Goal: Task Accomplishment & Management: Manage account settings

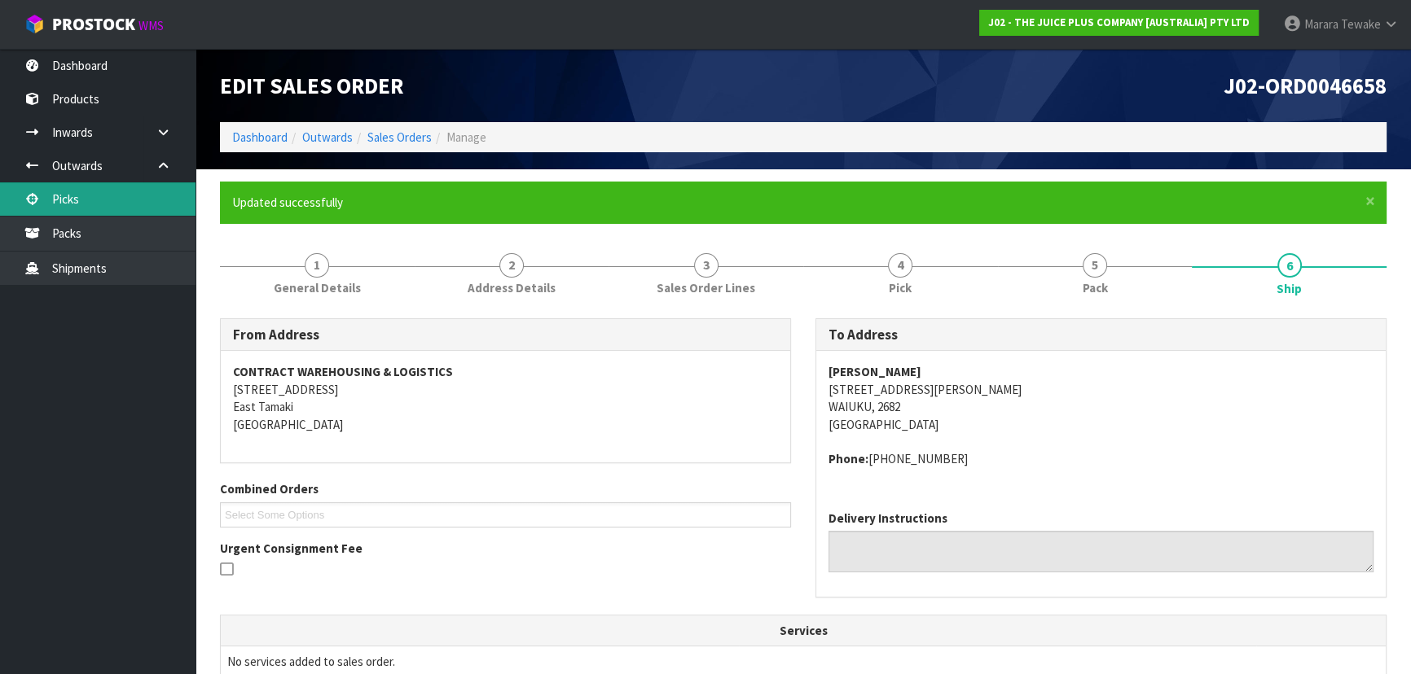
click at [148, 203] on link "Picks" at bounding box center [97, 198] width 195 height 33
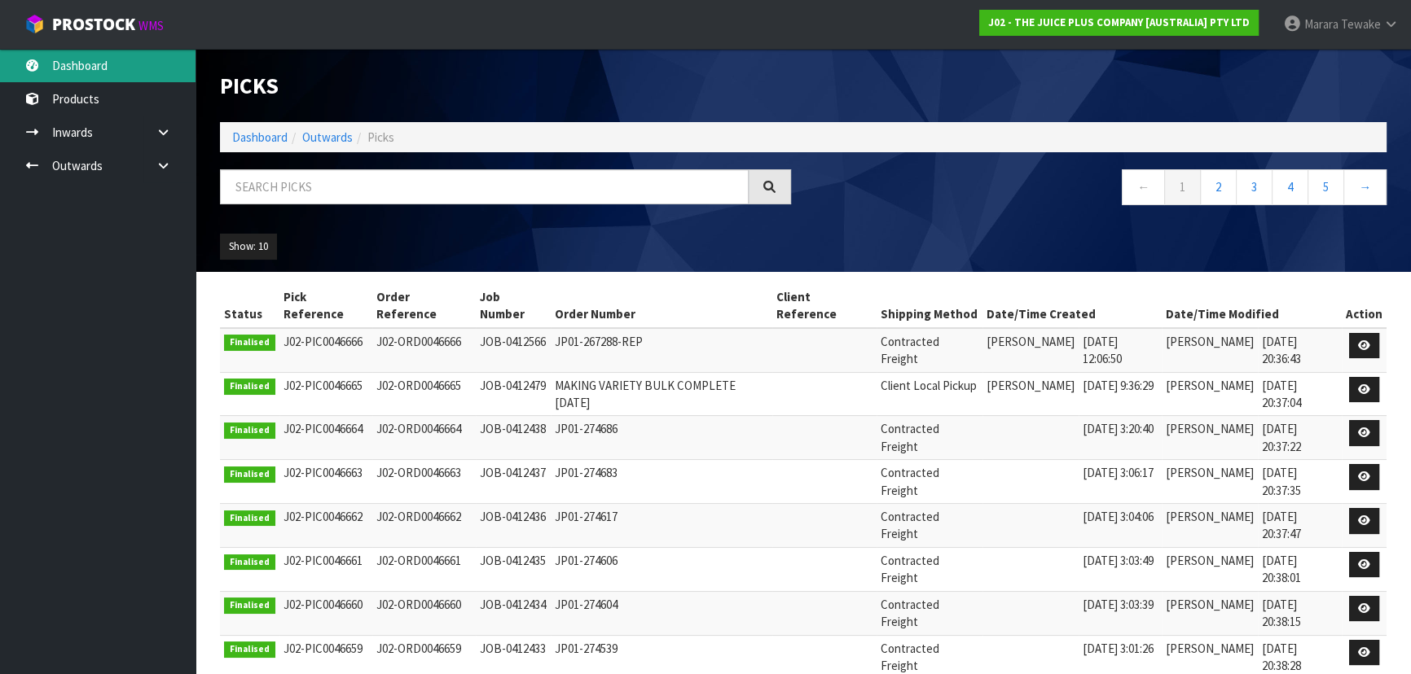
click at [97, 64] on link "Dashboard" at bounding box center [97, 65] width 195 height 33
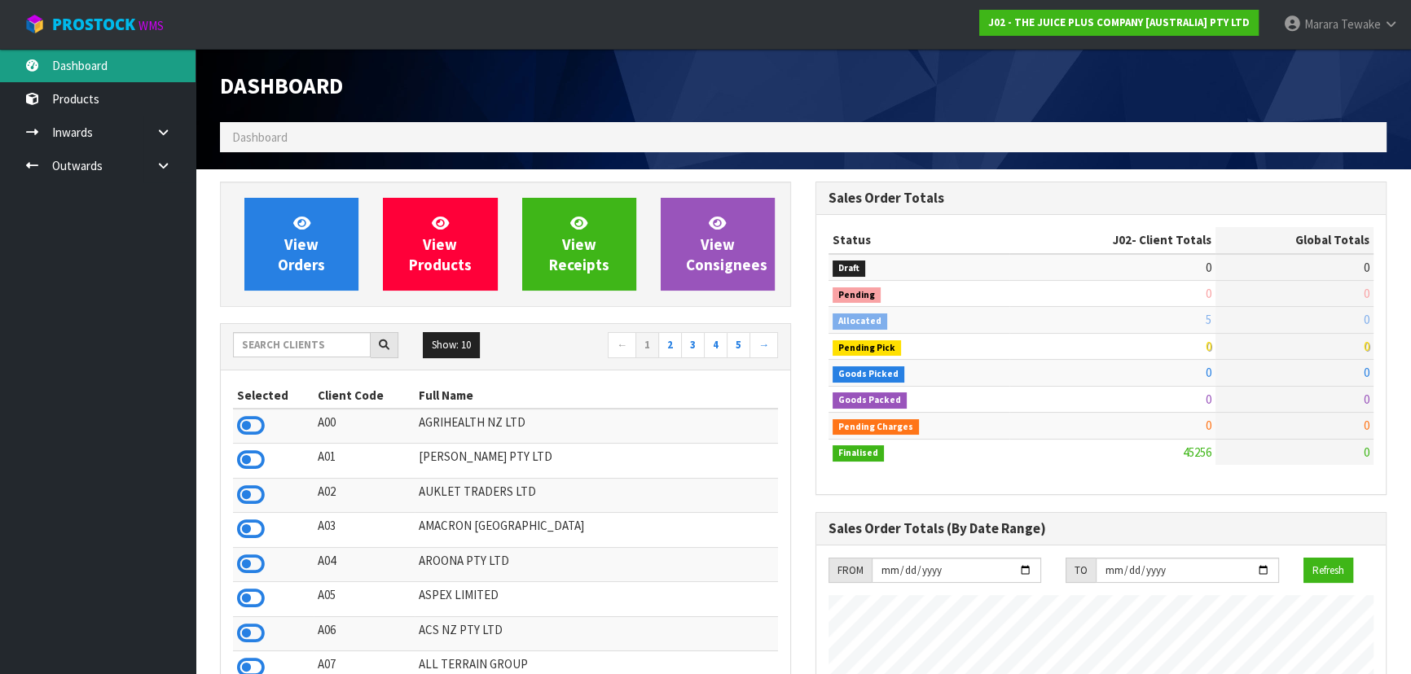
scroll to position [1231, 595]
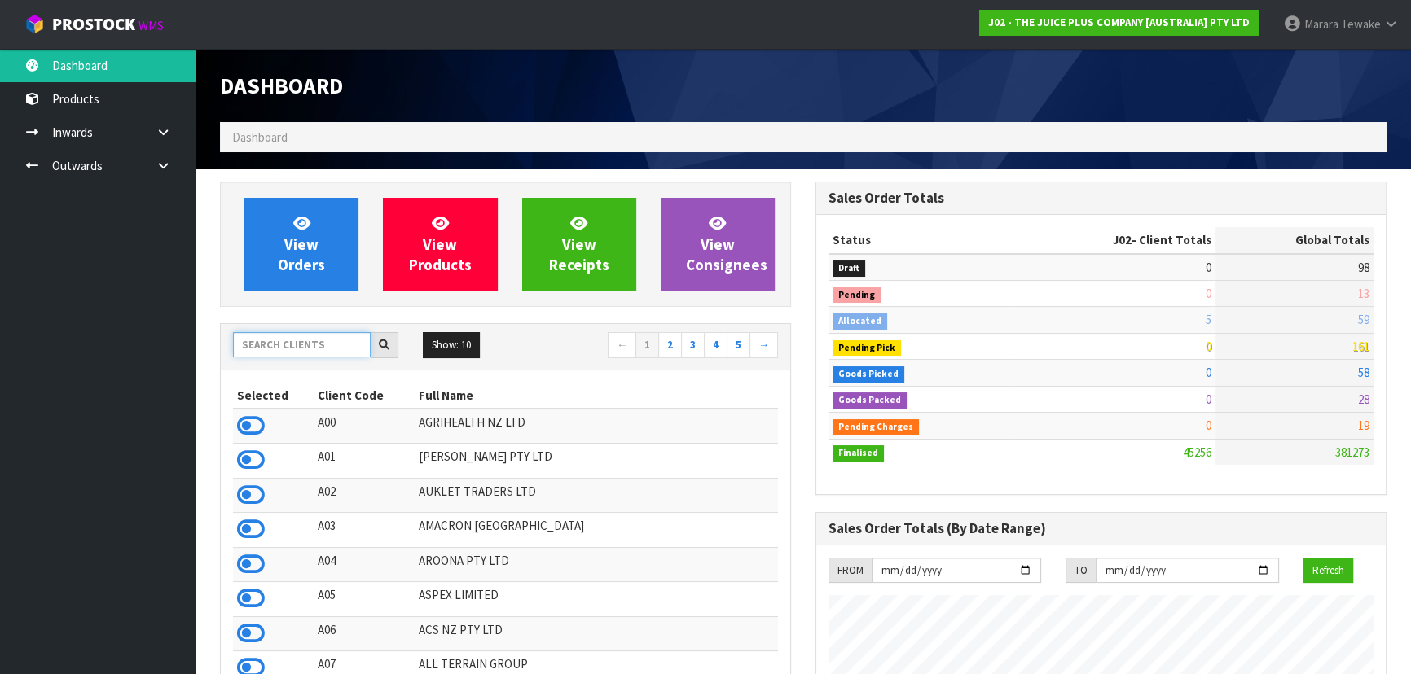
click at [312, 351] on input "text" at bounding box center [302, 344] width 138 height 25
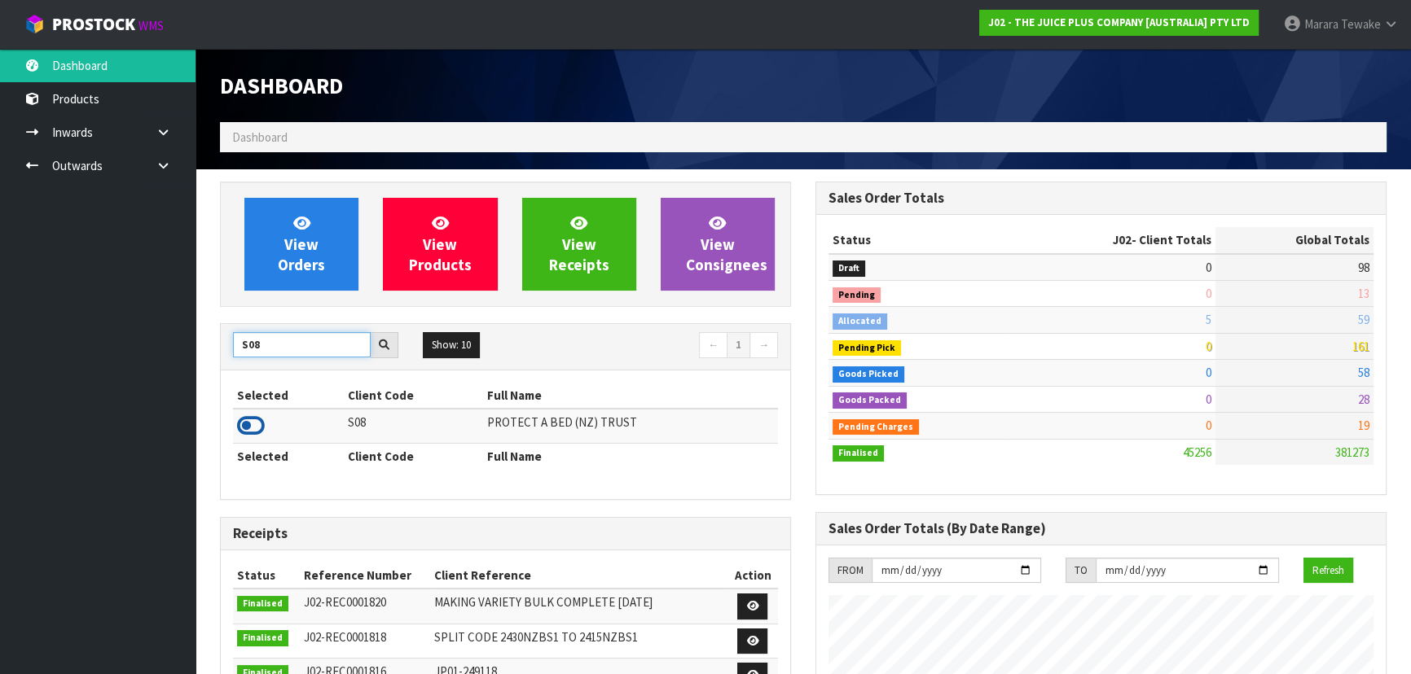
type input "S08"
click at [249, 425] on icon at bounding box center [251, 426] width 28 height 24
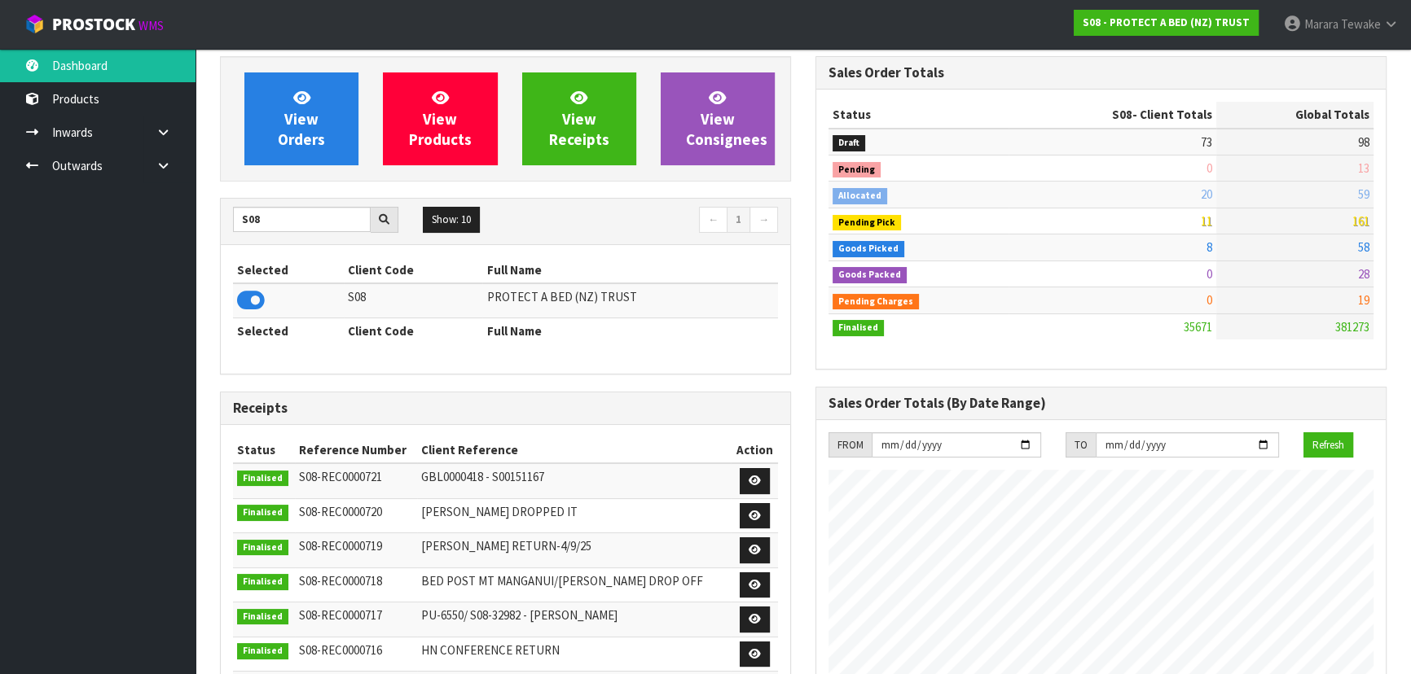
scroll to position [73, 0]
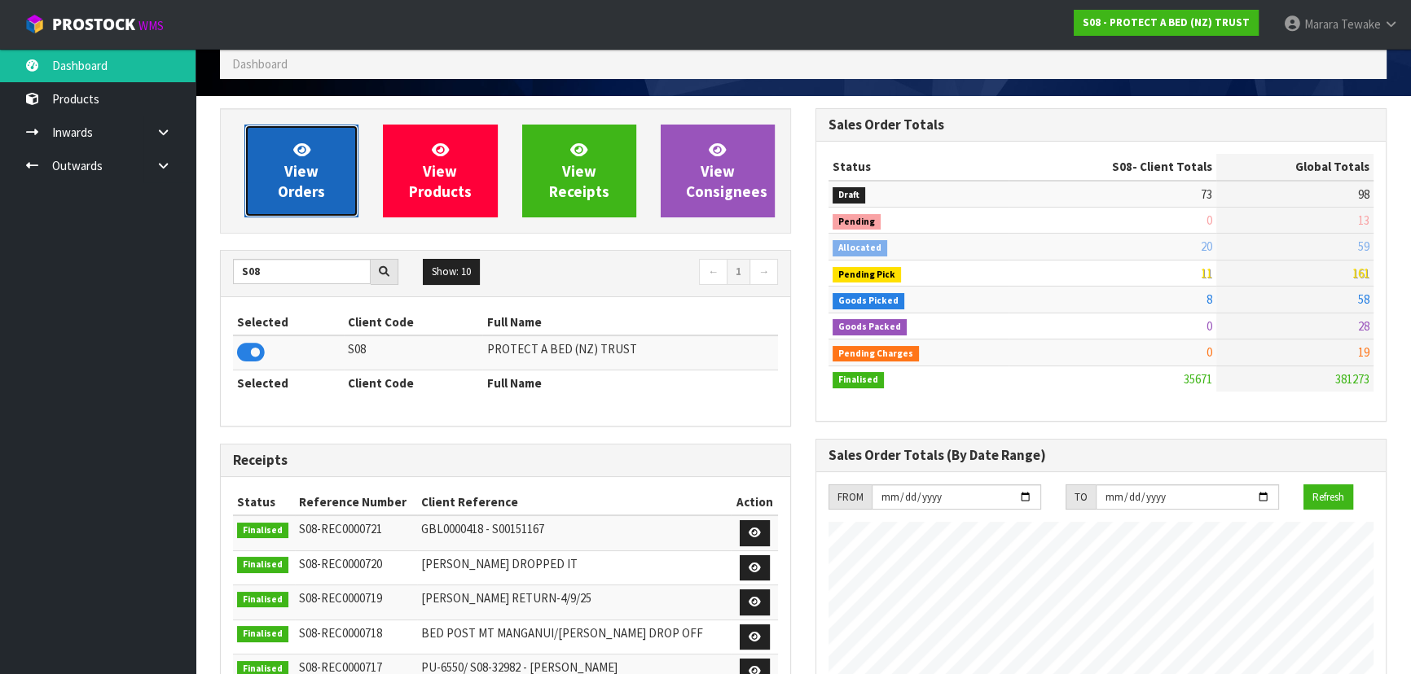
click at [285, 161] on span "View Orders" at bounding box center [301, 170] width 47 height 61
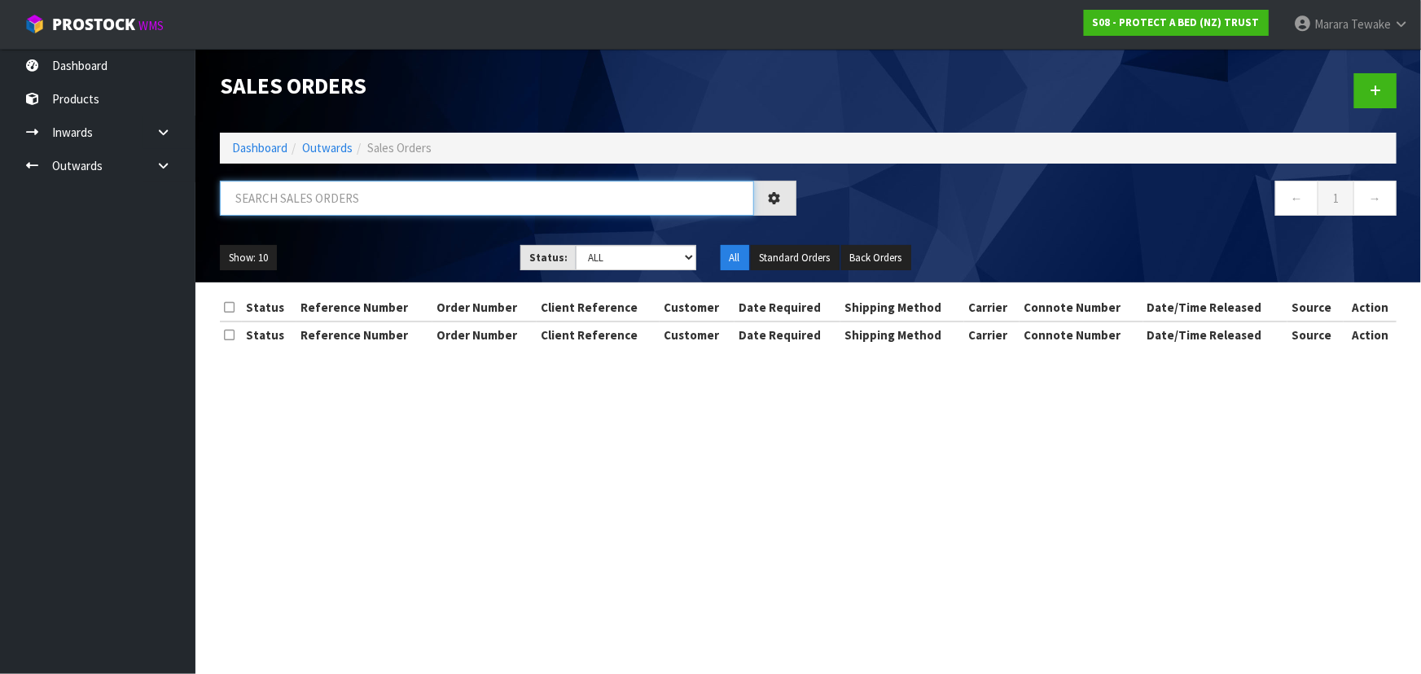
click at [325, 205] on input "text" at bounding box center [487, 198] width 534 height 35
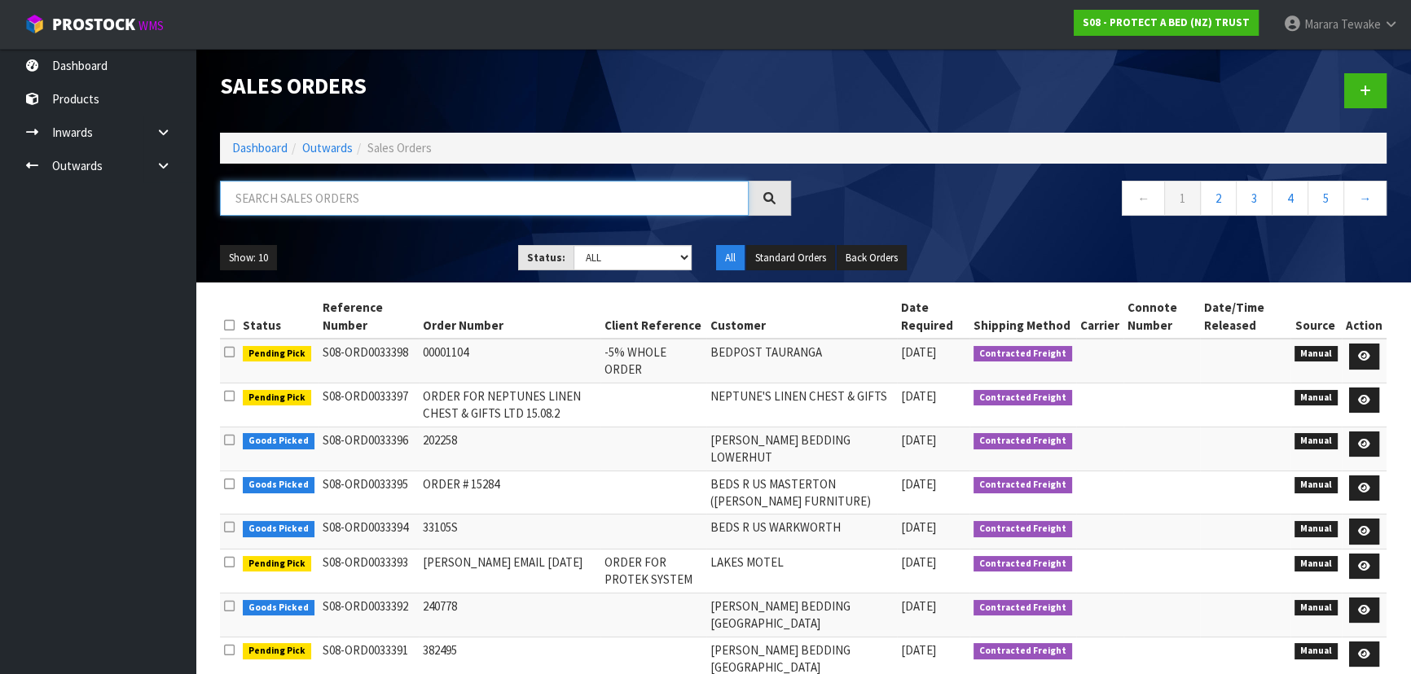
click at [257, 199] on input "text" at bounding box center [484, 198] width 529 height 35
type input "JOB-0412461"
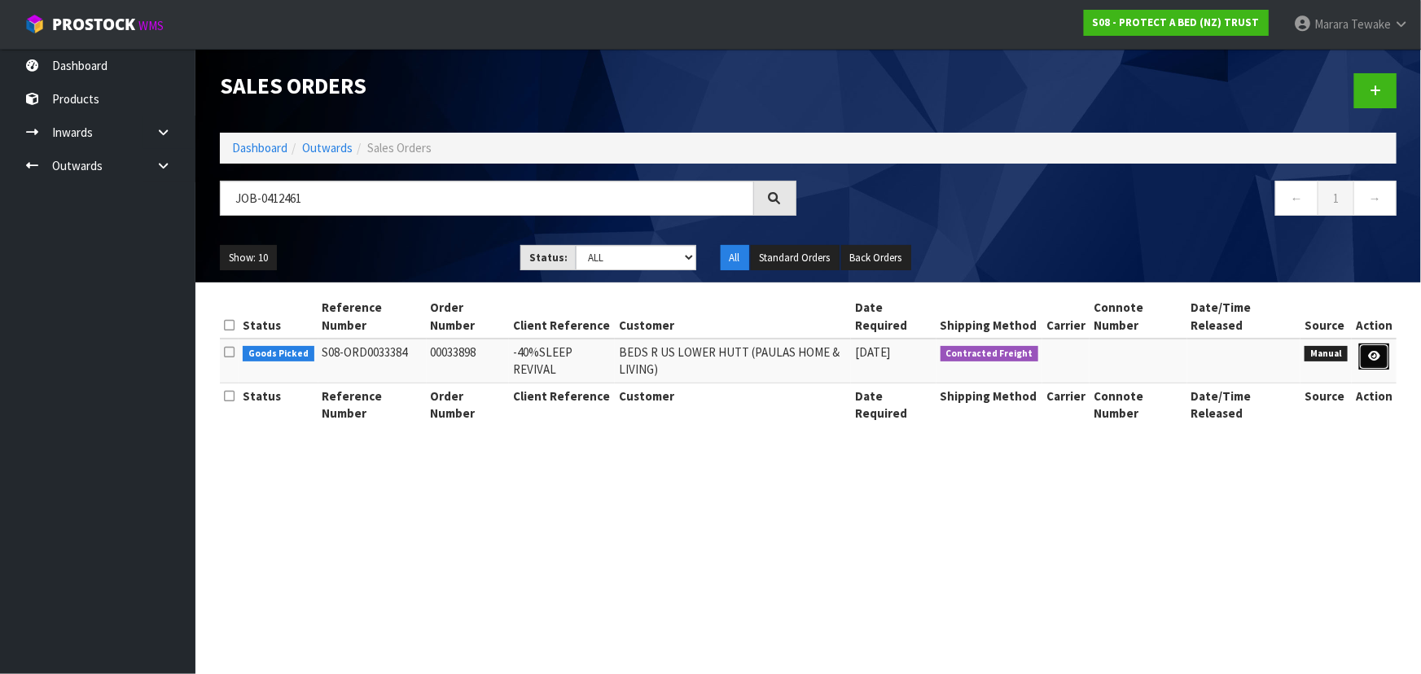
click at [1371, 358] on icon at bounding box center [1374, 356] width 12 height 11
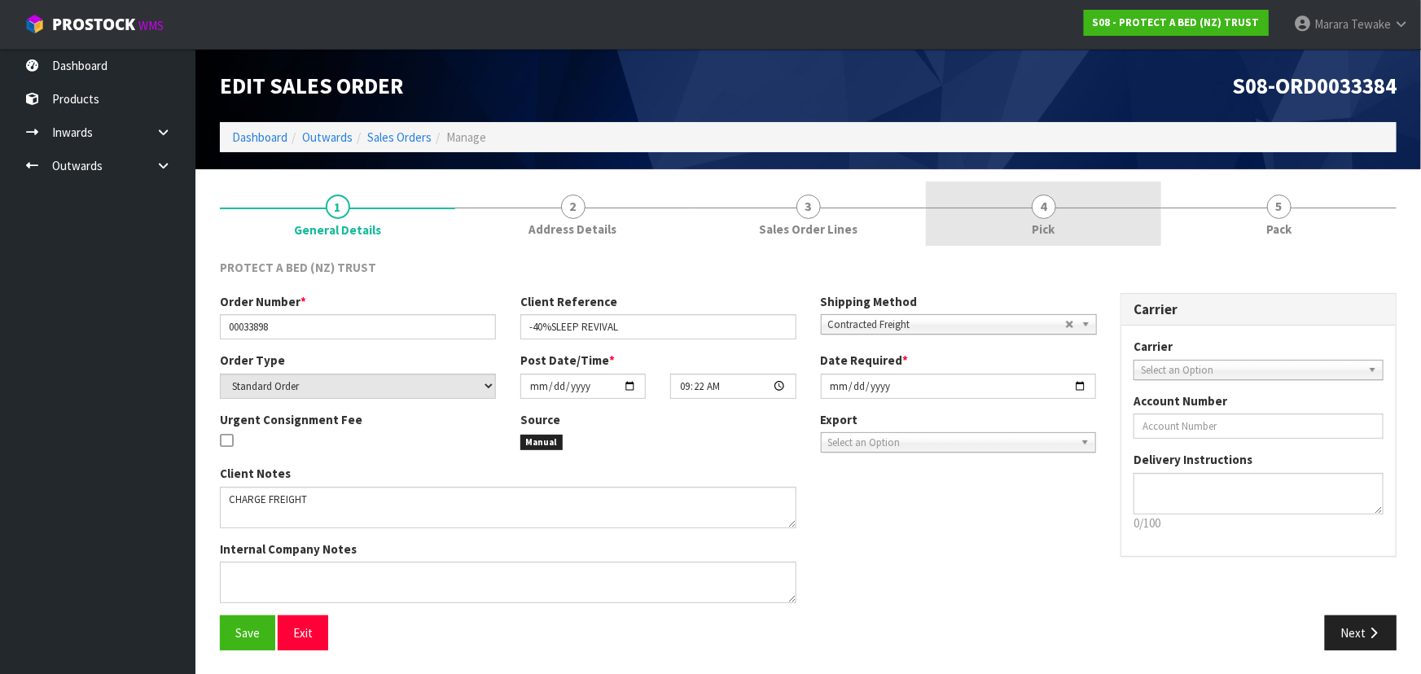
click at [1053, 221] on span "Pick" at bounding box center [1044, 229] width 23 height 17
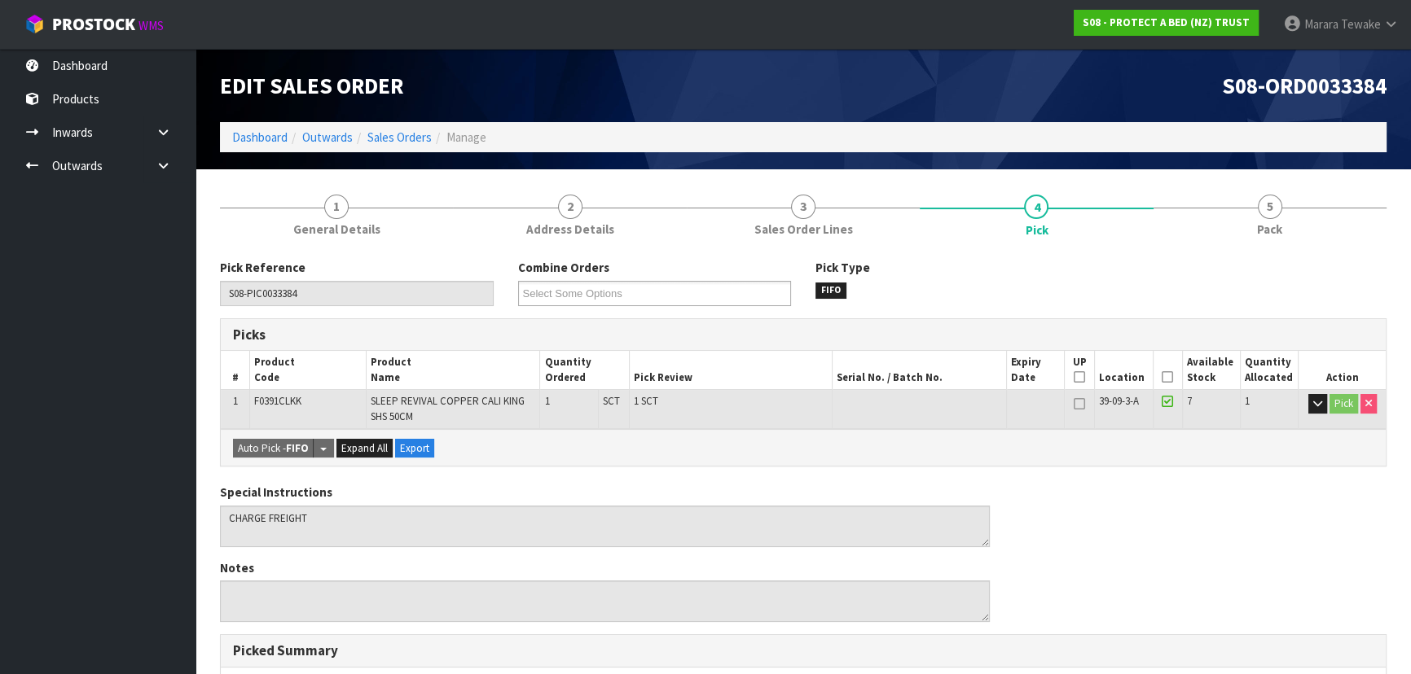
click at [1166, 377] on icon at bounding box center [1166, 377] width 11 height 1
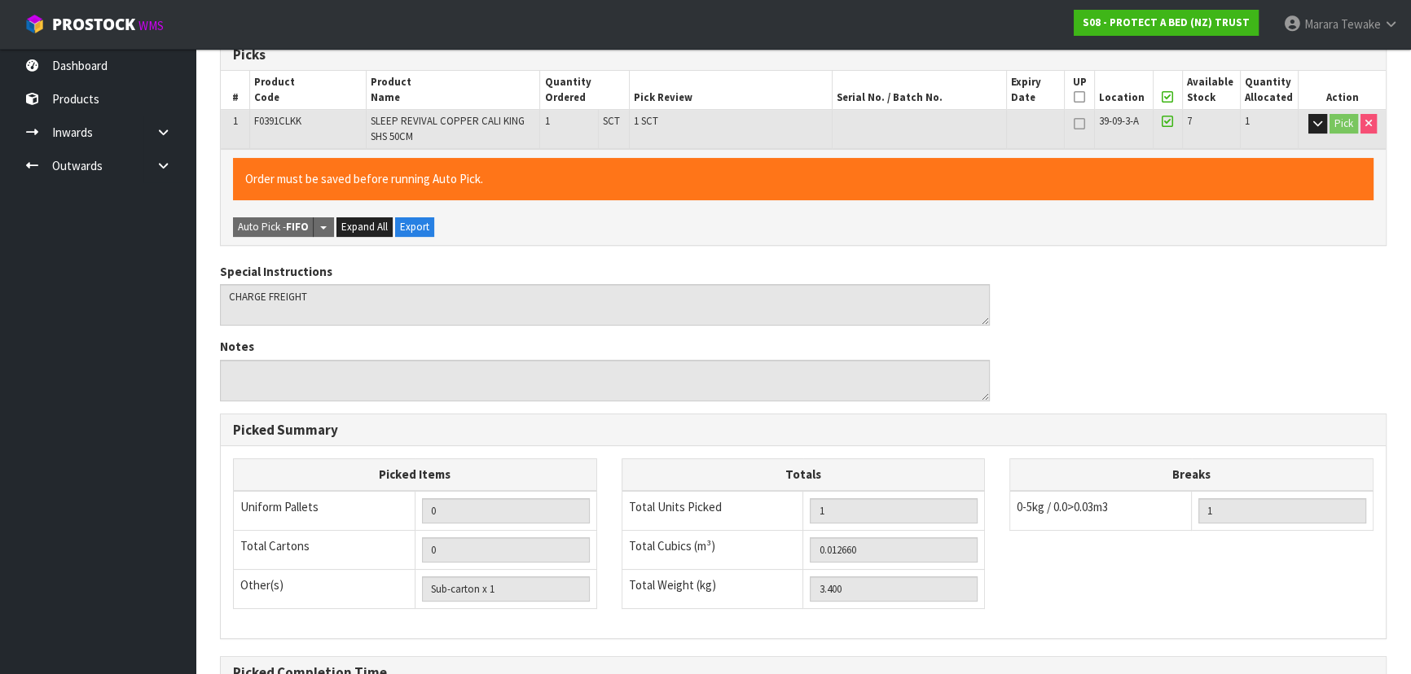
scroll to position [465, 0]
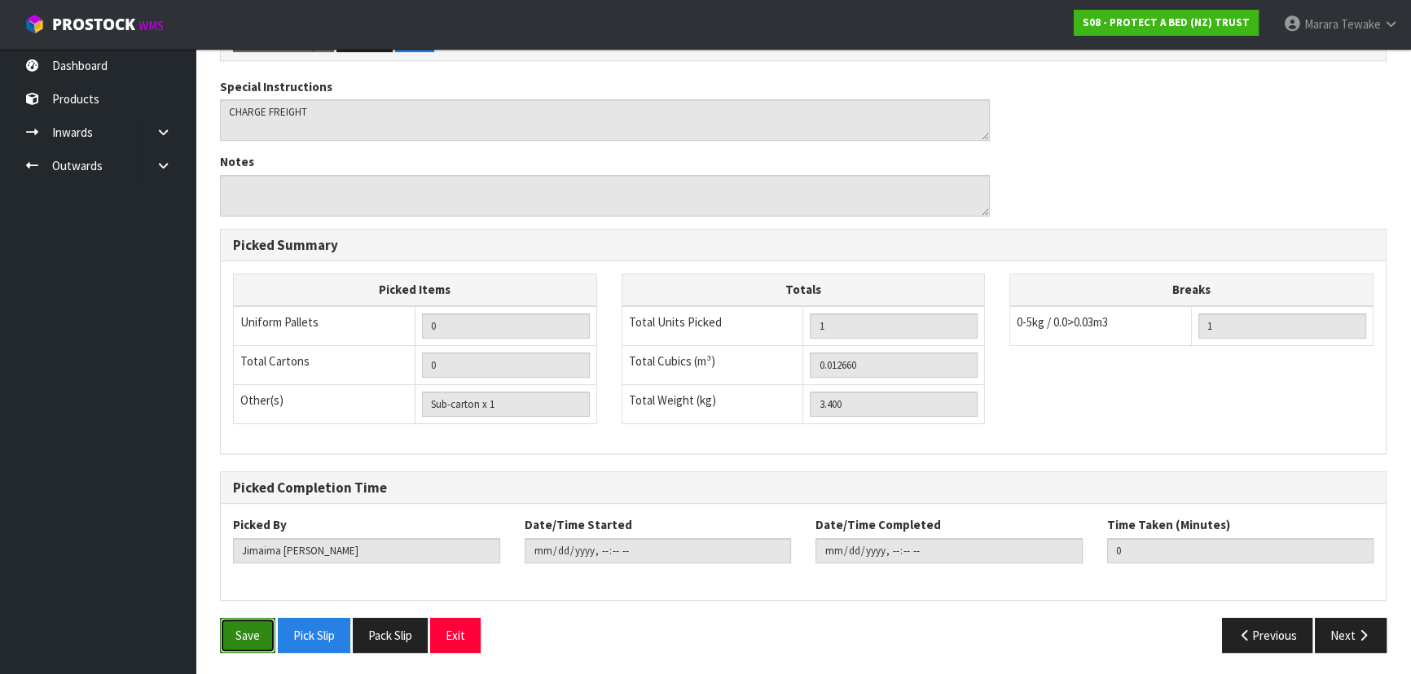
drag, startPoint x: 229, startPoint y: 638, endPoint x: 252, endPoint y: 633, distance: 23.5
click at [230, 638] on button "Save" at bounding box center [247, 635] width 55 height 35
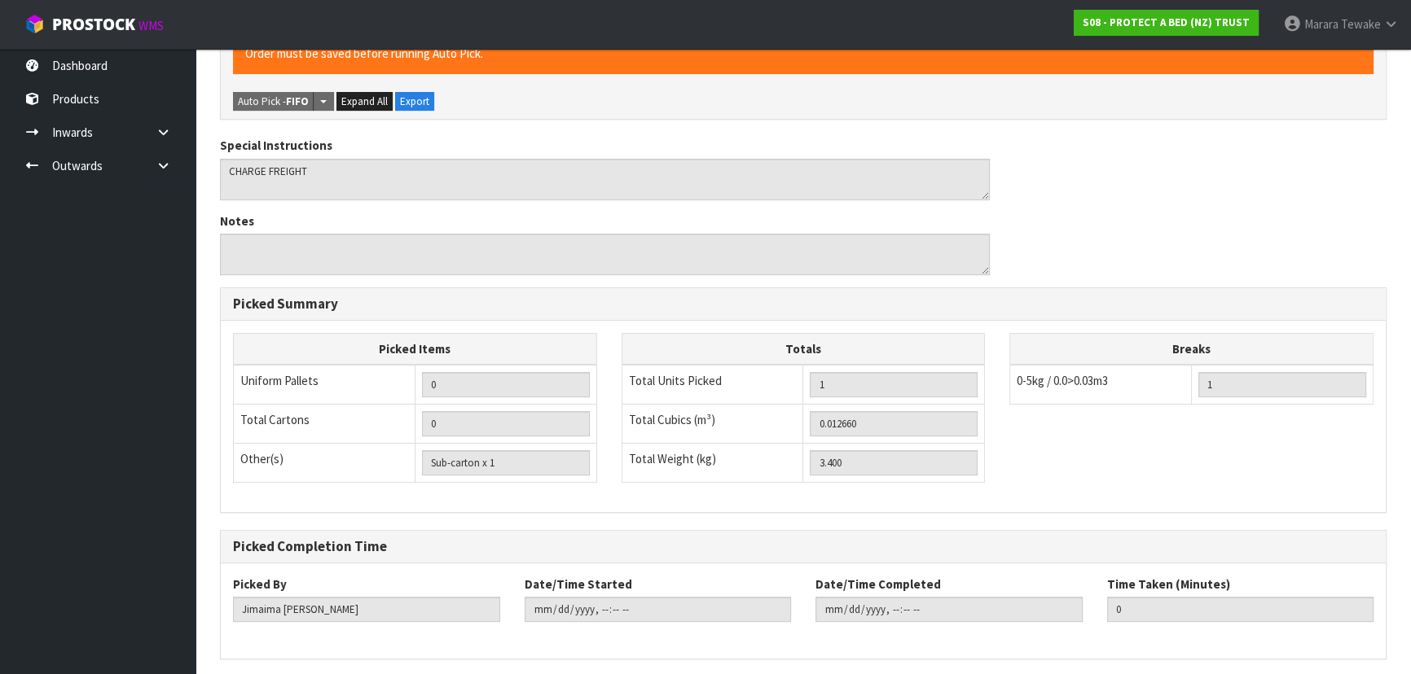
scroll to position [0, 0]
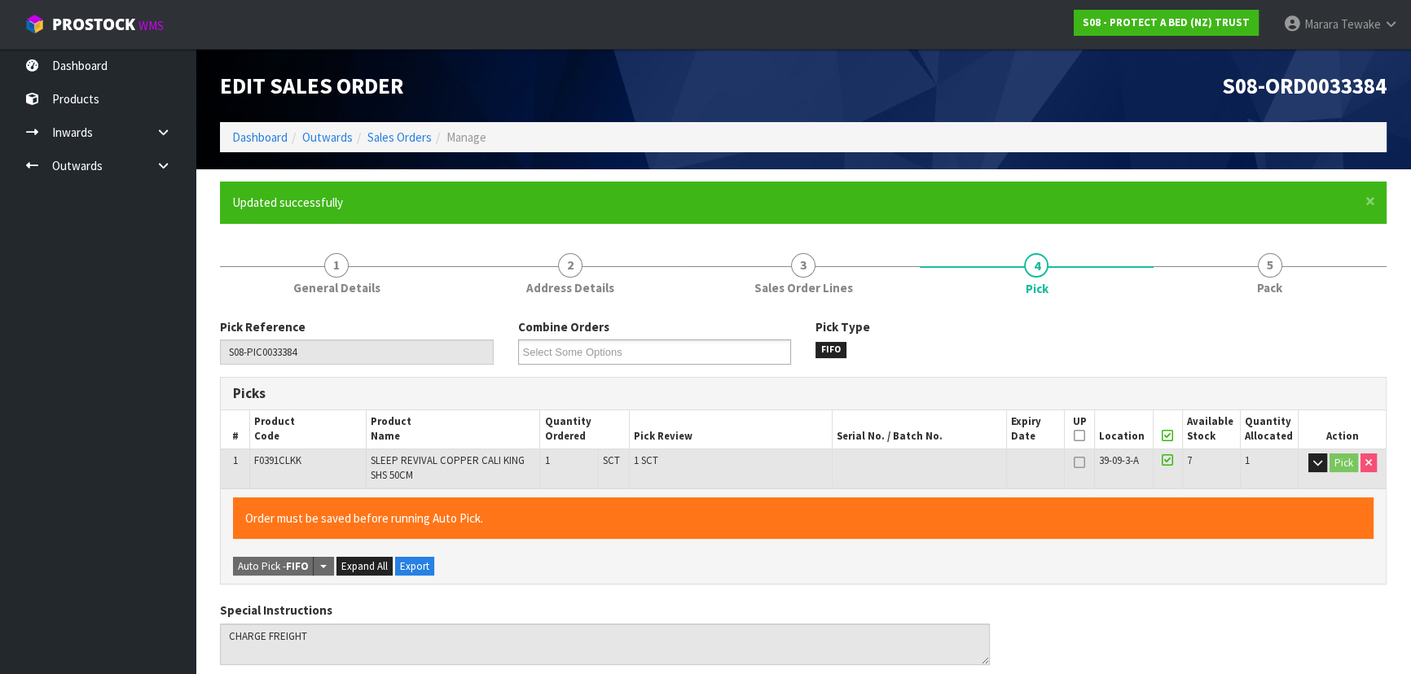
type input "Marara Tewake"
type input "2025-09-16T07:56:56"
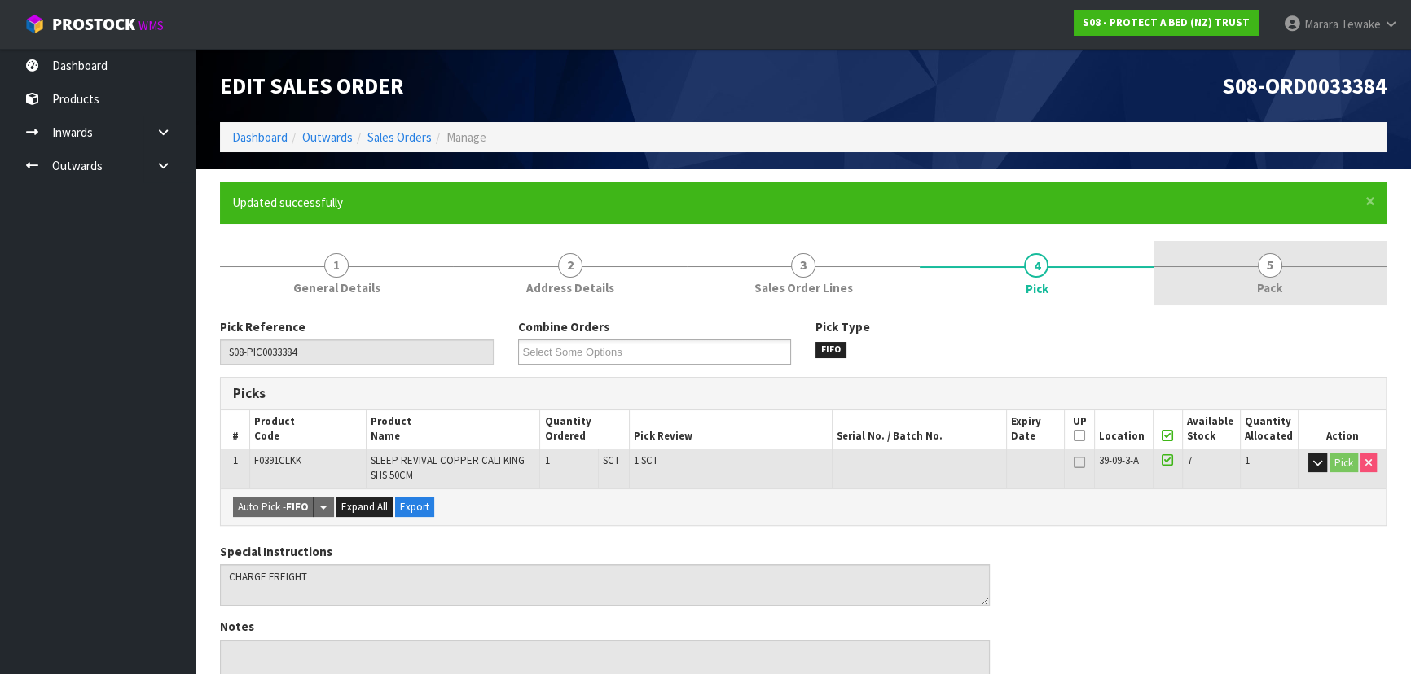
click at [1266, 266] on span "5" at bounding box center [1269, 265] width 24 height 24
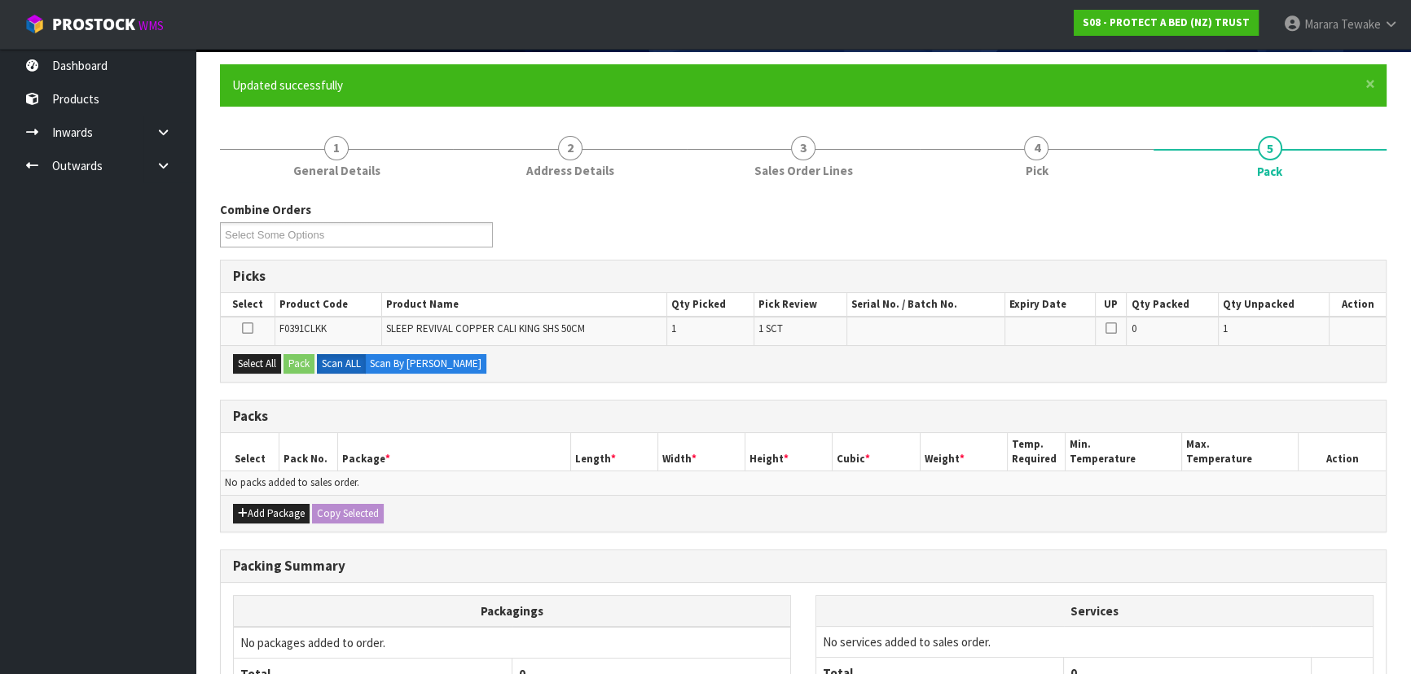
scroll to position [273, 0]
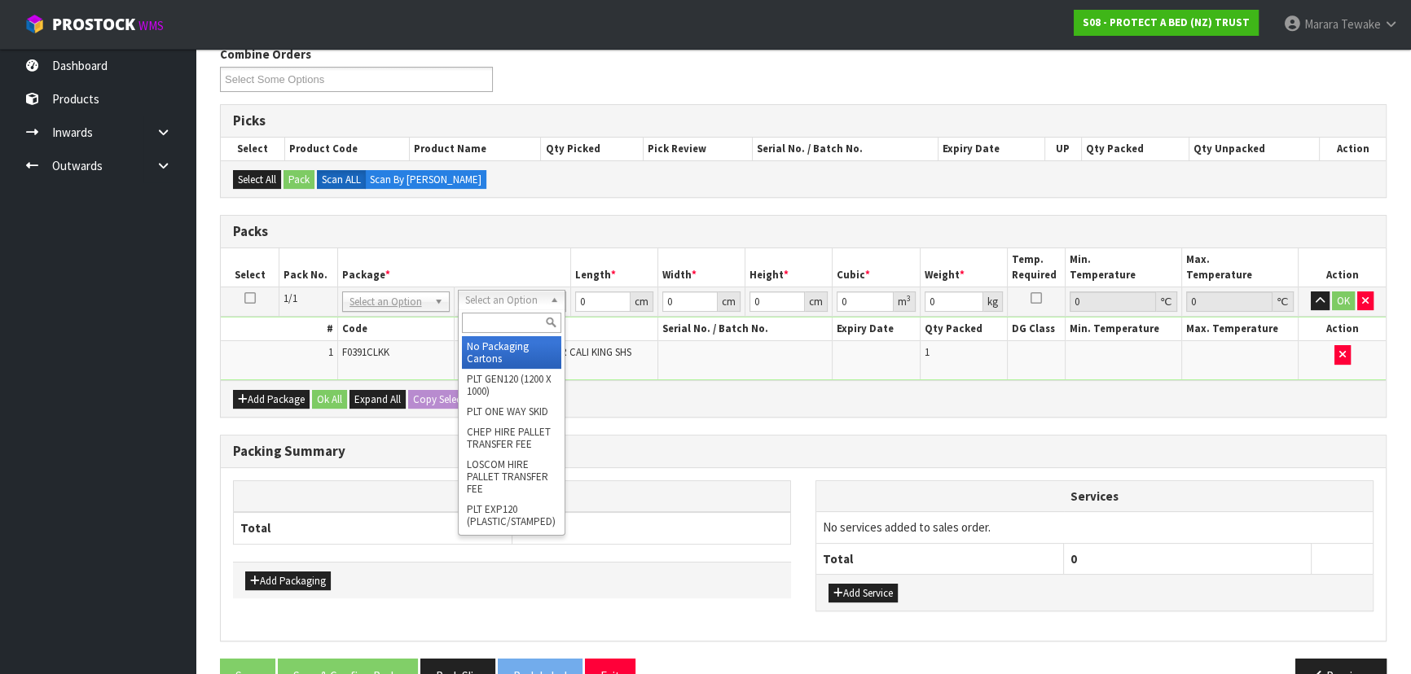
click at [499, 327] on input "text" at bounding box center [511, 323] width 99 height 20
type input "OC"
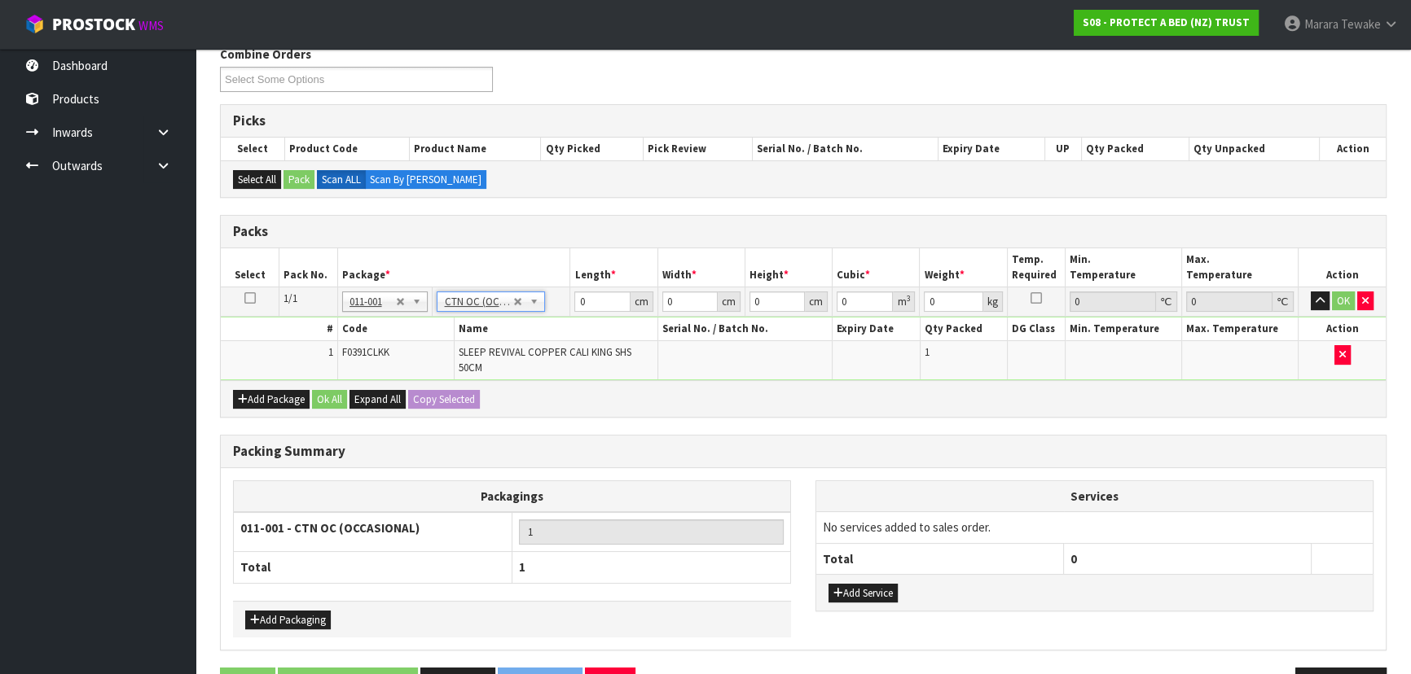
type input "3.4"
drag, startPoint x: 582, startPoint y: 300, endPoint x: 530, endPoint y: 244, distance: 76.0
click at [534, 269] on table "Select Pack No. Package * Length * Width * Height * Cubic * Weight * Temp. Requ…" at bounding box center [803, 314] width 1165 height 132
type input "55"
type input "27"
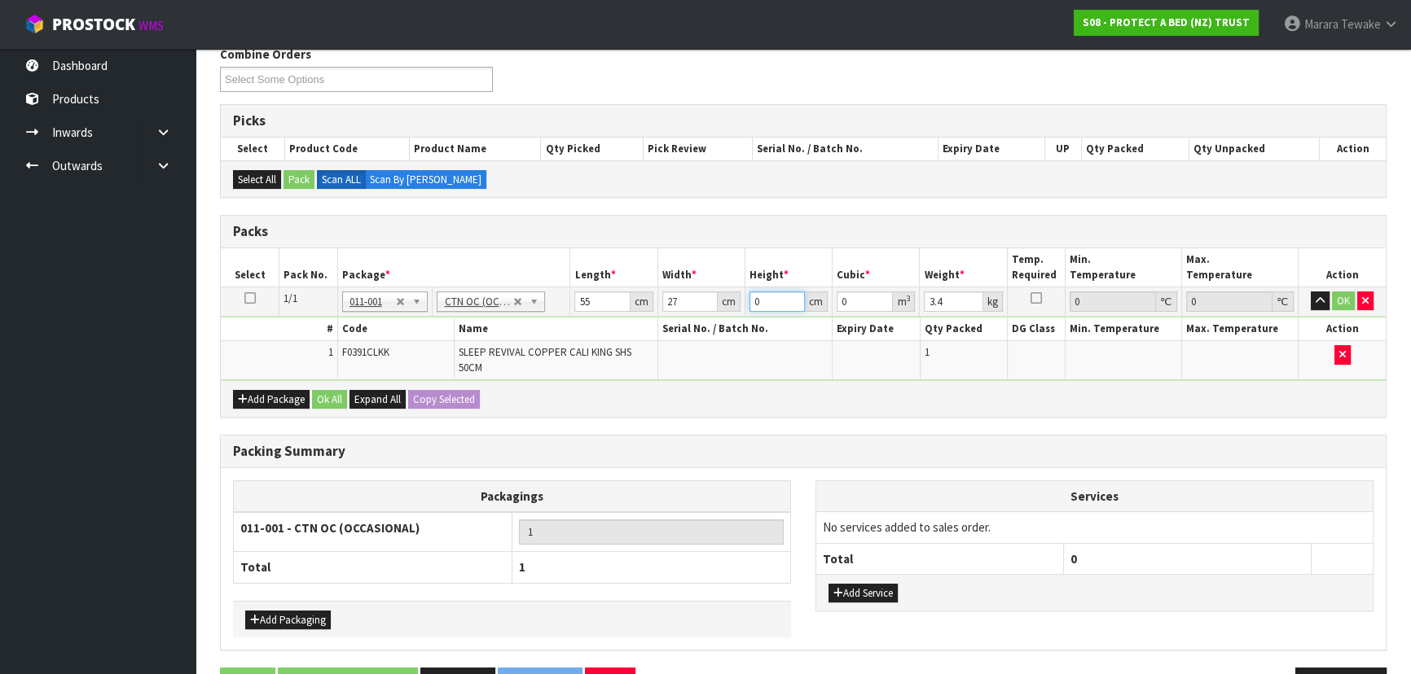
type input "1"
type input "0.001485"
type input "17"
type input "0.025245"
type input "17"
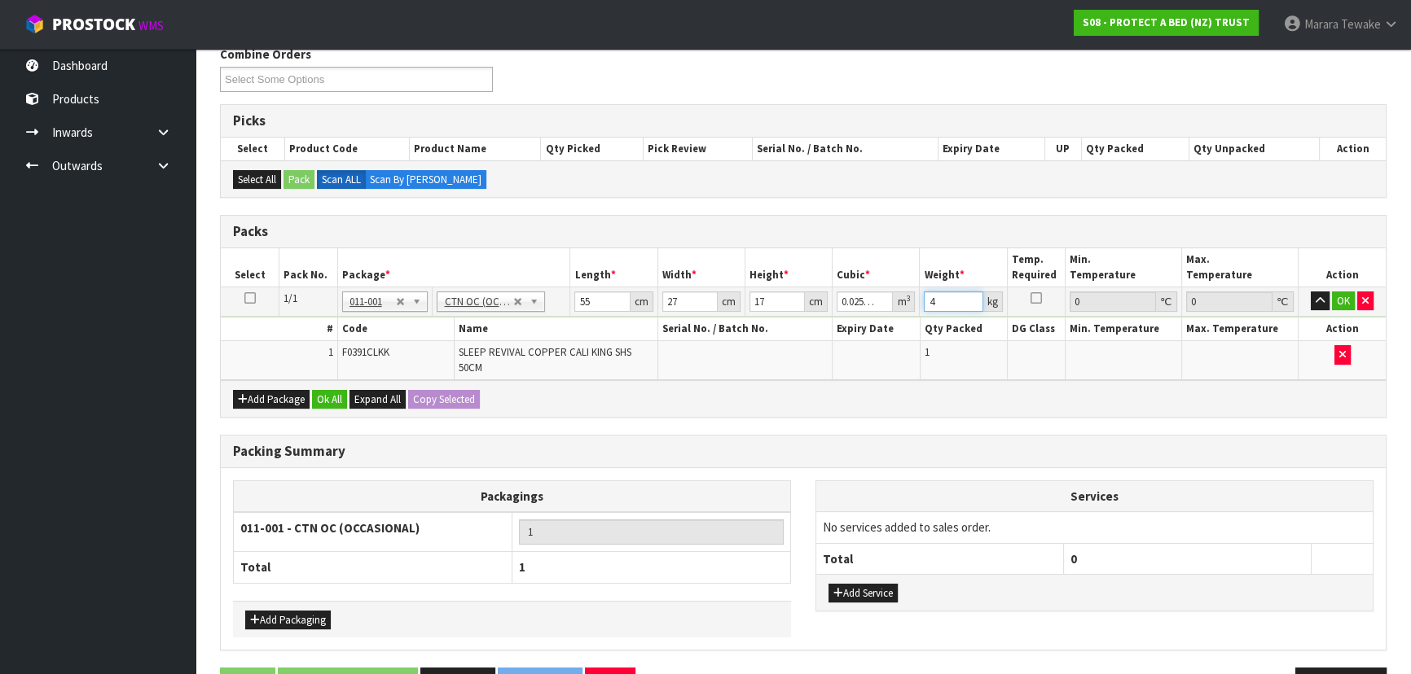
type input "4"
click at [1310, 292] on button "button" at bounding box center [1319, 302] width 19 height 20
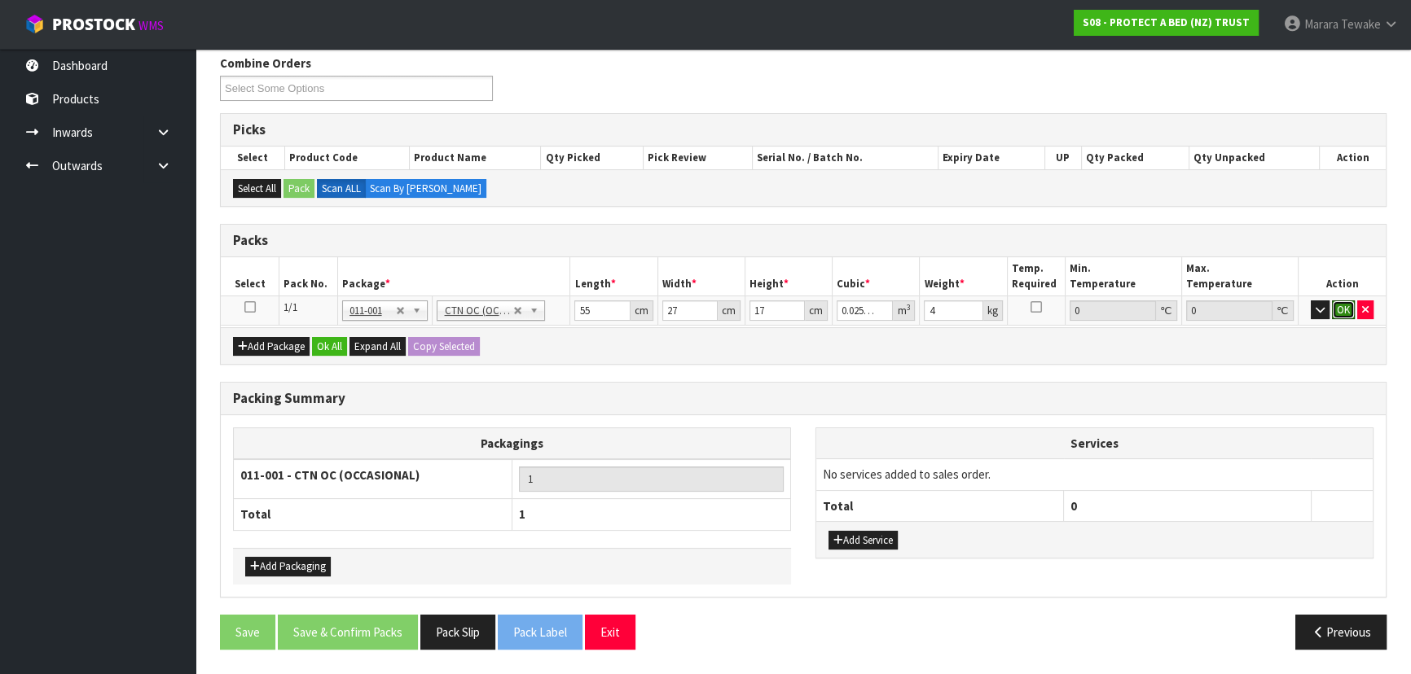
click button "OK" at bounding box center [1343, 311] width 23 height 20
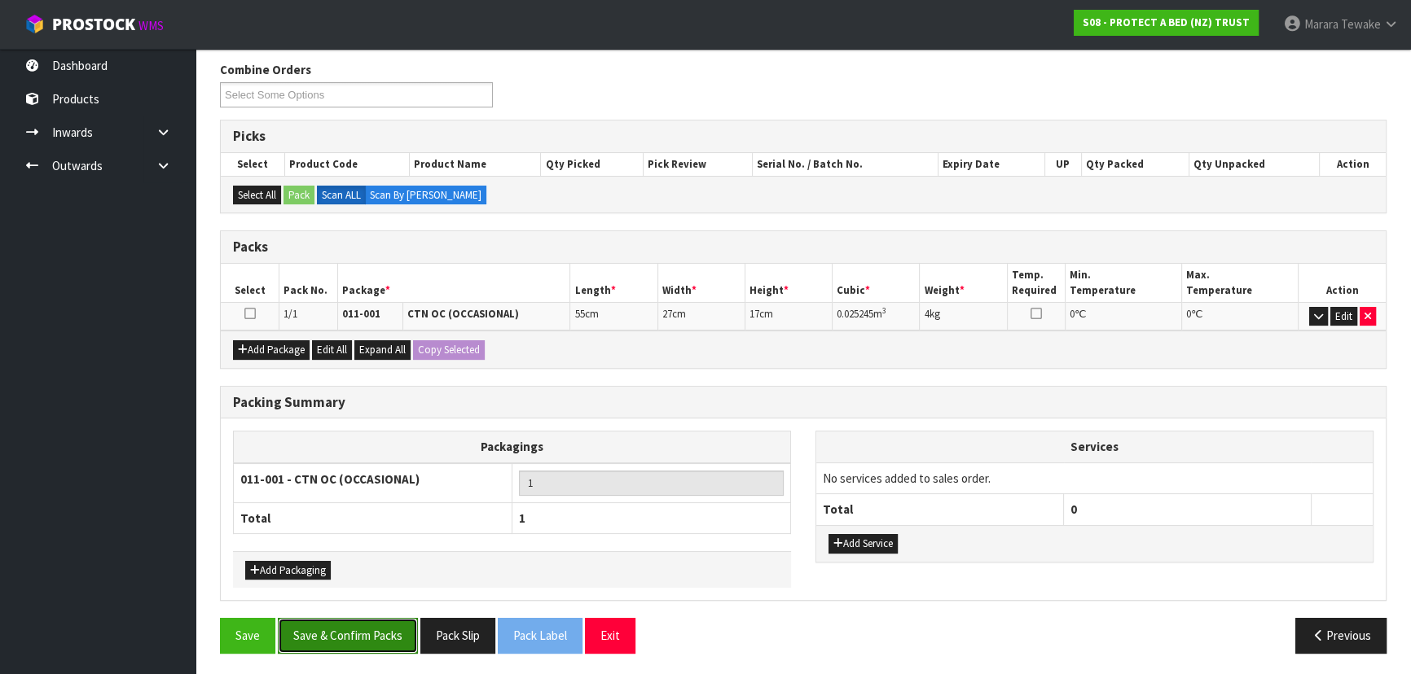
click at [382, 625] on button "Save & Confirm Packs" at bounding box center [348, 635] width 140 height 35
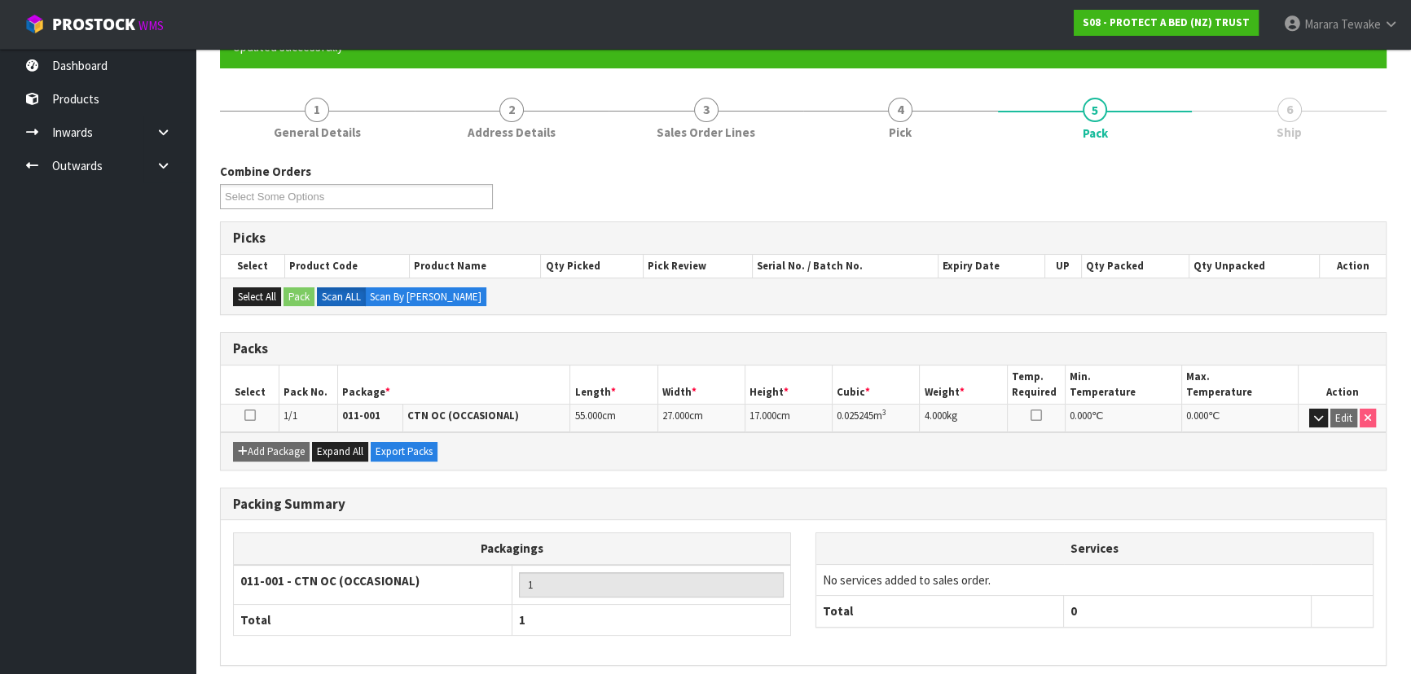
scroll to position [221, 0]
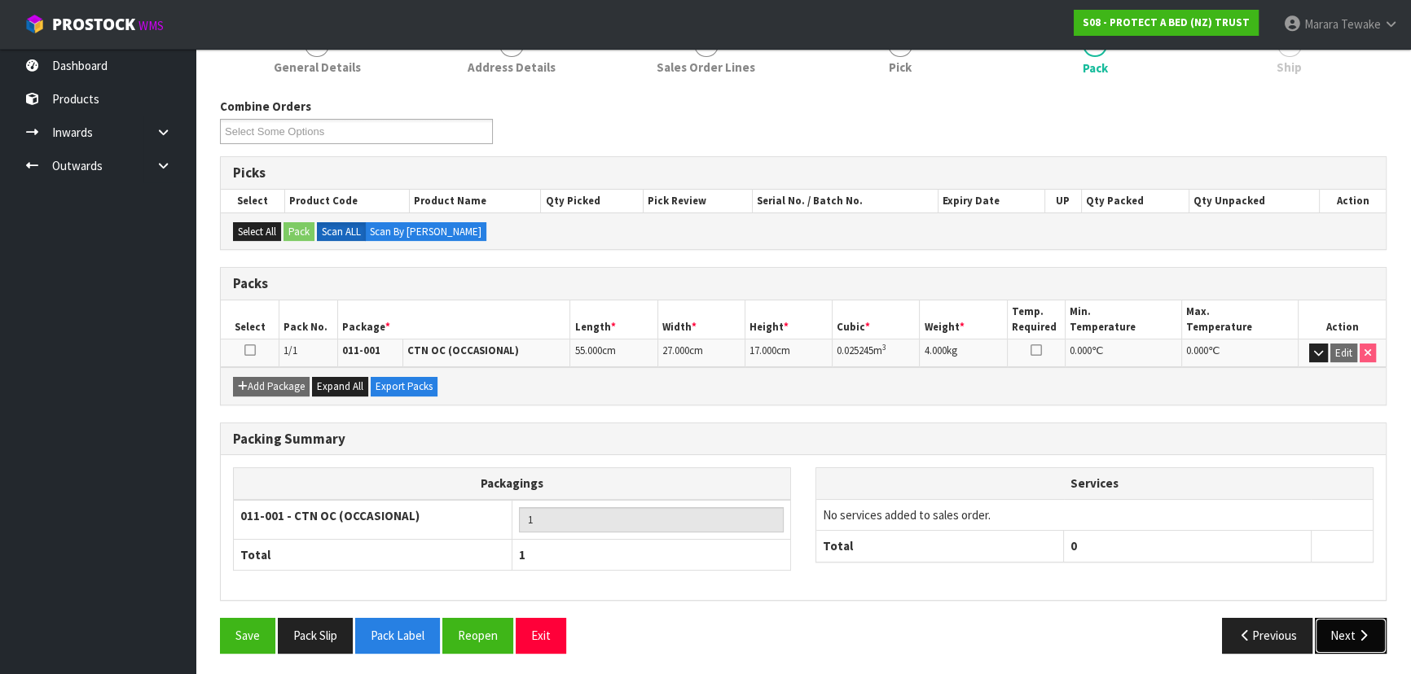
click at [1344, 642] on button "Next" at bounding box center [1350, 635] width 72 height 35
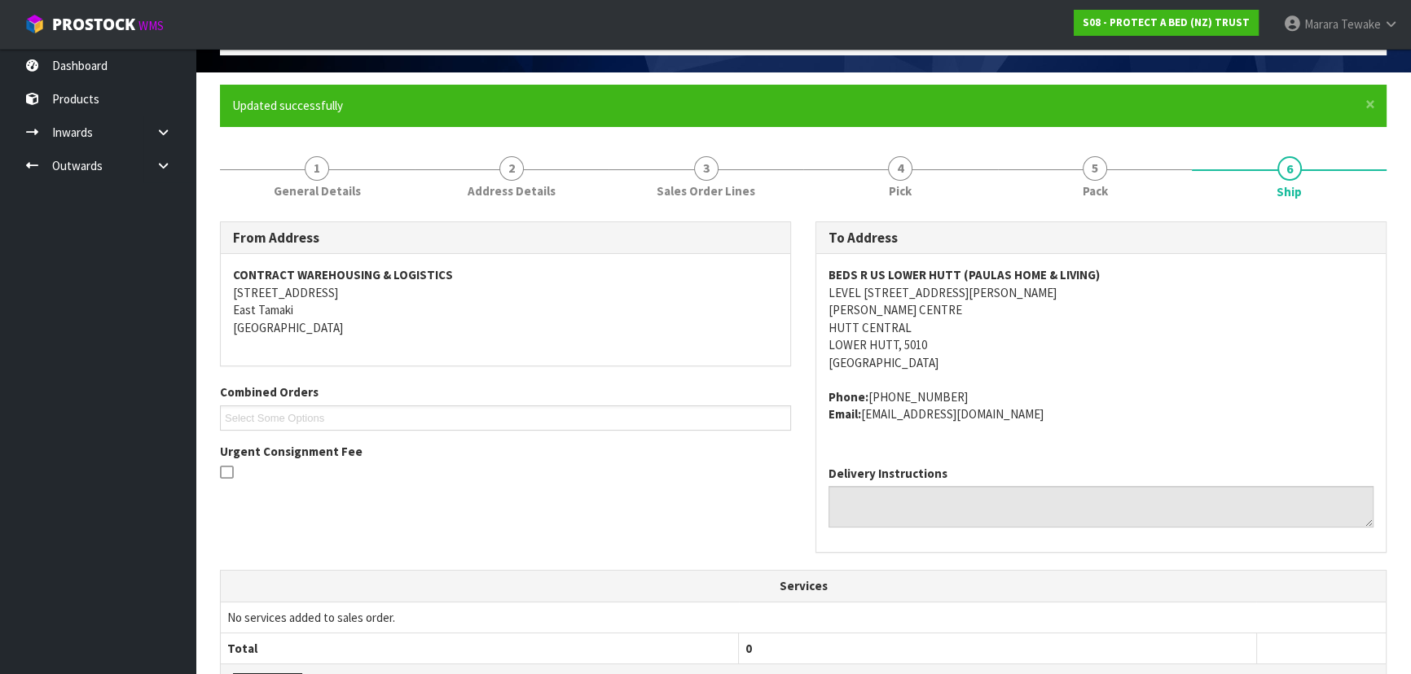
scroll to position [444, 0]
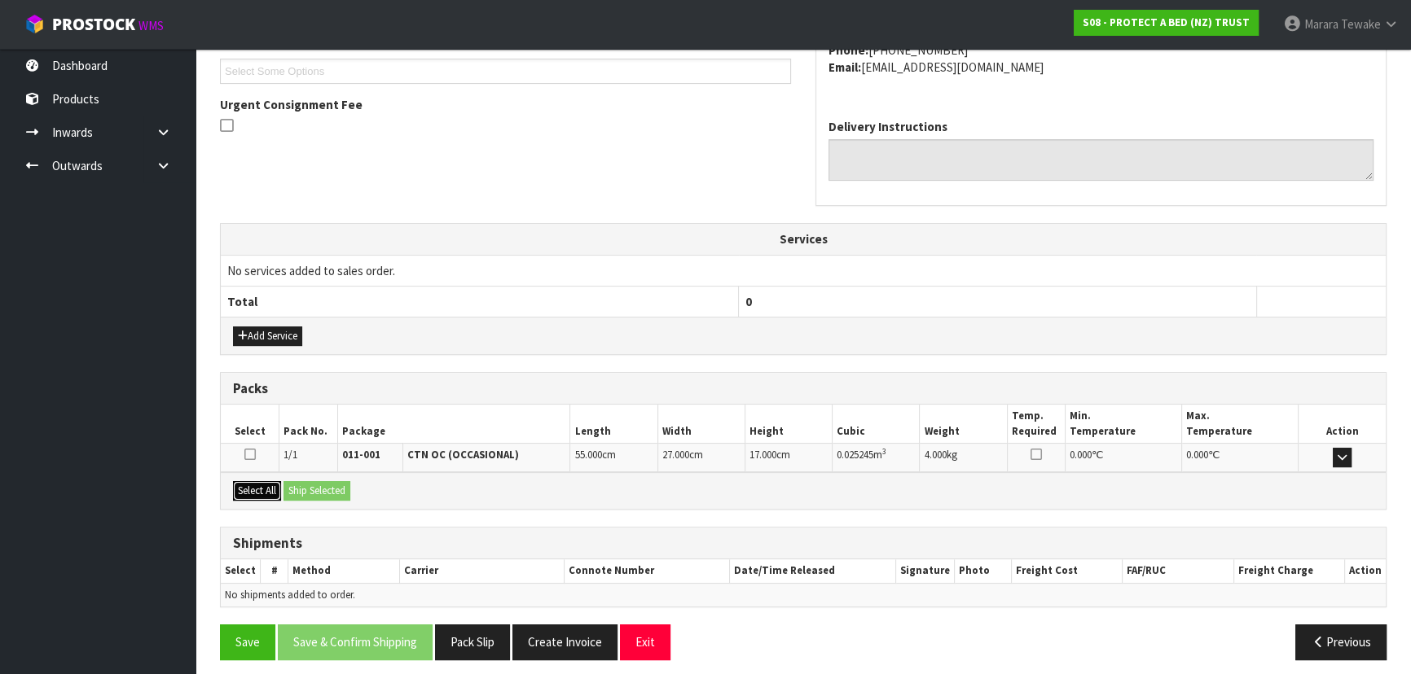
drag, startPoint x: 261, startPoint y: 483, endPoint x: 293, endPoint y: 483, distance: 32.6
click at [261, 483] on button "Select All" at bounding box center [257, 491] width 48 height 20
drag, startPoint x: 293, startPoint y: 483, endPoint x: 303, endPoint y: 484, distance: 9.8
click at [294, 483] on button "Ship Selected" at bounding box center [316, 491] width 67 height 20
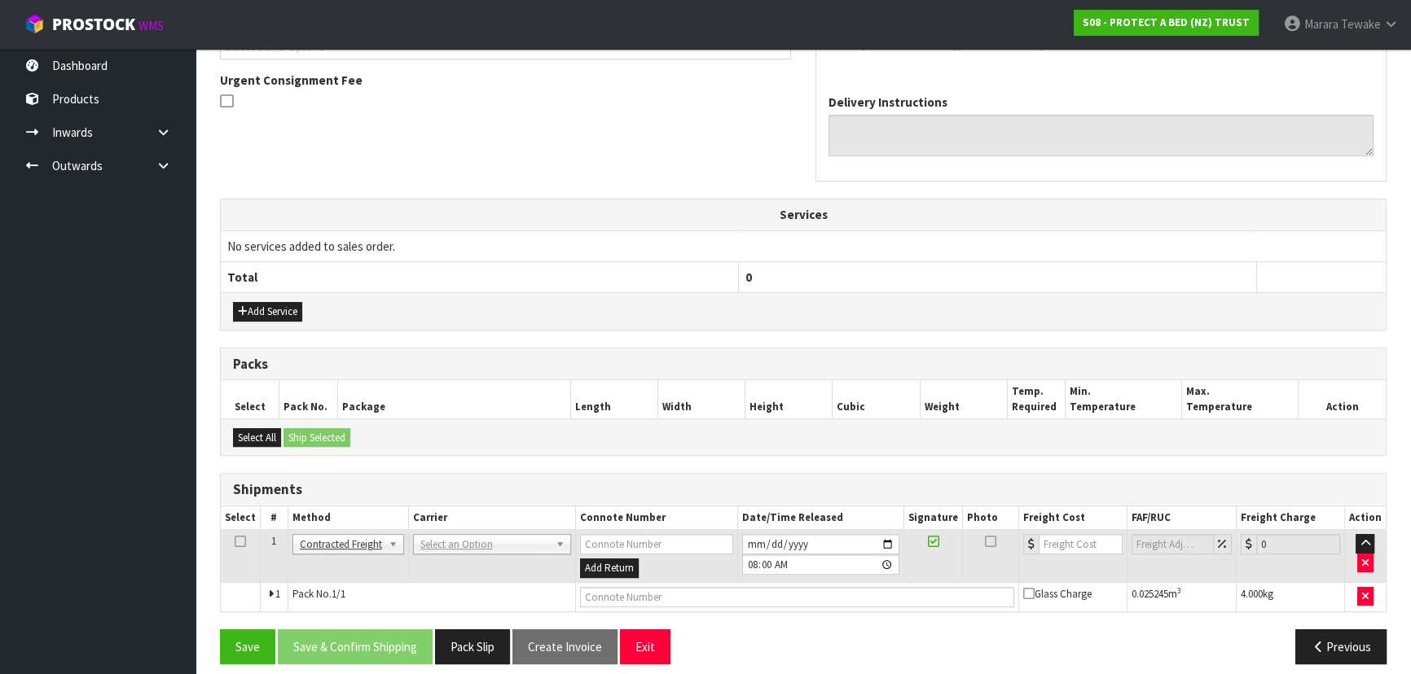
scroll to position [480, 0]
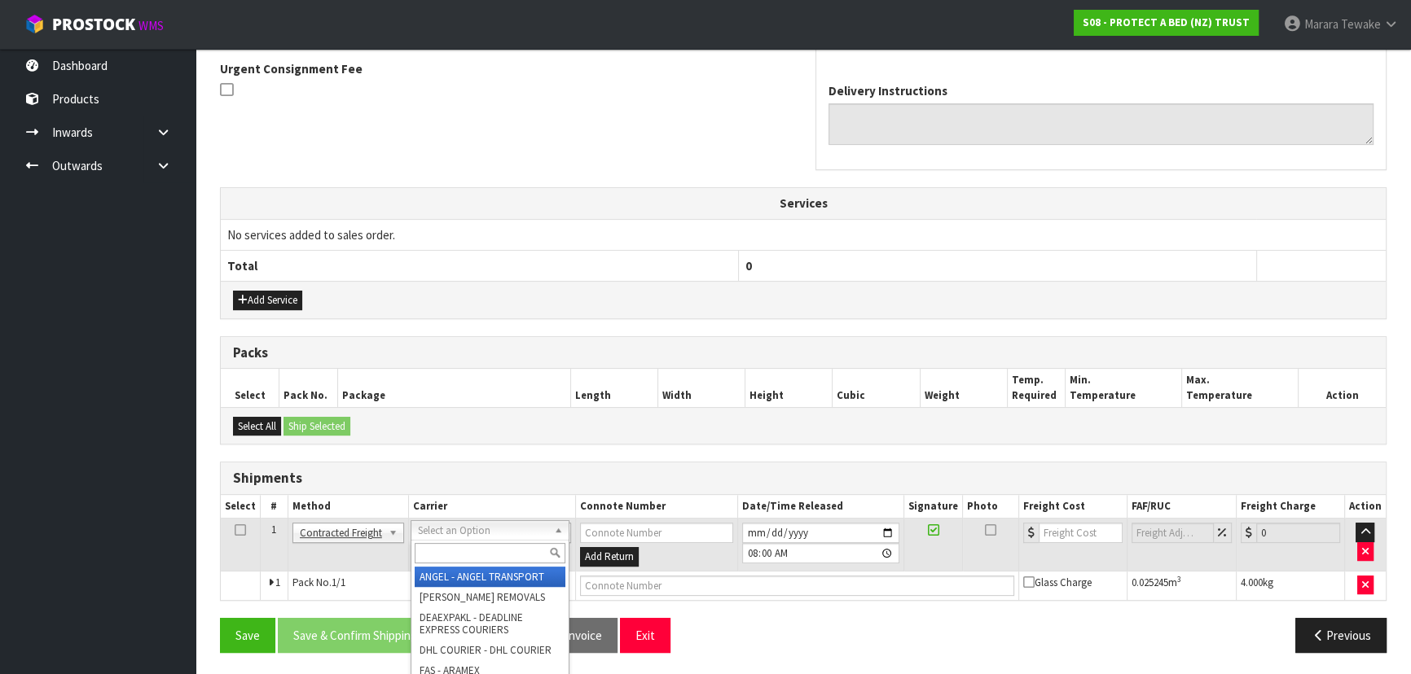
click at [439, 551] on input "text" at bounding box center [490, 553] width 151 height 20
type input "NZP"
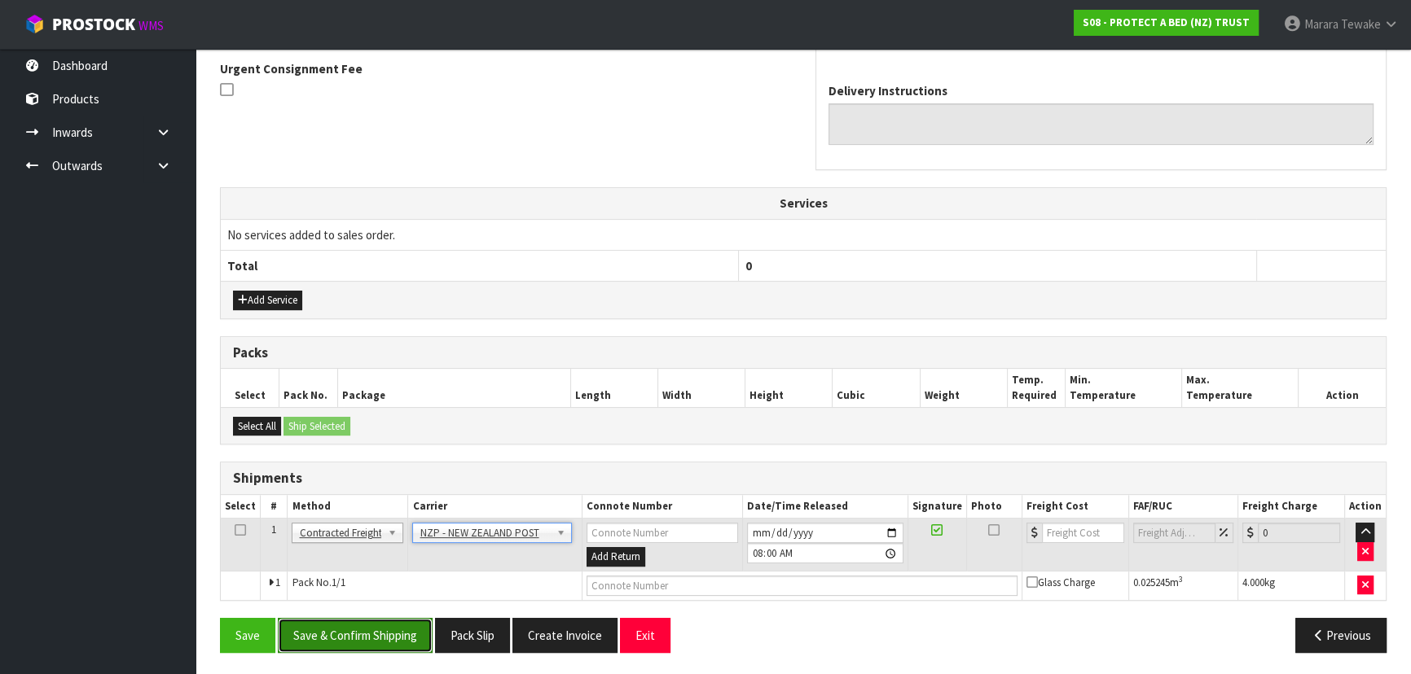
click at [405, 624] on button "Save & Confirm Shipping" at bounding box center [355, 635] width 155 height 35
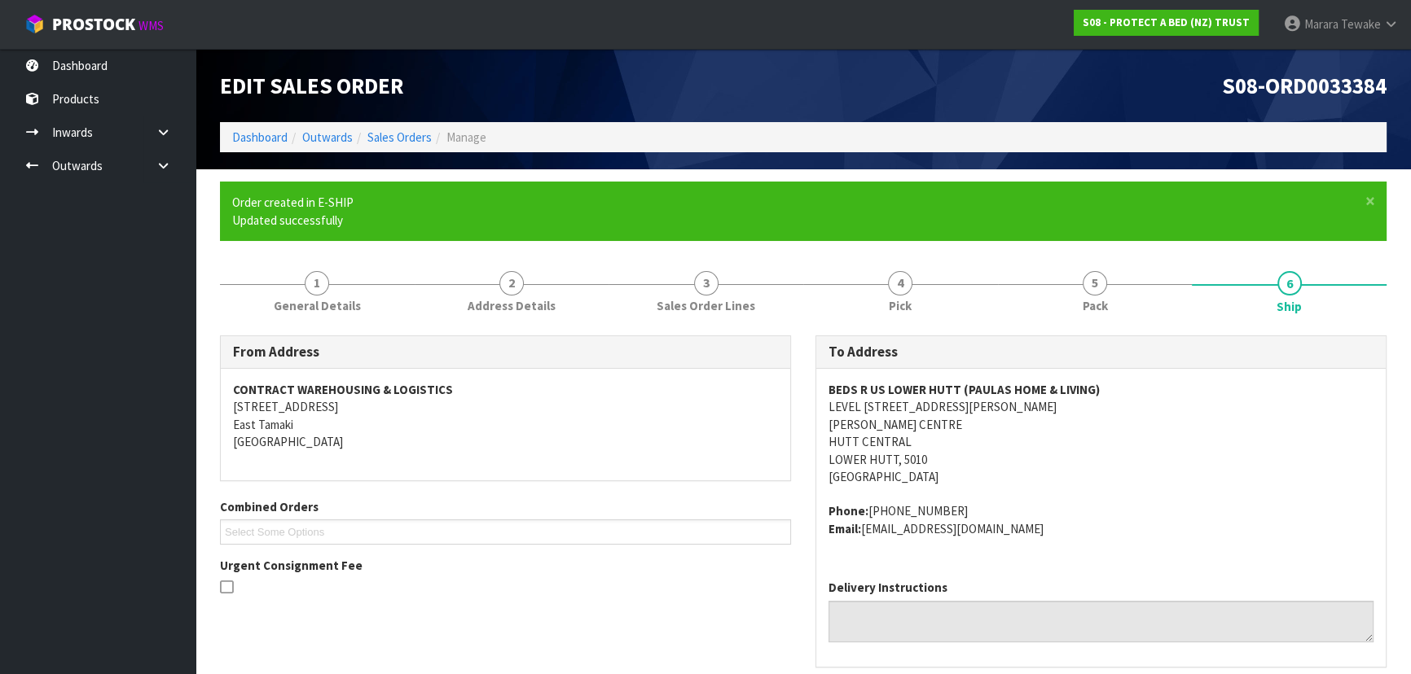
scroll to position [457, 0]
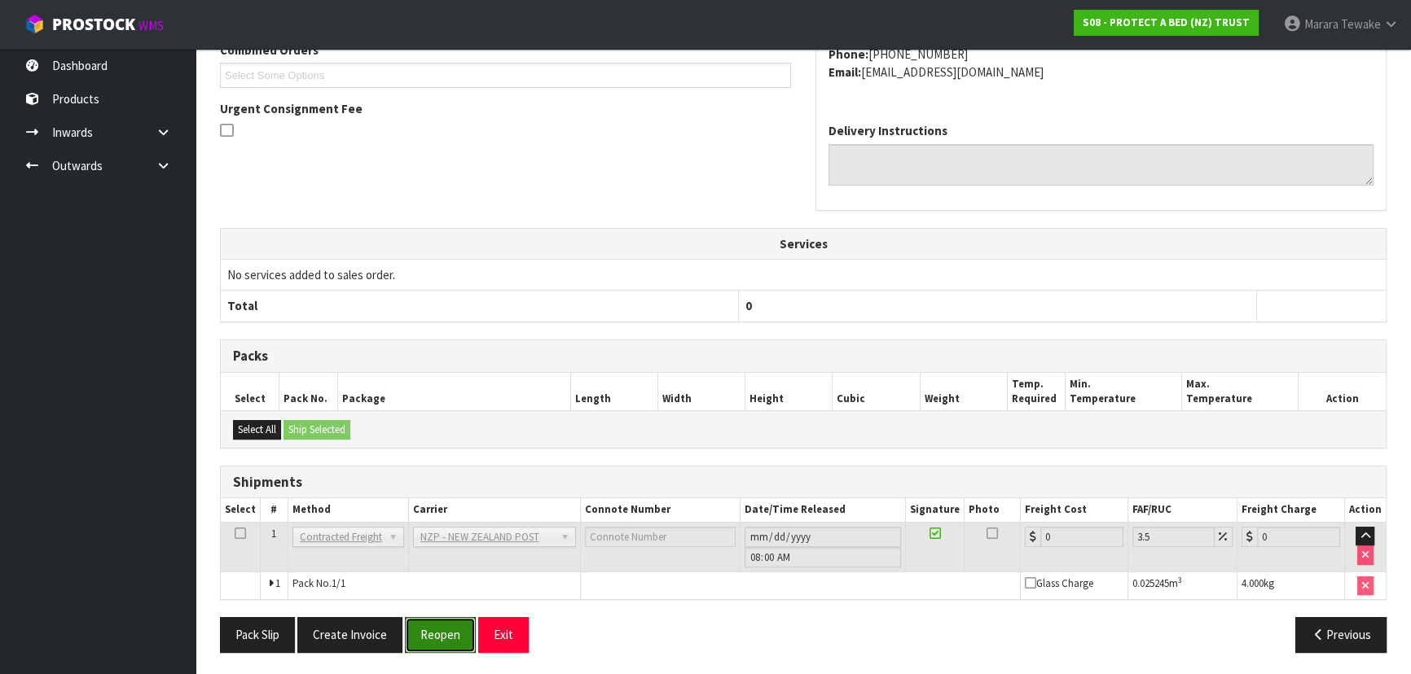
drag, startPoint x: 431, startPoint y: 633, endPoint x: 369, endPoint y: 609, distance: 66.2
click at [431, 632] on button "Reopen" at bounding box center [440, 634] width 71 height 35
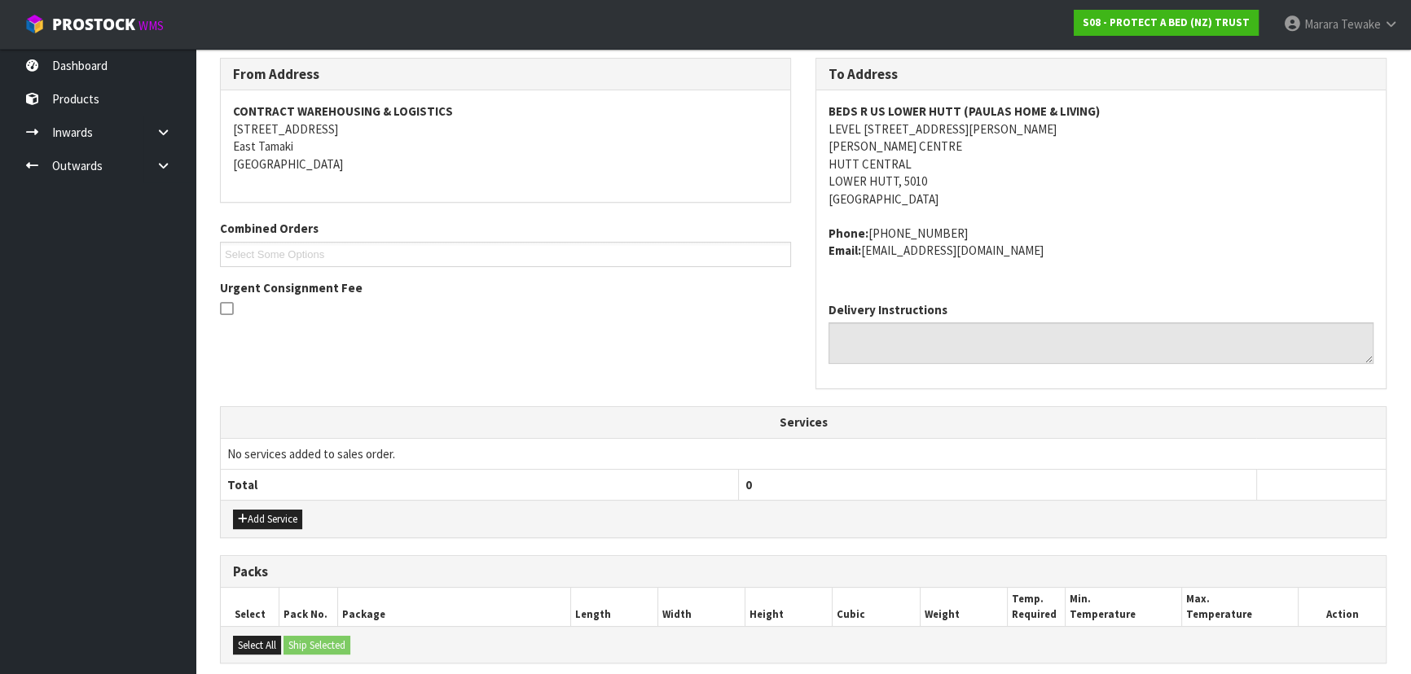
scroll to position [480, 0]
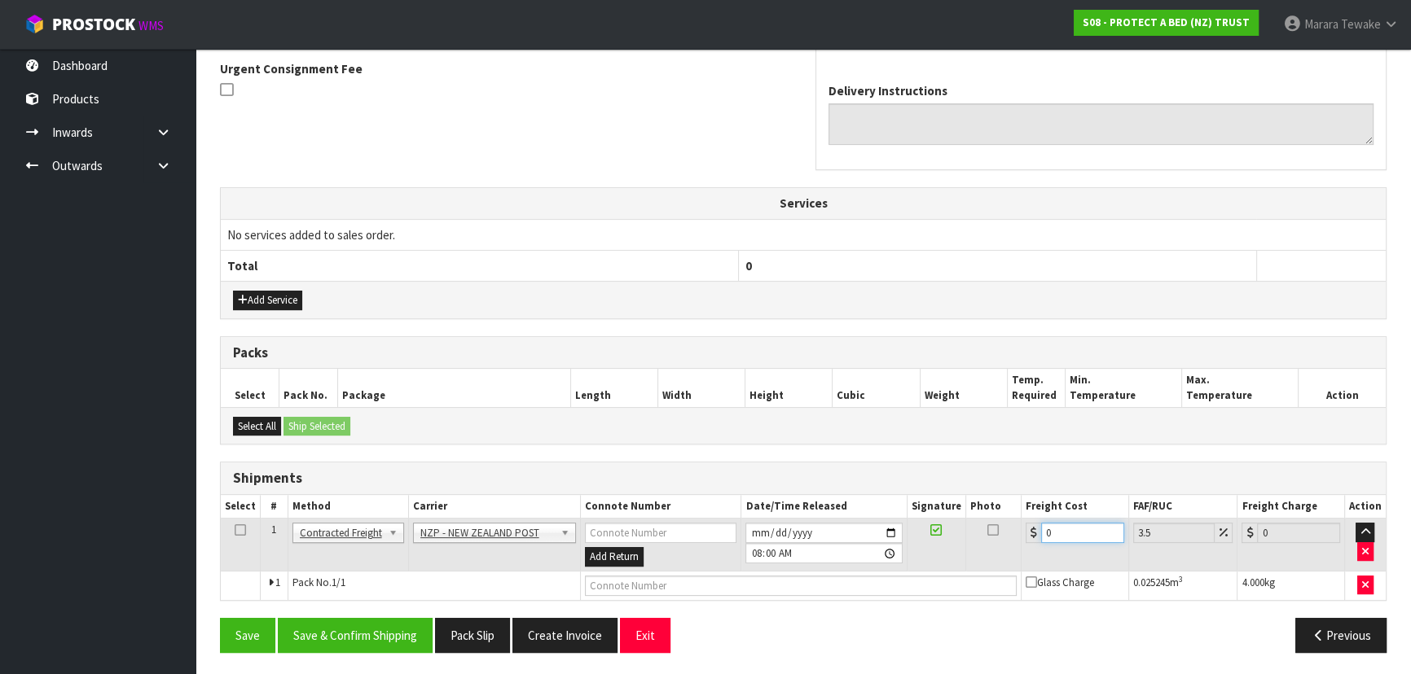
click at [1006, 521] on tr "1 Client Local Pickup Customer Local Pickup Company Freight Contracted Freight …" at bounding box center [803, 545] width 1165 height 53
type input "8"
type input "8.28"
type input "8.4"
type input "8.69"
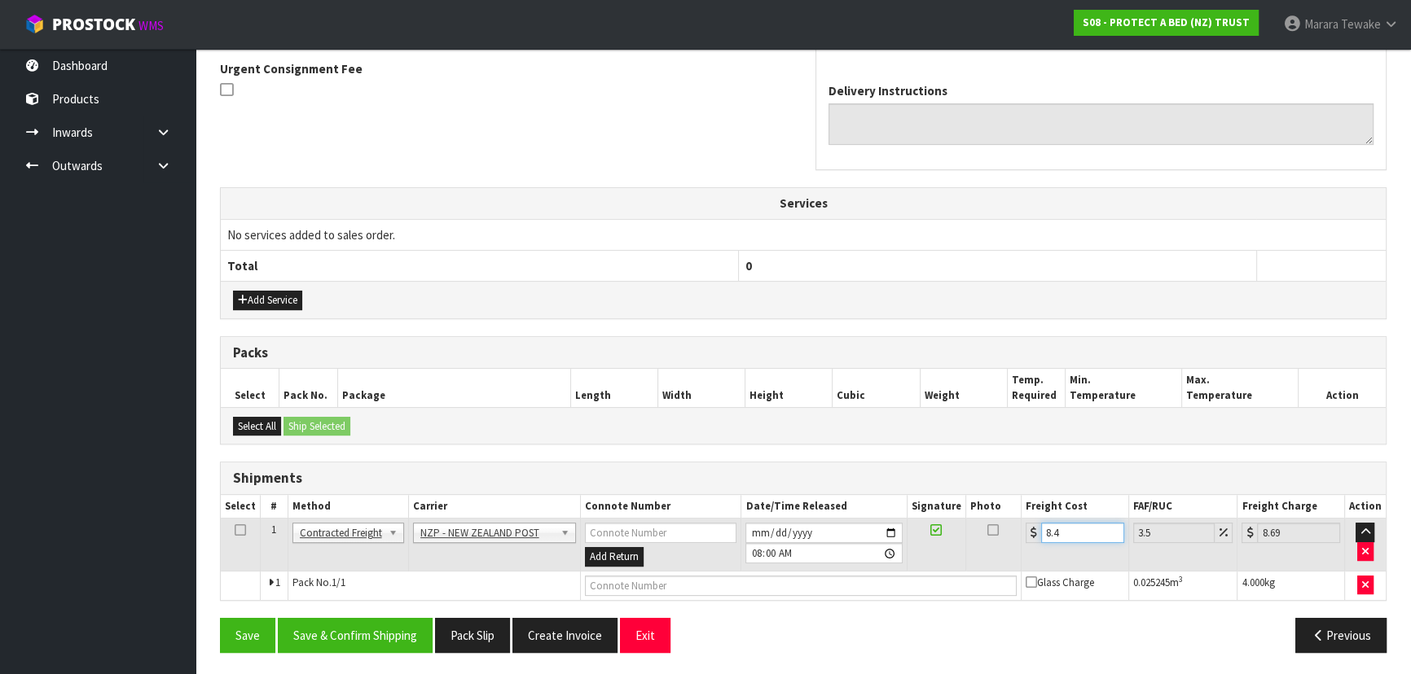
type input "8.45"
type input "8.75"
type input "8.45"
click at [380, 637] on button "Save & Confirm Shipping" at bounding box center [355, 635] width 155 height 35
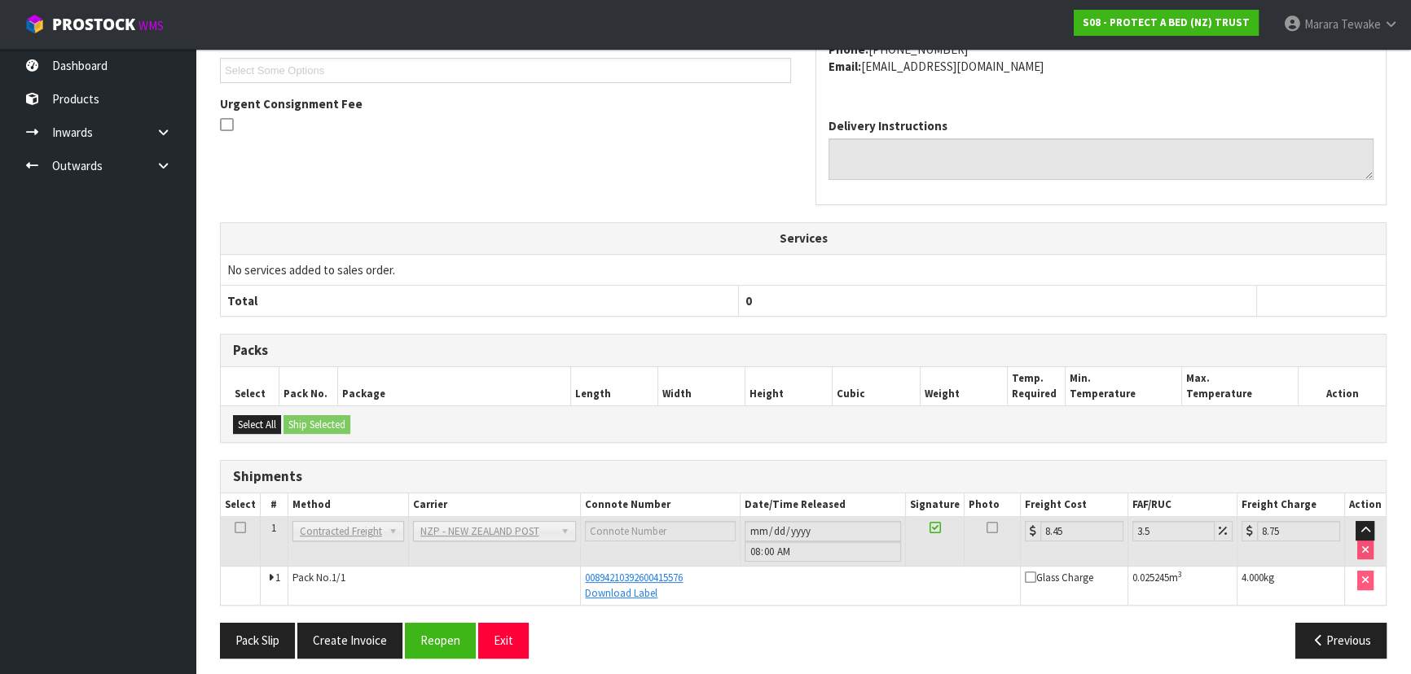
scroll to position [450, 0]
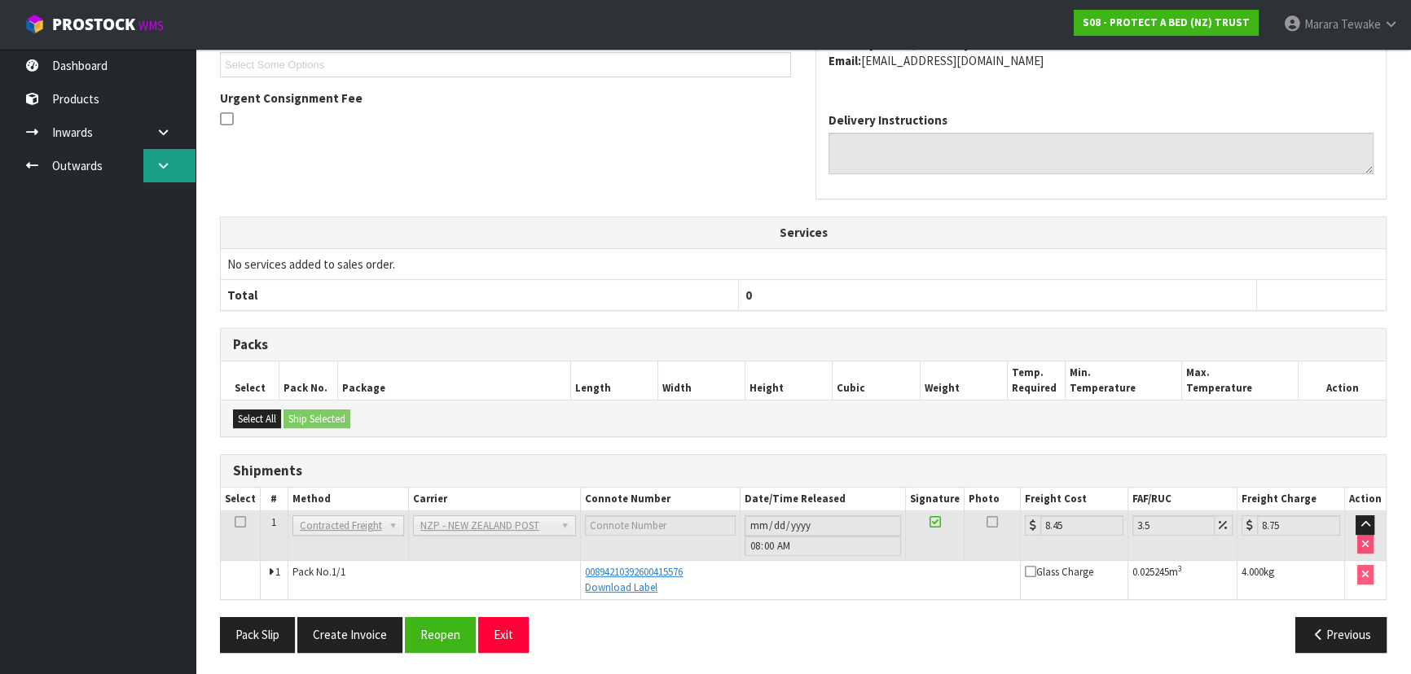
click at [180, 153] on link at bounding box center [169, 165] width 52 height 33
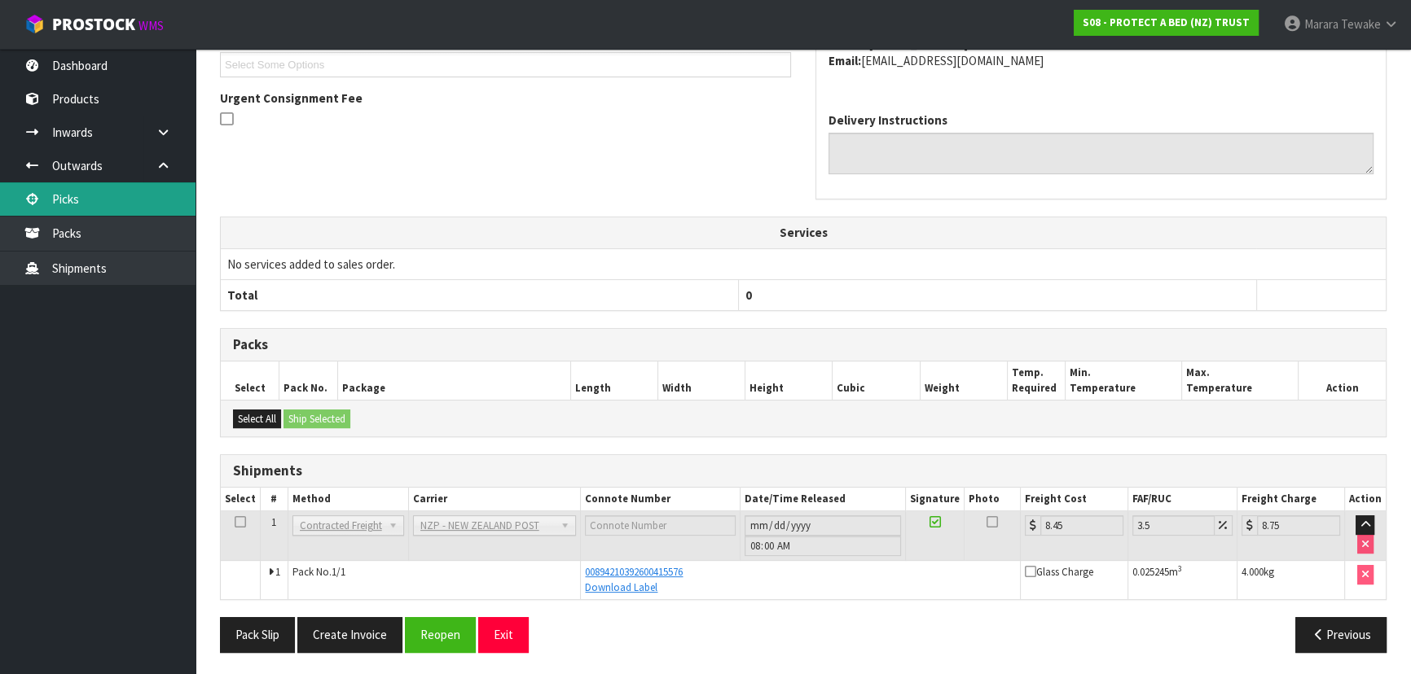
click at [152, 194] on link "Picks" at bounding box center [97, 198] width 195 height 33
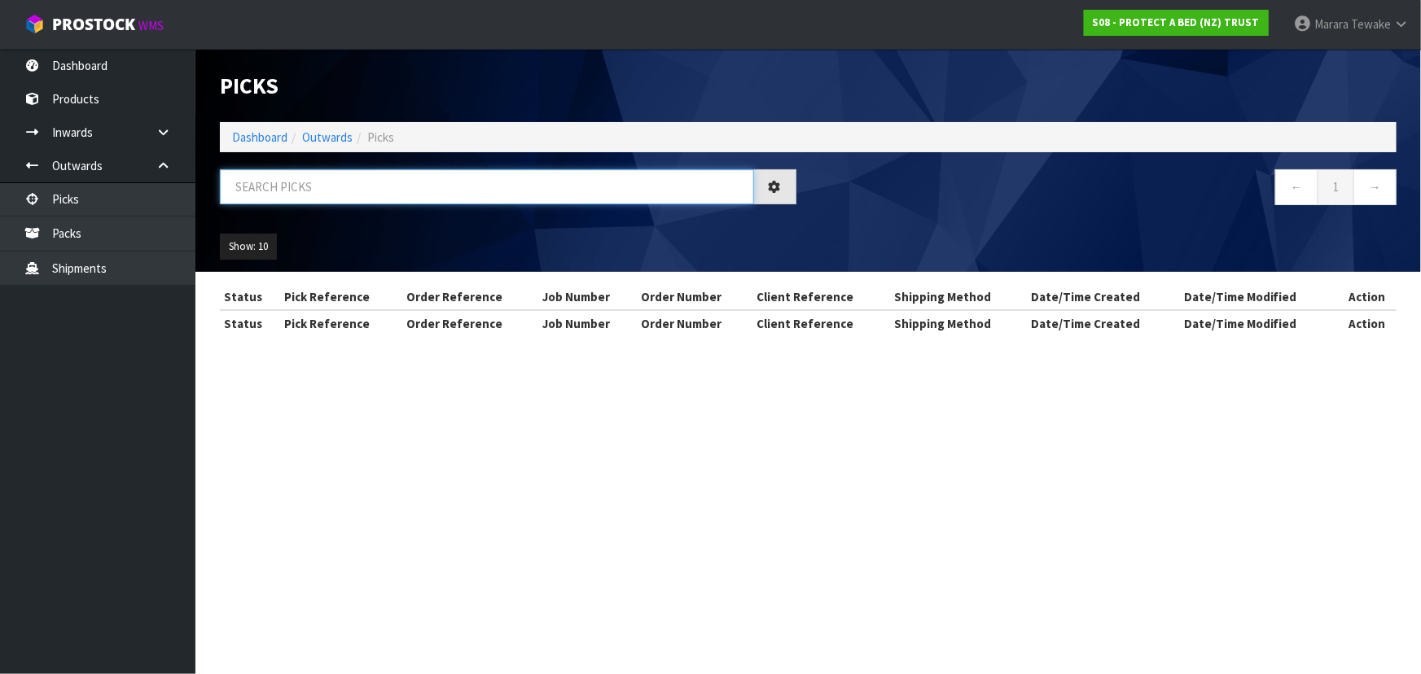
click at [333, 191] on input "text" at bounding box center [487, 186] width 534 height 35
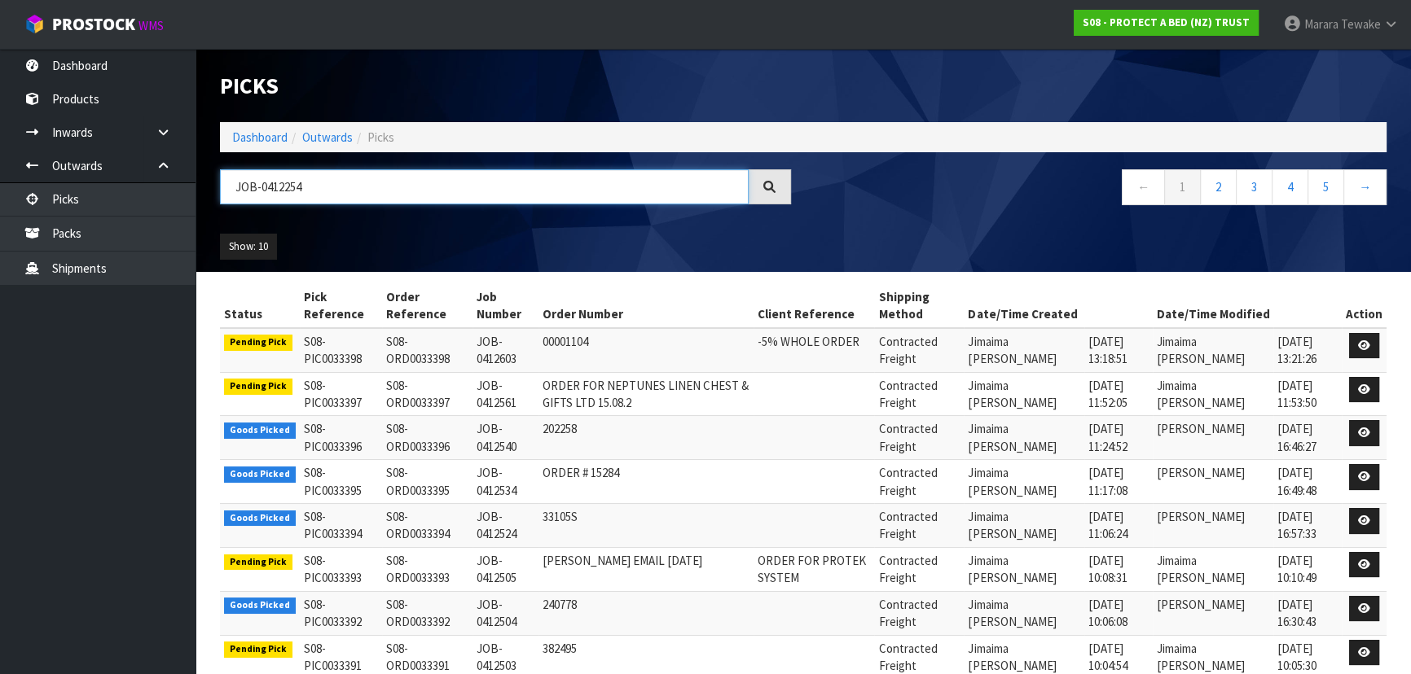
type input "JOB-0412254"
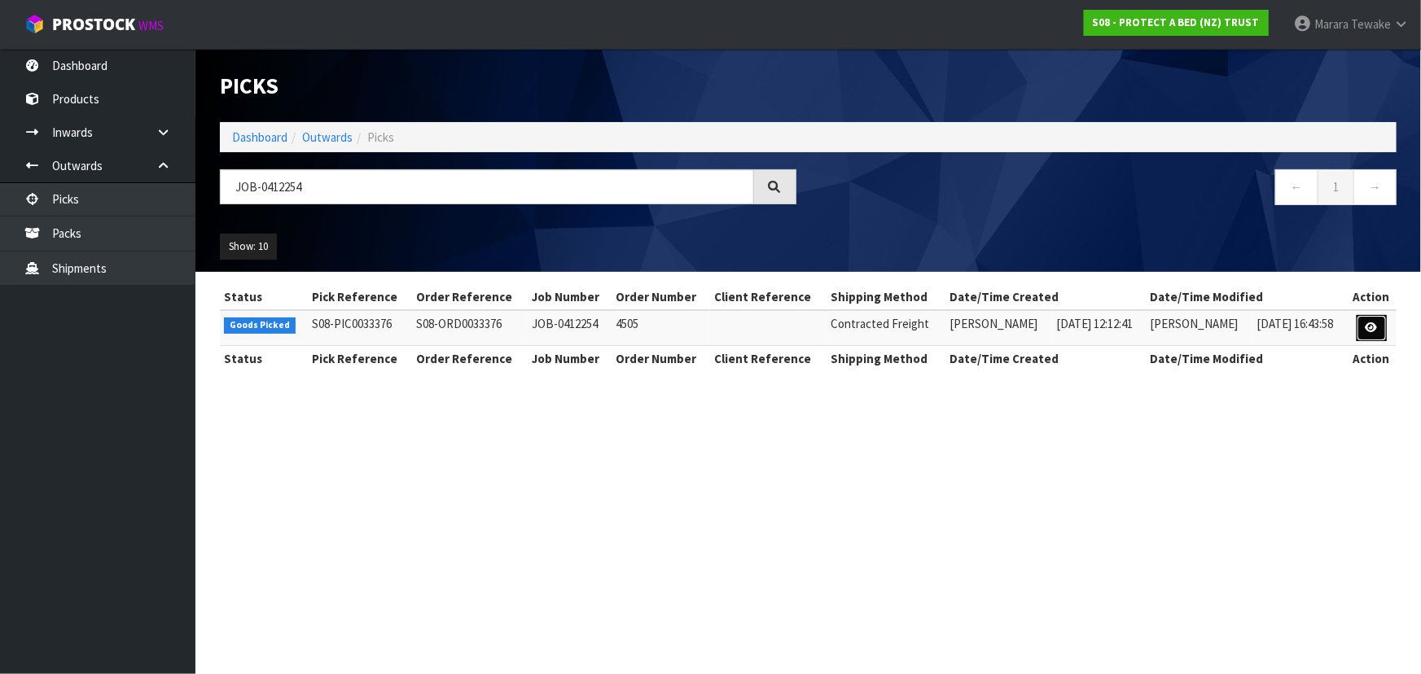
click at [1369, 326] on icon at bounding box center [1372, 328] width 12 height 11
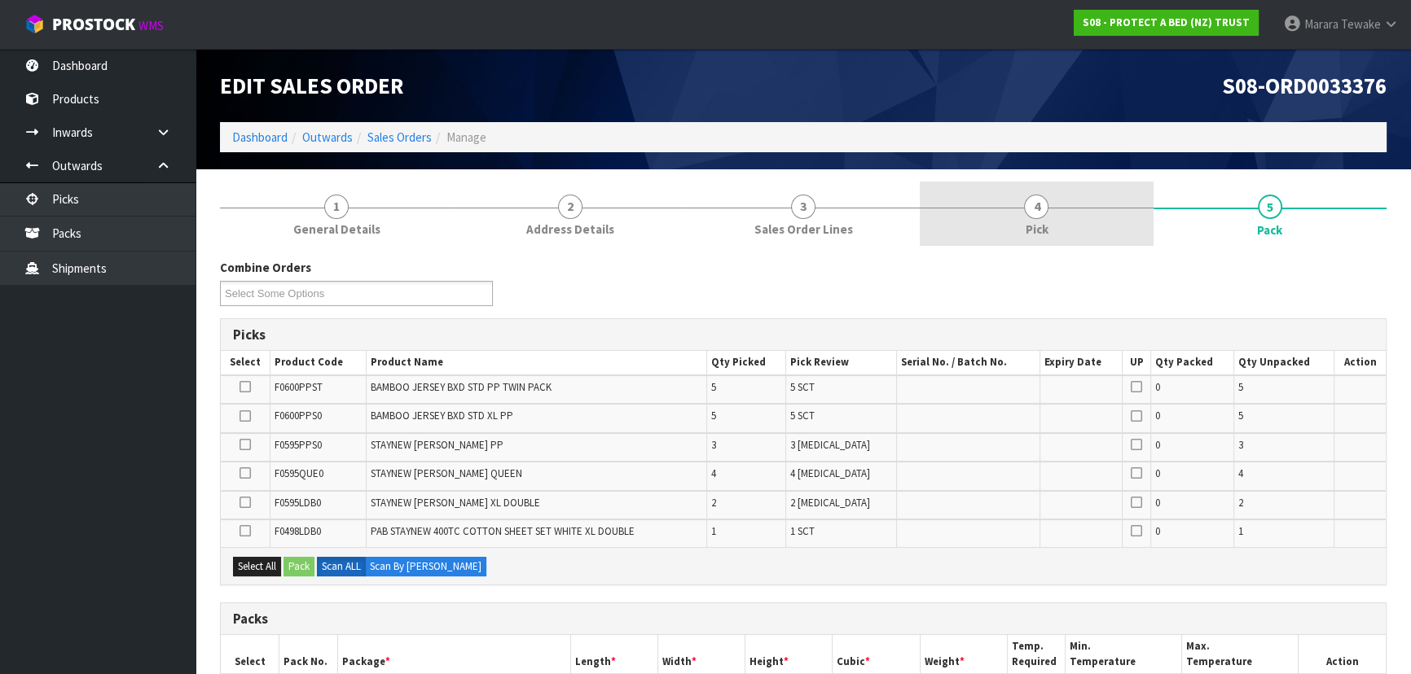
click at [1109, 228] on link "4 Pick" at bounding box center [1035, 214] width 233 height 64
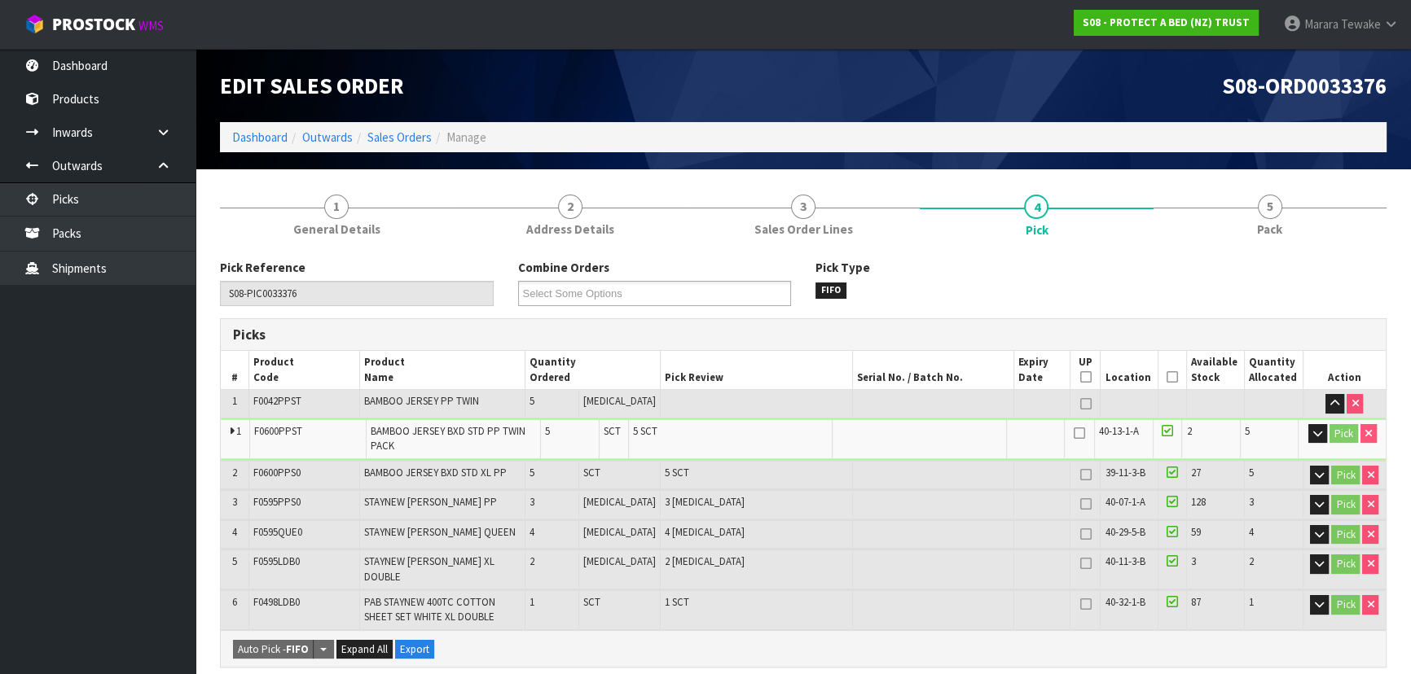
click at [1166, 377] on icon at bounding box center [1171, 377] width 11 height 1
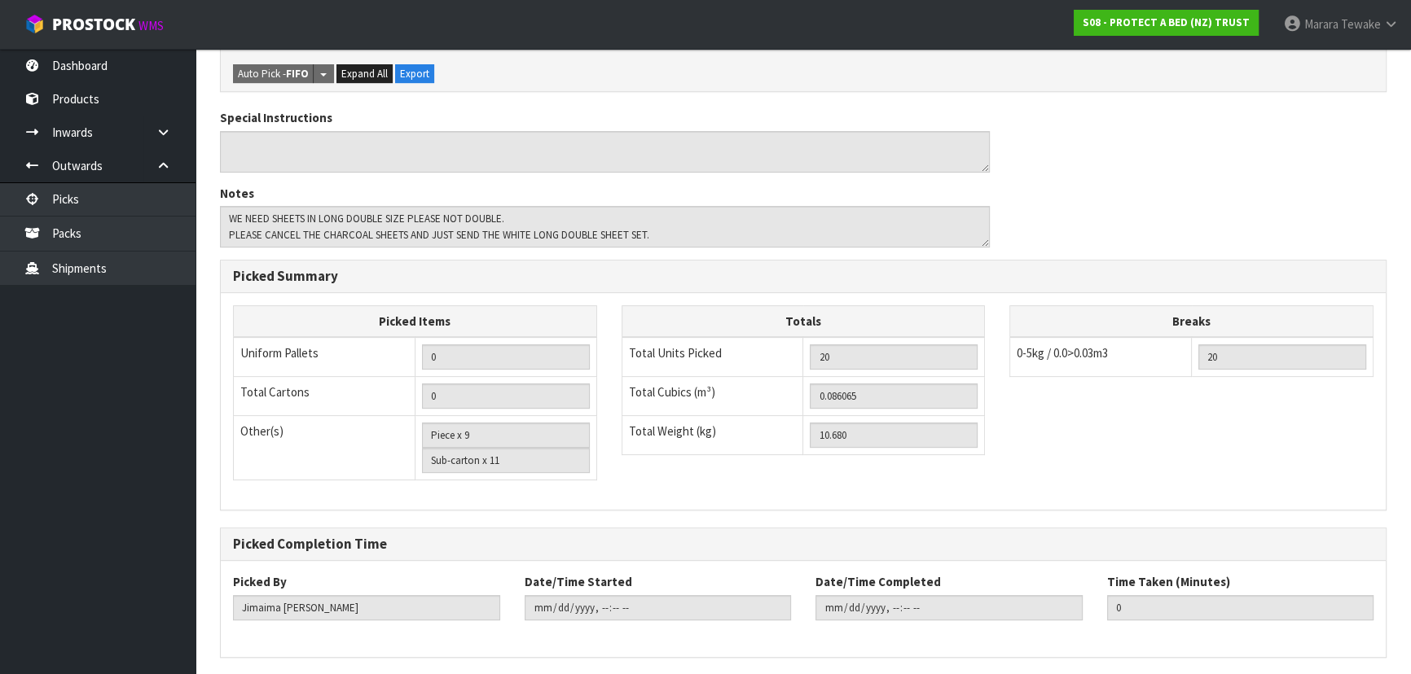
scroll to position [678, 0]
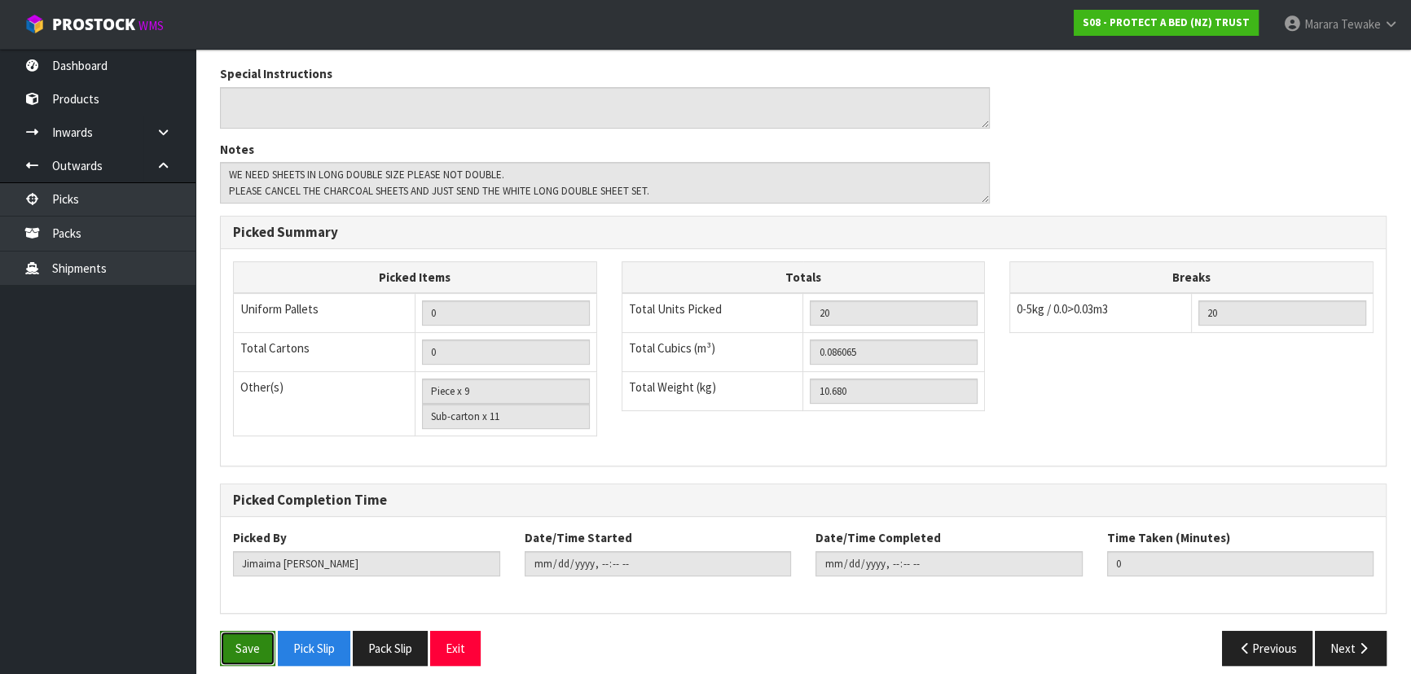
click at [265, 631] on button "Save" at bounding box center [247, 648] width 55 height 35
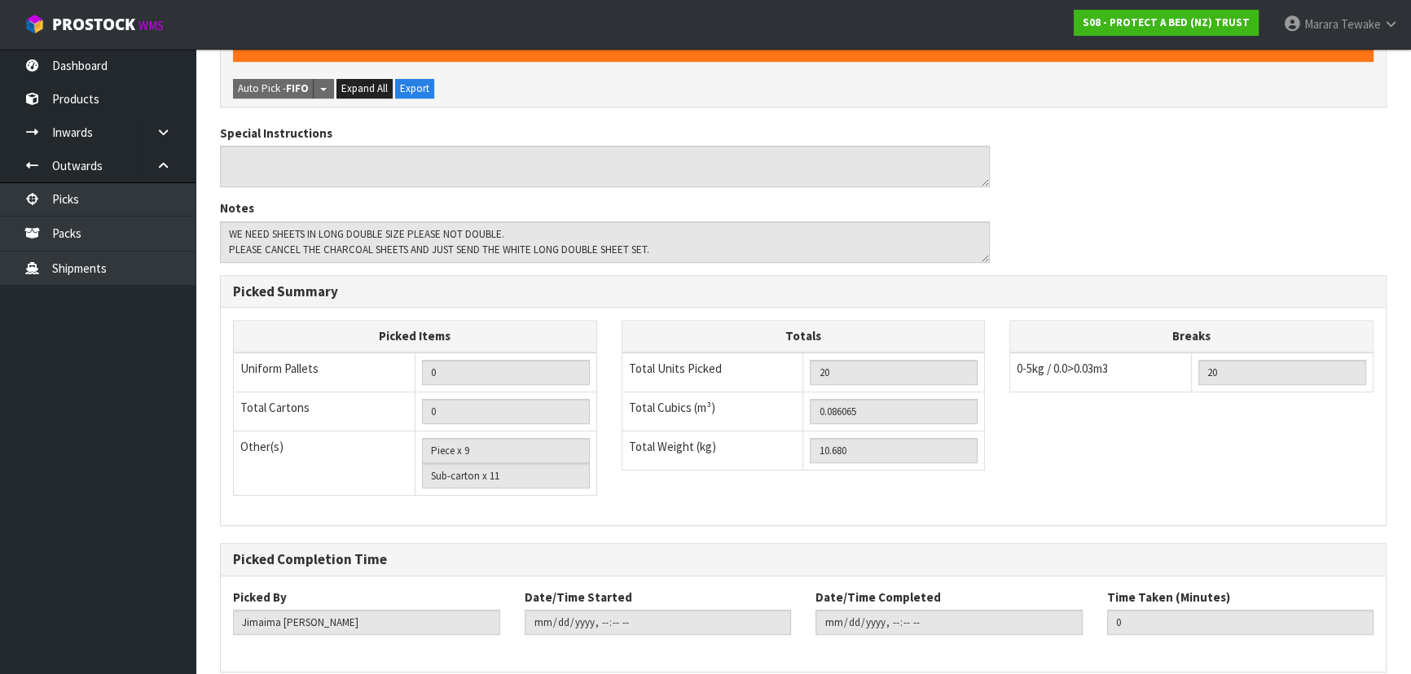
scroll to position [0, 0]
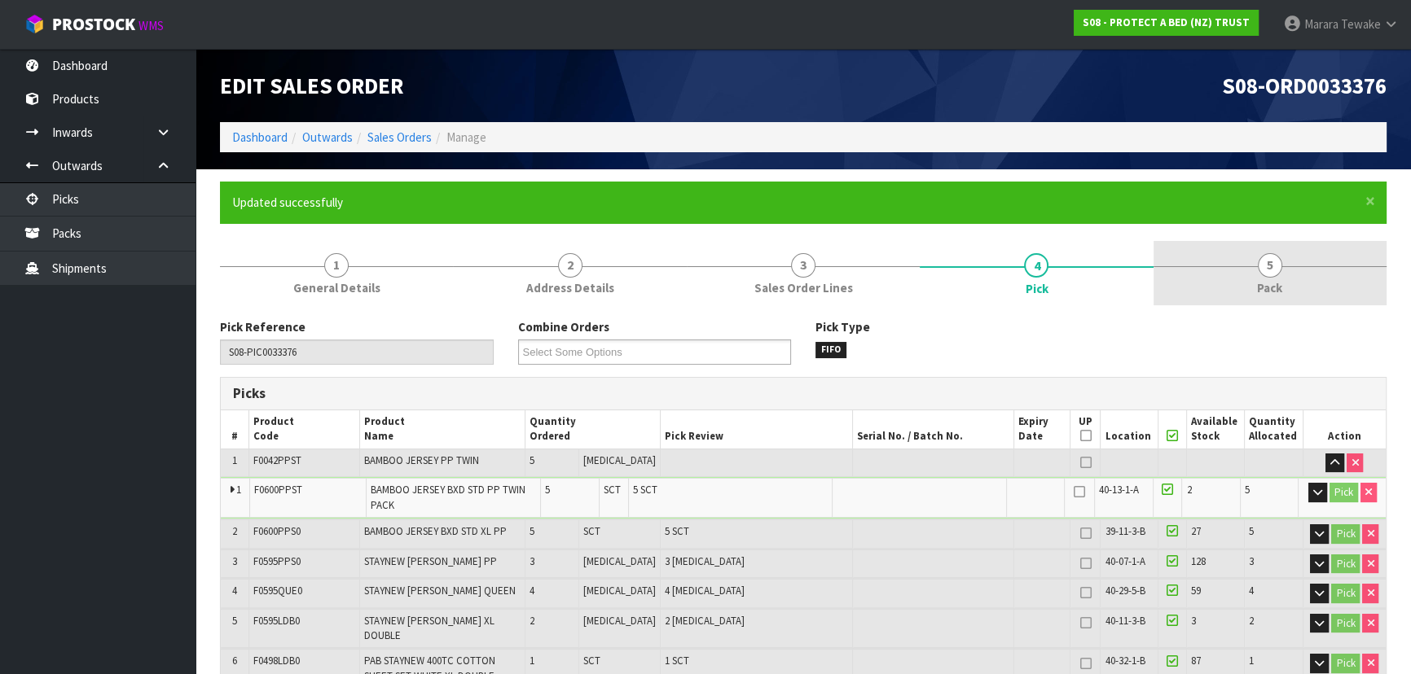
type input "[PERSON_NAME]"
type input "2025-09-16T08:03:50"
click at [1267, 272] on span "5" at bounding box center [1269, 265] width 24 height 24
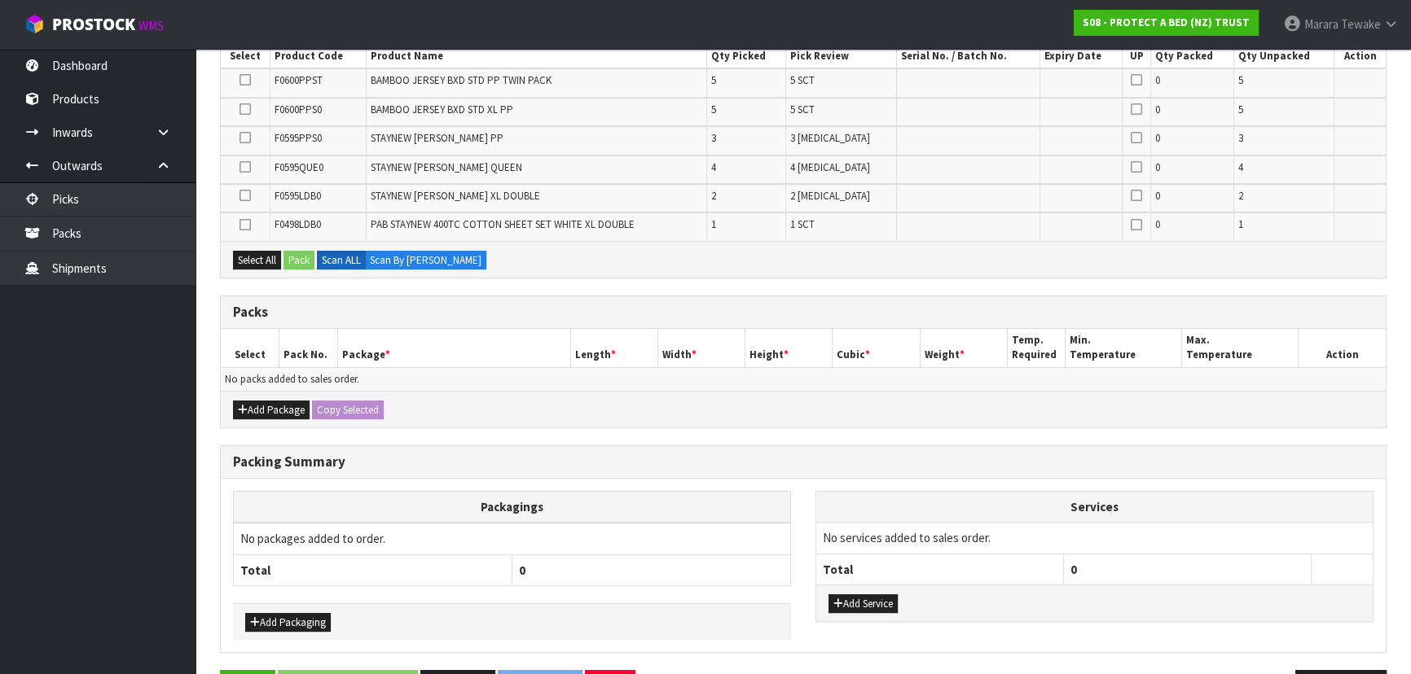
scroll to position [416, 0]
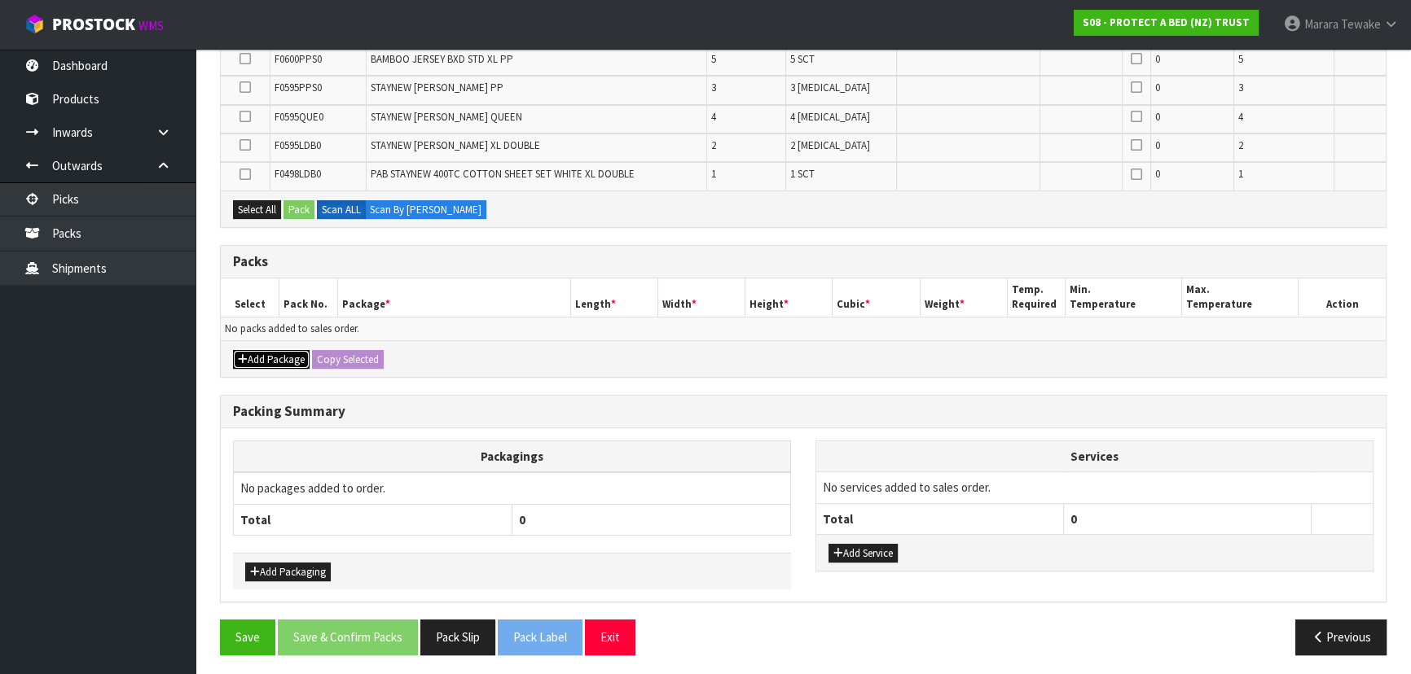
click at [259, 353] on button "Add Package" at bounding box center [271, 360] width 77 height 20
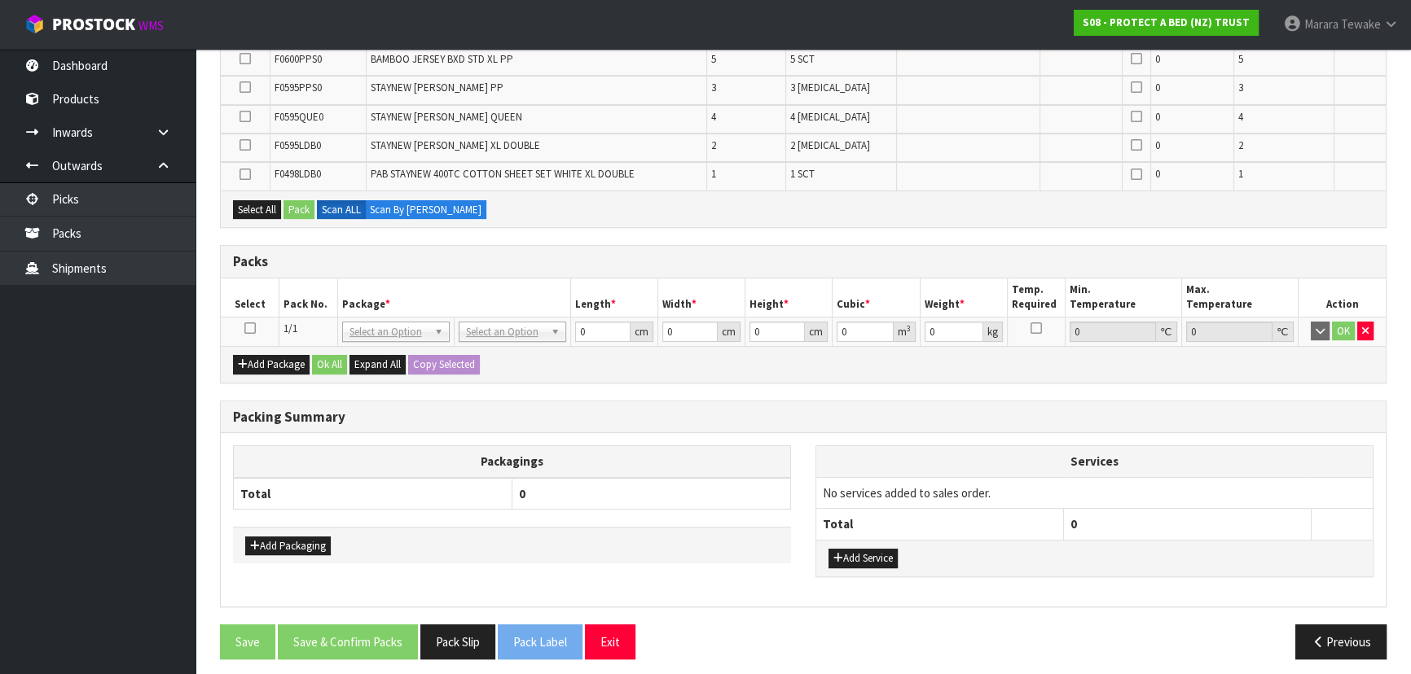
click at [249, 328] on icon at bounding box center [249, 328] width 11 height 1
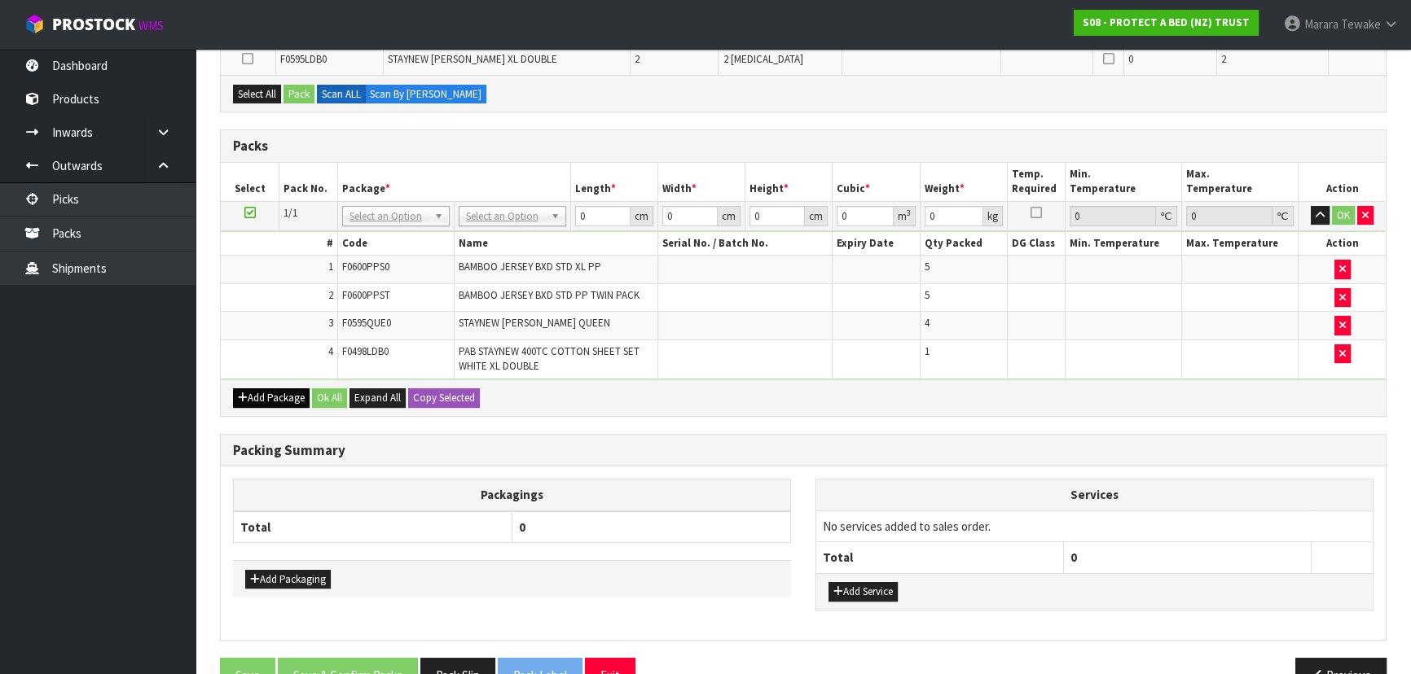
click at [259, 399] on div "Add Package Ok All Expand All Copy Selected" at bounding box center [803, 398] width 1165 height 37
click at [264, 397] on button "Add Package" at bounding box center [271, 398] width 77 height 20
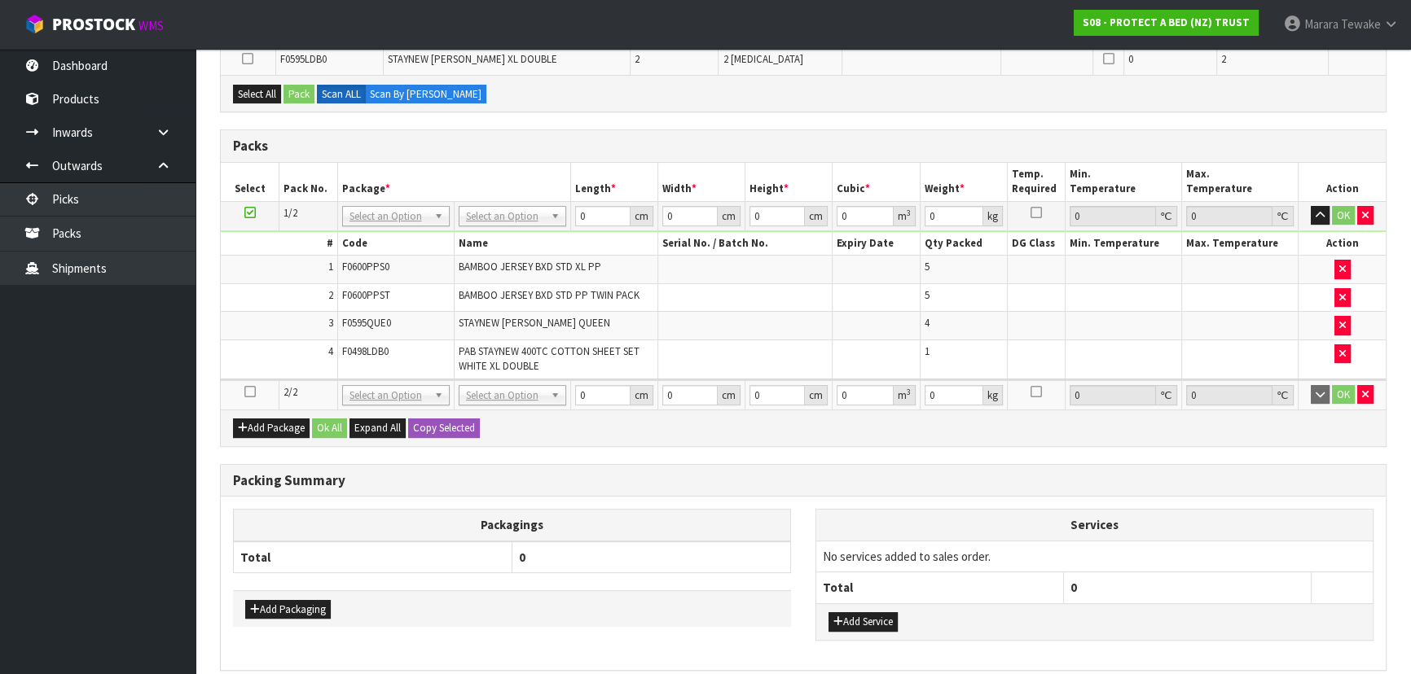
click at [251, 392] on icon at bounding box center [249, 392] width 11 height 1
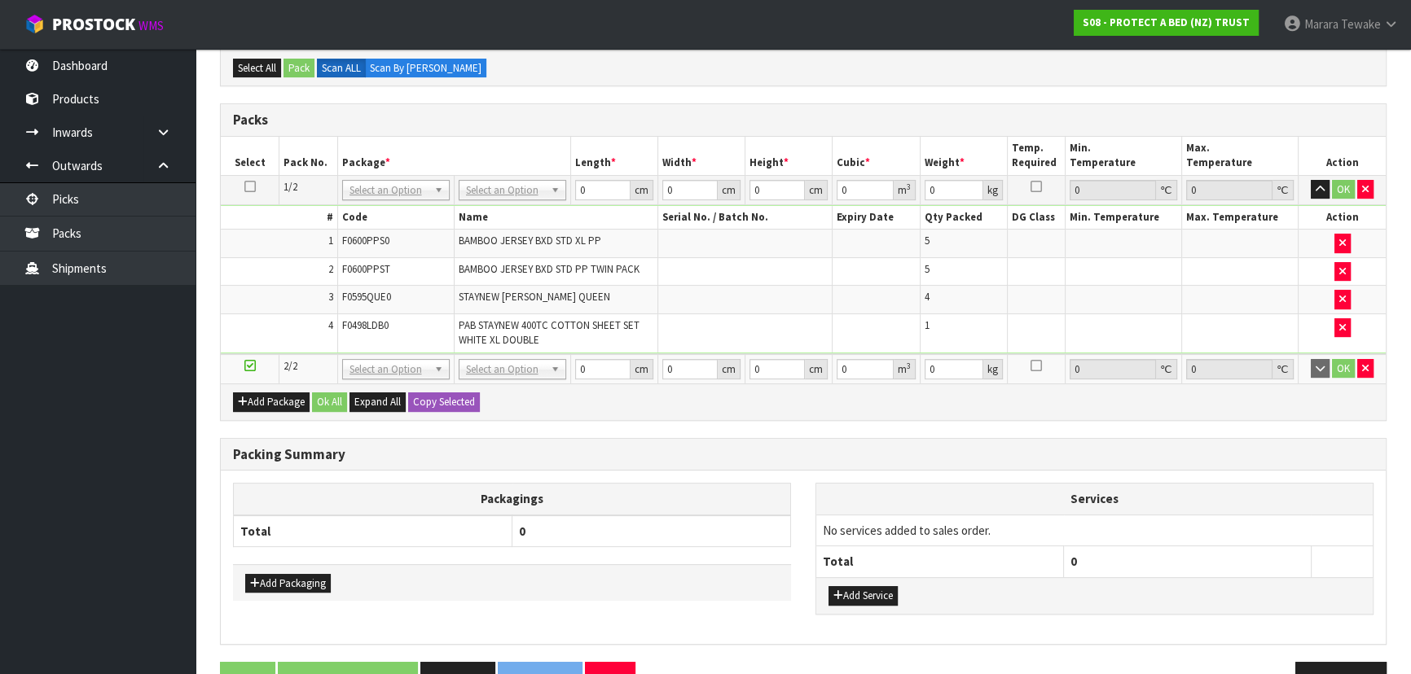
scroll to position [485, 0]
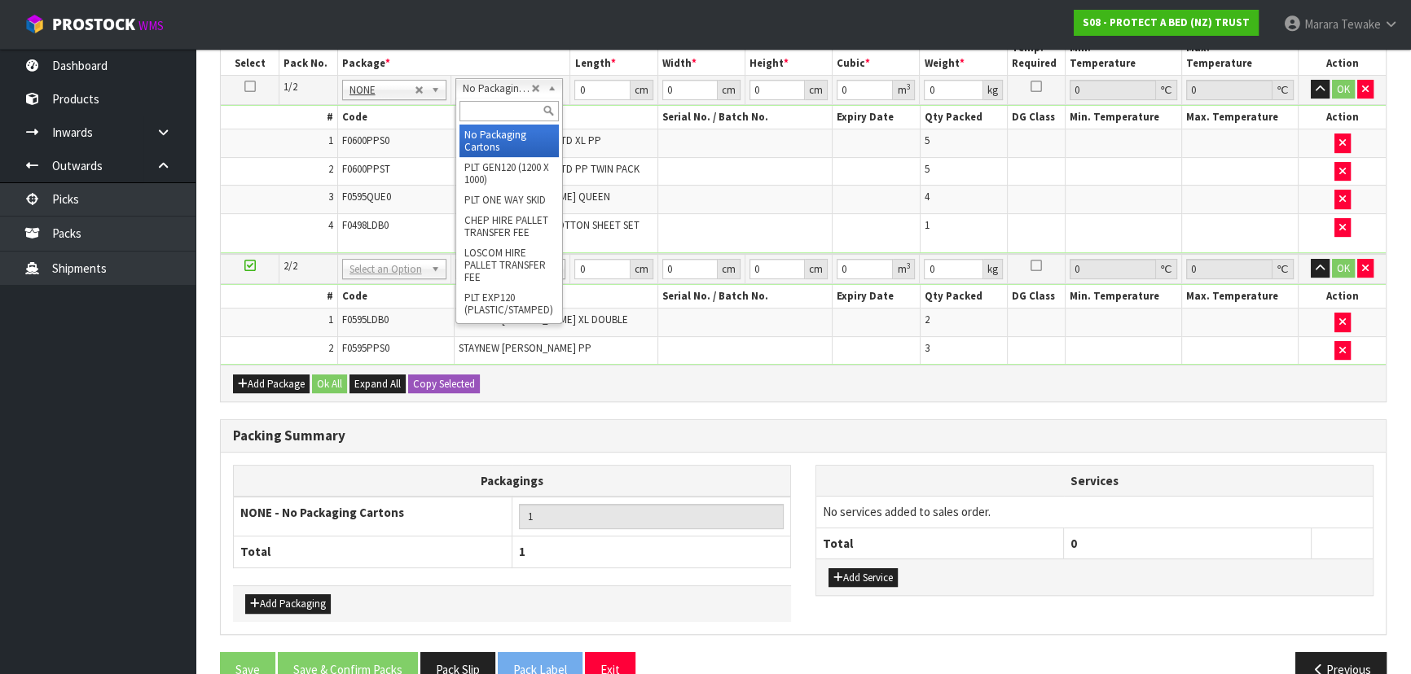
click at [499, 112] on input "text" at bounding box center [508, 111] width 99 height 20
type input "OC"
drag, startPoint x: 498, startPoint y: 132, endPoint x: 504, endPoint y: 169, distance: 37.1
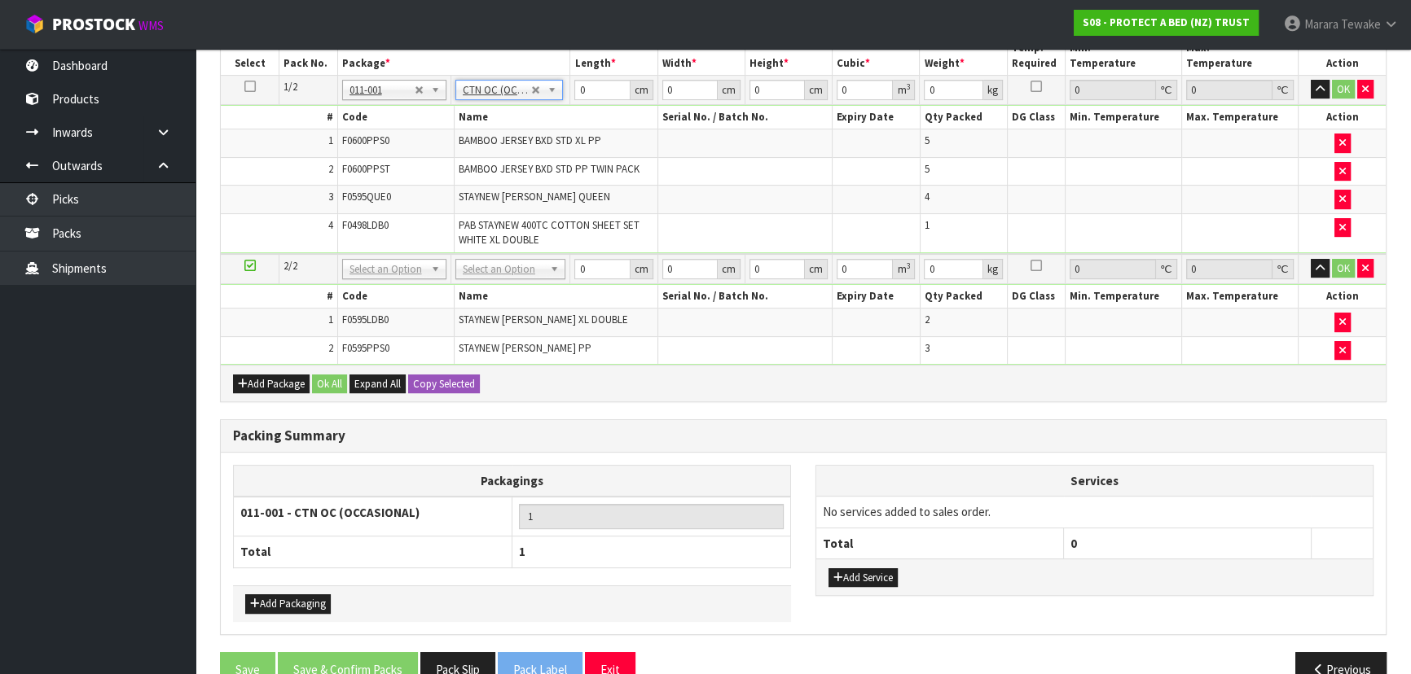
type input "8.36"
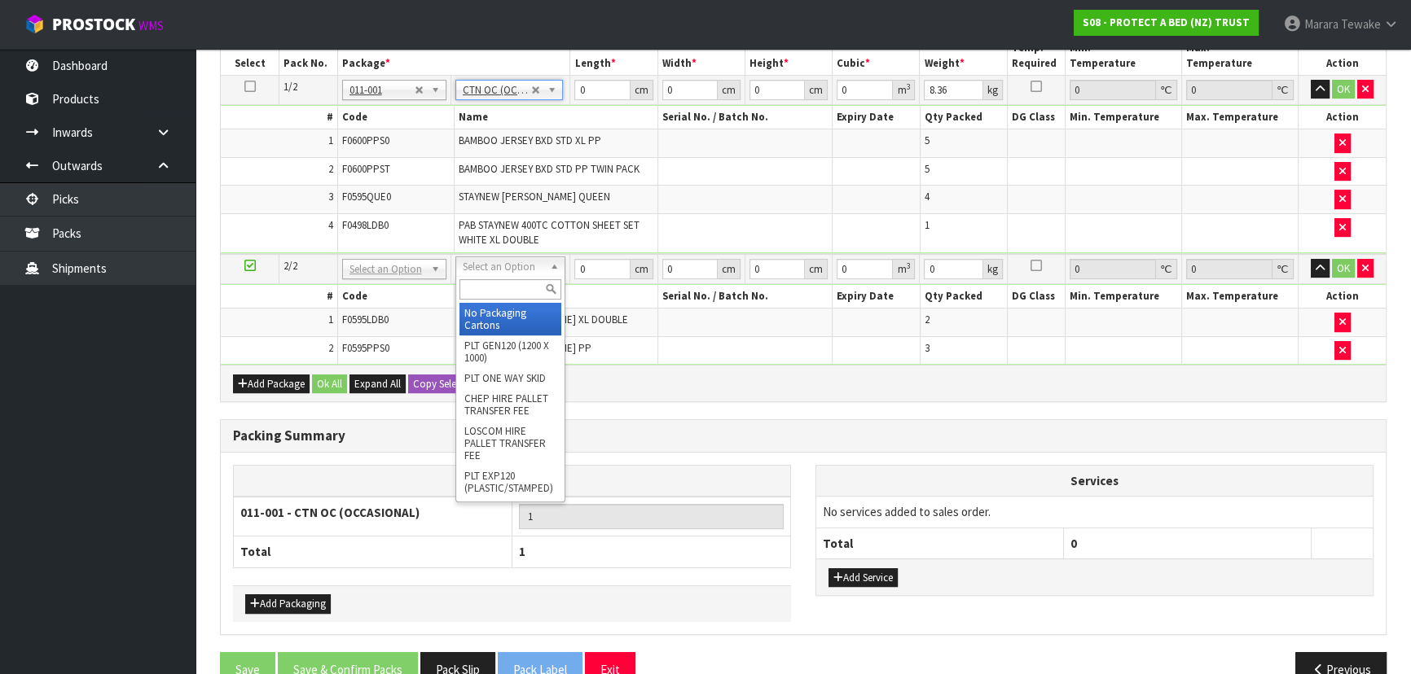
click at [511, 293] on input "text" at bounding box center [510, 289] width 102 height 20
type input "OC"
type input "2"
type input "2.32"
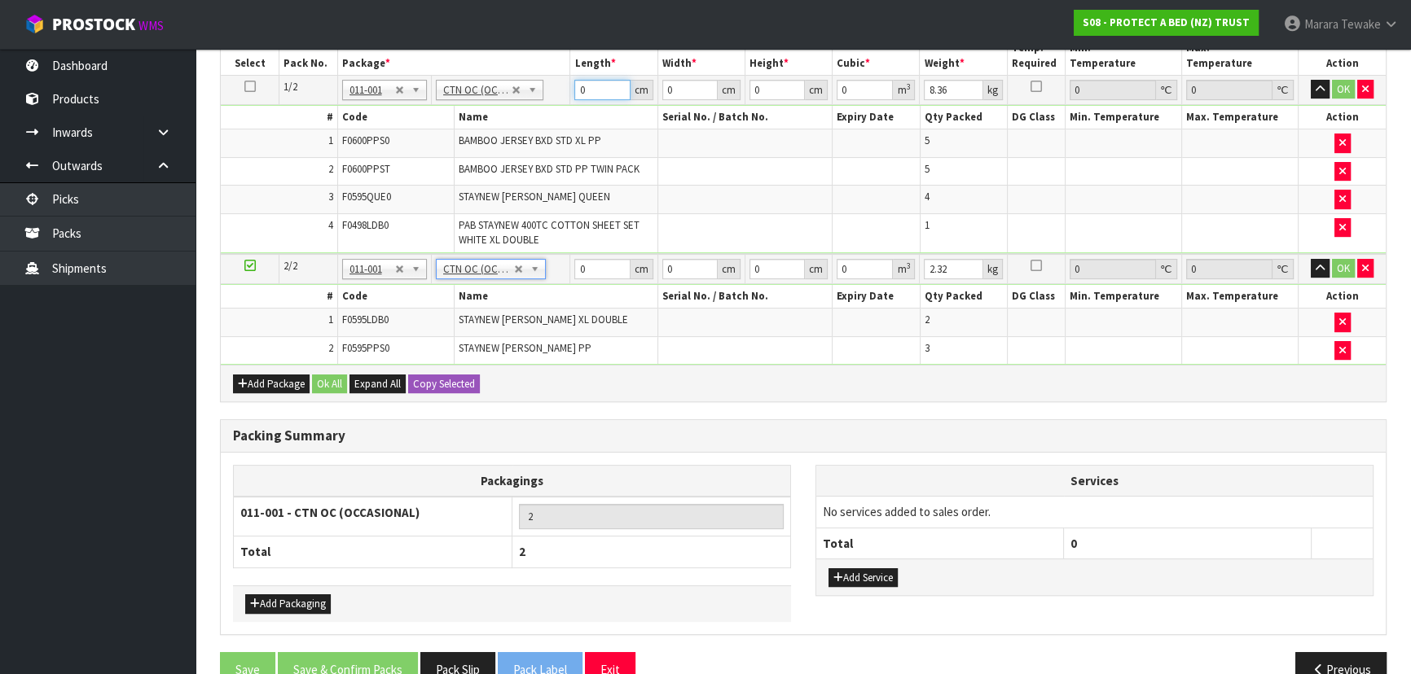
drag, startPoint x: 557, startPoint y: 72, endPoint x: 542, endPoint y: 66, distance: 16.8
click at [553, 72] on table "Select Pack No. Package * Length * Width * Height * Cubic * Weight * Temp. Requ…" at bounding box center [803, 201] width 1165 height 328
type input "58"
type input "40"
type input "3"
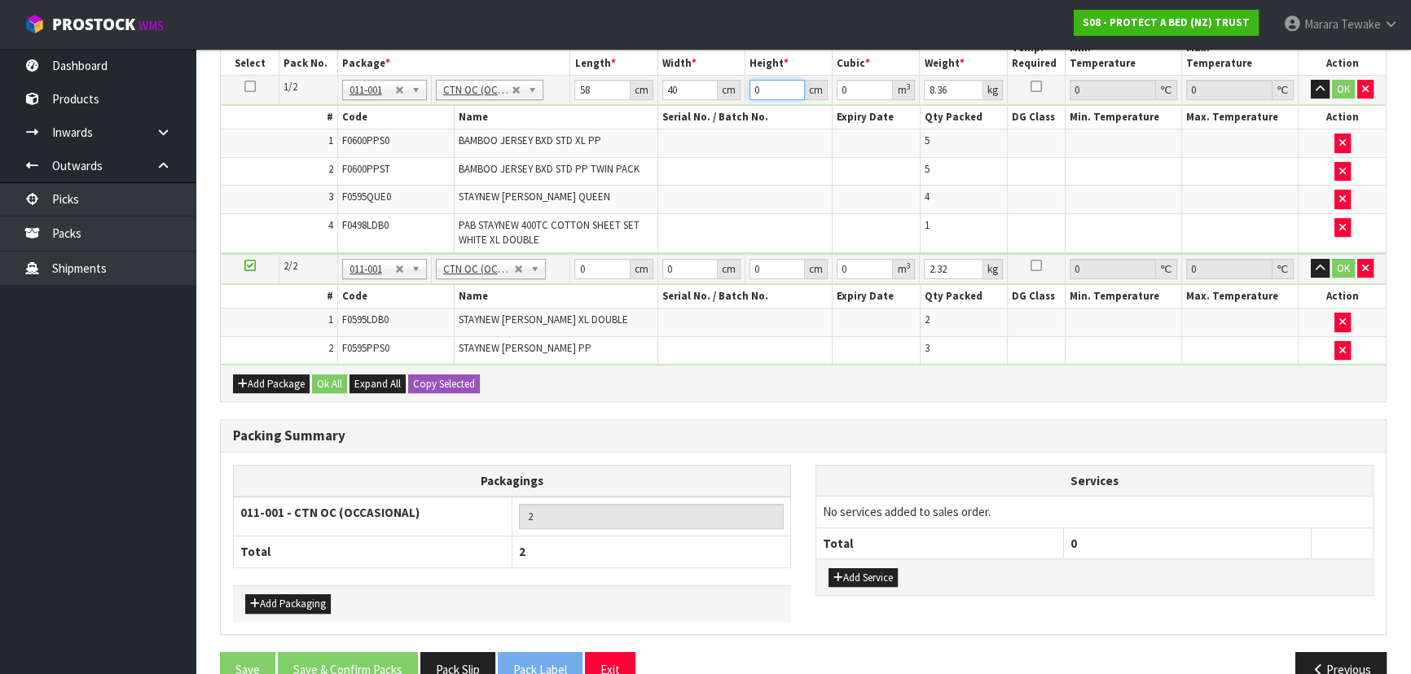
type input "0.00696"
type input "32"
type input "0.07424"
type input "32"
type input "9"
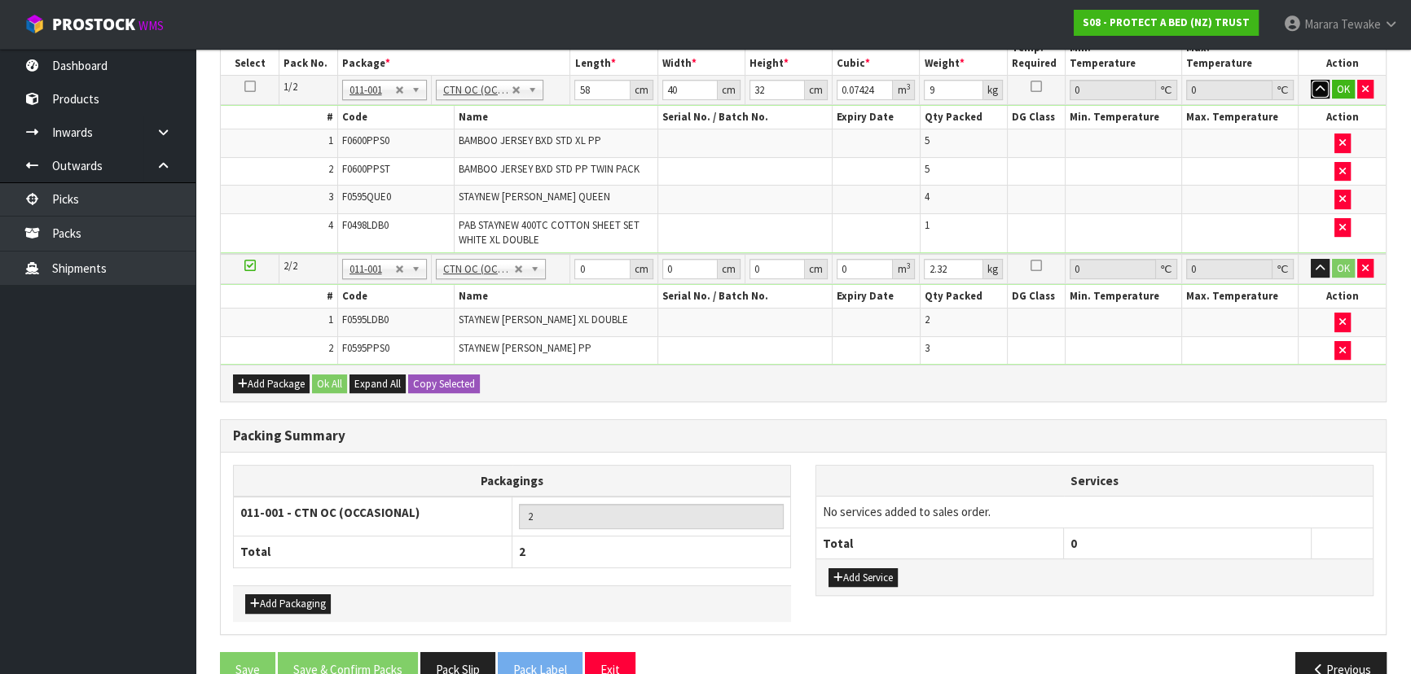
click at [1310, 80] on button "button" at bounding box center [1319, 90] width 19 height 20
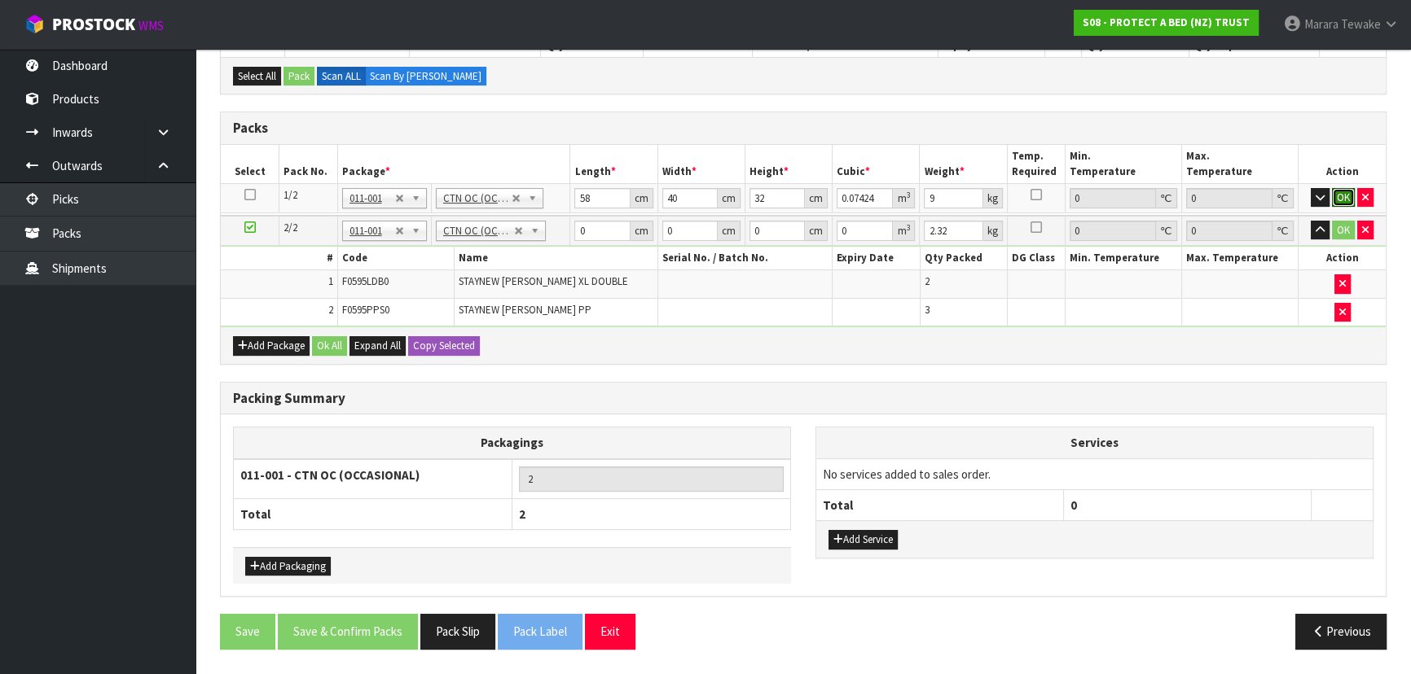
click button "OK" at bounding box center [1343, 198] width 23 height 20
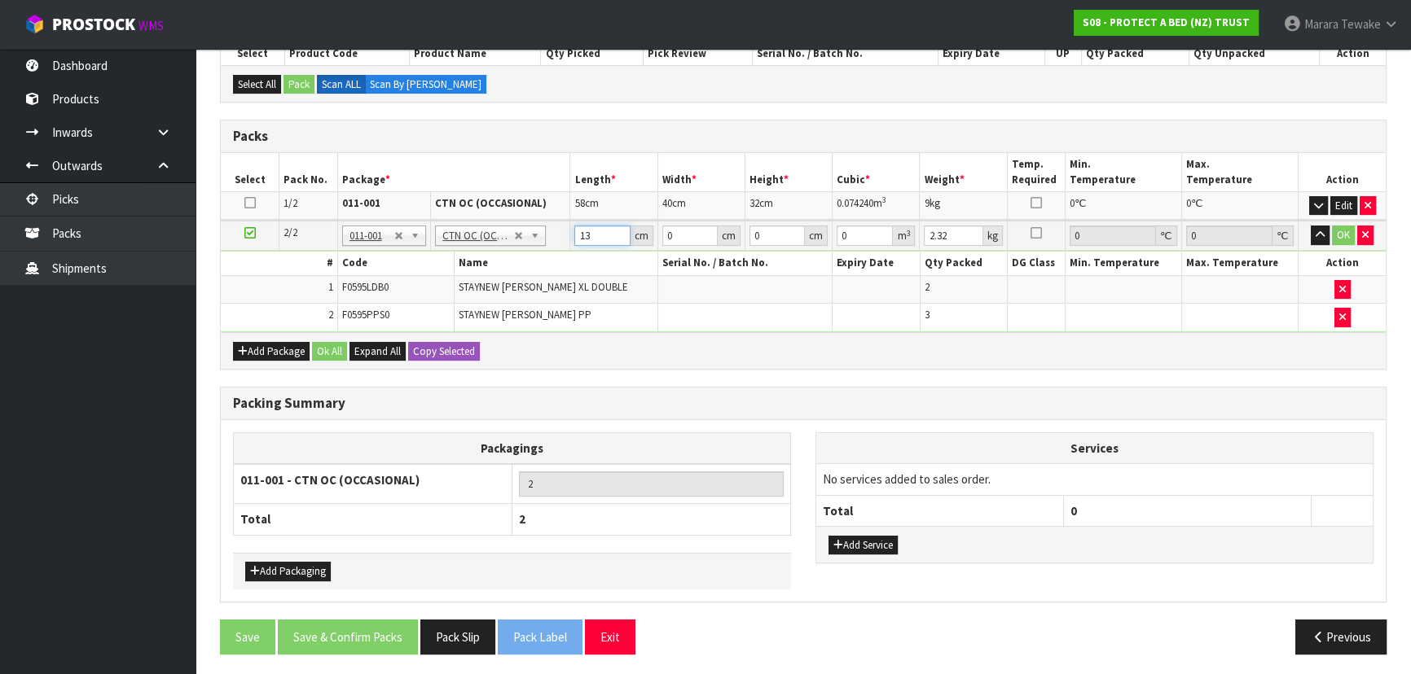
type input "13"
type input "3"
type input "30"
type input "2"
type input "0.00078"
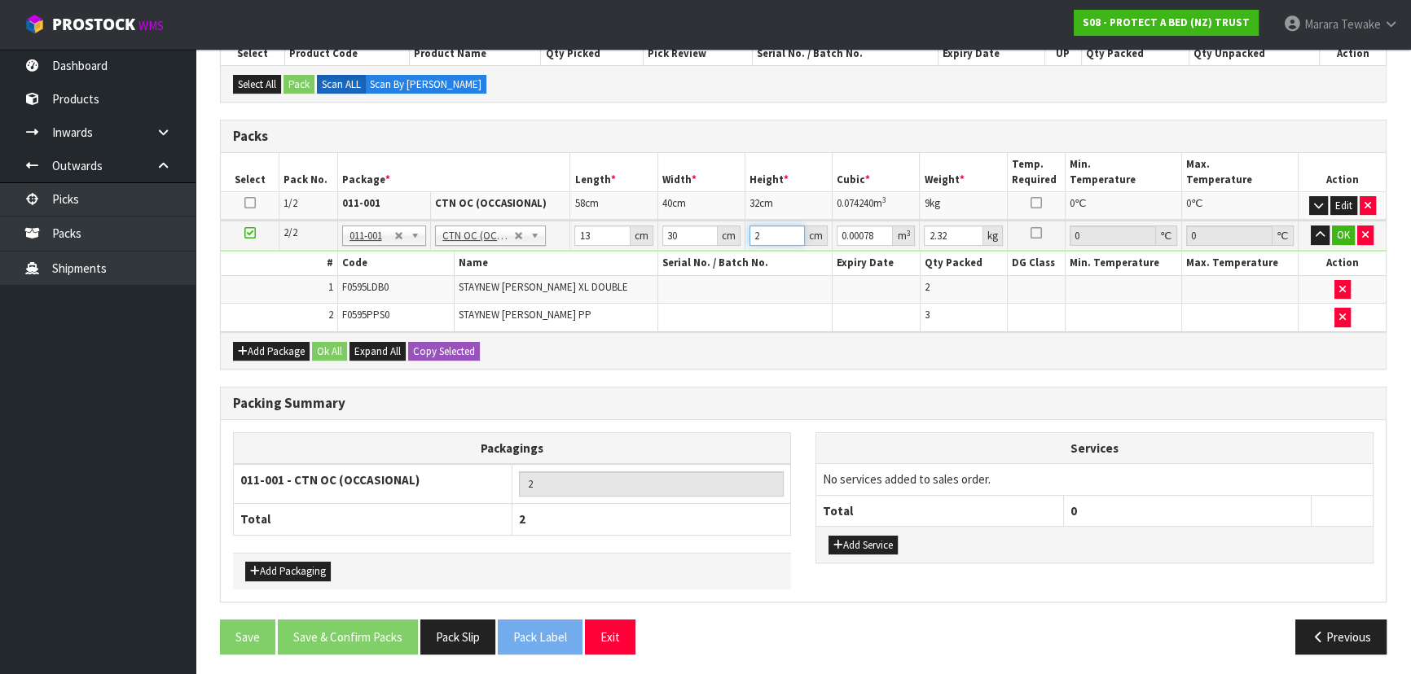
type input "29"
type input "0.01131"
type input "29"
type input "3"
click at [1310, 226] on button "button" at bounding box center [1319, 236] width 19 height 20
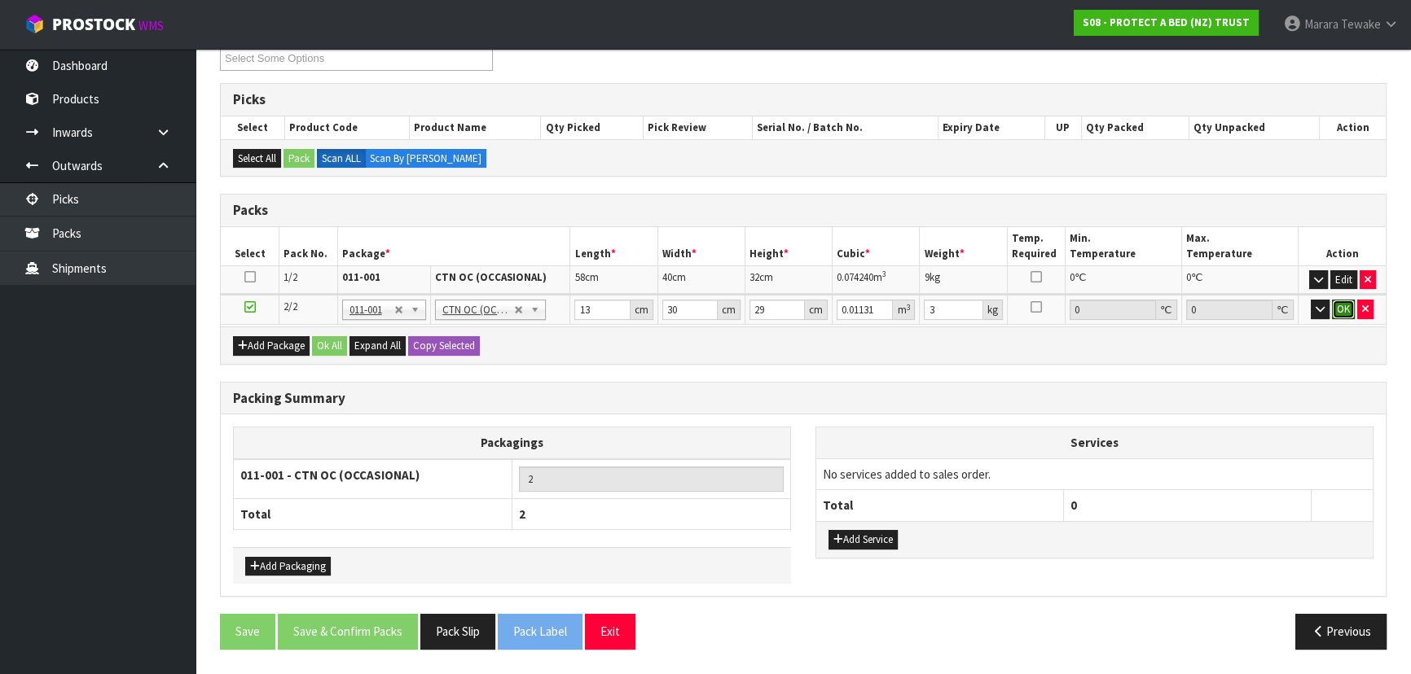
click button "OK" at bounding box center [1343, 310] width 23 height 20
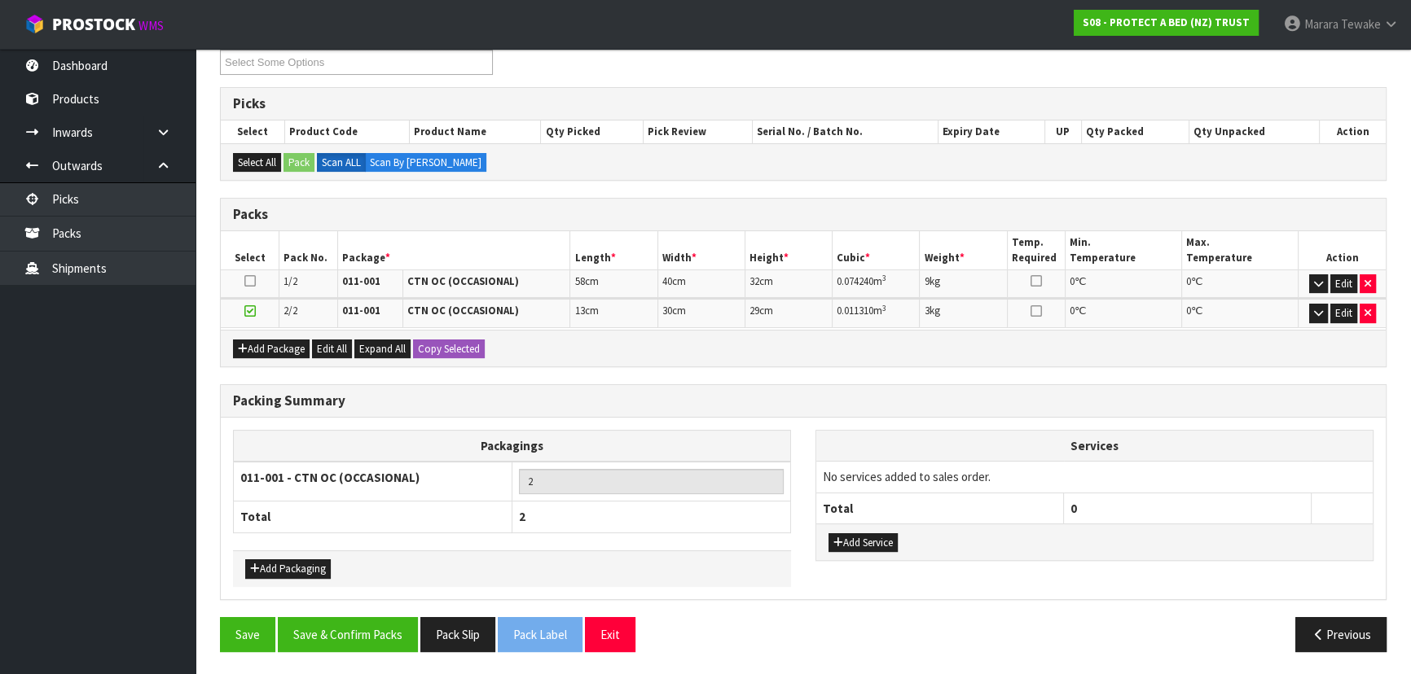
scroll to position [286, 0]
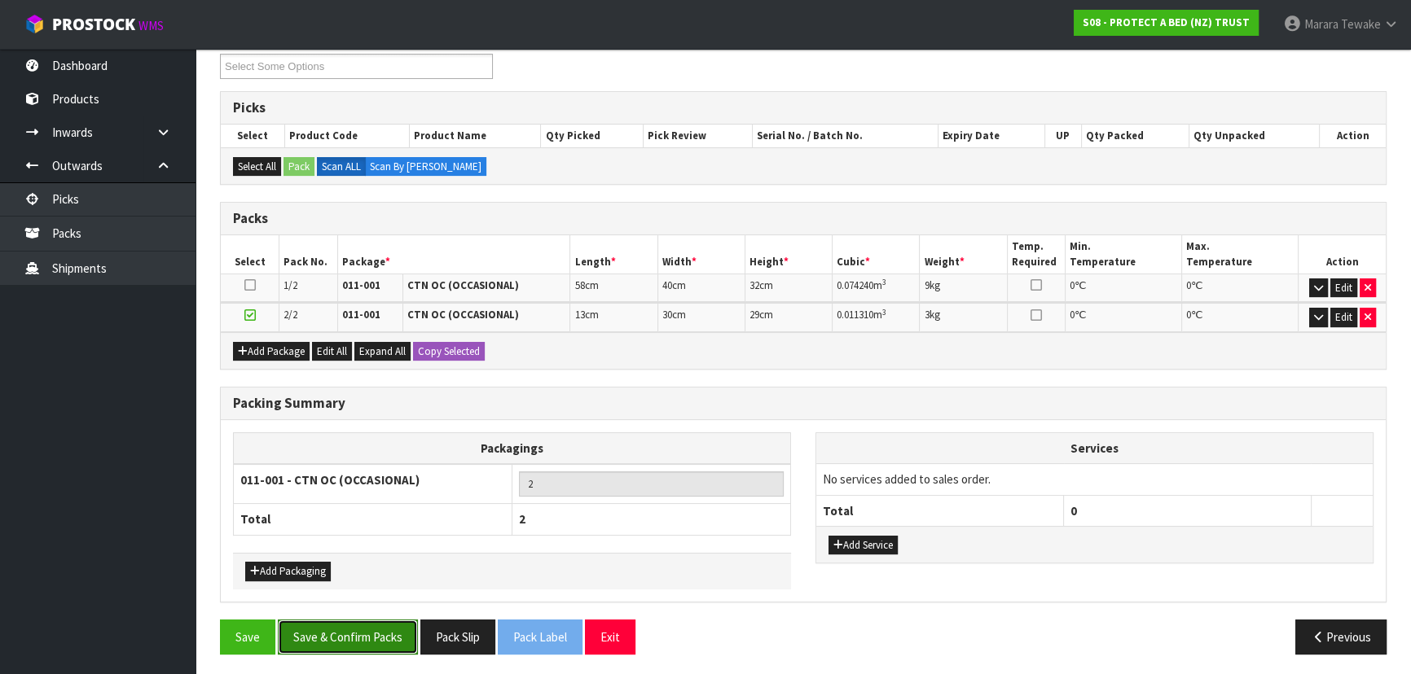
click at [358, 623] on button "Save & Confirm Packs" at bounding box center [348, 637] width 140 height 35
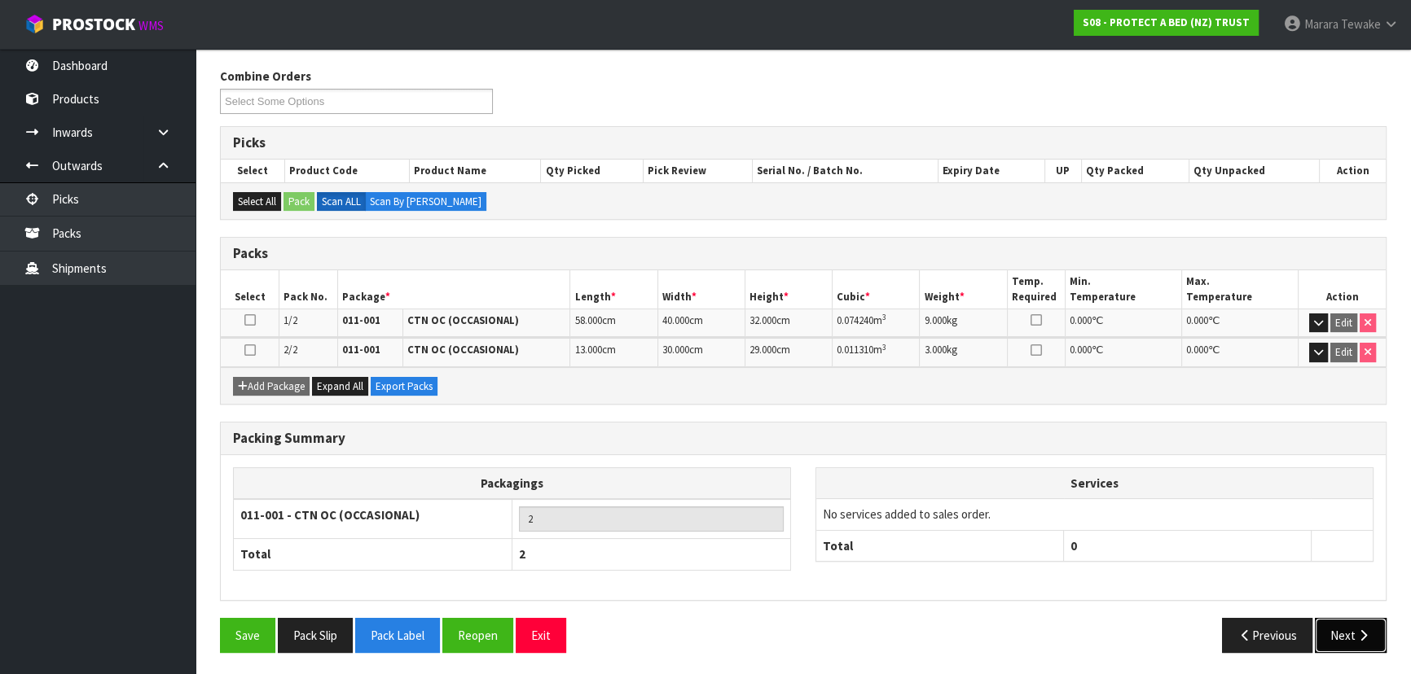
click at [1358, 640] on button "Next" at bounding box center [1350, 635] width 72 height 35
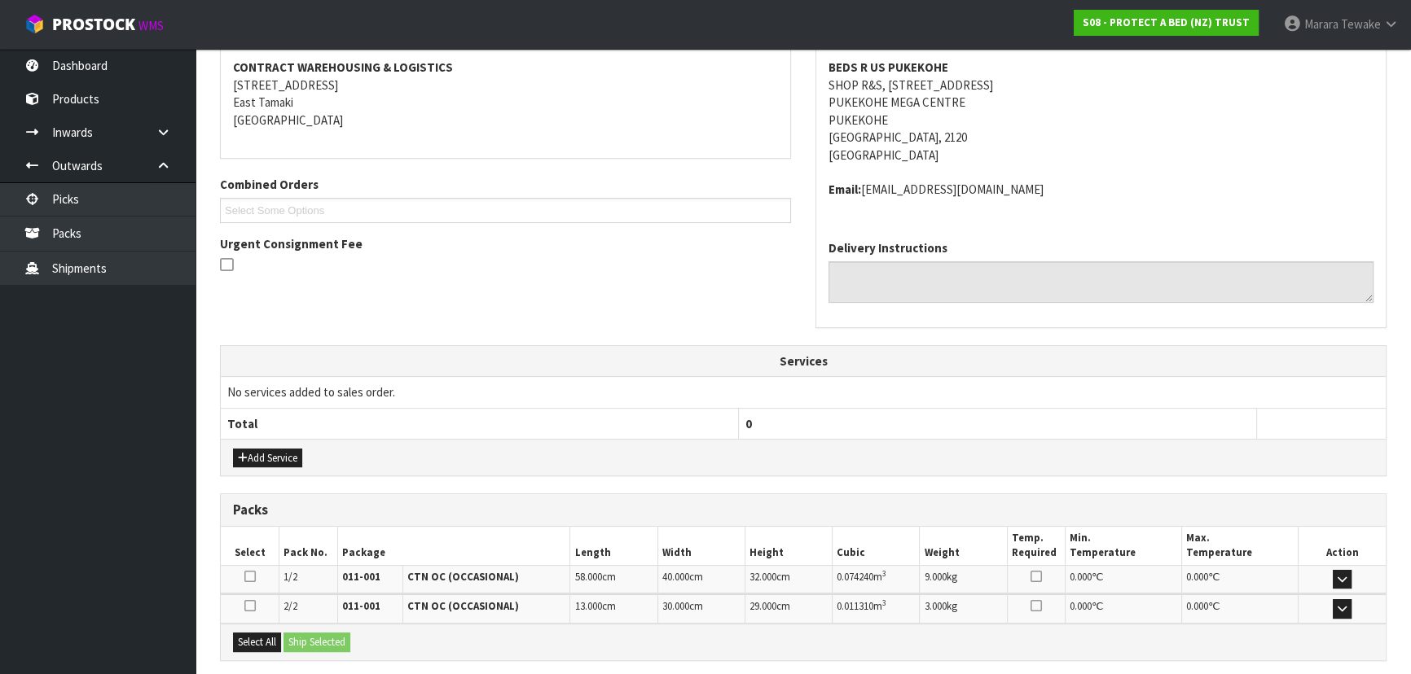
scroll to position [463, 0]
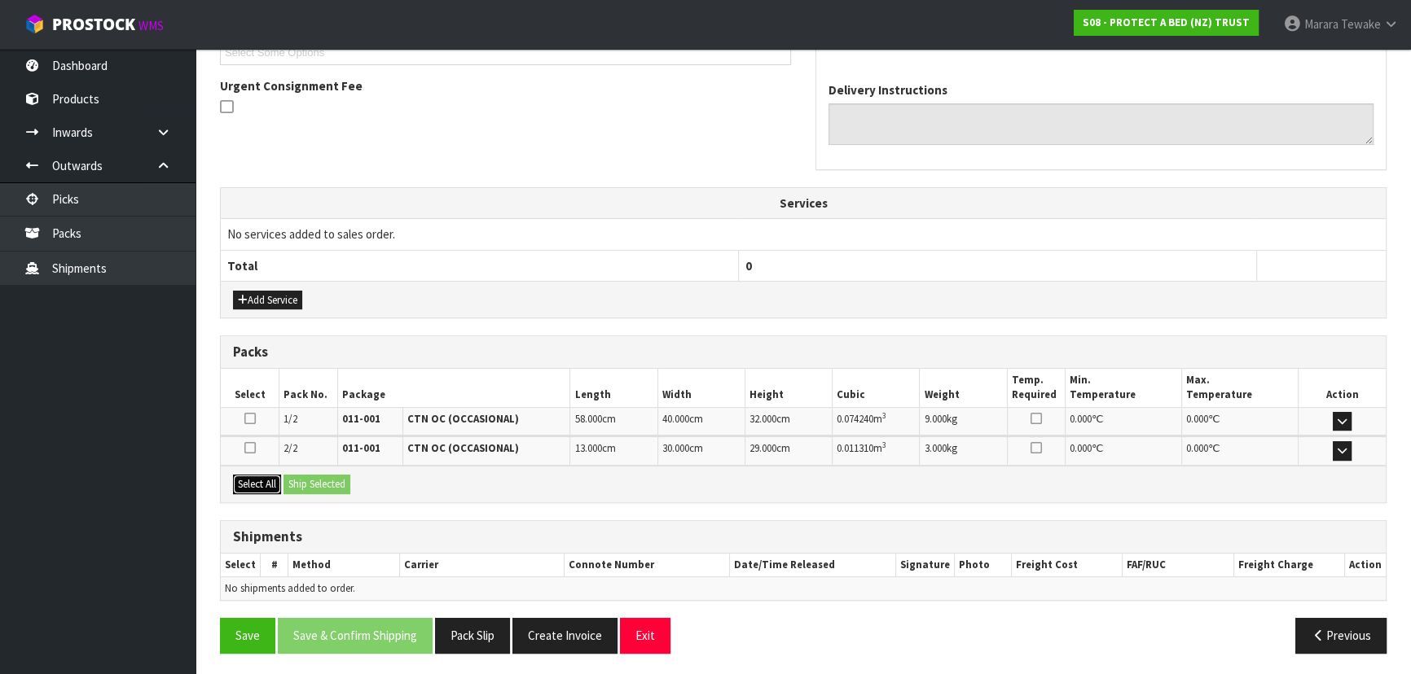
drag, startPoint x: 266, startPoint y: 481, endPoint x: 301, endPoint y: 480, distance: 35.1
click at [269, 480] on button "Select All" at bounding box center [257, 485] width 48 height 20
click at [301, 480] on button "Ship Selected" at bounding box center [316, 485] width 67 height 20
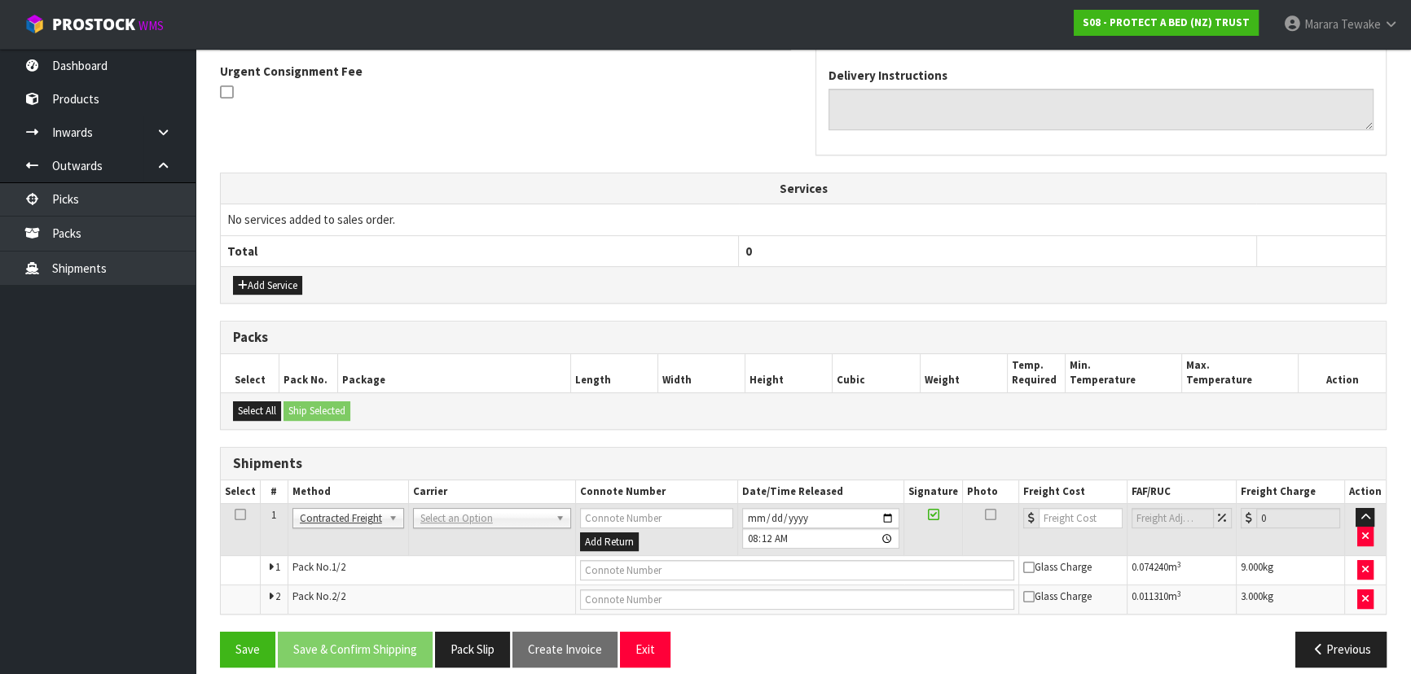
scroll to position [491, 0]
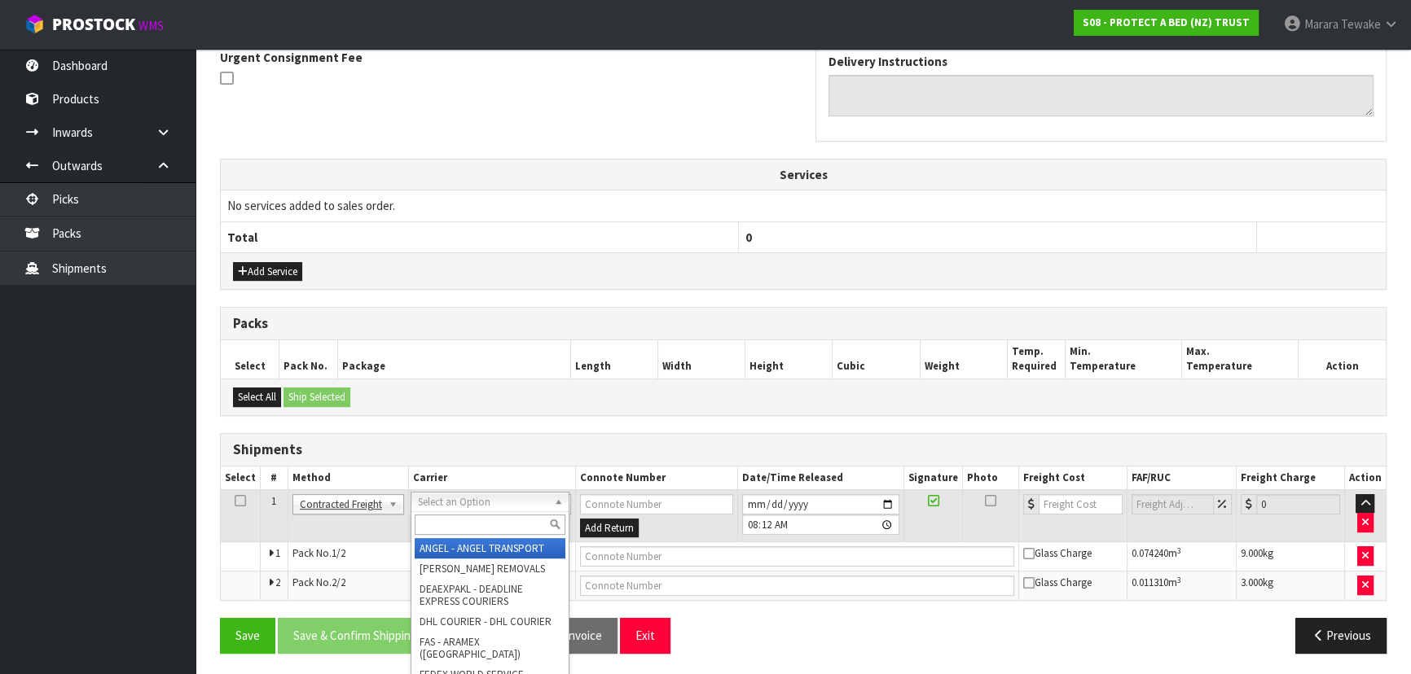
click at [493, 519] on input "text" at bounding box center [490, 525] width 151 height 20
type input "NZP"
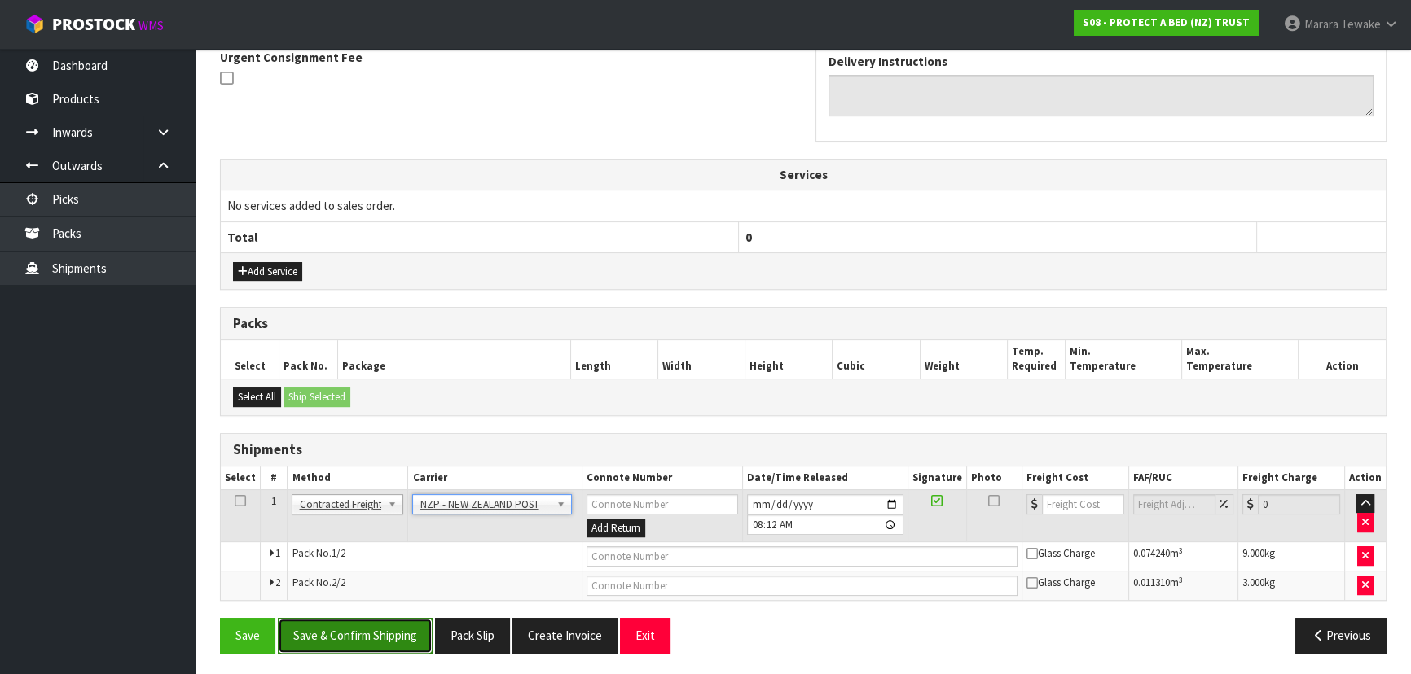
click at [383, 625] on button "Save & Confirm Shipping" at bounding box center [355, 635] width 155 height 35
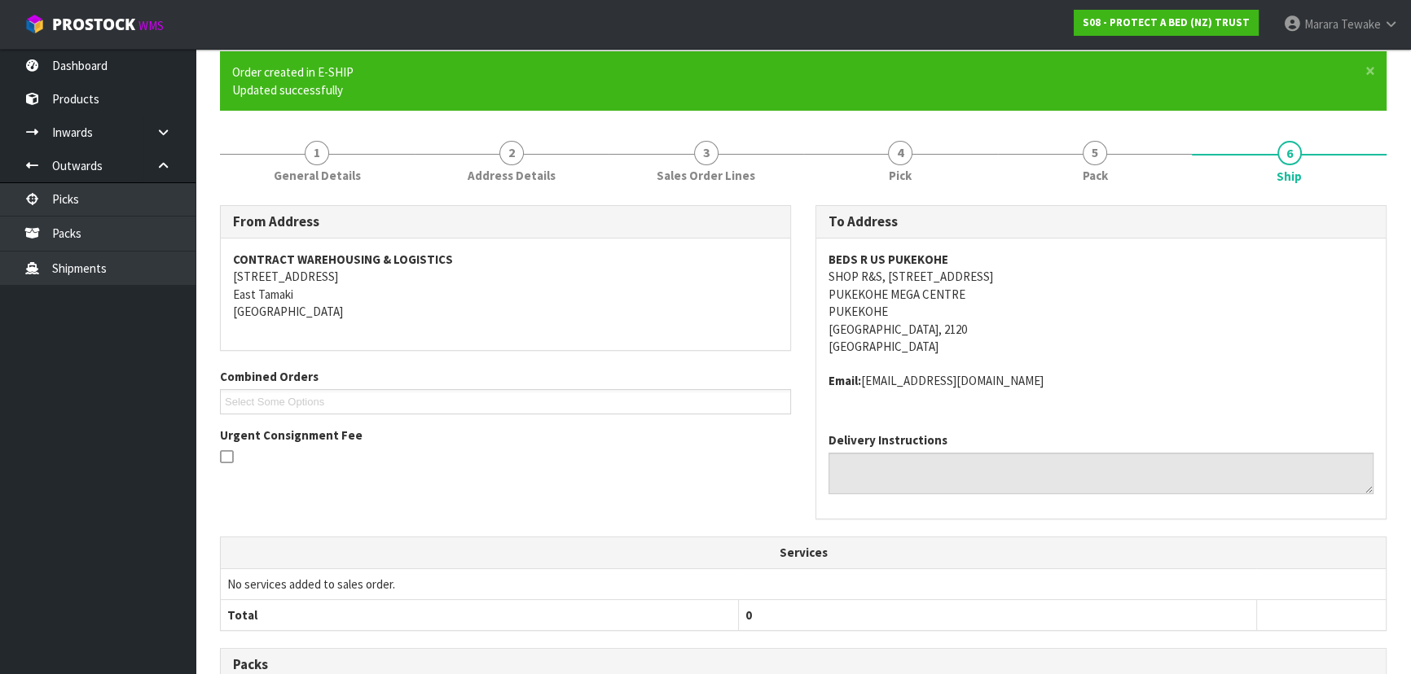
scroll to position [467, 0]
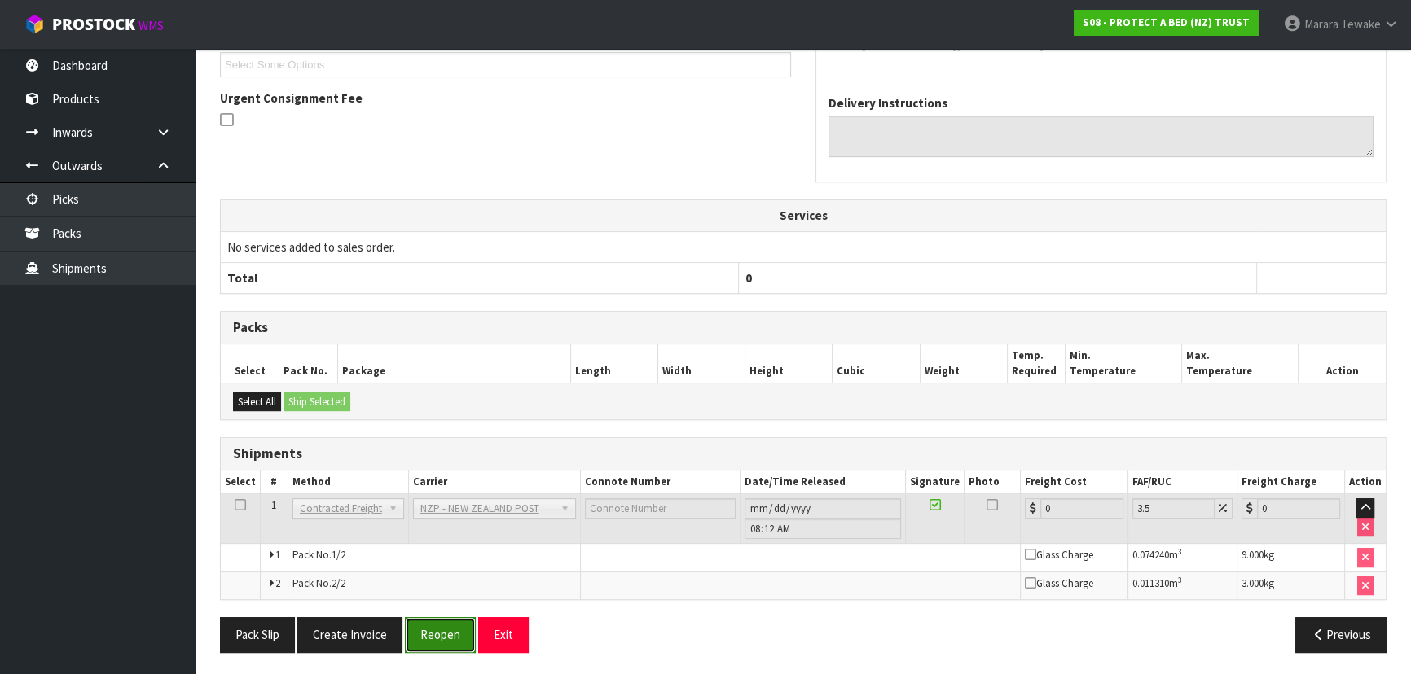
click at [441, 634] on button "Reopen" at bounding box center [440, 634] width 71 height 35
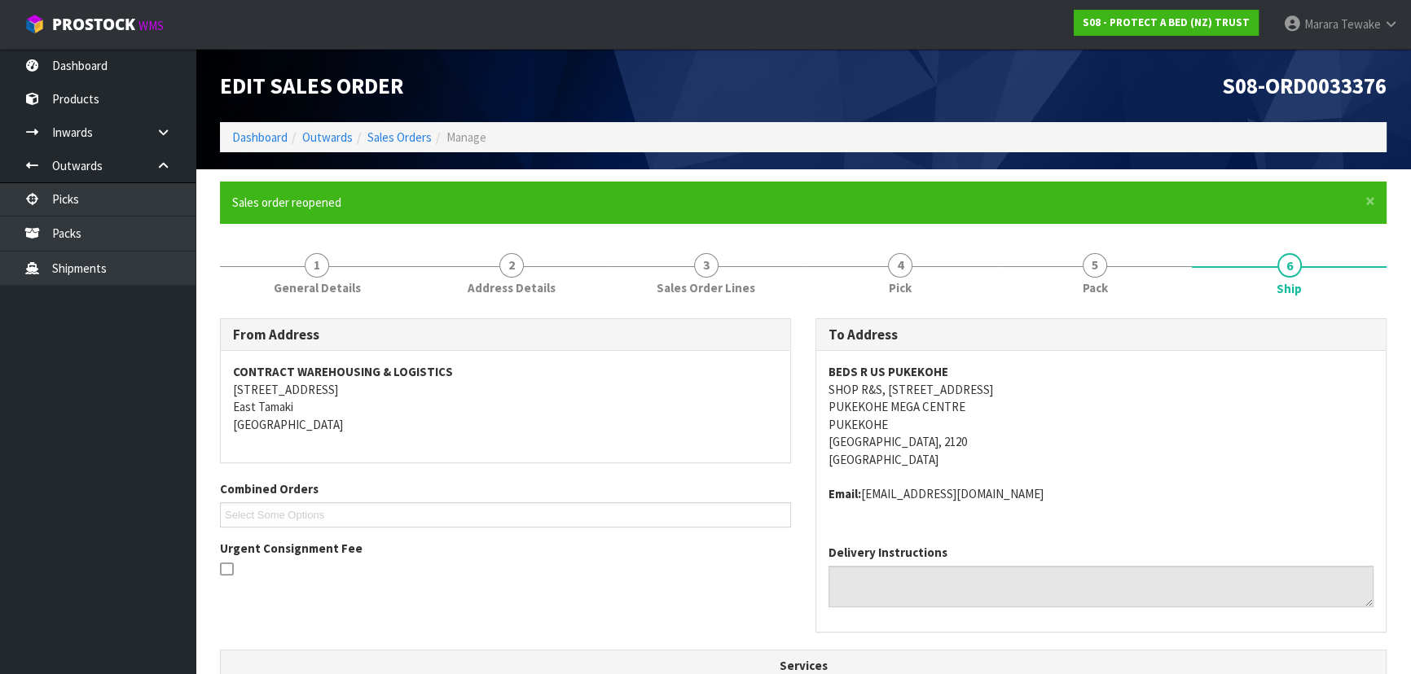
scroll to position [491, 0]
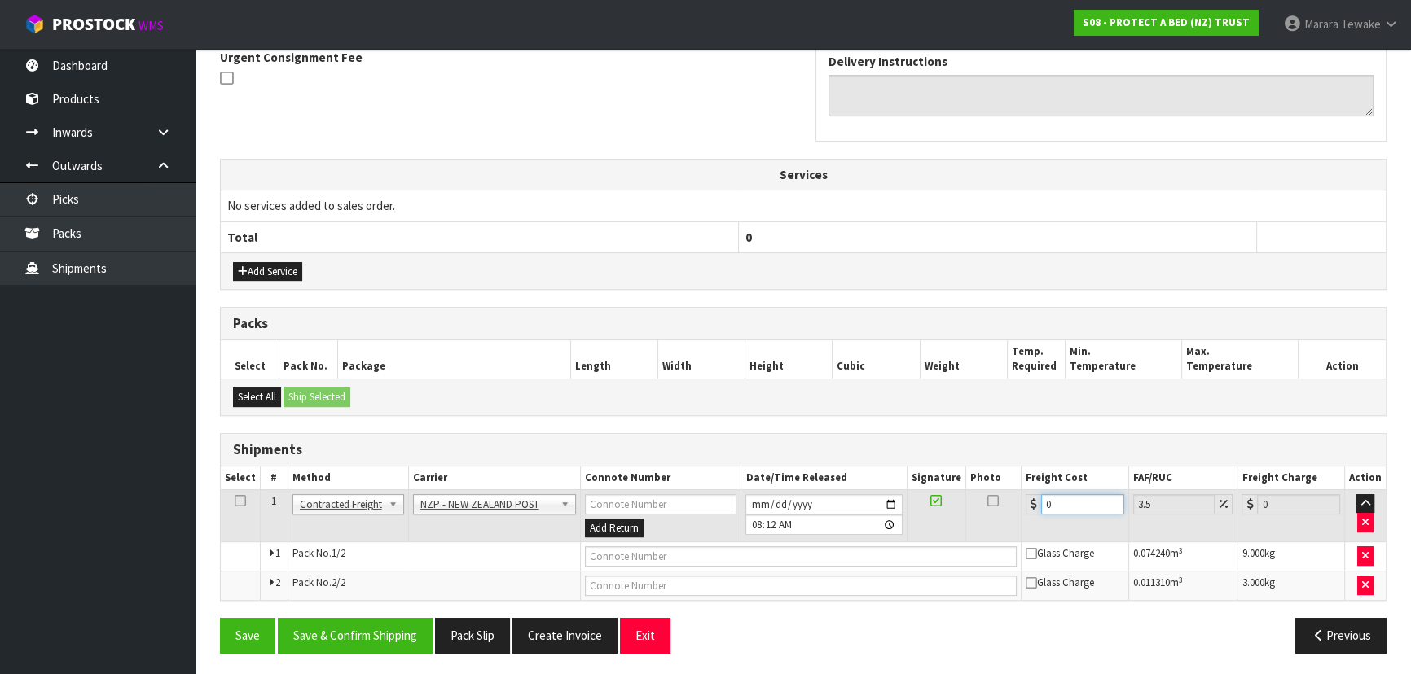
drag, startPoint x: 1059, startPoint y: 502, endPoint x: 979, endPoint y: 483, distance: 82.0
click at [987, 494] on tr "1 Client Local Pickup Customer Local Pickup Company Freight Contracted Freight …" at bounding box center [803, 515] width 1165 height 53
type input "8"
type input "8.28"
type input "8.6"
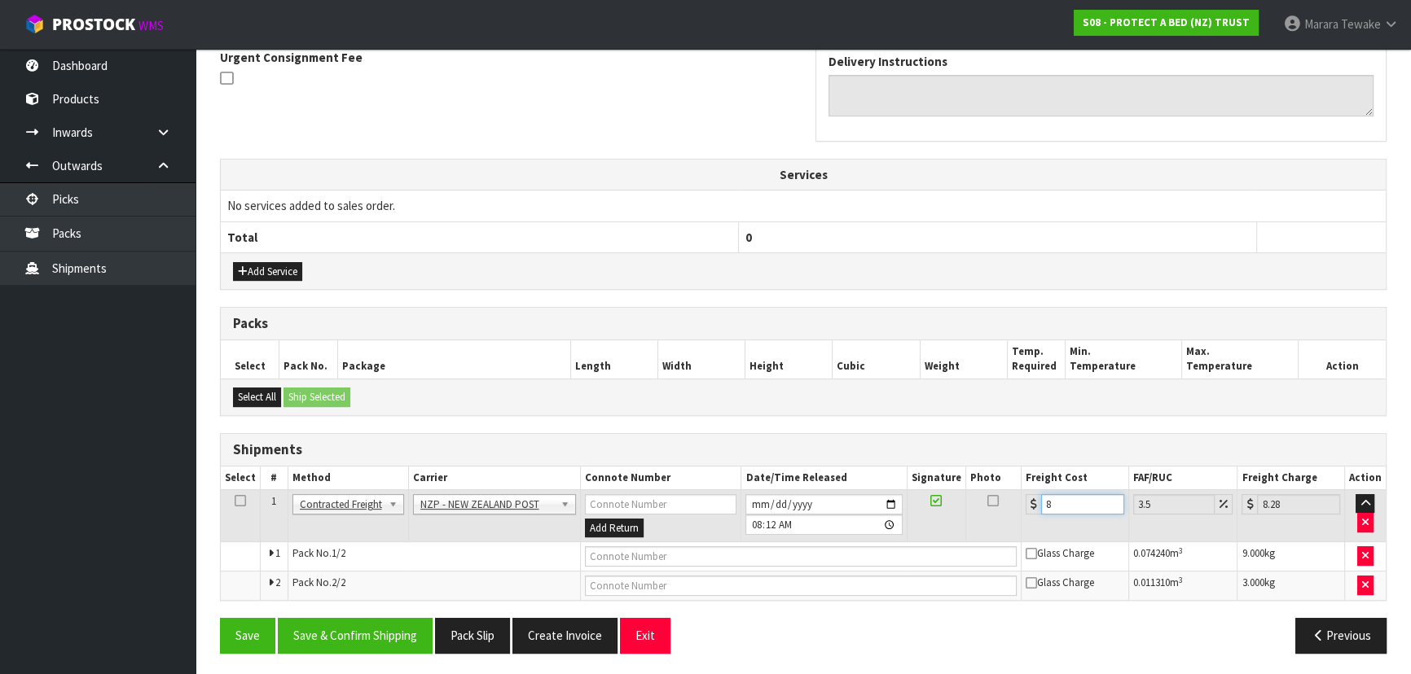
type input "8.9"
type input "8.66"
type input "8.96"
type input "8.66"
click at [390, 638] on button "Save & Confirm Shipping" at bounding box center [355, 635] width 155 height 35
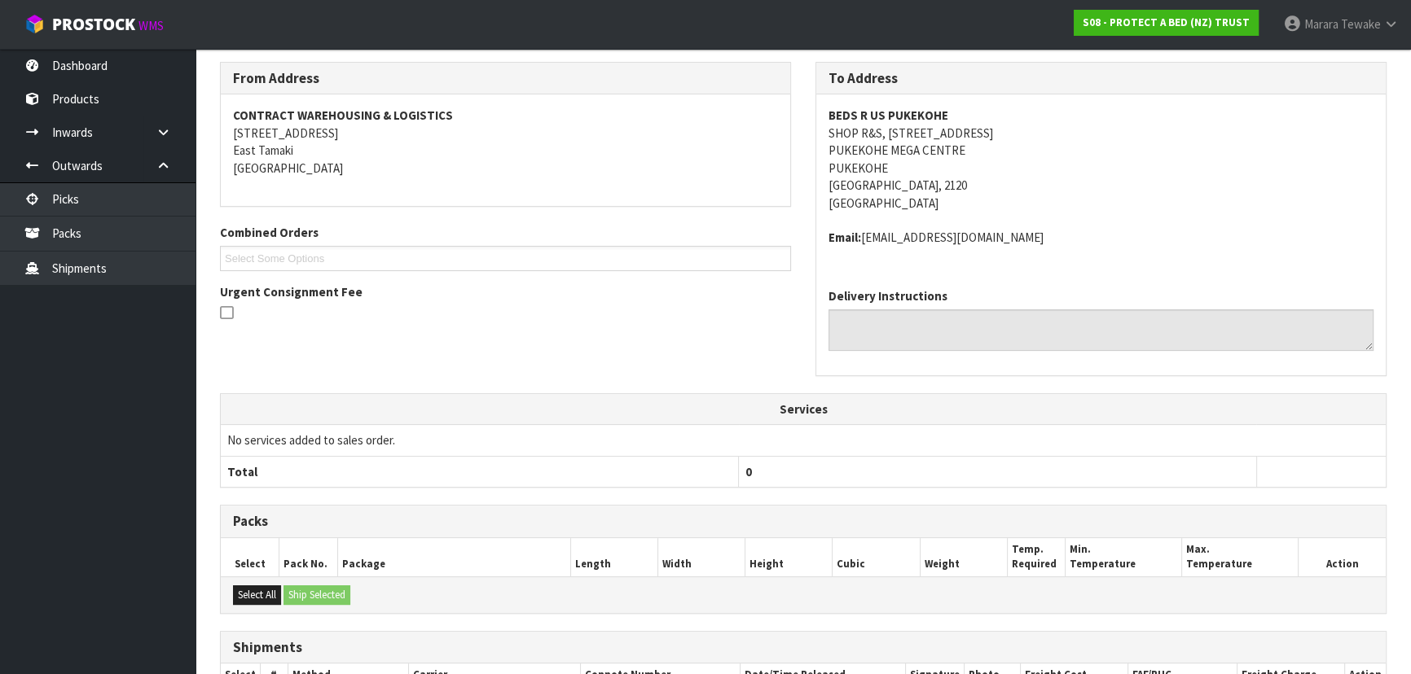
scroll to position [0, 0]
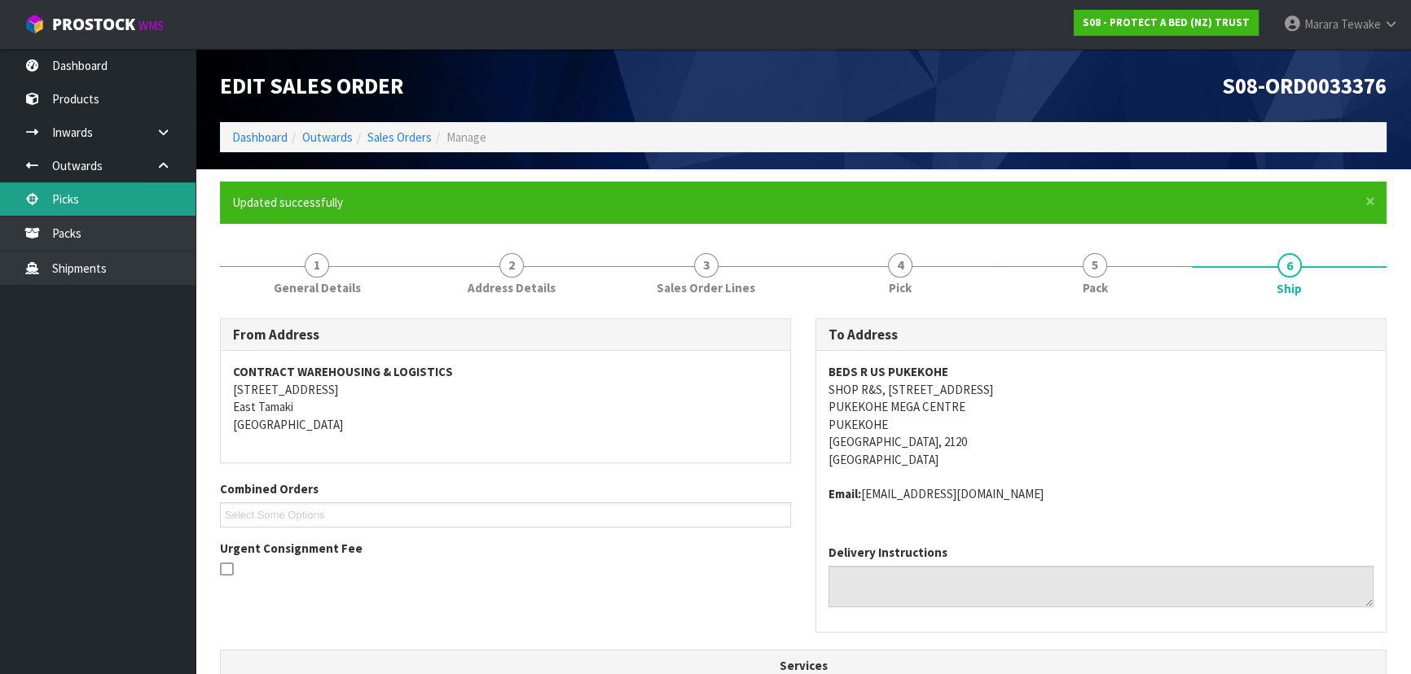
click at [105, 200] on link "Picks" at bounding box center [97, 198] width 195 height 33
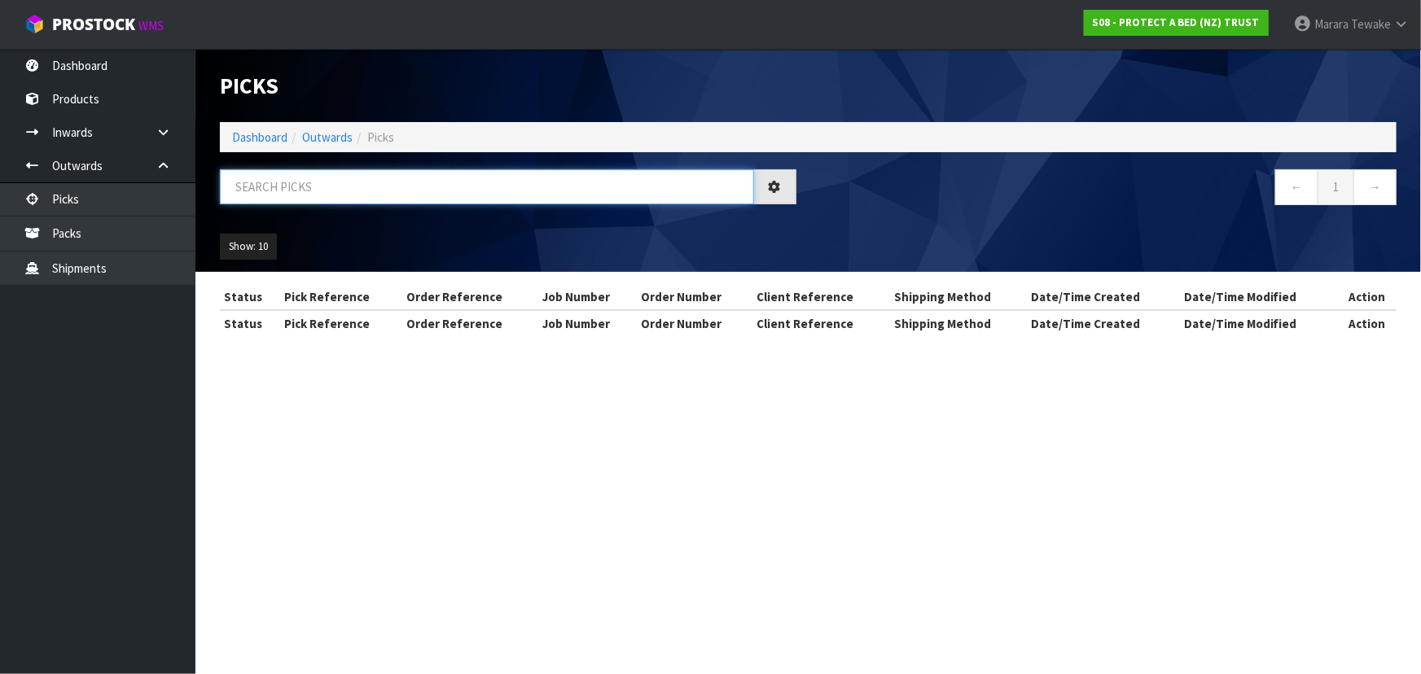
click at [383, 184] on input "text" at bounding box center [487, 186] width 534 height 35
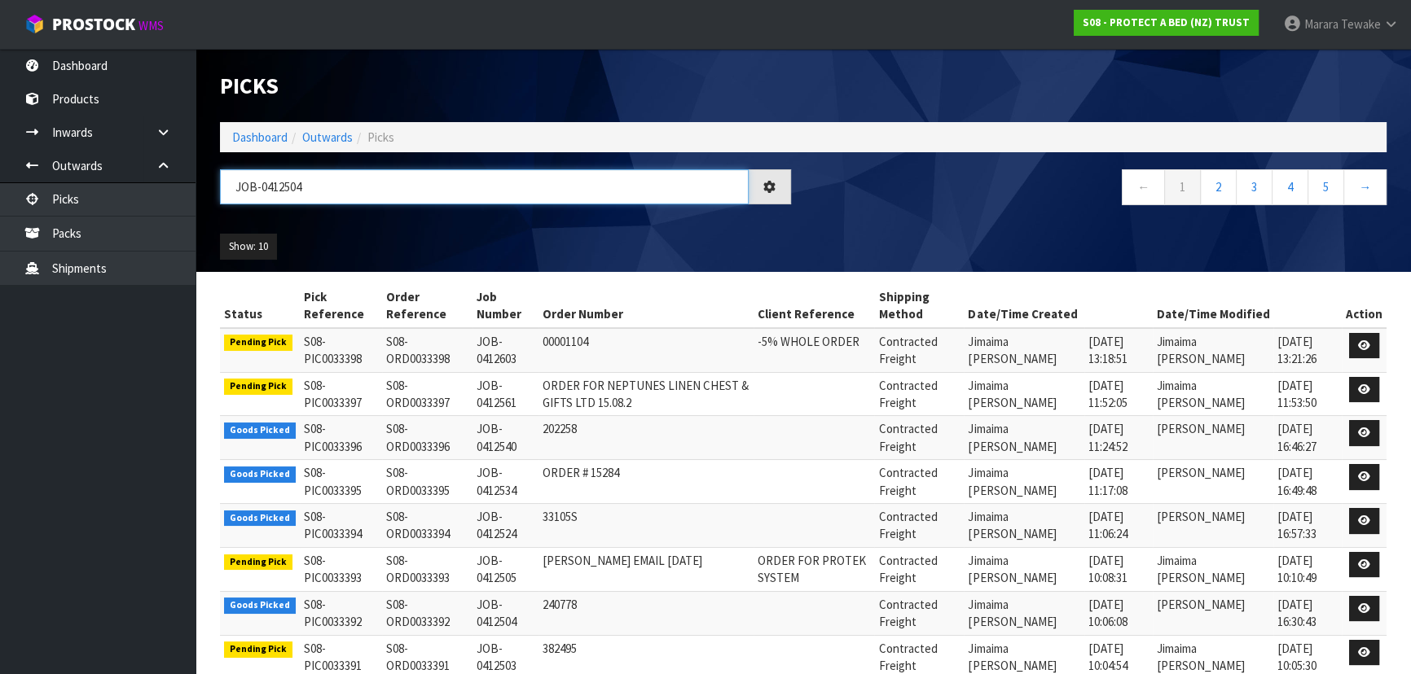
type input "JOB-0412504"
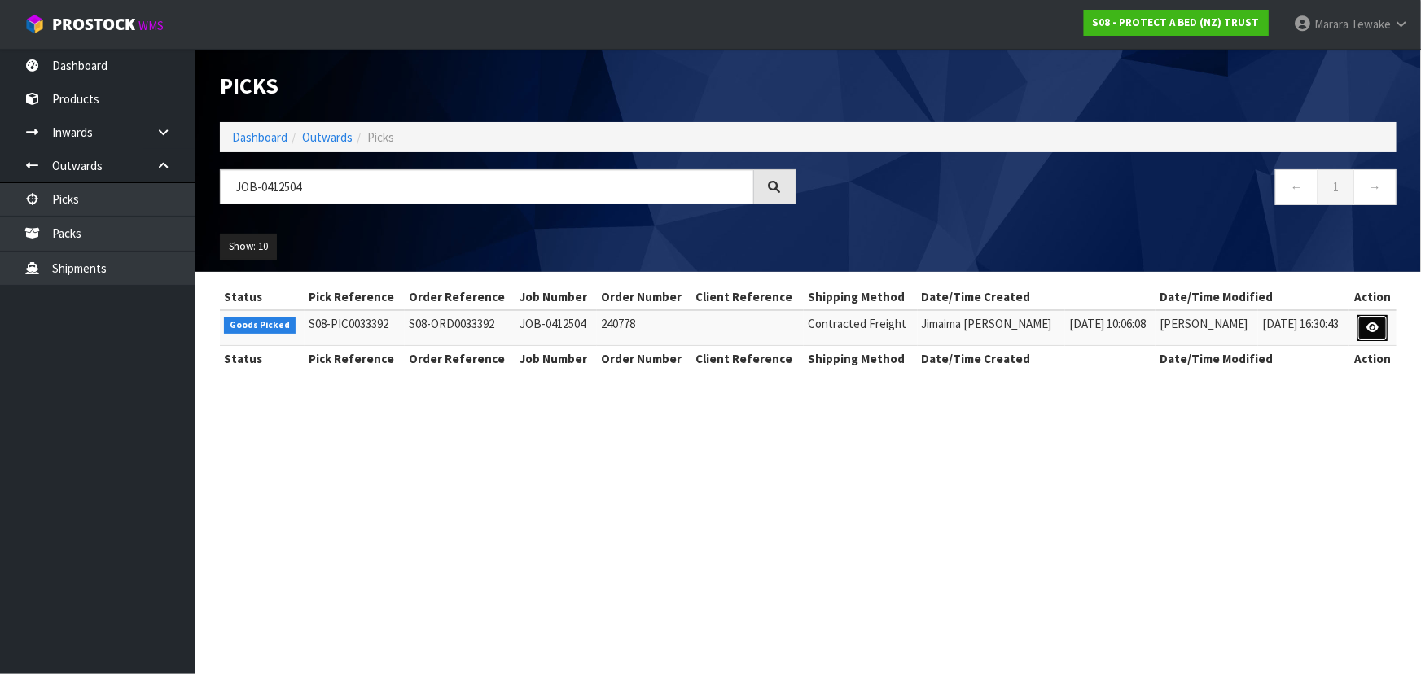
click at [1374, 331] on icon at bounding box center [1373, 328] width 12 height 11
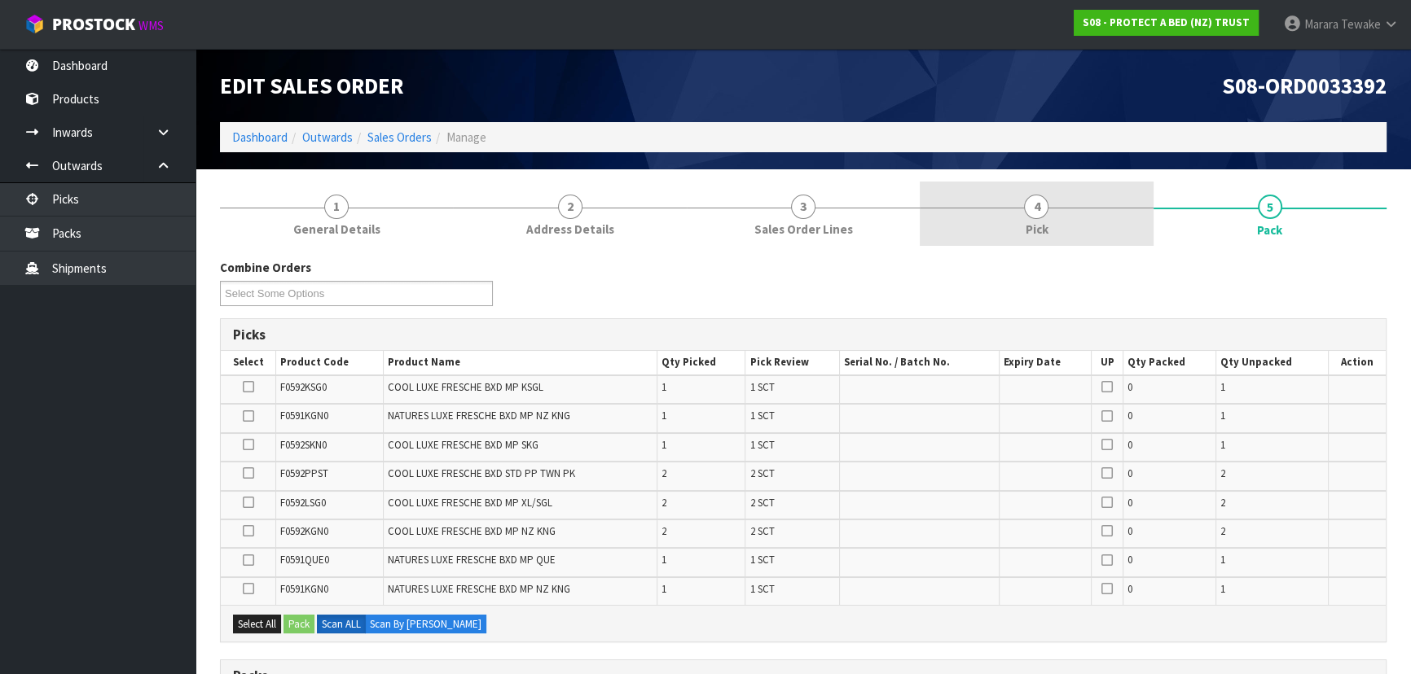
click at [1040, 217] on span "4" at bounding box center [1036, 207] width 24 height 24
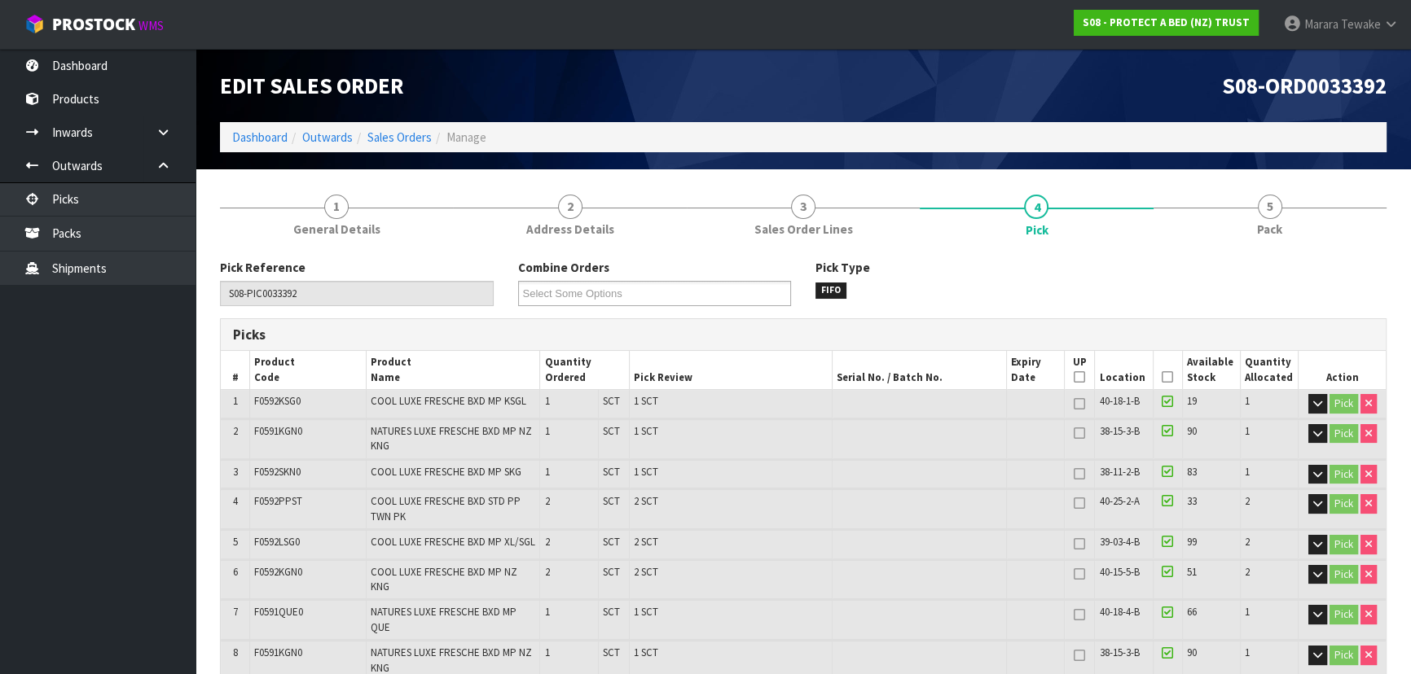
click at [1171, 378] on icon at bounding box center [1166, 377] width 11 height 1
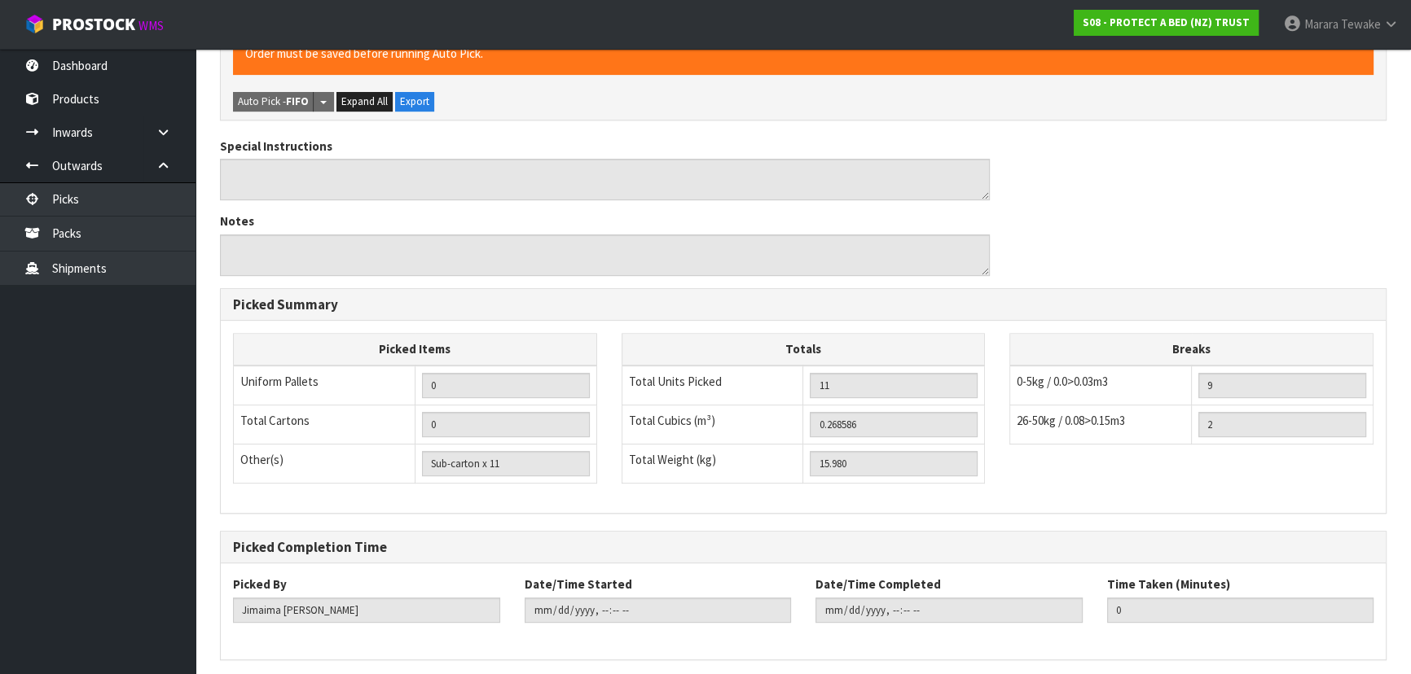
scroll to position [704, 0]
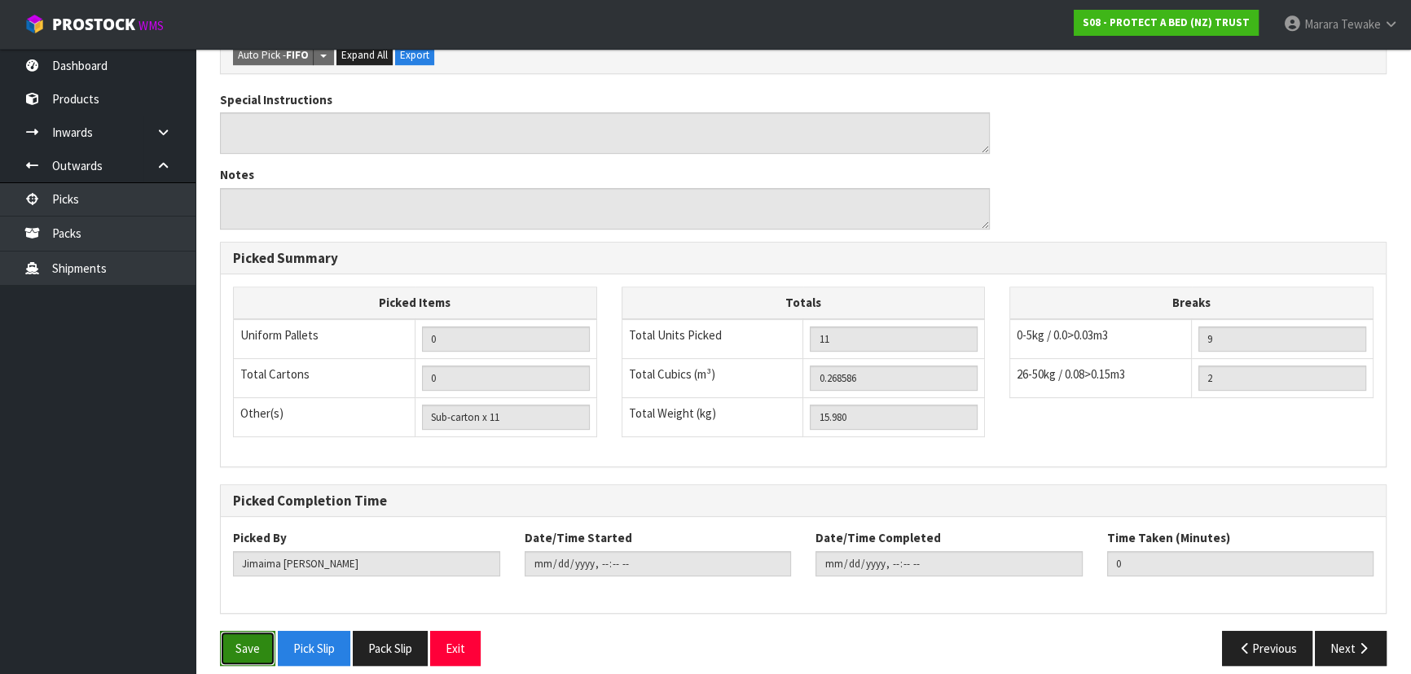
click at [247, 639] on button "Save" at bounding box center [247, 648] width 55 height 35
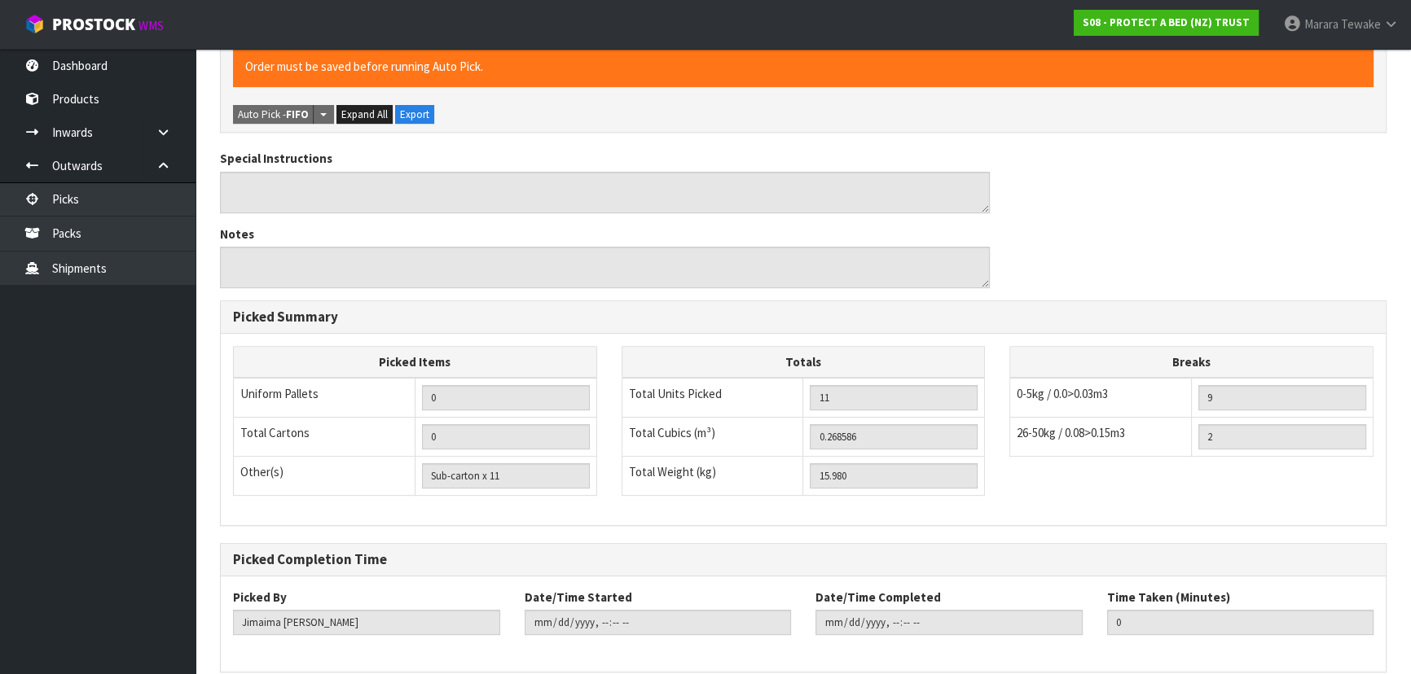
scroll to position [0, 0]
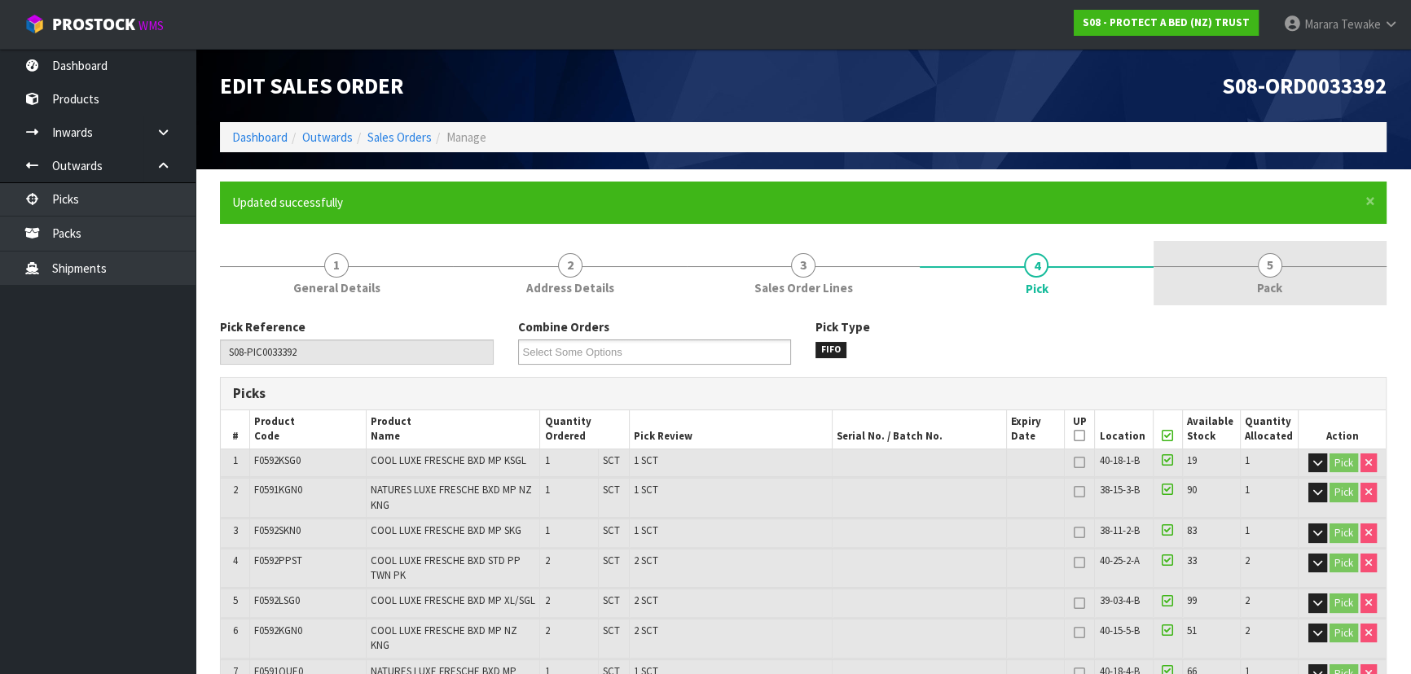
type input "[PERSON_NAME]"
type input "2025-09-16T08:21:10"
click at [1272, 248] on link "5 Pack" at bounding box center [1269, 273] width 233 height 64
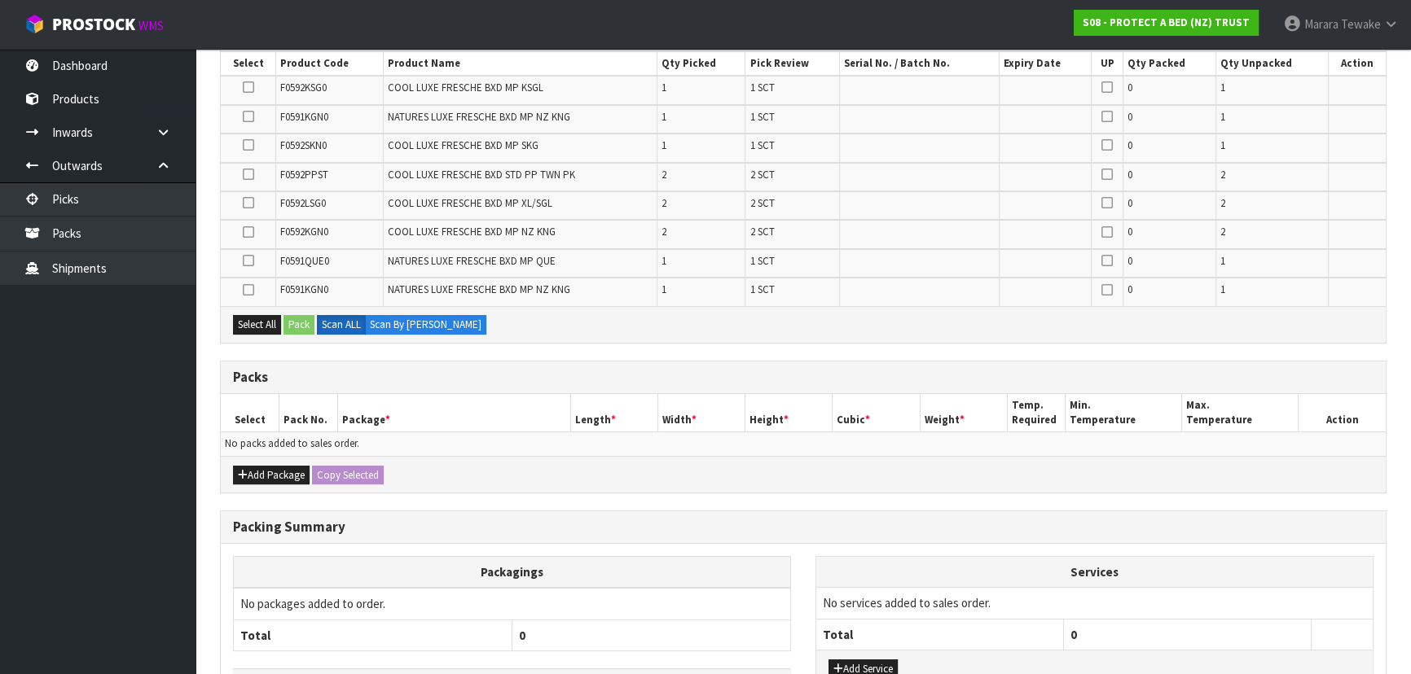
scroll to position [444, 0]
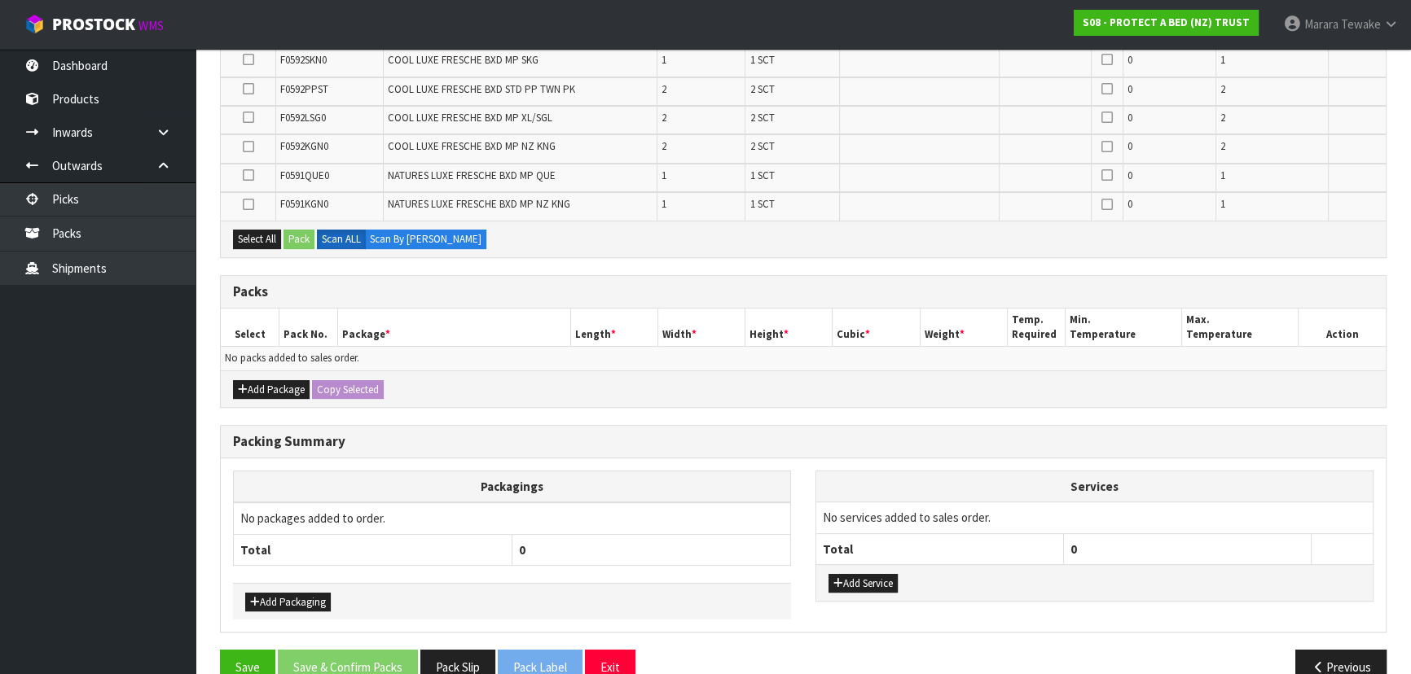
click at [277, 396] on div "Add Package Copy Selected" at bounding box center [803, 389] width 1165 height 37
click at [280, 384] on button "Add Package" at bounding box center [271, 390] width 77 height 20
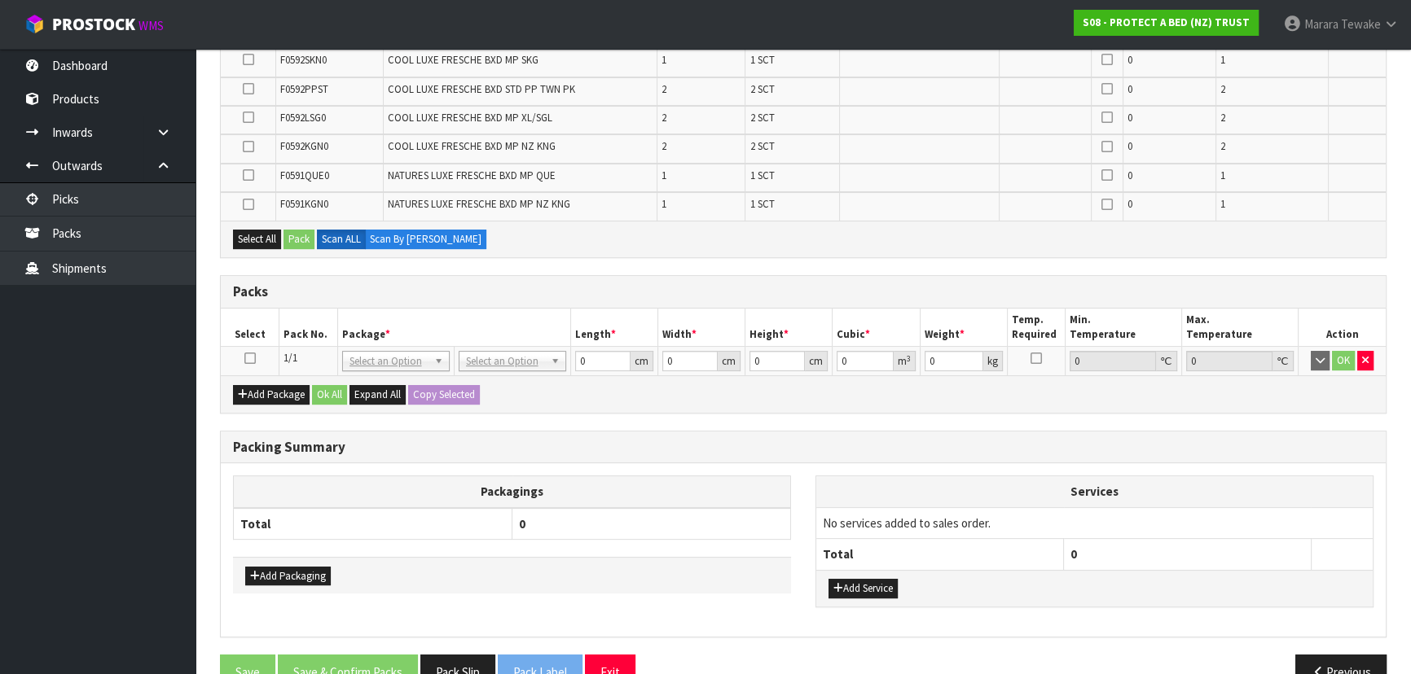
click at [252, 358] on icon at bounding box center [249, 358] width 11 height 1
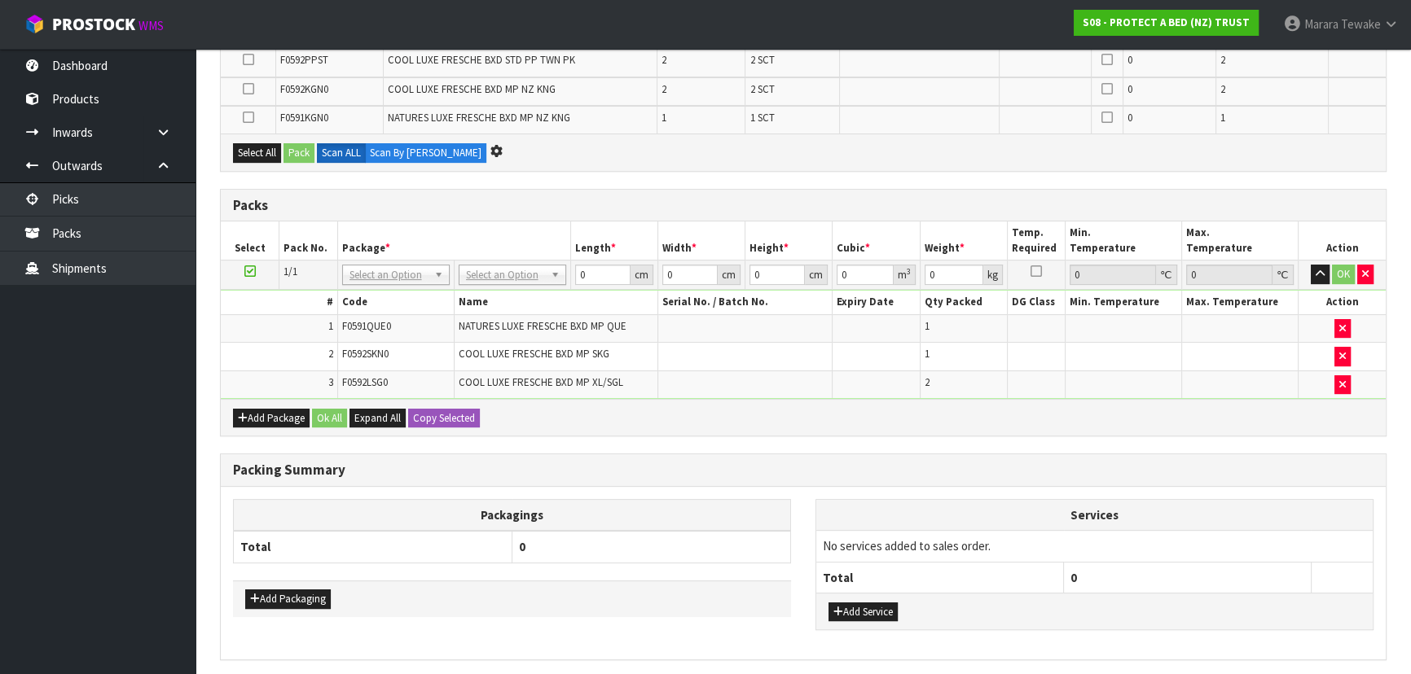
scroll to position [415, 0]
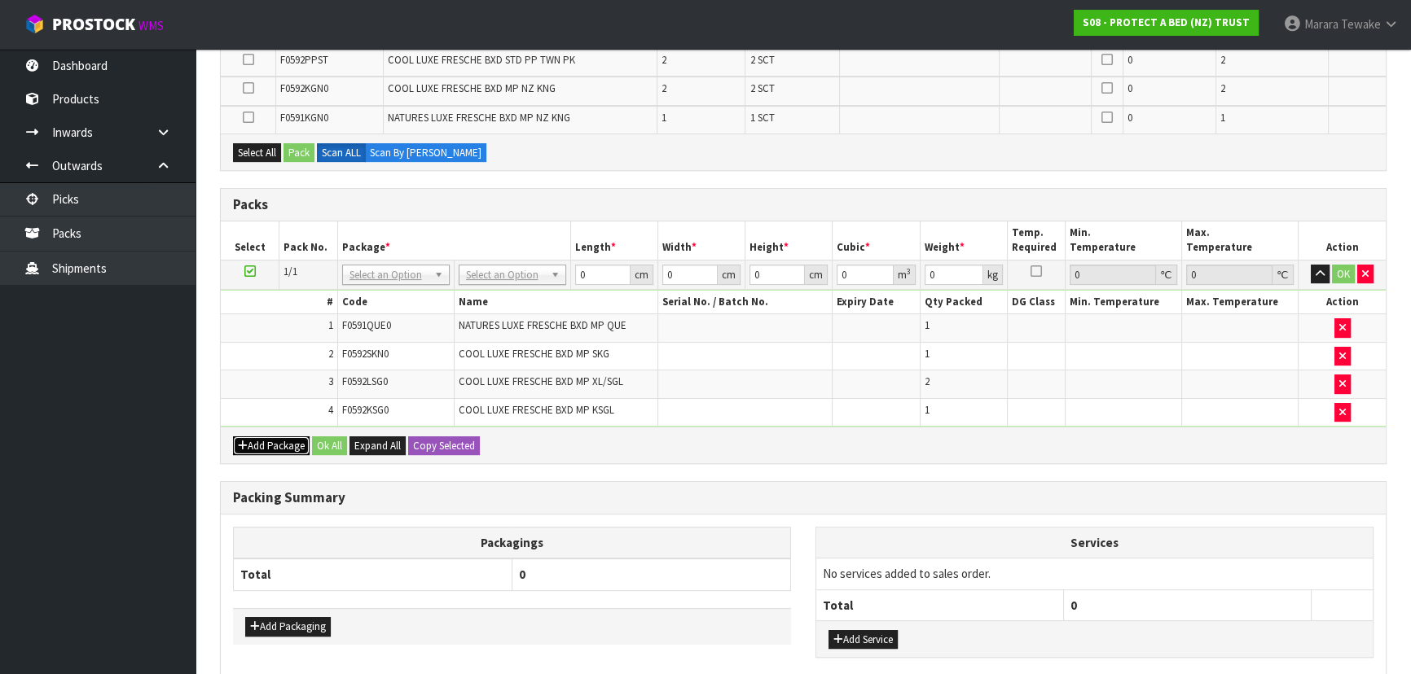
click at [278, 441] on button "Add Package" at bounding box center [271, 447] width 77 height 20
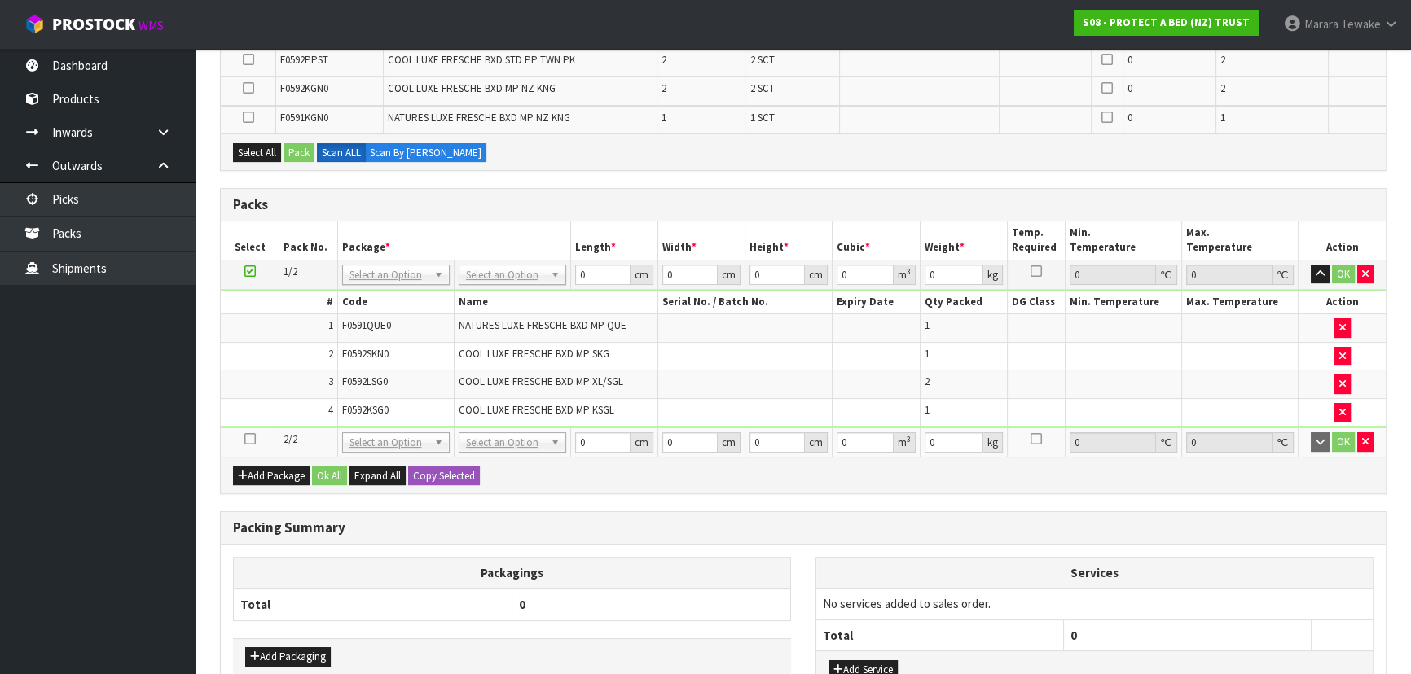
click at [246, 439] on icon at bounding box center [249, 439] width 11 height 1
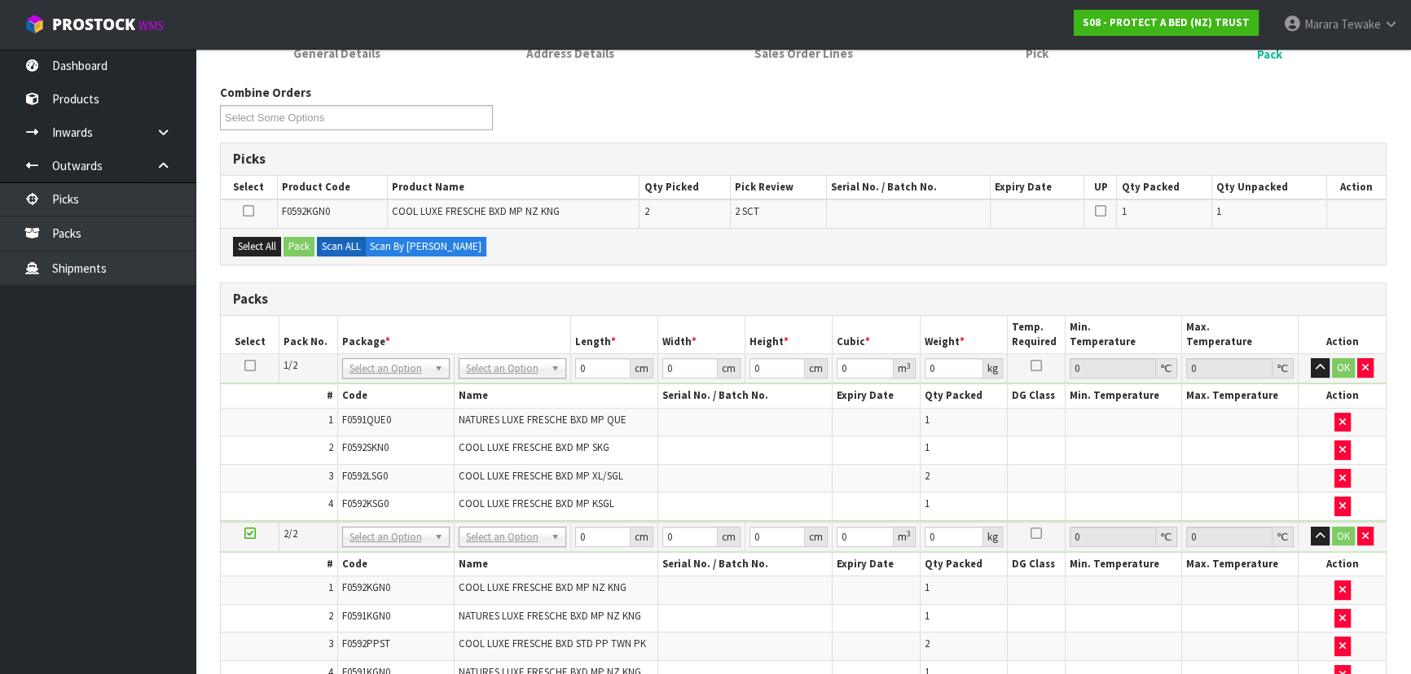
scroll to position [341, 0]
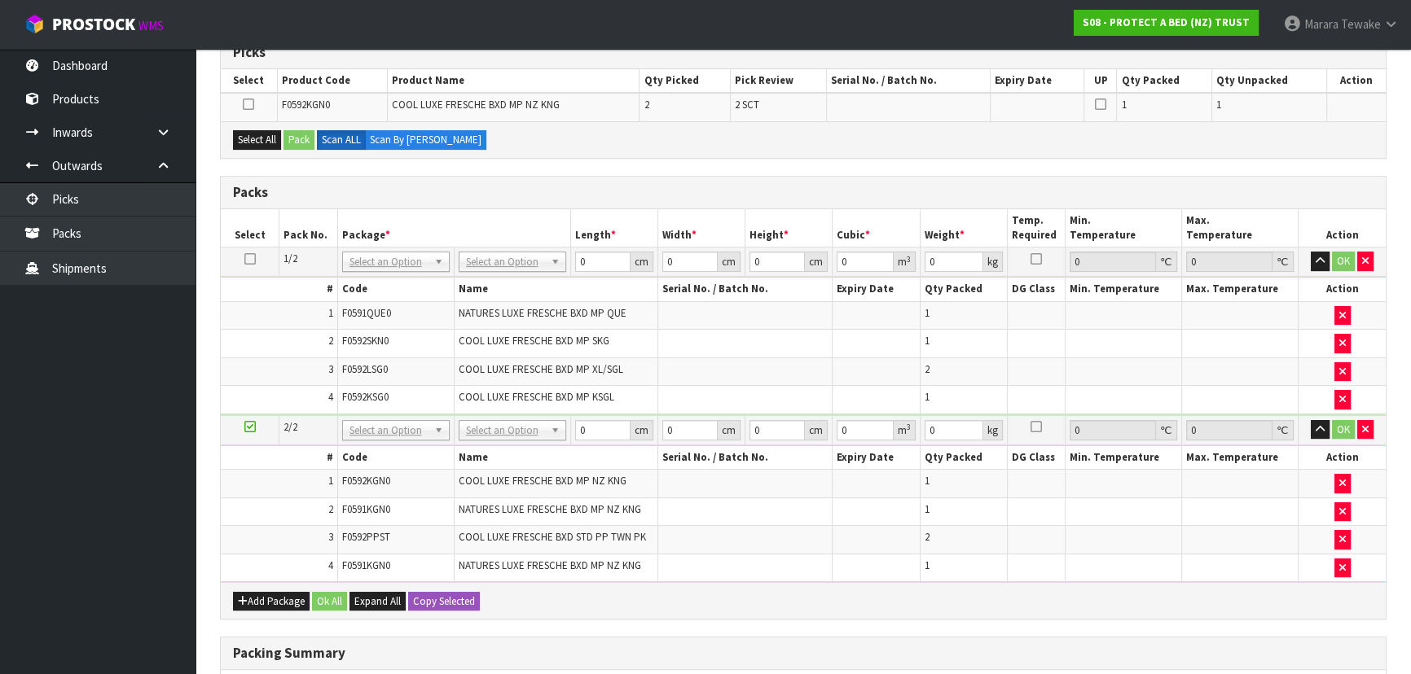
click at [251, 259] on icon at bounding box center [249, 259] width 11 height 1
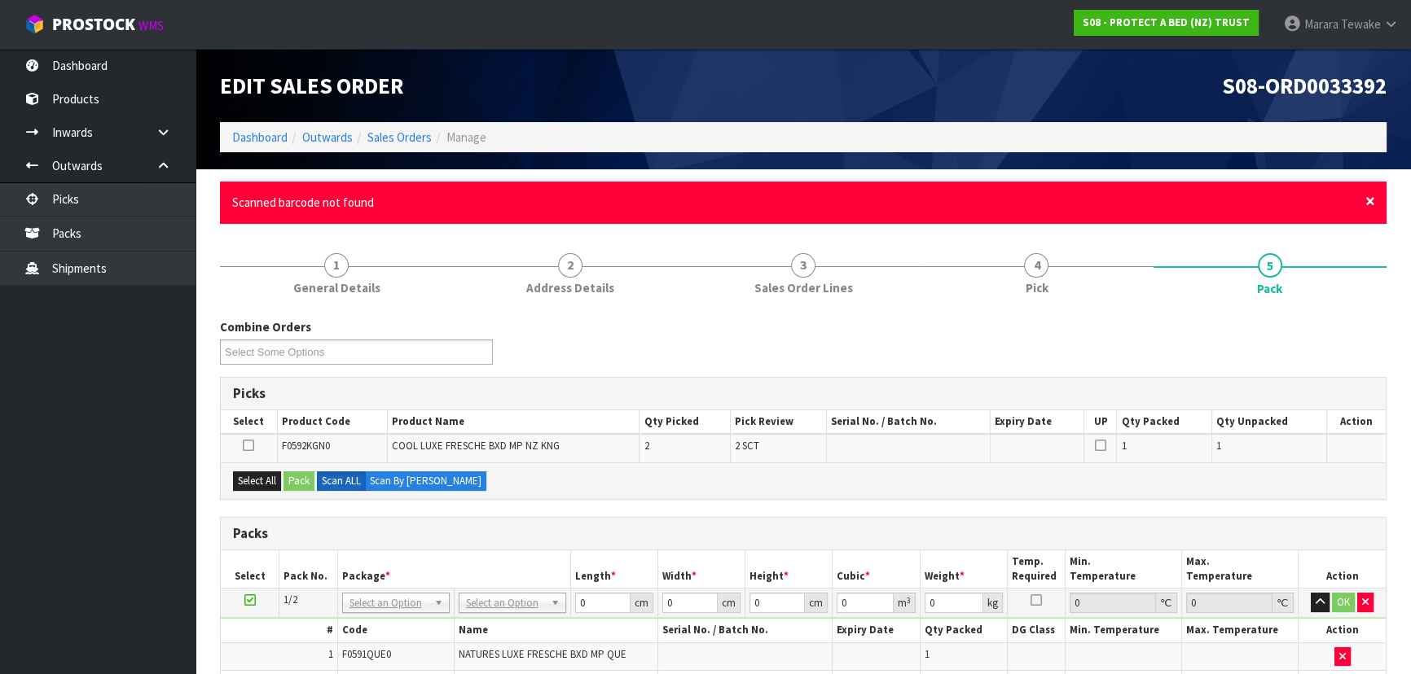
click at [1365, 204] on span "×" at bounding box center [1370, 201] width 10 height 23
click at [1368, 200] on span "×" at bounding box center [1370, 201] width 10 height 23
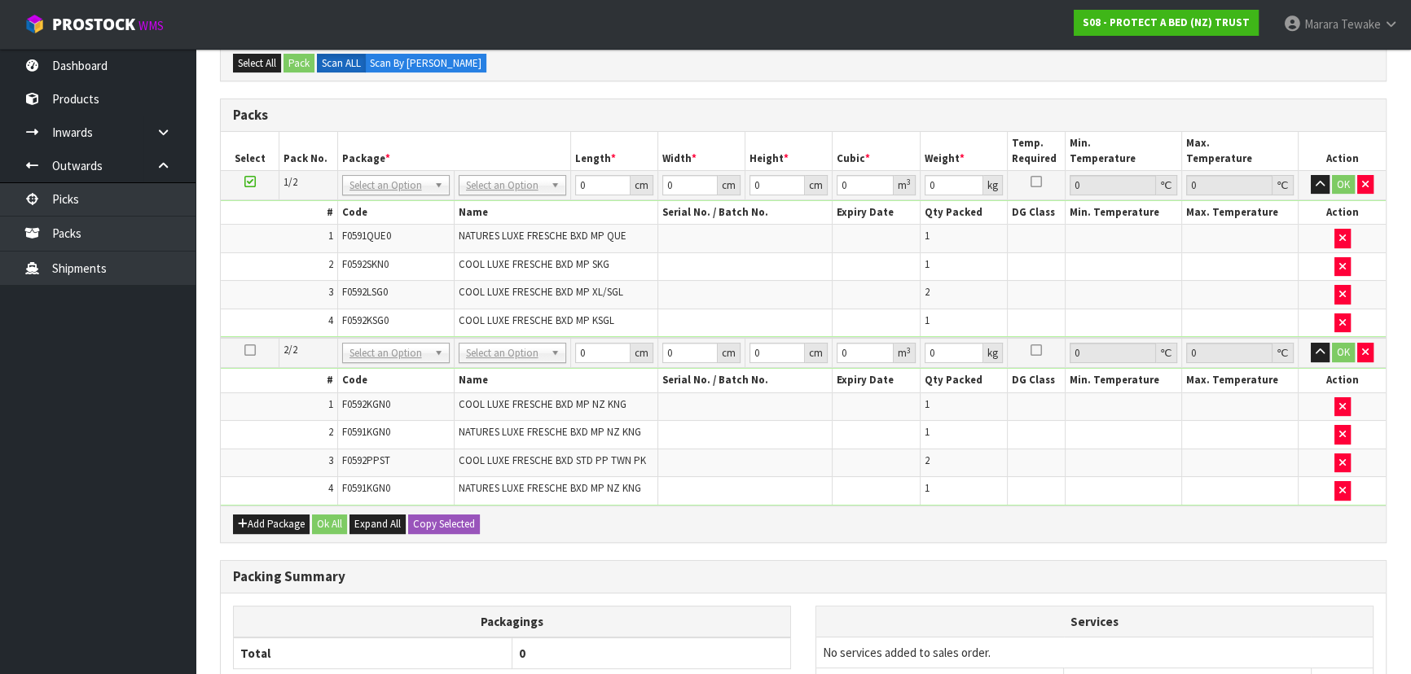
scroll to position [370, 0]
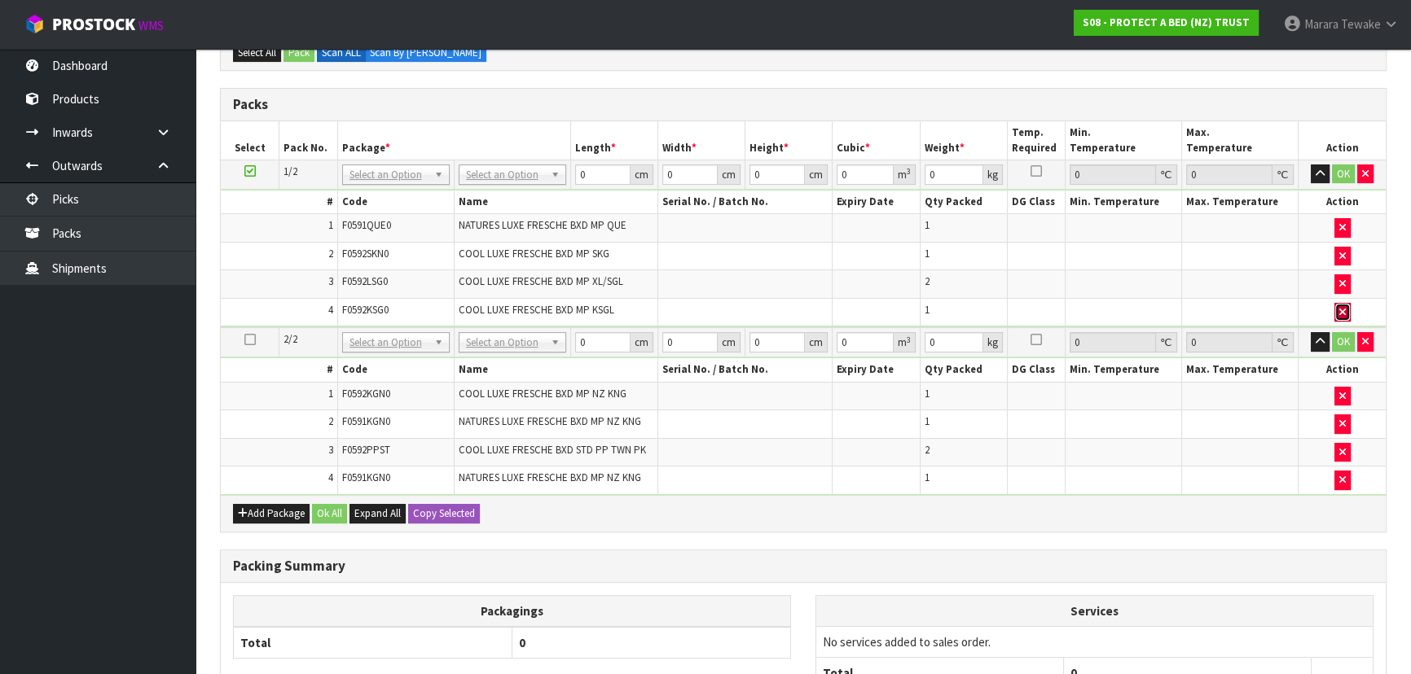
click at [1342, 307] on icon "button" at bounding box center [1342, 312] width 7 height 11
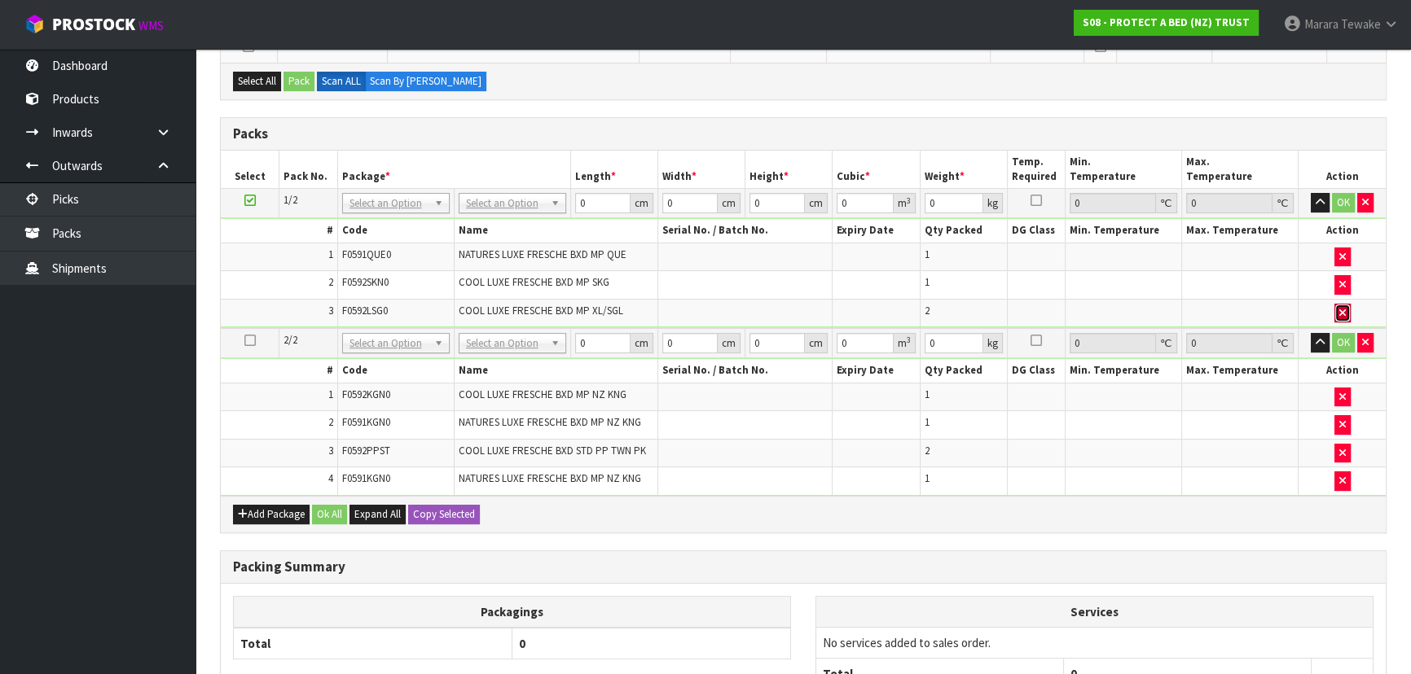
click at [1341, 308] on icon "button" at bounding box center [1342, 313] width 7 height 11
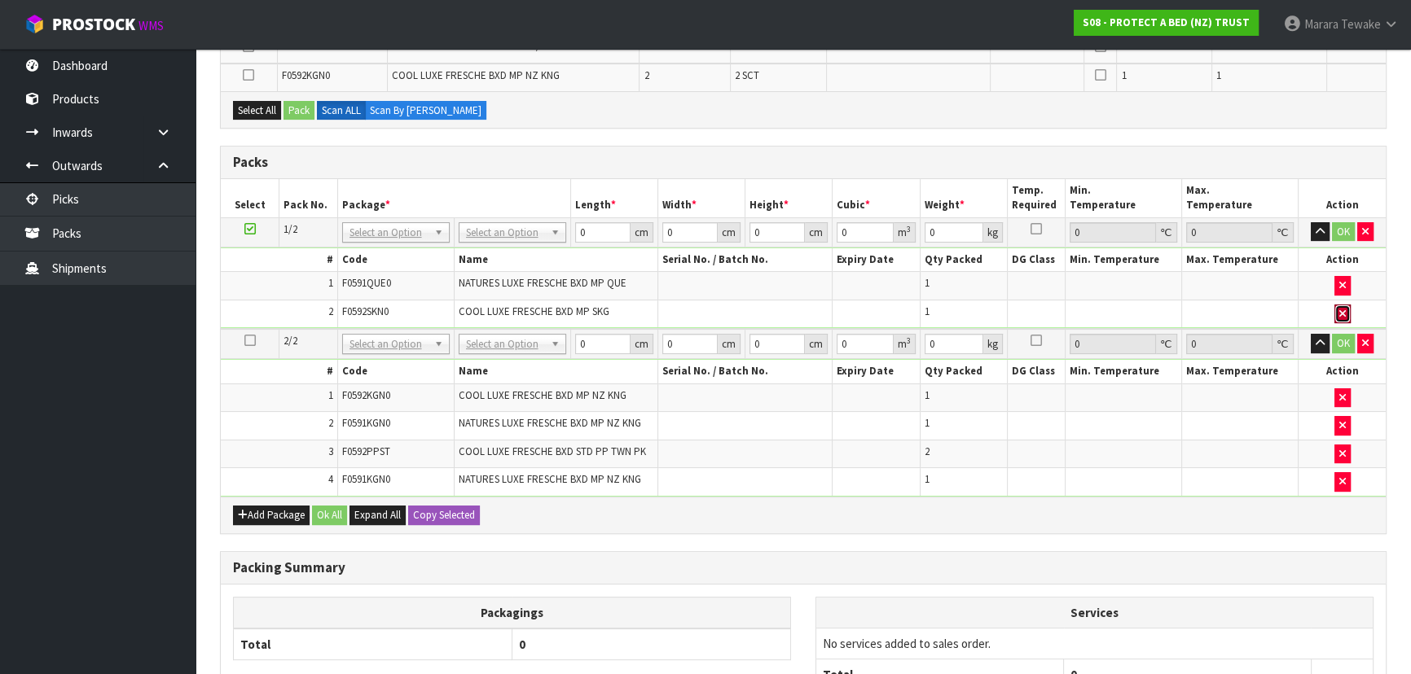
click at [1341, 309] on icon "button" at bounding box center [1342, 314] width 7 height 11
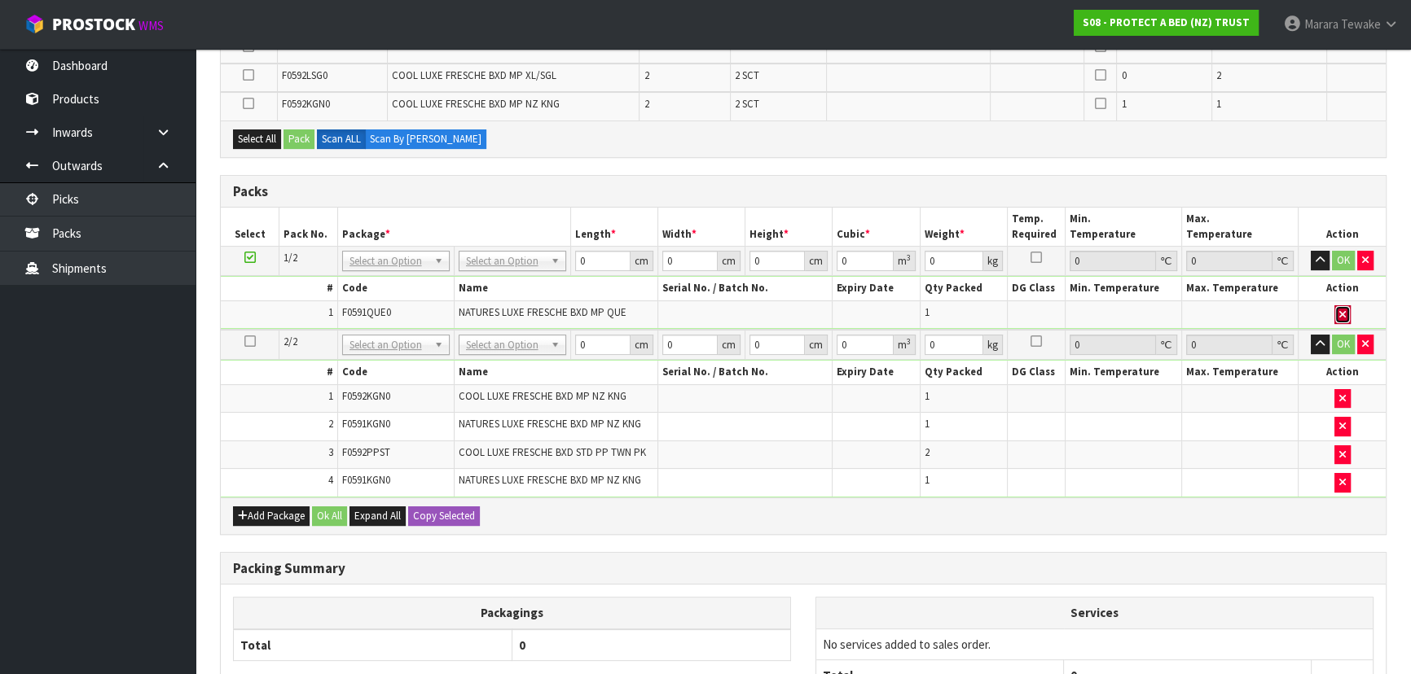
click at [1341, 305] on button "button" at bounding box center [1342, 315] width 16 height 20
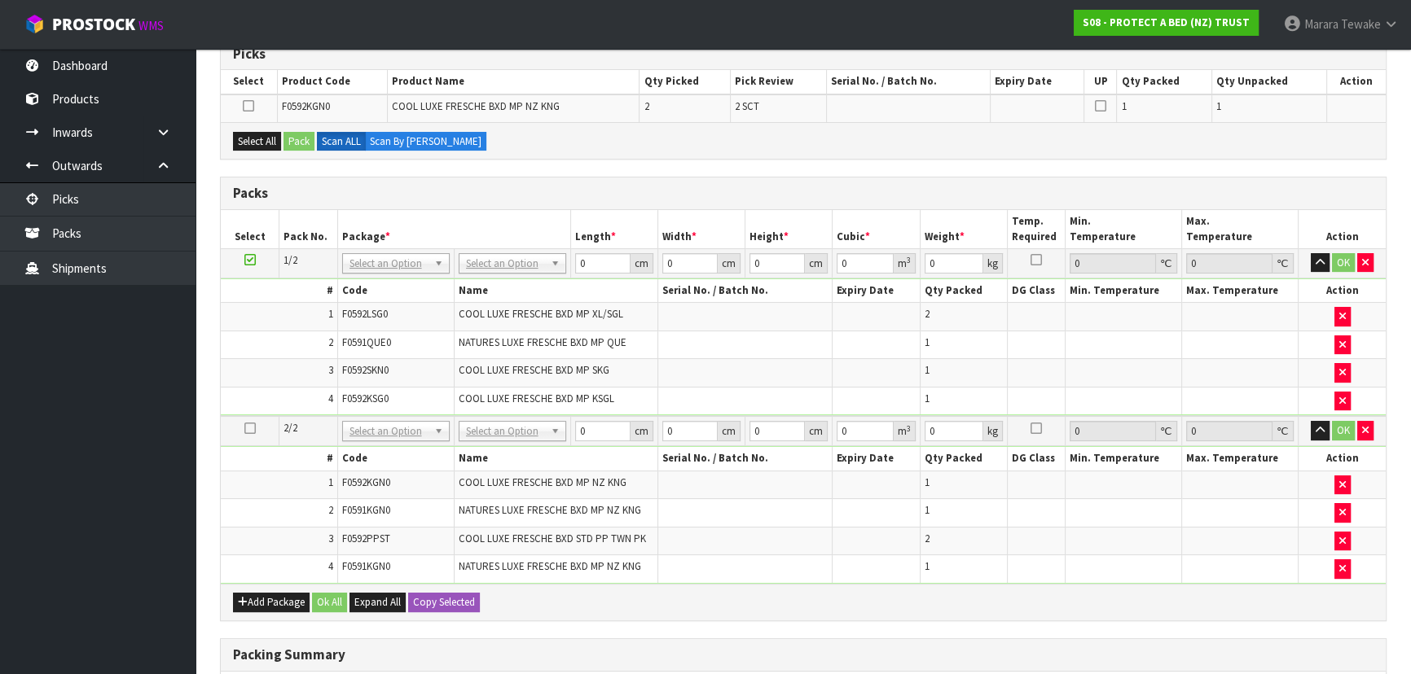
scroll to position [0, 0]
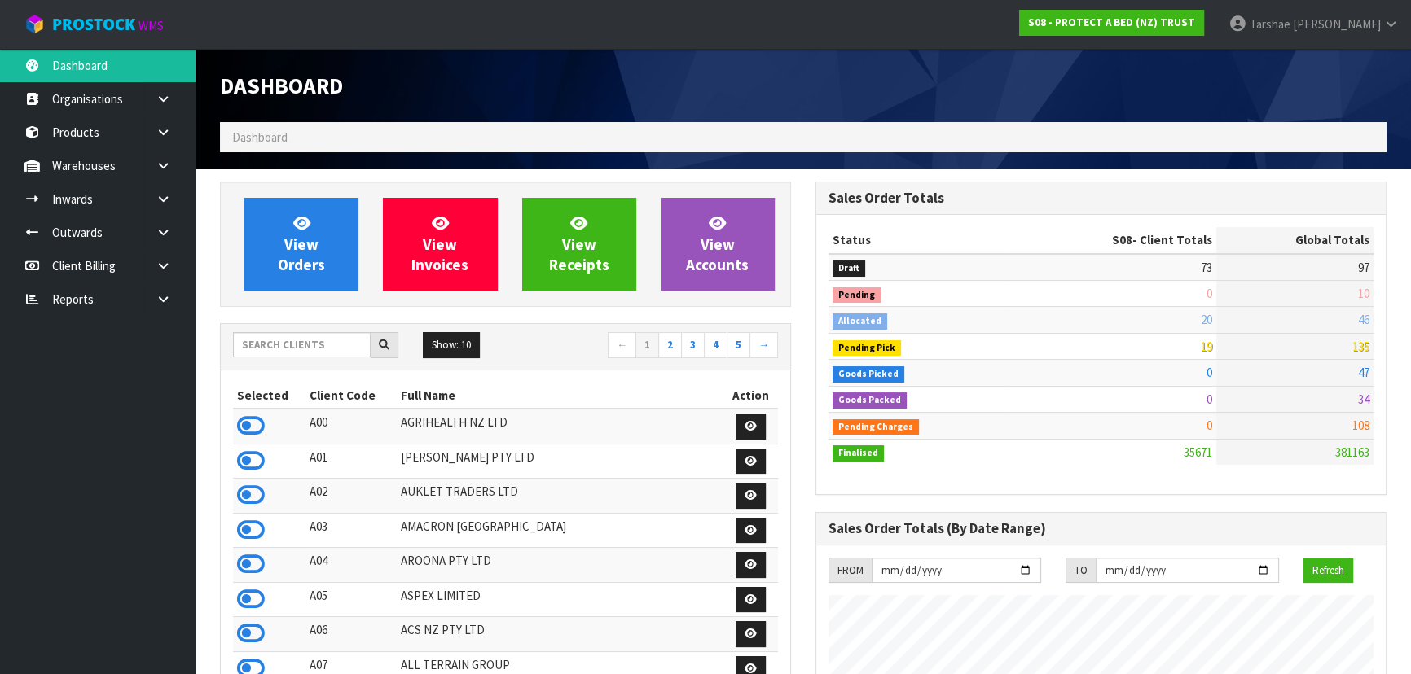
scroll to position [1231, 595]
click at [278, 349] on input "text" at bounding box center [302, 344] width 138 height 25
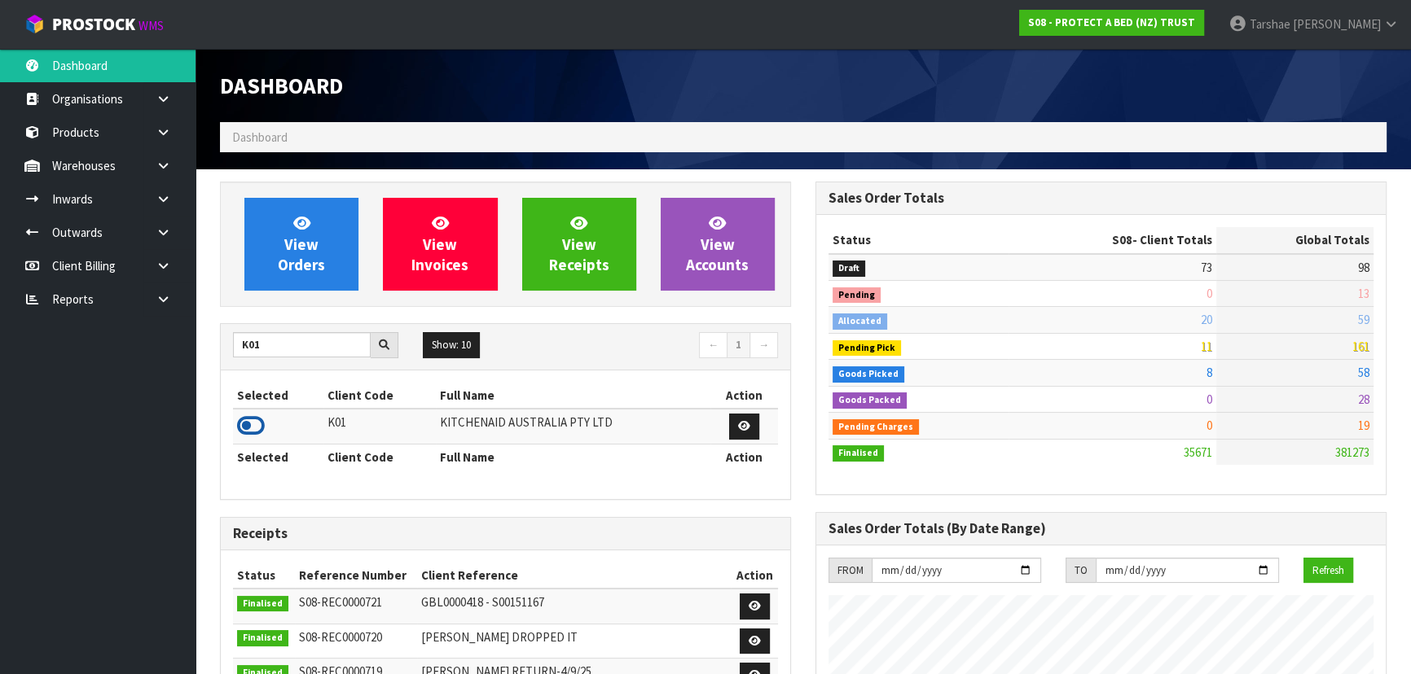
click at [249, 431] on icon at bounding box center [251, 426] width 28 height 24
drag, startPoint x: 228, startPoint y: 342, endPoint x: 210, endPoint y: 333, distance: 20.0
click at [210, 336] on div "View Orders View Invoices View Receipts View Accounts K01 Show: 10 5 10 25 50 ←…" at bounding box center [505, 659] width 595 height 954
click at [256, 429] on icon at bounding box center [251, 426] width 28 height 24
drag, startPoint x: 277, startPoint y: 354, endPoint x: 226, endPoint y: 334, distance: 55.2
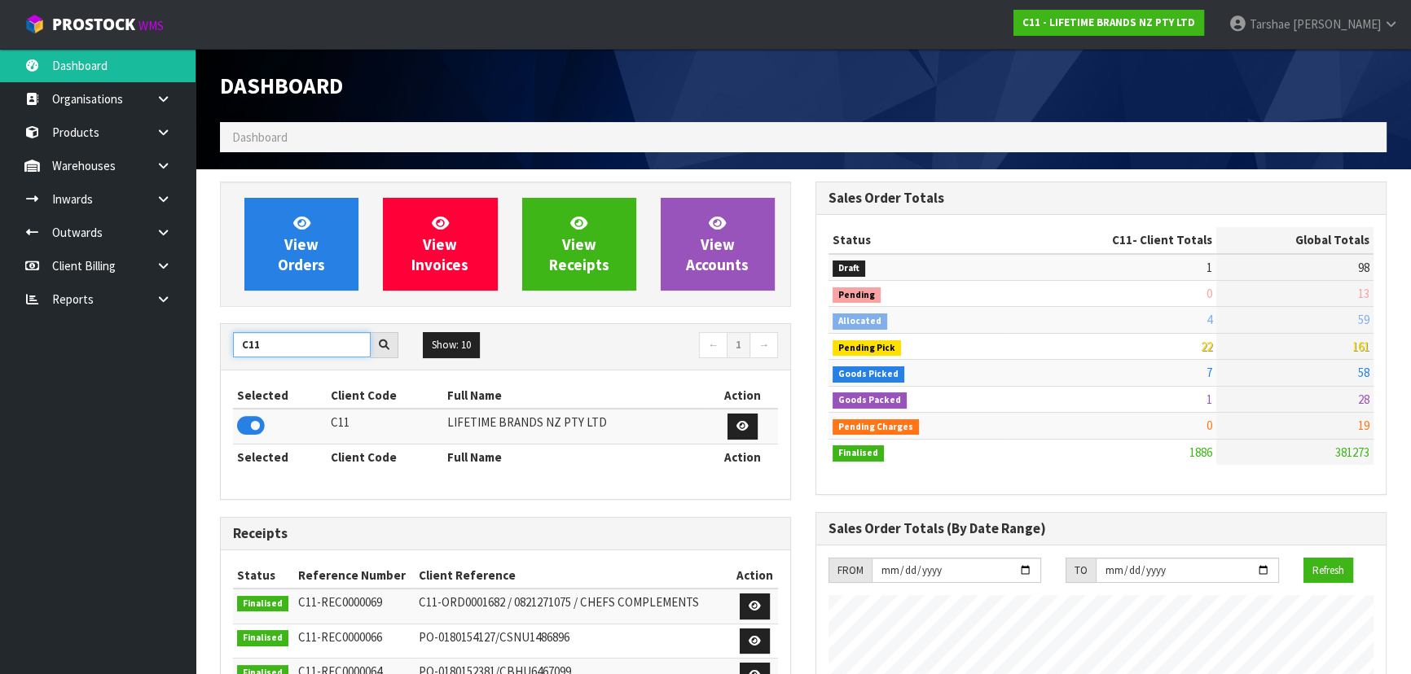
click at [226, 337] on div "C11" at bounding box center [316, 345] width 190 height 26
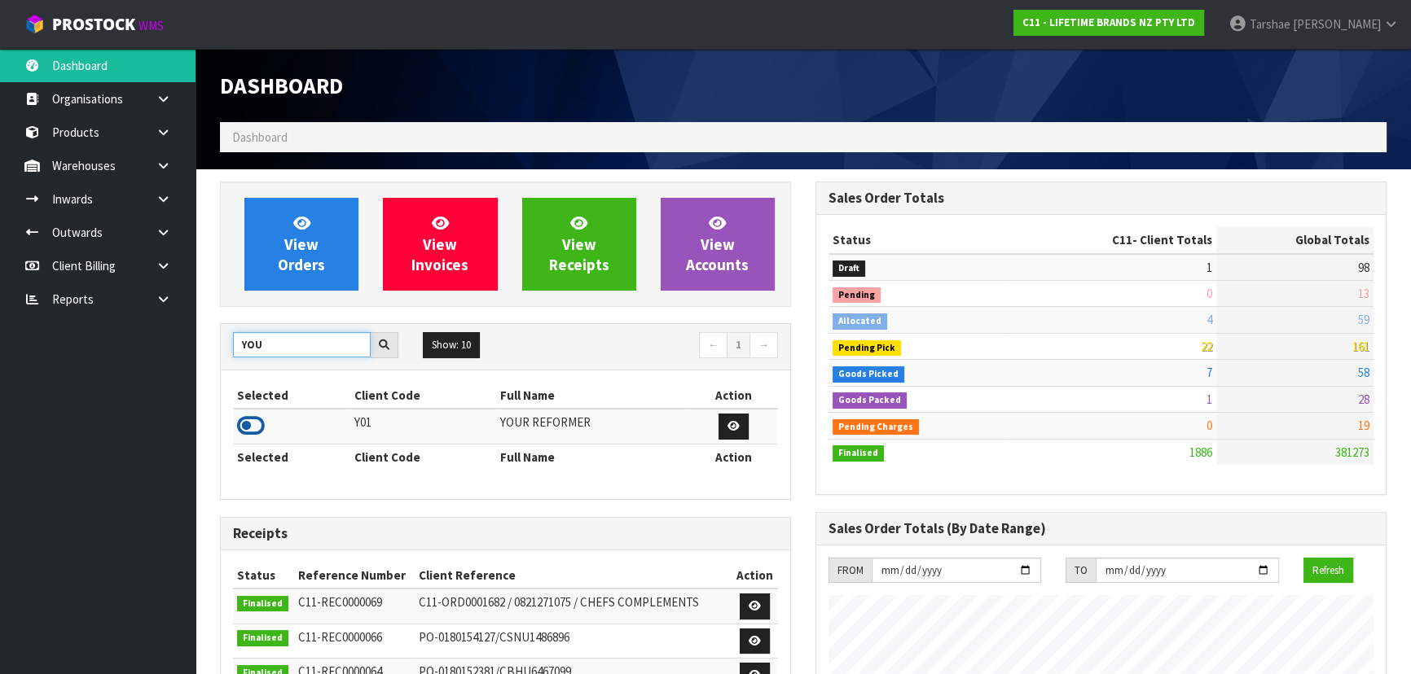
type input "YOU"
click at [240, 430] on icon at bounding box center [251, 426] width 28 height 24
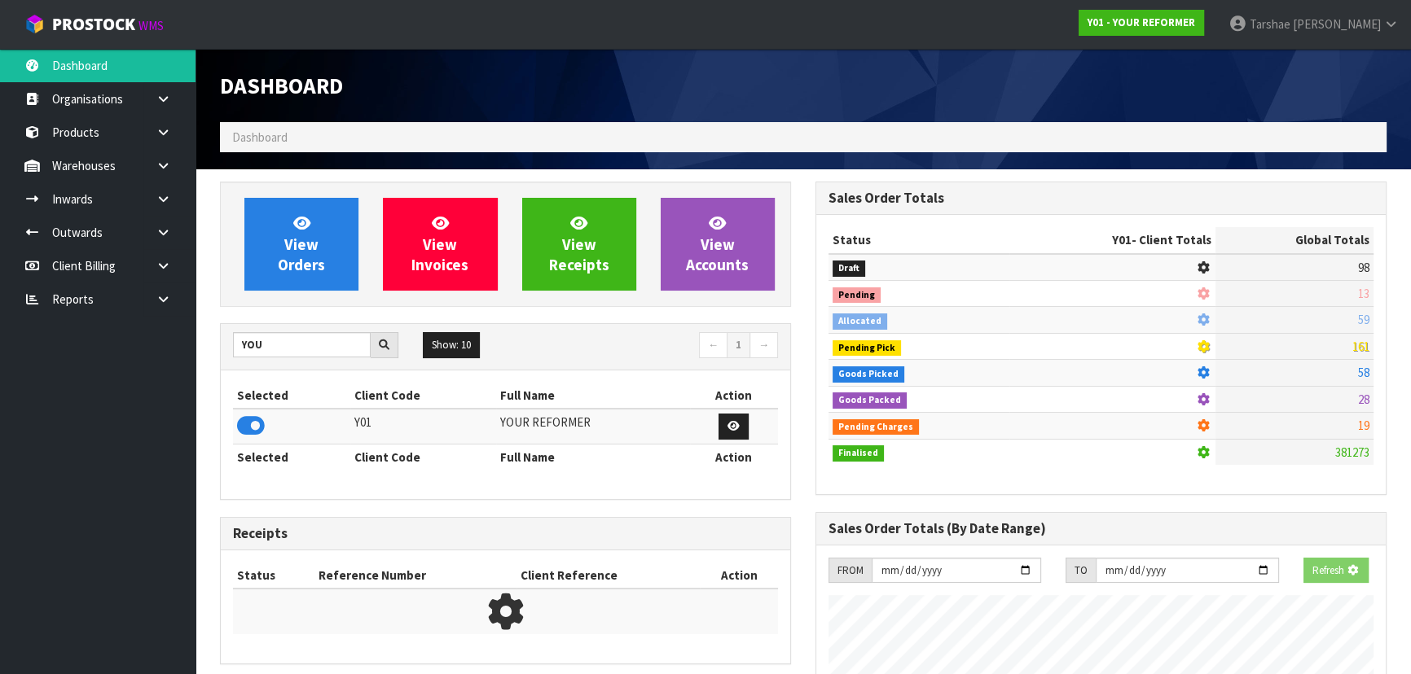
scroll to position [1152, 595]
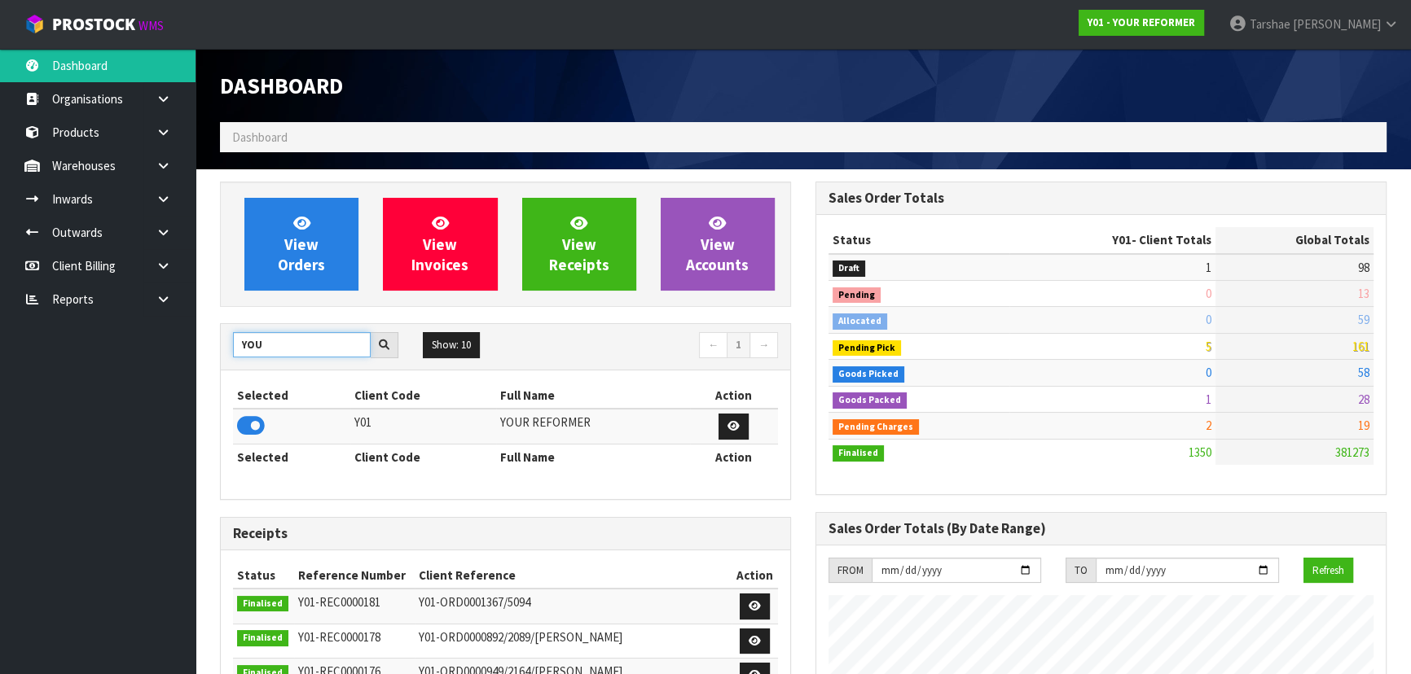
drag, startPoint x: 298, startPoint y: 346, endPoint x: 233, endPoint y: 326, distance: 68.3
click at [233, 326] on div "YOU Show: 10 5 10 25 50 ← 1 →" at bounding box center [505, 347] width 569 height 46
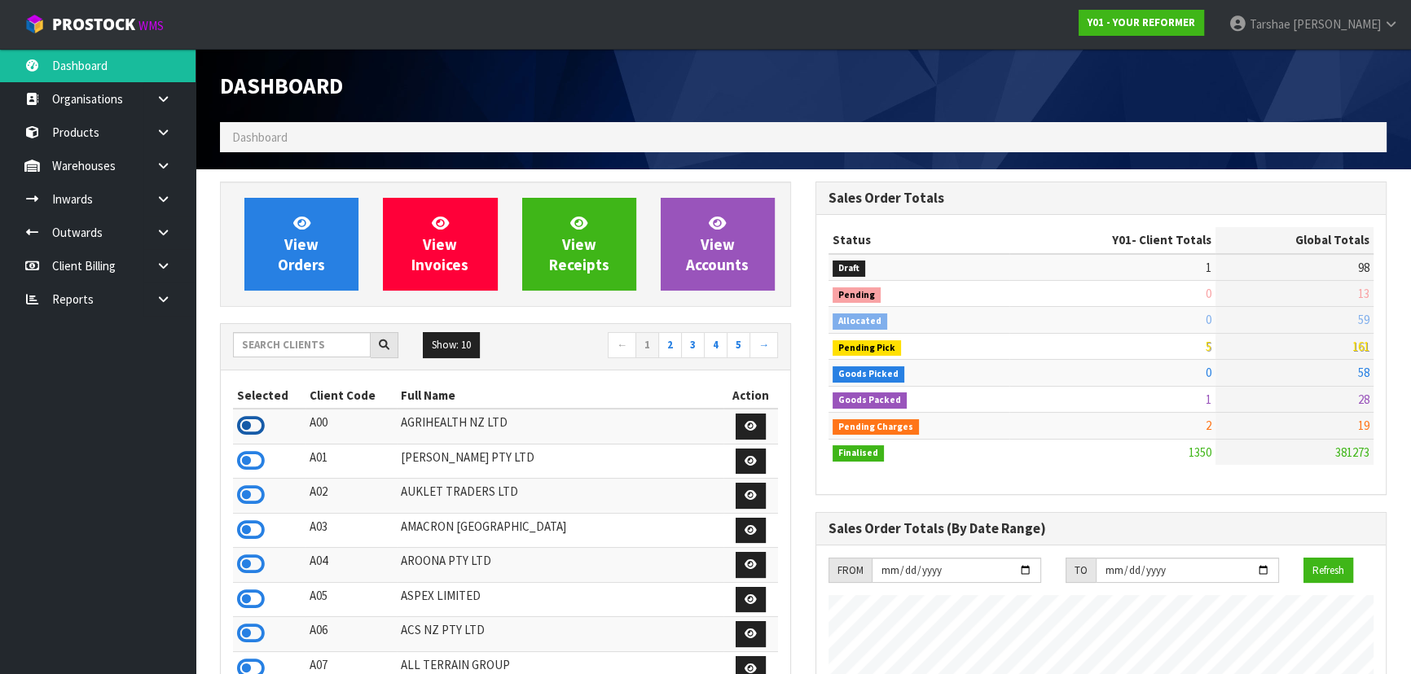
click at [250, 419] on icon at bounding box center [251, 426] width 28 height 24
click at [271, 346] on input "text" at bounding box center [302, 344] width 138 height 25
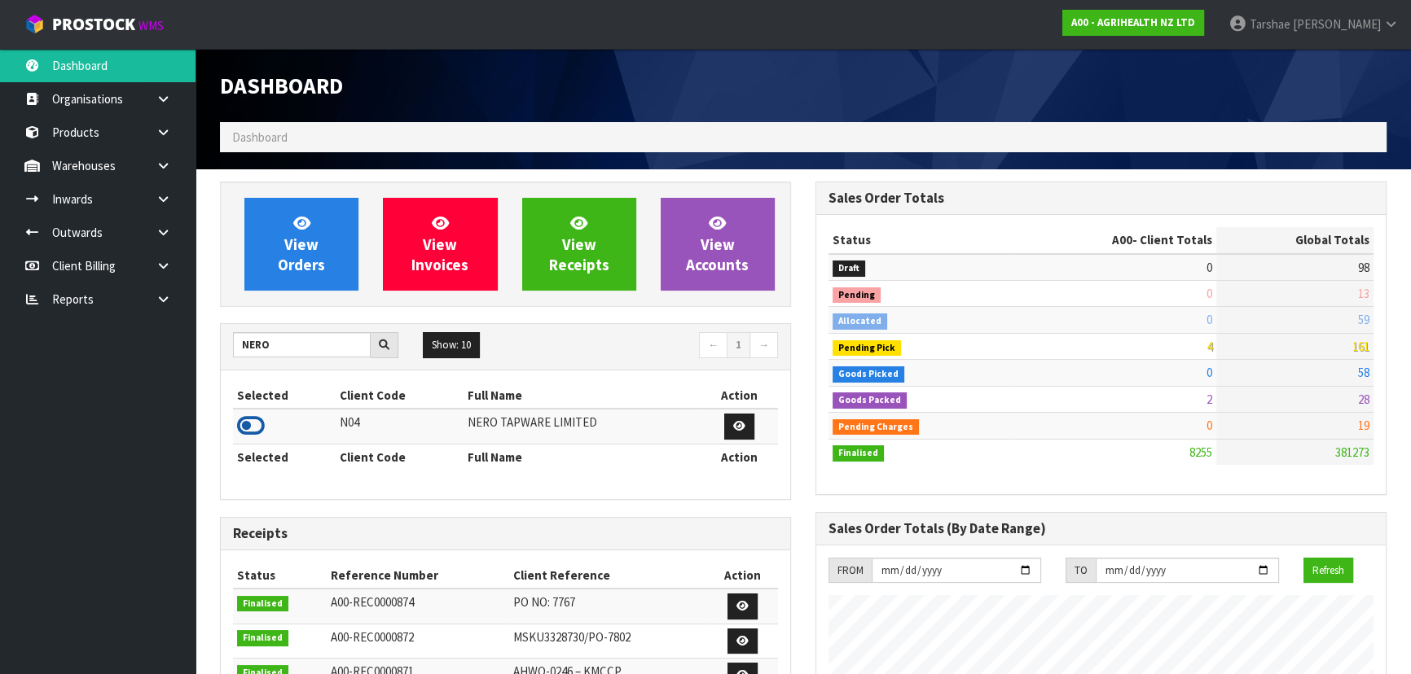
click at [242, 422] on icon at bounding box center [251, 426] width 28 height 24
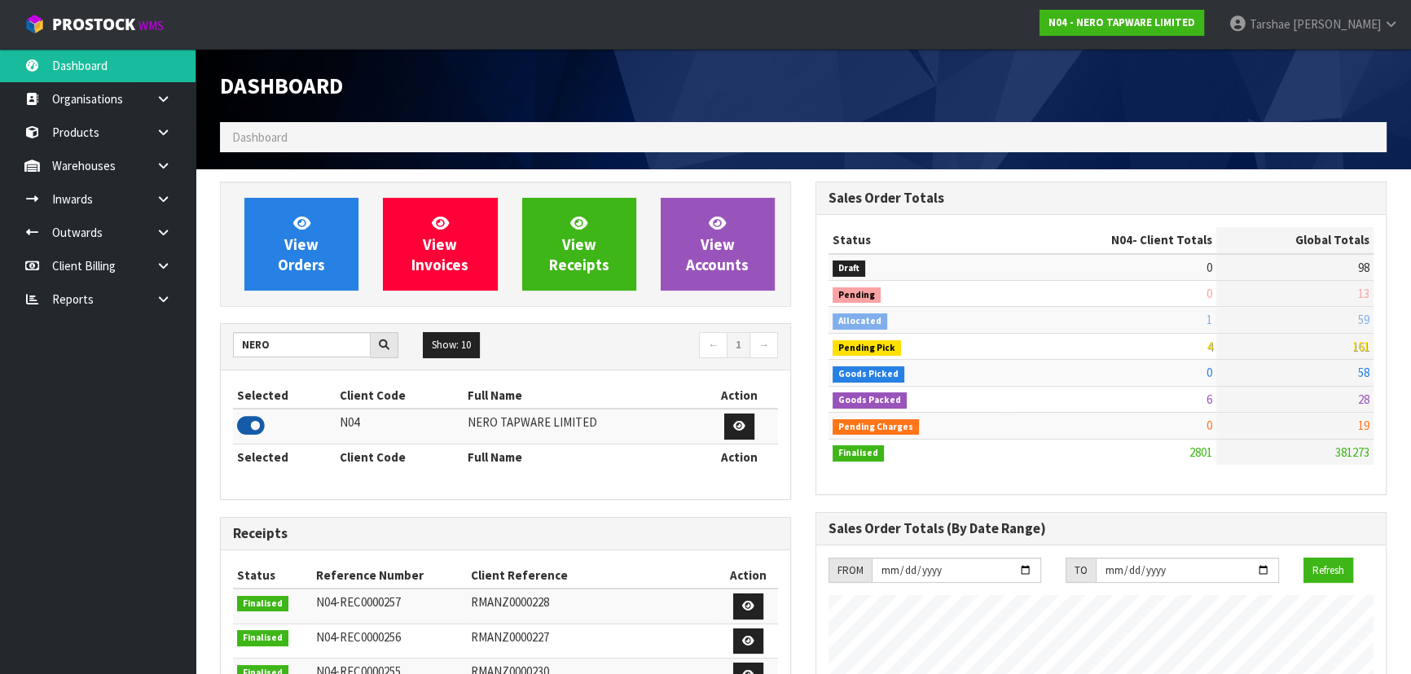
scroll to position [1284, 595]
drag, startPoint x: 299, startPoint y: 344, endPoint x: 181, endPoint y: 327, distance: 119.3
click at [185, 328] on body "Toggle navigation ProStock WMS N04 - NERO TAPWARE LIMITED Tarshae Graydon Logou…" at bounding box center [705, 337] width 1411 height 674
type input "NEOGEN"
click at [241, 417] on icon at bounding box center [251, 426] width 28 height 24
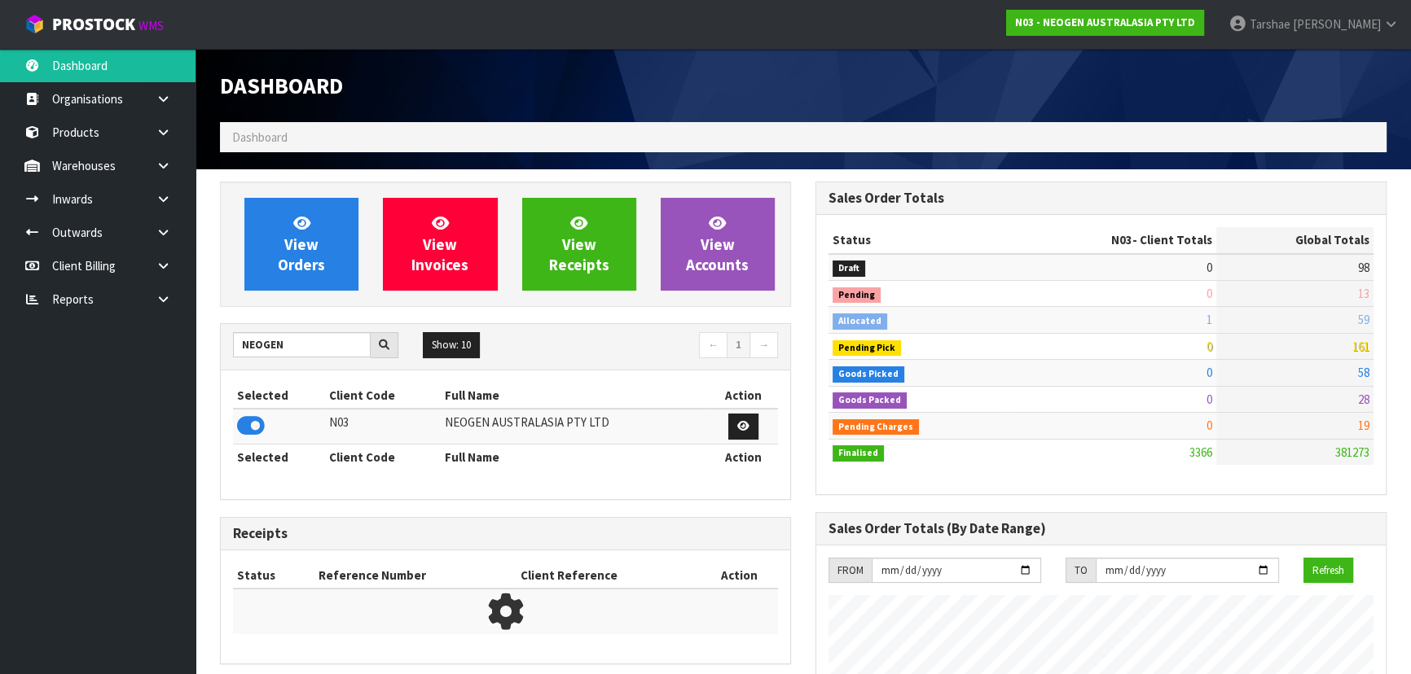
scroll to position [1231, 595]
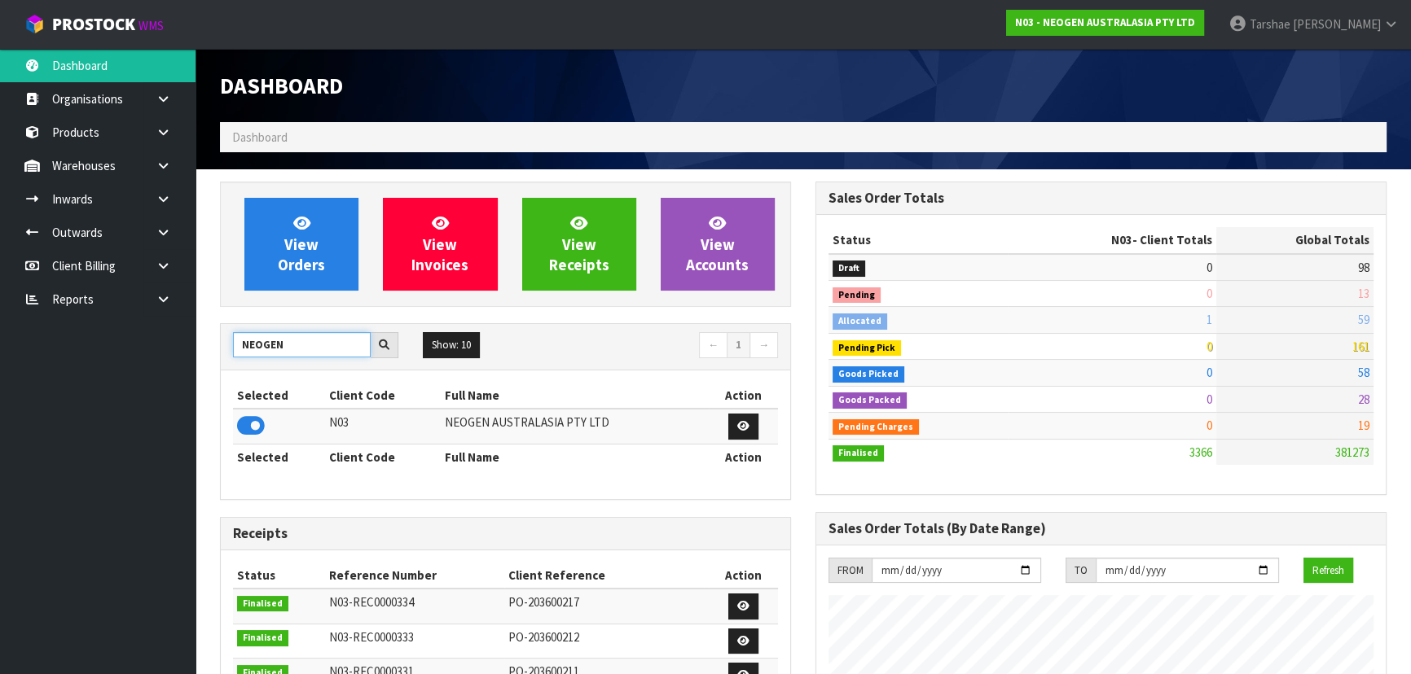
drag, startPoint x: 279, startPoint y: 349, endPoint x: 225, endPoint y: 330, distance: 56.9
click at [228, 332] on div "NEOGEN" at bounding box center [316, 345] width 190 height 26
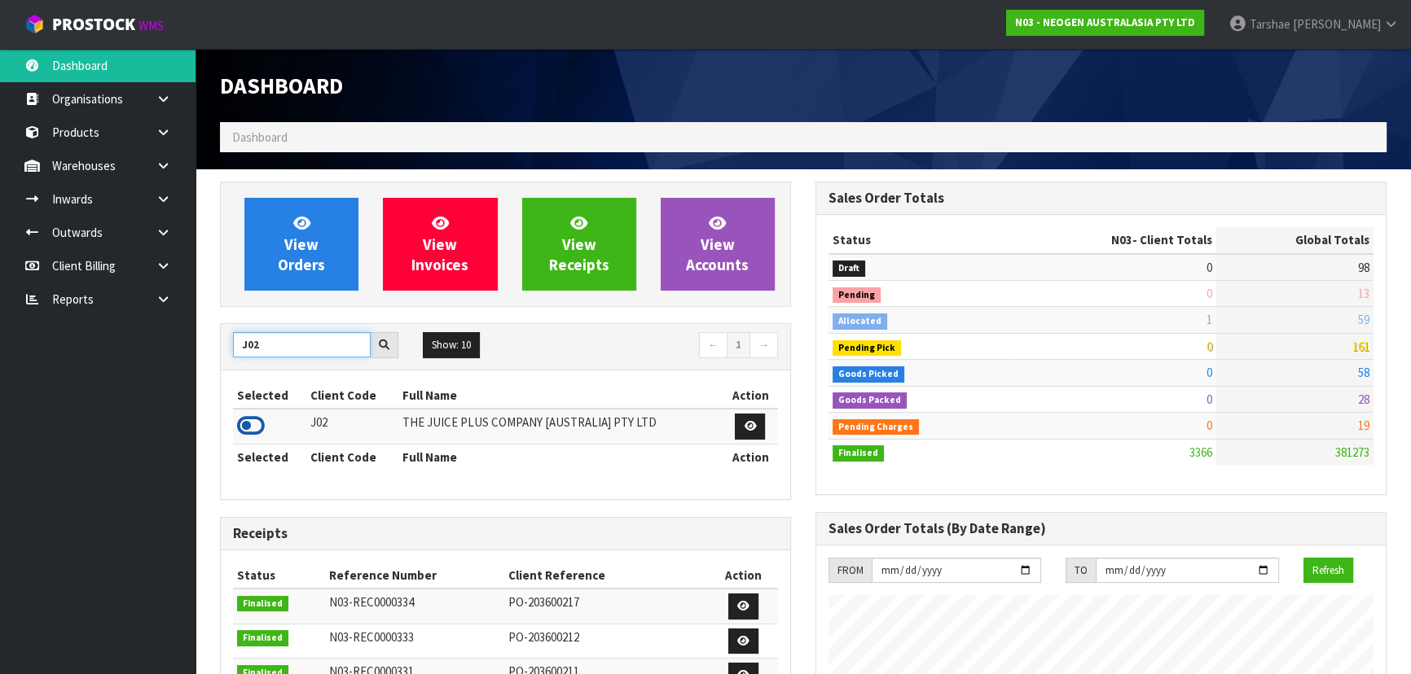
type input "J02"
click at [257, 423] on icon at bounding box center [251, 426] width 28 height 24
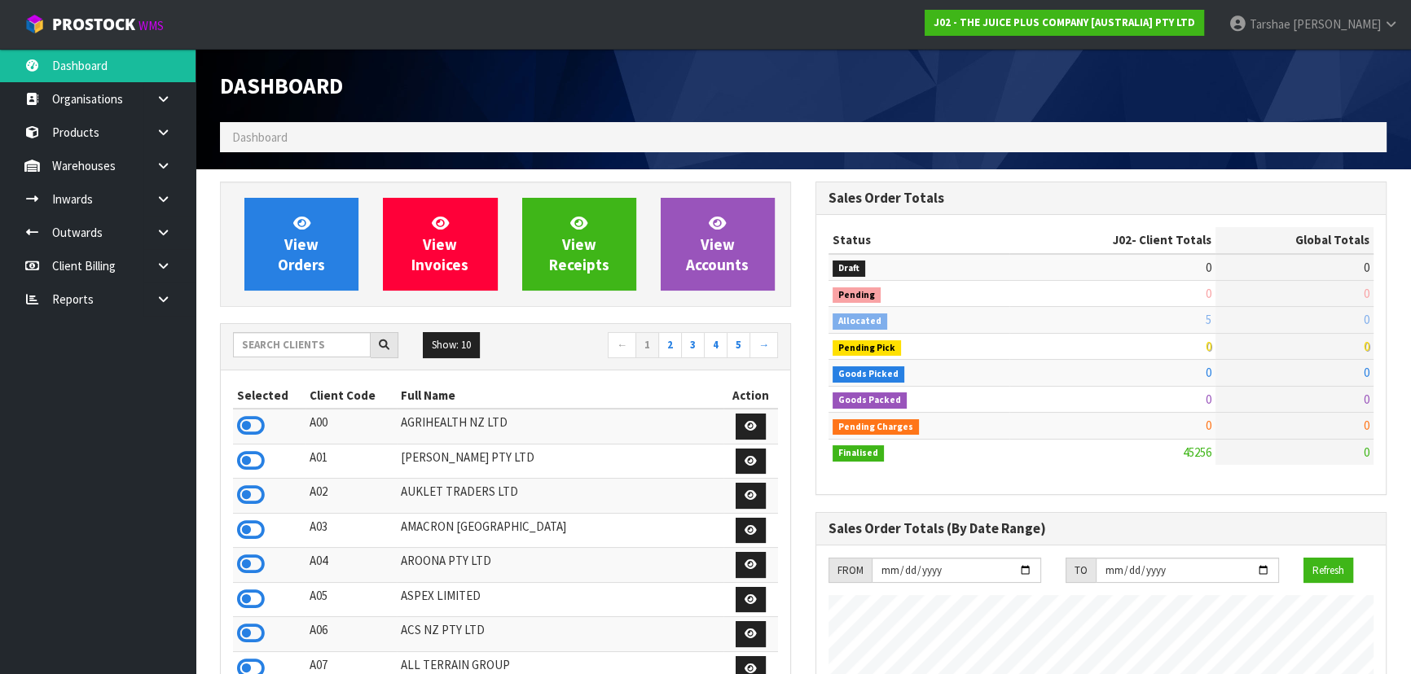
scroll to position [1231, 595]
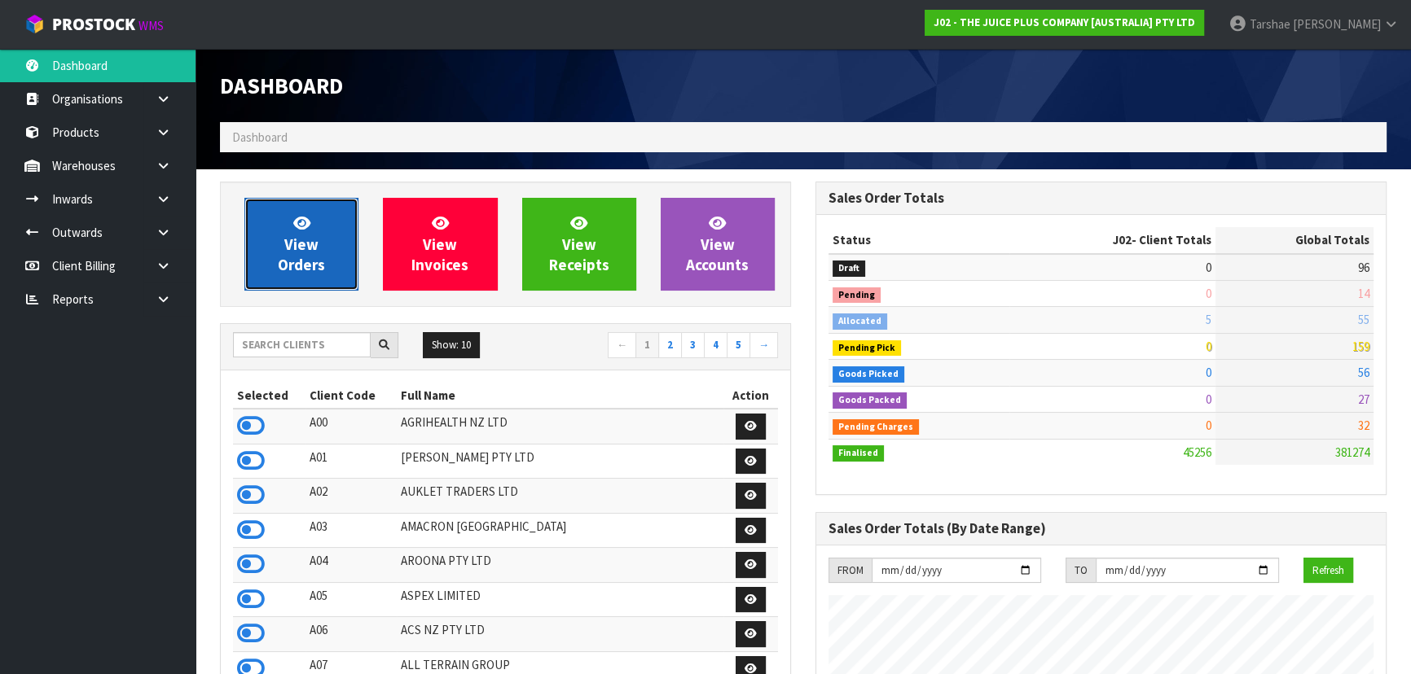
click at [277, 235] on link "View Orders" at bounding box center [301, 244] width 114 height 93
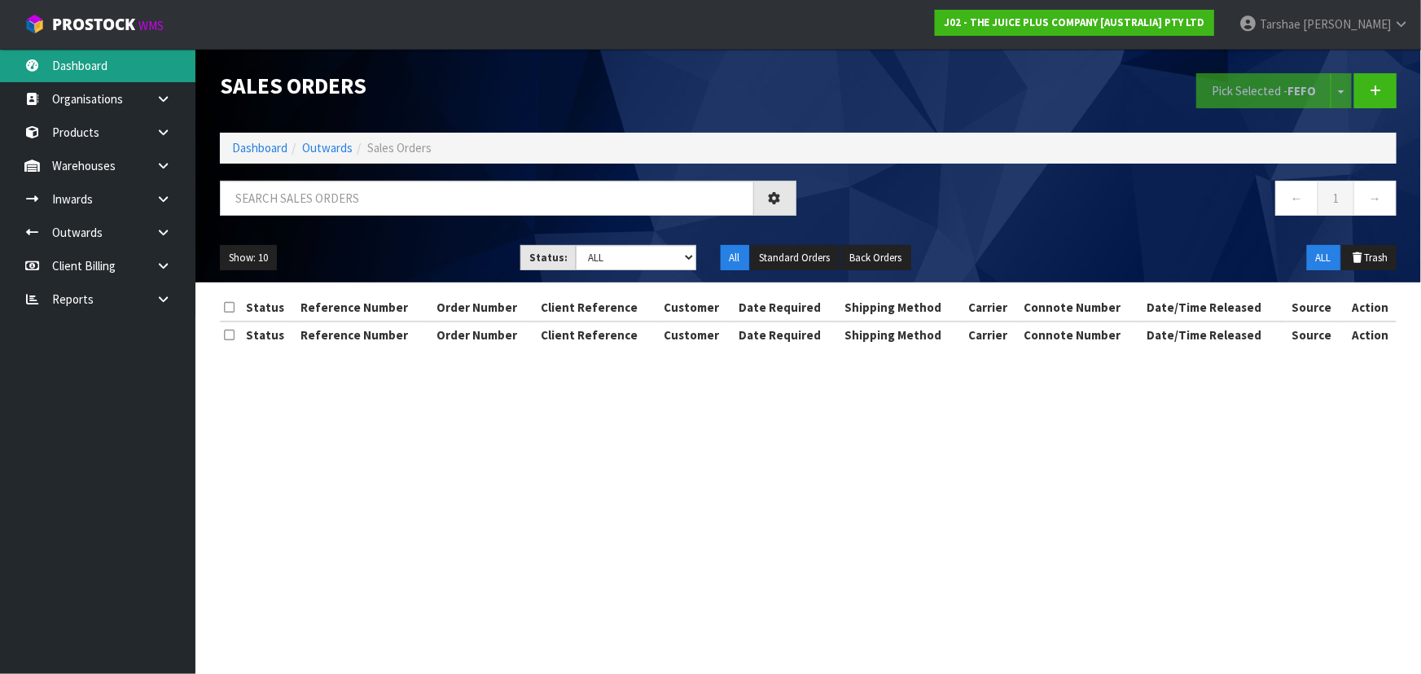
click at [124, 54] on link "Dashboard" at bounding box center [97, 65] width 195 height 33
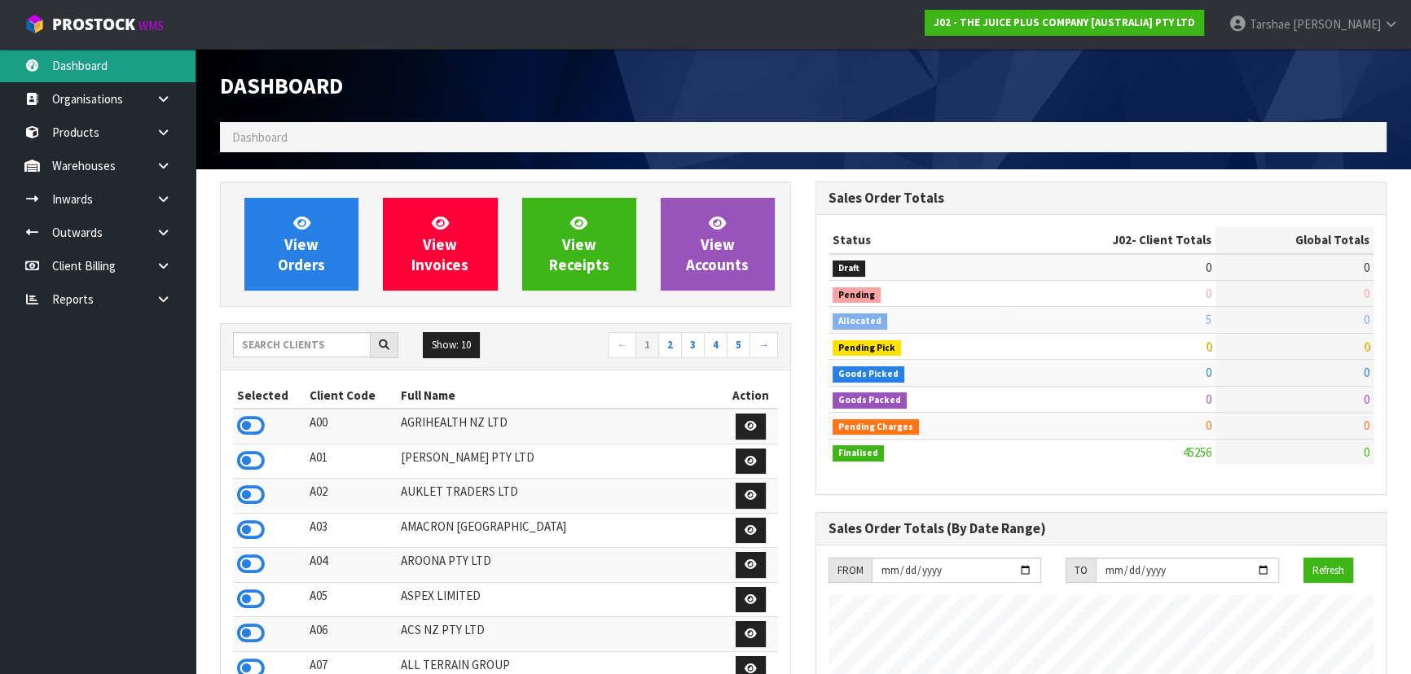
scroll to position [1231, 595]
click at [325, 344] on input "text" at bounding box center [302, 344] width 138 height 25
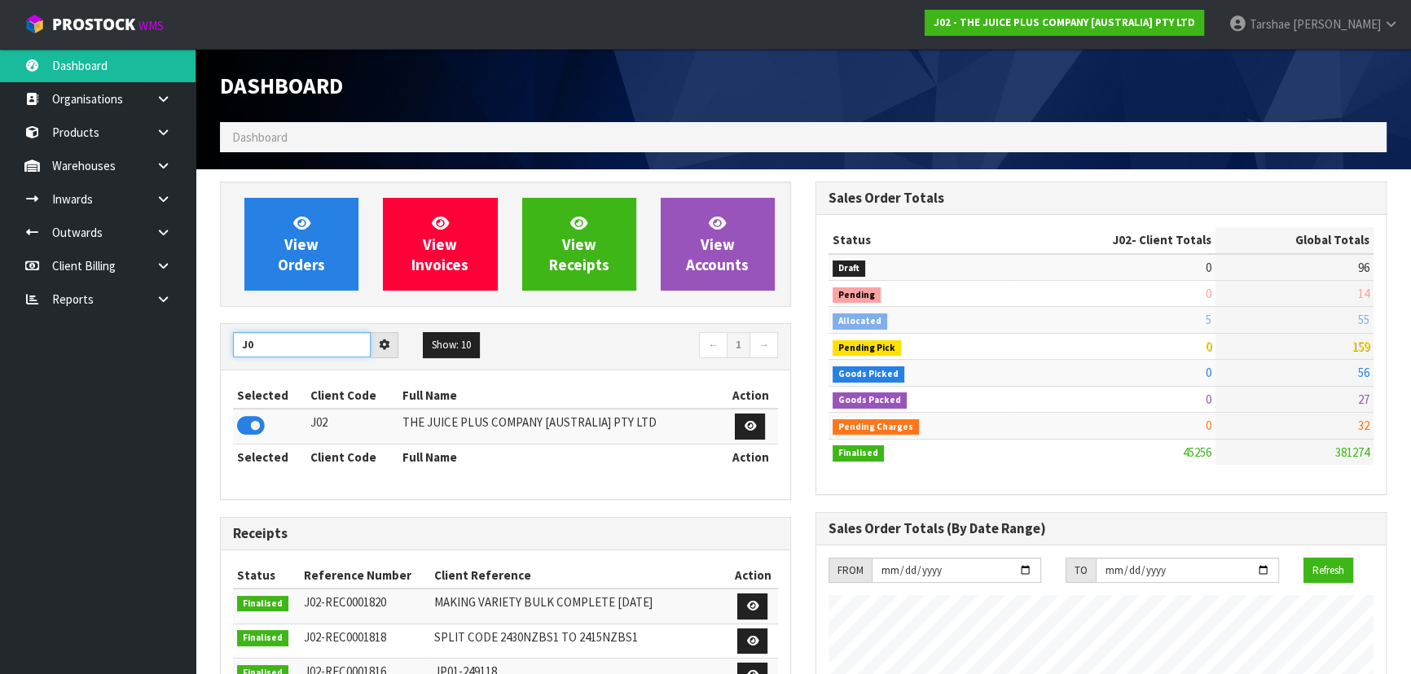
type input "J"
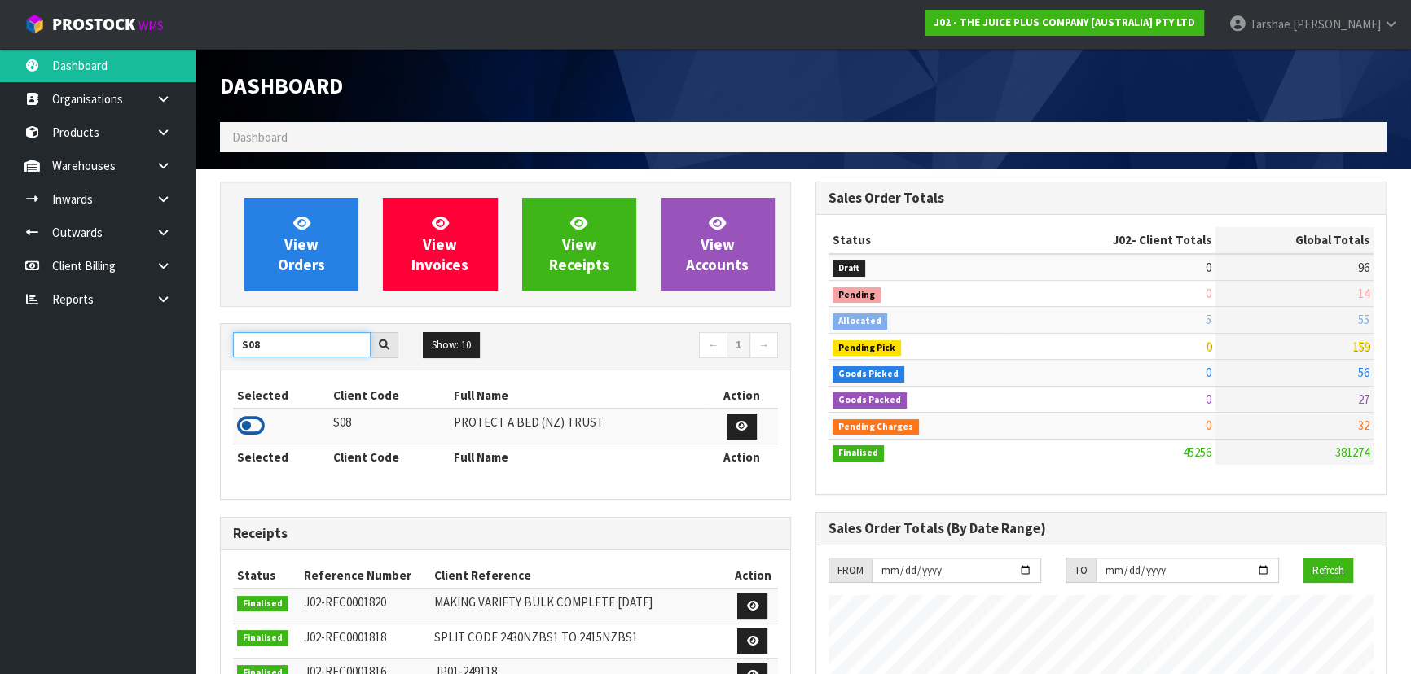
type input "S08"
click at [261, 428] on icon at bounding box center [251, 426] width 28 height 24
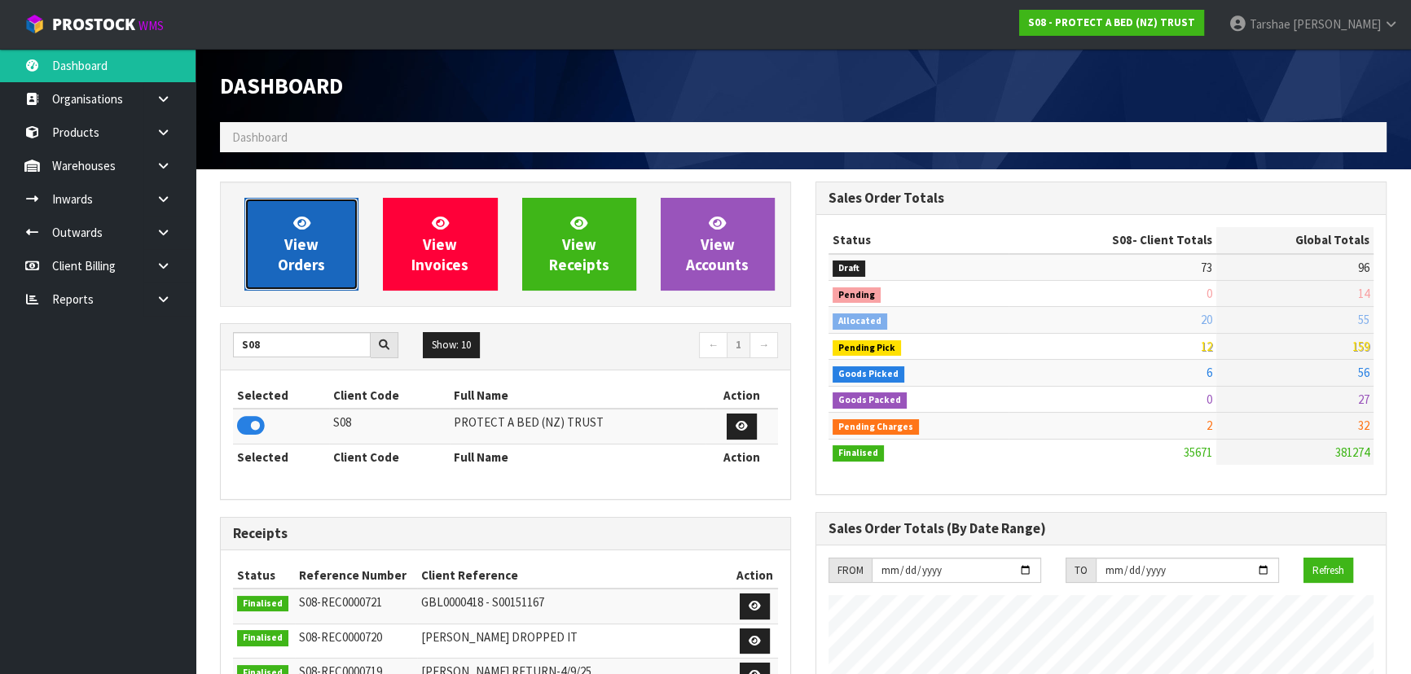
click at [276, 261] on link "View Orders" at bounding box center [301, 244] width 114 height 93
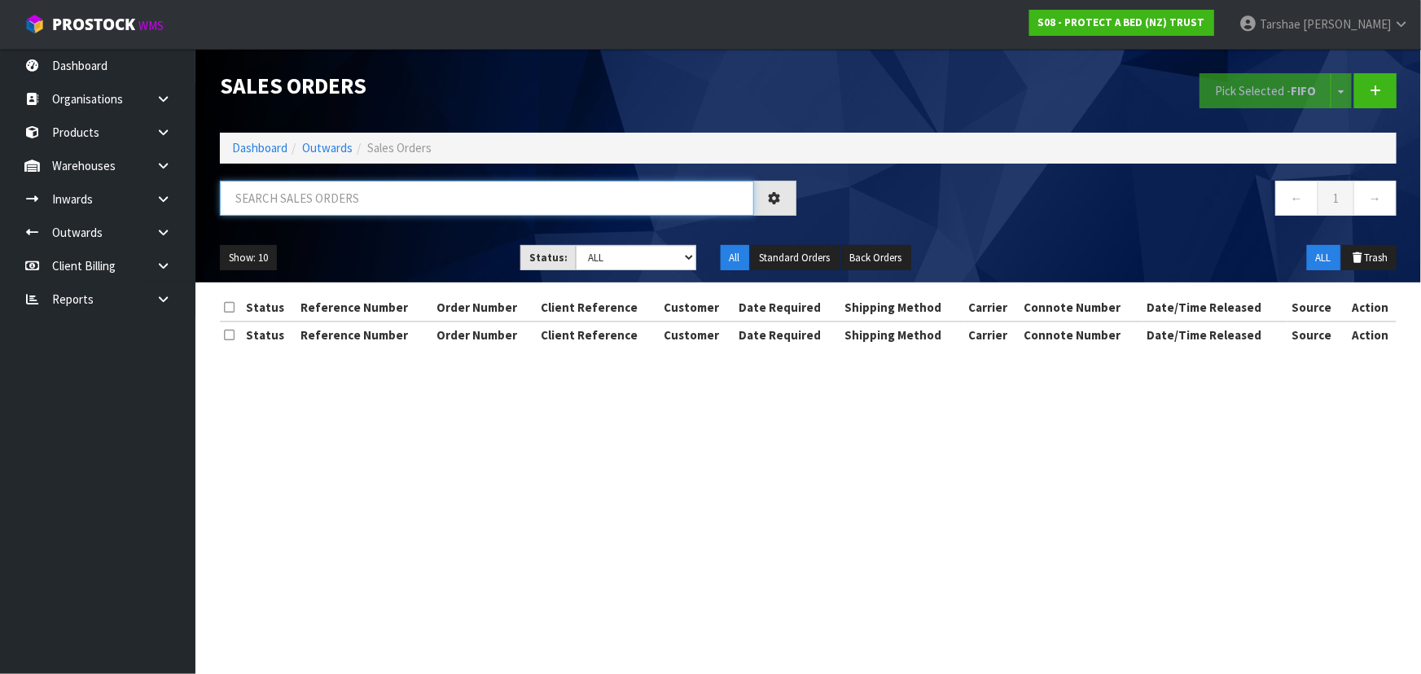
click at [314, 195] on input "text" at bounding box center [487, 198] width 534 height 35
type input "JOB-0412524"
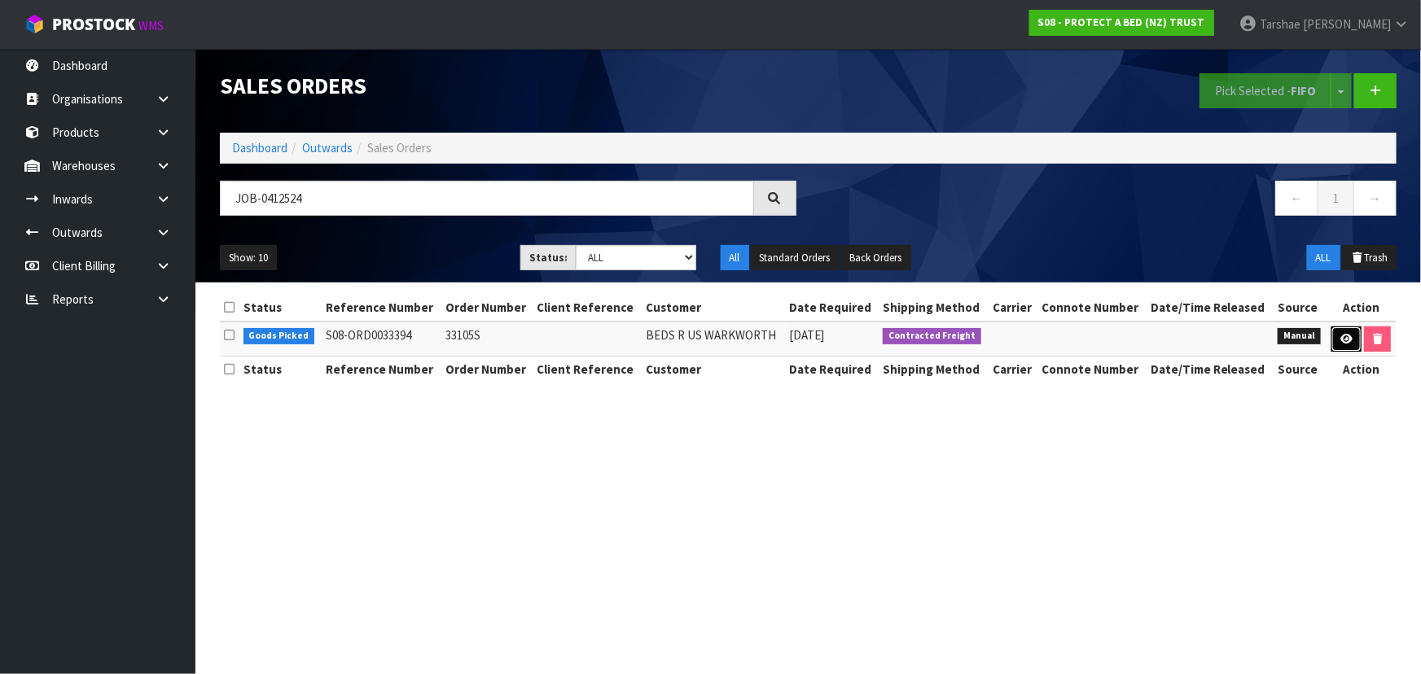
click at [1345, 331] on link at bounding box center [1347, 340] width 30 height 26
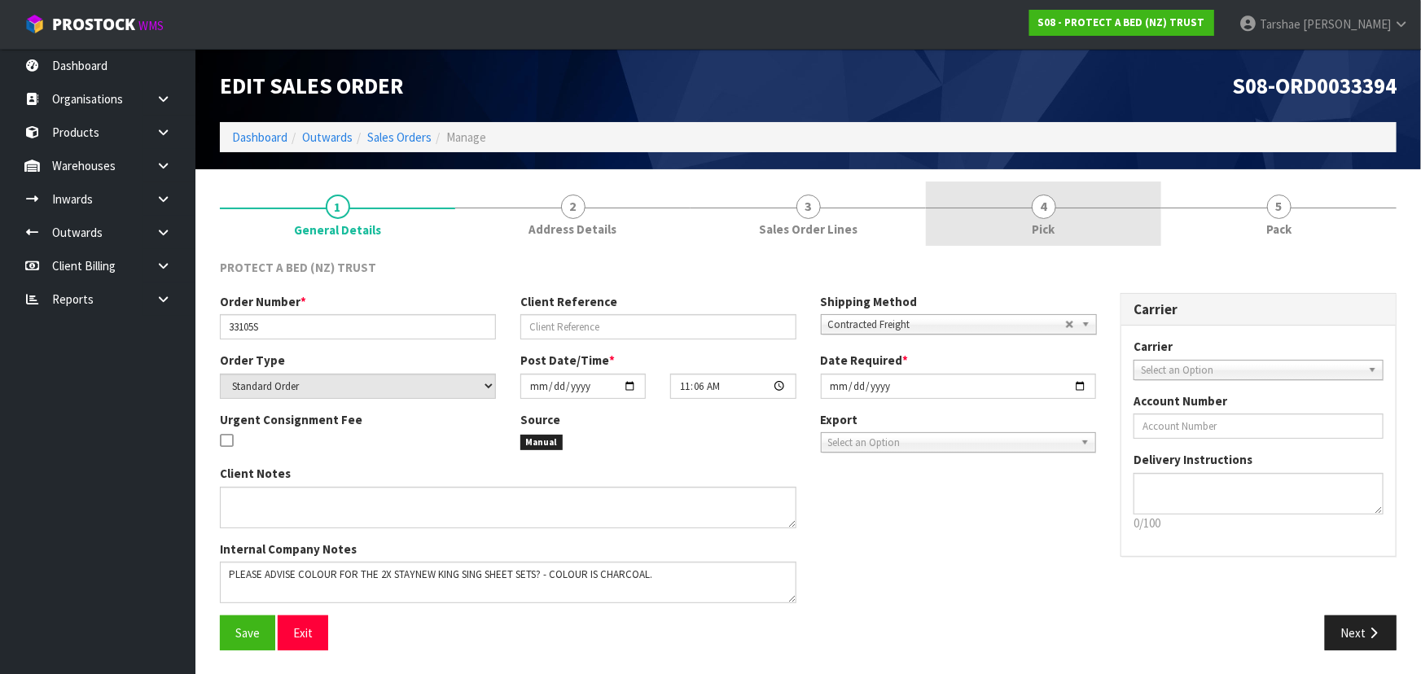
click at [1113, 227] on link "4 Pick" at bounding box center [1043, 214] width 235 height 64
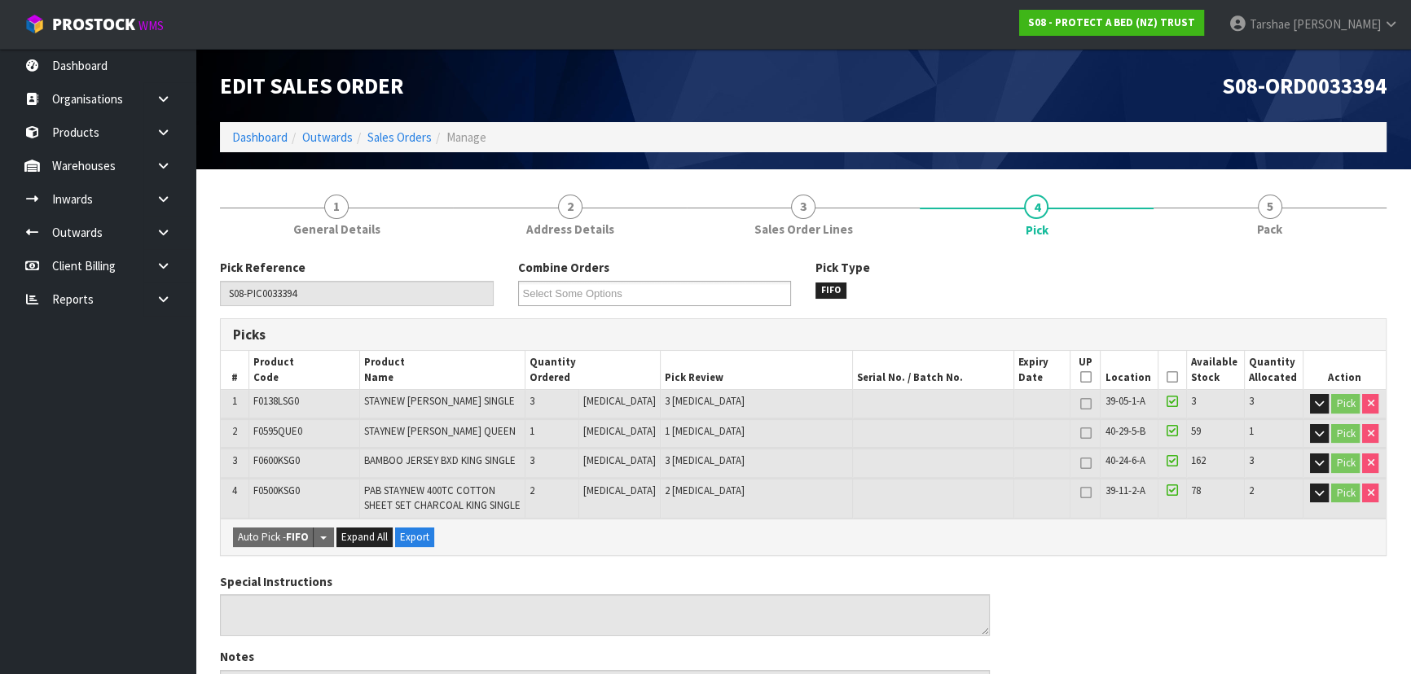
click at [1170, 378] on icon at bounding box center [1171, 377] width 11 height 1
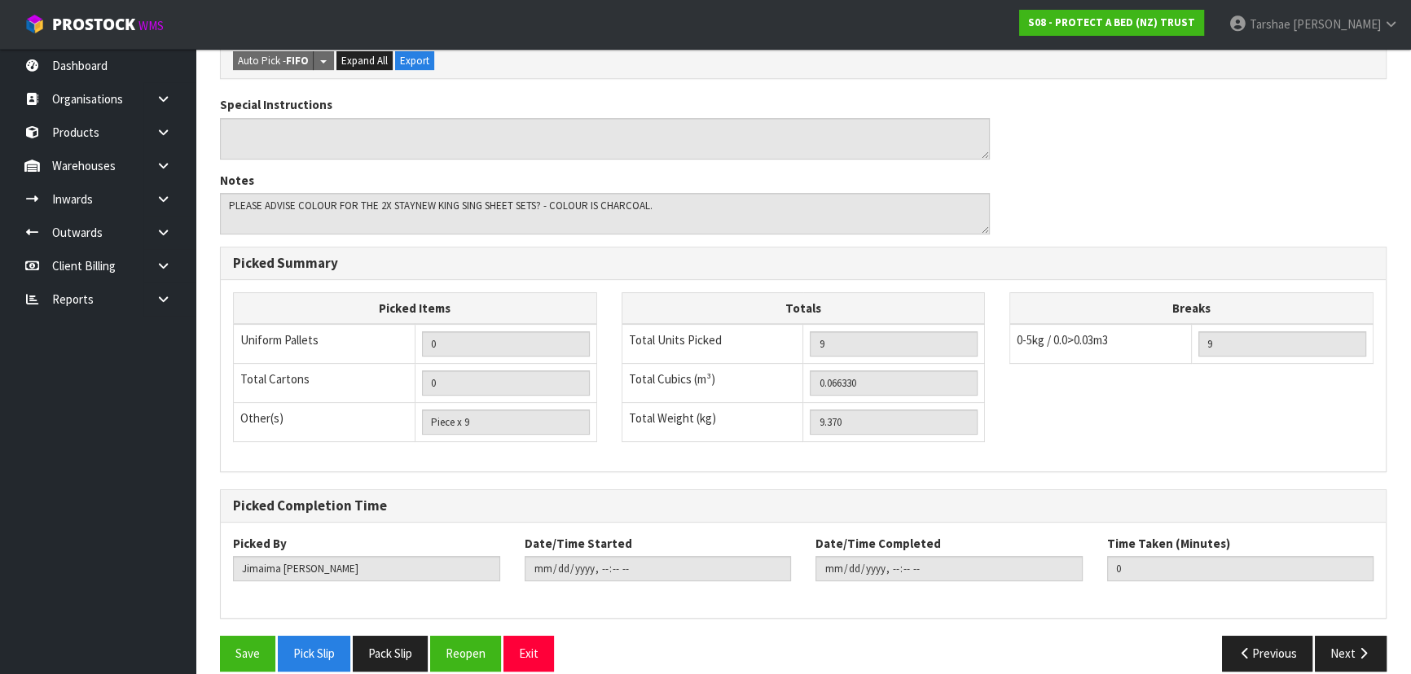
scroll to position [554, 0]
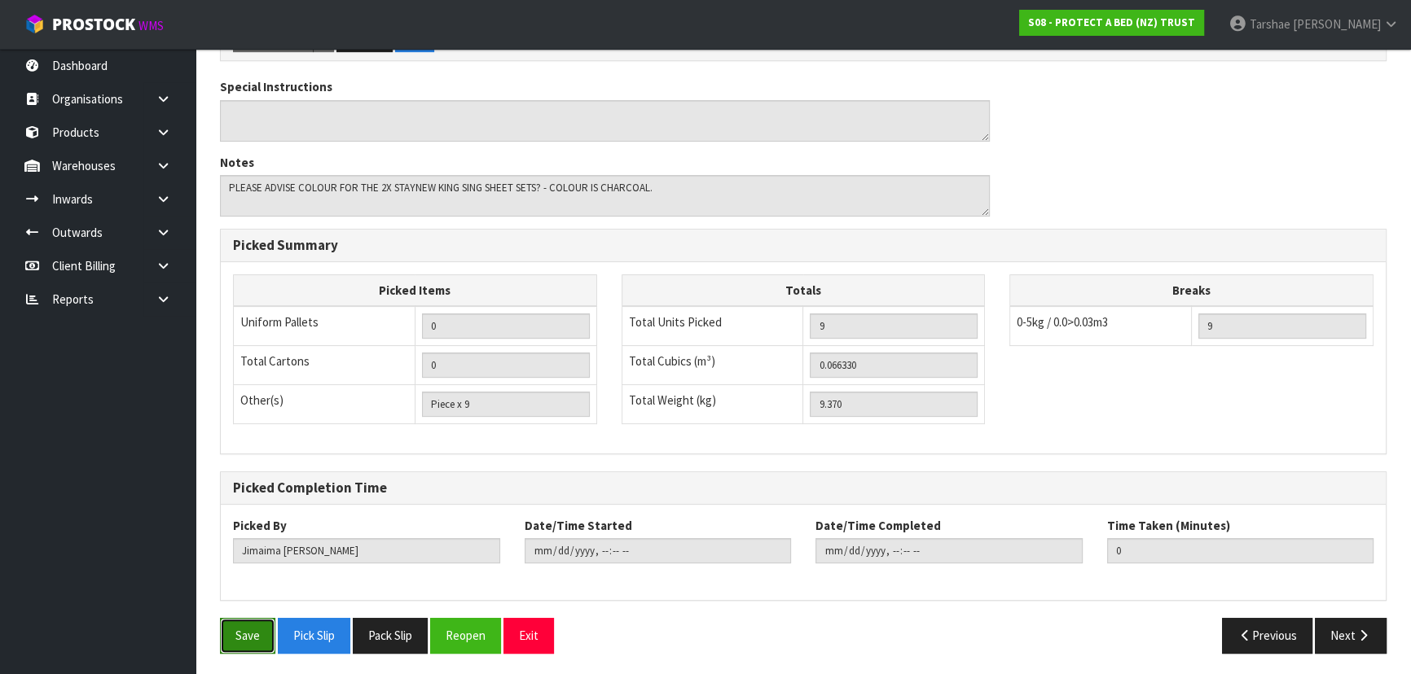
click at [239, 627] on button "Save" at bounding box center [247, 635] width 55 height 35
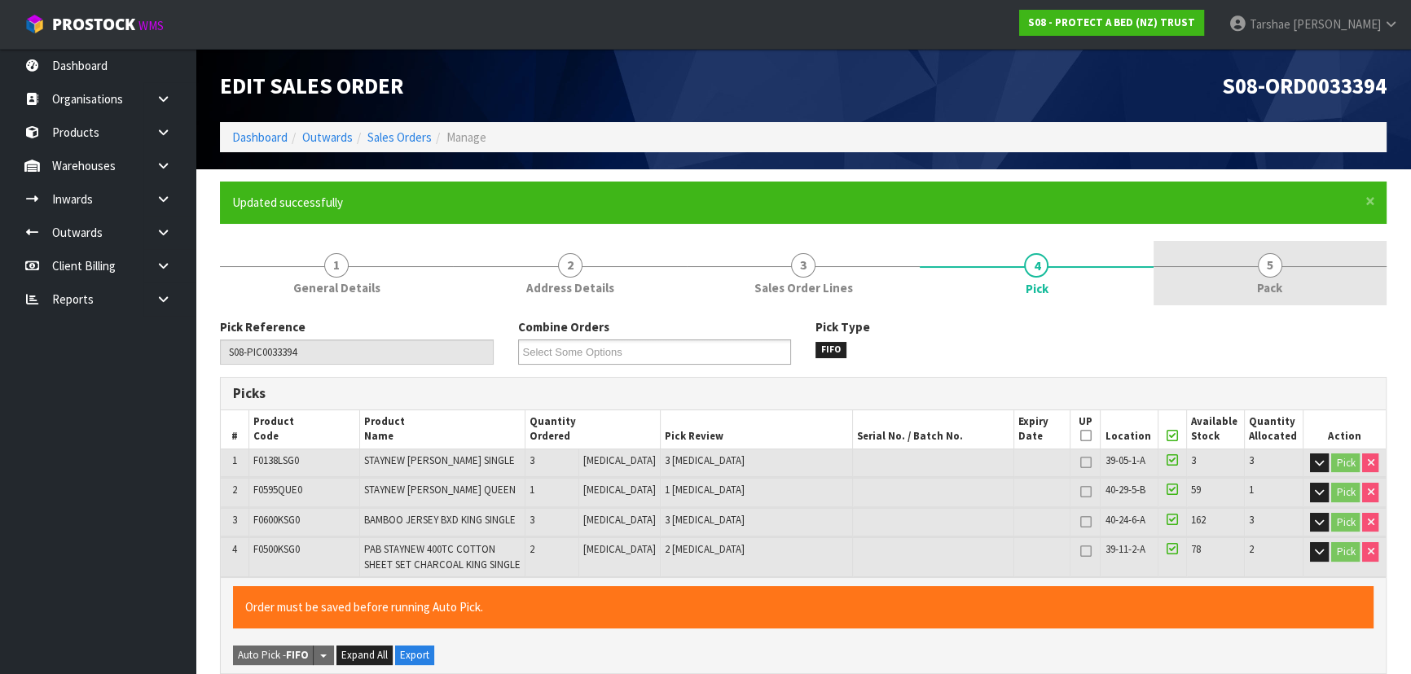
type input "Tarshae Graydon"
type input "2025-09-16T08:30:59"
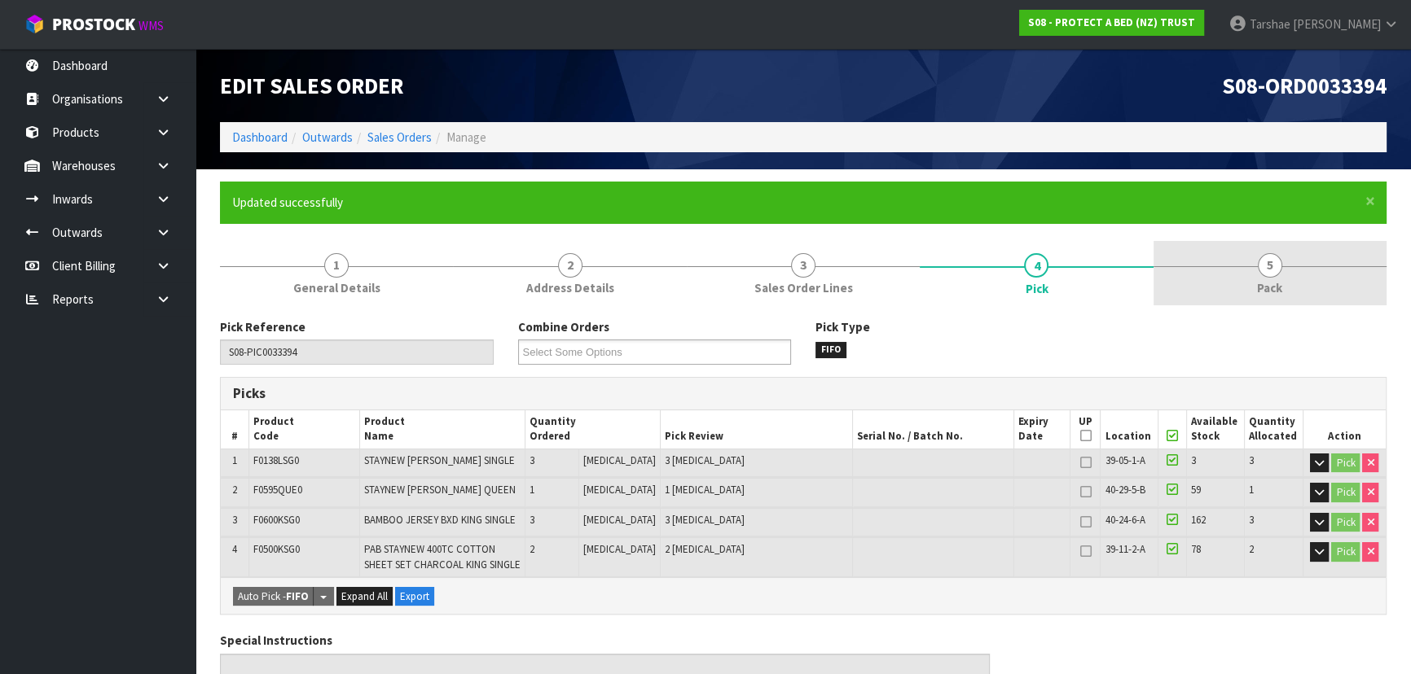
drag, startPoint x: 1290, startPoint y: 277, endPoint x: 1251, endPoint y: 285, distance: 39.9
click at [1288, 270] on link "5 Pack" at bounding box center [1269, 273] width 233 height 64
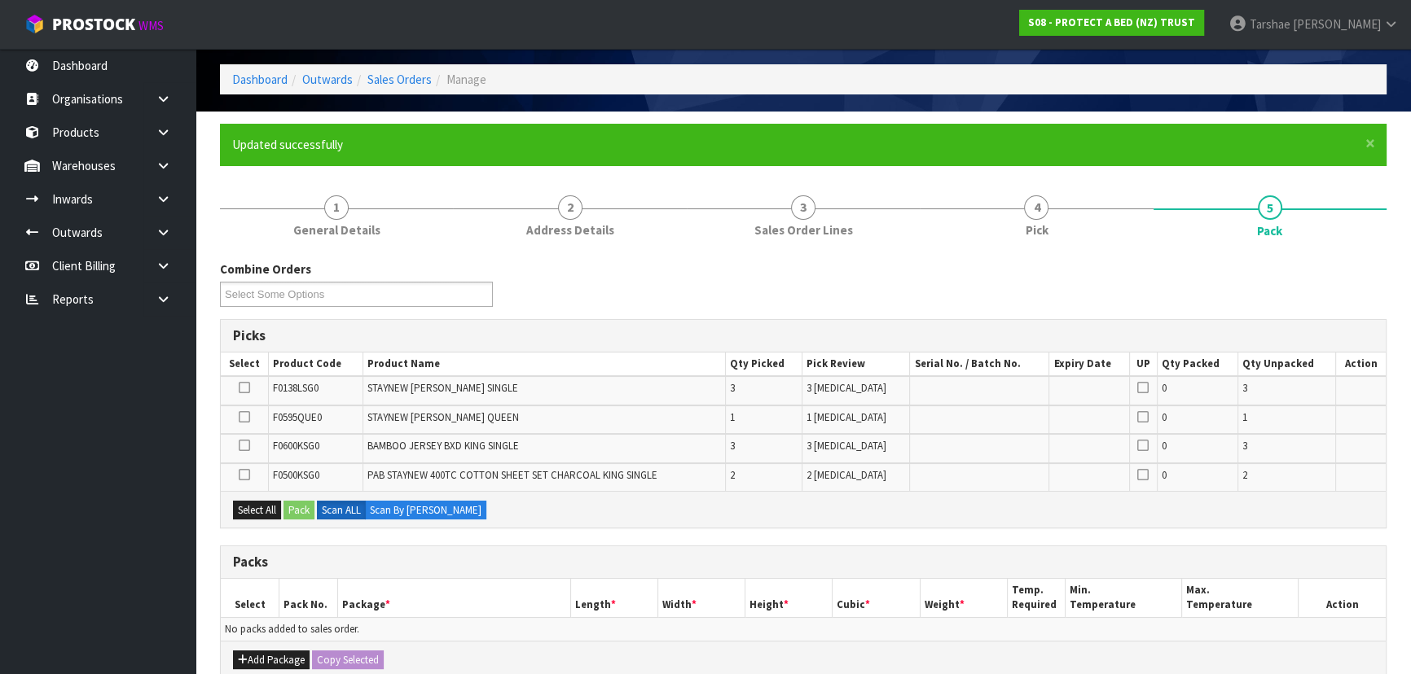
scroll to position [296, 0]
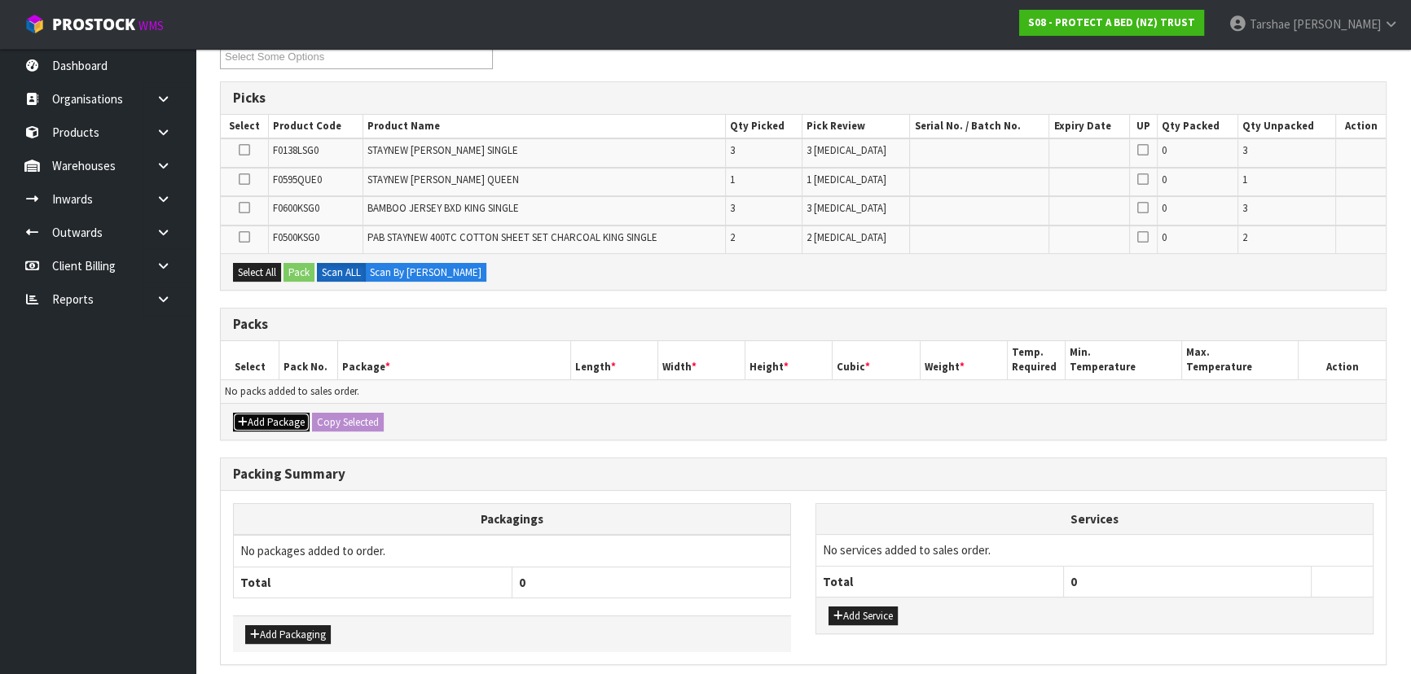
click at [283, 415] on button "Add Package" at bounding box center [271, 423] width 77 height 20
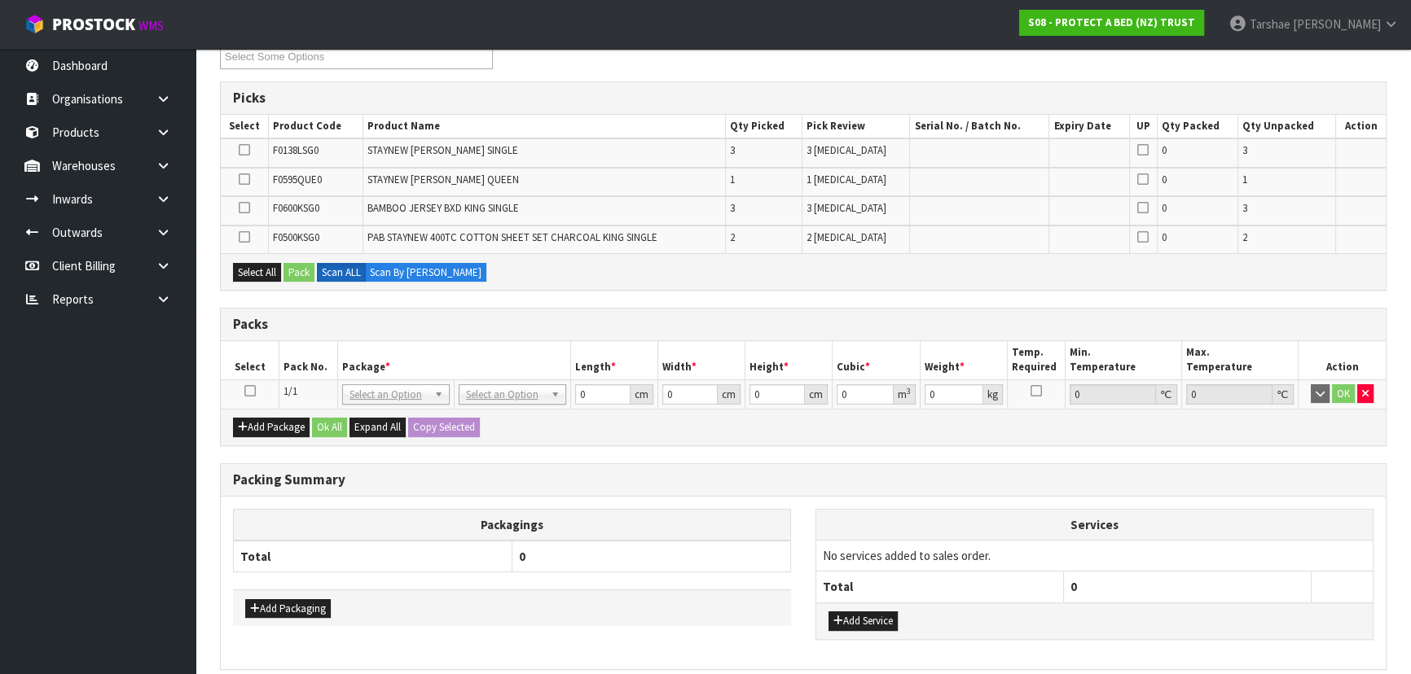
click at [248, 391] on icon at bounding box center [249, 391] width 11 height 1
drag, startPoint x: 261, startPoint y: 276, endPoint x: 277, endPoint y: 272, distance: 16.8
click at [261, 276] on button "Select All" at bounding box center [257, 273] width 48 height 20
click at [233, 263] on button "Select All" at bounding box center [257, 273] width 48 height 20
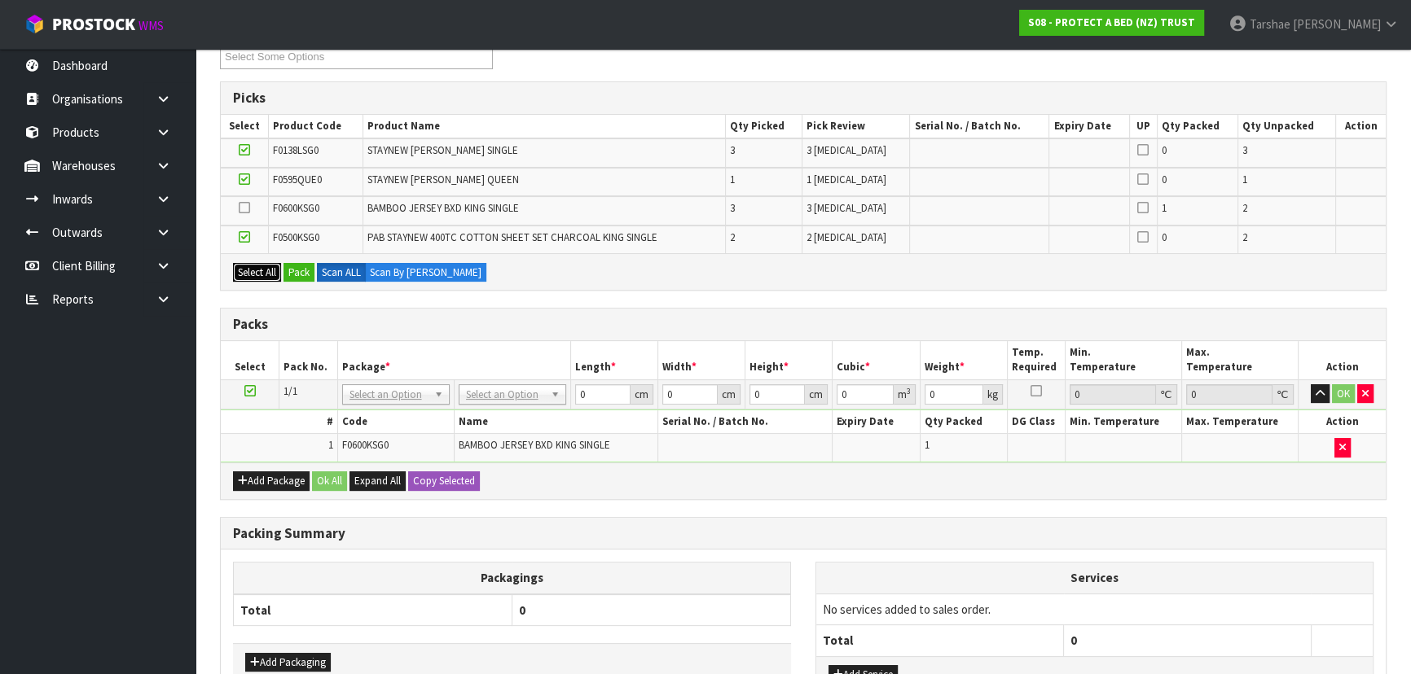
click at [233, 263] on button "Select All" at bounding box center [257, 273] width 48 height 20
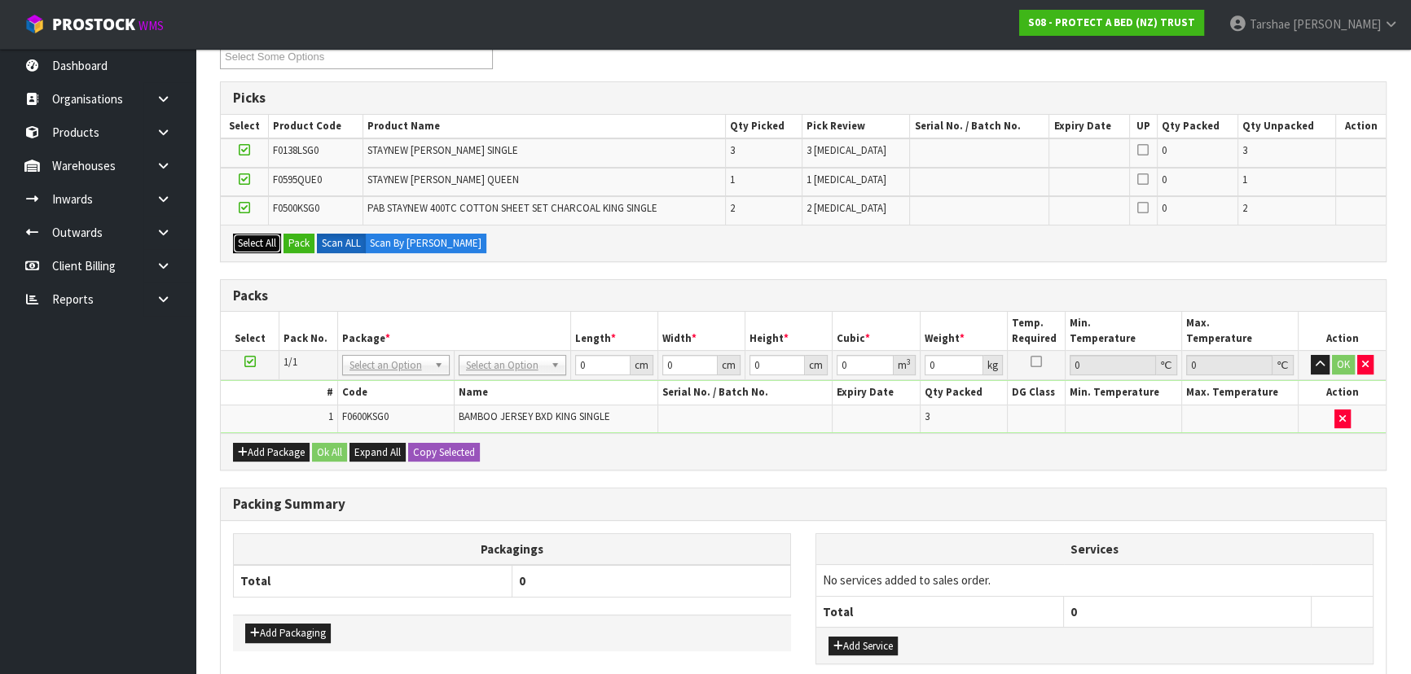
click at [233, 234] on button "Select All" at bounding box center [257, 244] width 48 height 20
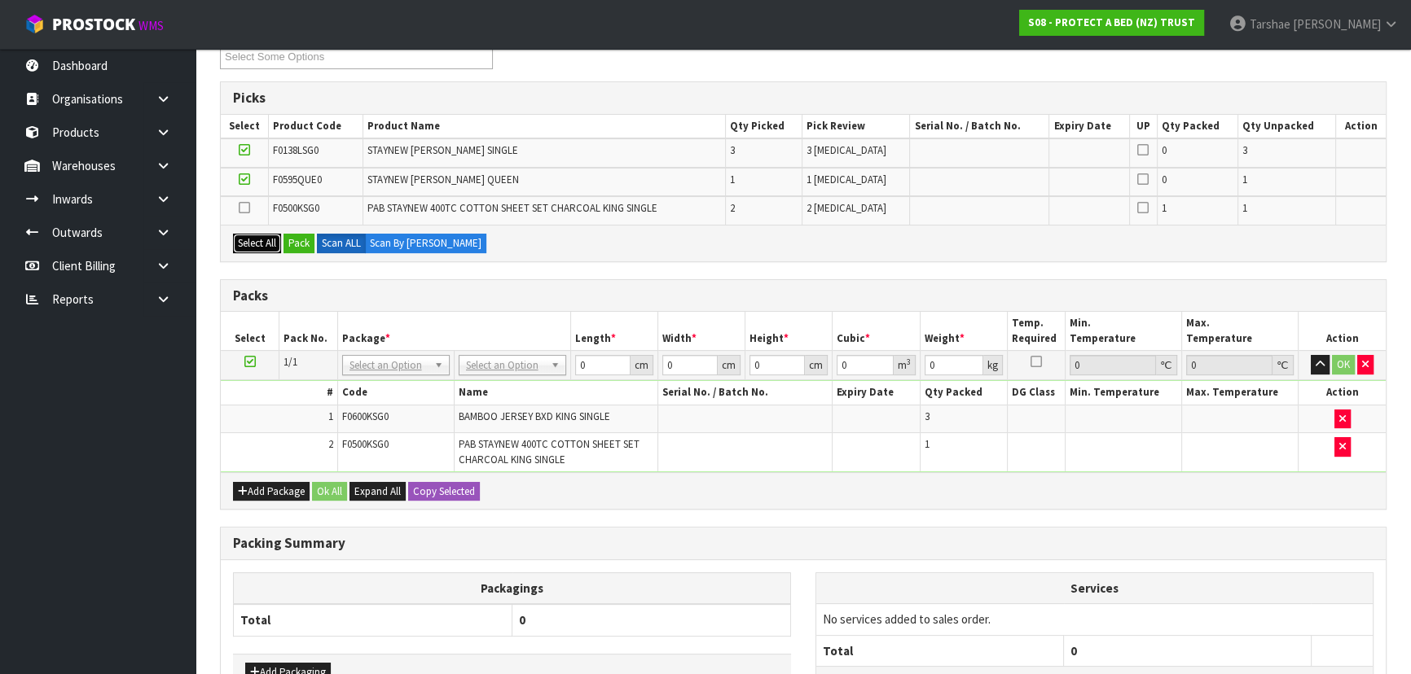
click at [233, 234] on button "Select All" at bounding box center [257, 244] width 48 height 20
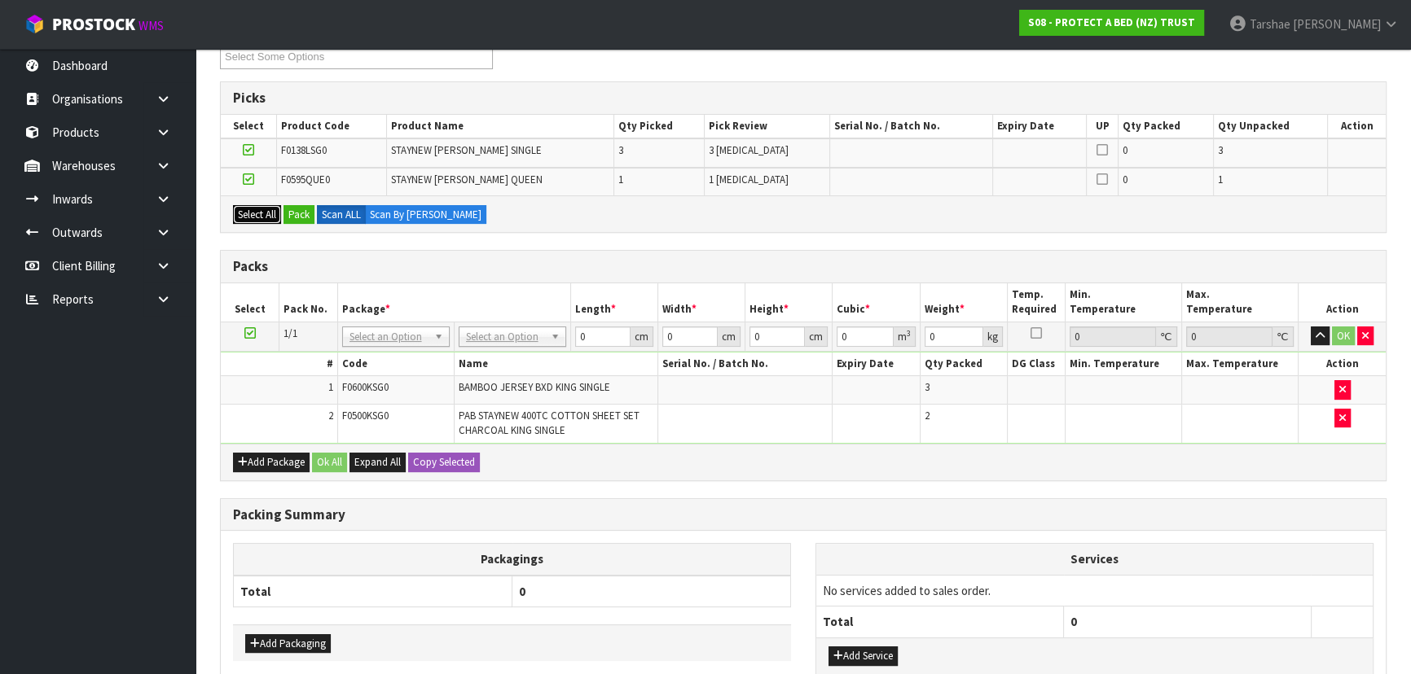
click at [233, 205] on button "Select All" at bounding box center [257, 215] width 48 height 20
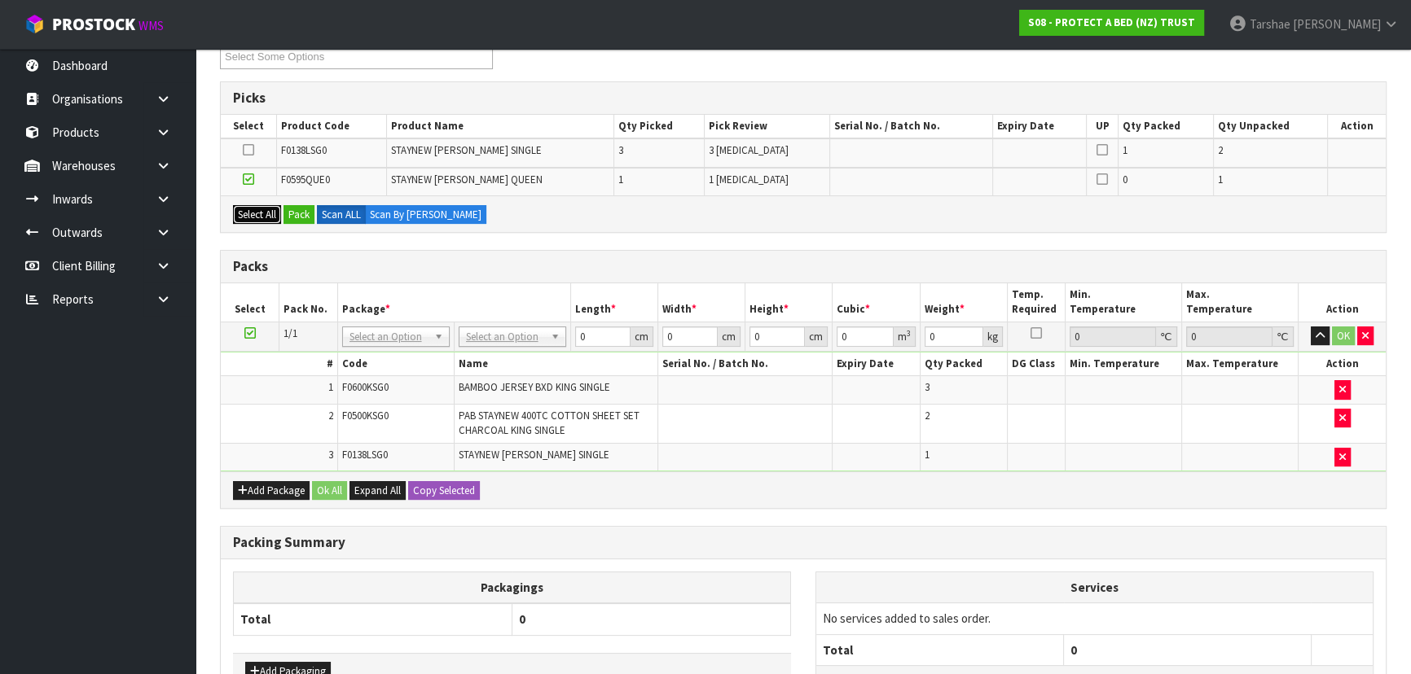
click at [233, 205] on button "Select All" at bounding box center [257, 215] width 48 height 20
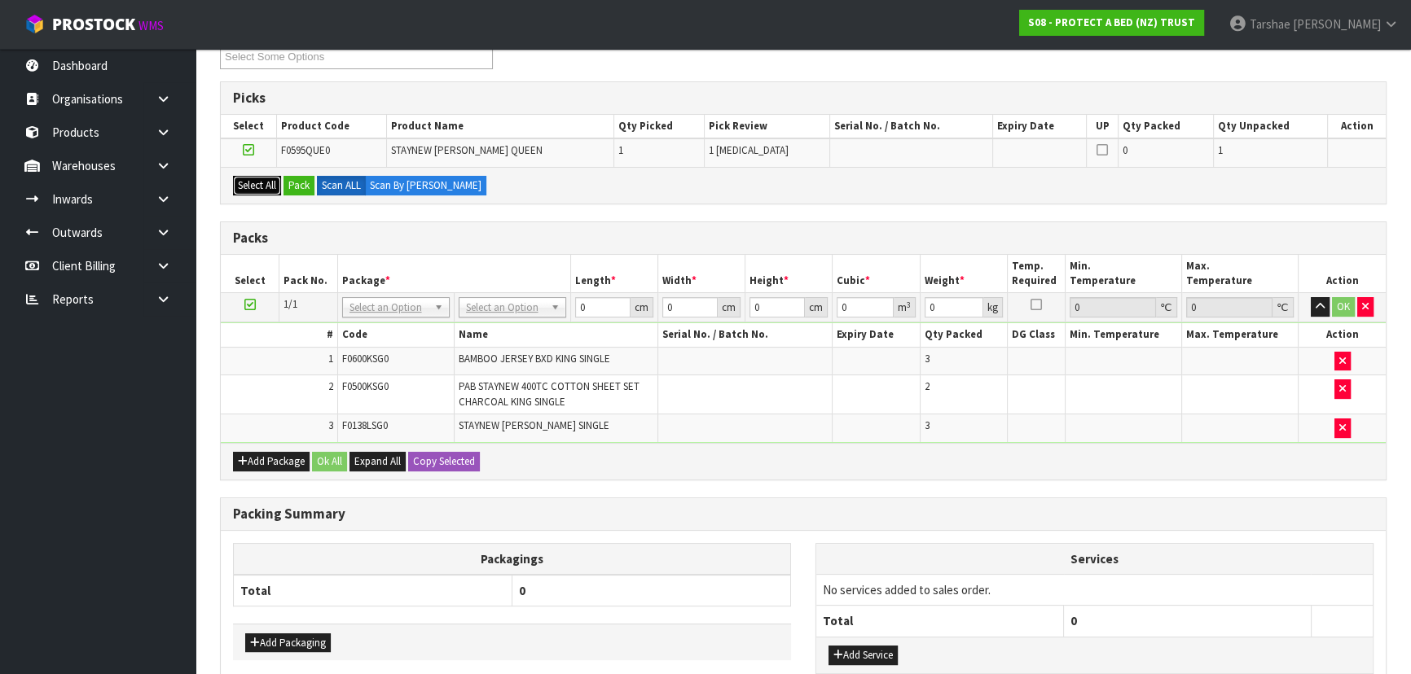
click at [233, 176] on button "Select All" at bounding box center [257, 186] width 48 height 20
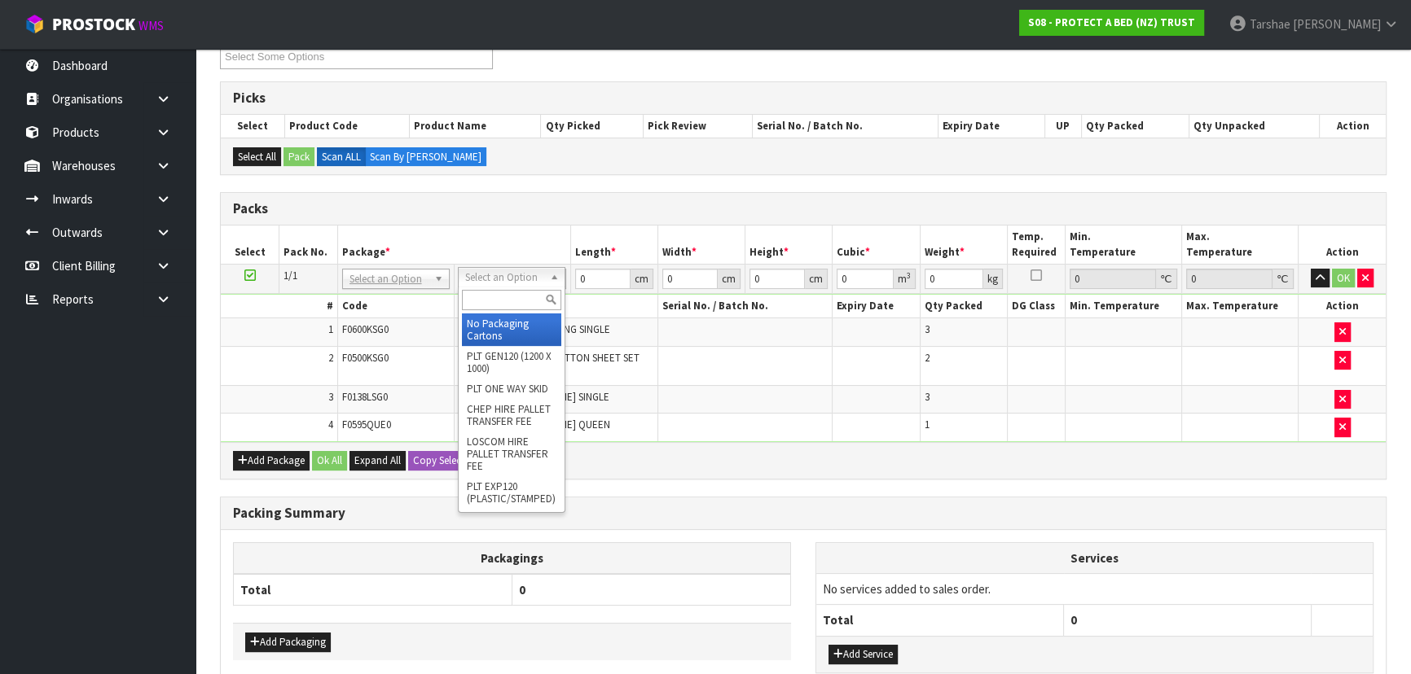
click at [491, 305] on input "text" at bounding box center [511, 300] width 99 height 20
type input "OC"
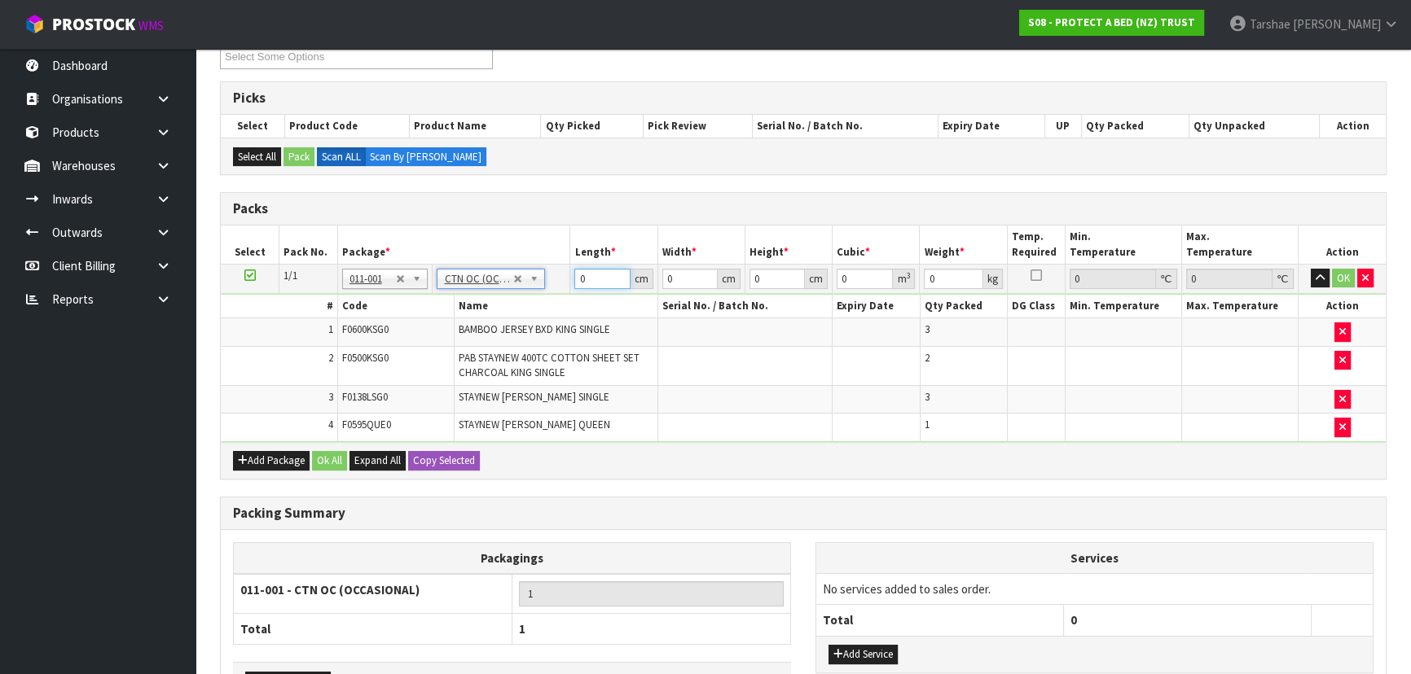
type input "9.37"
drag, startPoint x: 607, startPoint y: 270, endPoint x: 555, endPoint y: 249, distance: 56.0
click at [555, 249] on table "Select Pack No. Package * Length * Width * Height * Cubic * Weight * Temp. Requ…" at bounding box center [803, 334] width 1165 height 217
type input "58"
type input "42"
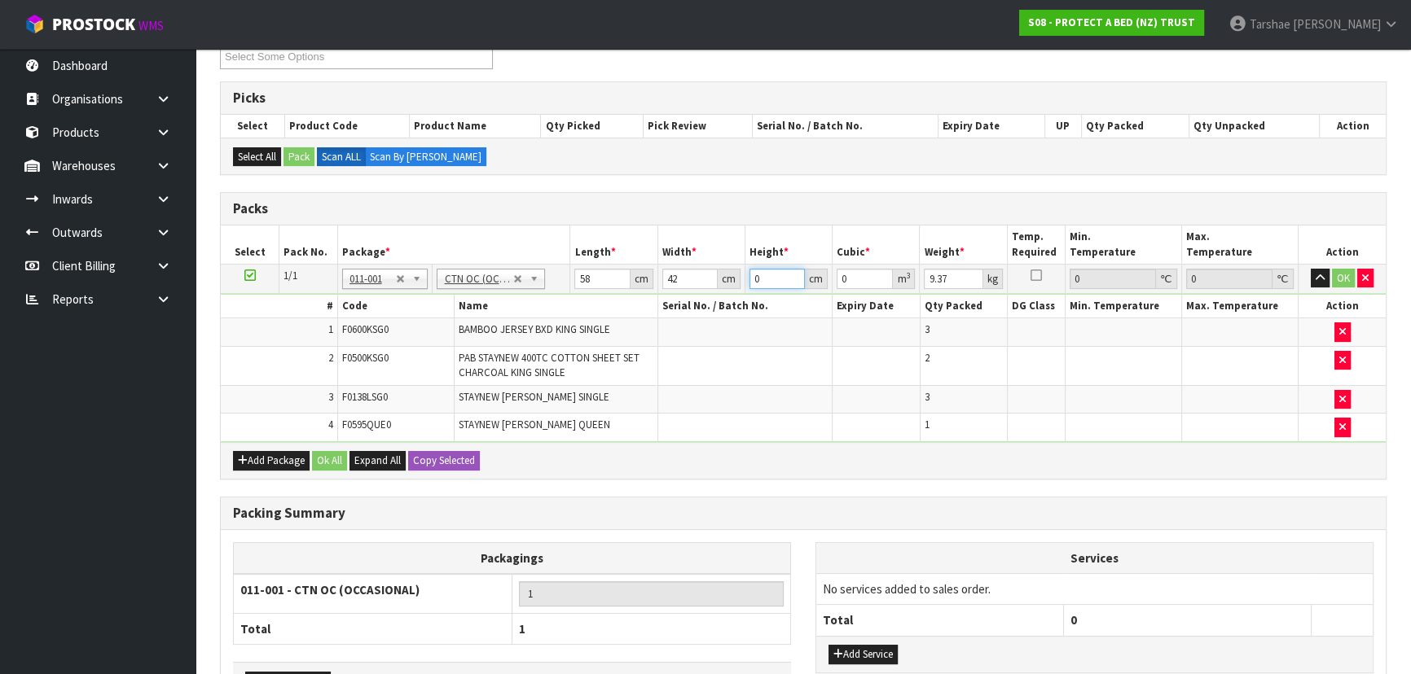
type input "2"
type input "0.004872"
type input "0"
type input "3"
type input "0.007308"
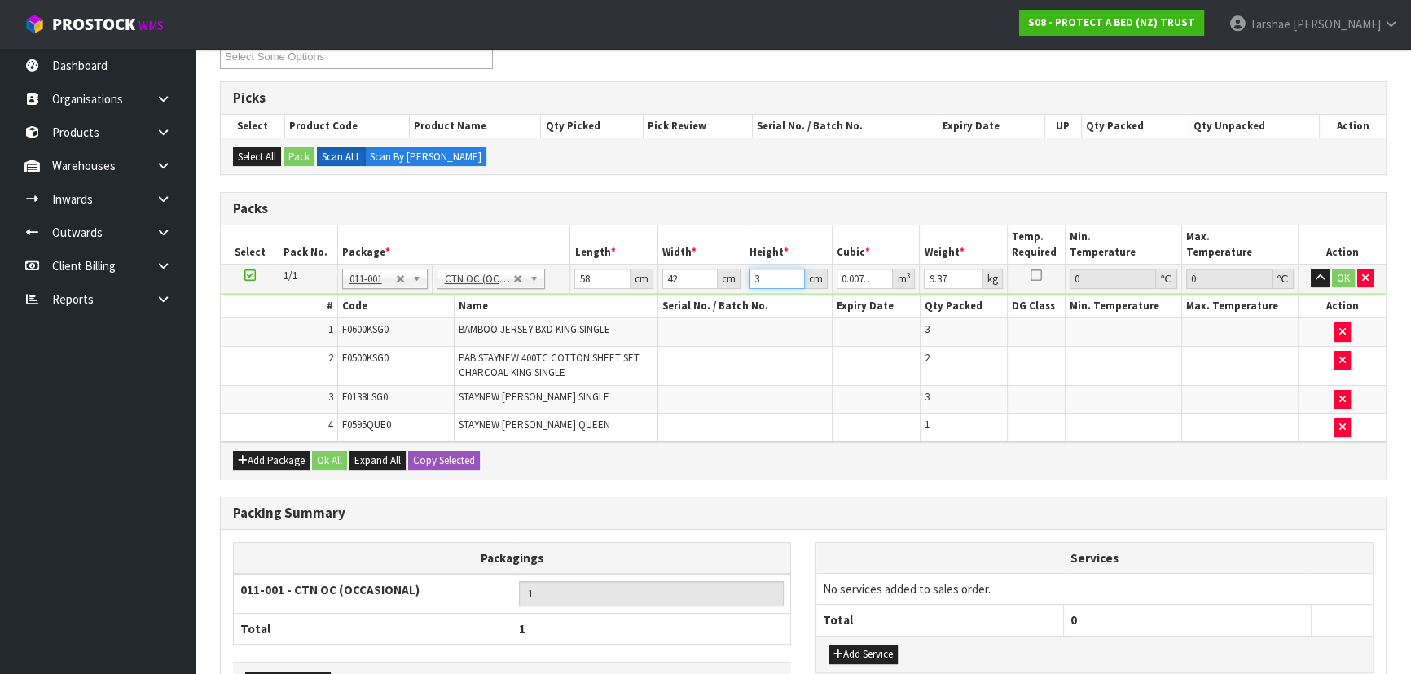
type input "32"
type input "0.077952"
type input "32"
type input "10"
click at [1310, 269] on button "button" at bounding box center [1319, 279] width 19 height 20
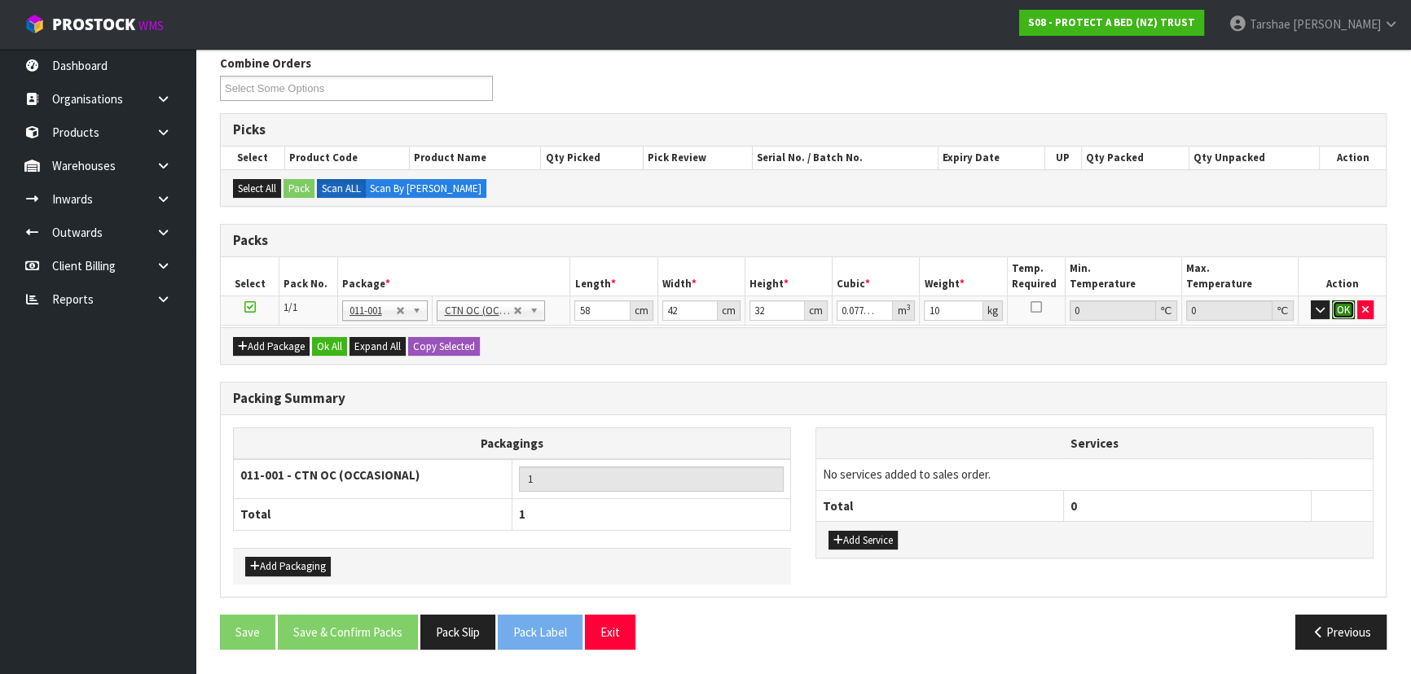
click button "OK" at bounding box center [1343, 311] width 23 height 20
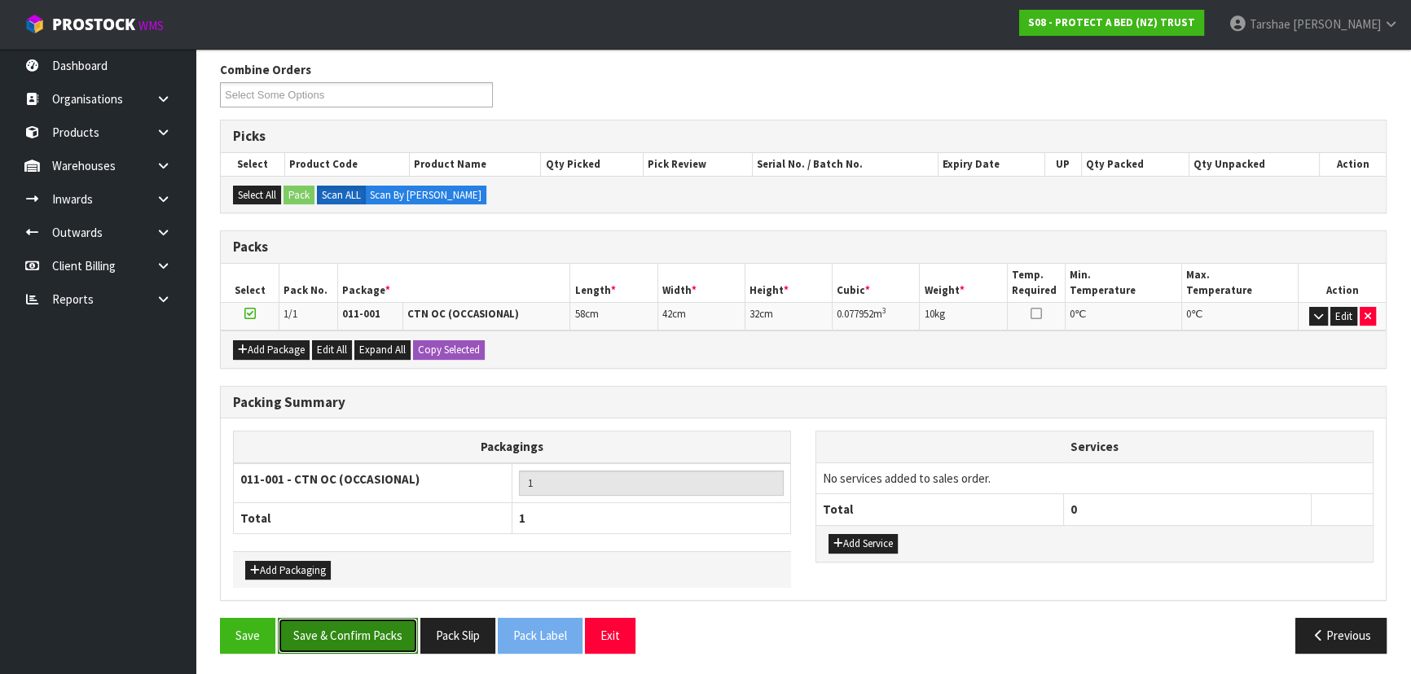
click at [356, 640] on button "Save & Confirm Packs" at bounding box center [348, 635] width 140 height 35
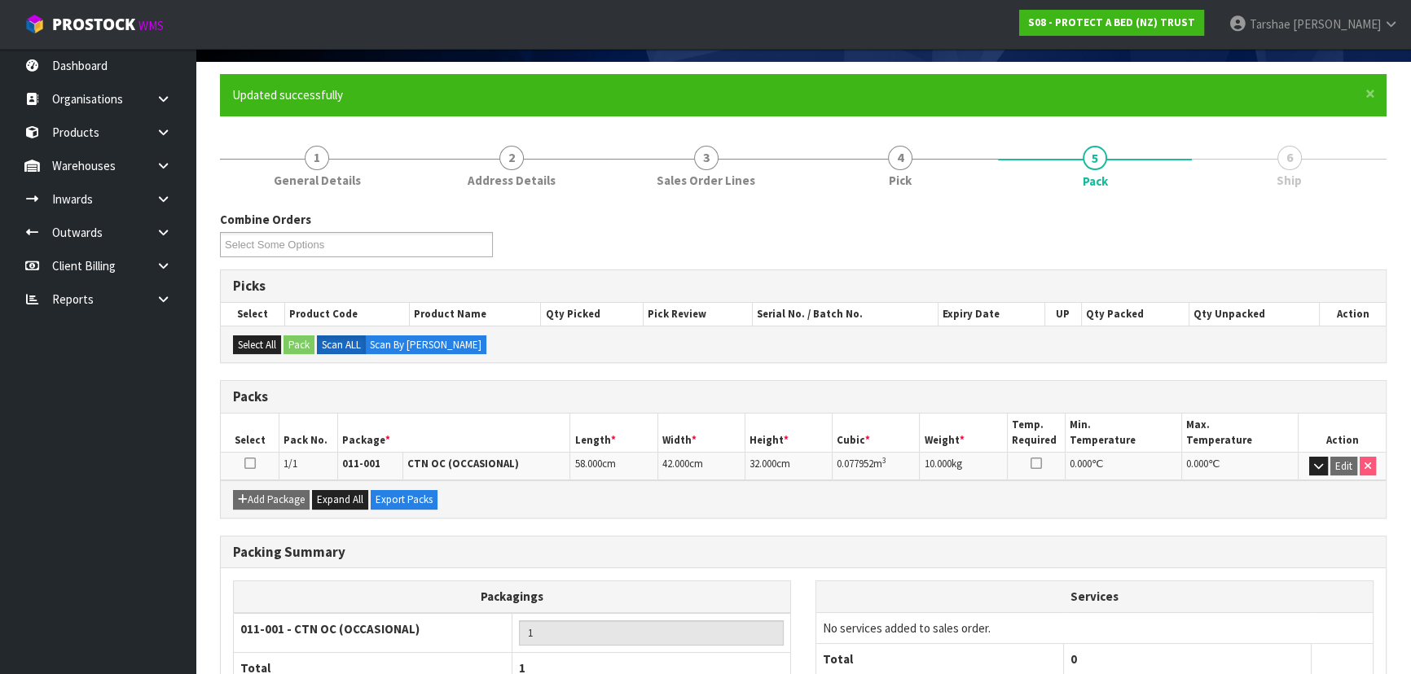
scroll to position [221, 0]
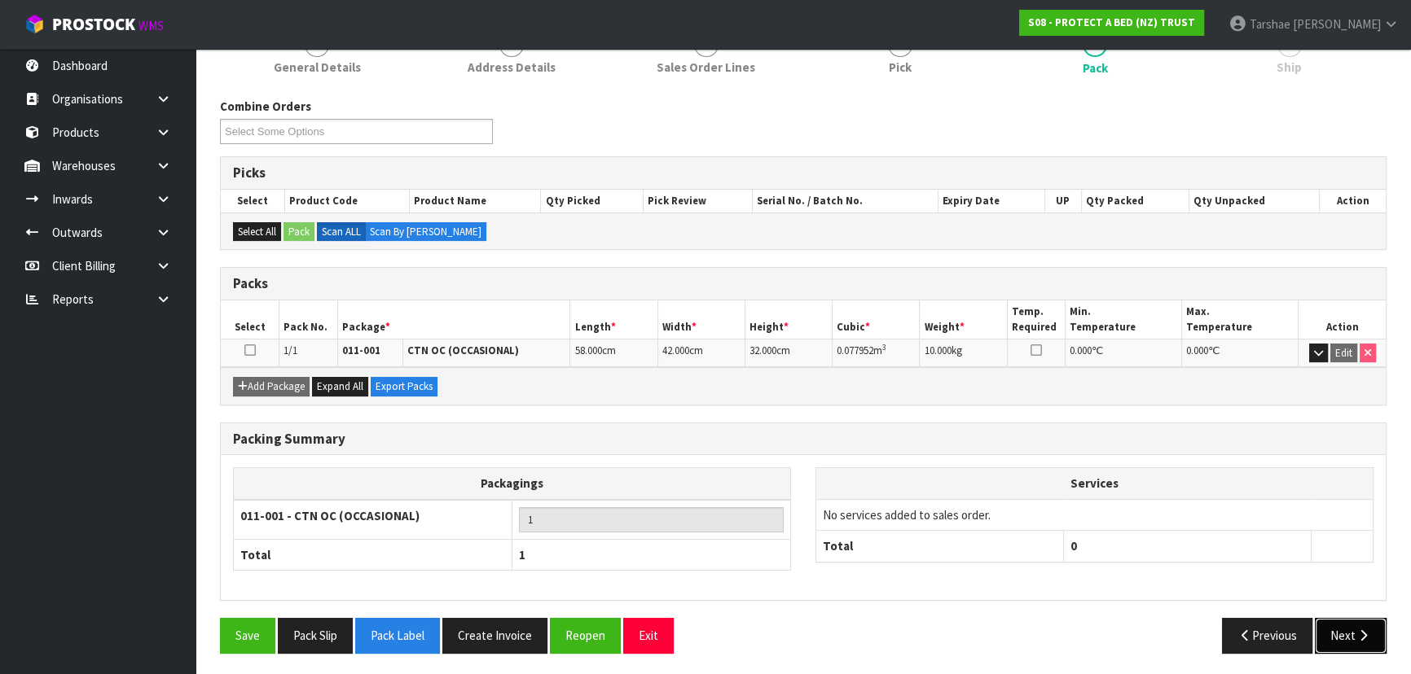
click at [1349, 640] on button "Next" at bounding box center [1350, 635] width 72 height 35
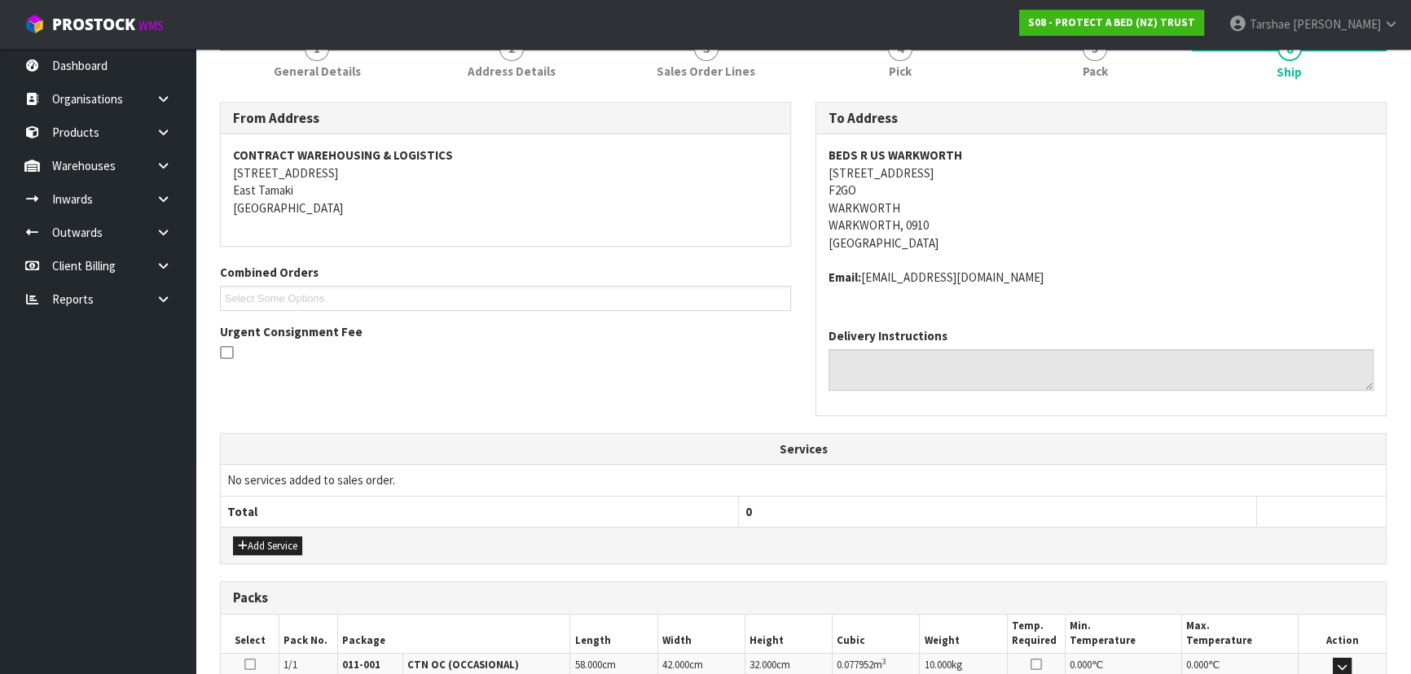
scroll to position [433, 0]
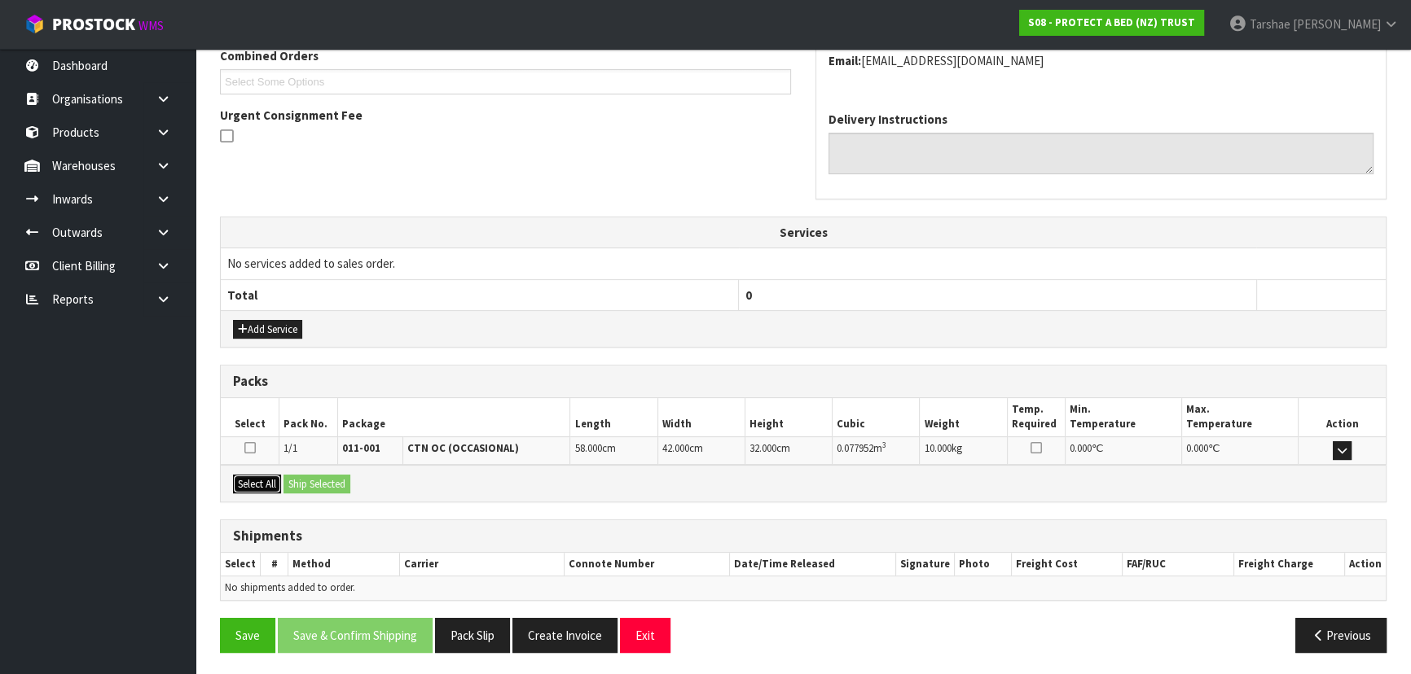
drag, startPoint x: 261, startPoint y: 480, endPoint x: 308, endPoint y: 477, distance: 47.3
click at [261, 480] on button "Select All" at bounding box center [257, 485] width 48 height 20
click at [315, 476] on button "Ship Selected" at bounding box center [316, 485] width 67 height 20
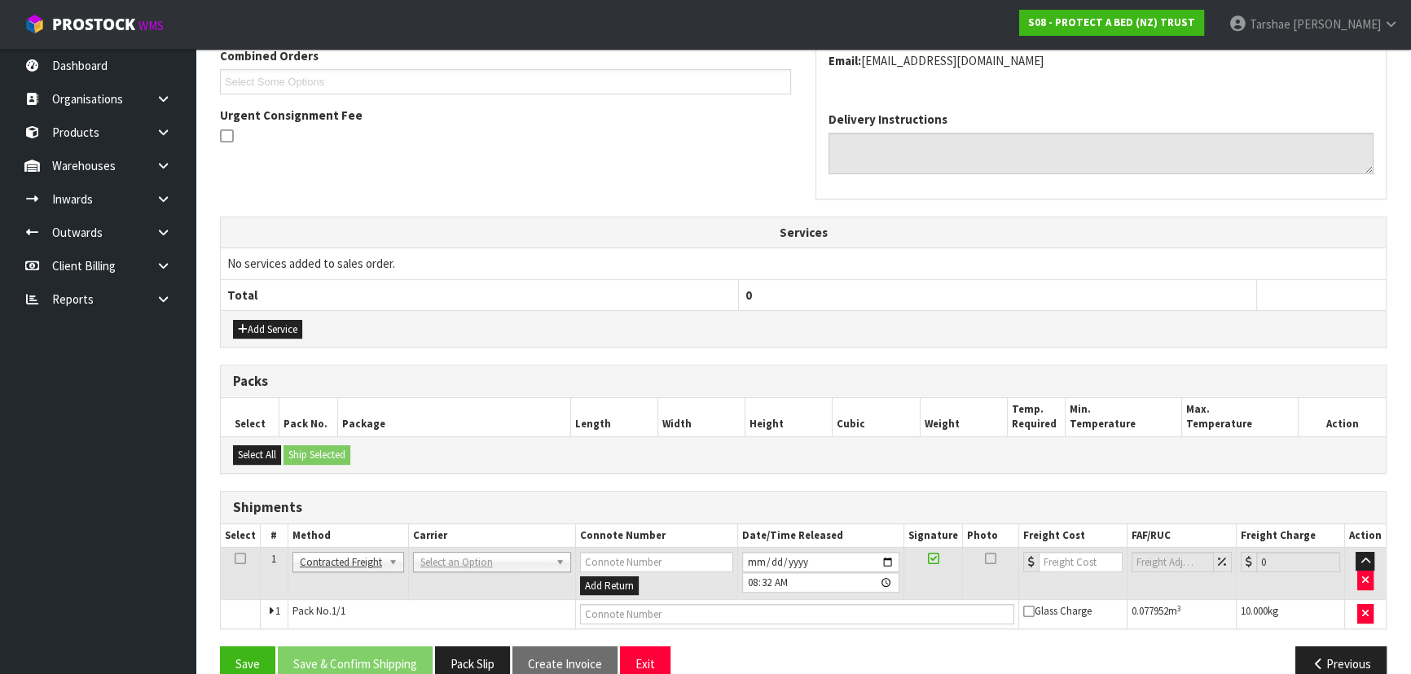
scroll to position [463, 0]
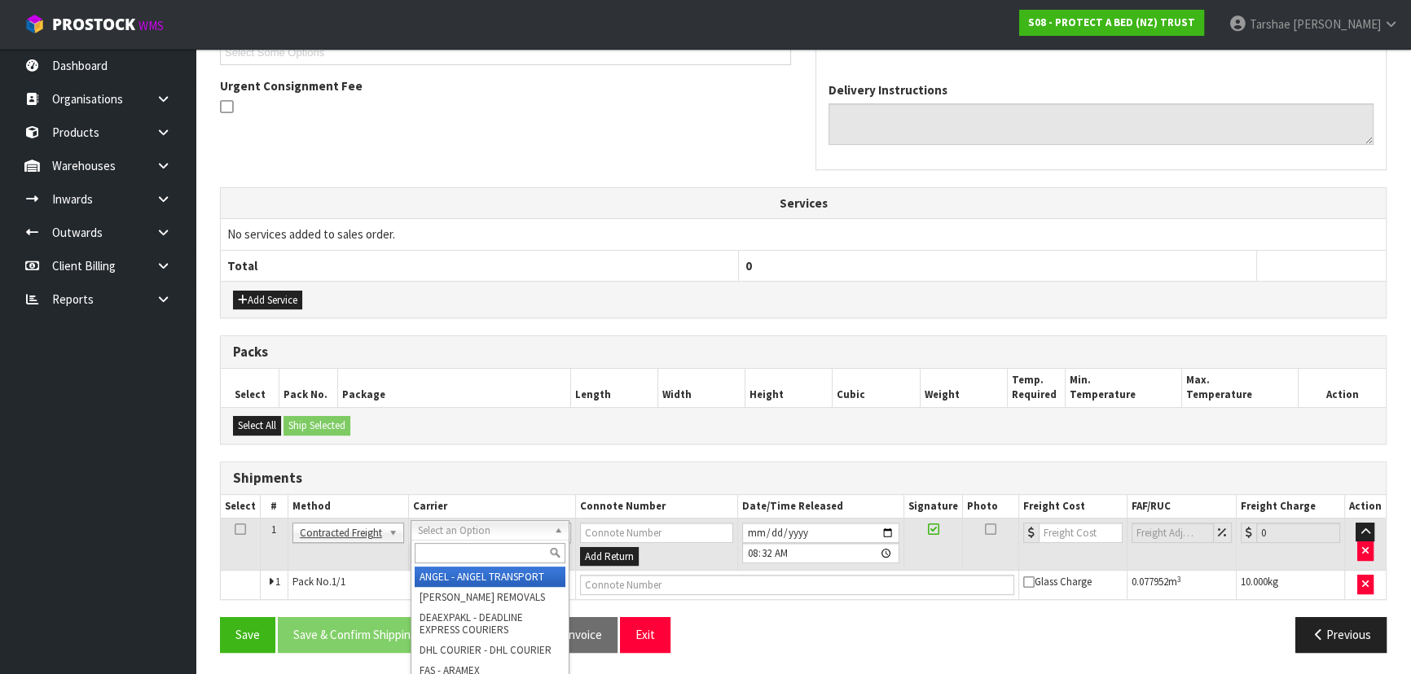
click at [451, 555] on input "text" at bounding box center [490, 553] width 151 height 20
type input "NZP"
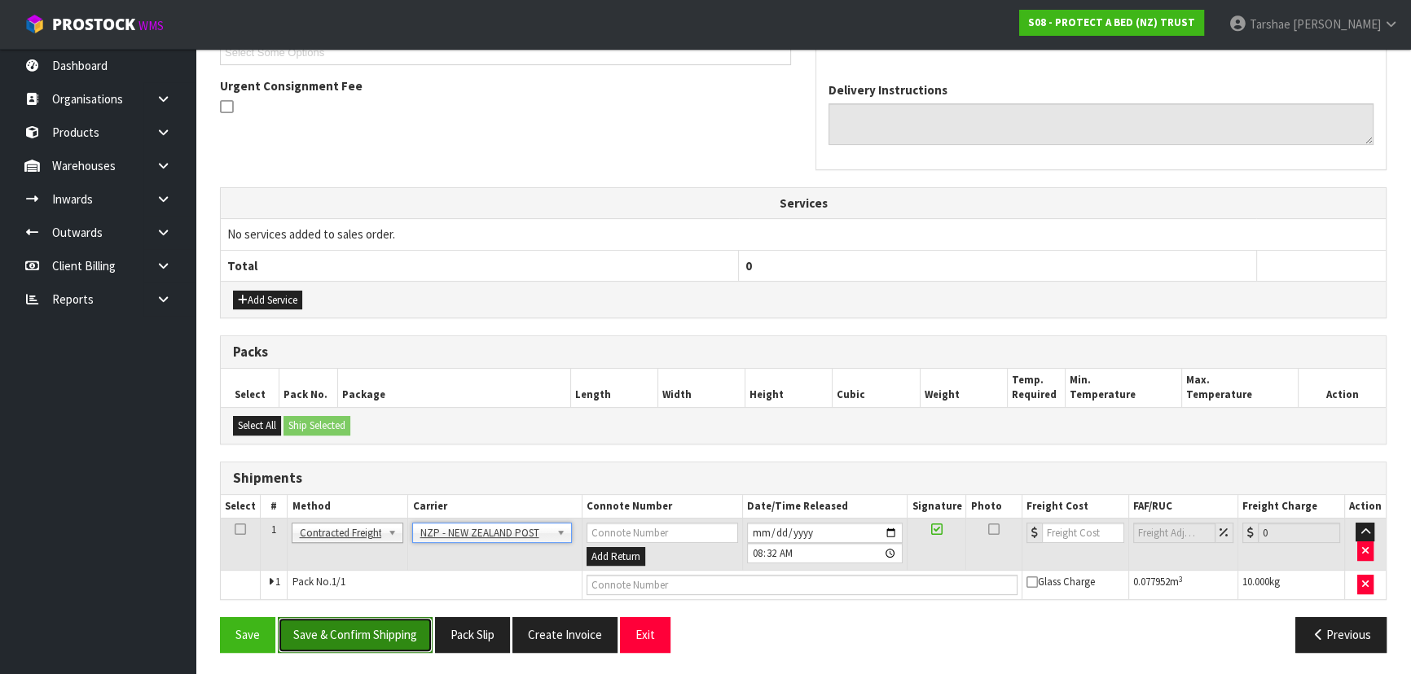
click at [359, 646] on button "Save & Confirm Shipping" at bounding box center [355, 634] width 155 height 35
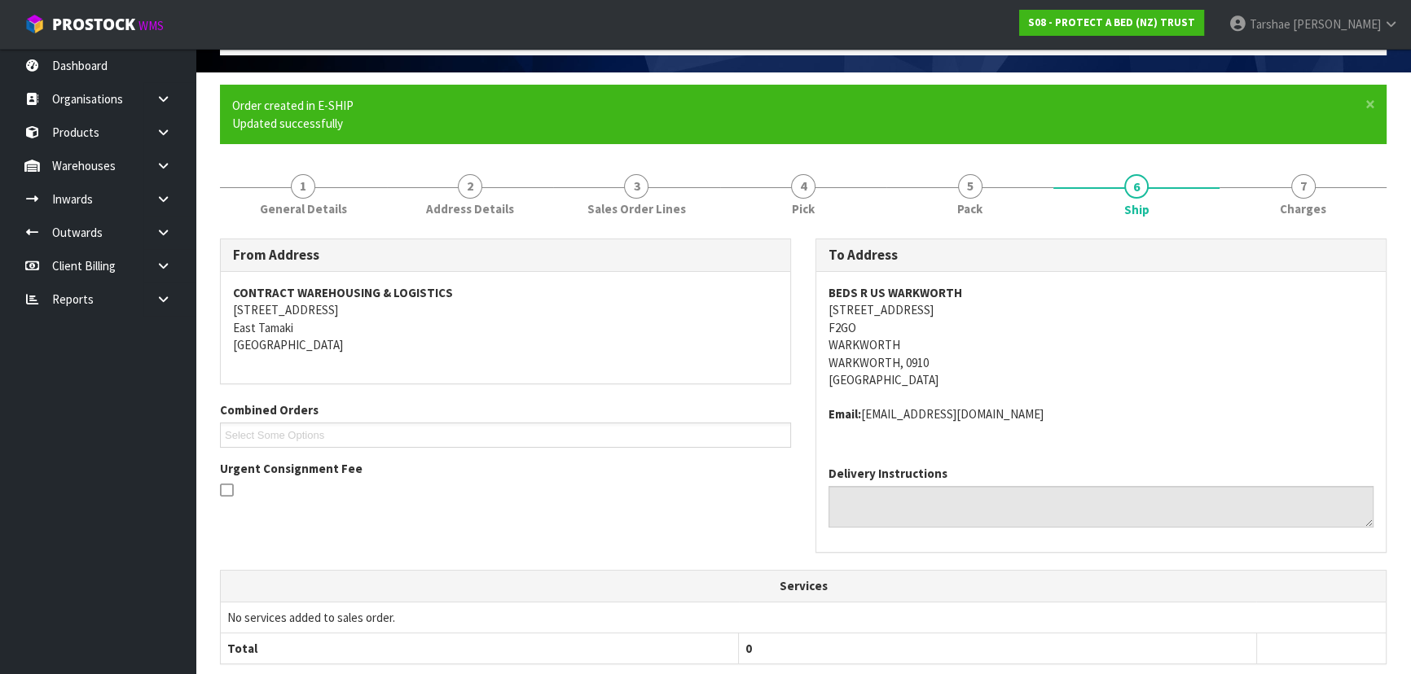
scroll to position [440, 0]
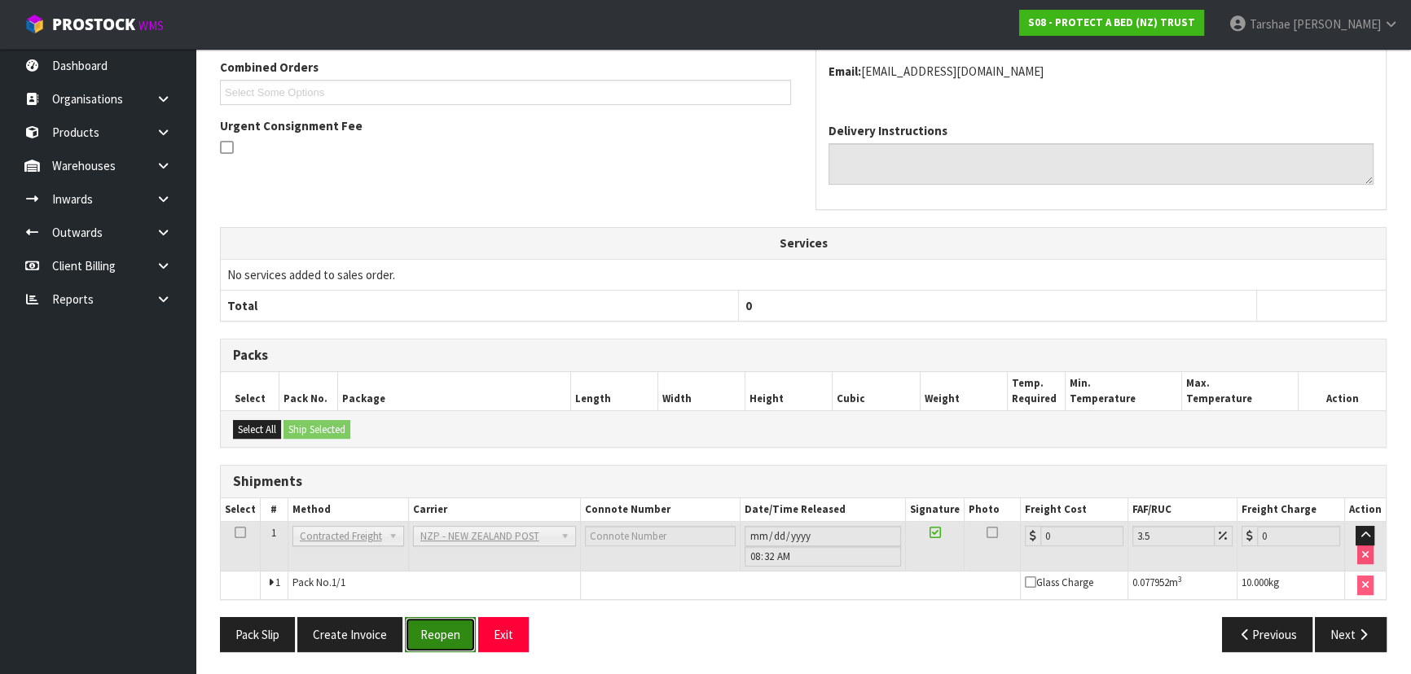
click at [423, 627] on button "Reopen" at bounding box center [440, 634] width 71 height 35
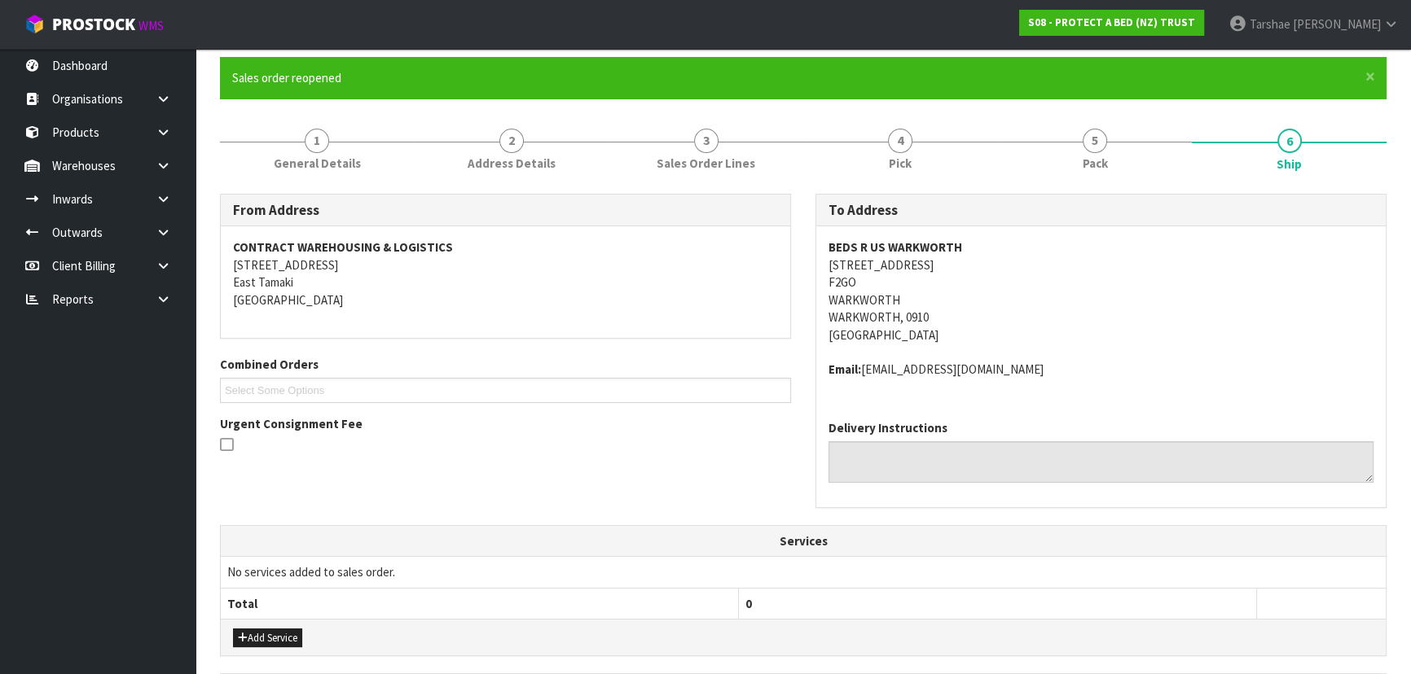
scroll to position [463, 0]
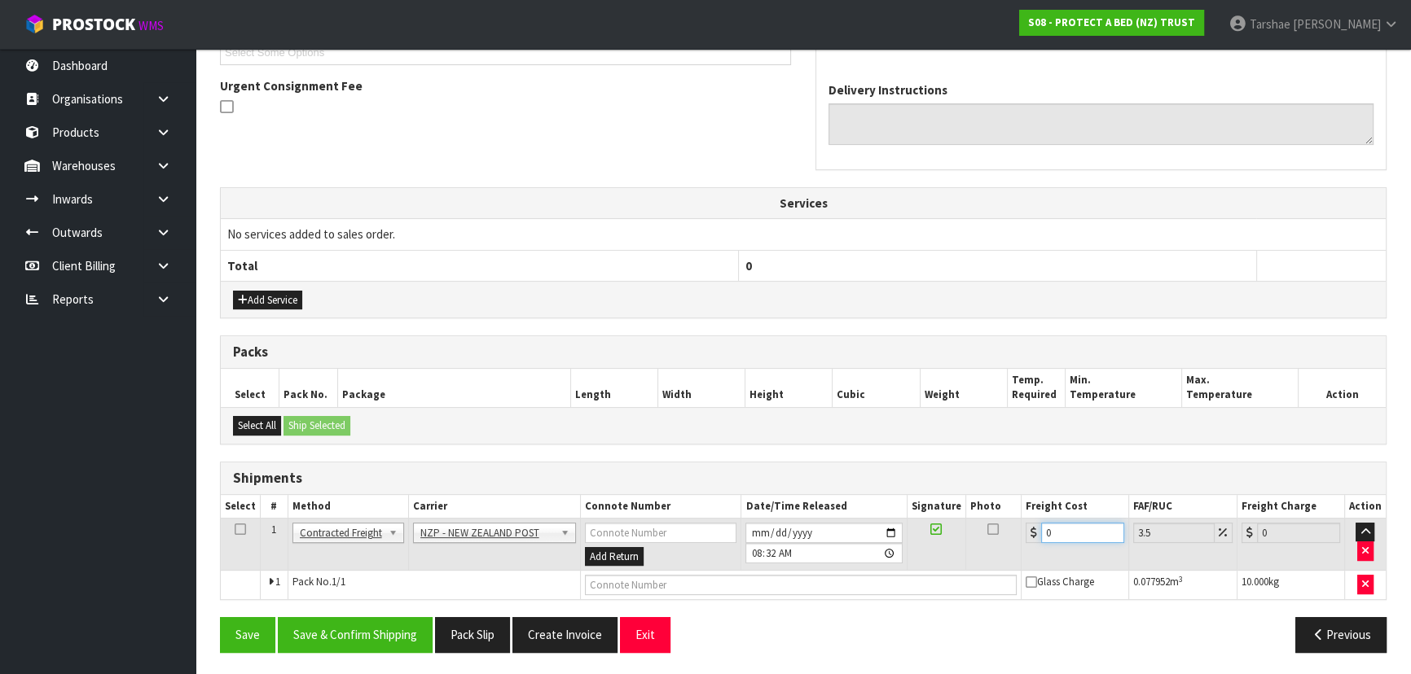
drag, startPoint x: 1004, startPoint y: 508, endPoint x: 976, endPoint y: 495, distance: 31.3
click at [981, 498] on table "Select # Method Carrier Connote Number Date/Time Released Signature Photo Freig…" at bounding box center [803, 547] width 1165 height 105
type input "4"
type input "4.14"
type input "4.3"
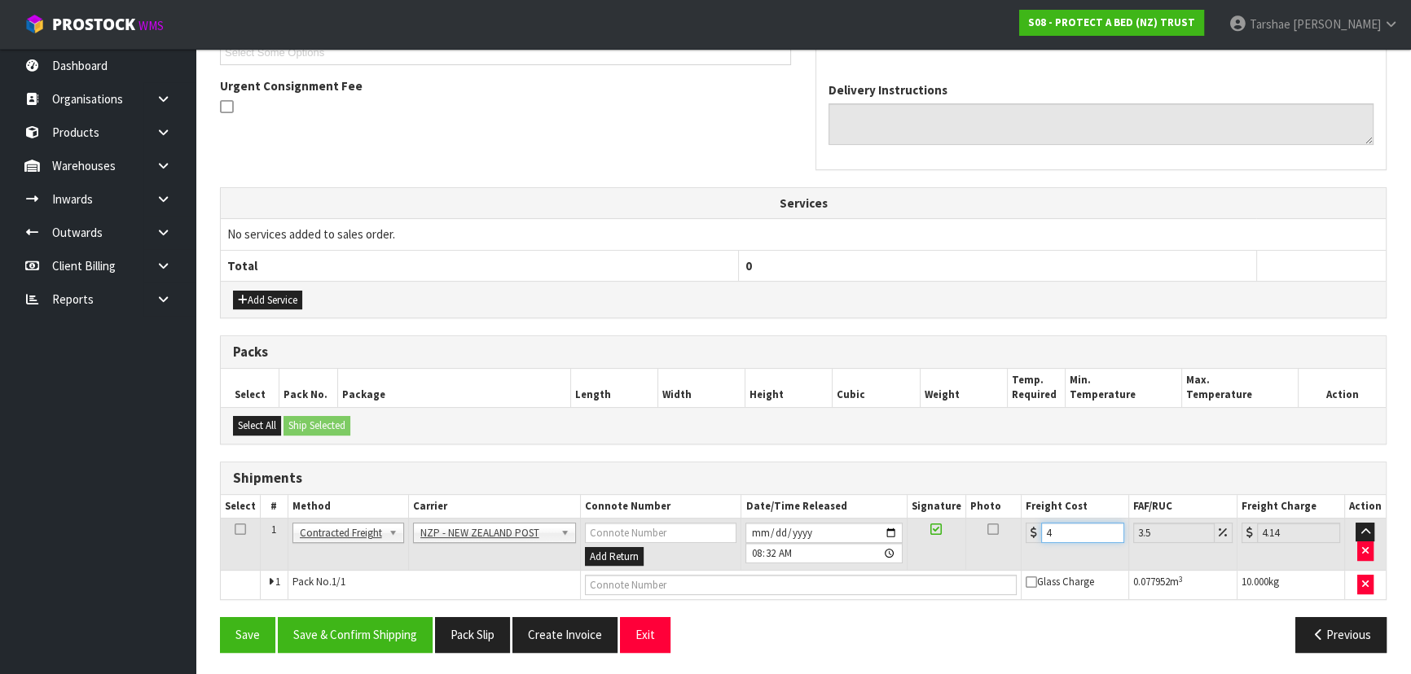
type input "4.45"
type input "4.33"
type input "4.48"
type input "4.33"
click at [374, 629] on button "Save & Confirm Shipping" at bounding box center [355, 634] width 155 height 35
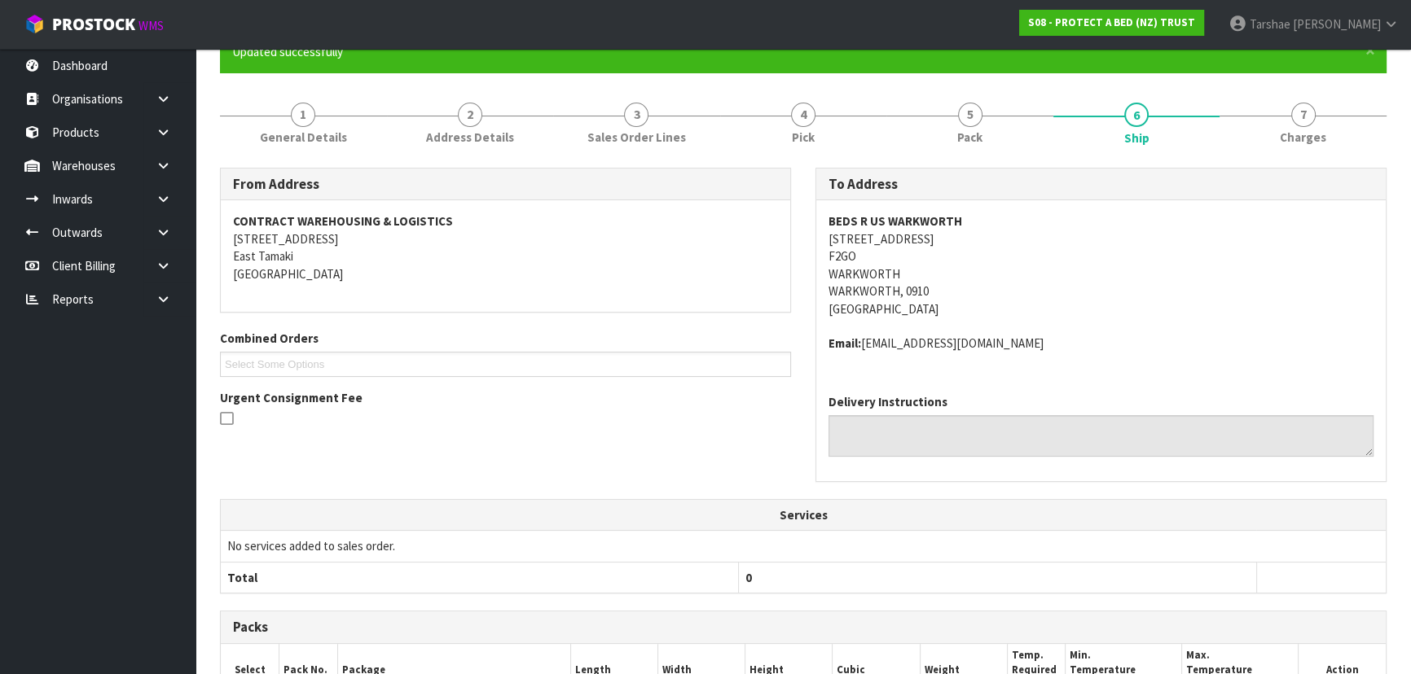
scroll to position [0, 0]
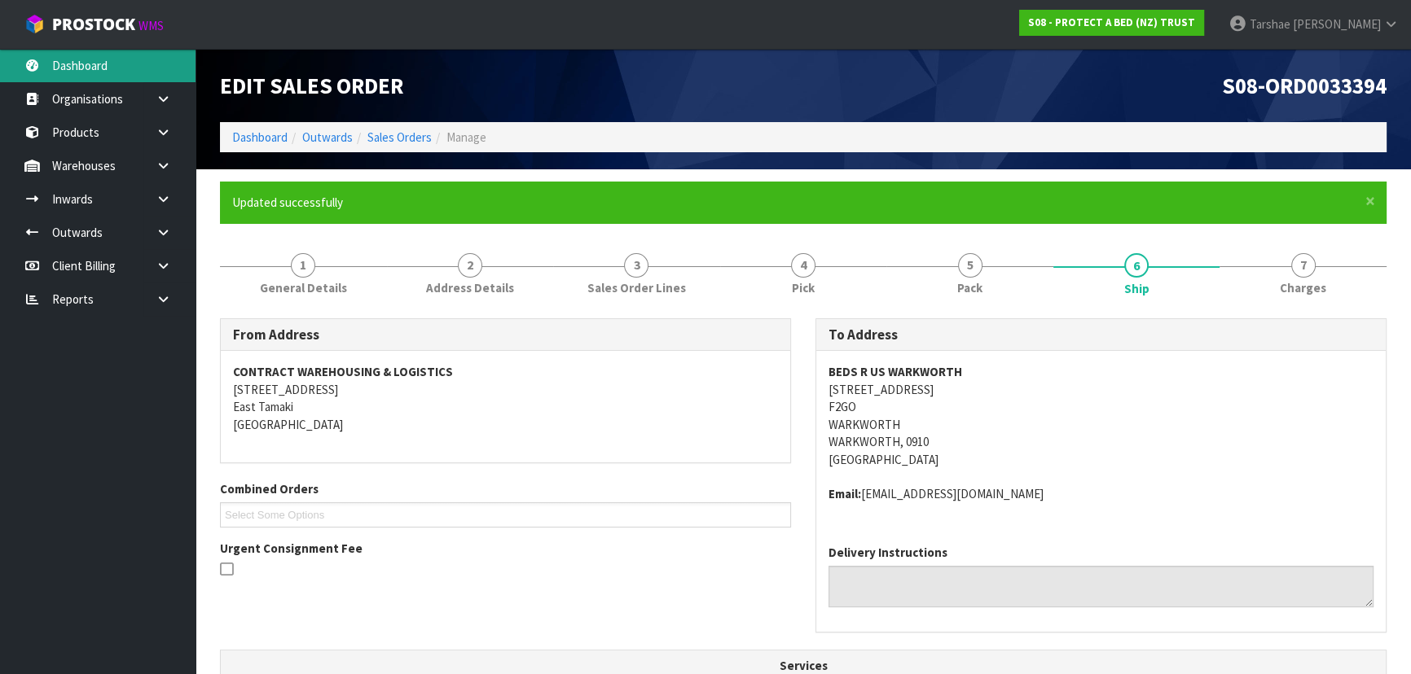
click at [81, 58] on link "Dashboard" at bounding box center [97, 65] width 195 height 33
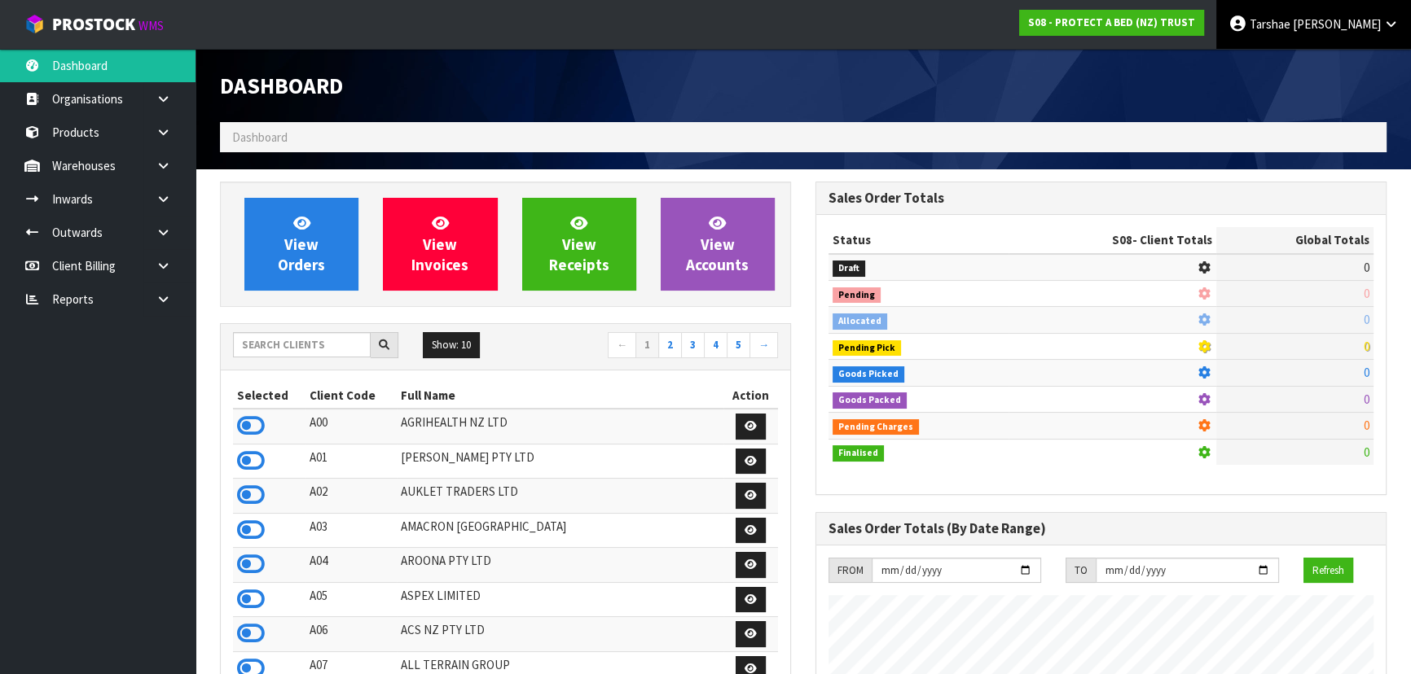
click at [1290, 21] on span "Tarshae" at bounding box center [1269, 23] width 41 height 15
click at [1326, 55] on link "Logout" at bounding box center [1345, 65] width 129 height 22
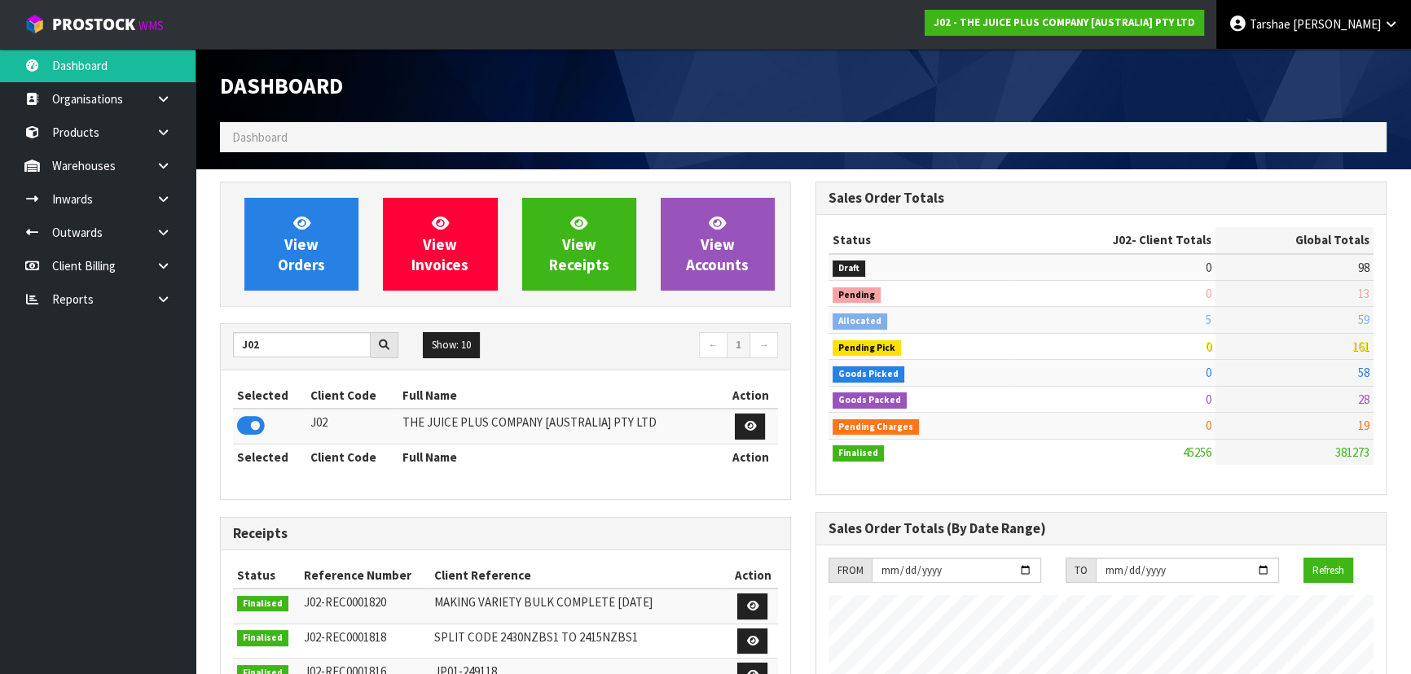
scroll to position [1231, 595]
click at [1324, 33] on link "[PERSON_NAME]" at bounding box center [1313, 24] width 195 height 49
drag, startPoint x: 1333, startPoint y: 64, endPoint x: 1269, endPoint y: 65, distance: 64.4
click at [1333, 64] on link "Logout" at bounding box center [1345, 65] width 129 height 22
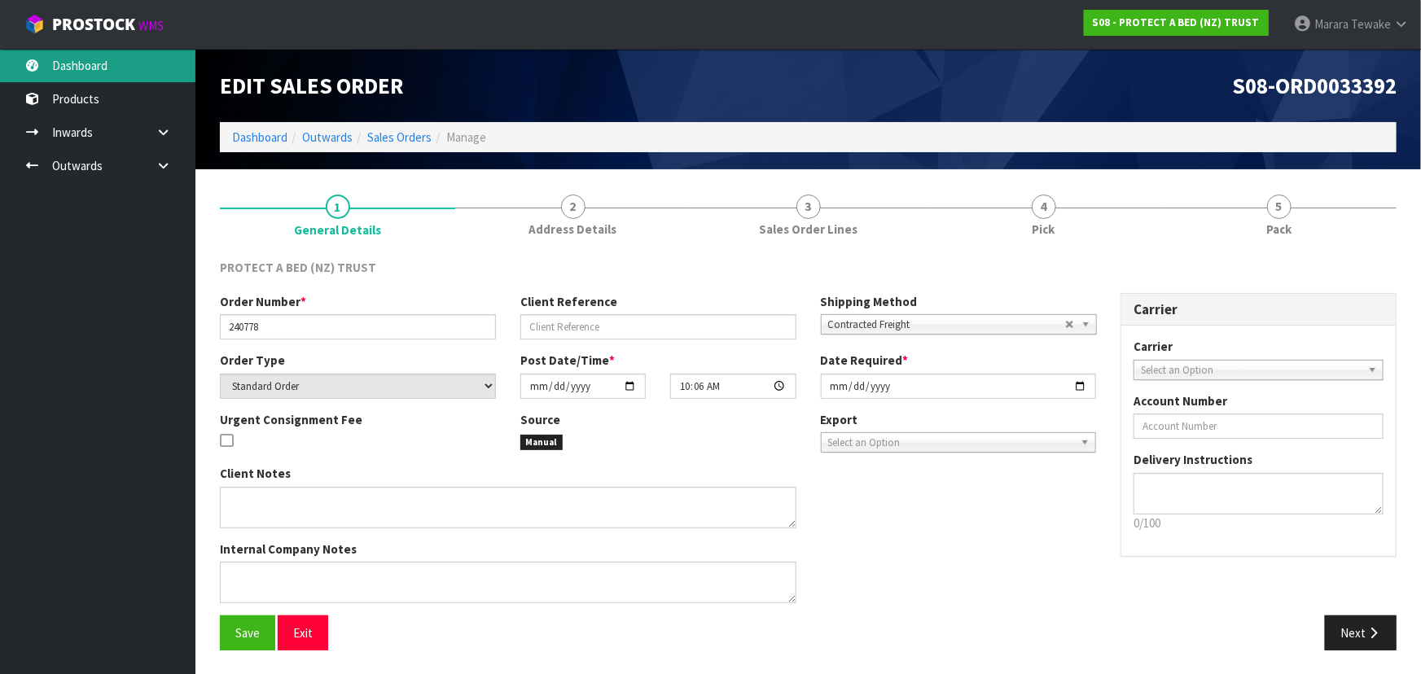
click at [129, 55] on link "Dashboard" at bounding box center [97, 65] width 195 height 33
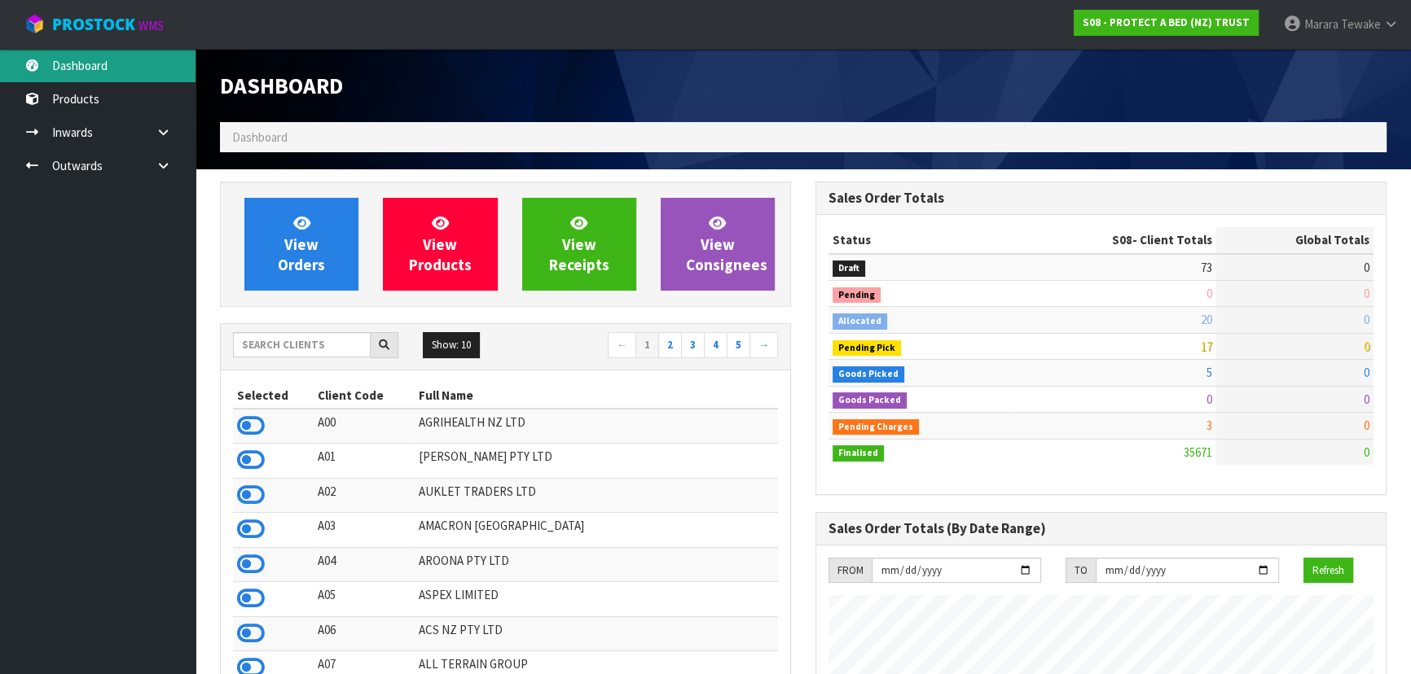
scroll to position [1231, 595]
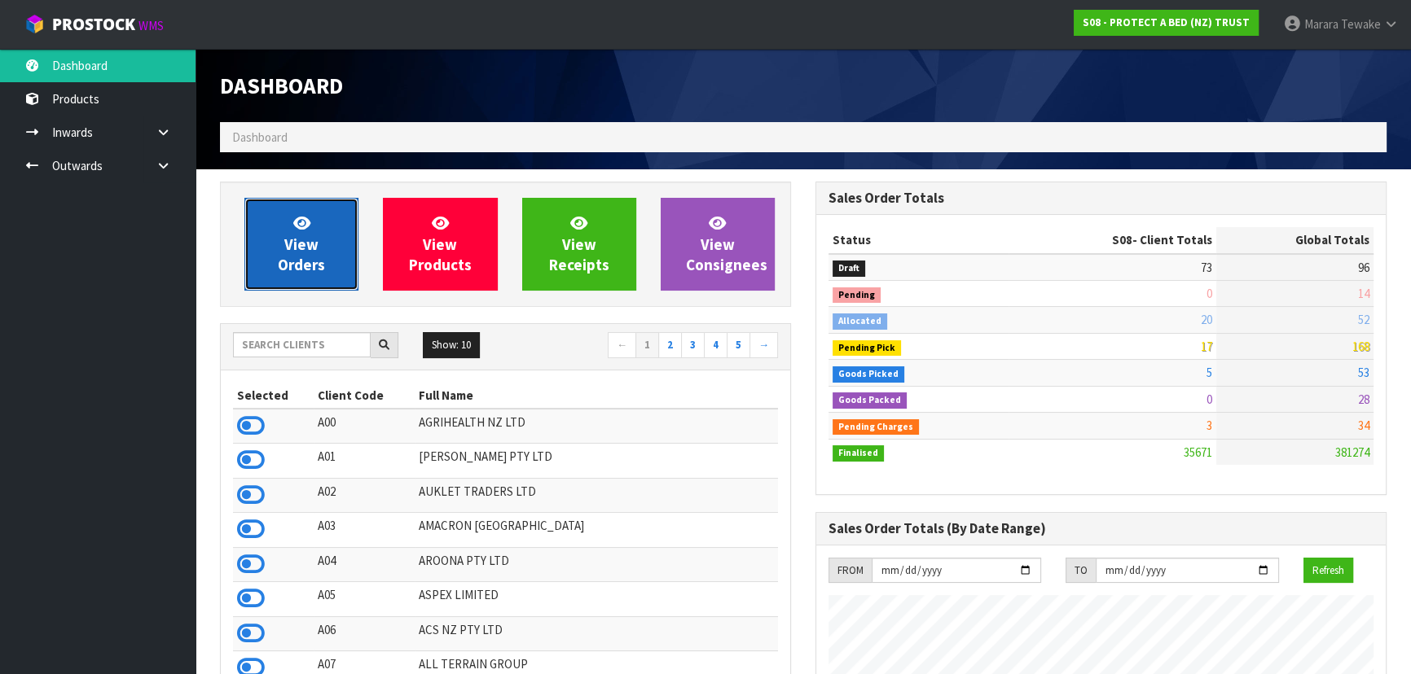
click at [302, 279] on link "View Orders" at bounding box center [301, 244] width 114 height 93
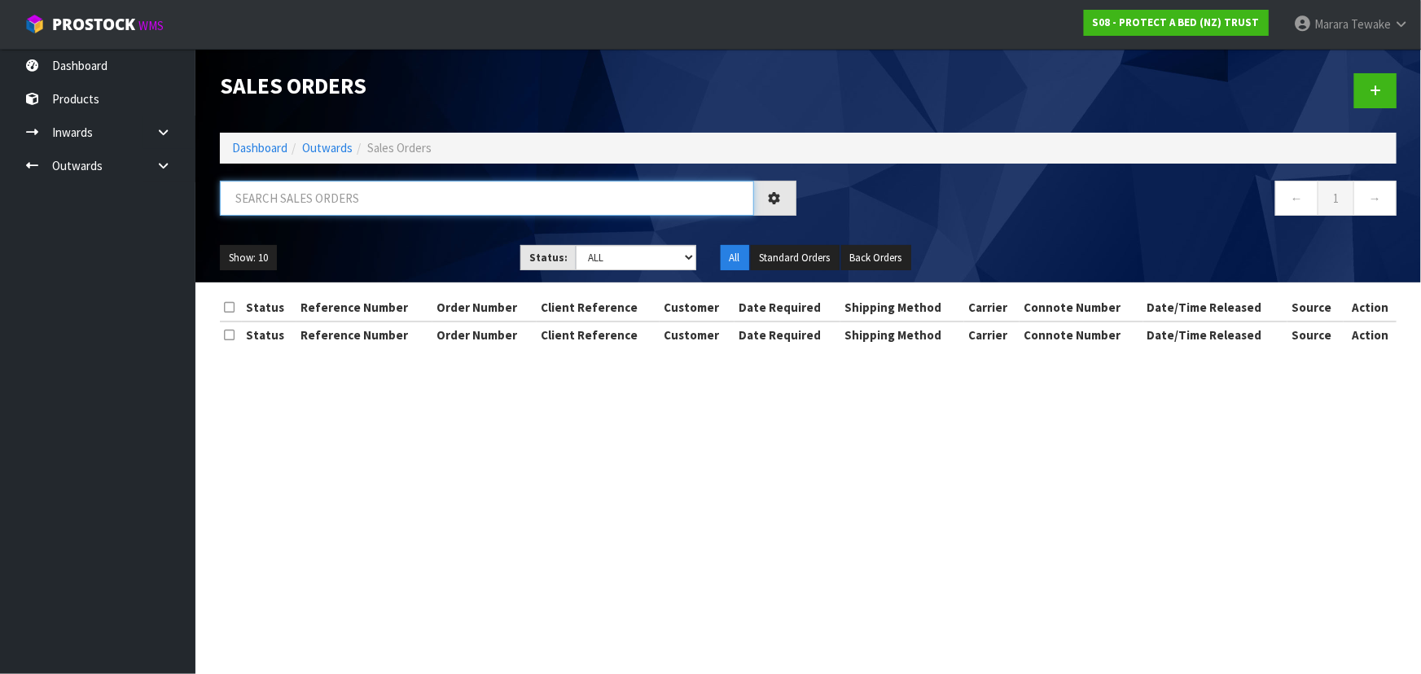
click at [383, 202] on input "text" at bounding box center [487, 198] width 534 height 35
type input "JOB-0412534"
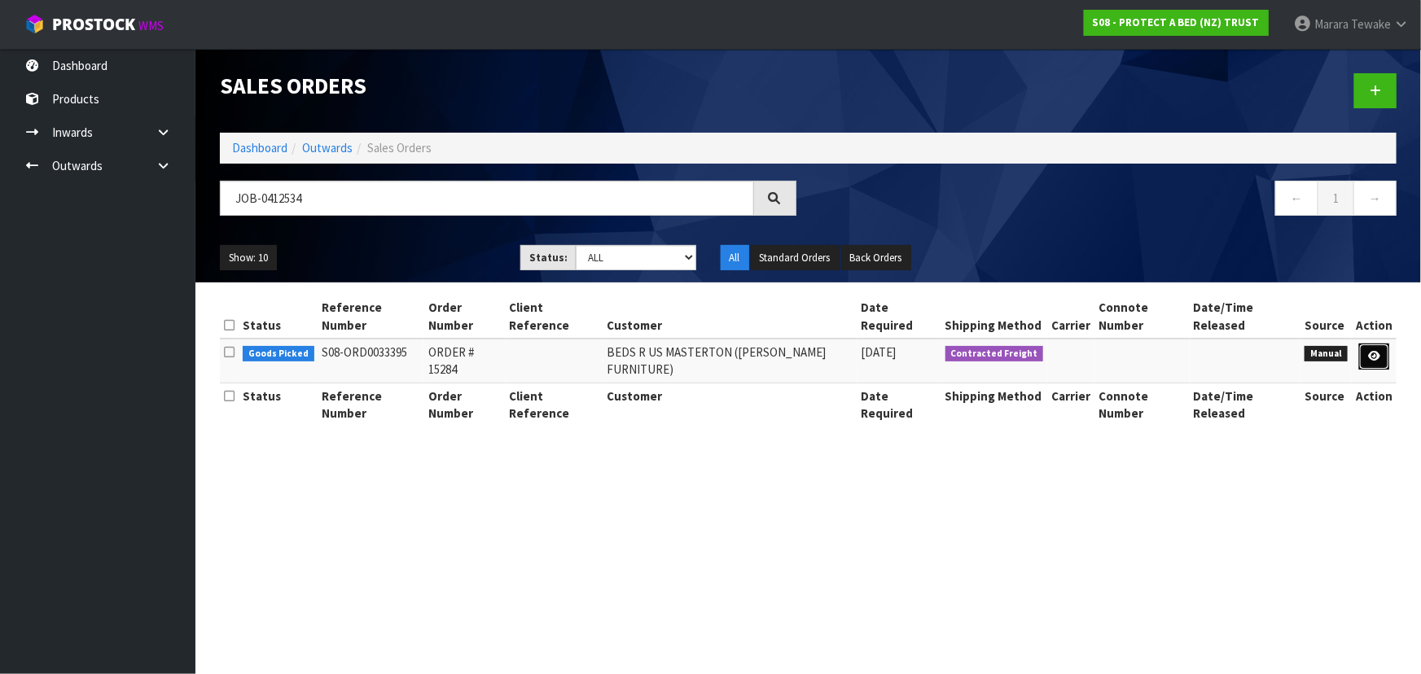
click at [1376, 351] on icon at bounding box center [1374, 356] width 12 height 11
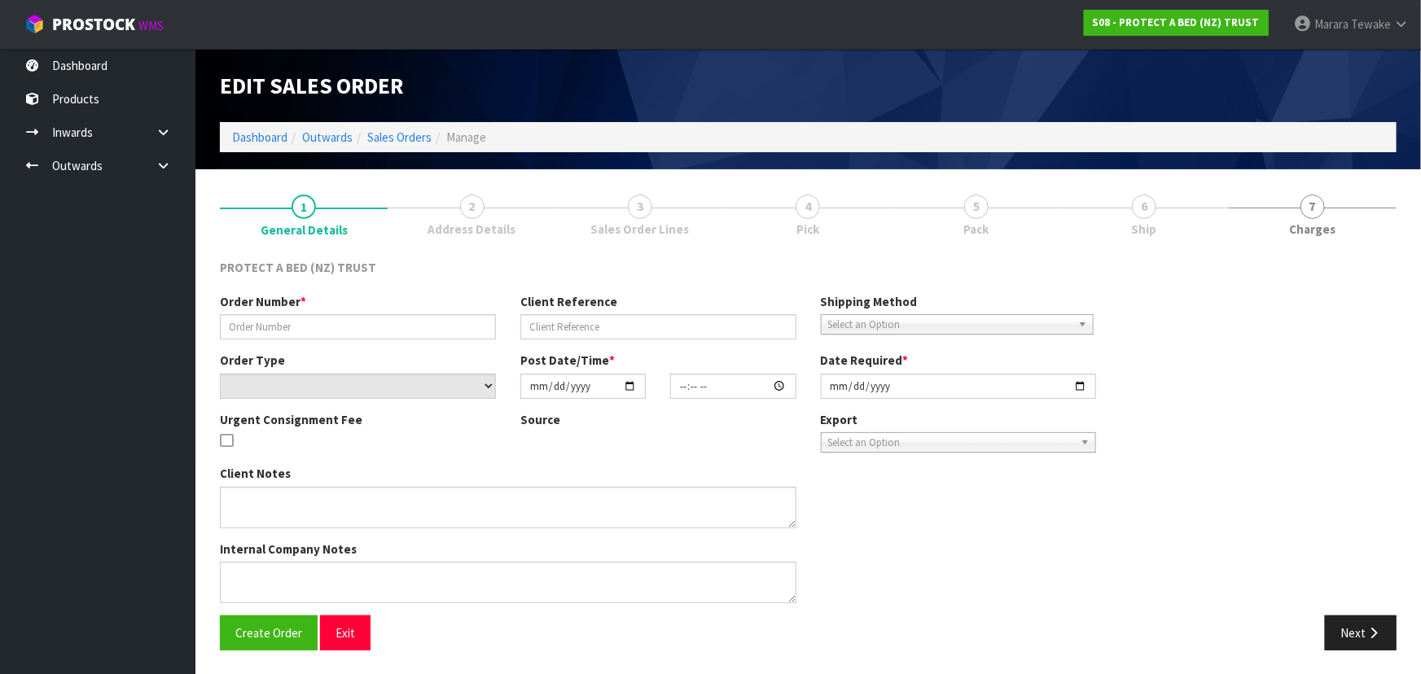
type input "ORDER # 15284"
select select "number:0"
type input "[DATE]"
type input "11:17:00.000"
type input "[DATE]"
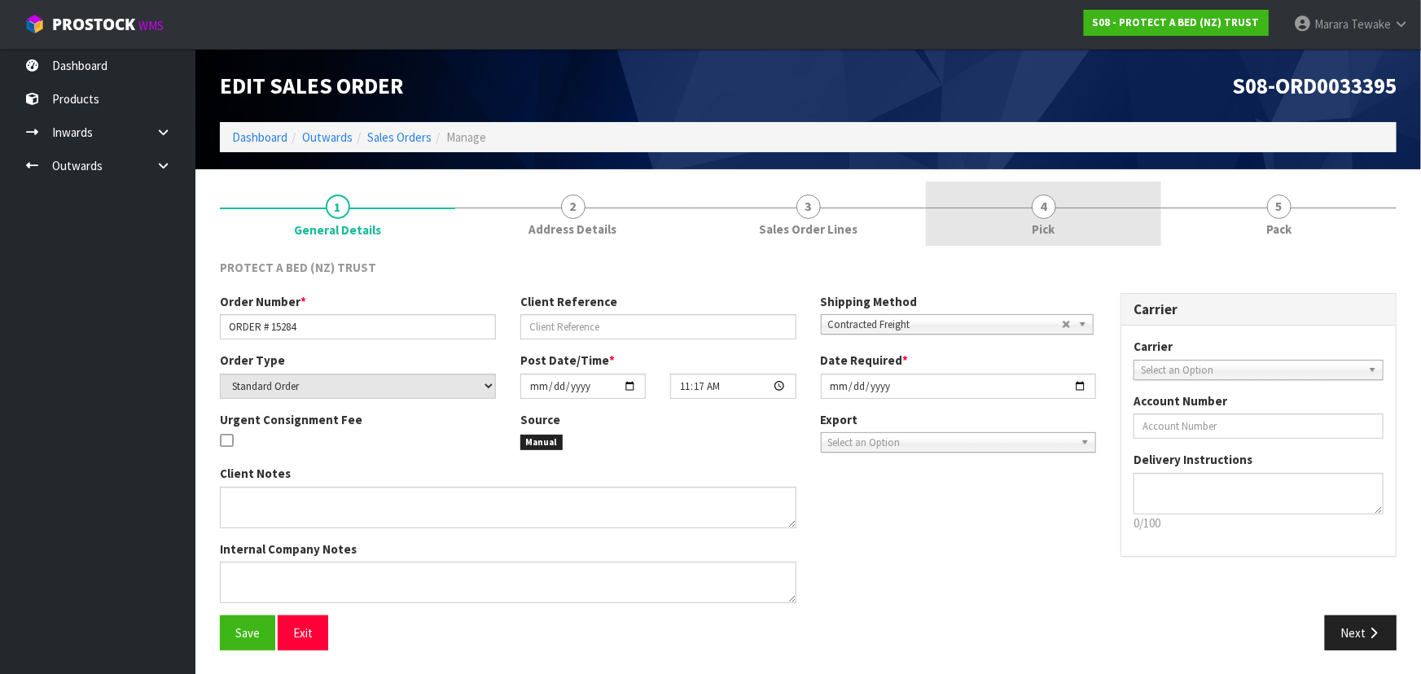
click at [1127, 203] on link "4 Pick" at bounding box center [1043, 214] width 235 height 64
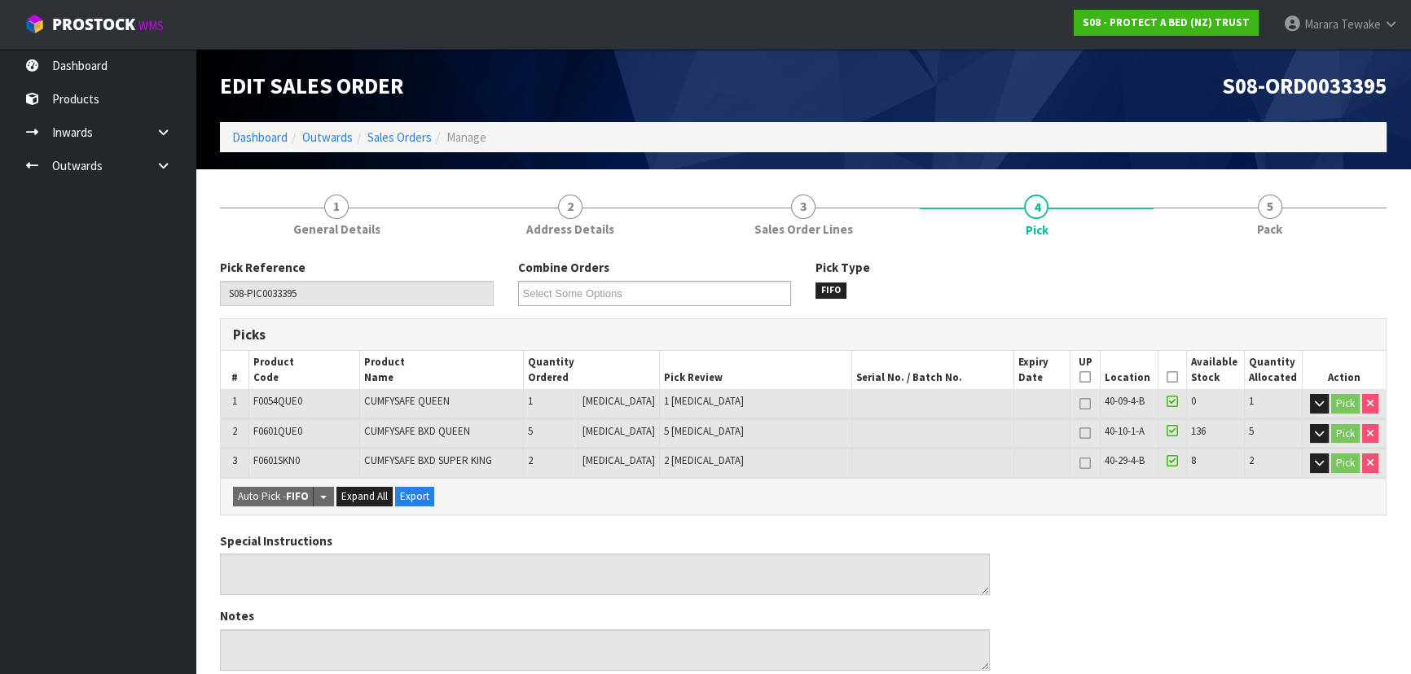
click at [1169, 378] on icon at bounding box center [1171, 377] width 11 height 1
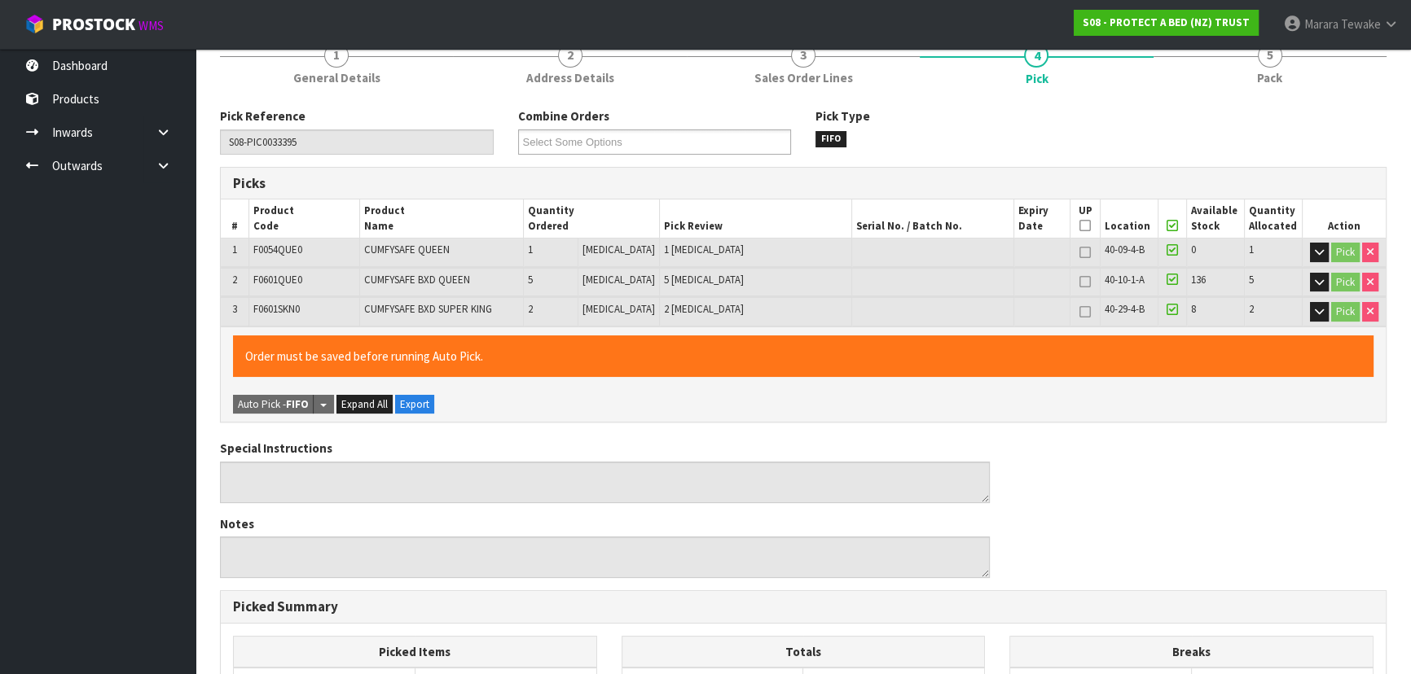
scroll to position [513, 0]
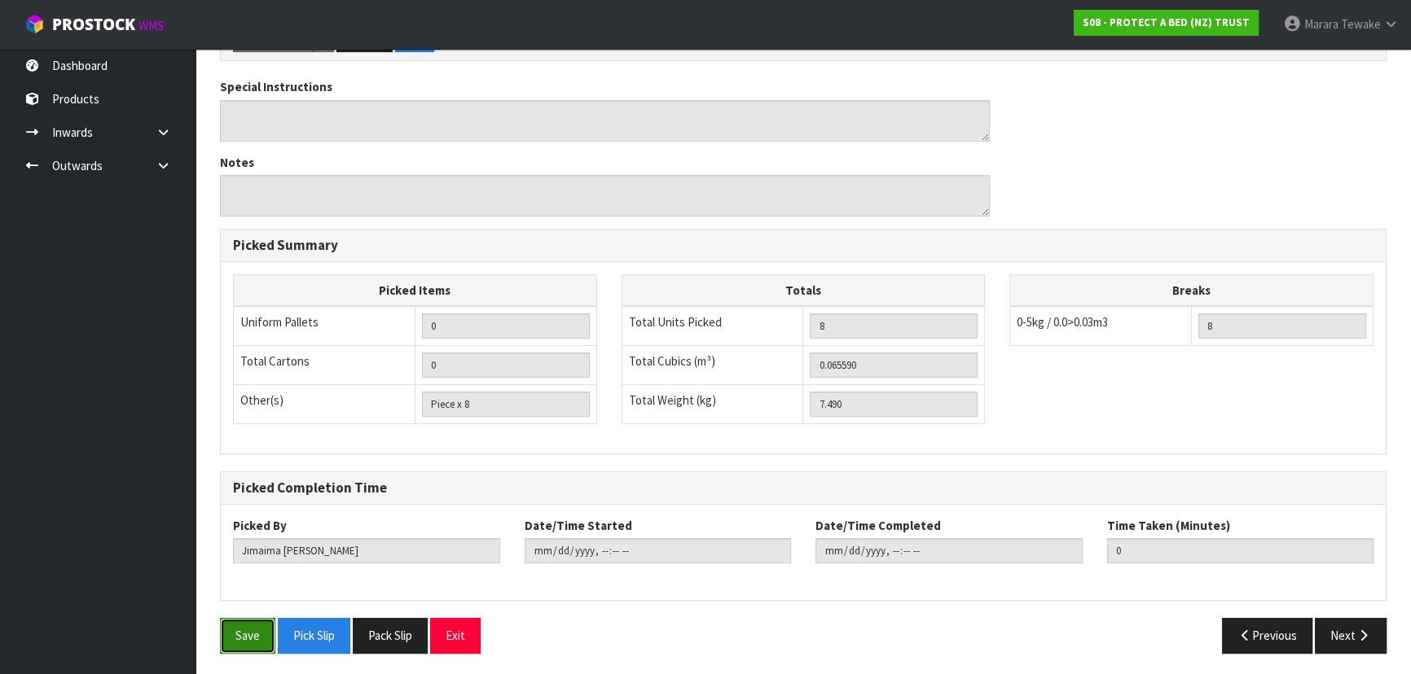
click at [248, 625] on button "Save" at bounding box center [247, 635] width 55 height 35
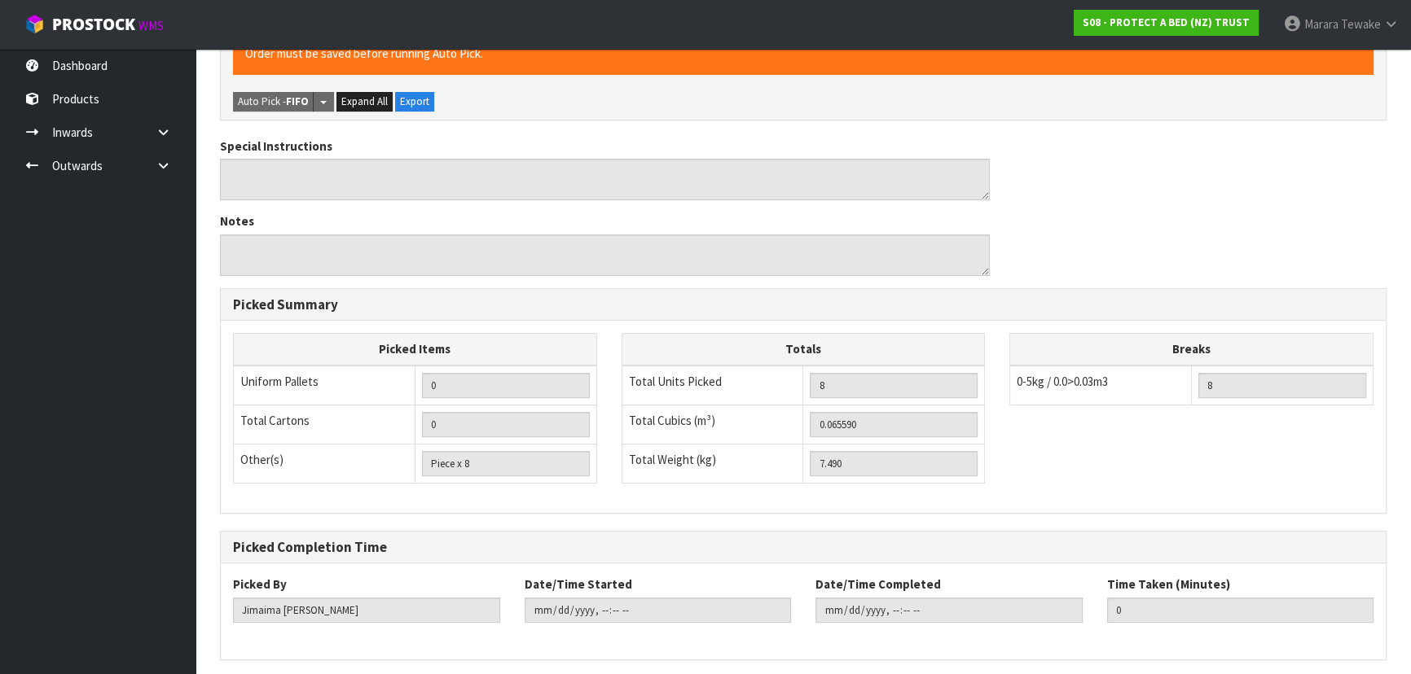
scroll to position [0, 0]
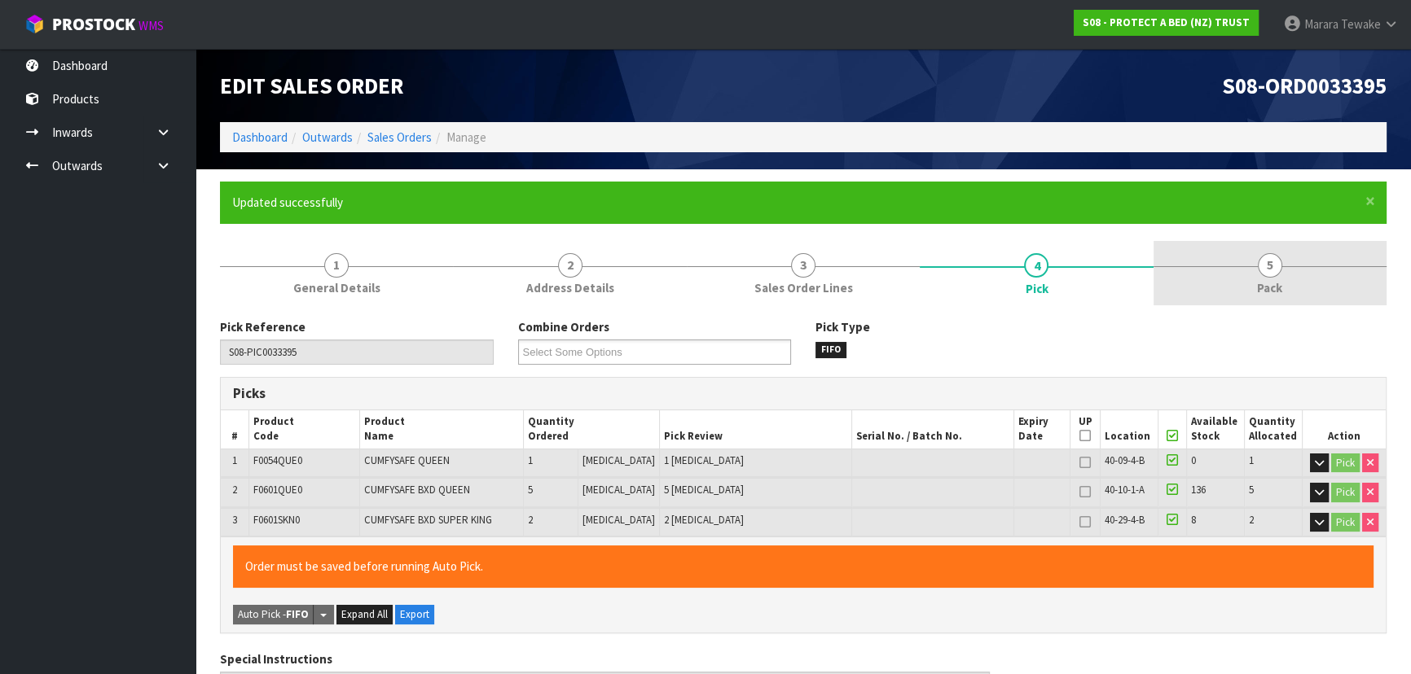
type input "[PERSON_NAME]"
type input "2025-09-16T08:35:56"
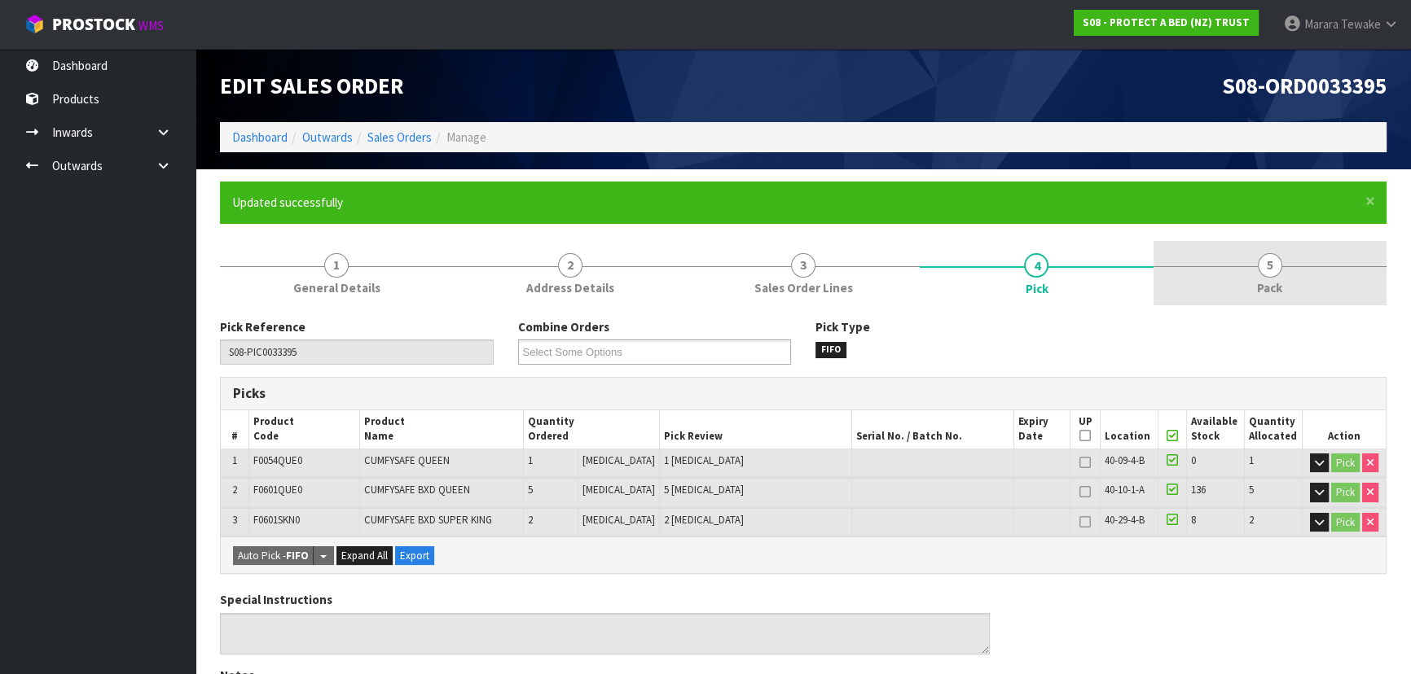
click at [1294, 284] on link "5 Pack" at bounding box center [1269, 273] width 233 height 64
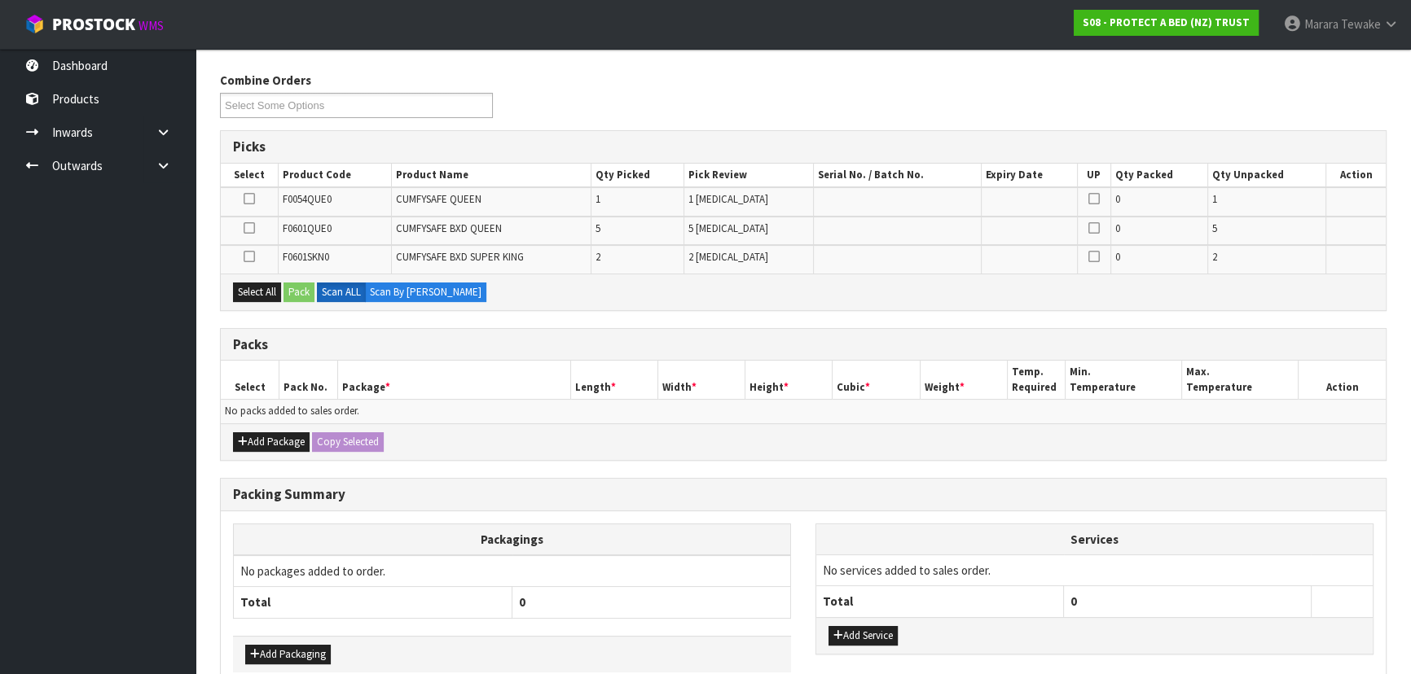
scroll to position [331, 0]
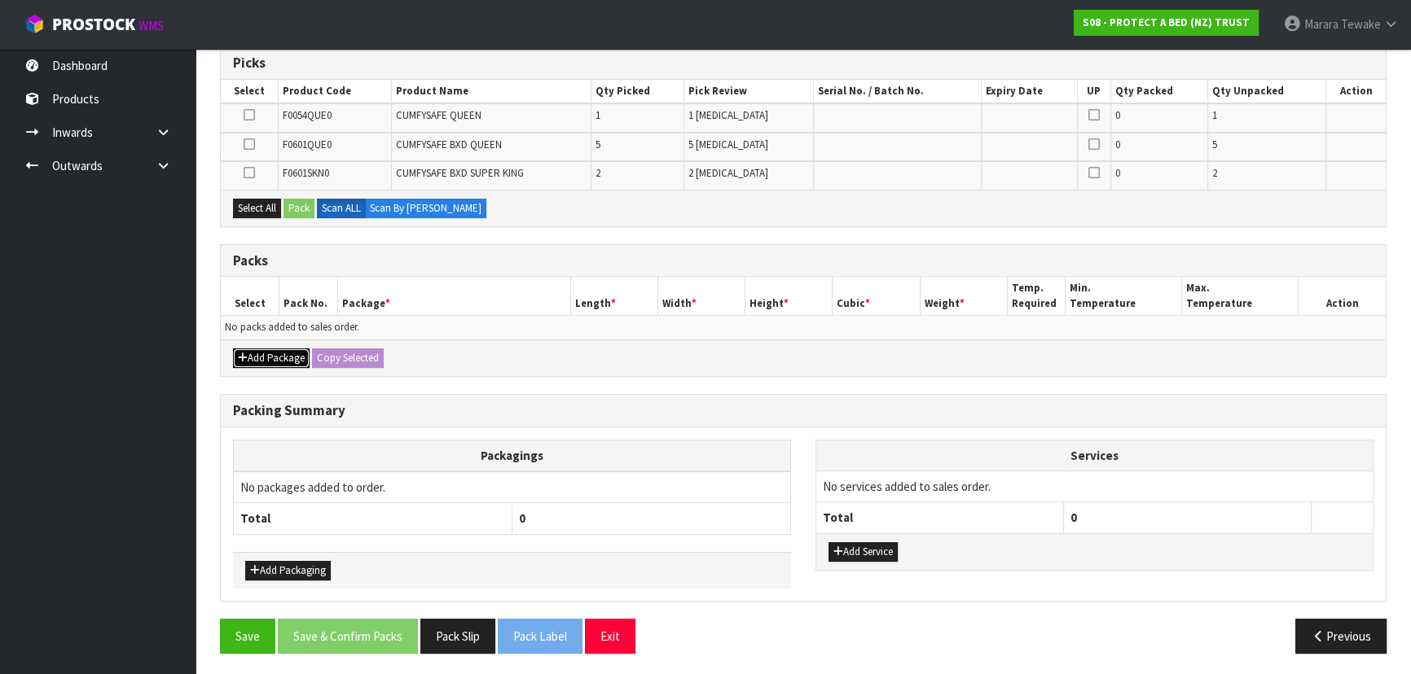
drag, startPoint x: 283, startPoint y: 355, endPoint x: 275, endPoint y: 350, distance: 9.5
click at [281, 353] on button "Add Package" at bounding box center [271, 359] width 77 height 20
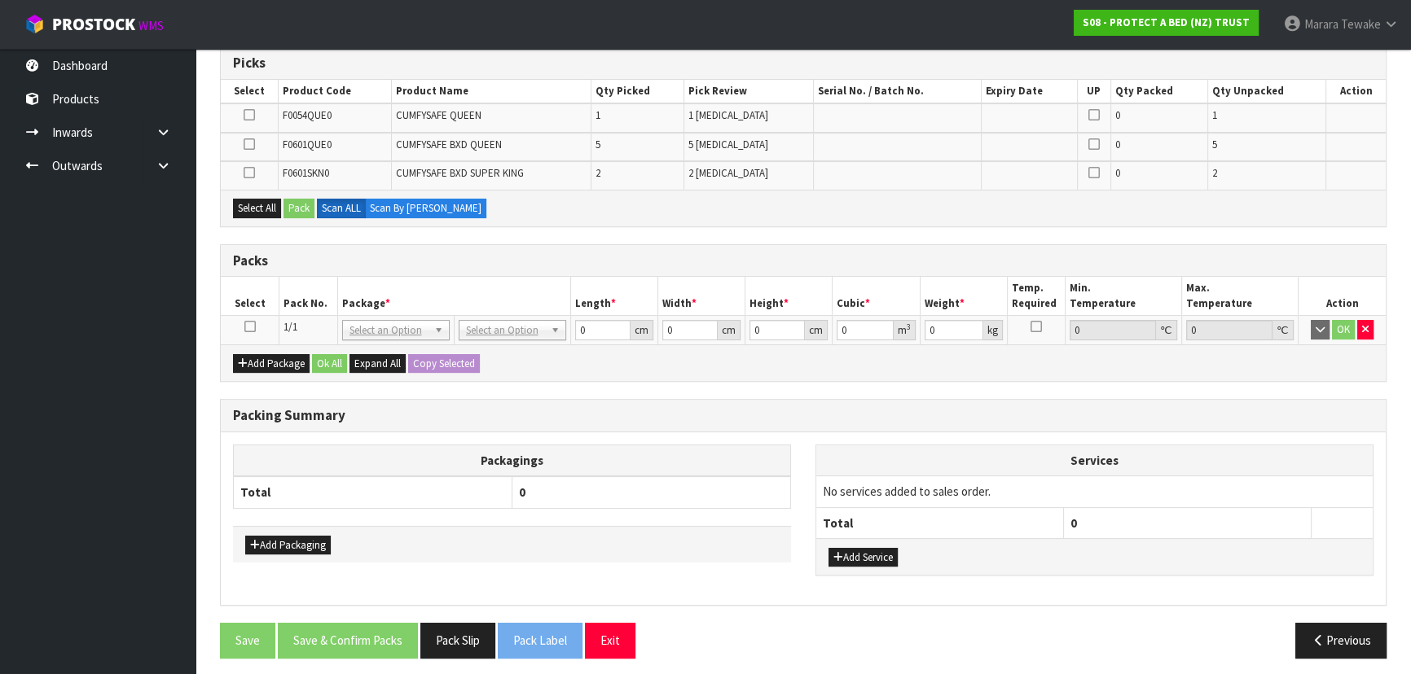
click at [245, 327] on icon at bounding box center [249, 327] width 11 height 1
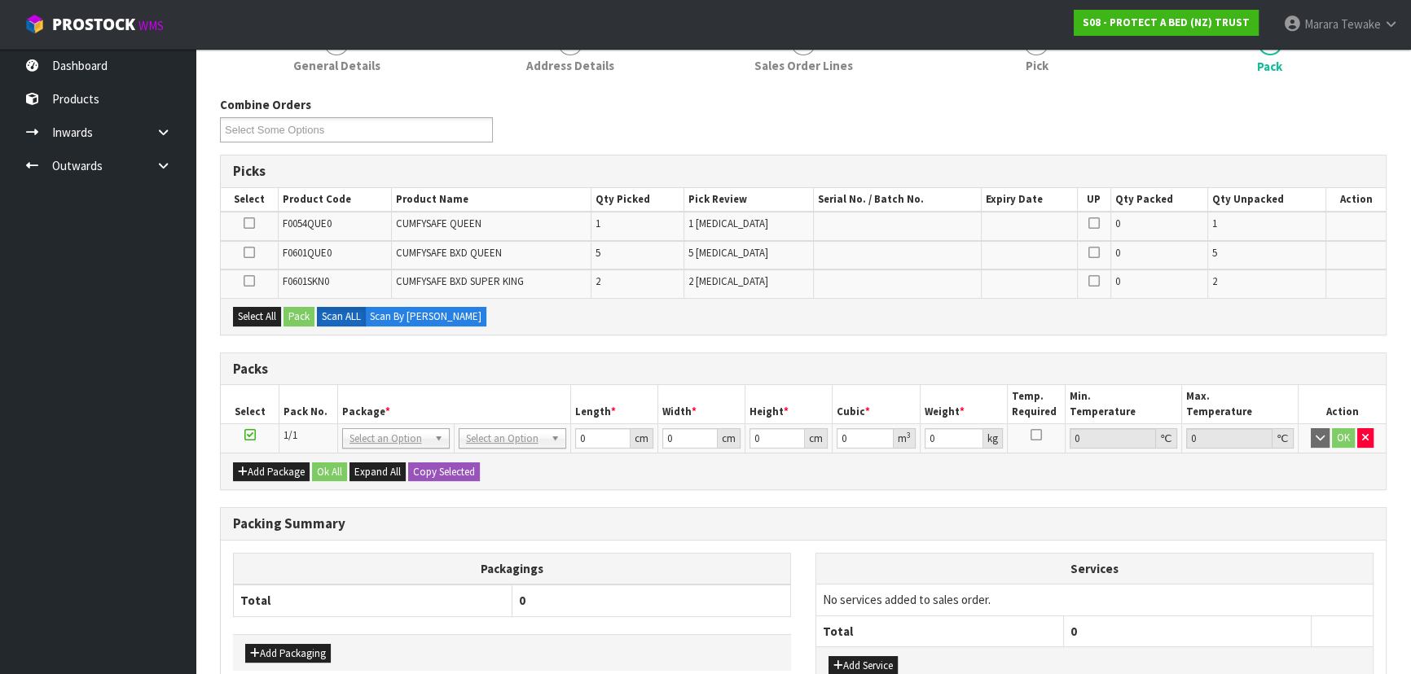
scroll to position [108, 0]
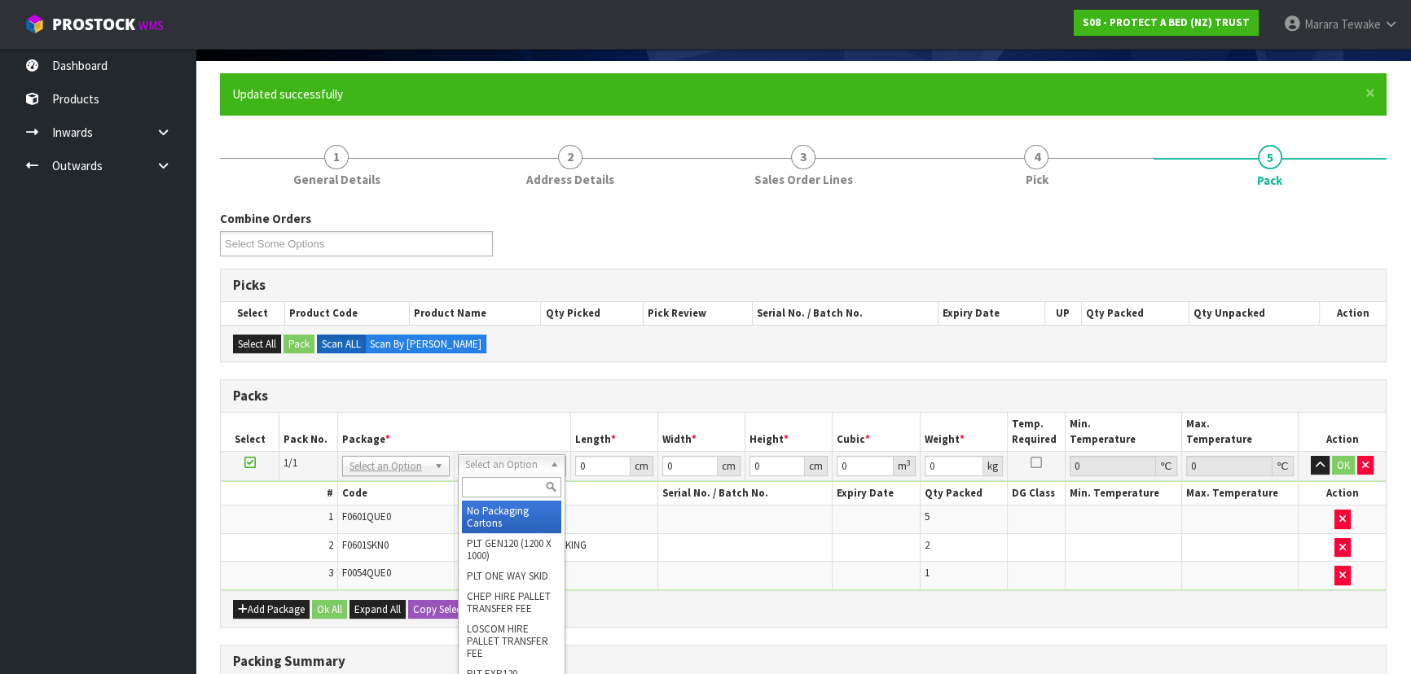
click at [511, 484] on input "text" at bounding box center [511, 487] width 99 height 20
type input "OC"
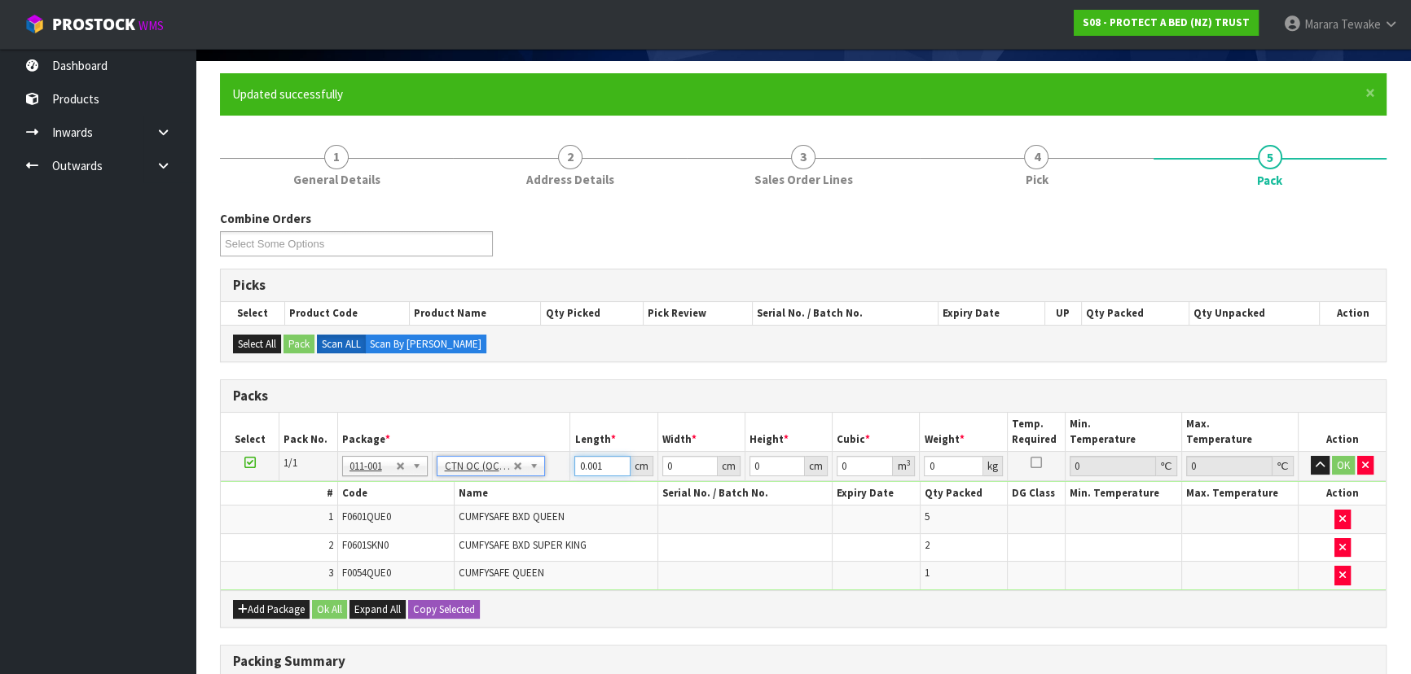
type input "0"
type input "7.49"
drag, startPoint x: 618, startPoint y: 463, endPoint x: 601, endPoint y: 461, distance: 17.2
click at [601, 461] on input "0" at bounding box center [601, 466] width 55 height 20
drag, startPoint x: 603, startPoint y: 460, endPoint x: 638, endPoint y: 425, distance: 49.5
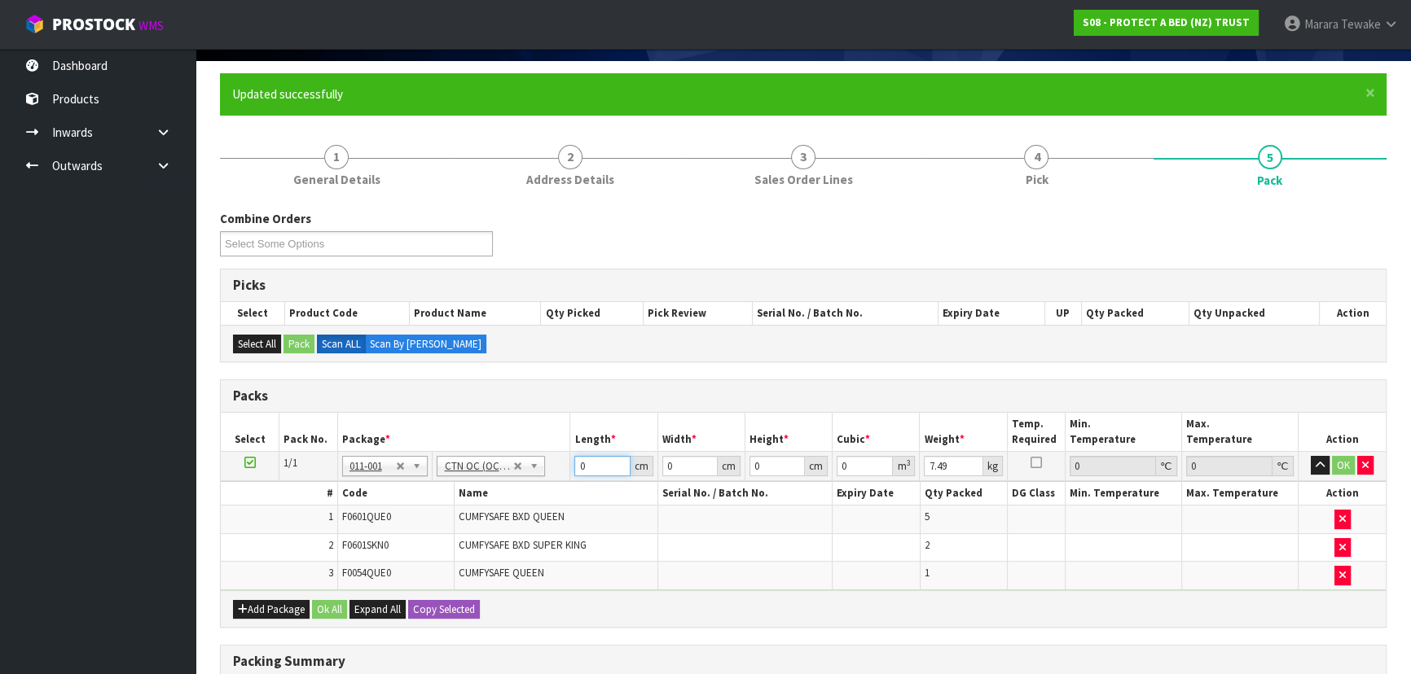
click at [551, 459] on tr "1/1 NONE 007-001 007-002 007-004 007-009 007-013 007-014 007-015 007-017 007-01…" at bounding box center [803, 465] width 1165 height 29
type input "61"
type input "41"
type input "3"
type input "0.007503"
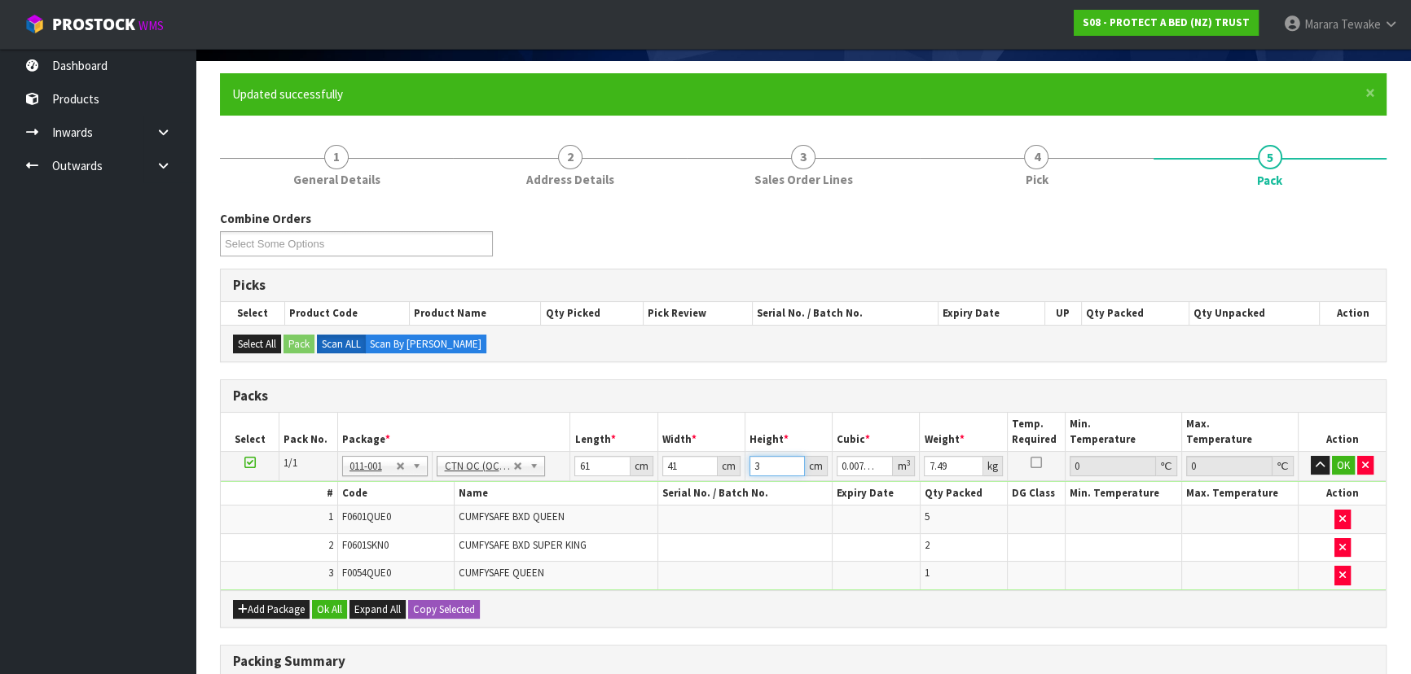
type input "33"
type input "0.082533"
type input "33"
type input "9"
click at [1341, 461] on button "OK" at bounding box center [1343, 466] width 23 height 20
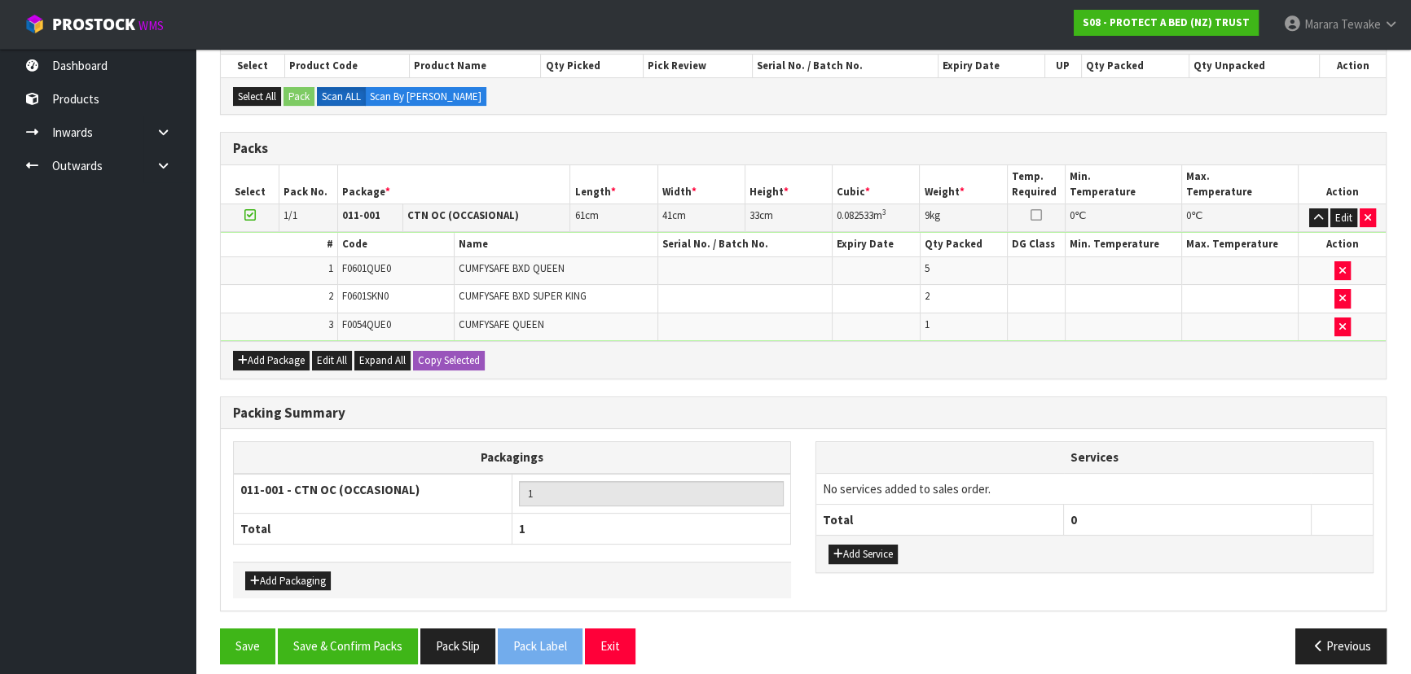
scroll to position [366, 0]
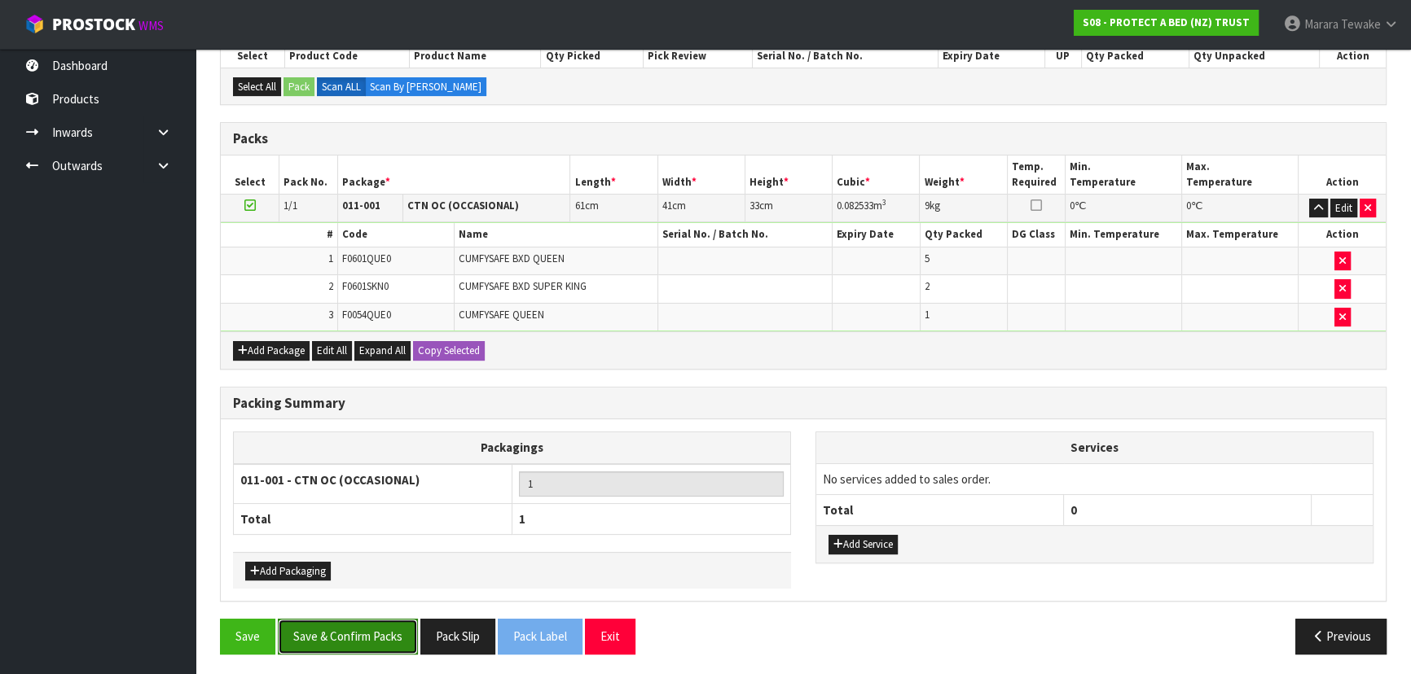
click at [334, 638] on button "Save & Confirm Packs" at bounding box center [348, 636] width 140 height 35
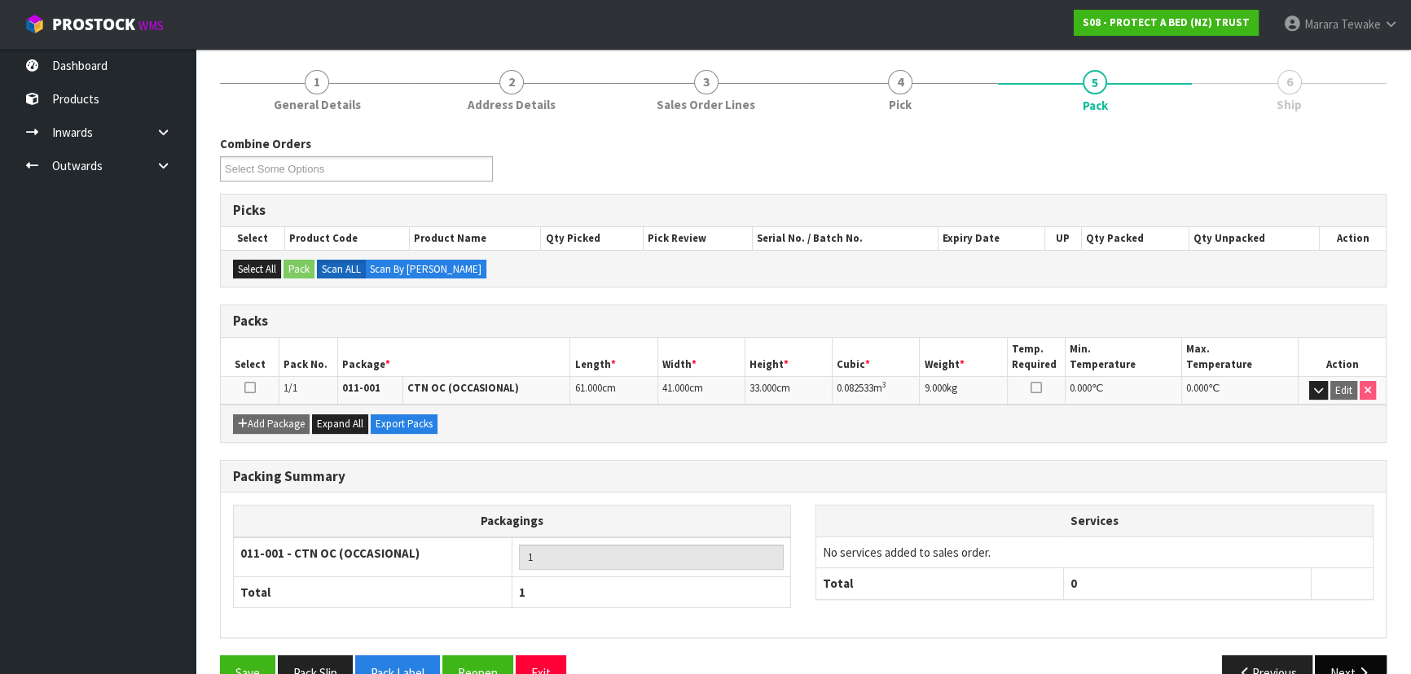
scroll to position [221, 0]
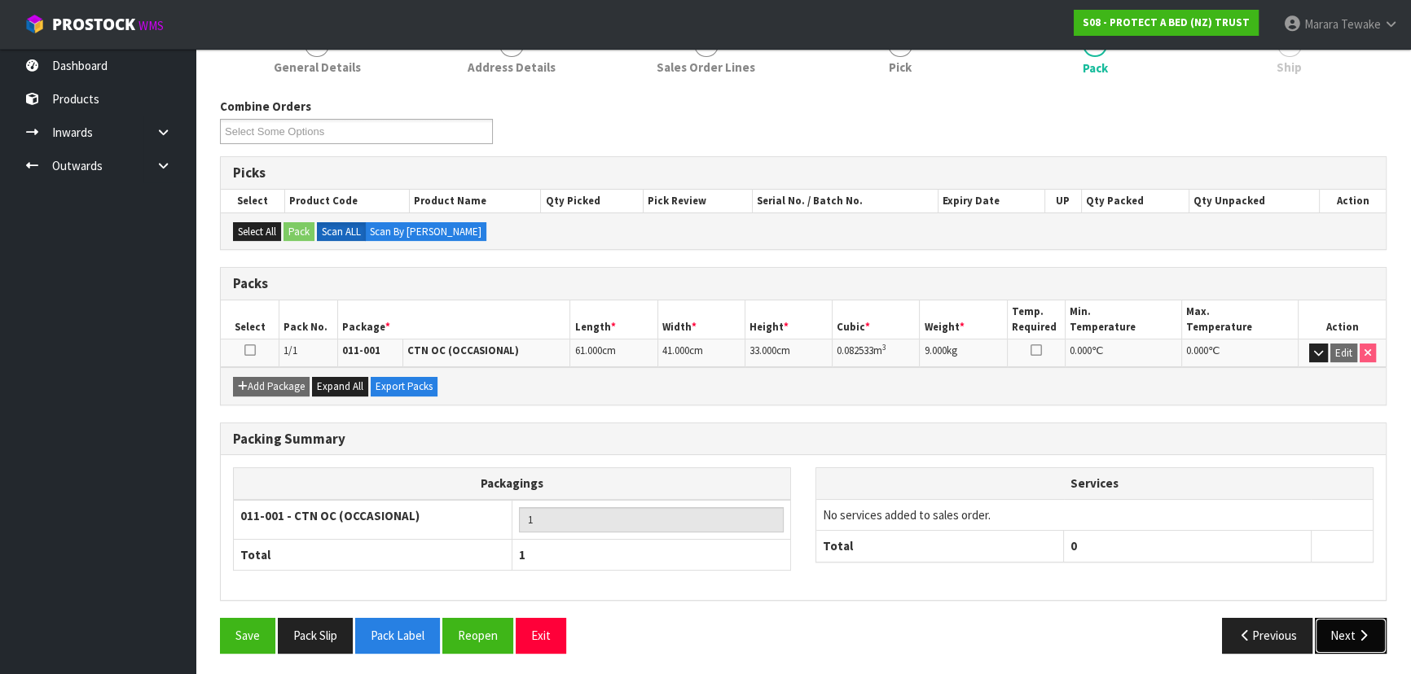
drag, startPoint x: 1380, startPoint y: 646, endPoint x: 1303, endPoint y: 626, distance: 79.0
click at [1370, 644] on button "Next" at bounding box center [1350, 635] width 72 height 35
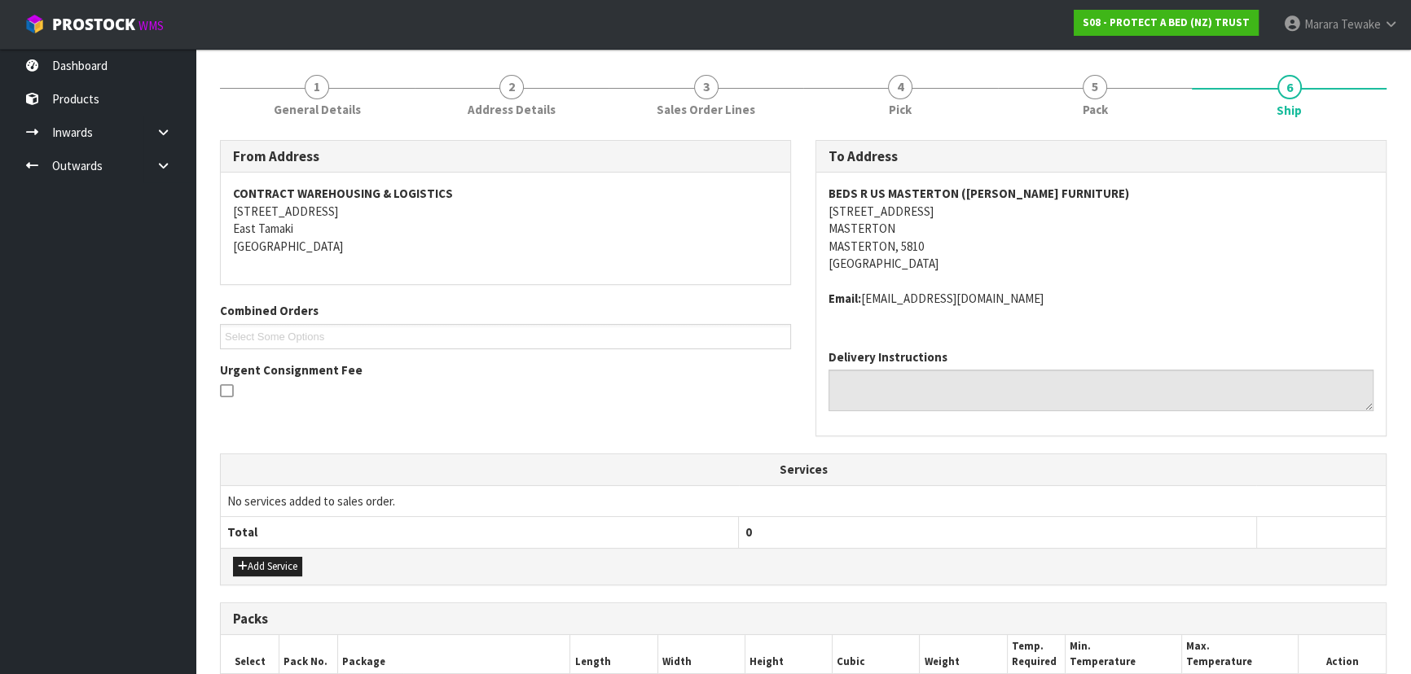
scroll to position [415, 0]
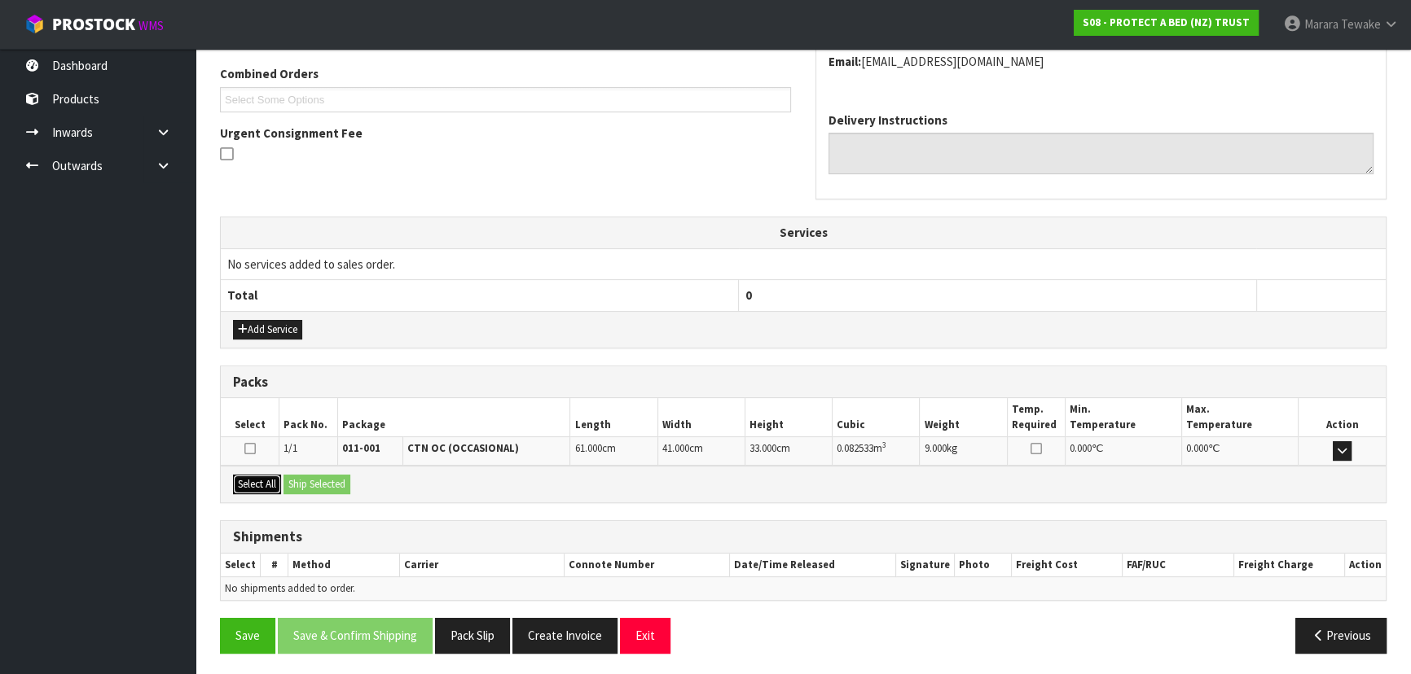
drag, startPoint x: 261, startPoint y: 480, endPoint x: 277, endPoint y: 481, distance: 16.3
click at [267, 480] on button "Select All" at bounding box center [257, 485] width 48 height 20
click at [327, 481] on button "Ship Selected" at bounding box center [316, 485] width 67 height 20
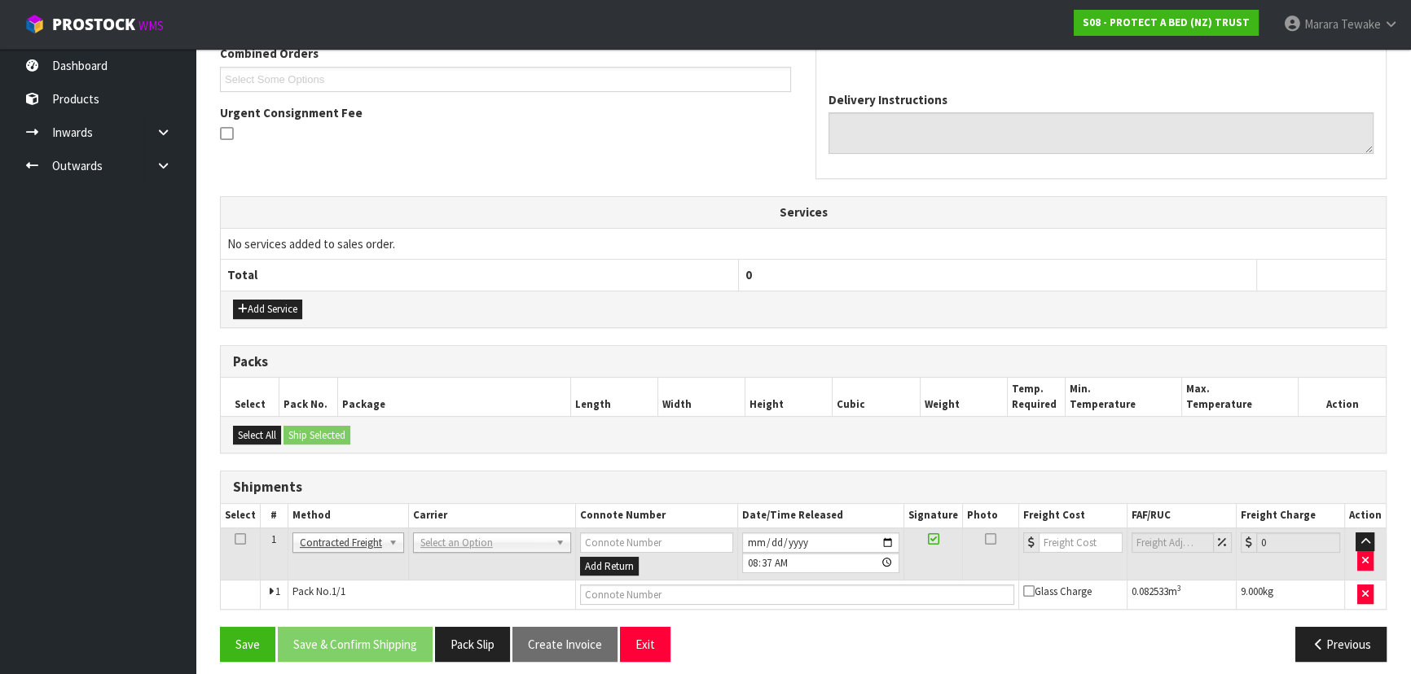
scroll to position [445, 0]
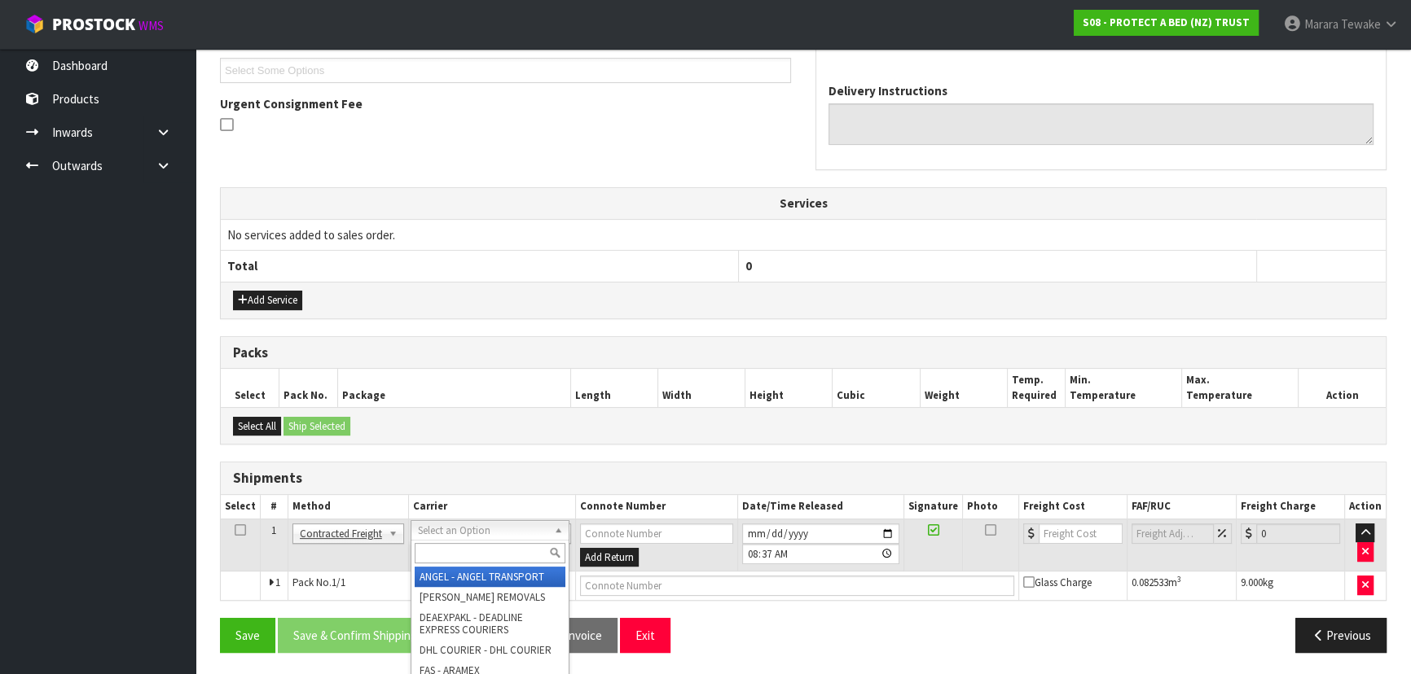
click at [489, 556] on input "text" at bounding box center [490, 553] width 151 height 20
type input "NZP"
drag, startPoint x: 495, startPoint y: 578, endPoint x: 423, endPoint y: 592, distance: 73.8
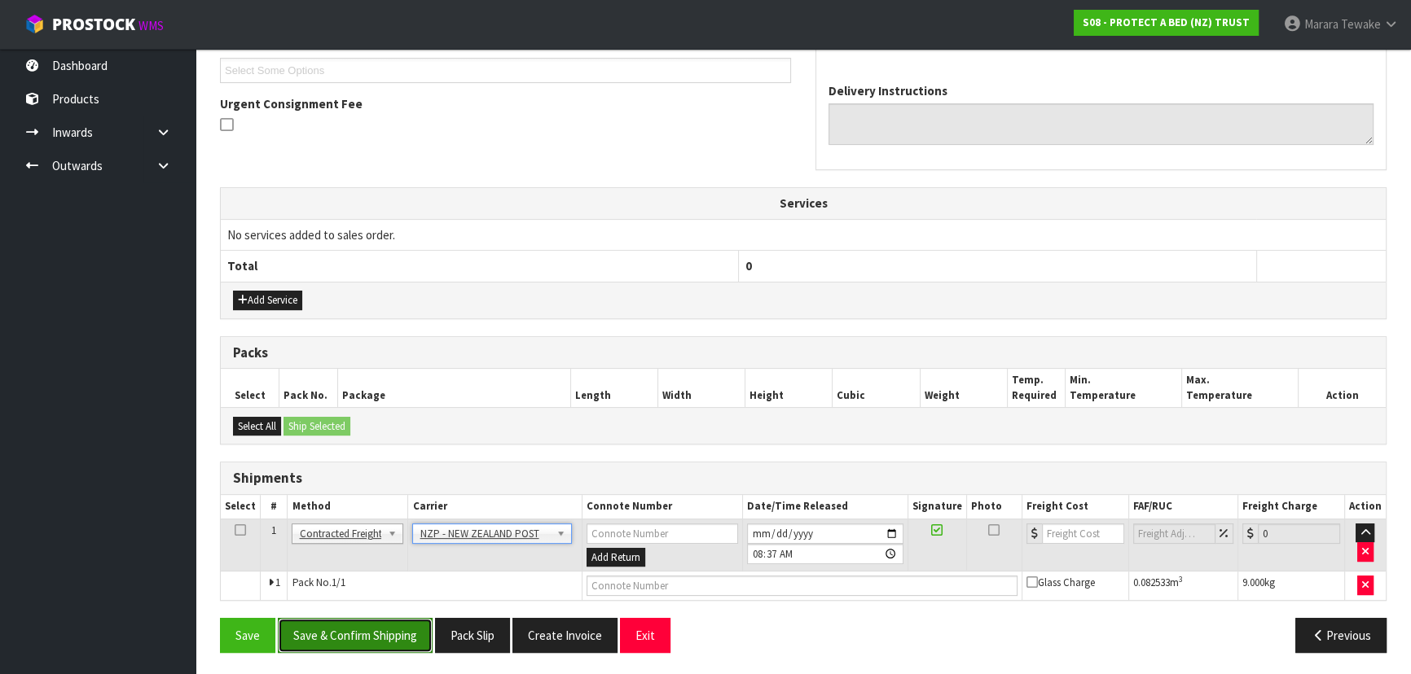
drag, startPoint x: 386, startPoint y: 634, endPoint x: 28, endPoint y: 543, distance: 369.8
click at [384, 634] on button "Save & Confirm Shipping" at bounding box center [355, 635] width 155 height 35
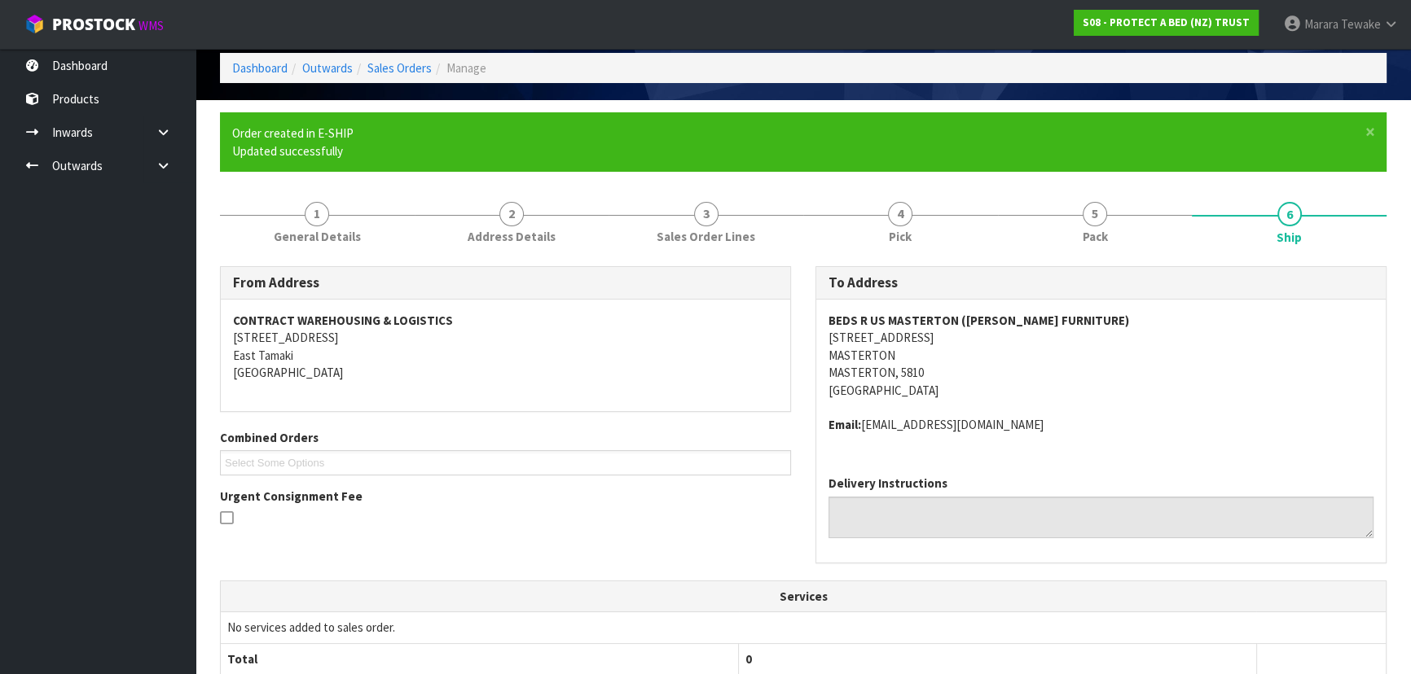
scroll to position [422, 0]
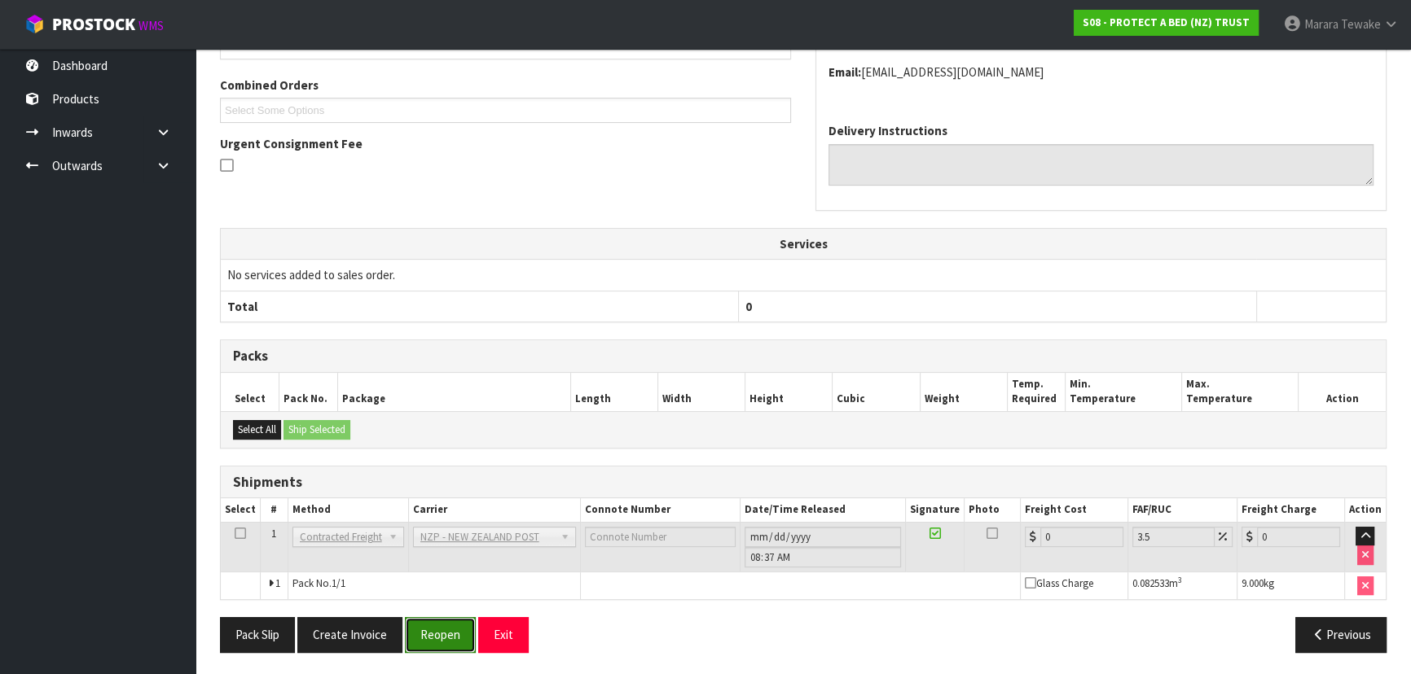
click at [415, 639] on button "Reopen" at bounding box center [440, 634] width 71 height 35
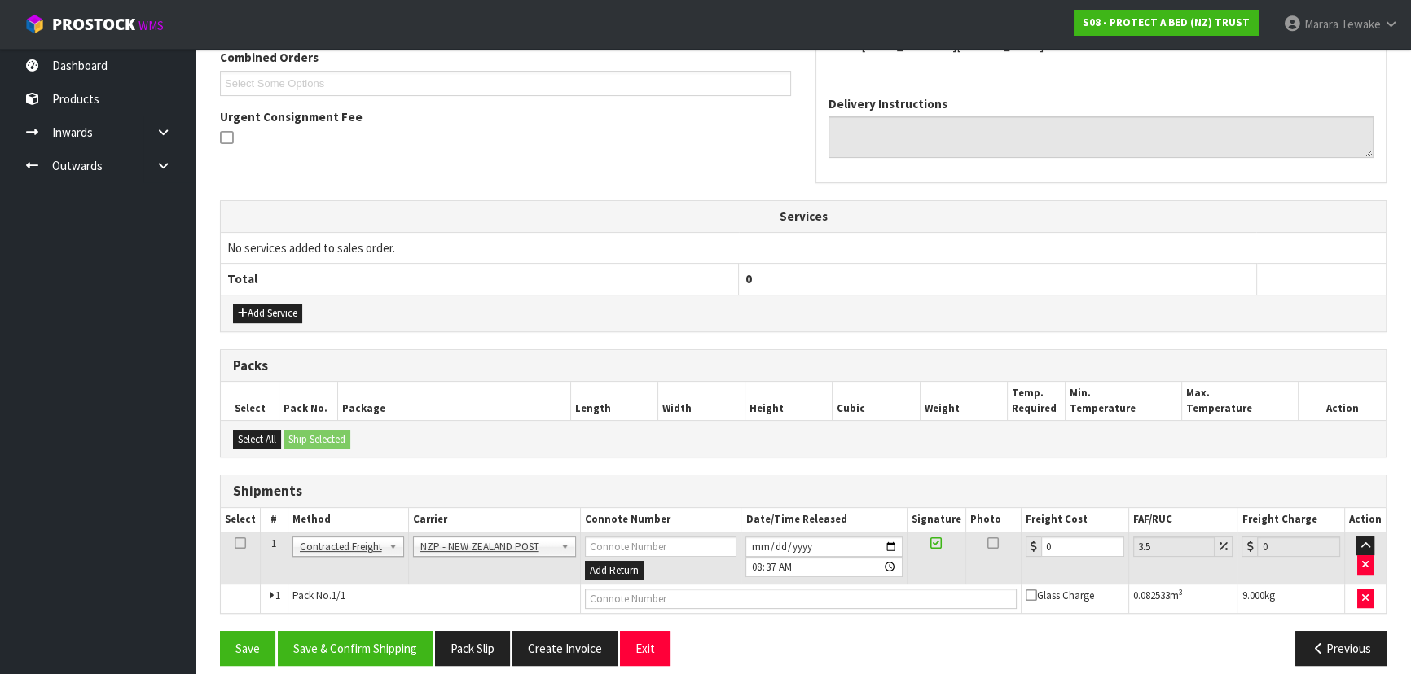
scroll to position [445, 0]
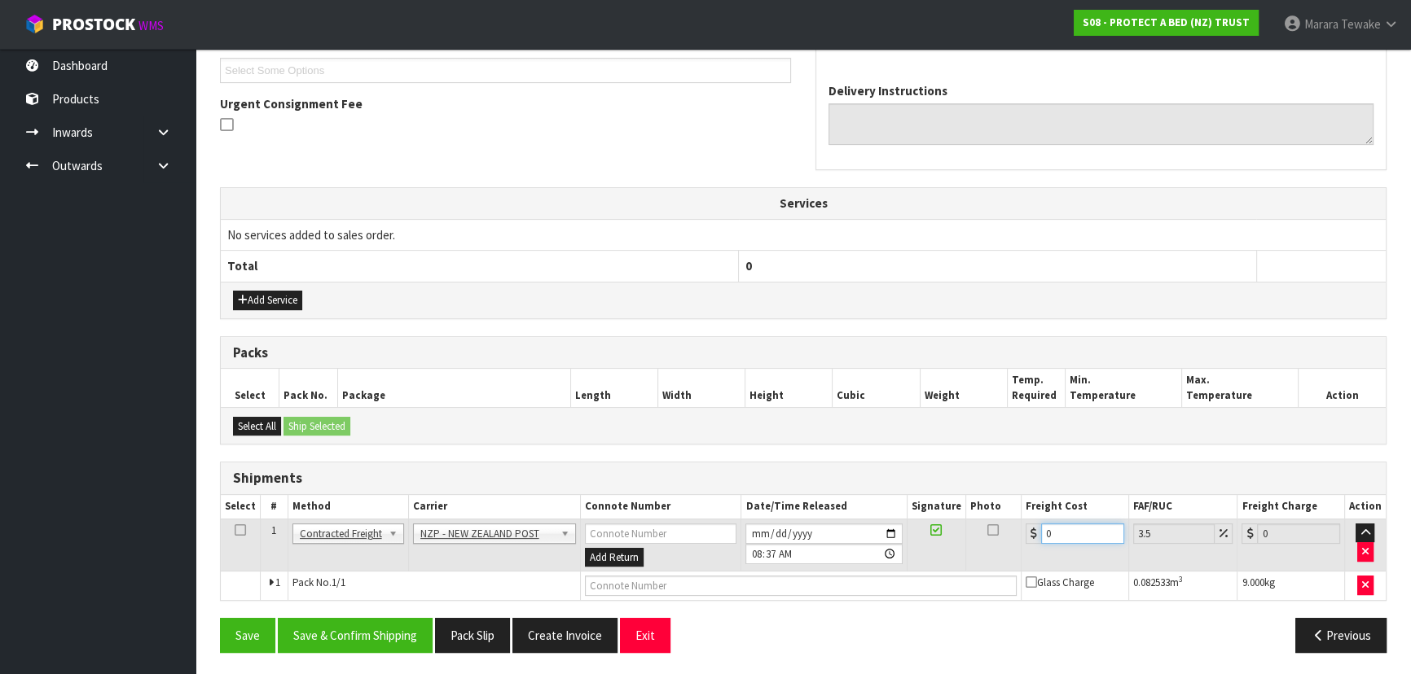
drag, startPoint x: 1064, startPoint y: 527, endPoint x: 971, endPoint y: 497, distance: 98.4
click at [971, 497] on table "Select # Method Carrier Connote Number Date/Time Released Signature Photo Freig…" at bounding box center [803, 547] width 1165 height 105
type input "1"
type input "1.03"
type input "14"
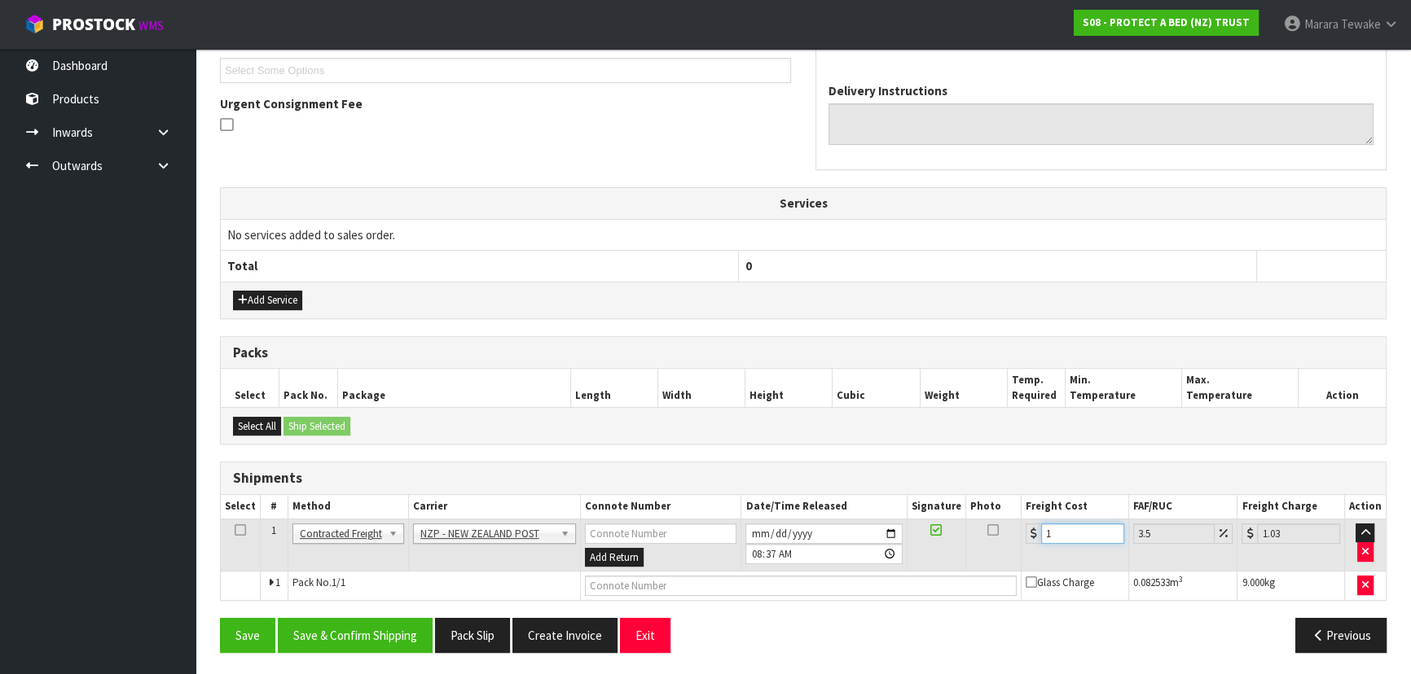
type input "14.49"
type input "14.1"
type input "14.59"
type input "14.14"
type input "14.63"
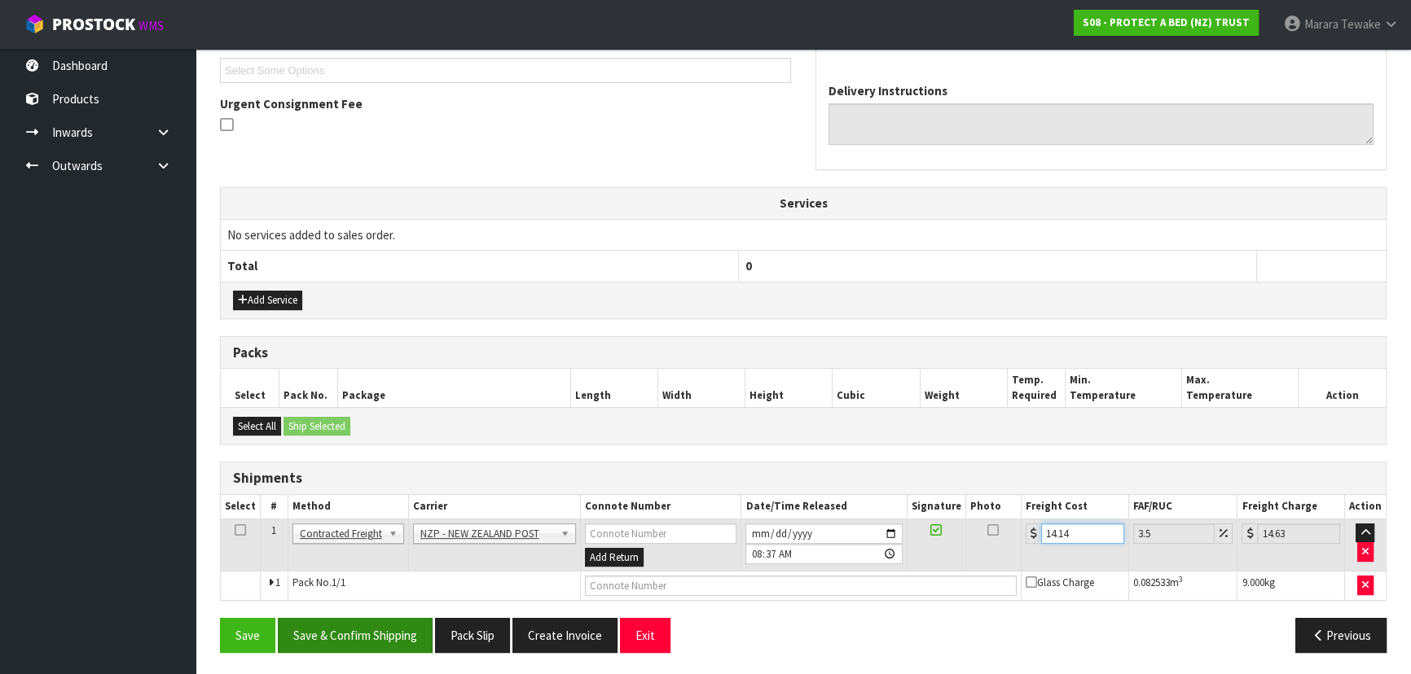
type input "14.14"
drag, startPoint x: 373, startPoint y: 637, endPoint x: 365, endPoint y: 635, distance: 8.3
click at [368, 636] on button "Save & Confirm Shipping" at bounding box center [355, 635] width 155 height 35
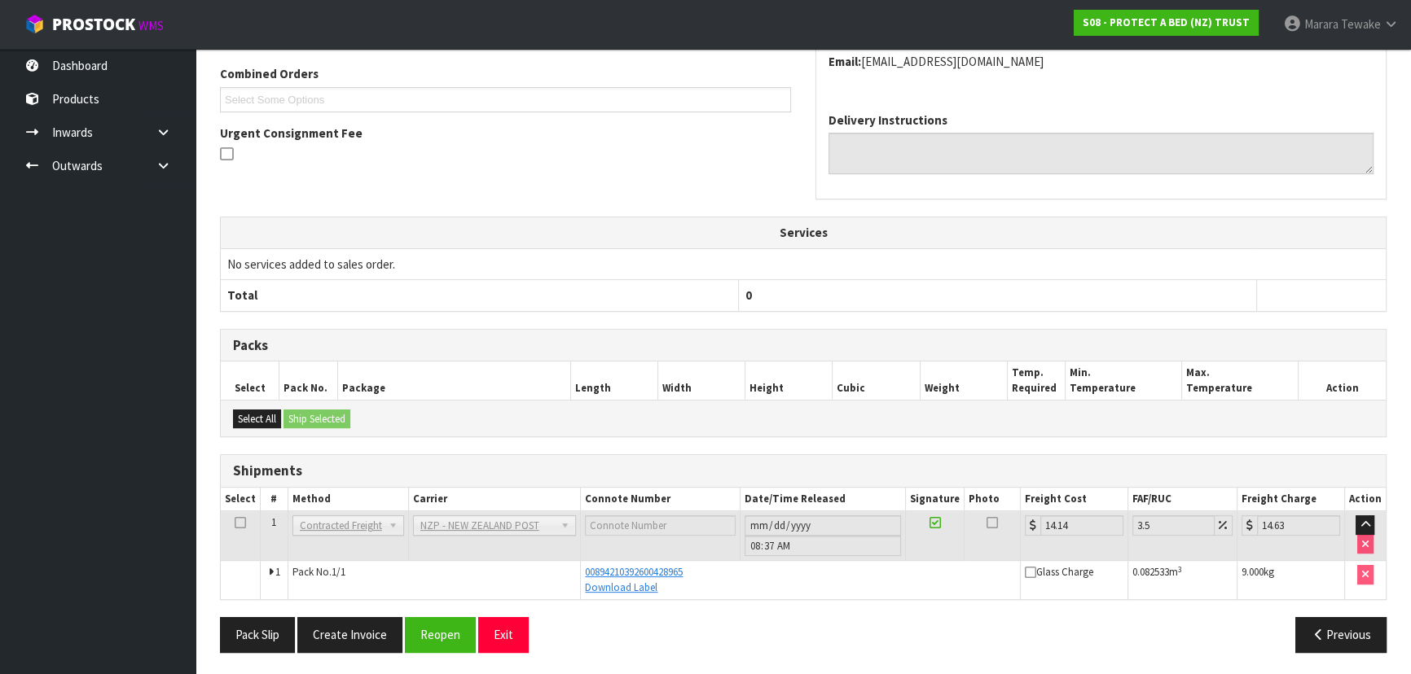
scroll to position [0, 0]
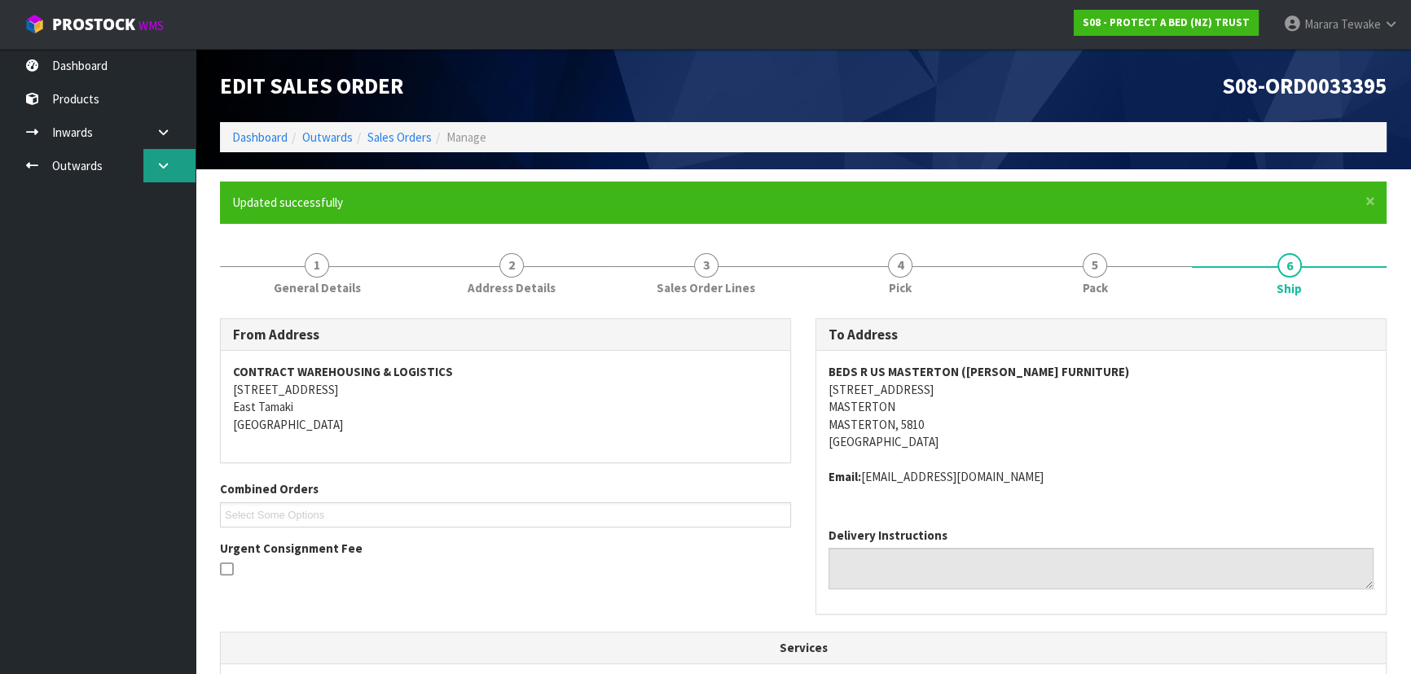
click at [159, 160] on icon at bounding box center [163, 166] width 15 height 12
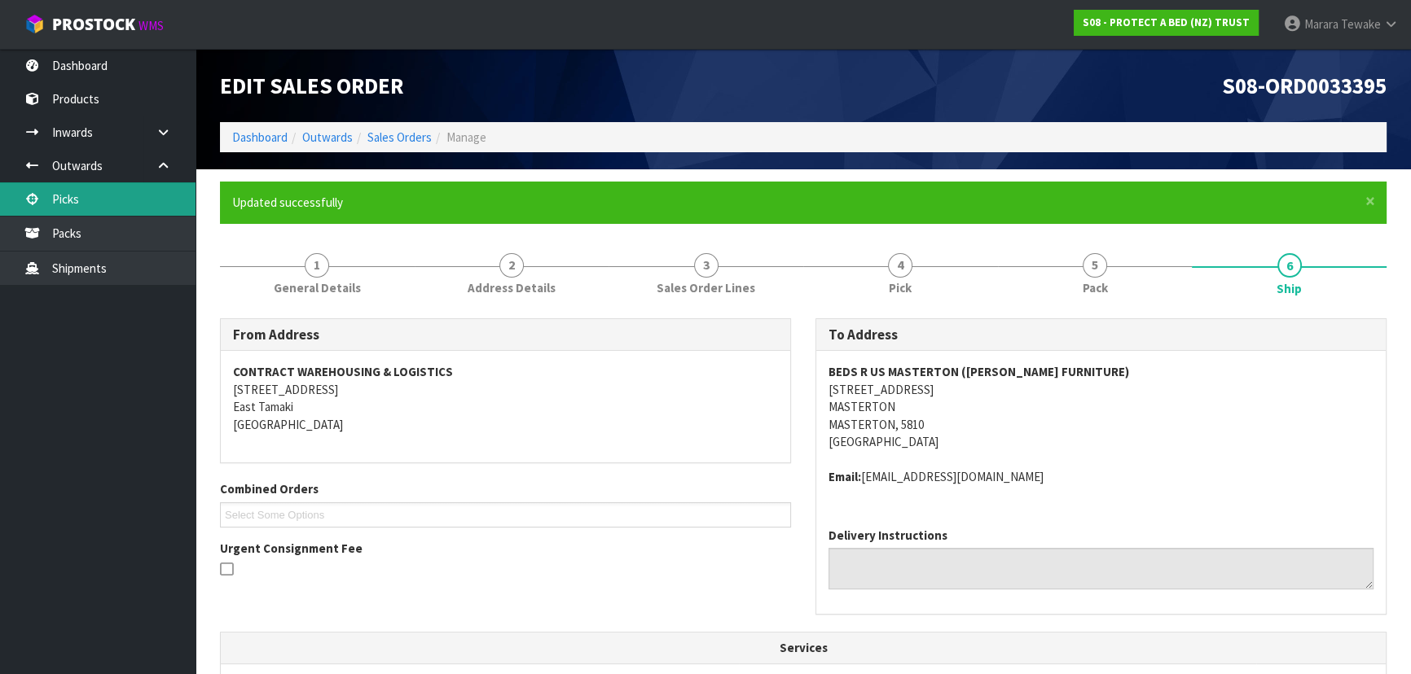
click at [116, 201] on link "Picks" at bounding box center [97, 198] width 195 height 33
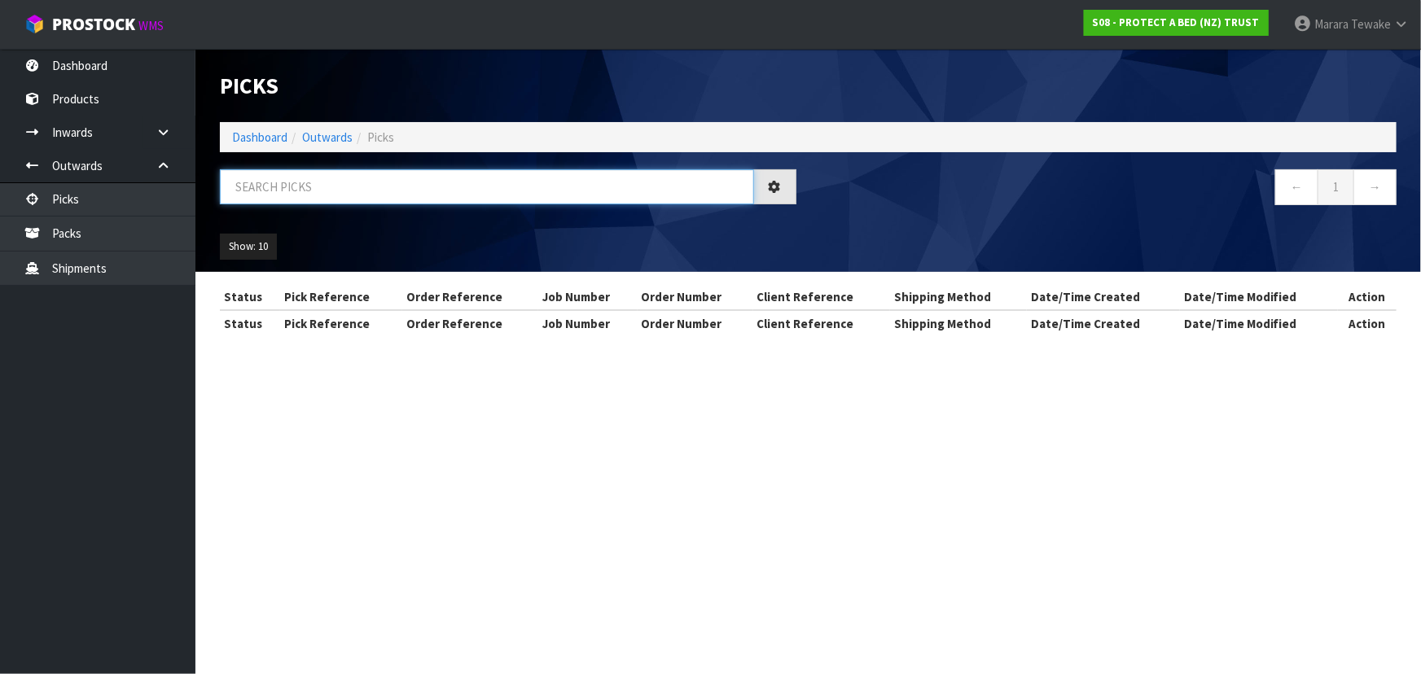
click at [268, 190] on input "text" at bounding box center [487, 186] width 534 height 35
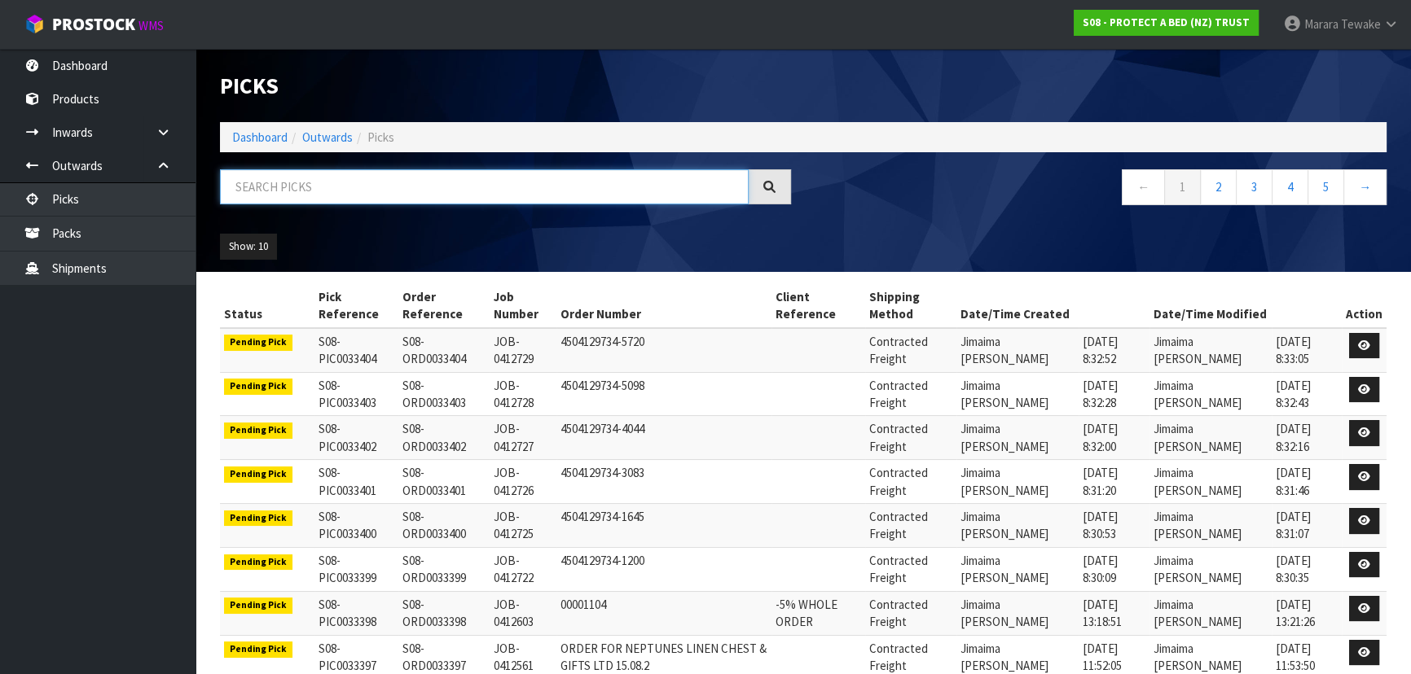
click at [252, 182] on input "text" at bounding box center [484, 186] width 529 height 35
type input "JOB-0412540"
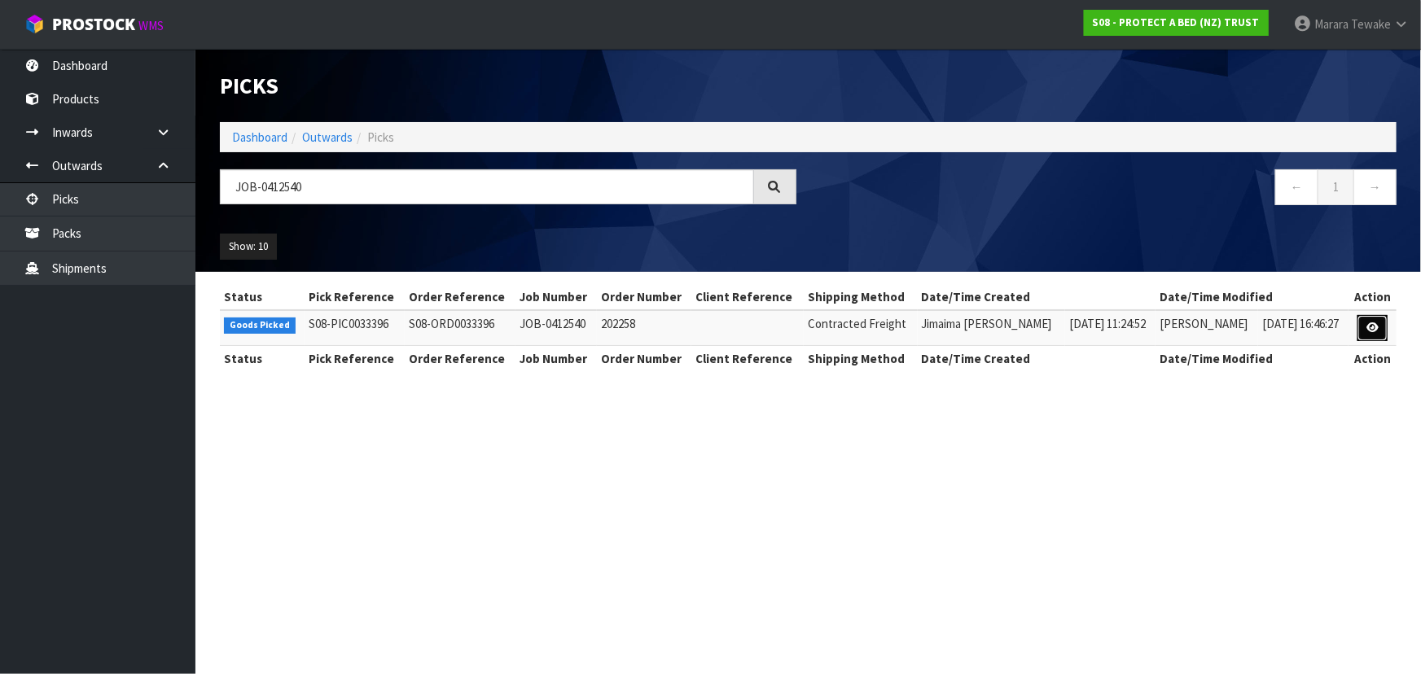
click at [1370, 331] on icon at bounding box center [1373, 328] width 12 height 11
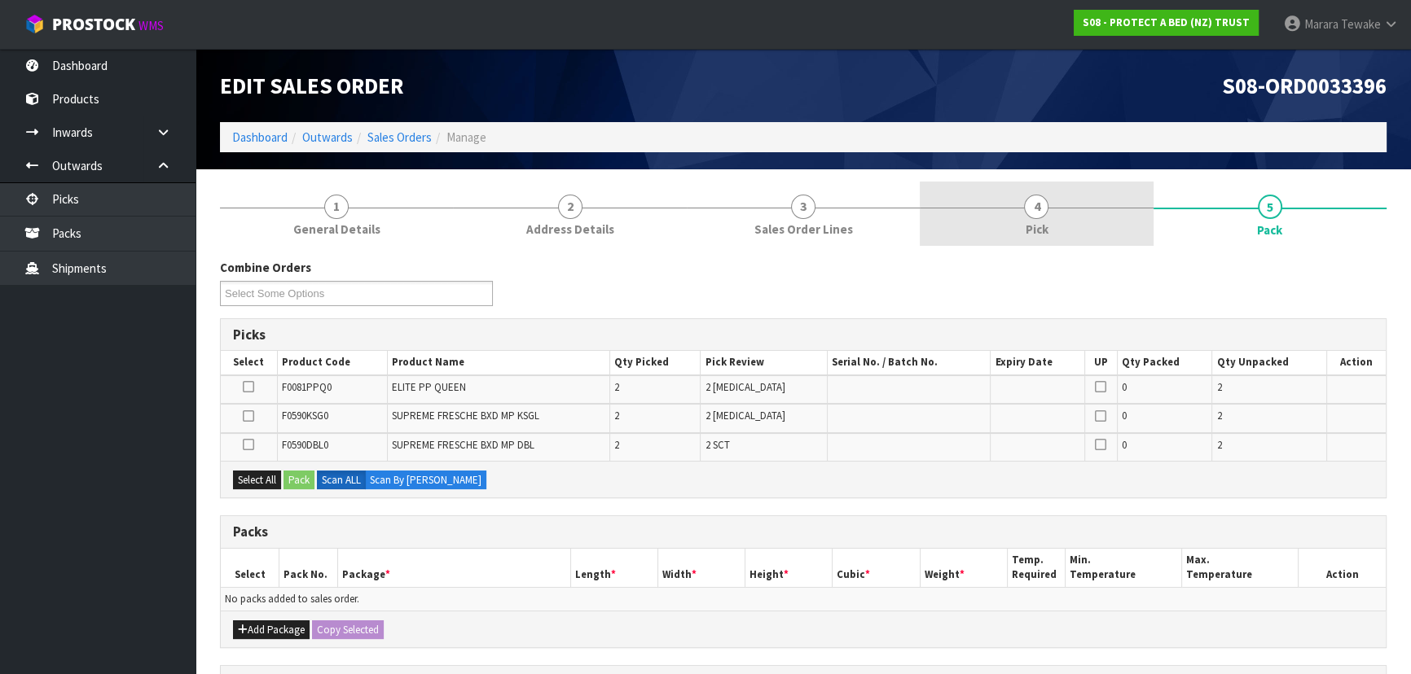
click at [1075, 206] on link "4 Pick" at bounding box center [1035, 214] width 233 height 64
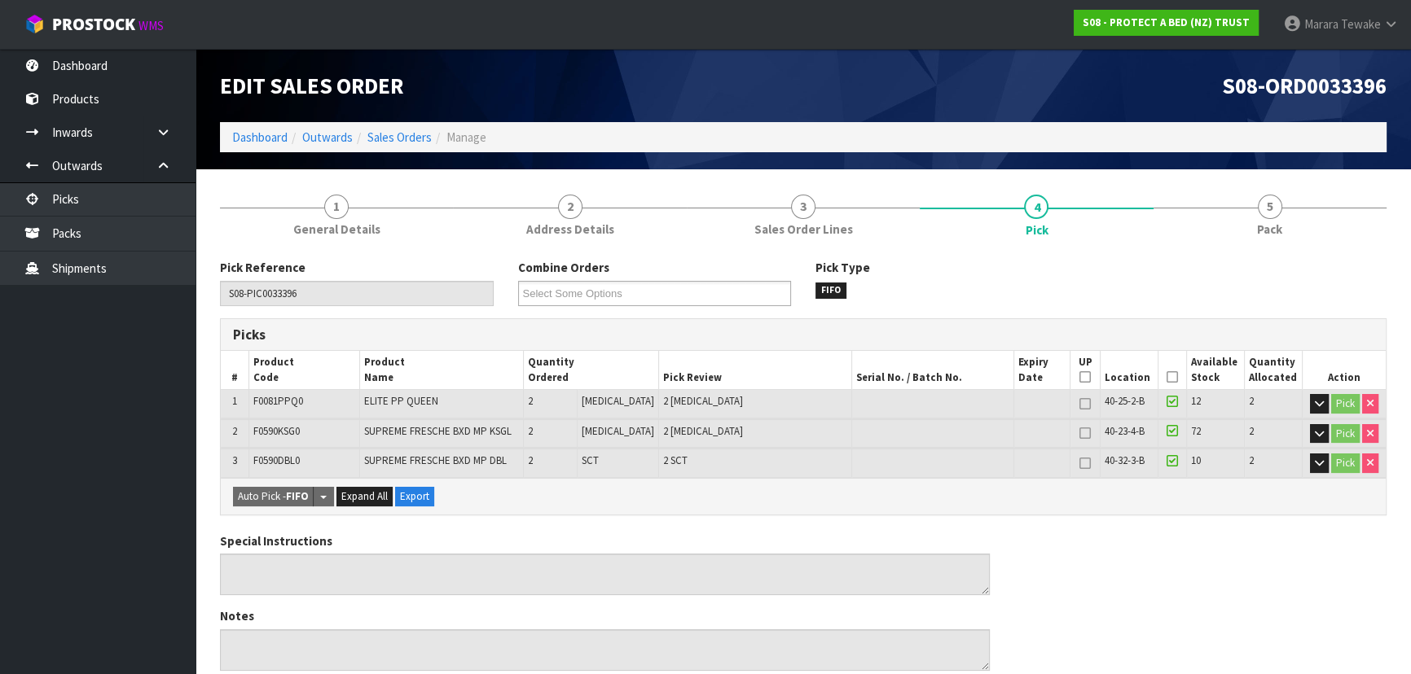
click at [1167, 377] on icon at bounding box center [1171, 377] width 11 height 1
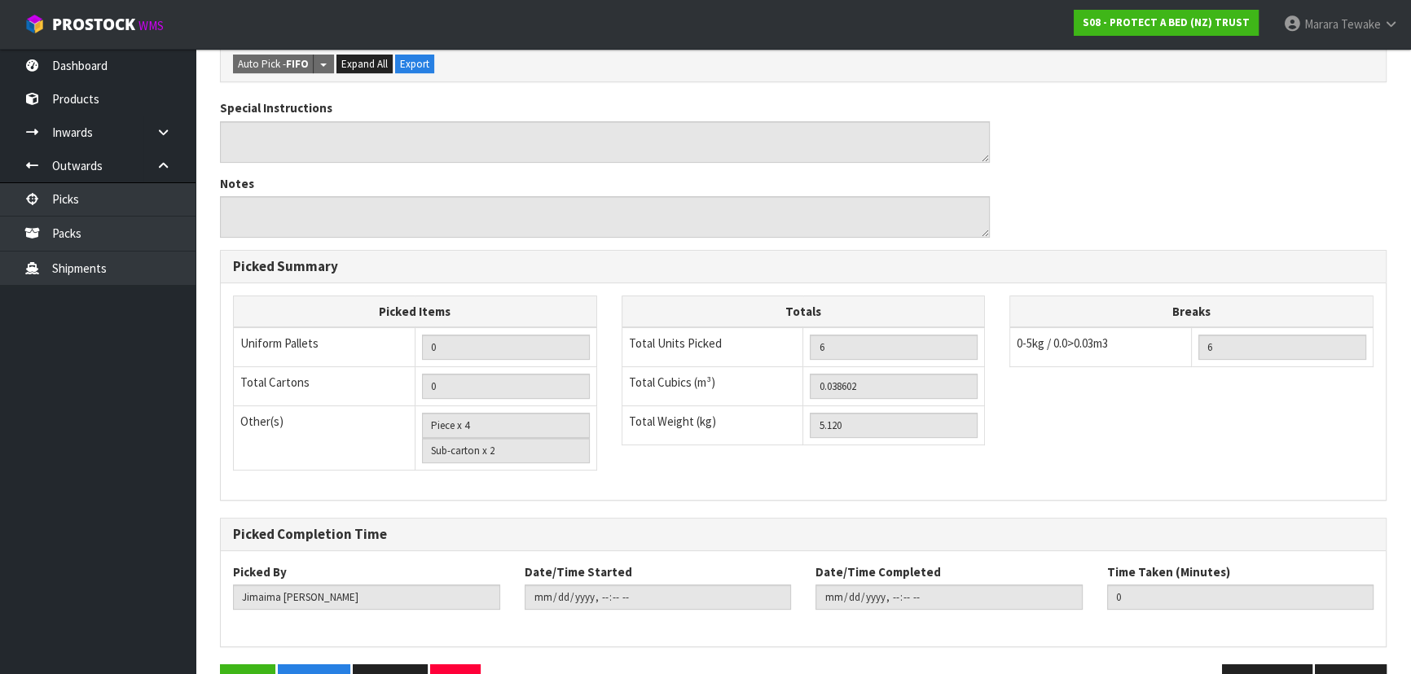
scroll to position [538, 0]
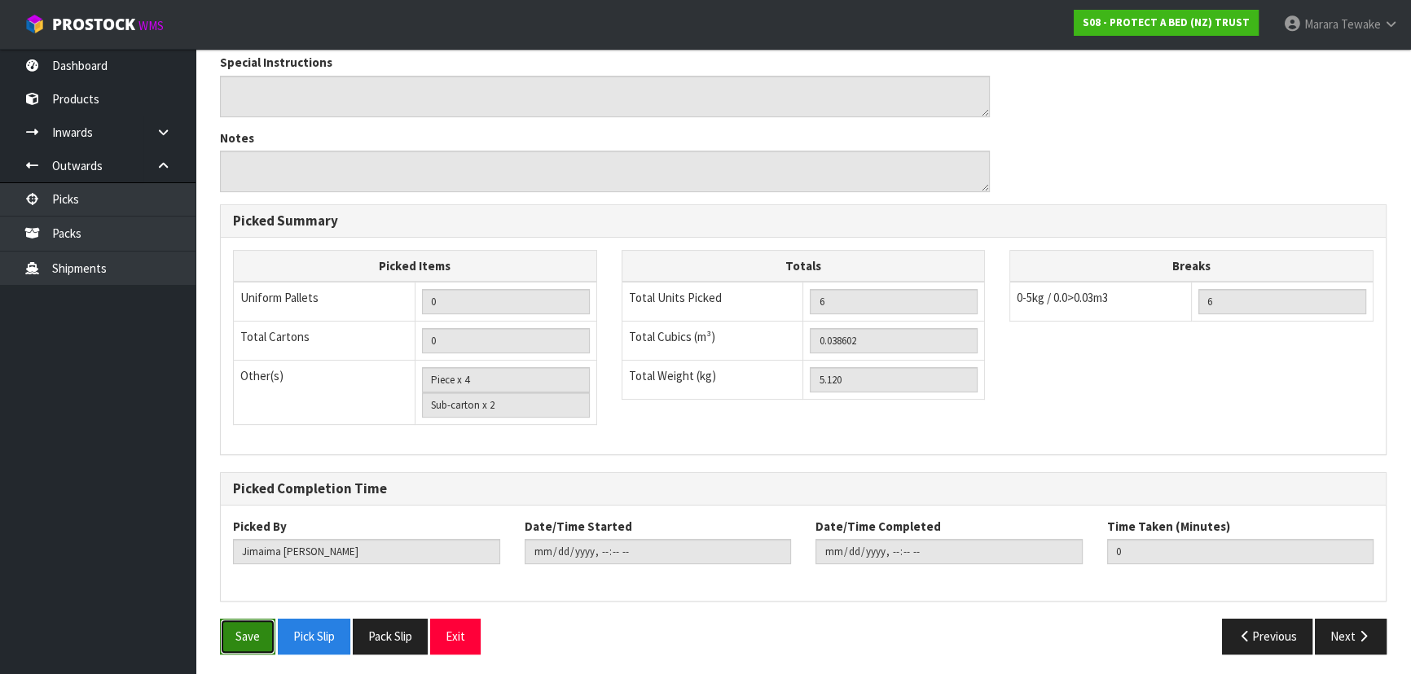
click at [235, 635] on button "Save" at bounding box center [247, 636] width 55 height 35
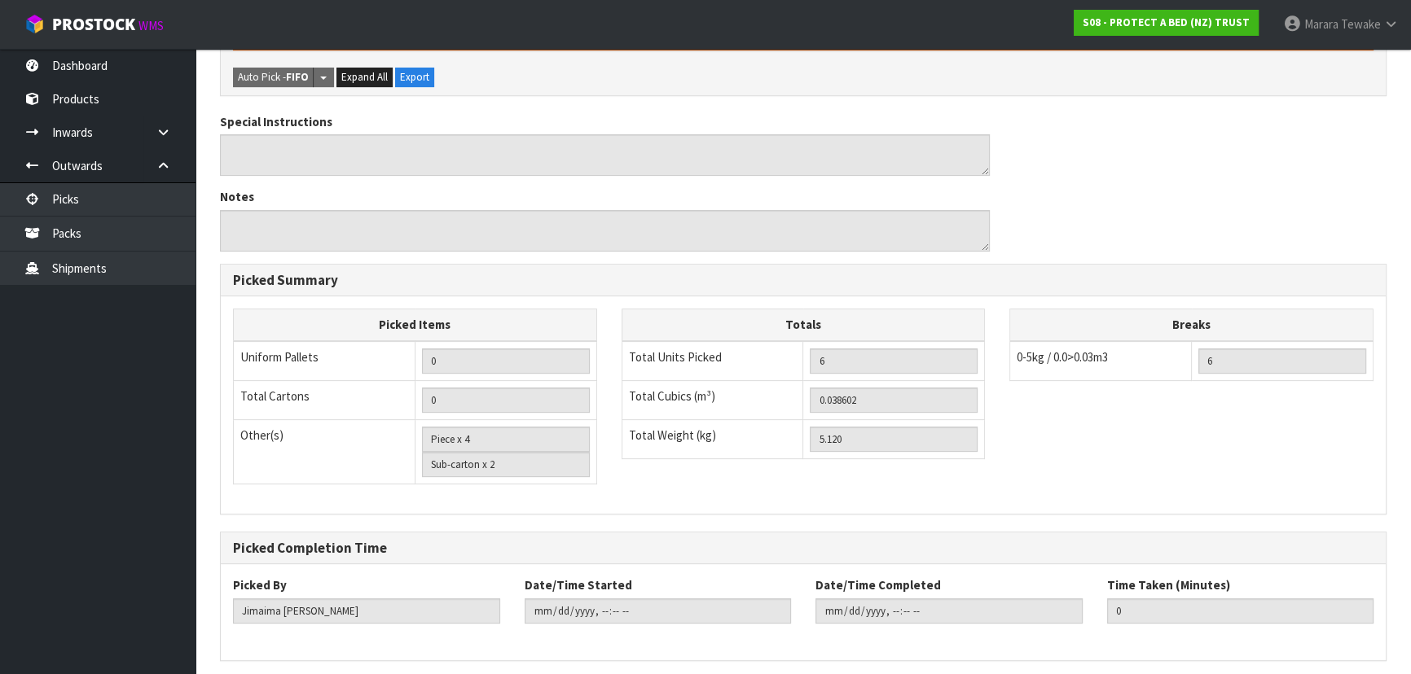
scroll to position [0, 0]
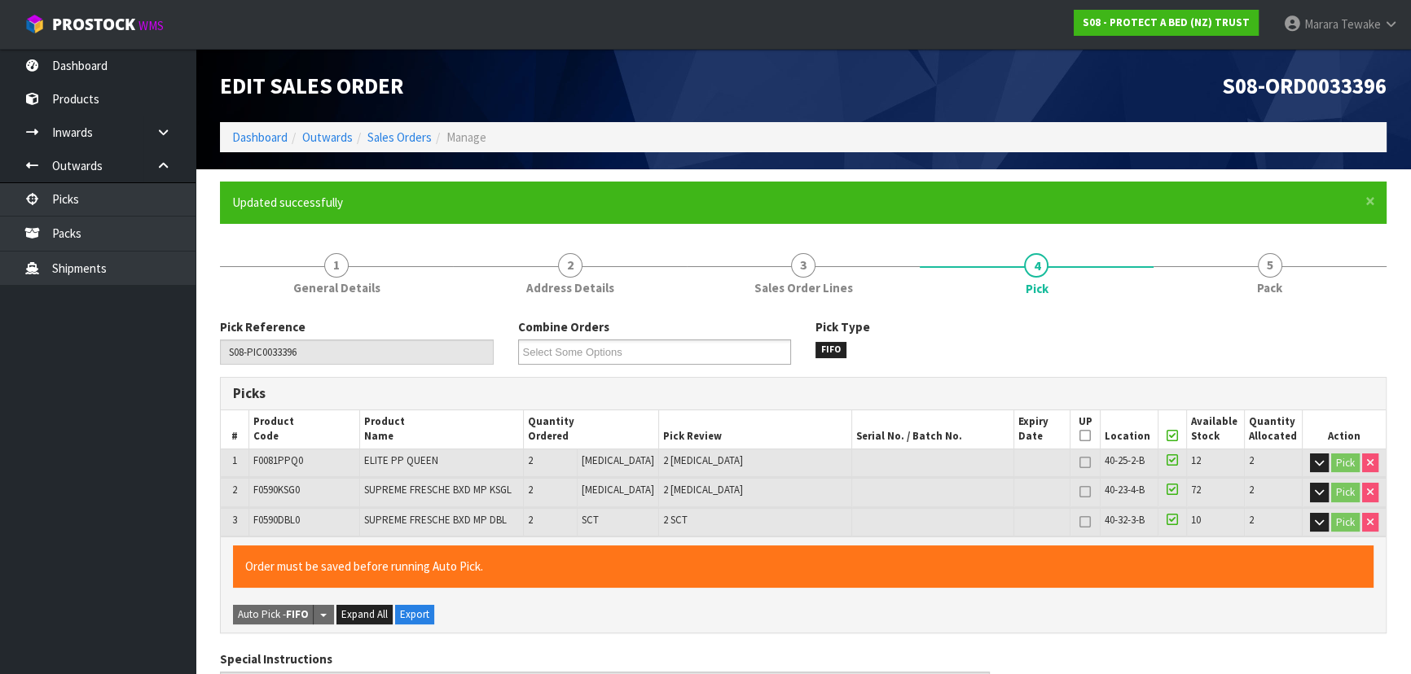
type input "[PERSON_NAME]"
type input "2025-09-16T08:47:10"
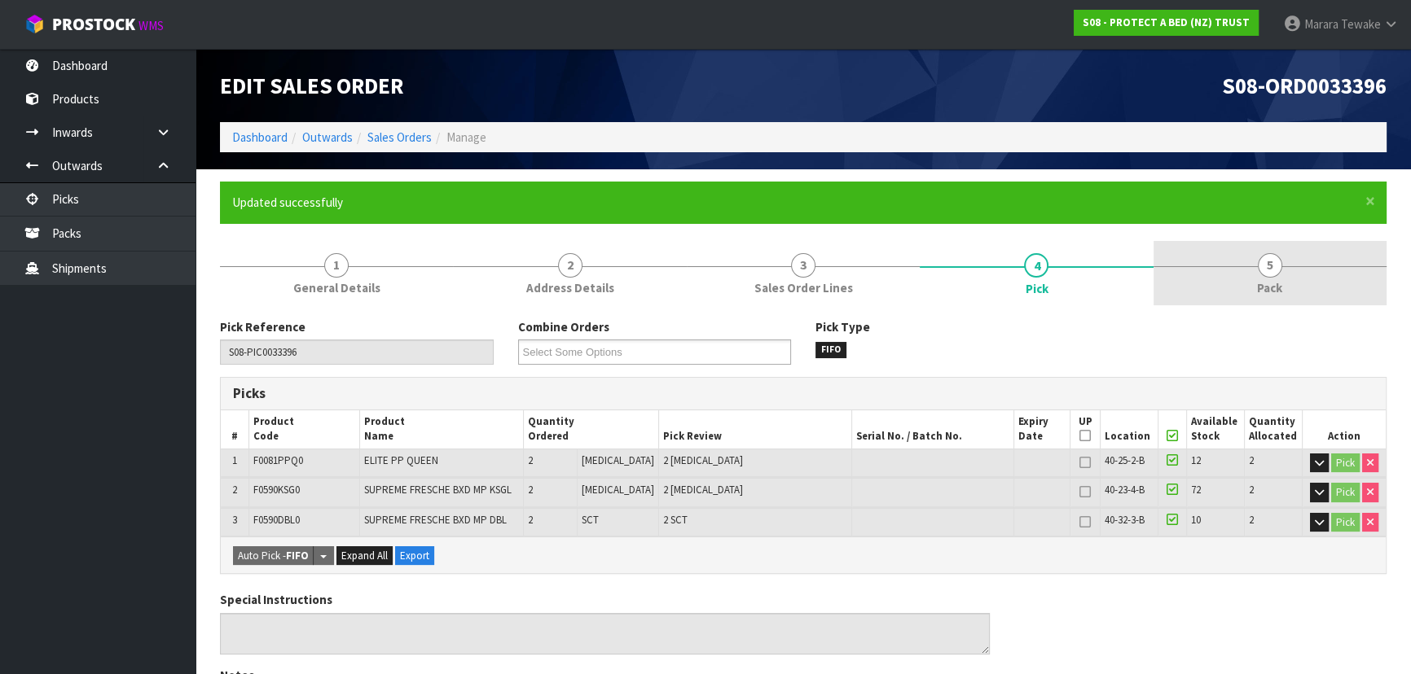
click at [1277, 281] on span "Pack" at bounding box center [1269, 287] width 25 height 17
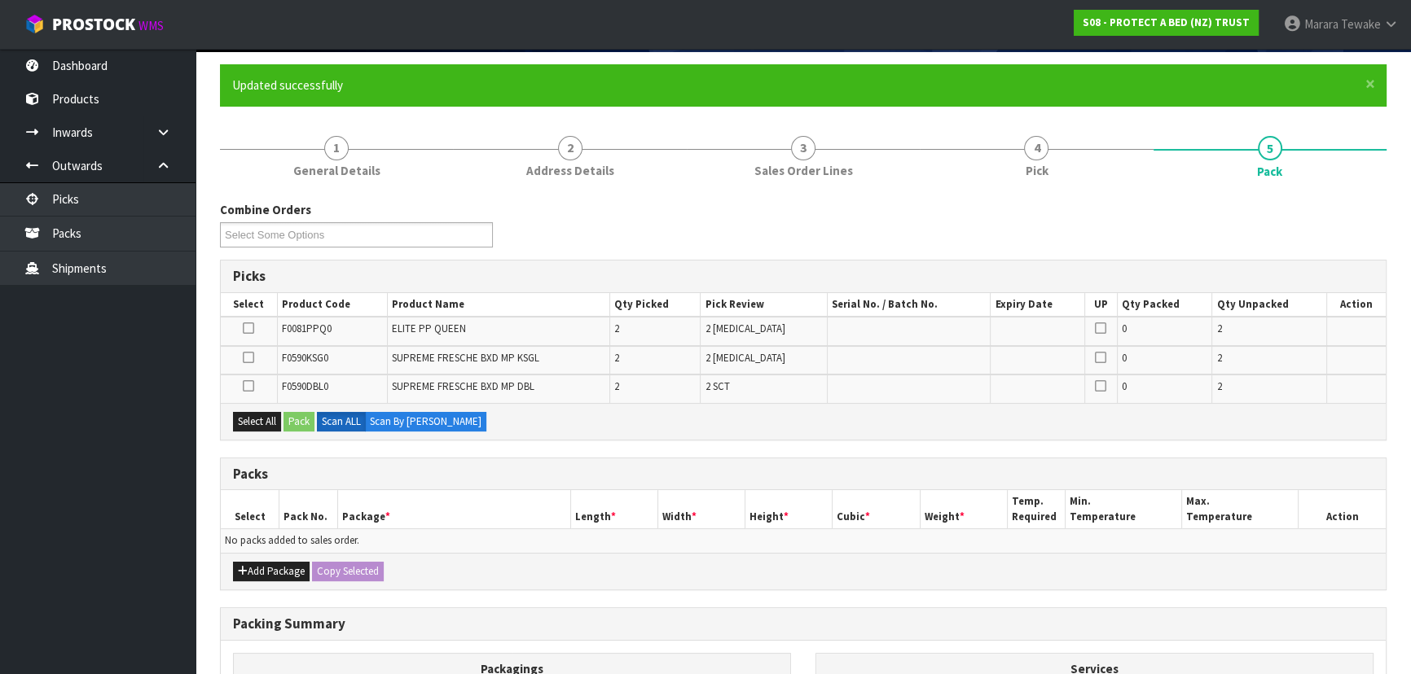
scroll to position [331, 0]
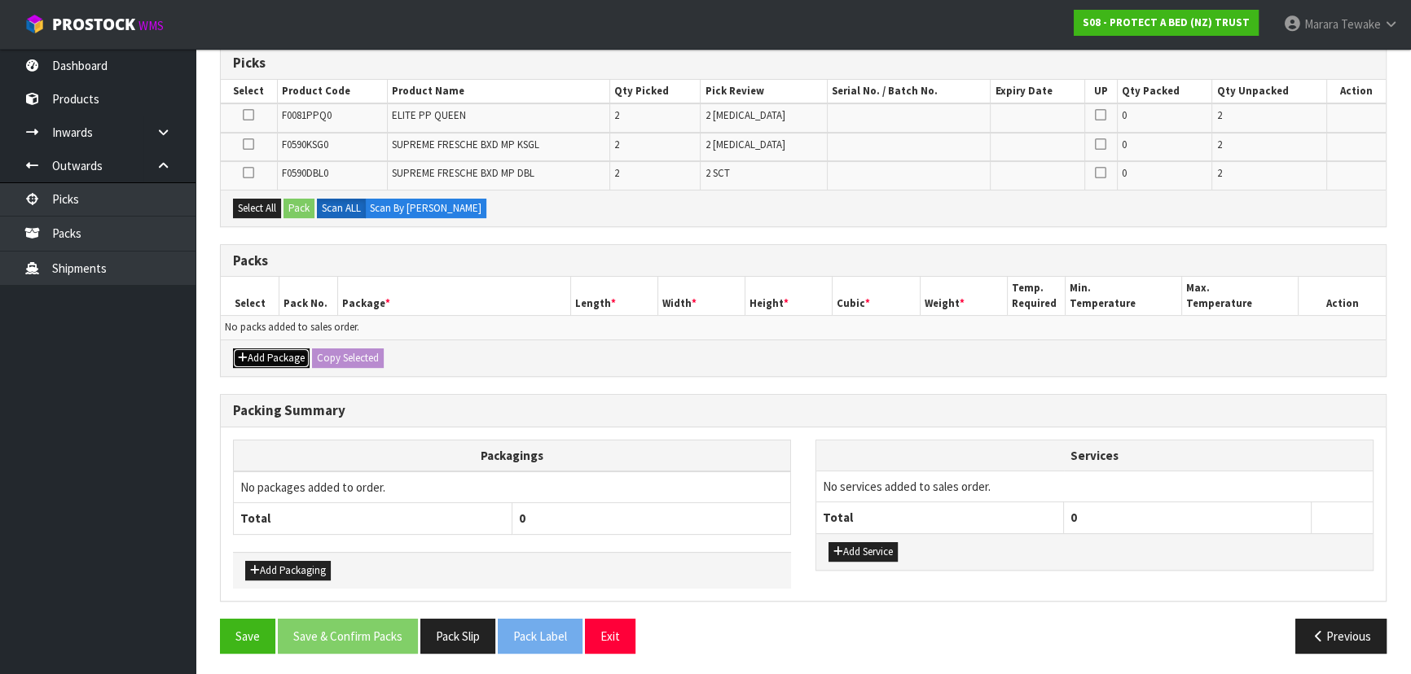
click at [257, 358] on button "Add Package" at bounding box center [271, 359] width 77 height 20
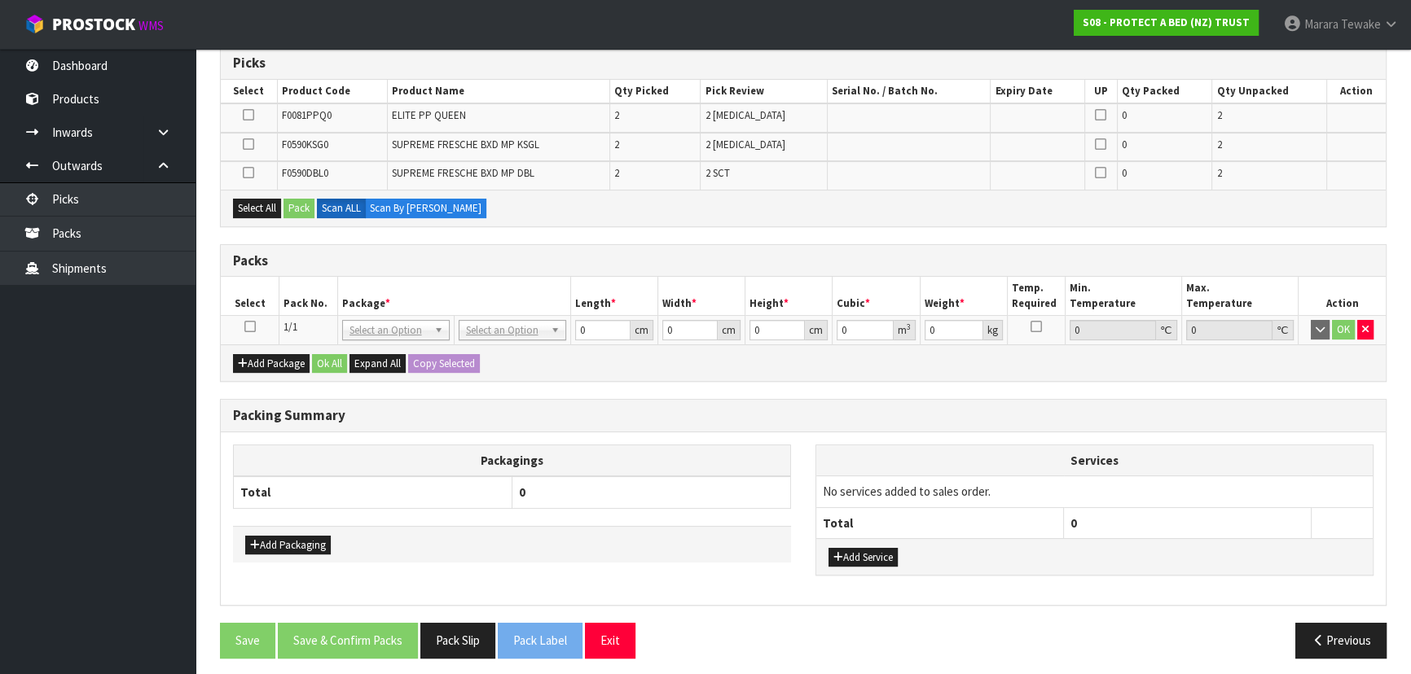
click at [248, 327] on icon at bounding box center [249, 327] width 11 height 1
click at [264, 203] on button "Select All" at bounding box center [257, 209] width 48 height 20
click at [292, 213] on button "Pack" at bounding box center [298, 209] width 31 height 20
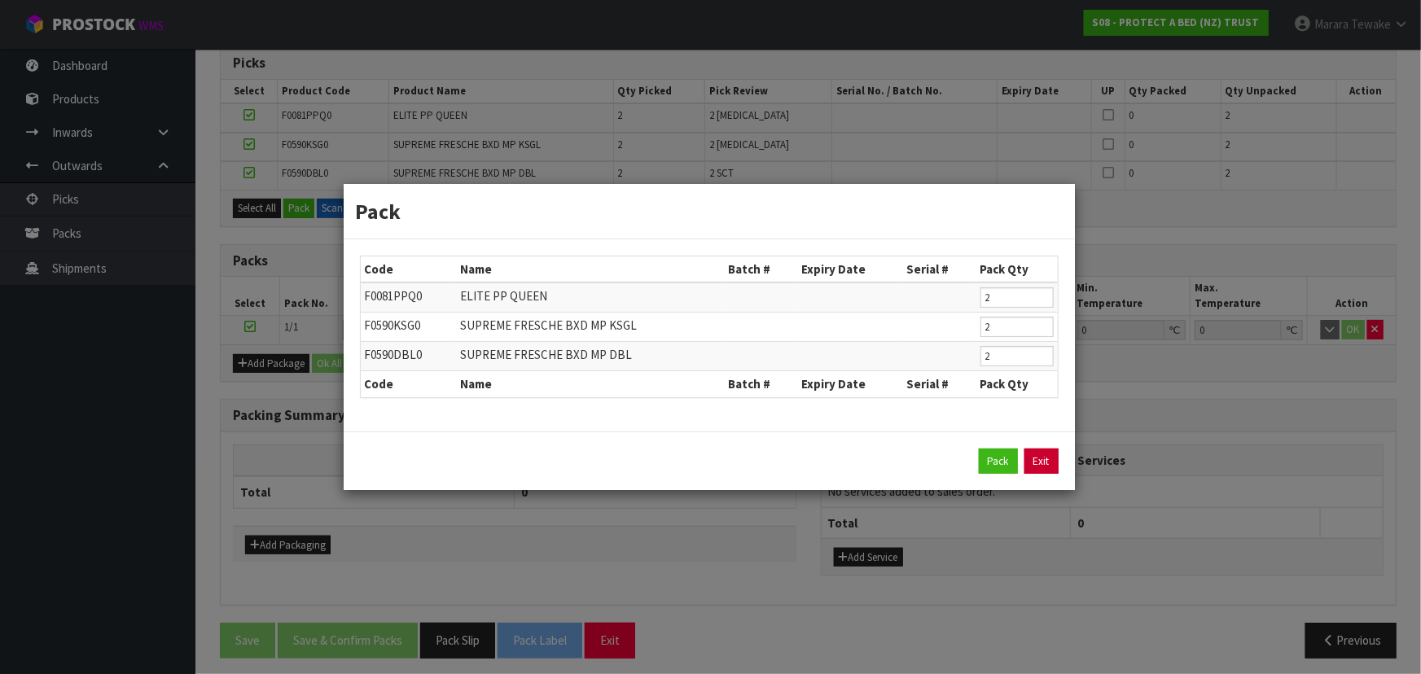
click at [1043, 463] on link "Exit" at bounding box center [1042, 462] width 34 height 26
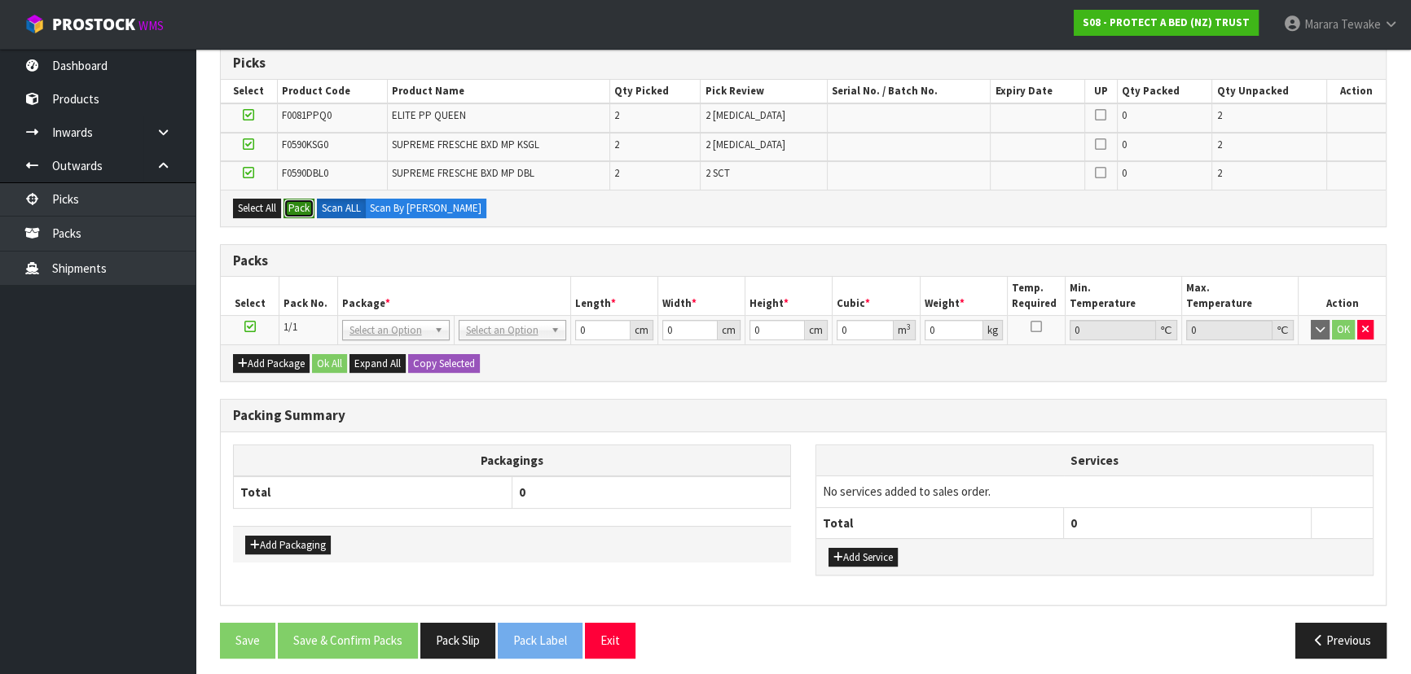
click at [297, 209] on button "Pack" at bounding box center [298, 209] width 31 height 20
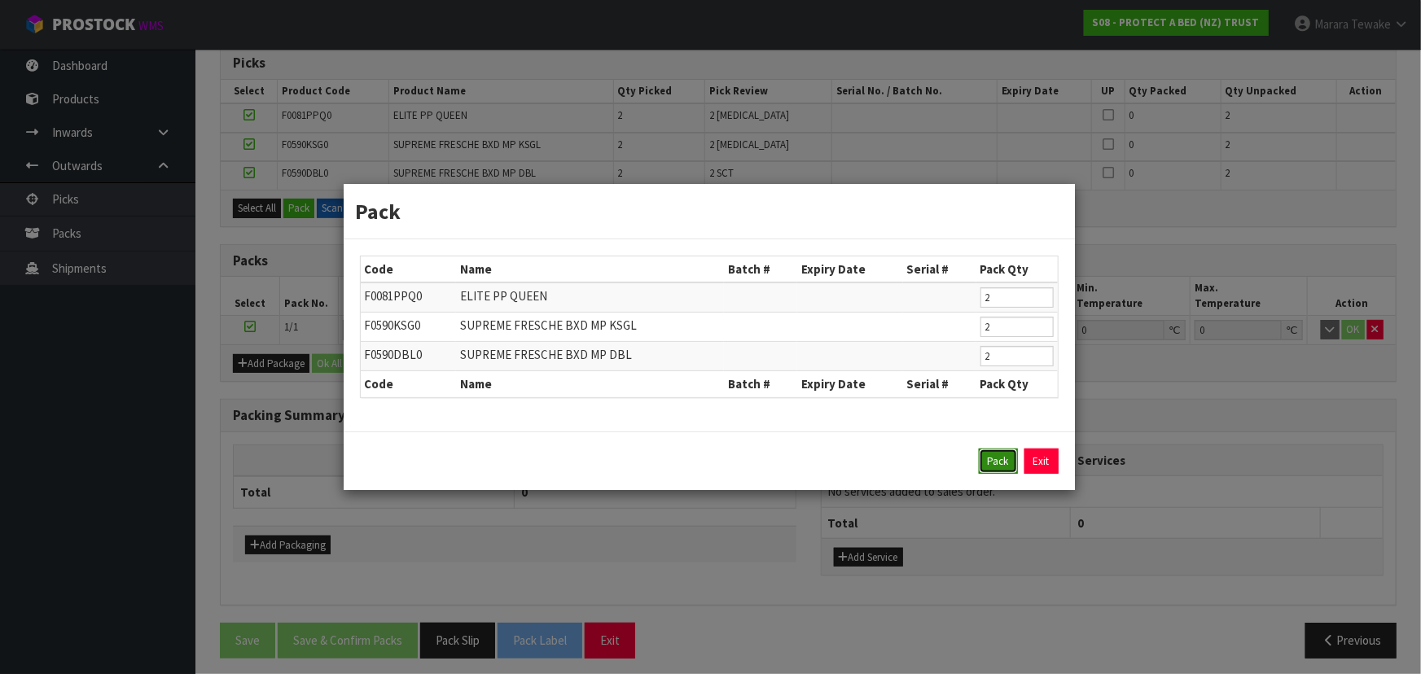
click at [996, 463] on button "Pack" at bounding box center [998, 462] width 39 height 26
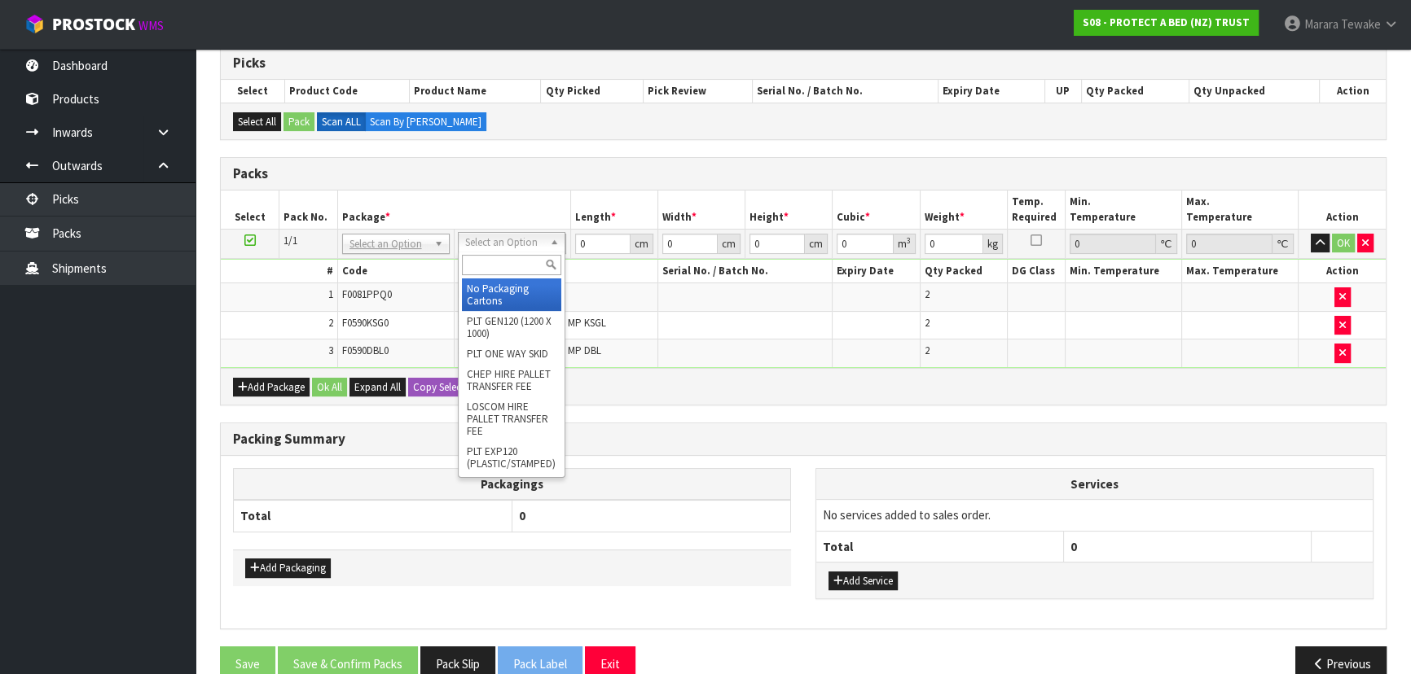
click at [504, 261] on input "text" at bounding box center [511, 265] width 99 height 20
type input "OC"
type input "5.12"
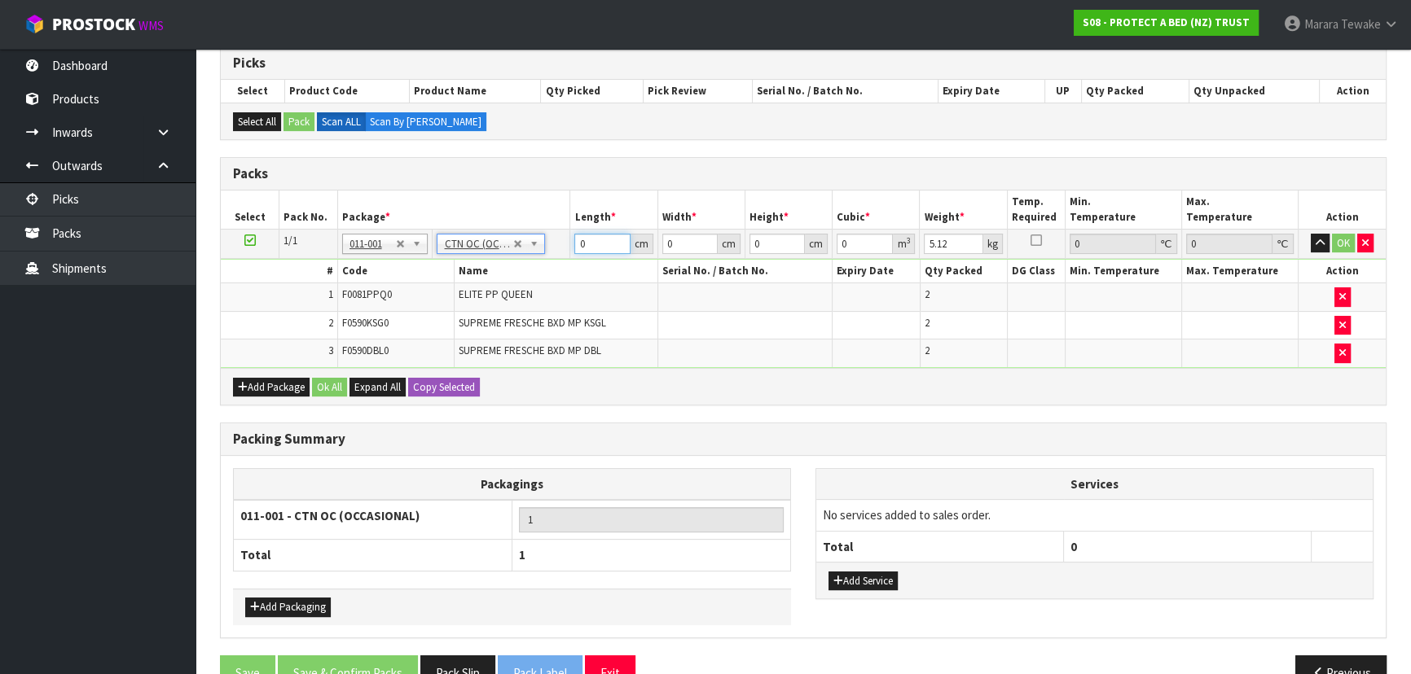
drag, startPoint x: 595, startPoint y: 246, endPoint x: 555, endPoint y: 197, distance: 62.6
click at [557, 213] on table "Select Pack No. Package * Length * Width * Height * Cubic * Weight * Temp. Requ…" at bounding box center [803, 280] width 1165 height 178
type input "63"
type input "35"
type input "2"
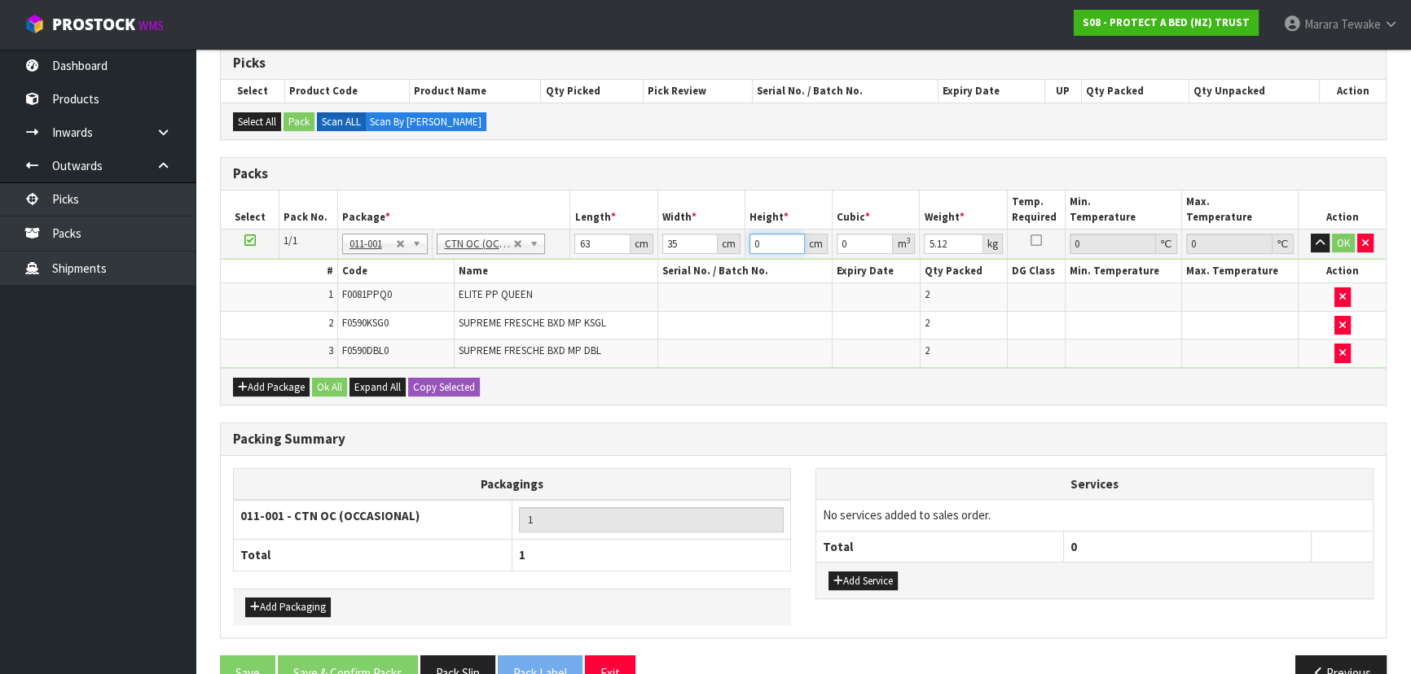
type input "0.00441"
type input "21"
type input "0.046305"
type input "21"
type input "1"
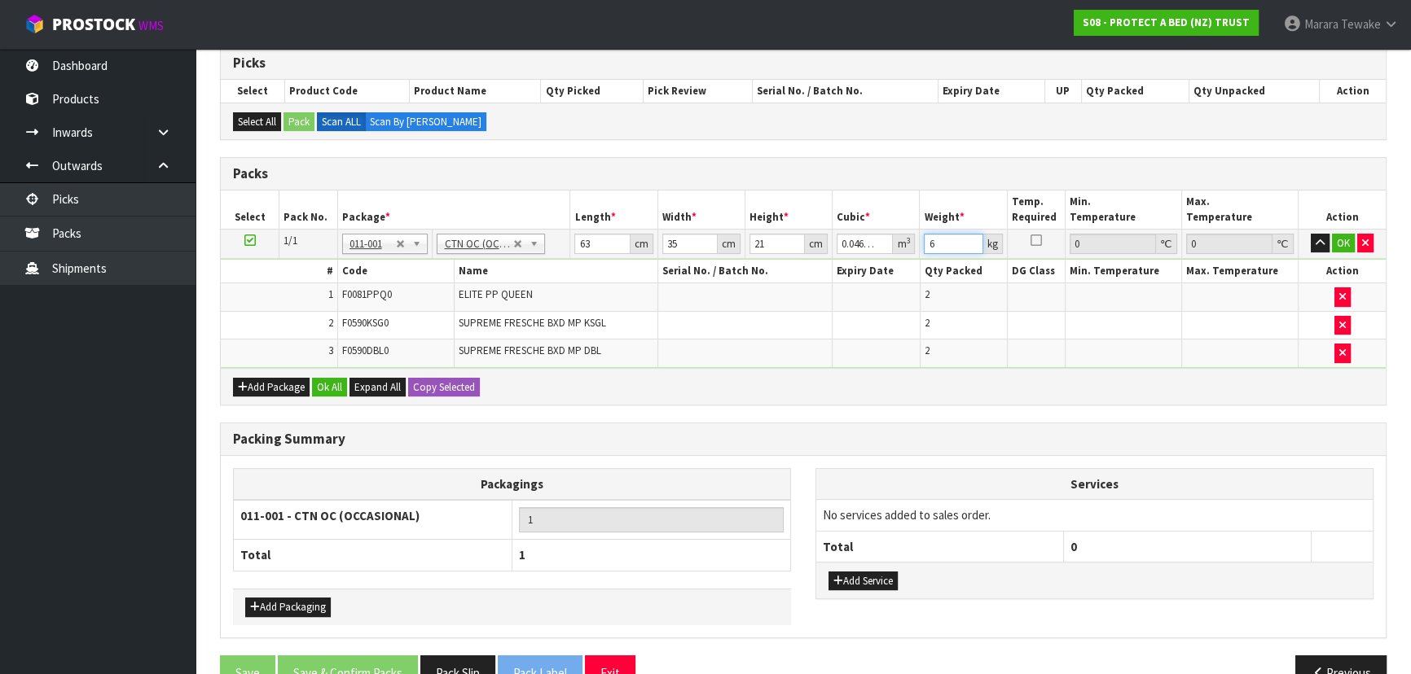
type input "6"
click at [1310, 234] on button "button" at bounding box center [1319, 244] width 19 height 20
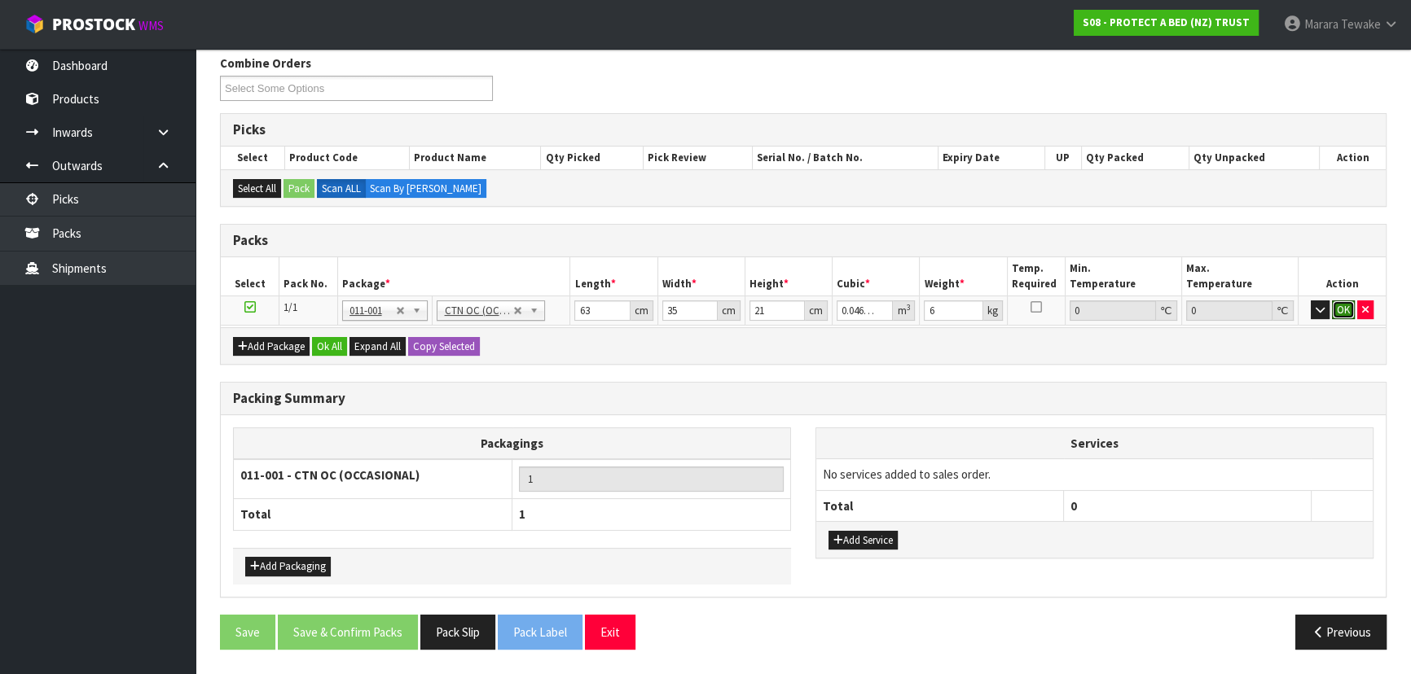
click button "OK" at bounding box center [1343, 311] width 23 height 20
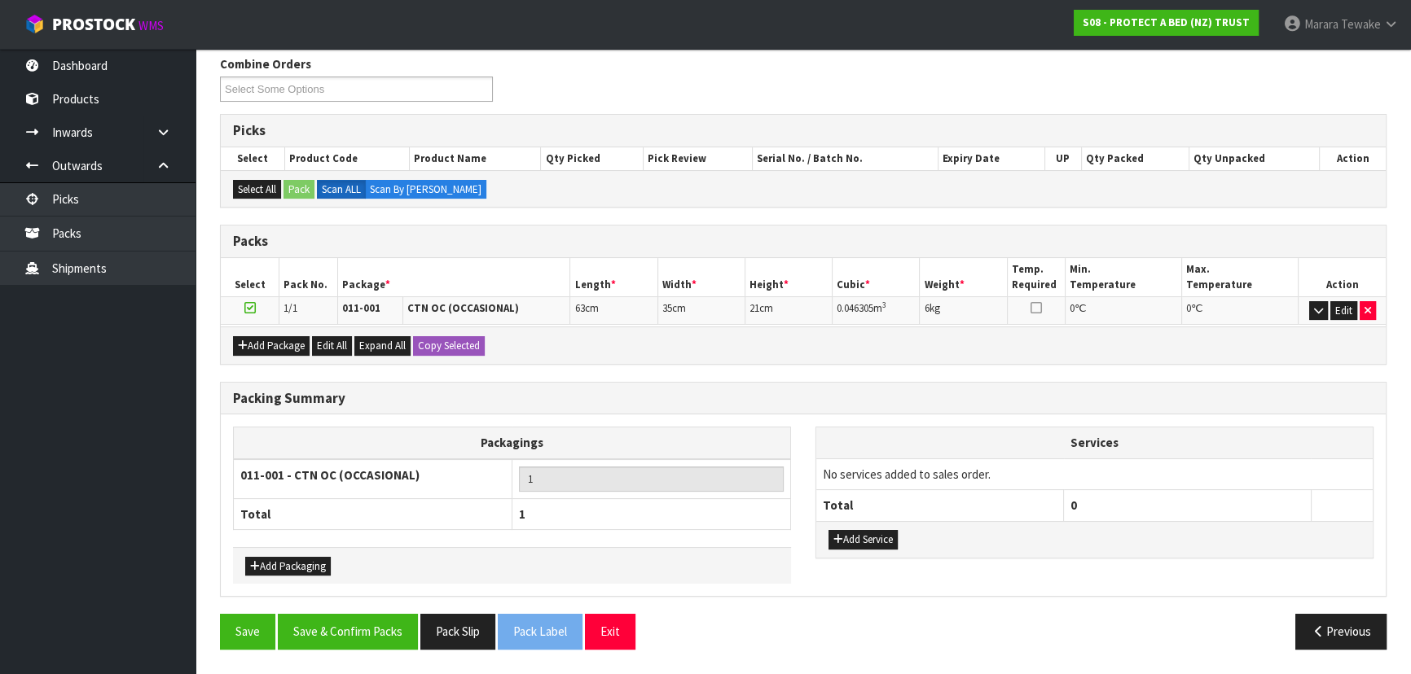
scroll to position [257, 0]
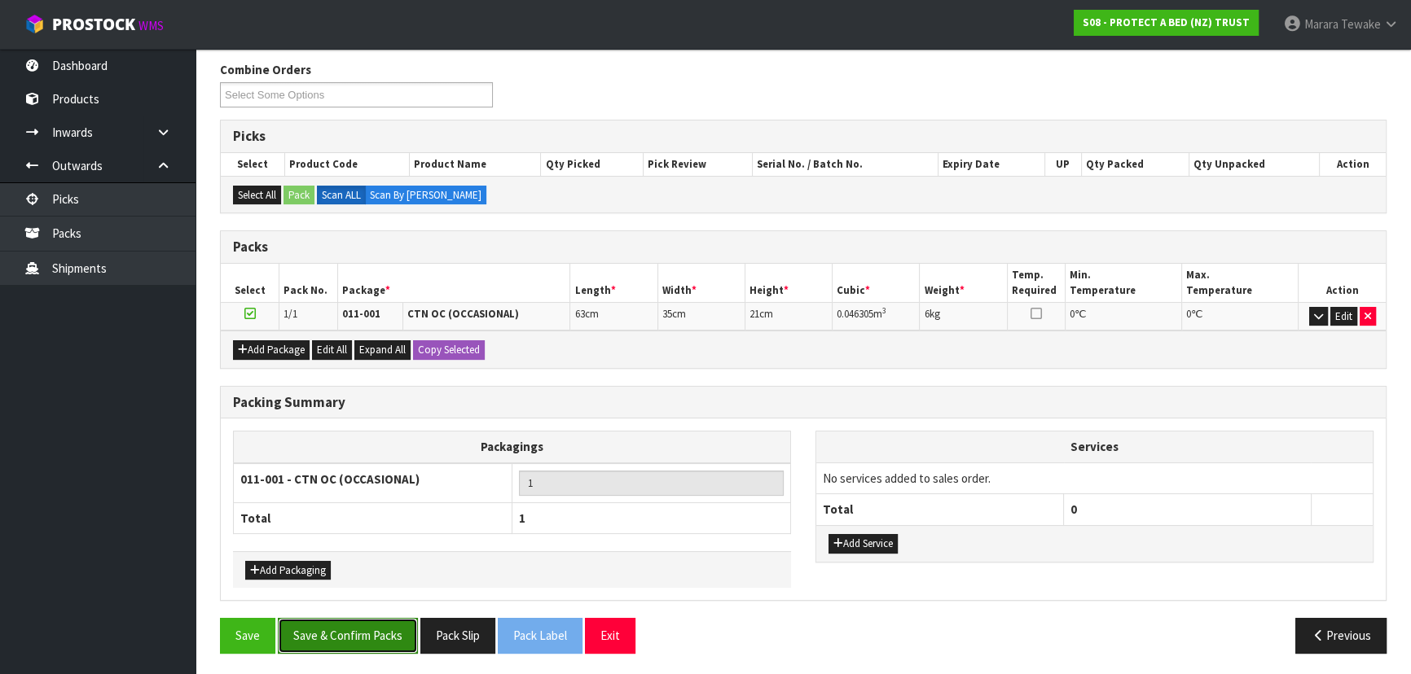
click at [375, 620] on button "Save & Confirm Packs" at bounding box center [348, 635] width 140 height 35
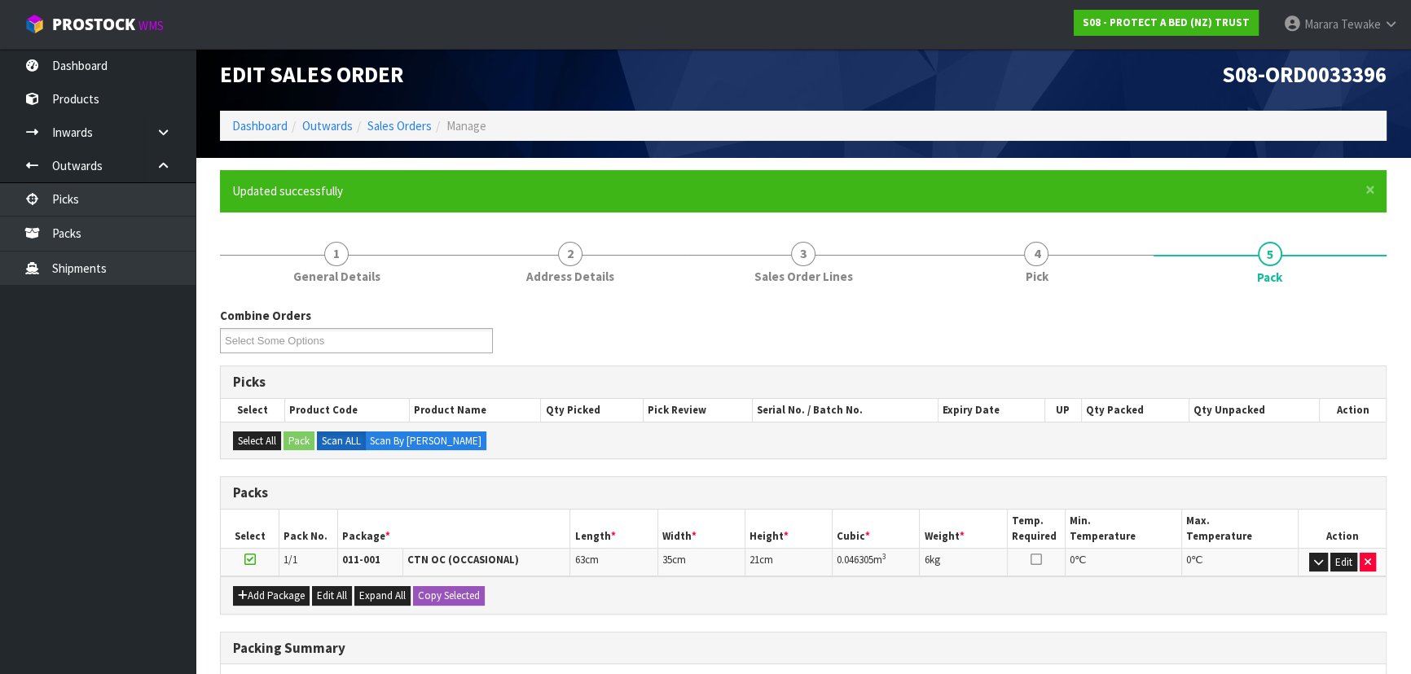
scroll to position [221, 0]
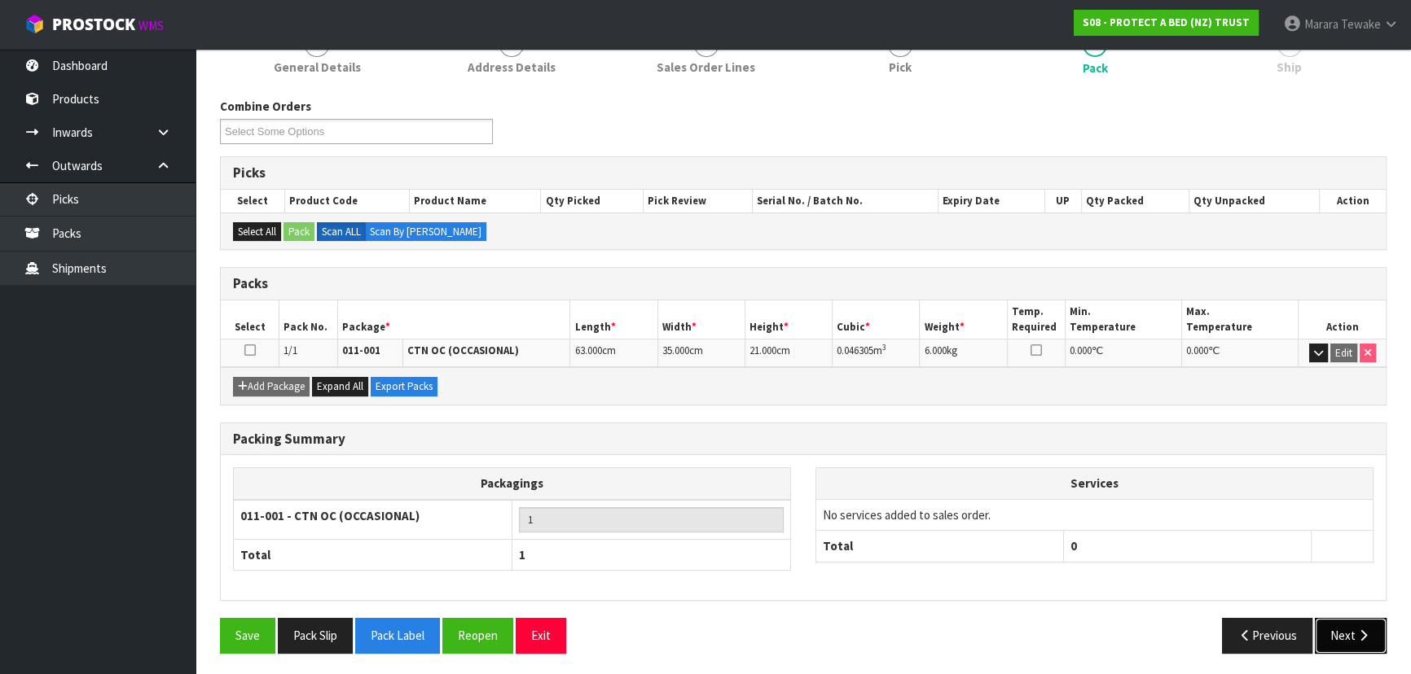
click at [1332, 627] on button "Next" at bounding box center [1350, 635] width 72 height 35
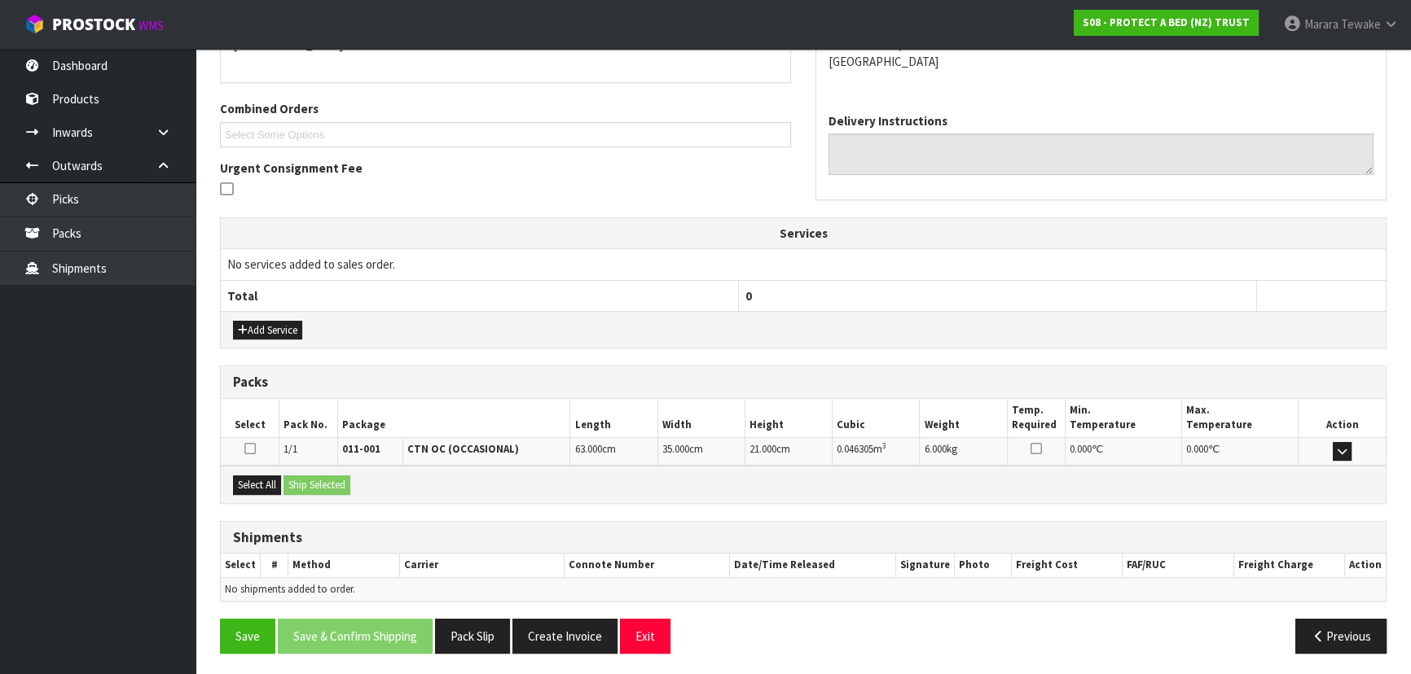
scroll to position [381, 0]
click at [258, 485] on button "Select All" at bounding box center [257, 485] width 48 height 20
click at [305, 483] on button "Ship Selected" at bounding box center [316, 485] width 67 height 20
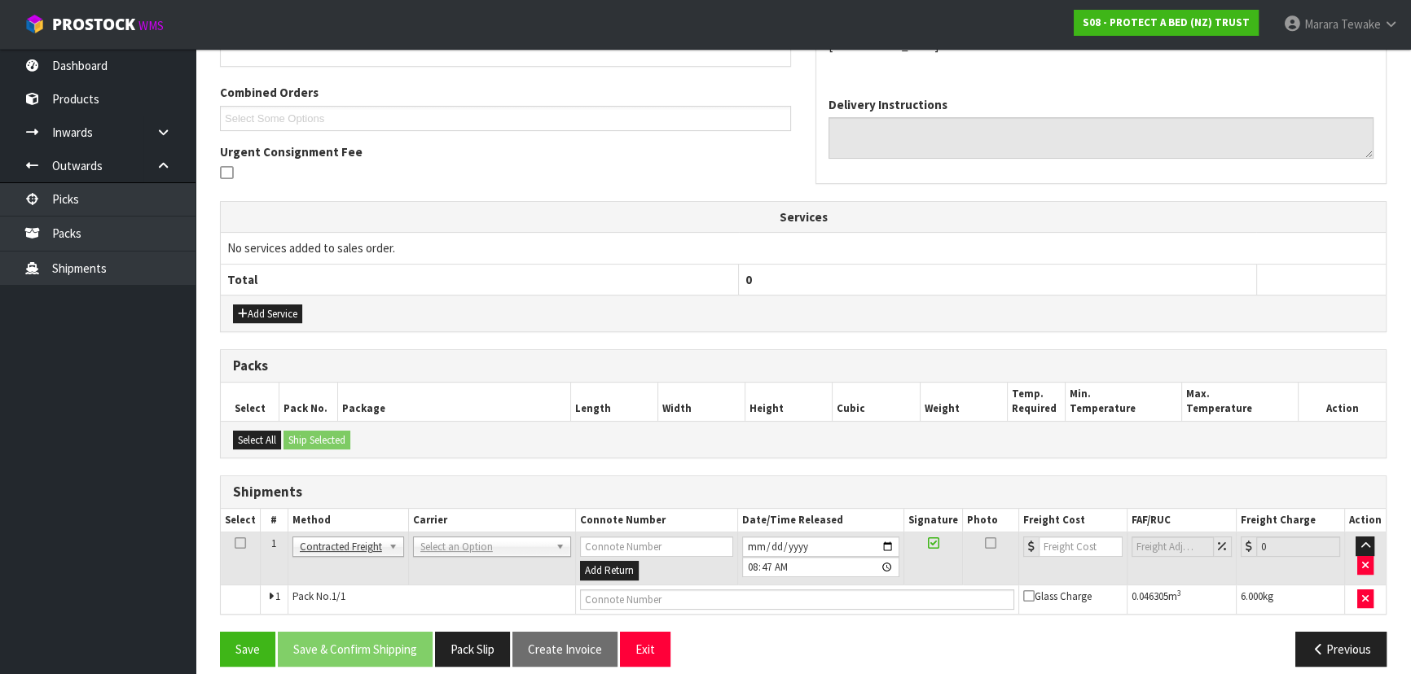
scroll to position [410, 0]
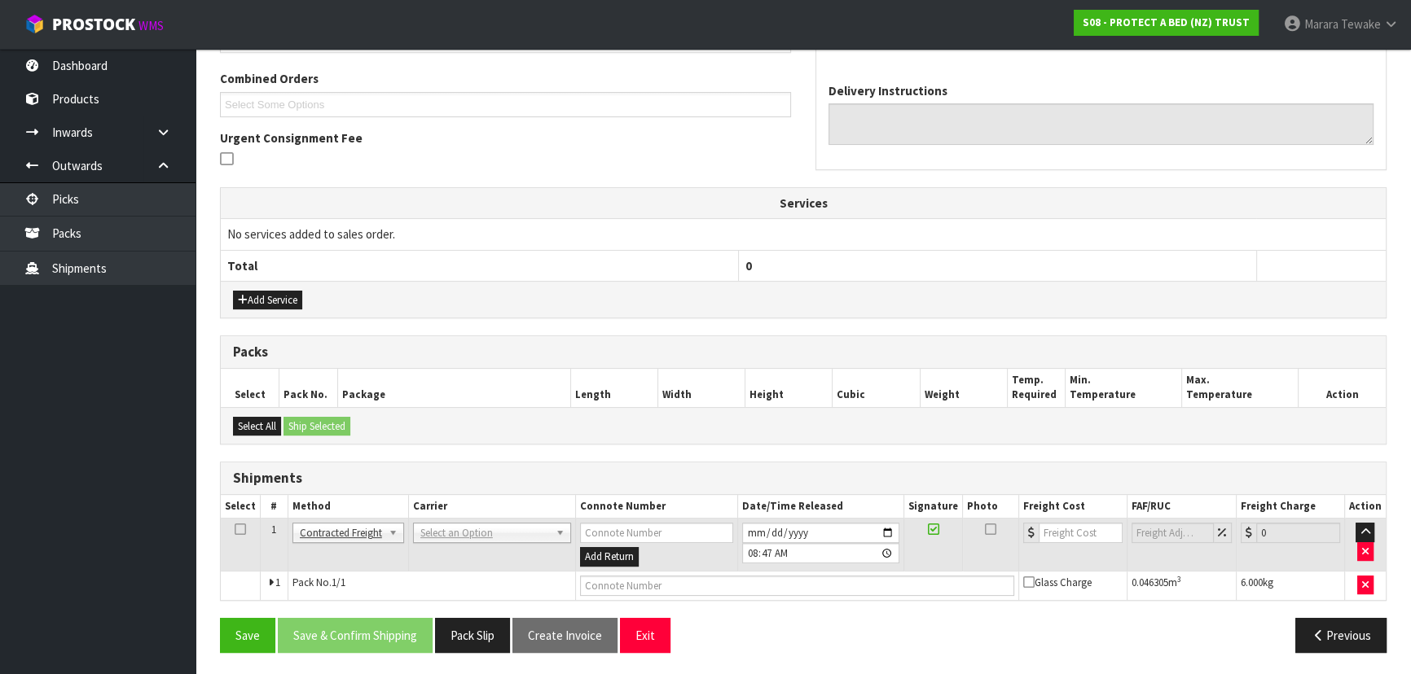
drag, startPoint x: 465, startPoint y: 538, endPoint x: 463, endPoint y: 550, distance: 12.3
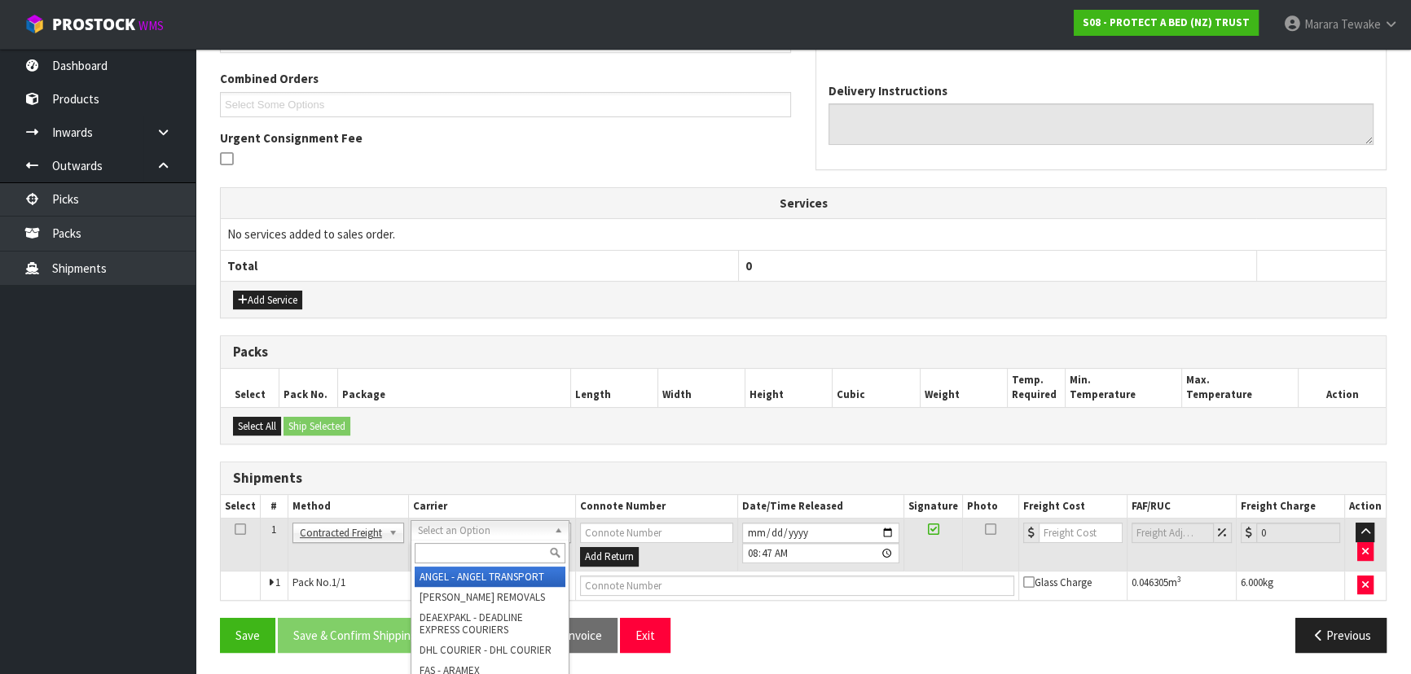
click at [463, 556] on input "text" at bounding box center [490, 553] width 151 height 20
type input "NZP"
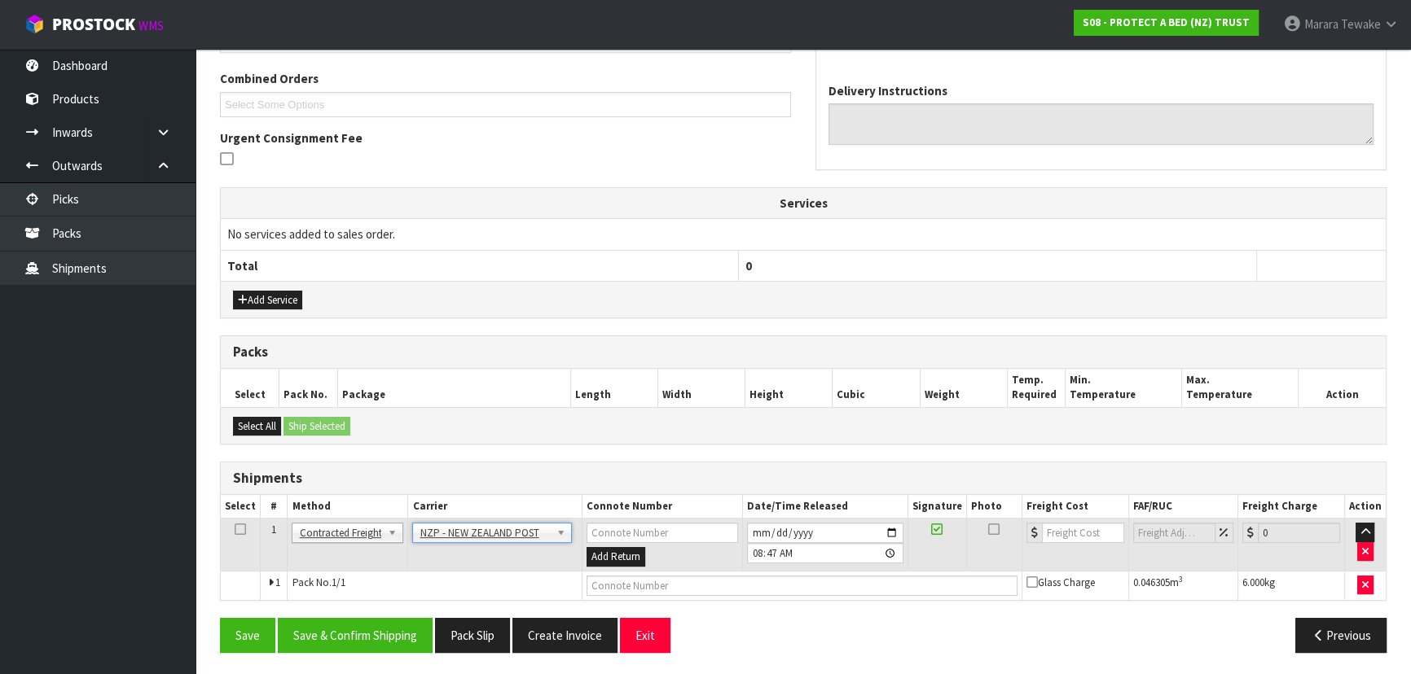
click at [366, 657] on div "Save Save & Confirm Shipping Pack Slip Create Invoice Exit Previous" at bounding box center [803, 641] width 1191 height 47
click at [369, 638] on button "Save & Confirm Shipping" at bounding box center [355, 635] width 155 height 35
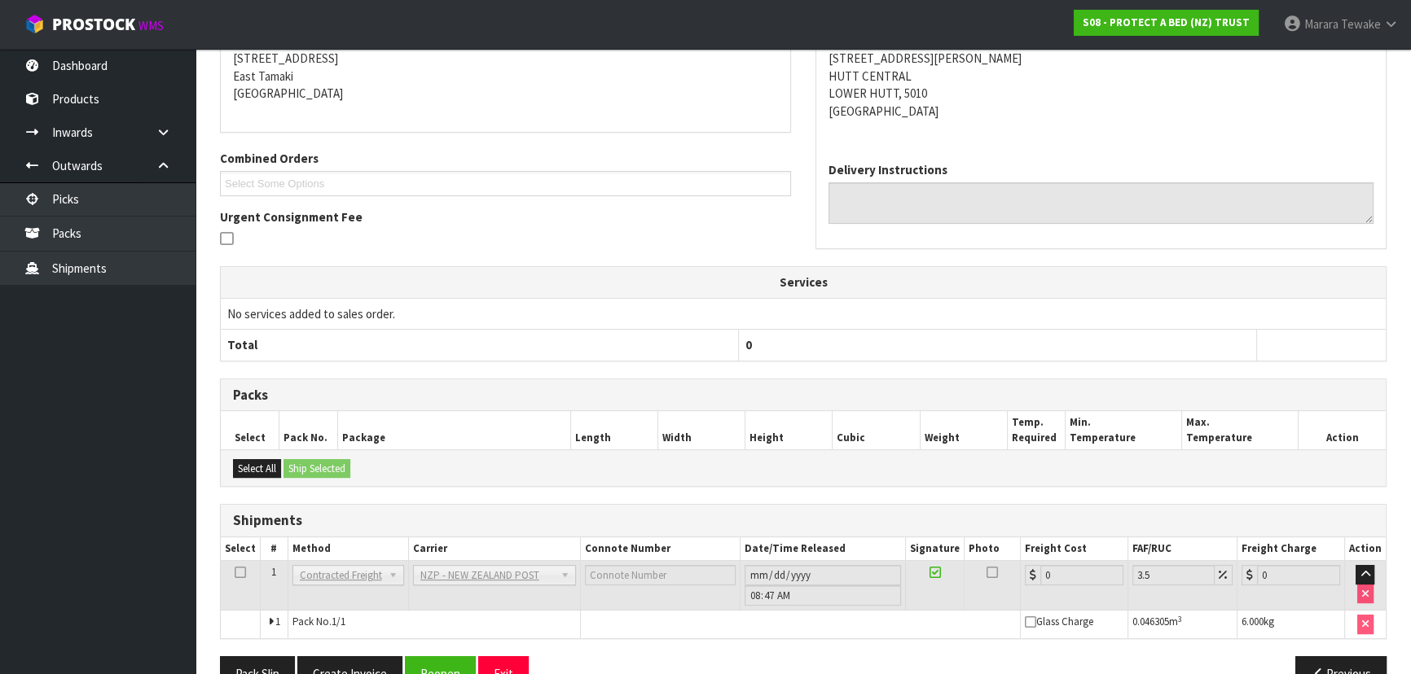
scroll to position [388, 0]
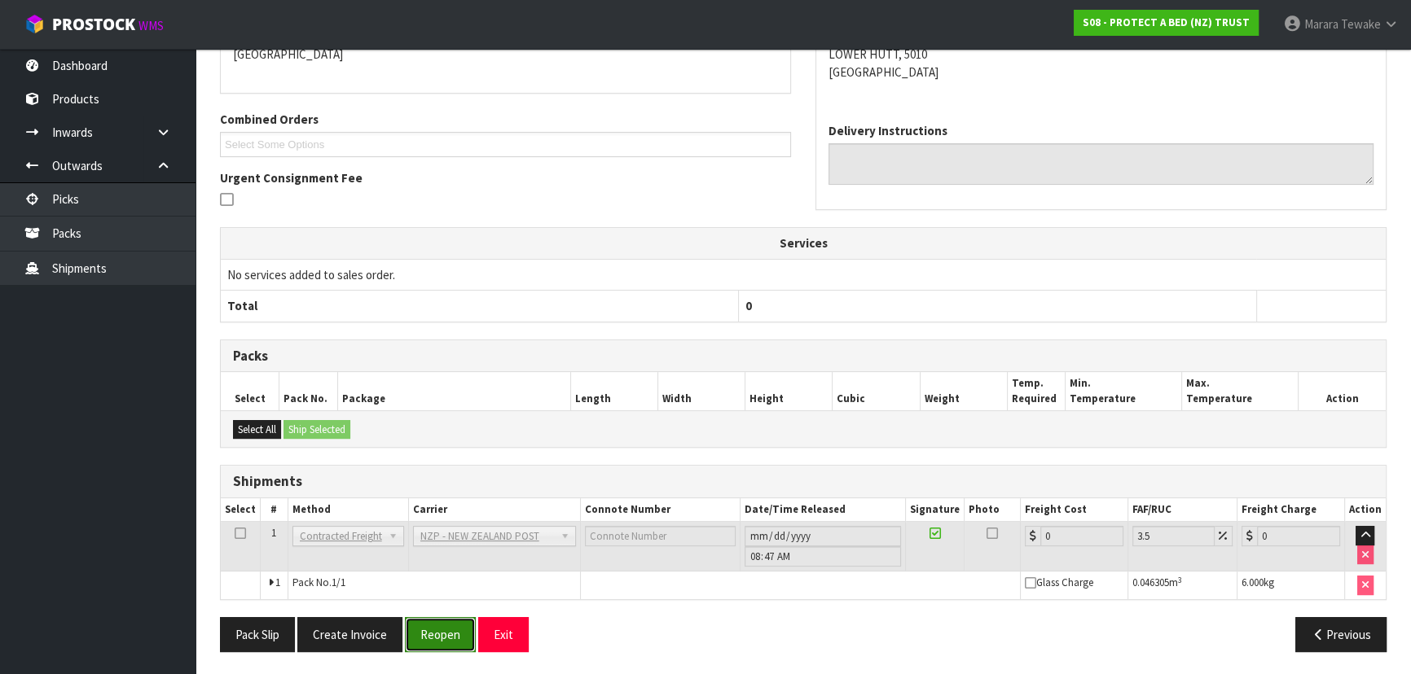
drag, startPoint x: 423, startPoint y: 649, endPoint x: 410, endPoint y: 645, distance: 14.4
click at [423, 648] on button "Reopen" at bounding box center [440, 634] width 71 height 35
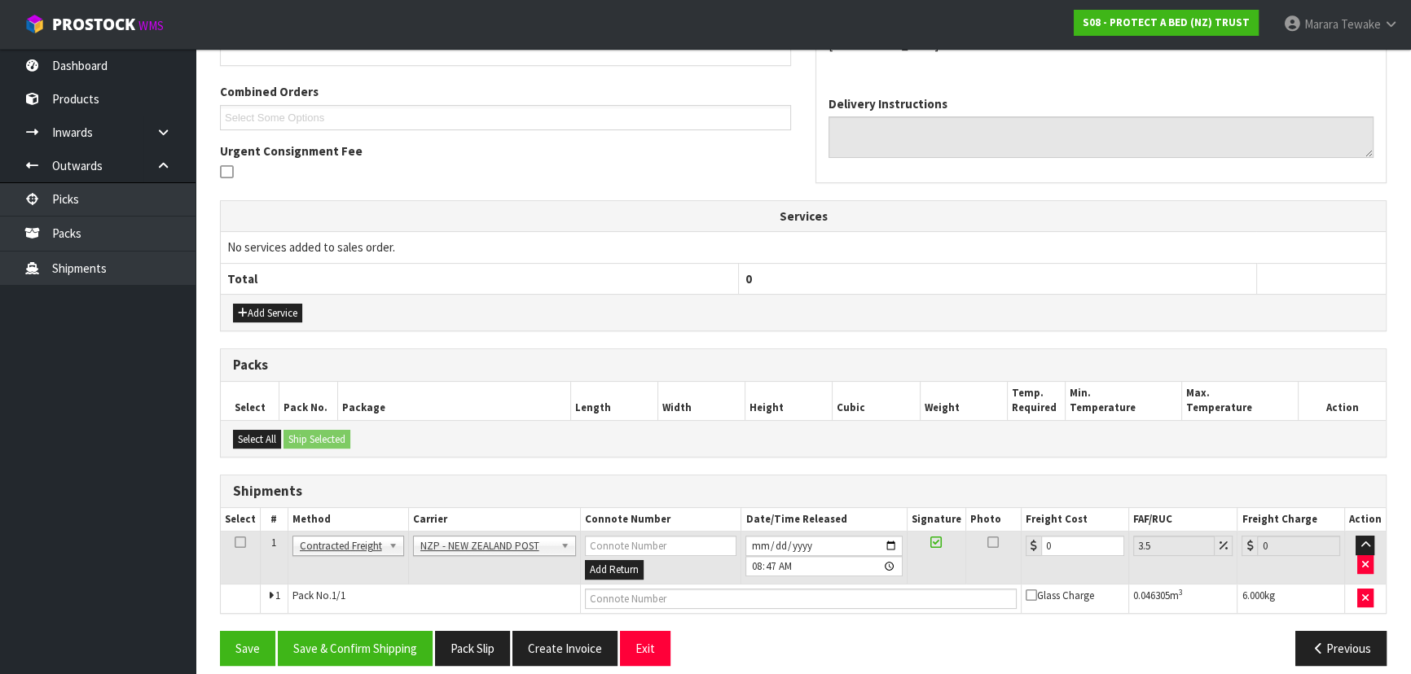
scroll to position [410, 0]
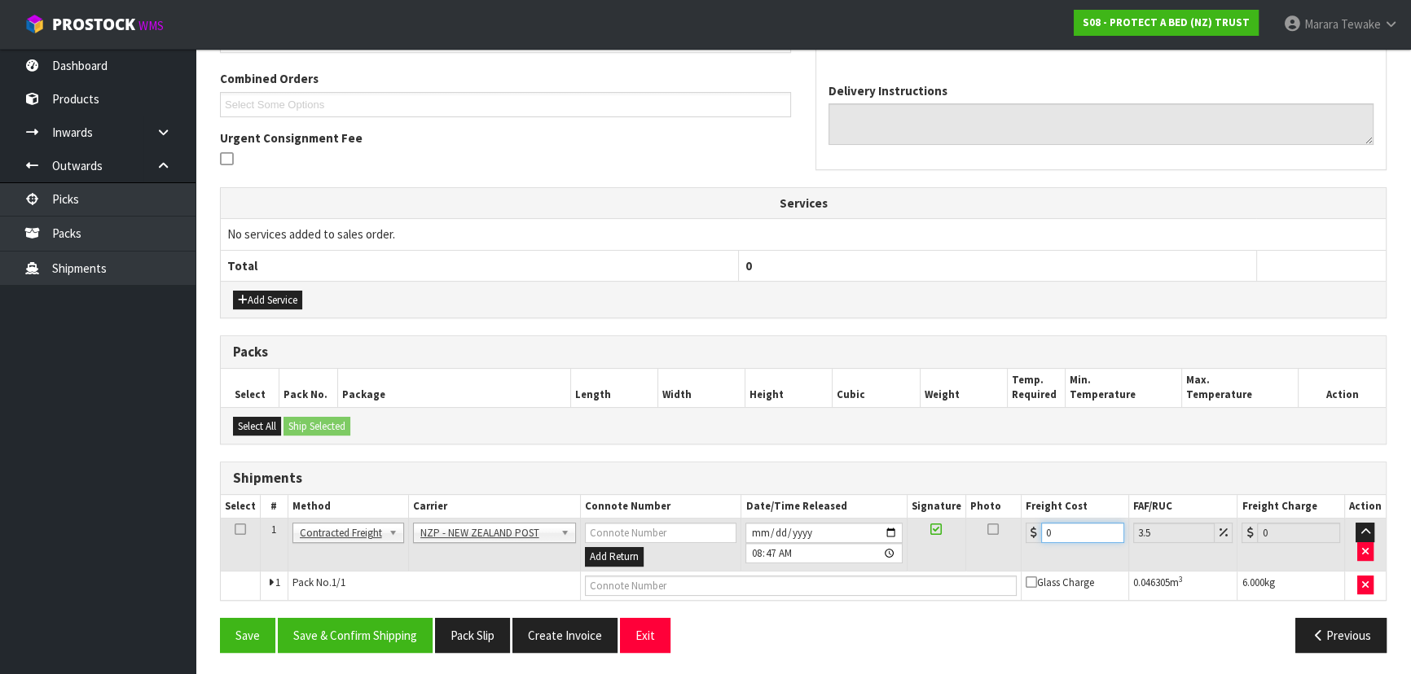
drag, startPoint x: 1044, startPoint y: 530, endPoint x: 1003, endPoint y: 511, distance: 44.8
click at [1003, 511] on table "Select # Method Carrier Connote Number Date/Time Released Signature Photo Freig…" at bounding box center [803, 547] width 1165 height 105
type input "8"
type input "8.28"
type input "8.4"
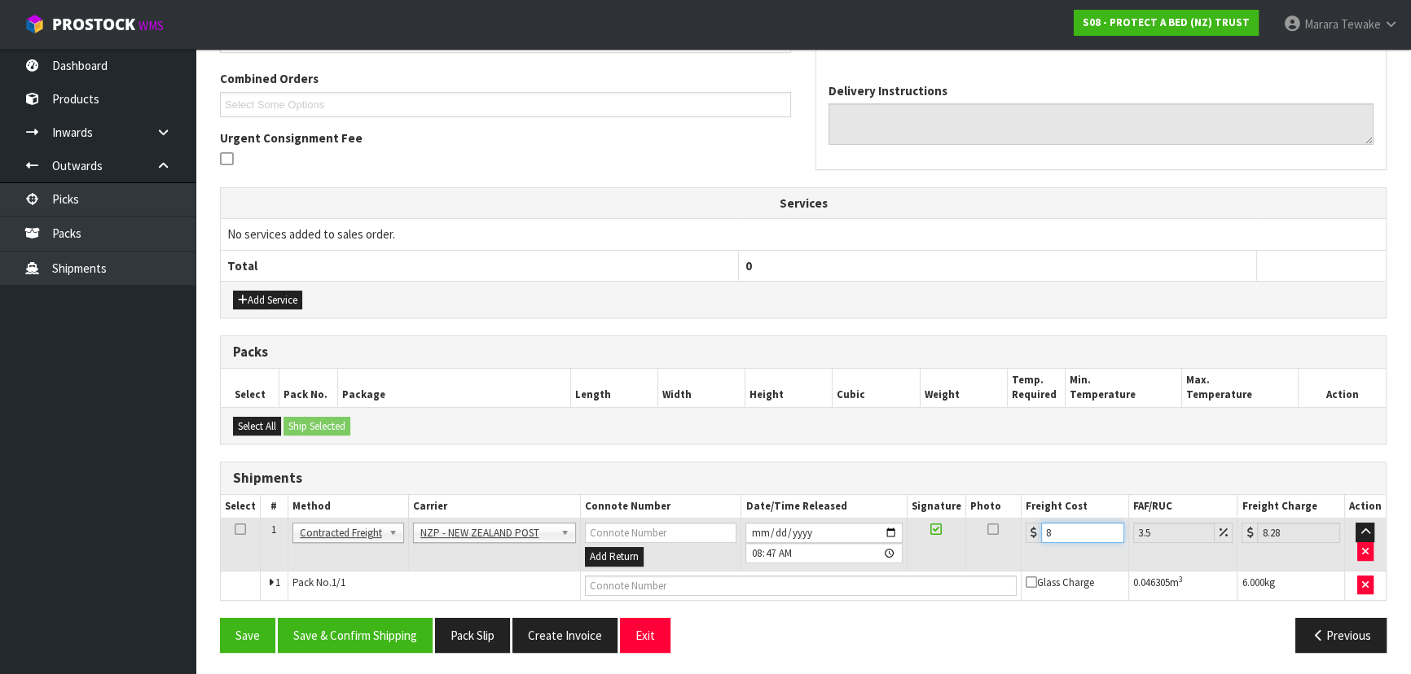
type input "8.69"
type input "8.45"
type input "8.75"
type input "8.45"
click at [356, 637] on button "Save & Confirm Shipping" at bounding box center [355, 635] width 155 height 35
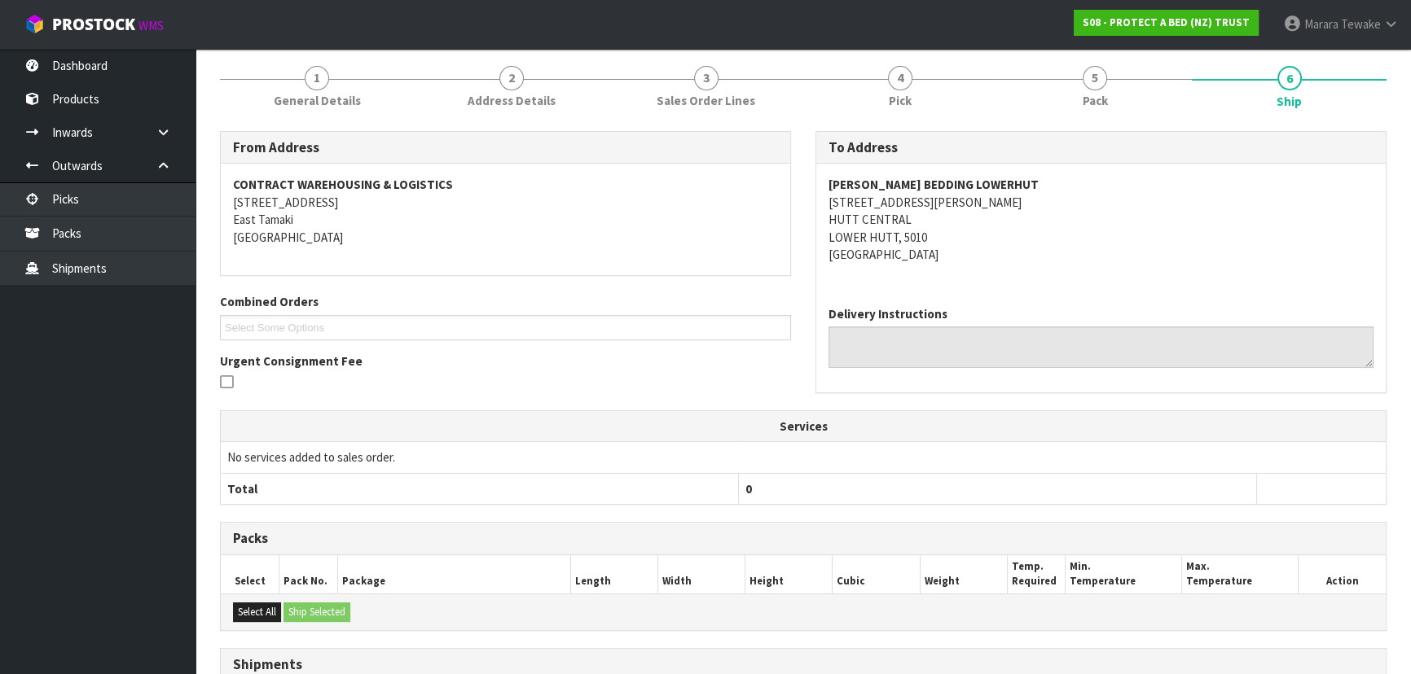
scroll to position [0, 0]
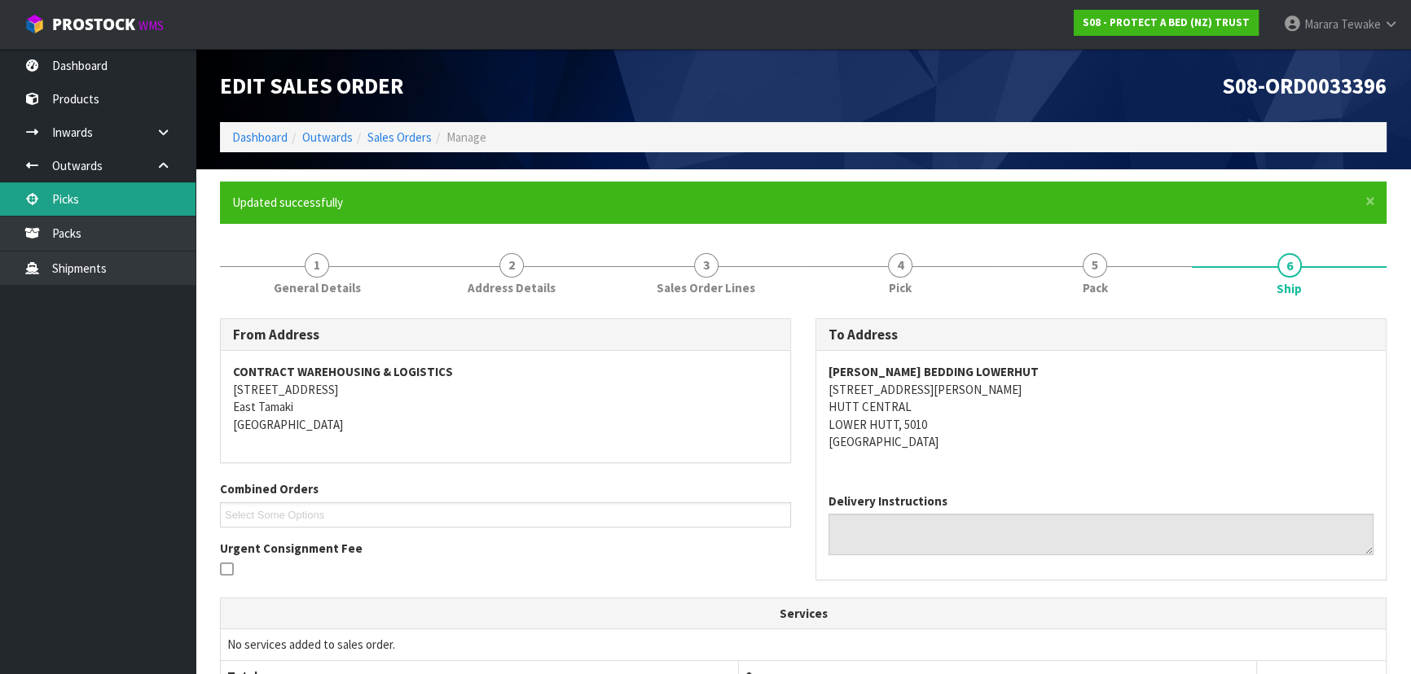
click at [121, 185] on link "Picks" at bounding box center [97, 198] width 195 height 33
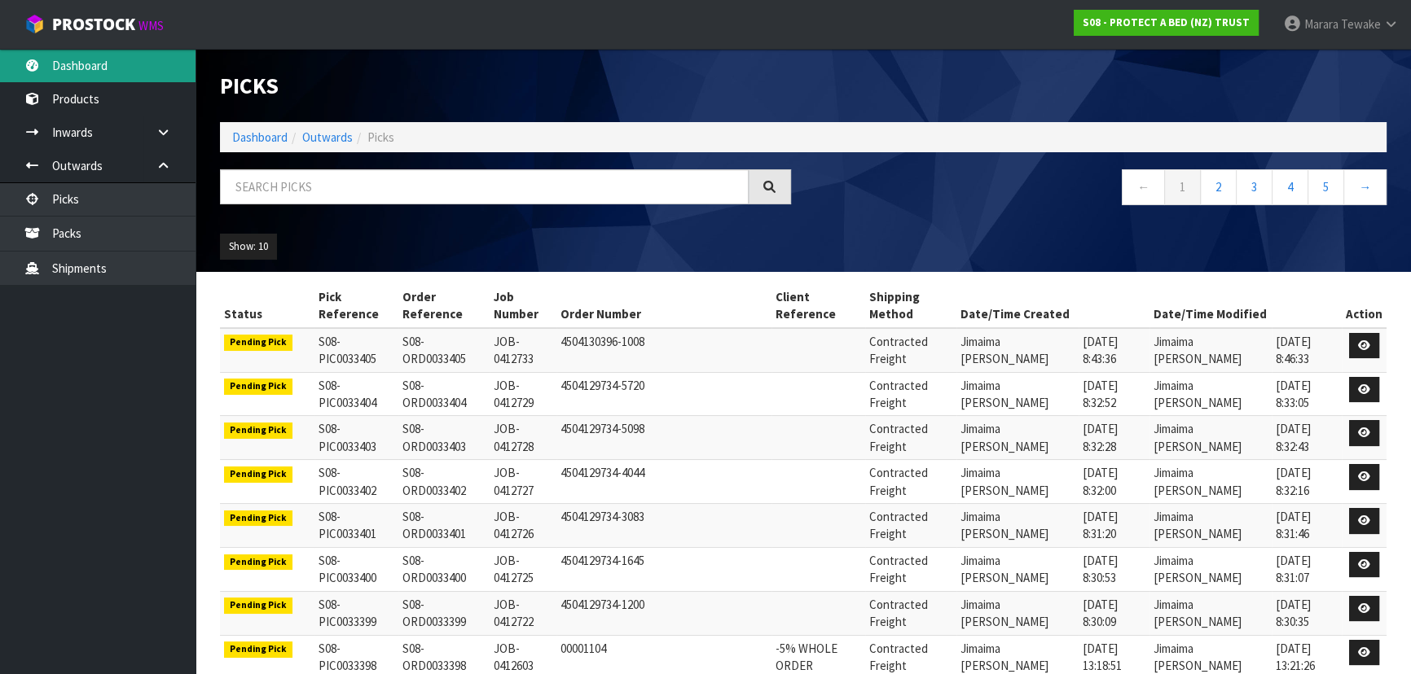
click at [96, 64] on link "Dashboard" at bounding box center [97, 65] width 195 height 33
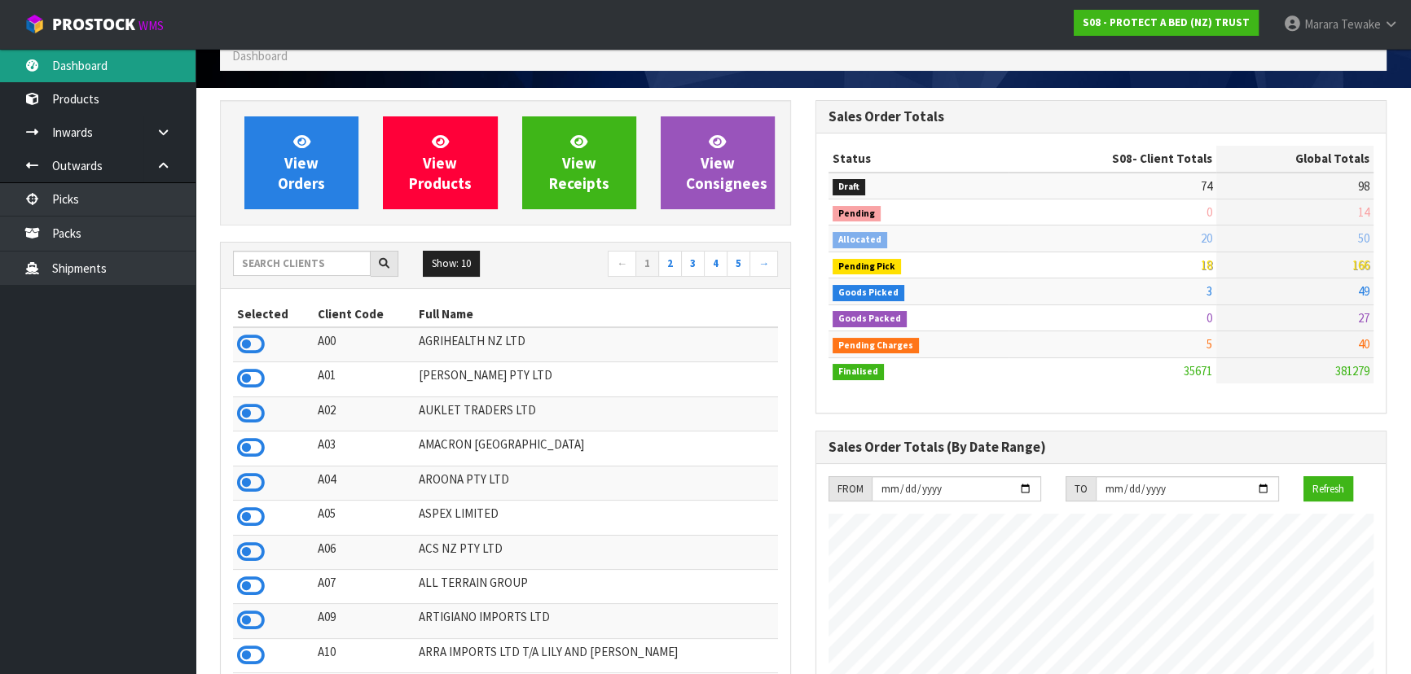
scroll to position [73, 0]
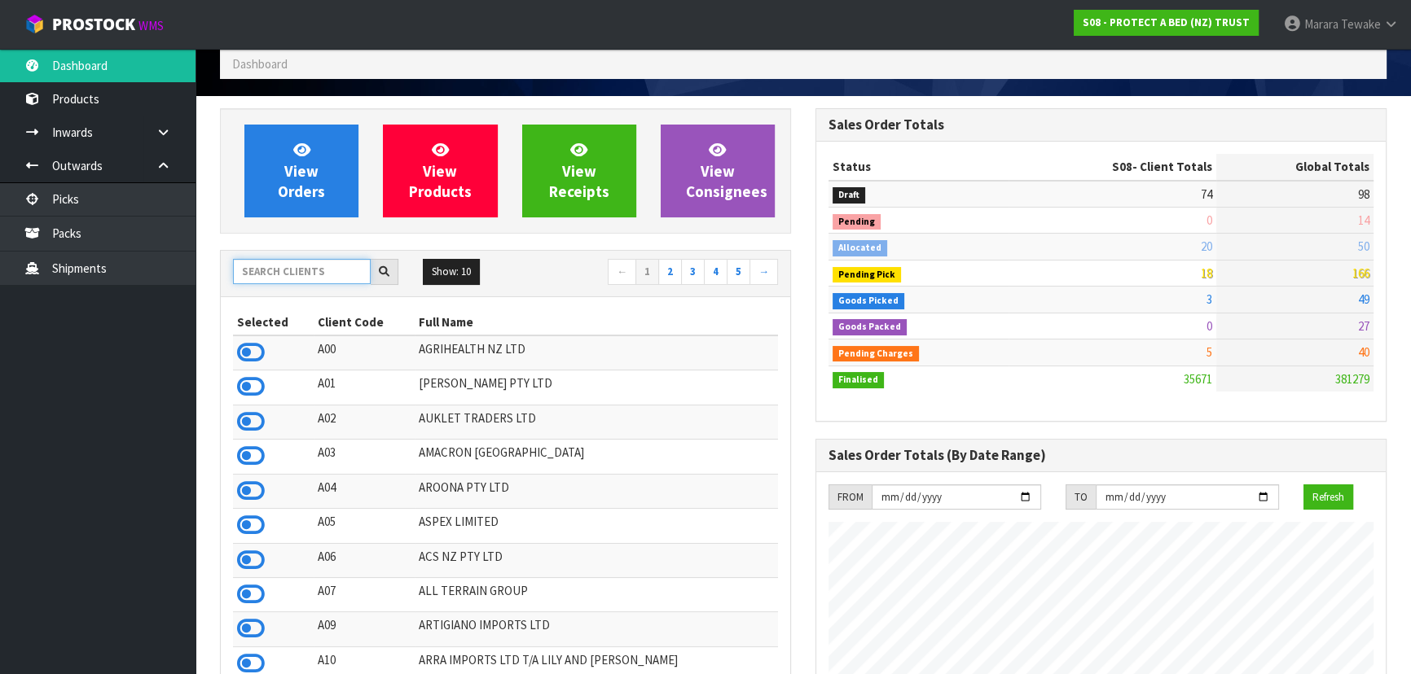
click at [324, 267] on input "text" at bounding box center [302, 271] width 138 height 25
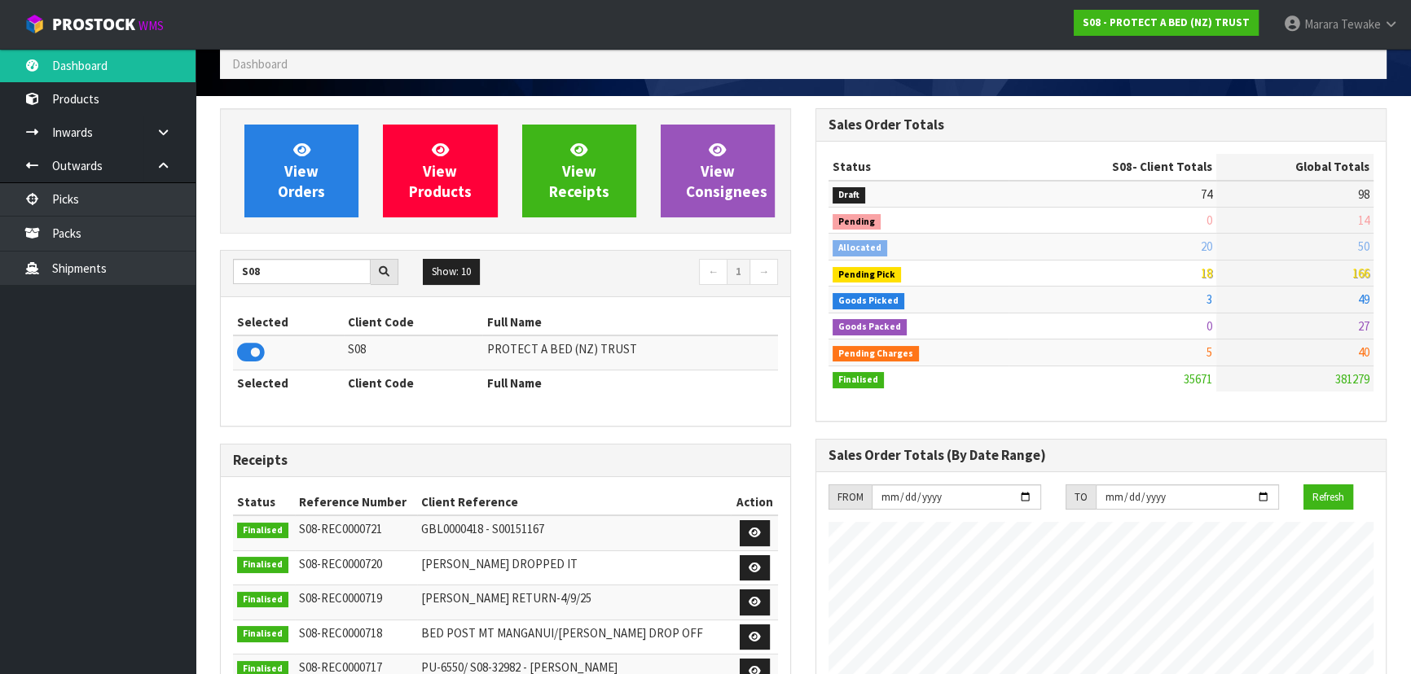
click at [252, 345] on icon at bounding box center [251, 352] width 28 height 24
drag, startPoint x: 270, startPoint y: 274, endPoint x: 207, endPoint y: 245, distance: 68.9
click at [212, 248] on div "View Orders View Products View Receipts View Consignees S08 Show: 10 5 10 25 50…" at bounding box center [505, 581] width 595 height 946
type input "RKG"
click at [253, 346] on icon at bounding box center [251, 352] width 28 height 24
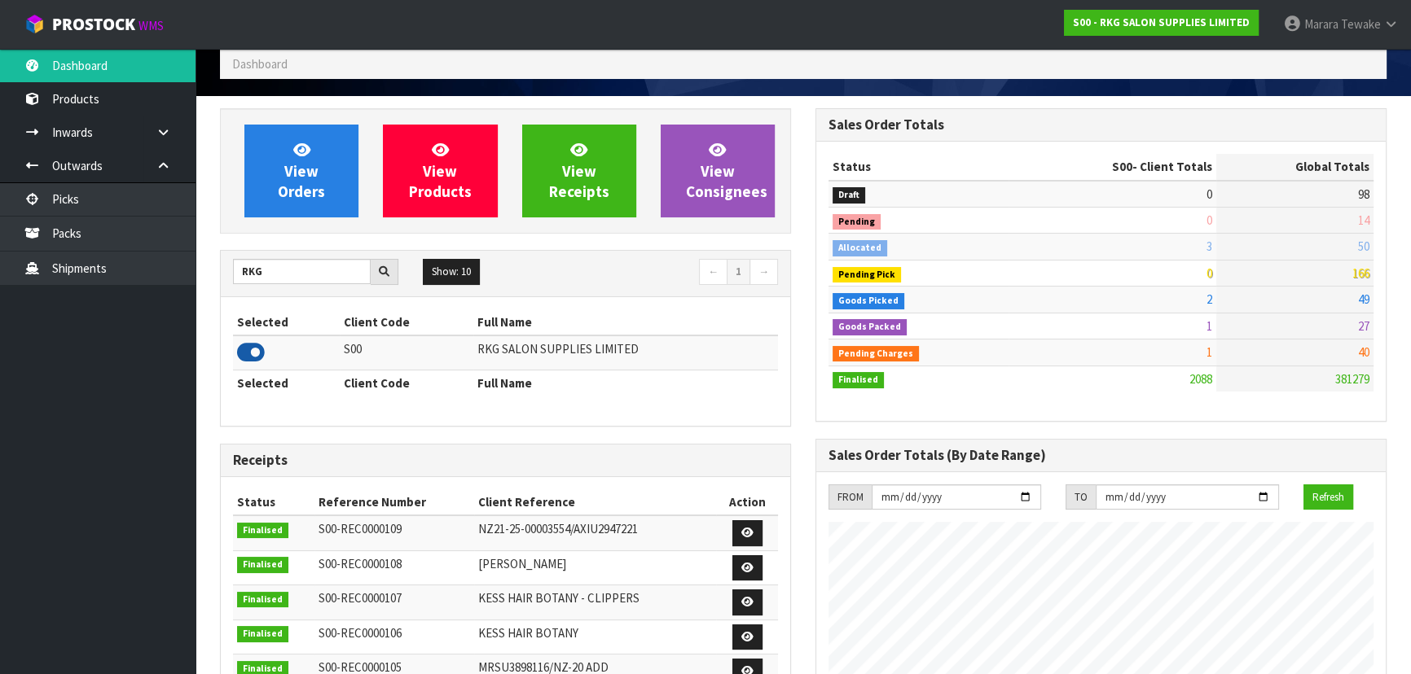
scroll to position [1284, 595]
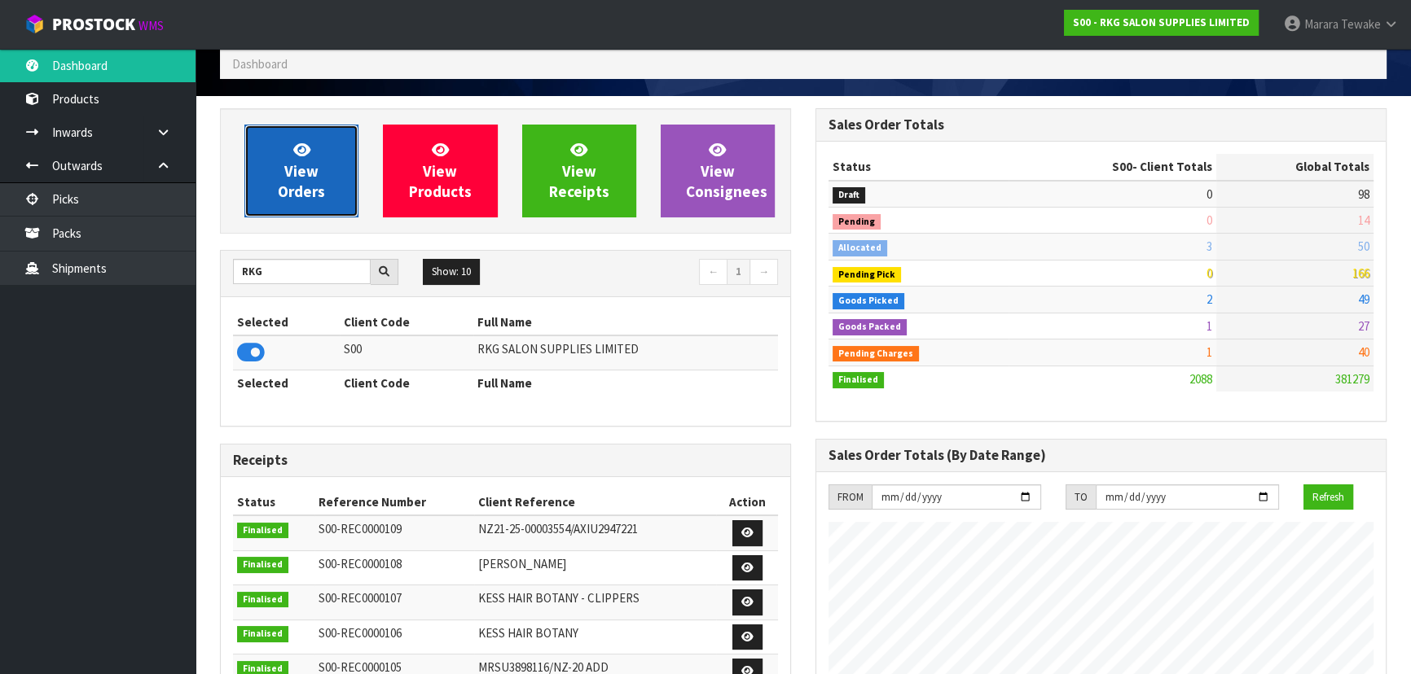
click at [321, 175] on link "View Orders" at bounding box center [301, 171] width 114 height 93
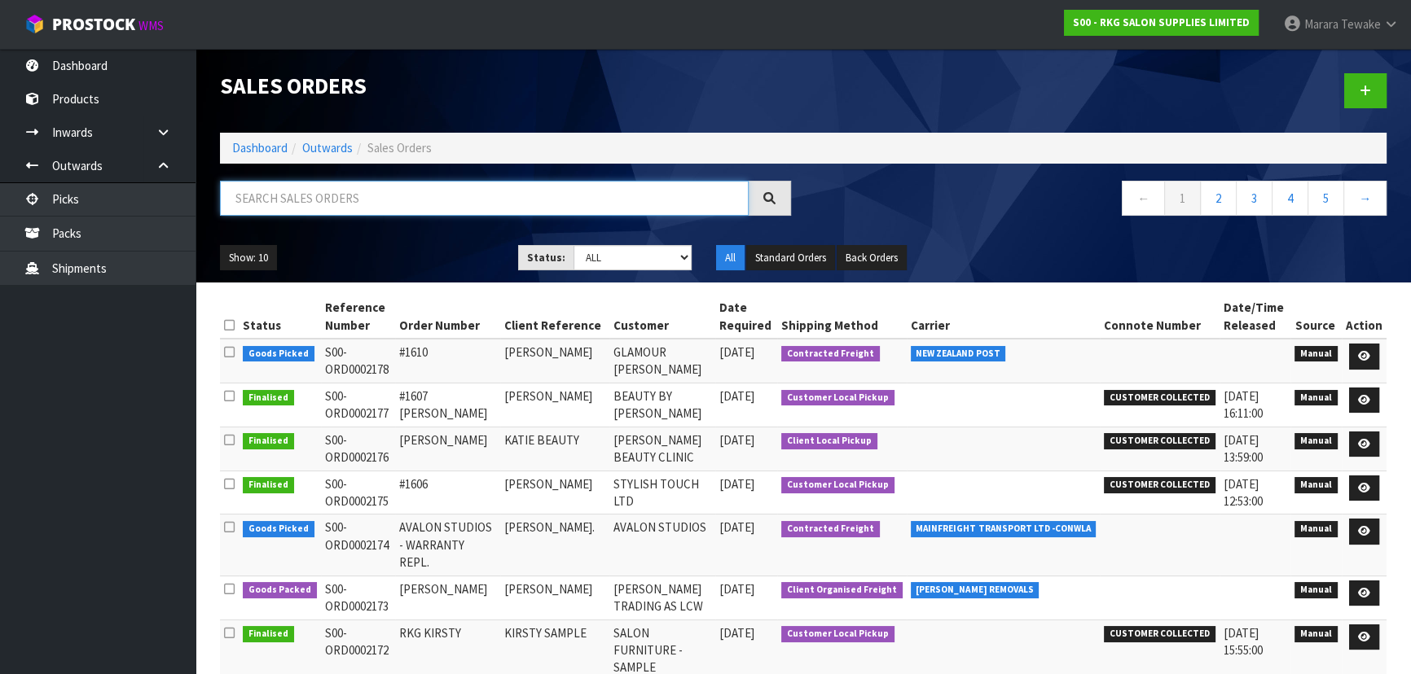
click at [326, 194] on input "text" at bounding box center [484, 198] width 529 height 35
type input "JOB-0412554"
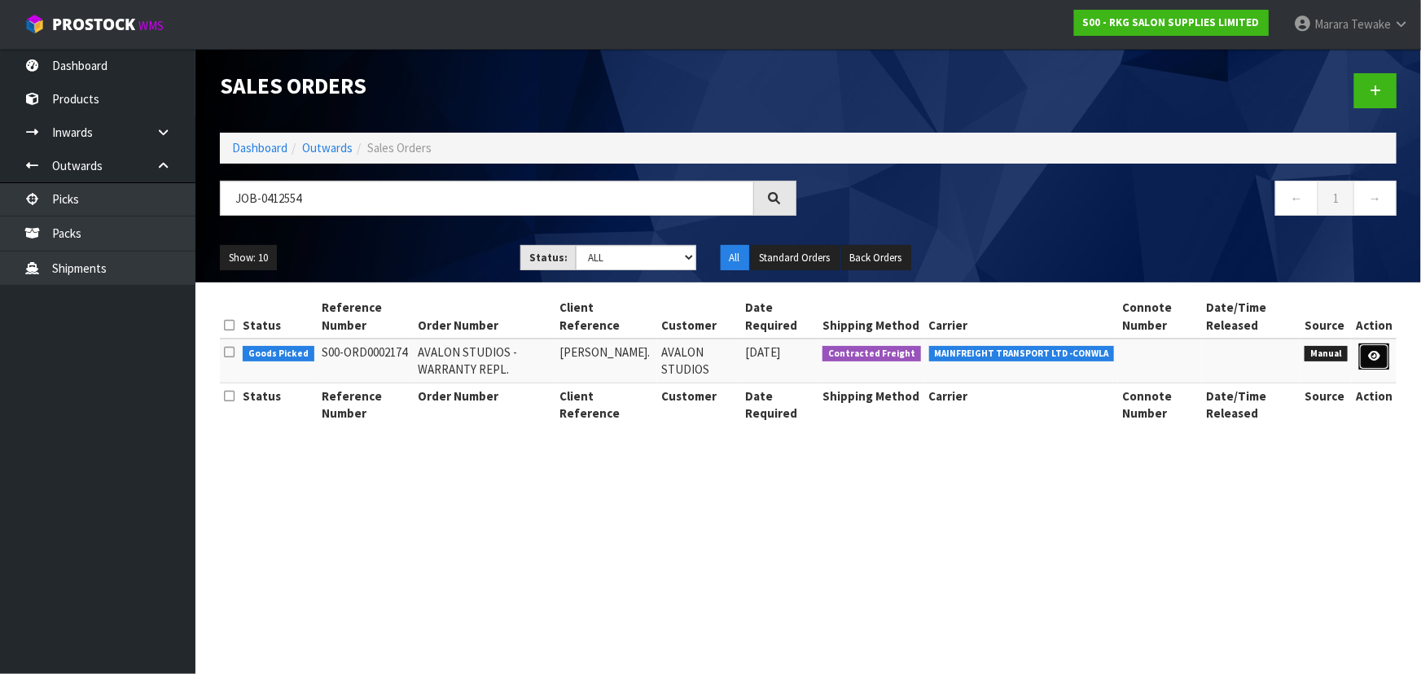
click at [1377, 357] on icon at bounding box center [1374, 356] width 12 height 11
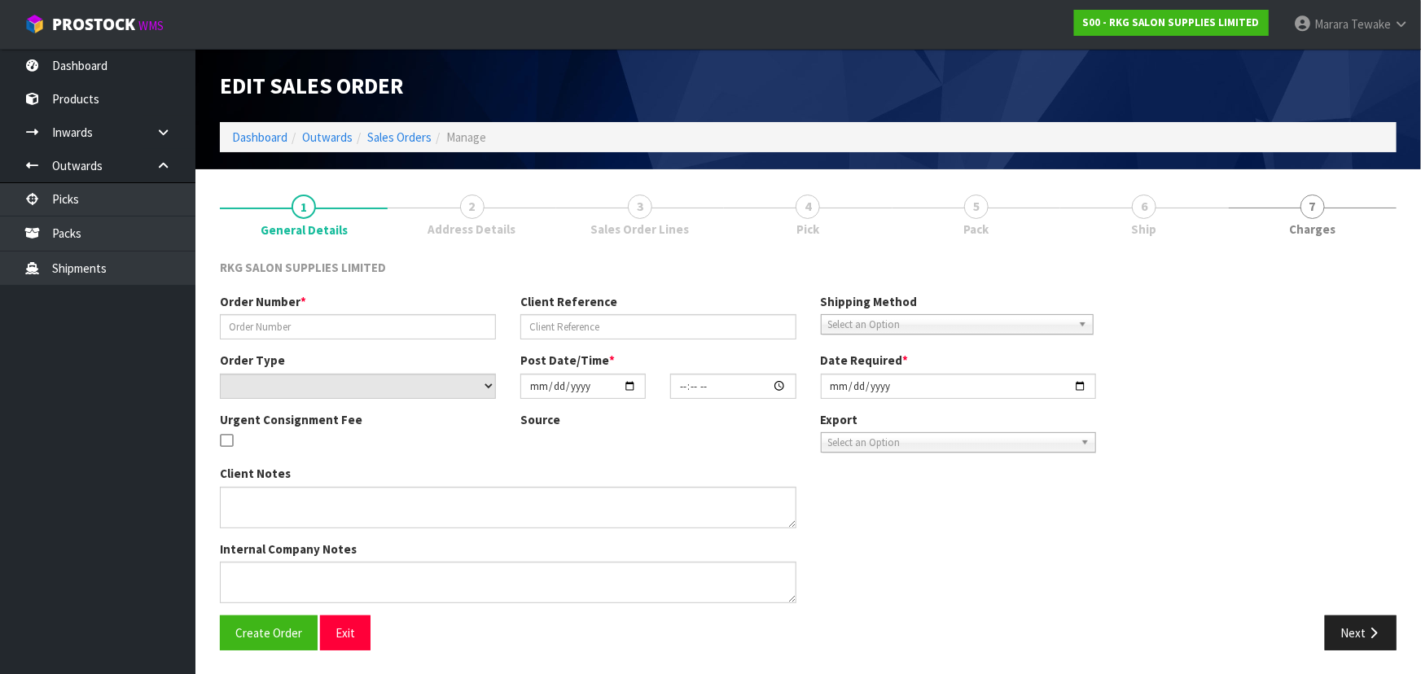
type input "AVALON STUDIOS - WARRANTY REPL."
type input "ANITA BURNSIDE."
select select "number:0"
type input "2025-09-15"
type input "11:34:00.000"
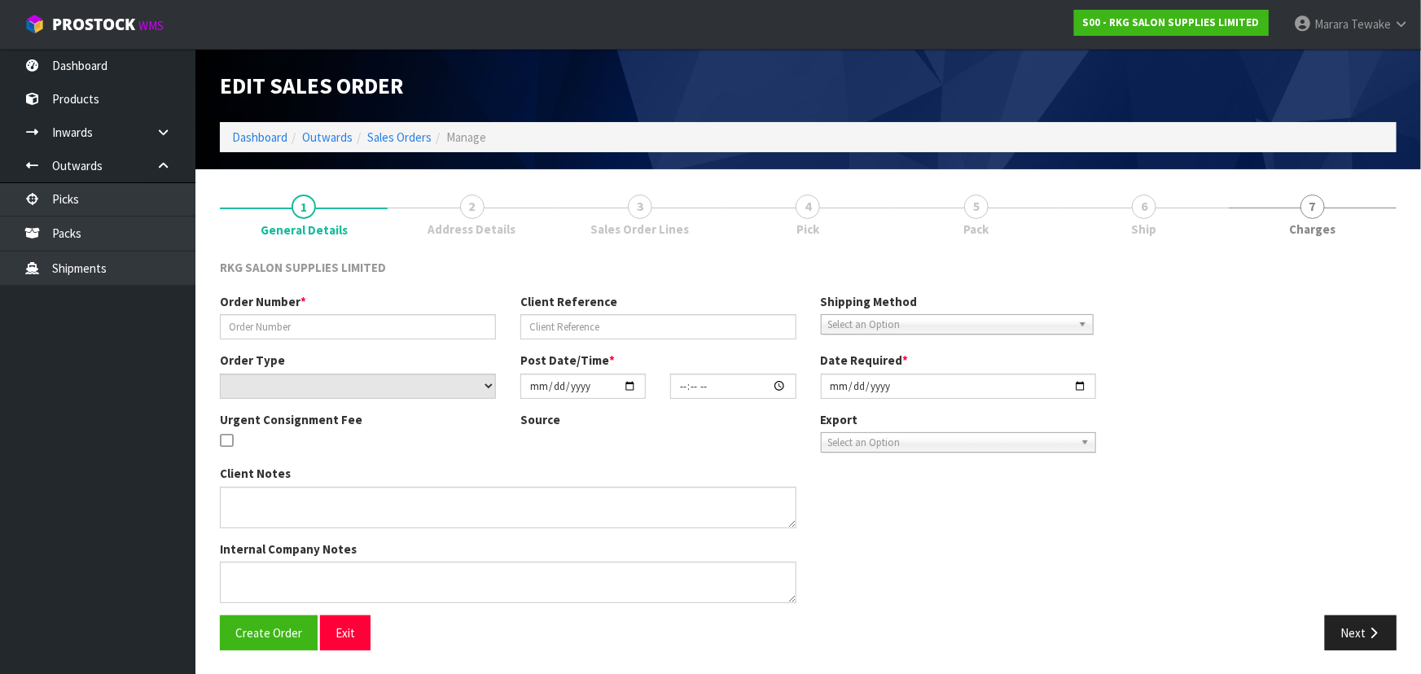
type input "2025-09-15"
type textarea "PLEASE ENSURE THE PUMPS ARE PACKED SECURELY AND MARKED AS FRAGILE THEY SHOULD B…"
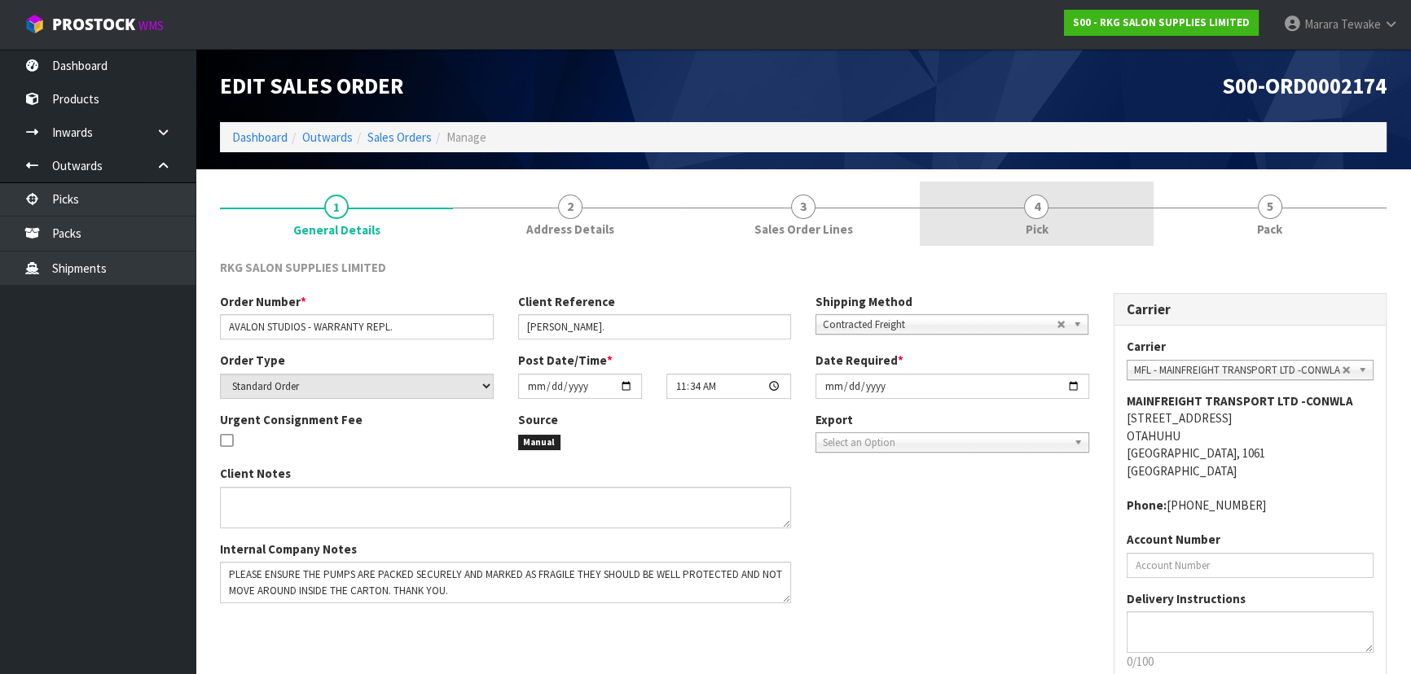
click at [1017, 226] on link "4 Pick" at bounding box center [1035, 214] width 233 height 64
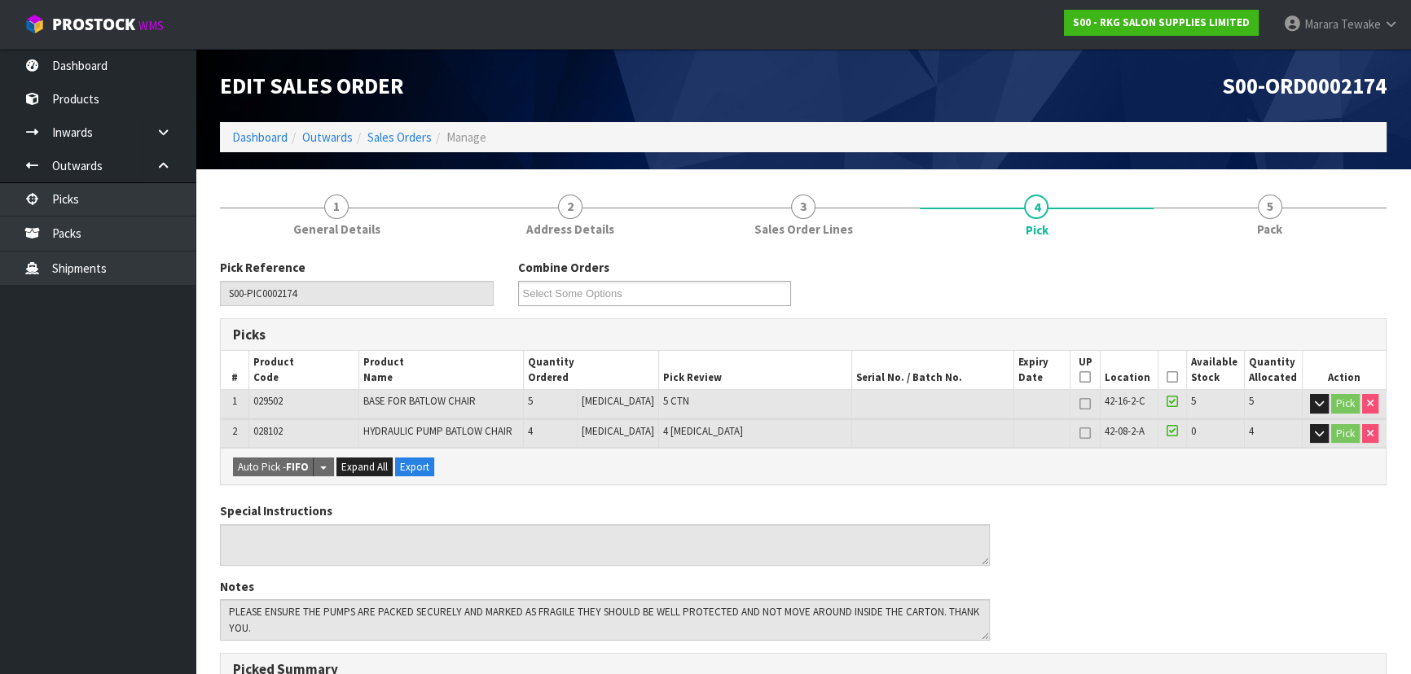
click at [1166, 377] on icon at bounding box center [1171, 377] width 11 height 1
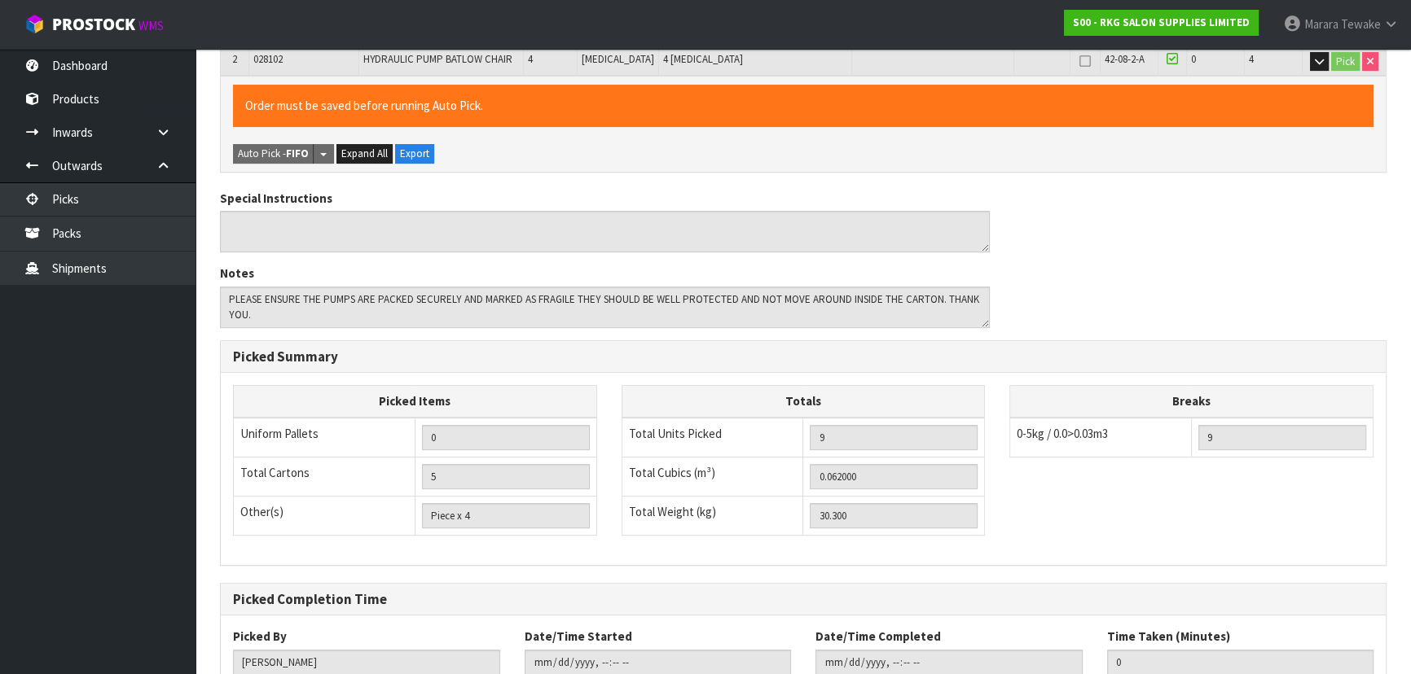
scroll to position [484, 0]
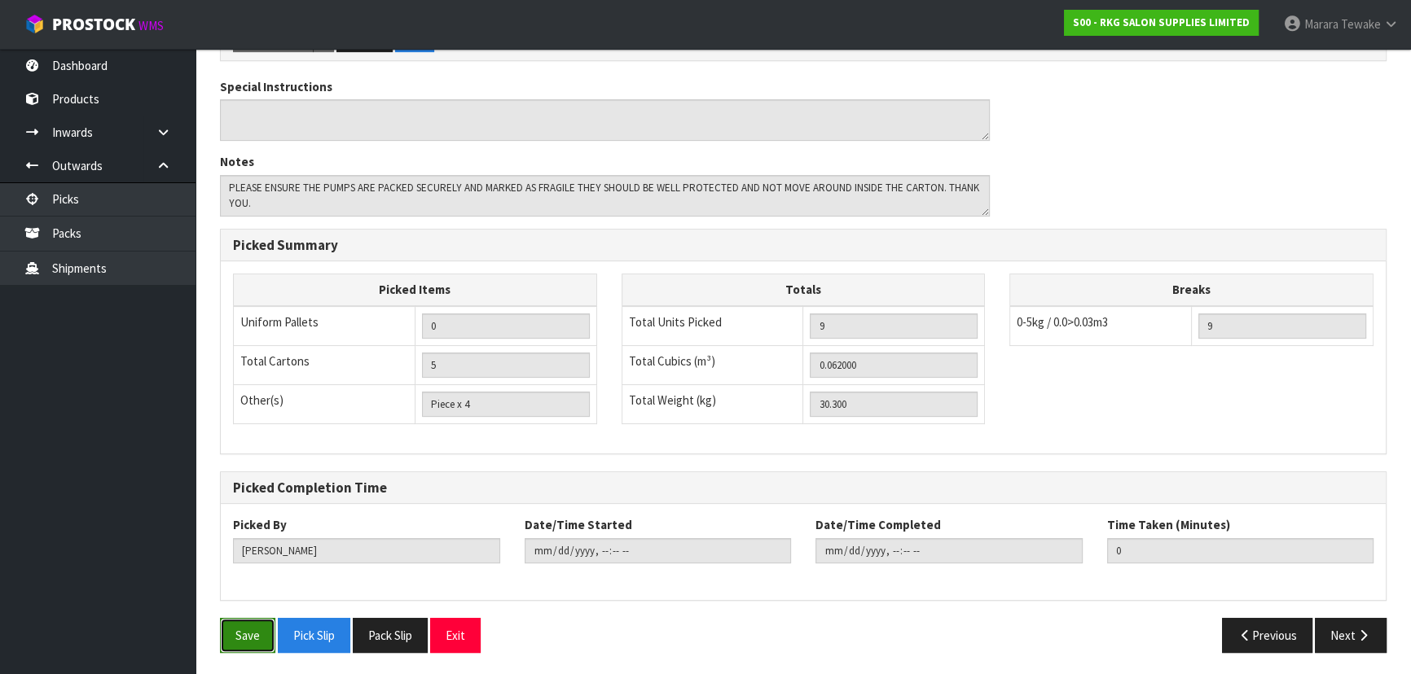
click at [240, 629] on button "Save" at bounding box center [247, 635] width 55 height 35
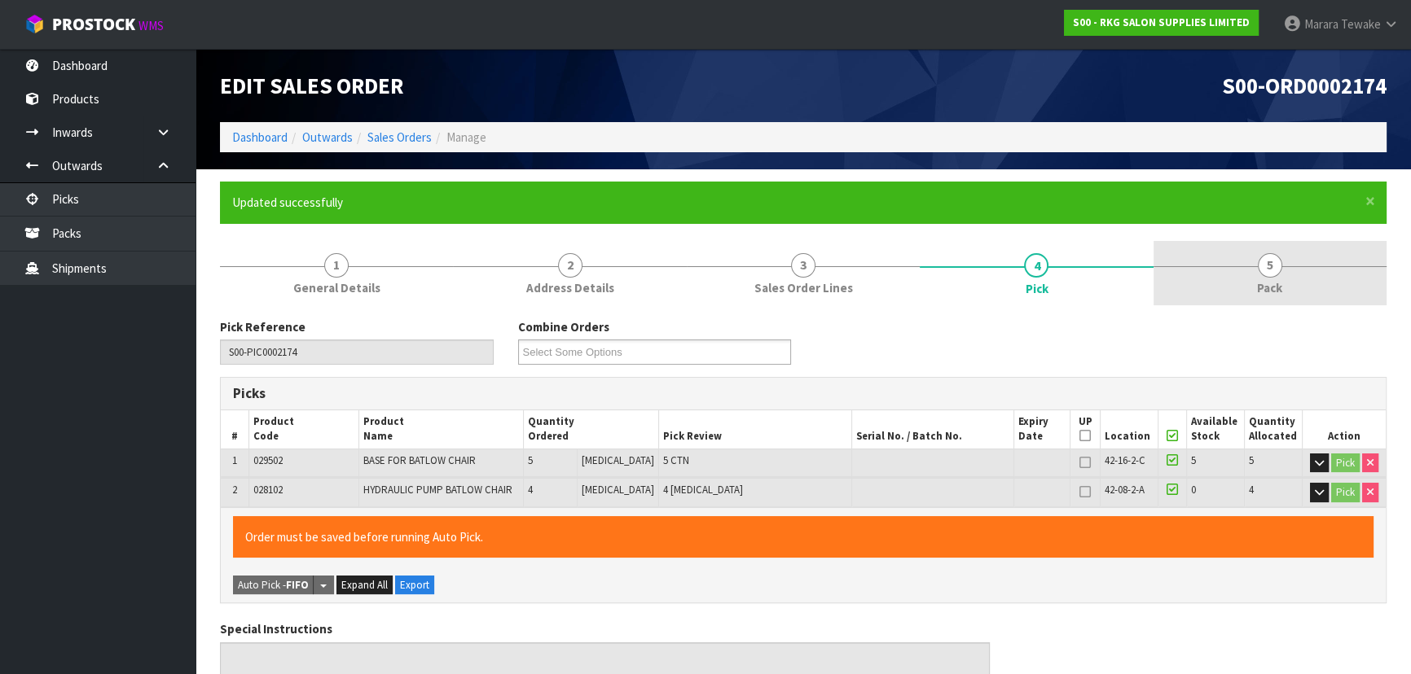
type input "[PERSON_NAME]"
type input "2025-09-16T09:20:22"
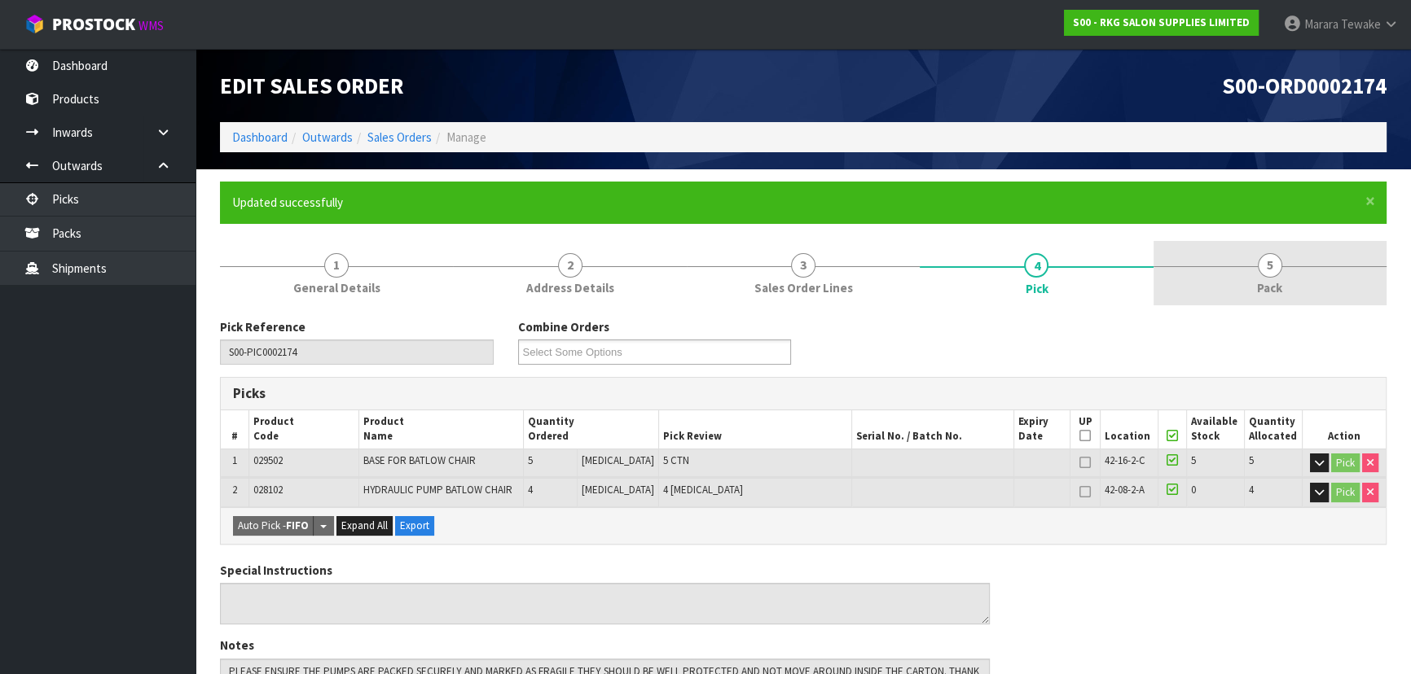
click at [1283, 279] on link "5 Pack" at bounding box center [1269, 273] width 233 height 64
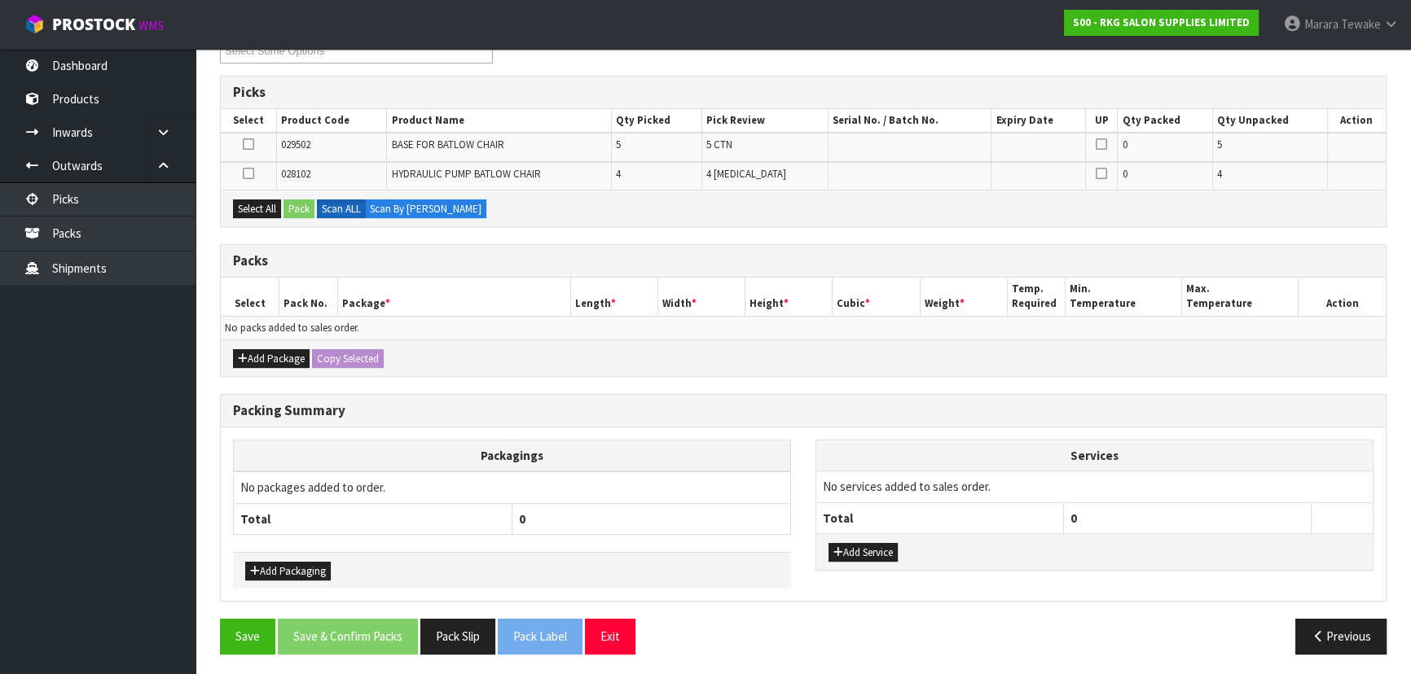
scroll to position [301, 0]
click at [251, 204] on button "Select All" at bounding box center [257, 210] width 48 height 20
click at [301, 210] on button "Pack" at bounding box center [298, 210] width 31 height 20
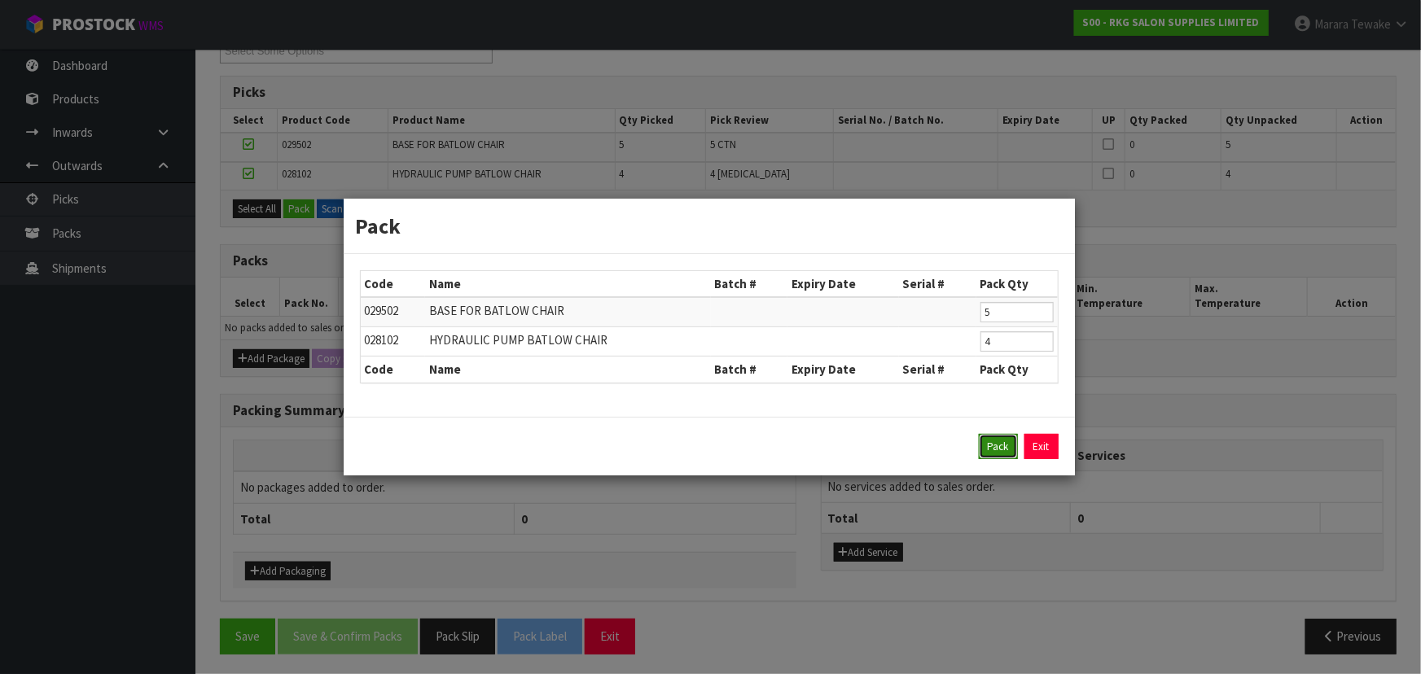
click at [998, 451] on button "Pack" at bounding box center [998, 447] width 39 height 26
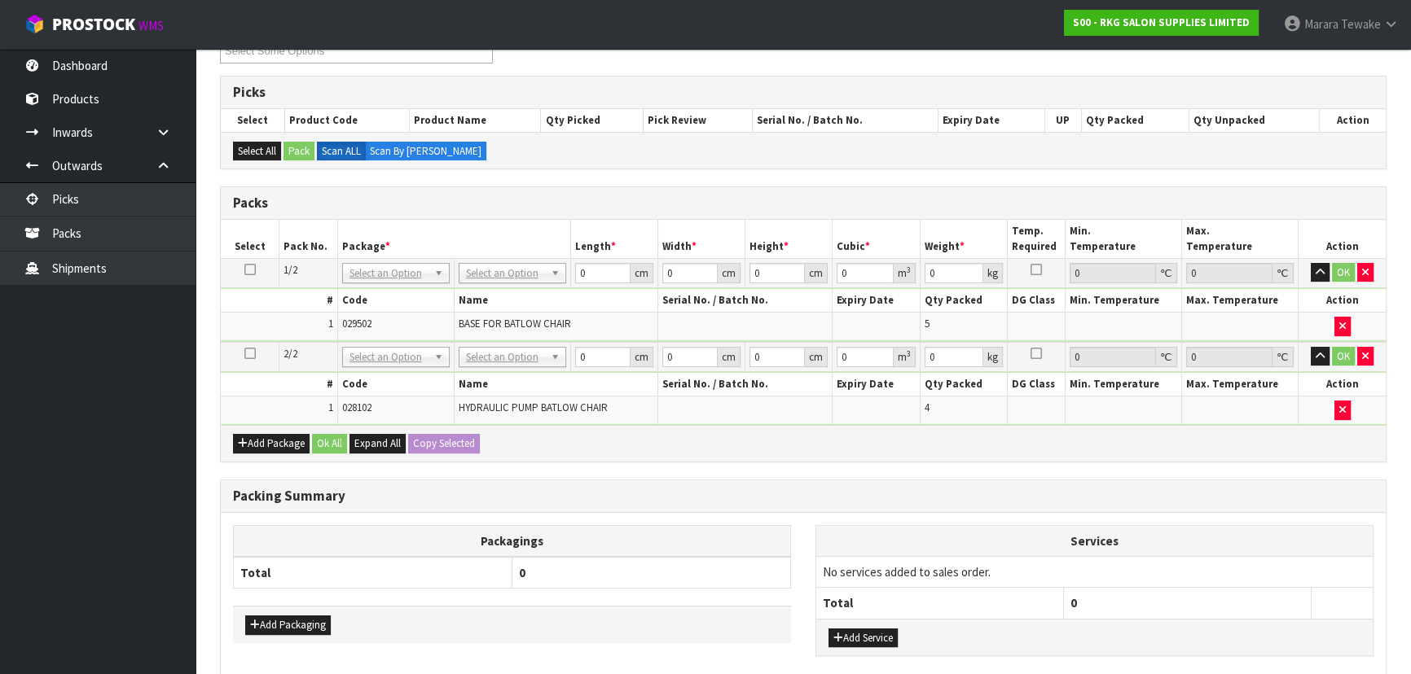
drag, startPoint x: 506, startPoint y: 273, endPoint x: 511, endPoint y: 301, distance: 28.1
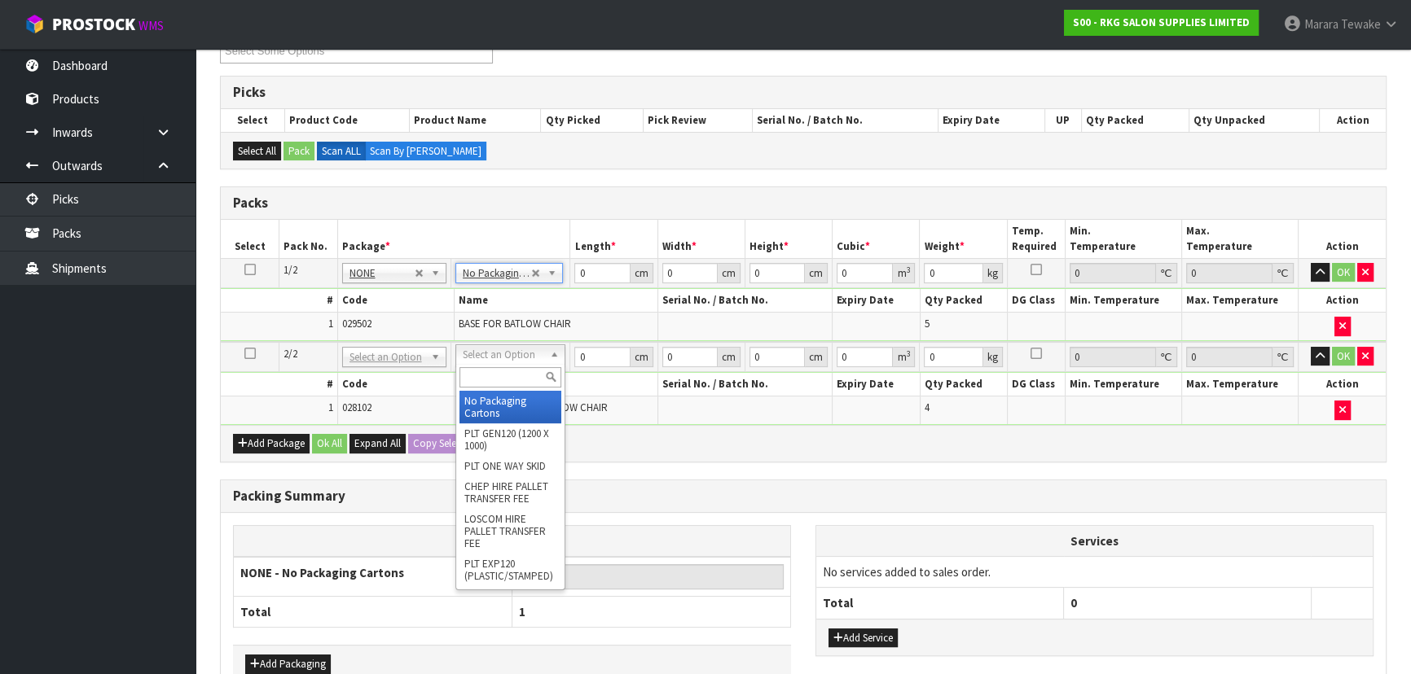
type input "2"
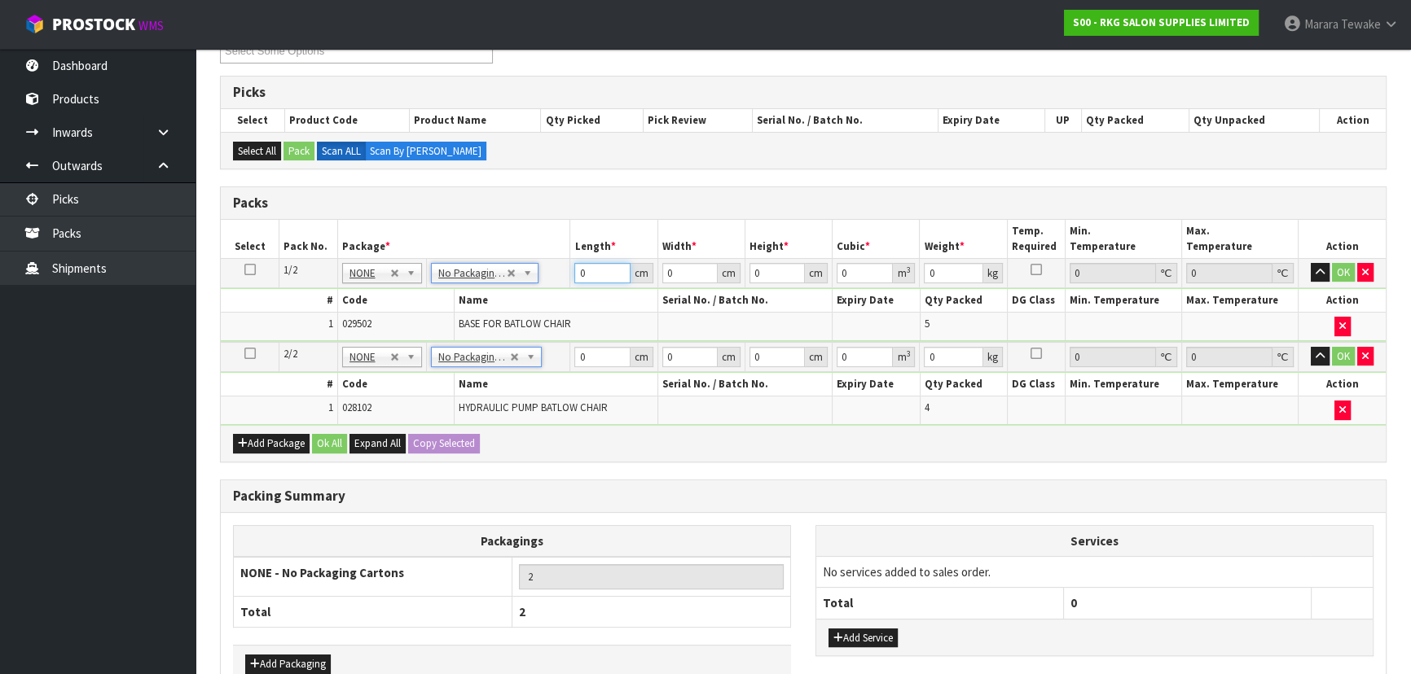
drag, startPoint x: 600, startPoint y: 278, endPoint x: 521, endPoint y: 210, distance: 104.0
click at [543, 249] on table "Select Pack No. Package * Length * Width * Height * Cubic * Weight * Temp. Requ…" at bounding box center [803, 322] width 1165 height 205
type input "62"
type input "61"
type input "1"
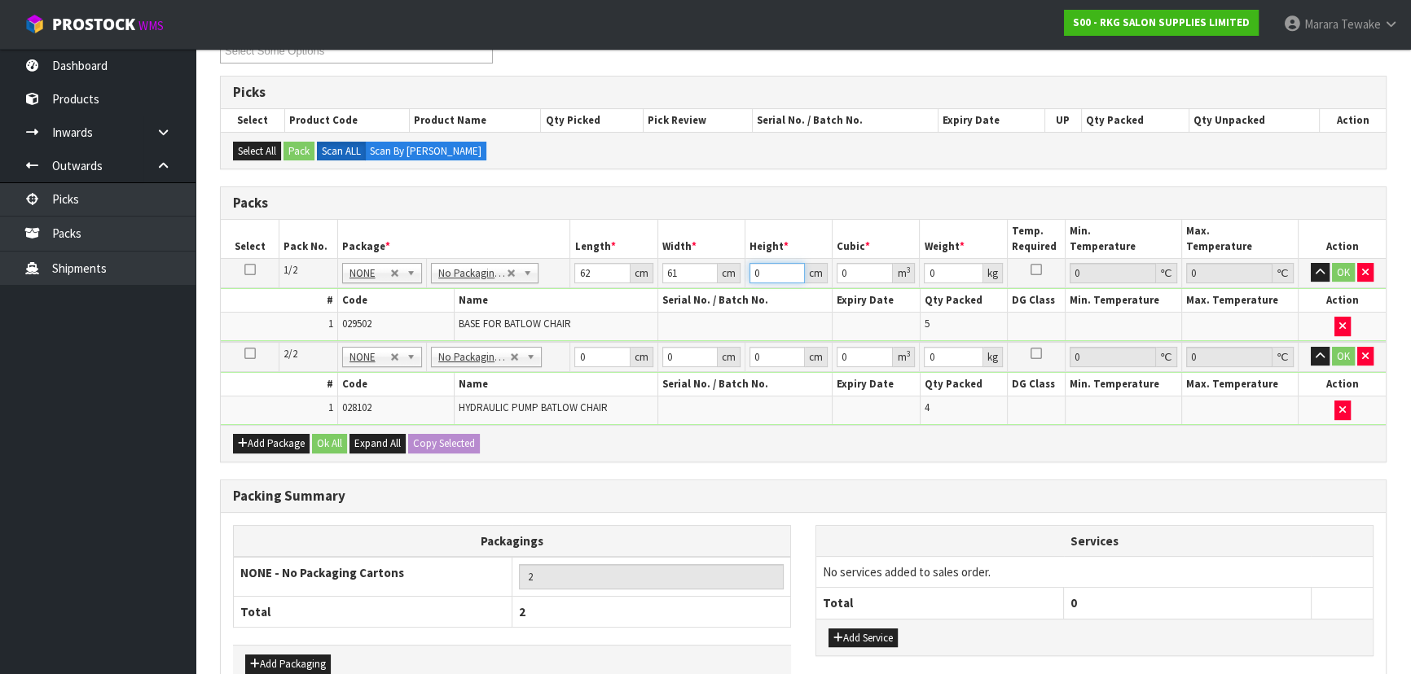
type input "0.003782"
type input "16"
type input "0.060512"
type input "16"
type input "24"
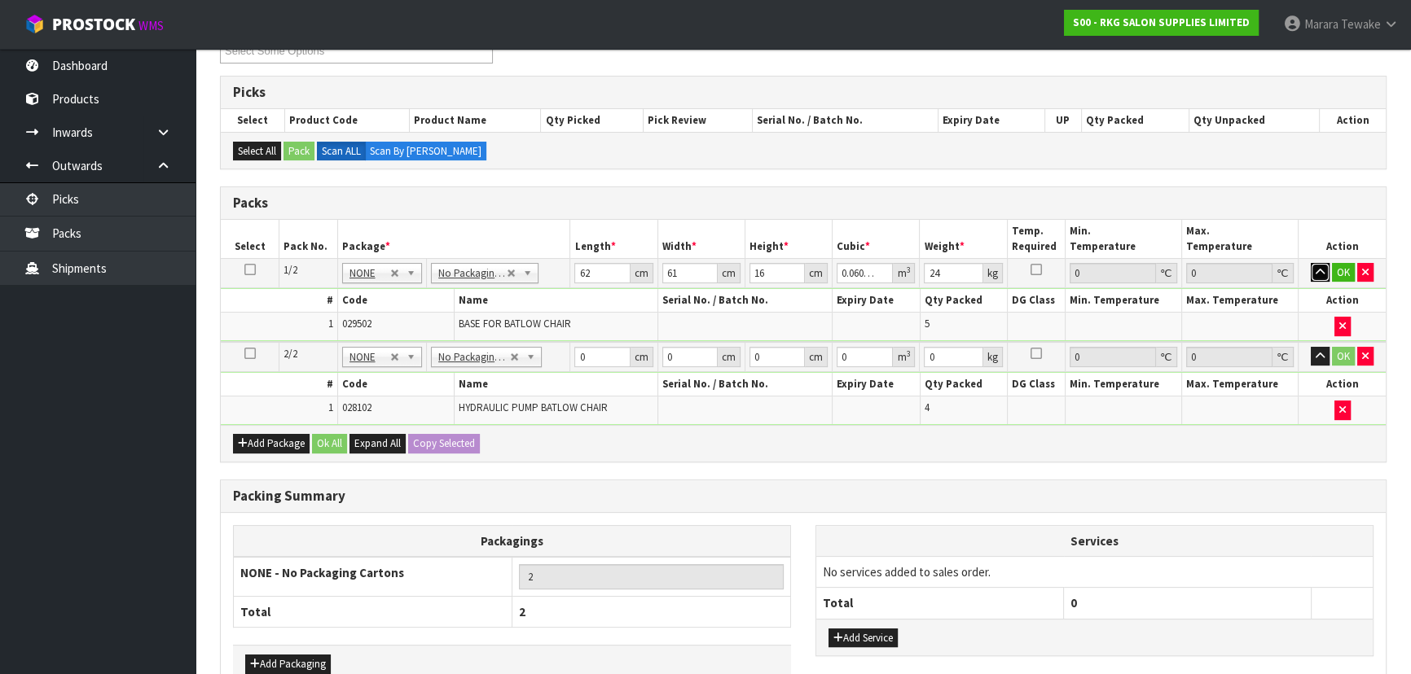
click at [1310, 263] on button "button" at bounding box center [1319, 273] width 19 height 20
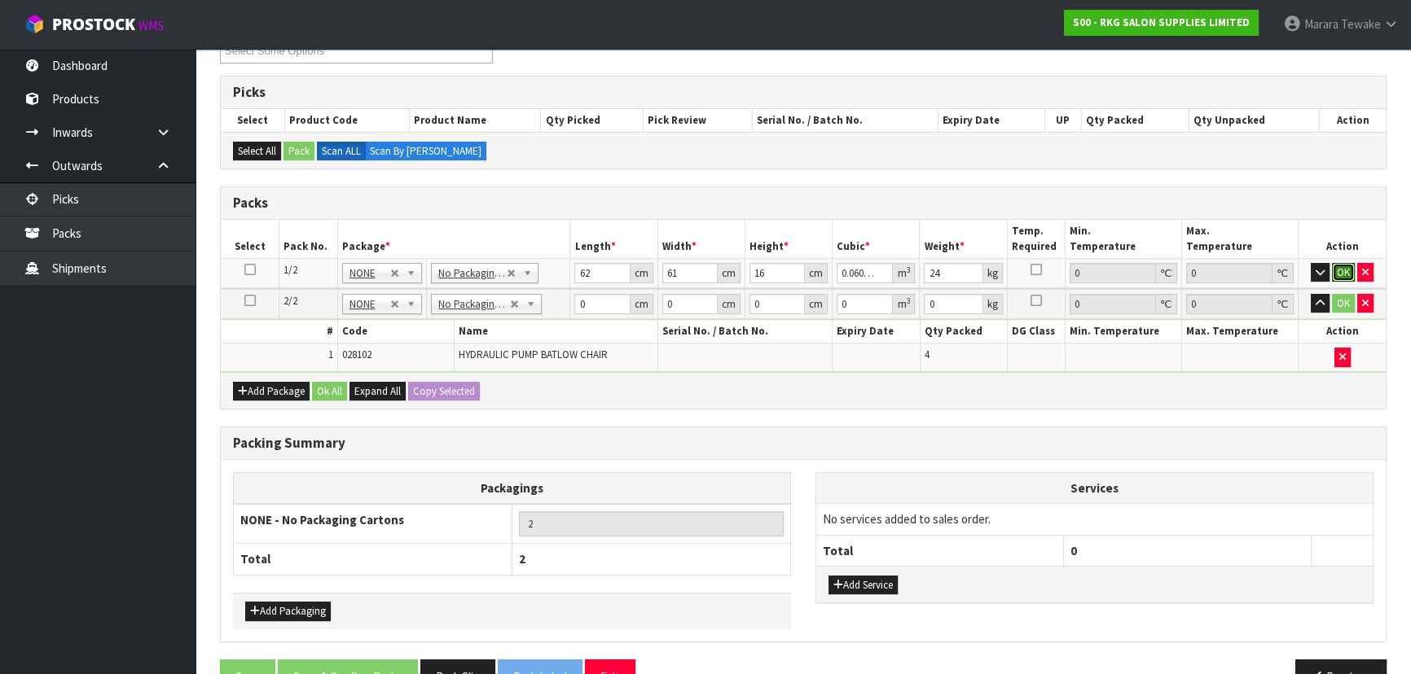
click button "OK" at bounding box center [1343, 273] width 23 height 20
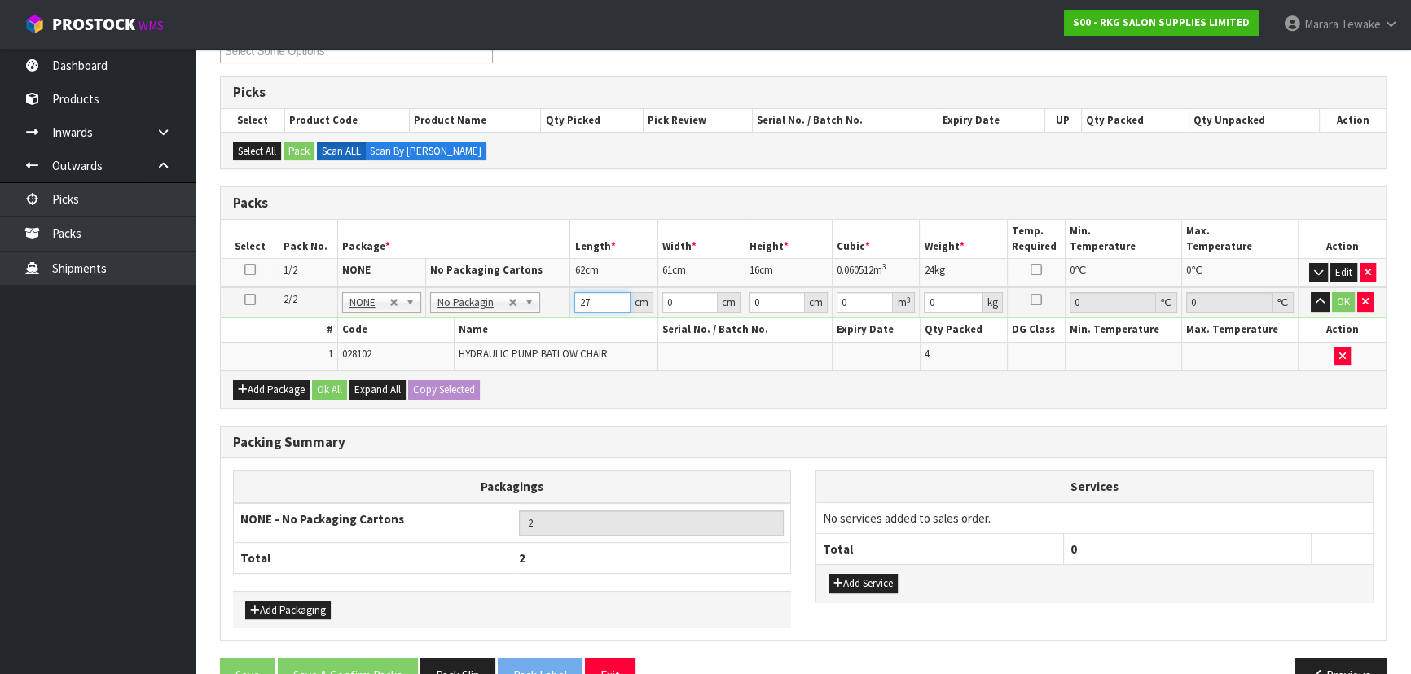
type input "27"
type input "3"
type input "0.002187"
type input "31"
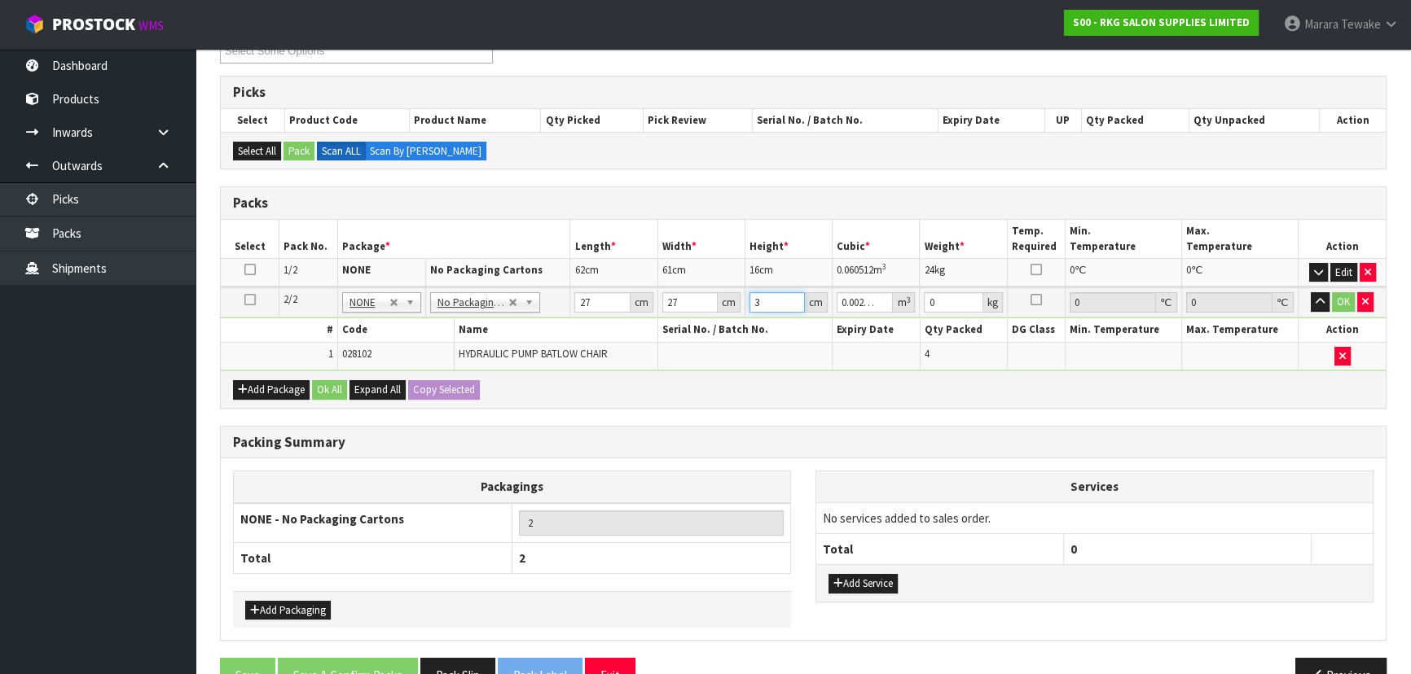
type input "0.022599"
type input "31"
type input "18"
click at [1310, 292] on button "button" at bounding box center [1319, 302] width 19 height 20
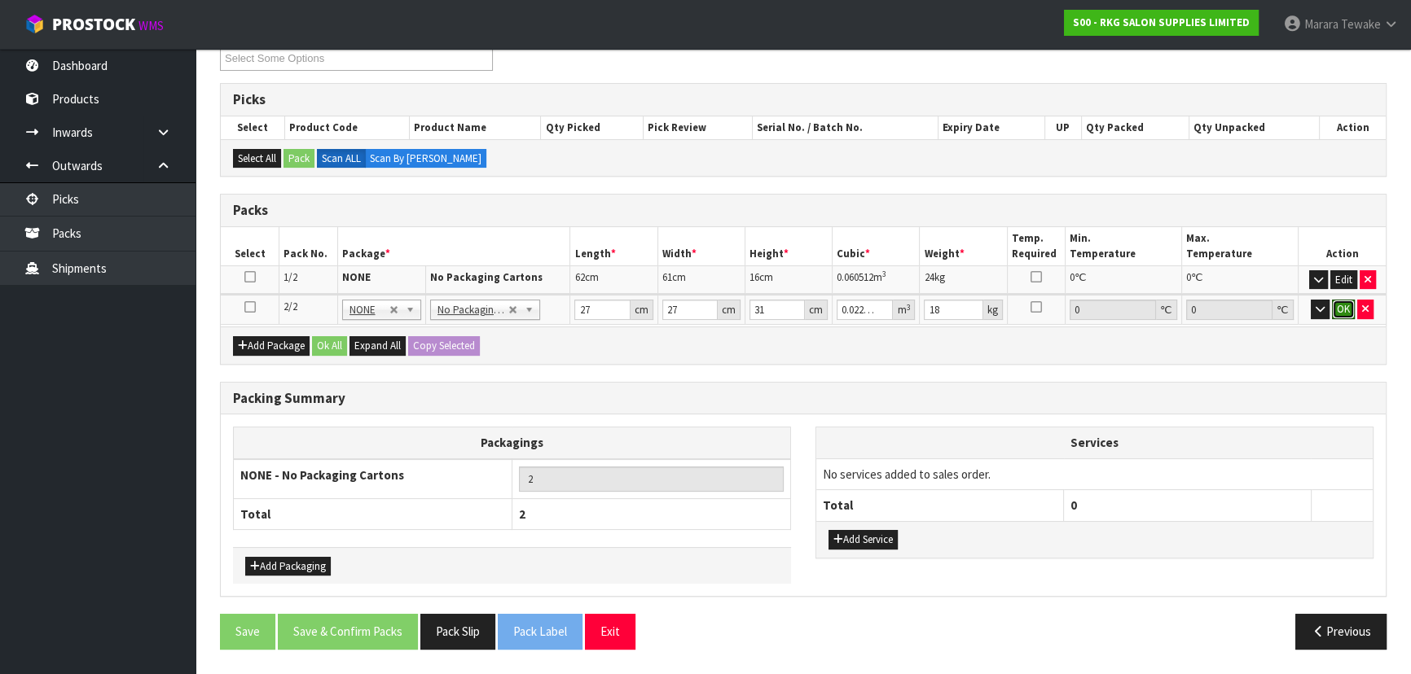
scroll to position [286, 0]
click button "OK" at bounding box center [1343, 310] width 23 height 20
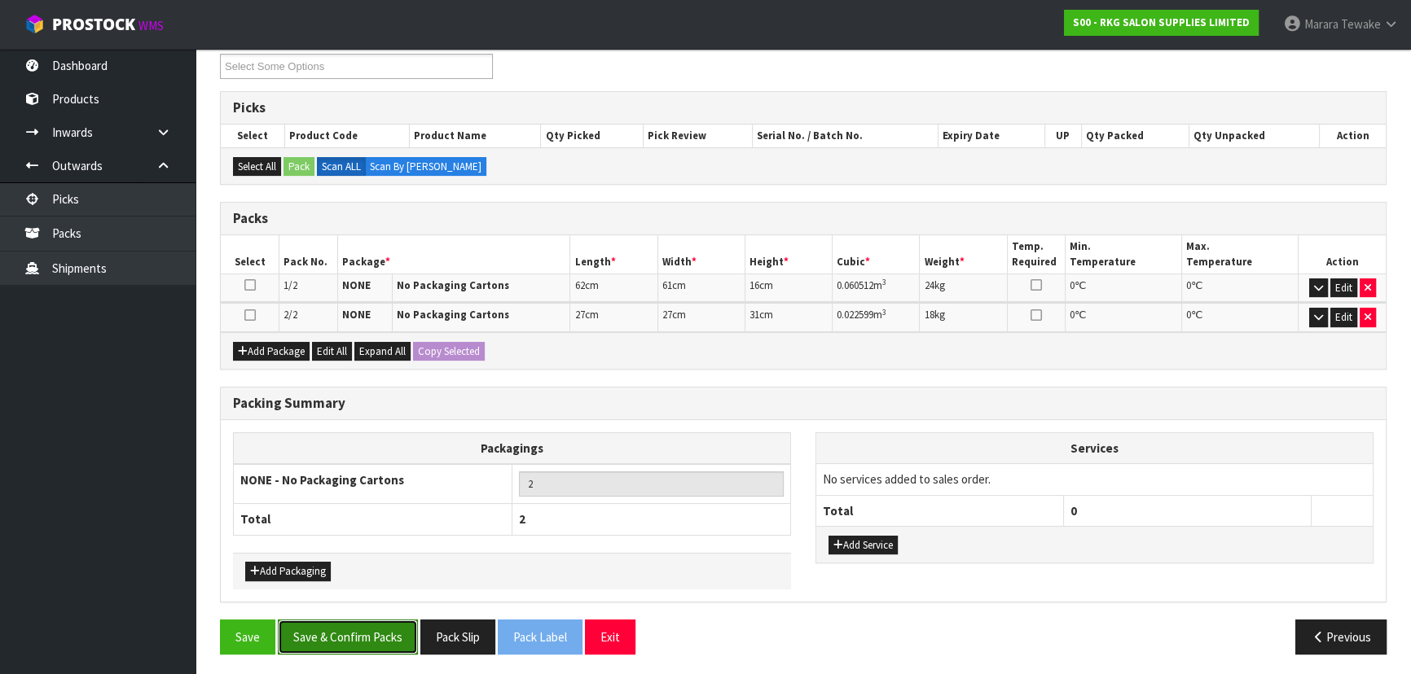
click at [389, 635] on button "Save & Confirm Packs" at bounding box center [348, 637] width 140 height 35
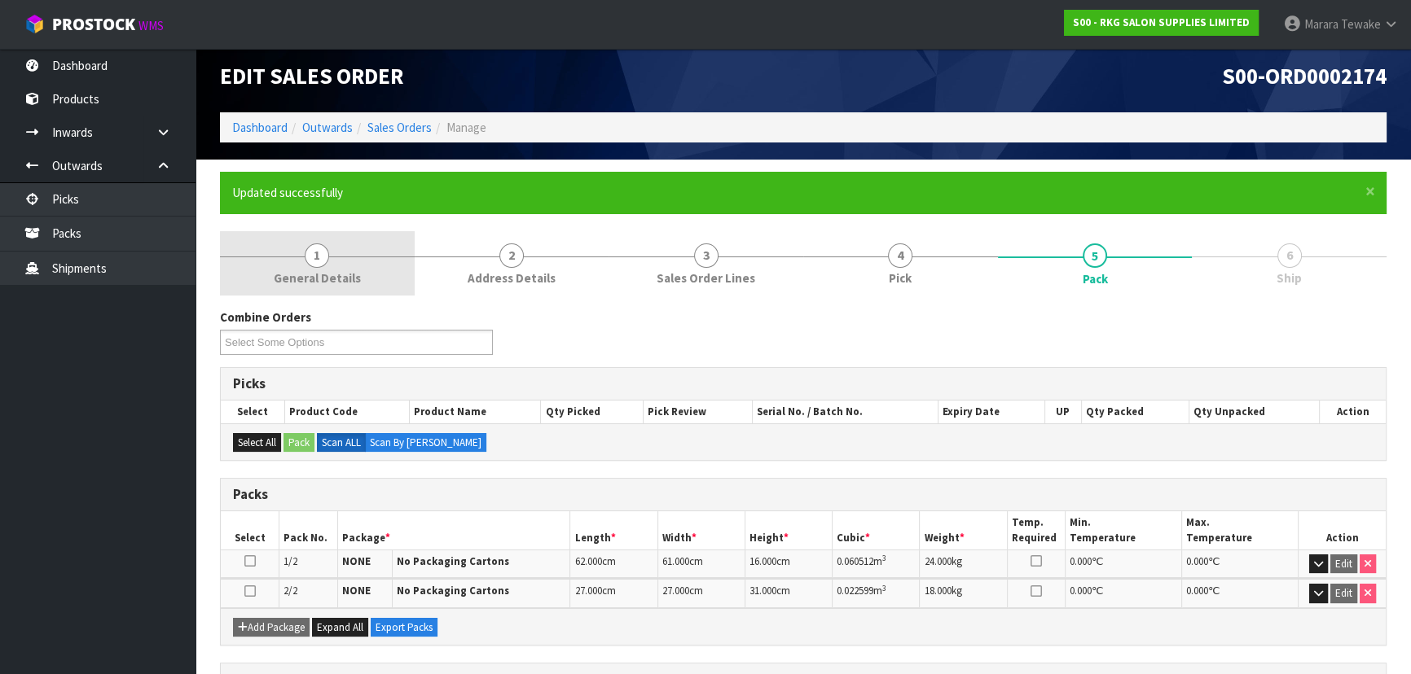
scroll to position [0, 0]
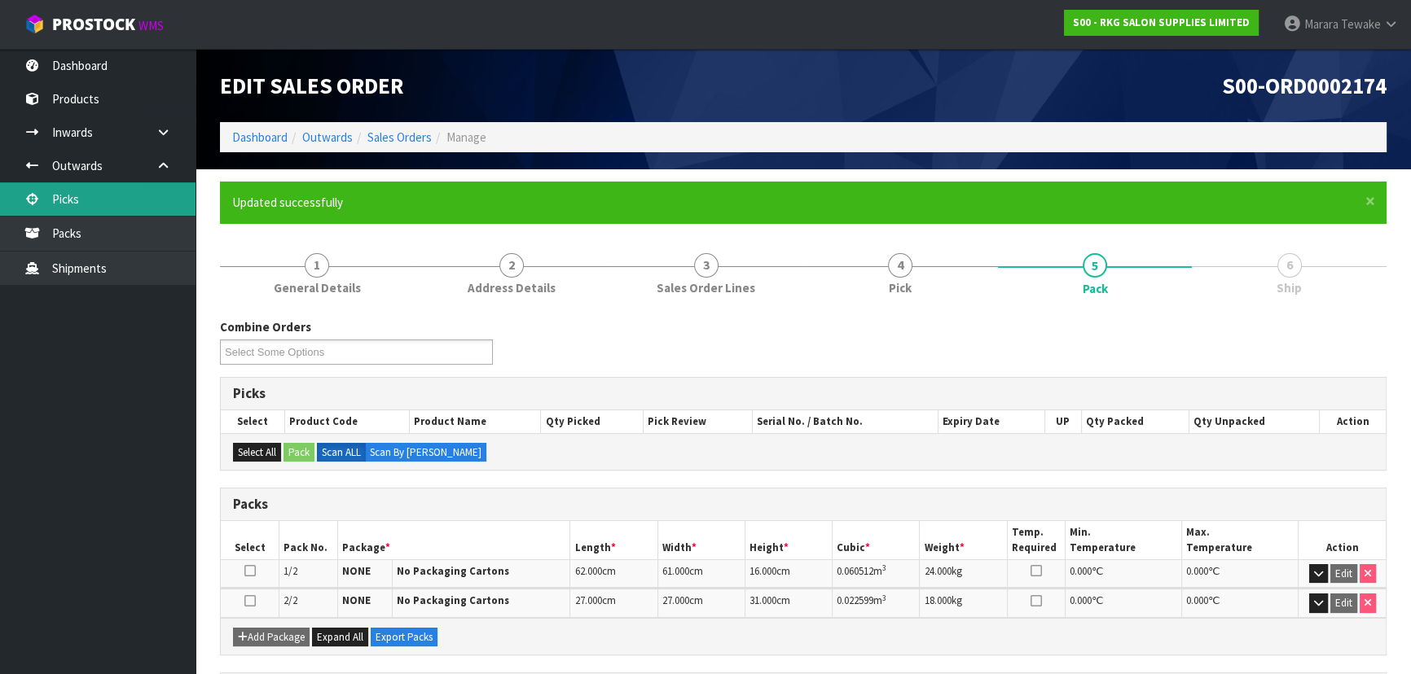
click at [91, 197] on link "Picks" at bounding box center [97, 198] width 195 height 33
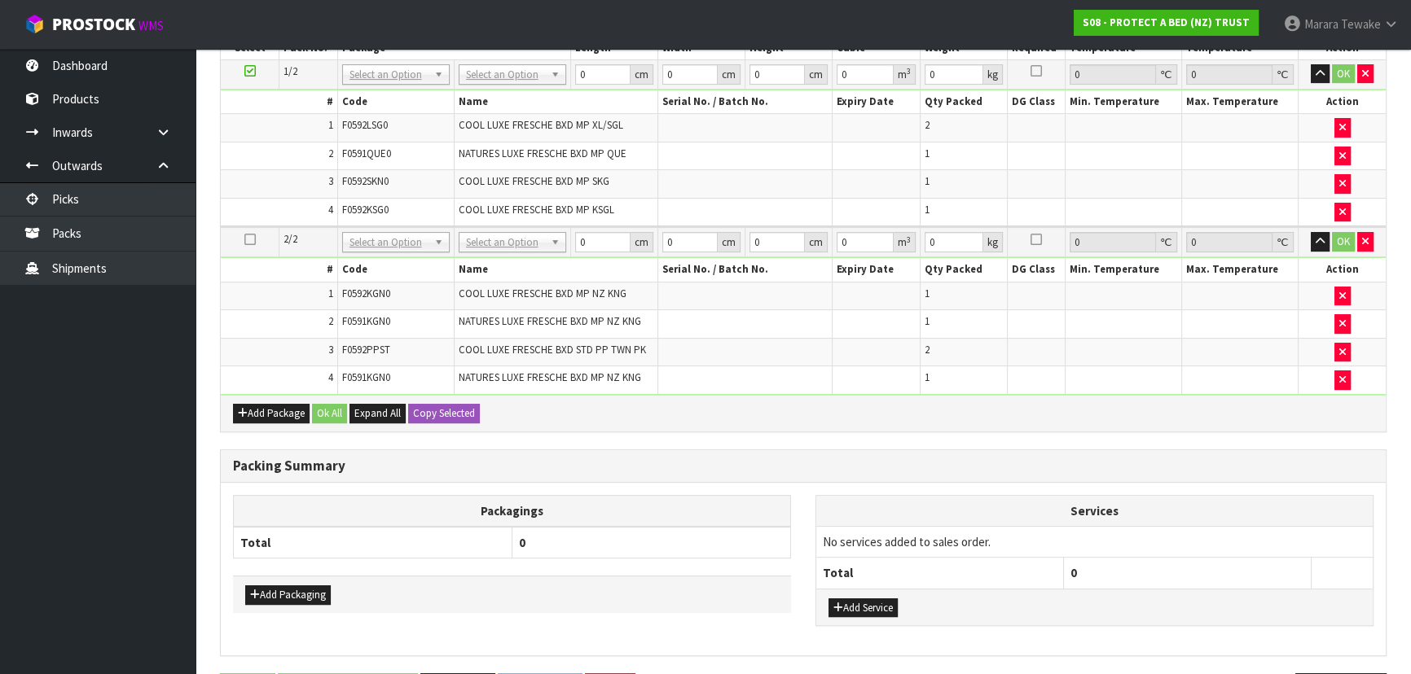
scroll to position [444, 0]
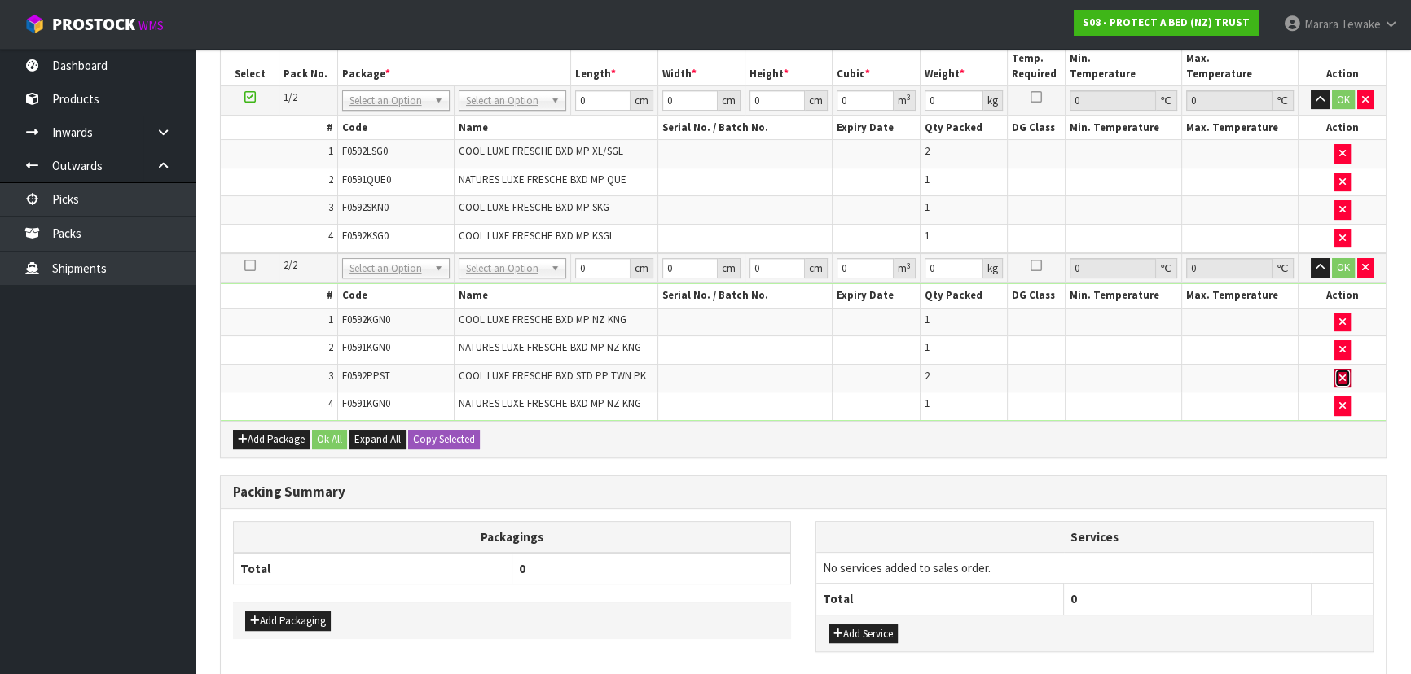
click at [1344, 373] on icon "button" at bounding box center [1342, 378] width 7 height 11
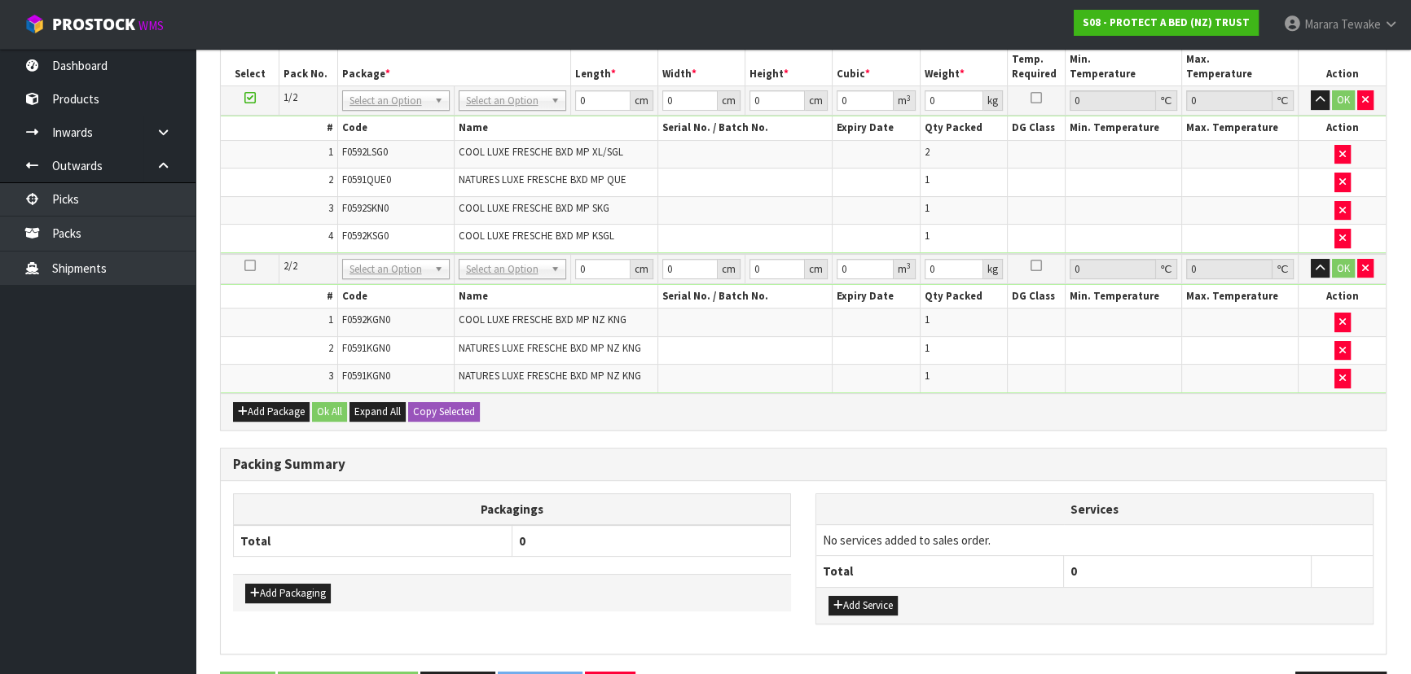
click at [248, 265] on icon at bounding box center [249, 265] width 11 height 1
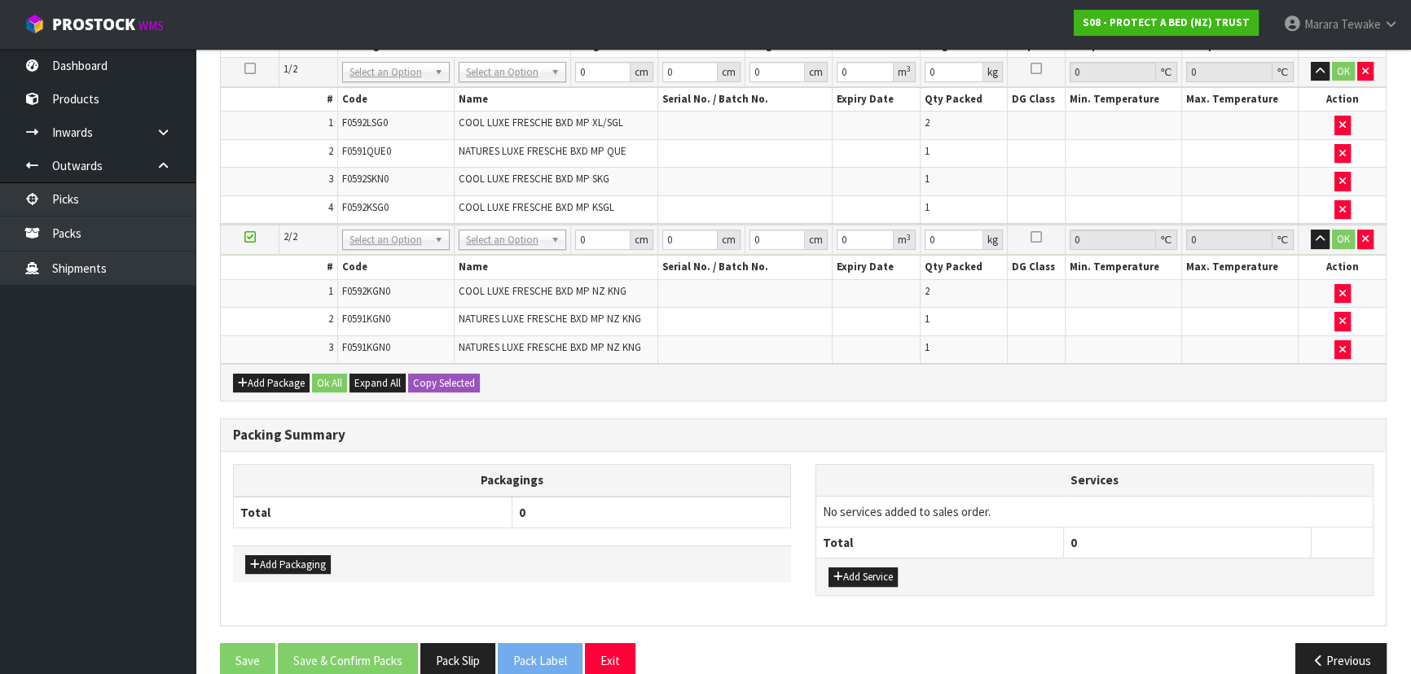
scroll to position [444, 0]
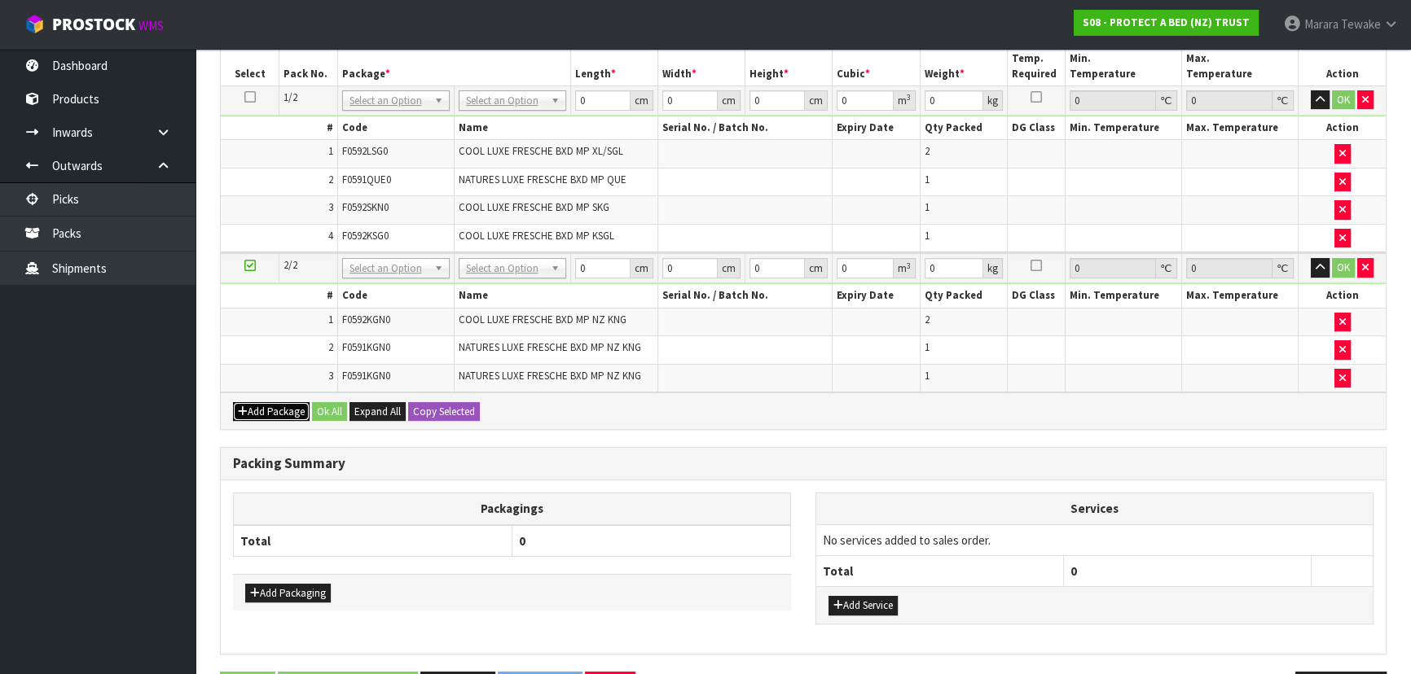
click at [265, 412] on button "Add Package" at bounding box center [271, 412] width 77 height 20
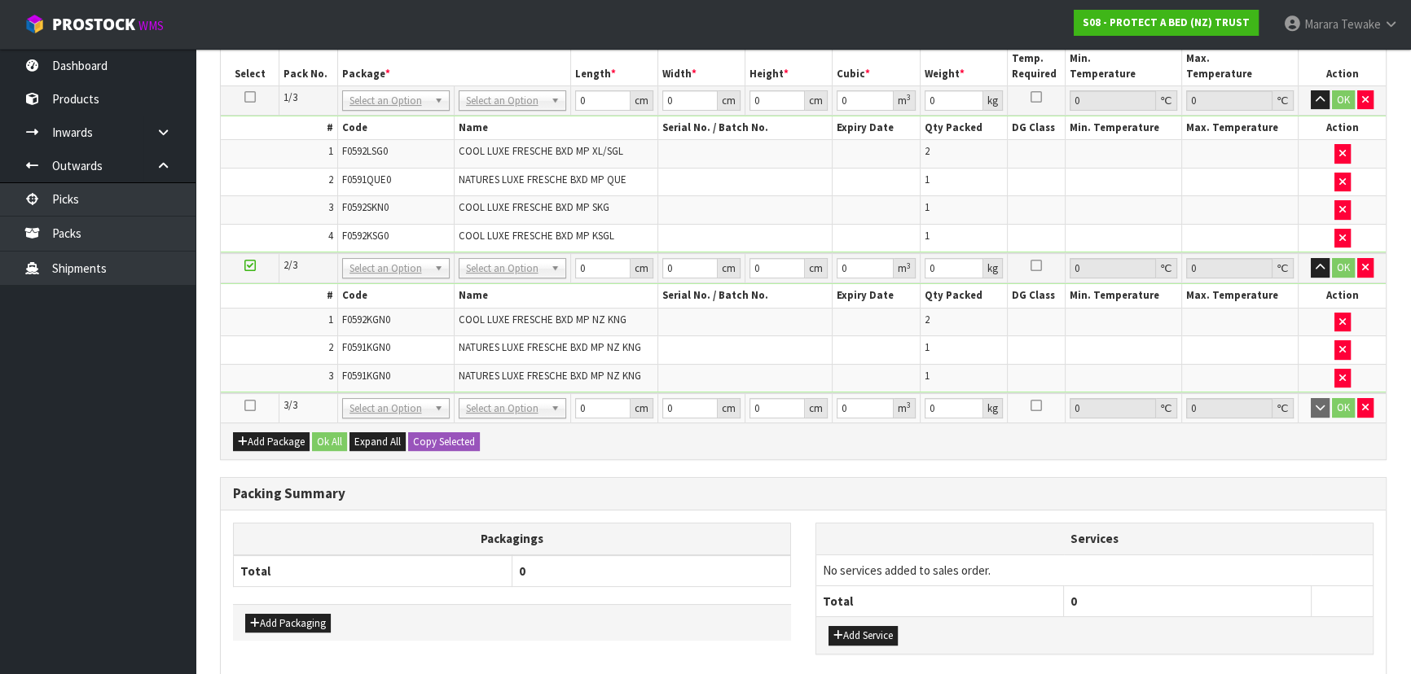
click at [244, 406] on icon at bounding box center [249, 406] width 11 height 1
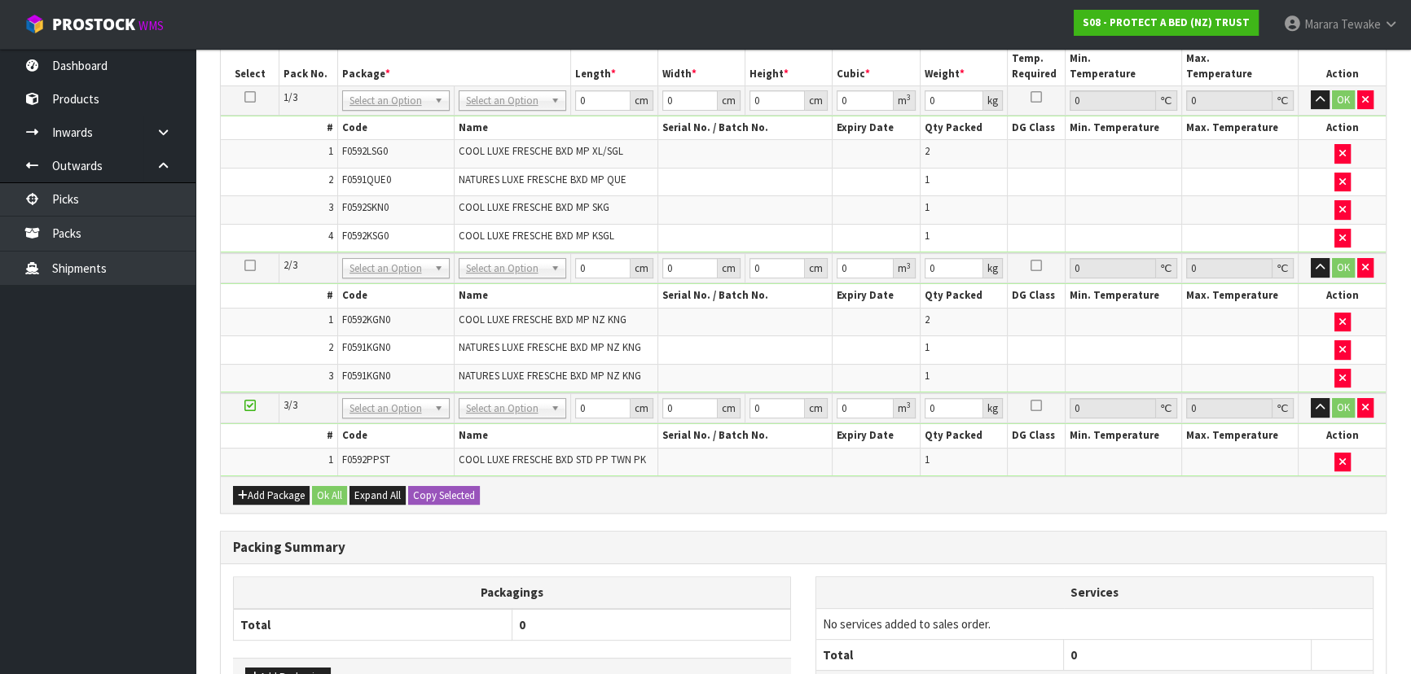
scroll to position [415, 0]
drag, startPoint x: 489, startPoint y: 101, endPoint x: 490, endPoint y: 125, distance: 24.5
click at [490, 125] on input "text" at bounding box center [511, 122] width 99 height 20
type input "OC"
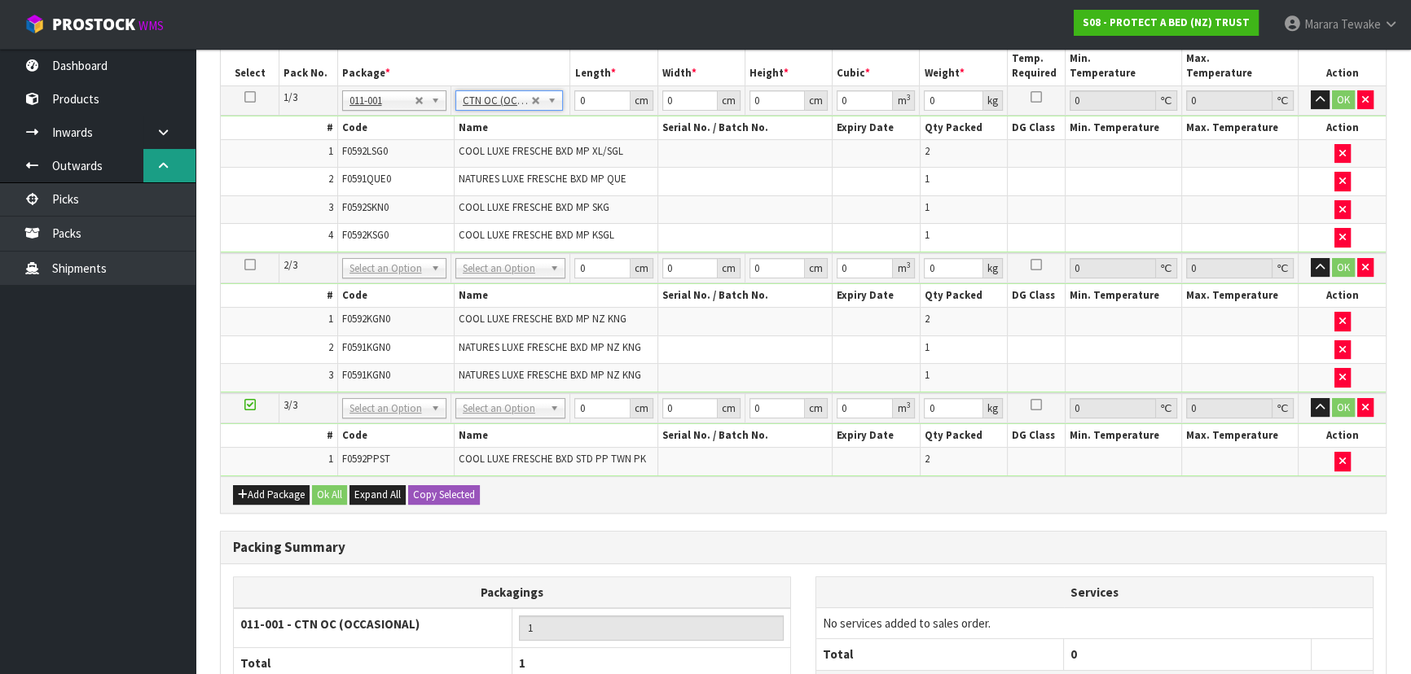
type input "7.28"
click at [252, 97] on icon at bounding box center [249, 97] width 11 height 1
click at [441, 494] on button "Copy Selected" at bounding box center [444, 495] width 72 height 20
click at [441, 494] on span "Confirm" at bounding box center [431, 495] width 36 height 14
type input "7.28"
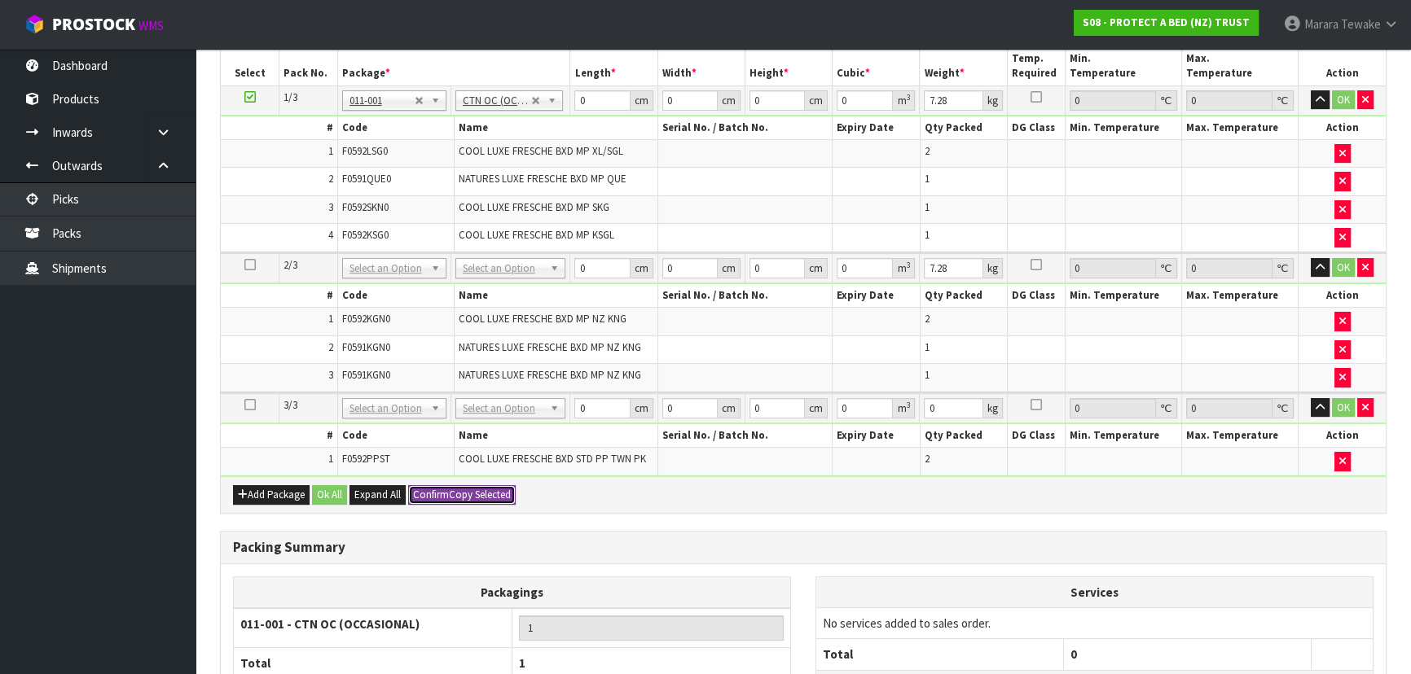
type input "7.28"
type input "3"
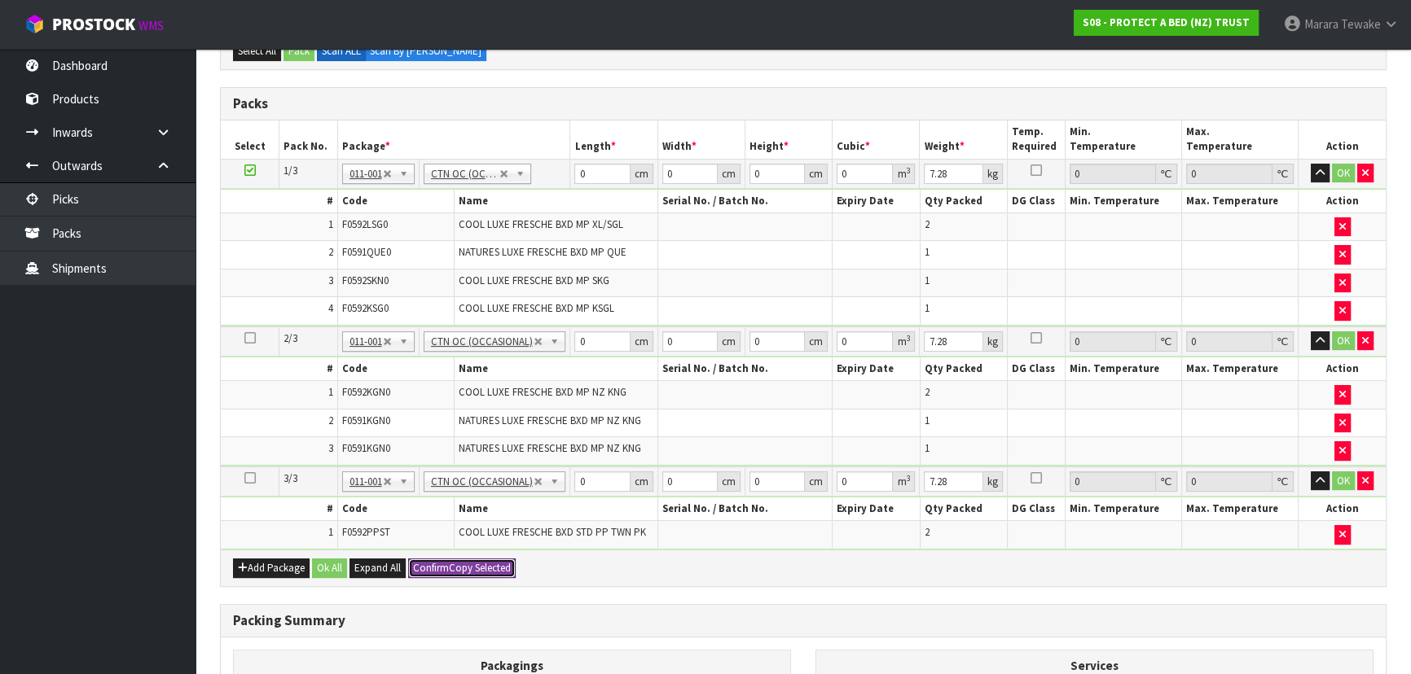
scroll to position [193, 0]
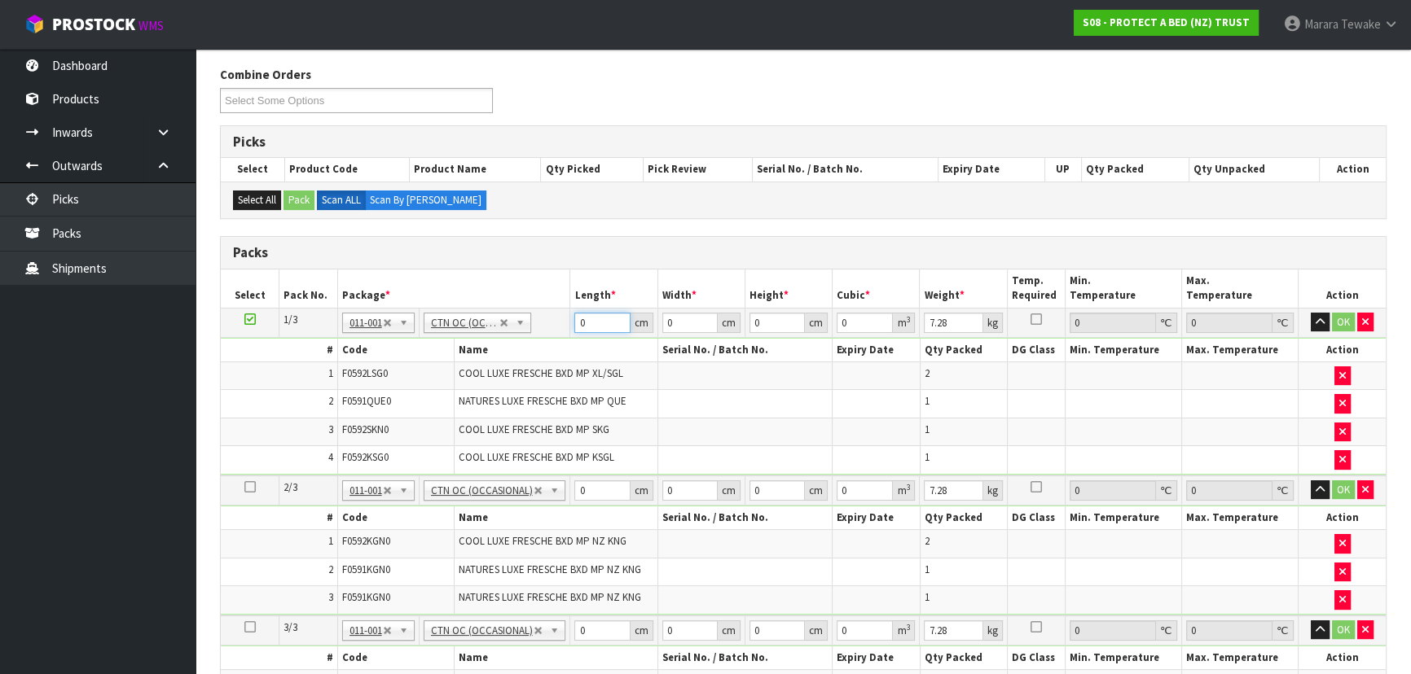
drag, startPoint x: 562, startPoint y: 310, endPoint x: 550, endPoint y: 301, distance: 15.1
click at [551, 302] on table "Select Pack No. Package * Length * Width * Height * Cubic * Weight * Temp. Requ…" at bounding box center [803, 484] width 1165 height 429
type input "58"
type input "40"
type input "3"
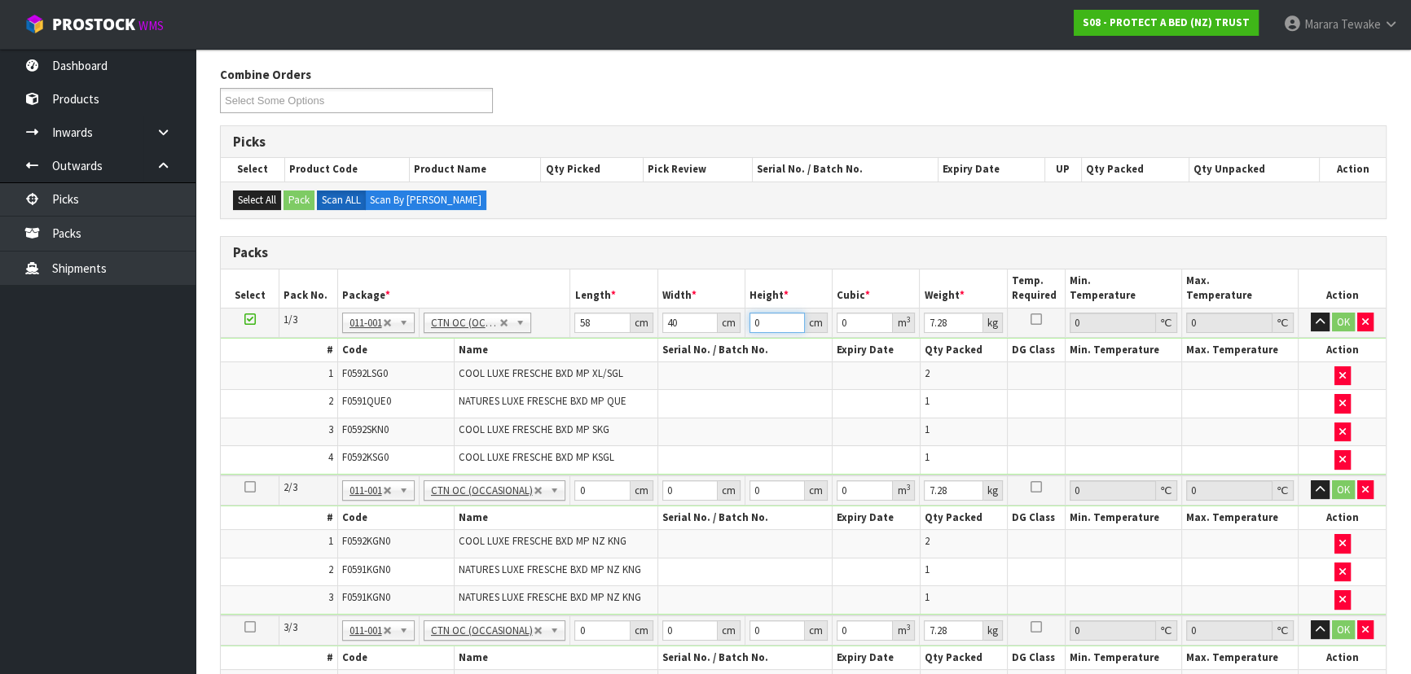
type input "0.00696"
type input "32"
type input "0.07424"
type input "32"
type input "8"
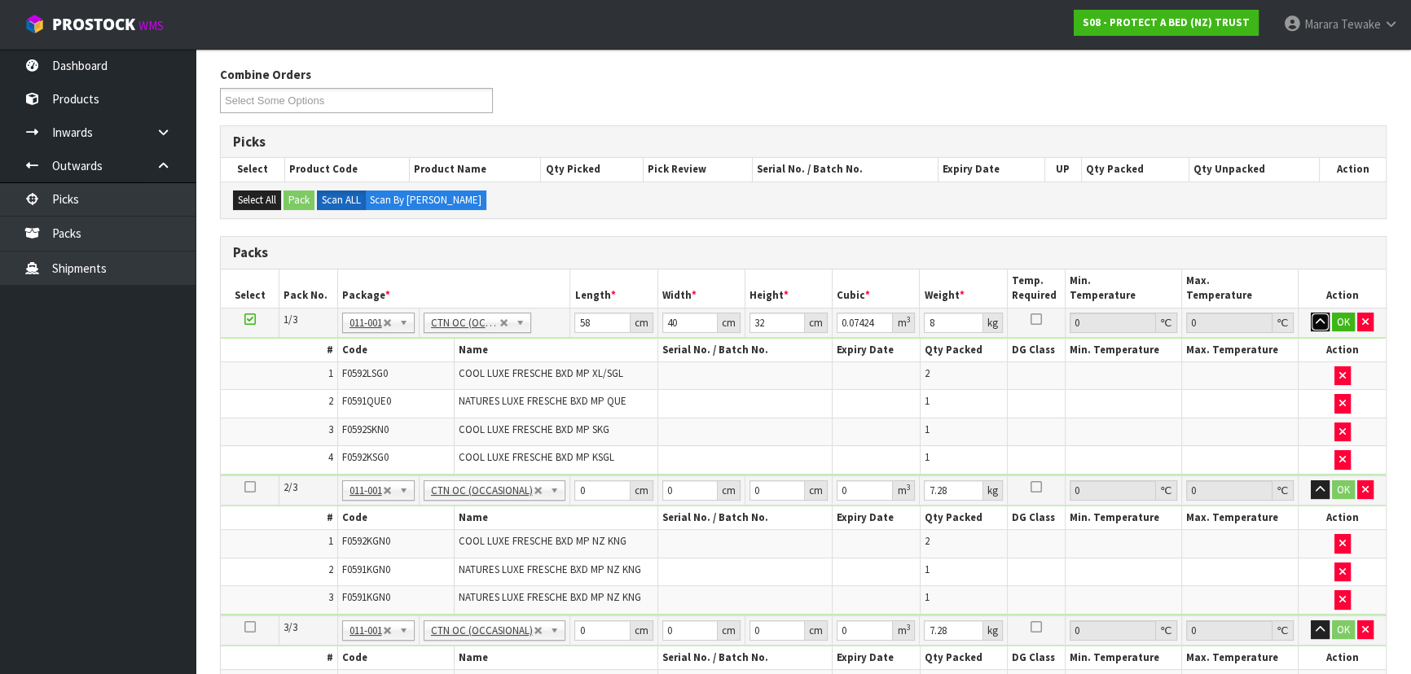
click at [1310, 313] on button "button" at bounding box center [1319, 323] width 19 height 20
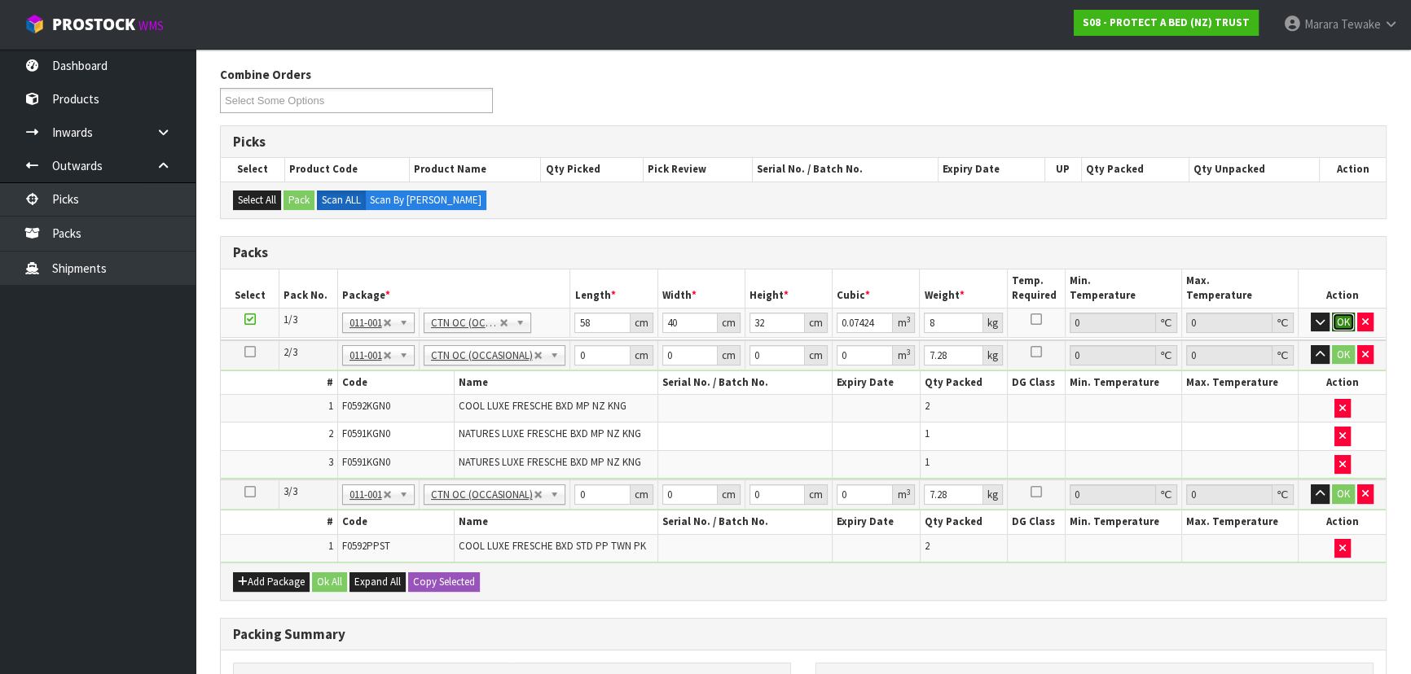
click button "OK" at bounding box center [1343, 323] width 23 height 20
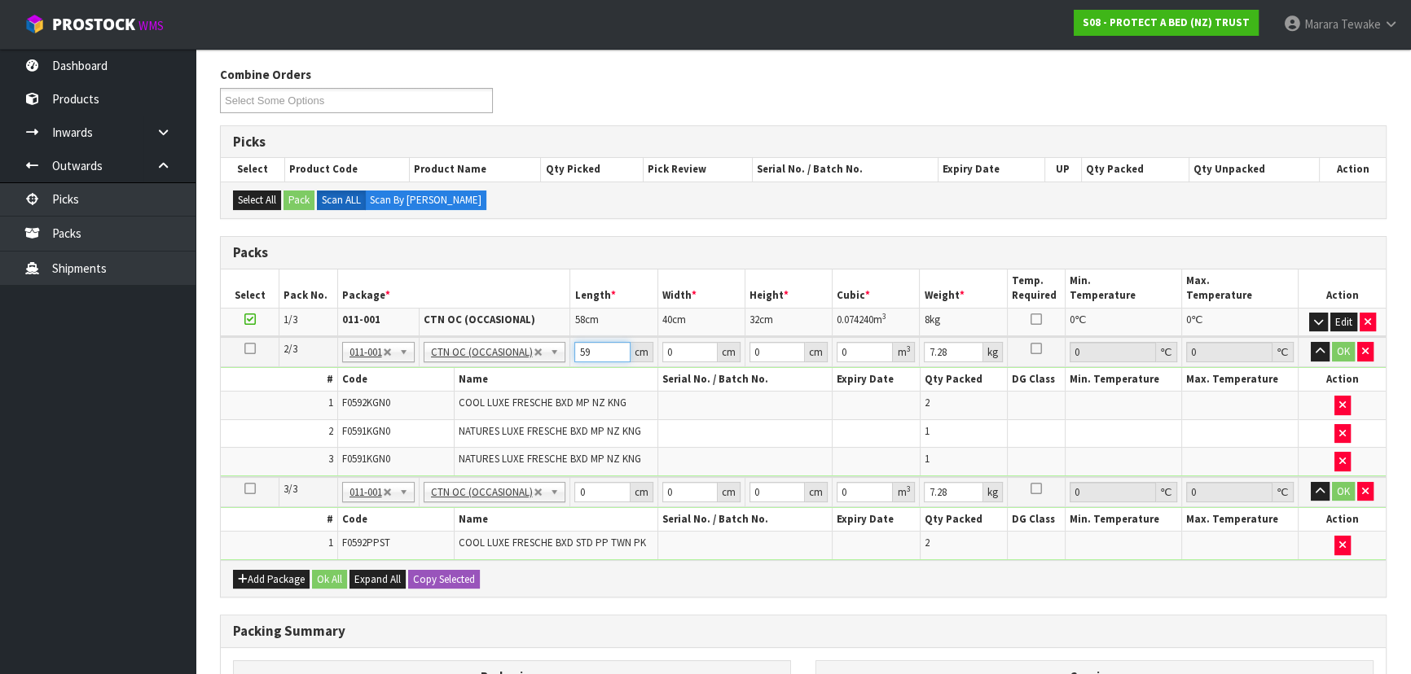
type input "59"
type input "40"
type input "3"
type input "0.00708"
type input "32"
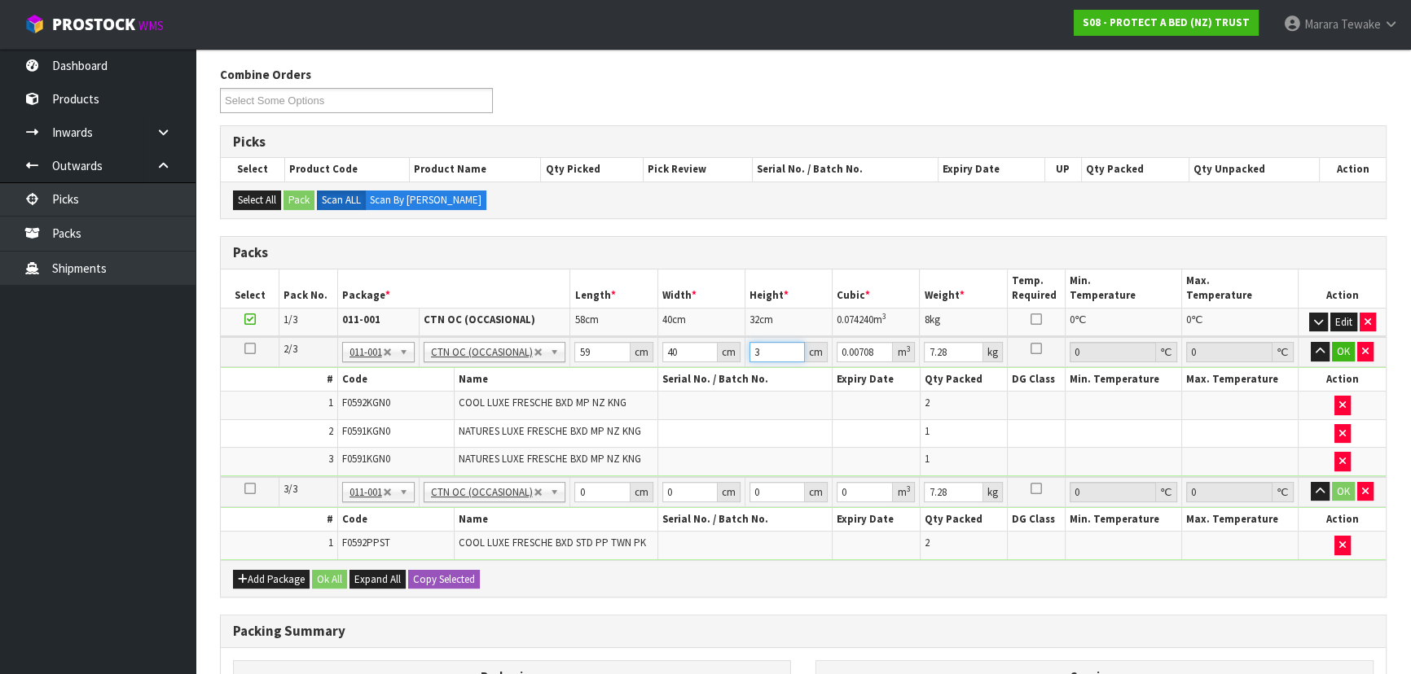
type input "0.07552"
type input "32"
type input "9"
click at [1310, 342] on button "button" at bounding box center [1319, 352] width 19 height 20
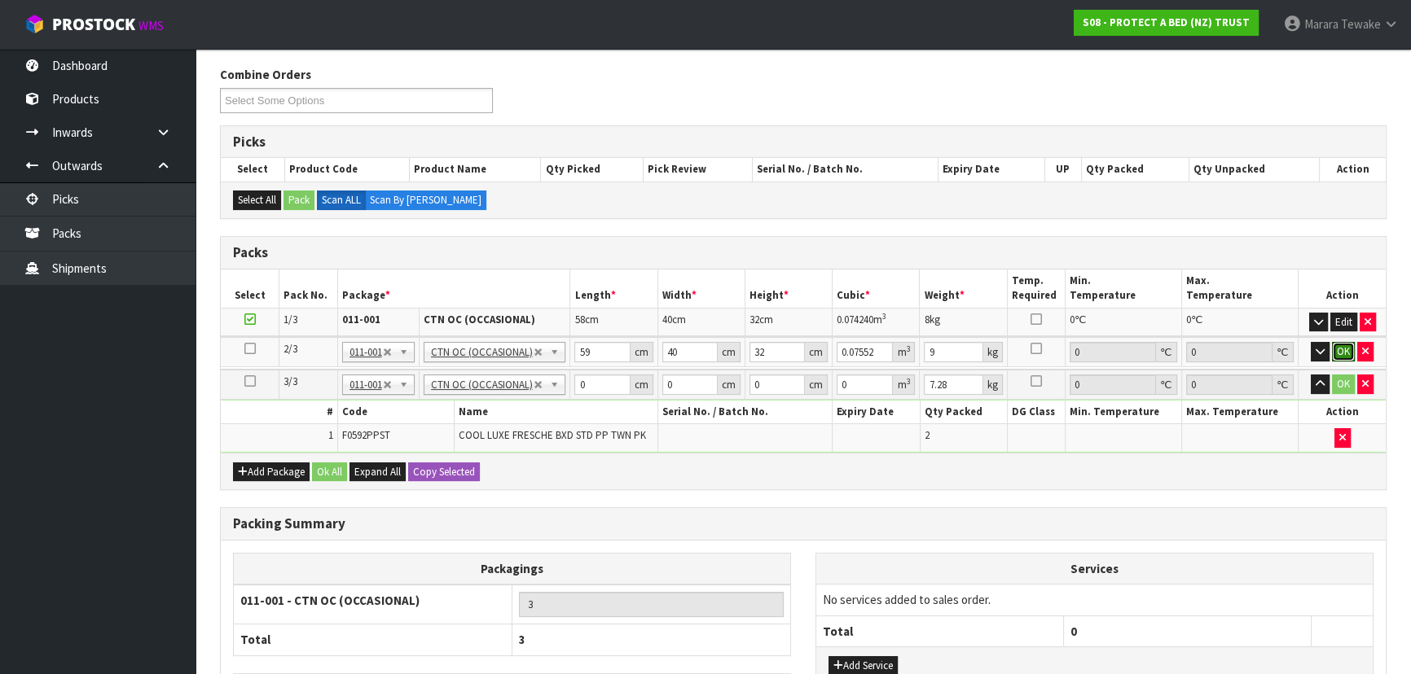
click button "OK" at bounding box center [1343, 352] width 23 height 20
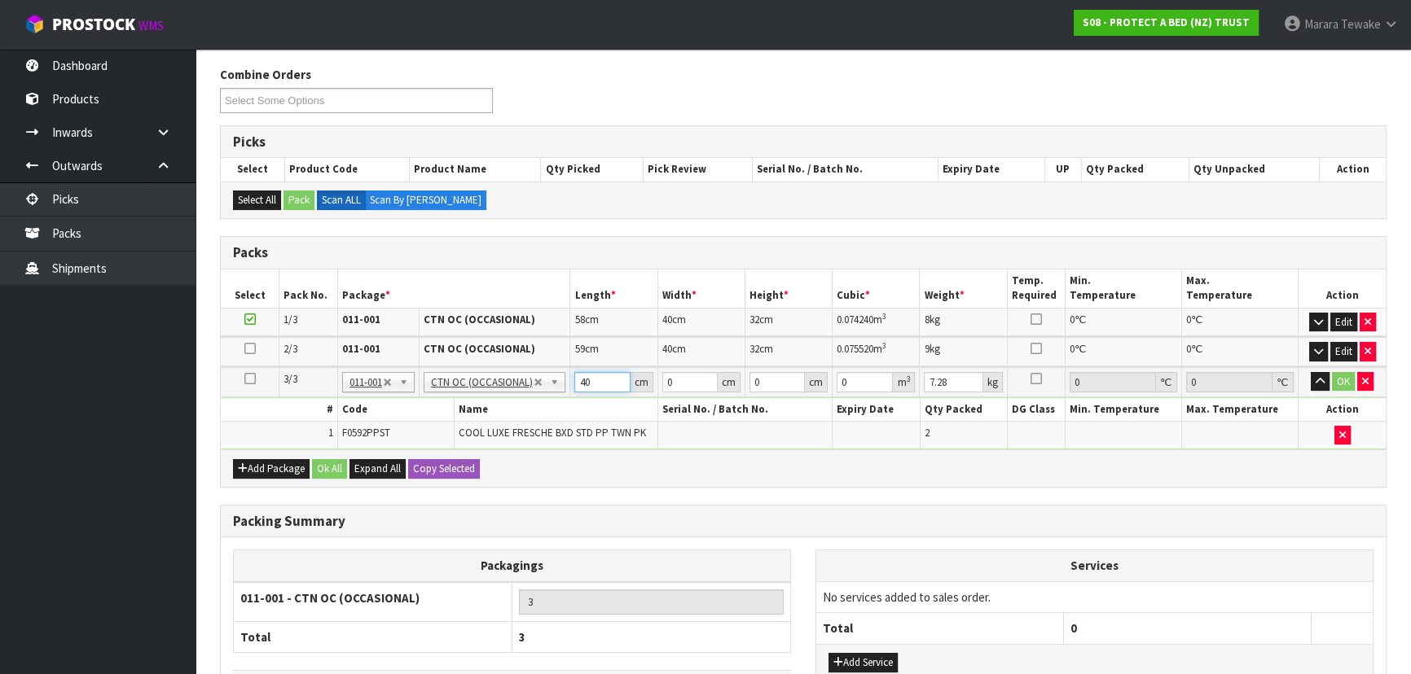
type input "40"
type input "26"
type input "1"
type input "0.00104"
type input "17"
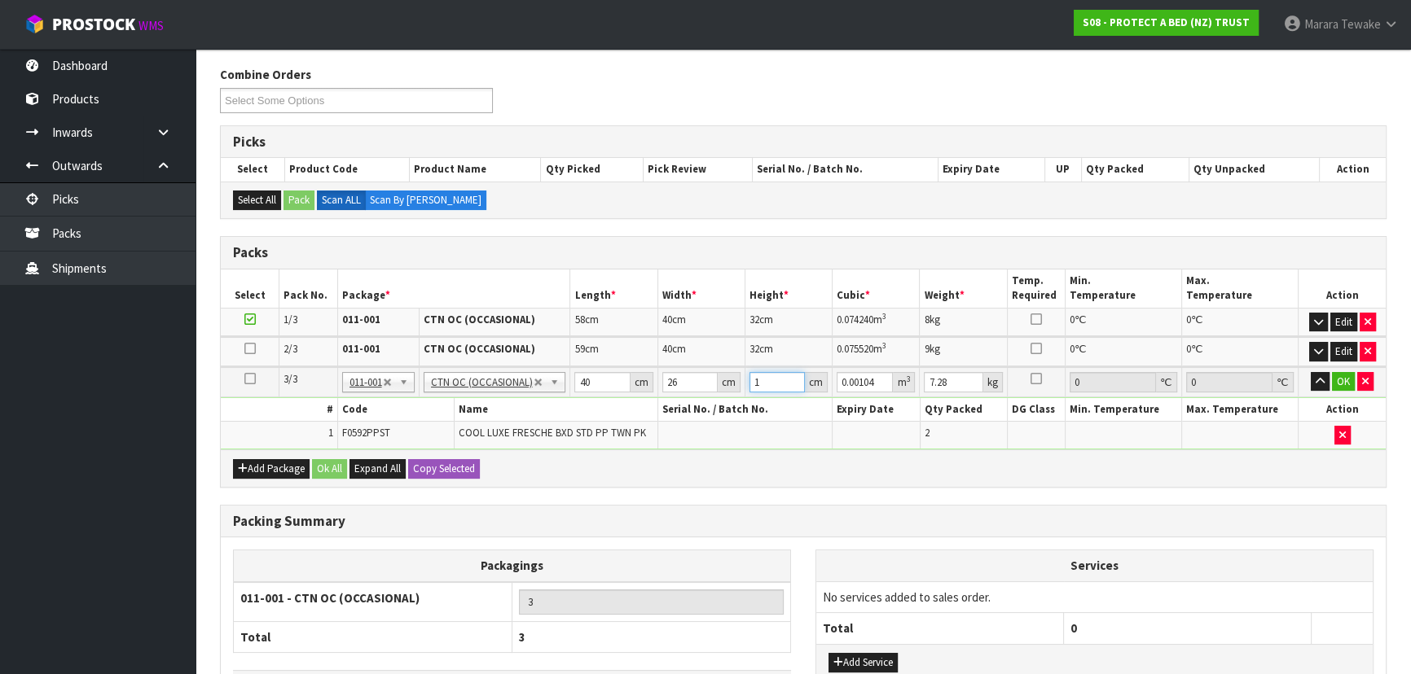
type input "0.01768"
type input "17"
type input "2"
click at [1310, 372] on button "button" at bounding box center [1319, 382] width 19 height 20
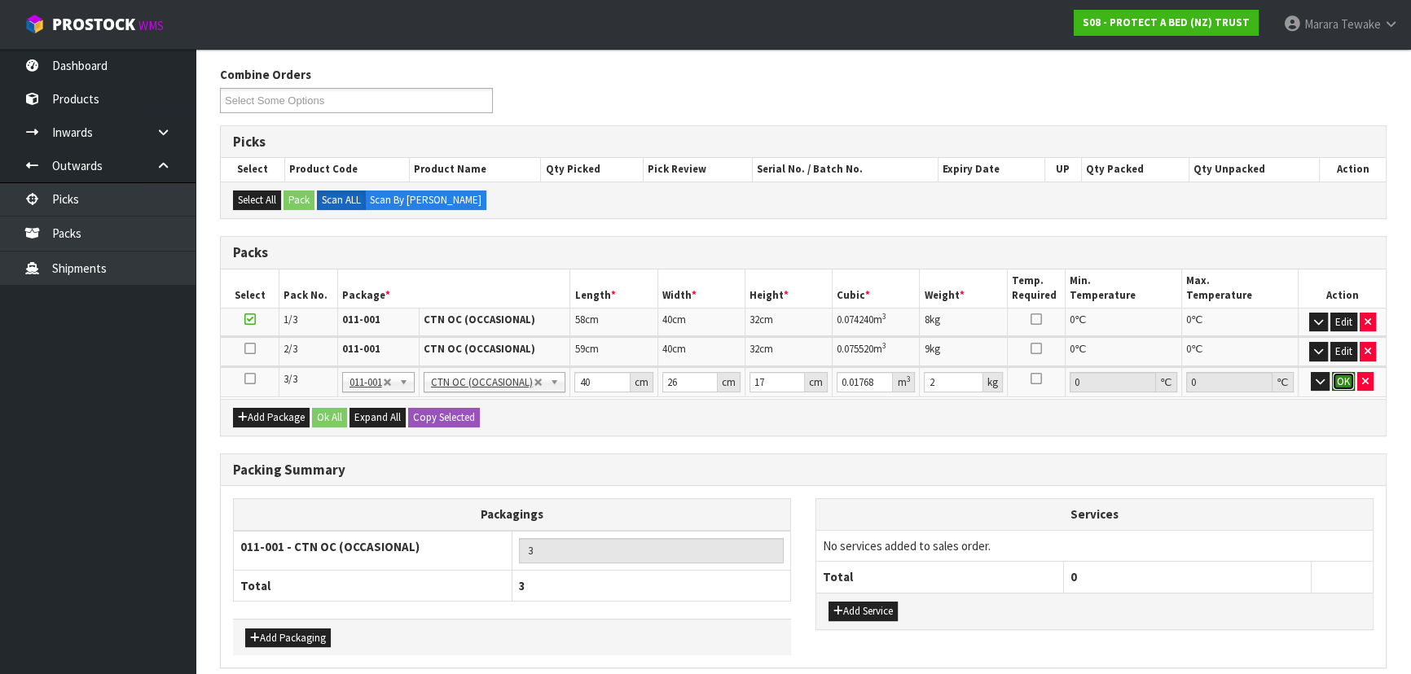
click button "OK" at bounding box center [1343, 382] width 23 height 20
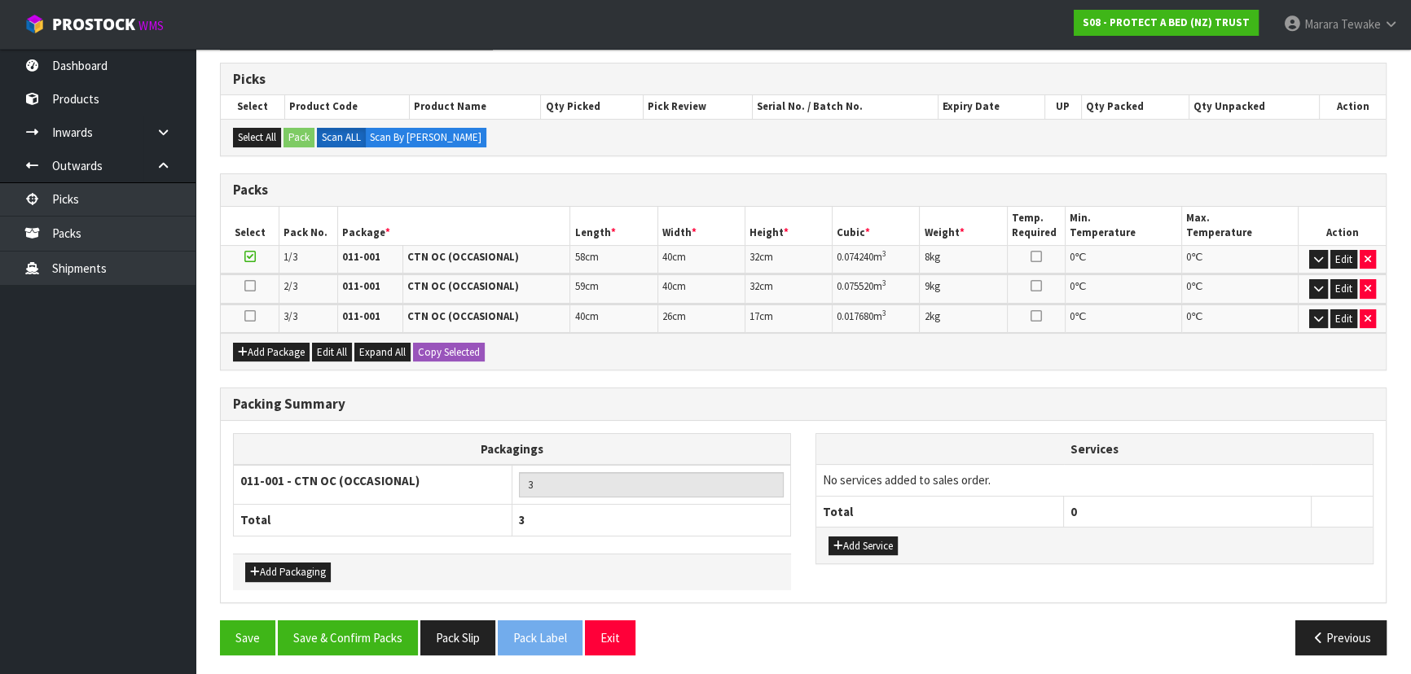
scroll to position [257, 0]
click at [344, 630] on button "Save & Confirm Packs" at bounding box center [348, 637] width 140 height 35
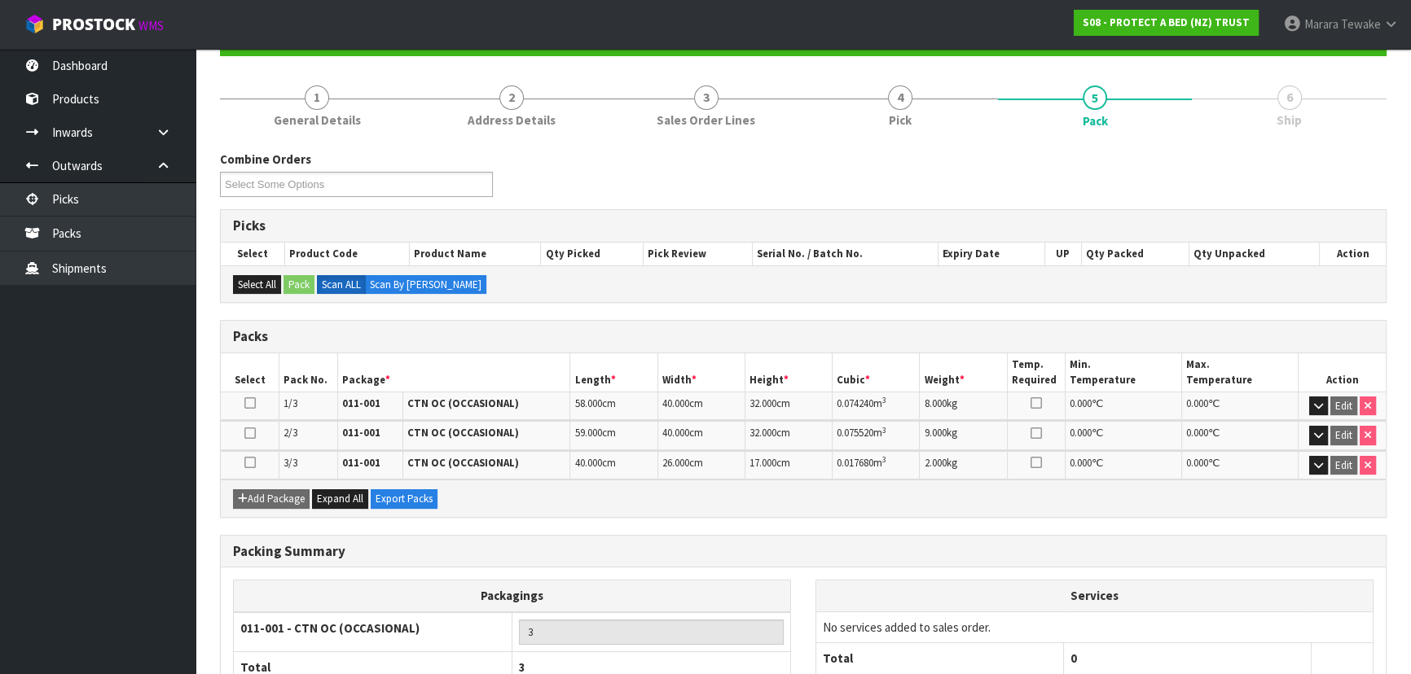
scroll to position [279, 0]
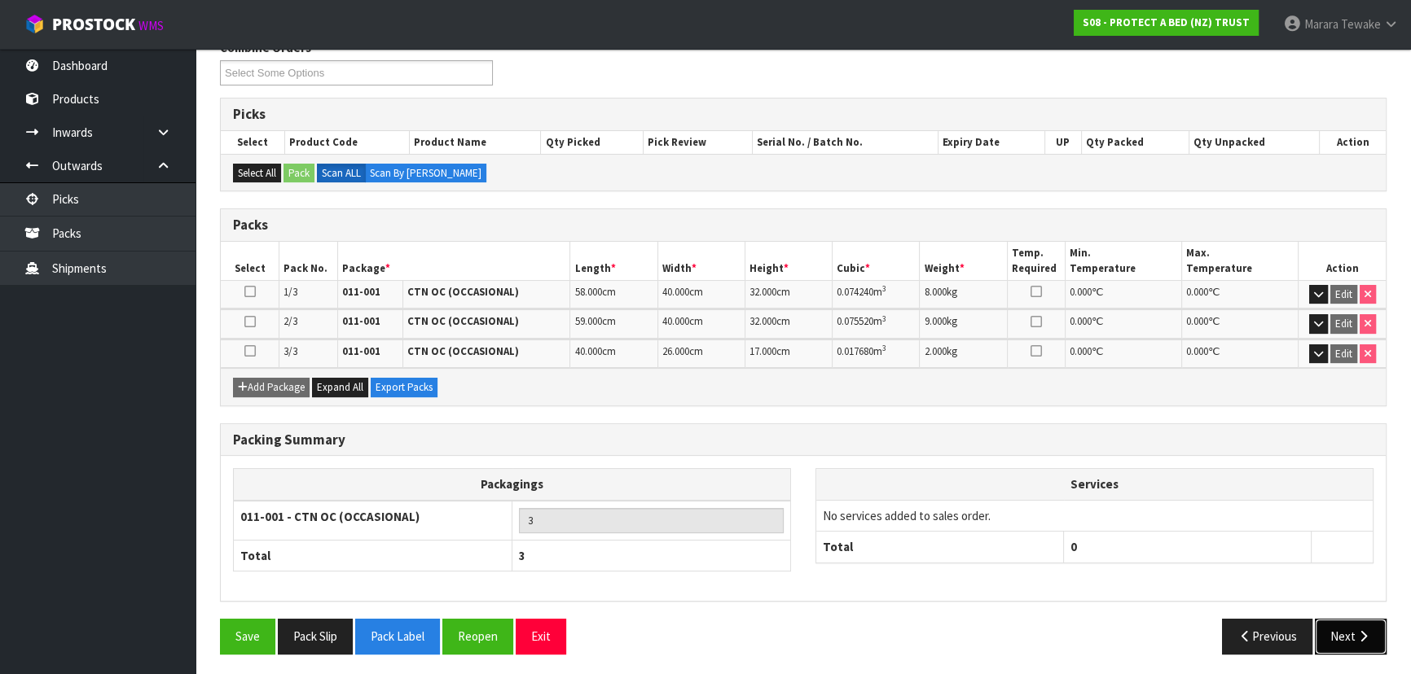
click at [1346, 625] on button "Next" at bounding box center [1350, 636] width 72 height 35
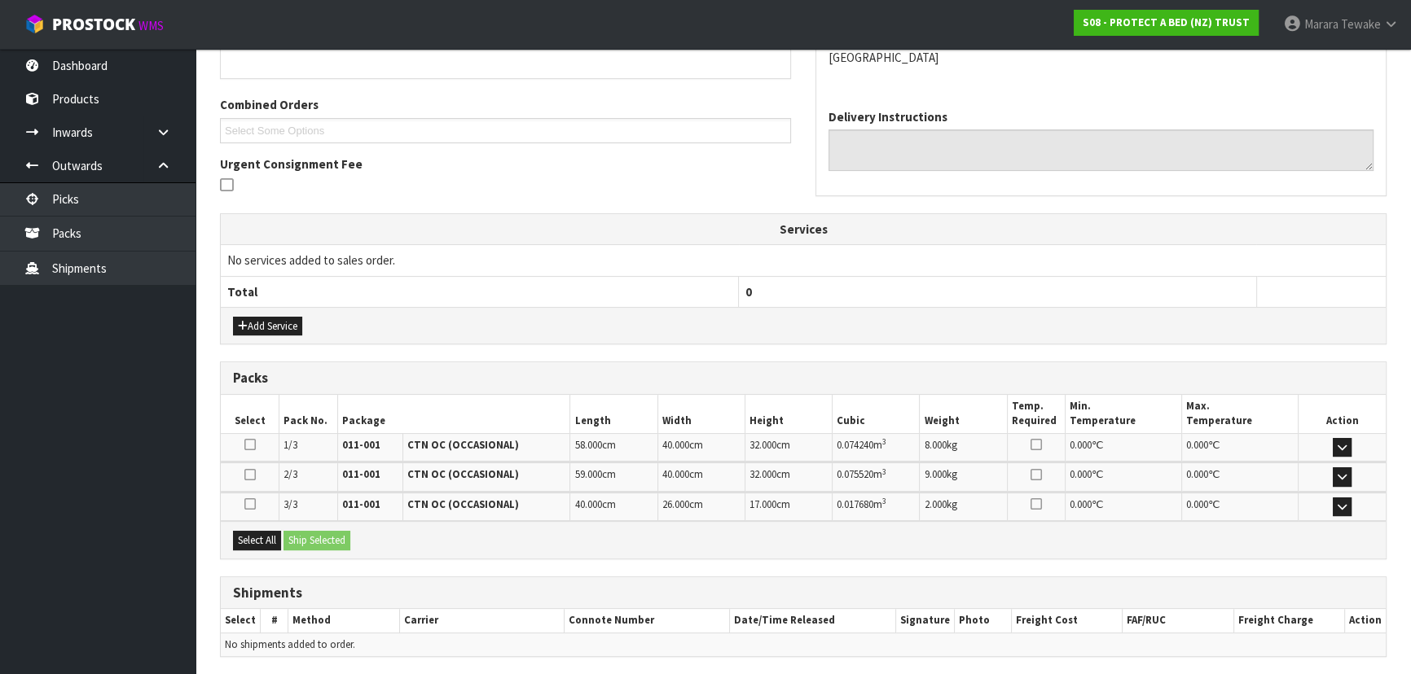
scroll to position [440, 0]
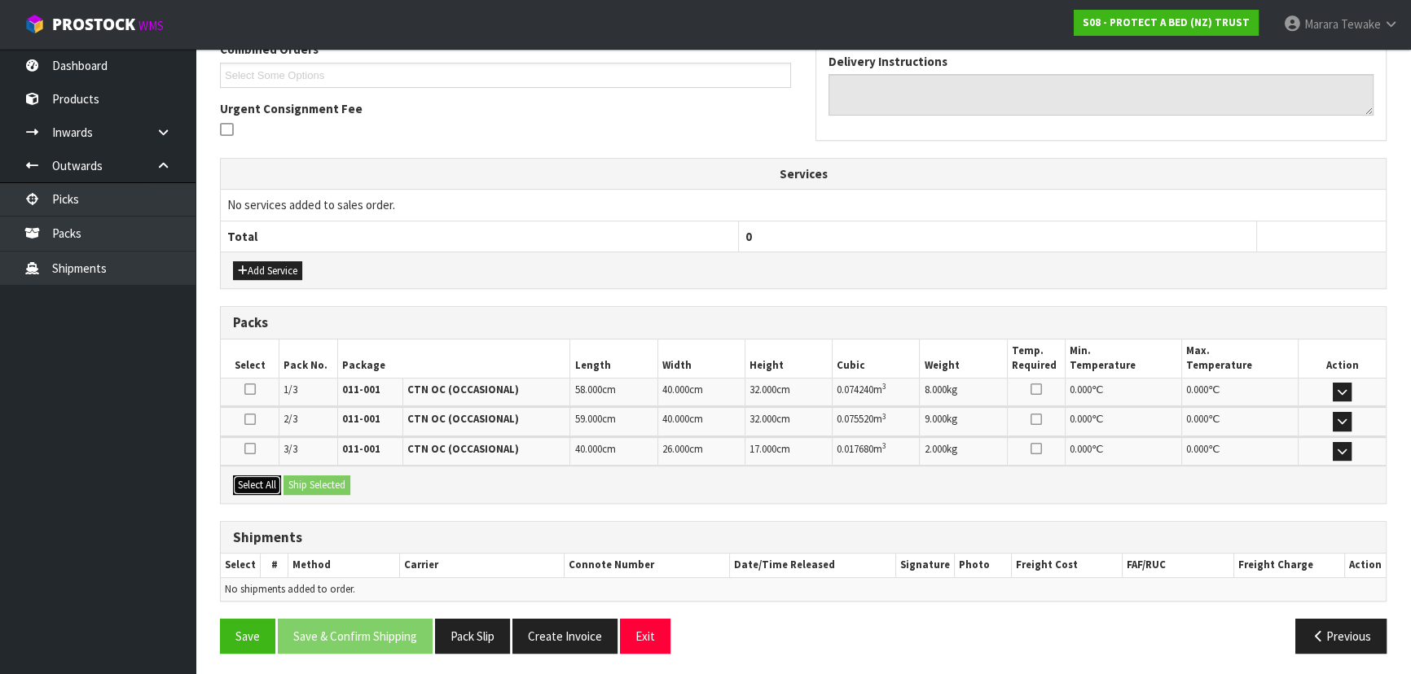
drag, startPoint x: 265, startPoint y: 474, endPoint x: 301, endPoint y: 474, distance: 35.8
click at [267, 476] on button "Select All" at bounding box center [257, 486] width 48 height 20
click at [301, 476] on button "Ship Selected" at bounding box center [316, 486] width 67 height 20
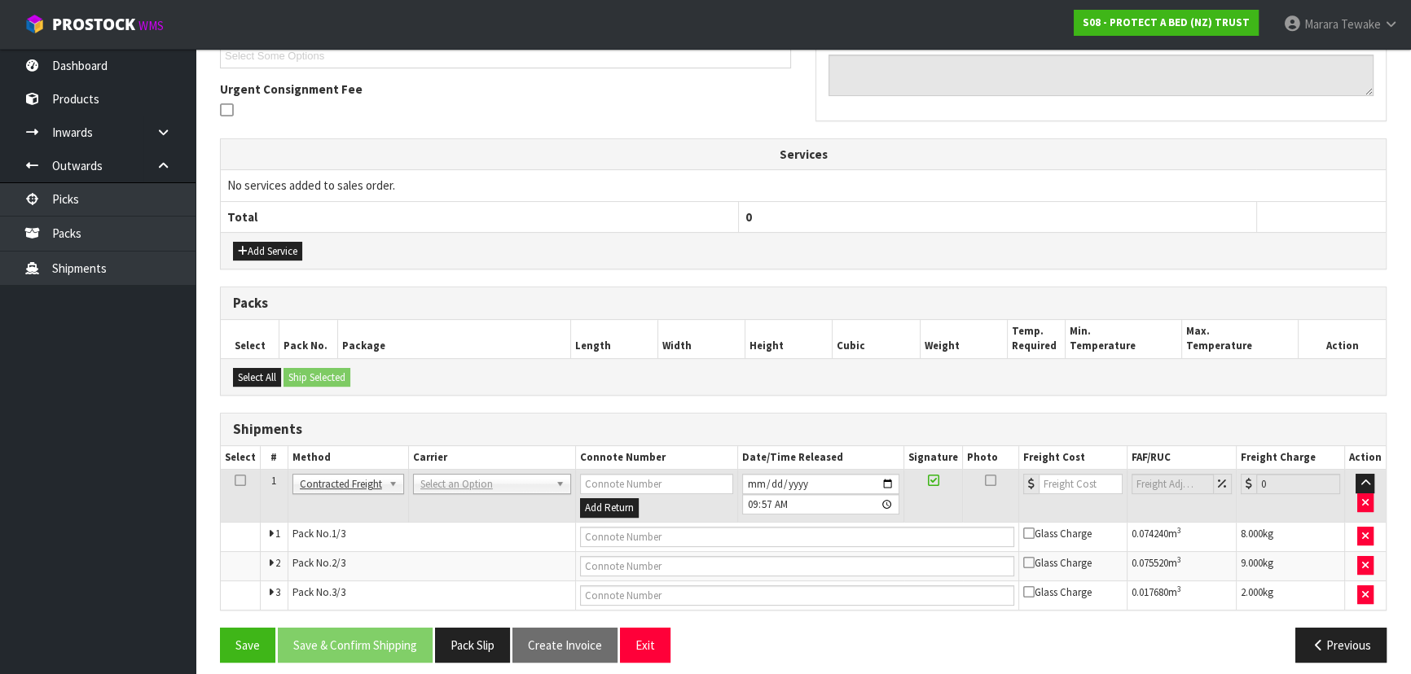
scroll to position [469, 0]
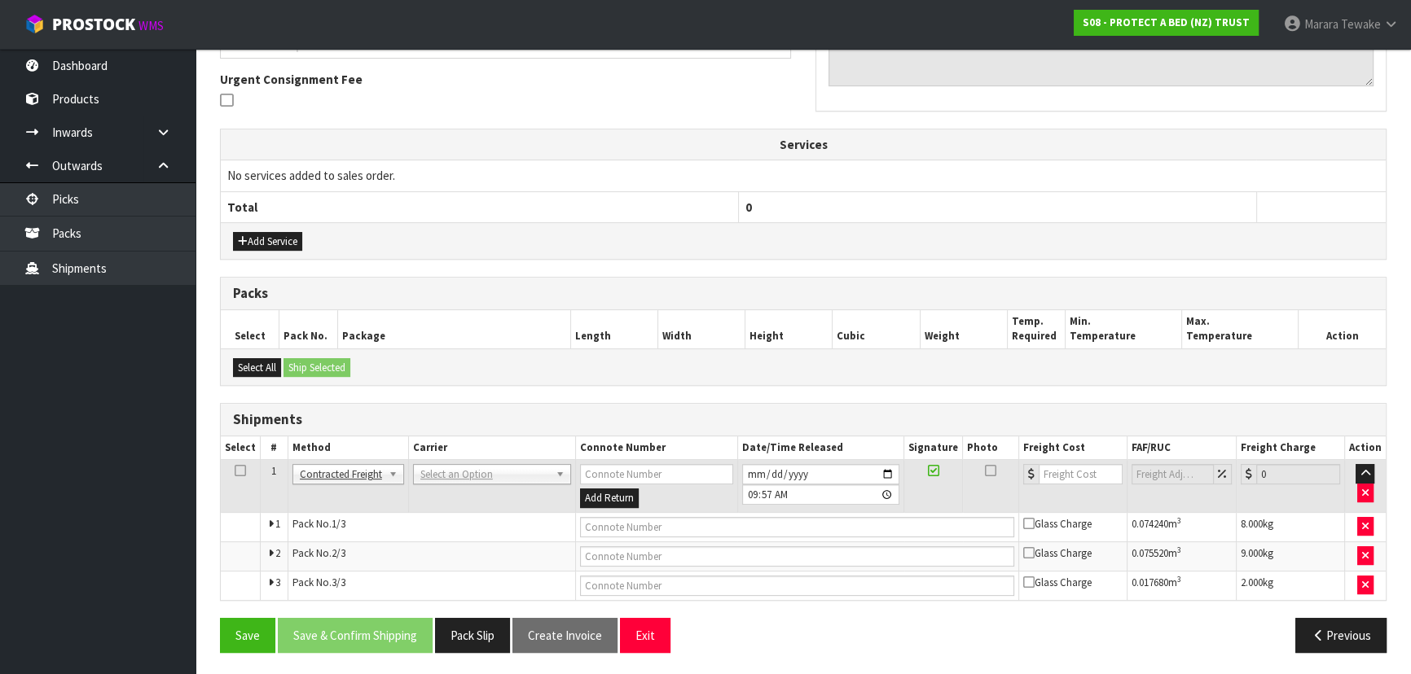
drag, startPoint x: 495, startPoint y: 471, endPoint x: 496, endPoint y: 481, distance: 10.6
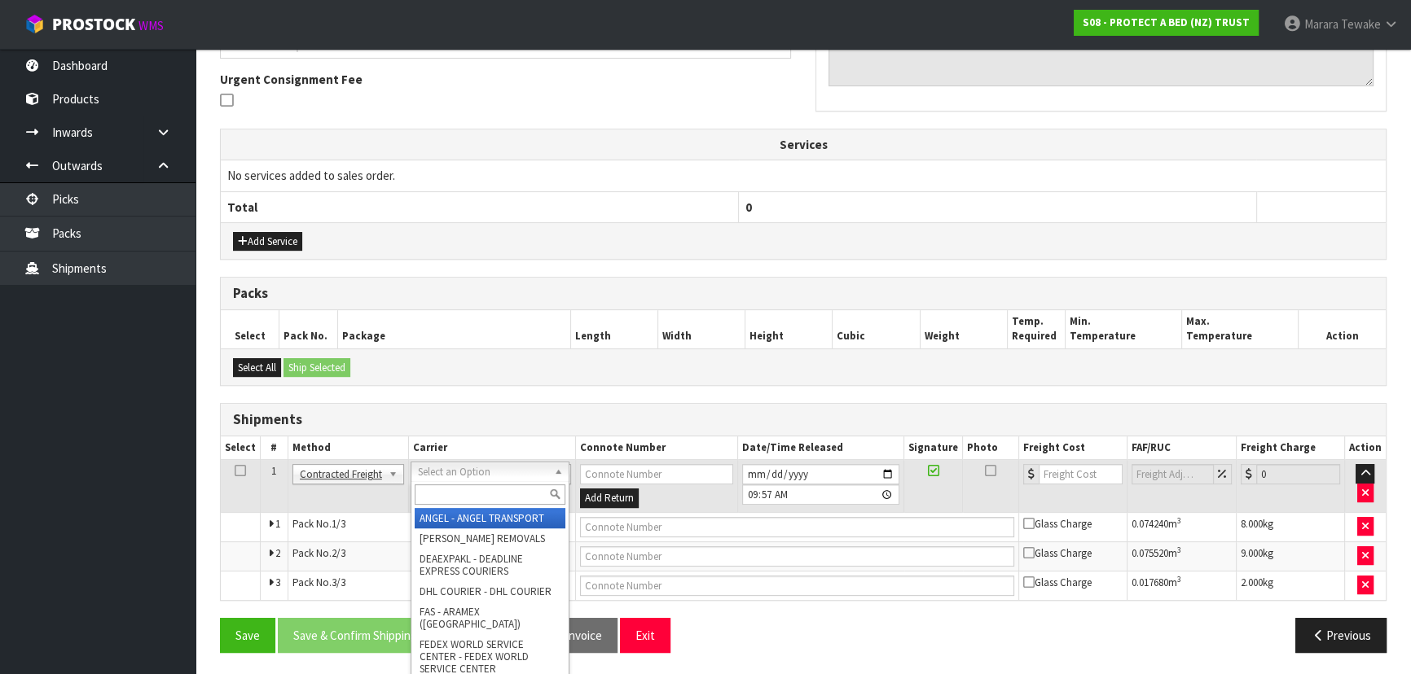
click at [496, 489] on input "text" at bounding box center [490, 495] width 151 height 20
type input "NZ"
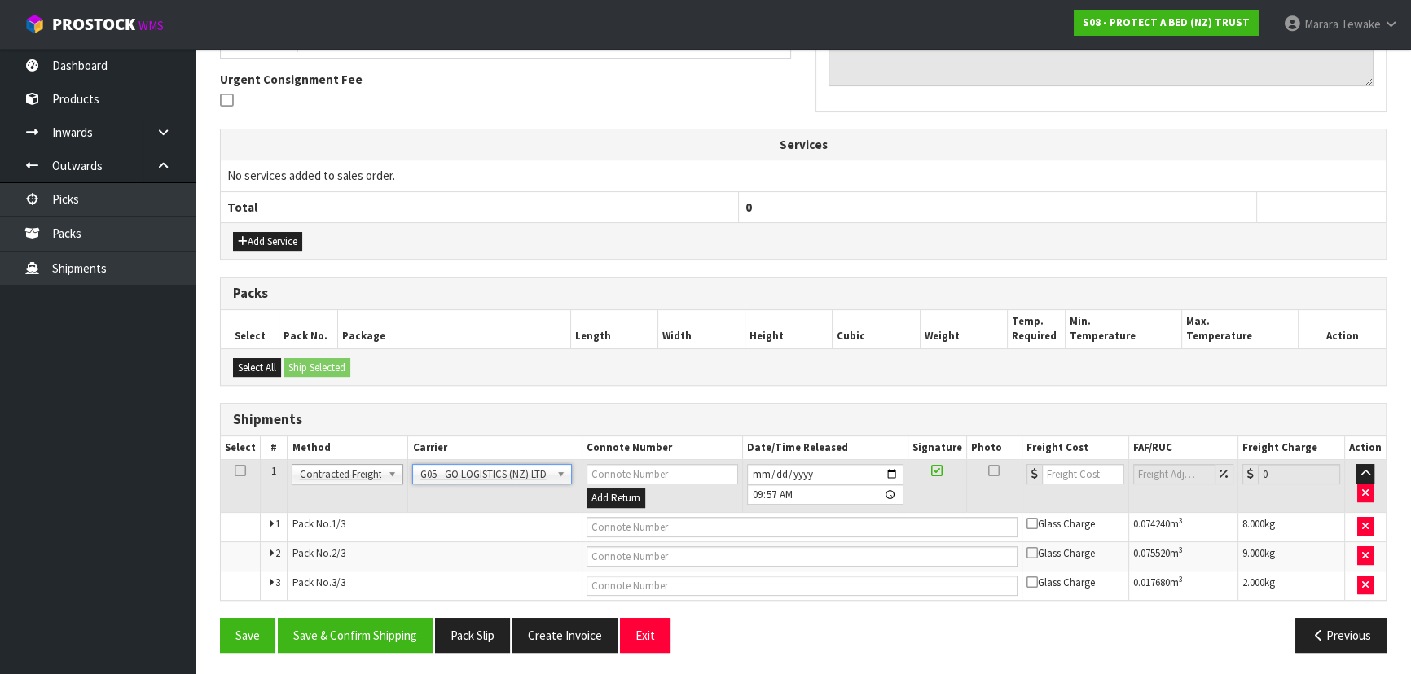
drag, startPoint x: 471, startPoint y: 472, endPoint x: 468, endPoint y: 492, distance: 20.5
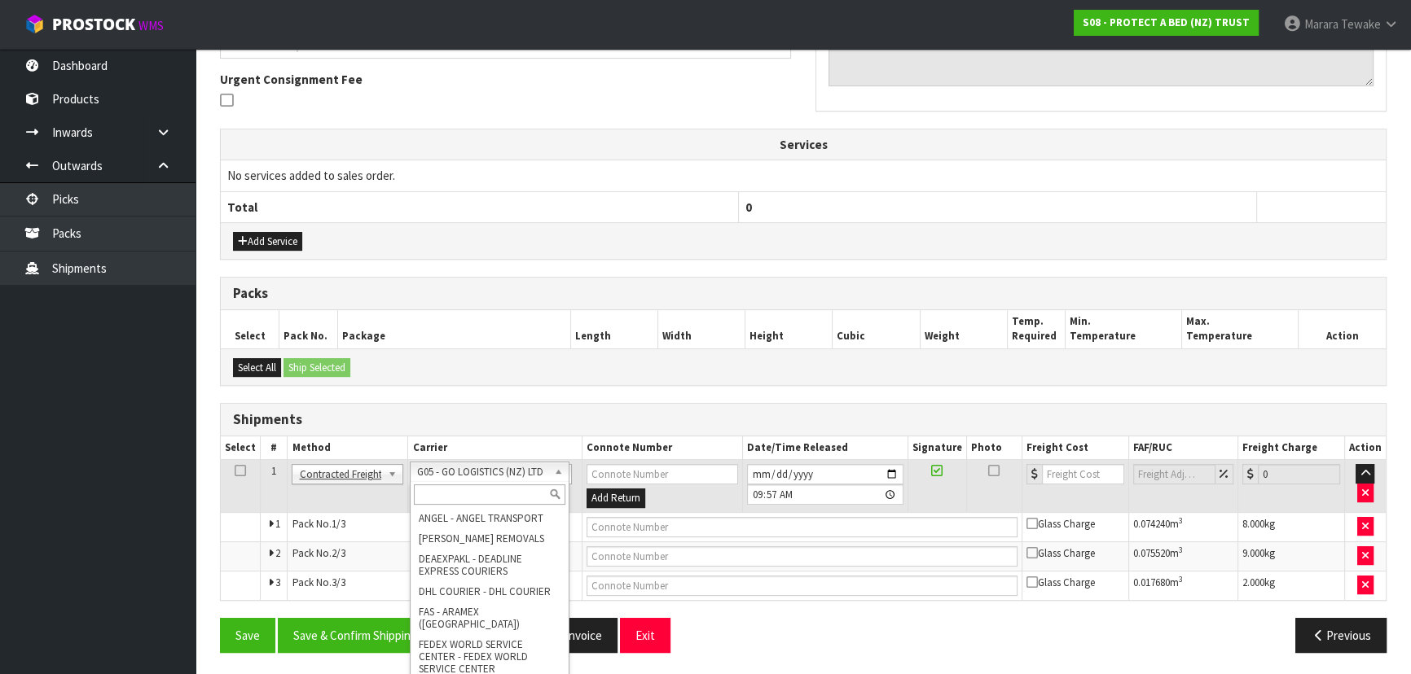
click at [469, 497] on input "text" at bounding box center [489, 495] width 151 height 20
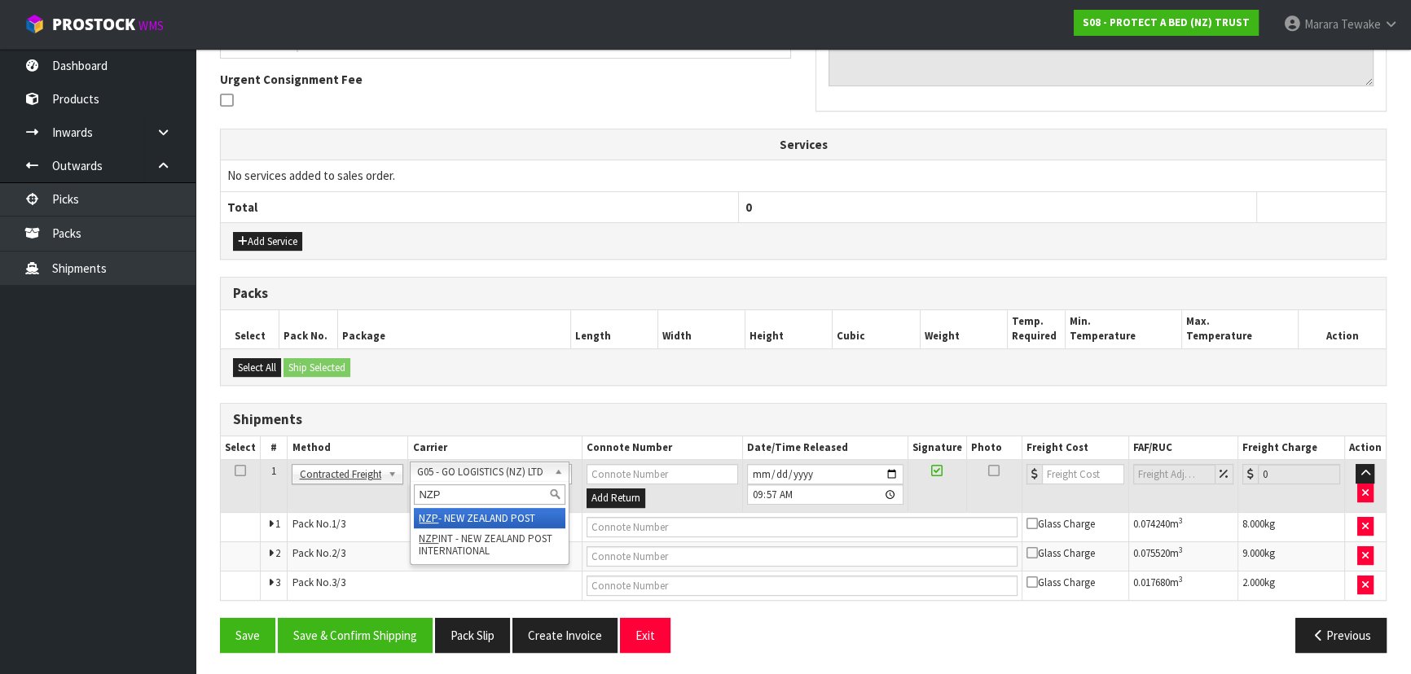
type input "NZP"
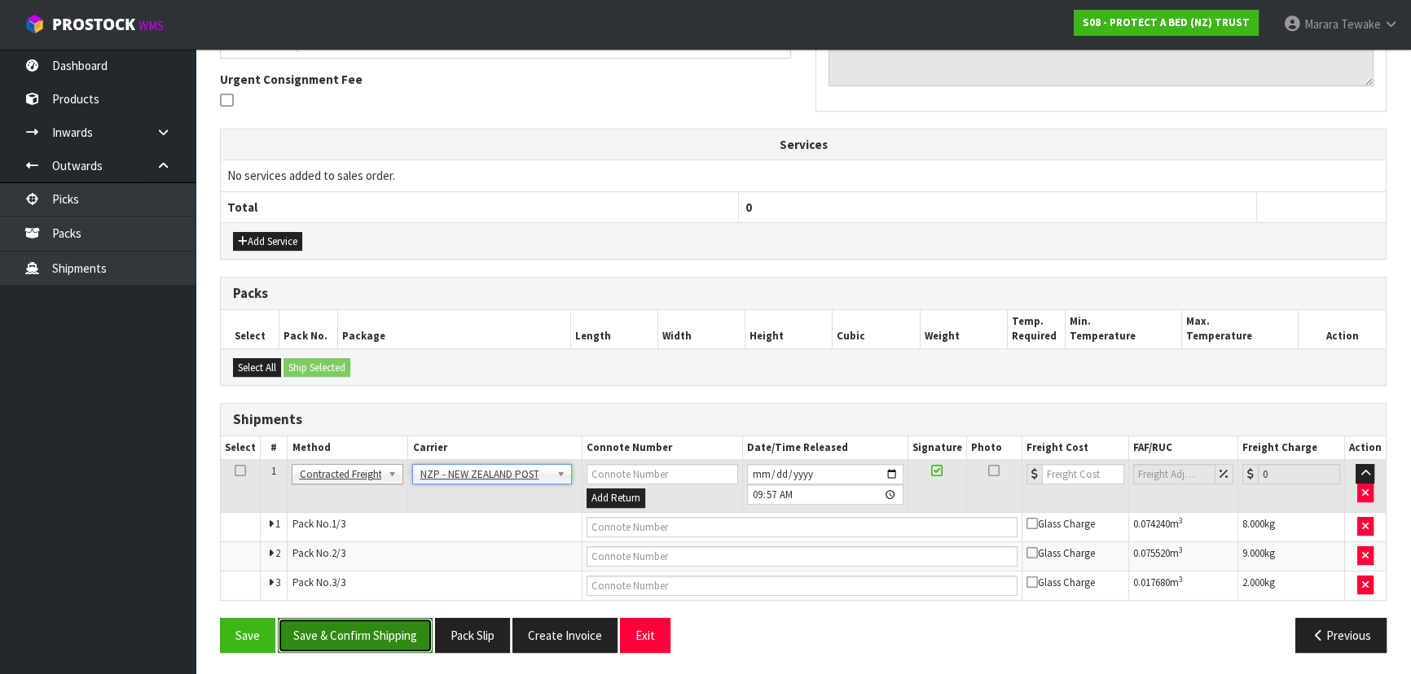
click at [374, 628] on button "Save & Confirm Shipping" at bounding box center [355, 635] width 155 height 35
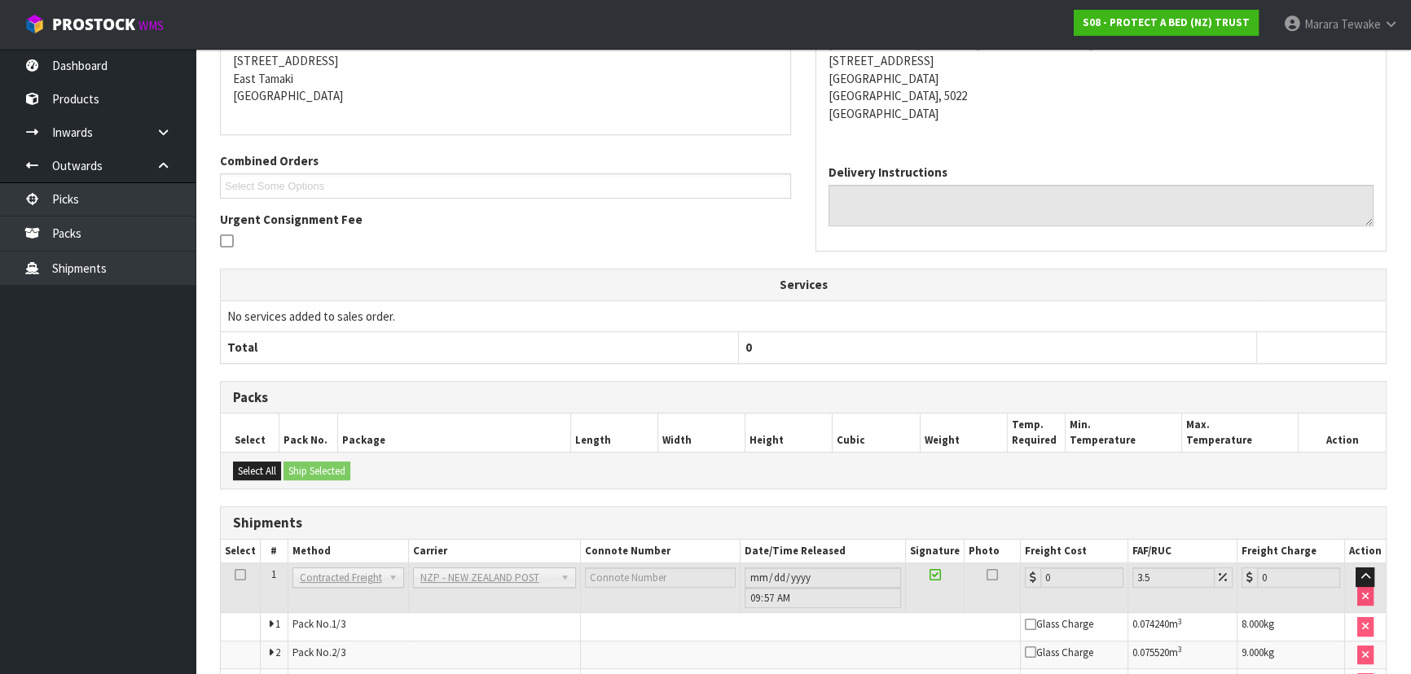
scroll to position [443, 0]
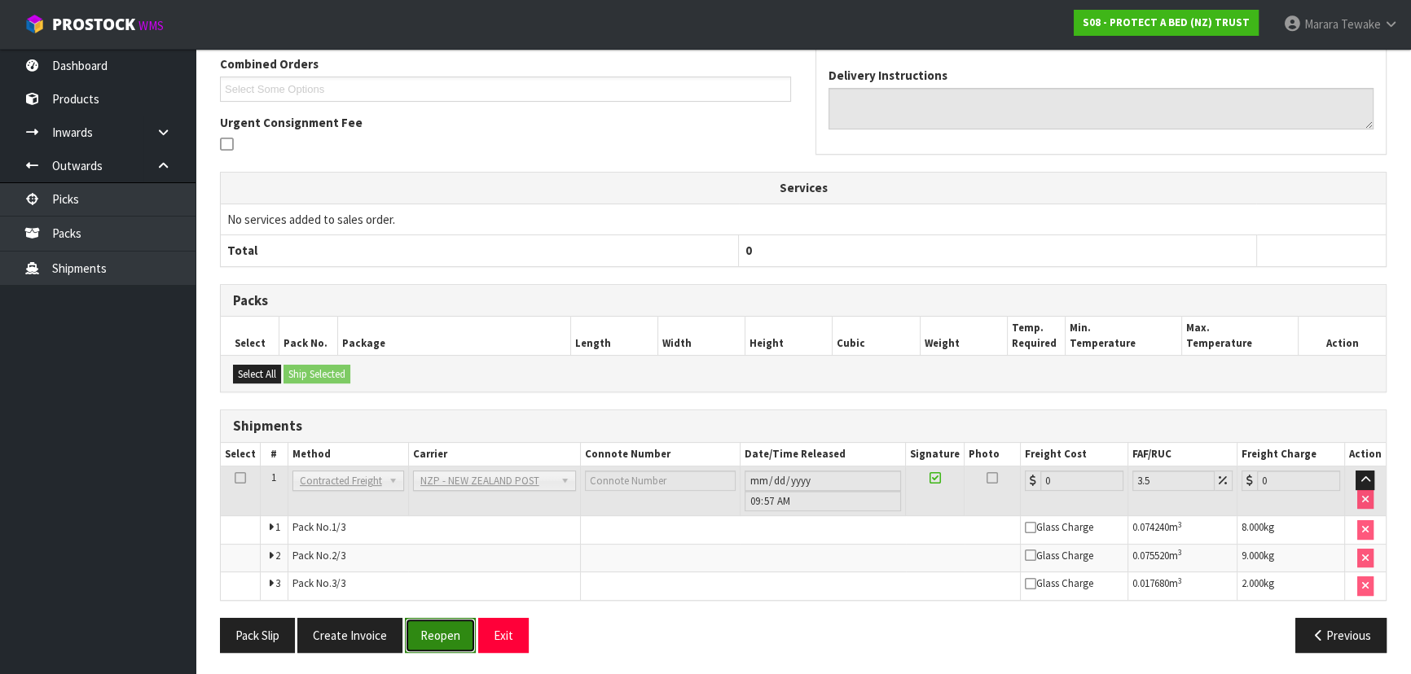
click at [446, 627] on button "Reopen" at bounding box center [440, 635] width 71 height 35
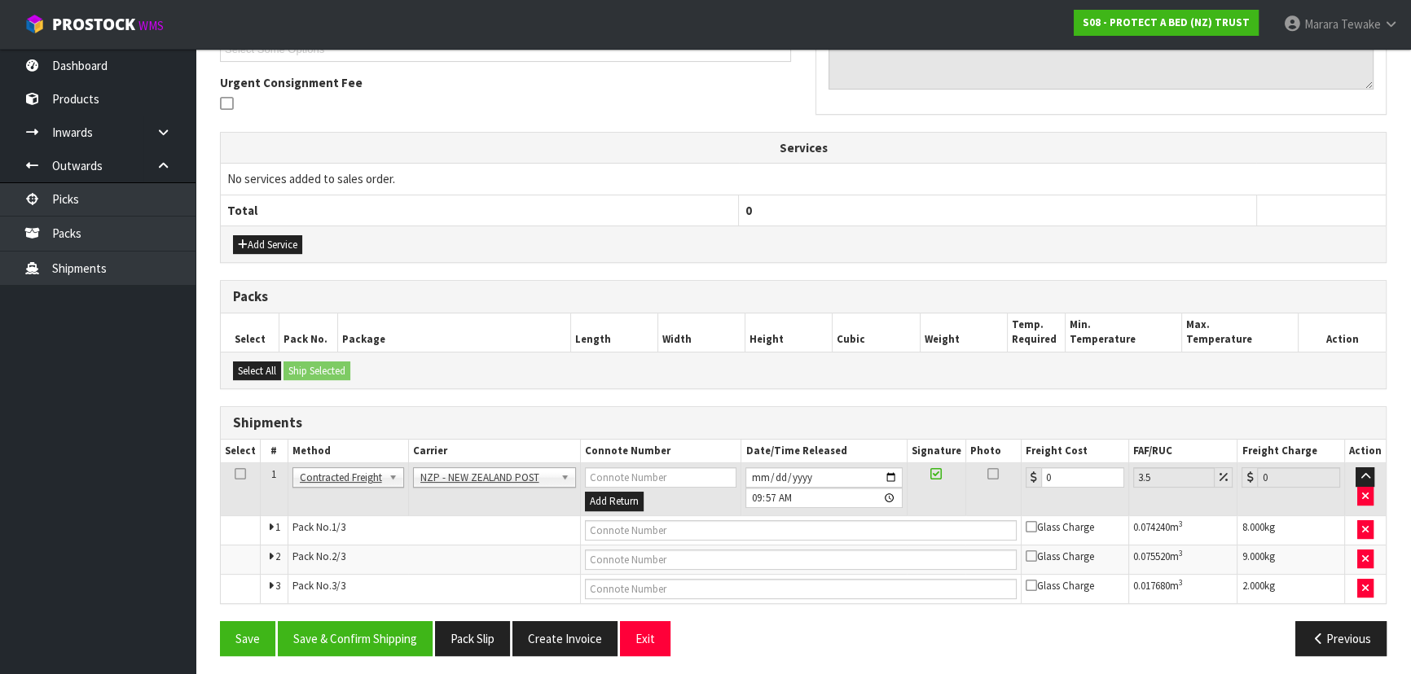
scroll to position [469, 0]
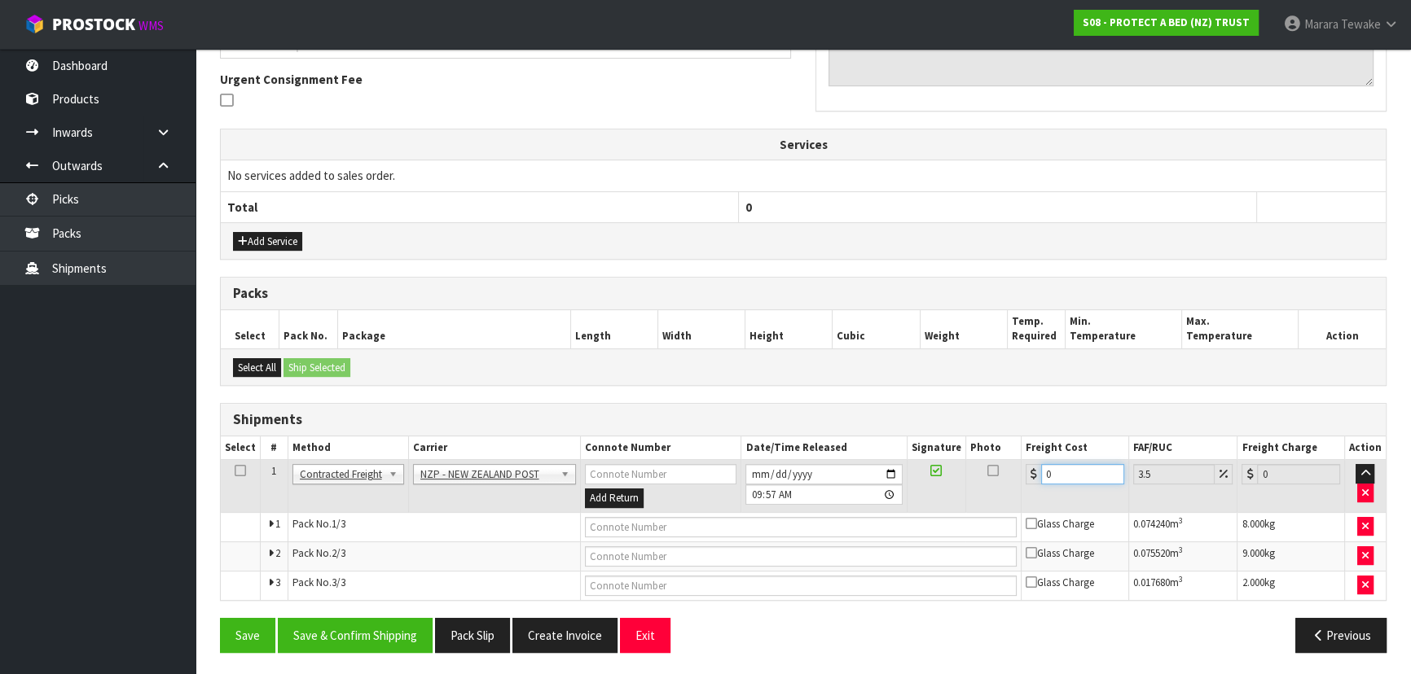
drag, startPoint x: 1059, startPoint y: 472, endPoint x: 1017, endPoint y: 445, distance: 49.9
click at [1024, 445] on table "Select # Method Carrier Connote Number Date/Time Released Signature Photo Freig…" at bounding box center [803, 519] width 1165 height 164
type input "3"
type input "3.1"
type input "34"
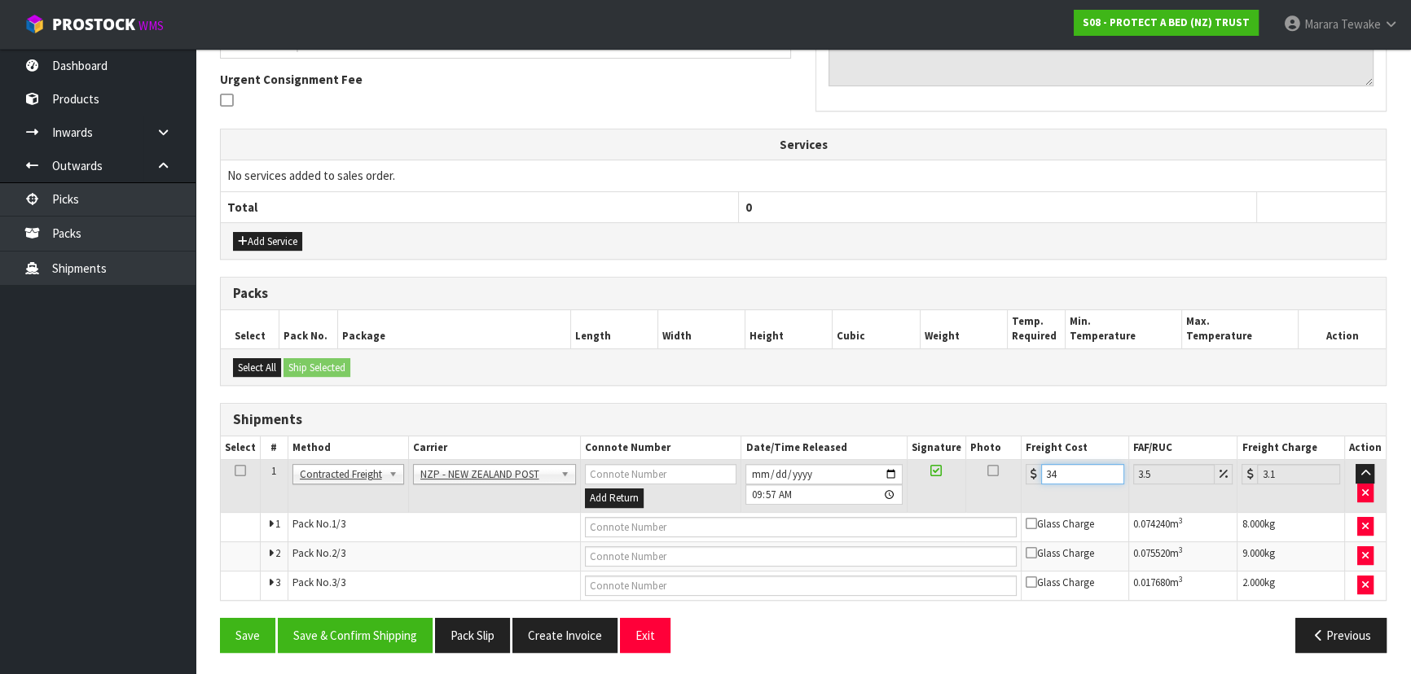
type input "35.19"
type input "34.2"
type input "35.4"
type input "34.29"
type input "35.49"
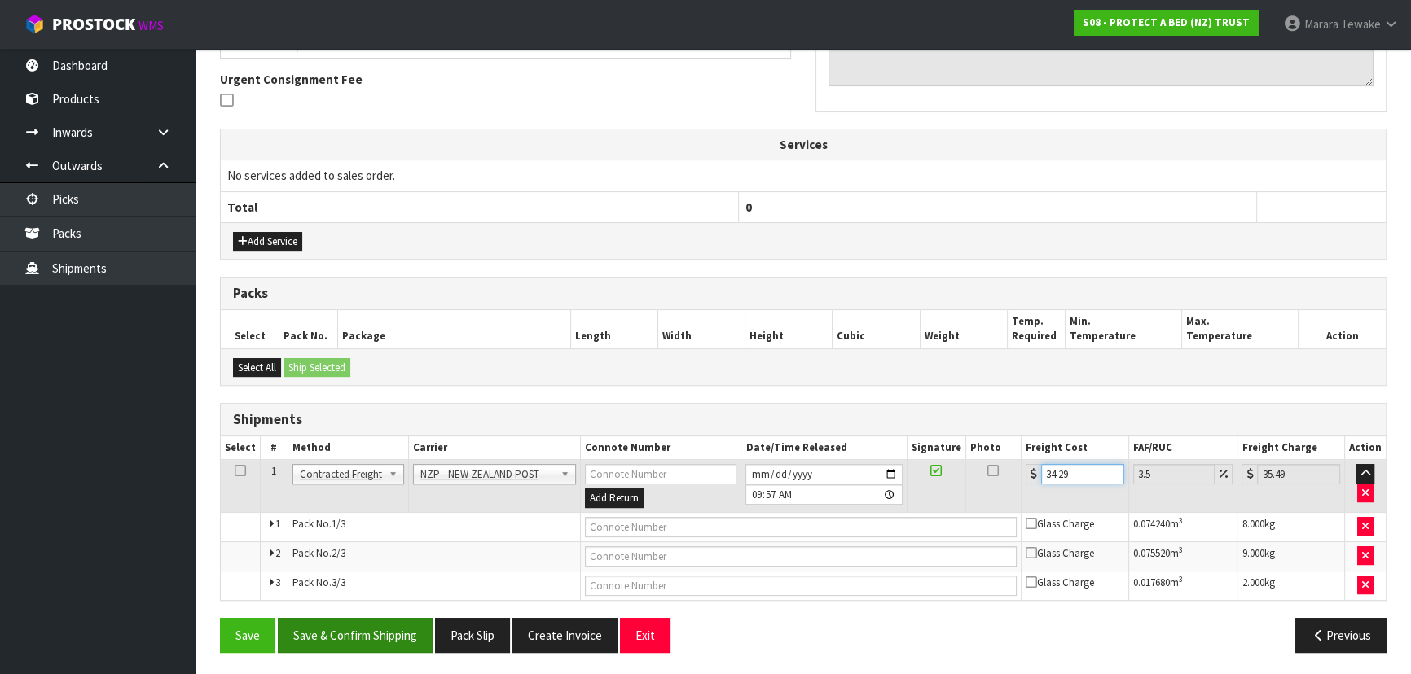
type input "34.29"
drag, startPoint x: 398, startPoint y: 636, endPoint x: 263, endPoint y: 602, distance: 139.5
click at [398, 636] on button "Save & Confirm Shipping" at bounding box center [355, 635] width 155 height 35
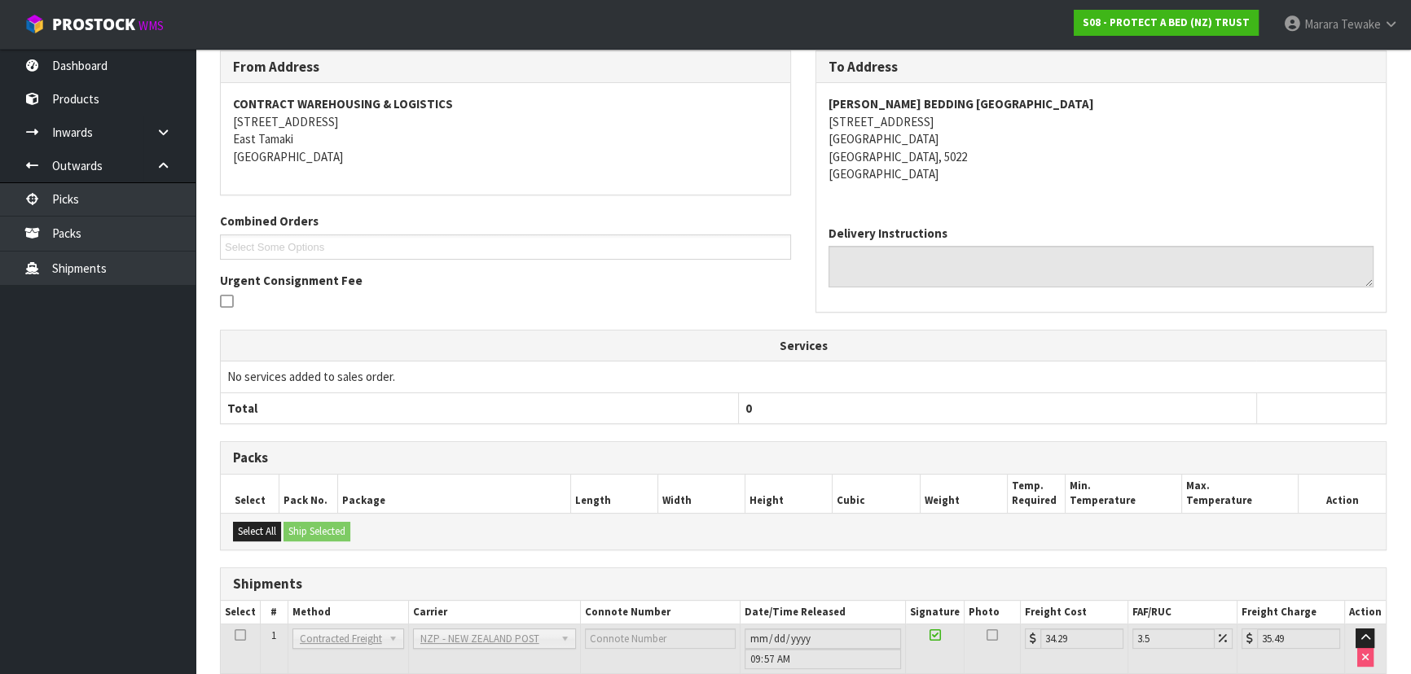
scroll to position [0, 0]
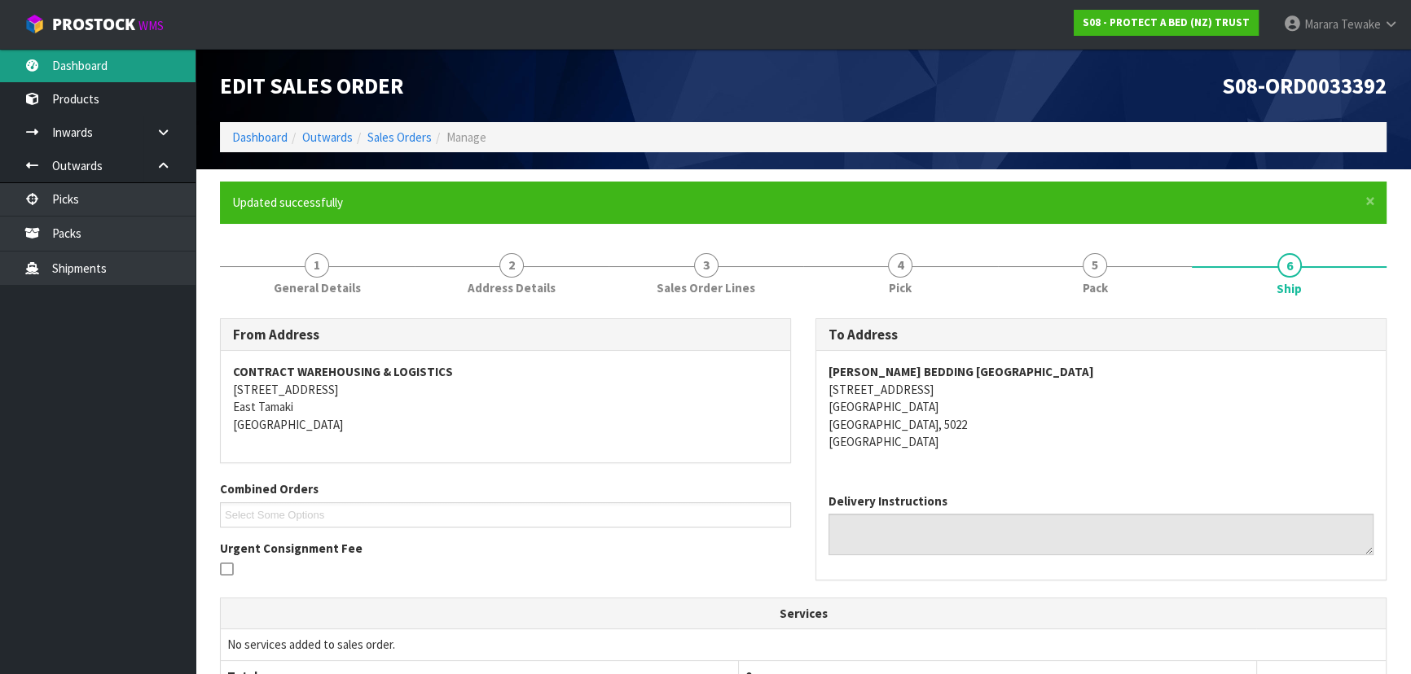
click at [133, 61] on link "Dashboard" at bounding box center [97, 65] width 195 height 33
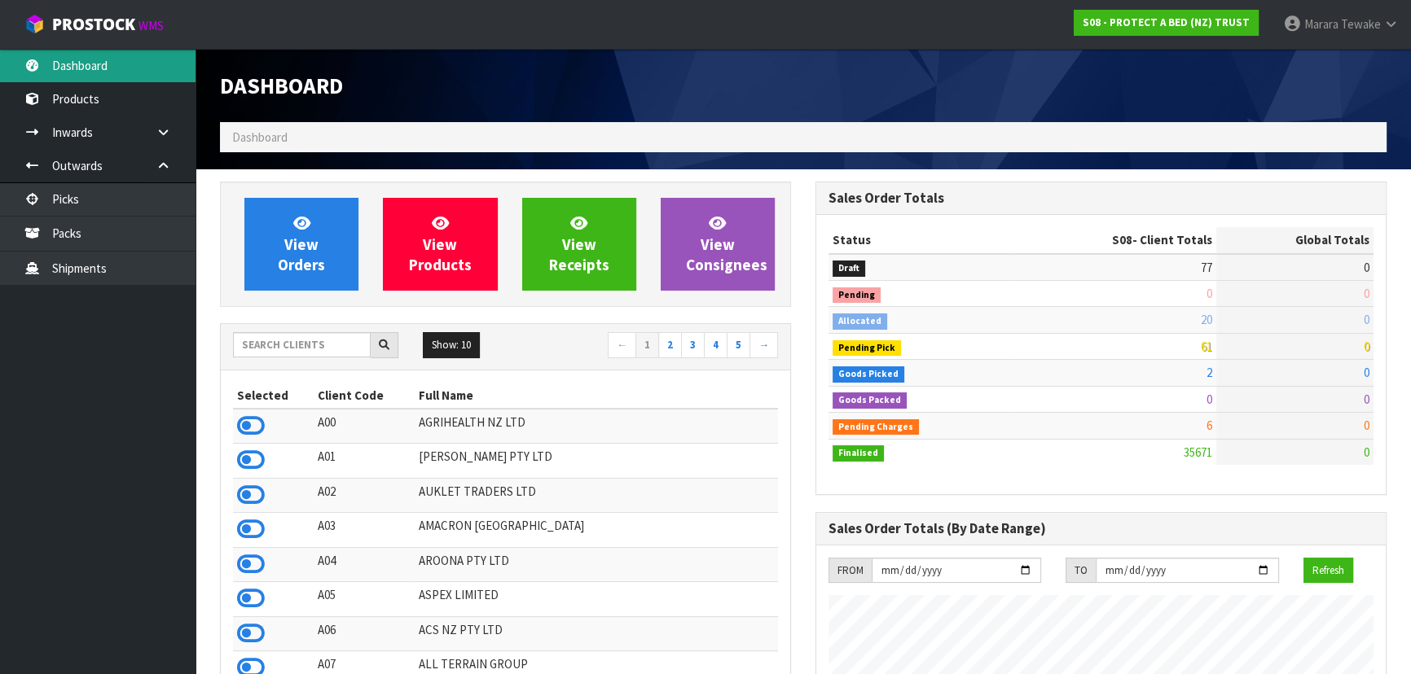
scroll to position [1284, 595]
click at [287, 341] on input "text" at bounding box center [302, 344] width 138 height 25
click at [253, 419] on icon at bounding box center [251, 426] width 28 height 24
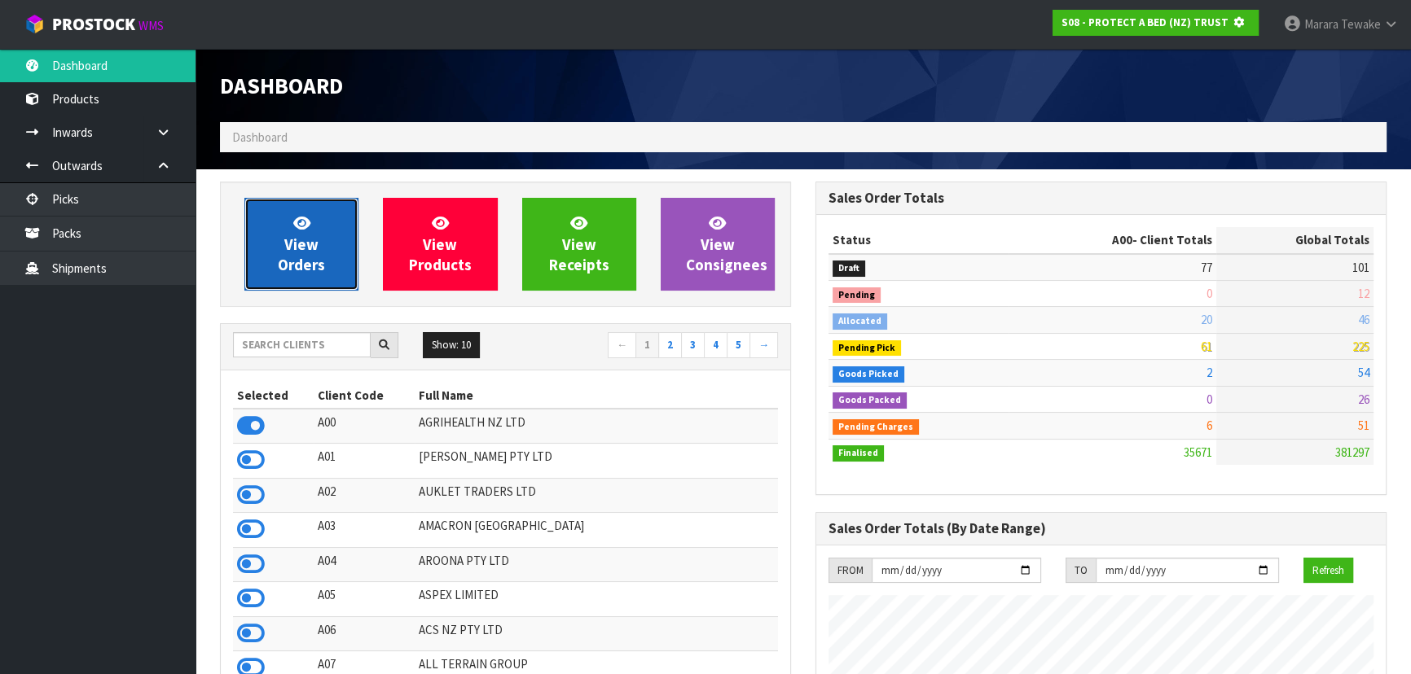
scroll to position [813391, 813809]
click at [285, 265] on span "View Orders" at bounding box center [301, 243] width 47 height 61
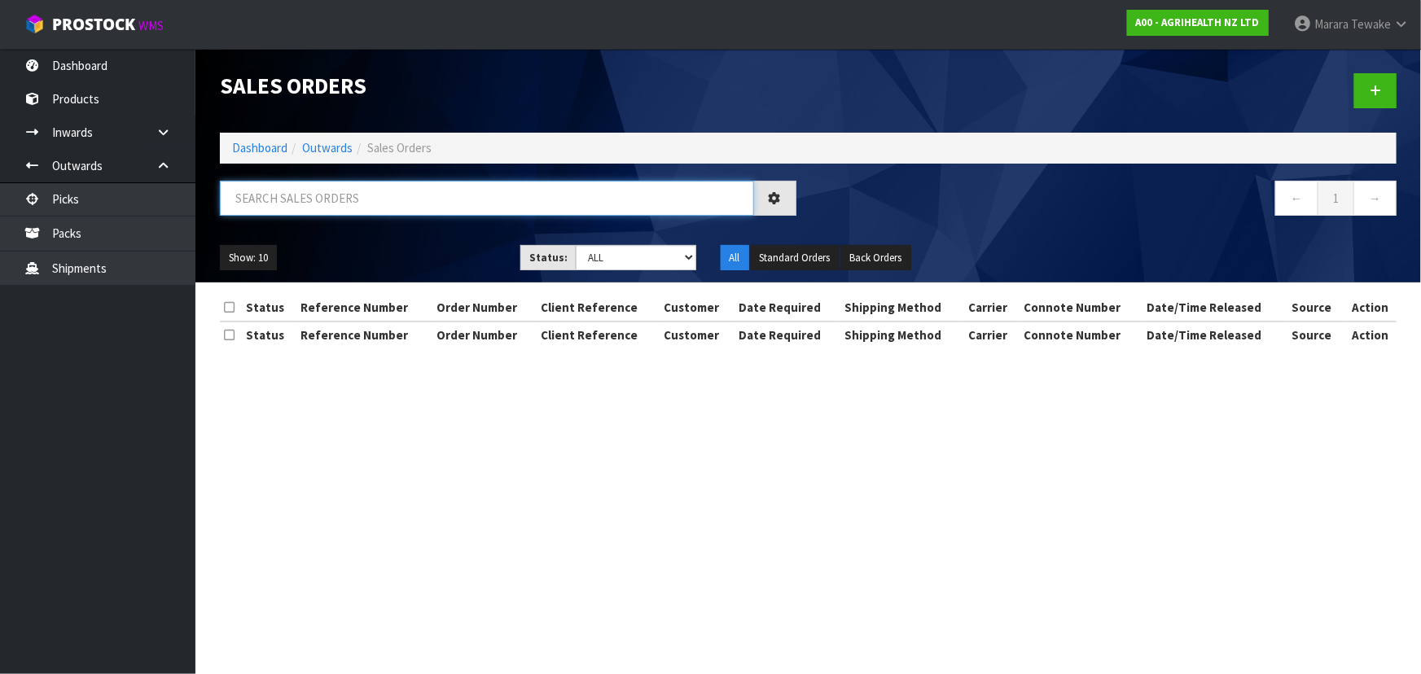
click at [268, 204] on input "text" at bounding box center [487, 198] width 534 height 35
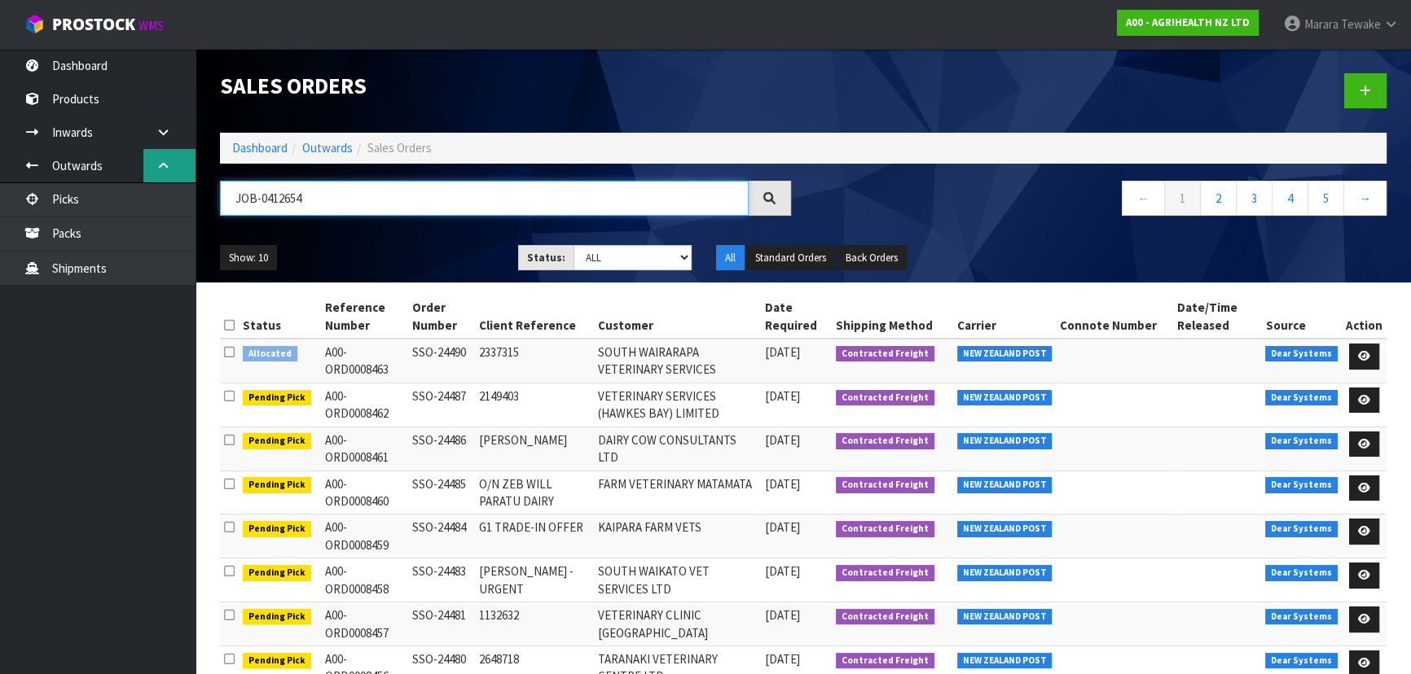
type input "JOB-0412654"
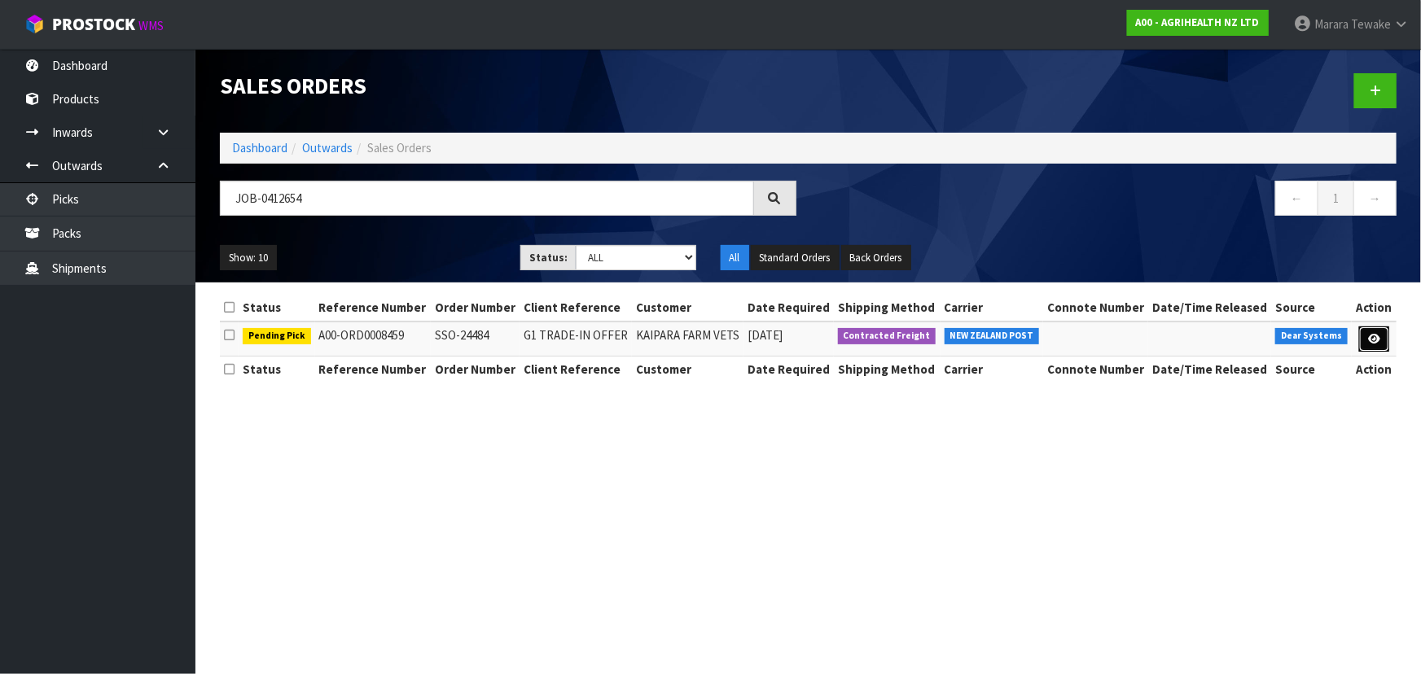
click at [1379, 331] on link at bounding box center [1374, 340] width 30 height 26
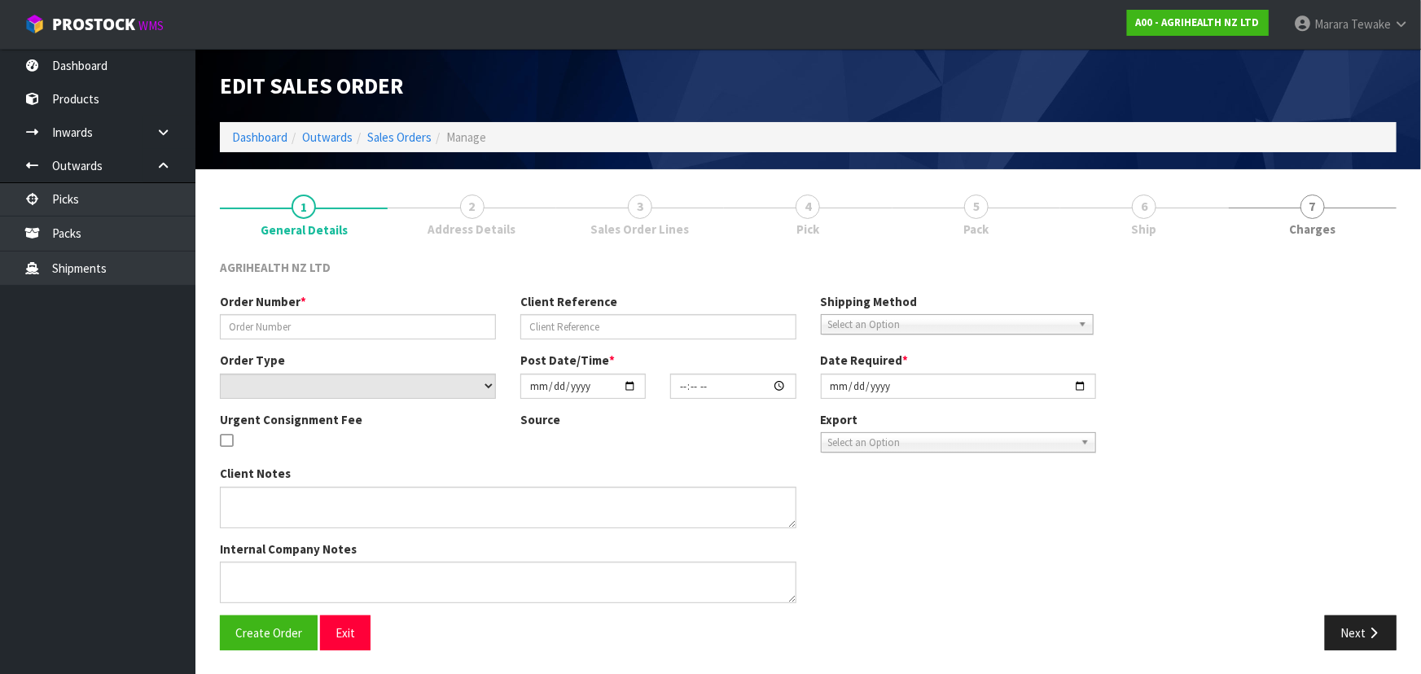
type input "SSO-24484"
type input "G1 TRADE-IN OFFER"
select select "number:0"
type input "2025-09-15"
type input "15:32:48.000"
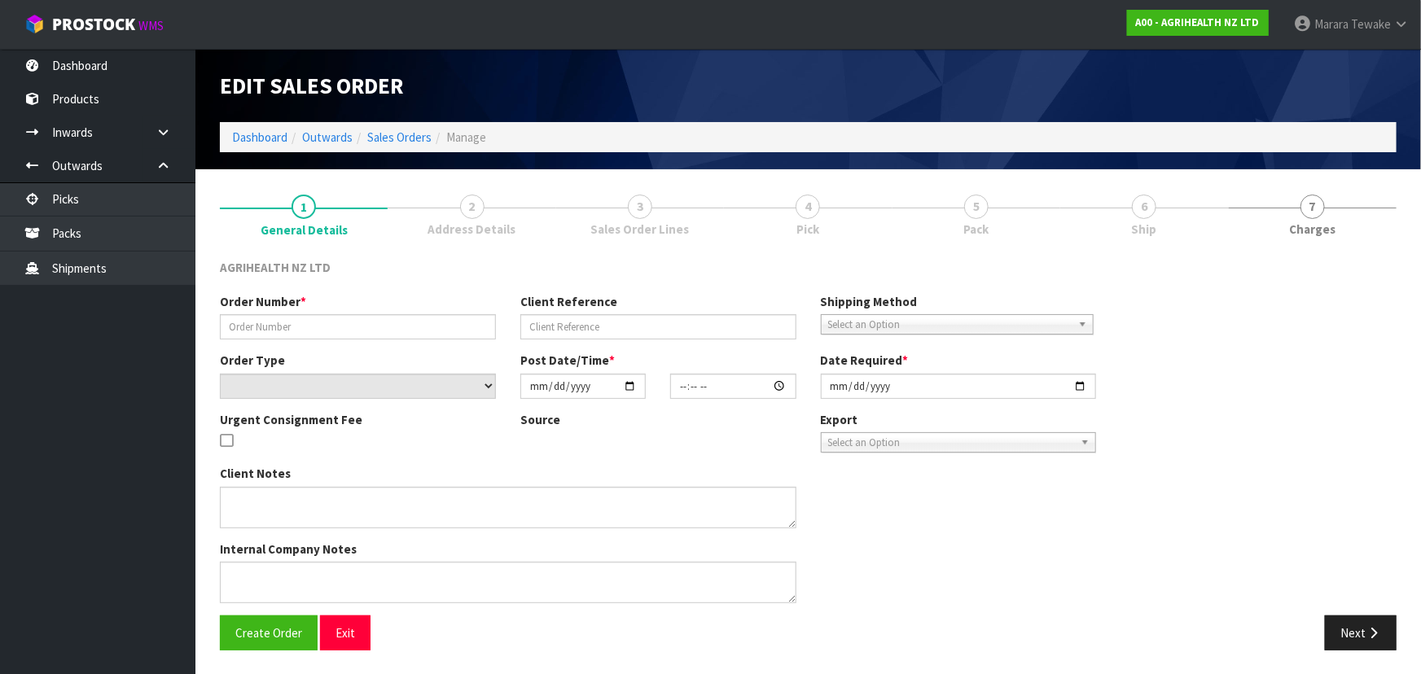
type input "2025-09-16"
type textarea "SHIP BY: Overnight Courier"
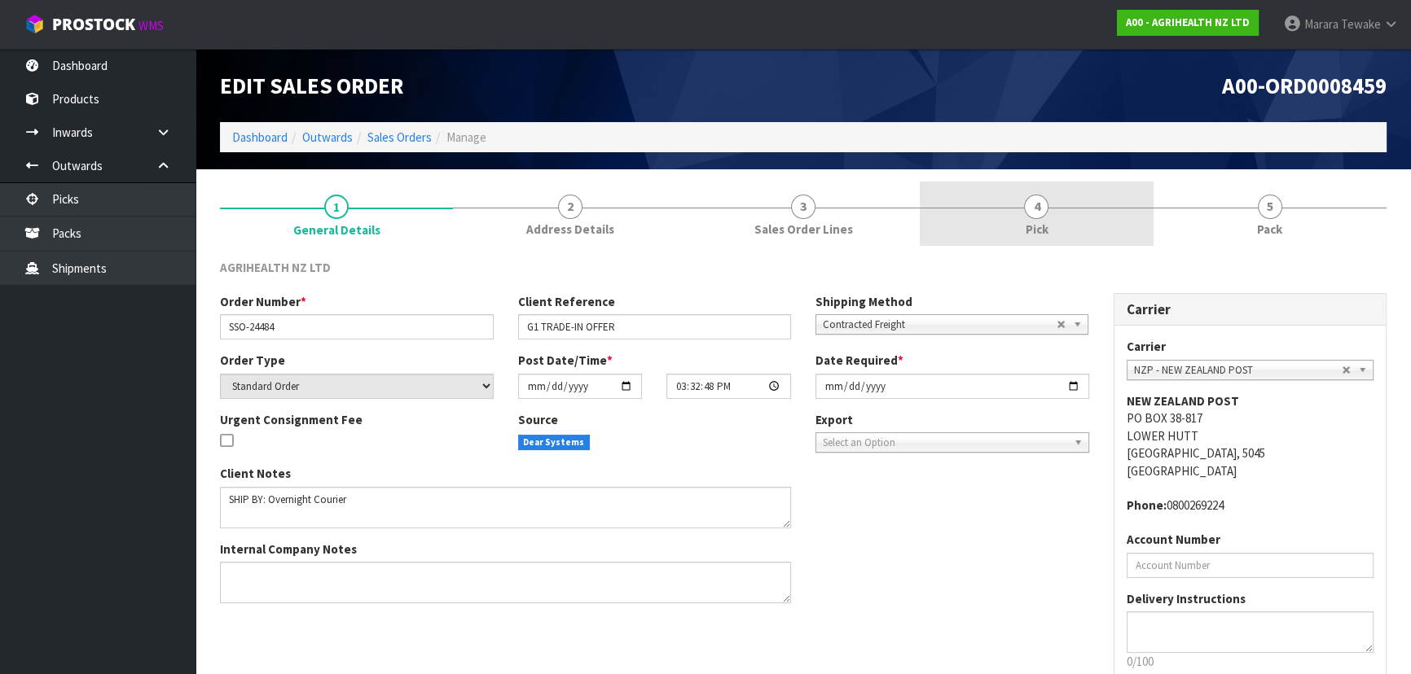
drag, startPoint x: 1084, startPoint y: 228, endPoint x: 1090, endPoint y: 244, distance: 17.5
click at [1084, 227] on link "4 Pick" at bounding box center [1035, 214] width 233 height 64
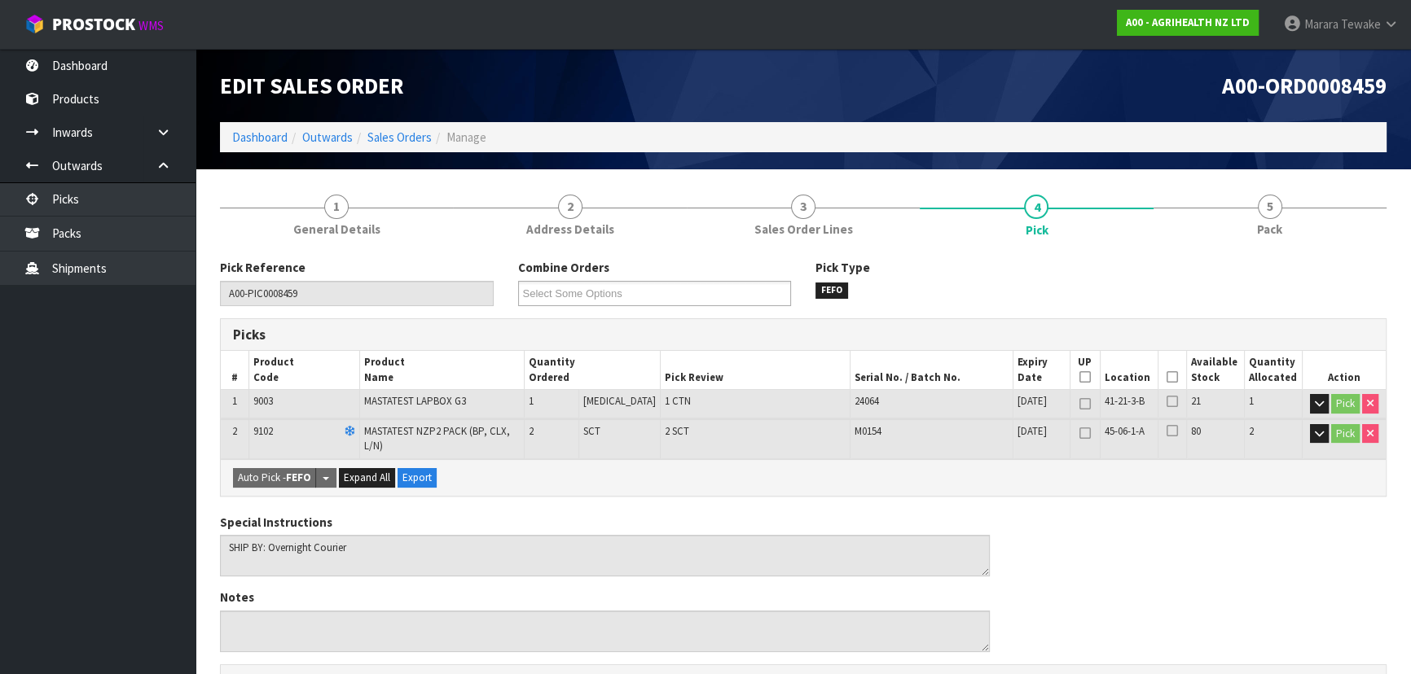
click at [1166, 377] on icon at bounding box center [1171, 377] width 11 height 1
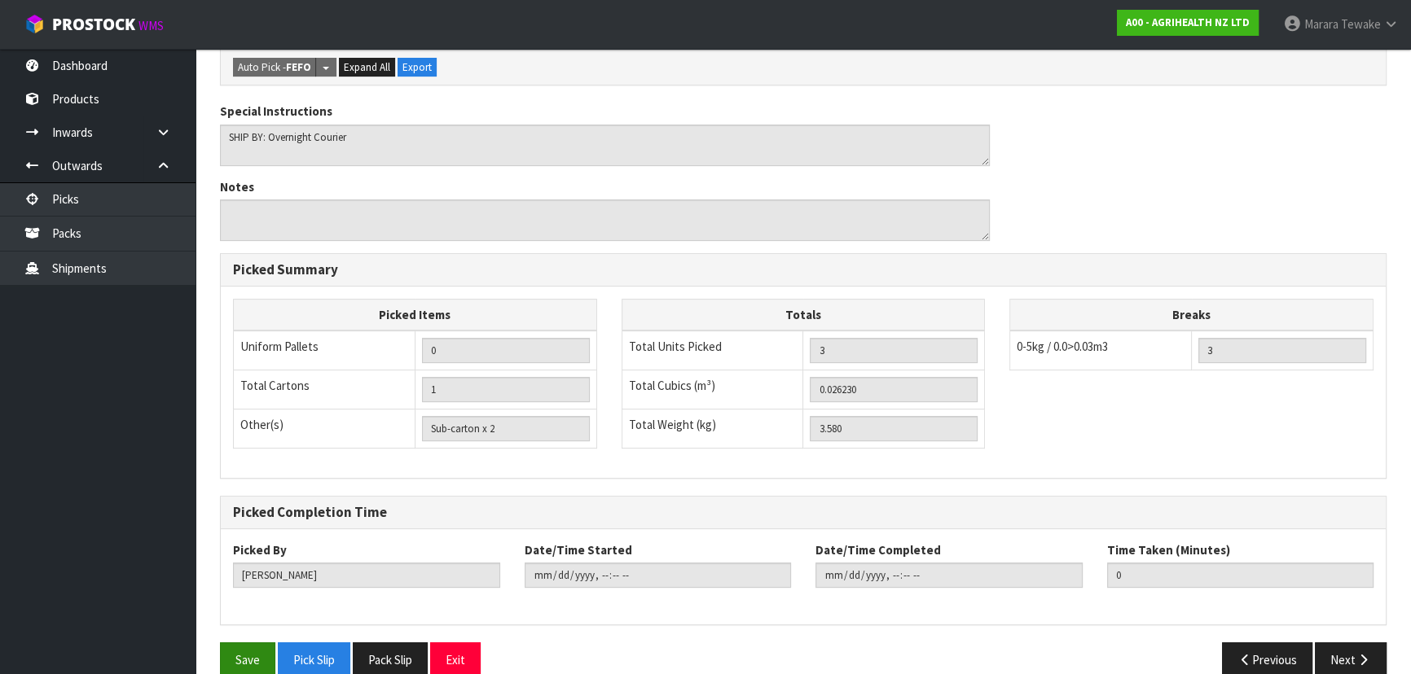
scroll to position [484, 0]
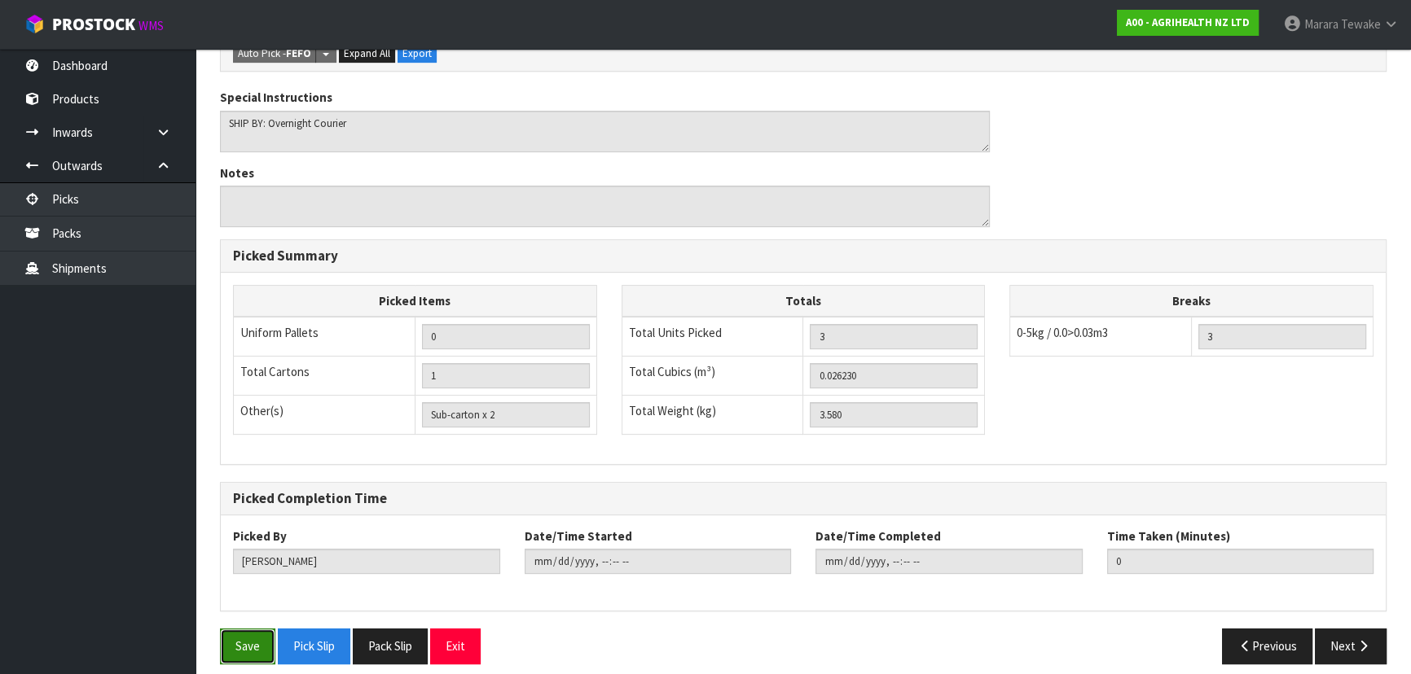
click at [234, 630] on button "Save" at bounding box center [247, 646] width 55 height 35
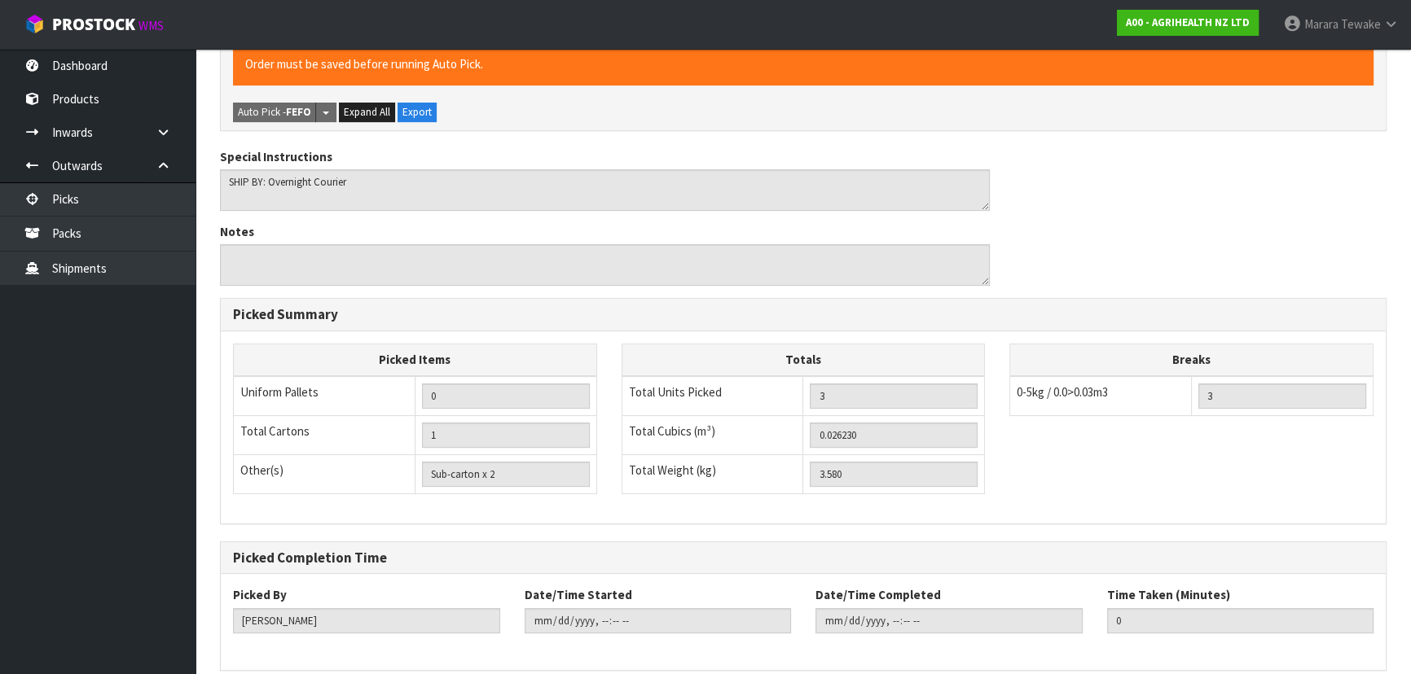
scroll to position [0, 0]
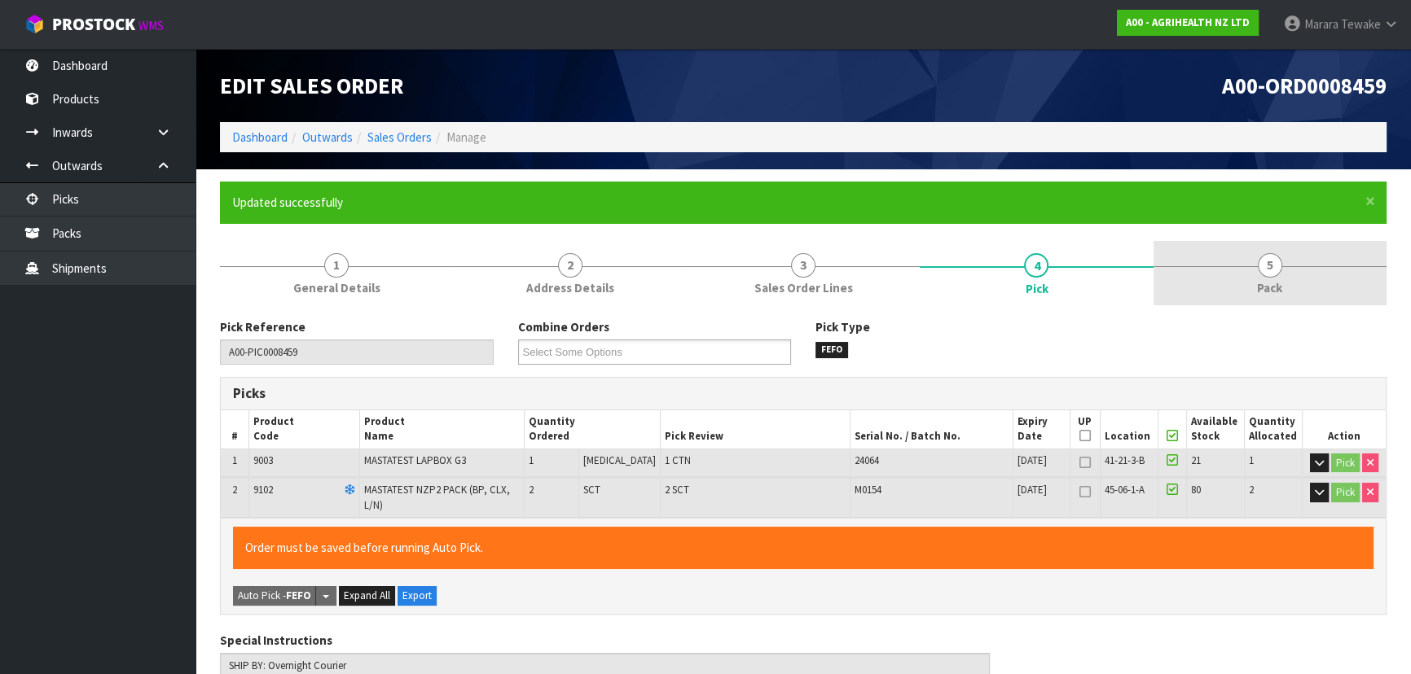
type input "[PERSON_NAME]"
type input "2025-09-16T10:08:22"
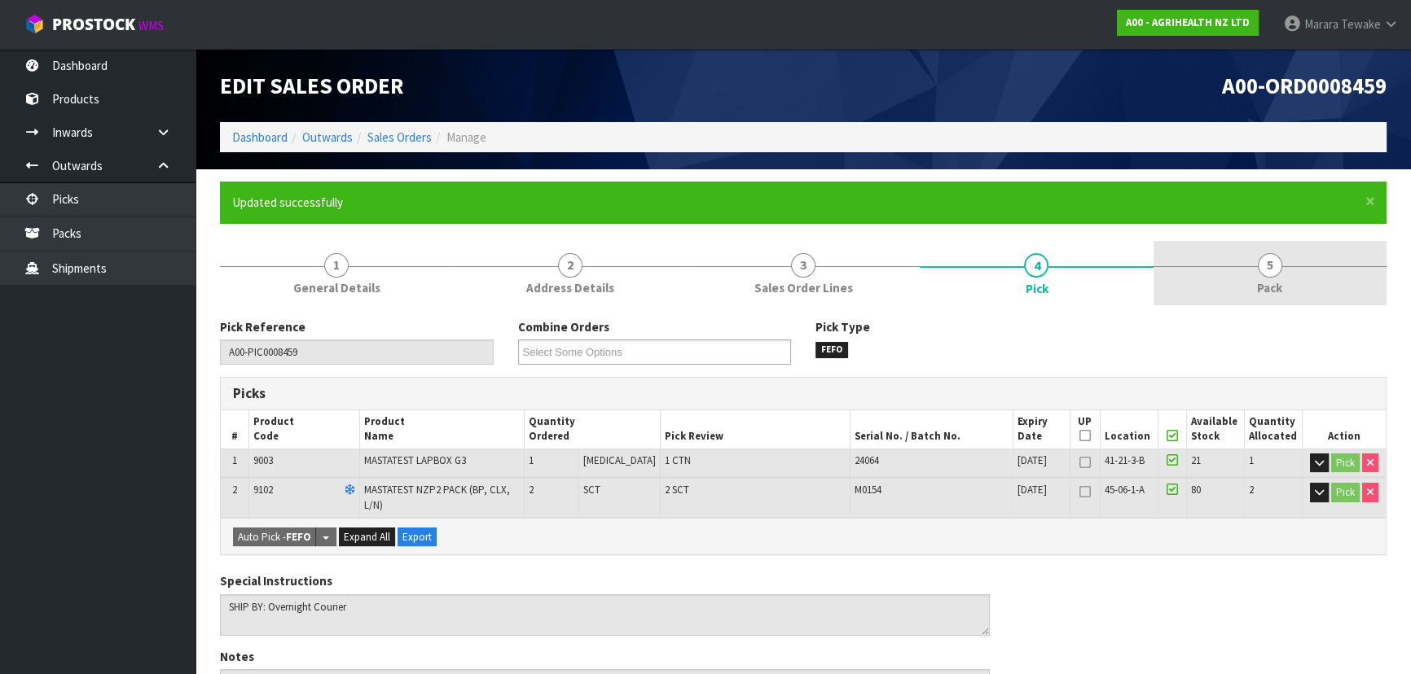
click at [1283, 268] on link "5 Pack" at bounding box center [1269, 273] width 233 height 64
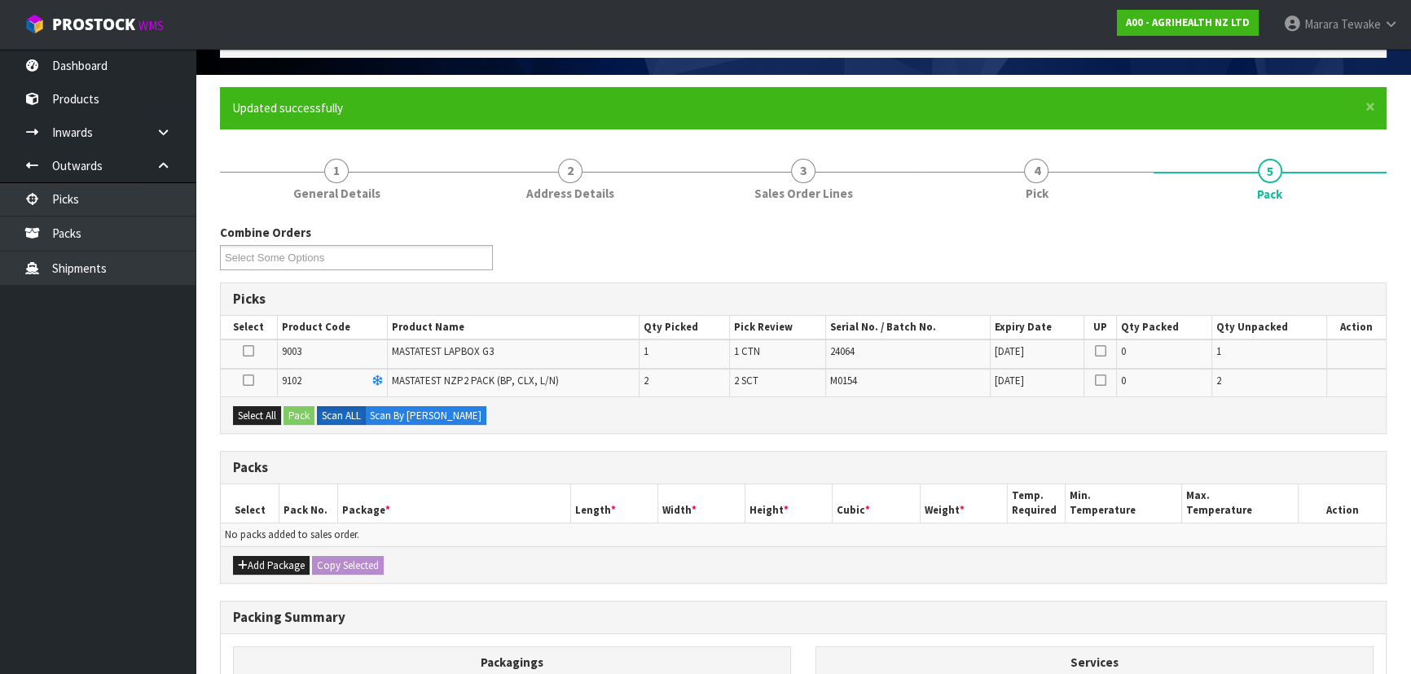
scroll to position [147, 0]
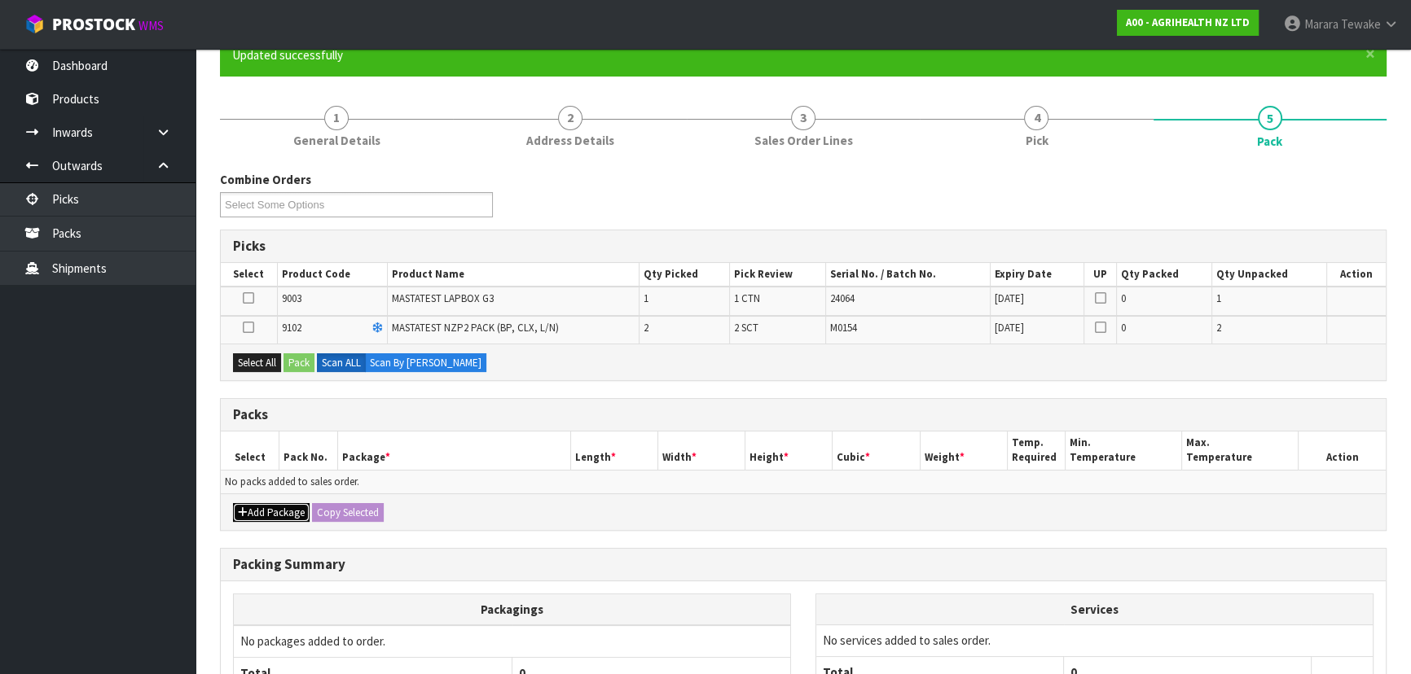
drag, startPoint x: 269, startPoint y: 505, endPoint x: 251, endPoint y: 496, distance: 20.0
click at [267, 503] on button "Add Package" at bounding box center [271, 513] width 77 height 20
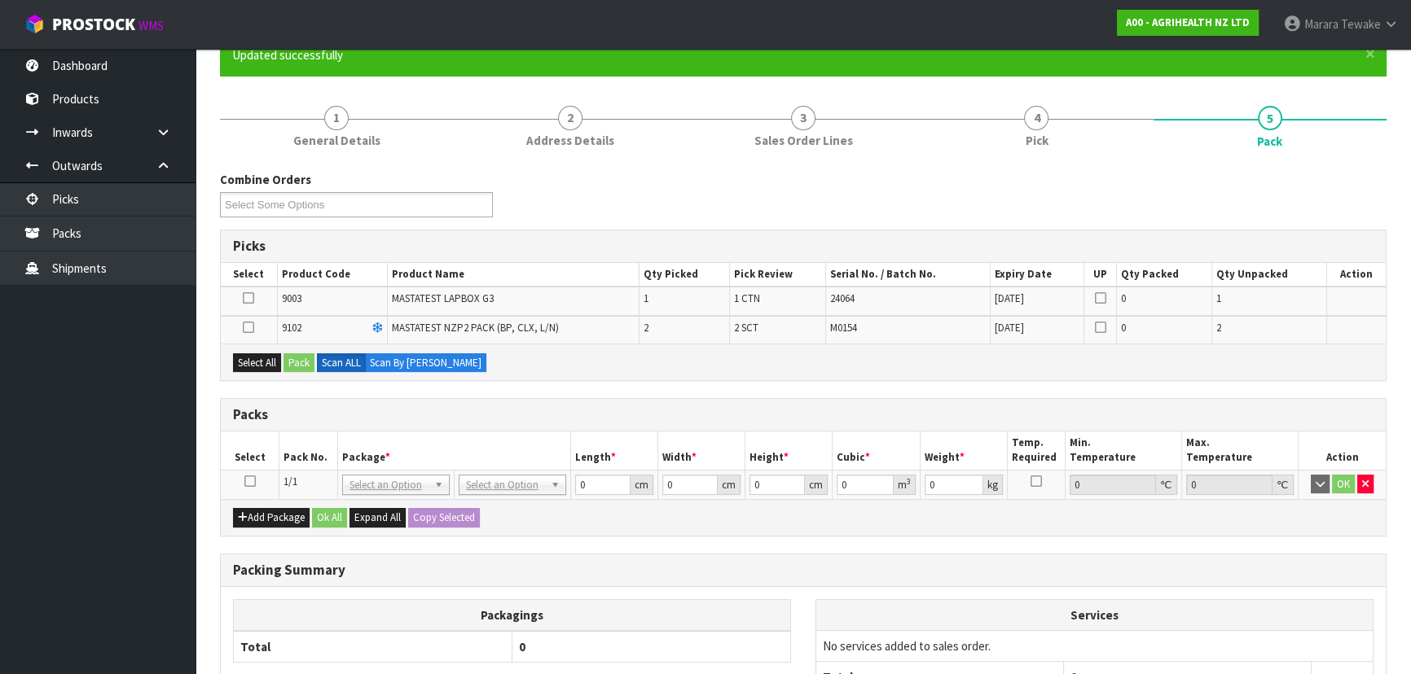
drag, startPoint x: 244, startPoint y: 478, endPoint x: 246, endPoint y: 423, distance: 55.4
click at [244, 481] on icon at bounding box center [249, 481] width 11 height 1
click at [261, 362] on button "Select All" at bounding box center [257, 363] width 48 height 20
click at [298, 366] on button "Pack" at bounding box center [298, 363] width 31 height 20
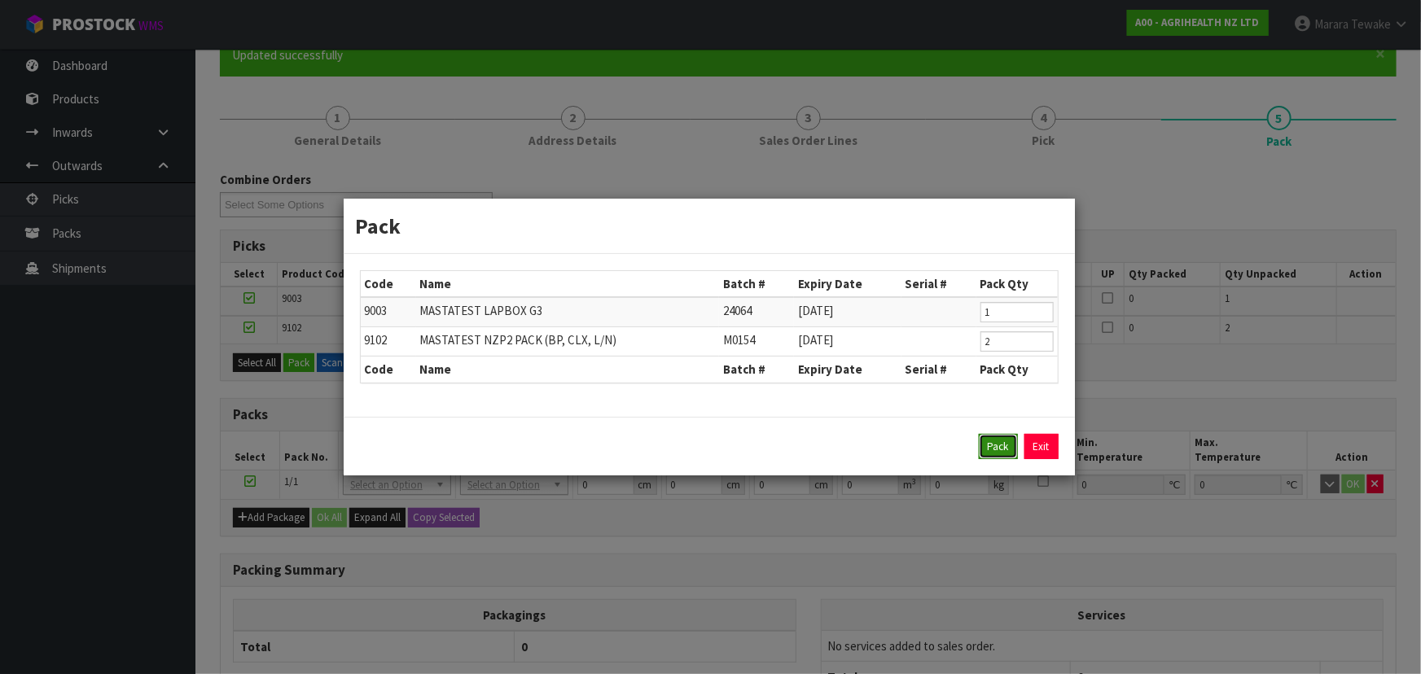
click at [1001, 442] on button "Pack" at bounding box center [998, 447] width 39 height 26
type input "0.000"
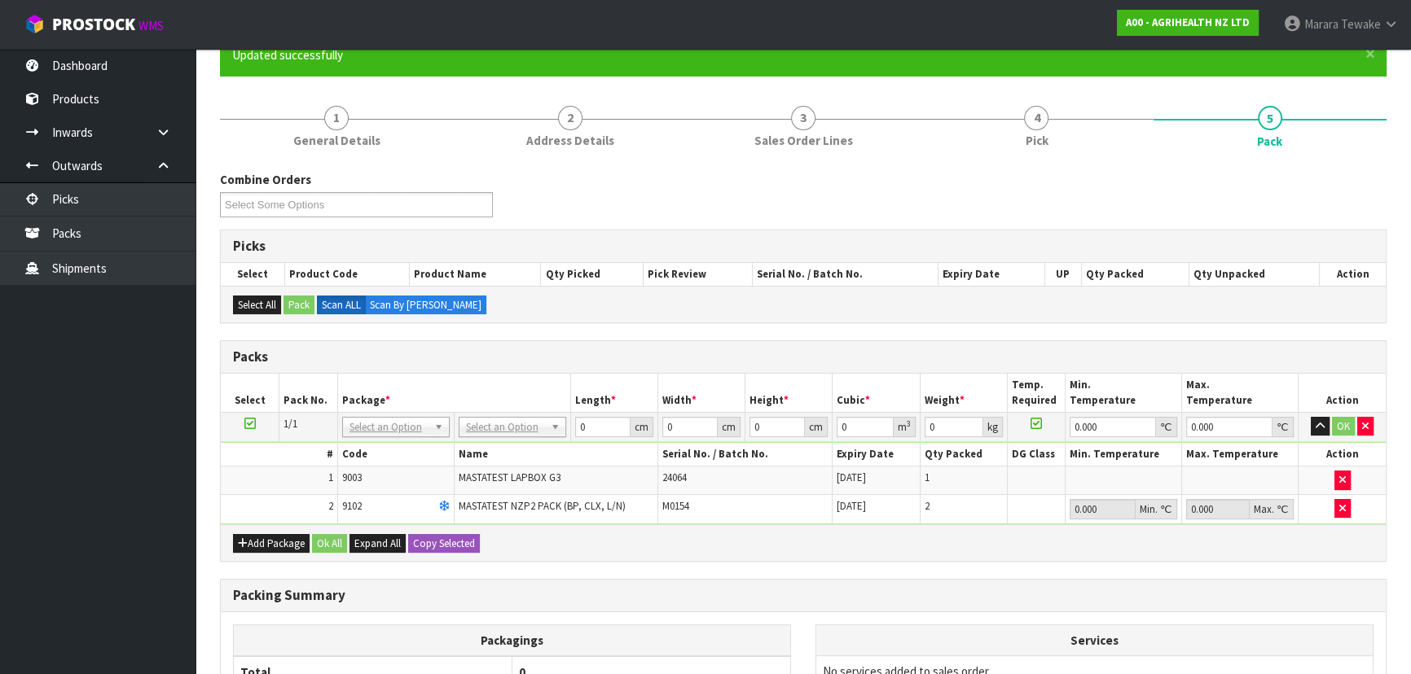
drag, startPoint x: 488, startPoint y: 428, endPoint x: 489, endPoint y: 442, distance: 13.9
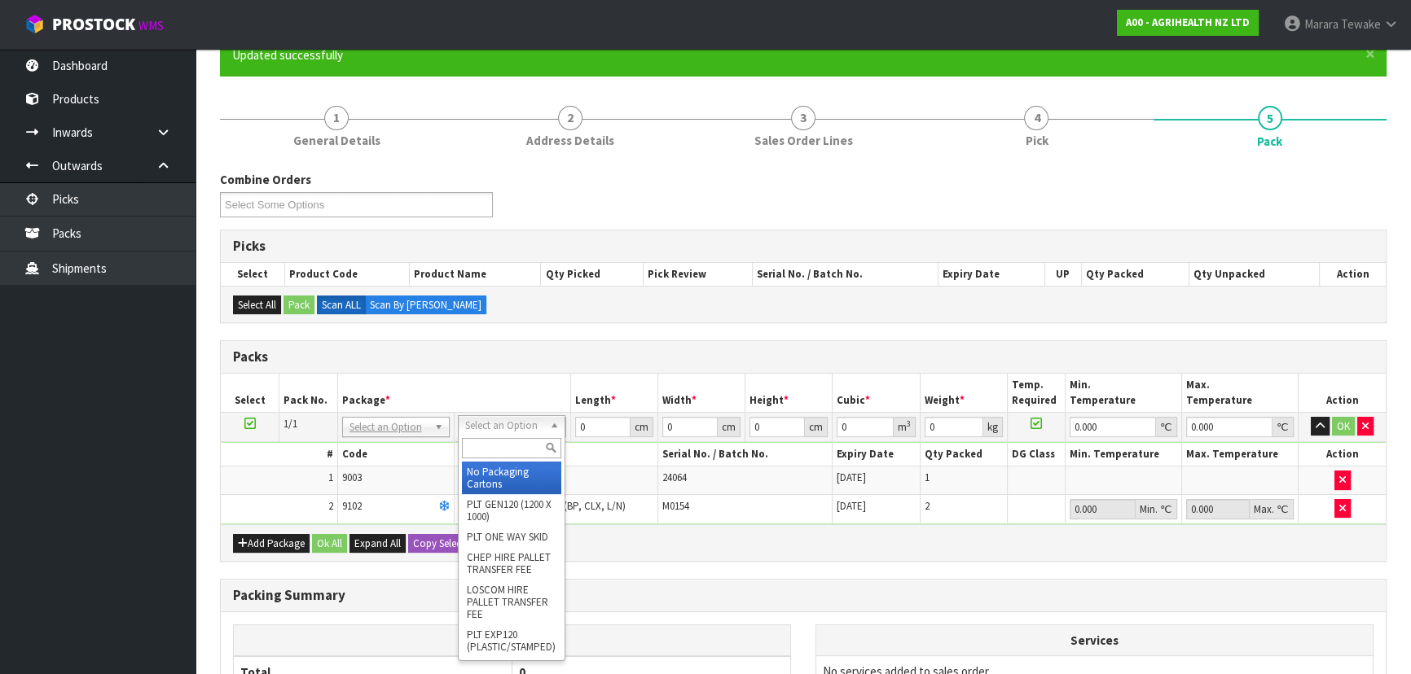
click at [490, 443] on input "text" at bounding box center [511, 448] width 99 height 20
type input "CTN5"
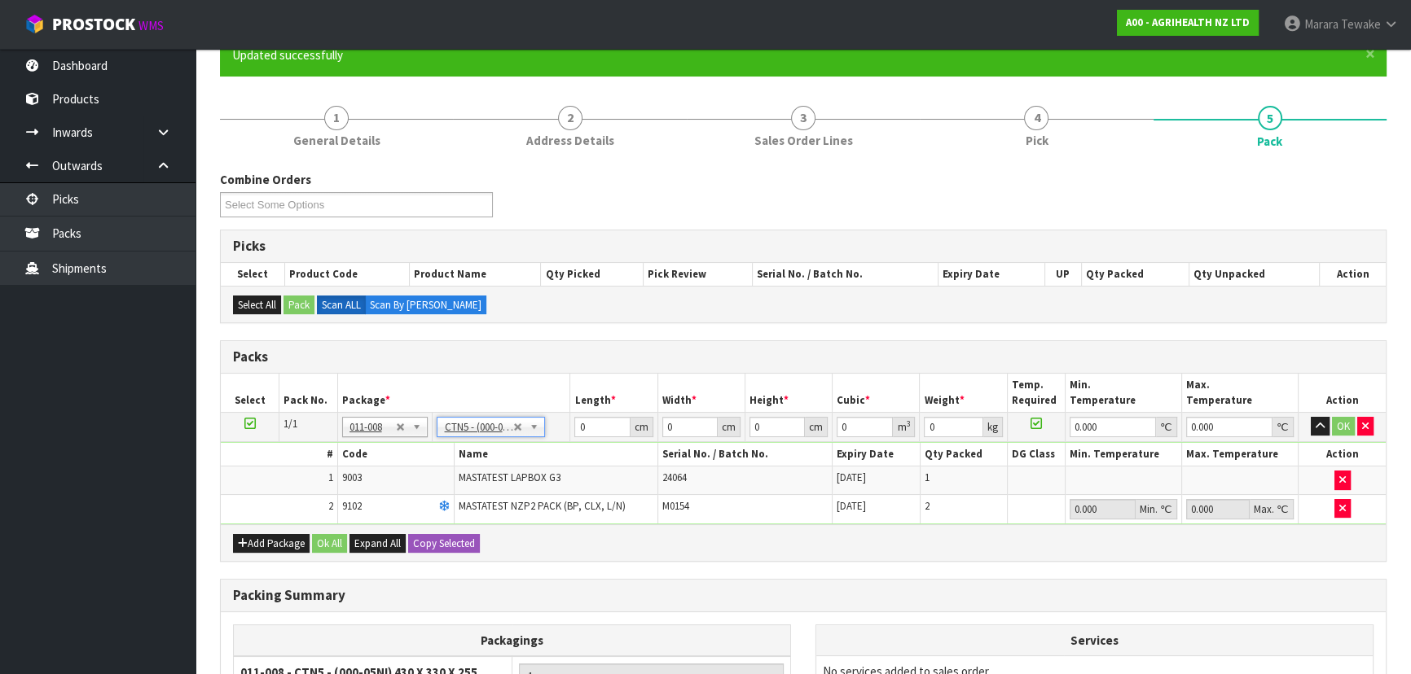
type input "43"
type input "33"
type input "25.5"
type input "0.036185"
type input "3.78"
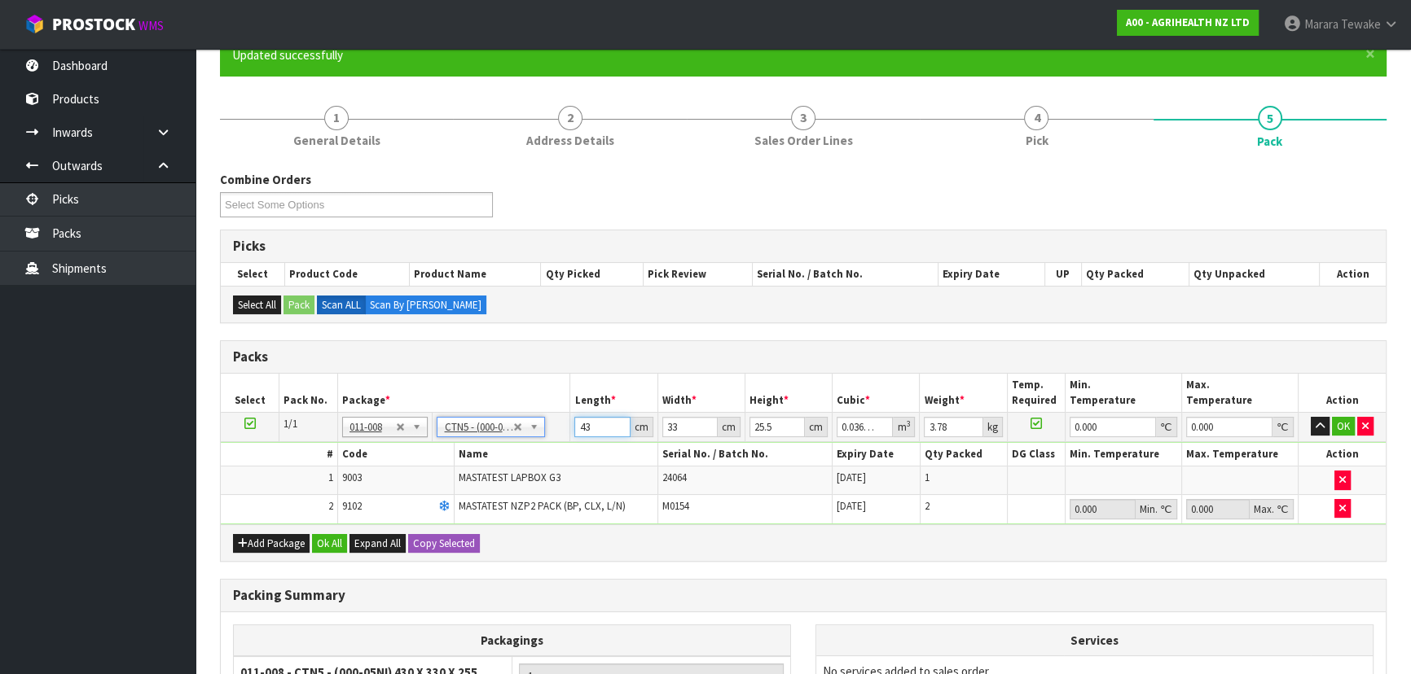
drag, startPoint x: 595, startPoint y: 418, endPoint x: 546, endPoint y: 370, distance: 68.0
click at [560, 400] on table "Select Pack No. Package * Length * Width * Height * Cubic * Weight * Temp. Requ…" at bounding box center [803, 449] width 1165 height 151
type input "4"
type input "0.003366"
type input "44"
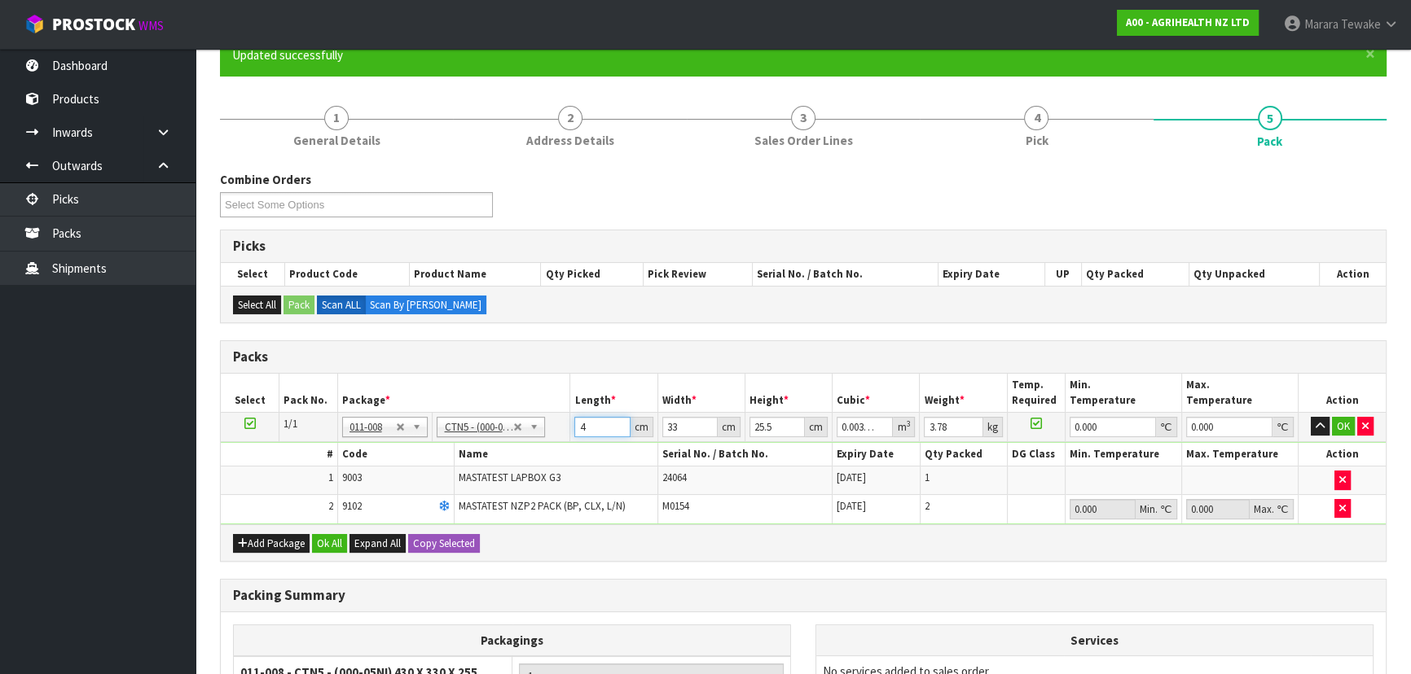
type input "0.037026"
type input "44"
type input "3"
type input "0.003366"
type input "34"
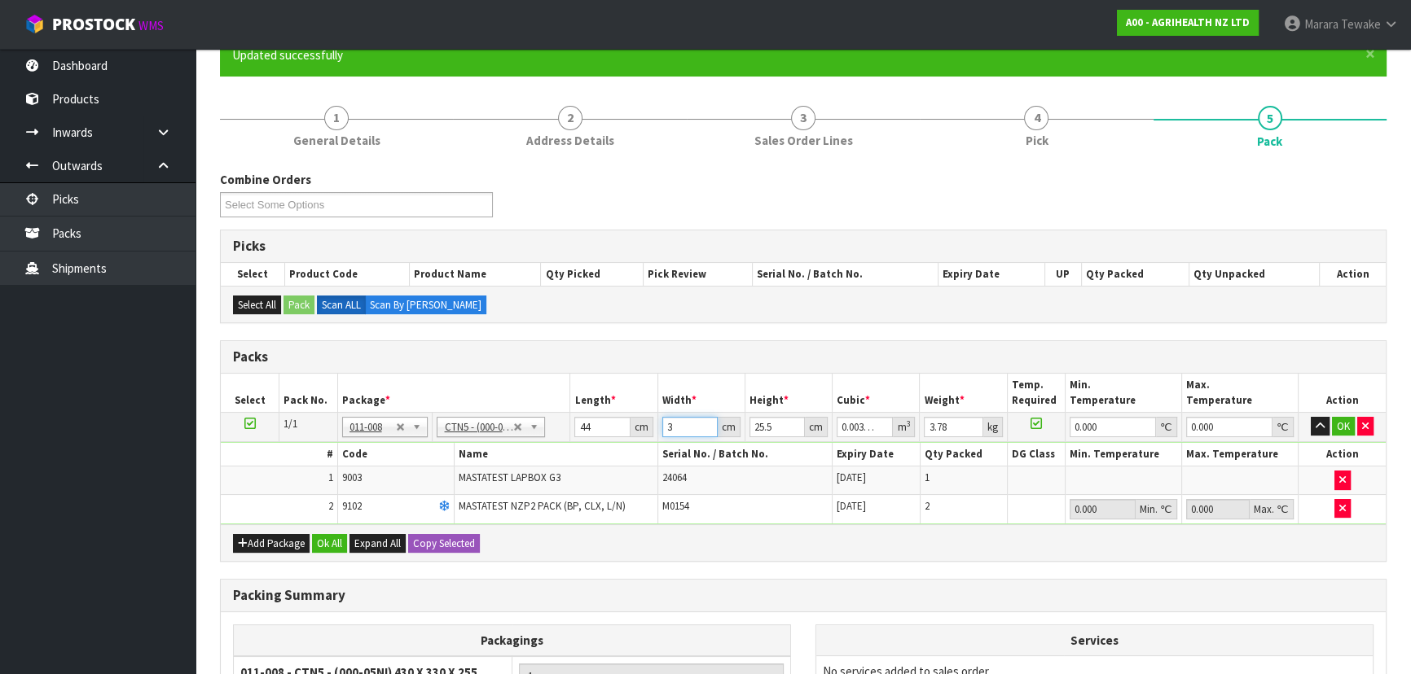
type input "0.038148"
type input "34"
type input "2"
type input "0.002992"
type input "29"
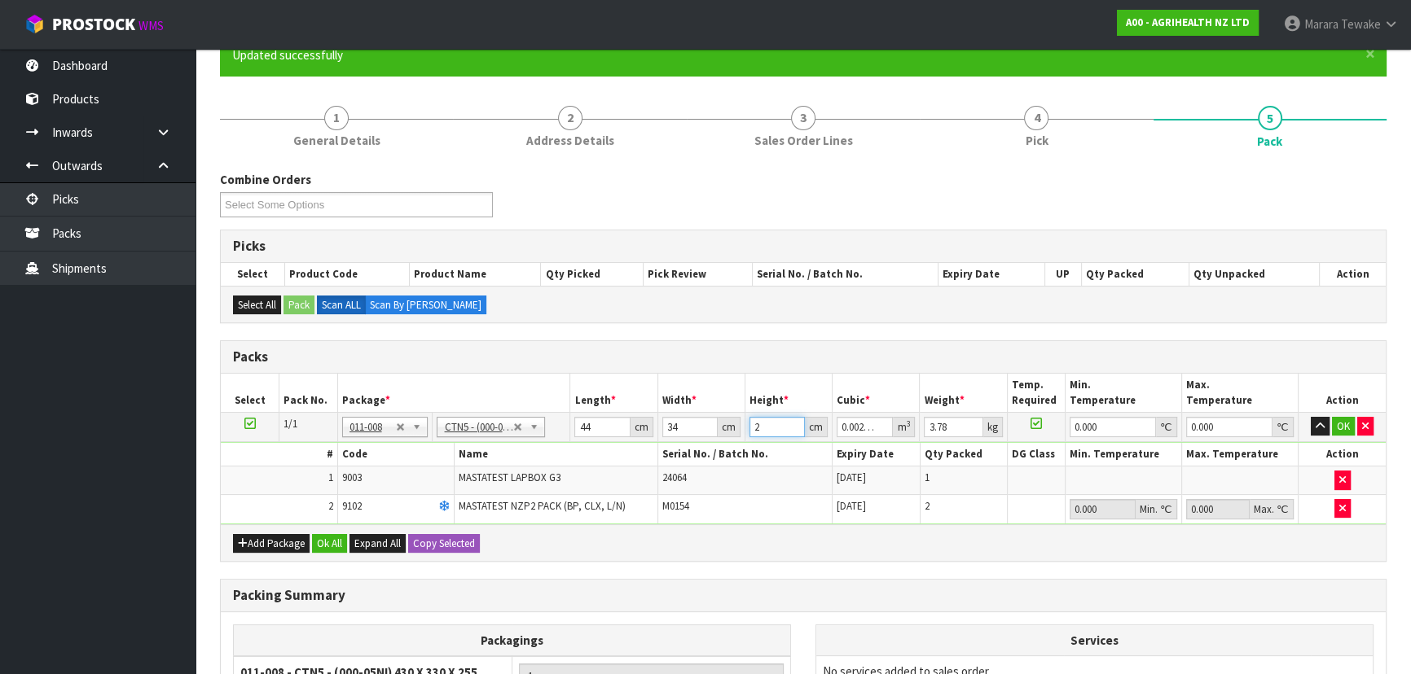
type input "0.043384"
type input "29"
type input "4"
drag, startPoint x: 1334, startPoint y: 428, endPoint x: 1289, endPoint y: 448, distance: 48.9
click at [1334, 428] on button "OK" at bounding box center [1343, 427] width 23 height 20
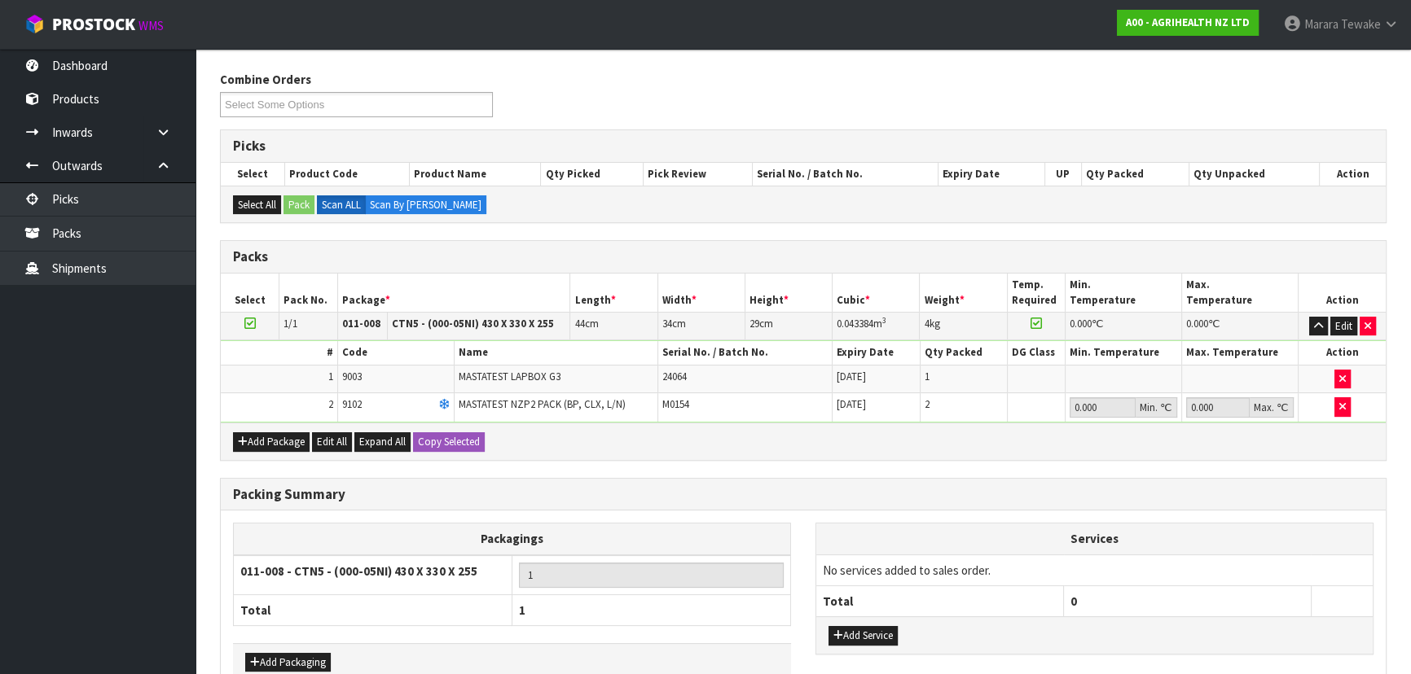
scroll to position [339, 0]
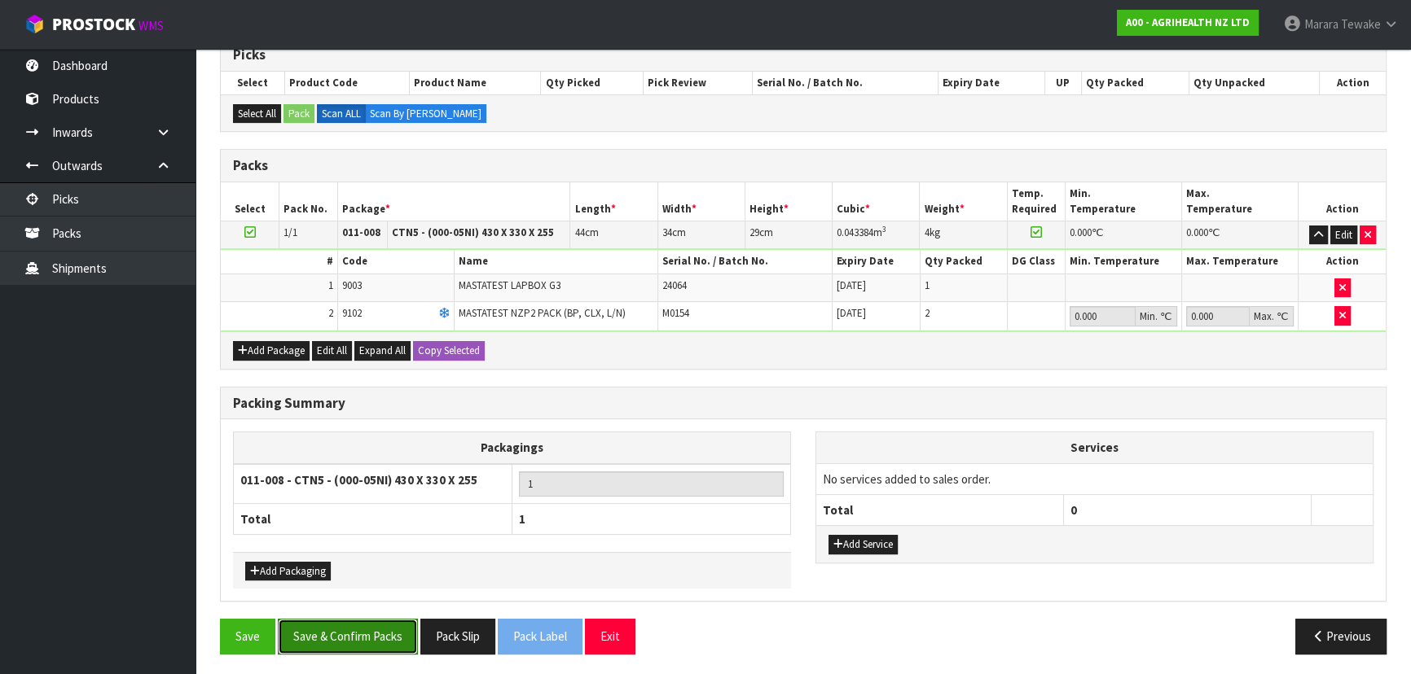
click at [366, 626] on button "Save & Confirm Packs" at bounding box center [348, 636] width 140 height 35
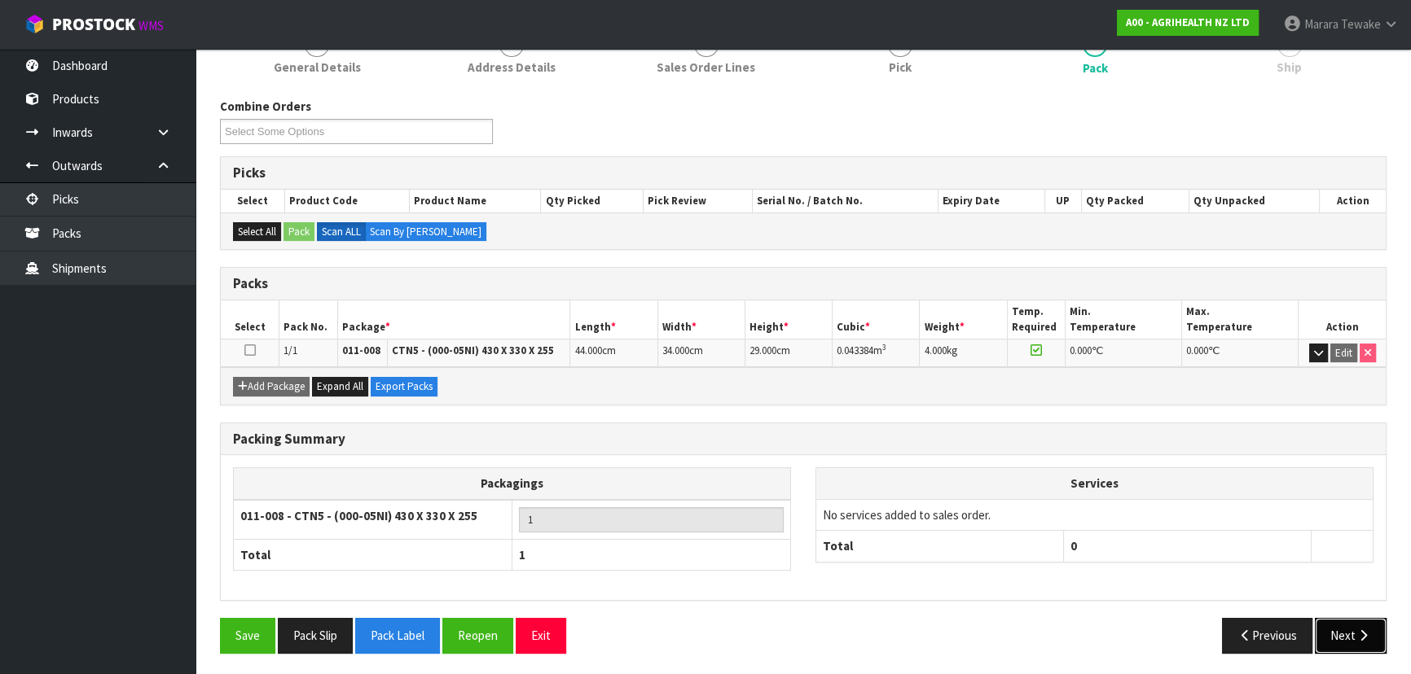
click at [1361, 636] on icon "button" at bounding box center [1362, 636] width 15 height 12
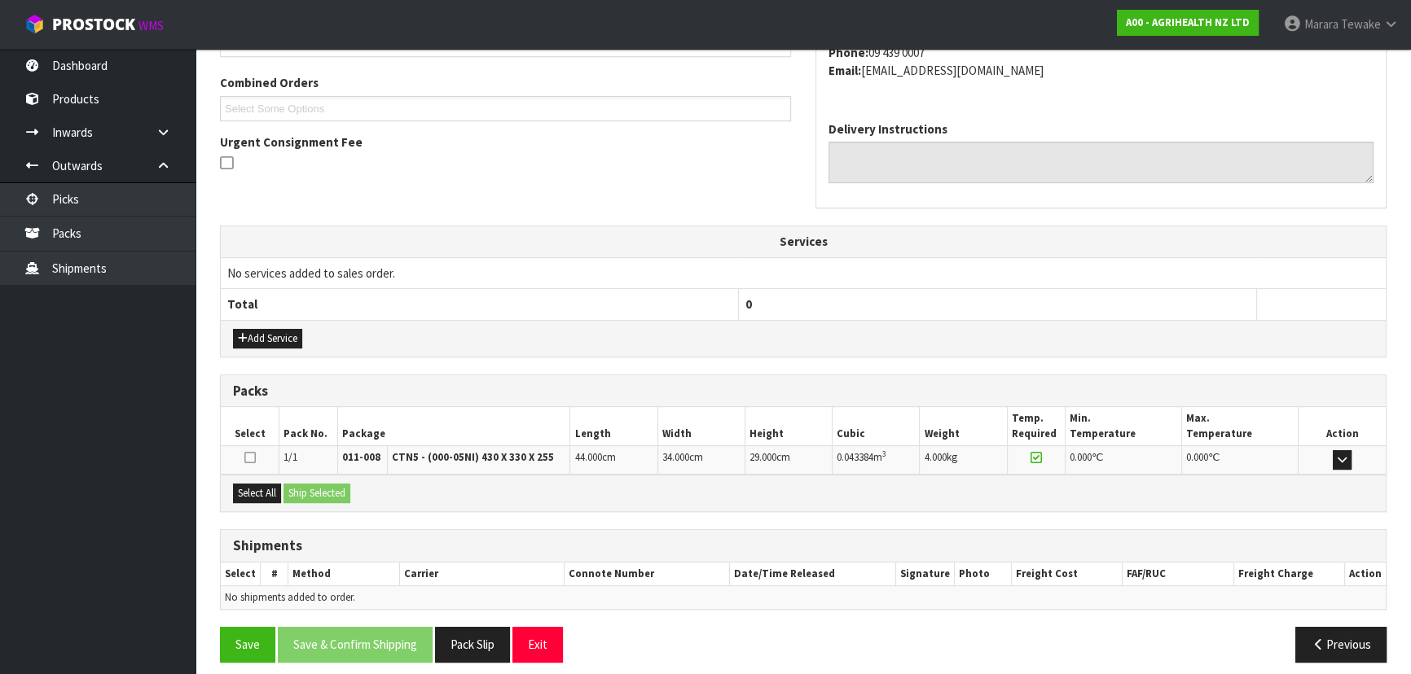
scroll to position [415, 0]
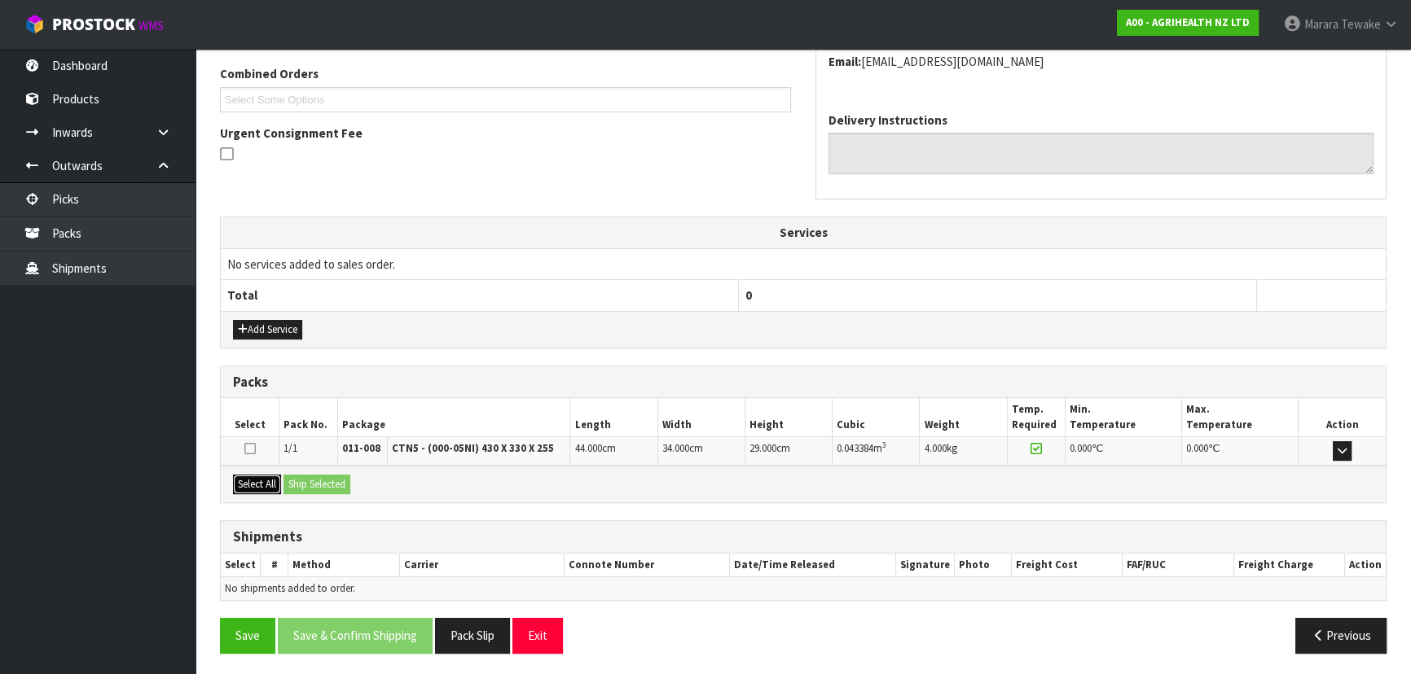
click at [260, 480] on button "Select All" at bounding box center [257, 485] width 48 height 20
click at [289, 480] on div "Select All Ship Selected" at bounding box center [803, 484] width 1165 height 37
click at [304, 483] on button "Ship Selected" at bounding box center [316, 485] width 67 height 20
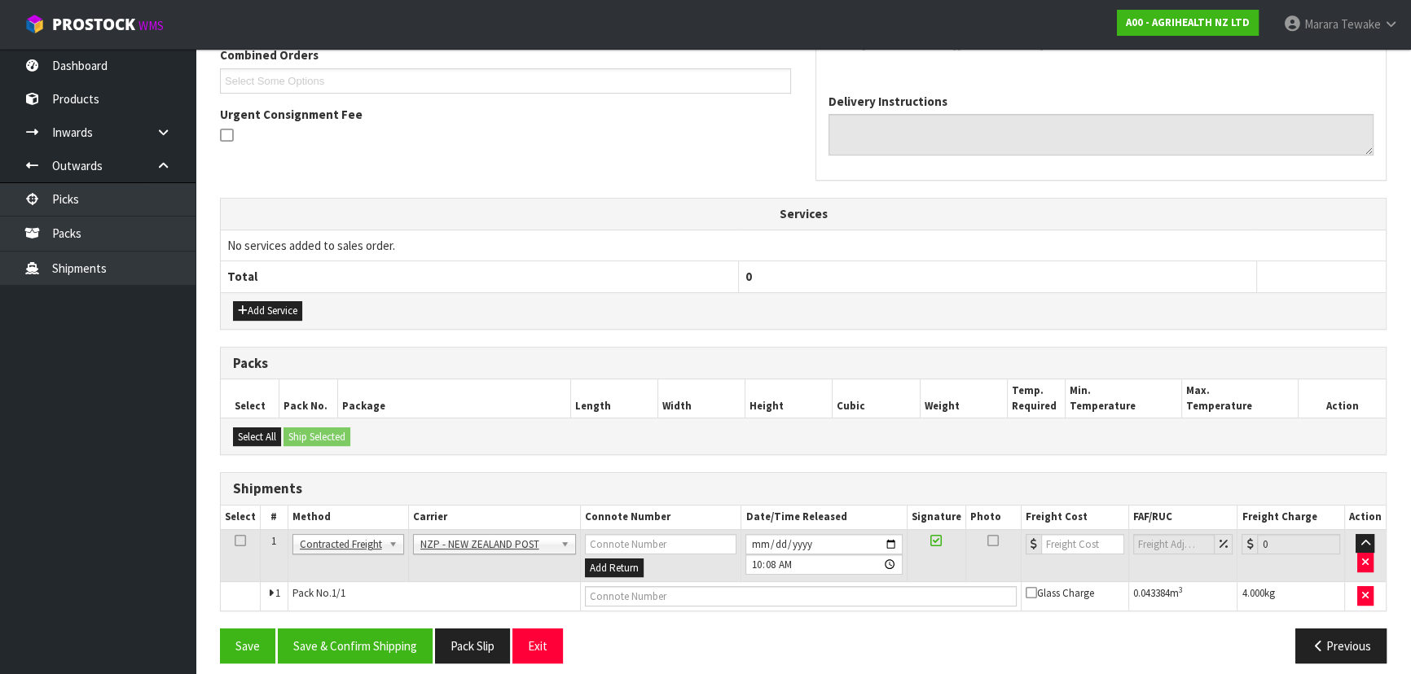
scroll to position [445, 0]
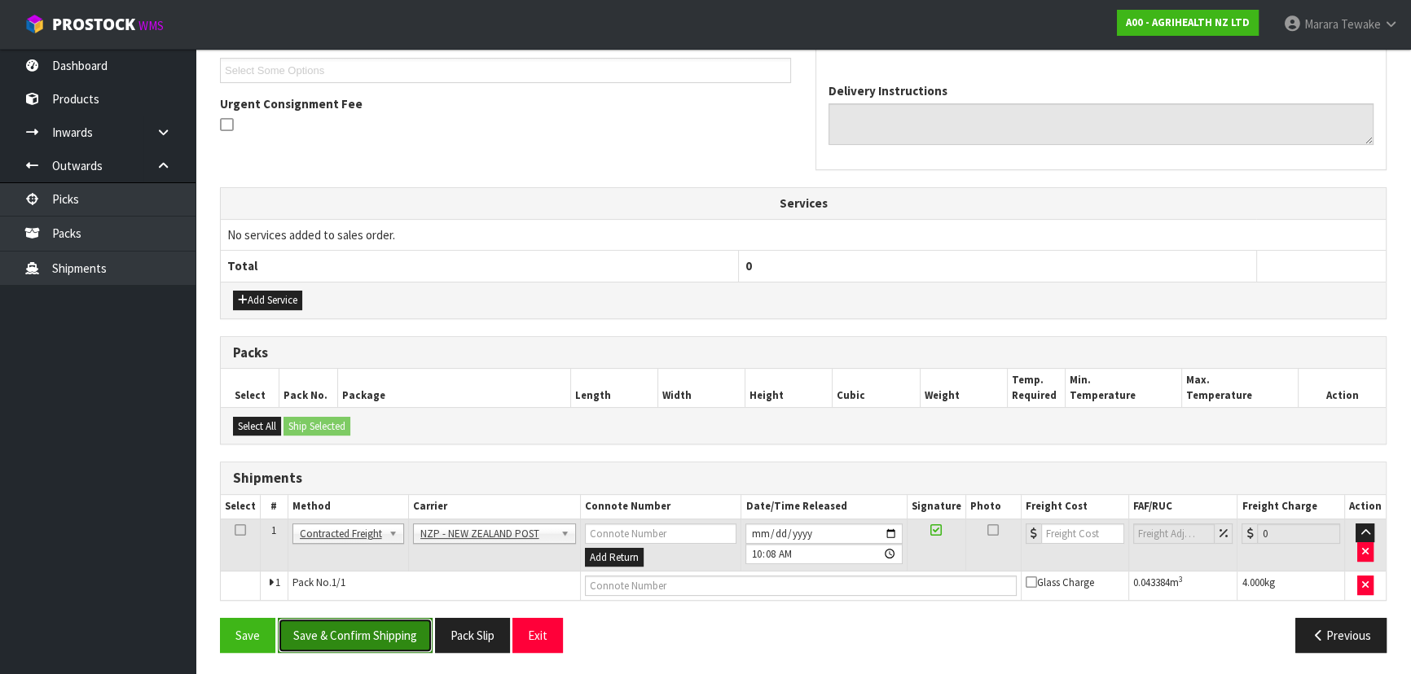
click at [359, 637] on button "Save & Confirm Shipping" at bounding box center [355, 635] width 155 height 35
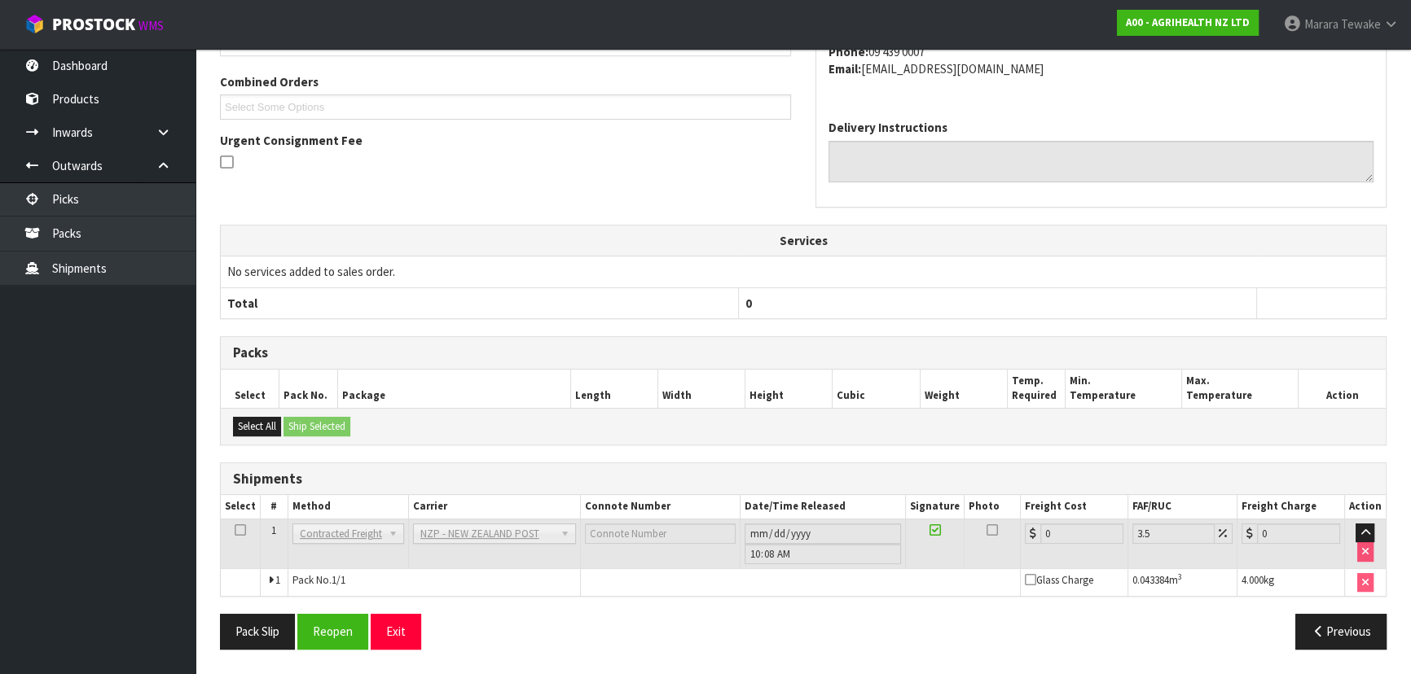
scroll to position [422, 0]
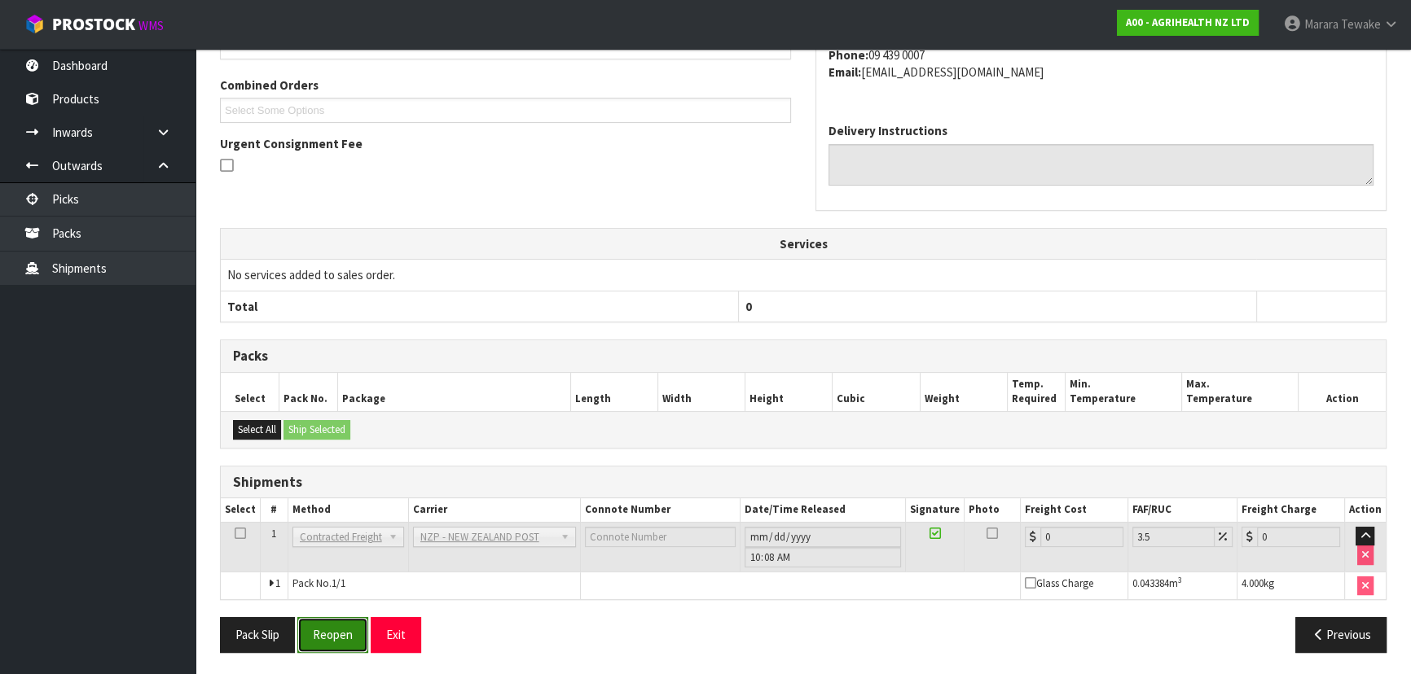
click at [319, 630] on button "Reopen" at bounding box center [332, 634] width 71 height 35
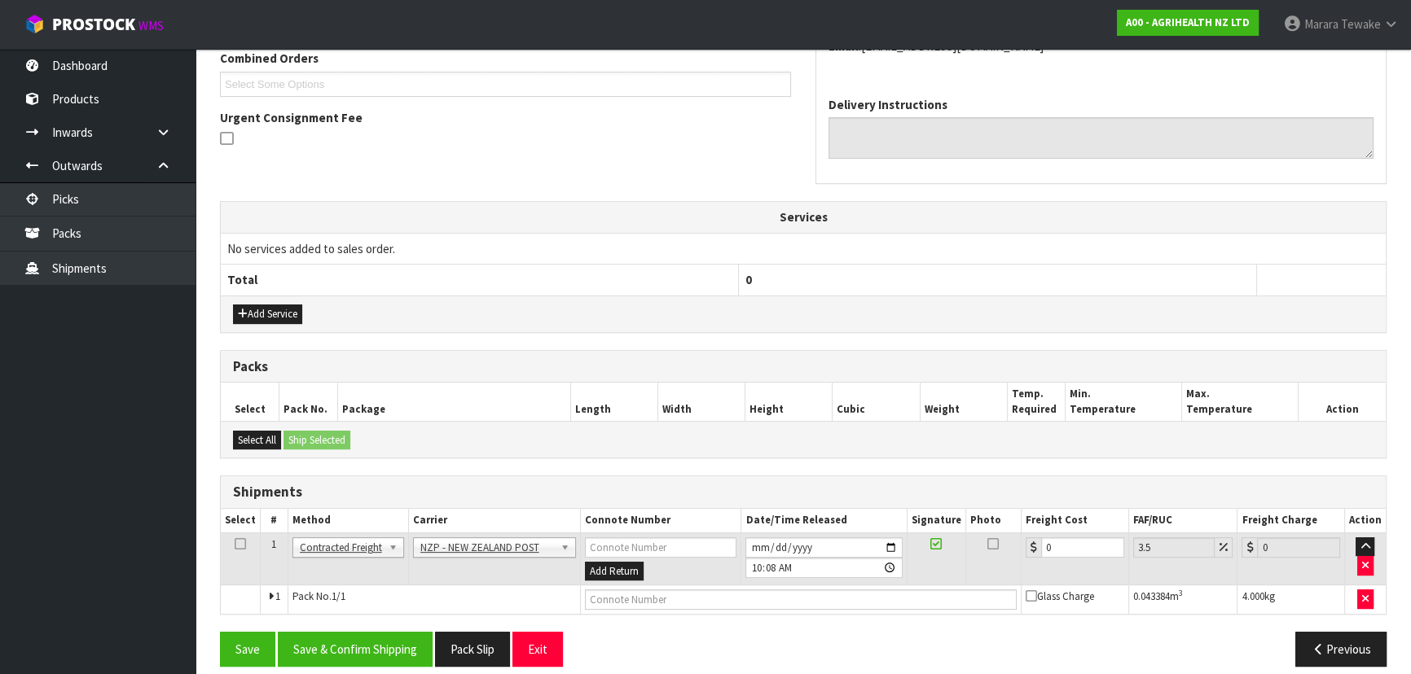
scroll to position [445, 0]
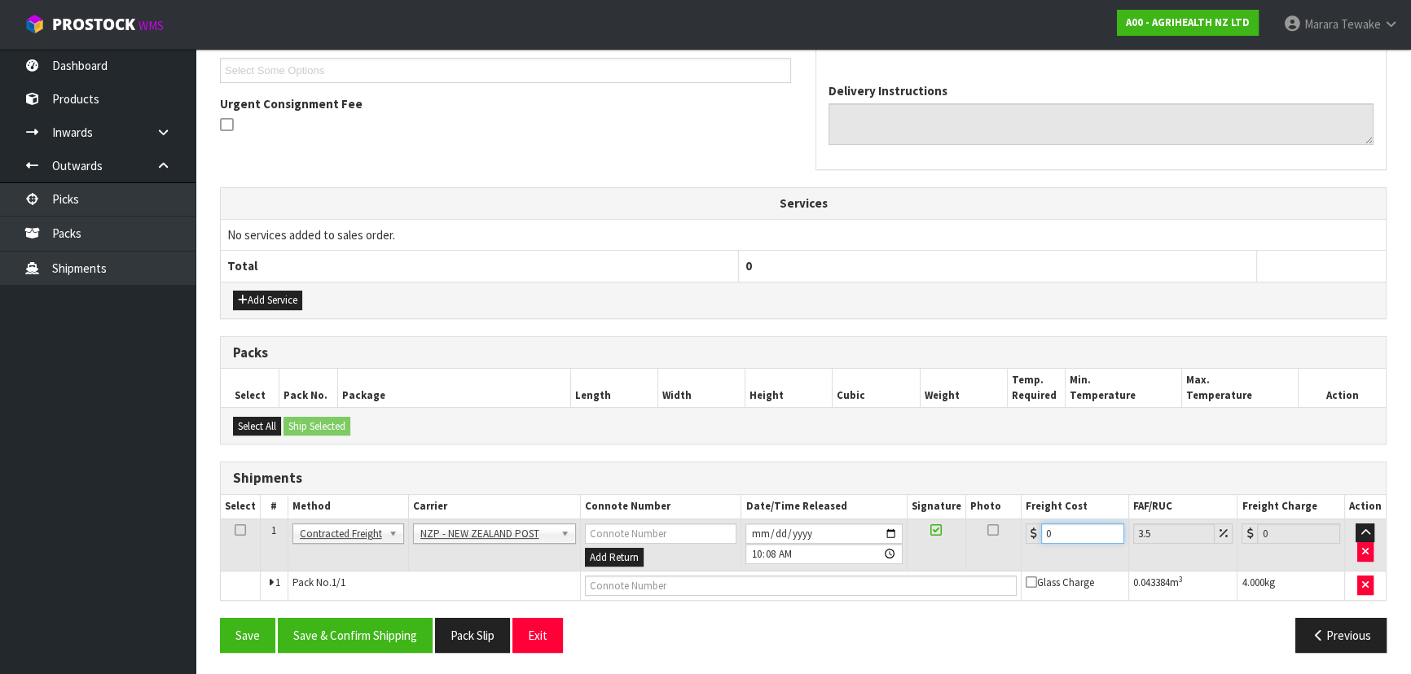
drag, startPoint x: 1069, startPoint y: 535, endPoint x: 973, endPoint y: 525, distance: 96.6
click at [976, 527] on tr "1 Client Local Pickup Customer Local Pickup Company Freight Contracted Freight …" at bounding box center [803, 545] width 1165 height 53
type input "4"
type input "4.14"
type input "4.3"
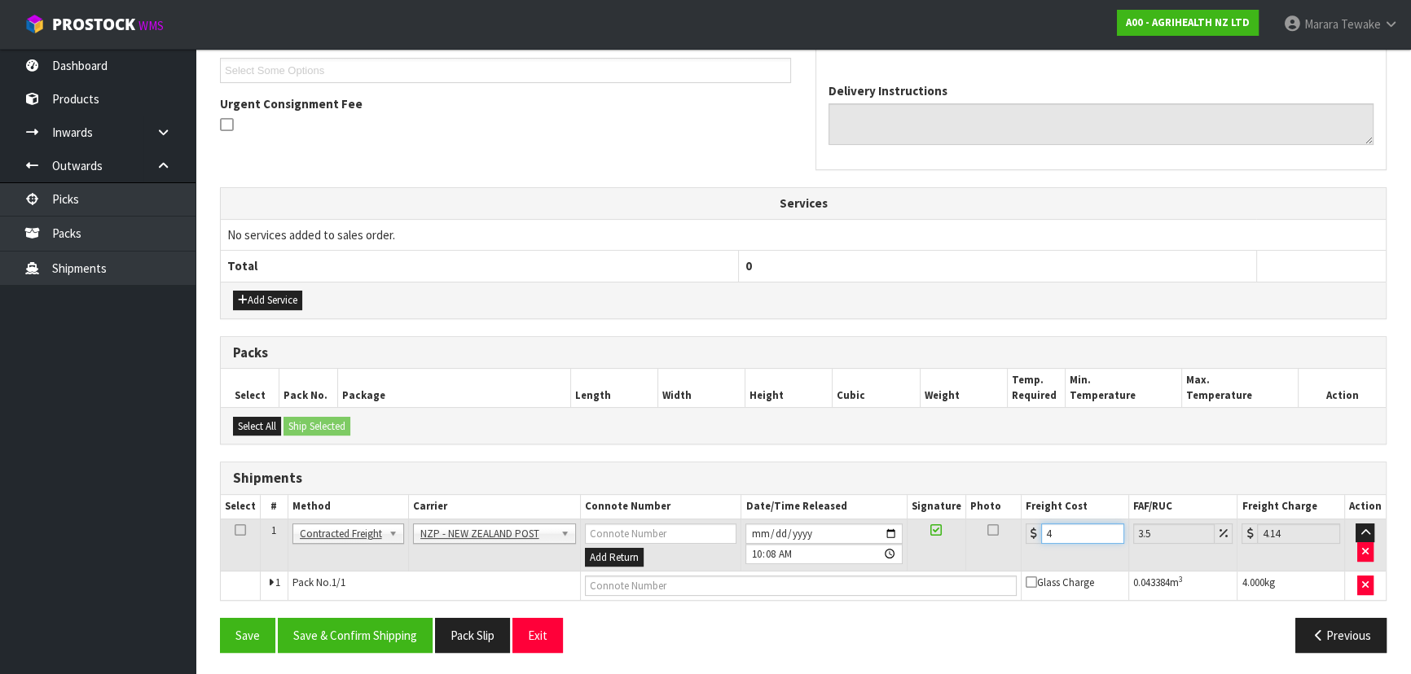
type input "4.45"
type input "4.31"
type input "4.46"
type input "4.31"
drag, startPoint x: 371, startPoint y: 635, endPoint x: 335, endPoint y: 627, distance: 37.5
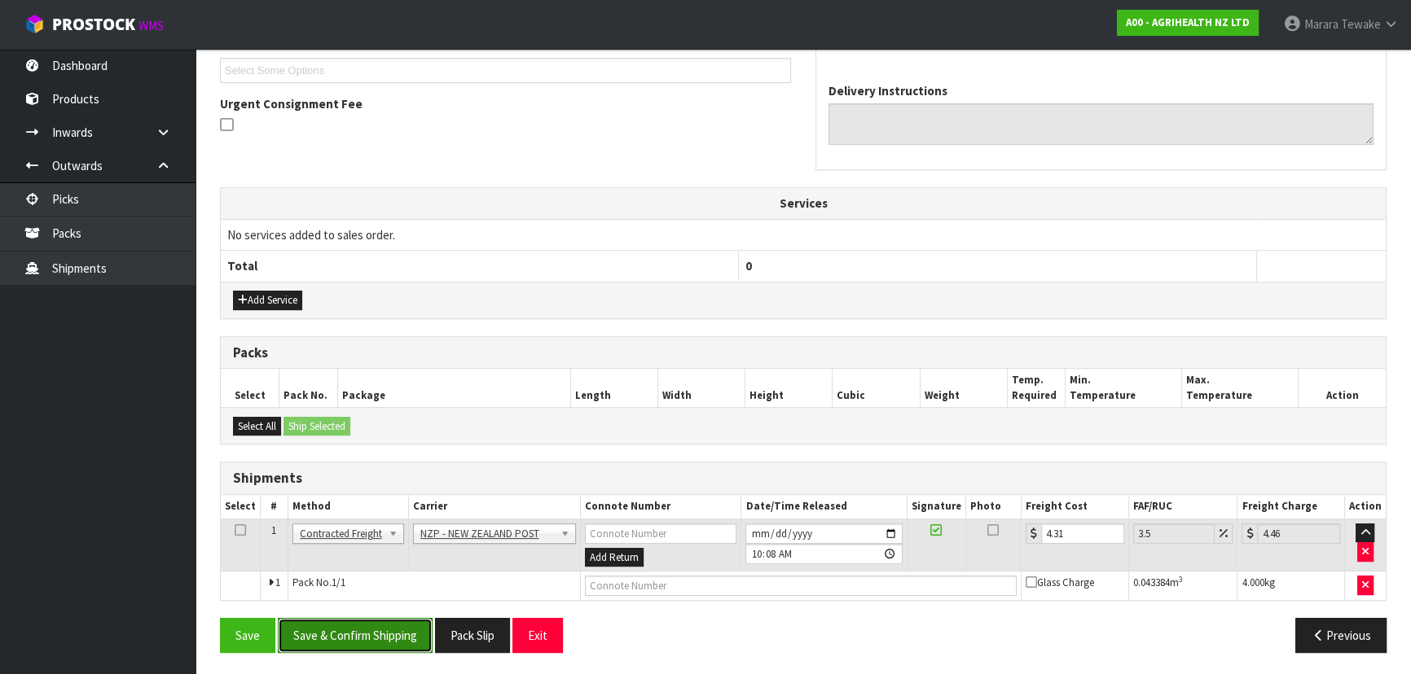
click at [371, 635] on button "Save & Confirm Shipping" at bounding box center [355, 635] width 155 height 35
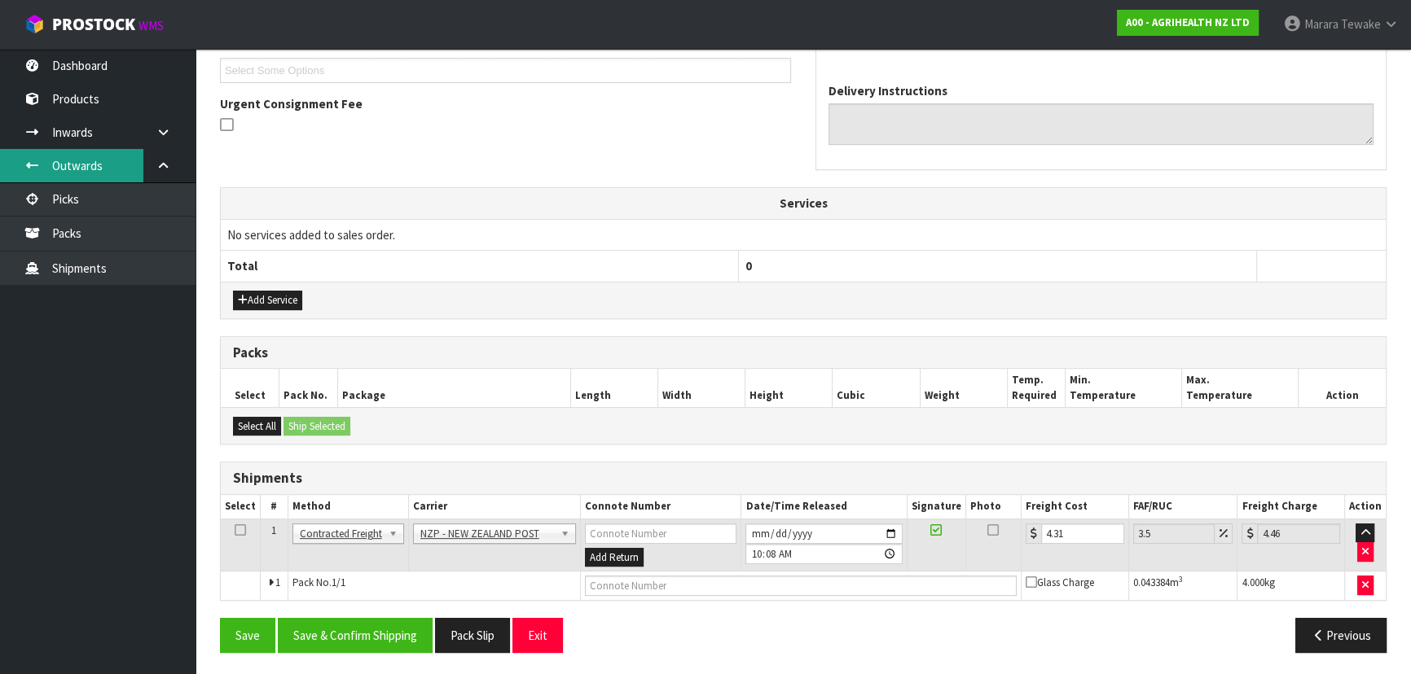
scroll to position [0, 0]
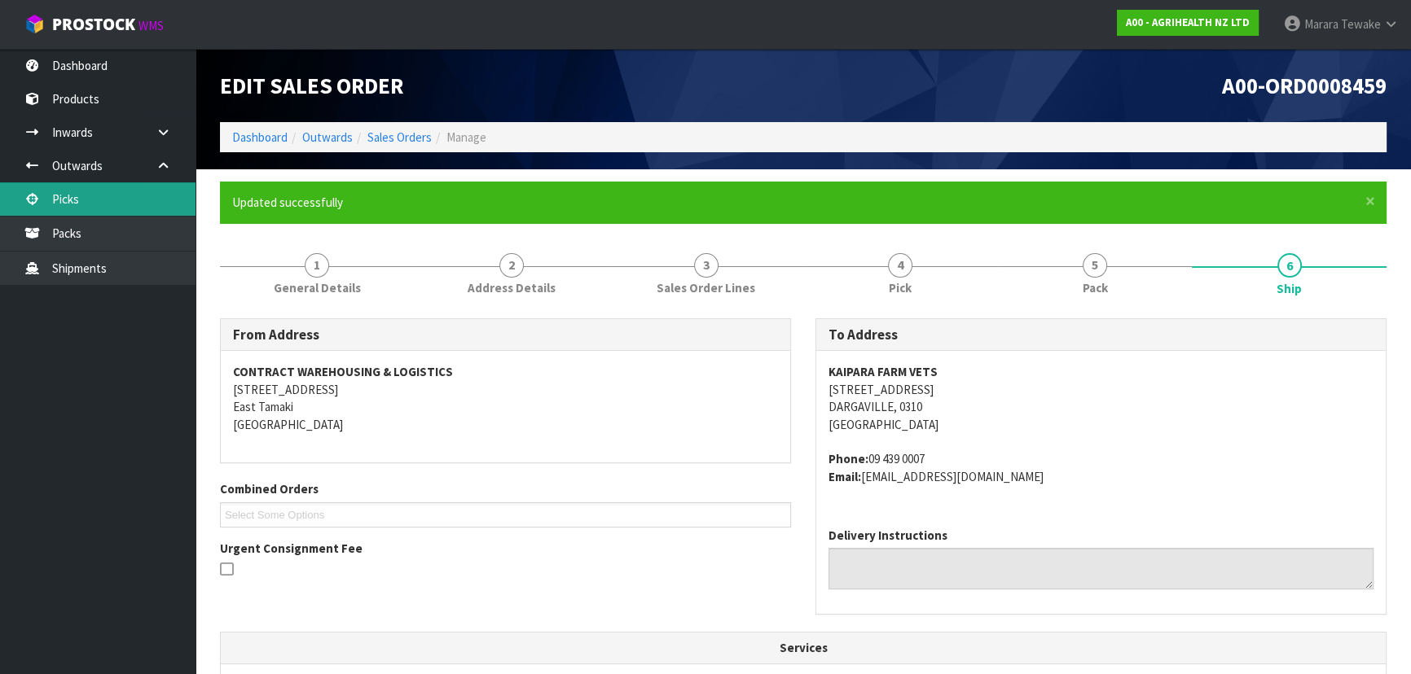
click at [111, 212] on link "Picks" at bounding box center [97, 198] width 195 height 33
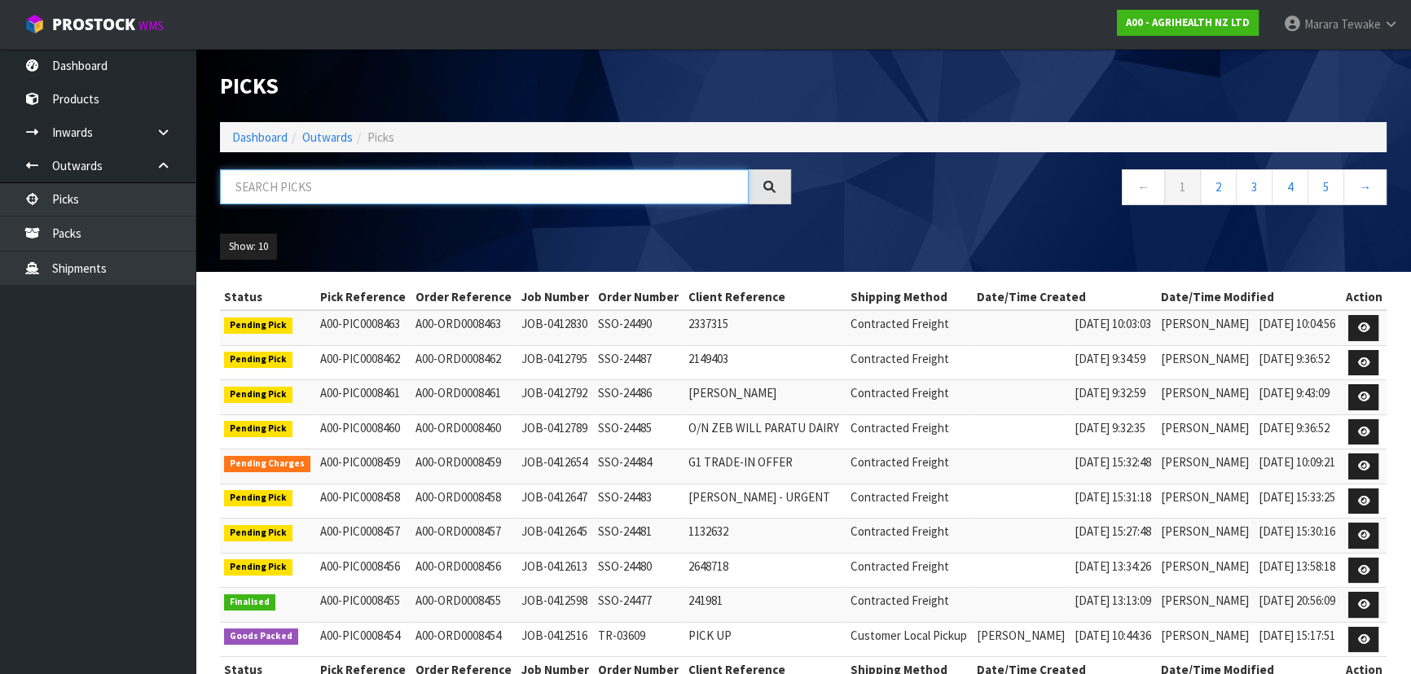
click at [415, 188] on input "text" at bounding box center [484, 186] width 529 height 35
type input "JOB-0412645"
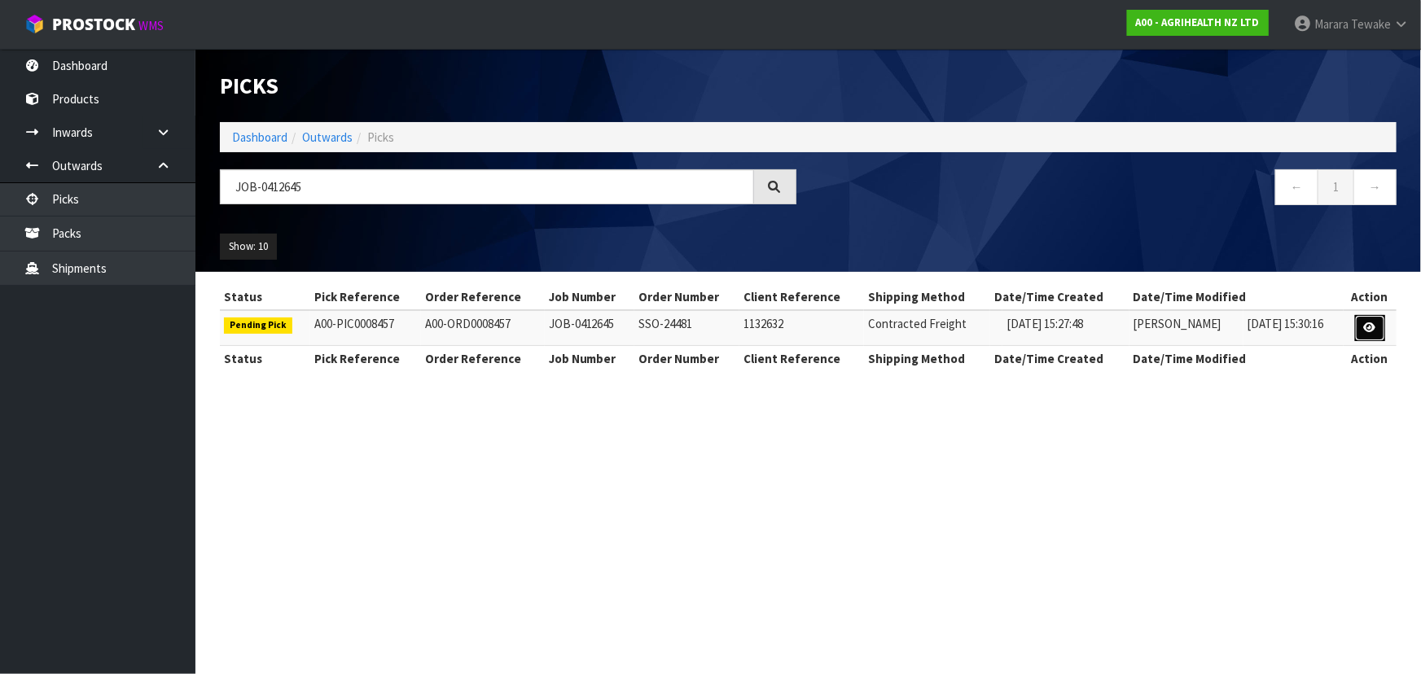
click at [1368, 333] on link at bounding box center [1370, 328] width 30 height 26
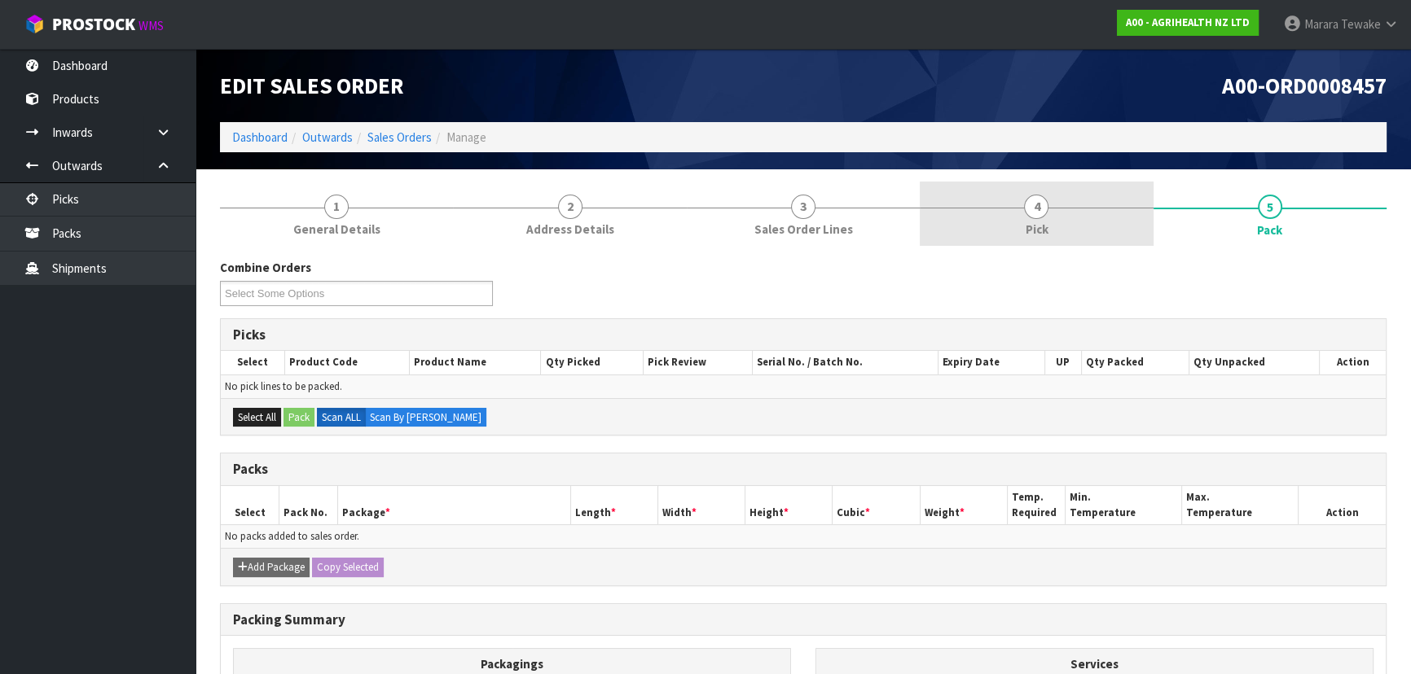
click at [1061, 228] on link "4 Pick" at bounding box center [1035, 214] width 233 height 64
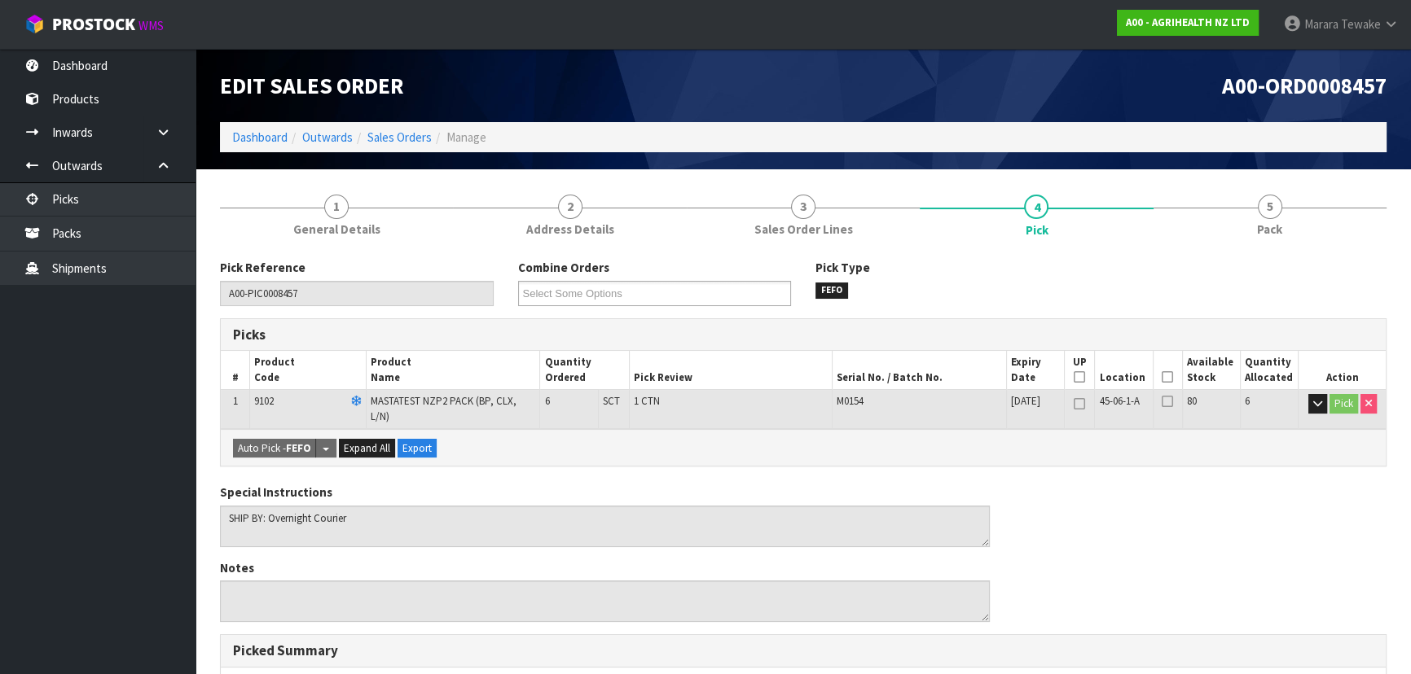
click at [1165, 377] on icon at bounding box center [1166, 377] width 11 height 1
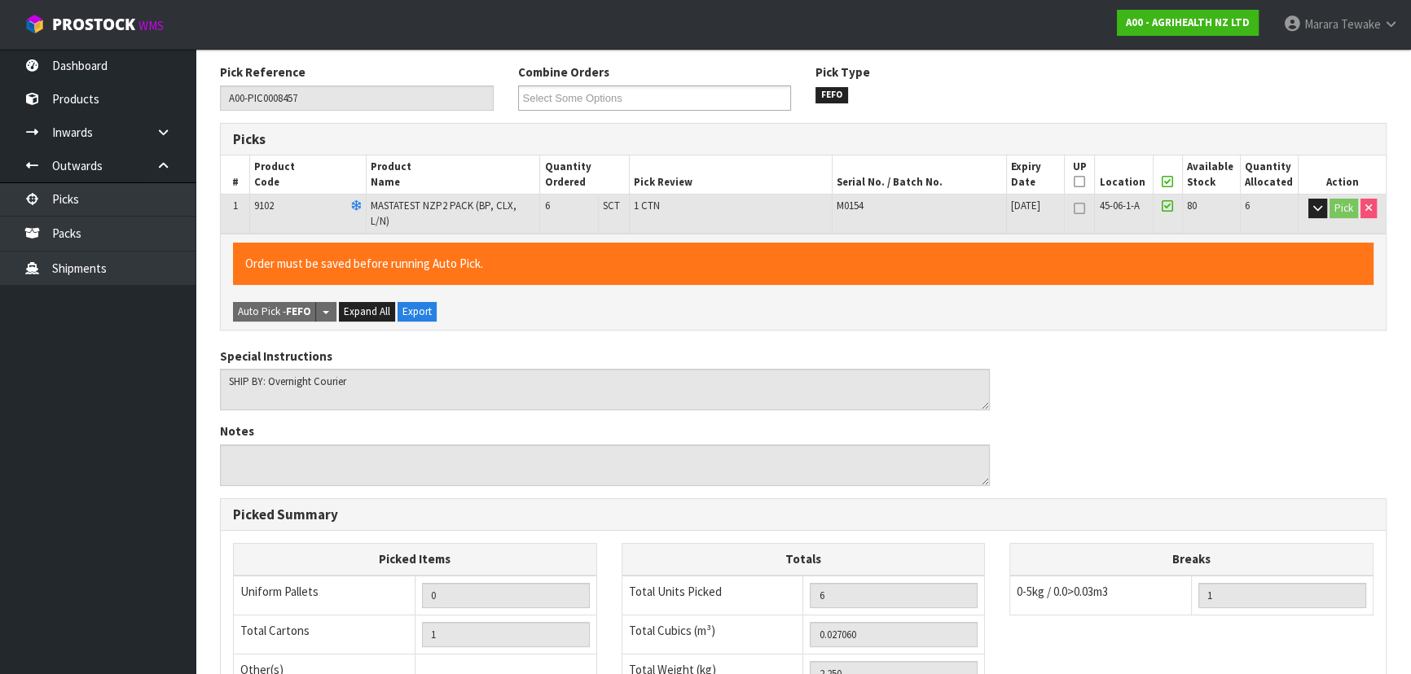
scroll to position [454, 0]
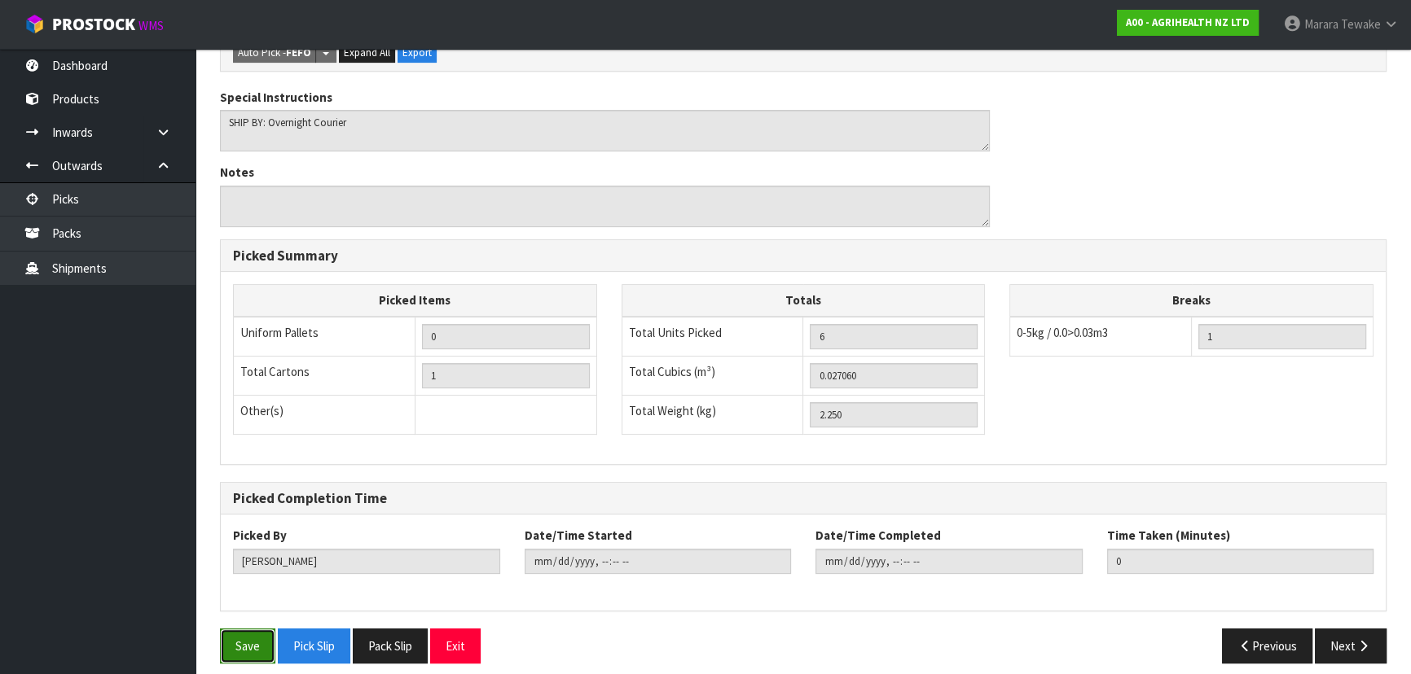
click at [234, 634] on button "Save" at bounding box center [247, 646] width 55 height 35
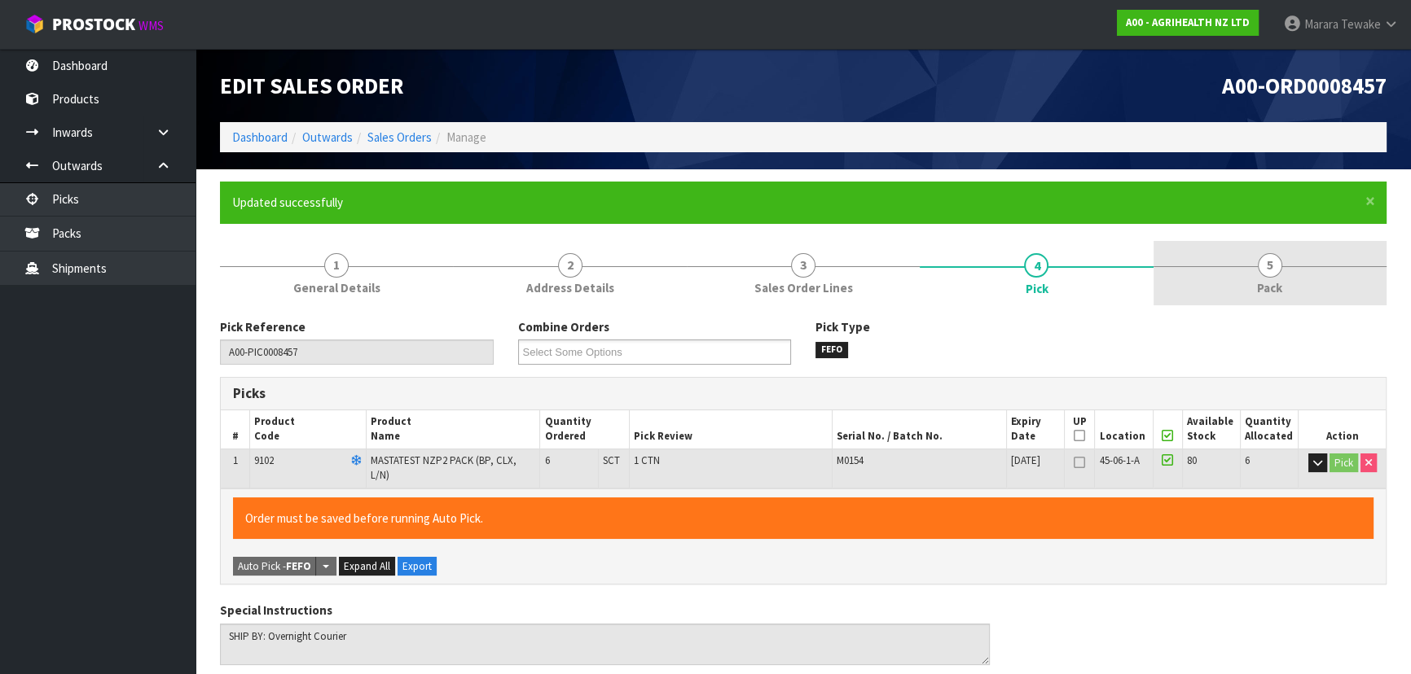
type input "[PERSON_NAME]"
type input "2025-09-16T10:13:18"
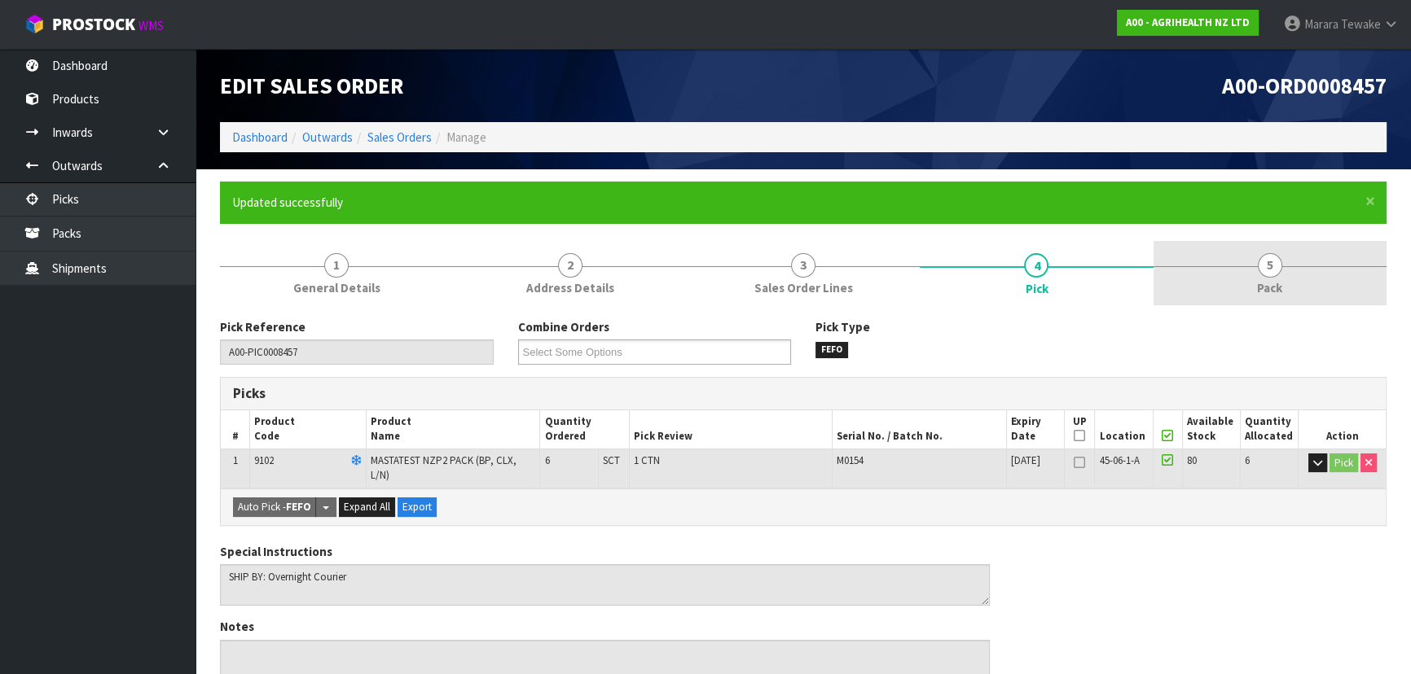
click at [1279, 270] on span "5" at bounding box center [1269, 265] width 24 height 24
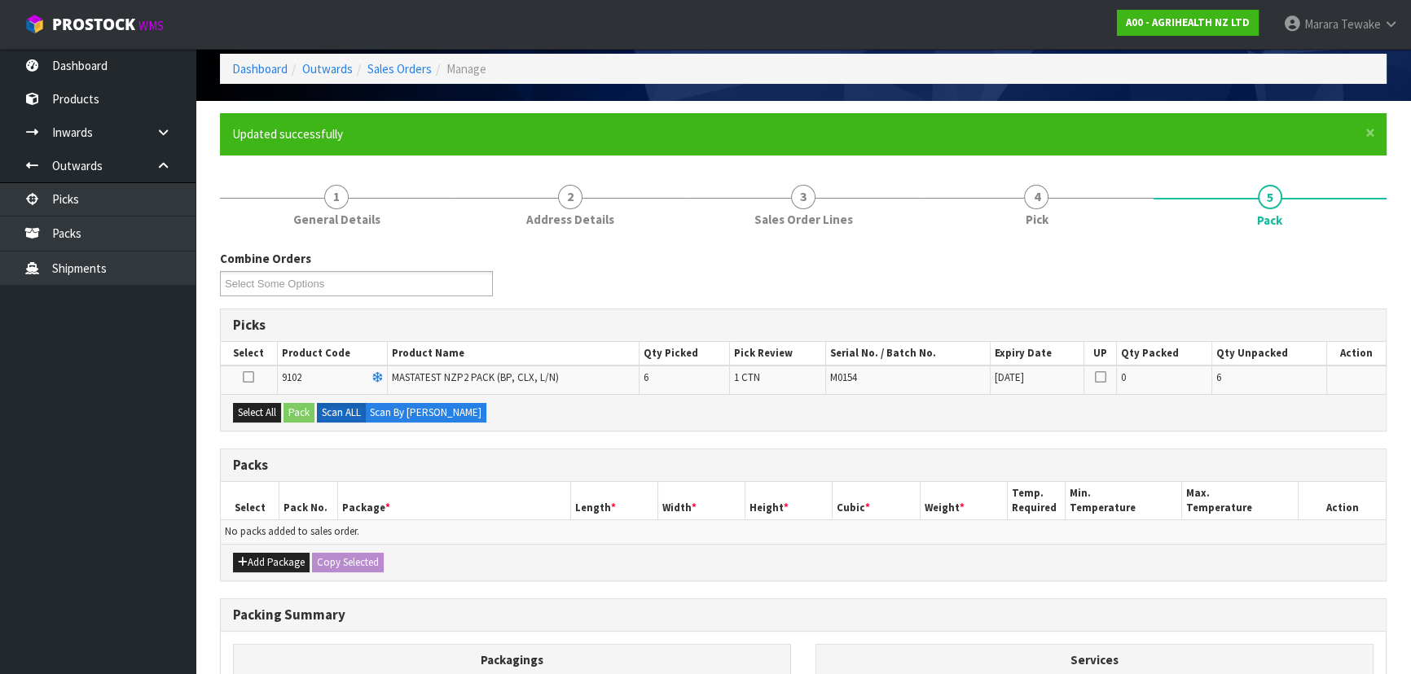
scroll to position [222, 0]
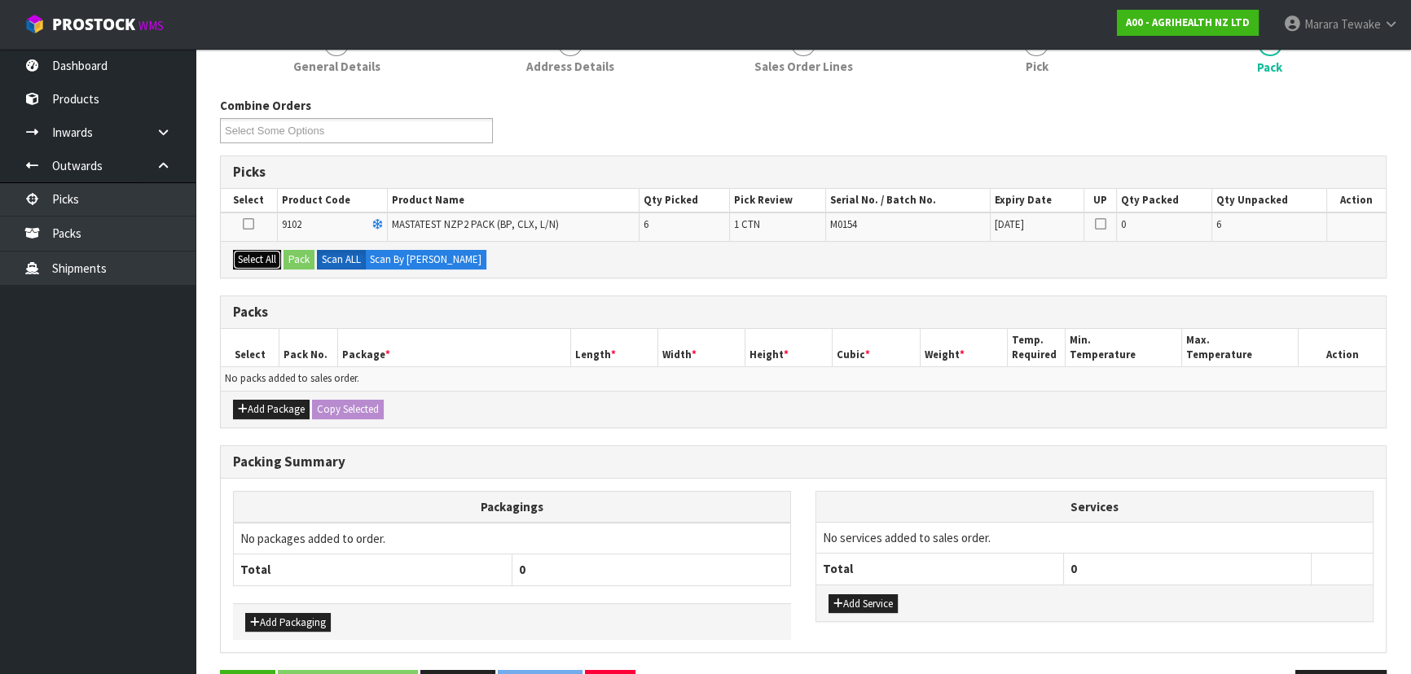
click at [252, 255] on button "Select All" at bounding box center [257, 260] width 48 height 20
click at [304, 253] on button "Pack" at bounding box center [298, 260] width 31 height 20
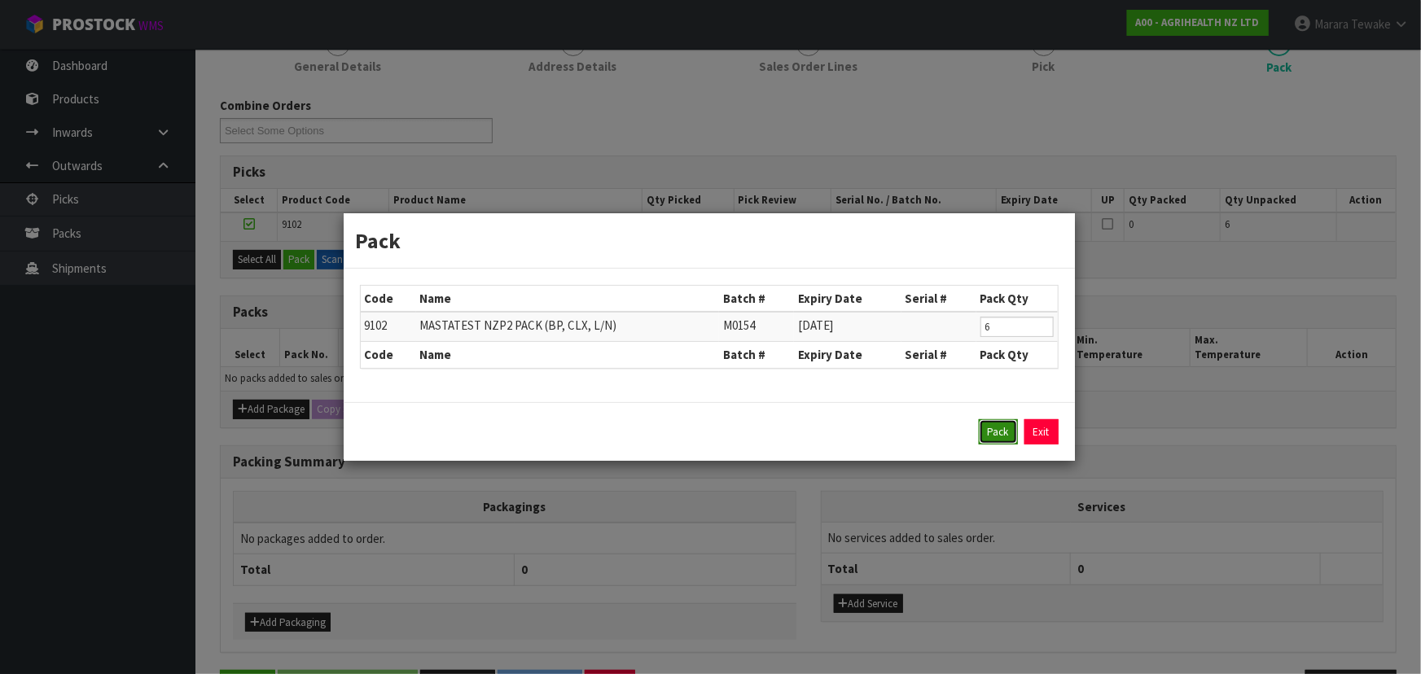
drag, startPoint x: 1003, startPoint y: 433, endPoint x: 882, endPoint y: 428, distance: 120.7
click at [1001, 432] on button "Pack" at bounding box center [998, 432] width 39 height 26
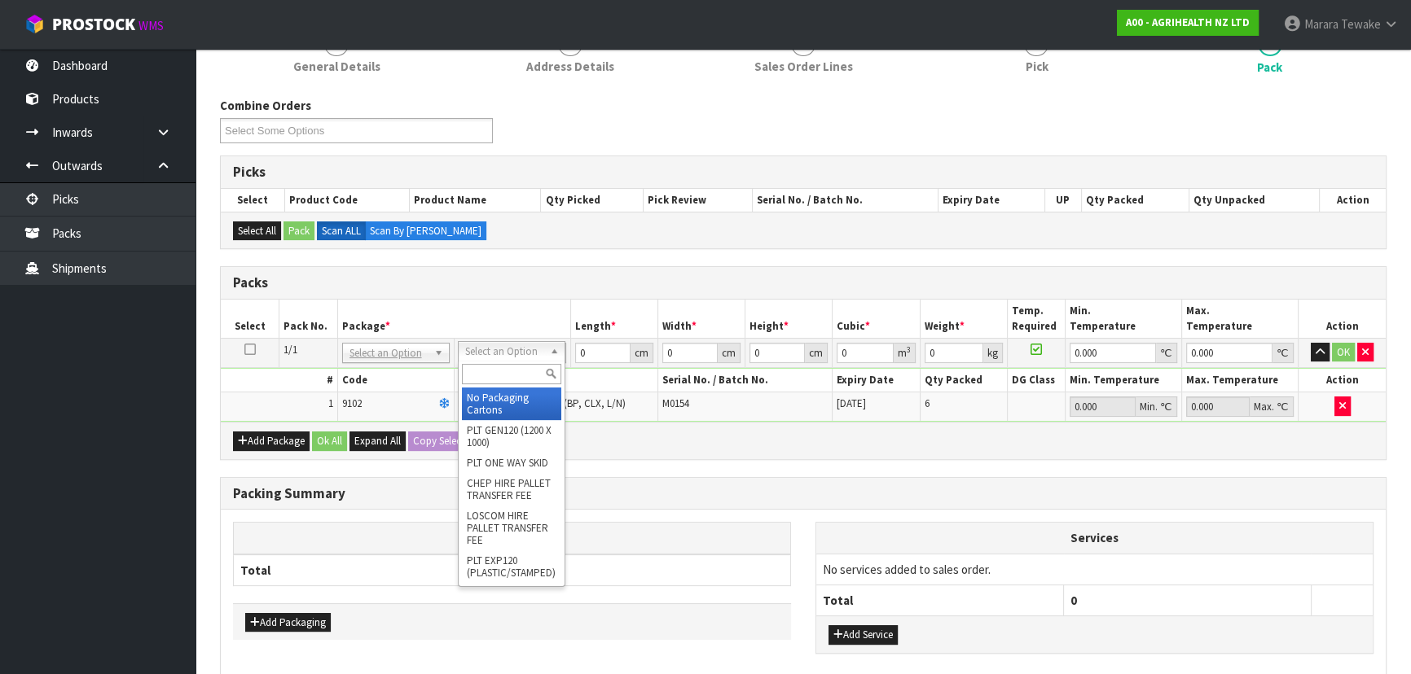
drag, startPoint x: 492, startPoint y: 357, endPoint x: 497, endPoint y: 380, distance: 23.3
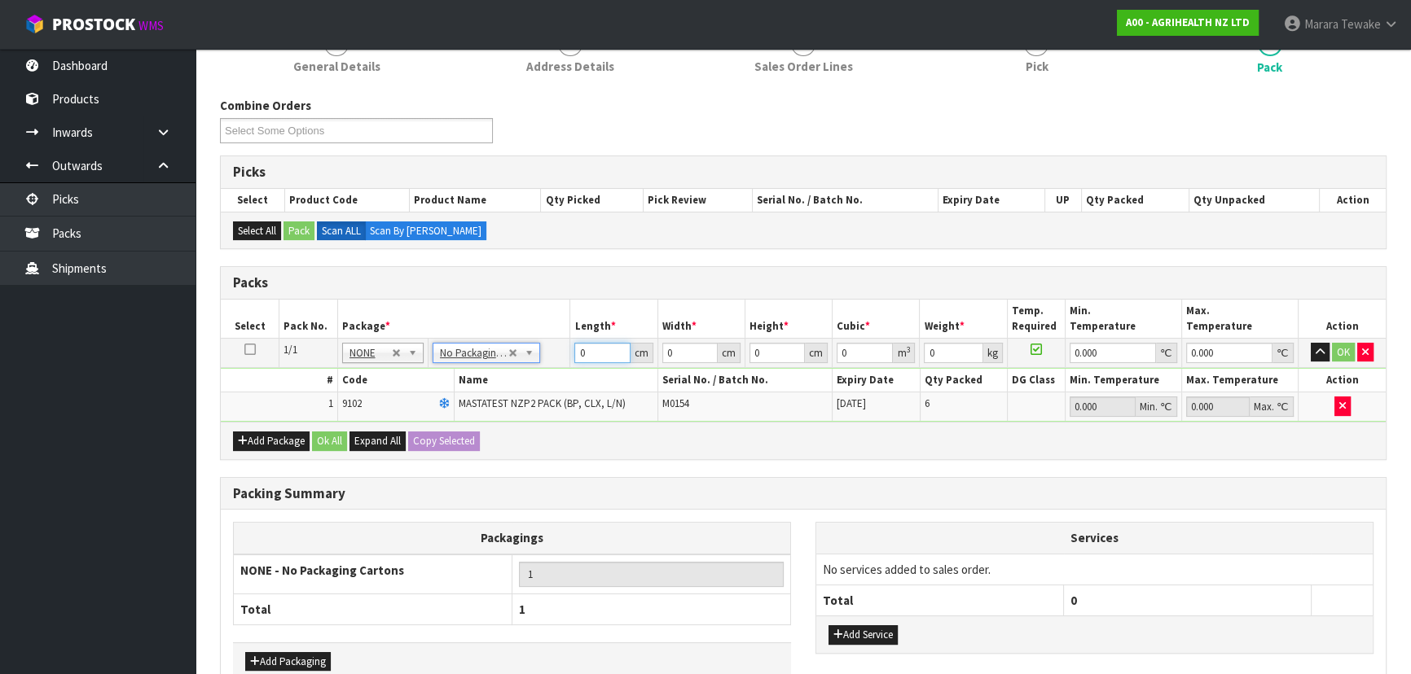
drag, startPoint x: 586, startPoint y: 338, endPoint x: 528, endPoint y: 274, distance: 87.0
click at [539, 304] on table "Select Pack No. Package * Length * Width * Height * Cubic * Weight * Temp. Requ…" at bounding box center [803, 361] width 1165 height 122
type input "60"
type input "40"
type input "1"
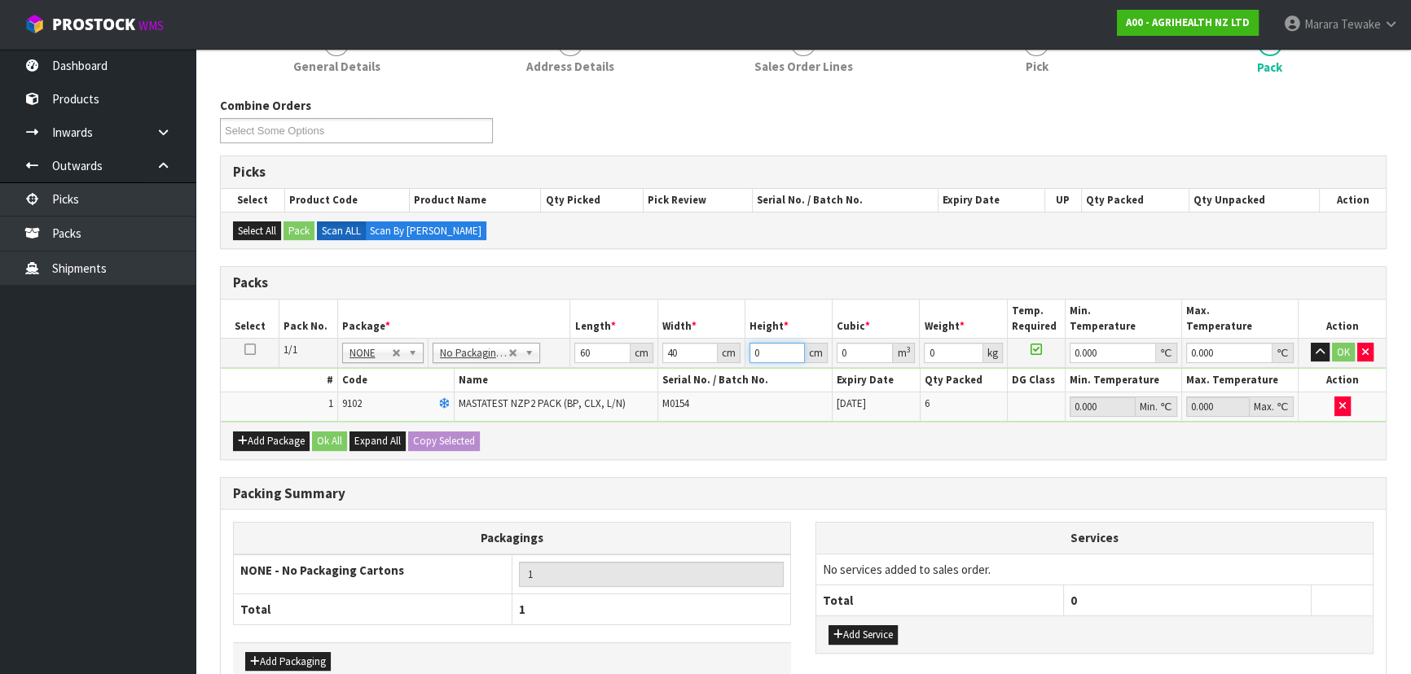
type input "0.0024"
type input "11"
type input "0.0264"
type input "11"
type input "3"
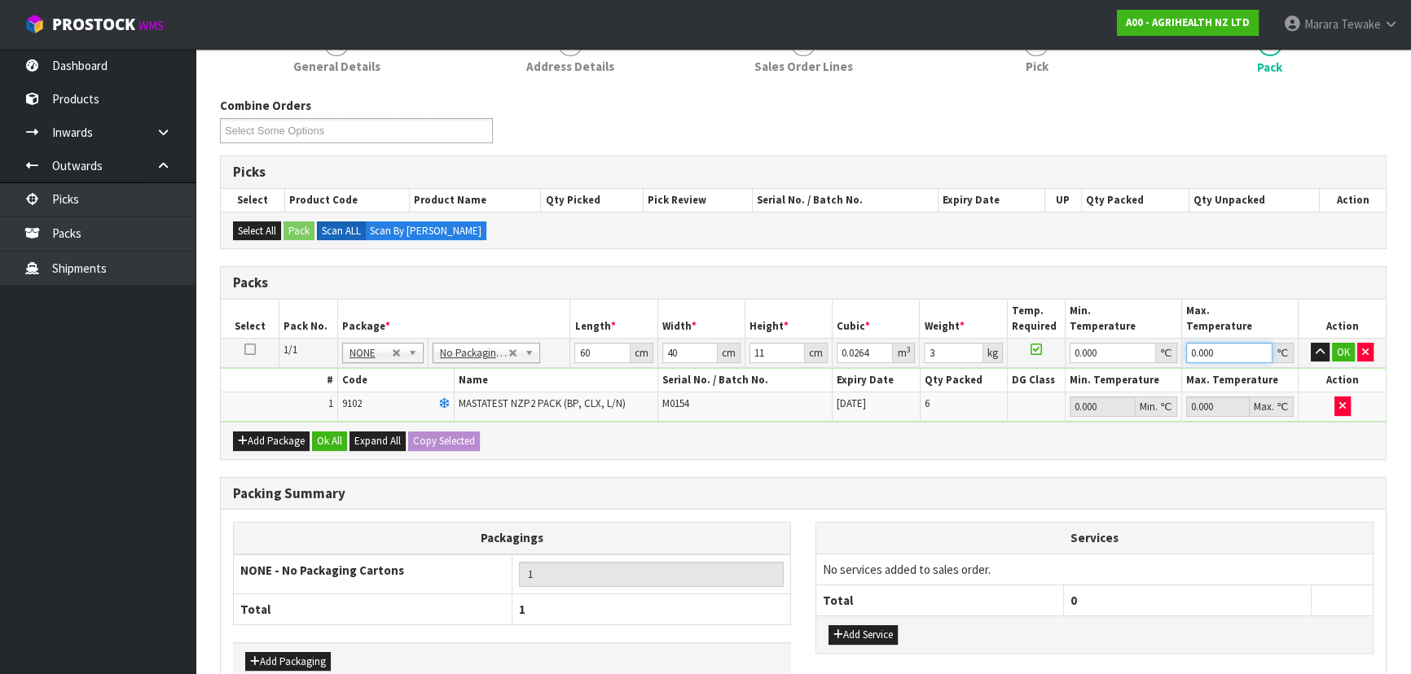
type input "0"
click at [1310, 343] on button "button" at bounding box center [1319, 353] width 19 height 20
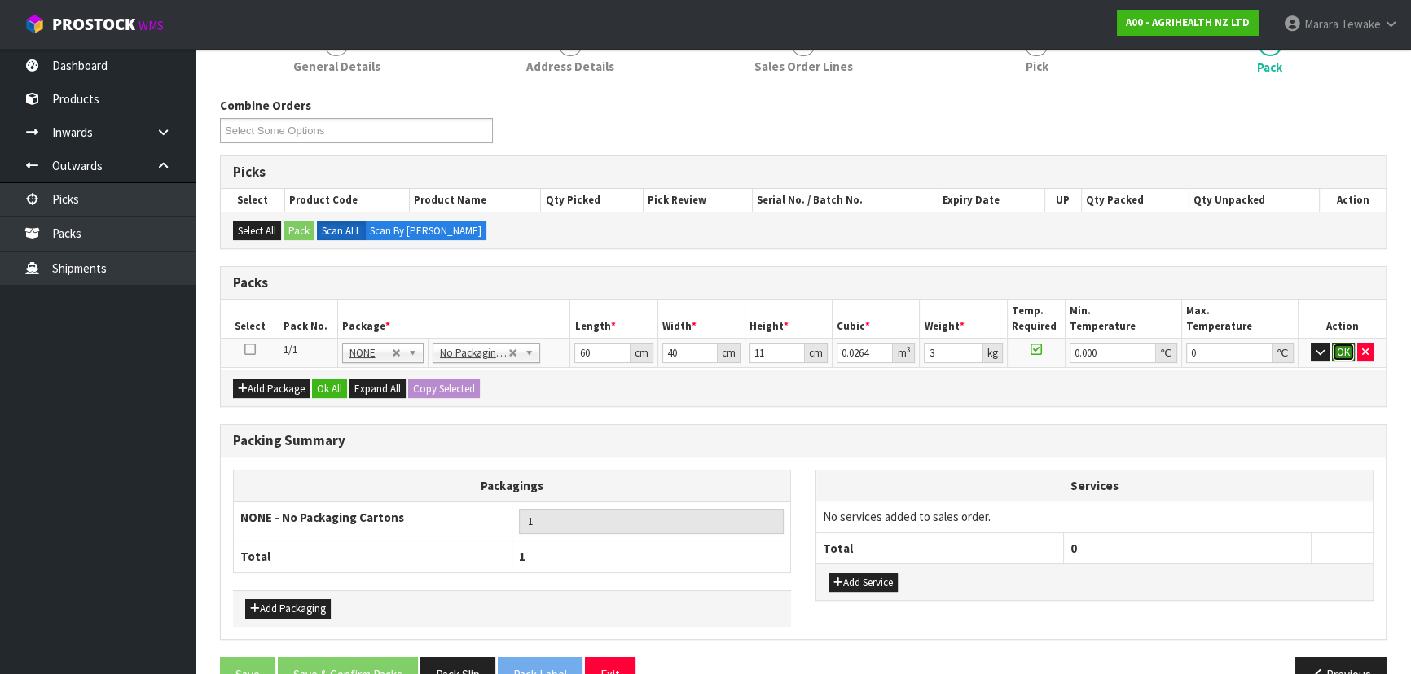
click button "OK" at bounding box center [1343, 353] width 23 height 20
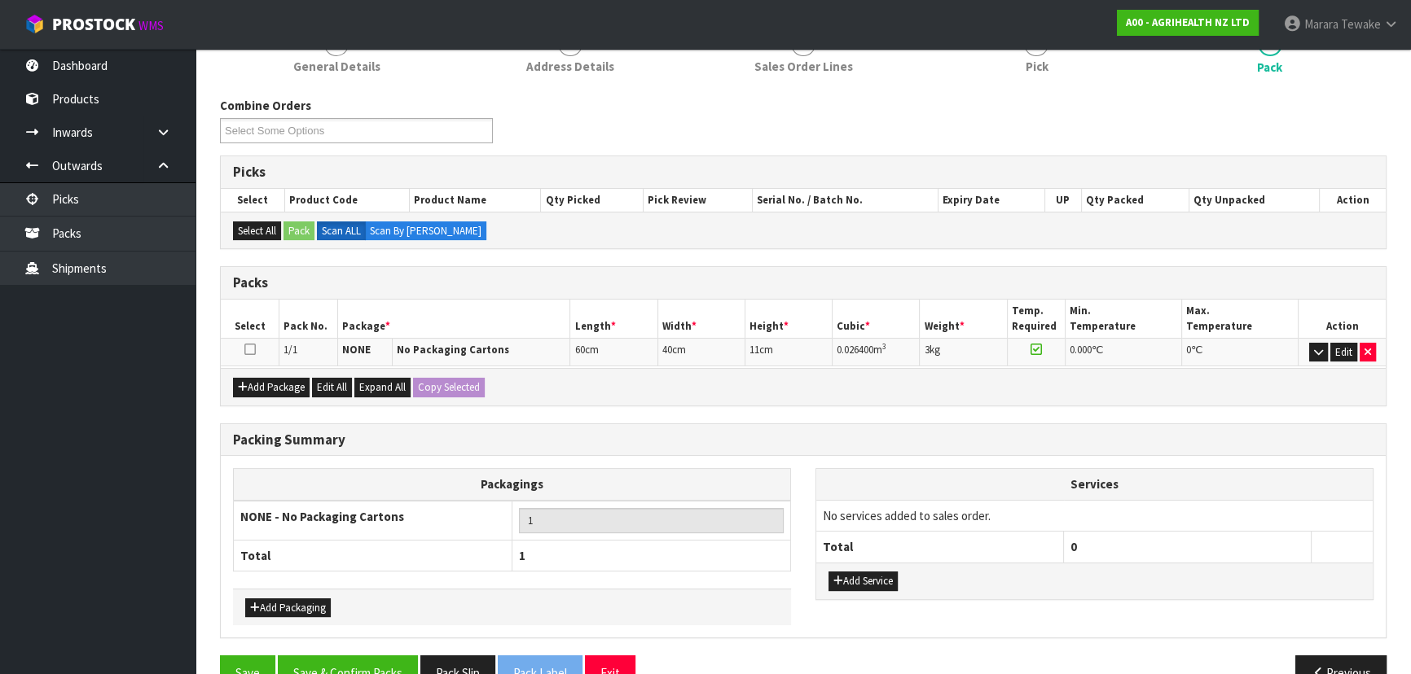
scroll to position [0, 0]
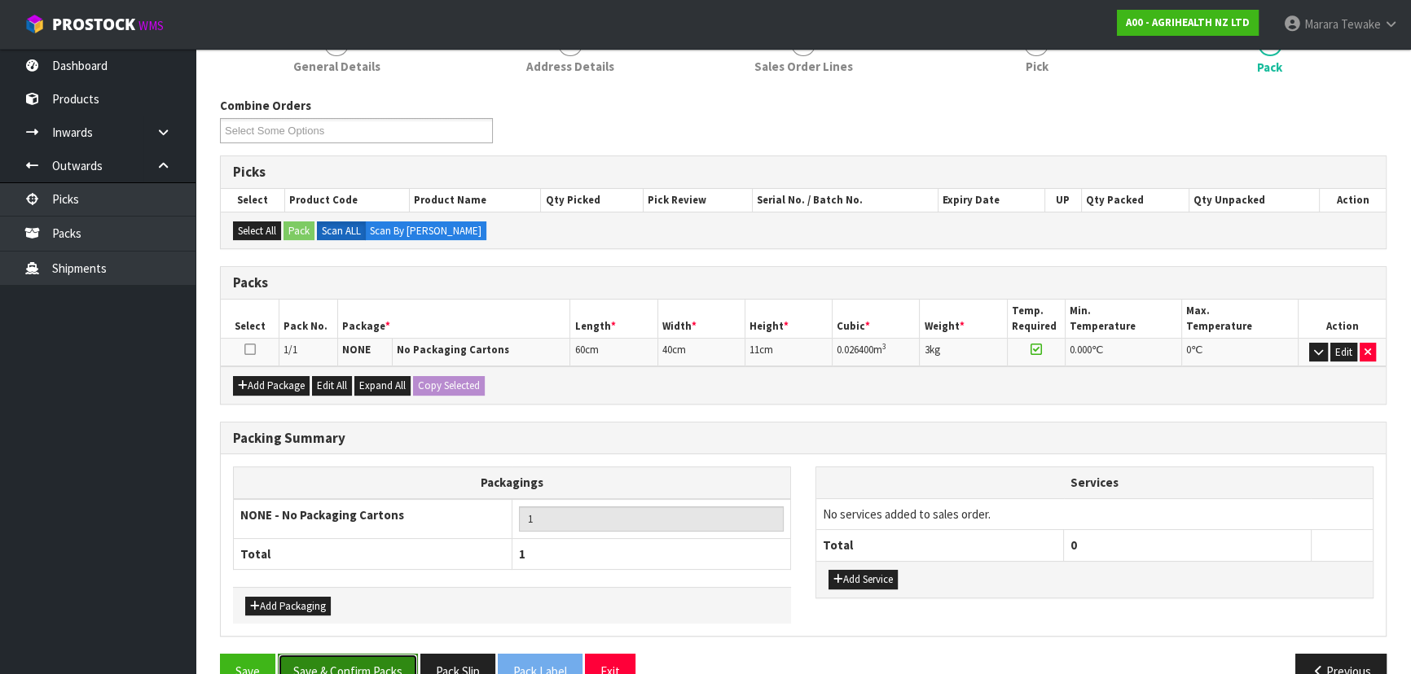
click at [401, 665] on button "Save & Confirm Packs" at bounding box center [348, 671] width 140 height 35
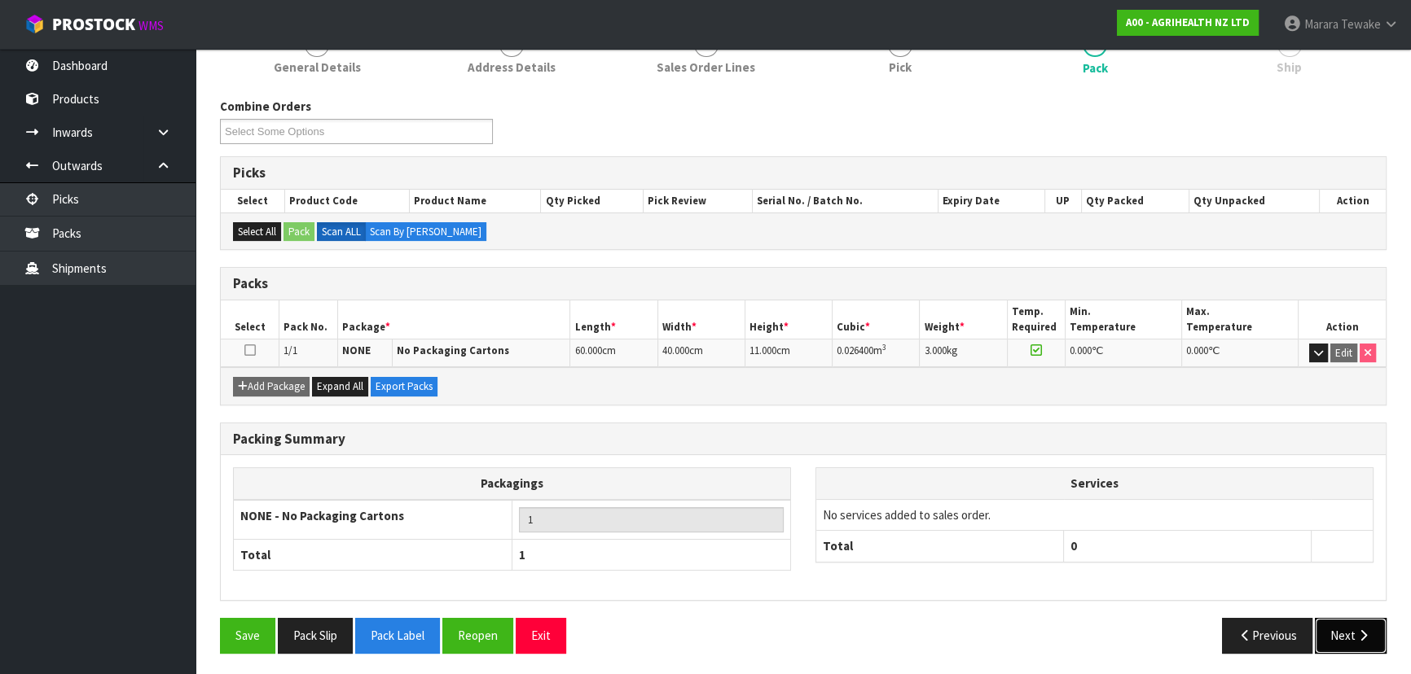
drag, startPoint x: 1341, startPoint y: 638, endPoint x: 1324, endPoint y: 635, distance: 16.6
click at [1324, 635] on button "Next" at bounding box center [1350, 635] width 72 height 35
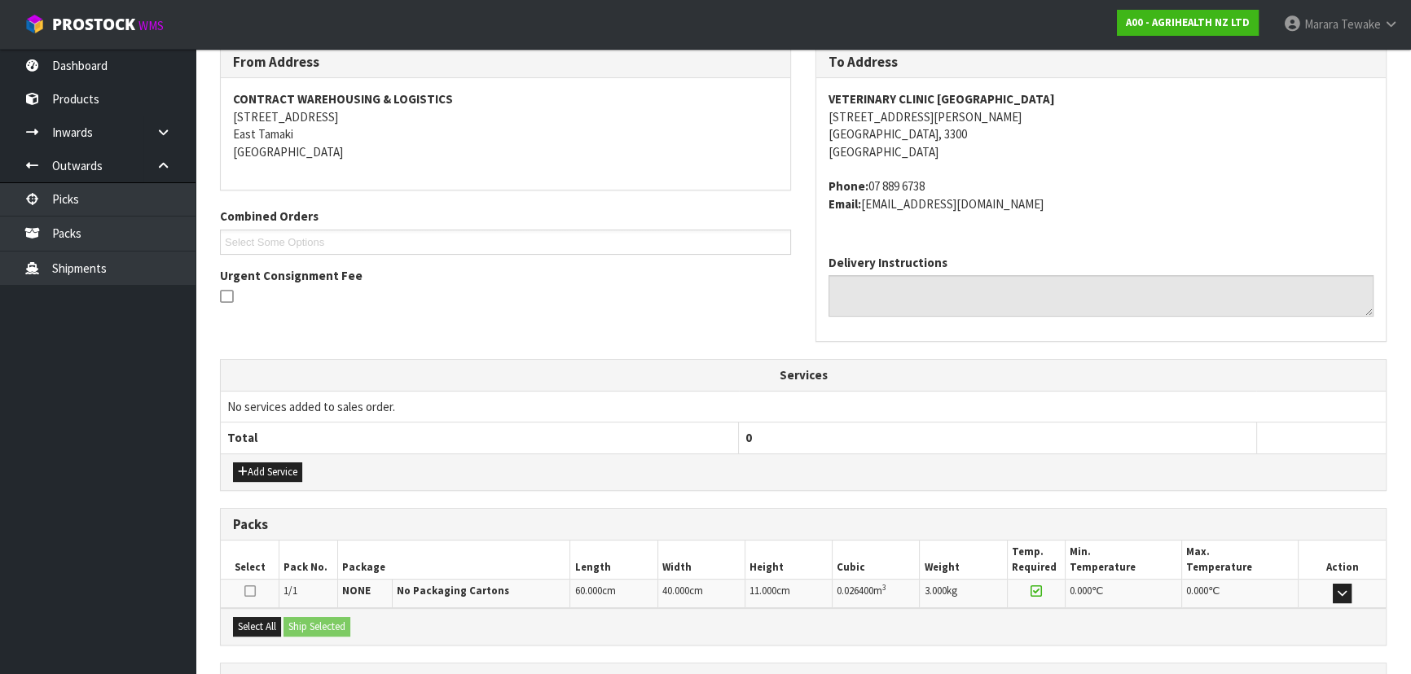
scroll to position [415, 0]
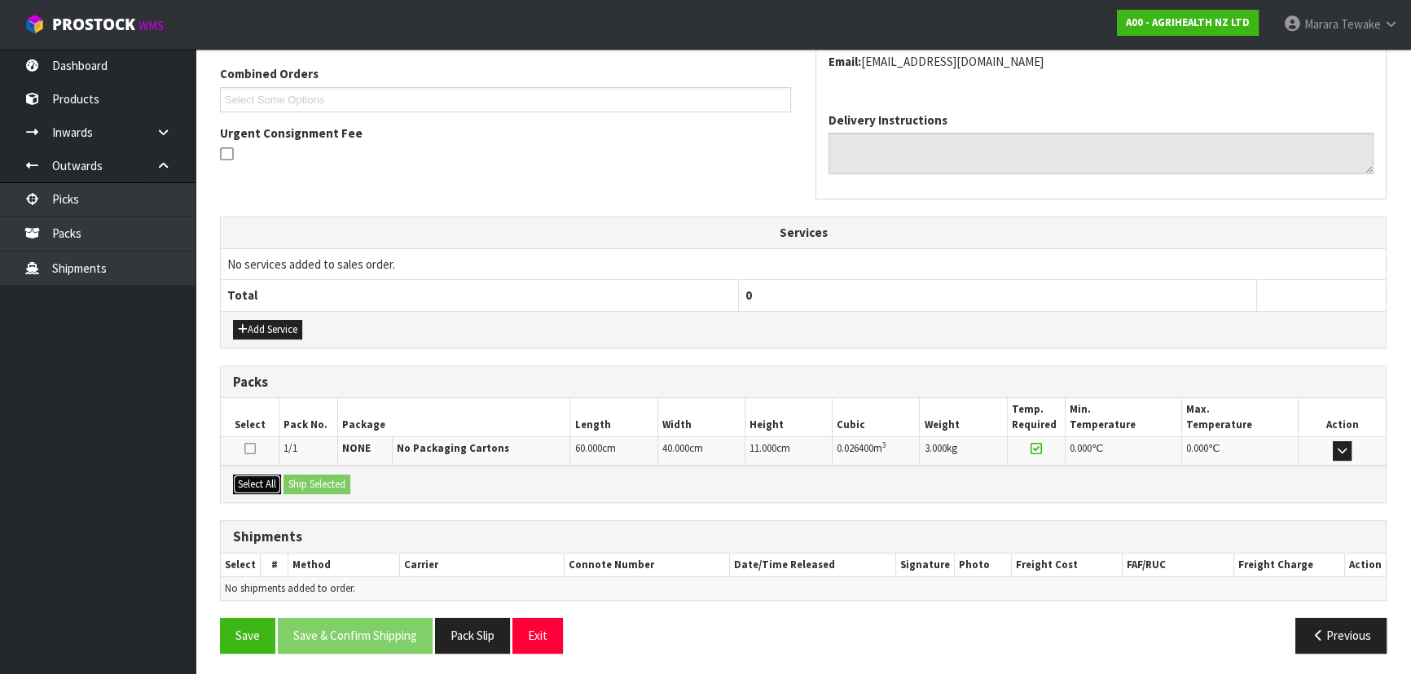
drag, startPoint x: 252, startPoint y: 480, endPoint x: 334, endPoint y: 477, distance: 82.3
click at [261, 480] on button "Select All" at bounding box center [257, 485] width 48 height 20
drag, startPoint x: 334, startPoint y: 477, endPoint x: 352, endPoint y: 490, distance: 22.2
click at [338, 480] on button "Ship Selected" at bounding box center [316, 485] width 67 height 20
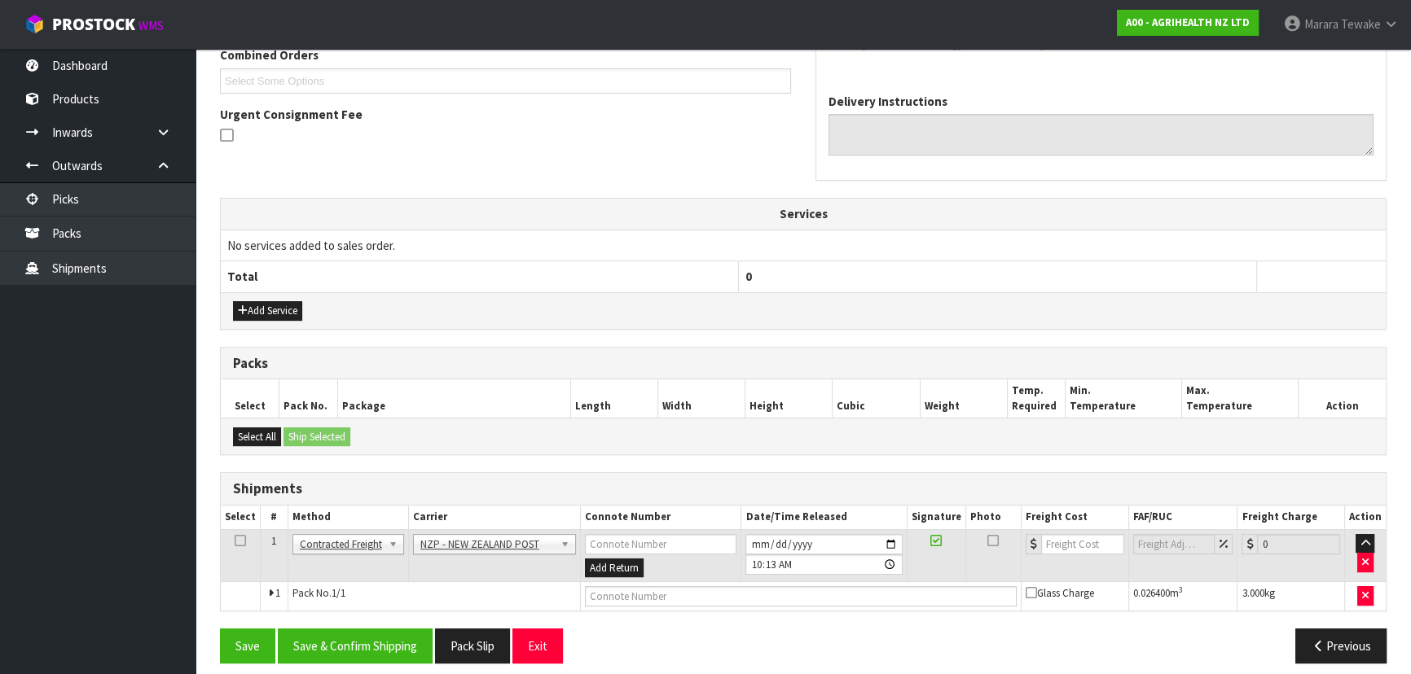
scroll to position [445, 0]
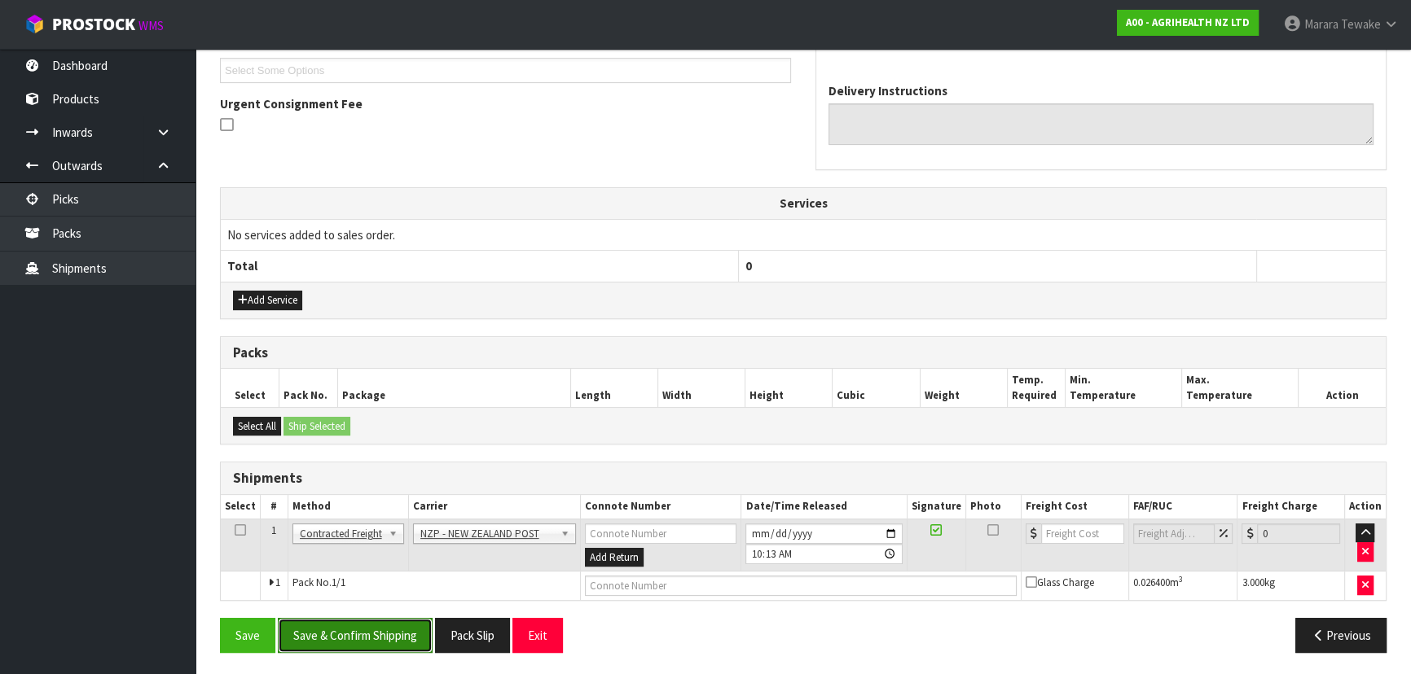
drag, startPoint x: 386, startPoint y: 636, endPoint x: 316, endPoint y: 625, distance: 71.0
click at [379, 635] on button "Save & Confirm Shipping" at bounding box center [355, 635] width 155 height 35
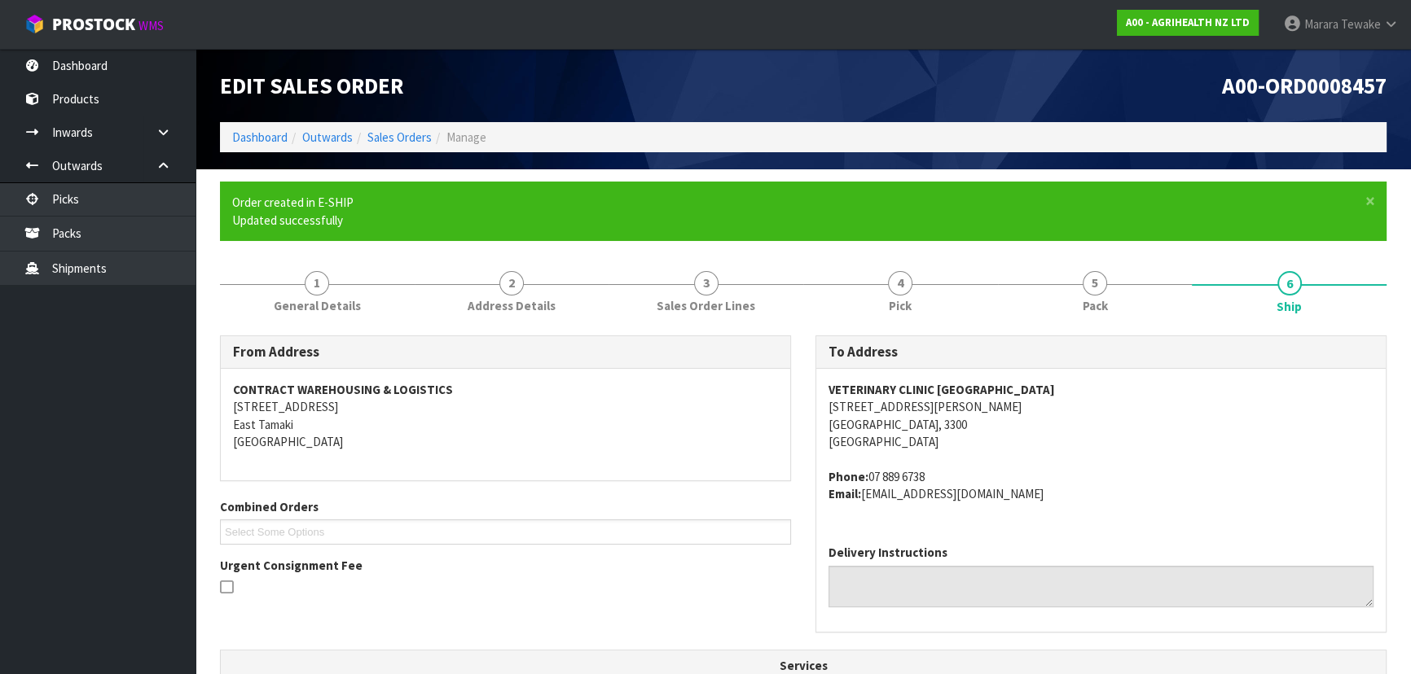
scroll to position [422, 0]
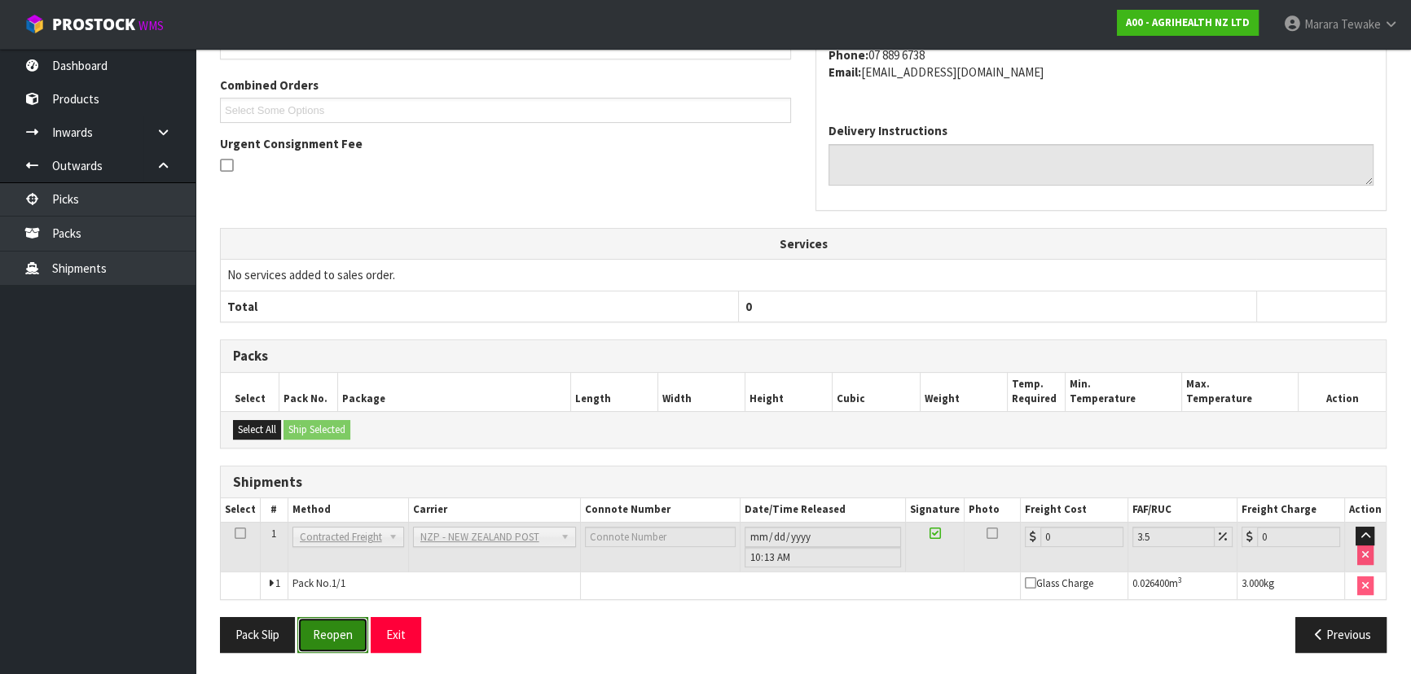
drag, startPoint x: 357, startPoint y: 629, endPoint x: 334, endPoint y: 630, distance: 22.8
click at [357, 629] on button "Reopen" at bounding box center [332, 634] width 71 height 35
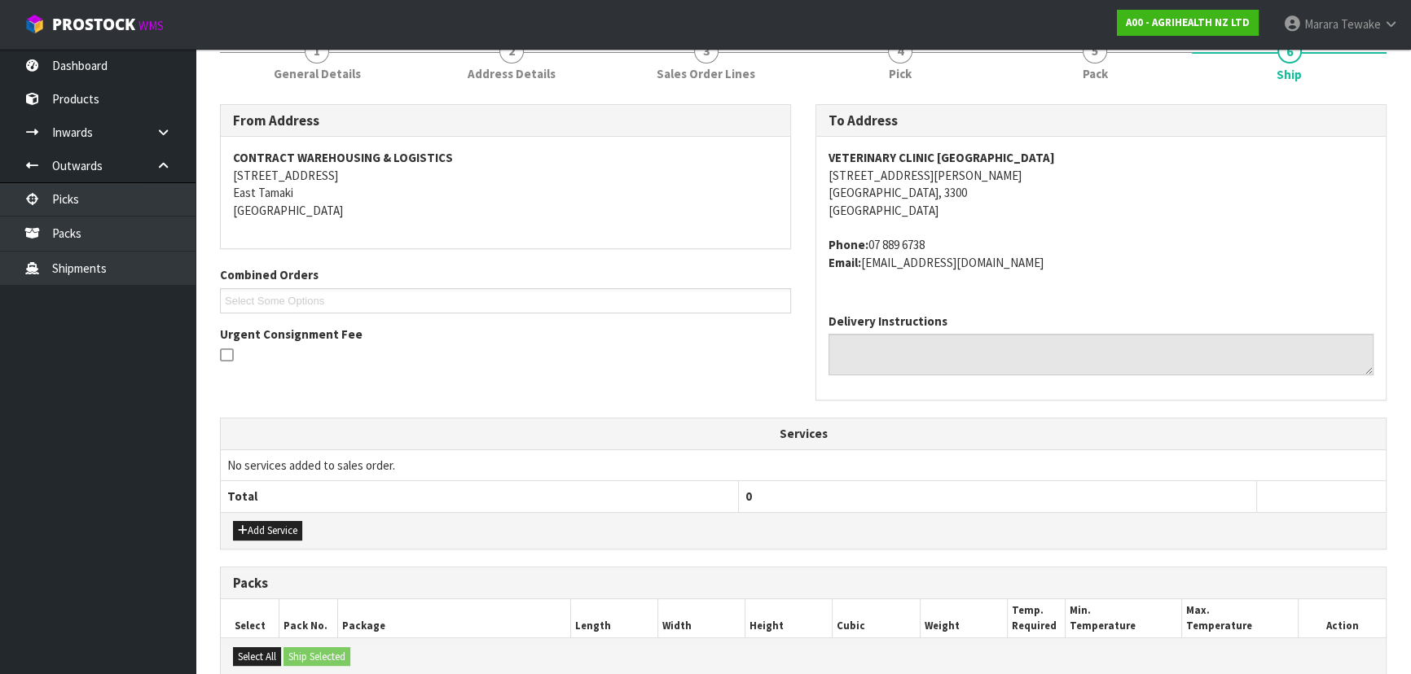
scroll to position [445, 0]
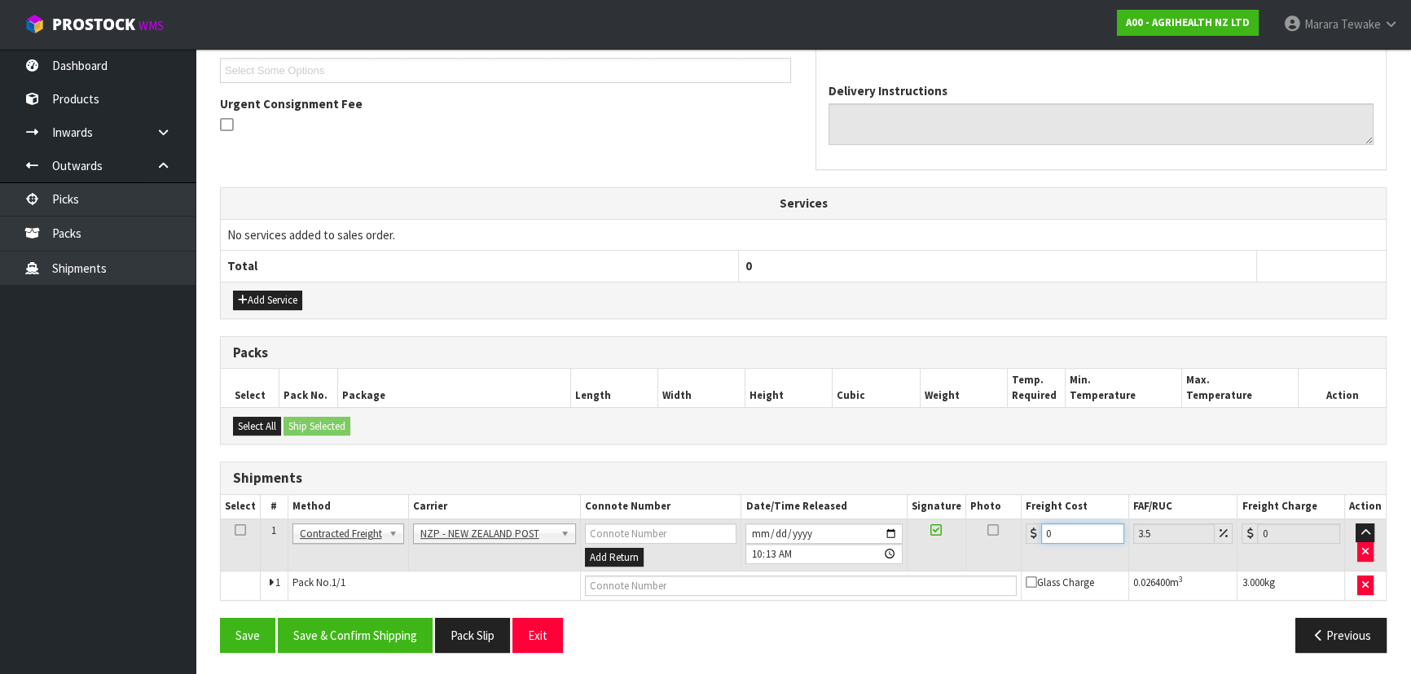
drag, startPoint x: 1038, startPoint y: 526, endPoint x: 1018, endPoint y: 511, distance: 24.4
click at [1020, 514] on table "Select # Method Carrier Connote Number Date/Time Released Signature Photo Freig…" at bounding box center [803, 547] width 1165 height 105
type input "7"
type input "7.24"
type input "7.3"
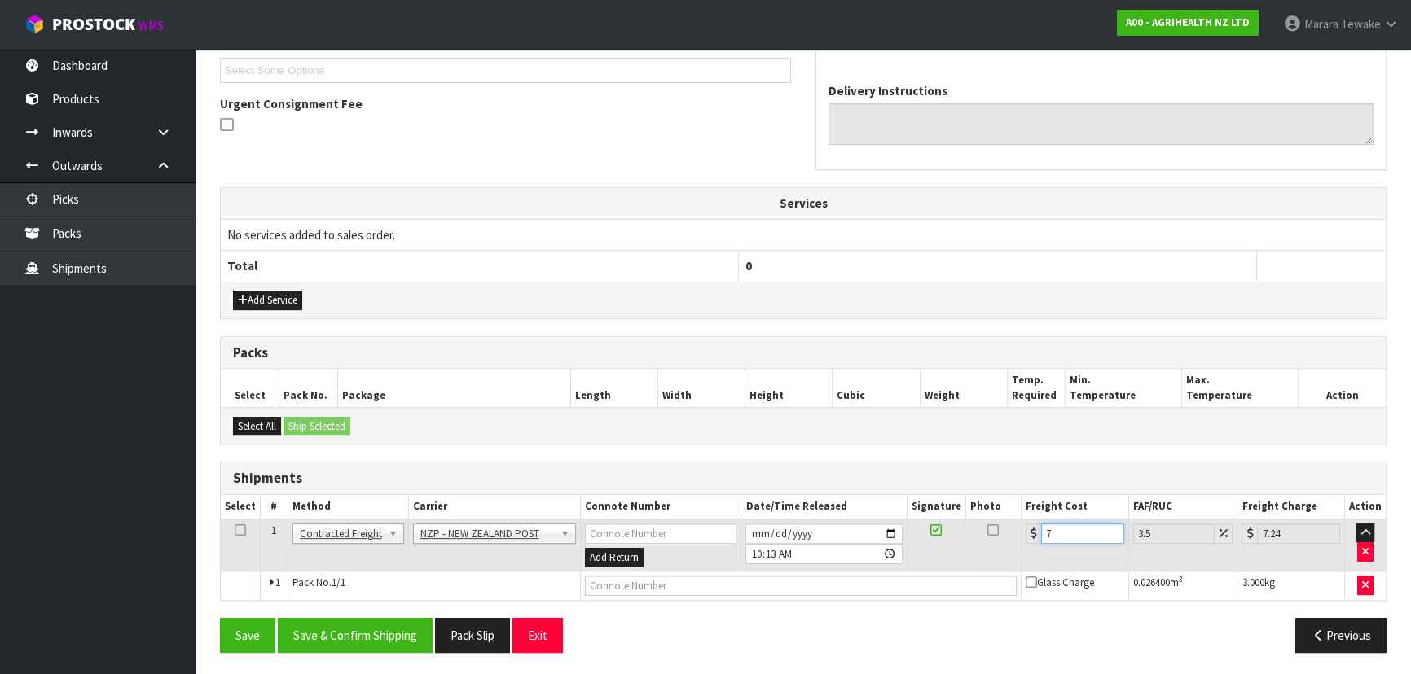
type input "7.56"
type input "7.31"
type input "7.57"
type input "7.31"
click at [389, 634] on button "Save & Confirm Shipping" at bounding box center [355, 635] width 155 height 35
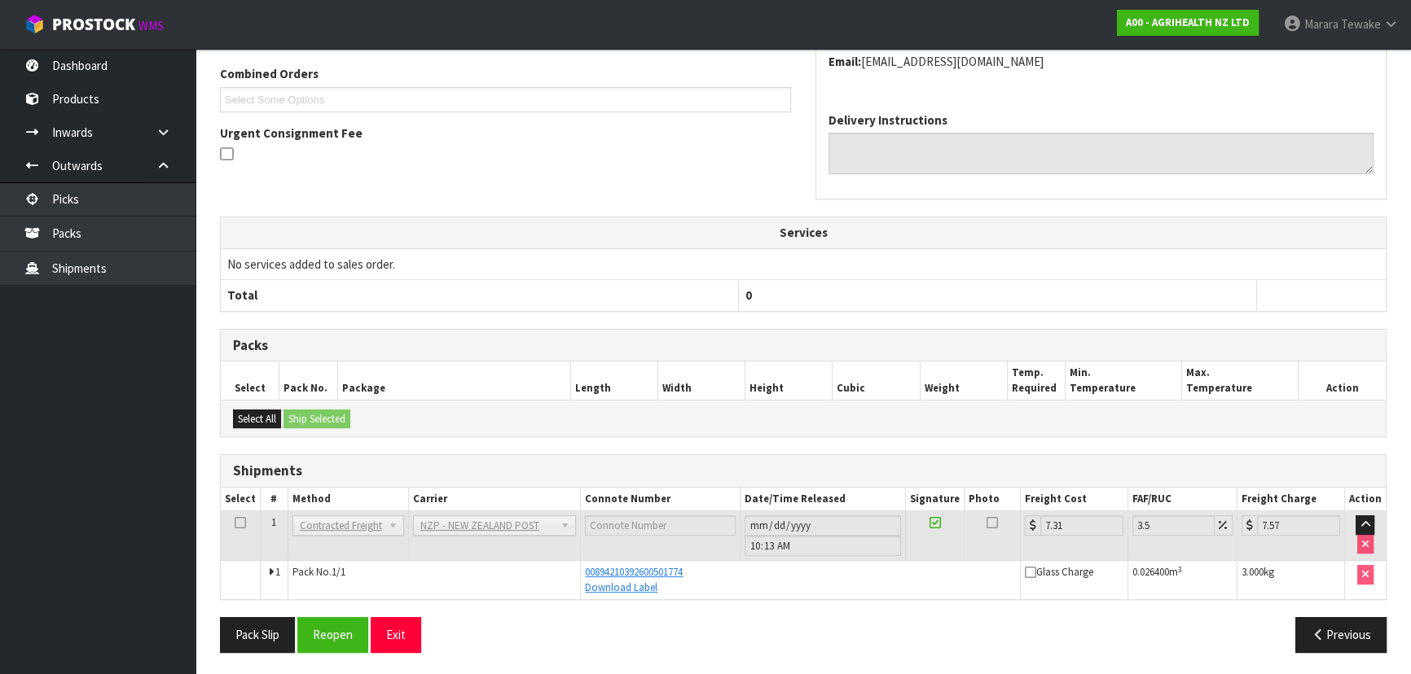
scroll to position [0, 0]
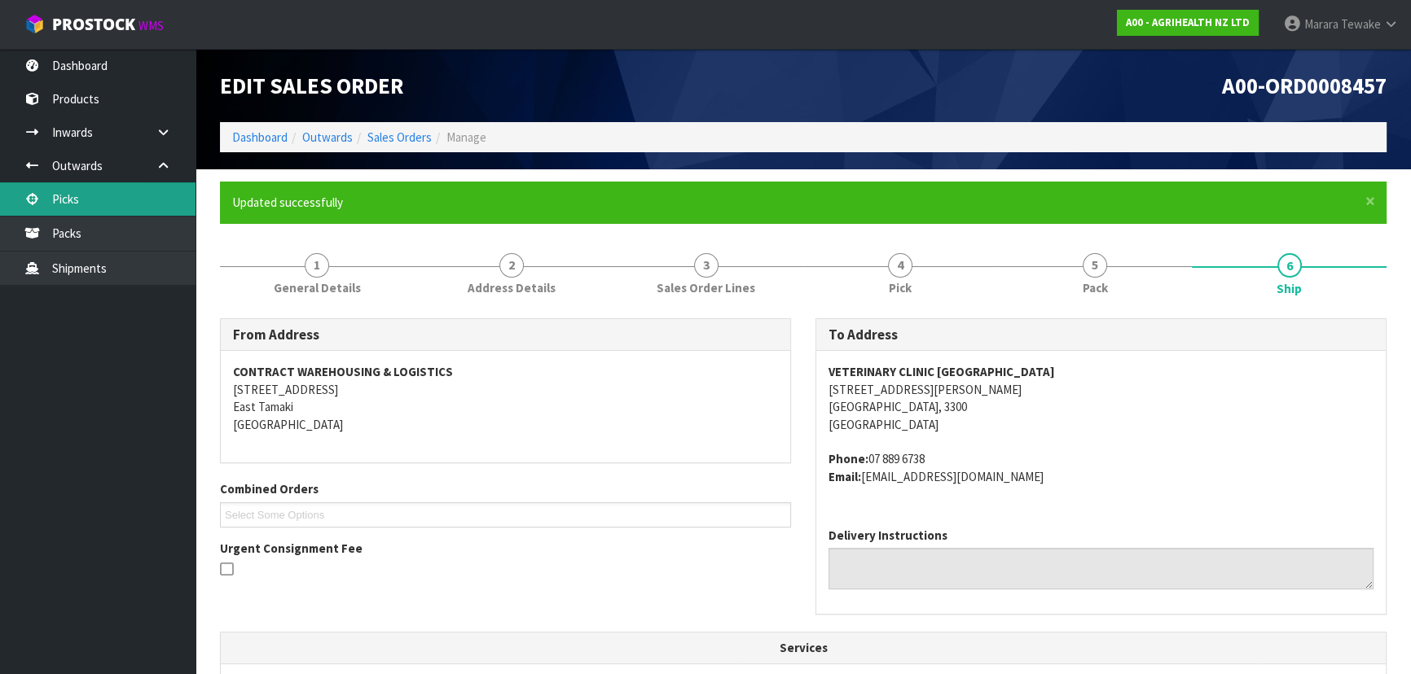
click at [135, 196] on link "Picks" at bounding box center [97, 198] width 195 height 33
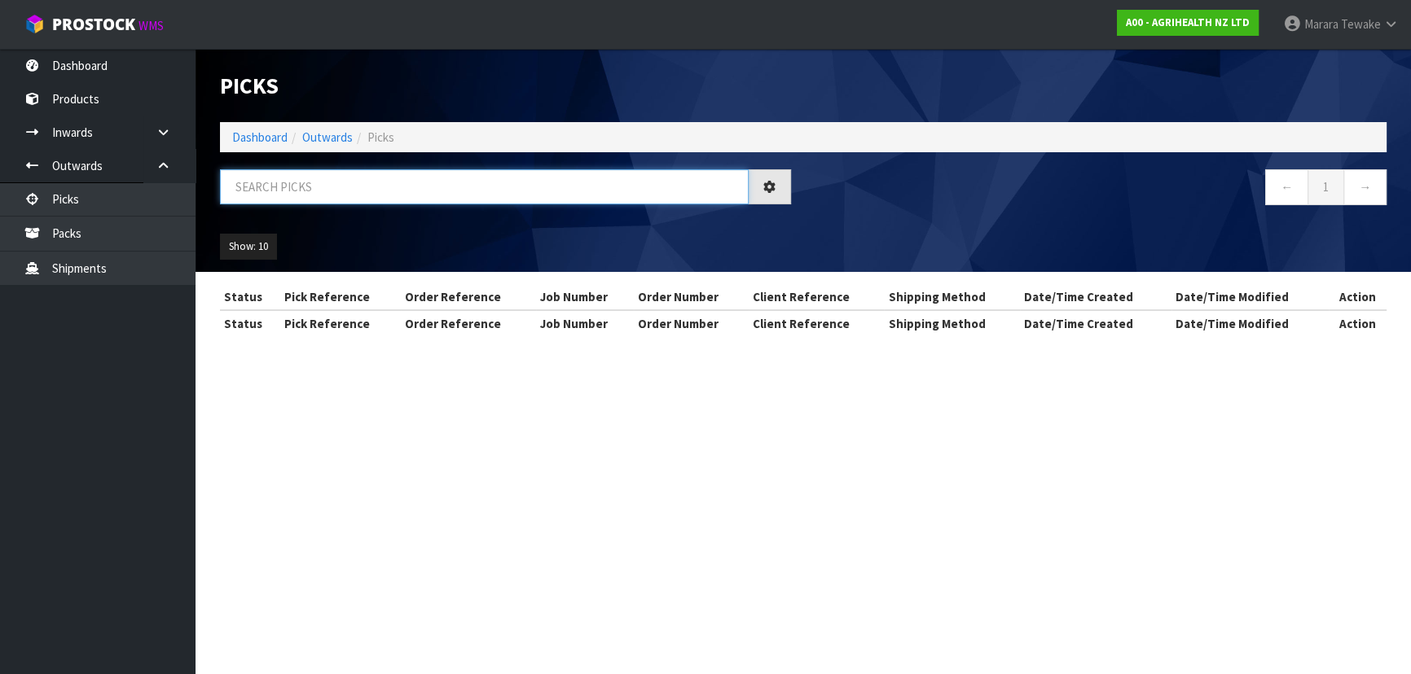
click at [275, 191] on input "text" at bounding box center [484, 186] width 529 height 35
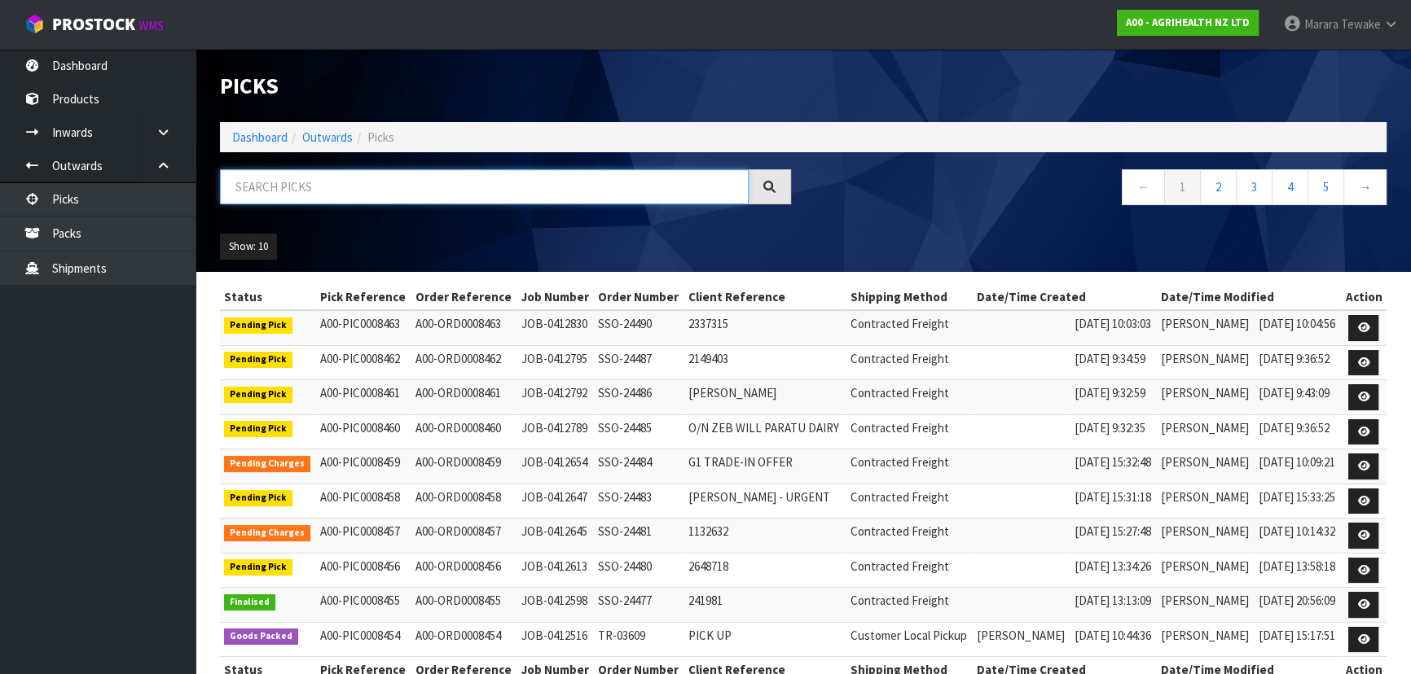
click at [273, 187] on input "text" at bounding box center [484, 186] width 529 height 35
type input "JOB-0412647"
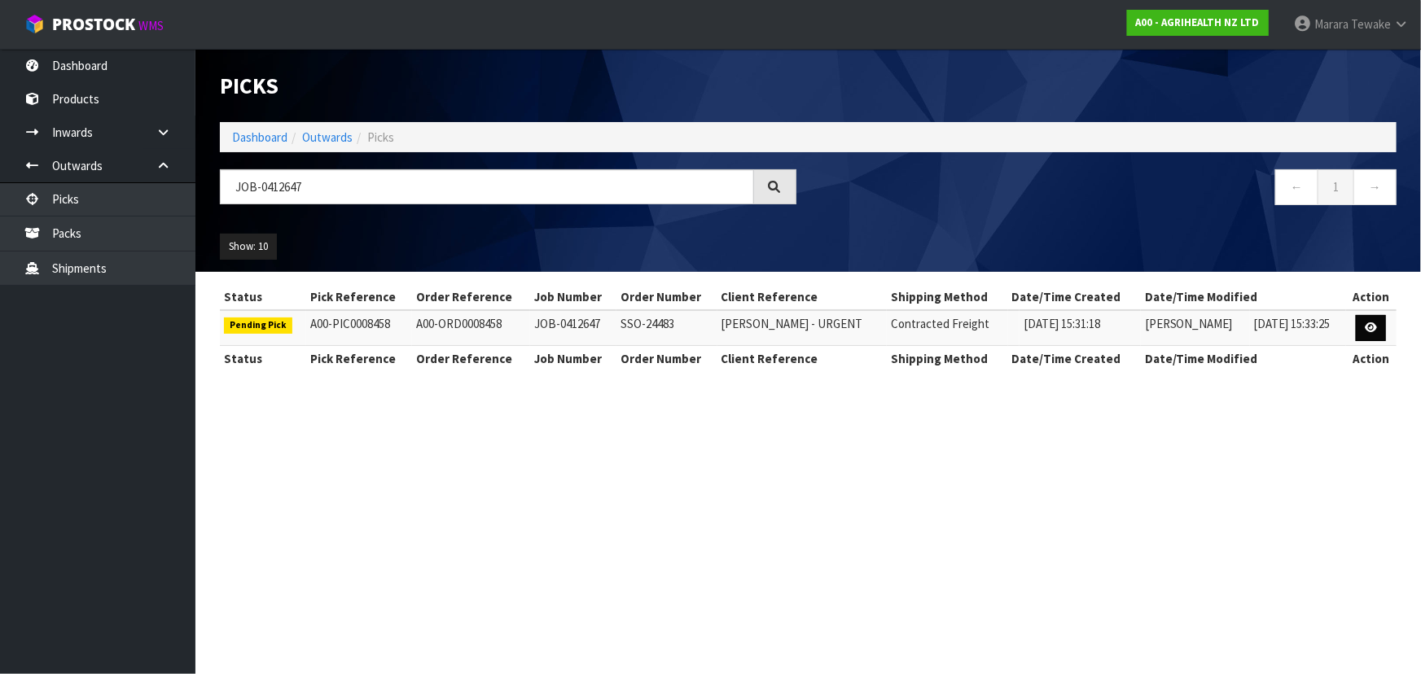
drag, startPoint x: 1376, startPoint y: 305, endPoint x: 1364, endPoint y: 317, distance: 17.3
click at [1372, 306] on th "Action" at bounding box center [1371, 297] width 50 height 26
click at [1363, 319] on link at bounding box center [1371, 328] width 30 height 26
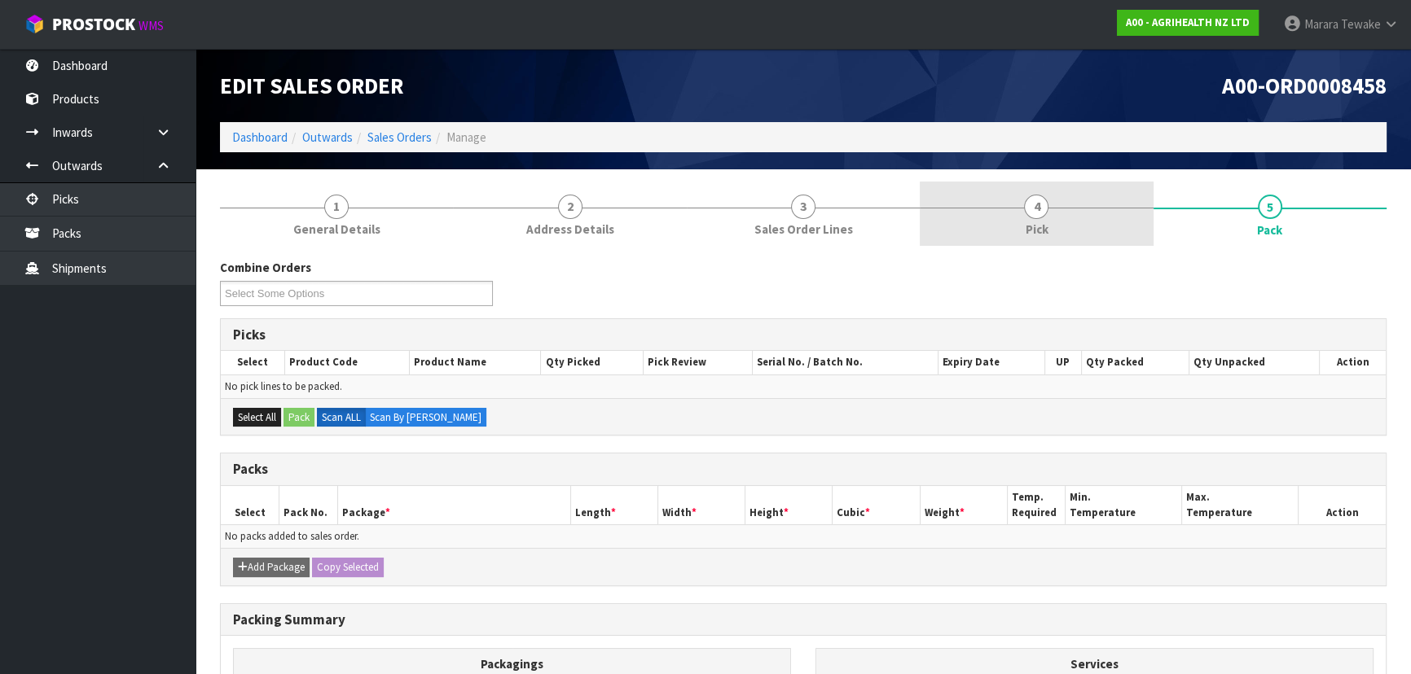
click at [1057, 243] on link "4 Pick" at bounding box center [1035, 214] width 233 height 64
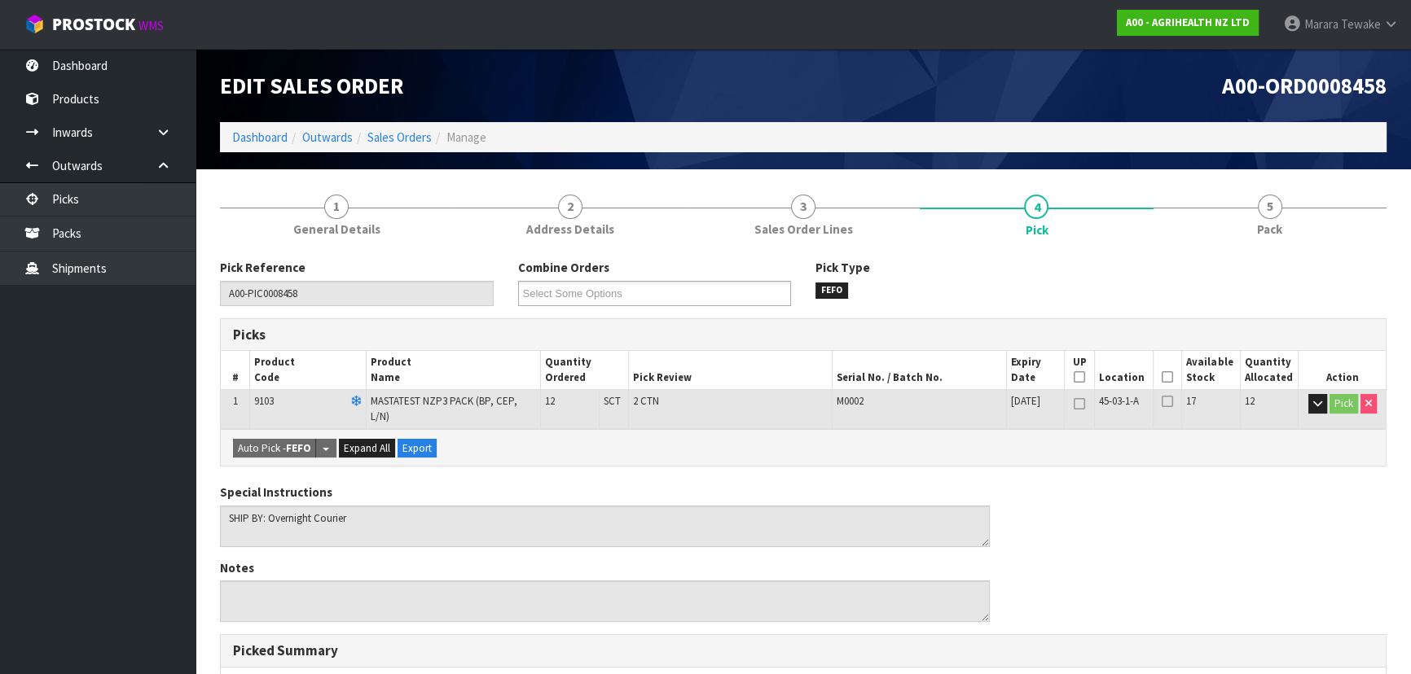
click at [1164, 378] on icon at bounding box center [1166, 377] width 11 height 1
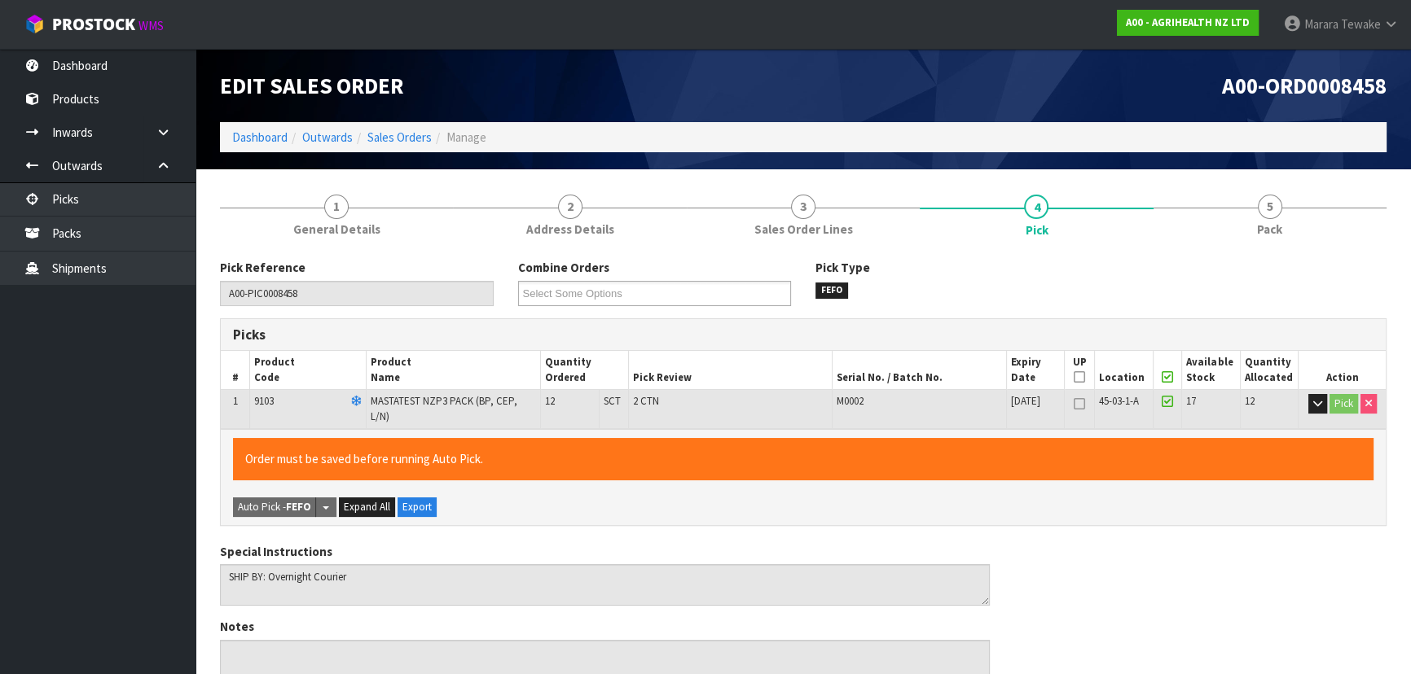
click at [1165, 378] on icon at bounding box center [1166, 377] width 11 height 1
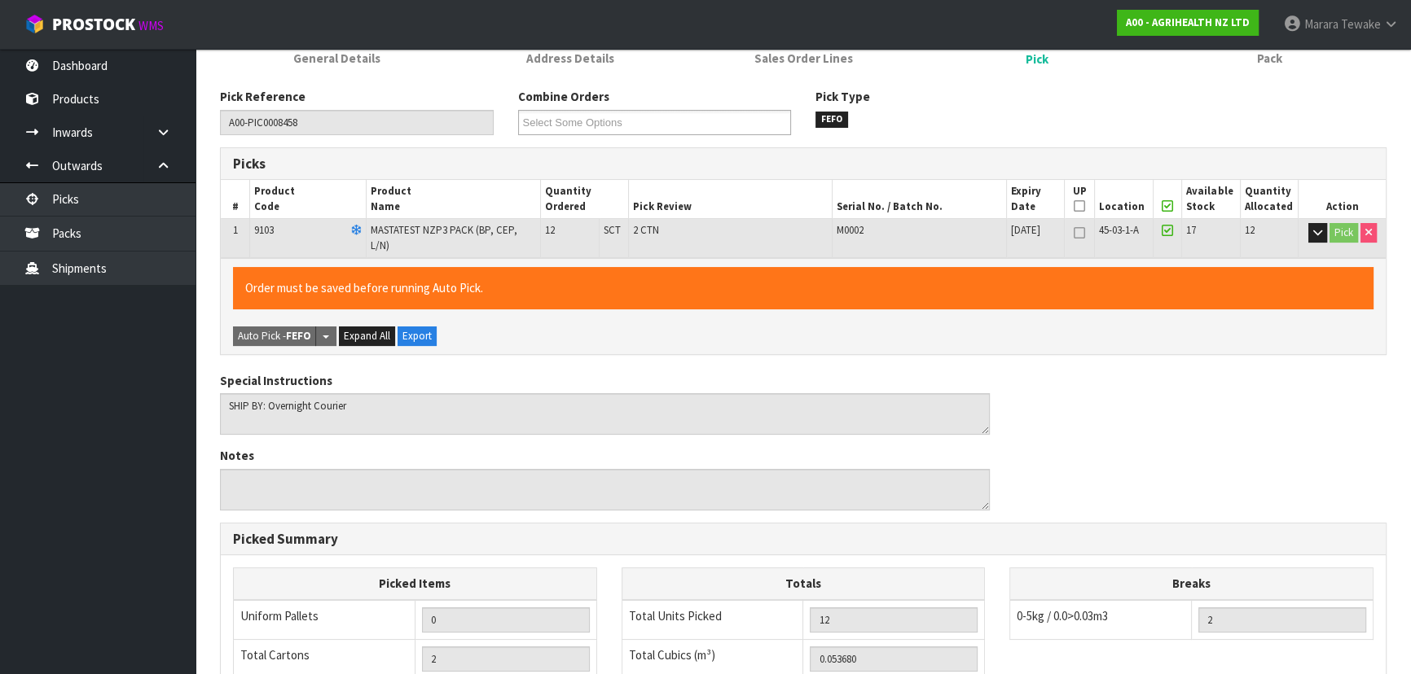
scroll to position [454, 0]
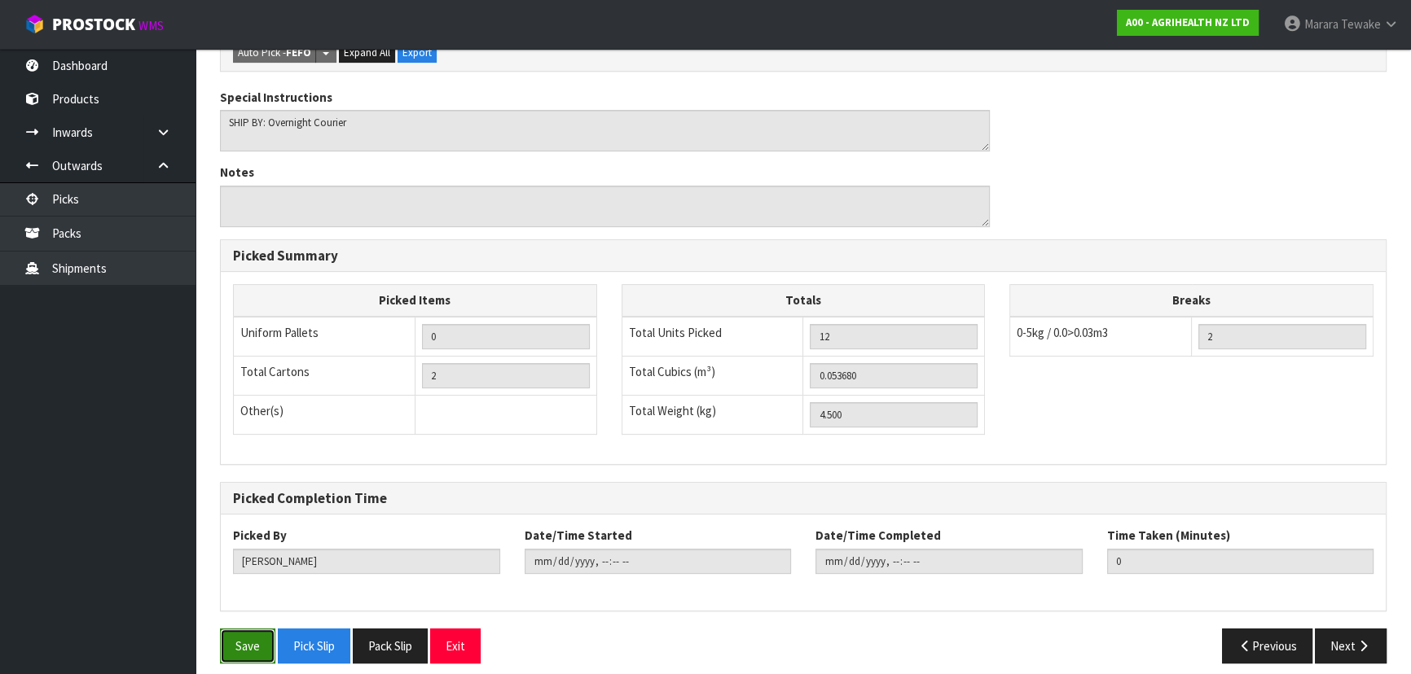
click at [250, 635] on button "Save" at bounding box center [247, 646] width 55 height 35
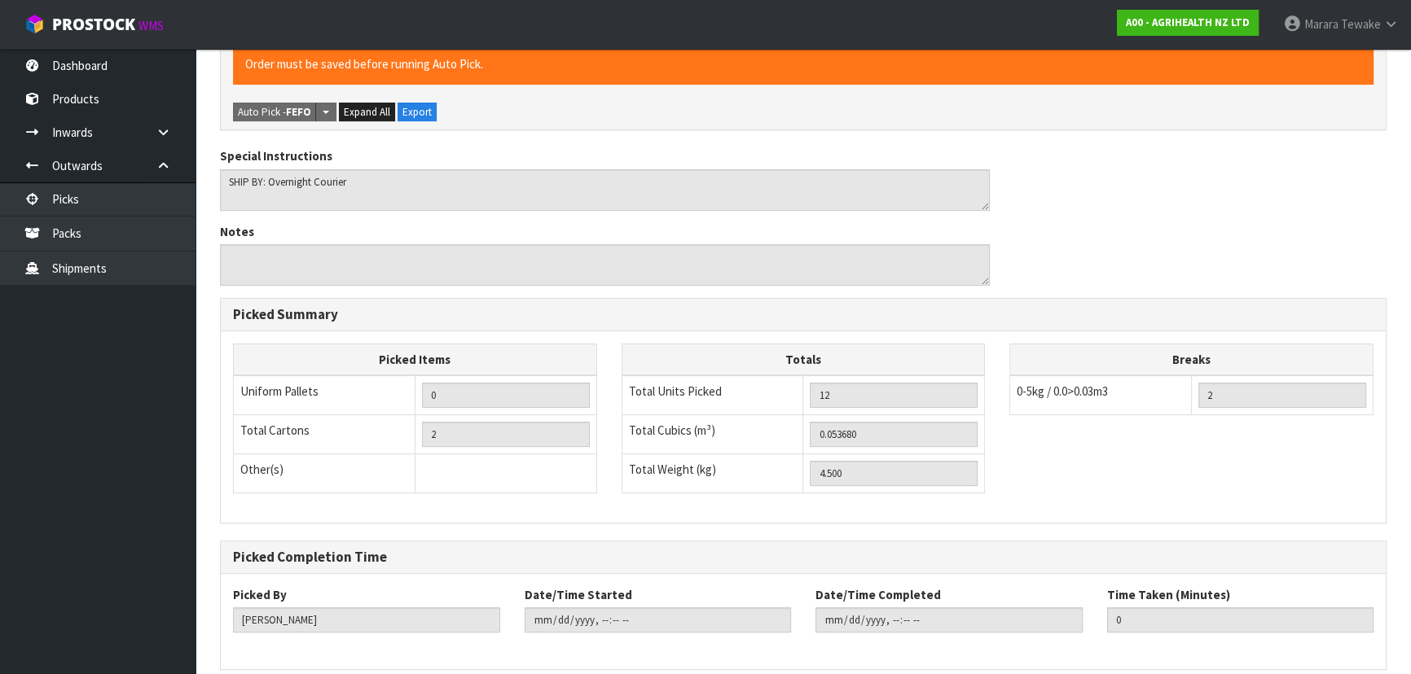
scroll to position [0, 0]
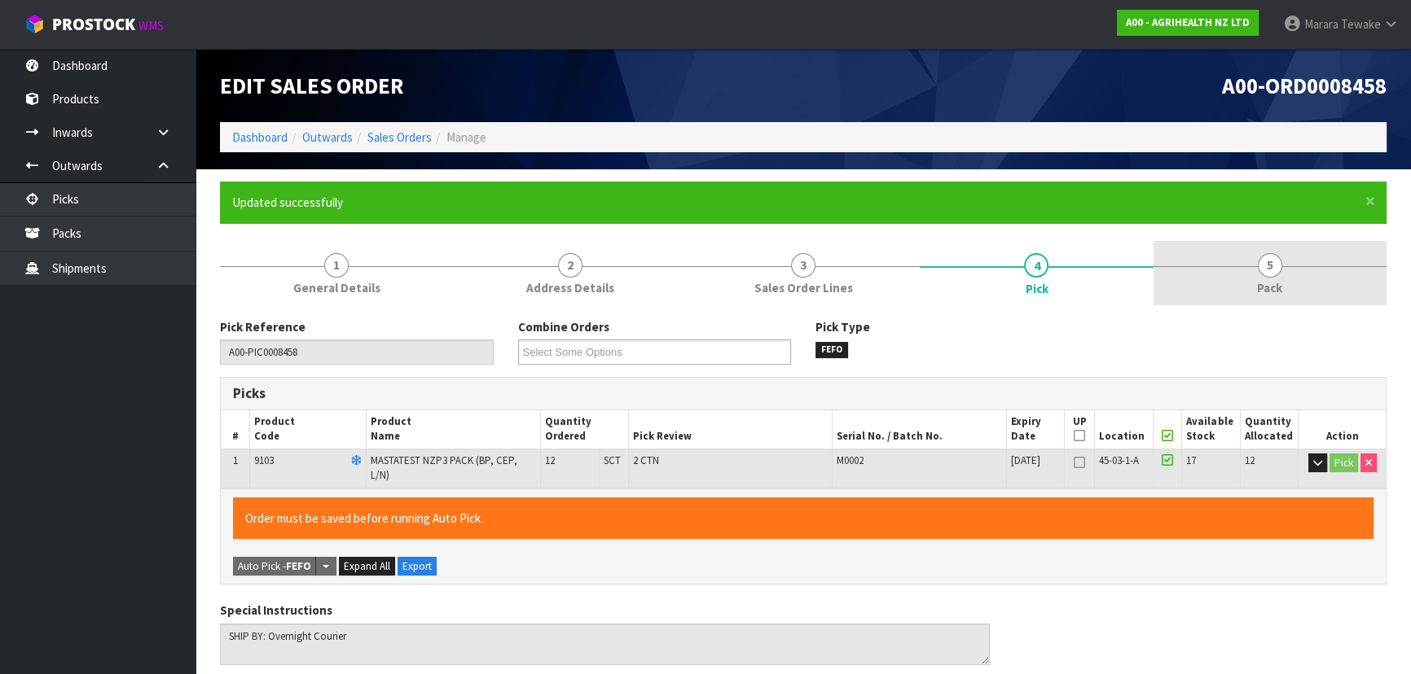
type input "[PERSON_NAME]"
type input "2025-09-16T10:18:28"
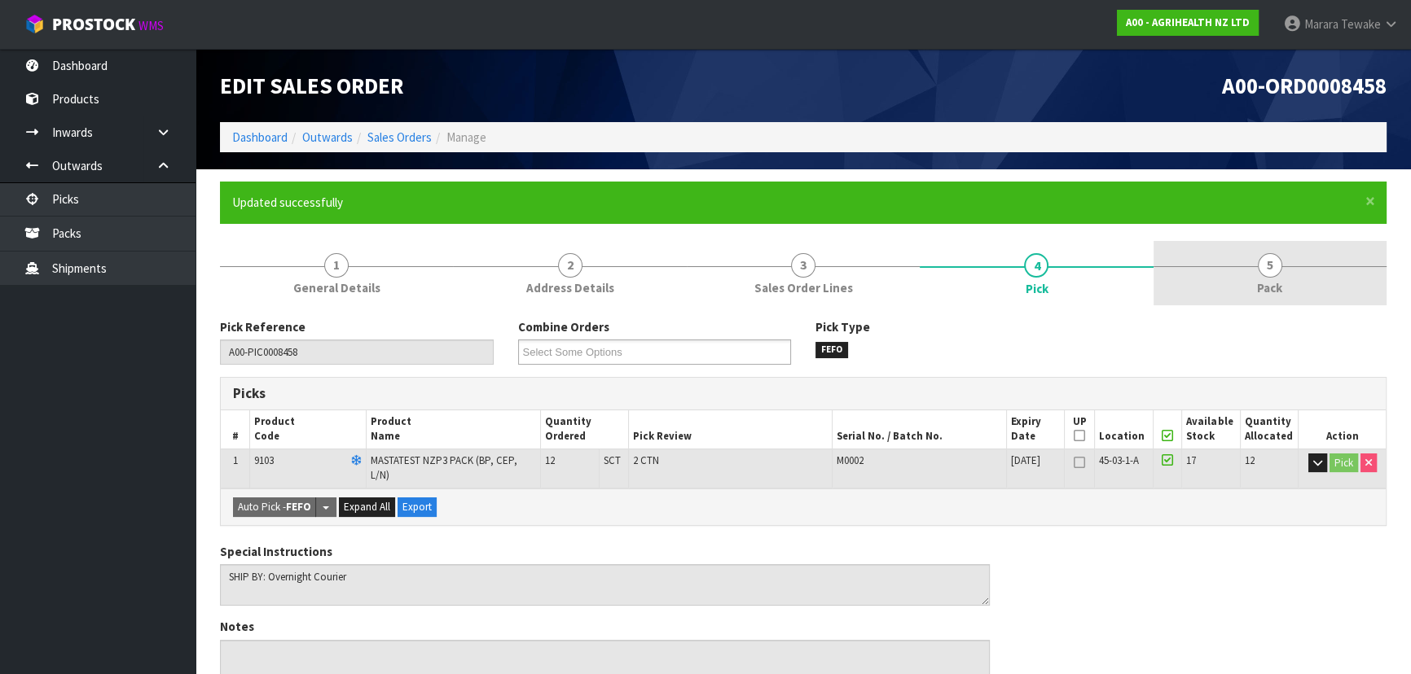
click at [1262, 268] on span "5" at bounding box center [1269, 265] width 24 height 24
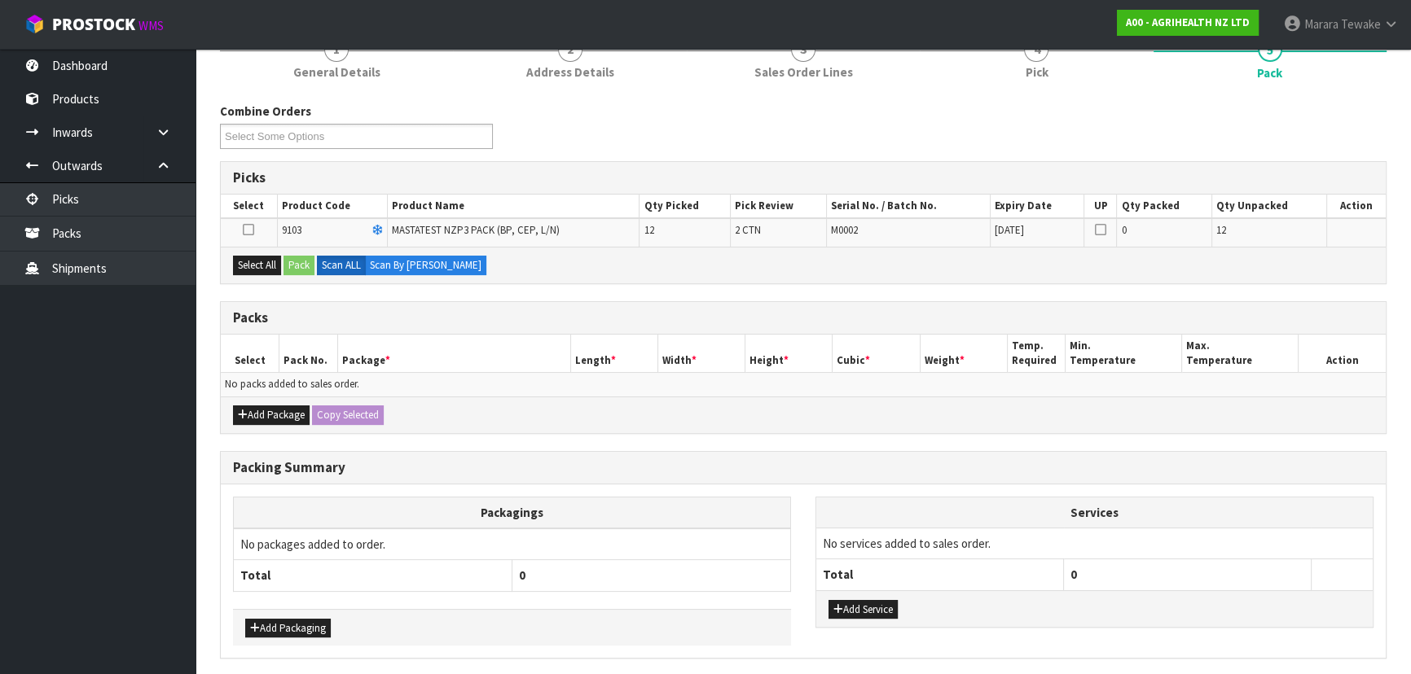
scroll to position [222, 0]
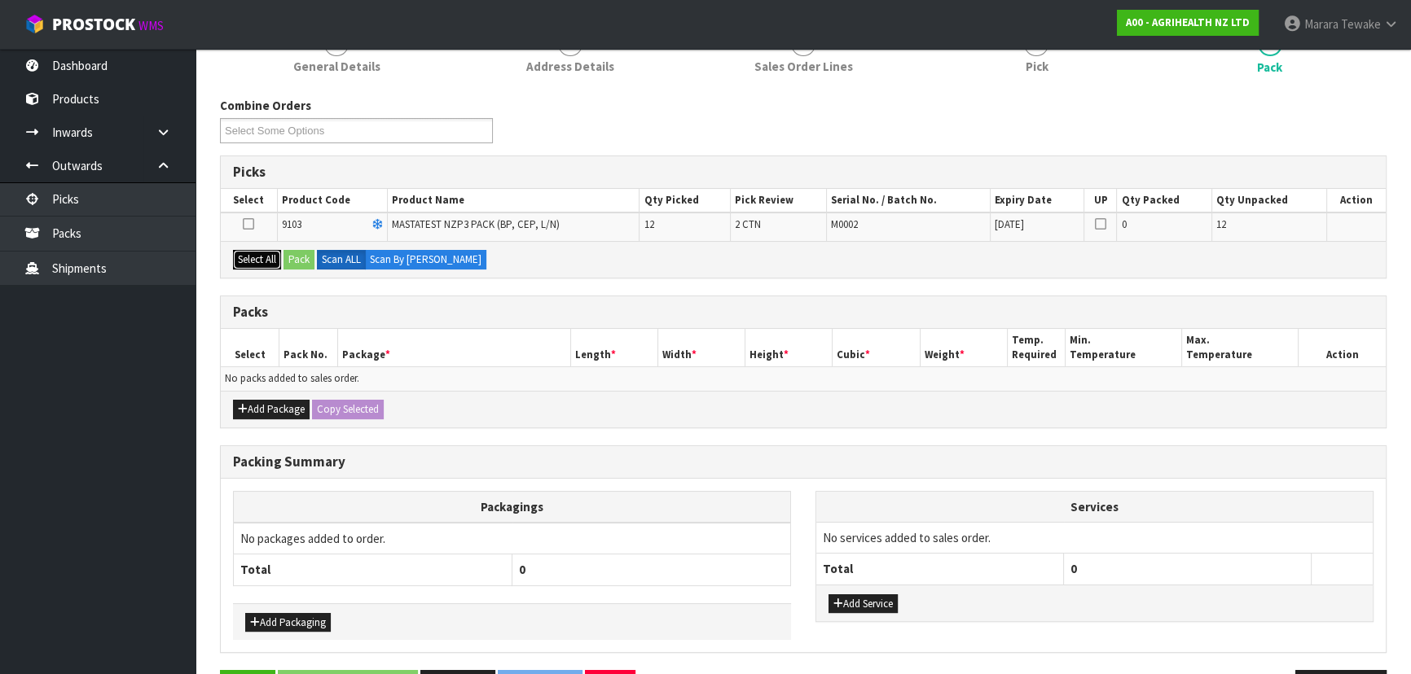
click at [259, 259] on button "Select All" at bounding box center [257, 260] width 48 height 20
click at [297, 261] on button "Pack" at bounding box center [298, 260] width 31 height 20
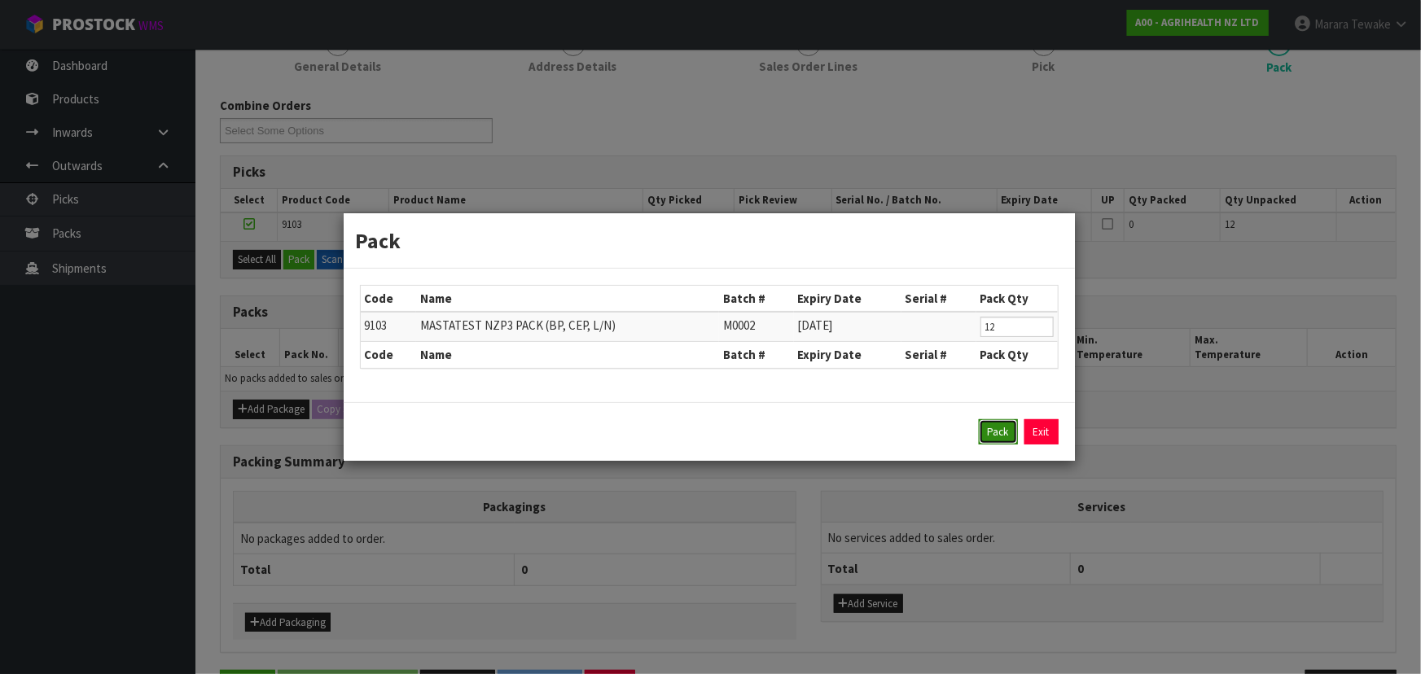
click at [985, 432] on button "Pack" at bounding box center [998, 432] width 39 height 26
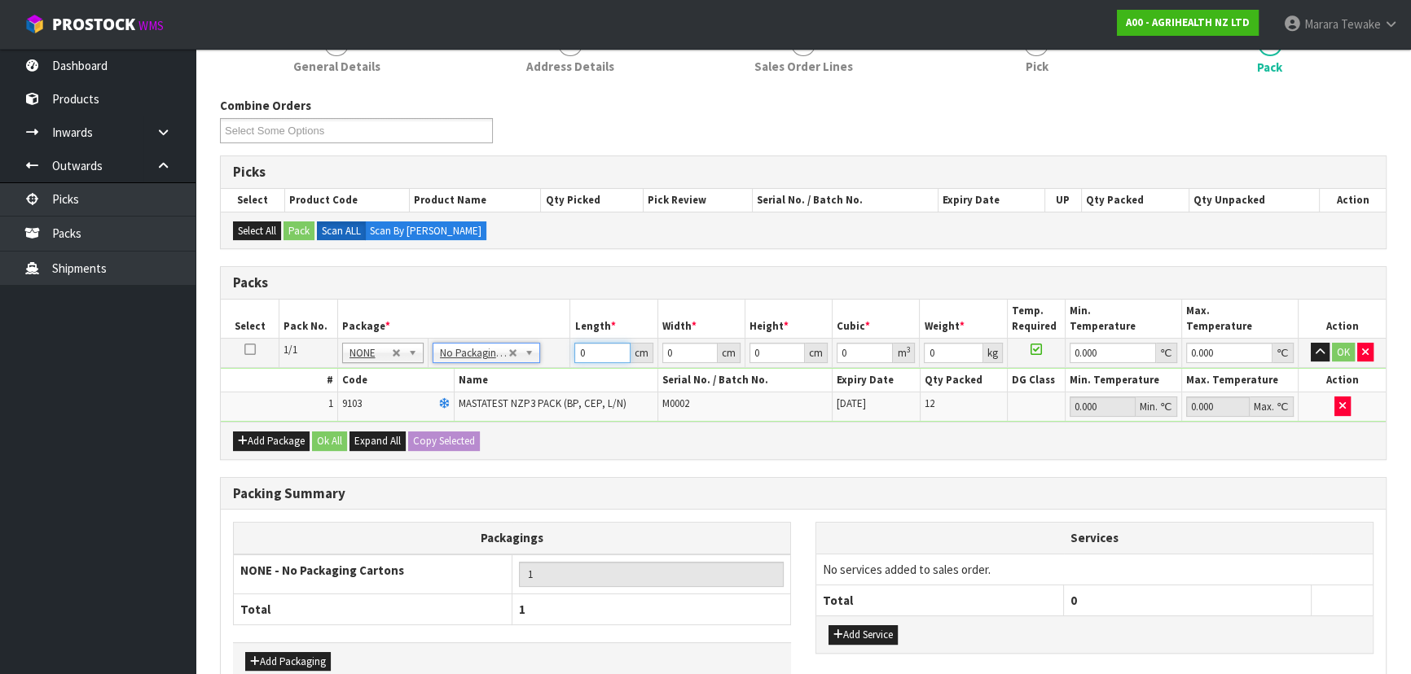
drag, startPoint x: 593, startPoint y: 353, endPoint x: 501, endPoint y: 289, distance: 111.8
click at [510, 308] on table "Select Pack No. Package * Length * Width * Height * Cubic * Weight * Temp. Requ…" at bounding box center [803, 361] width 1165 height 122
type input "60"
type input "40"
type input "2"
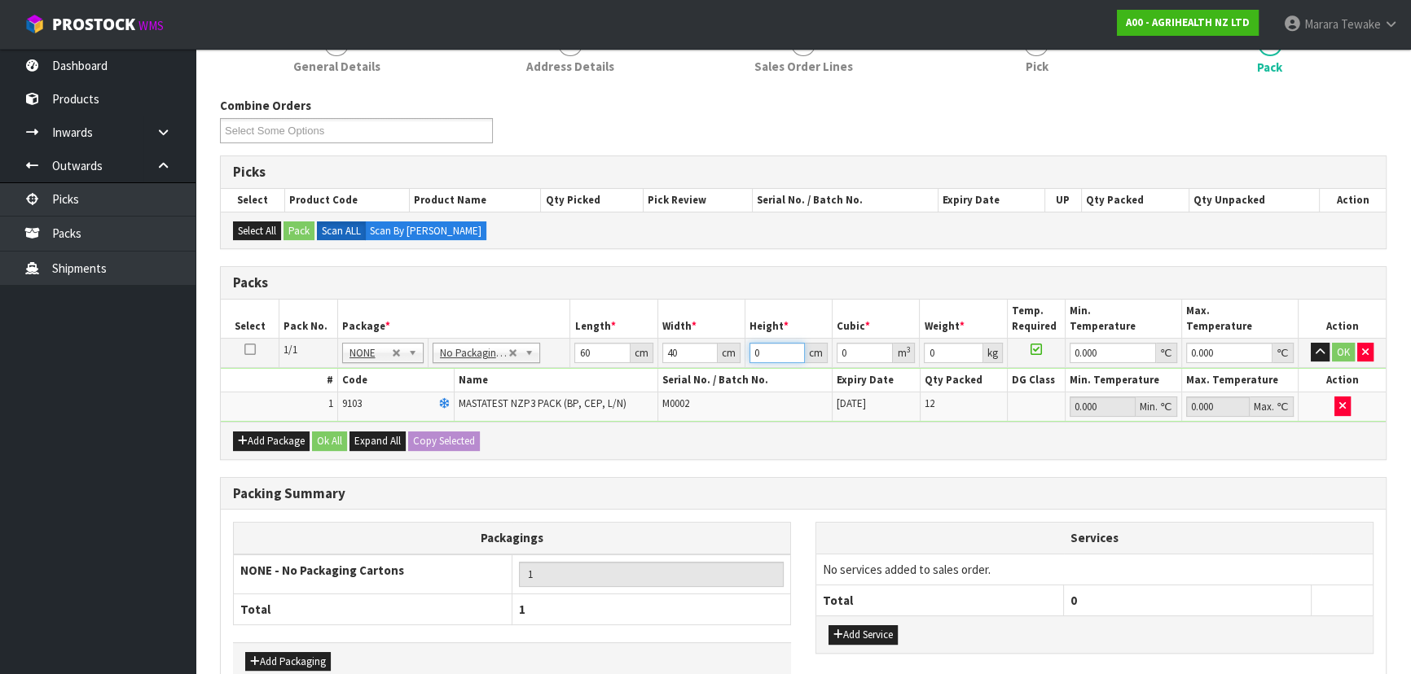
type input "0.0048"
type input "21"
type input "0.0504"
type input "21"
type input "5"
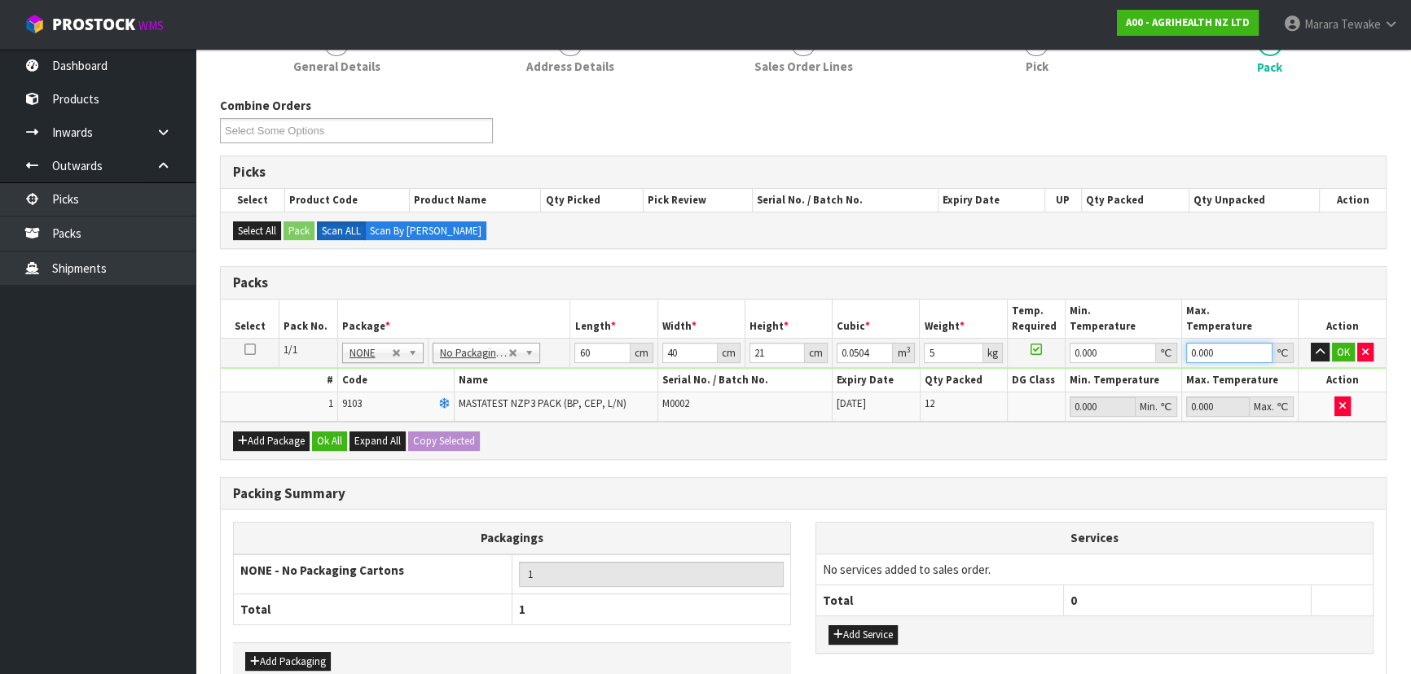
type input "0"
click button "OK" at bounding box center [1343, 353] width 23 height 20
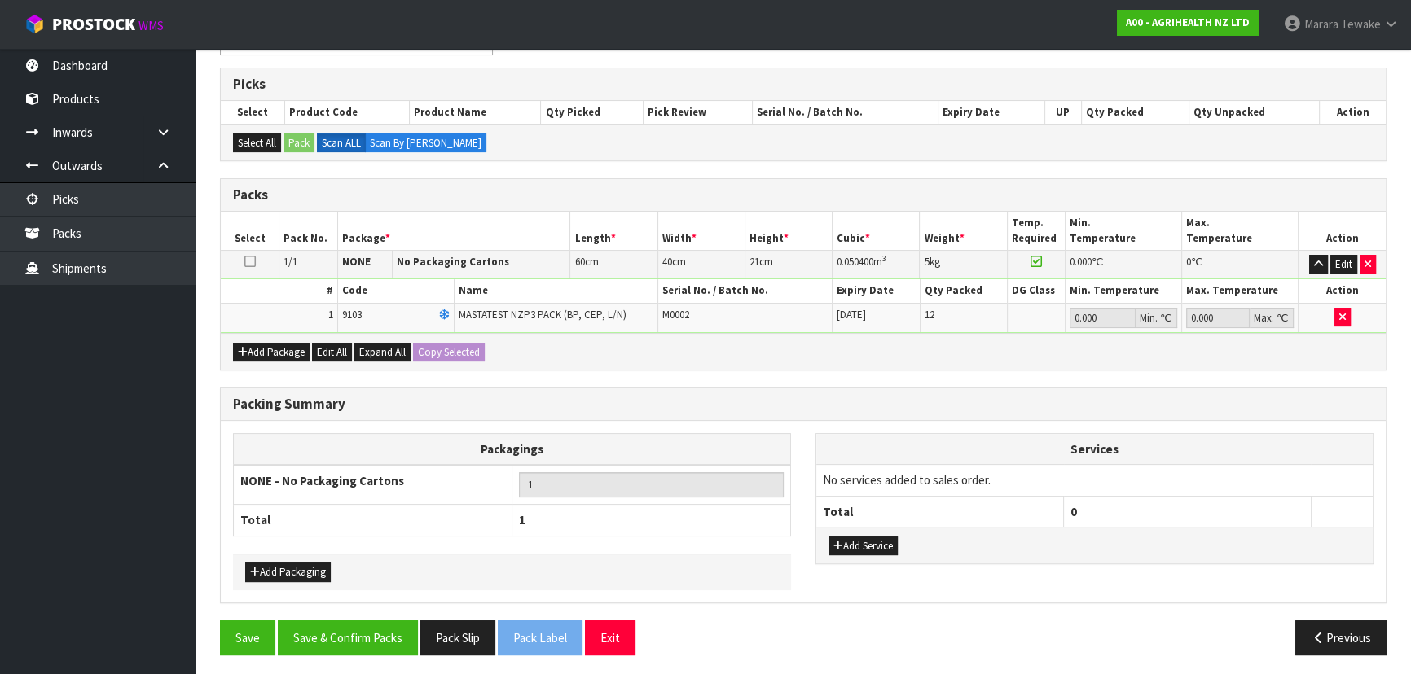
scroll to position [310, 0]
click at [386, 631] on button "Save & Confirm Packs" at bounding box center [348, 637] width 140 height 35
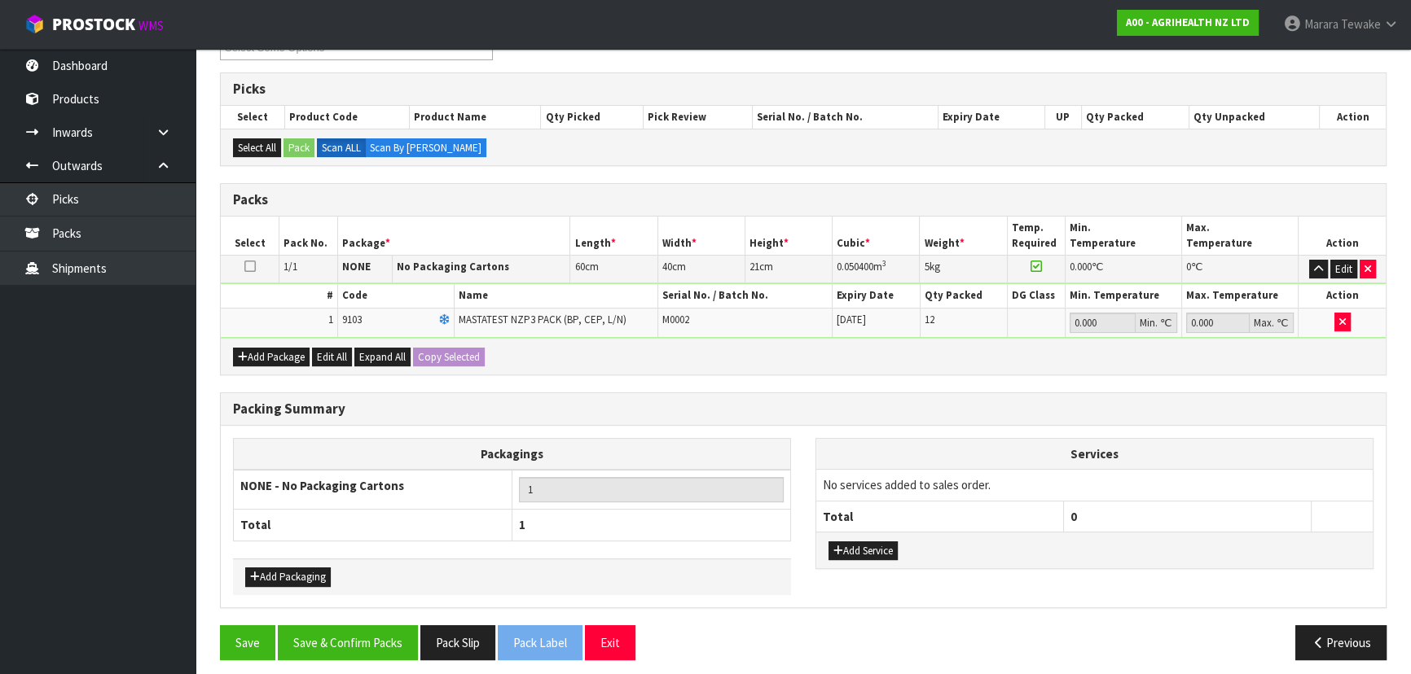
scroll to position [221, 0]
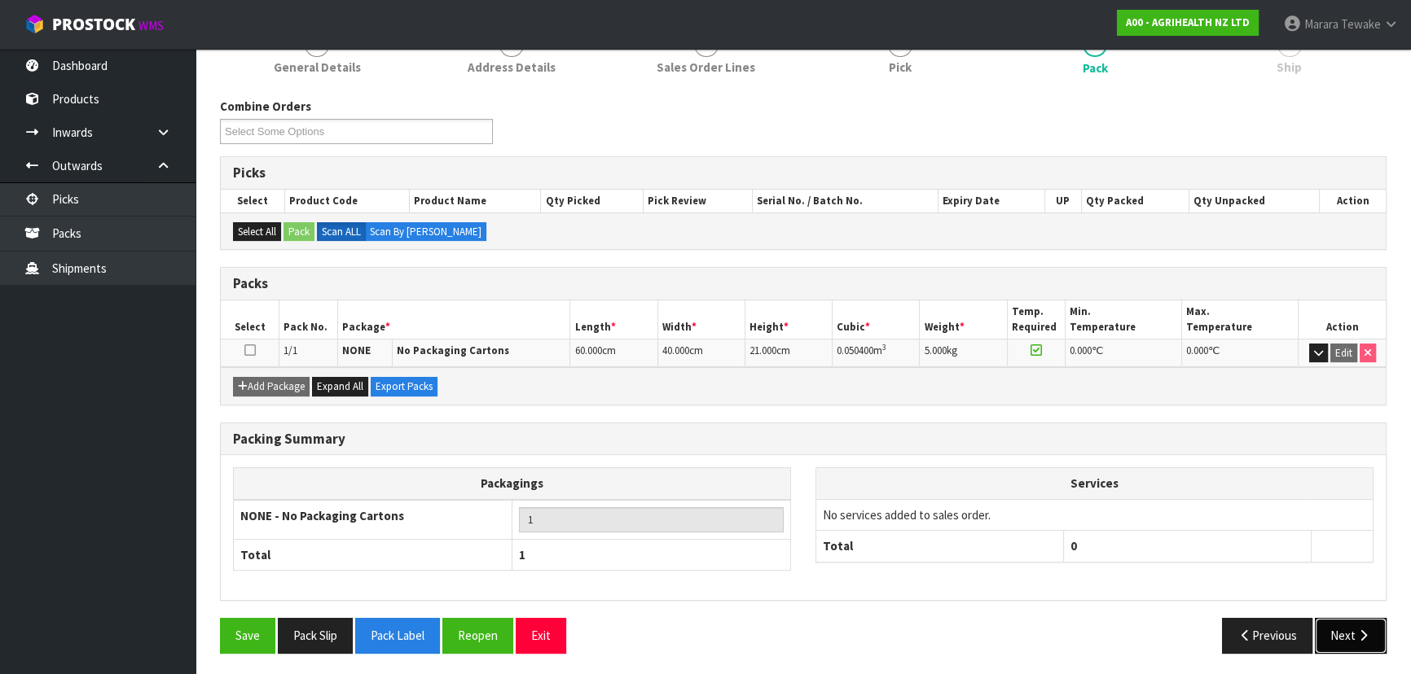
click at [1330, 635] on button "Next" at bounding box center [1350, 635] width 72 height 35
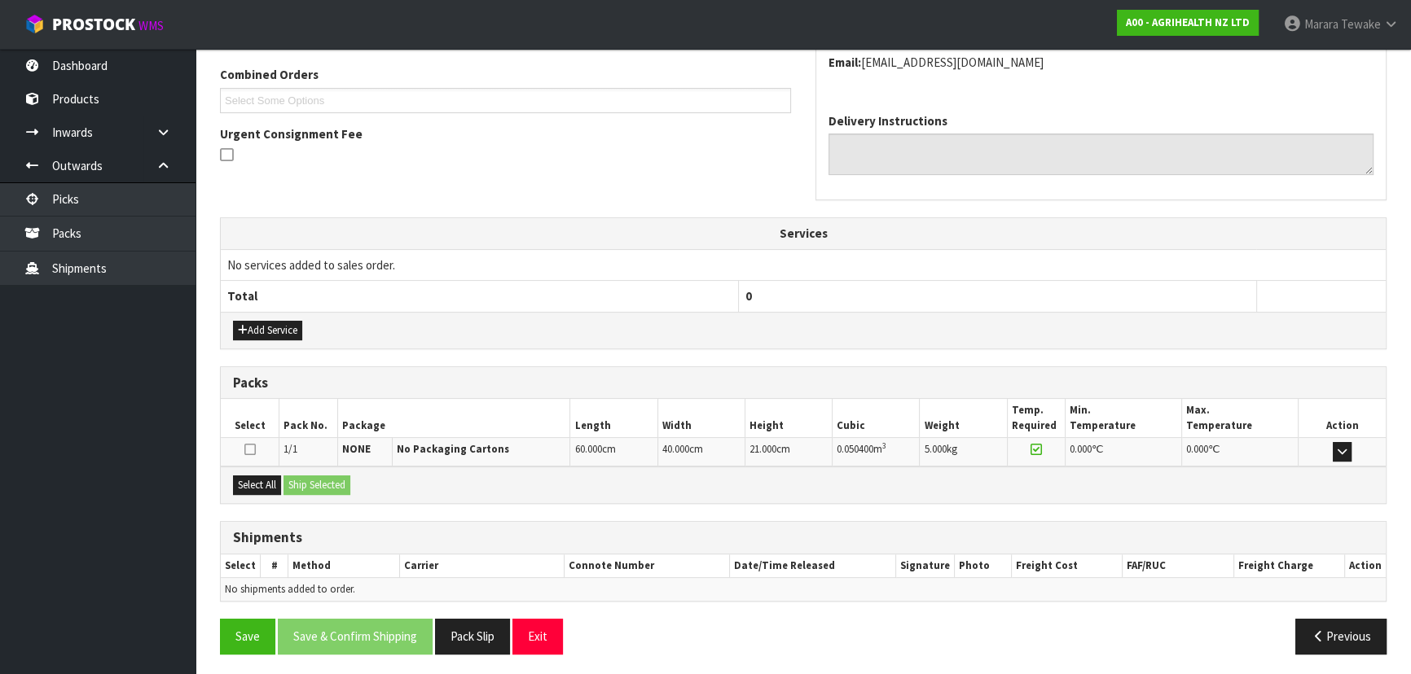
scroll to position [415, 0]
click at [276, 489] on div "Select All Ship Selected" at bounding box center [803, 484] width 1165 height 37
drag, startPoint x: 264, startPoint y: 479, endPoint x: 300, endPoint y: 483, distance: 36.1
click at [266, 479] on button "Select All" at bounding box center [257, 485] width 48 height 20
click at [303, 484] on button "Ship Selected" at bounding box center [316, 485] width 67 height 20
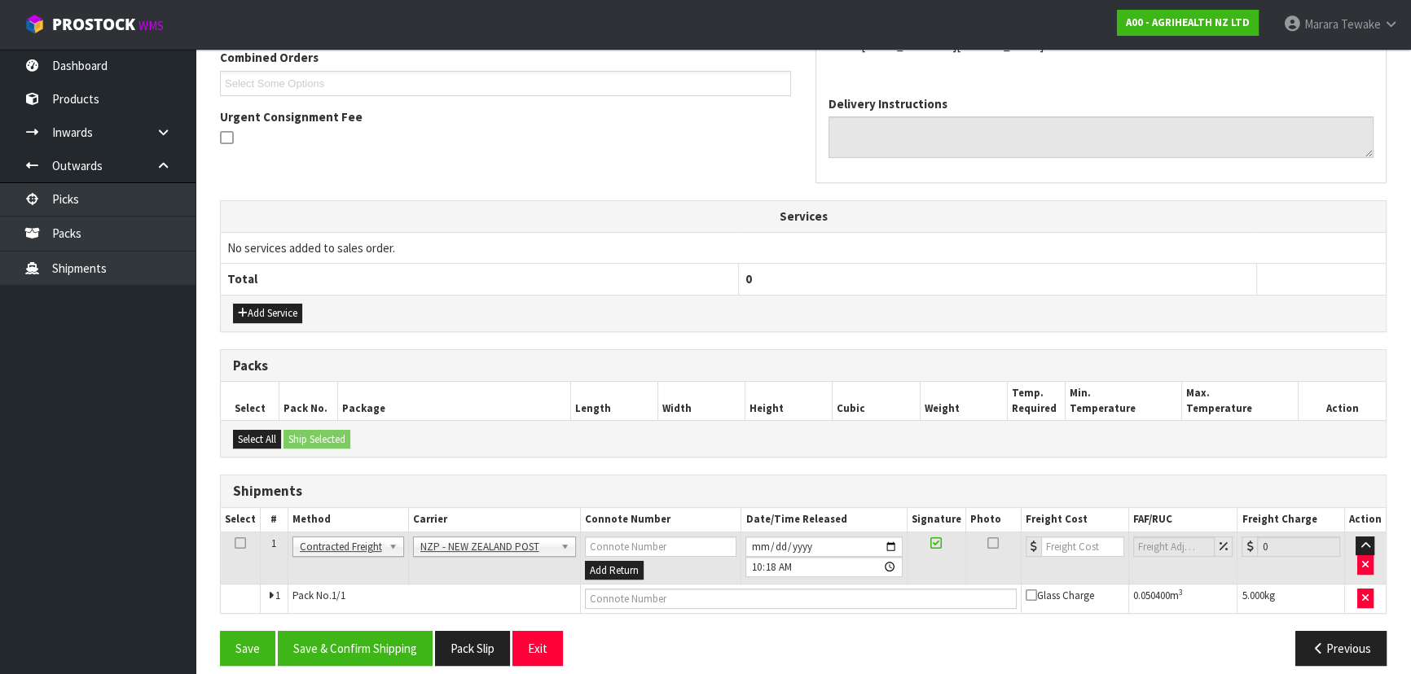
scroll to position [445, 0]
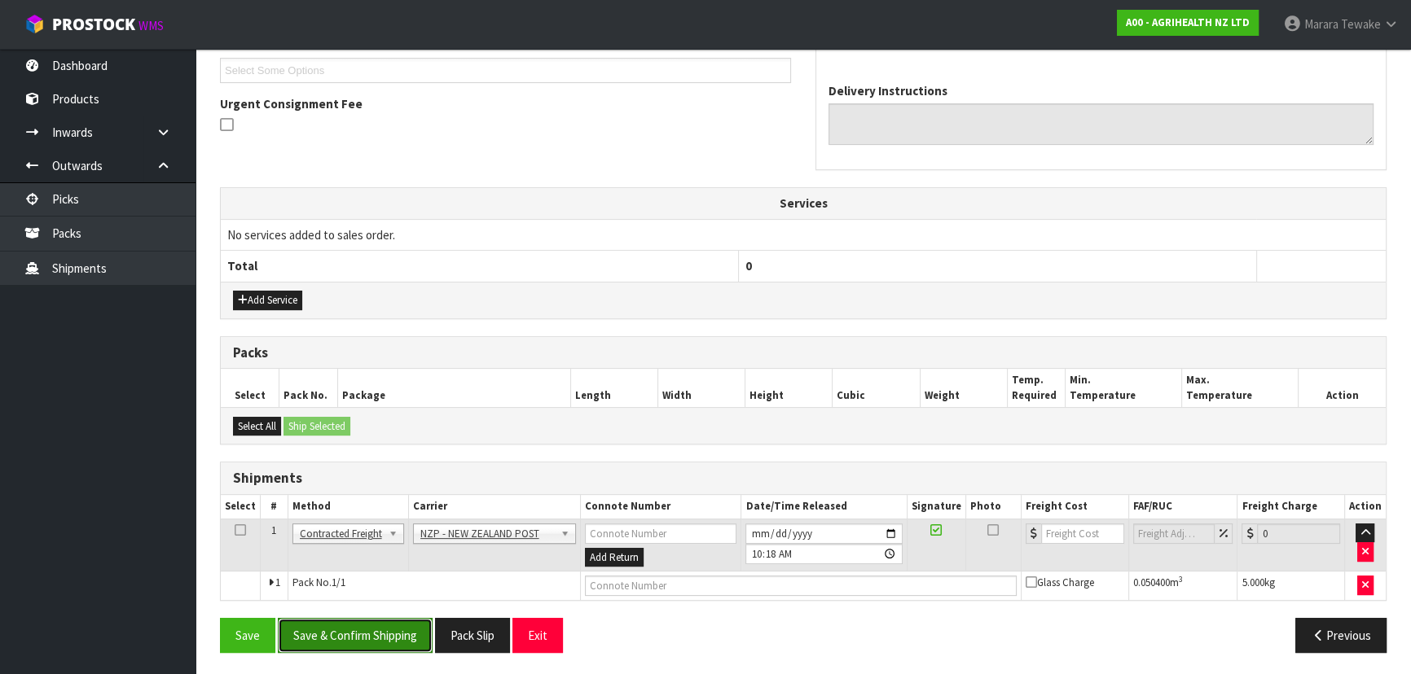
click at [381, 645] on button "Save & Confirm Shipping" at bounding box center [355, 635] width 155 height 35
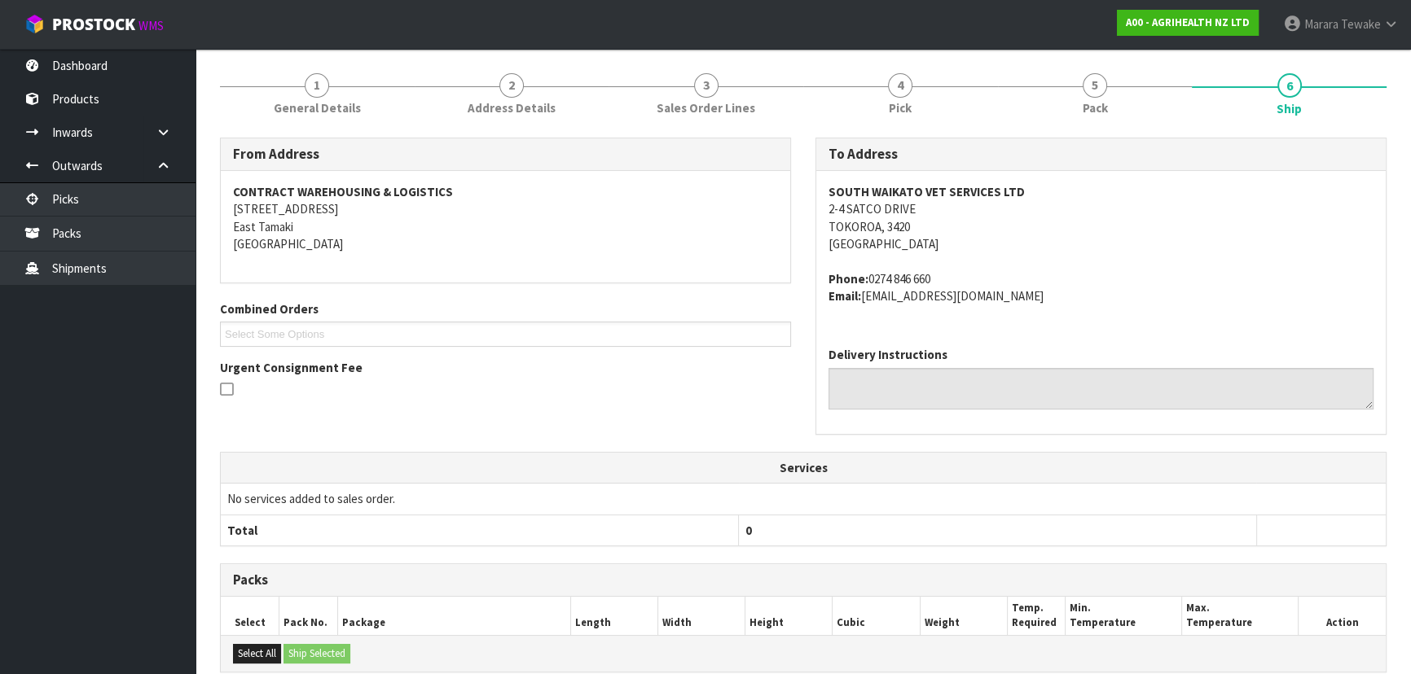
scroll to position [422, 0]
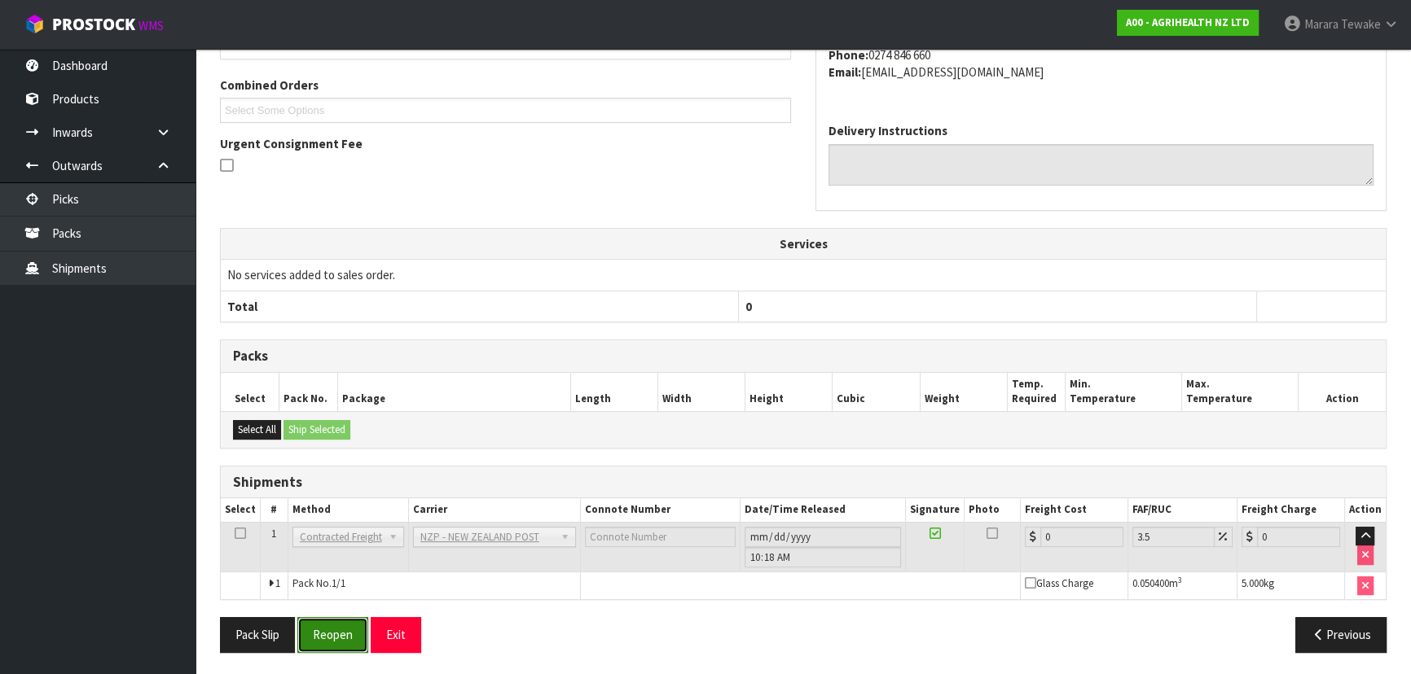
click at [335, 638] on button "Reopen" at bounding box center [332, 634] width 71 height 35
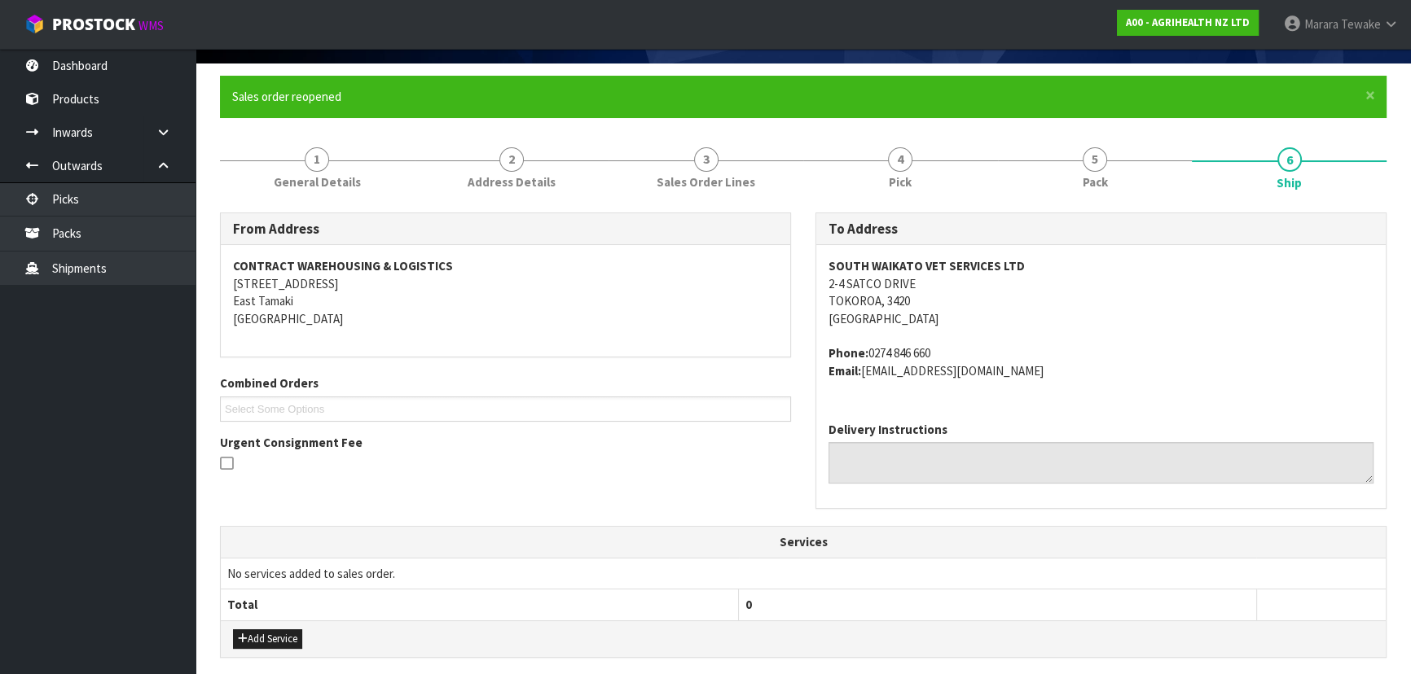
scroll to position [445, 0]
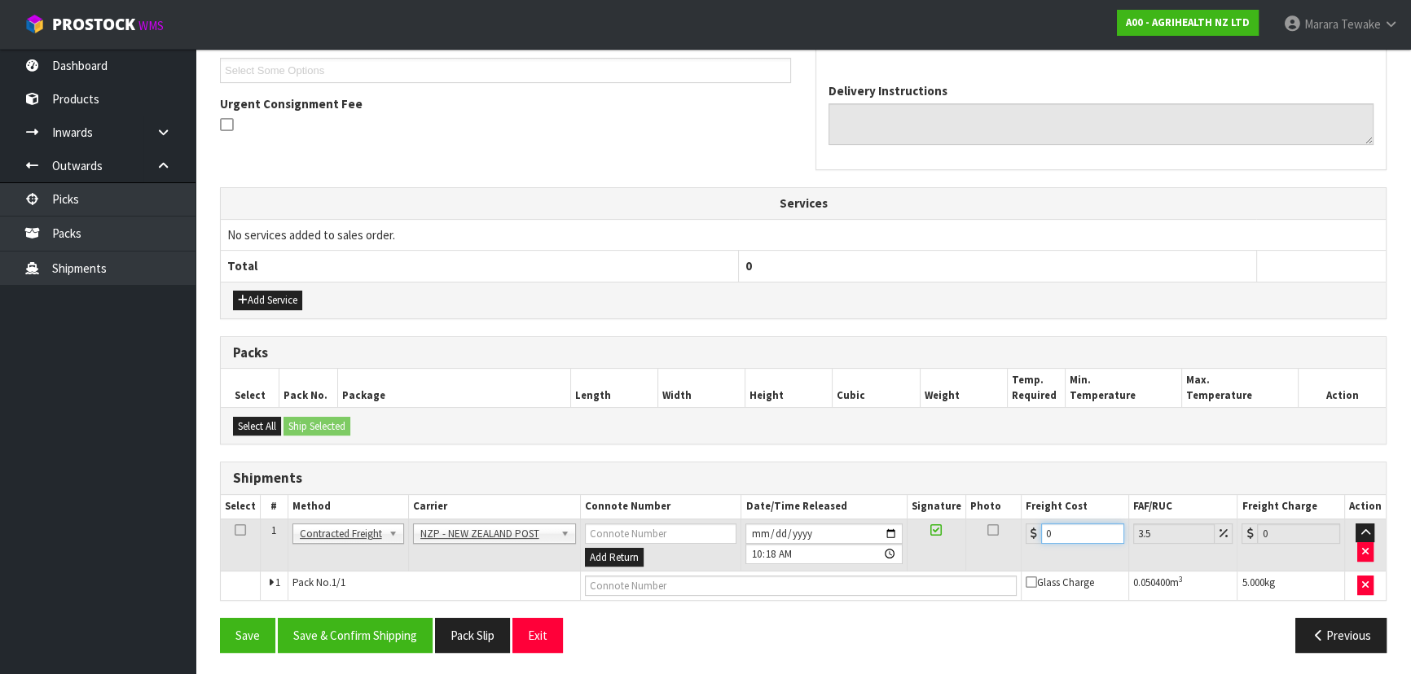
drag, startPoint x: 1011, startPoint y: 520, endPoint x: 963, endPoint y: 464, distance: 73.4
click at [991, 514] on table "Select # Method Carrier Connote Number Date/Time Released Signature Photo Freig…" at bounding box center [803, 547] width 1165 height 105
type input "8"
type input "8.28"
type input "8.4"
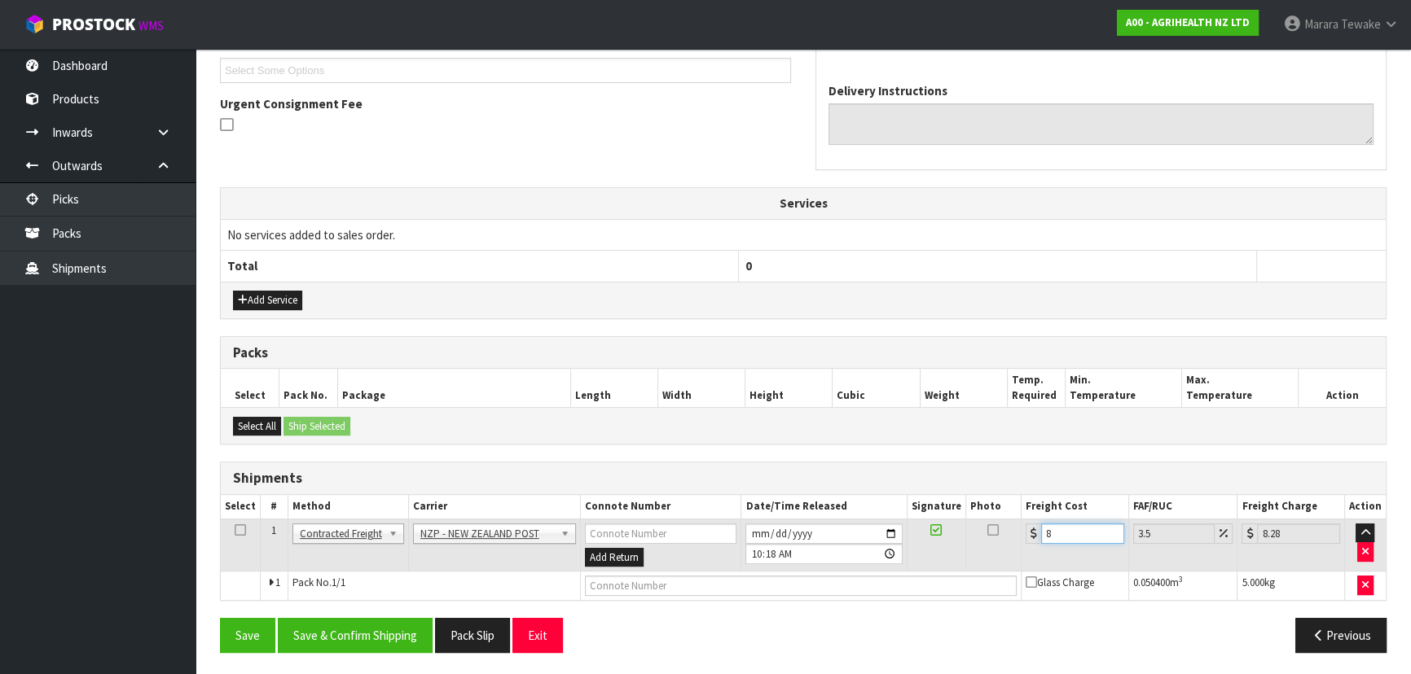
type input "8.69"
type input "8.45"
type input "8.75"
type input "8.45"
drag, startPoint x: 338, startPoint y: 634, endPoint x: 239, endPoint y: 575, distance: 115.8
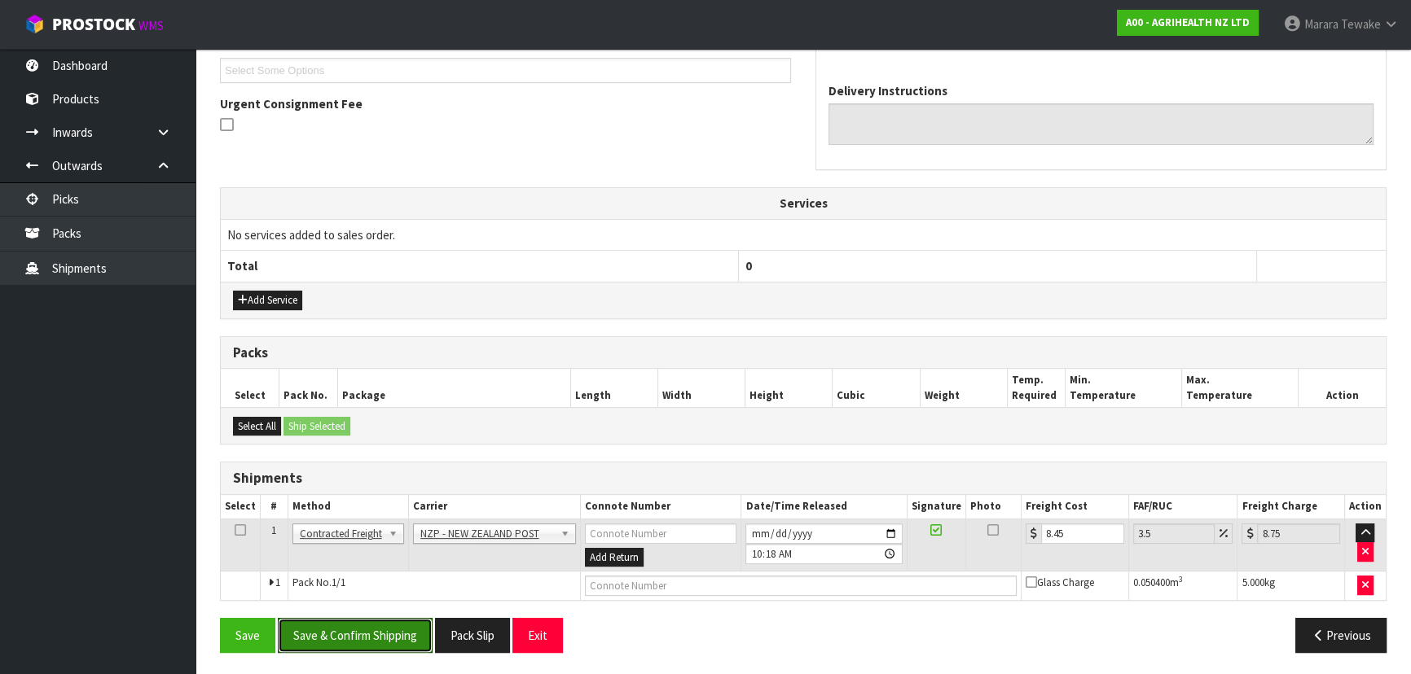
click at [335, 634] on button "Save & Confirm Shipping" at bounding box center [355, 635] width 155 height 35
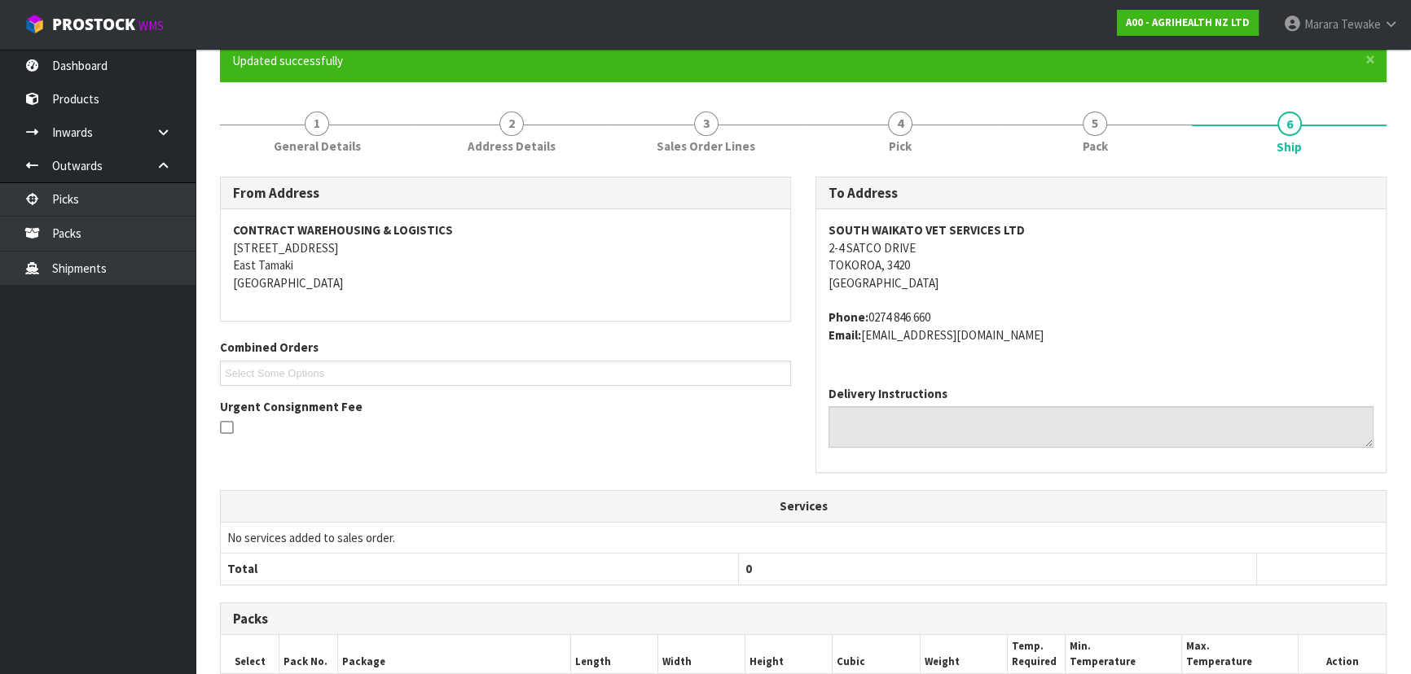
scroll to position [415, 0]
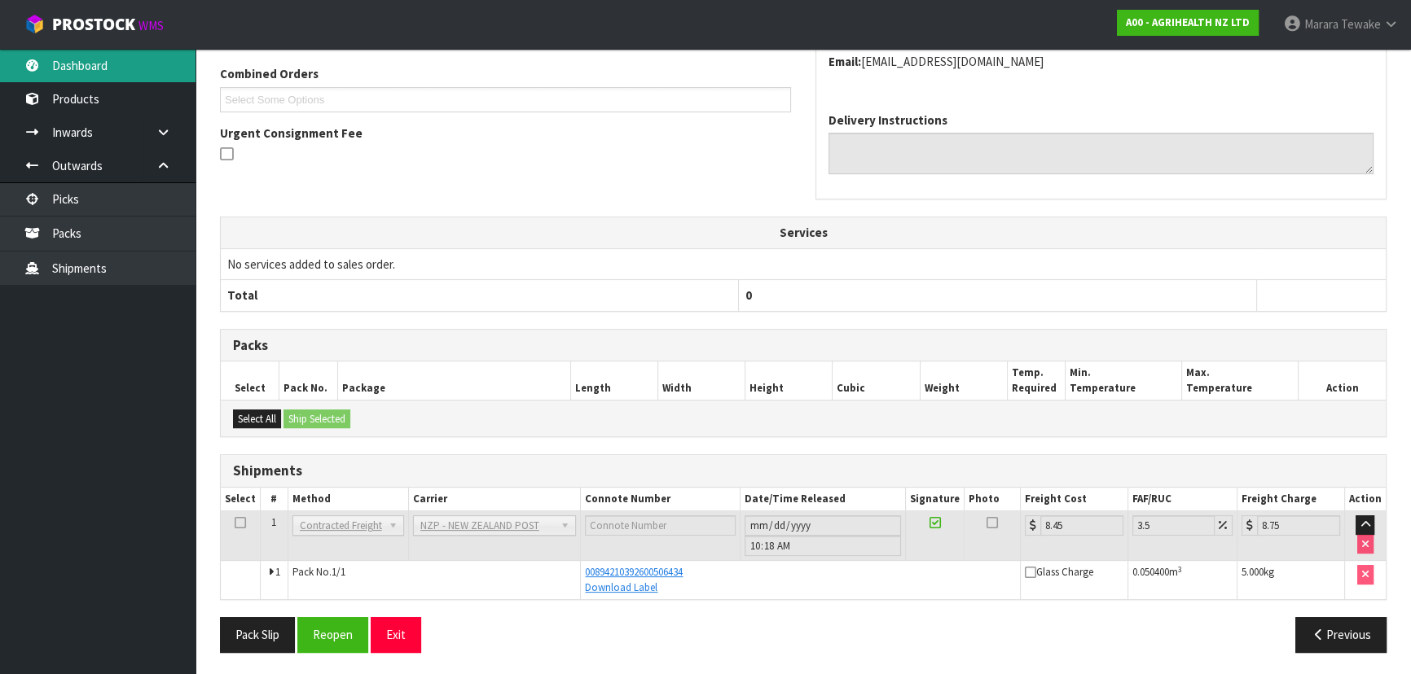
click at [83, 67] on link "Dashboard" at bounding box center [97, 65] width 195 height 33
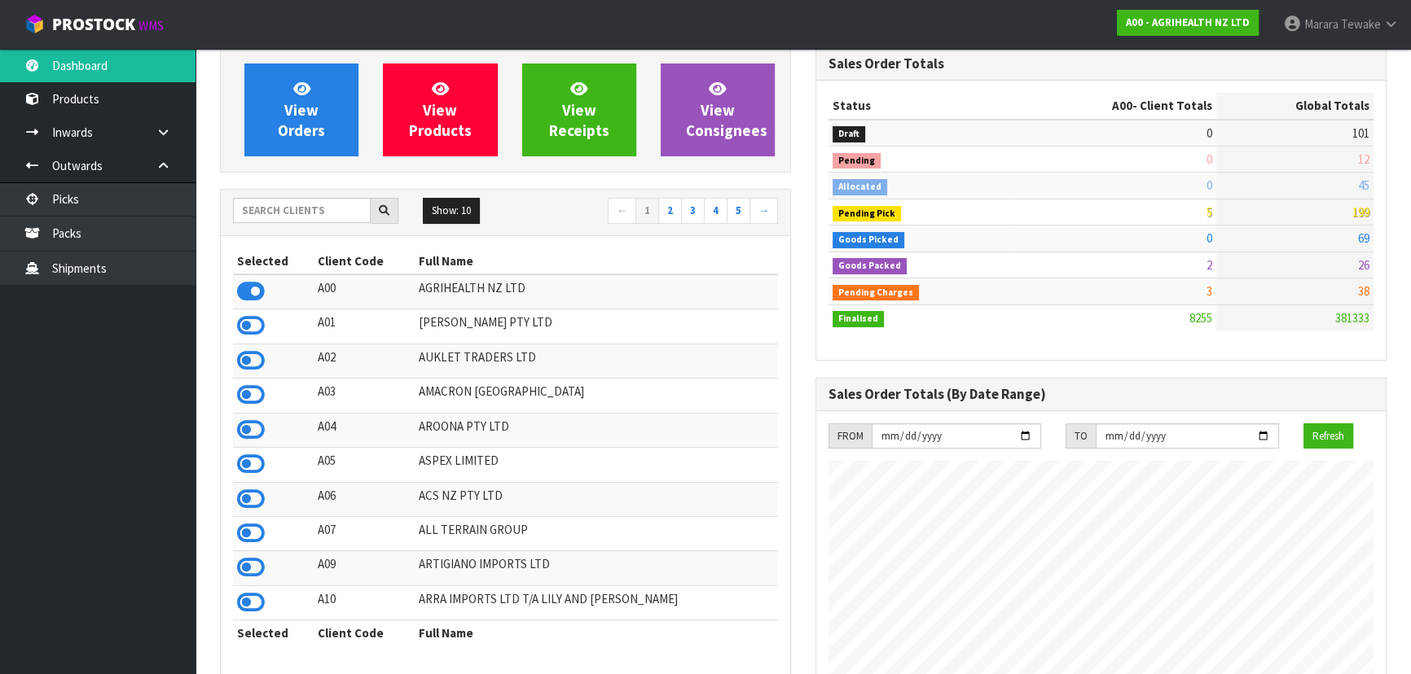
scroll to position [147, 0]
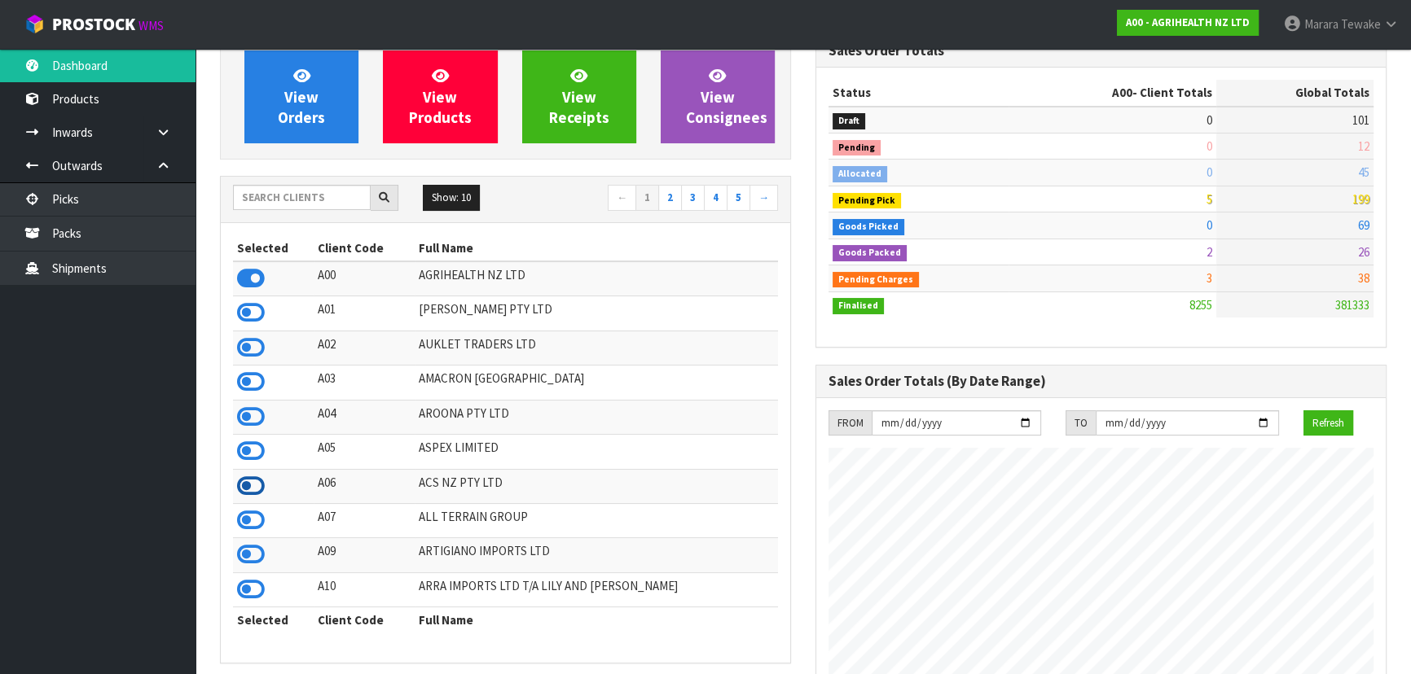
click at [248, 485] on icon at bounding box center [251, 486] width 28 height 24
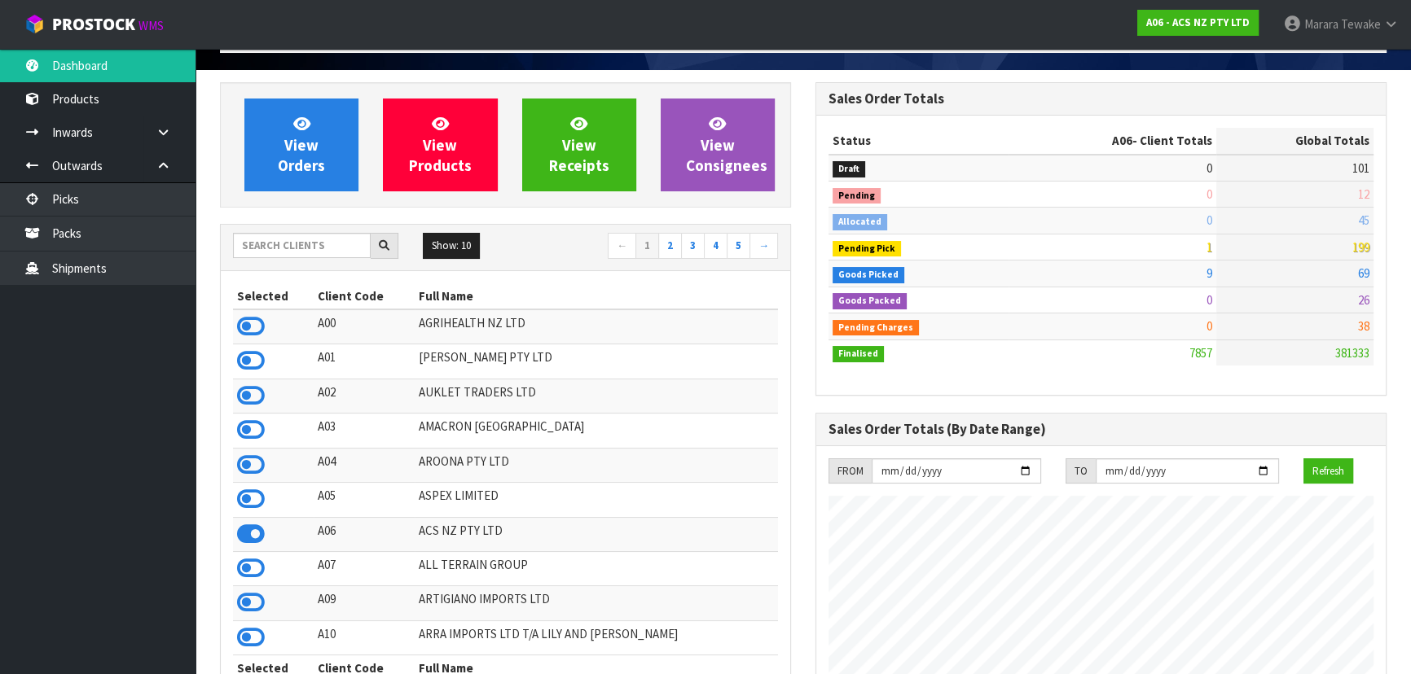
scroll to position [73, 0]
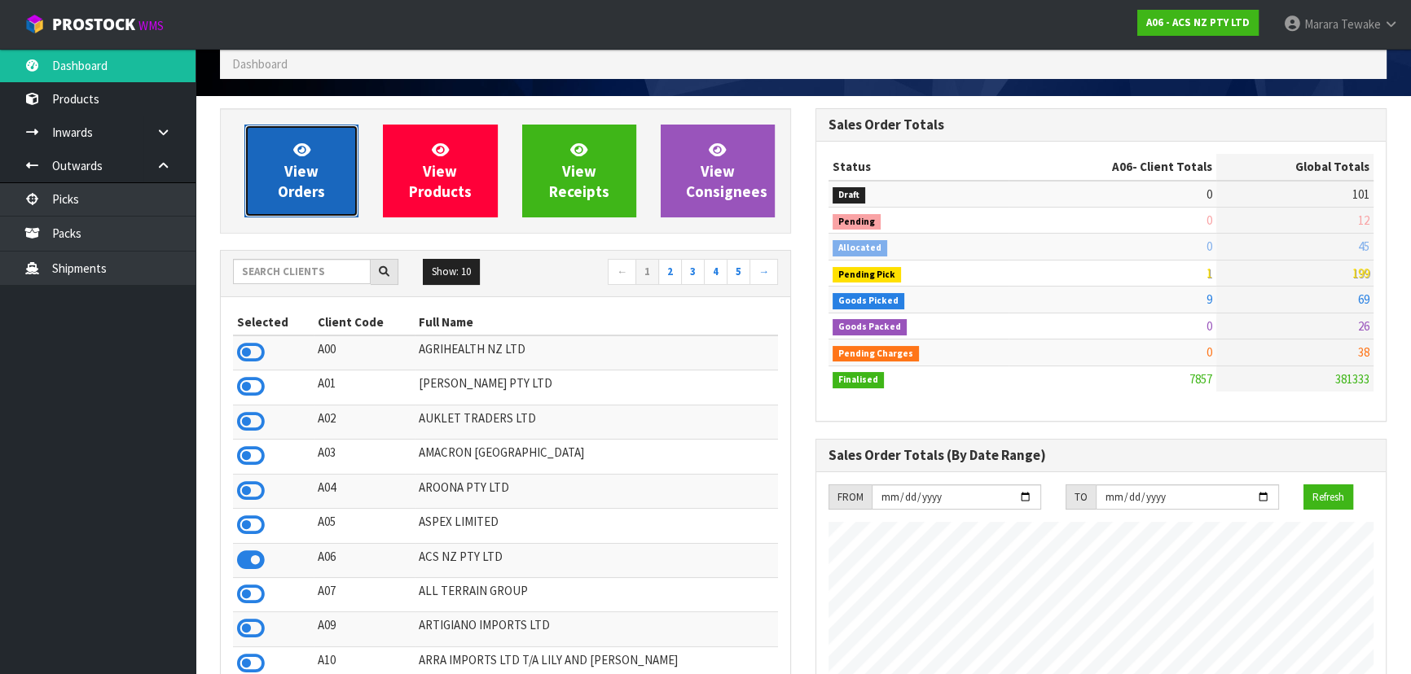
click at [295, 208] on link "View Orders" at bounding box center [301, 171] width 114 height 93
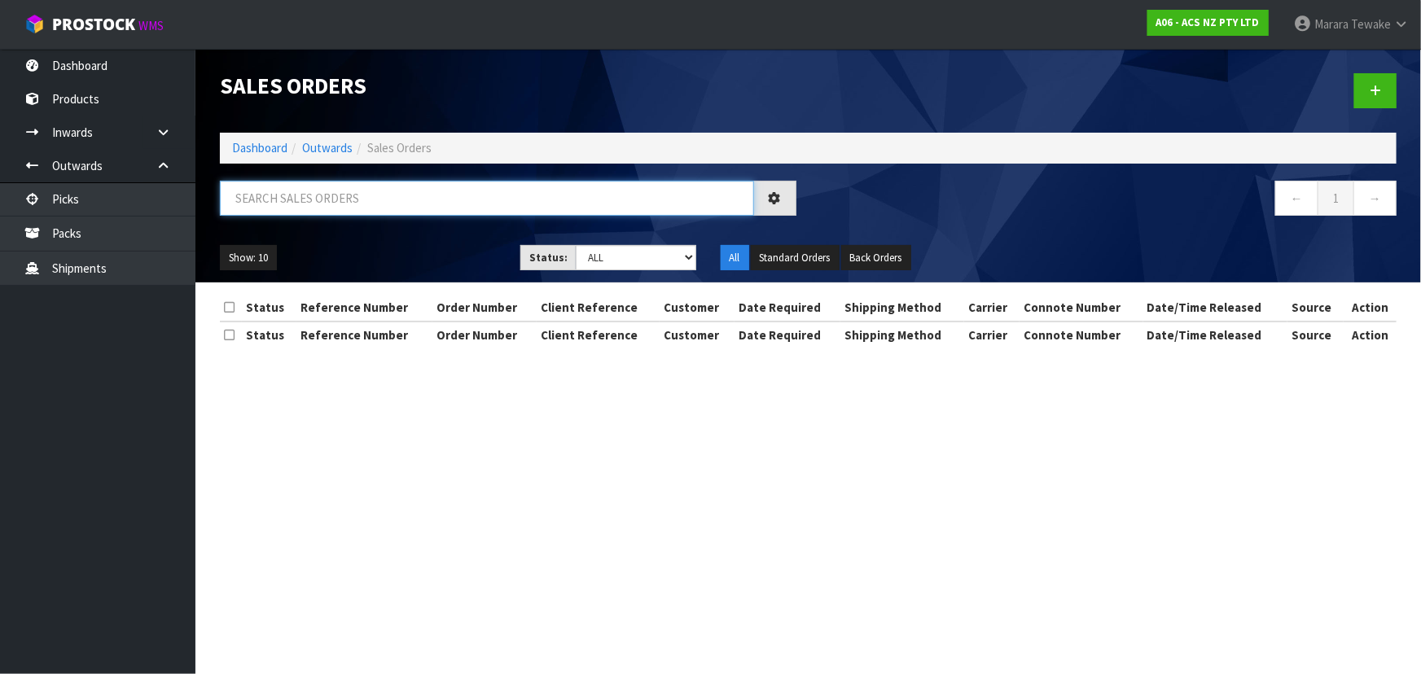
click at [300, 195] on input "text" at bounding box center [487, 198] width 534 height 35
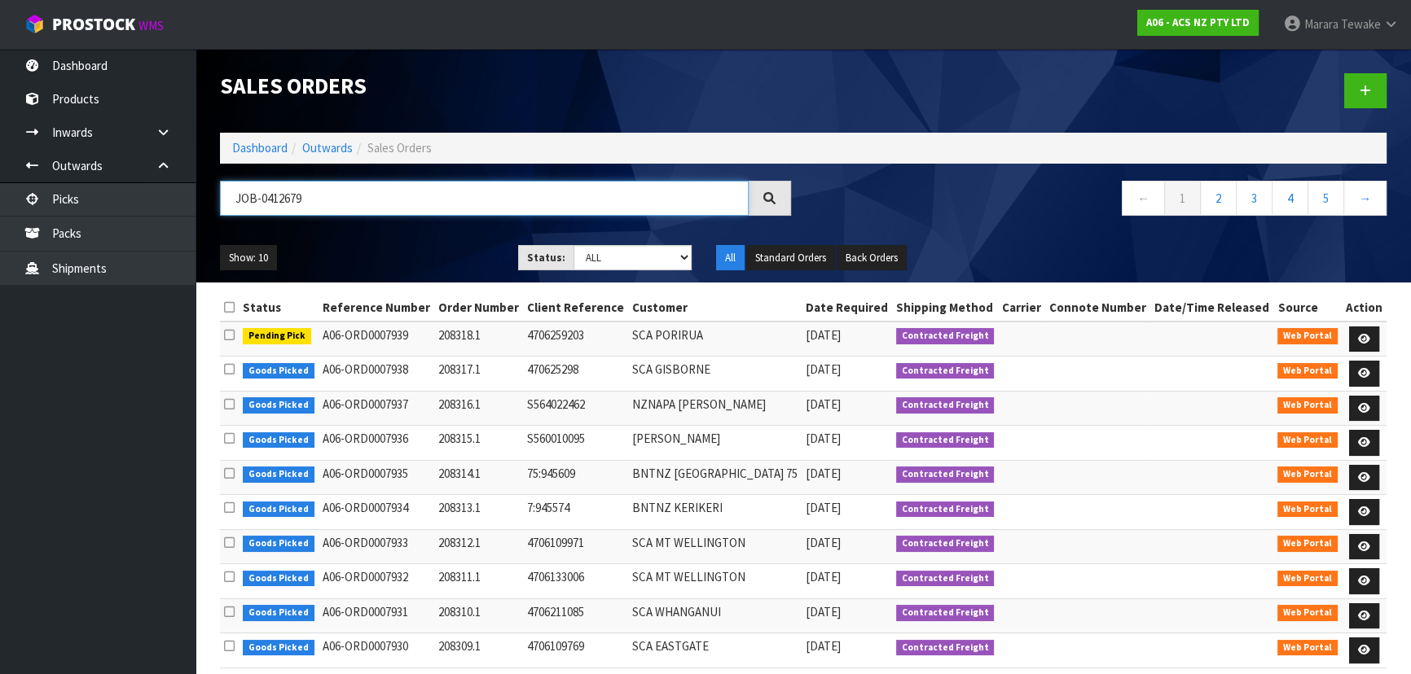
type input "JOB-0412679"
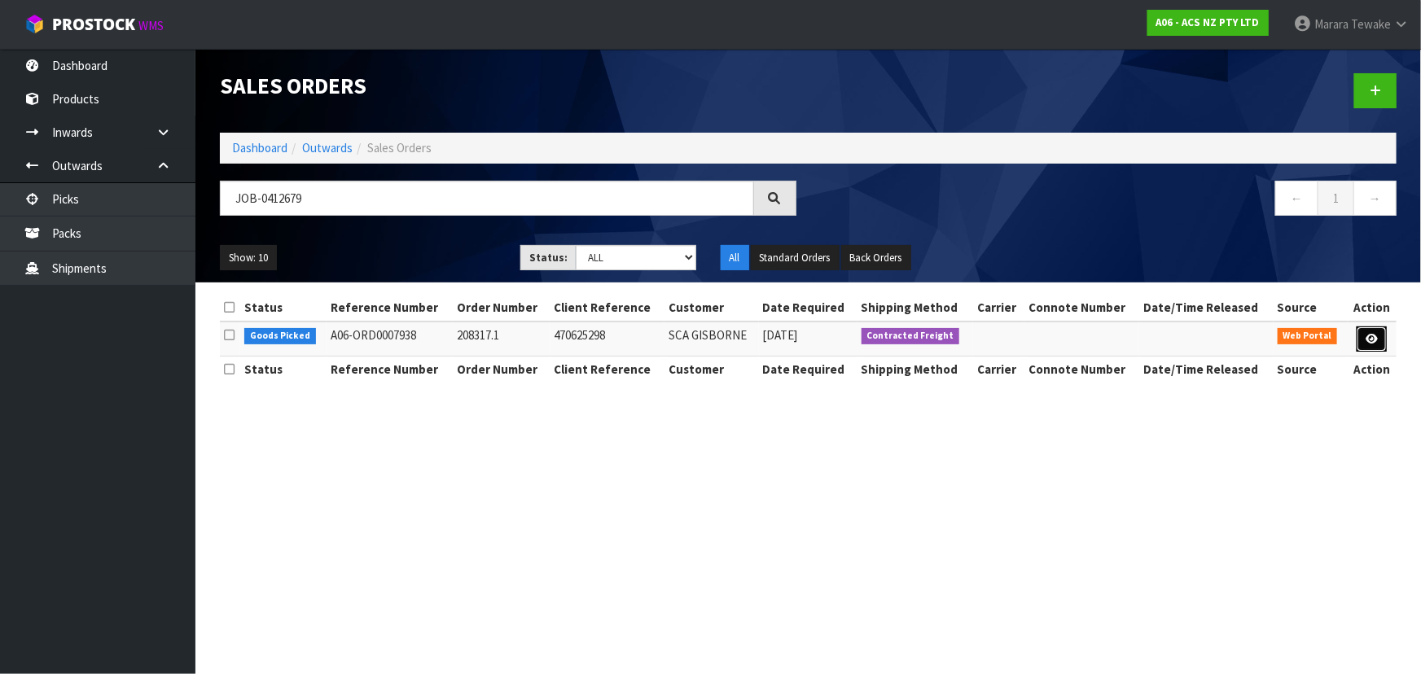
click at [1371, 344] on link at bounding box center [1372, 340] width 30 height 26
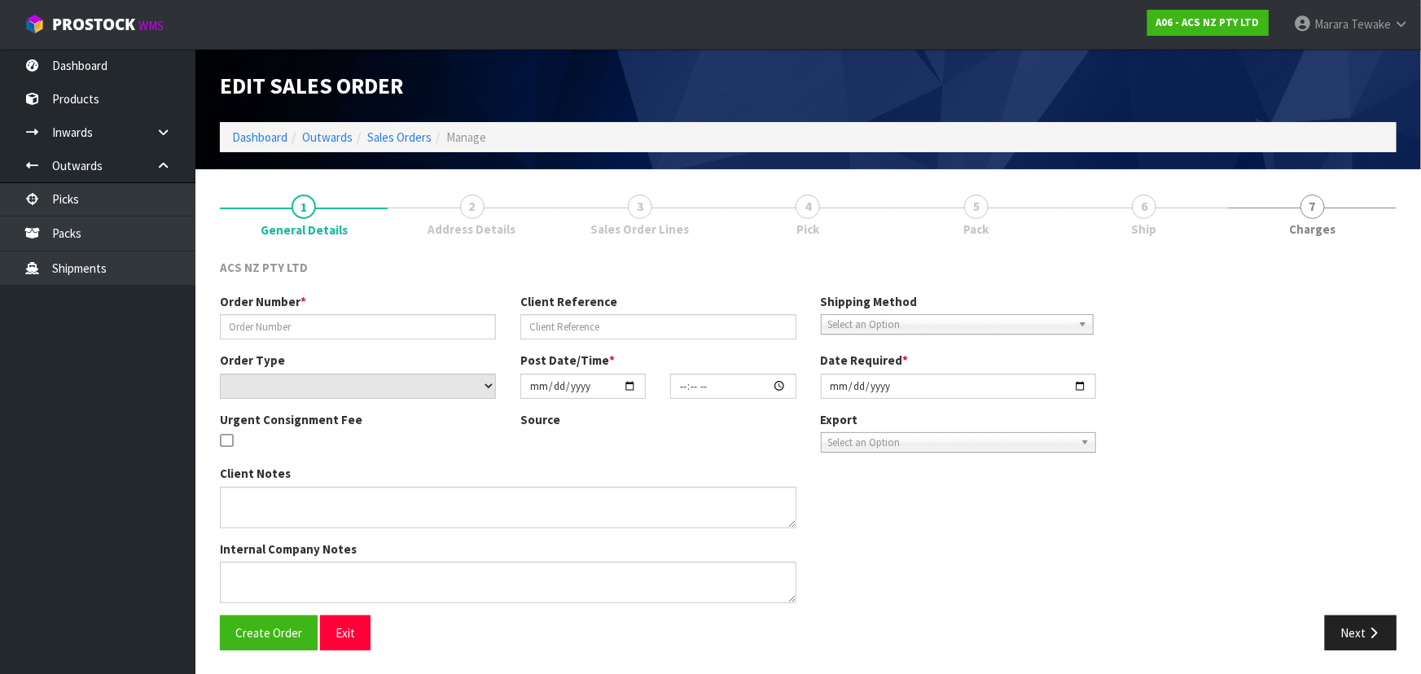
type input "208317.1"
type input "470625298"
select select "number:0"
type input "2025-09-15"
type input "17:09:00.000"
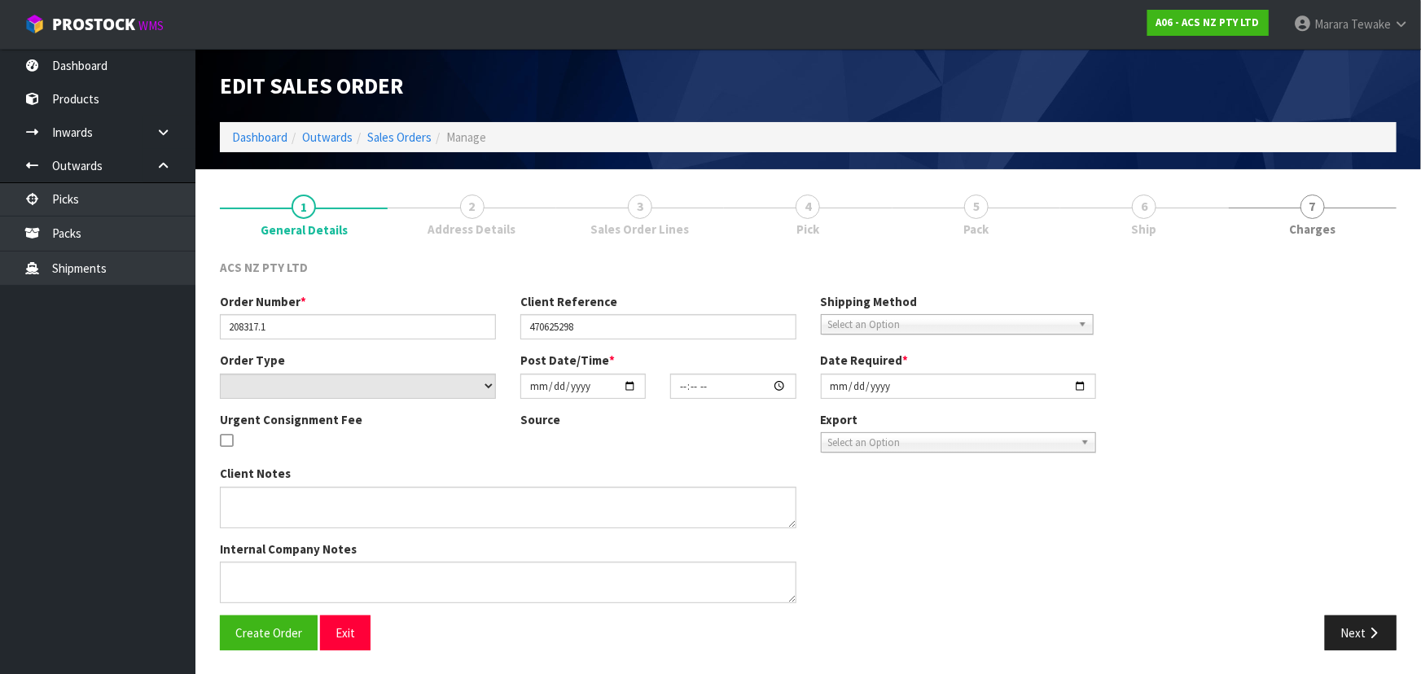
type input "[DATE]"
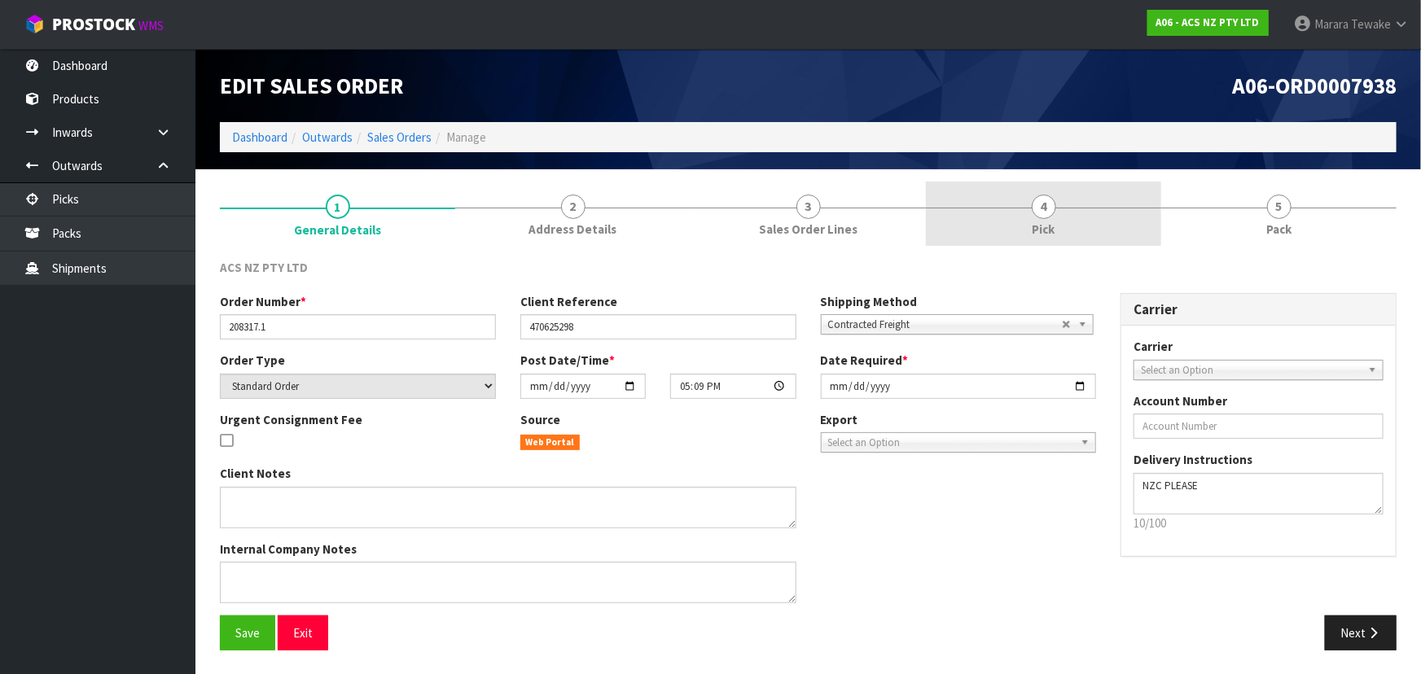
click at [1104, 216] on link "4 Pick" at bounding box center [1043, 214] width 235 height 64
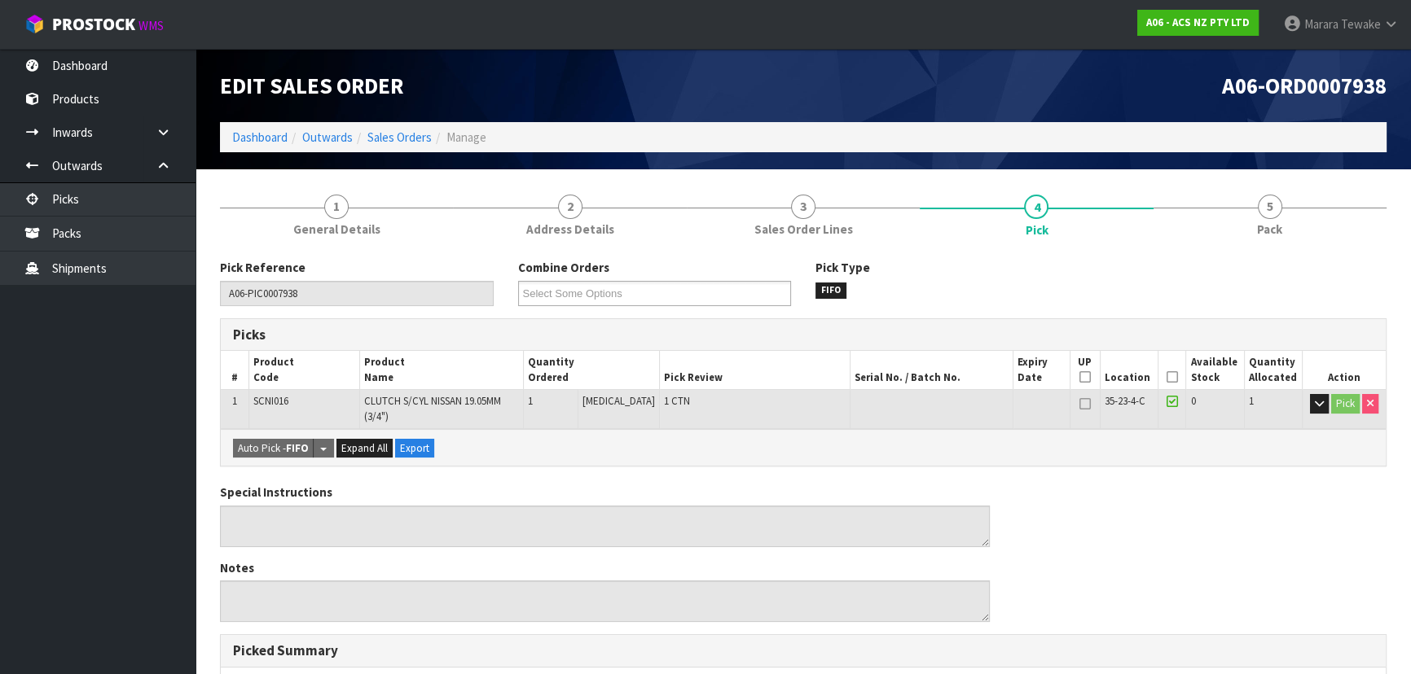
click at [1171, 378] on icon at bounding box center [1171, 377] width 11 height 1
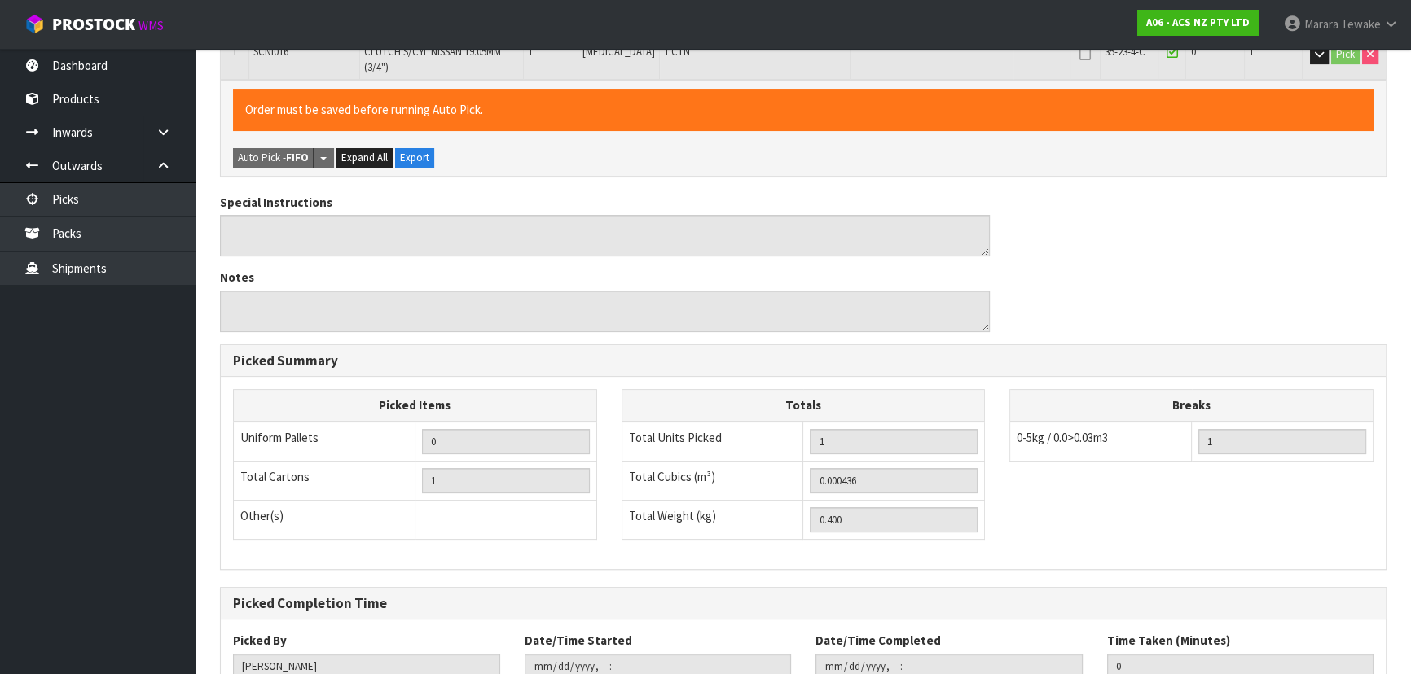
scroll to position [465, 0]
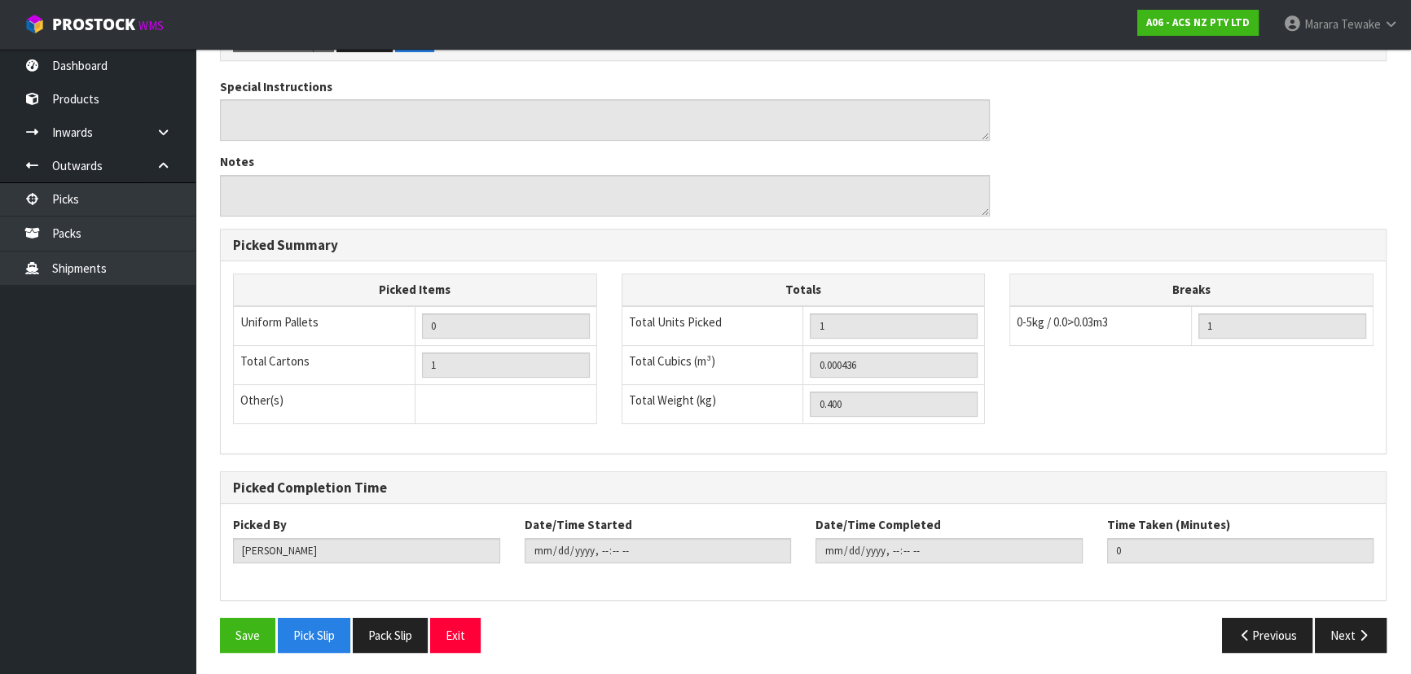
click at [217, 635] on div "Save Pick Slip Pack Slip Exit" at bounding box center [505, 635] width 595 height 35
click at [250, 635] on button "Save" at bounding box center [247, 635] width 55 height 35
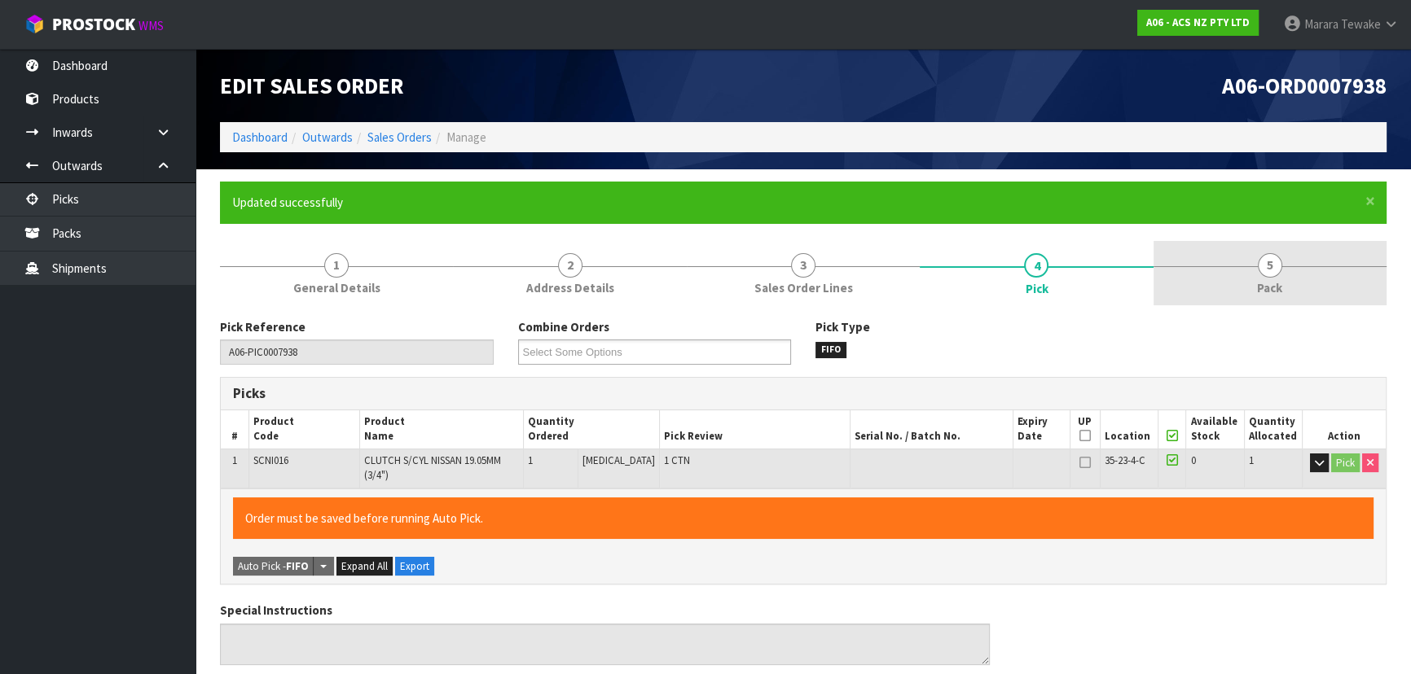
type input "[PERSON_NAME]"
type input "2025-09-16T10:30:10"
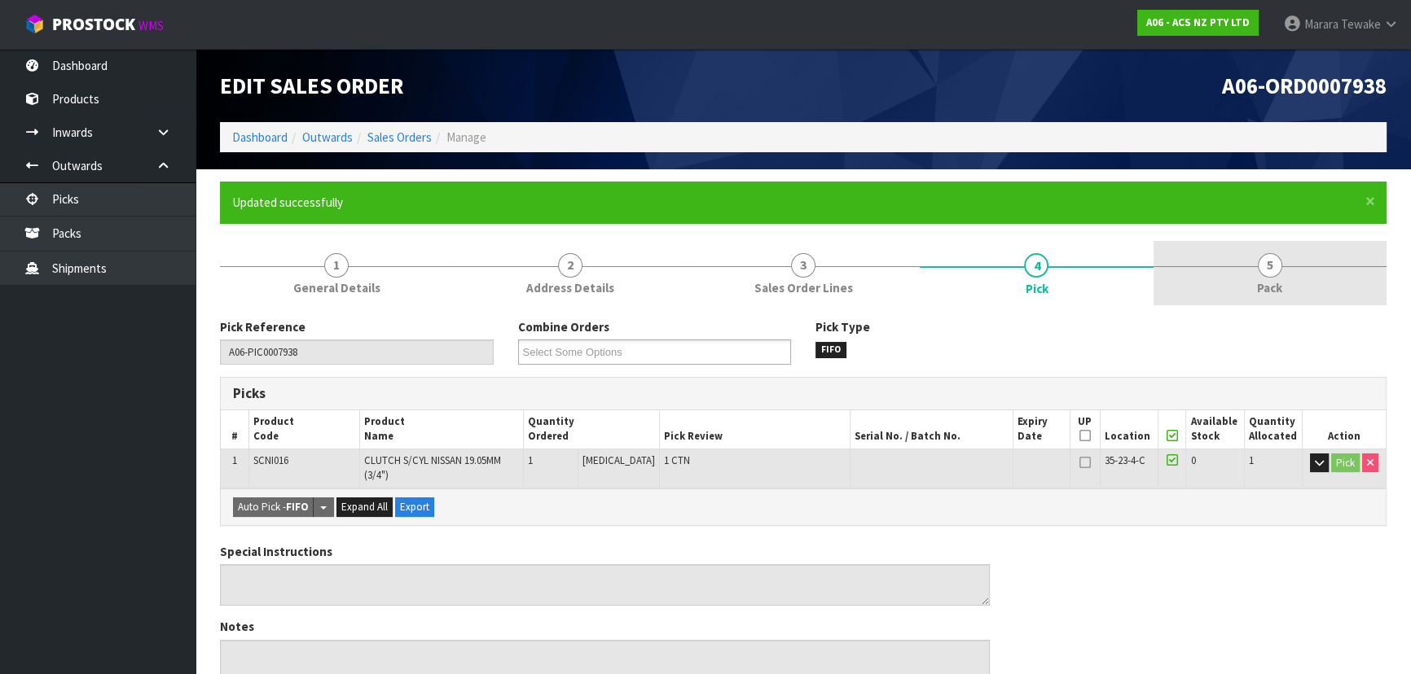
click at [1282, 261] on link "5 Pack" at bounding box center [1269, 273] width 233 height 64
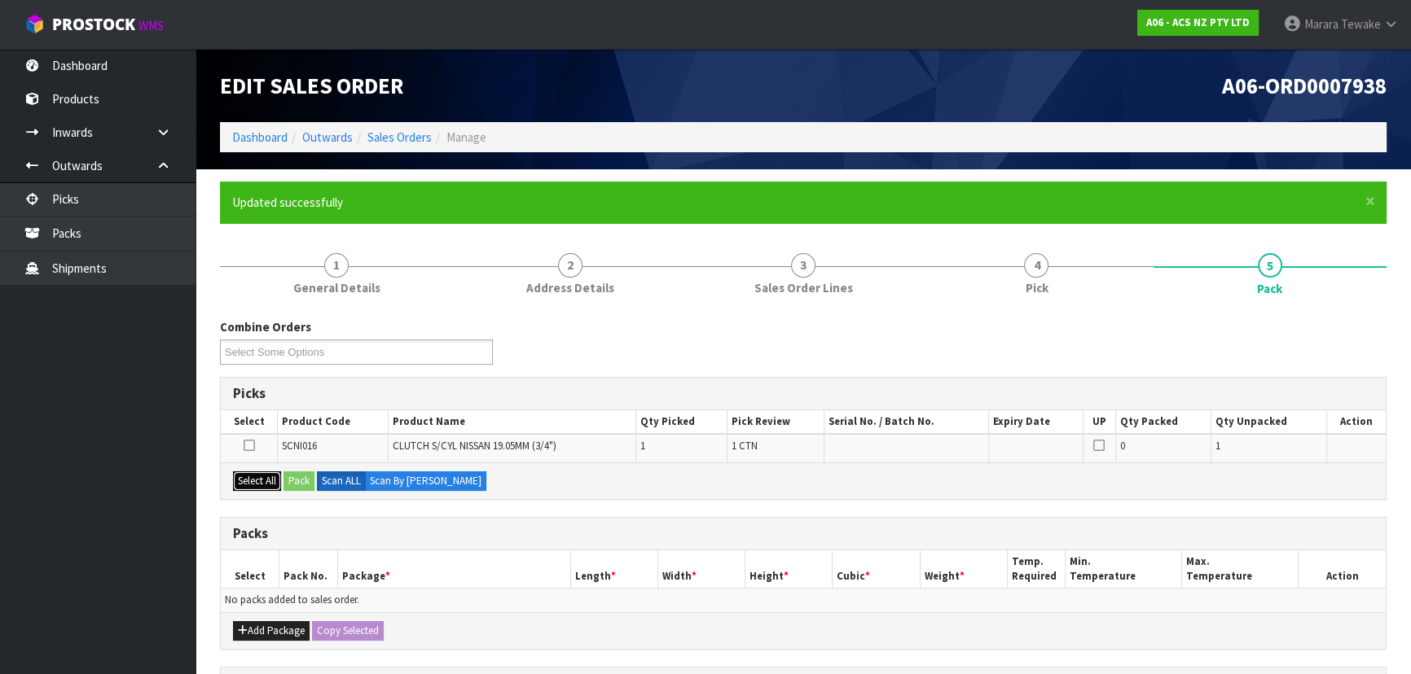
drag, startPoint x: 258, startPoint y: 473, endPoint x: 279, endPoint y: 477, distance: 21.6
click at [261, 473] on button "Select All" at bounding box center [257, 482] width 48 height 20
click at [301, 481] on button "Pack" at bounding box center [298, 482] width 31 height 20
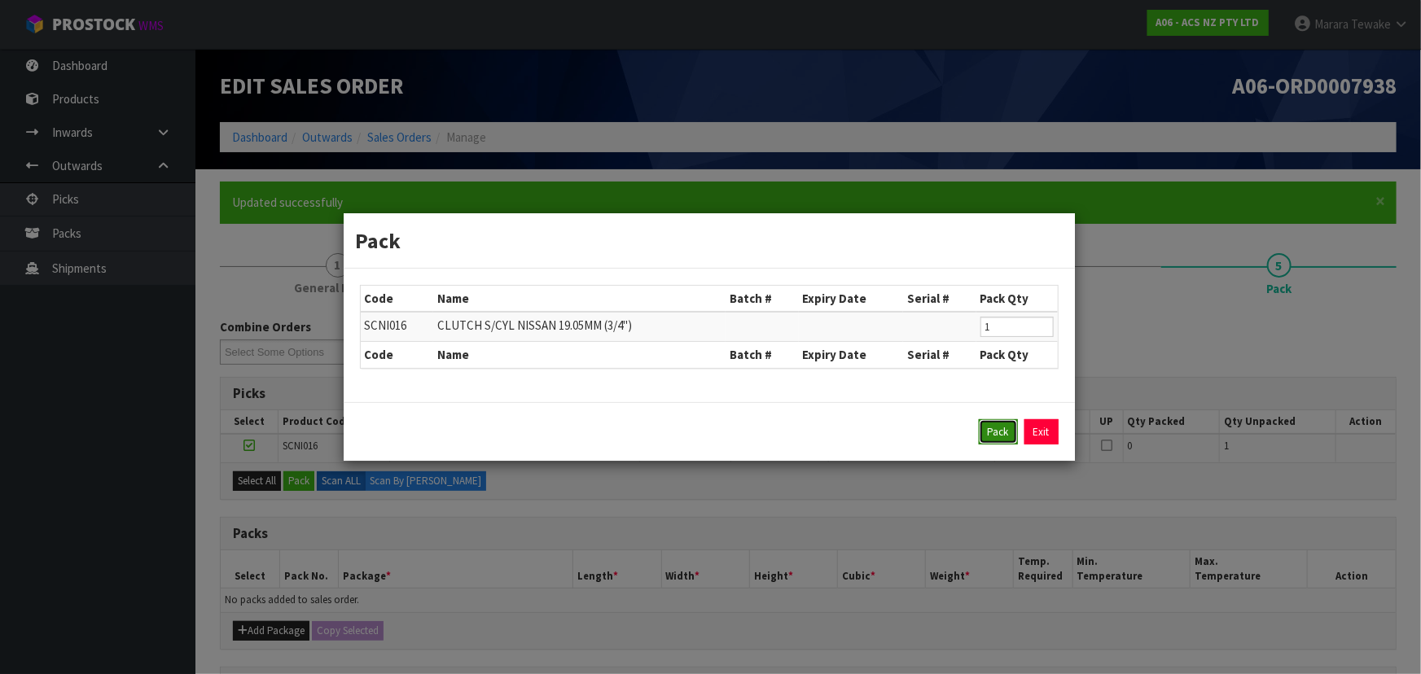
click at [1007, 425] on button "Pack" at bounding box center [998, 432] width 39 height 26
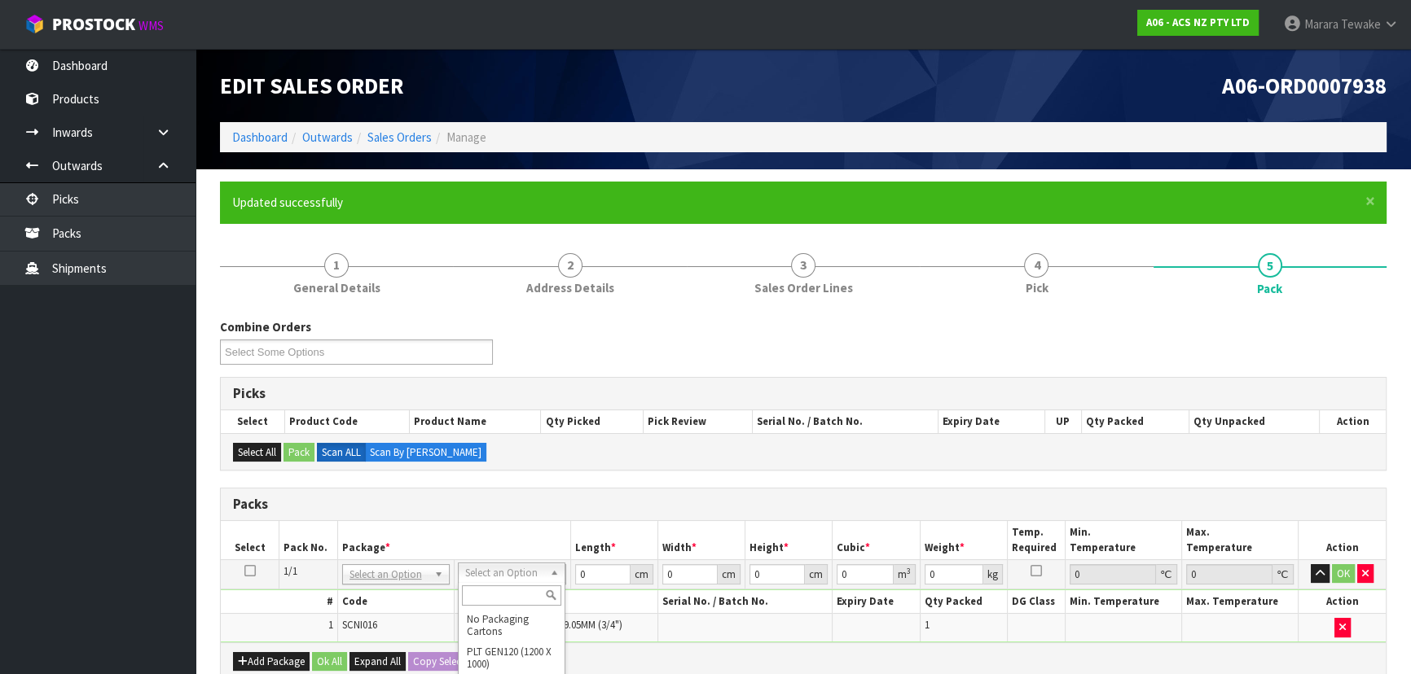
click at [523, 602] on input "text" at bounding box center [511, 596] width 99 height 20
type input "U20"
type input "18.5"
type input "28"
type input "0.01"
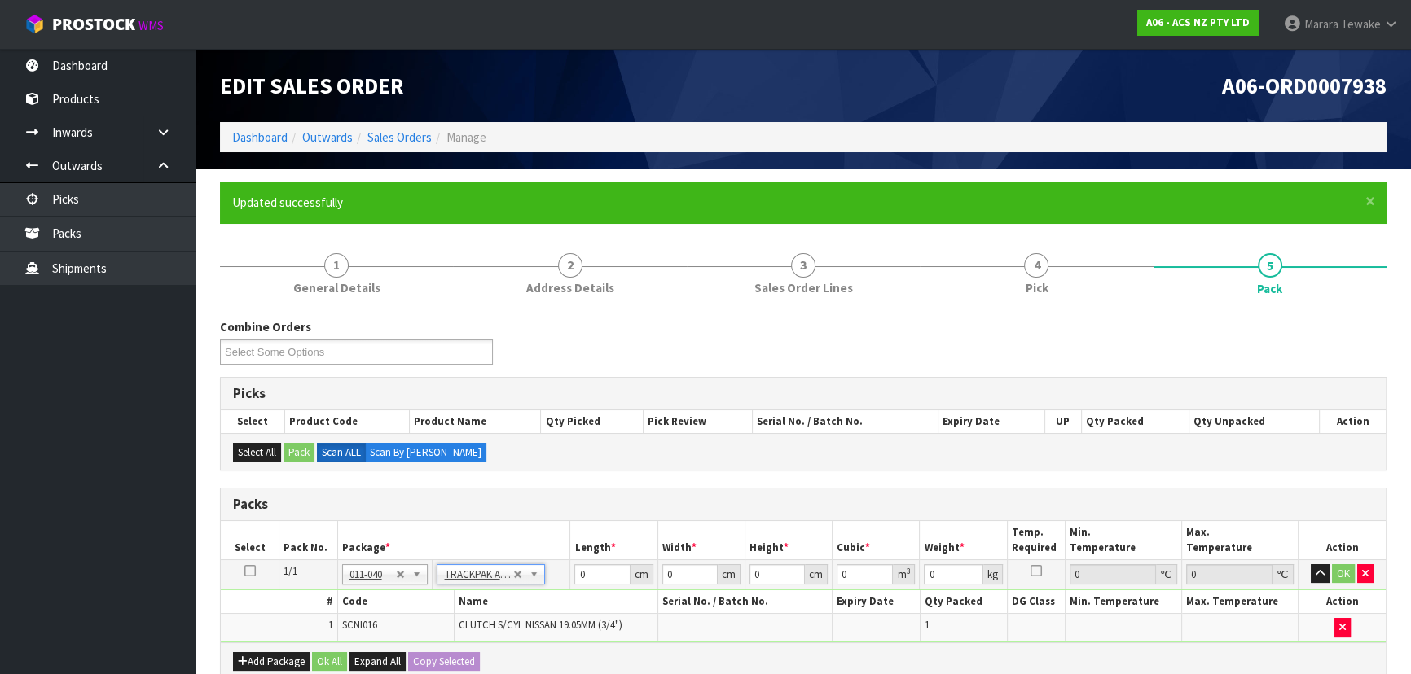
type input "0.000005"
type input "0.41"
drag, startPoint x: 754, startPoint y: 567, endPoint x: 724, endPoint y: 539, distance: 40.9
click at [735, 559] on tr "1/1 NONE 007-001 007-002 007-004 007-009 007-013 007-014 007-015 007-017 007-01…" at bounding box center [803, 573] width 1165 height 29
type input "7"
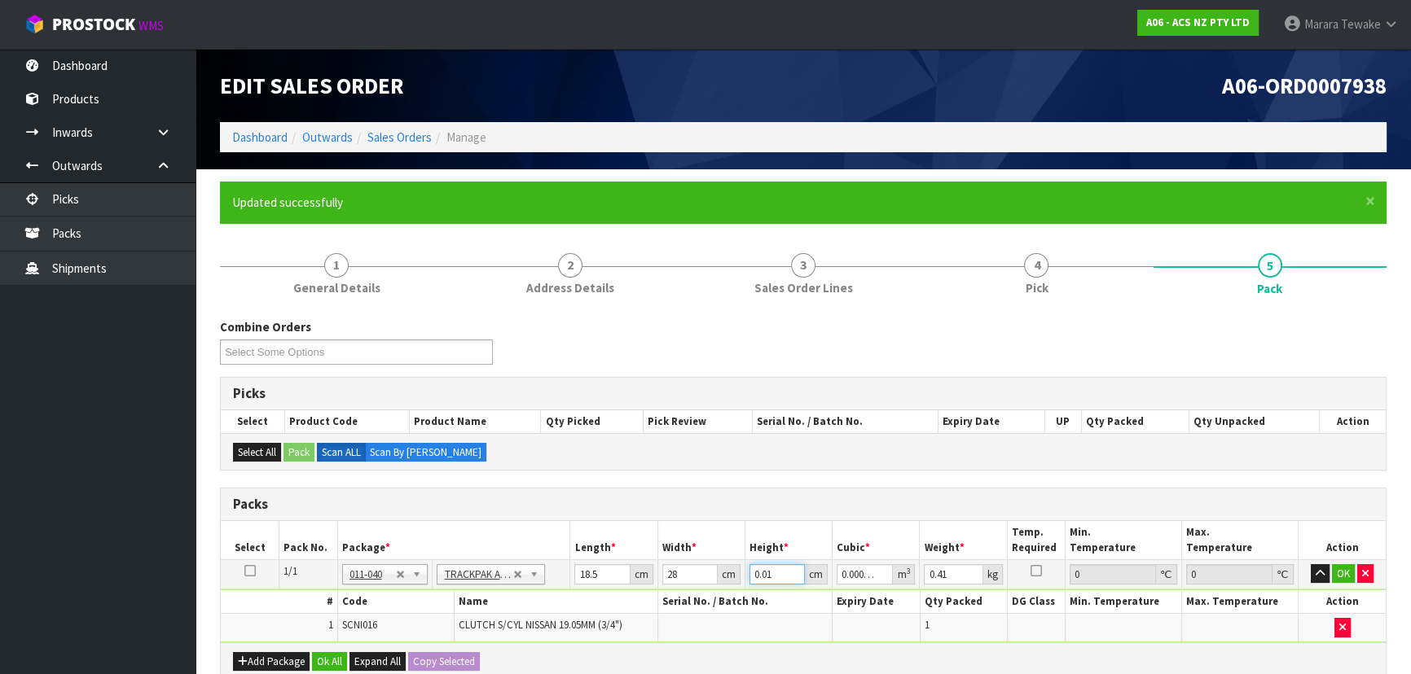
type input "0.003626"
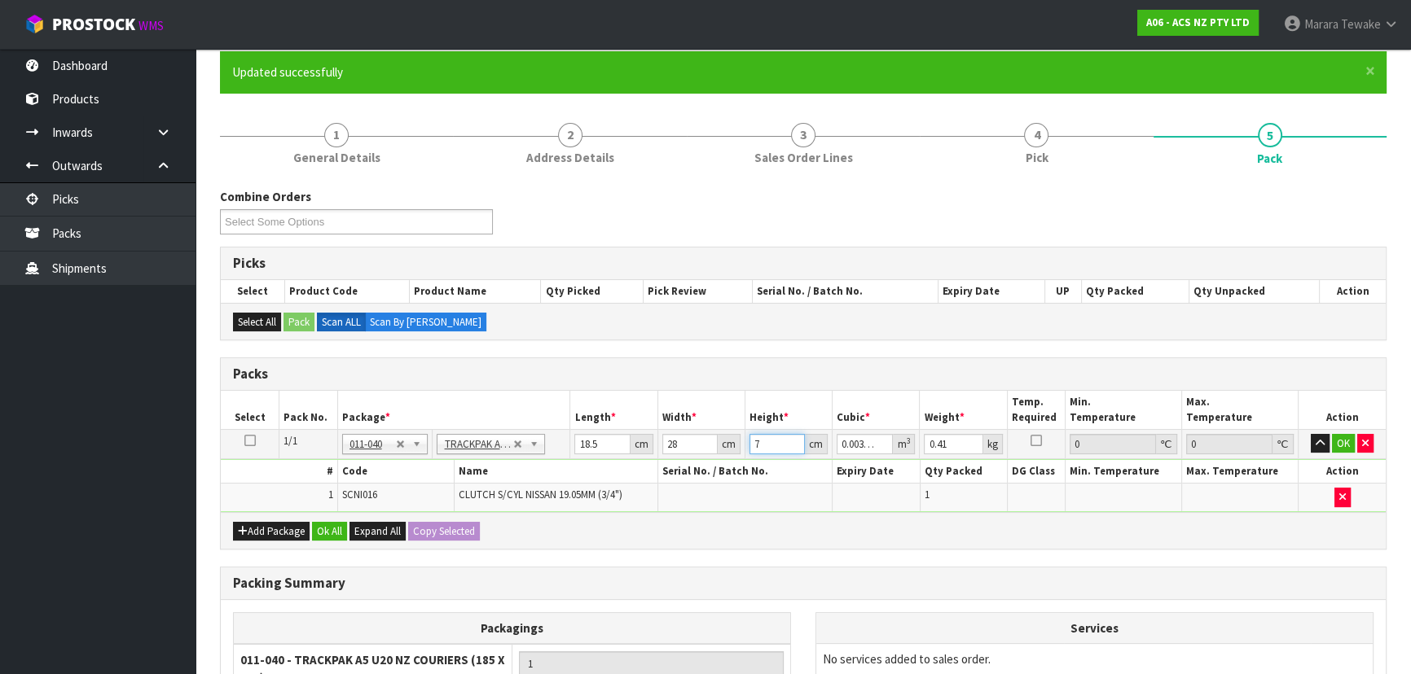
scroll to position [320, 0]
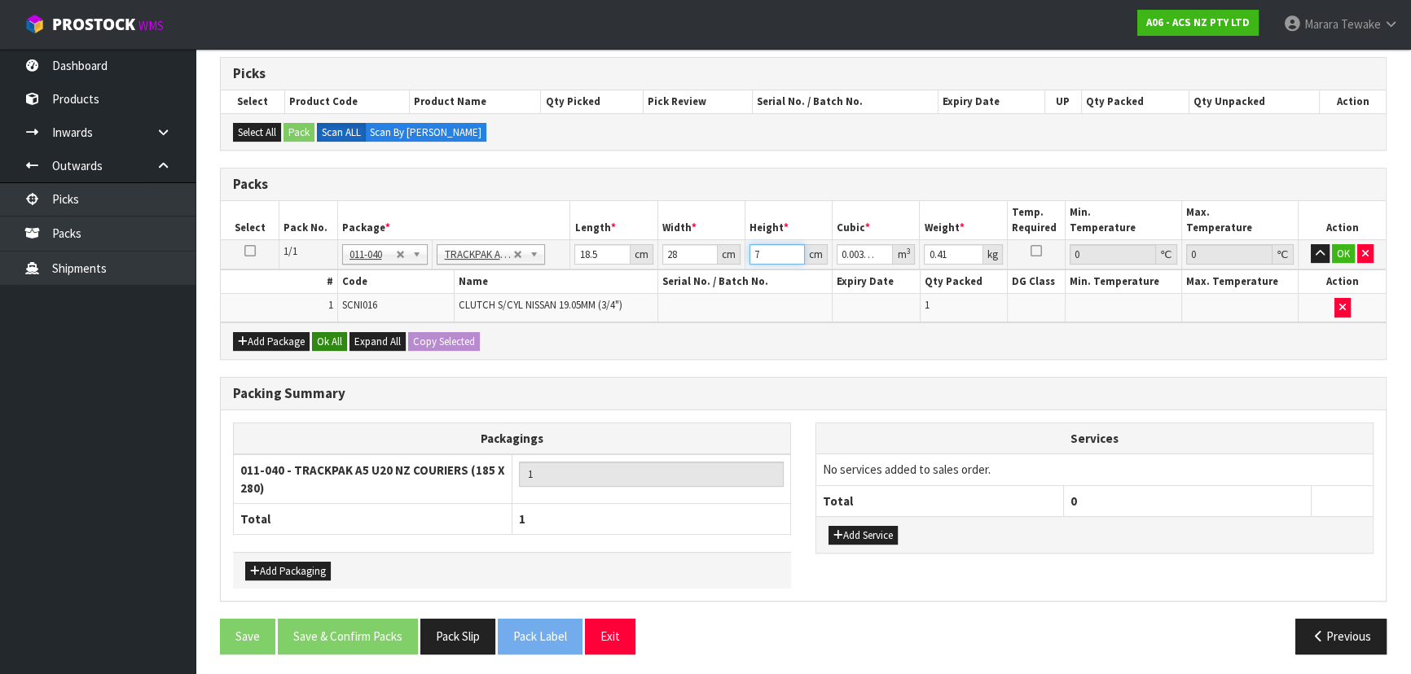
type input "7"
click at [329, 338] on button "Ok All" at bounding box center [329, 342] width 35 height 20
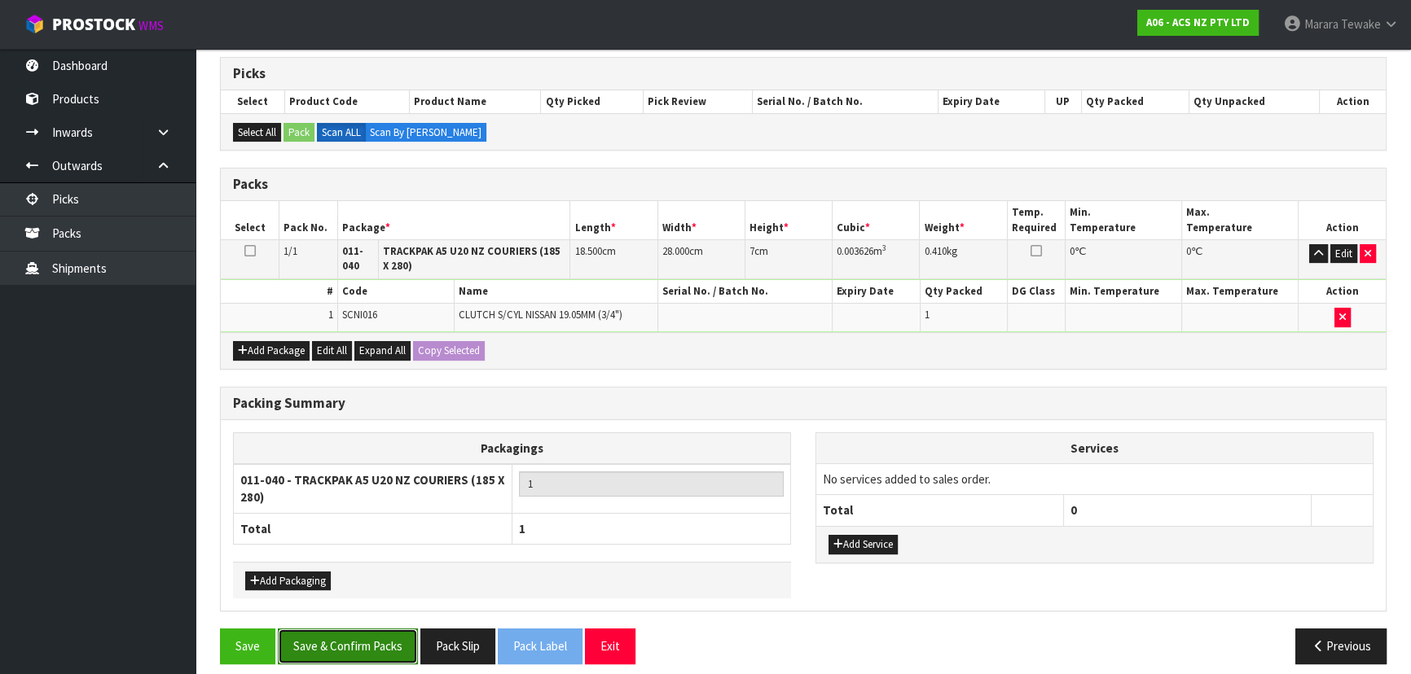
click at [348, 653] on button "Save & Confirm Packs" at bounding box center [348, 646] width 140 height 35
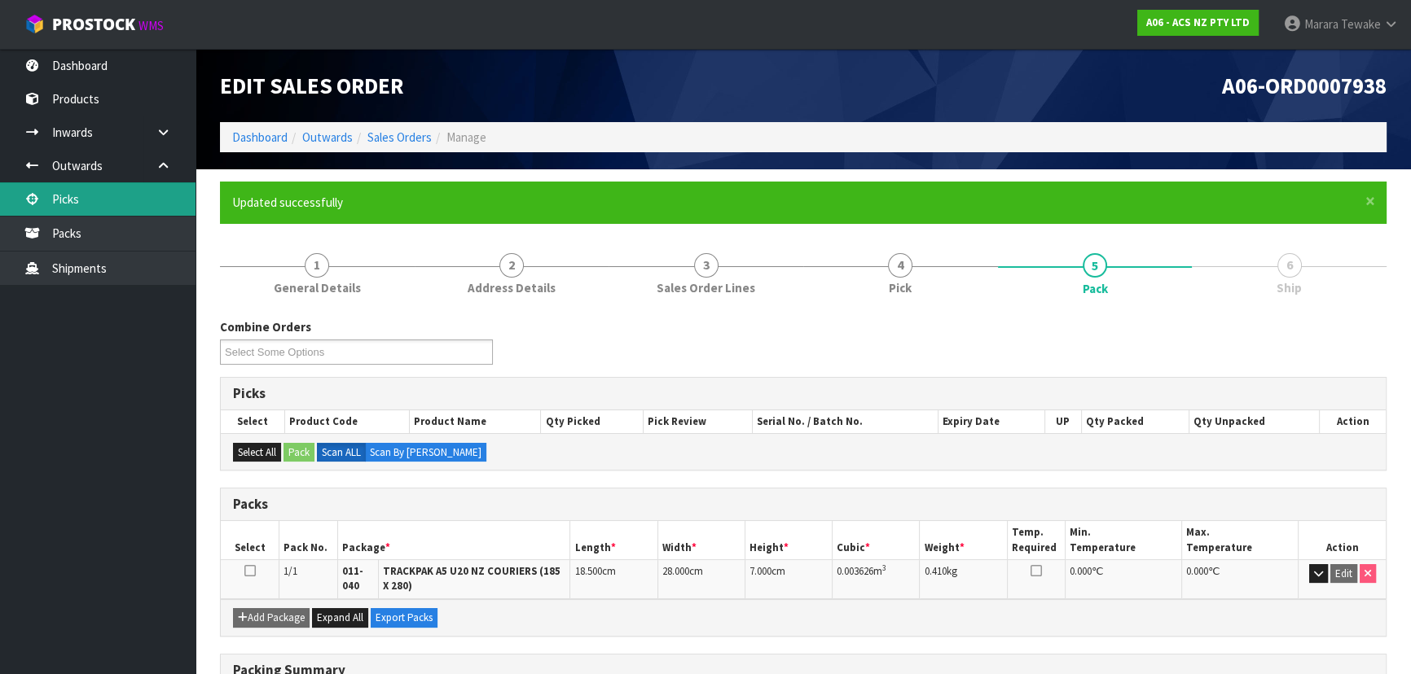
click at [134, 195] on link "Picks" at bounding box center [97, 198] width 195 height 33
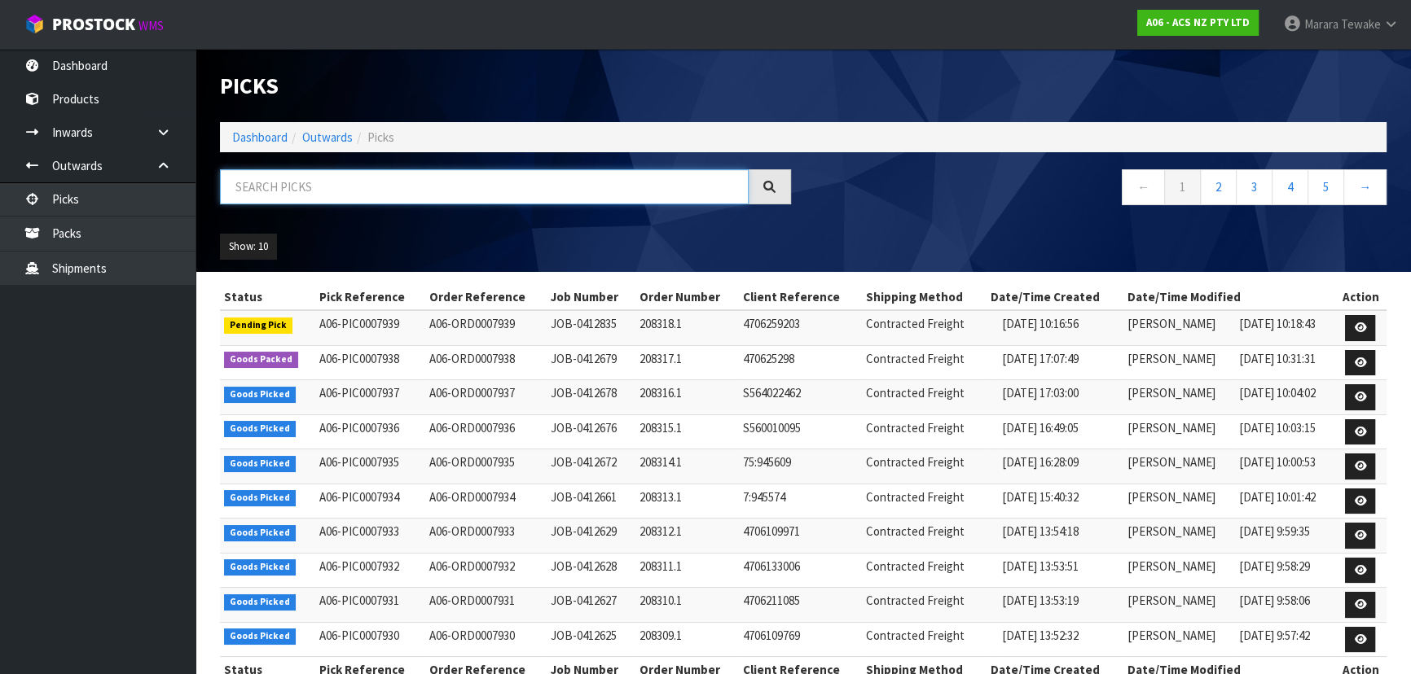
click at [406, 174] on input "text" at bounding box center [484, 186] width 529 height 35
type input "JOB-0412676"
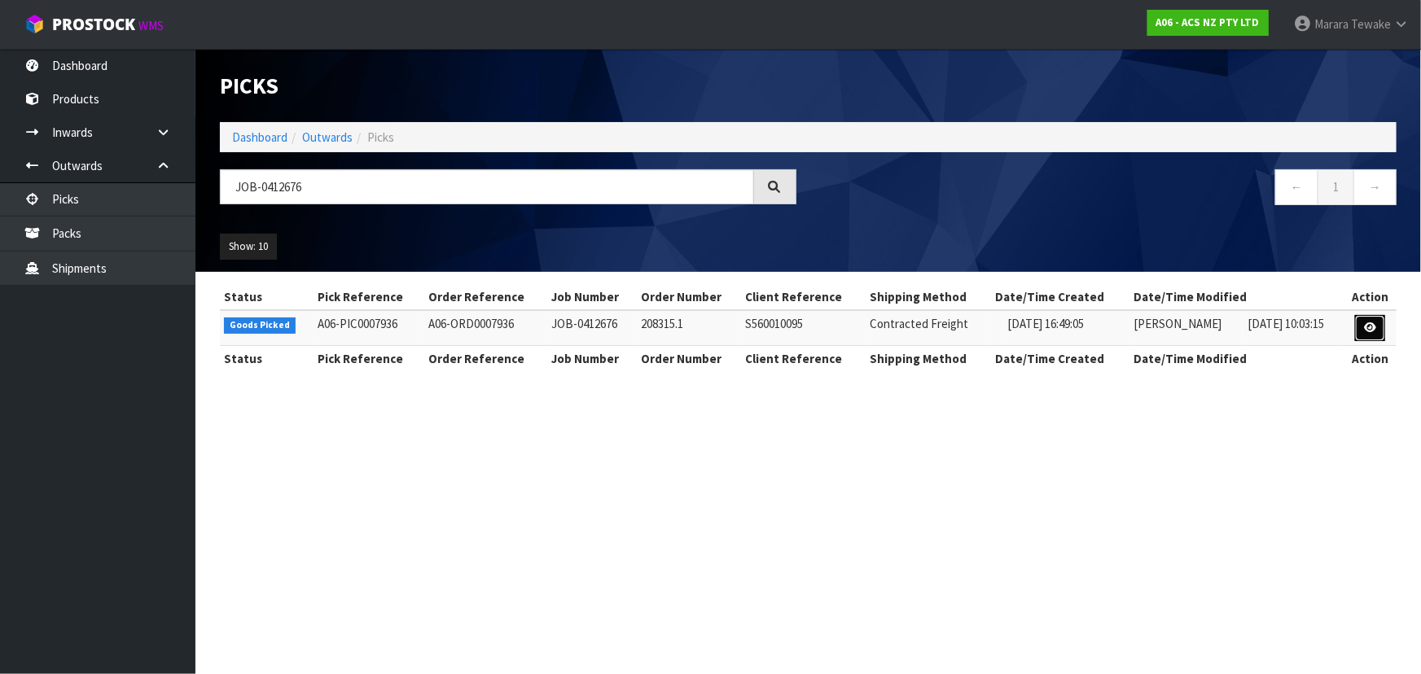
click at [1376, 323] on icon at bounding box center [1370, 328] width 12 height 11
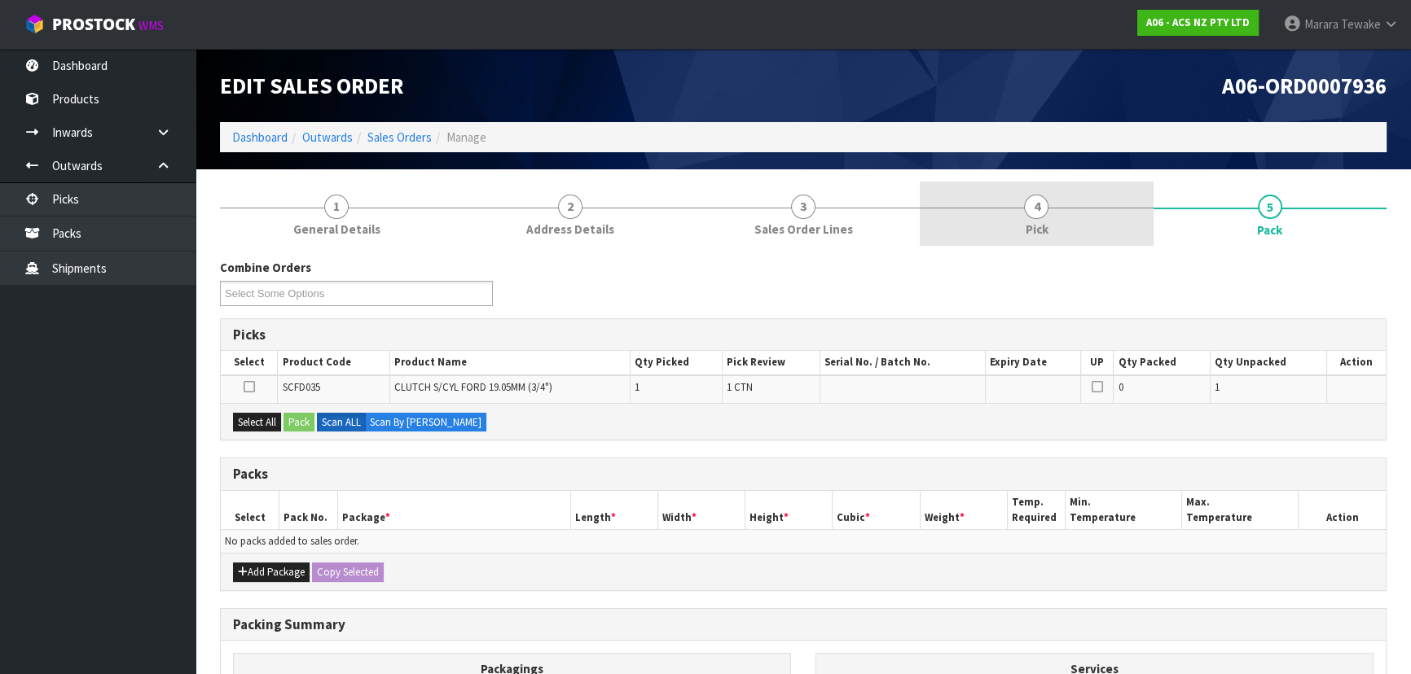
drag, startPoint x: 1137, startPoint y: 234, endPoint x: 1138, endPoint y: 244, distance: 10.6
click at [1136, 234] on link "4 Pick" at bounding box center [1035, 214] width 233 height 64
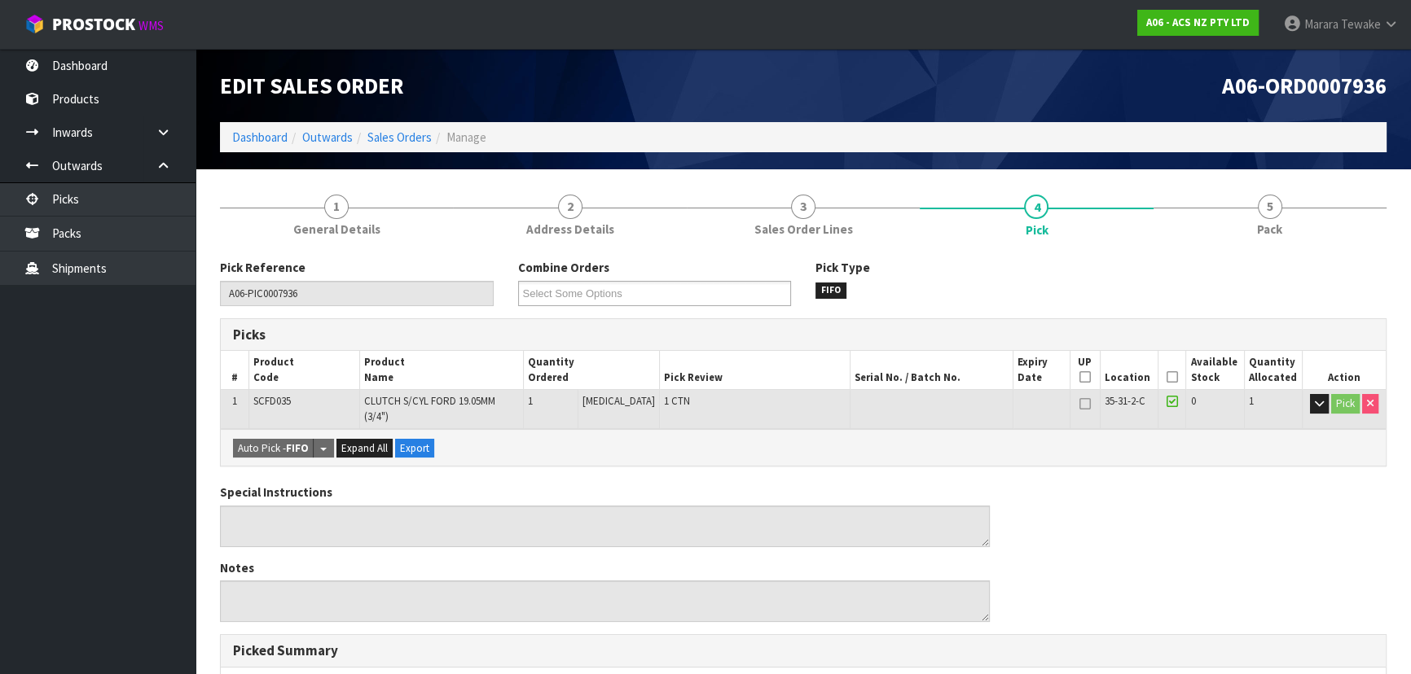
click at [1166, 378] on icon at bounding box center [1171, 377] width 11 height 1
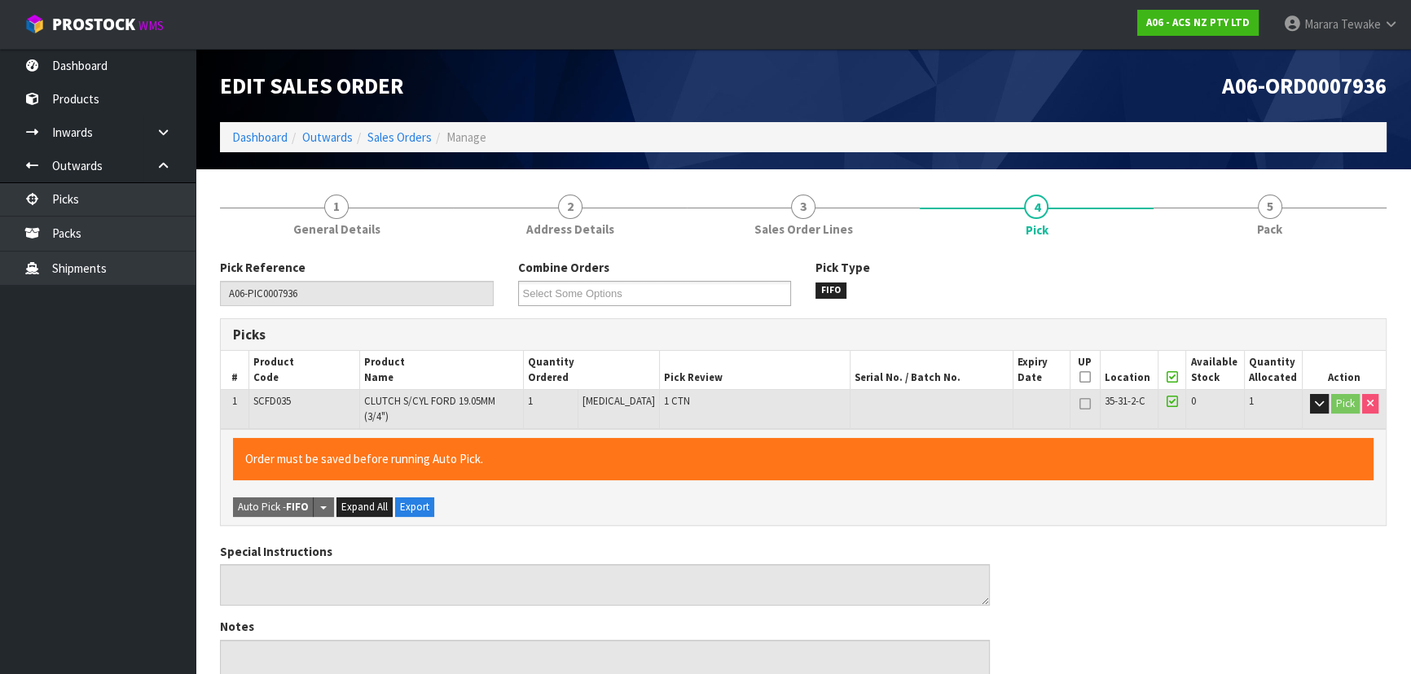
scroll to position [454, 0]
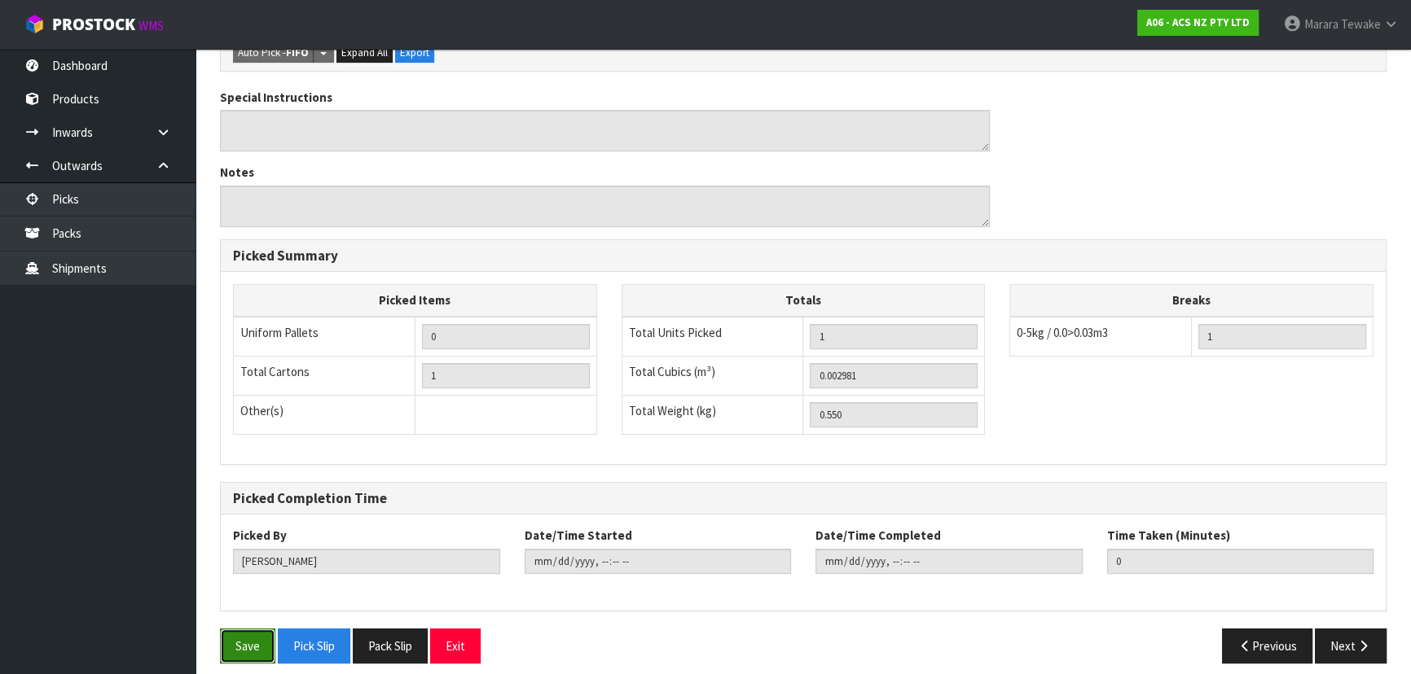
click at [239, 629] on button "Save" at bounding box center [247, 646] width 55 height 35
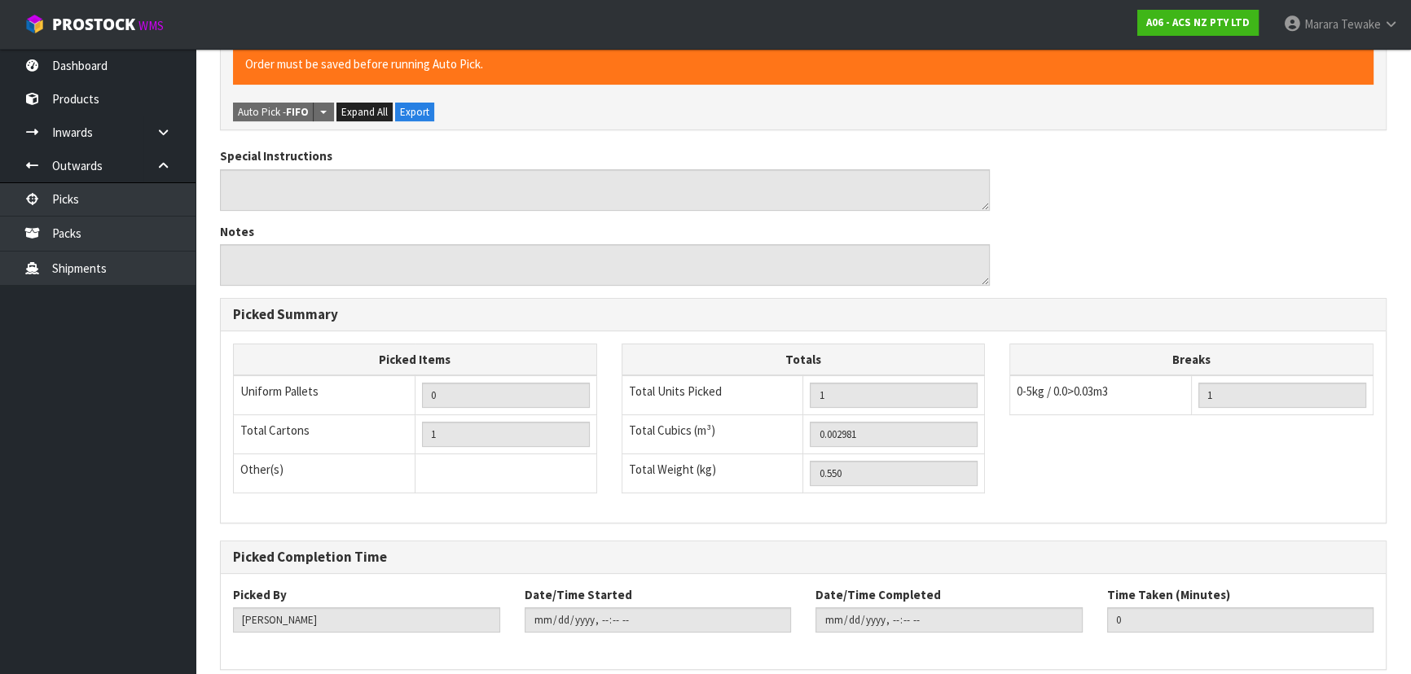
scroll to position [0, 0]
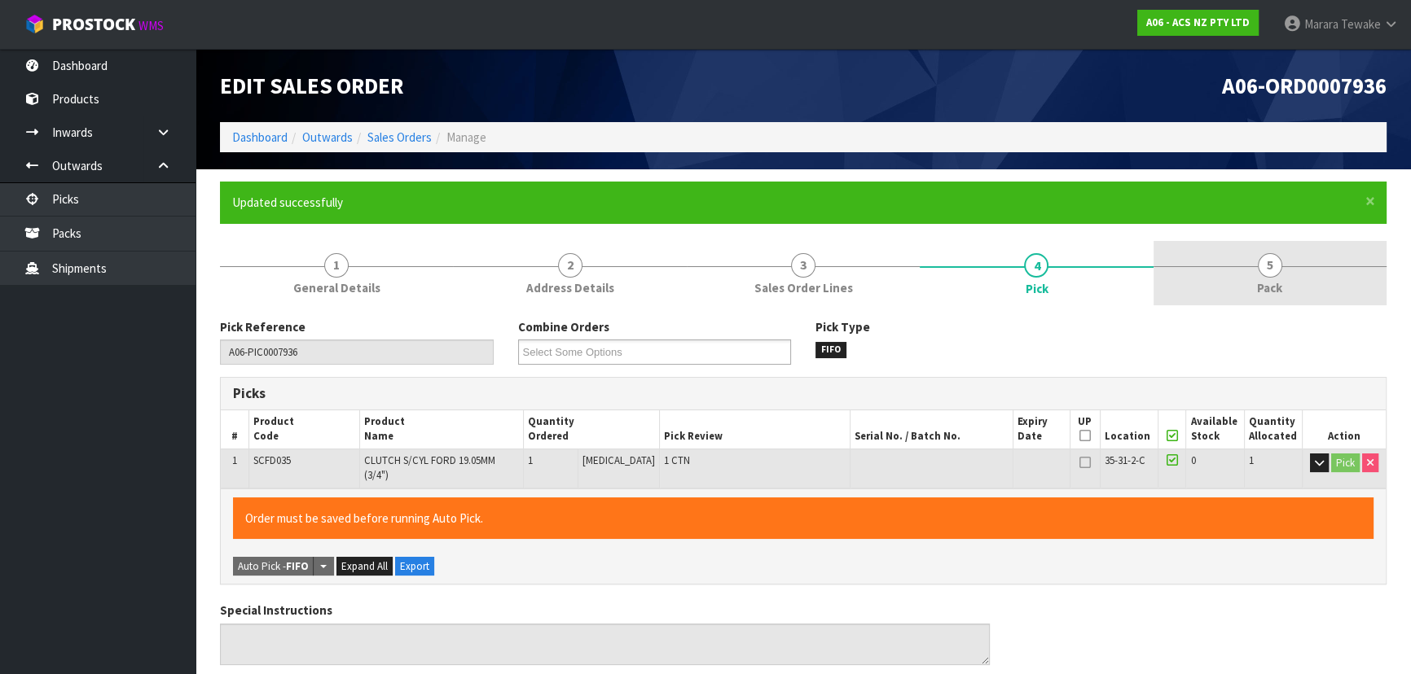
type input "[PERSON_NAME]"
type input "2025-09-16T10:33:37"
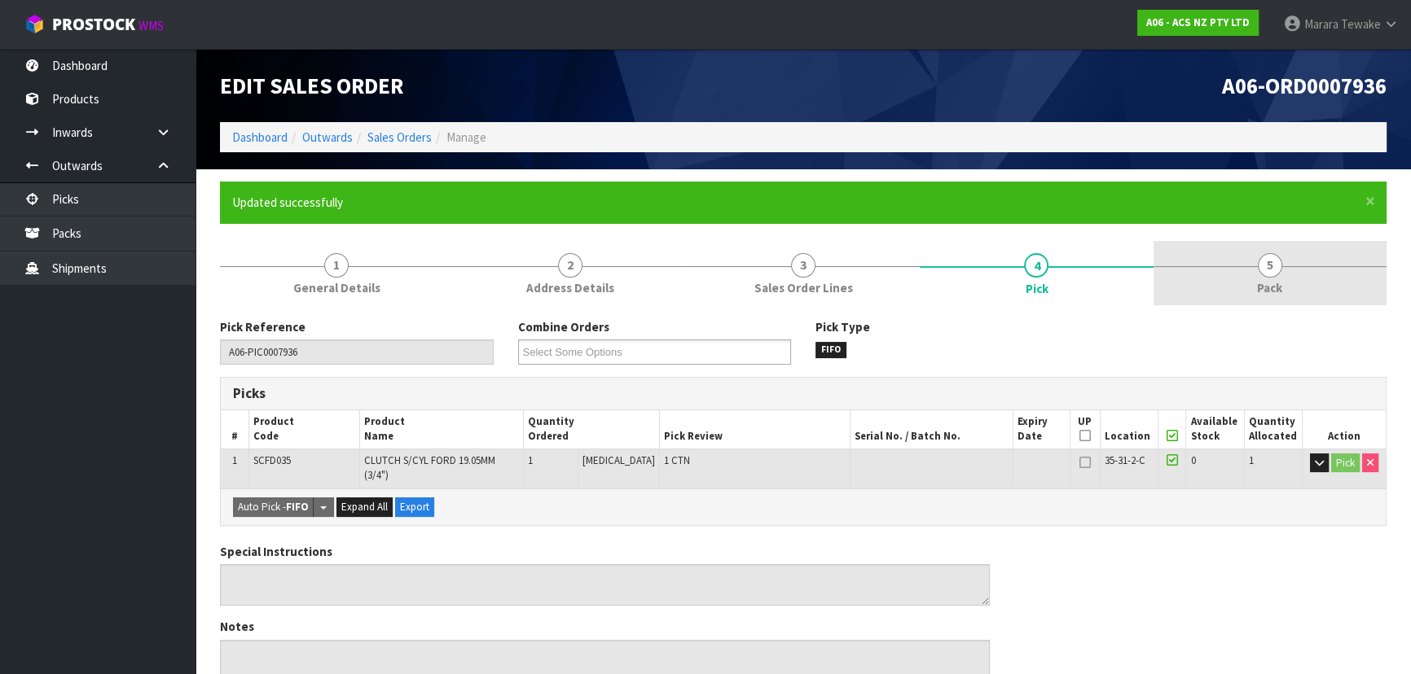
drag, startPoint x: 1254, startPoint y: 267, endPoint x: 1246, endPoint y: 270, distance: 8.5
click at [1253, 267] on link "5 Pack" at bounding box center [1269, 273] width 233 height 64
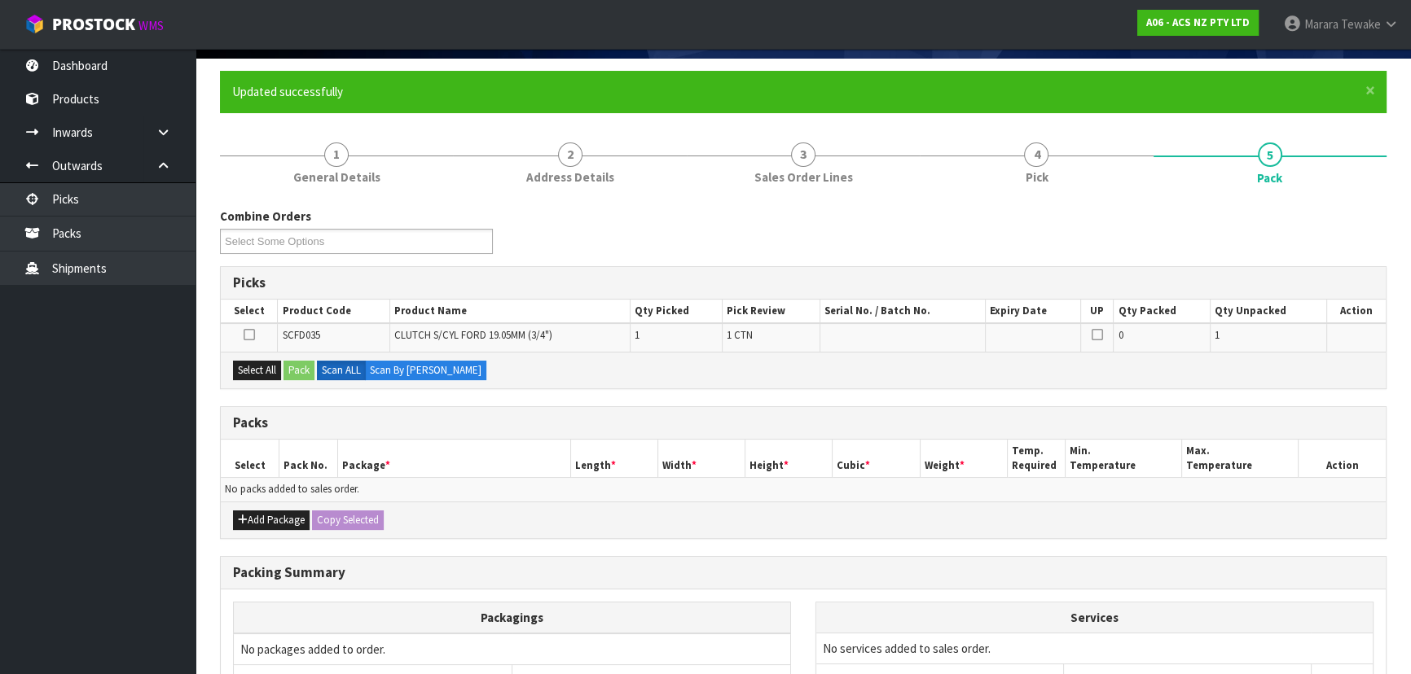
scroll to position [273, 0]
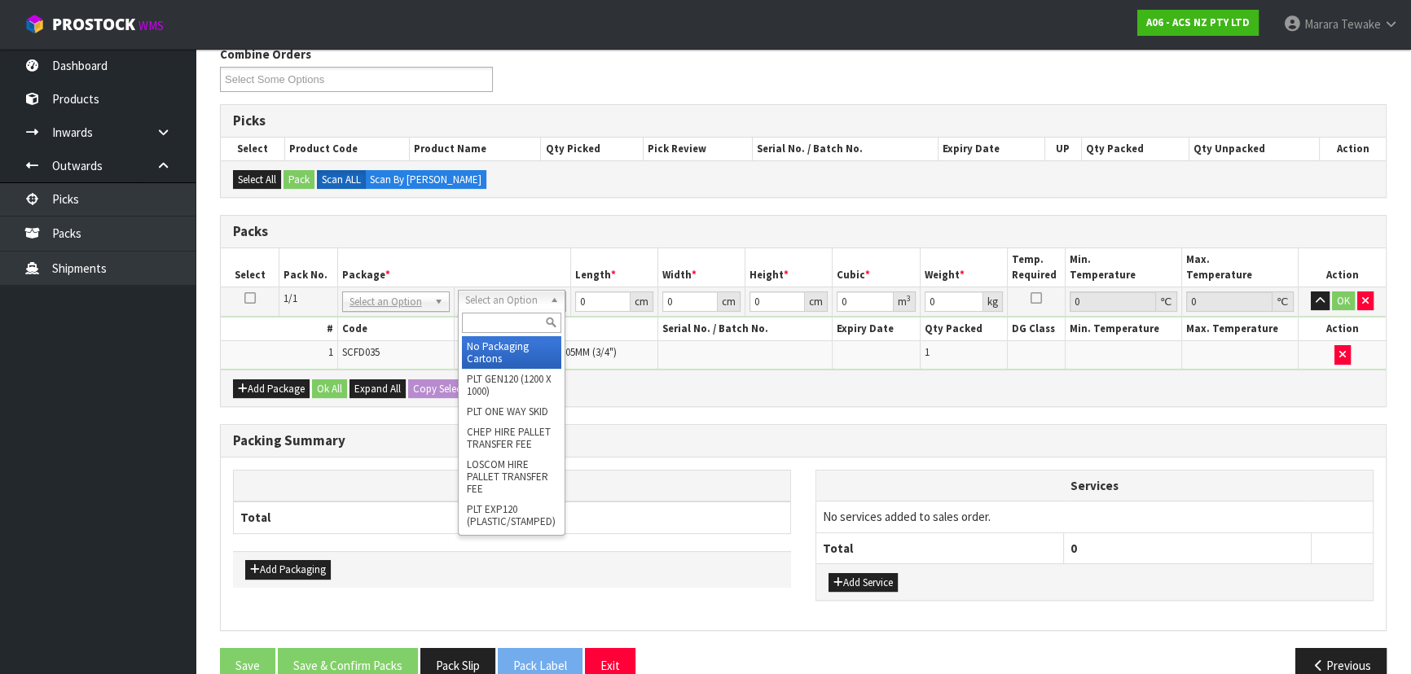
click at [497, 327] on input "text" at bounding box center [511, 323] width 99 height 20
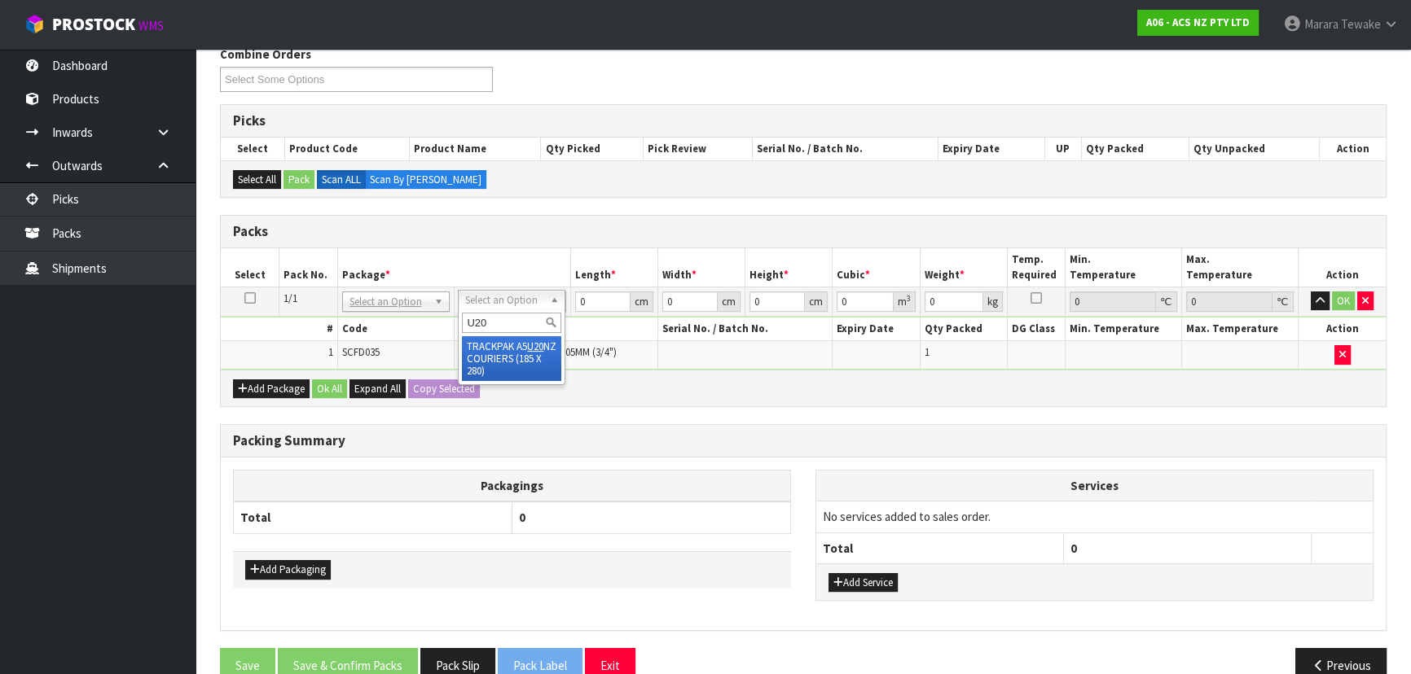
type input "U20"
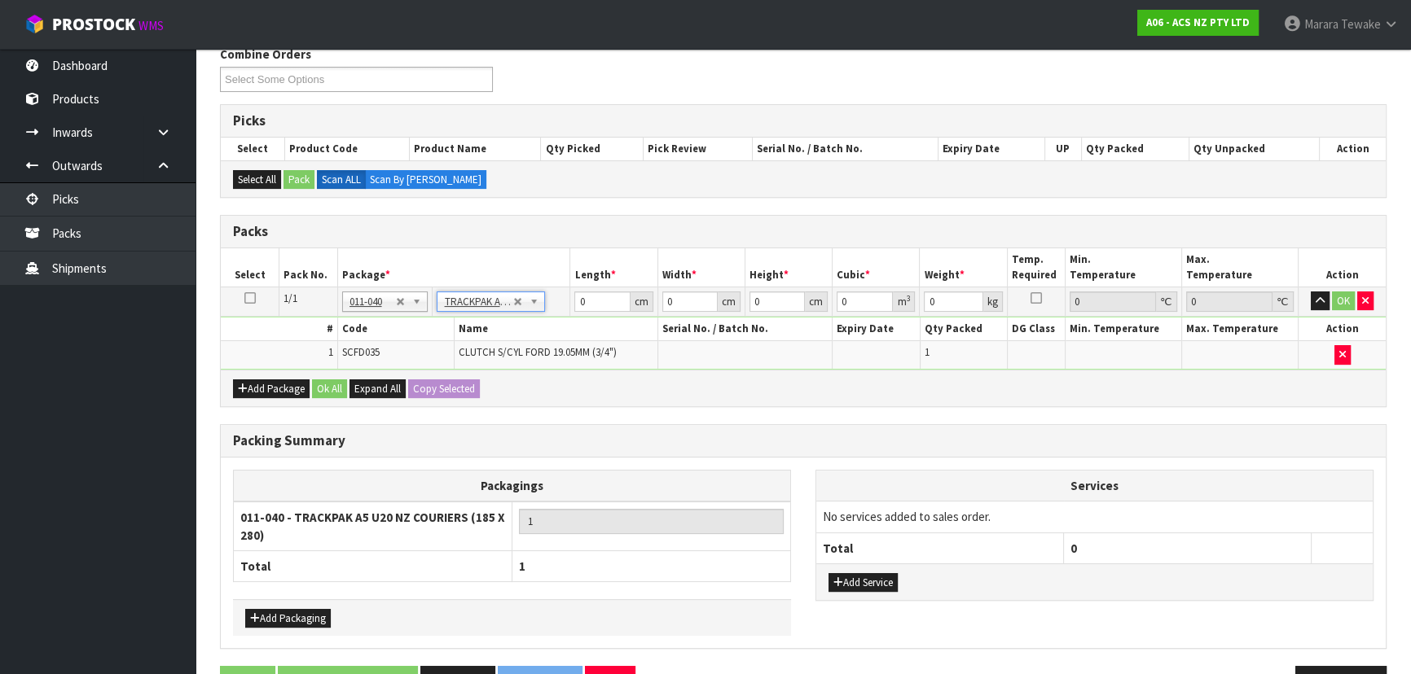
type input "18.5"
type input "28"
type input "0.01"
type input "0.000005"
type input "0.56"
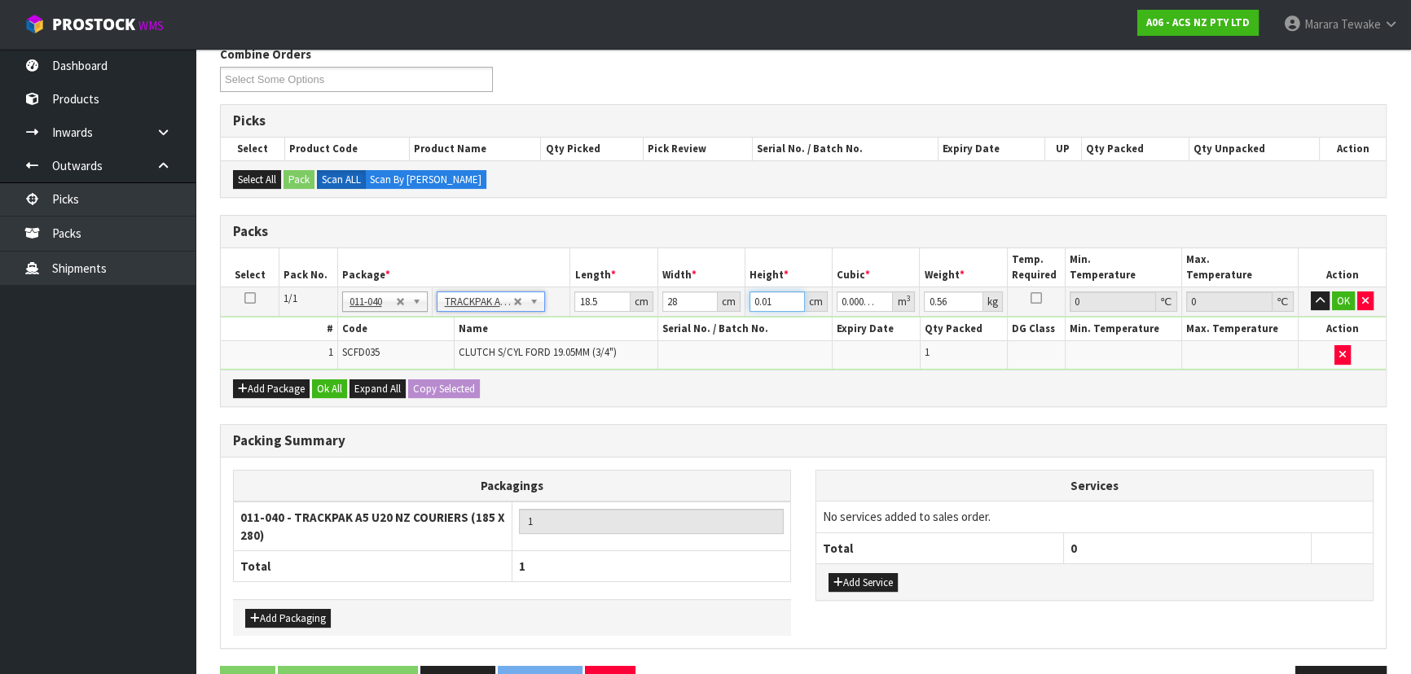
drag, startPoint x: 781, startPoint y: 301, endPoint x: 704, endPoint y: 278, distance: 80.7
click at [708, 283] on table "Select Pack No. Package * Length * Width * Height * Cubic * Weight * Temp. Requ…" at bounding box center [803, 308] width 1165 height 121
type input "8"
type input "0.004144"
type input "8"
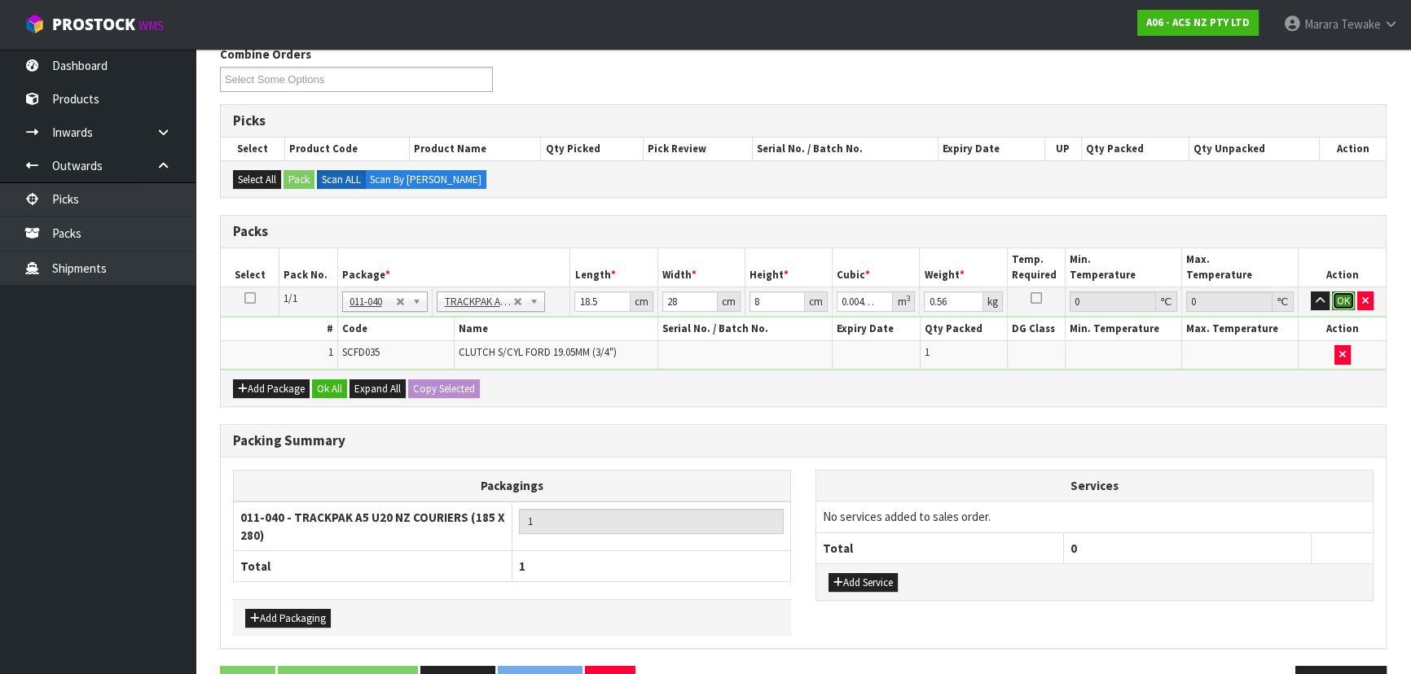
click at [1343, 299] on button "OK" at bounding box center [1343, 302] width 23 height 20
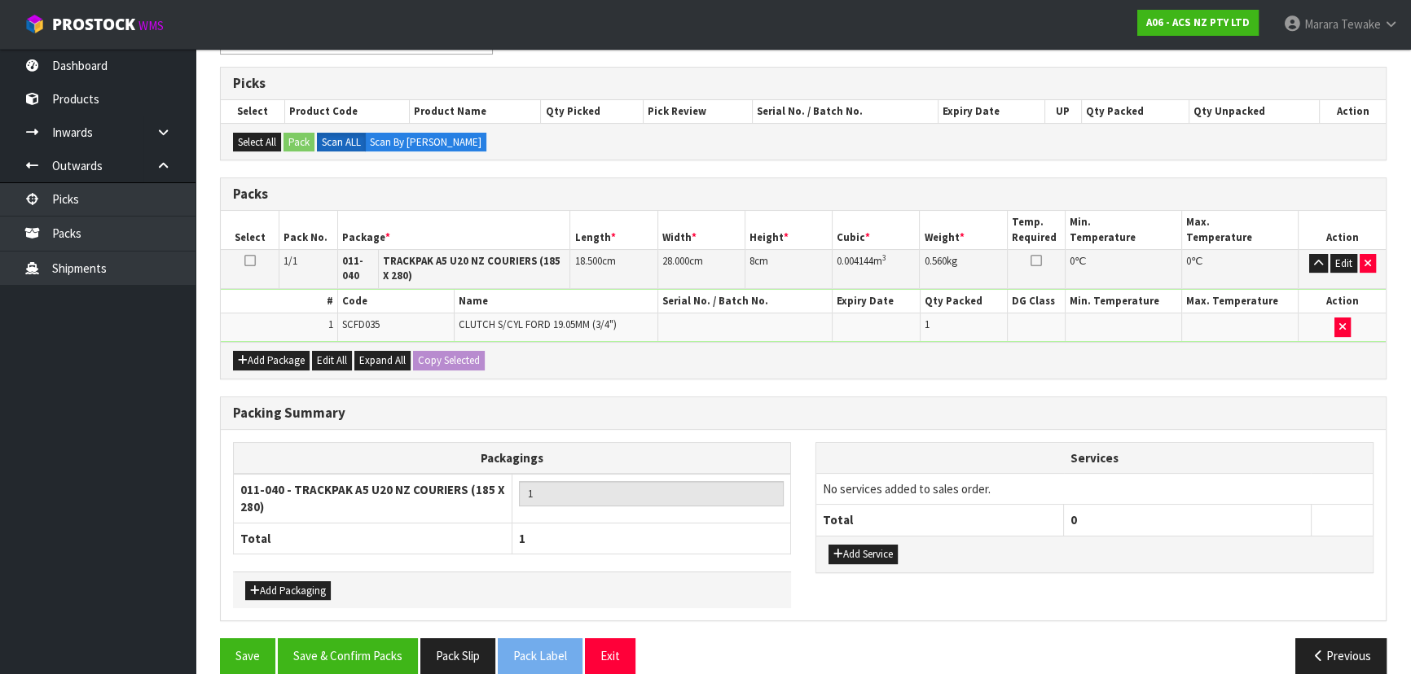
scroll to position [330, 0]
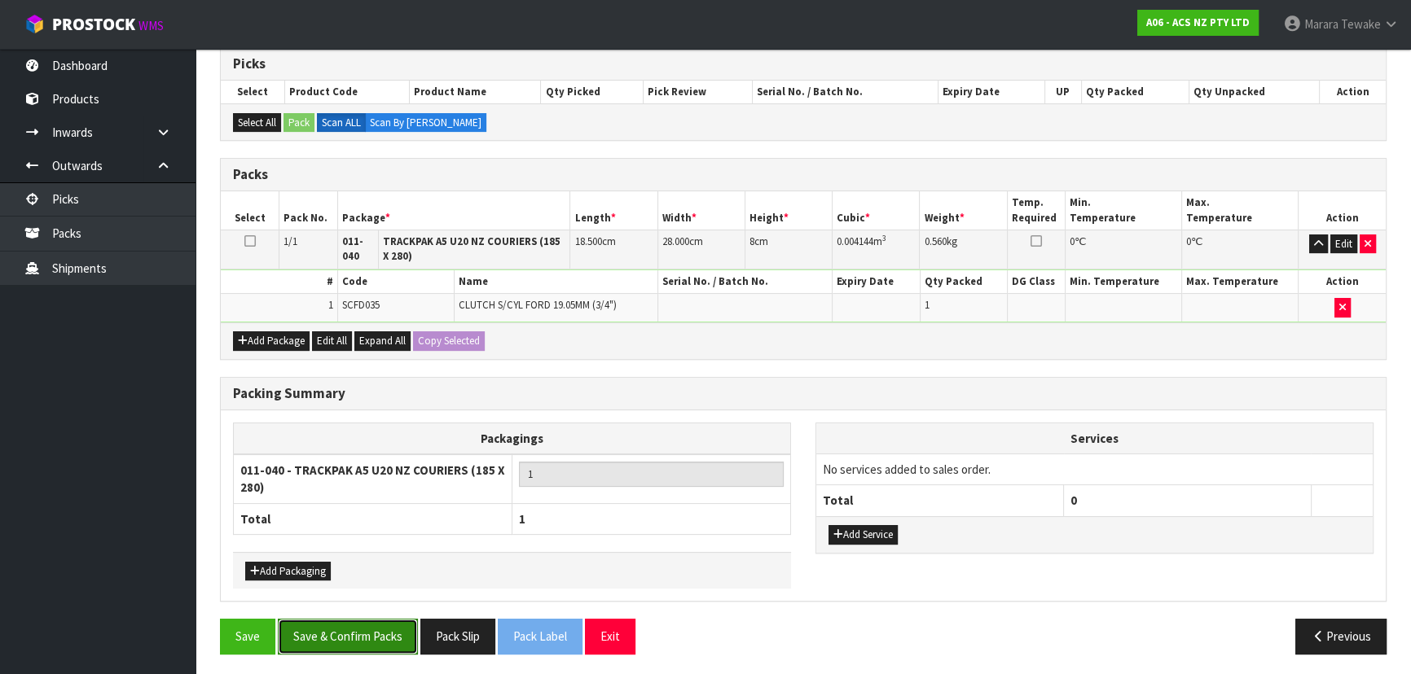
click at [388, 638] on button "Save & Confirm Packs" at bounding box center [348, 636] width 140 height 35
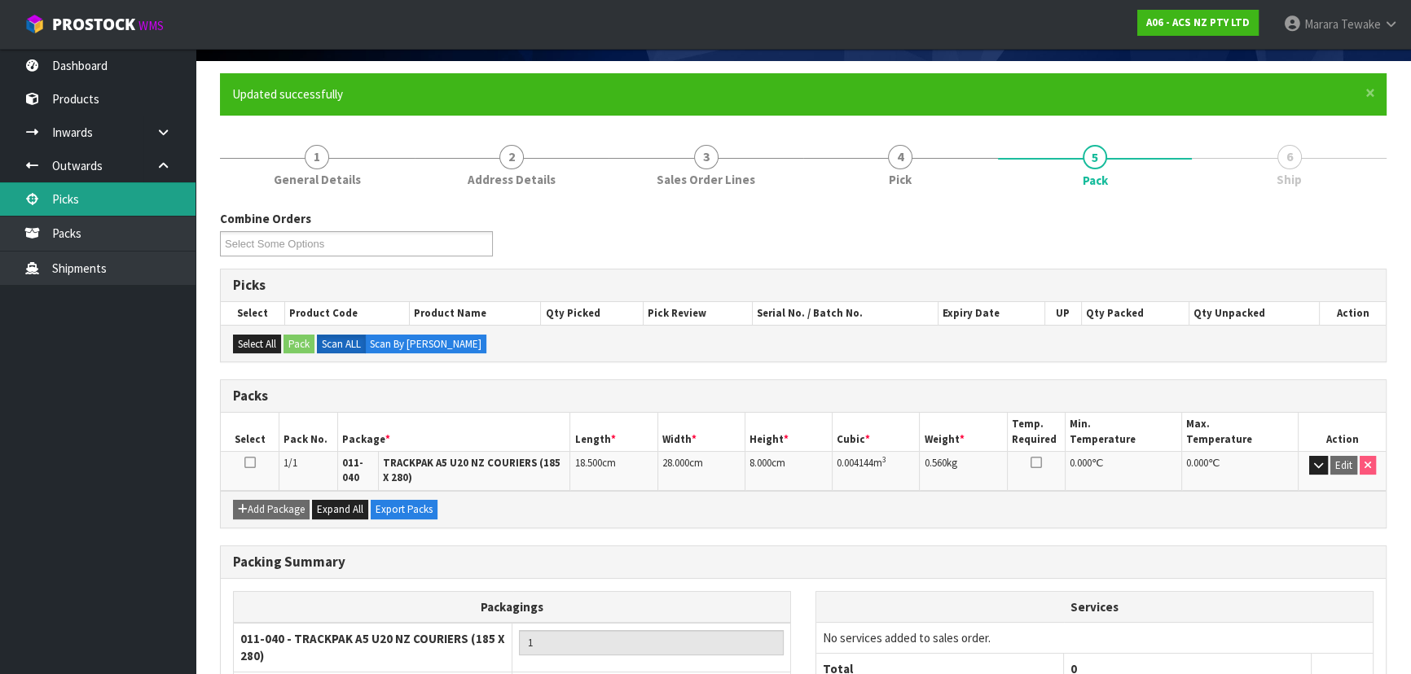
scroll to position [0, 0]
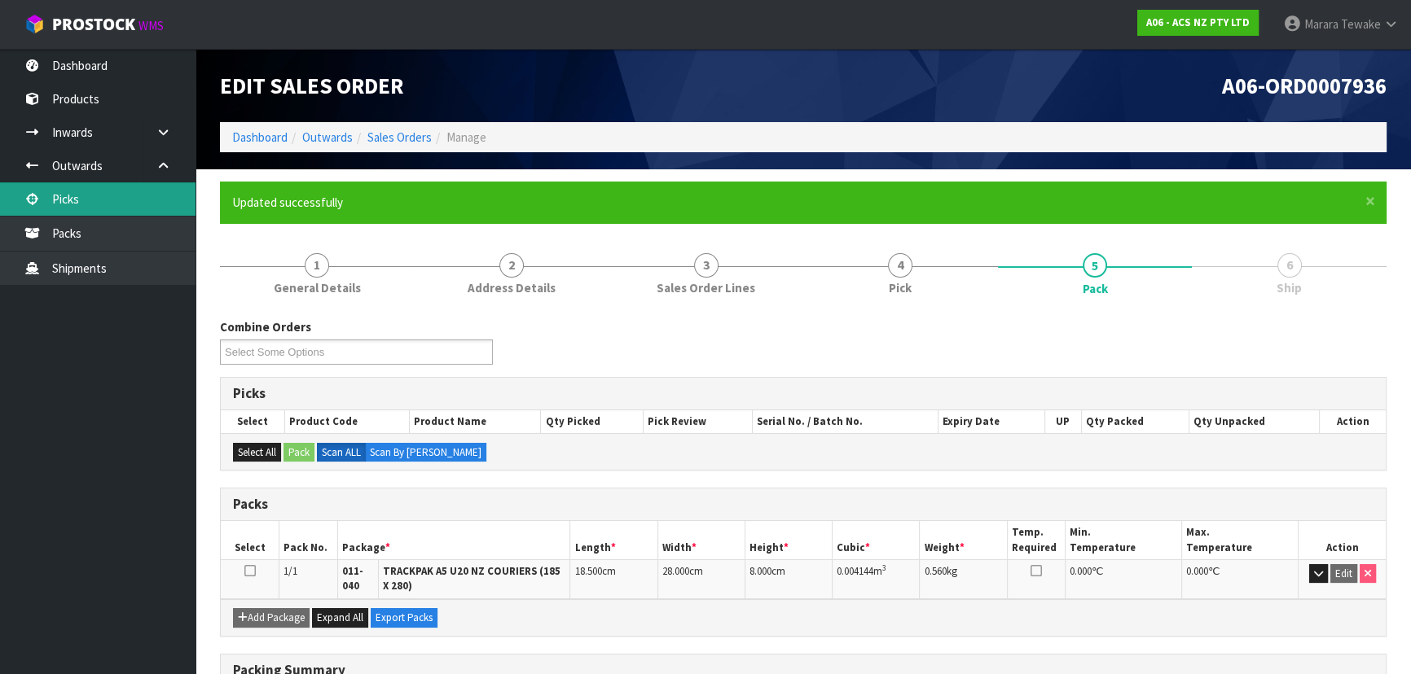
click at [155, 187] on link "Picks" at bounding box center [97, 198] width 195 height 33
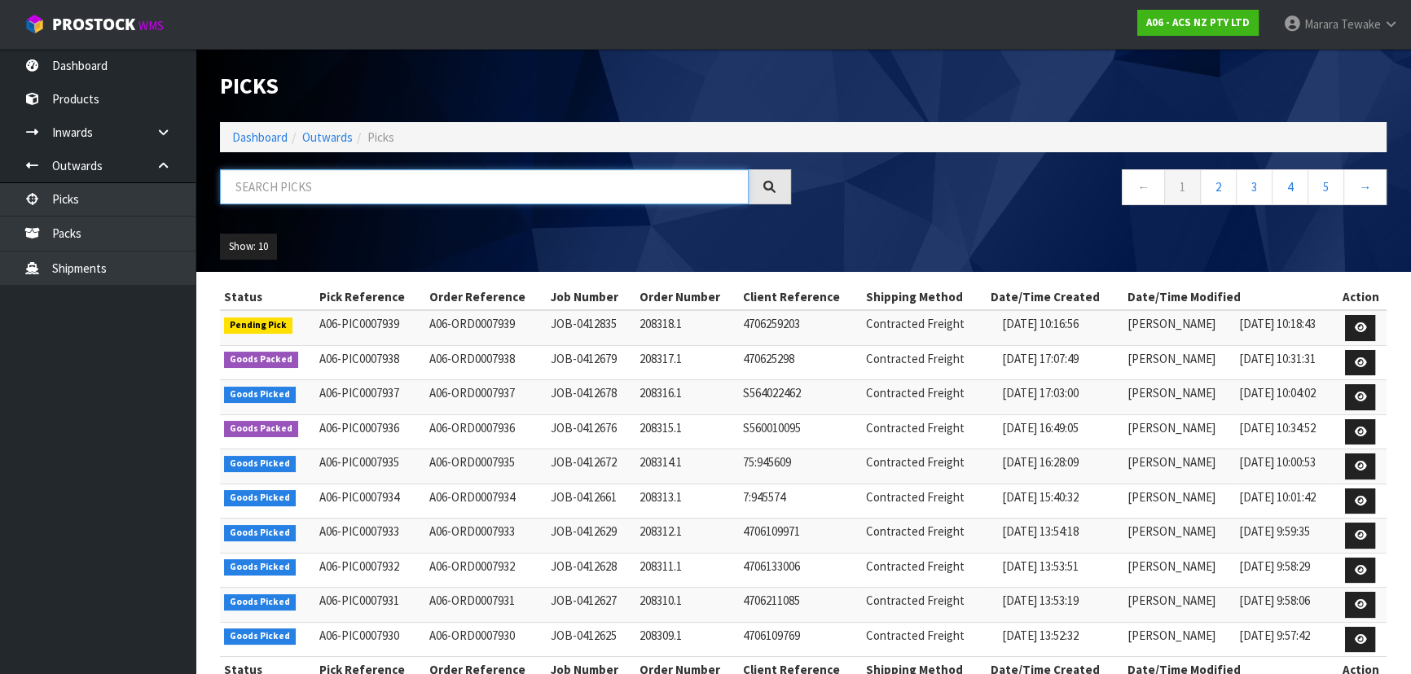
click at [253, 188] on input "text" at bounding box center [484, 186] width 529 height 35
type input "JOB-0412678"
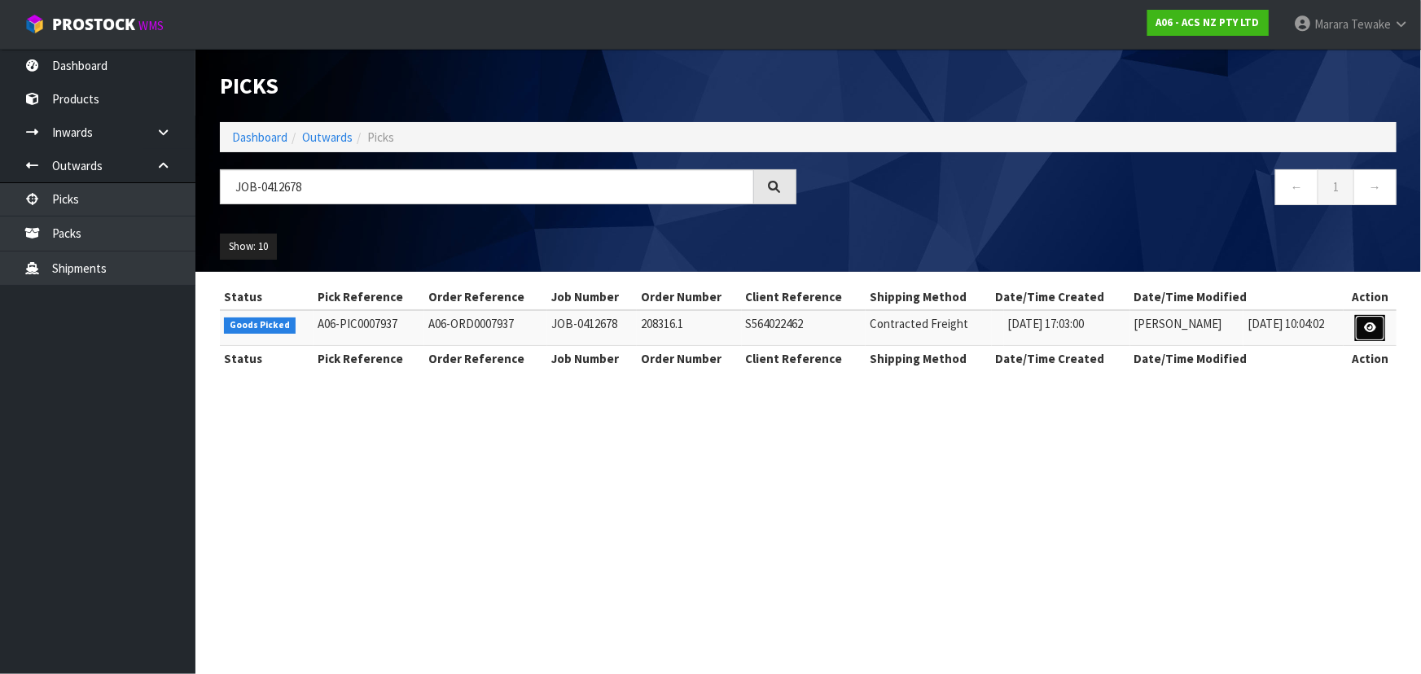
click at [1369, 320] on link at bounding box center [1370, 328] width 30 height 26
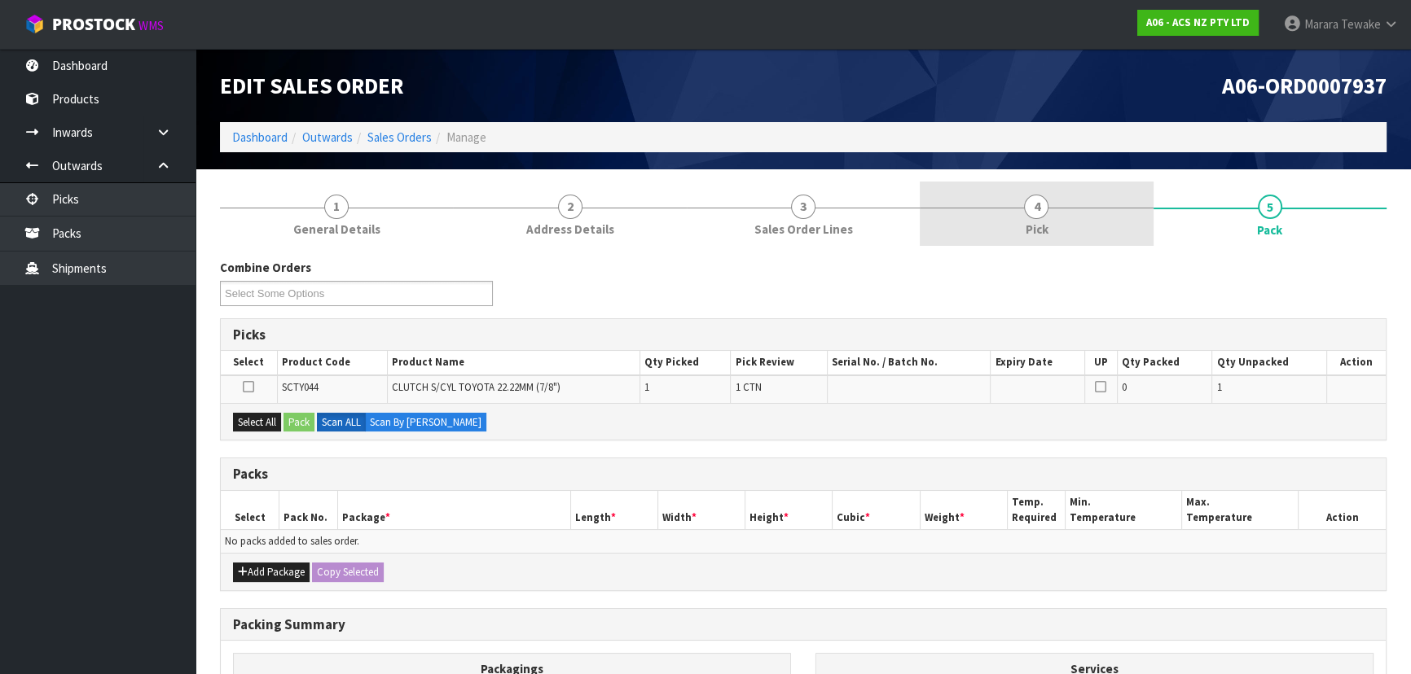
click at [1095, 226] on link "4 Pick" at bounding box center [1035, 214] width 233 height 64
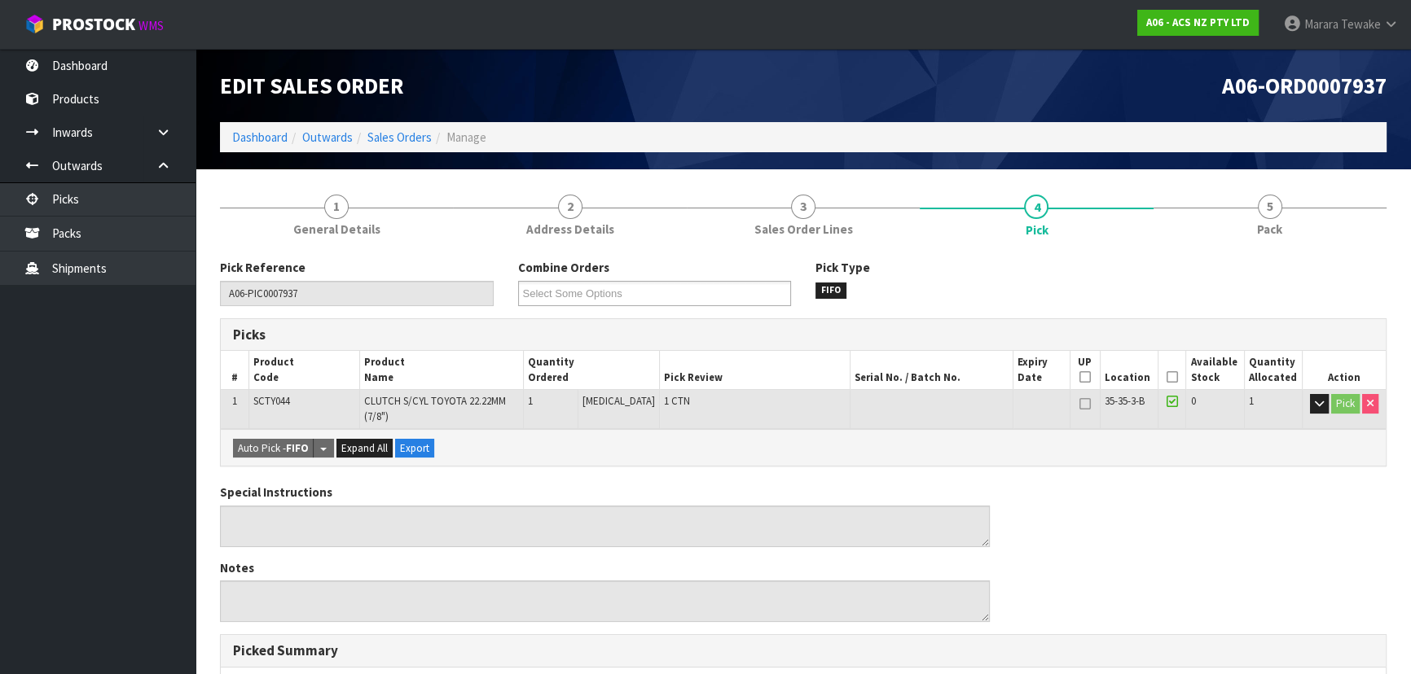
click at [1166, 378] on icon at bounding box center [1171, 377] width 11 height 1
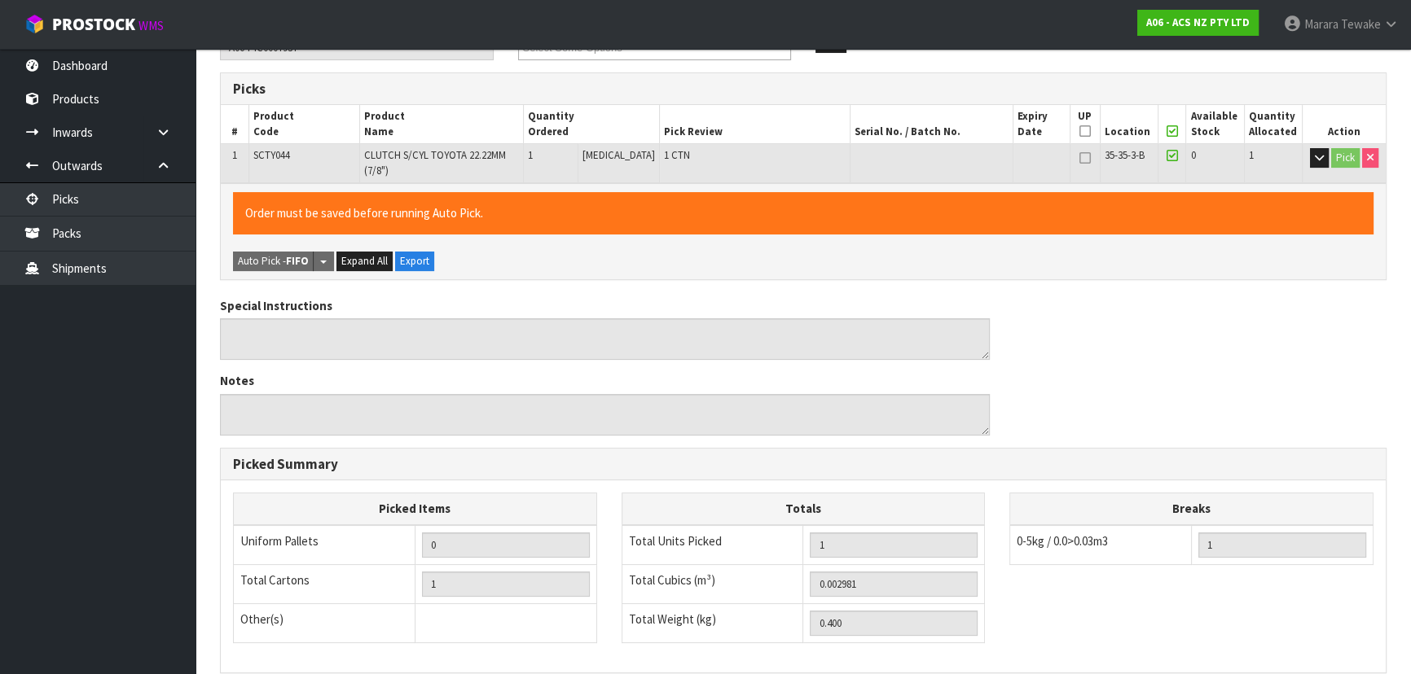
scroll to position [465, 0]
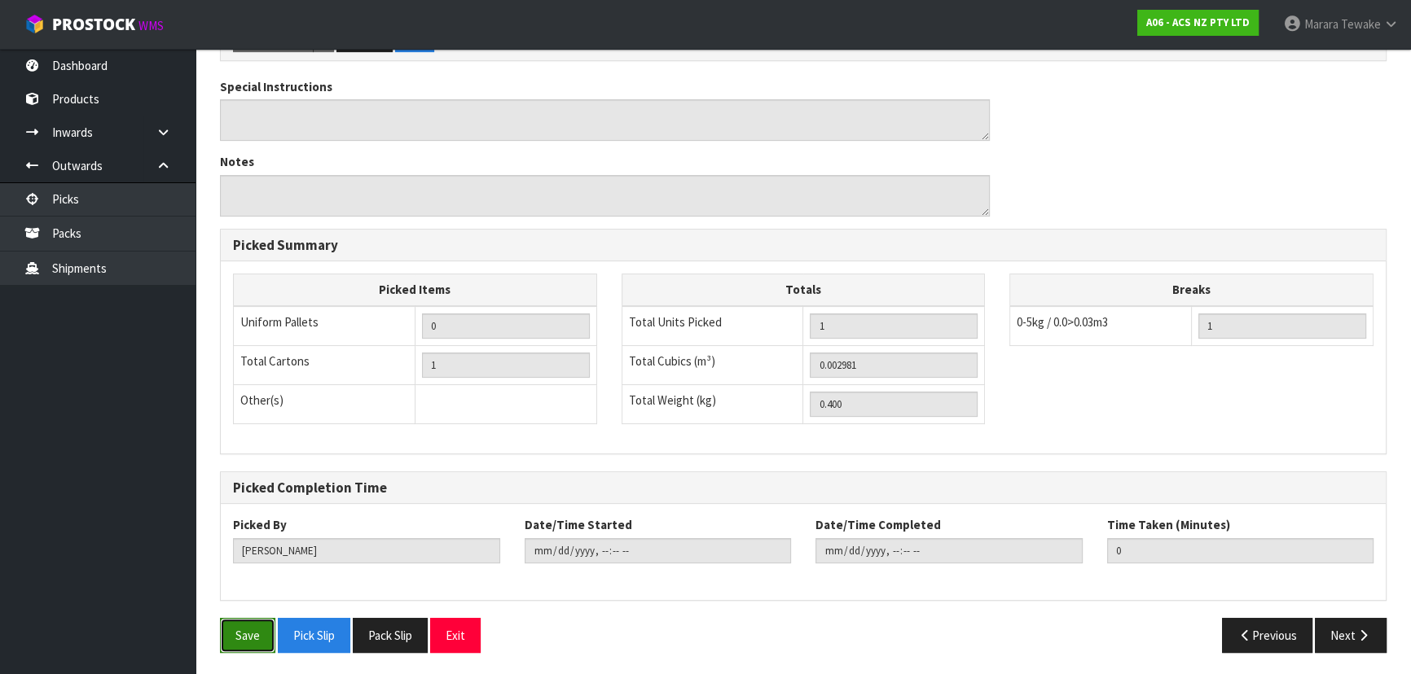
click at [244, 637] on button "Save" at bounding box center [247, 635] width 55 height 35
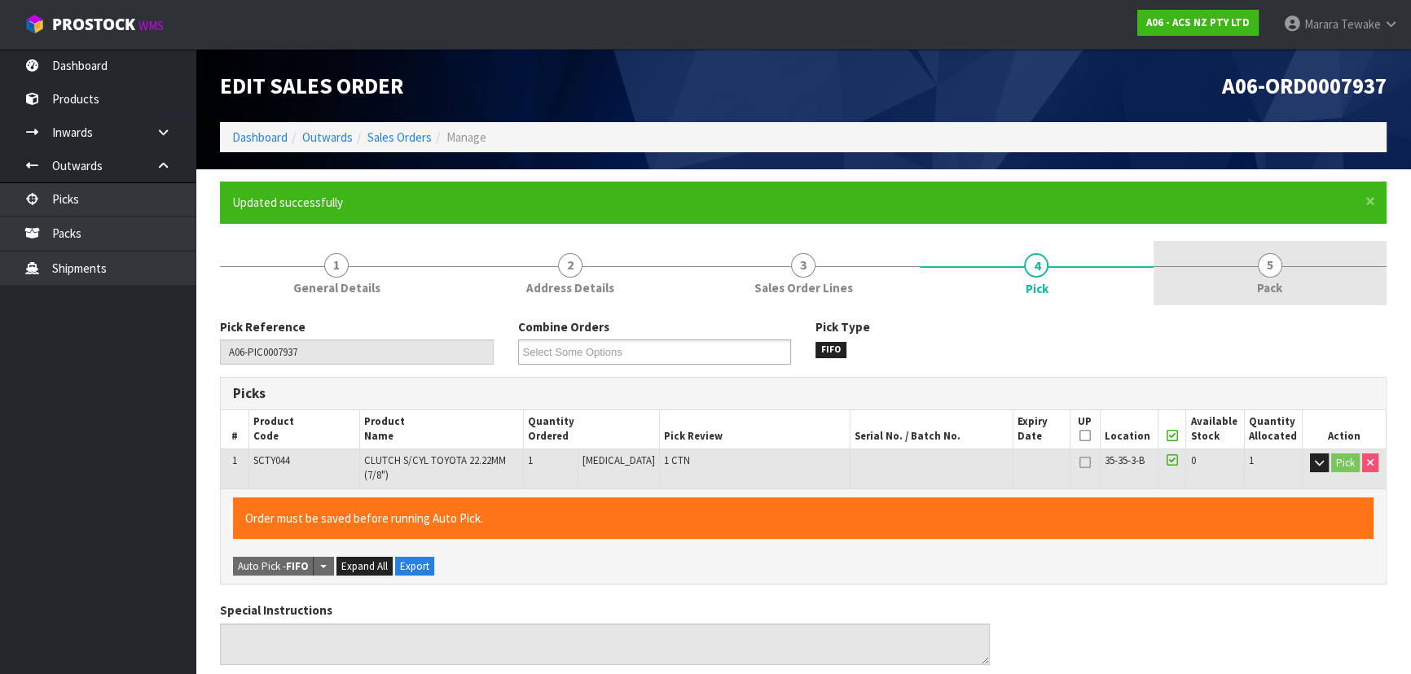
type input "[PERSON_NAME]"
type input "2025-09-16T10:36:53"
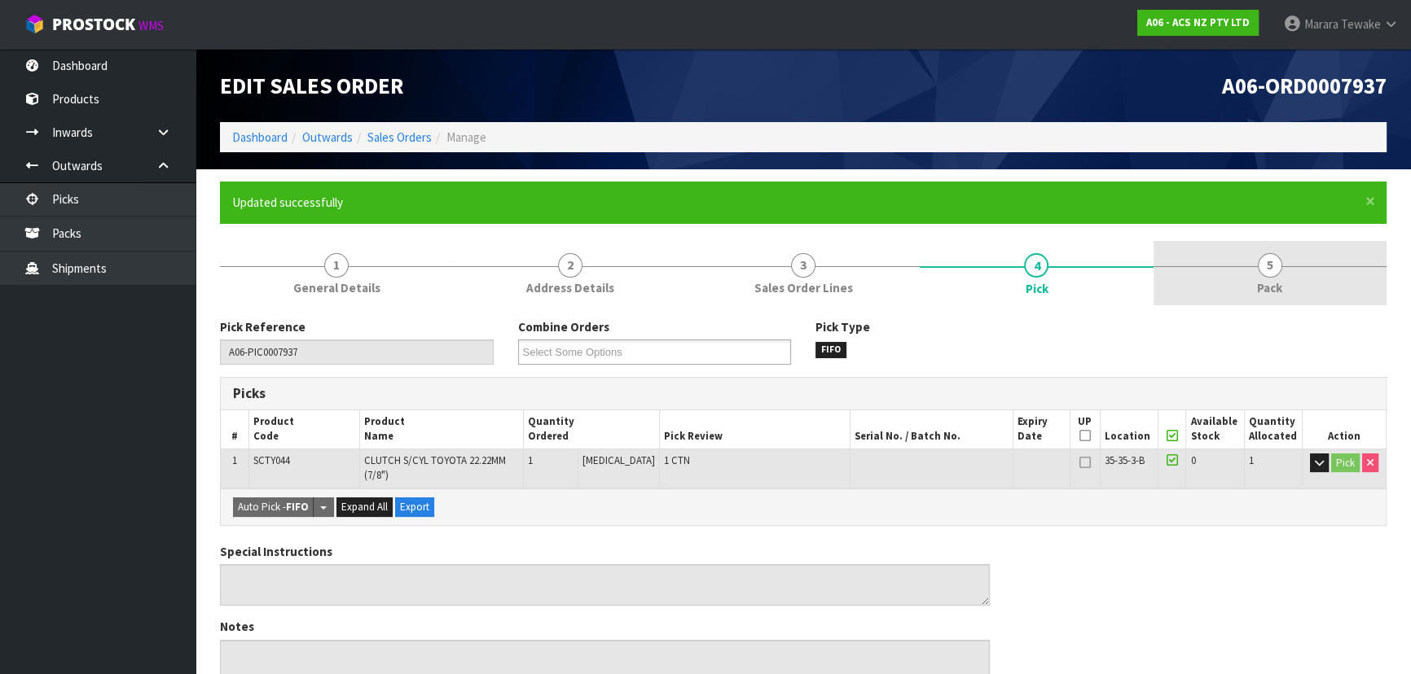
click at [1258, 279] on span "Pack" at bounding box center [1269, 287] width 25 height 17
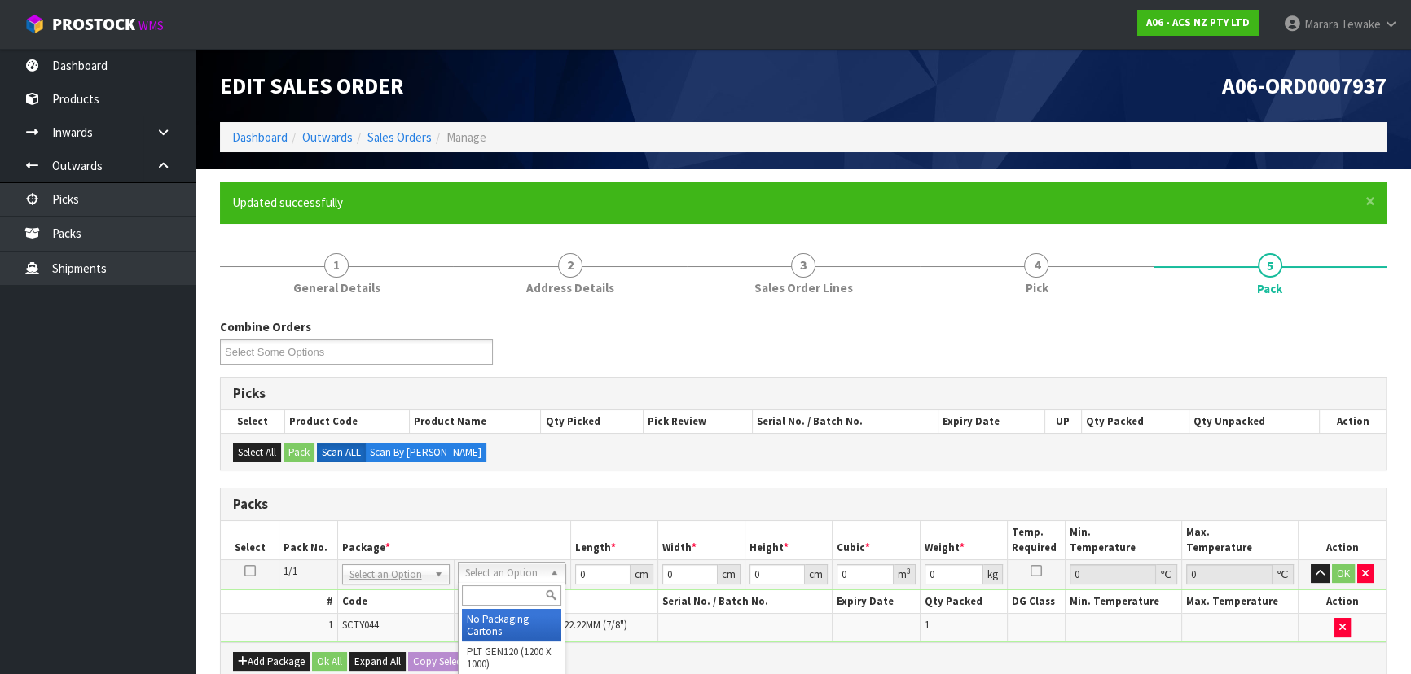
click at [517, 591] on input "text" at bounding box center [511, 596] width 99 height 20
type input "U20"
type input "18.5"
type input "28"
type input "0.01"
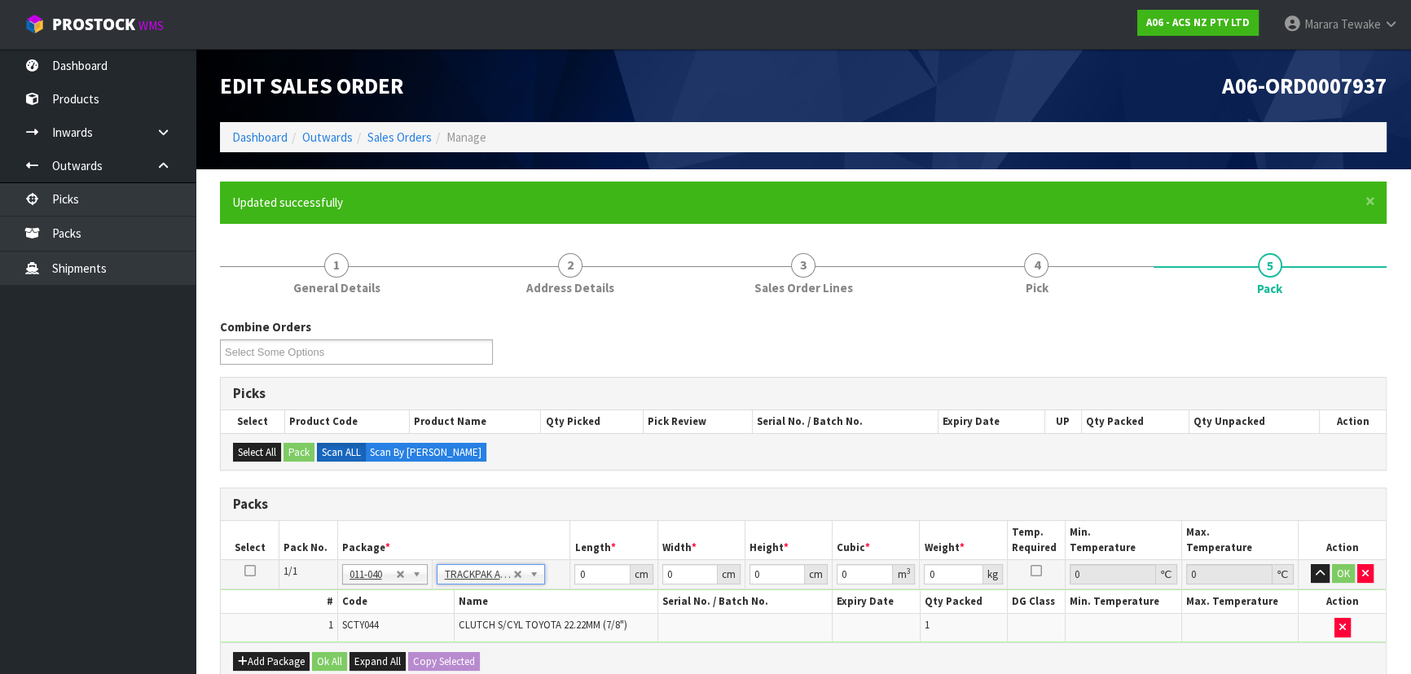
type input "0.000005"
type input "0.41"
drag, startPoint x: 711, startPoint y: 565, endPoint x: 680, endPoint y: 554, distance: 33.0
click at [688, 557] on table "Select Pack No. Package * Length * Width * Height * Cubic * Weight * Temp. Requ…" at bounding box center [803, 581] width 1165 height 121
type input "9"
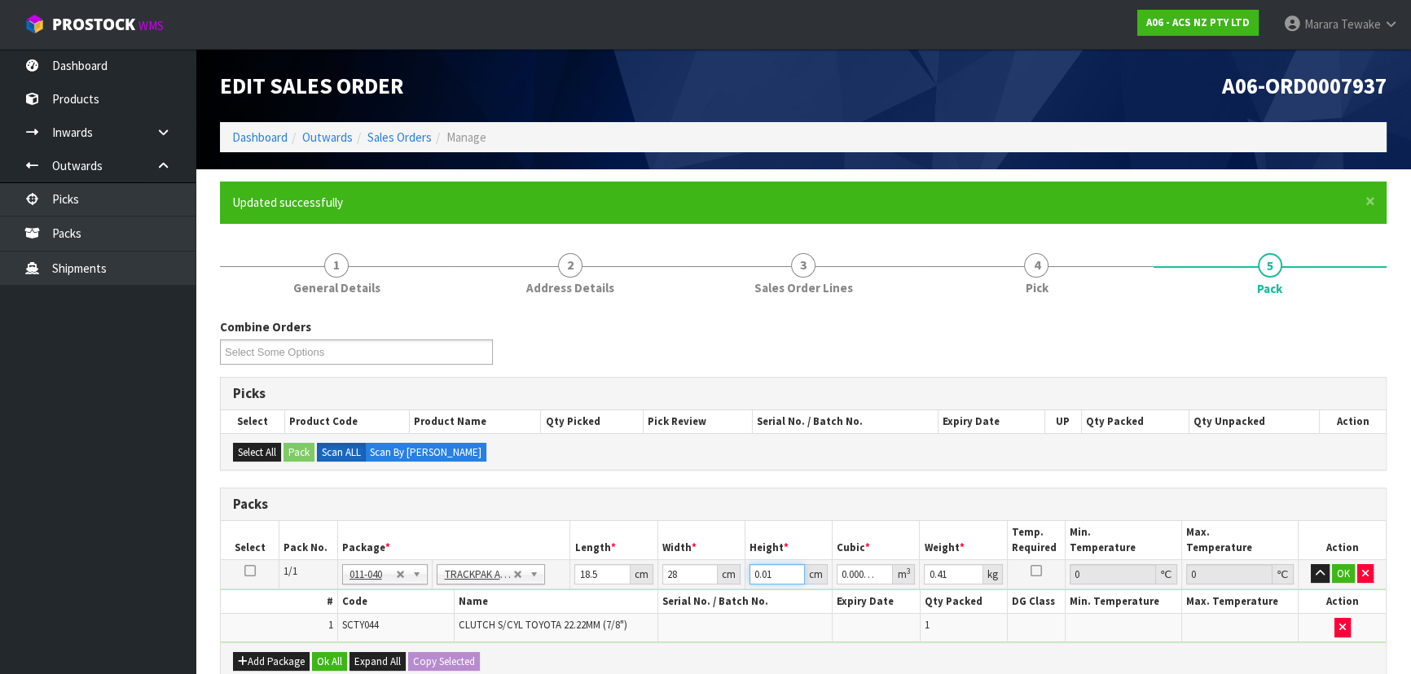
type input "0.004662"
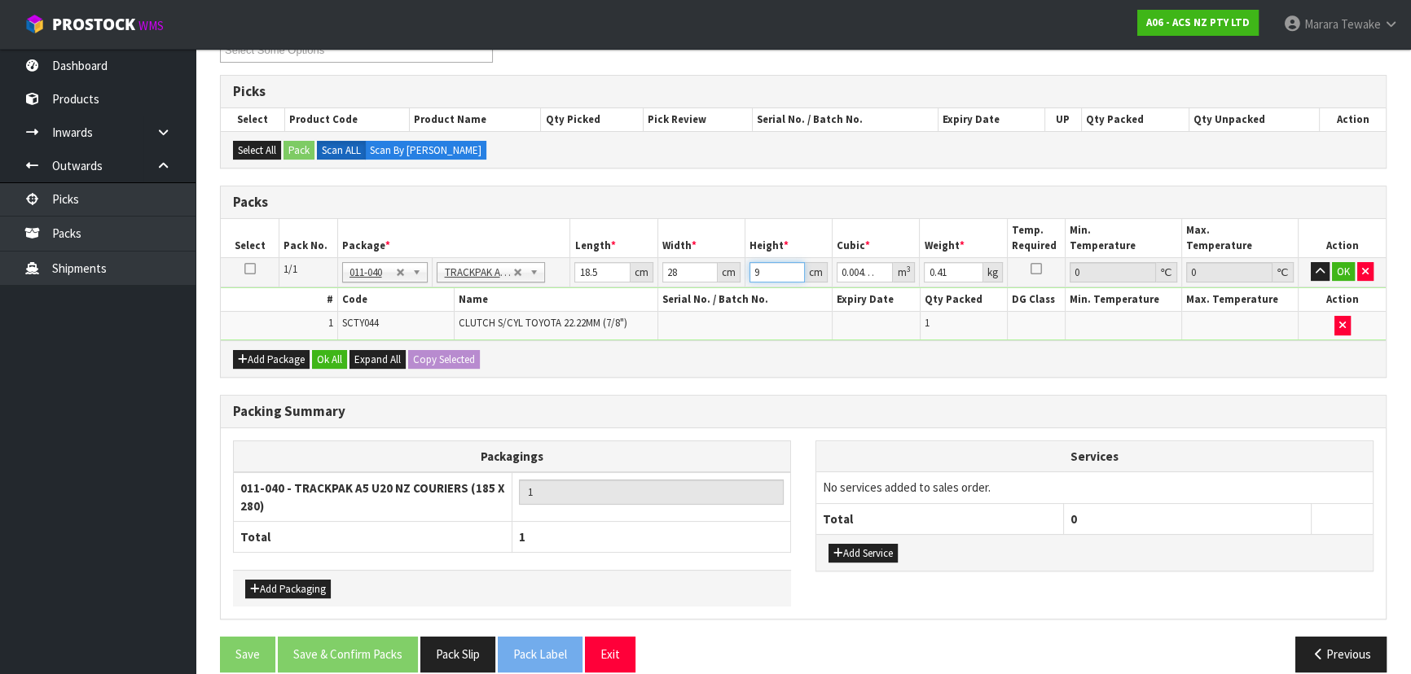
scroll to position [320, 0]
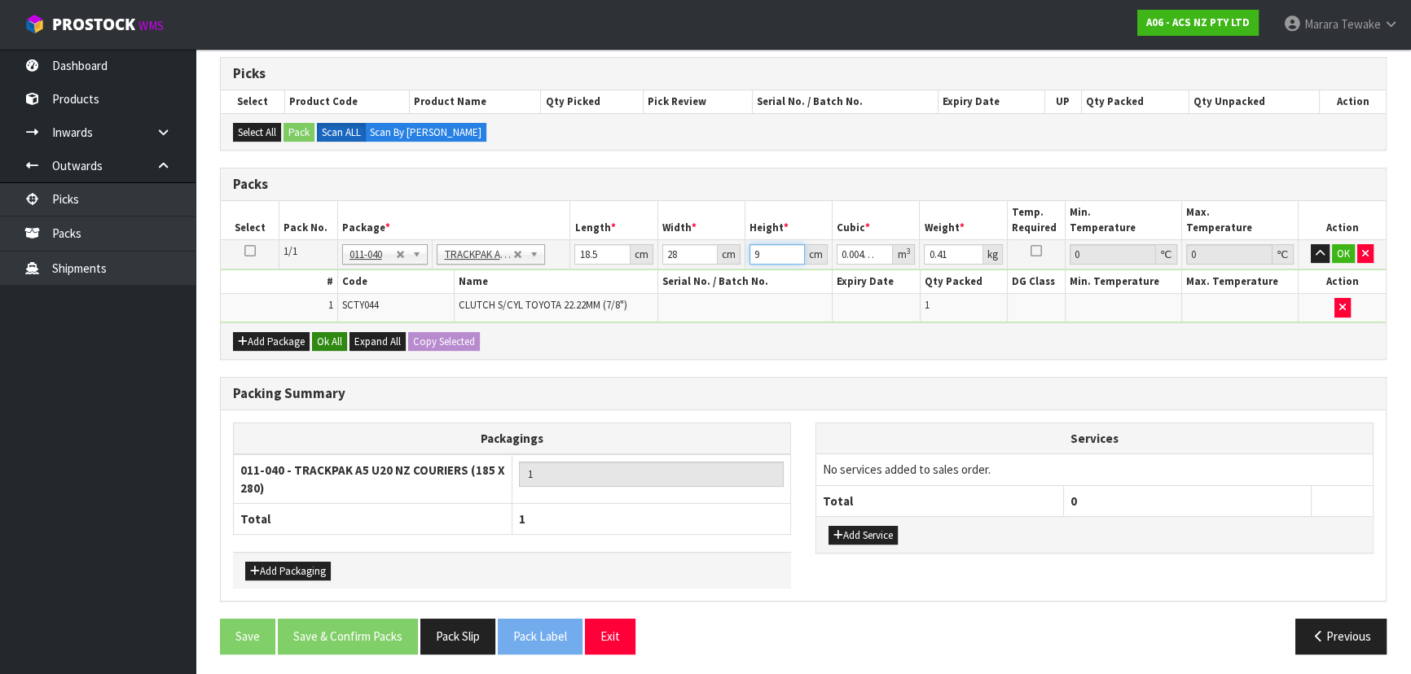
type input "9"
click at [328, 340] on button "Ok All" at bounding box center [329, 342] width 35 height 20
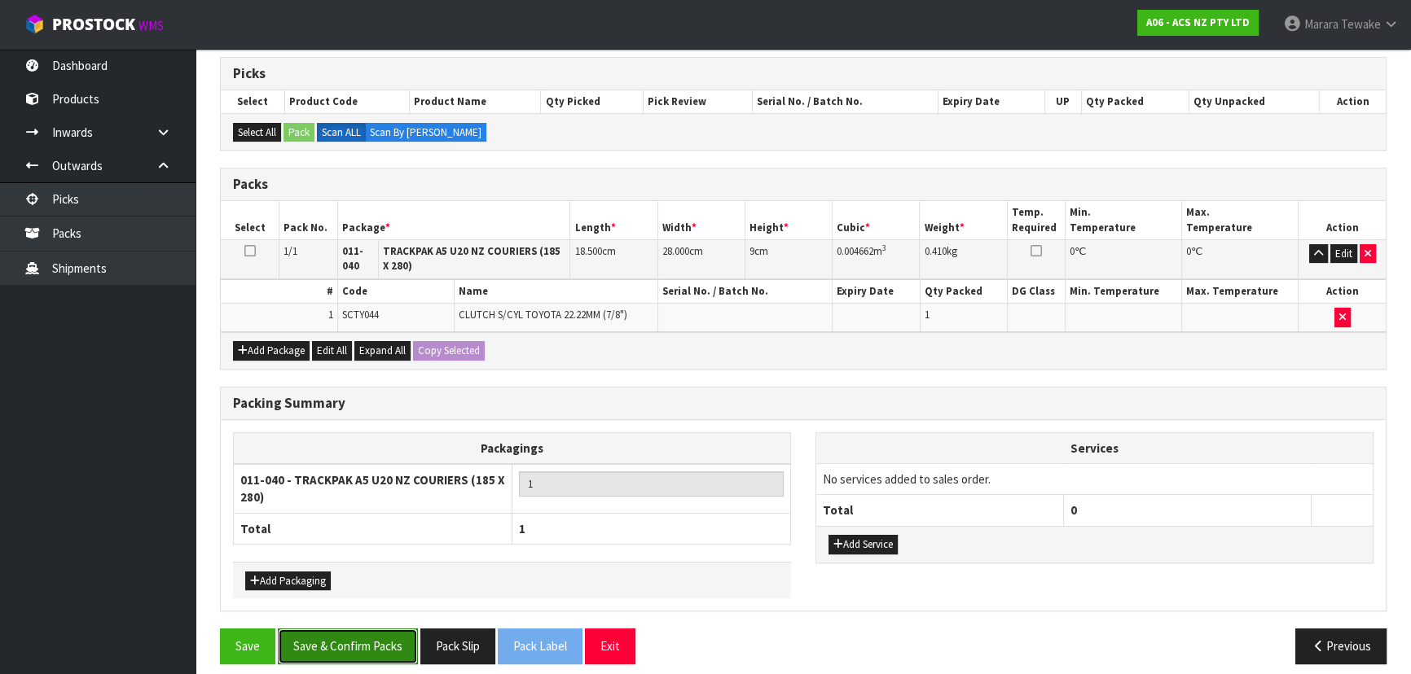
click at [351, 644] on button "Save & Confirm Packs" at bounding box center [348, 646] width 140 height 35
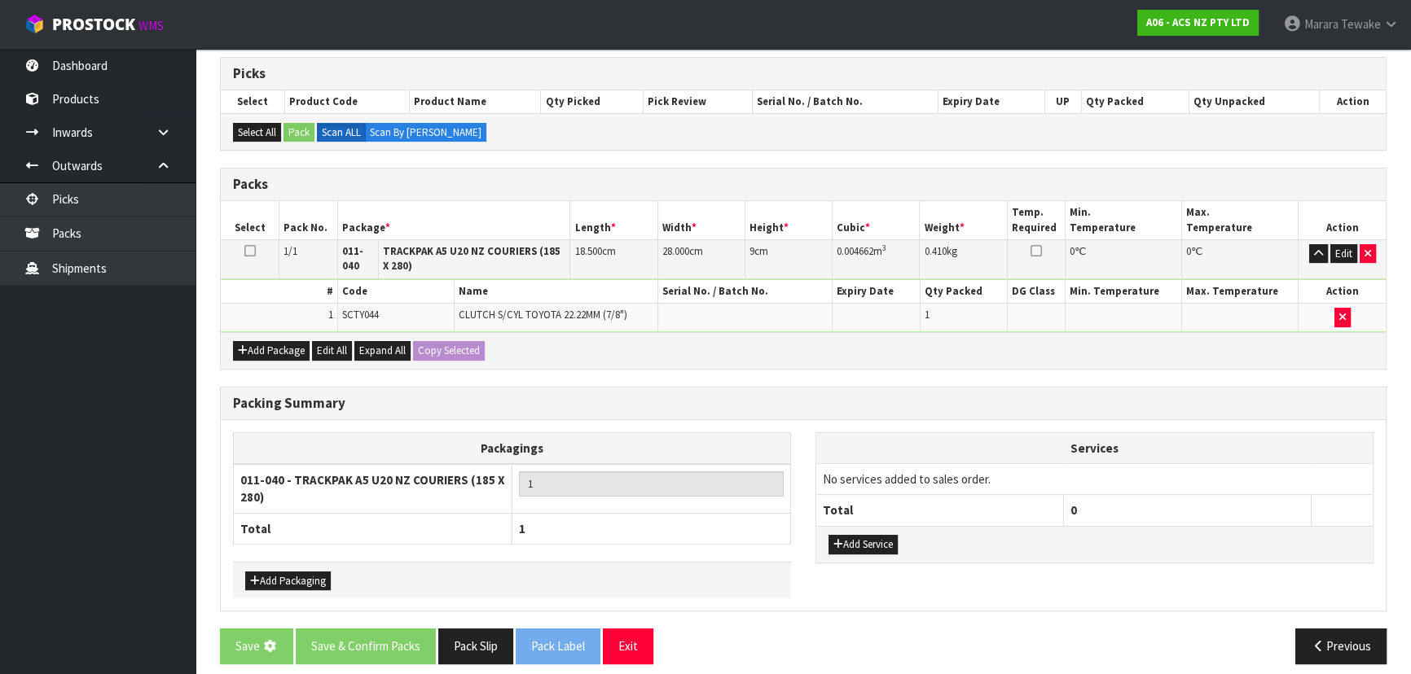
scroll to position [0, 0]
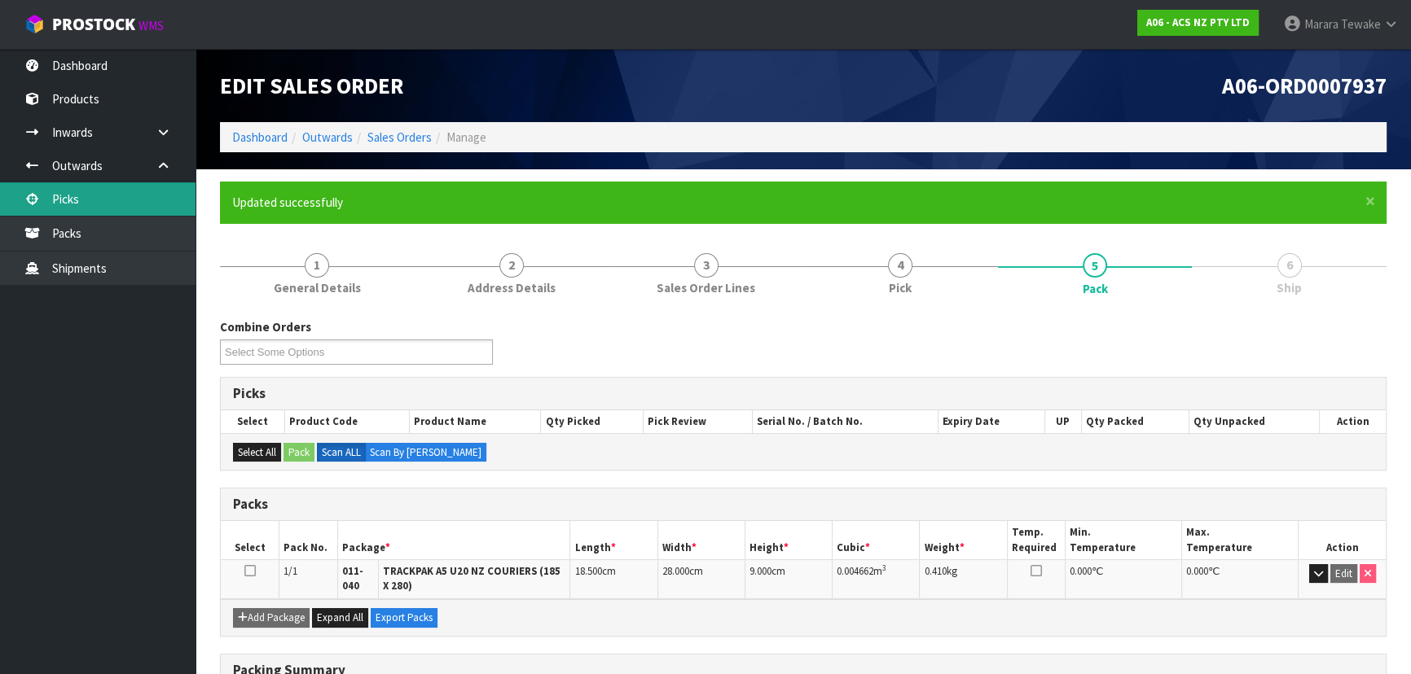
click at [107, 193] on link "Picks" at bounding box center [97, 198] width 195 height 33
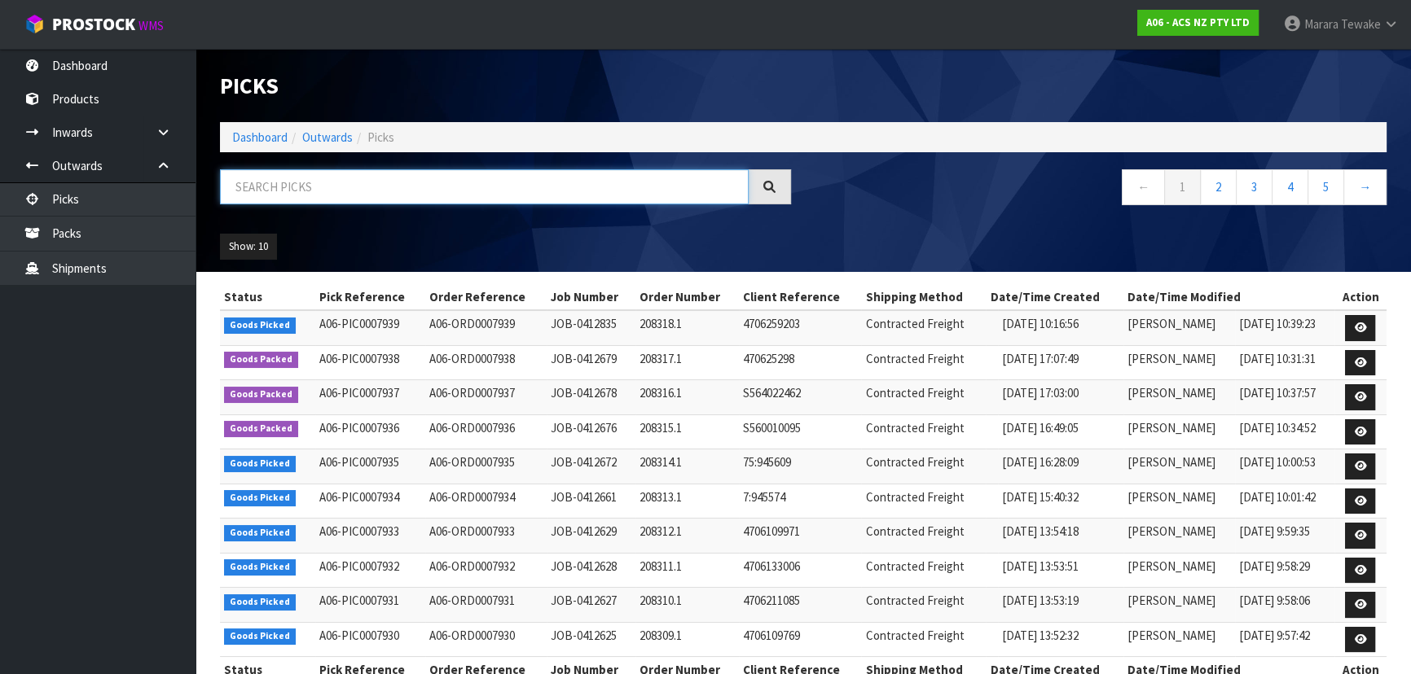
click at [342, 182] on input "text" at bounding box center [484, 186] width 529 height 35
type input "JOB-0412627"
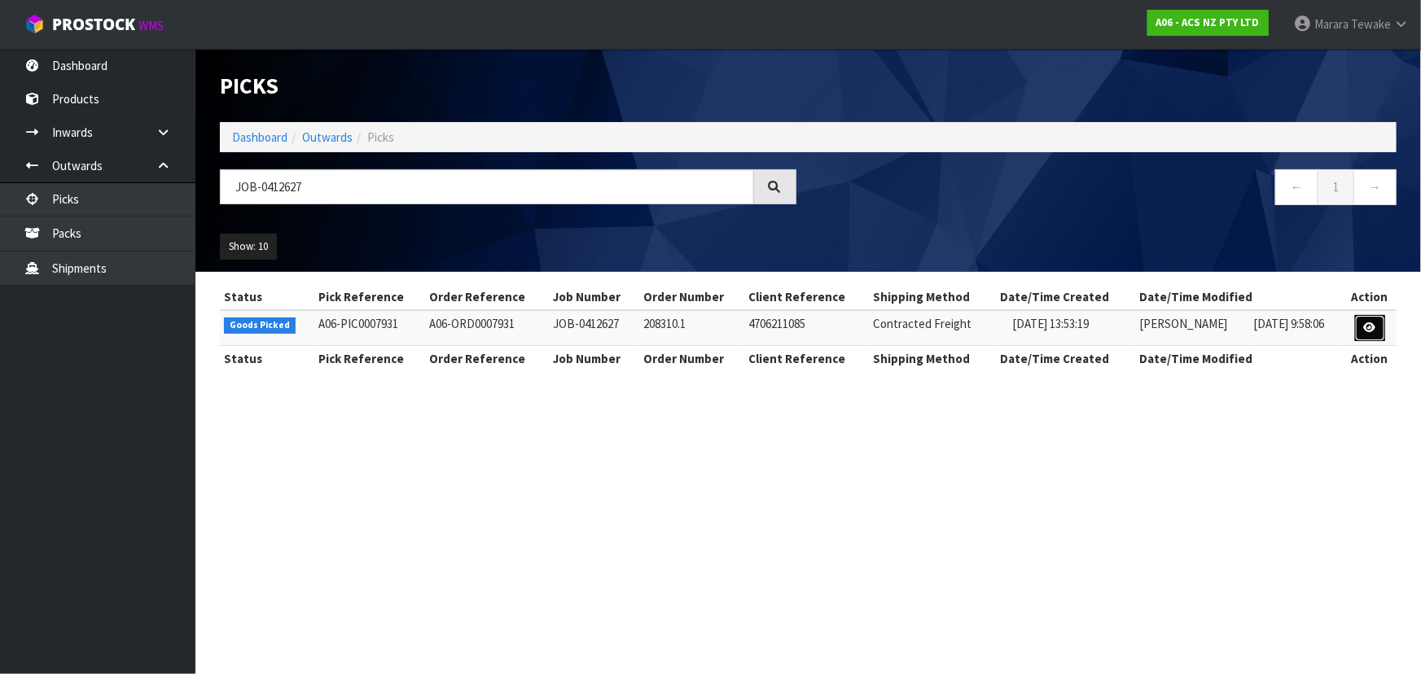
click at [1362, 327] on link at bounding box center [1370, 328] width 30 height 26
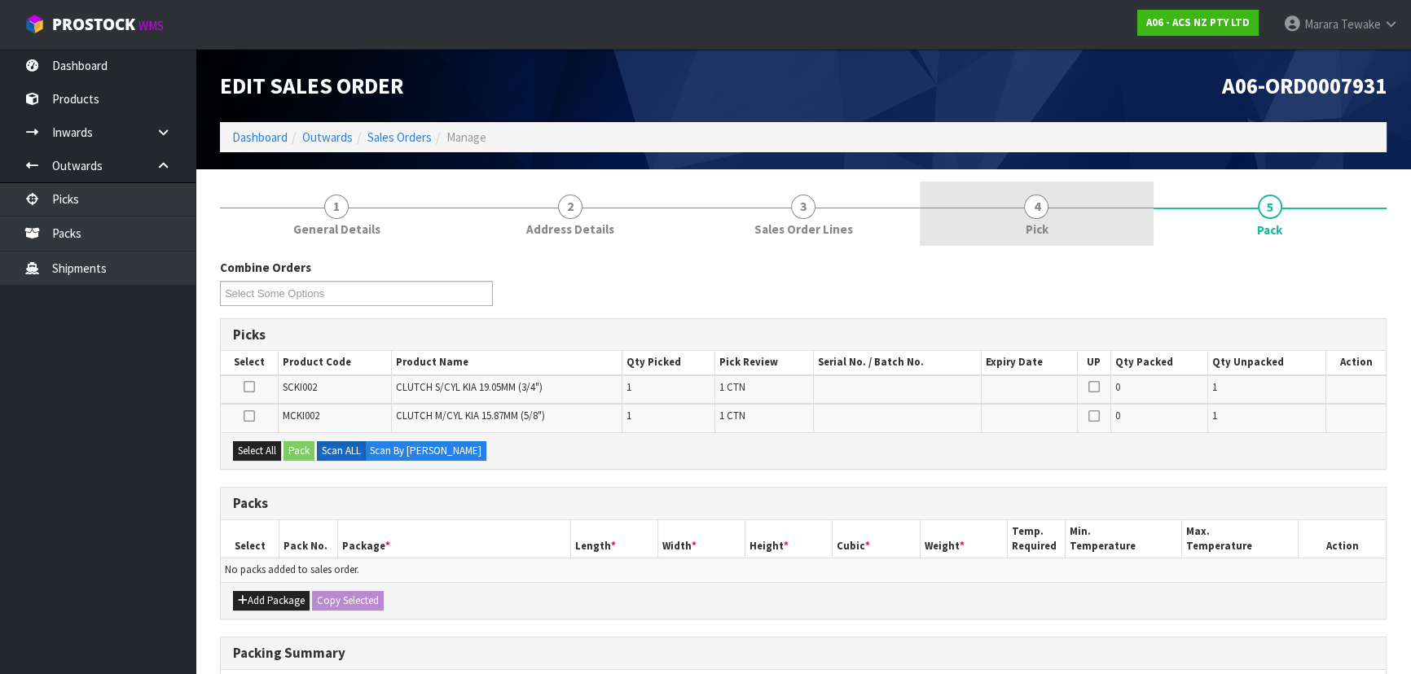
click at [1075, 226] on link "4 Pick" at bounding box center [1035, 214] width 233 height 64
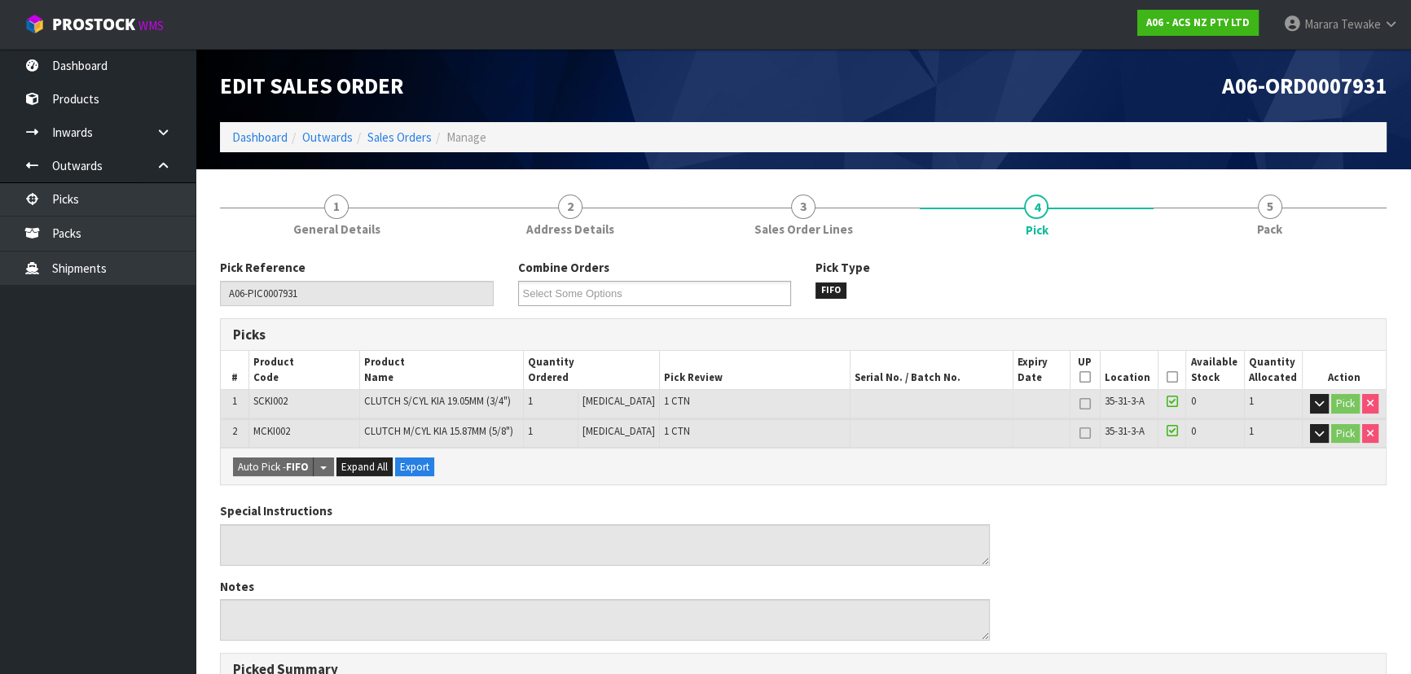
click at [1169, 377] on icon at bounding box center [1171, 377] width 11 height 1
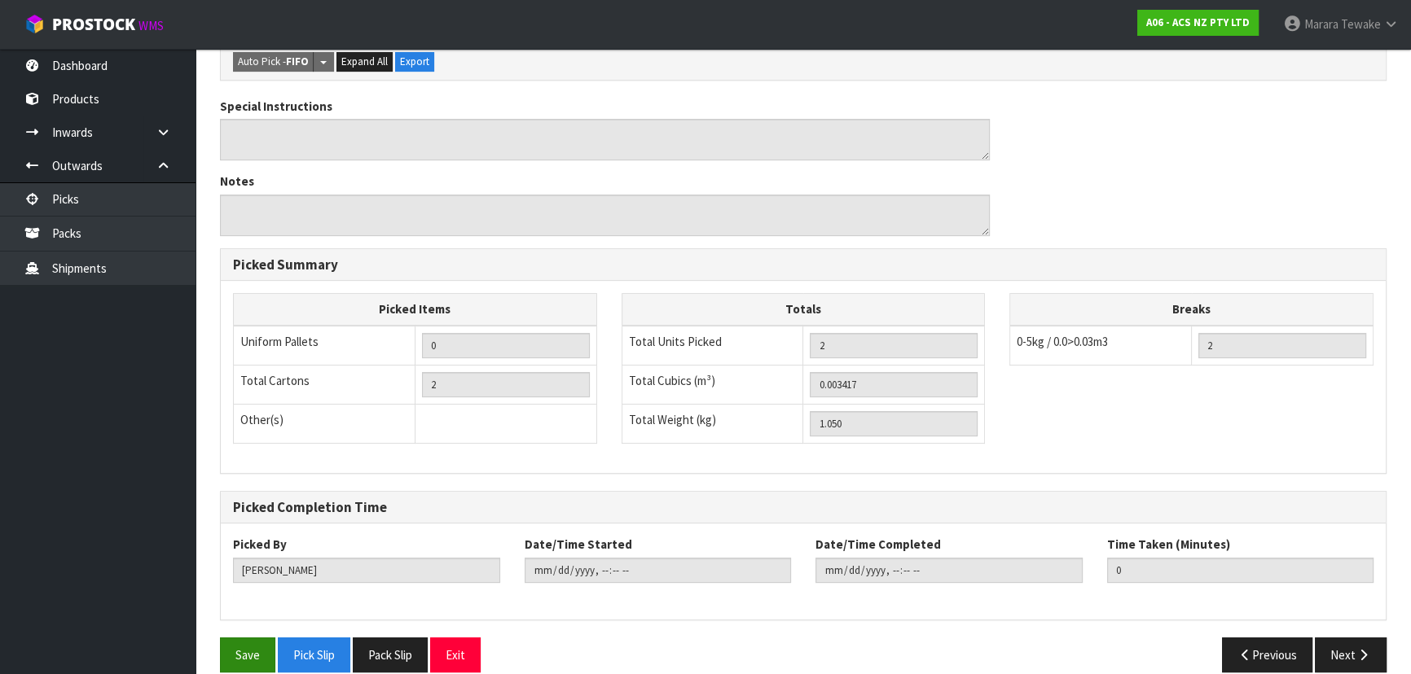
scroll to position [484, 0]
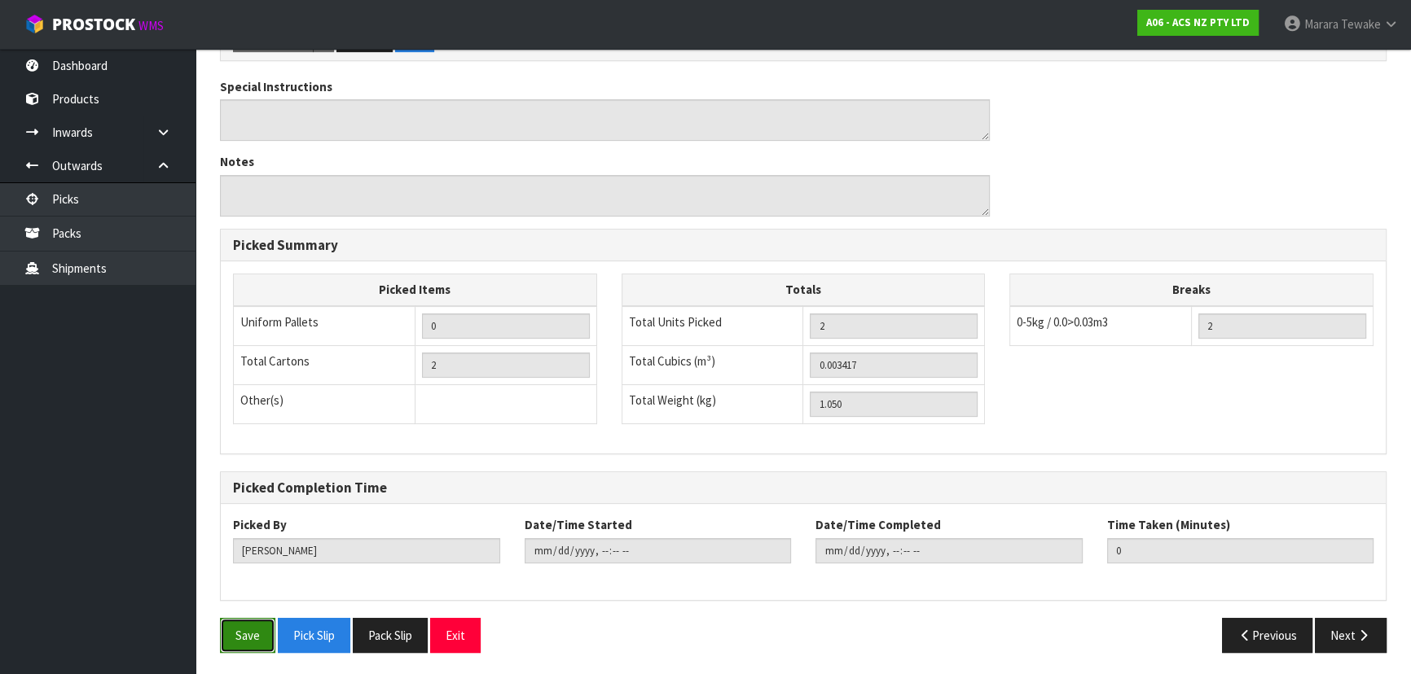
click at [251, 629] on button "Save" at bounding box center [247, 635] width 55 height 35
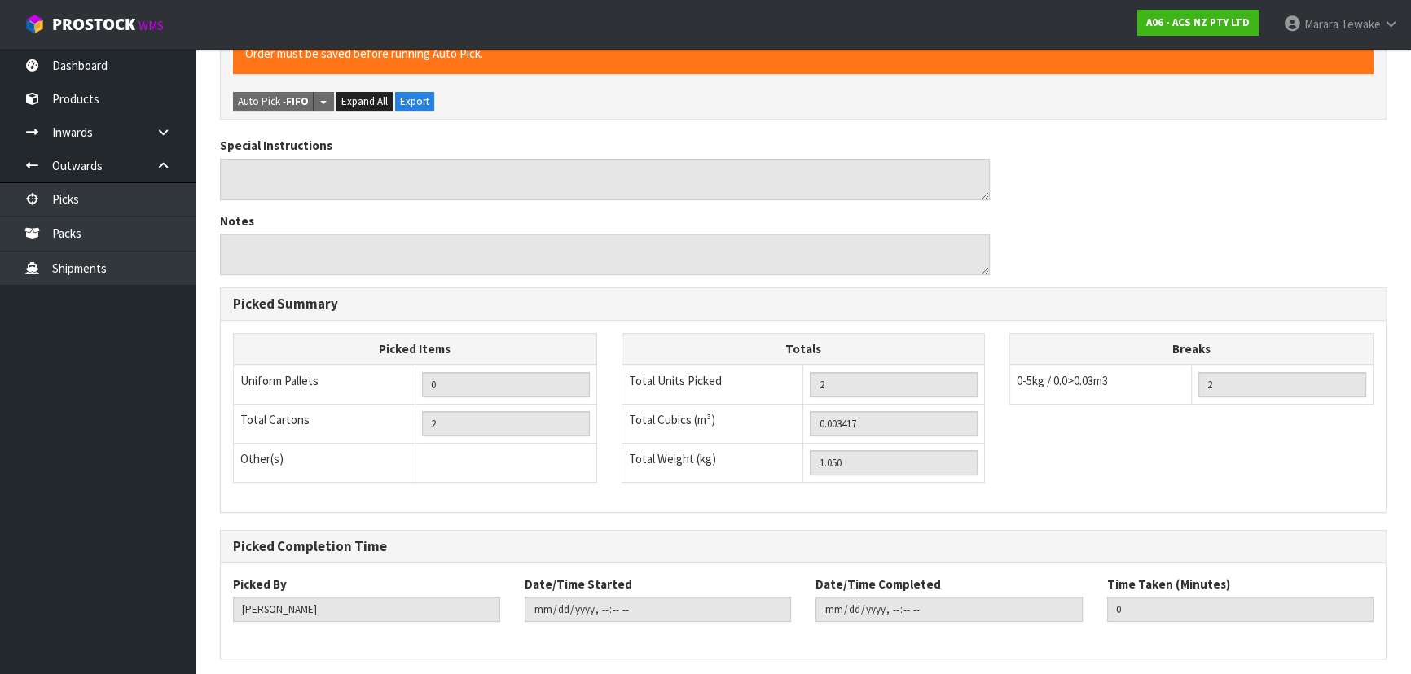
scroll to position [0, 0]
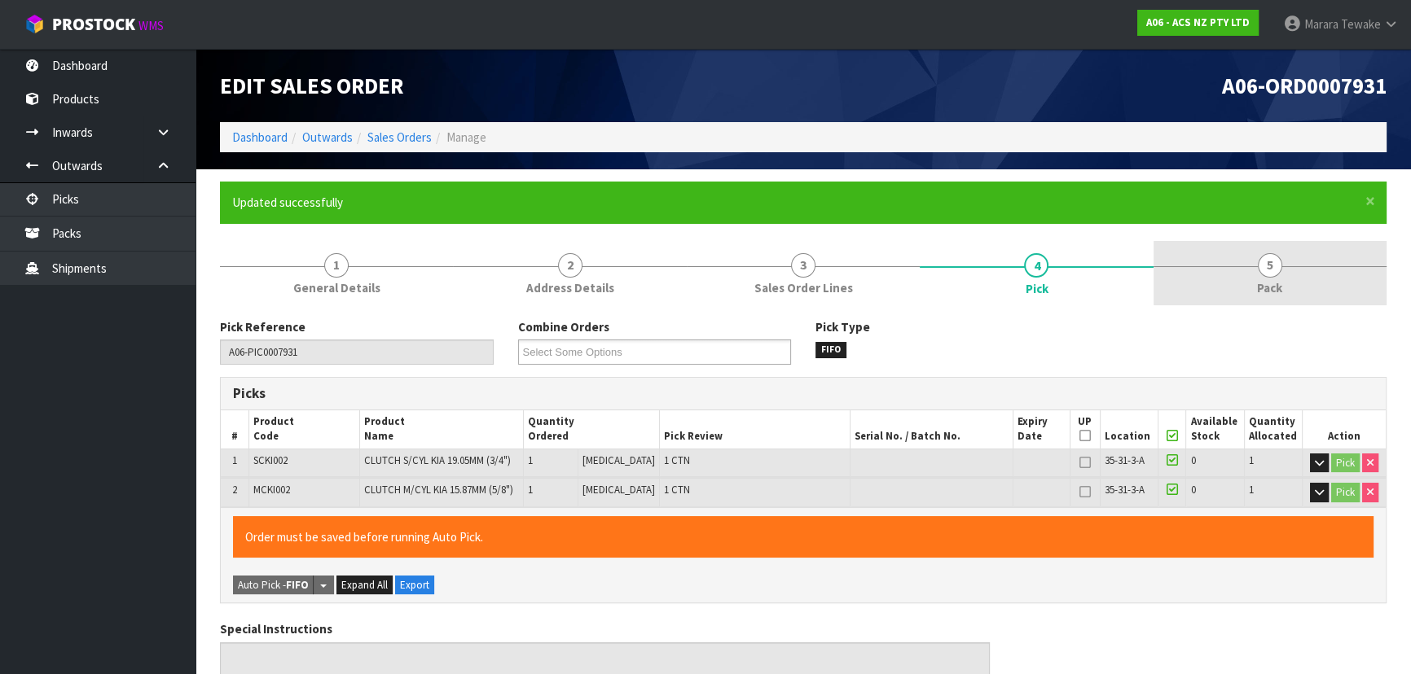
type input "[PERSON_NAME]"
type input "2025-09-16T10:39:39"
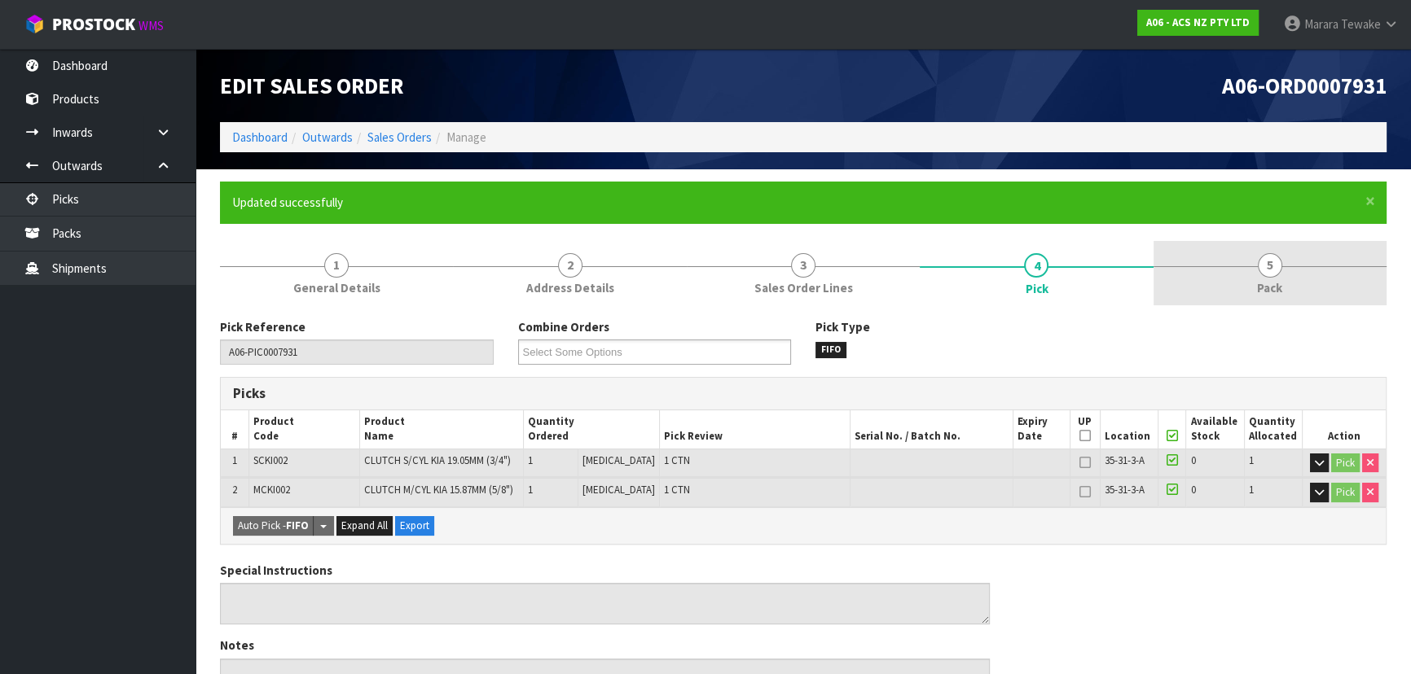
click at [1247, 252] on link "5 Pack" at bounding box center [1269, 273] width 233 height 64
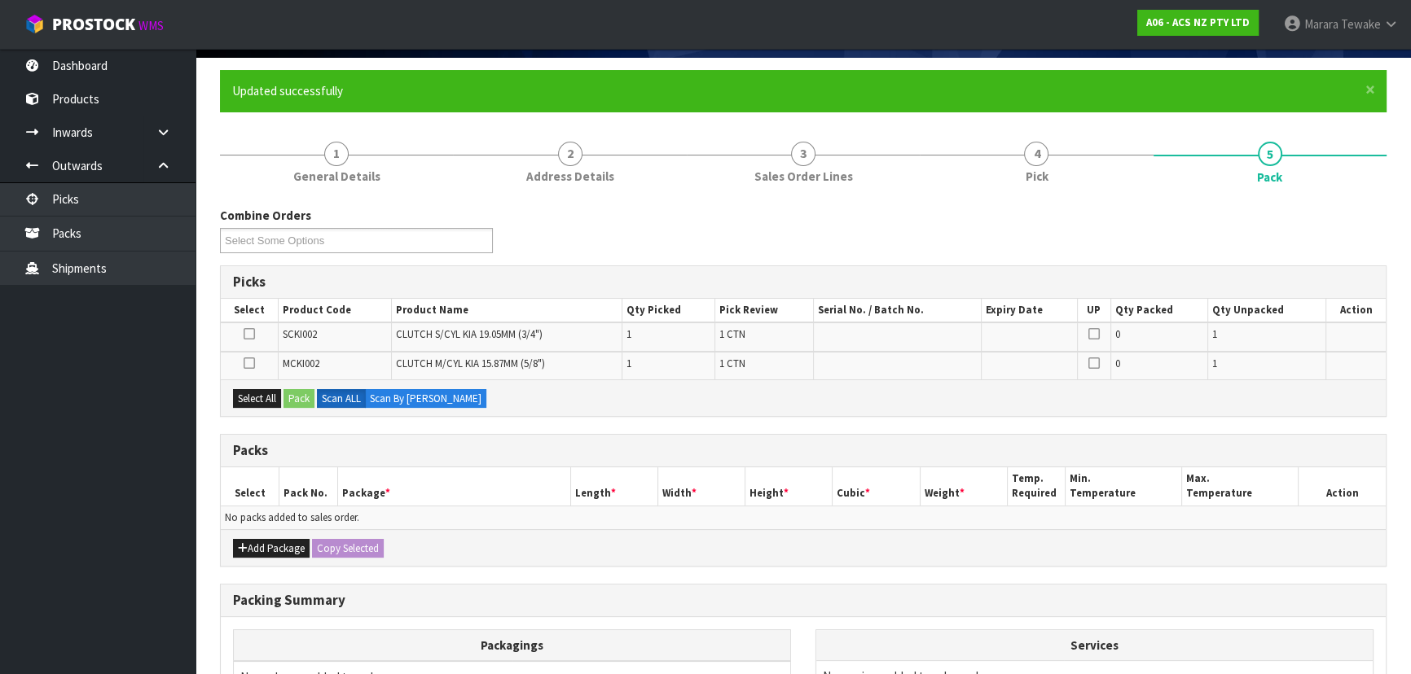
scroll to position [301, 0]
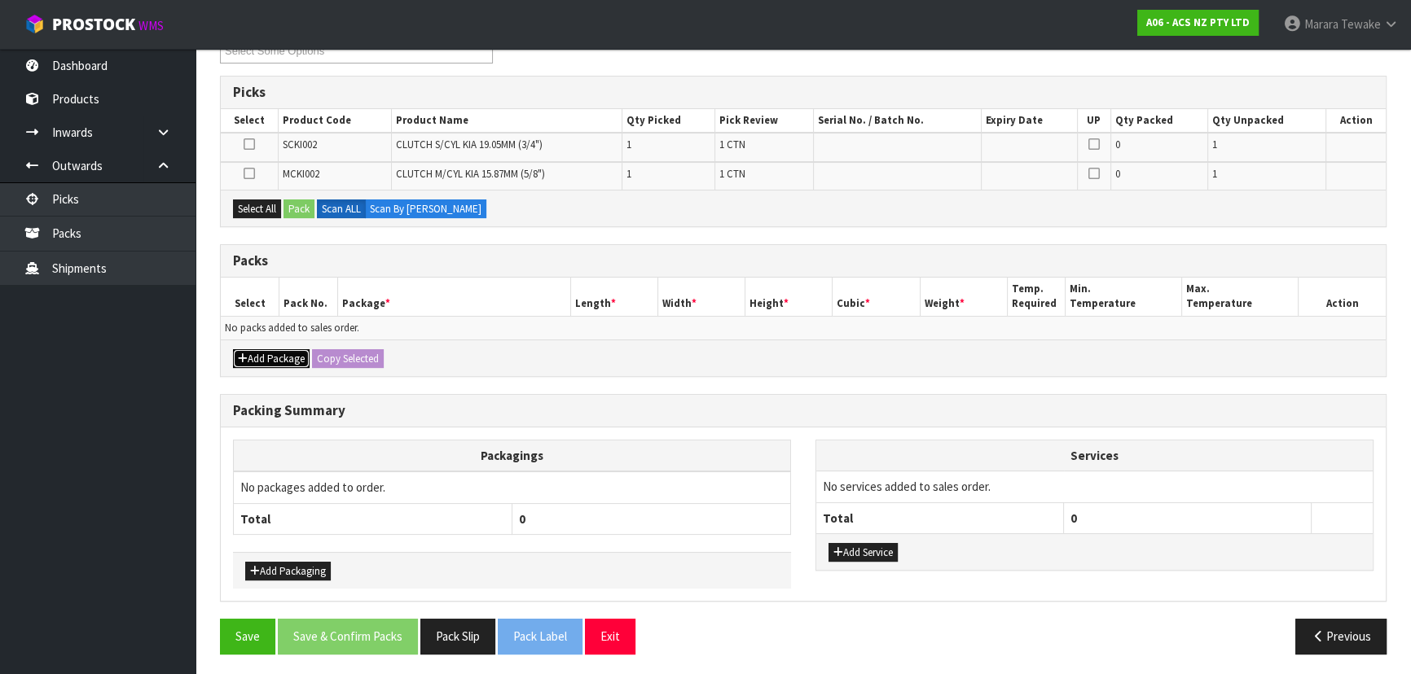
click at [285, 353] on button "Add Package" at bounding box center [271, 359] width 77 height 20
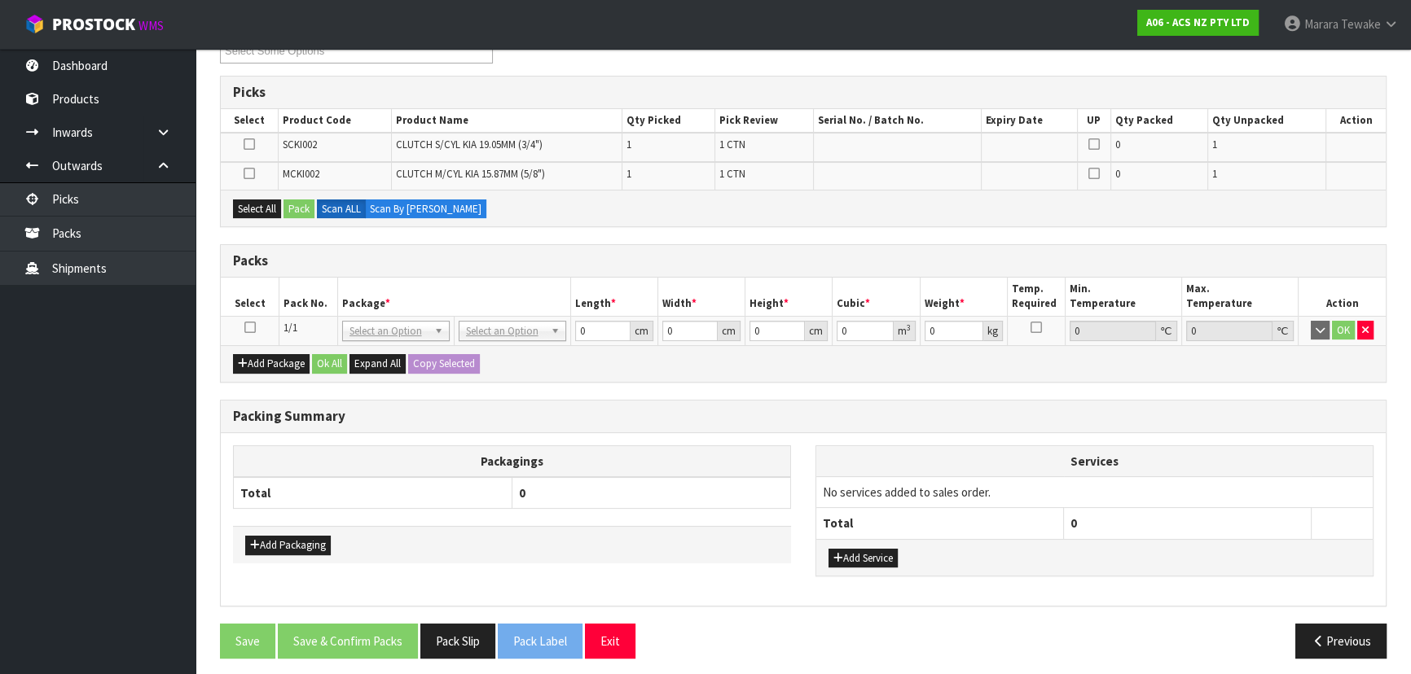
click at [252, 328] on icon at bounding box center [249, 327] width 11 height 1
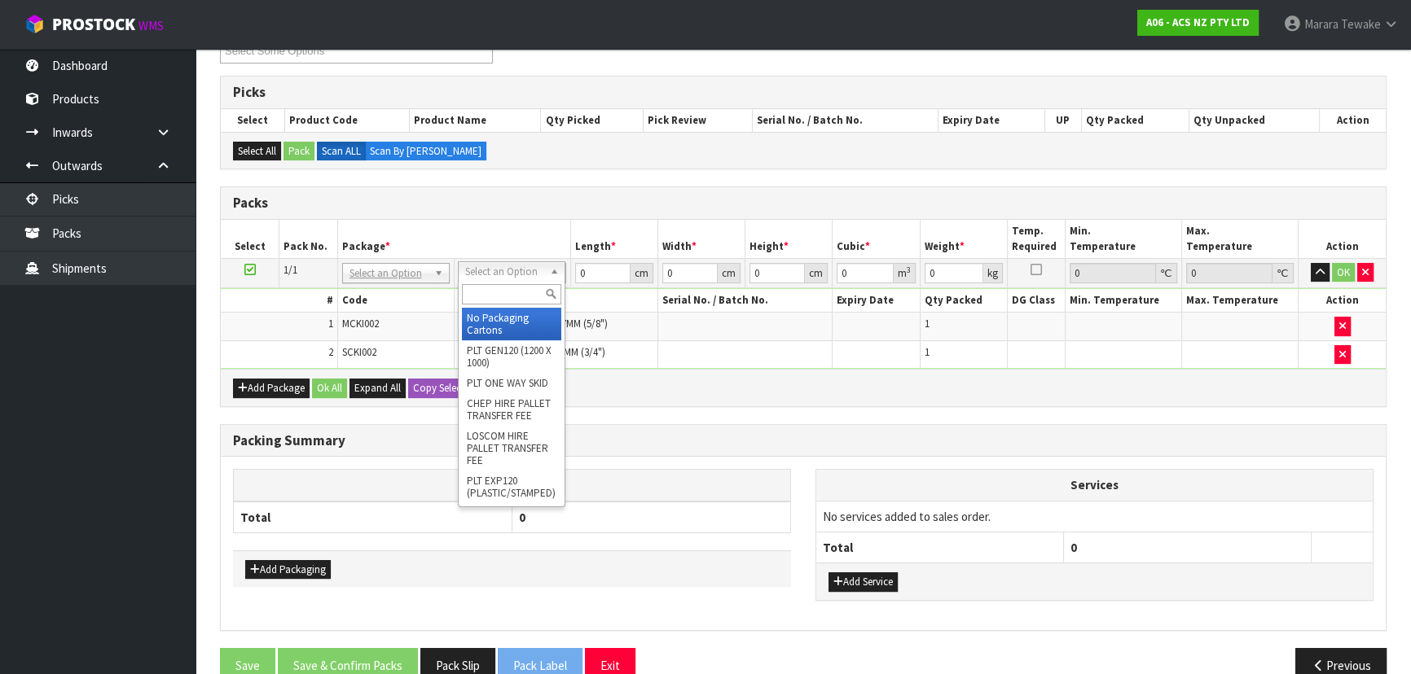
drag, startPoint x: 478, startPoint y: 274, endPoint x: 485, endPoint y: 281, distance: 9.2
click at [489, 292] on input "text" at bounding box center [511, 294] width 99 height 20
type input "U60"
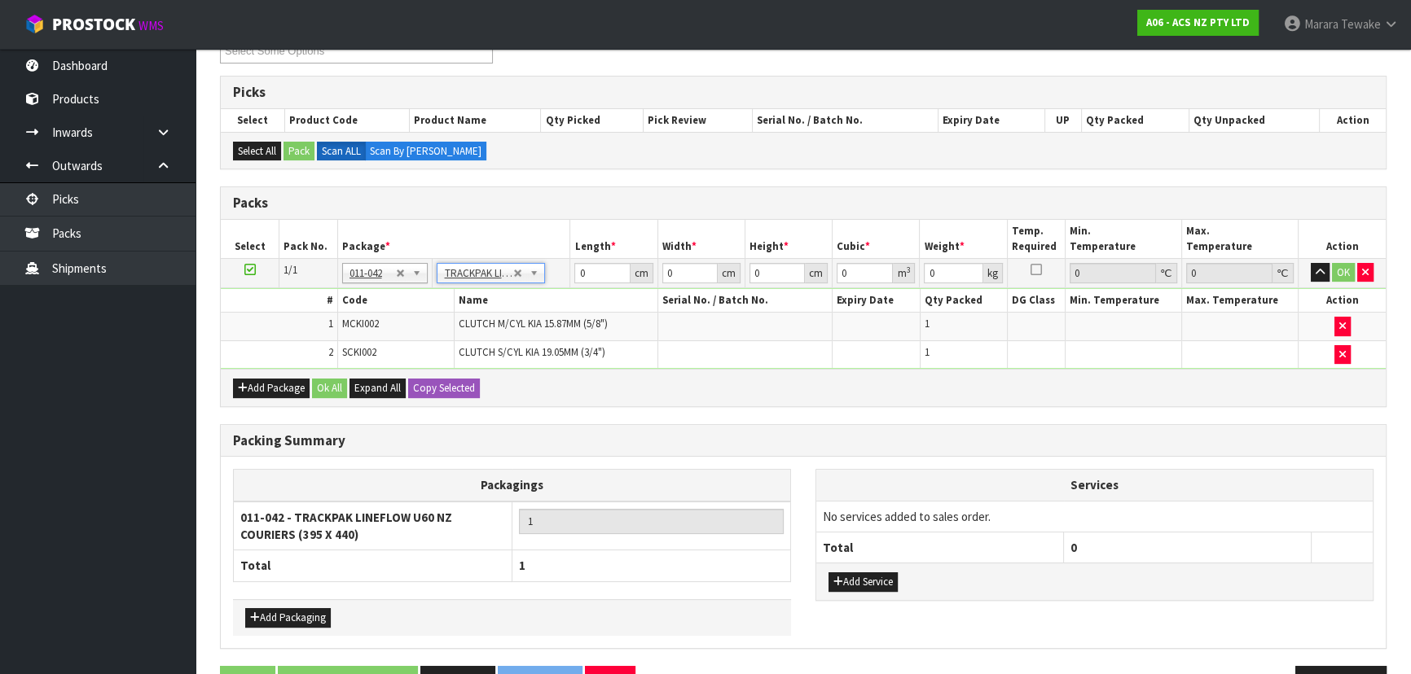
type input "39.5"
type input "44"
type input "0.01"
type input "0.000017"
type input "1.06"
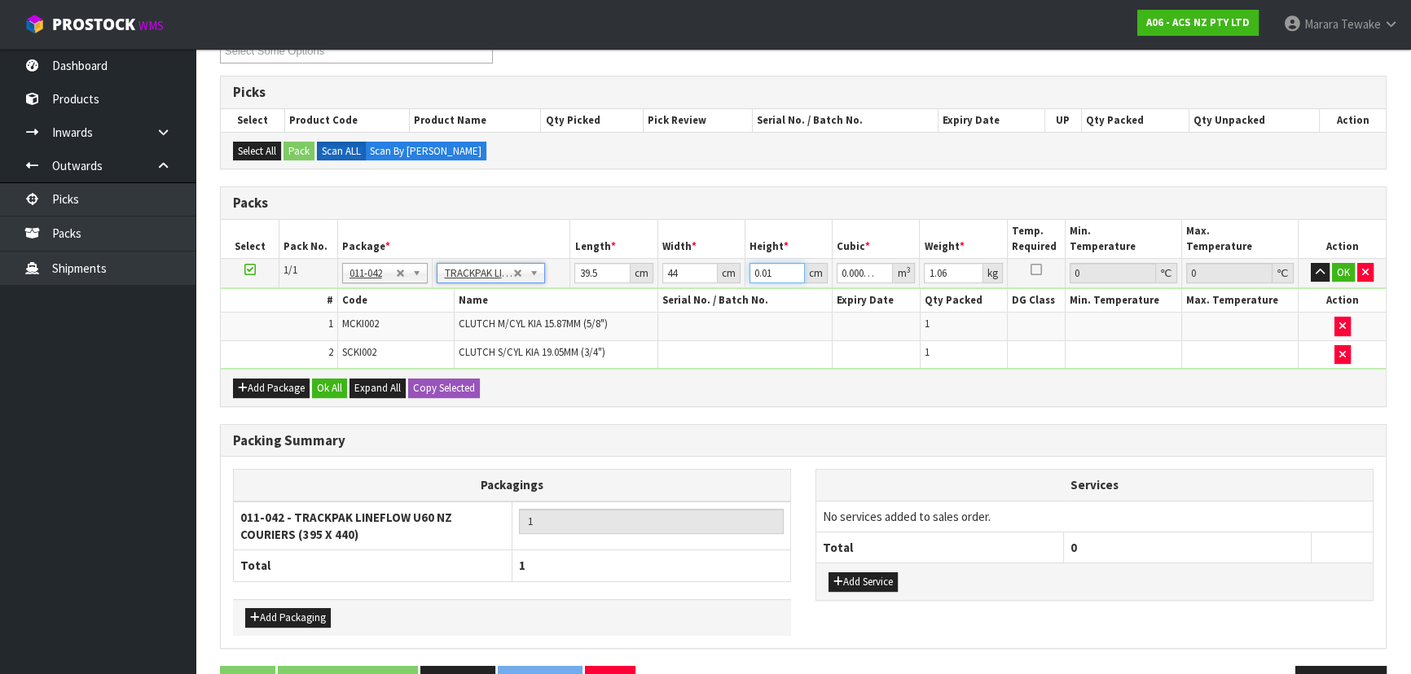
drag, startPoint x: 762, startPoint y: 269, endPoint x: 698, endPoint y: 266, distance: 64.4
click at [694, 266] on tr "1/1 NONE 007-001 007-002 007-004 007-009 007-013 007-014 007-015 007-017 007-01…" at bounding box center [803, 272] width 1165 height 29
type input "8"
type input "0.013904"
type input "8"
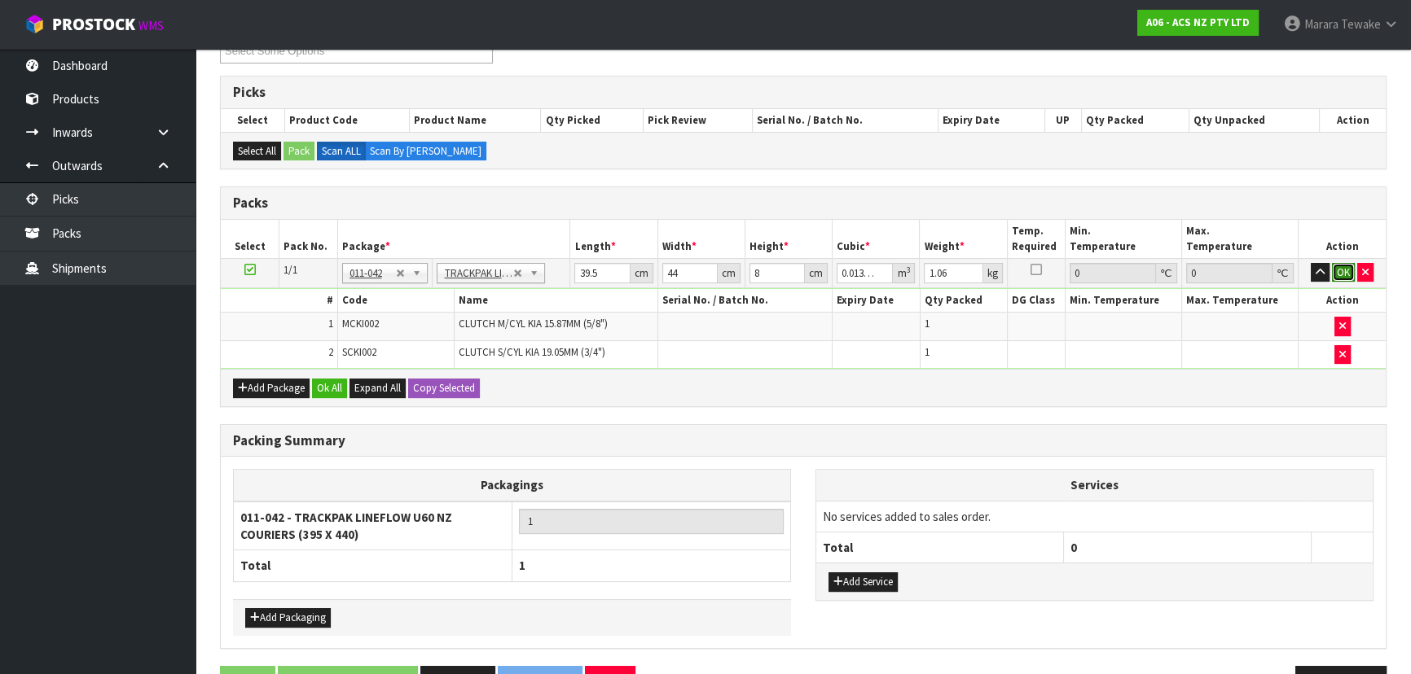
click at [1345, 271] on button "OK" at bounding box center [1343, 273] width 23 height 20
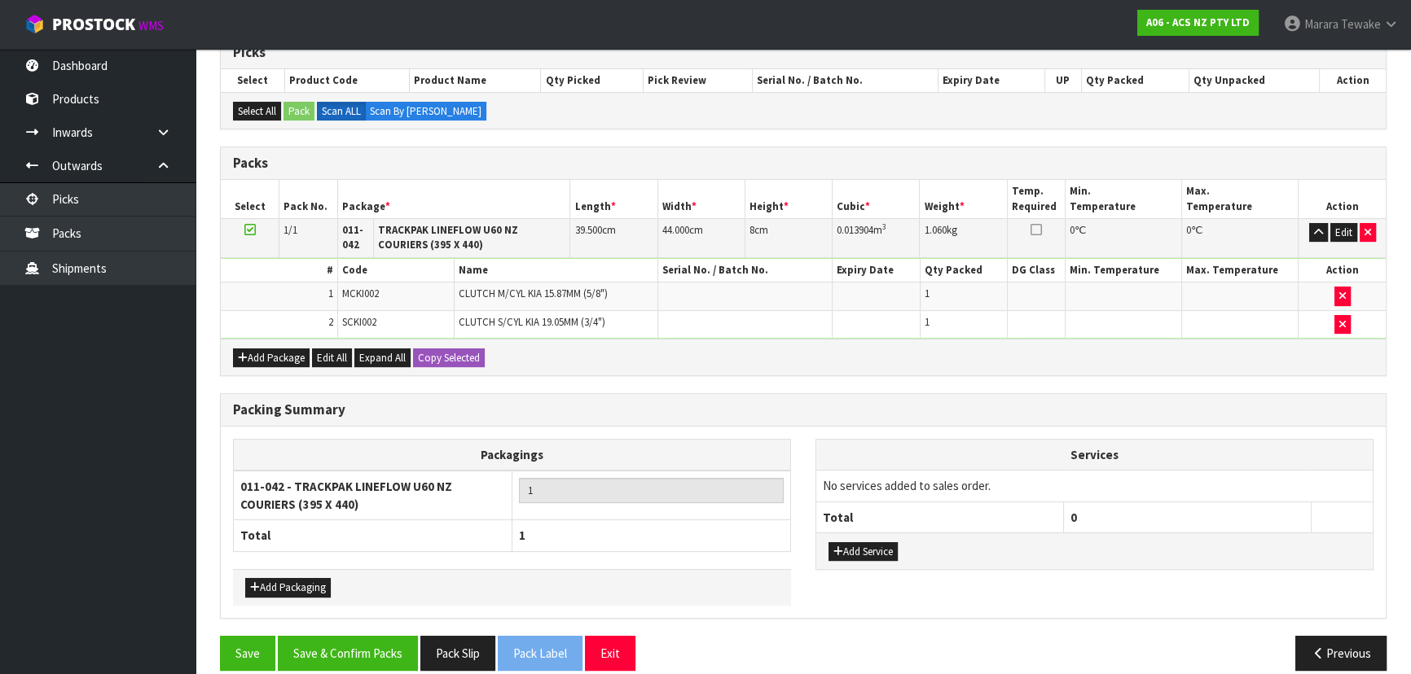
scroll to position [358, 0]
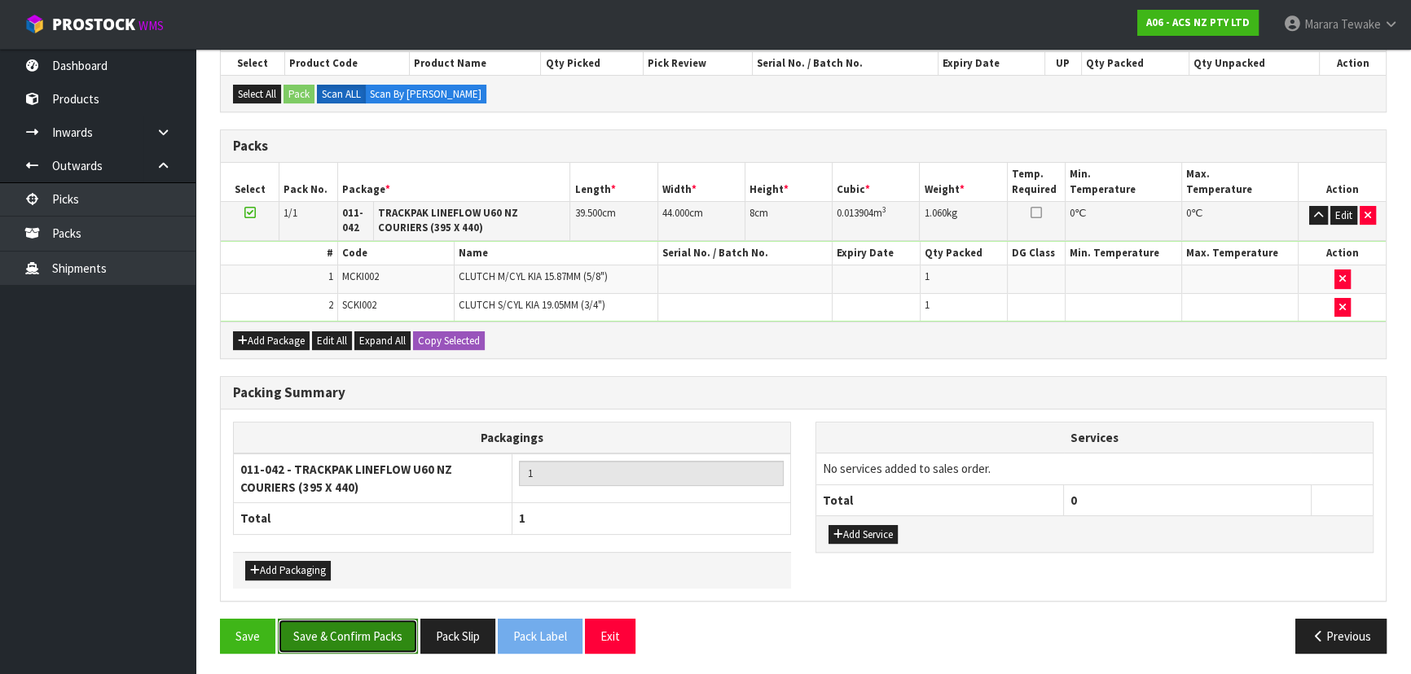
drag, startPoint x: 361, startPoint y: 632, endPoint x: 386, endPoint y: 625, distance: 26.3
click at [362, 632] on button "Save & Confirm Packs" at bounding box center [348, 636] width 140 height 35
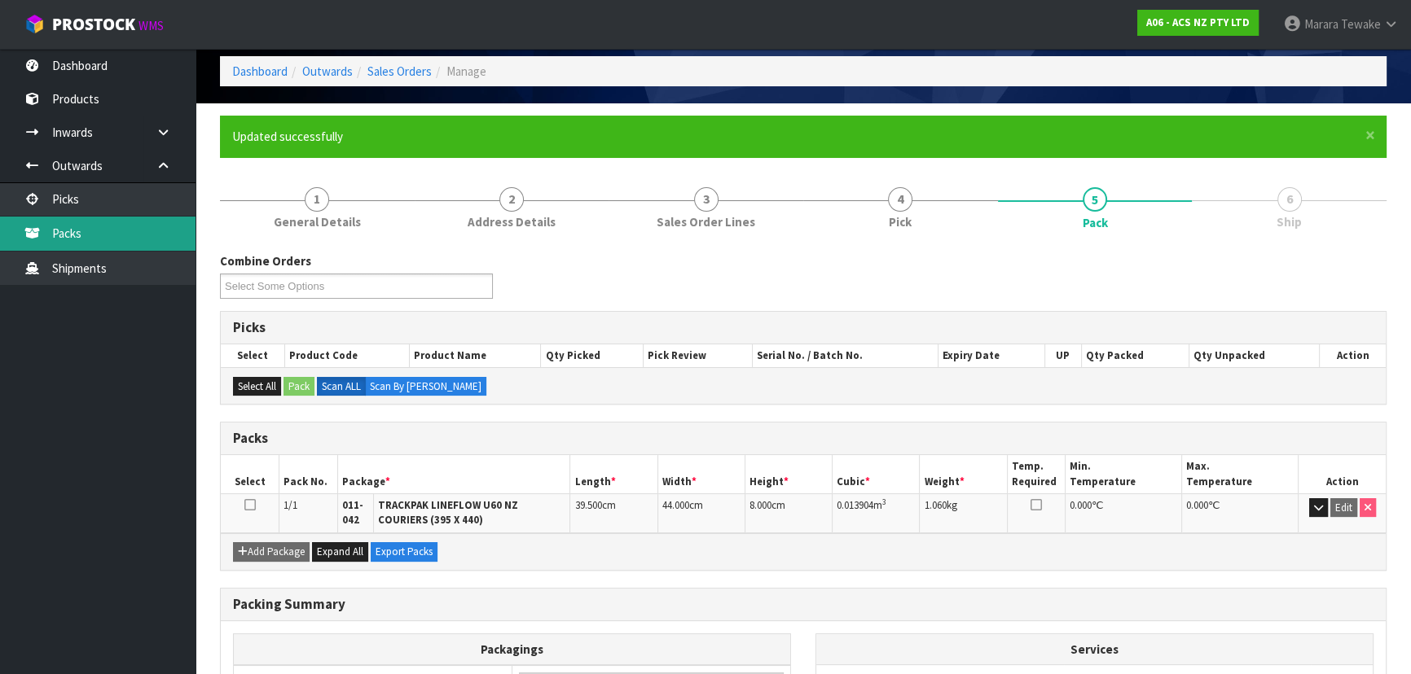
scroll to position [0, 0]
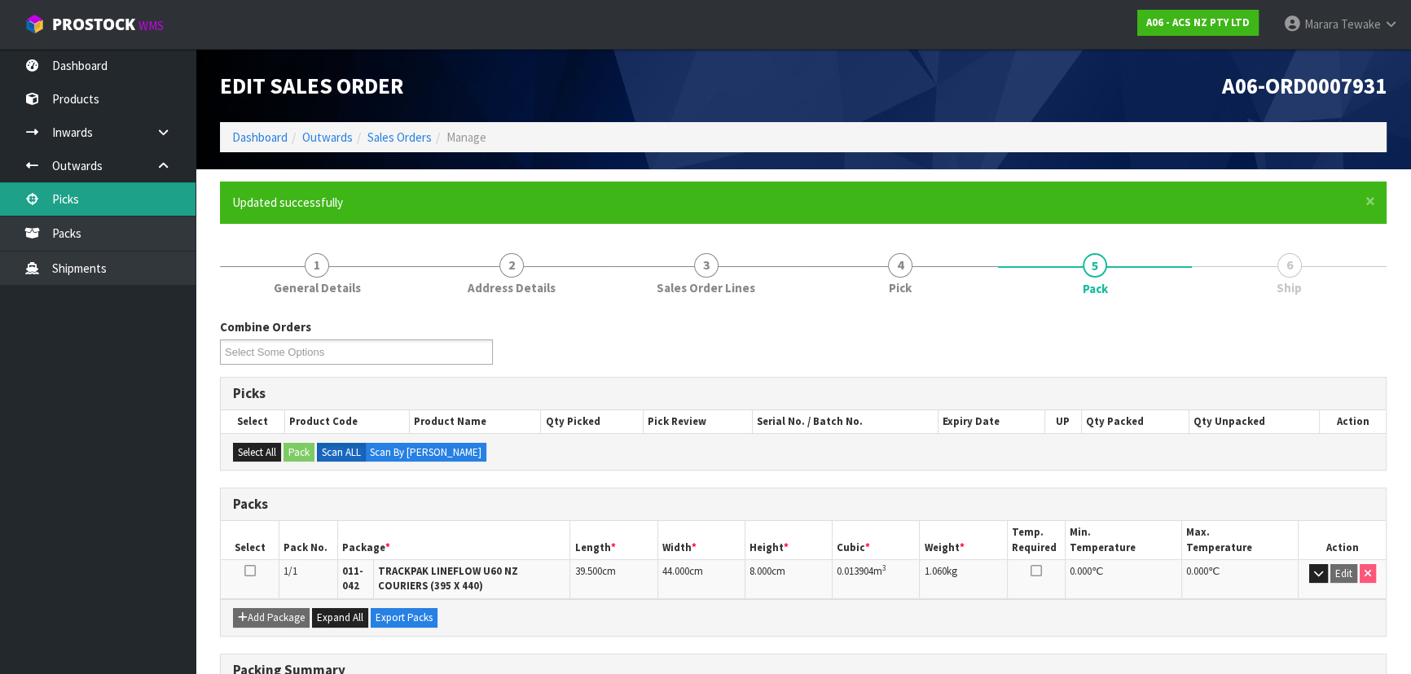
click at [102, 204] on link "Picks" at bounding box center [97, 198] width 195 height 33
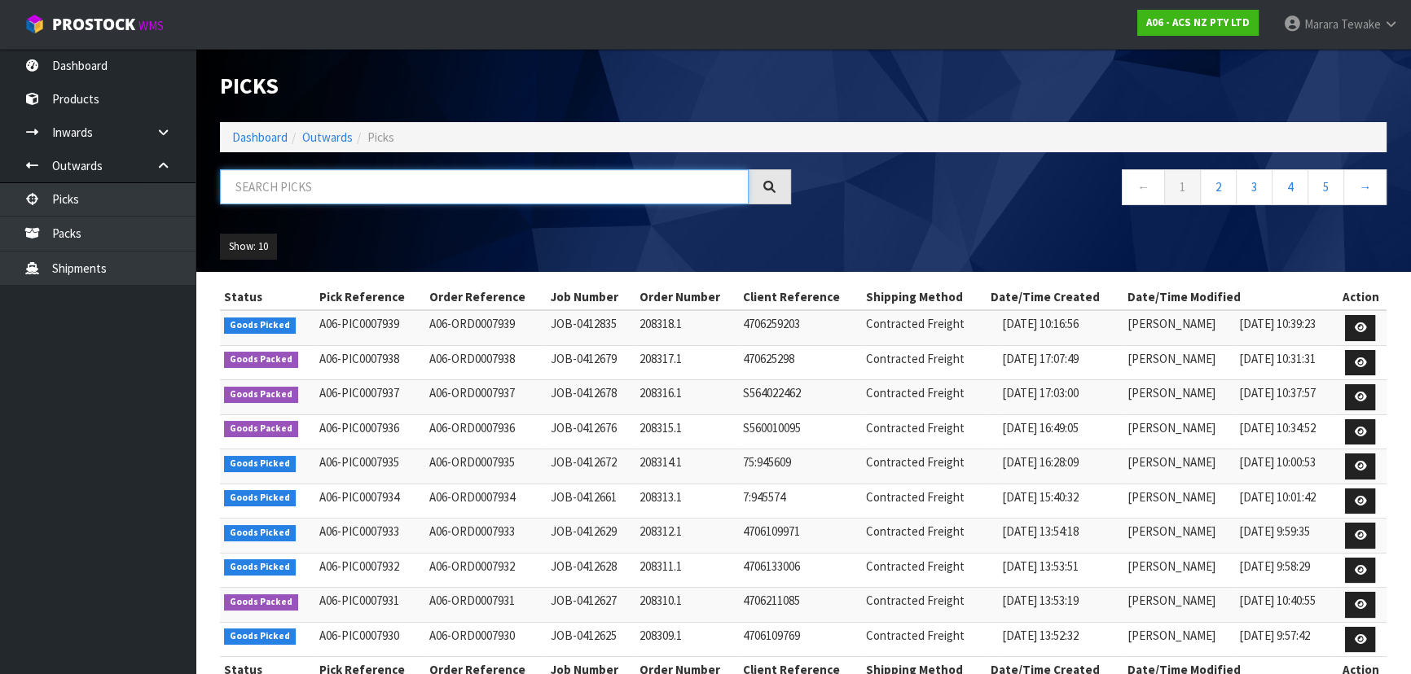
click at [248, 188] on input "text" at bounding box center [484, 186] width 529 height 35
type input "JOB-0412625"
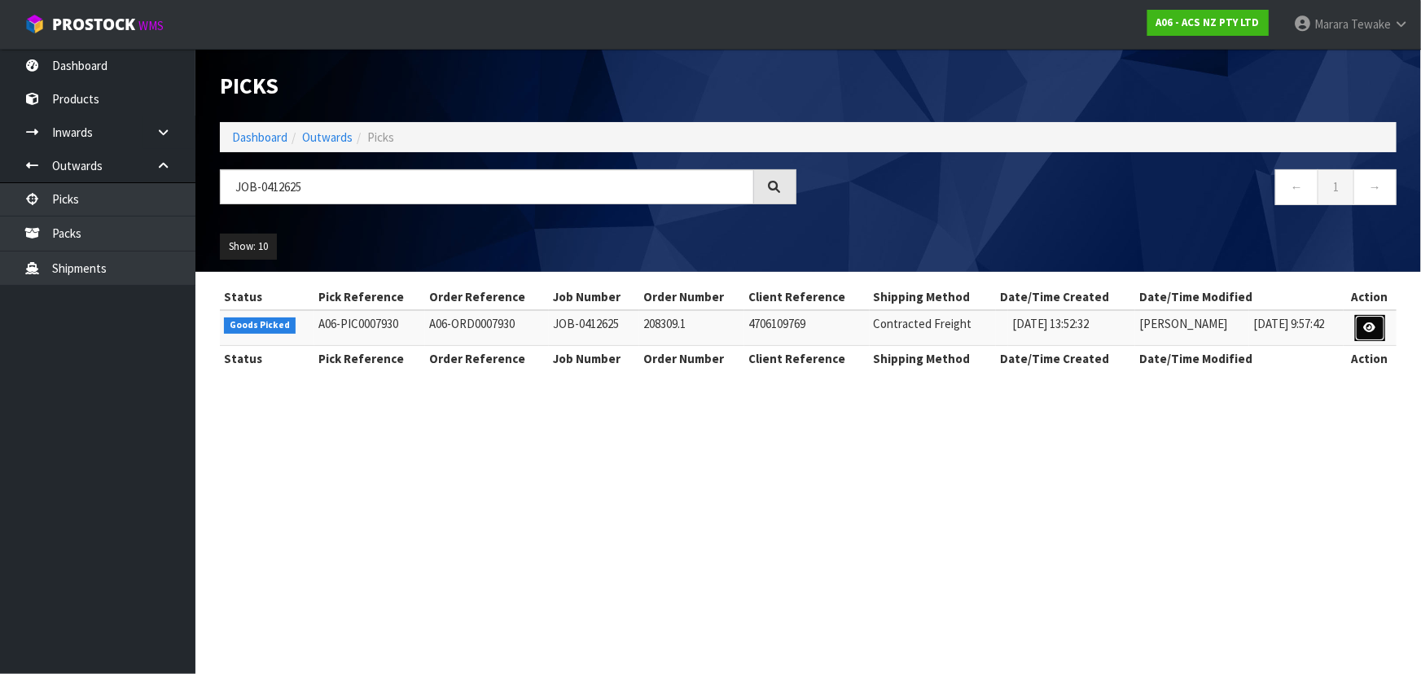
click at [1374, 331] on icon at bounding box center [1370, 328] width 12 height 11
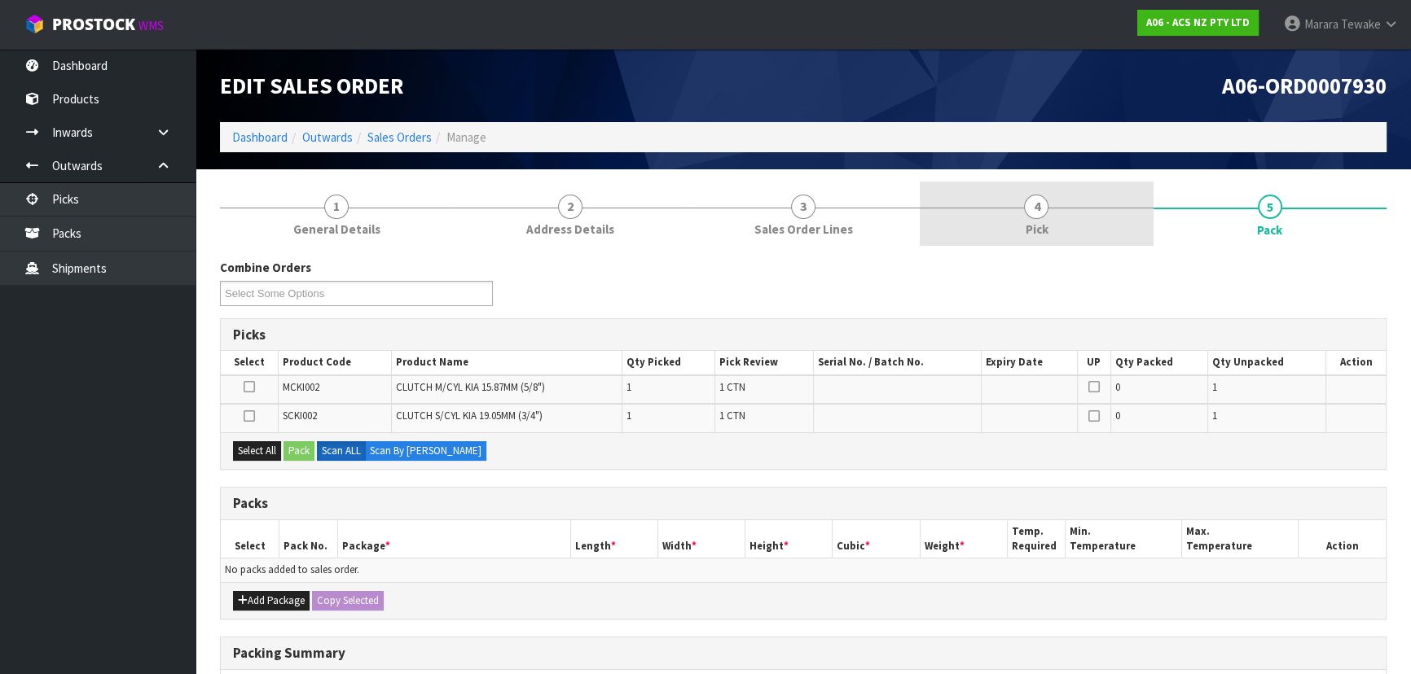
click at [1108, 228] on link "4 Pick" at bounding box center [1035, 214] width 233 height 64
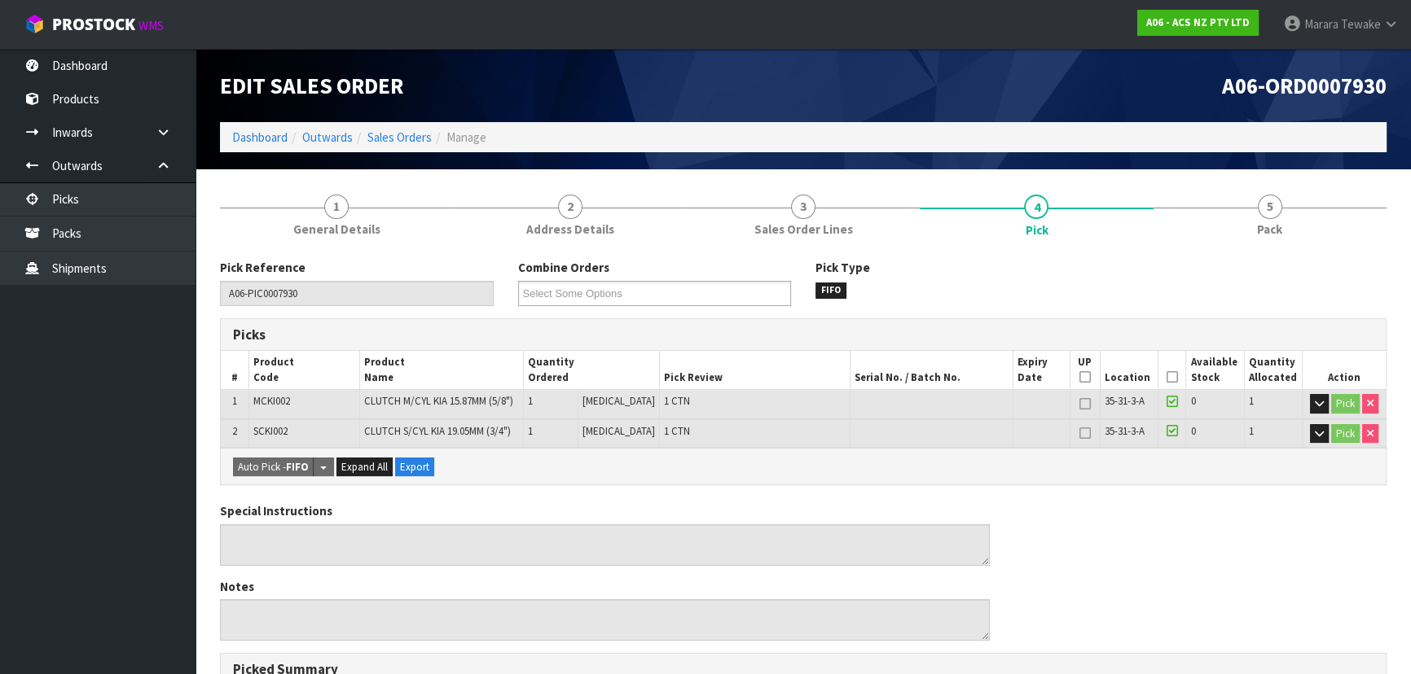
click at [1168, 377] on icon at bounding box center [1171, 377] width 11 height 1
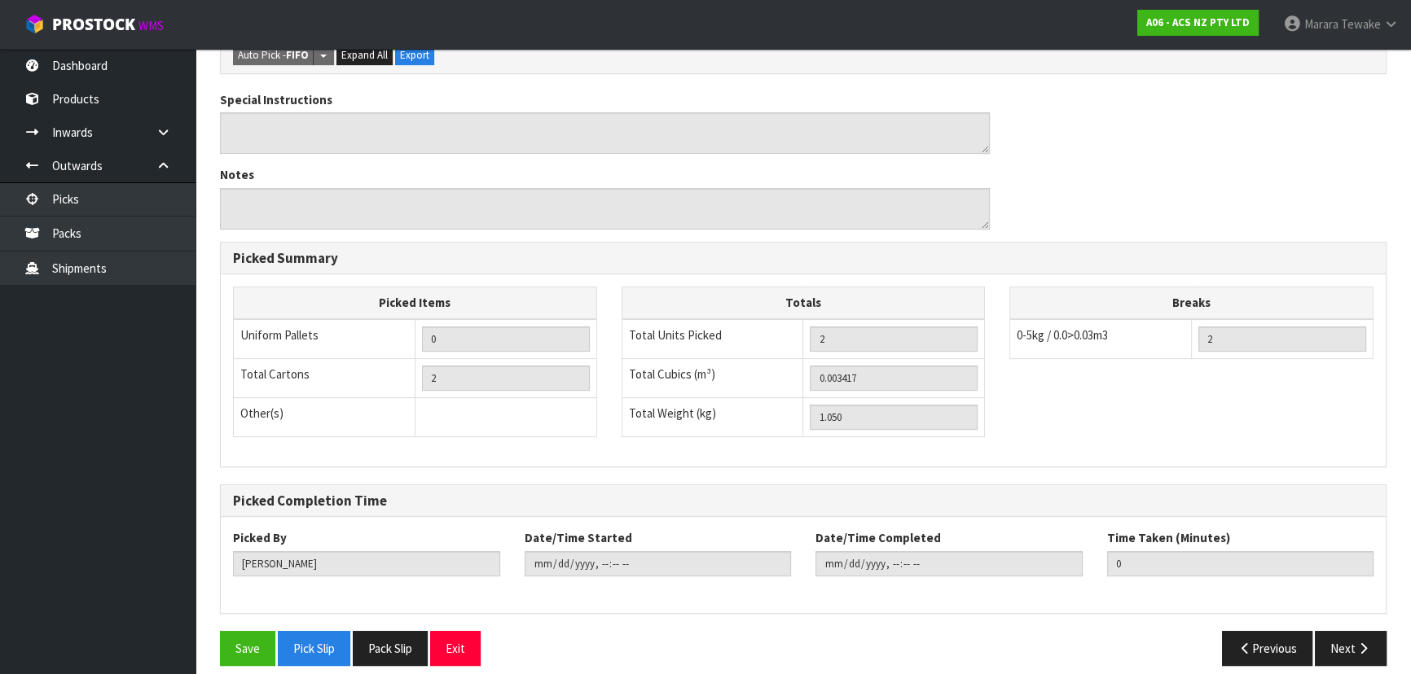
scroll to position [484, 0]
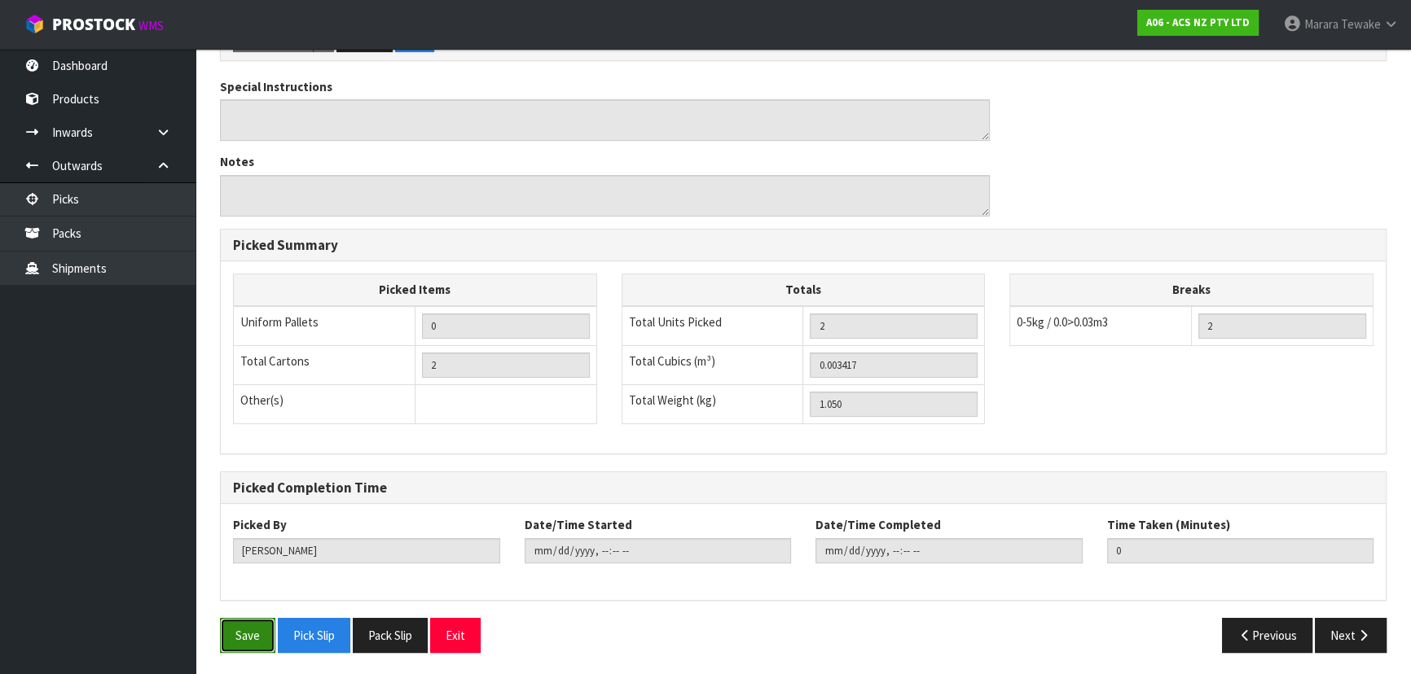
click at [244, 635] on button "Save" at bounding box center [247, 635] width 55 height 35
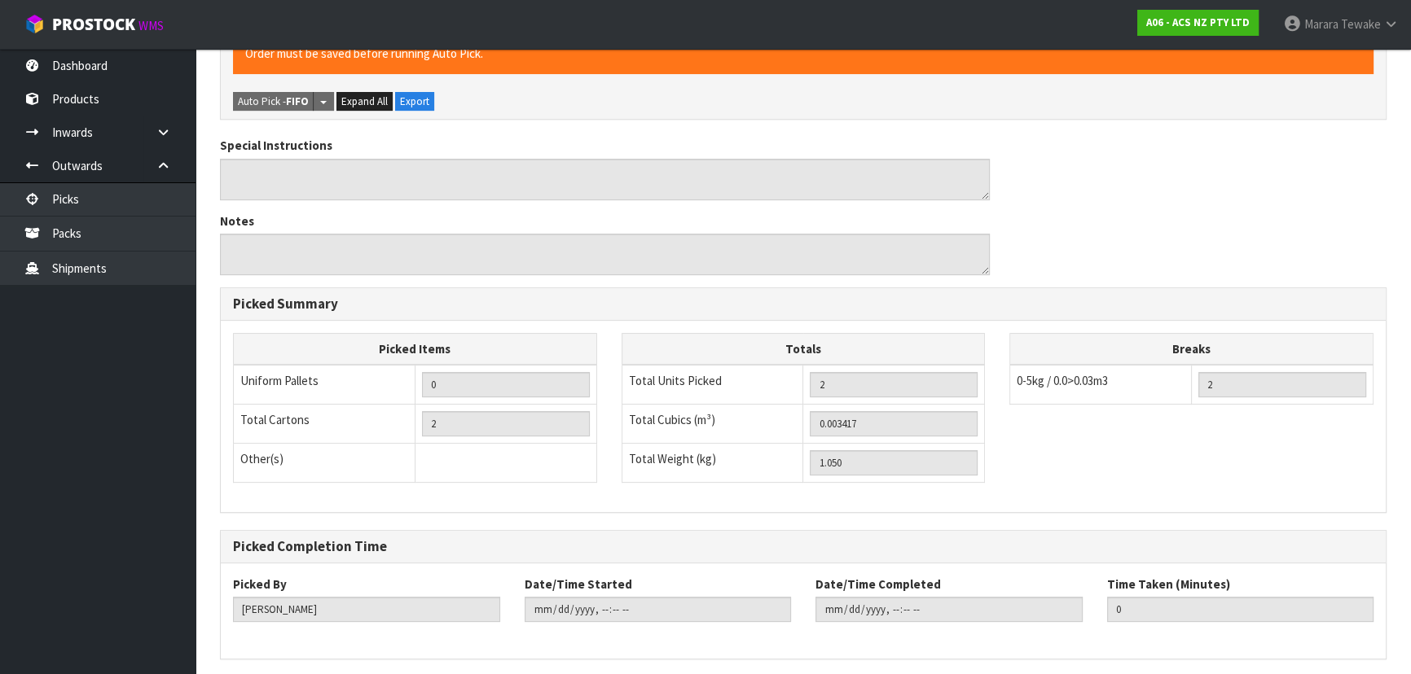
scroll to position [0, 0]
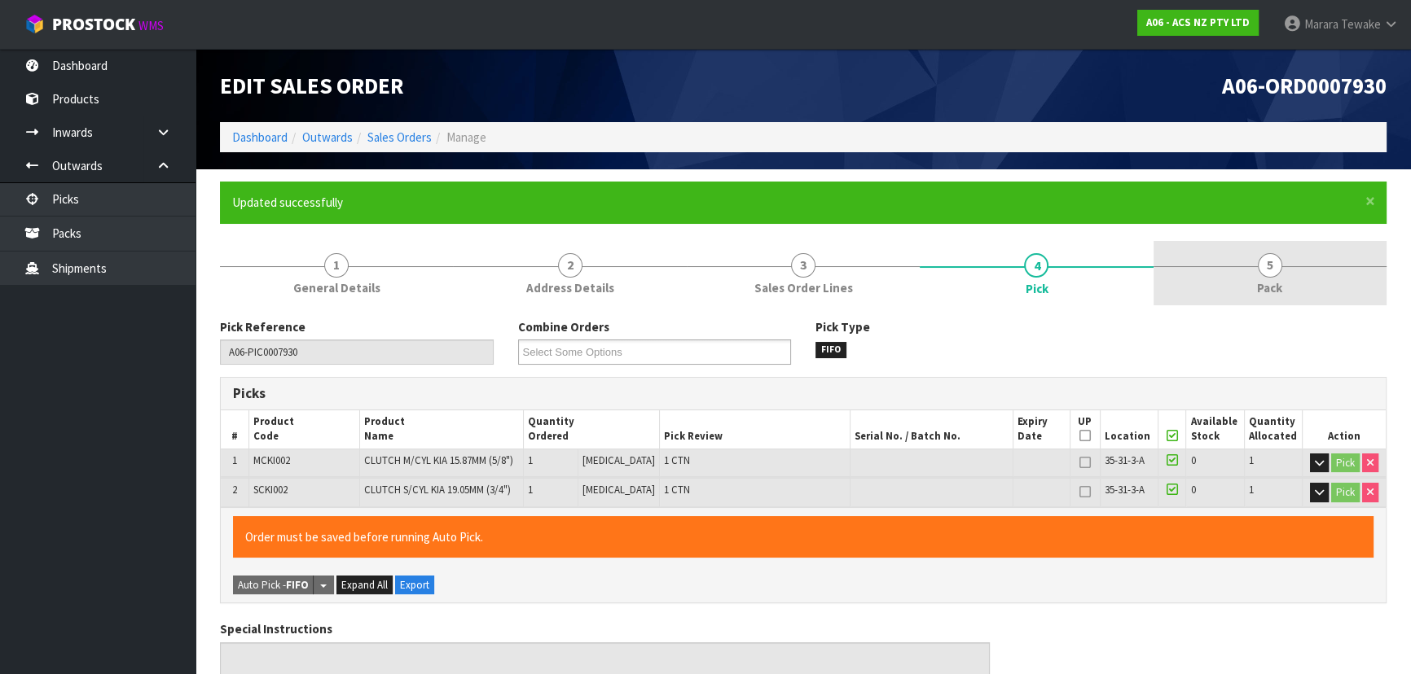
type input "[PERSON_NAME]"
type input "2025-09-16T10:43:13"
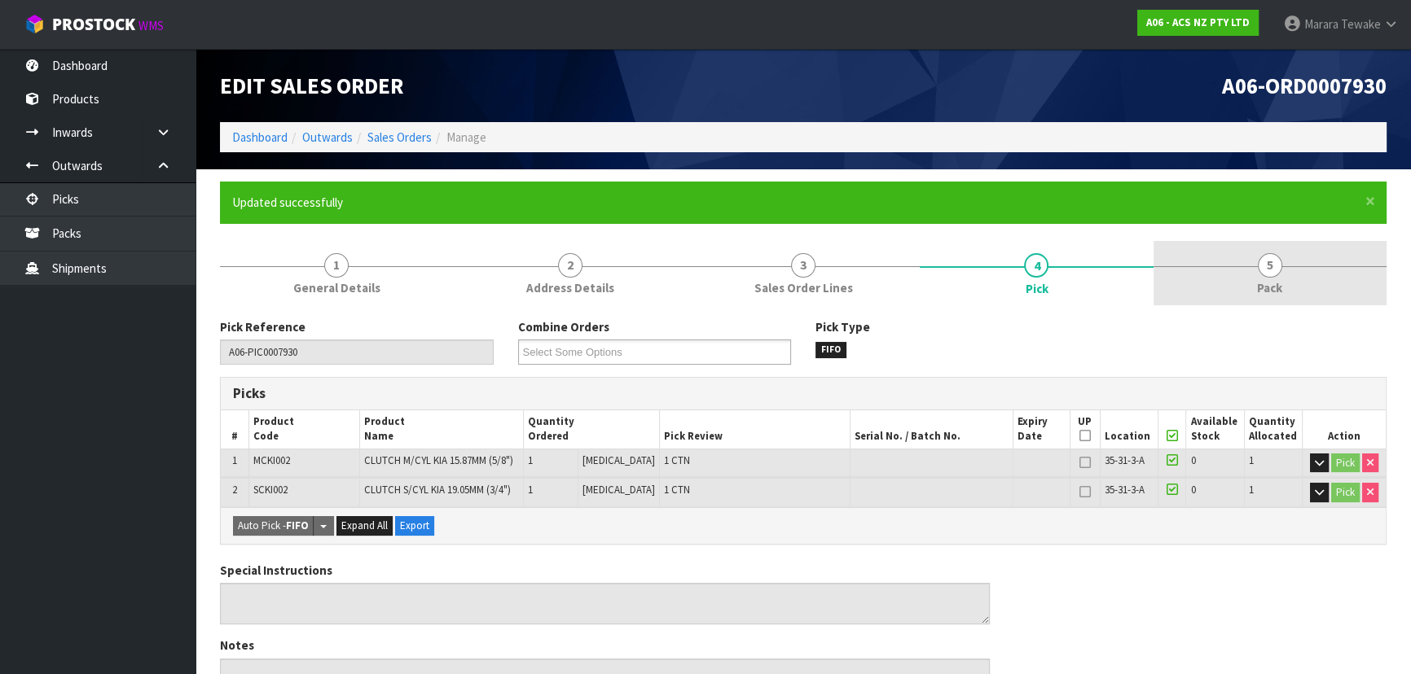
click at [1310, 271] on link "5 Pack" at bounding box center [1269, 273] width 233 height 64
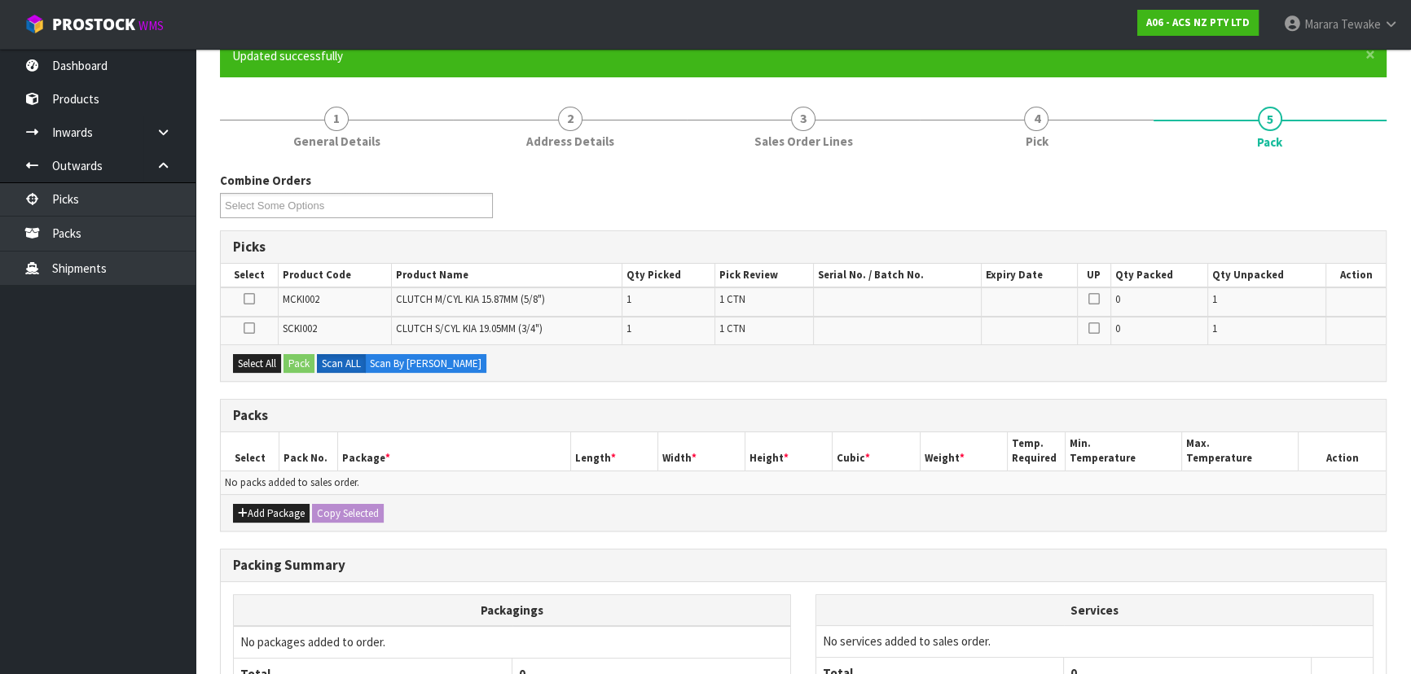
scroll to position [147, 0]
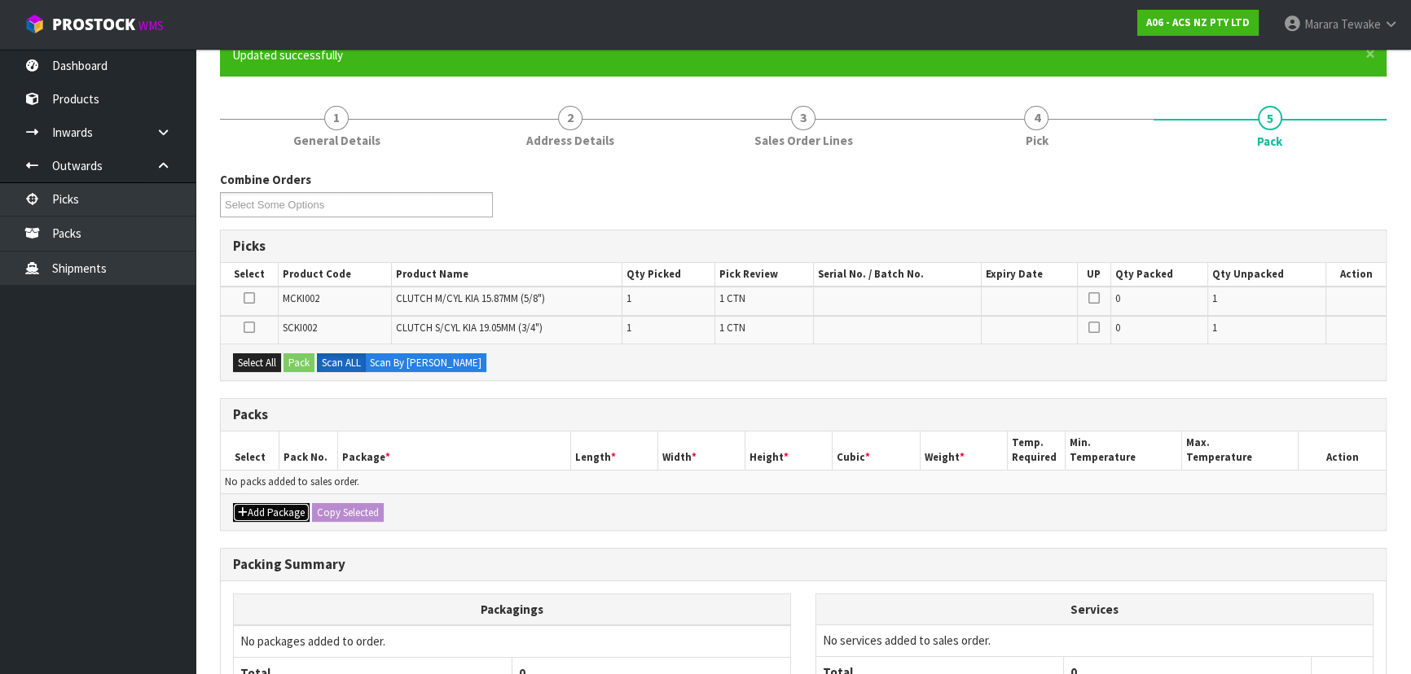
click at [273, 510] on button "Add Package" at bounding box center [271, 513] width 77 height 20
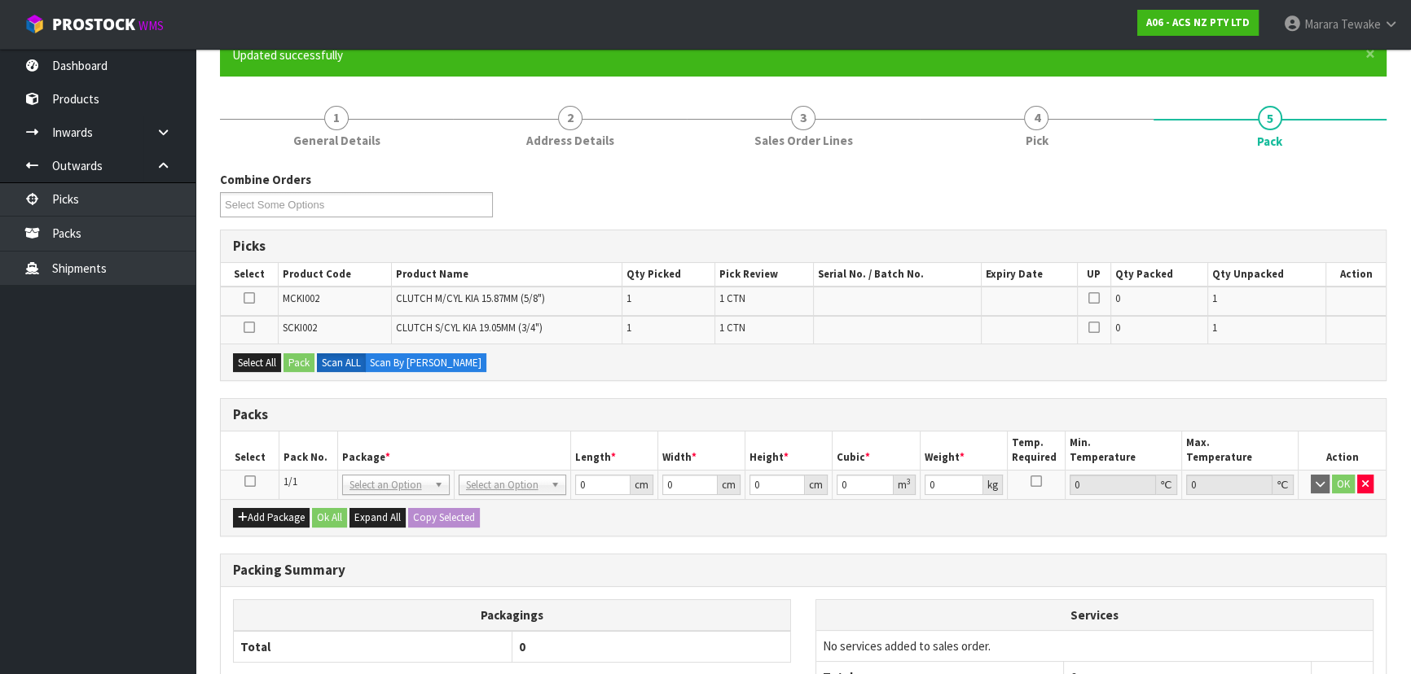
click at [248, 481] on icon at bounding box center [249, 481] width 11 height 1
drag, startPoint x: 257, startPoint y: 362, endPoint x: 291, endPoint y: 366, distance: 33.6
click at [264, 362] on button "Select All" at bounding box center [257, 363] width 48 height 20
click at [301, 362] on button "Pack" at bounding box center [298, 363] width 31 height 20
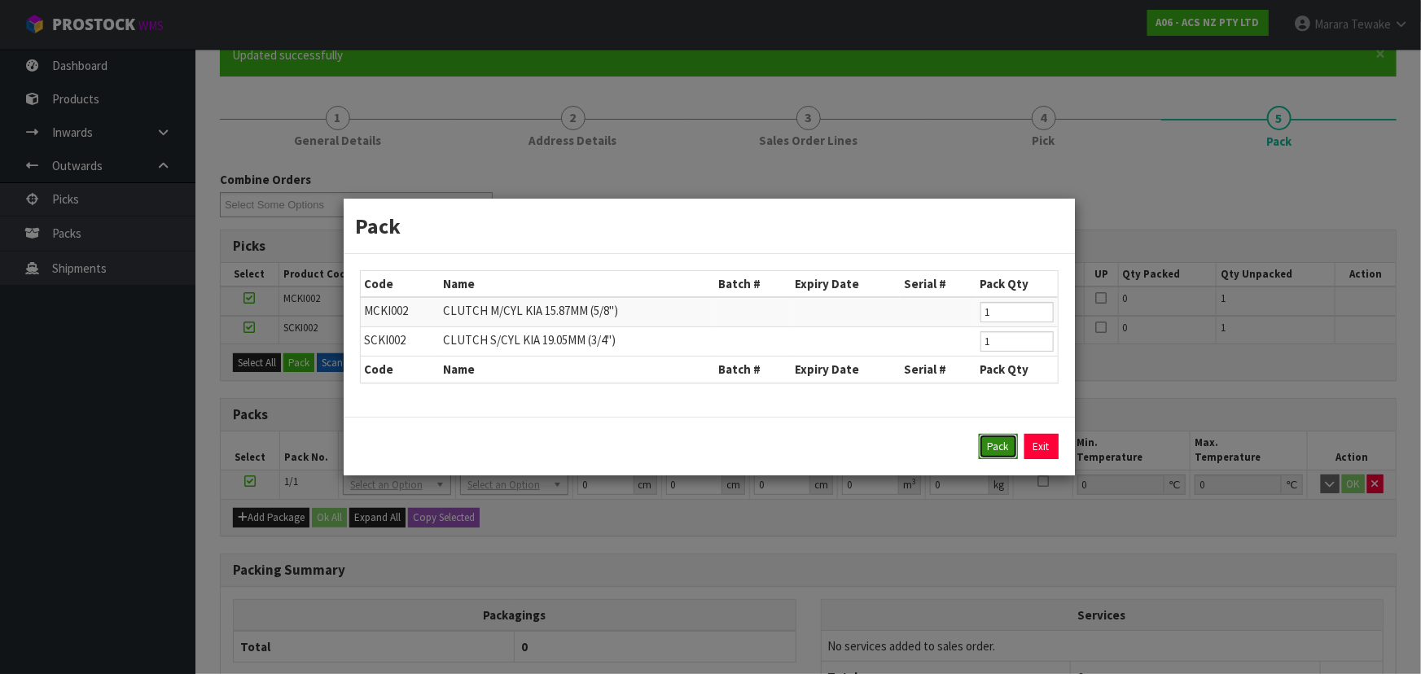
click at [1000, 444] on button "Pack" at bounding box center [998, 447] width 39 height 26
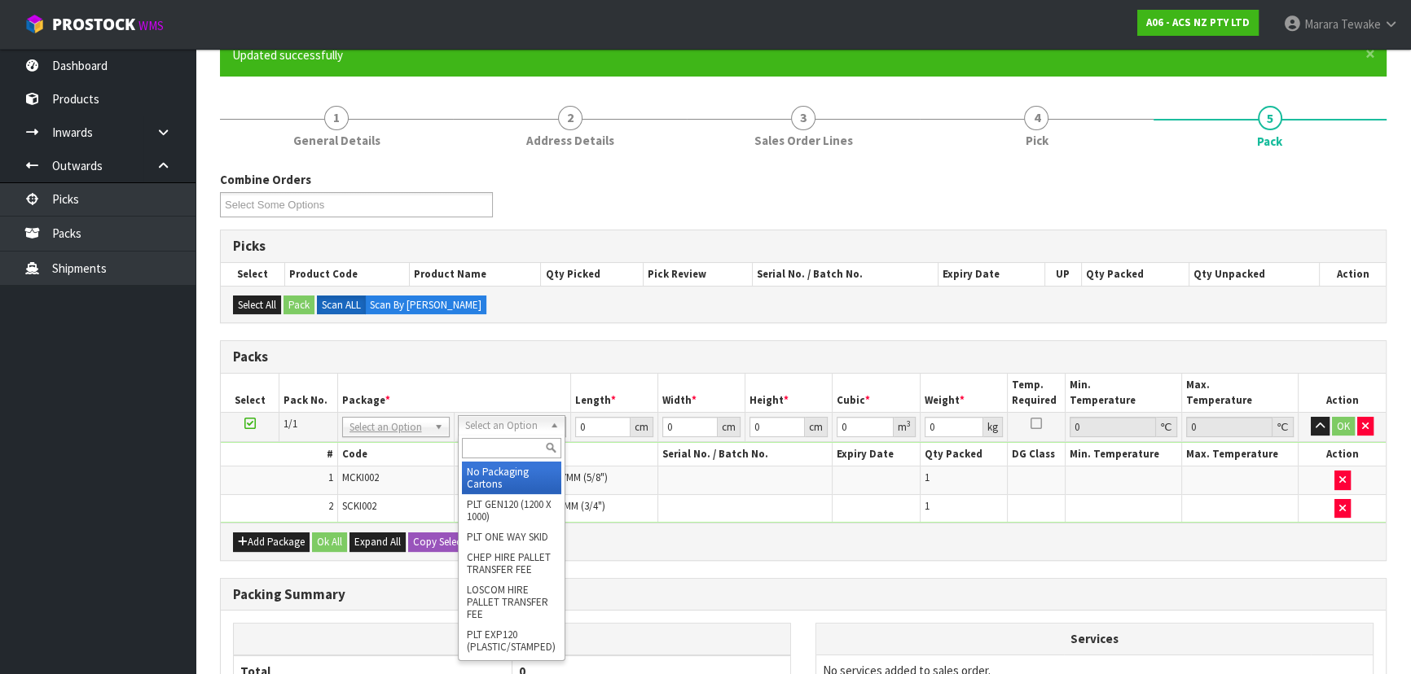
click at [517, 450] on input "text" at bounding box center [511, 448] width 99 height 20
type input "E"
type input "U60"
click at [1342, 476] on icon "button" at bounding box center [1342, 480] width 7 height 11
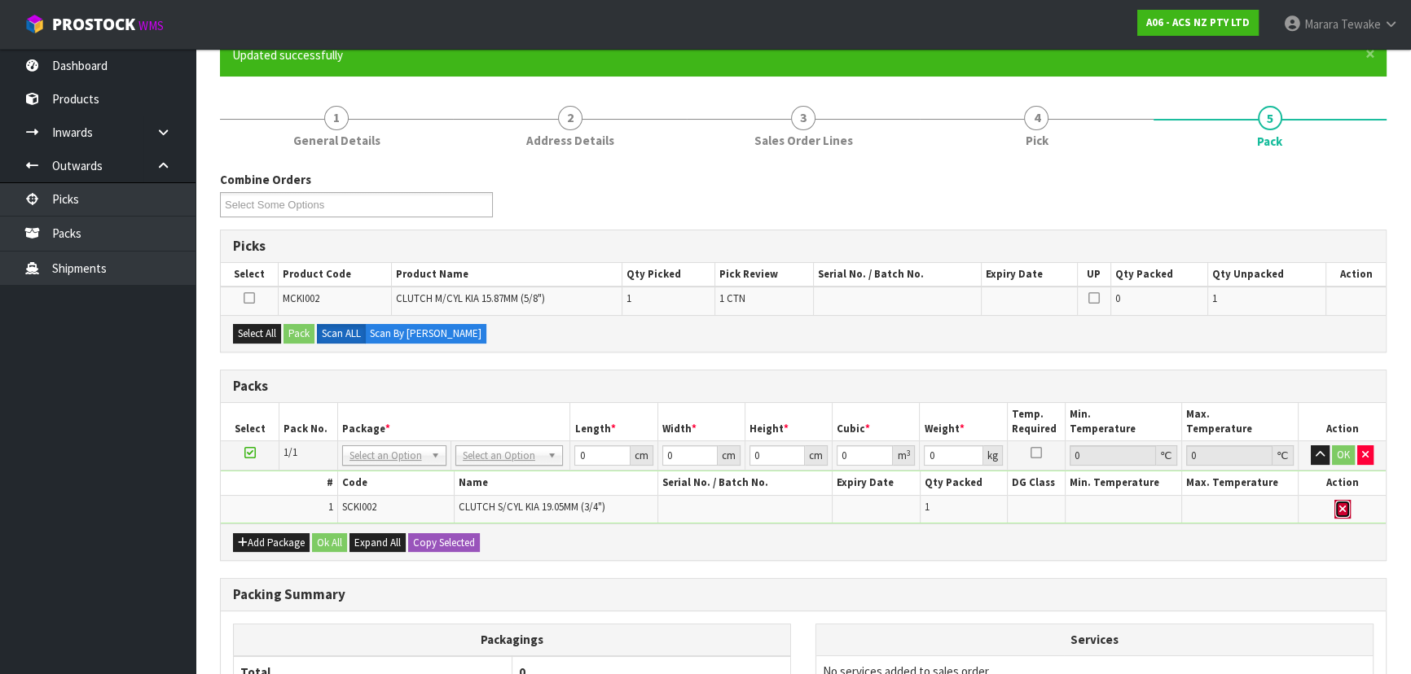
click at [1343, 511] on icon "button" at bounding box center [1342, 509] width 7 height 11
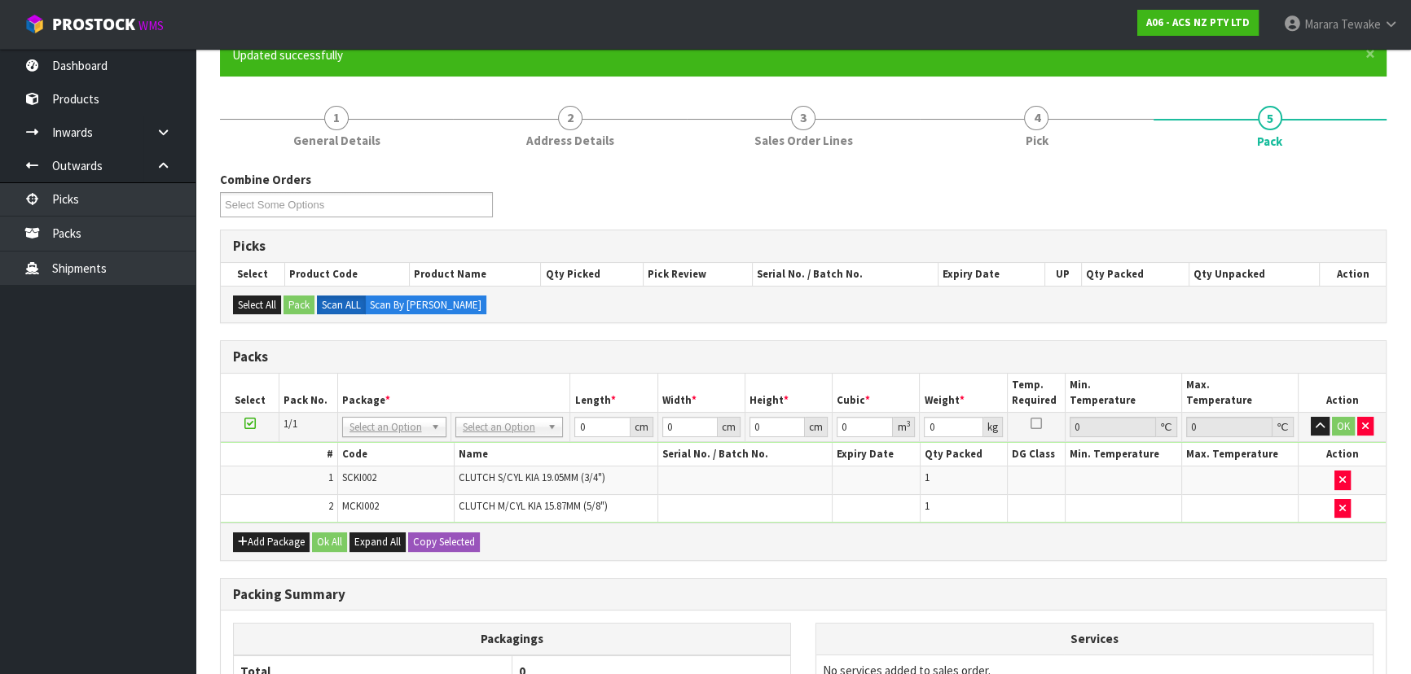
drag, startPoint x: 527, startPoint y: 427, endPoint x: 479, endPoint y: 431, distance: 48.2
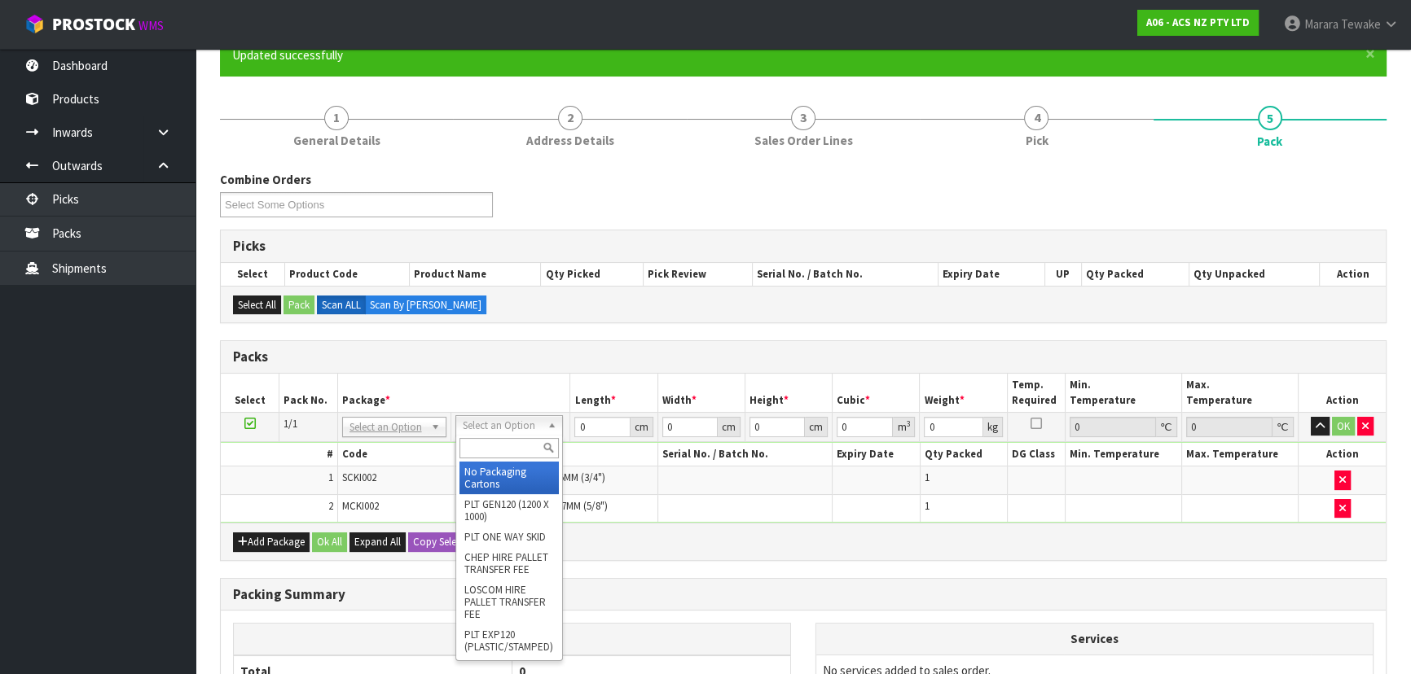
click at [496, 452] on input "text" at bounding box center [508, 448] width 99 height 20
type input "U60"
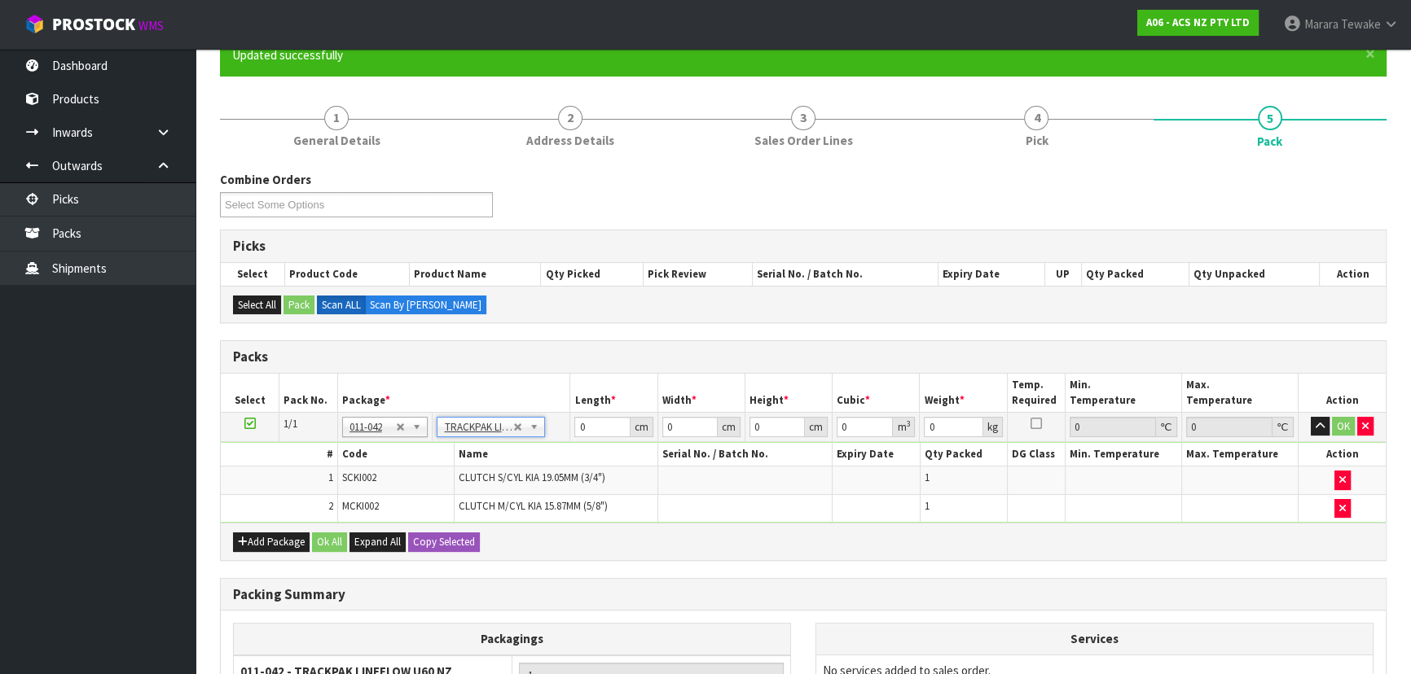
type input "39.5"
type input "44"
type input "0.01"
type input "0.000017"
type input "1.06"
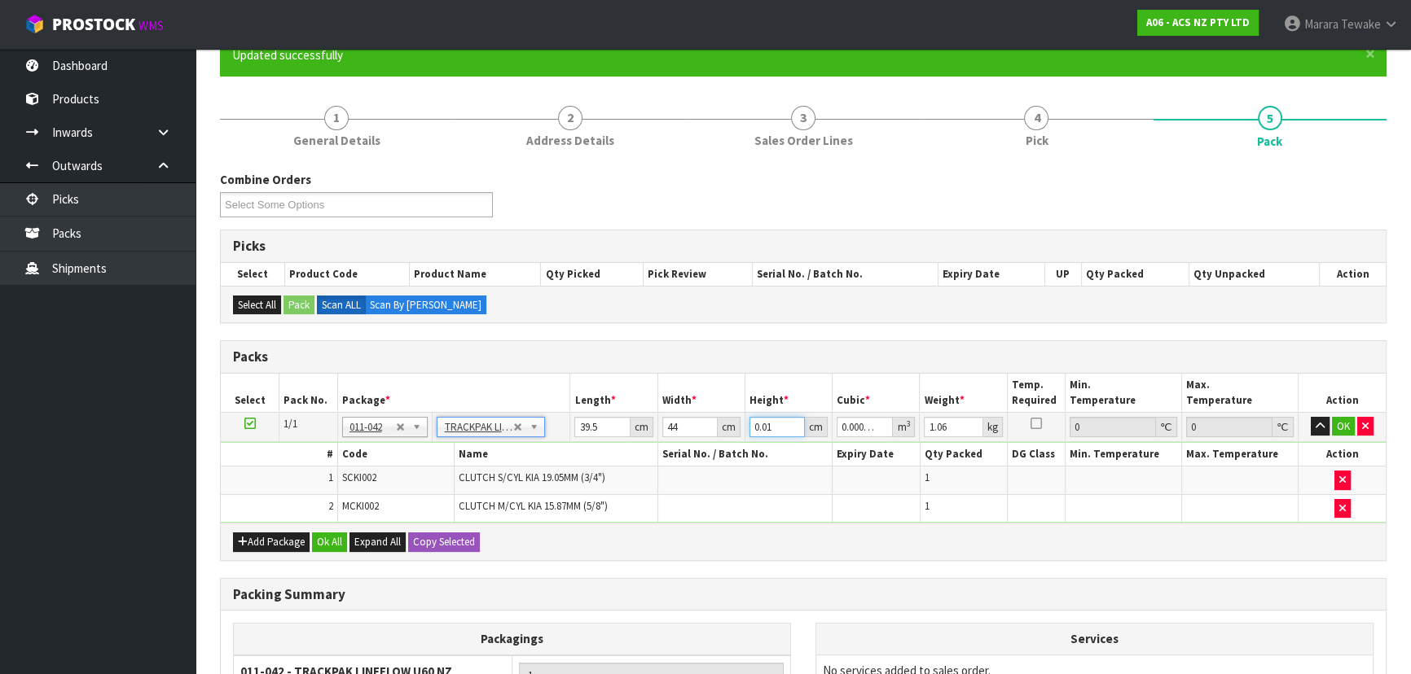
drag, startPoint x: 775, startPoint y: 425, endPoint x: 700, endPoint y: 419, distance: 76.0
click at [700, 419] on tr "1/1 NONE 007-001 007-002 007-004 007-009 007-013 007-014 007-015 007-017 007-01…" at bounding box center [803, 426] width 1165 height 29
type input "8"
type input "0.013904"
type input "8"
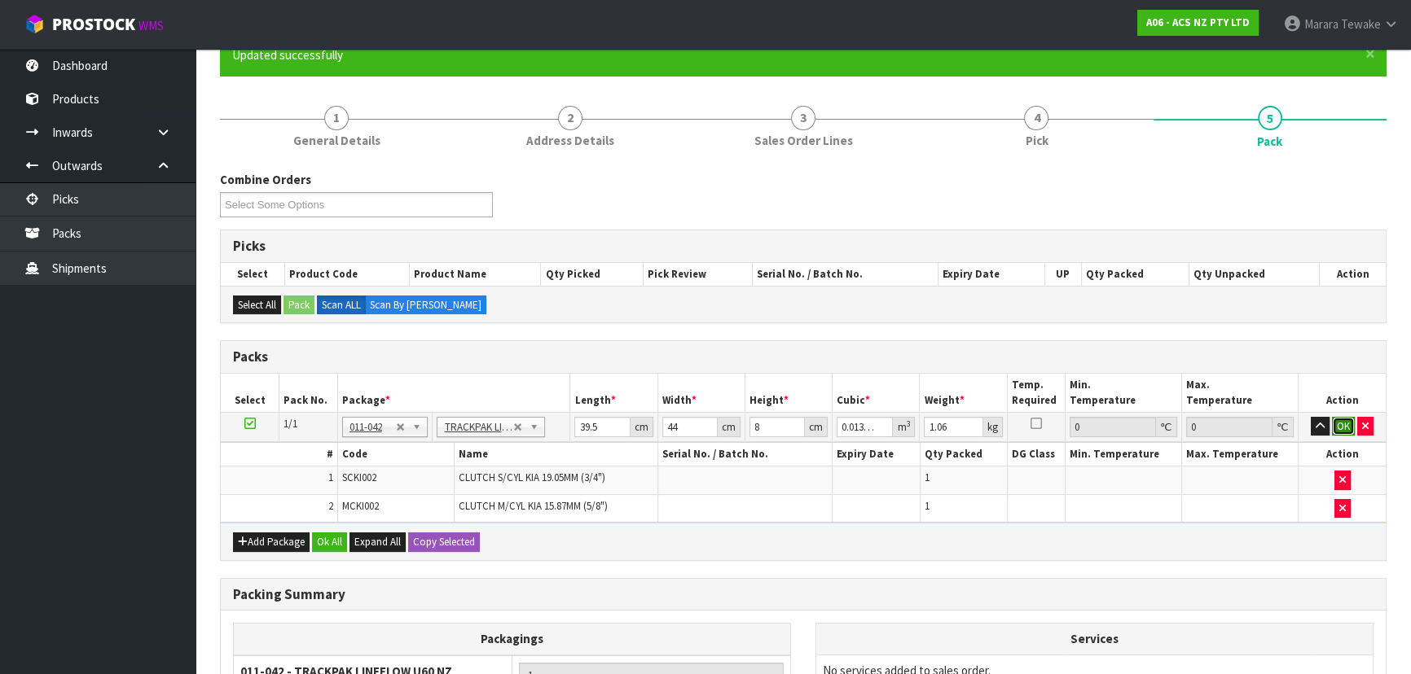
click at [1338, 423] on button "OK" at bounding box center [1343, 427] width 23 height 20
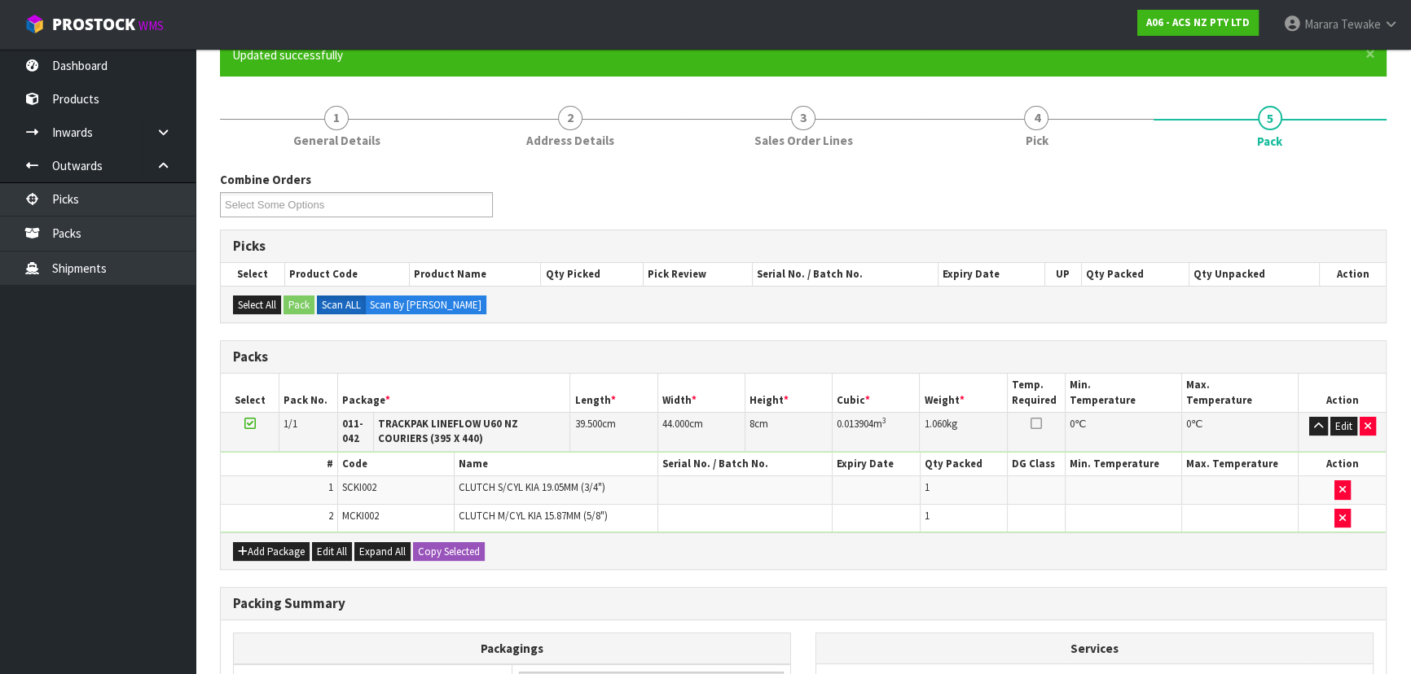
scroll to position [358, 0]
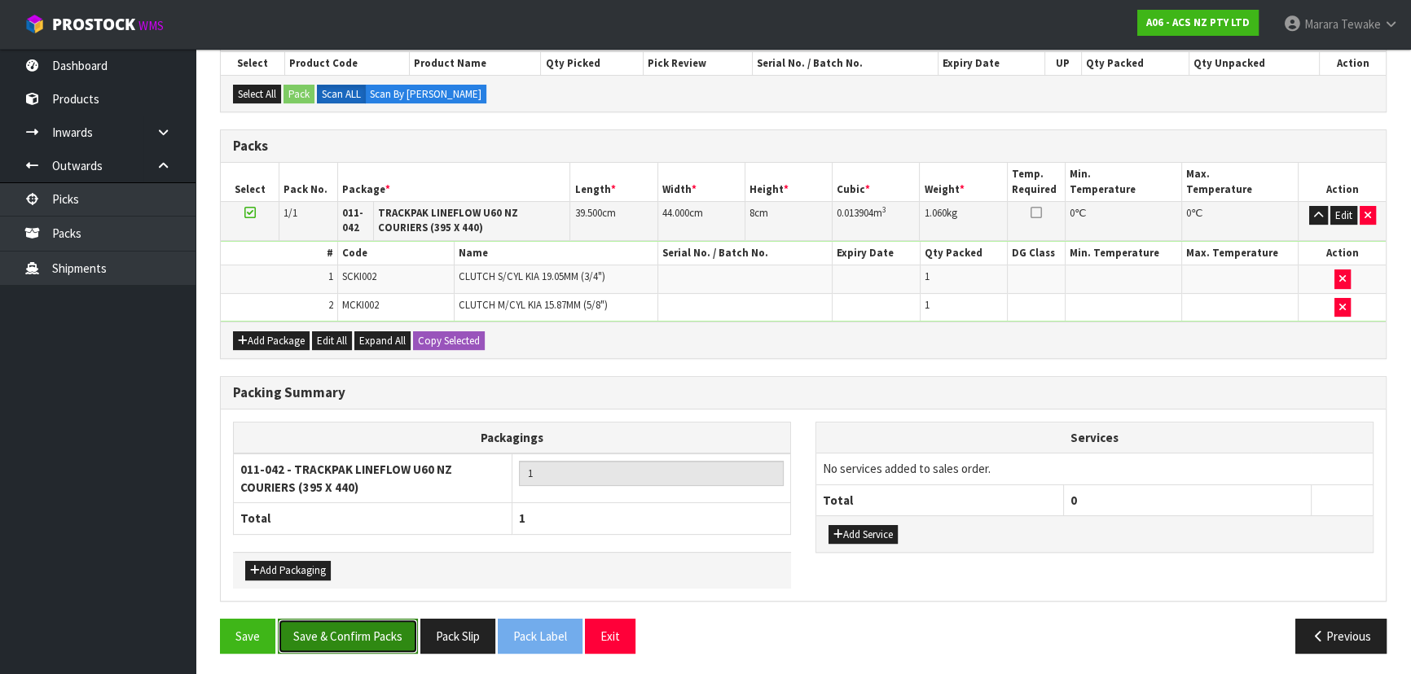
click at [353, 629] on button "Save & Confirm Packs" at bounding box center [348, 636] width 140 height 35
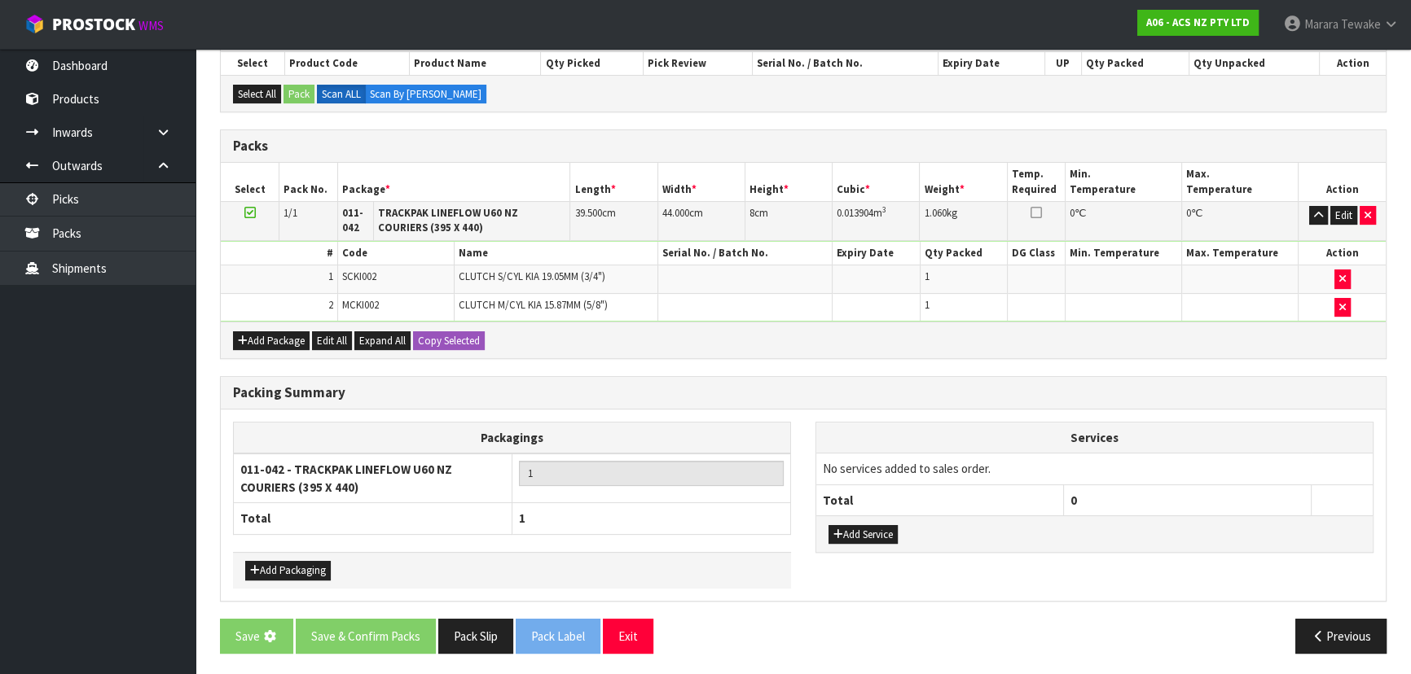
scroll to position [0, 0]
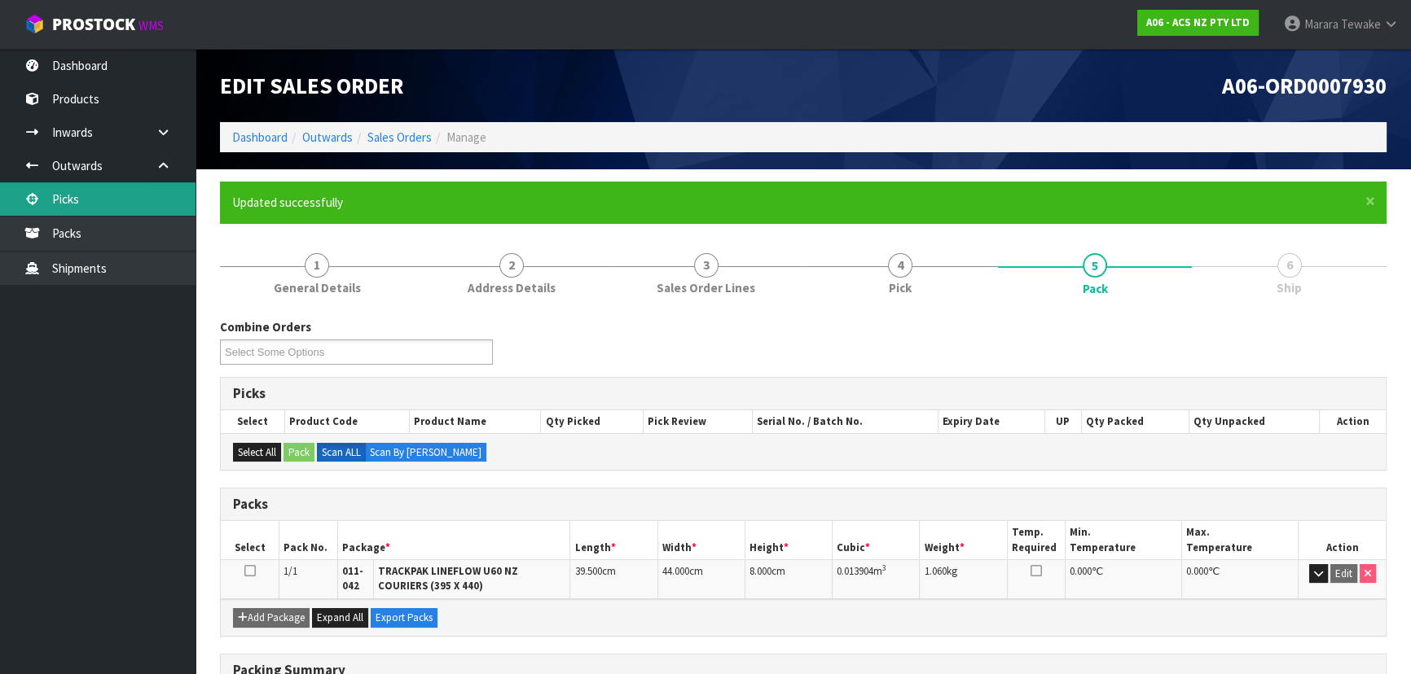
click at [118, 195] on link "Picks" at bounding box center [97, 198] width 195 height 33
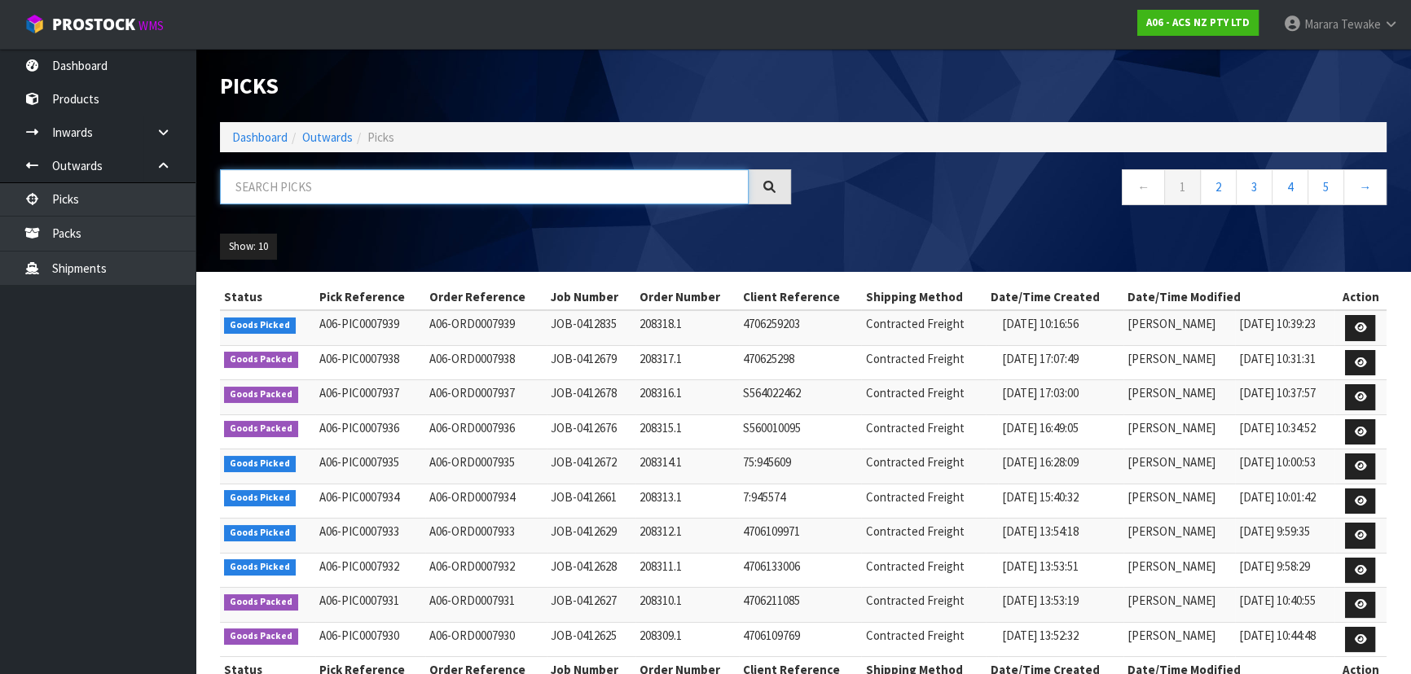
drag, startPoint x: 278, startPoint y: 188, endPoint x: 273, endPoint y: 181, distance: 8.8
click at [278, 186] on input "text" at bounding box center [484, 186] width 529 height 35
type input "JOB-0412628"
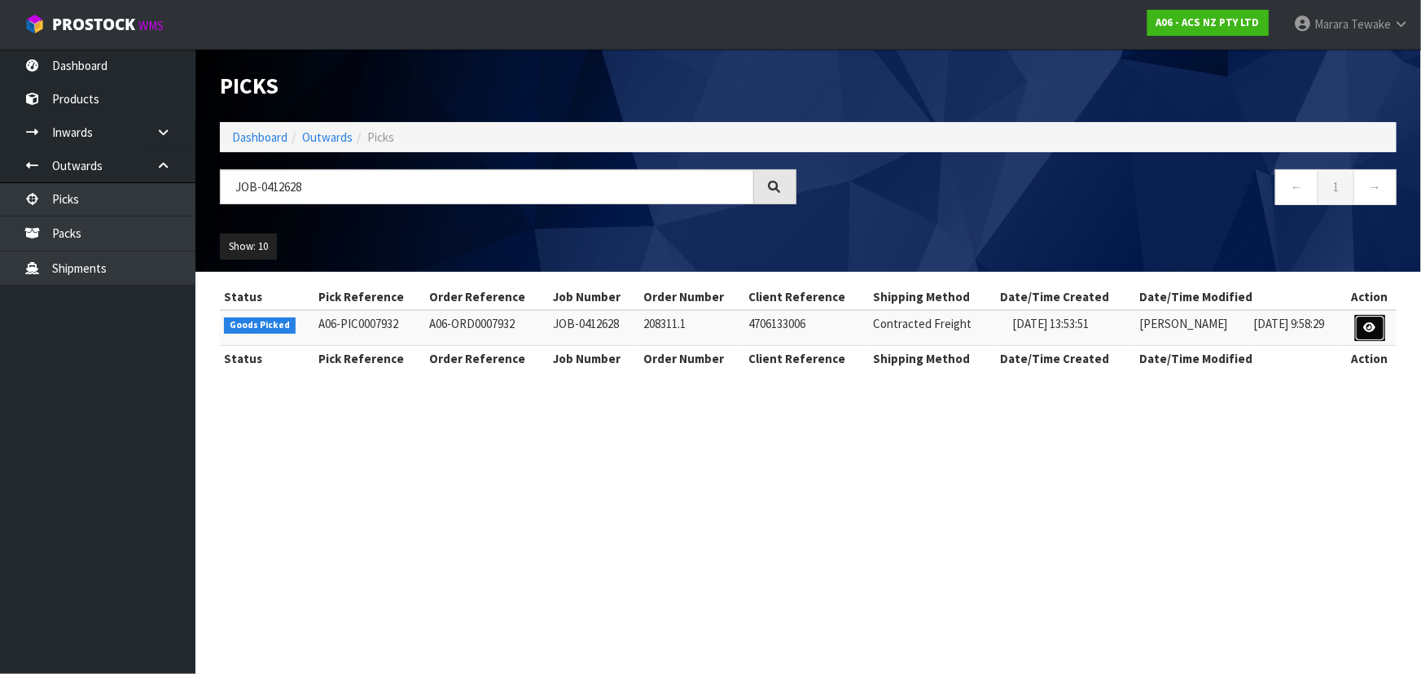
click at [1369, 326] on icon at bounding box center [1370, 328] width 12 height 11
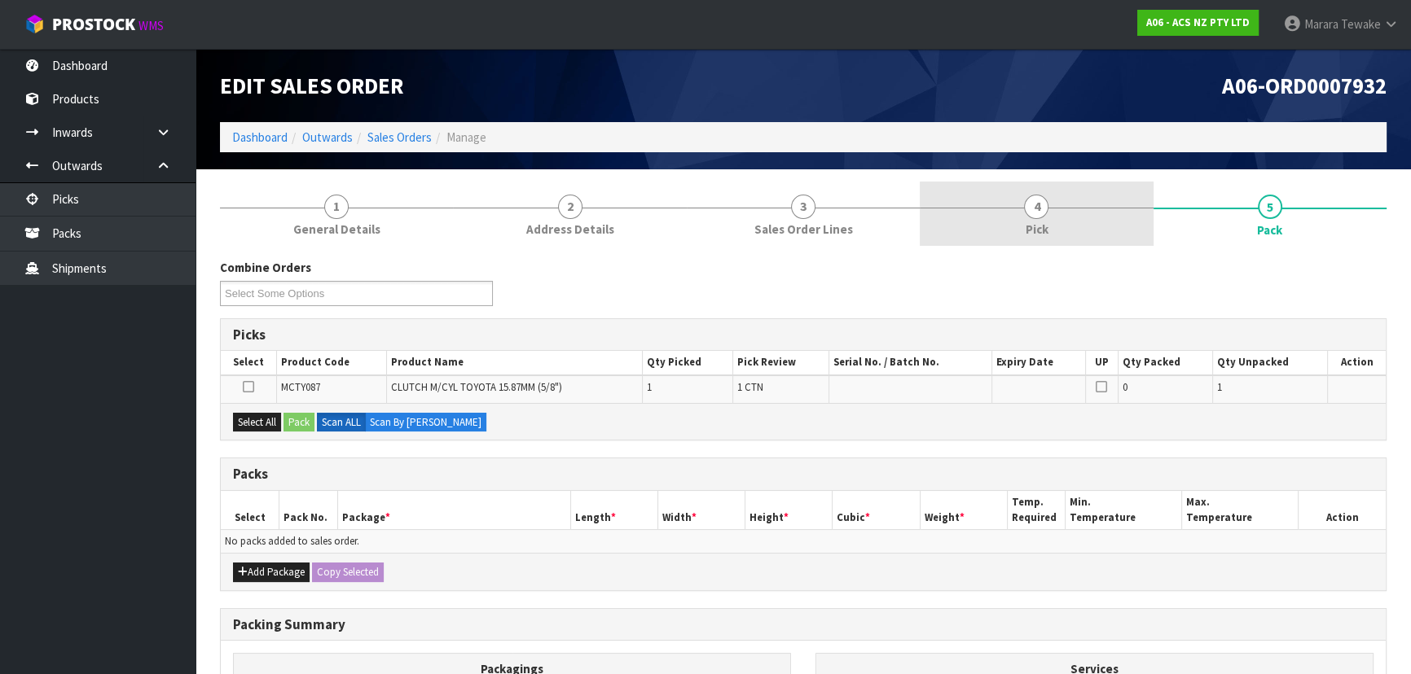
click at [1071, 226] on link "4 Pick" at bounding box center [1035, 214] width 233 height 64
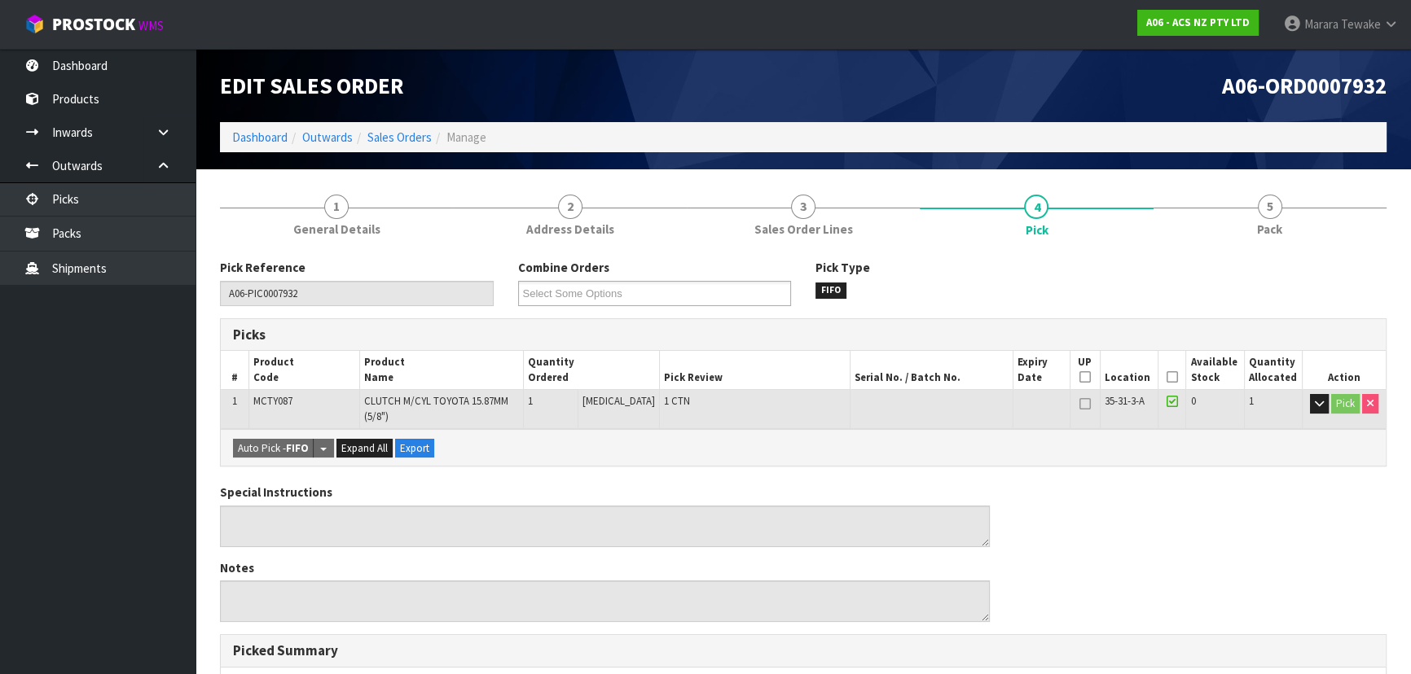
click at [1167, 377] on icon at bounding box center [1171, 377] width 11 height 1
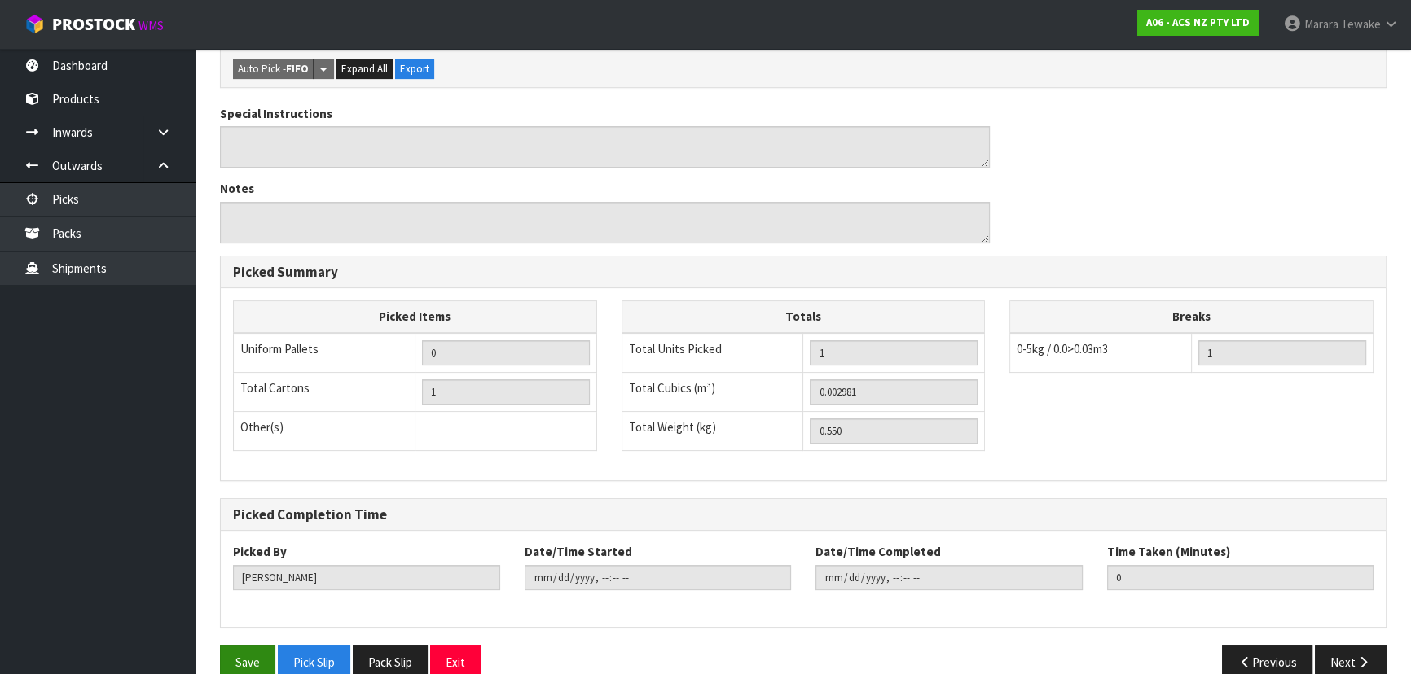
scroll to position [465, 0]
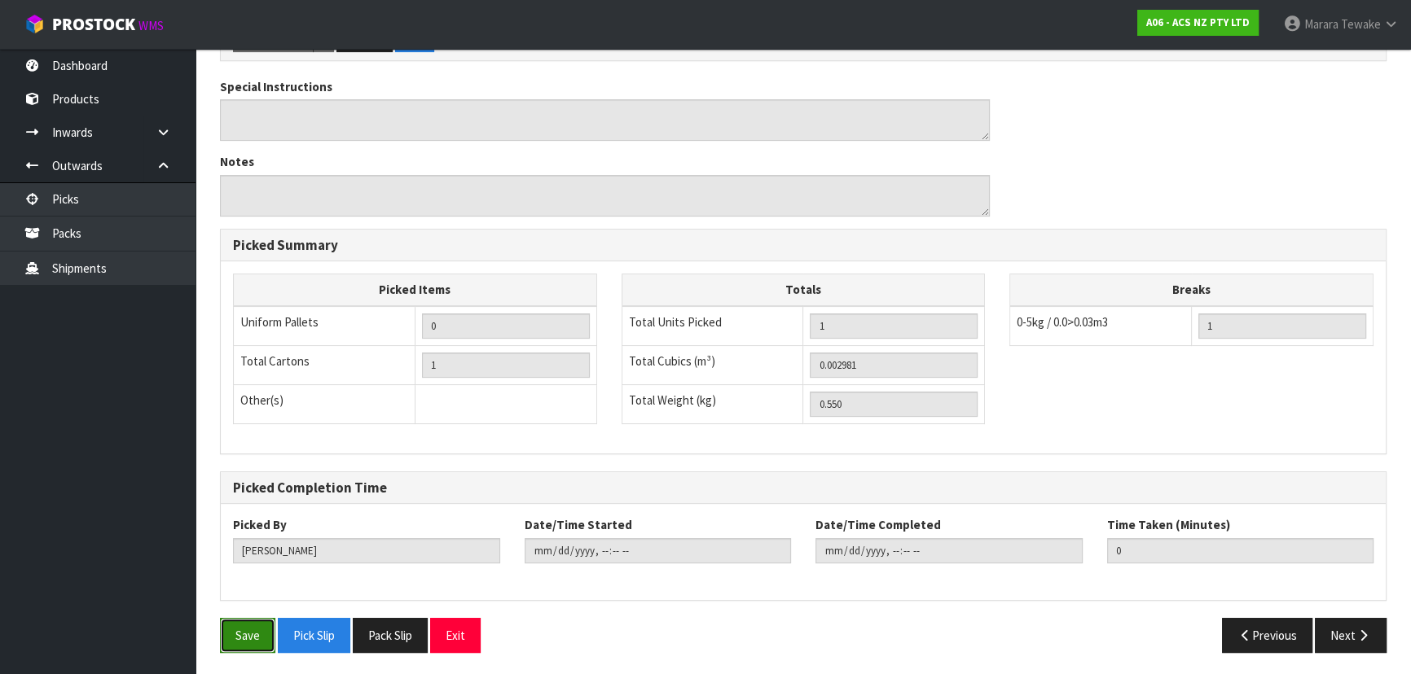
drag, startPoint x: 264, startPoint y: 632, endPoint x: 278, endPoint y: 628, distance: 14.4
click at [266, 631] on button "Save" at bounding box center [247, 635] width 55 height 35
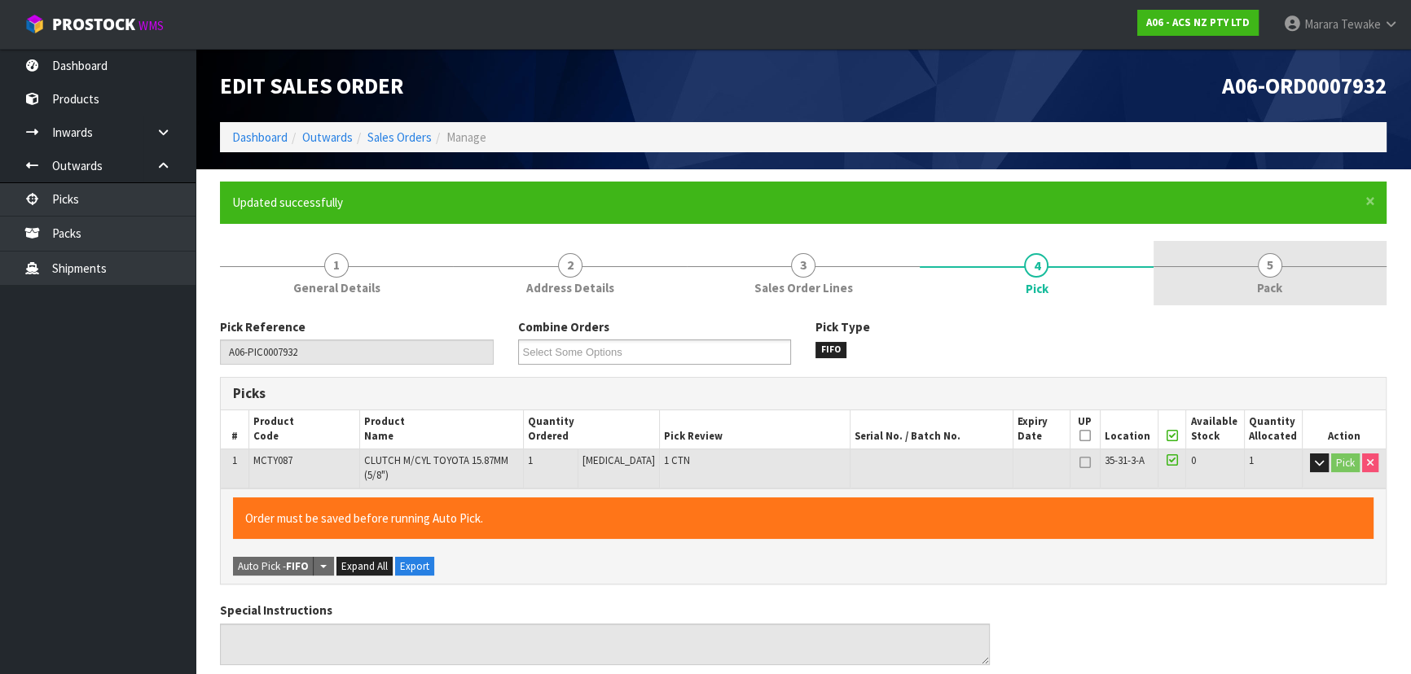
type input "[PERSON_NAME]"
type input "2025-09-16T10:47:18"
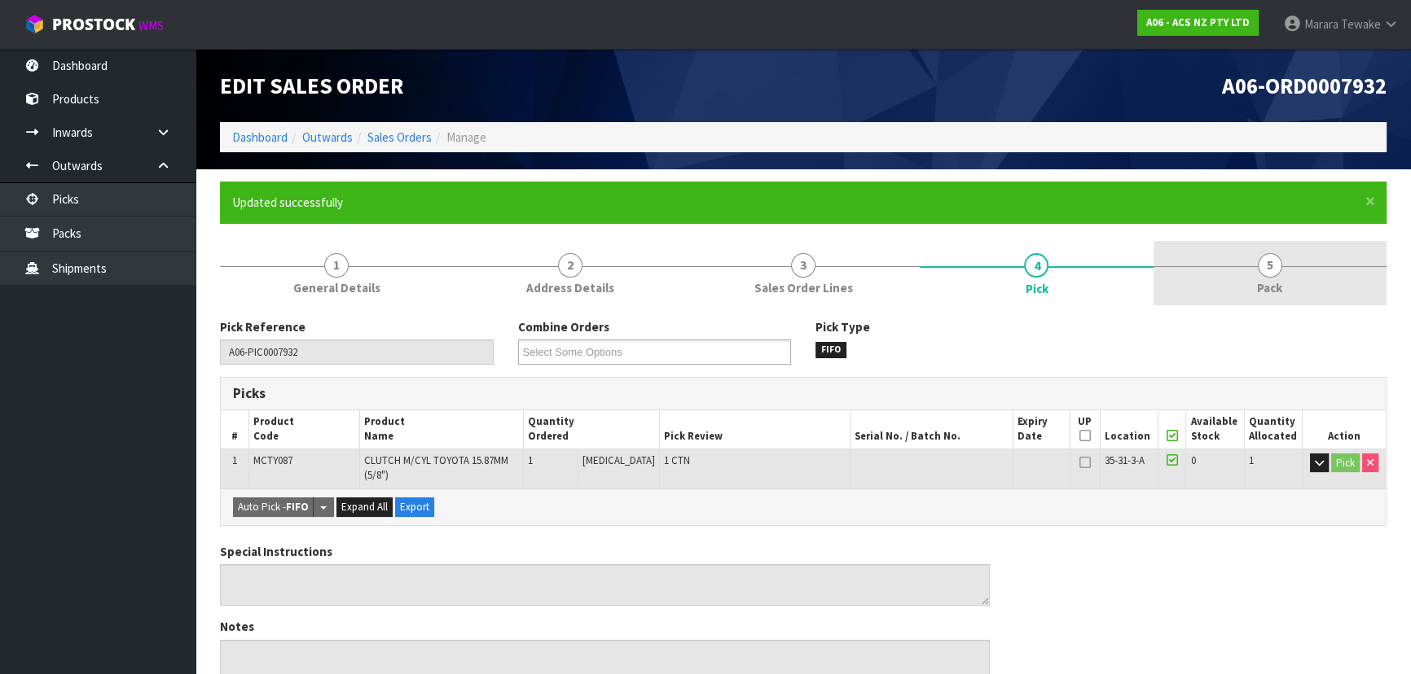
click at [1266, 274] on span "5" at bounding box center [1269, 265] width 24 height 24
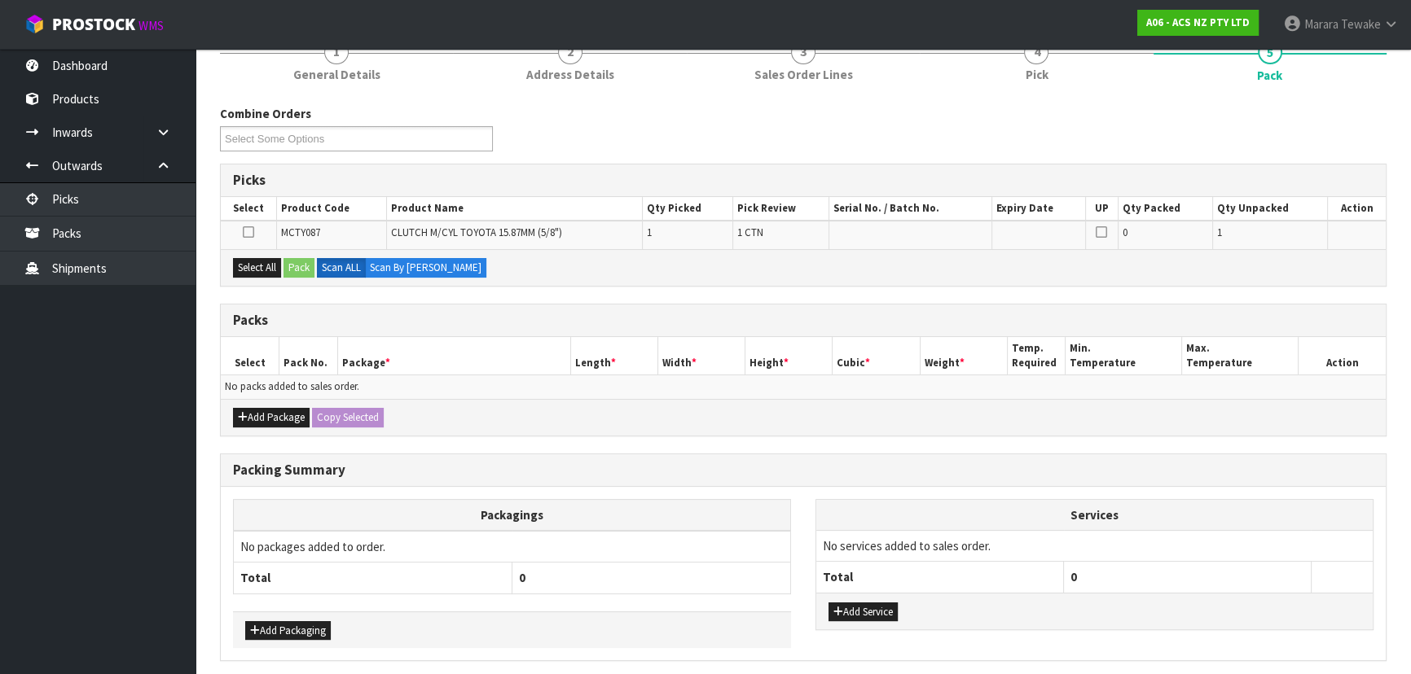
scroll to position [222, 0]
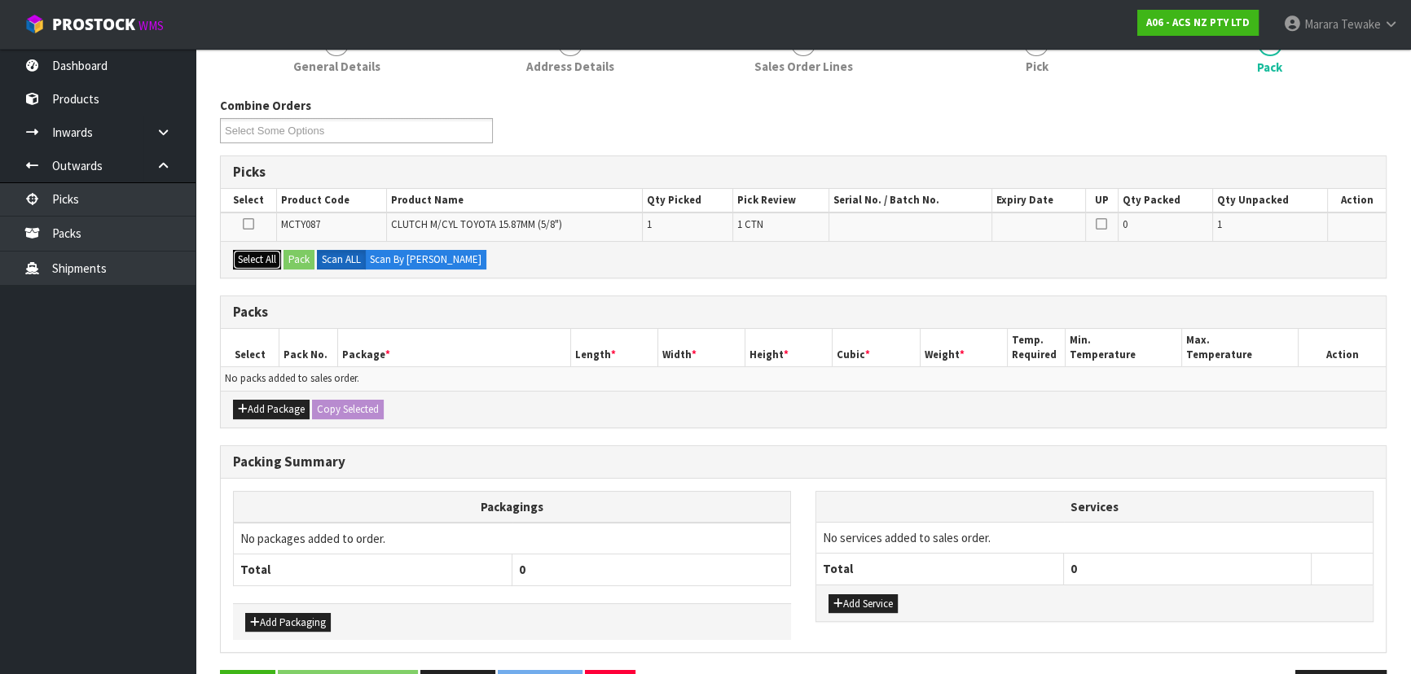
drag, startPoint x: 261, startPoint y: 252, endPoint x: 279, endPoint y: 252, distance: 17.9
click at [269, 252] on button "Select All" at bounding box center [257, 260] width 48 height 20
click at [287, 256] on div "Select All Pack Scan ALL Scan By Quantity" at bounding box center [803, 259] width 1165 height 37
drag, startPoint x: 316, startPoint y: 267, endPoint x: 304, endPoint y: 264, distance: 12.6
click at [315, 267] on div "Select All Pack Scan ALL Scan By Quantity" at bounding box center [803, 259] width 1165 height 37
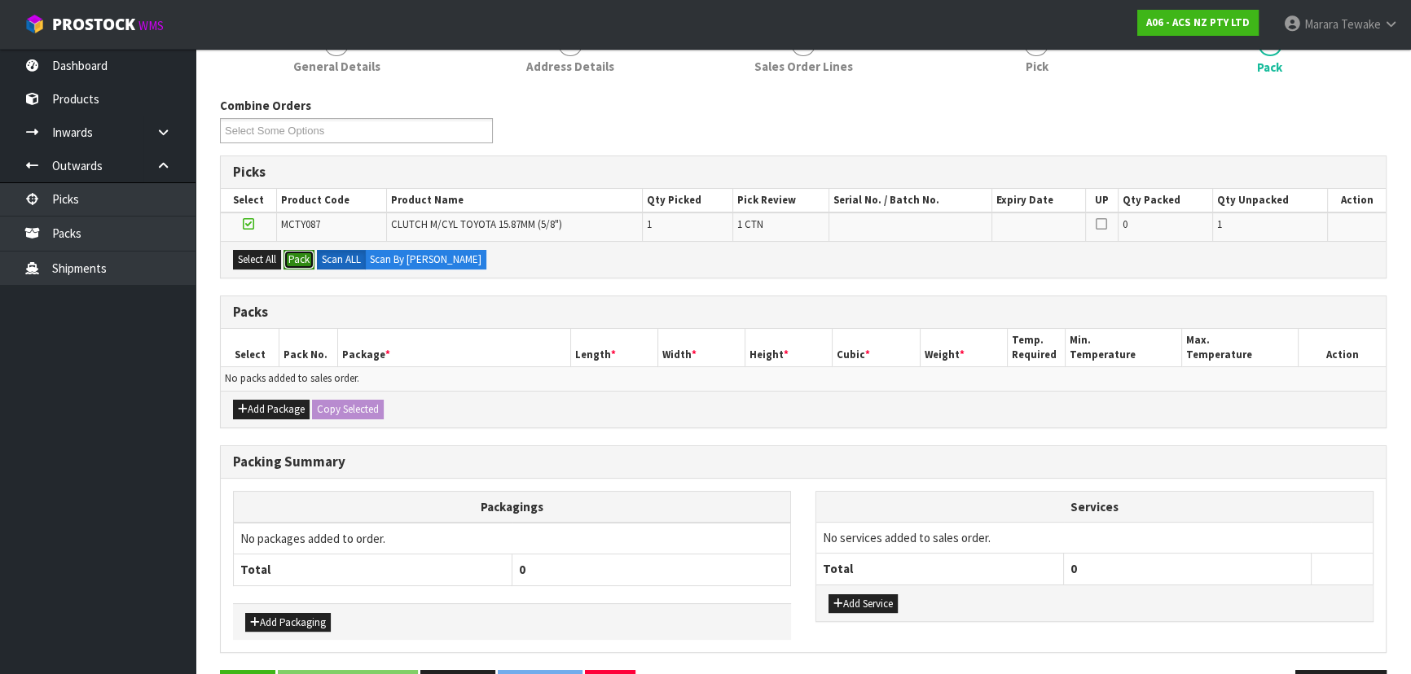
click at [302, 261] on button "Pack" at bounding box center [298, 260] width 31 height 20
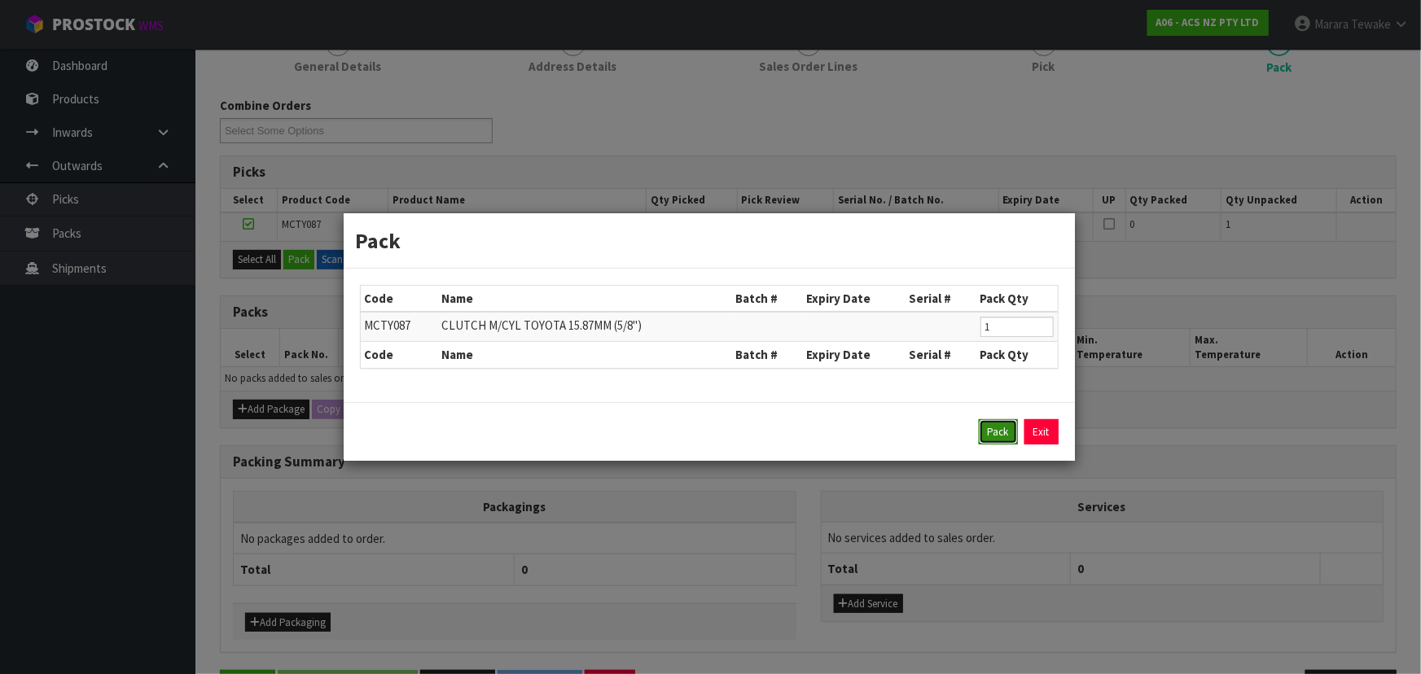
click at [1003, 427] on button "Pack" at bounding box center [998, 432] width 39 height 26
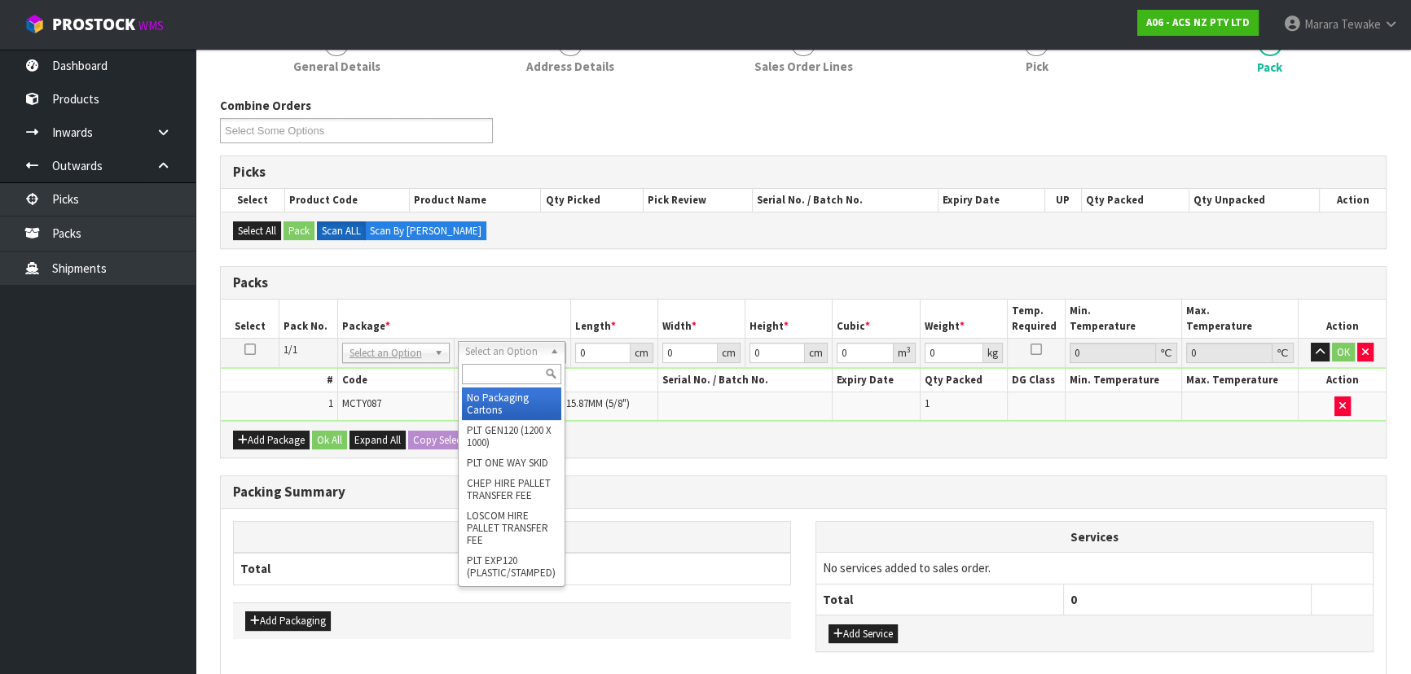
click at [528, 369] on input "text" at bounding box center [511, 374] width 99 height 20
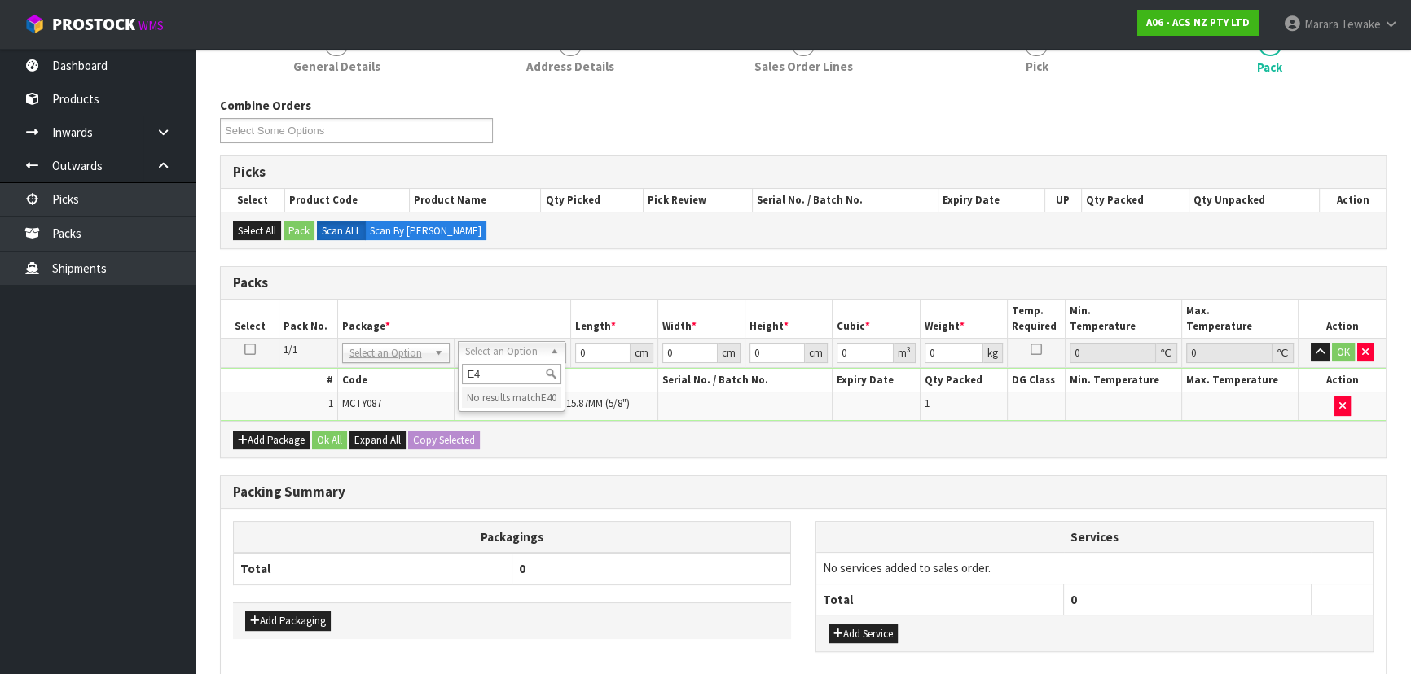
type input "E"
type input "U40"
drag, startPoint x: 505, startPoint y: 406, endPoint x: 557, endPoint y: 390, distance: 54.6
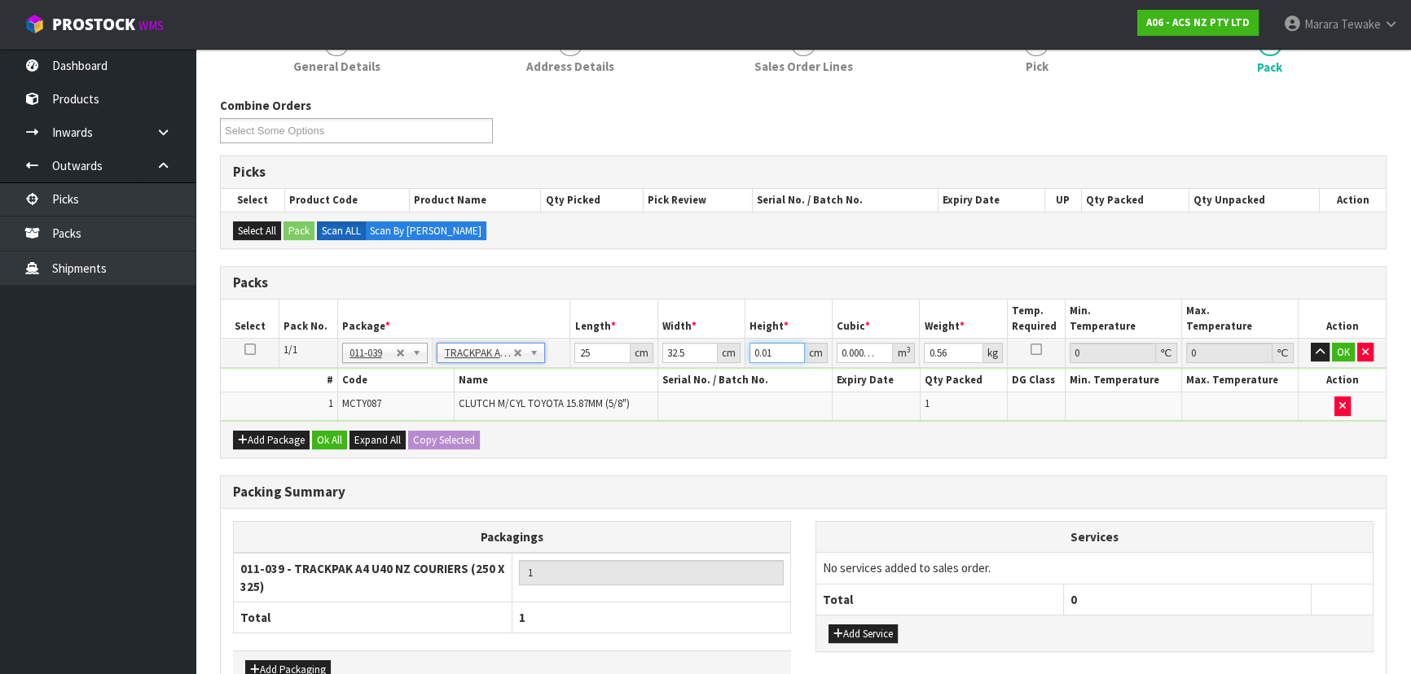
drag, startPoint x: 770, startPoint y: 349, endPoint x: 698, endPoint y: 323, distance: 76.3
click at [709, 330] on table "Select Pack No. Package * Length * Width * Height * Cubic * Weight * Temp. Requ…" at bounding box center [803, 360] width 1165 height 121
click at [1344, 351] on button "OK" at bounding box center [1343, 353] width 23 height 20
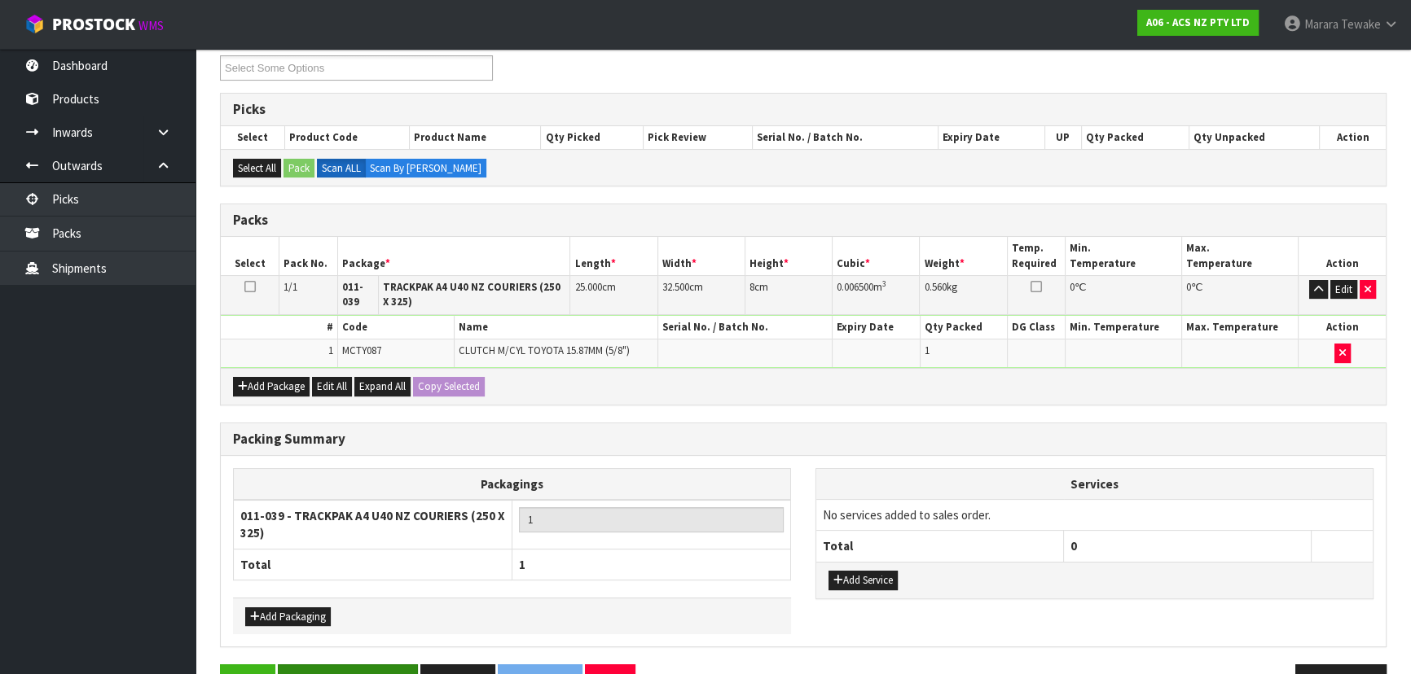
scroll to position [330, 0]
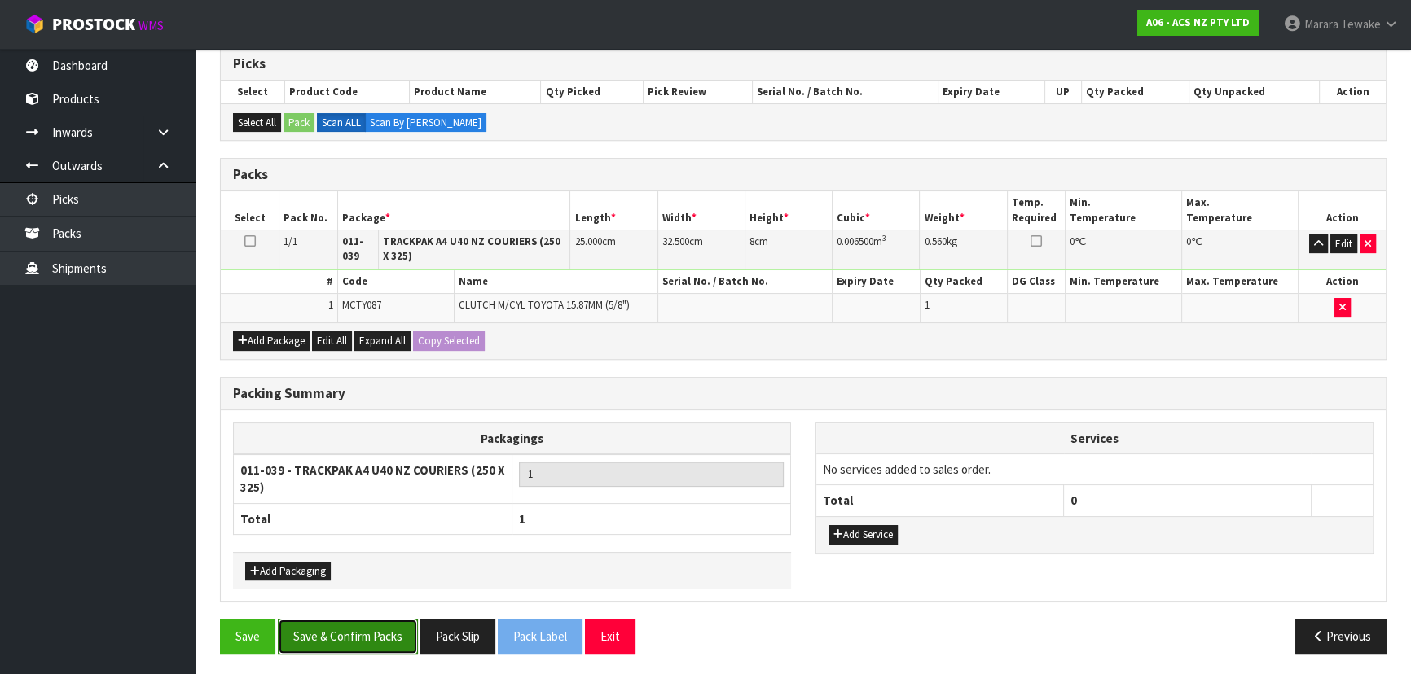
click at [292, 627] on button "Save & Confirm Packs" at bounding box center [348, 636] width 140 height 35
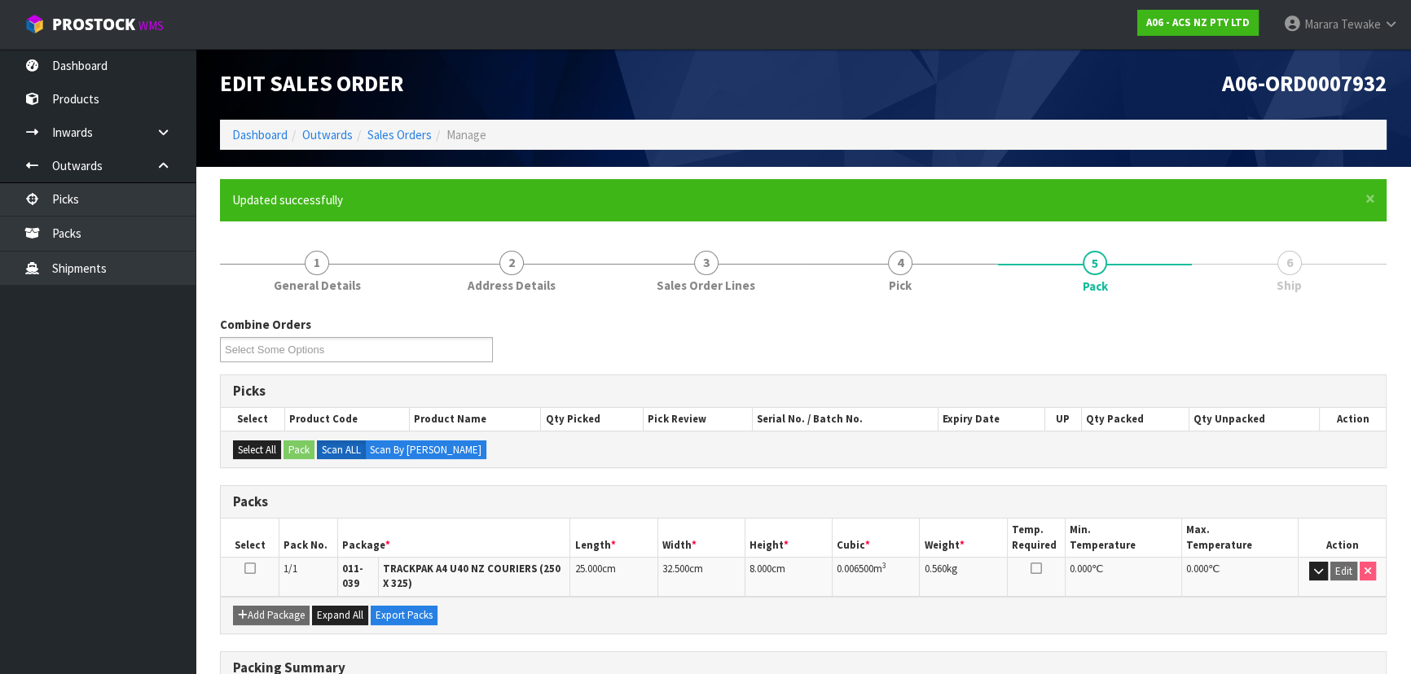
scroll to position [0, 0]
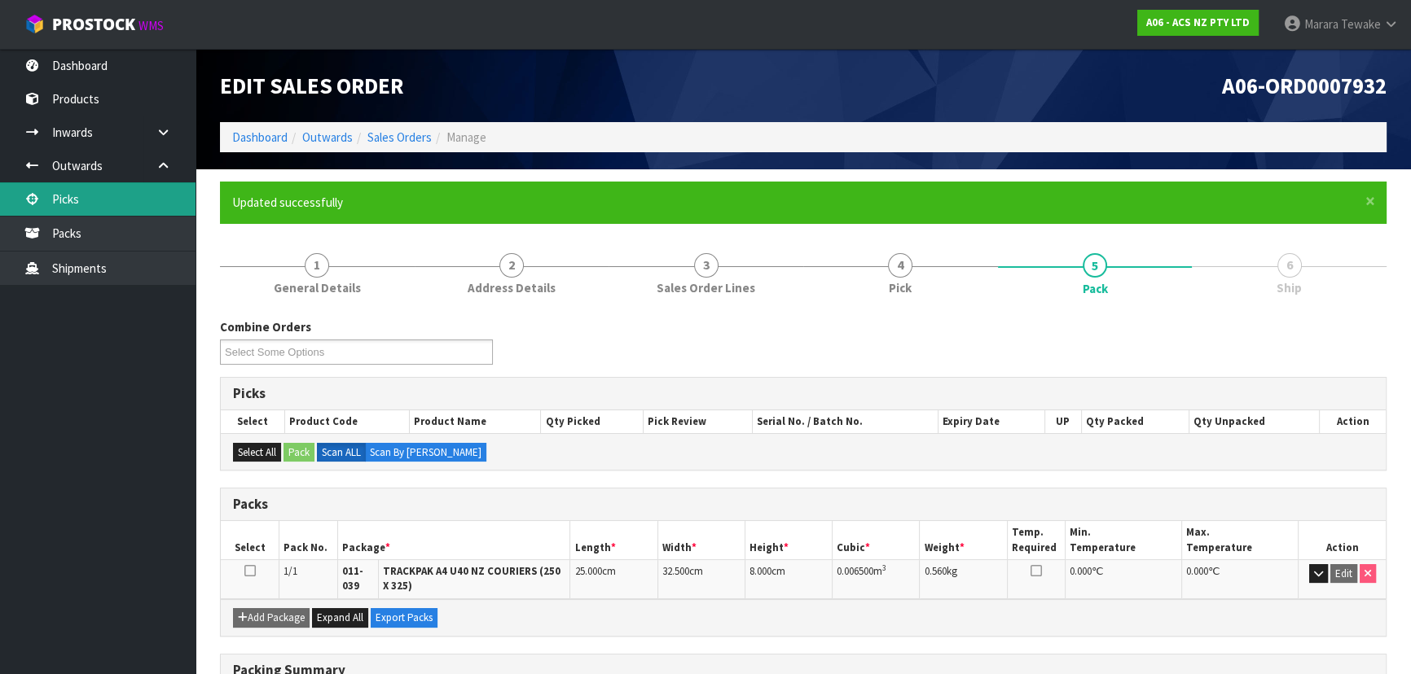
click at [131, 203] on link "Picks" at bounding box center [97, 198] width 195 height 33
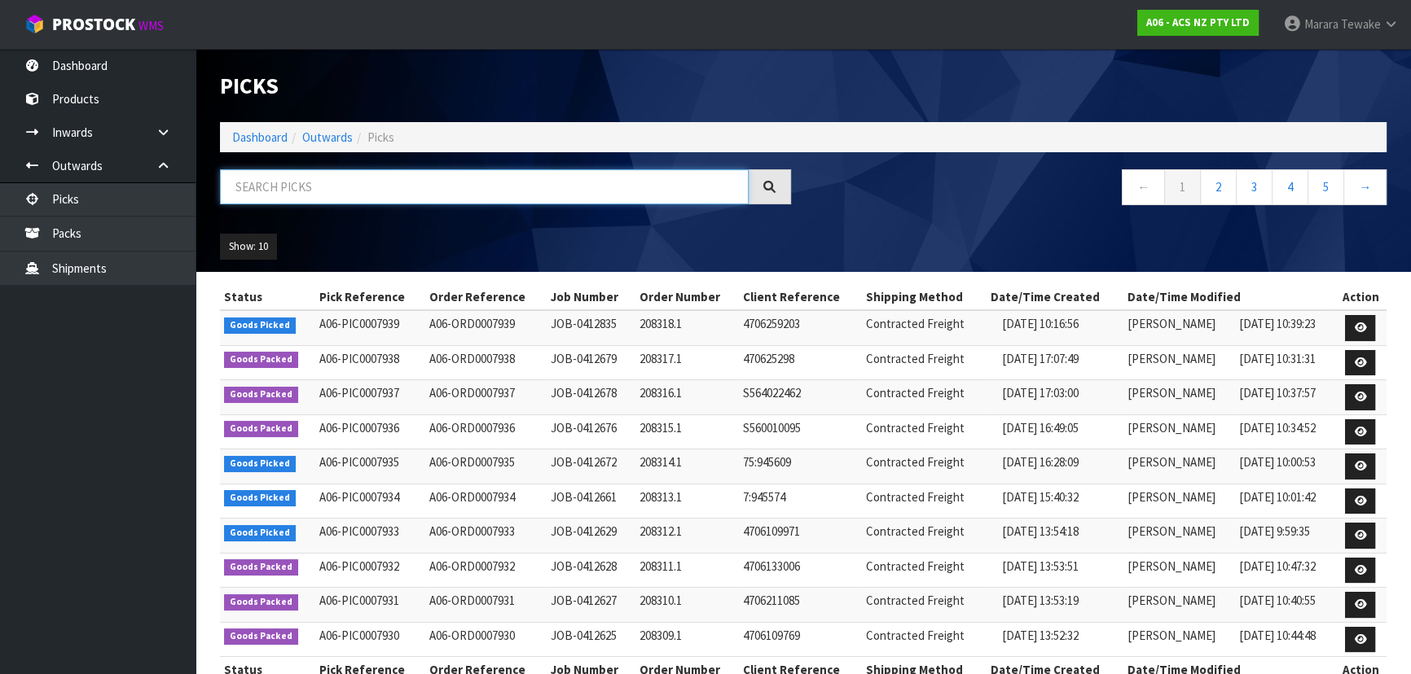
click at [300, 191] on input "text" at bounding box center [484, 186] width 529 height 35
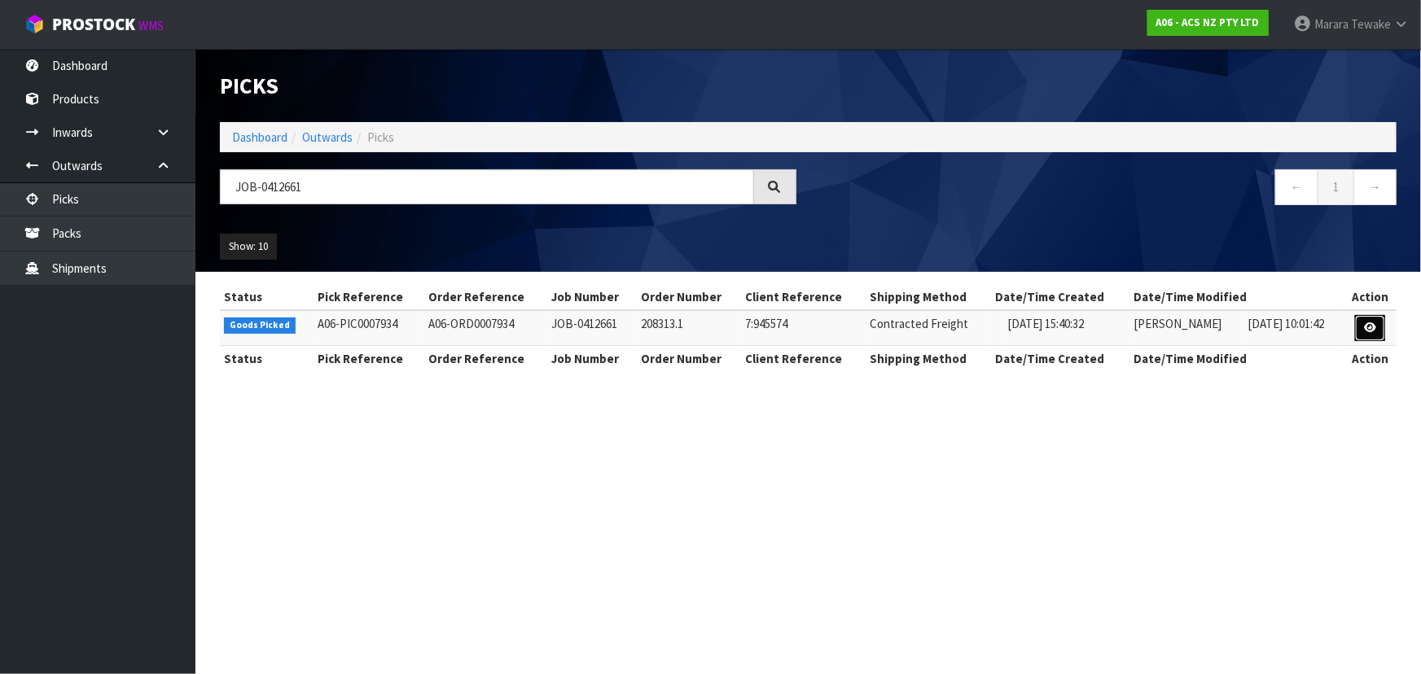
click at [1374, 326] on icon at bounding box center [1370, 328] width 12 height 11
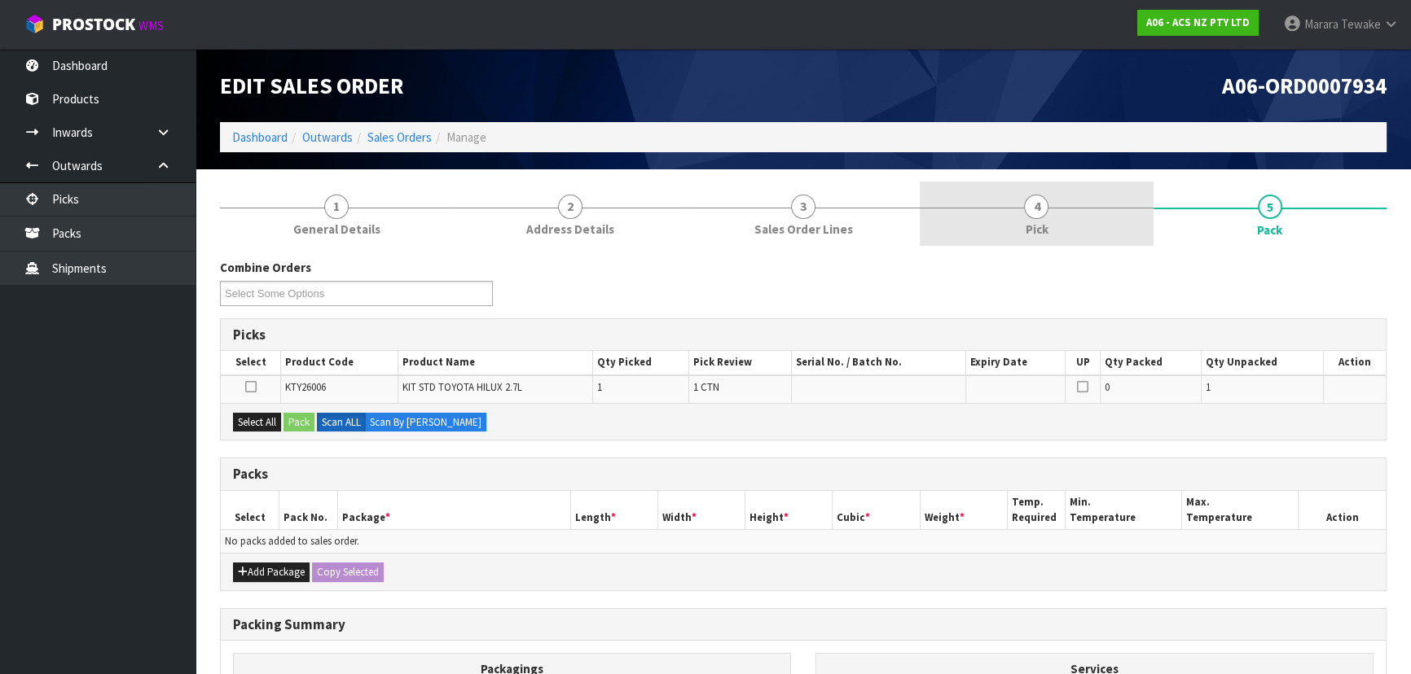
drag, startPoint x: 1053, startPoint y: 212, endPoint x: 1090, endPoint y: 234, distance: 43.4
click at [1053, 211] on link "4 Pick" at bounding box center [1035, 214] width 233 height 64
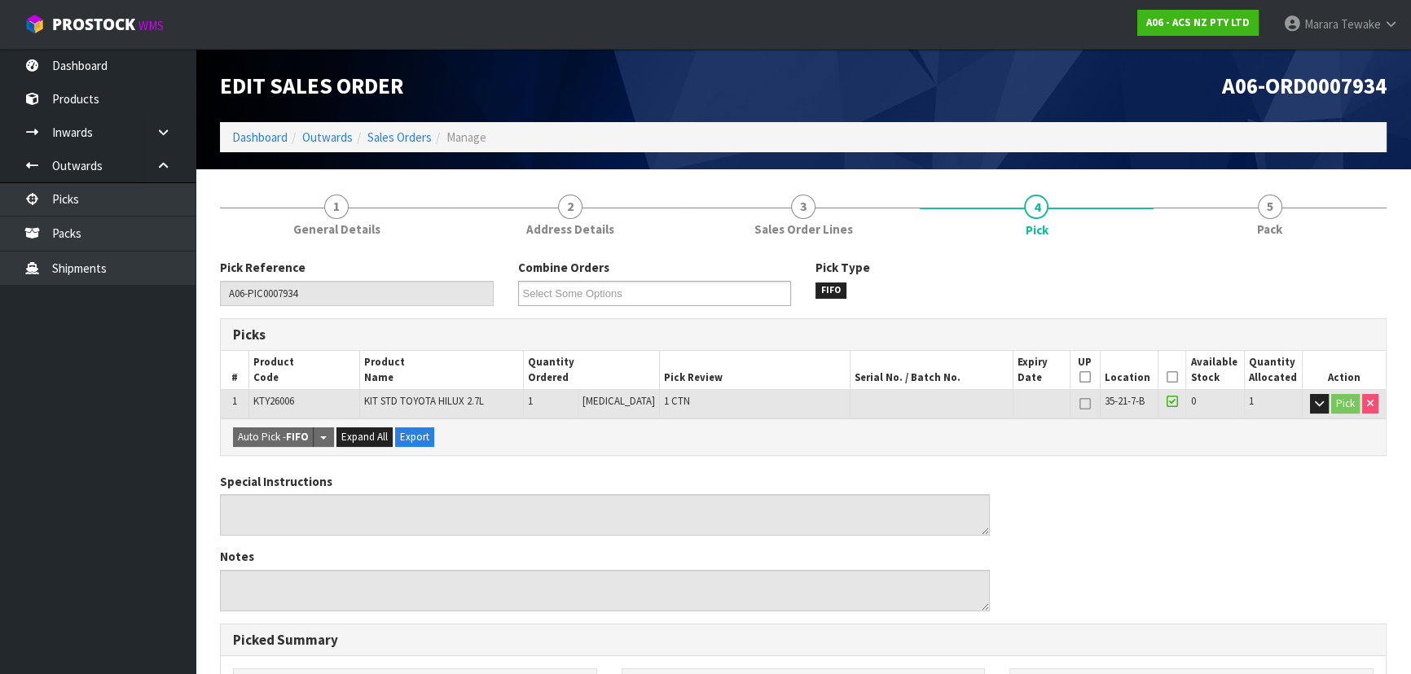
click at [1167, 378] on icon at bounding box center [1171, 377] width 11 height 1
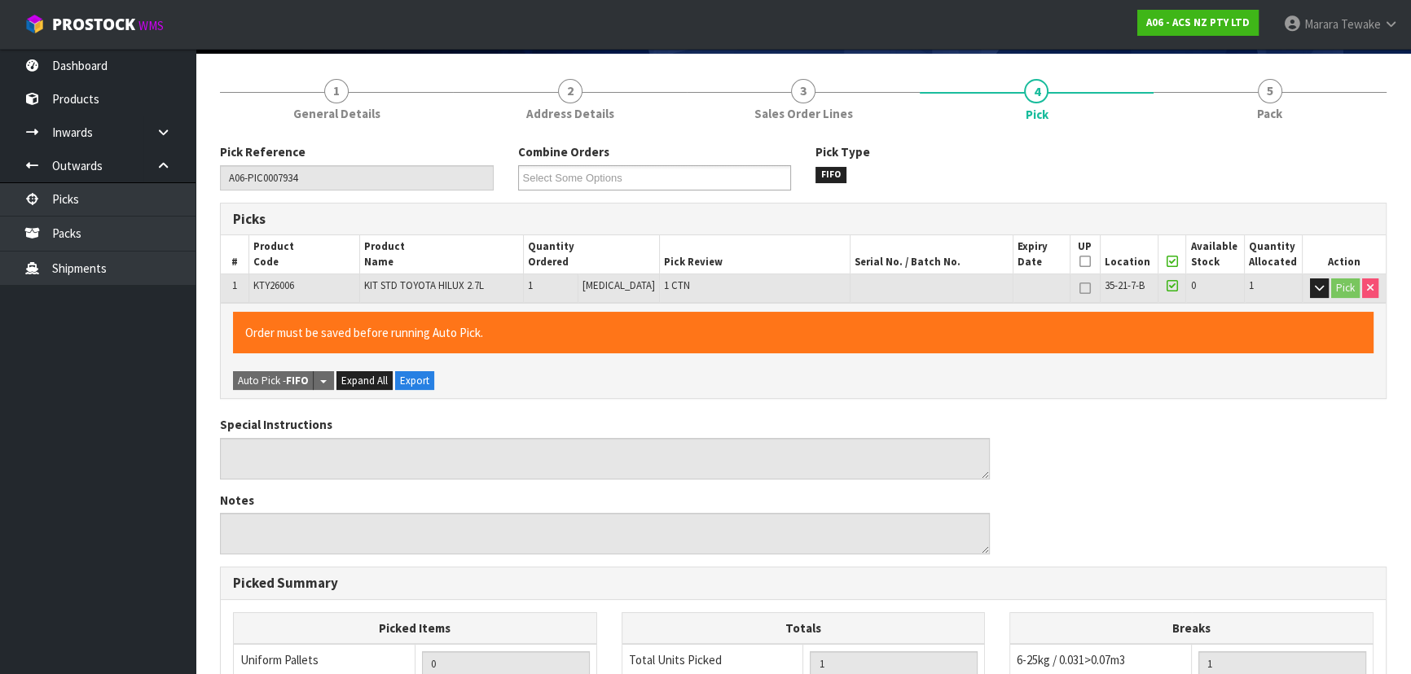
scroll to position [454, 0]
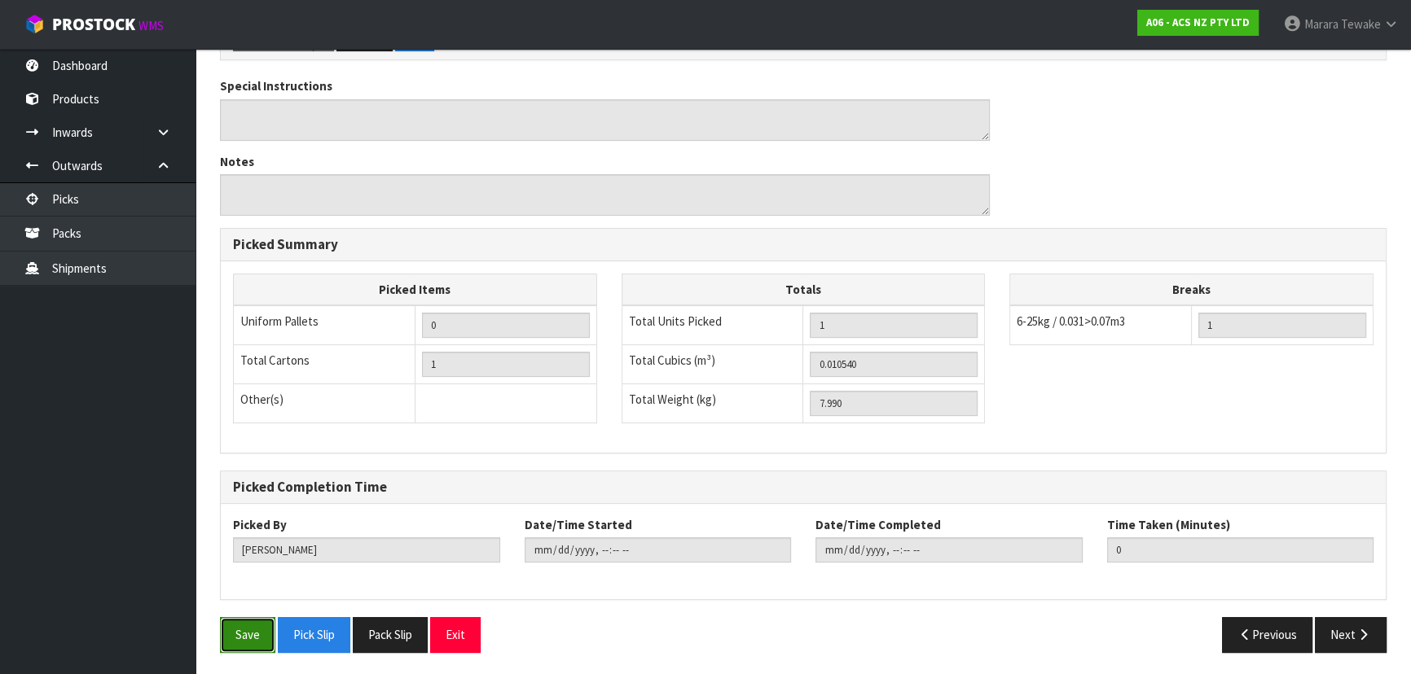
click at [220, 637] on button "Save" at bounding box center [247, 634] width 55 height 35
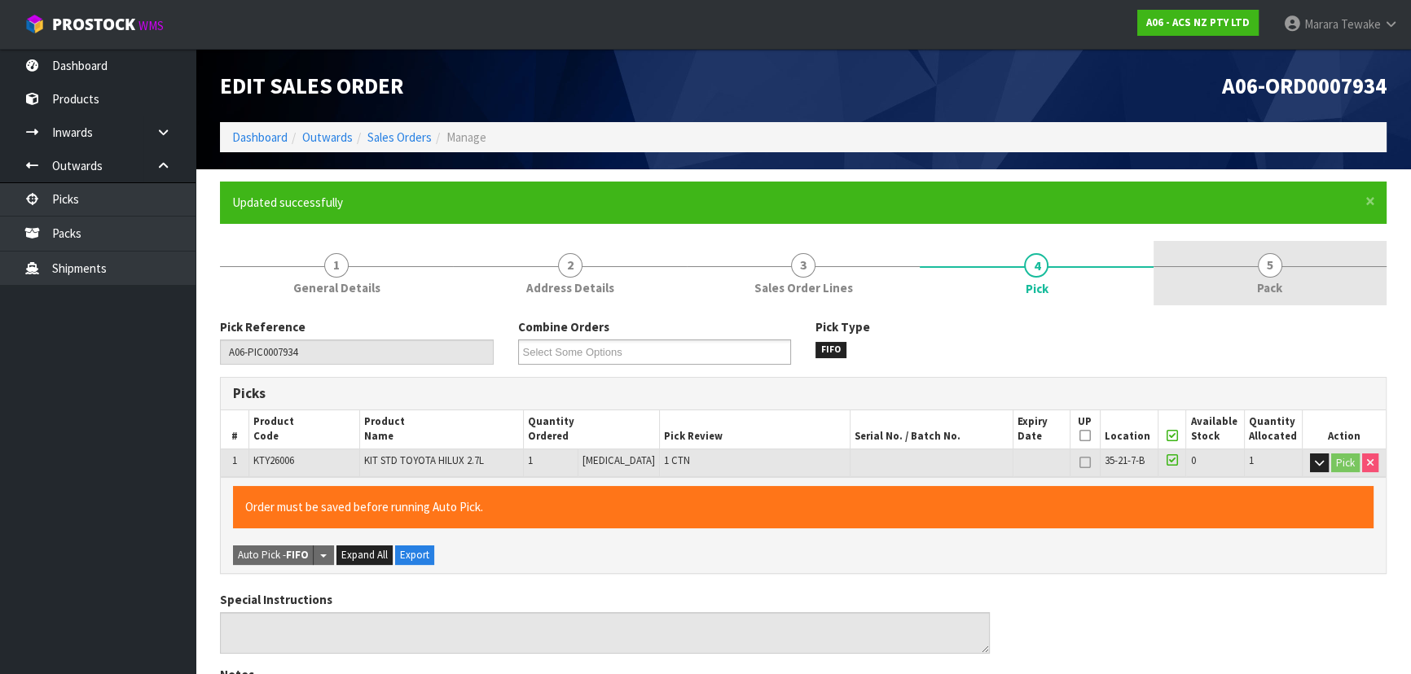
click at [1297, 269] on link "5 Pack" at bounding box center [1269, 273] width 233 height 64
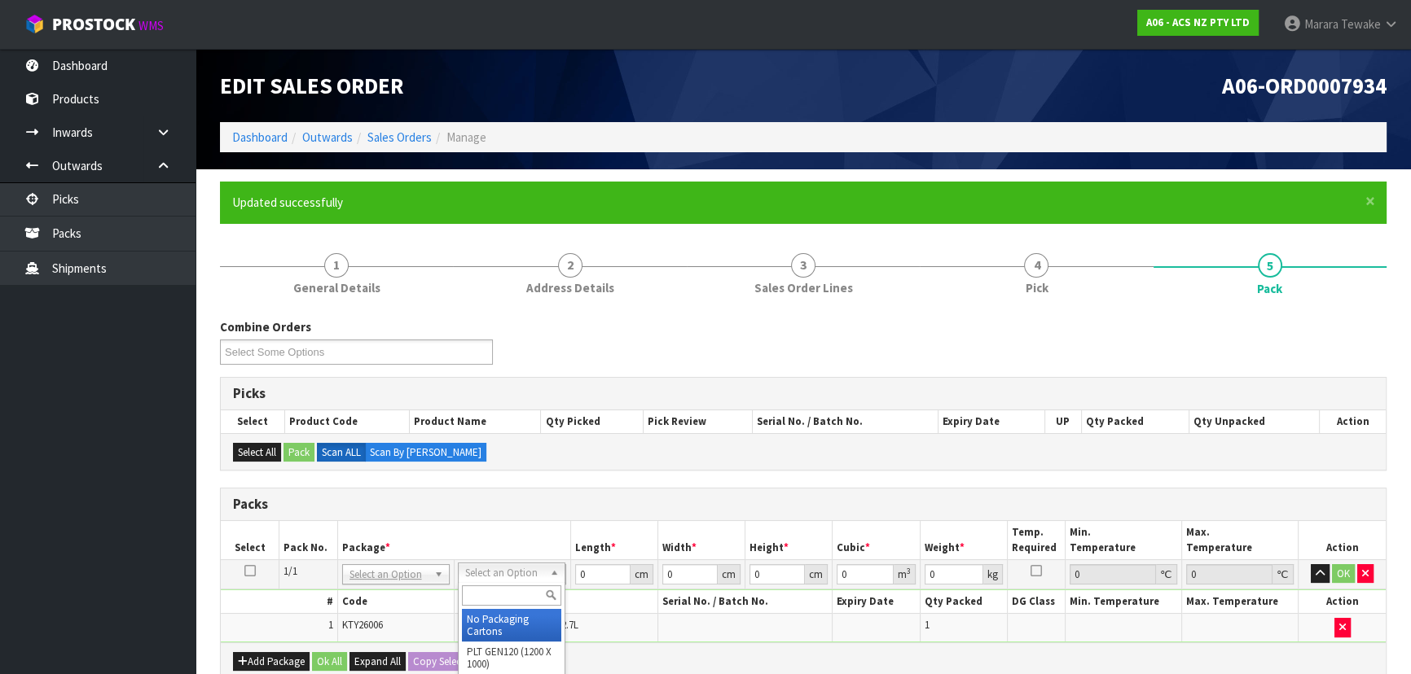
click at [487, 601] on input "text" at bounding box center [511, 596] width 99 height 20
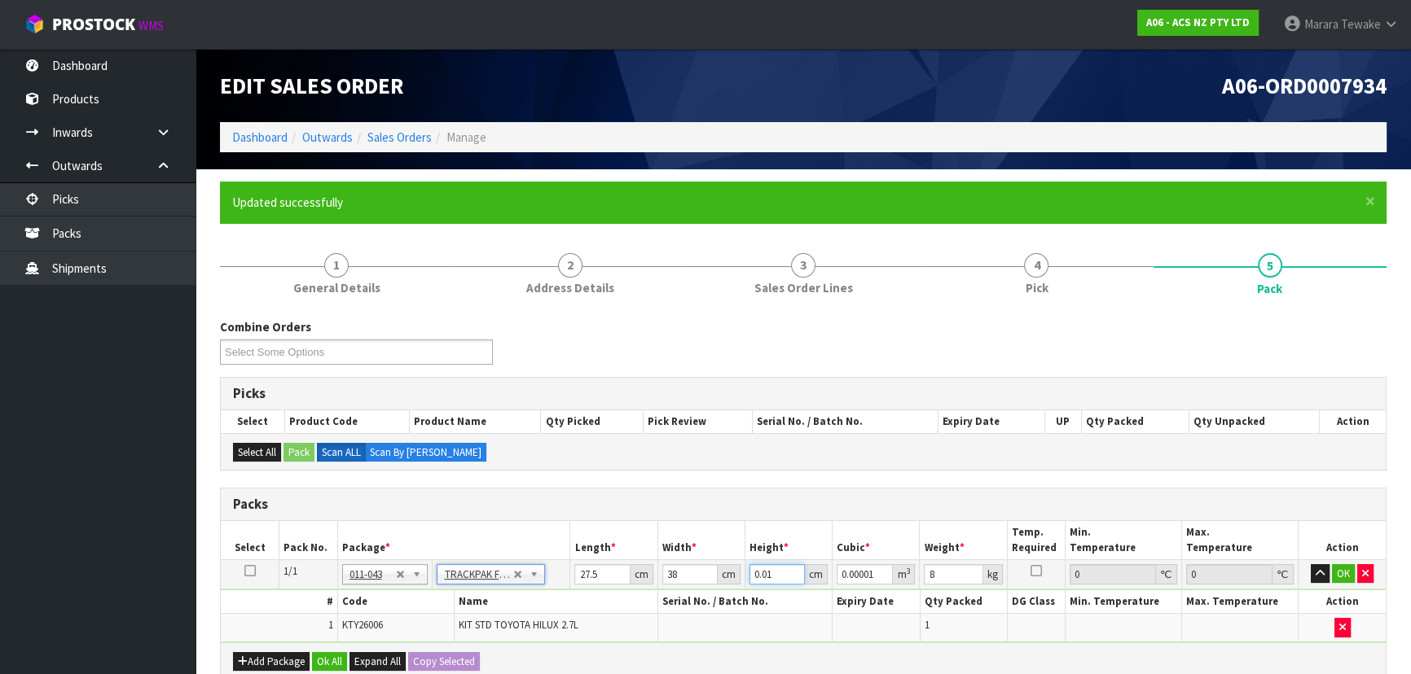
drag, startPoint x: 780, startPoint y: 562, endPoint x: 711, endPoint y: 549, distance: 70.4
click at [711, 549] on table "Select Pack No. Package * Length * Width * Height * Cubic * Weight * Temp. Requ…" at bounding box center [803, 581] width 1165 height 121
drag, startPoint x: 1344, startPoint y: 568, endPoint x: 1205, endPoint y: 618, distance: 147.9
click at [1341, 569] on button "OK" at bounding box center [1343, 574] width 23 height 20
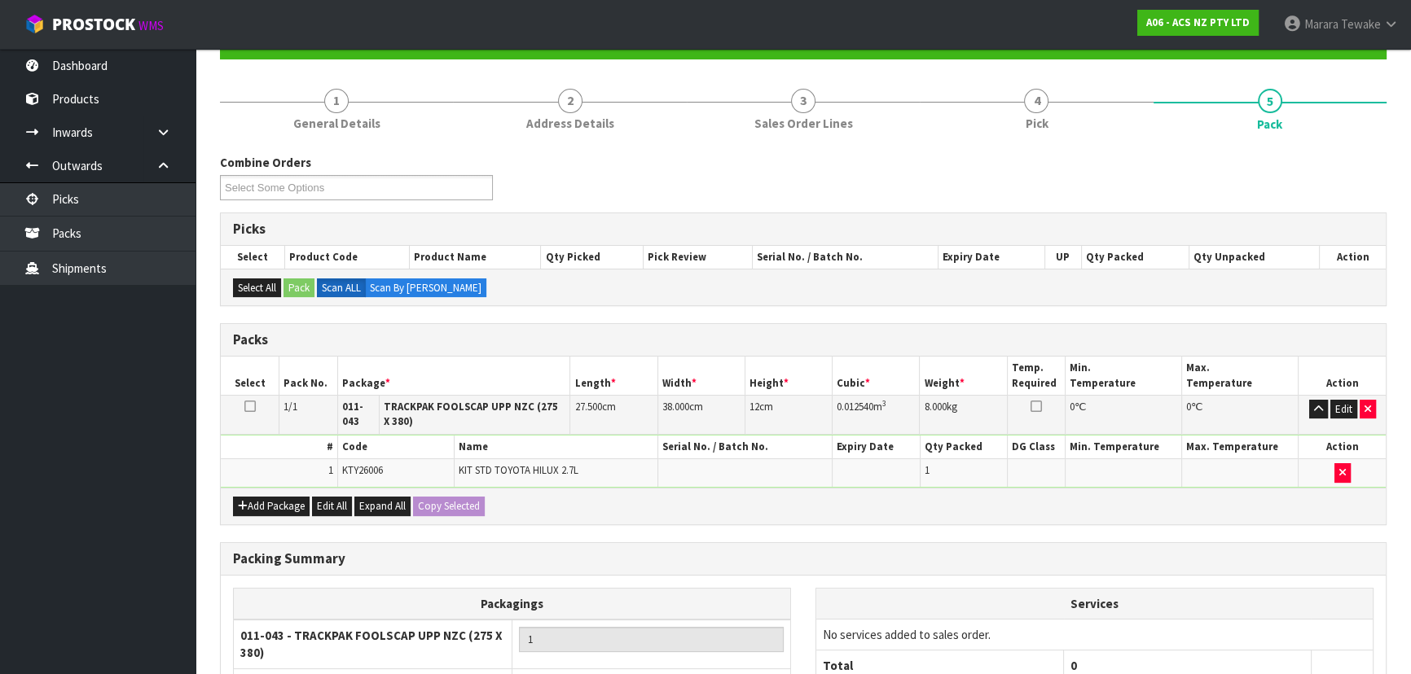
scroll to position [330, 0]
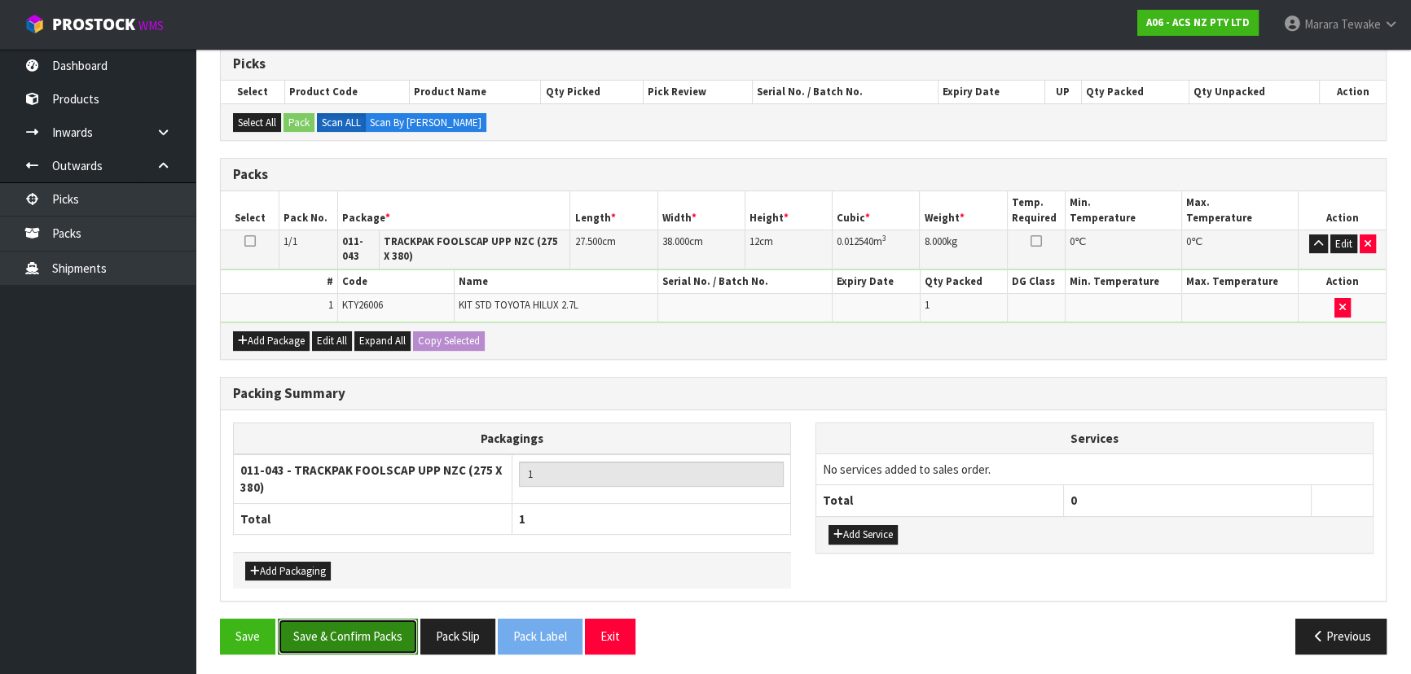
drag, startPoint x: 343, startPoint y: 627, endPoint x: 399, endPoint y: 604, distance: 60.6
click at [343, 626] on button "Save & Confirm Packs" at bounding box center [348, 636] width 140 height 35
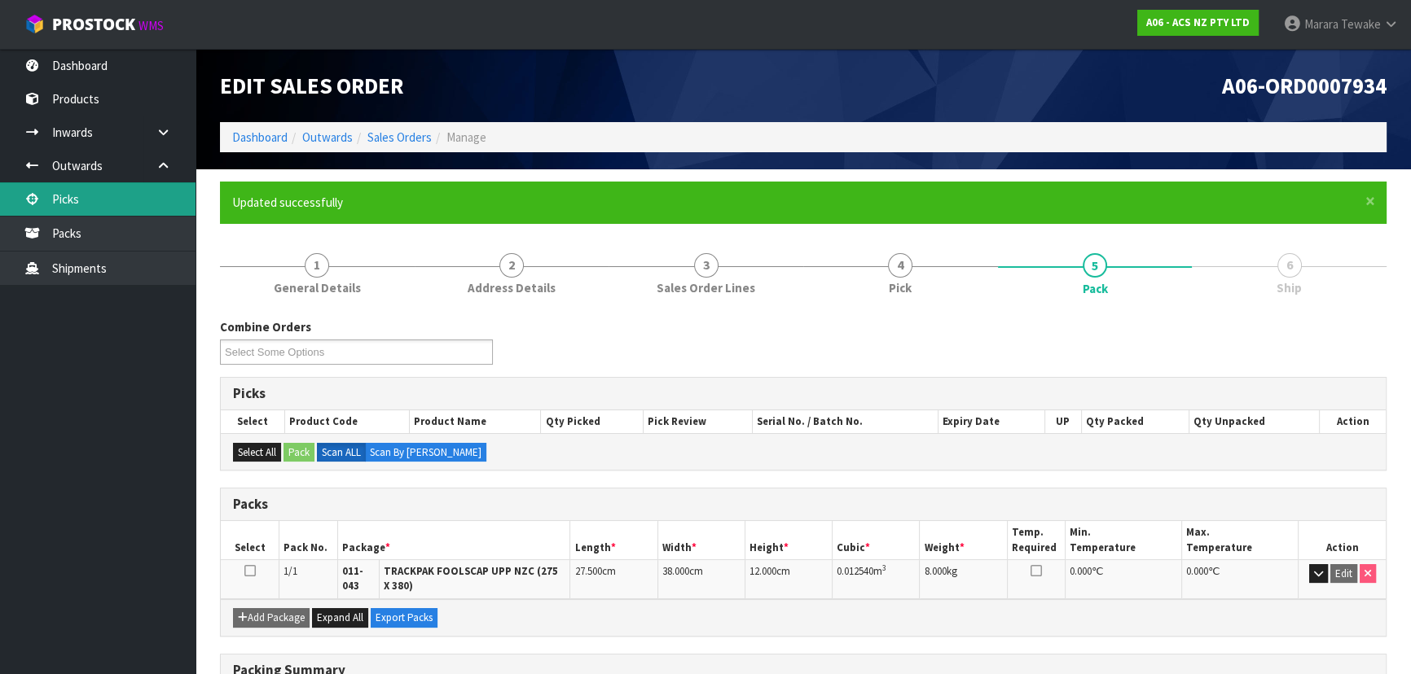
click at [79, 190] on link "Picks" at bounding box center [97, 198] width 195 height 33
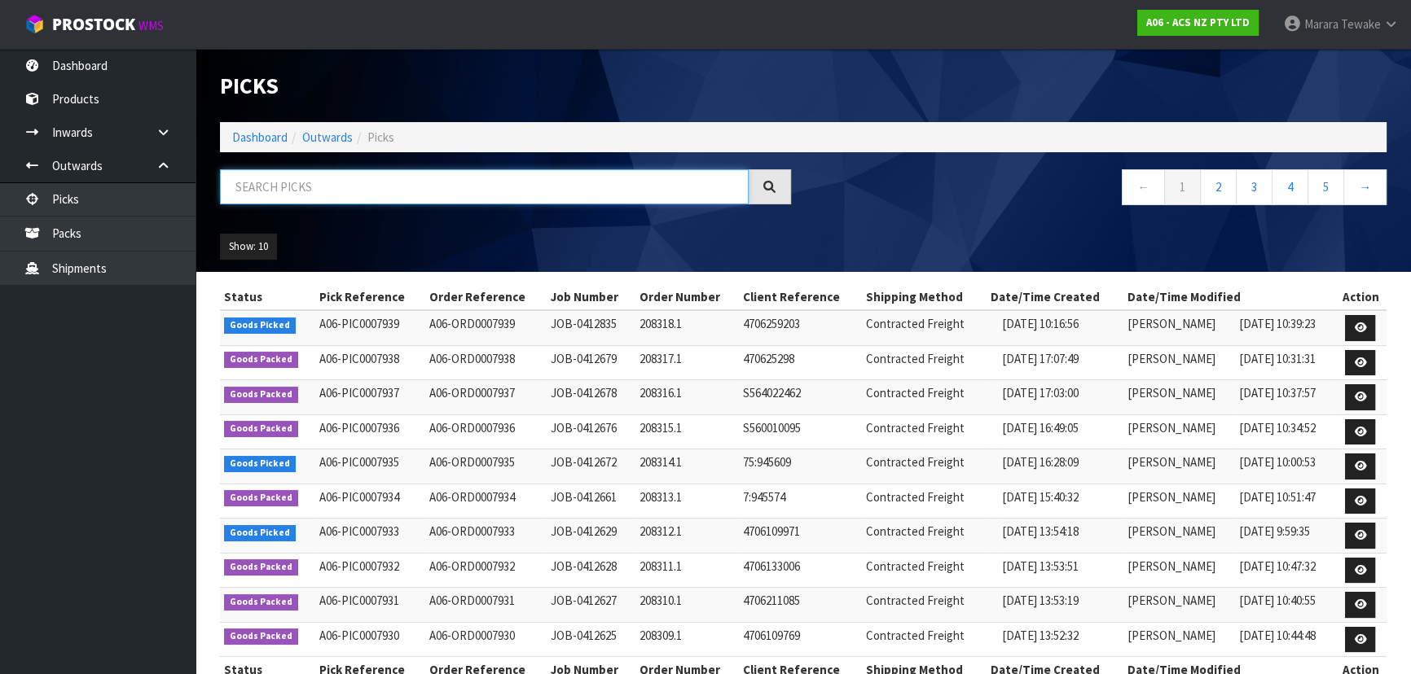
click at [357, 191] on input "text" at bounding box center [484, 186] width 529 height 35
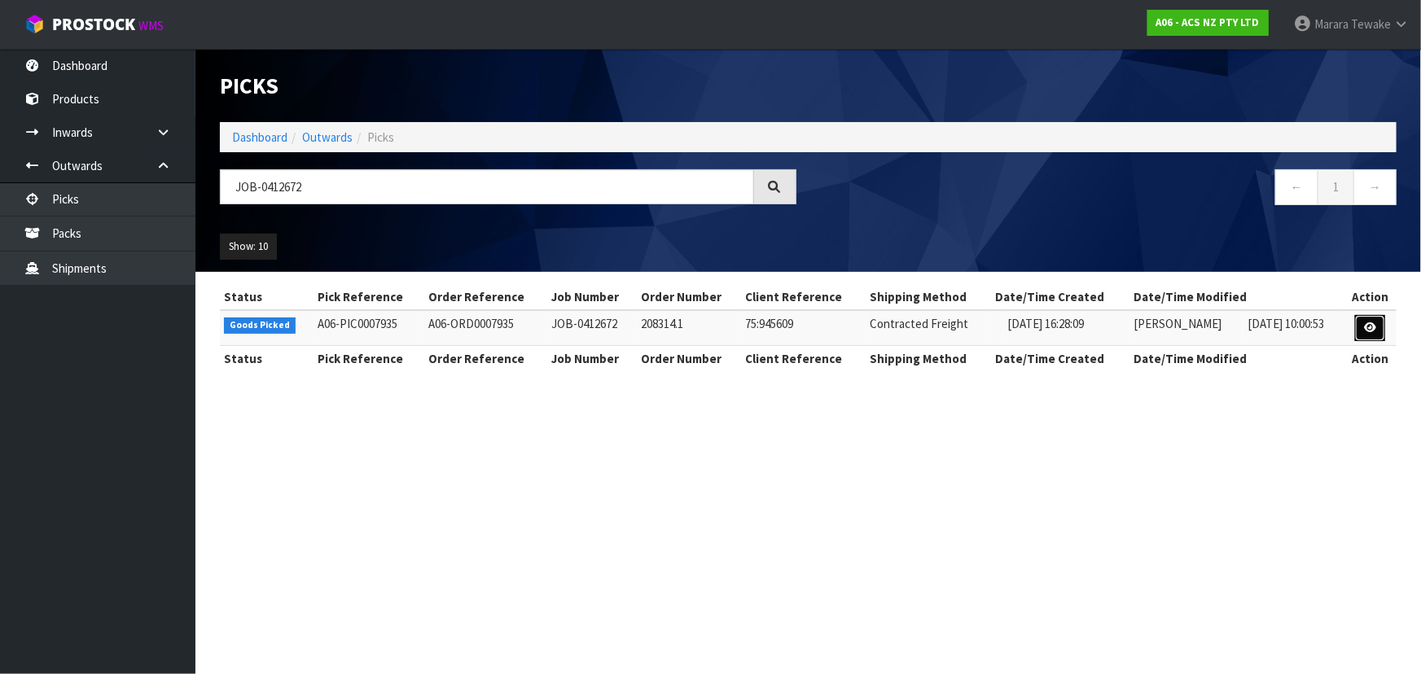
click at [1369, 332] on icon at bounding box center [1370, 328] width 12 height 11
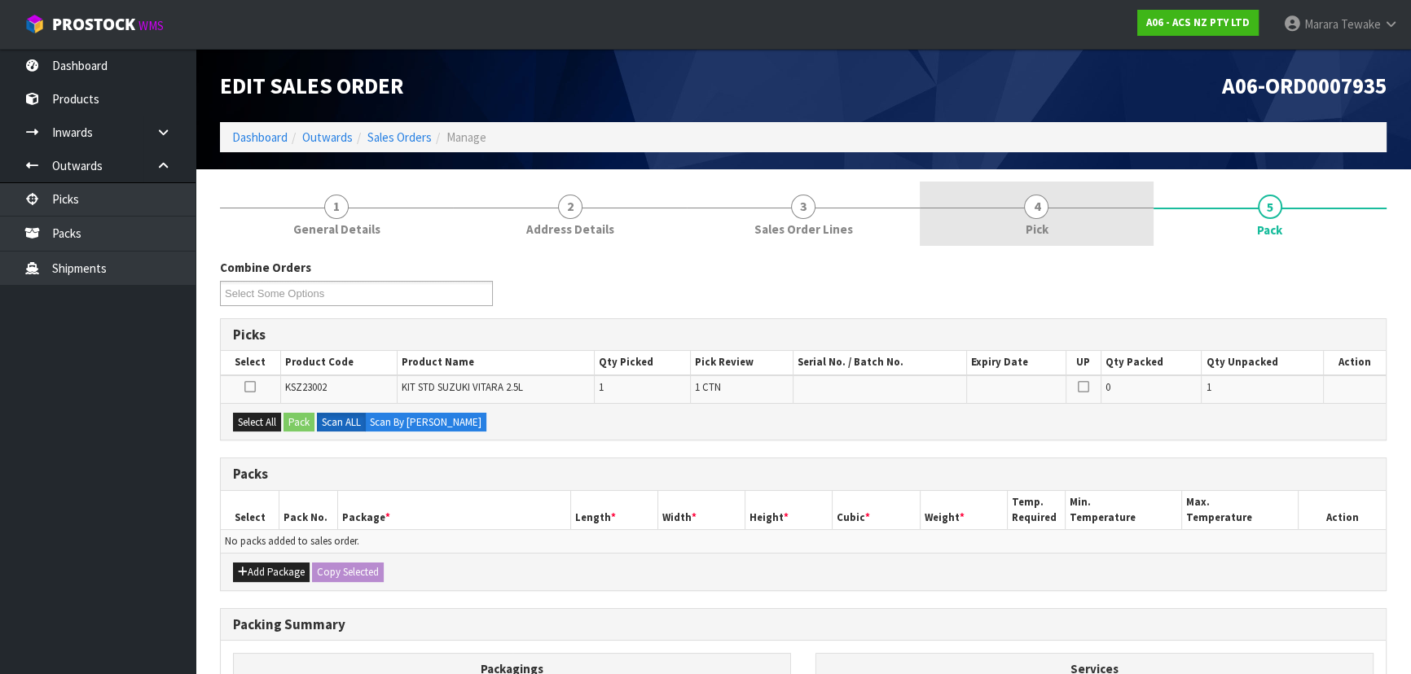
click at [1068, 229] on link "4 Pick" at bounding box center [1035, 214] width 233 height 64
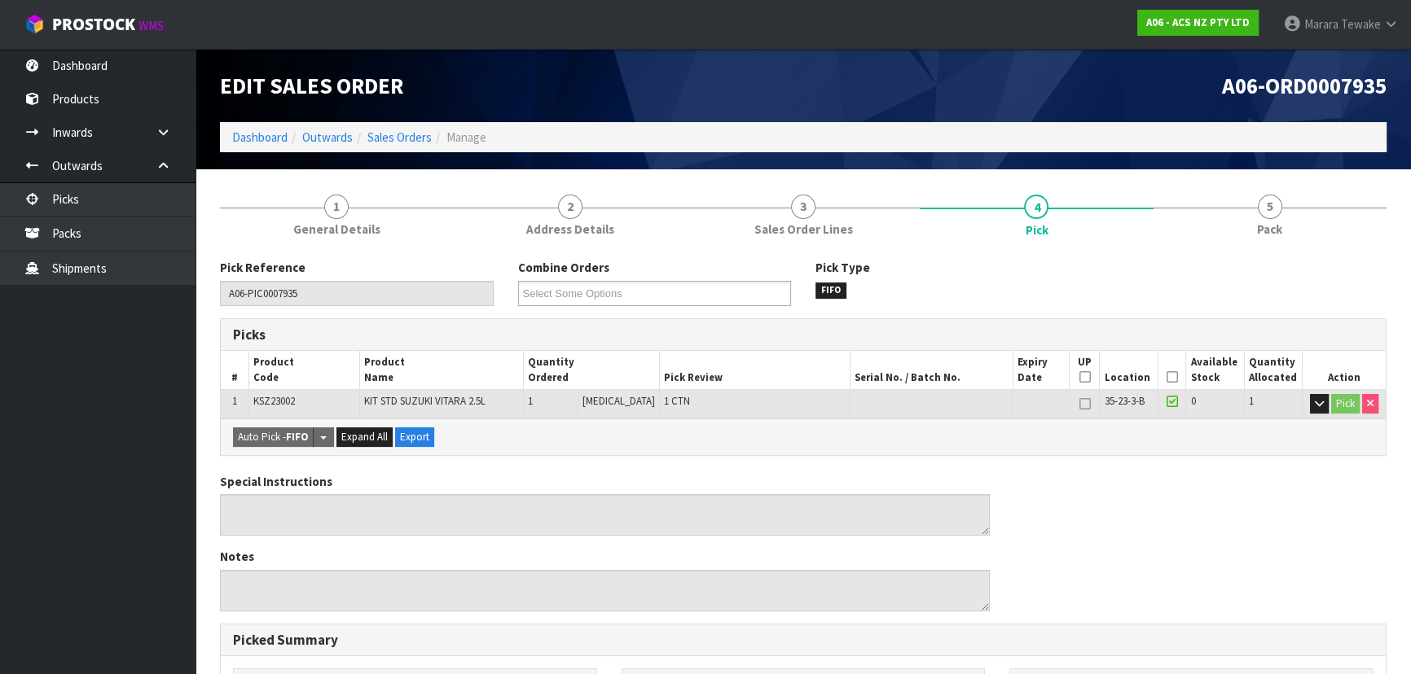
click at [1166, 378] on icon at bounding box center [1171, 377] width 11 height 1
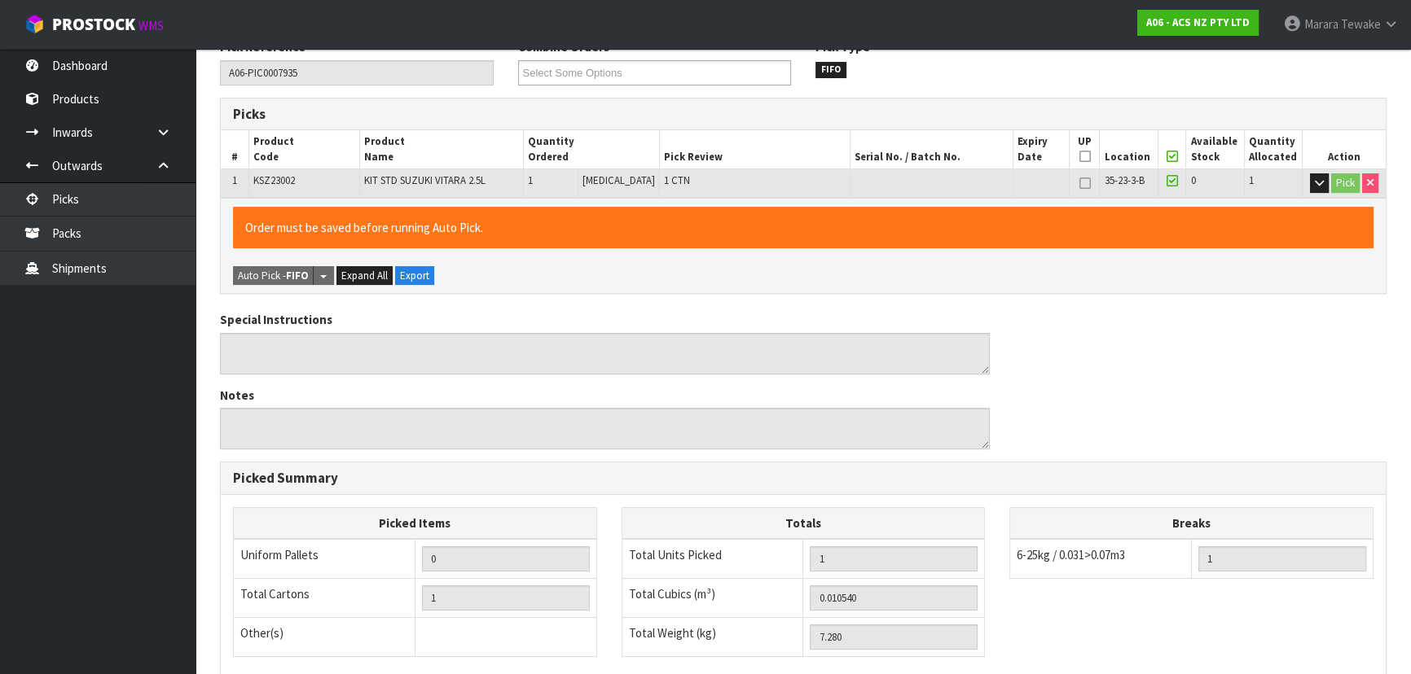
scroll to position [444, 0]
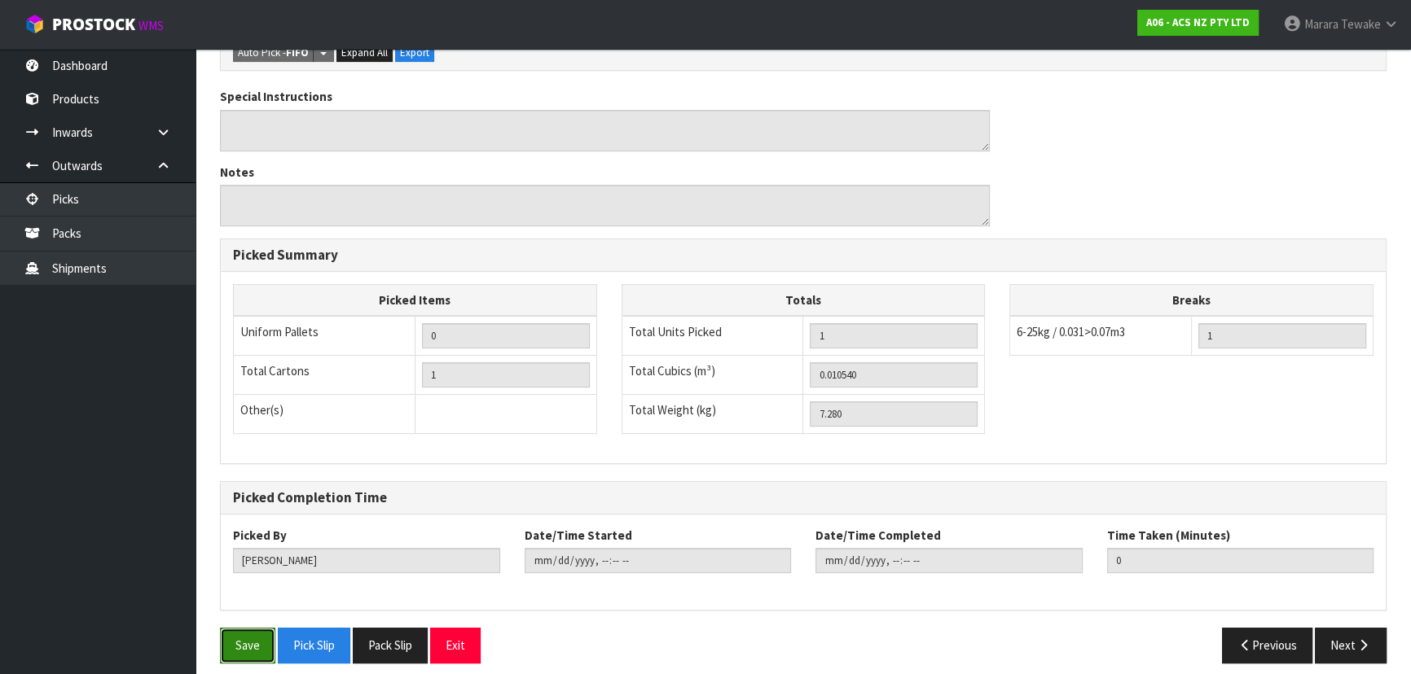
click at [262, 643] on button "Save" at bounding box center [247, 645] width 55 height 35
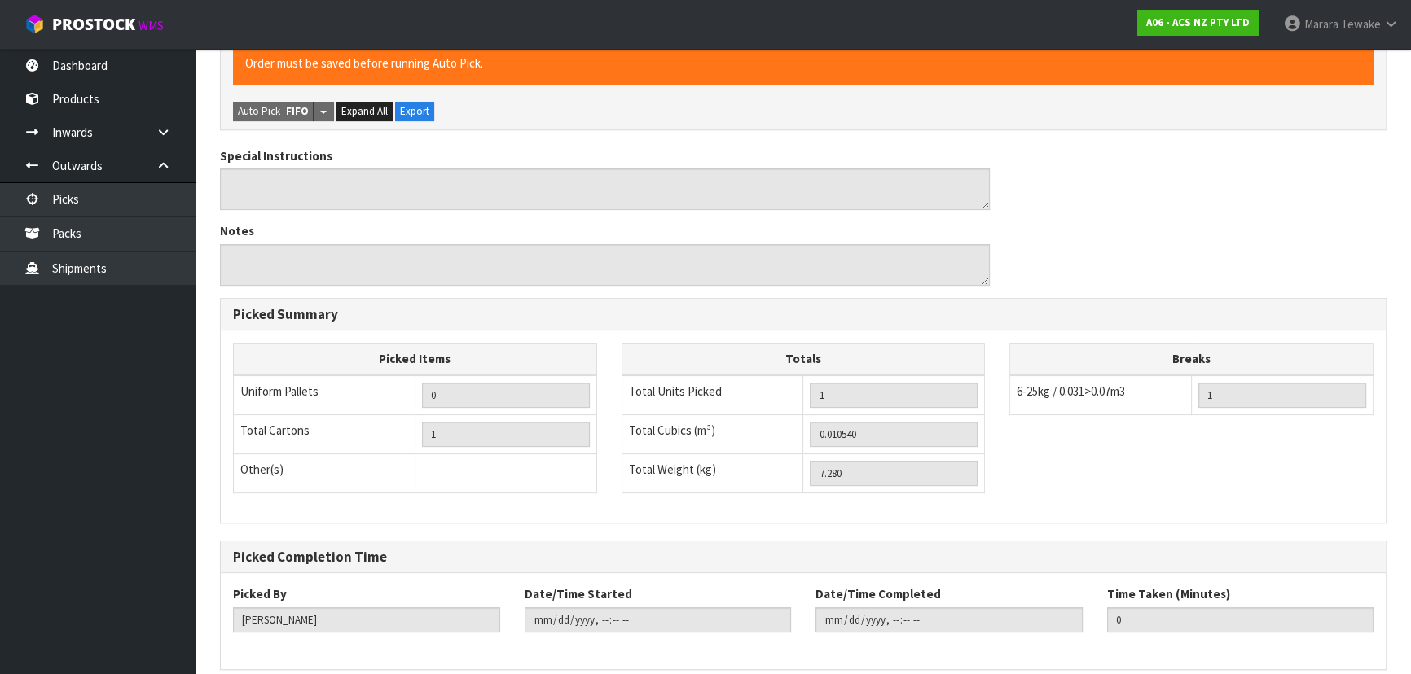
scroll to position [0, 0]
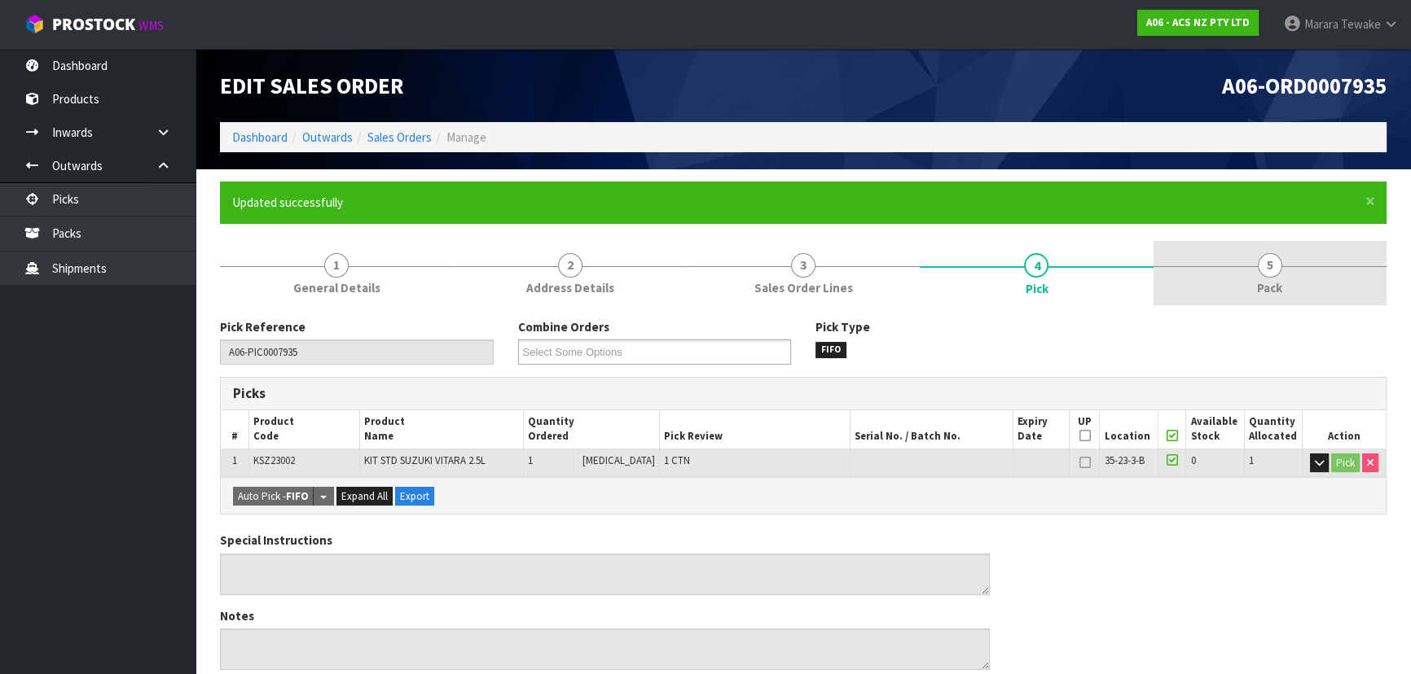
click at [1264, 283] on span "Pack" at bounding box center [1269, 287] width 25 height 17
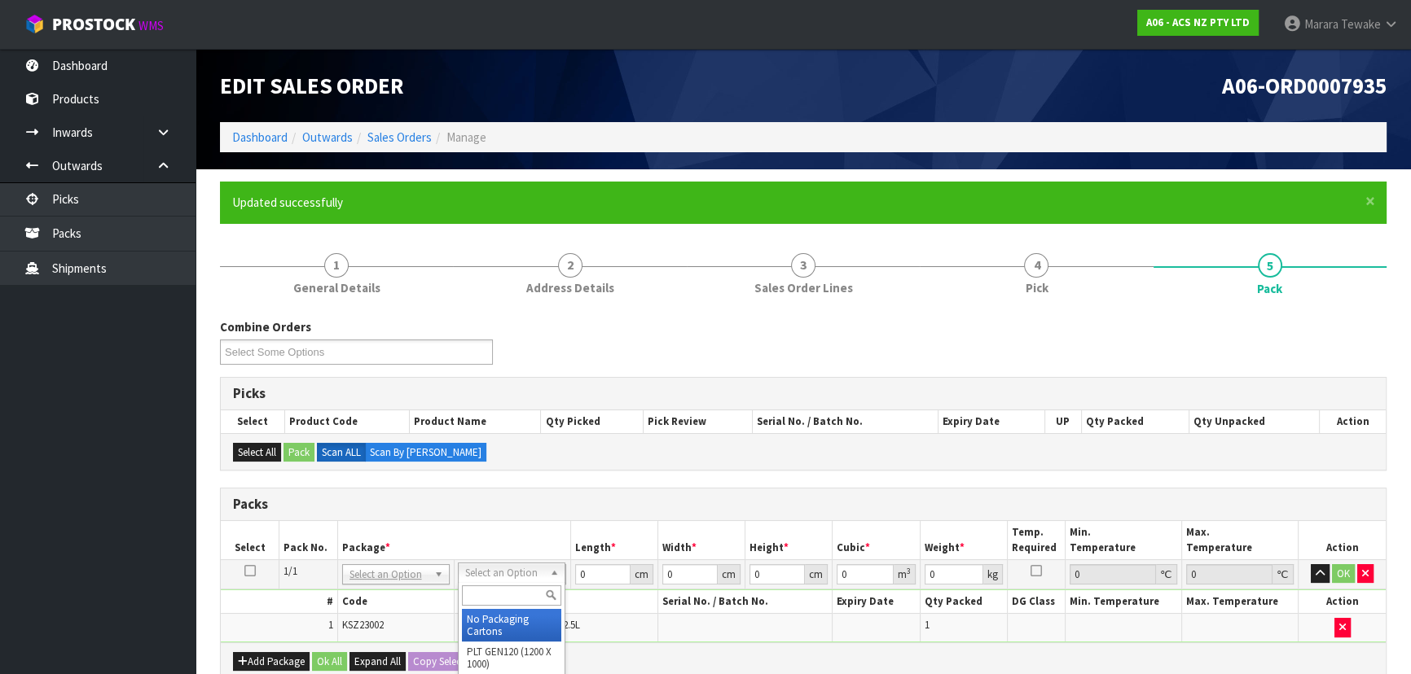
click at [513, 590] on input "text" at bounding box center [511, 596] width 99 height 20
drag, startPoint x: 524, startPoint y: 623, endPoint x: 549, endPoint y: 607, distance: 30.0
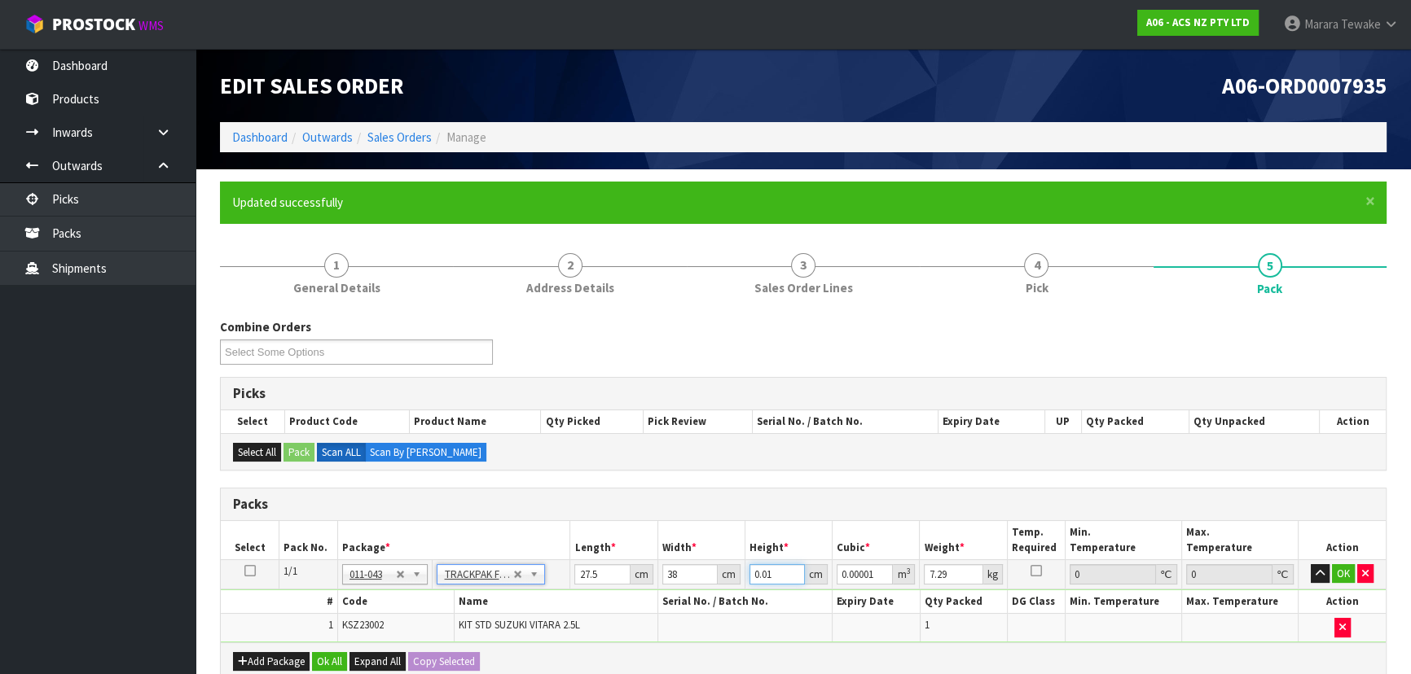
drag, startPoint x: 779, startPoint y: 573, endPoint x: 708, endPoint y: 538, distance: 78.7
click at [726, 551] on table "Select Pack No. Package * Length * Width * Height * Cubic * Weight * Temp. Requ…" at bounding box center [803, 581] width 1165 height 121
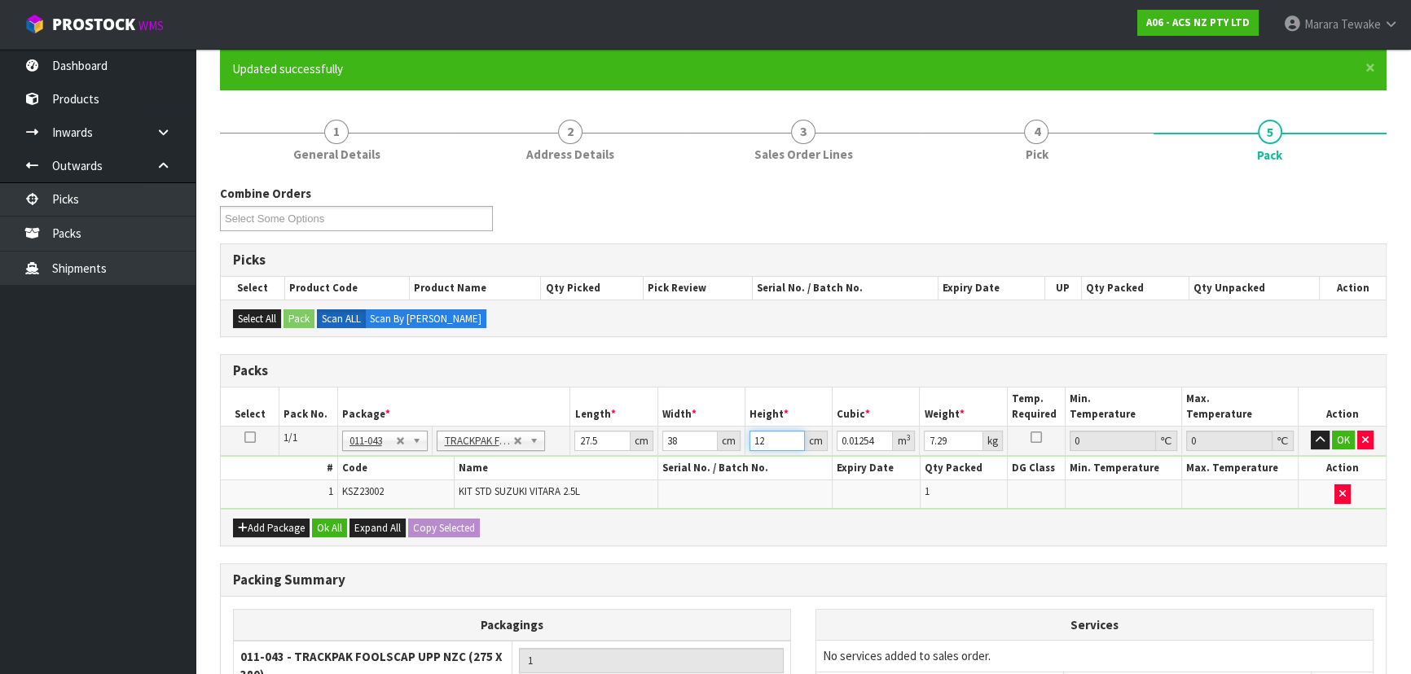
scroll to position [296, 0]
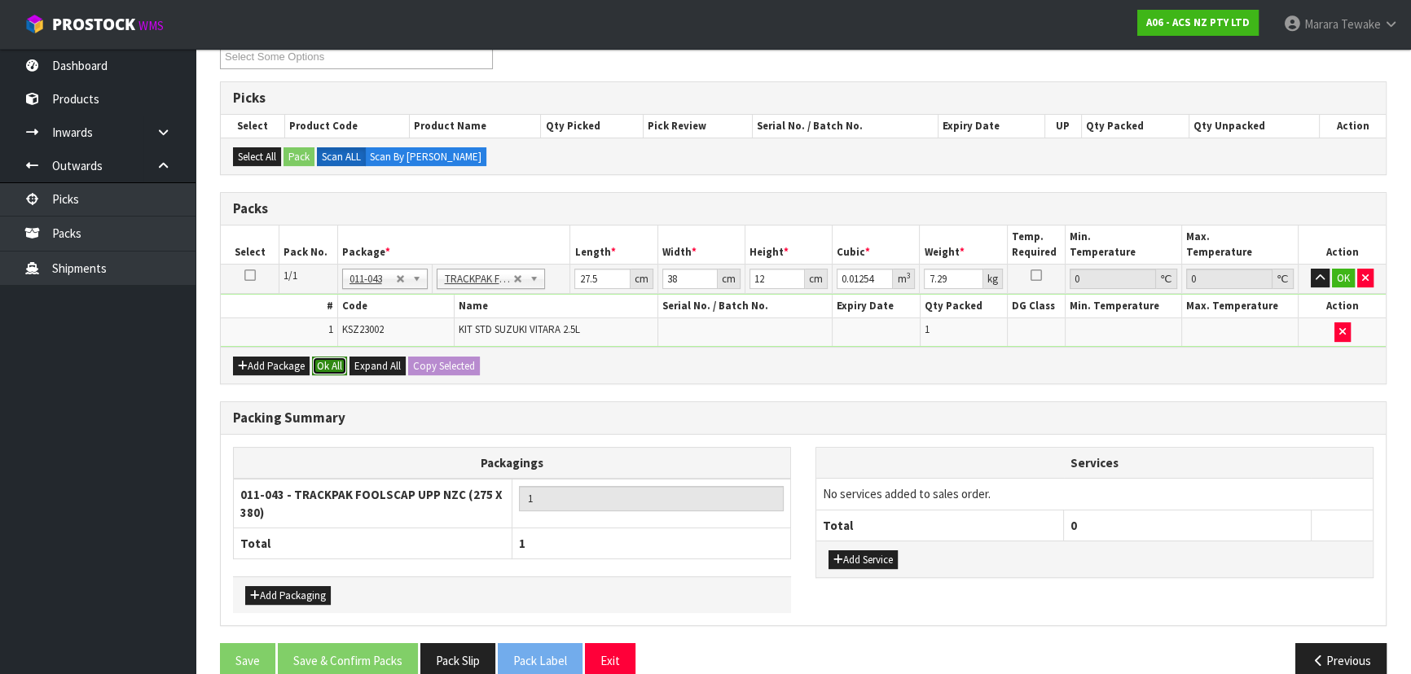
click at [330, 357] on button "Ok All" at bounding box center [329, 367] width 35 height 20
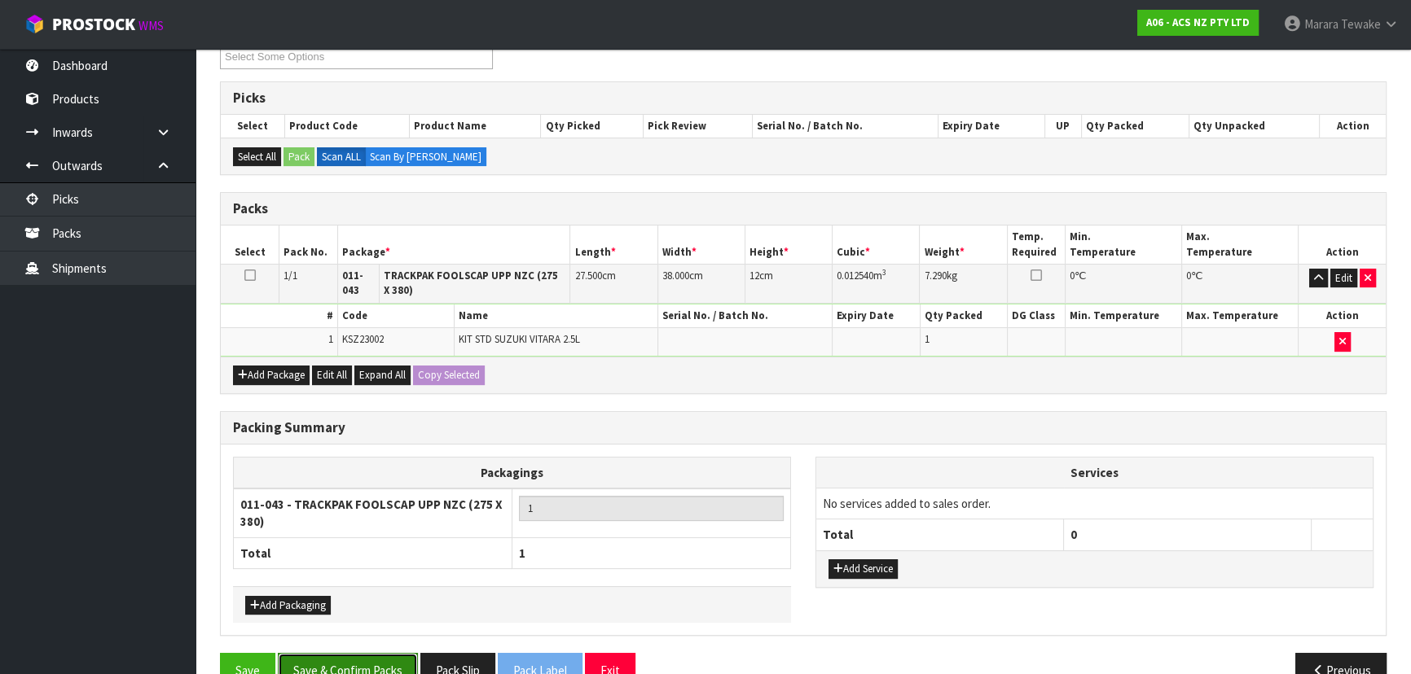
drag, startPoint x: 366, startPoint y: 674, endPoint x: 374, endPoint y: 654, distance: 20.9
click at [366, 672] on button "Save & Confirm Packs" at bounding box center [348, 670] width 140 height 35
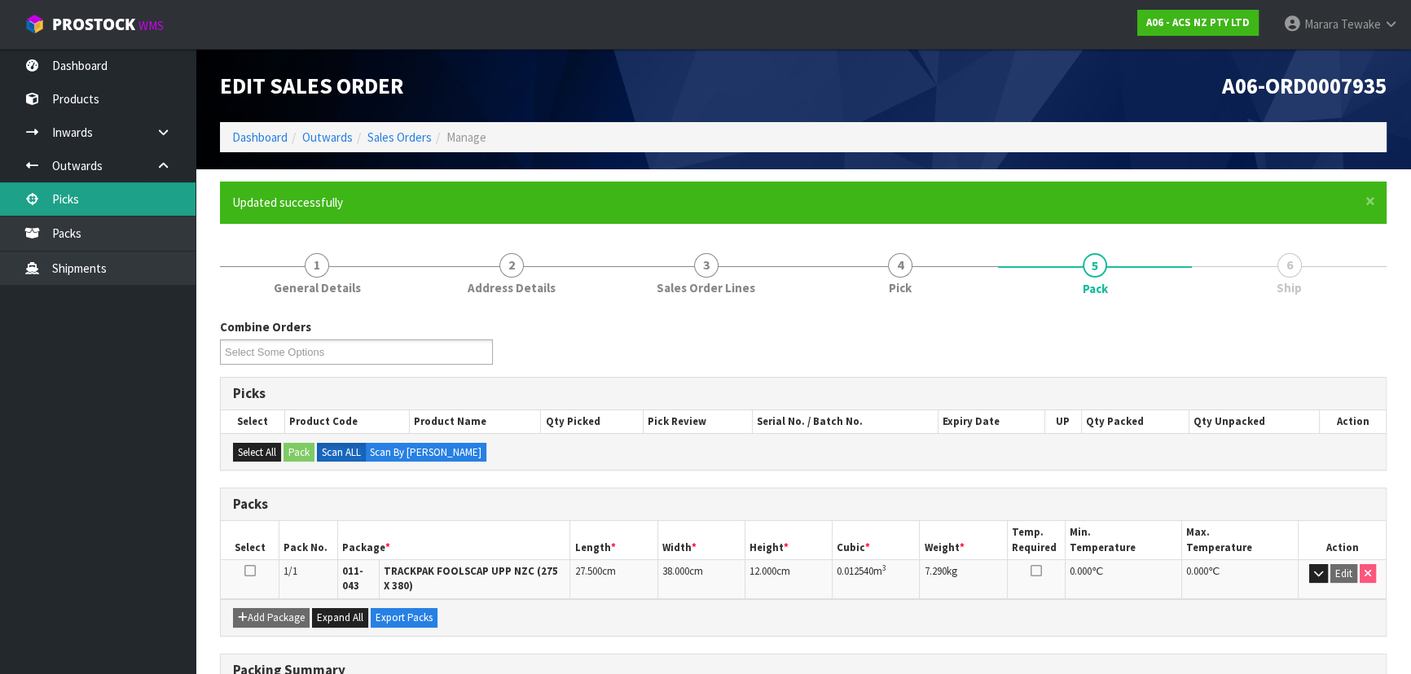
click at [92, 202] on link "Picks" at bounding box center [97, 198] width 195 height 33
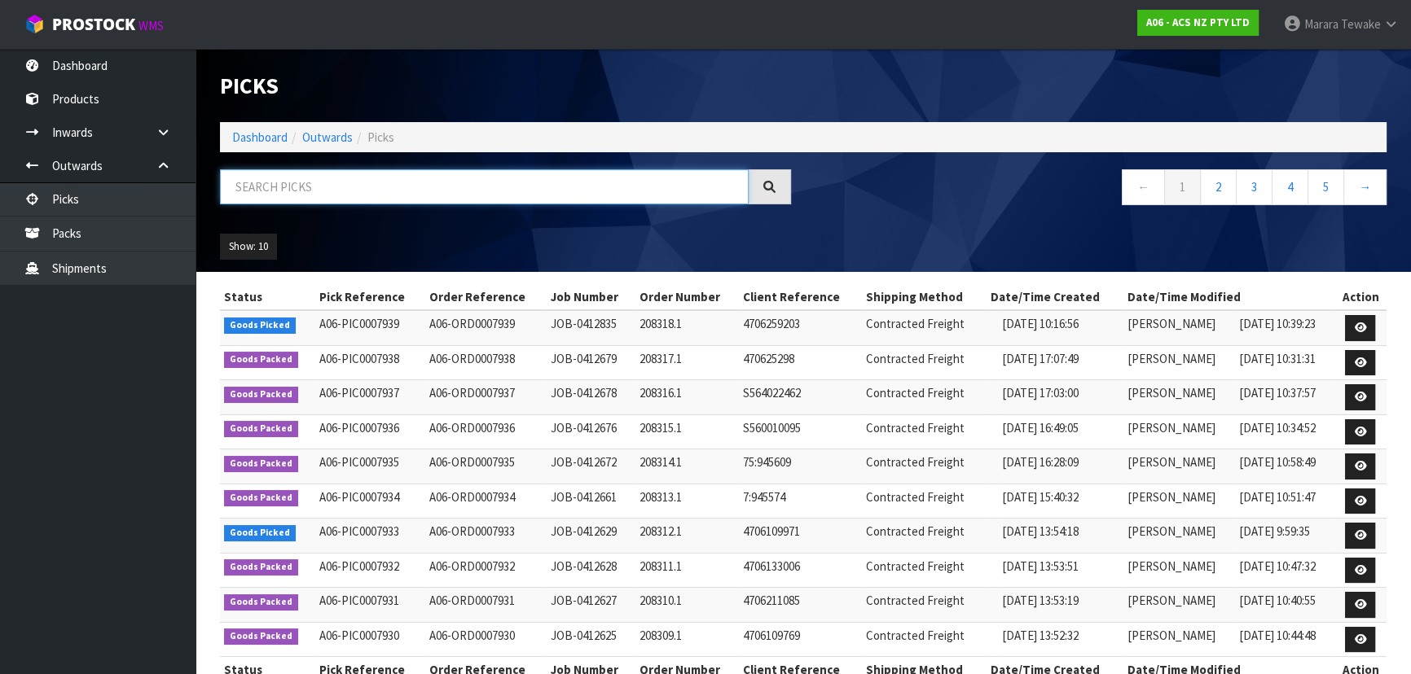
click at [295, 195] on input "text" at bounding box center [484, 186] width 529 height 35
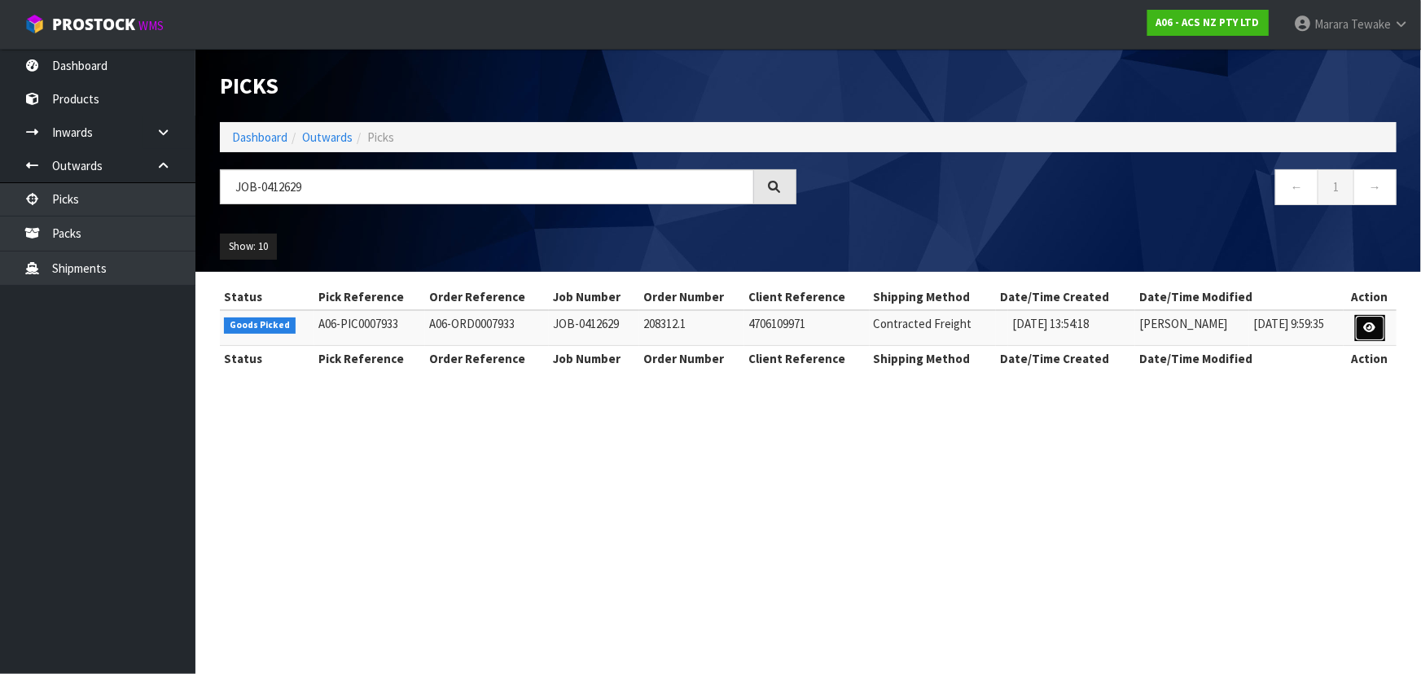
click at [1370, 335] on link at bounding box center [1370, 328] width 30 height 26
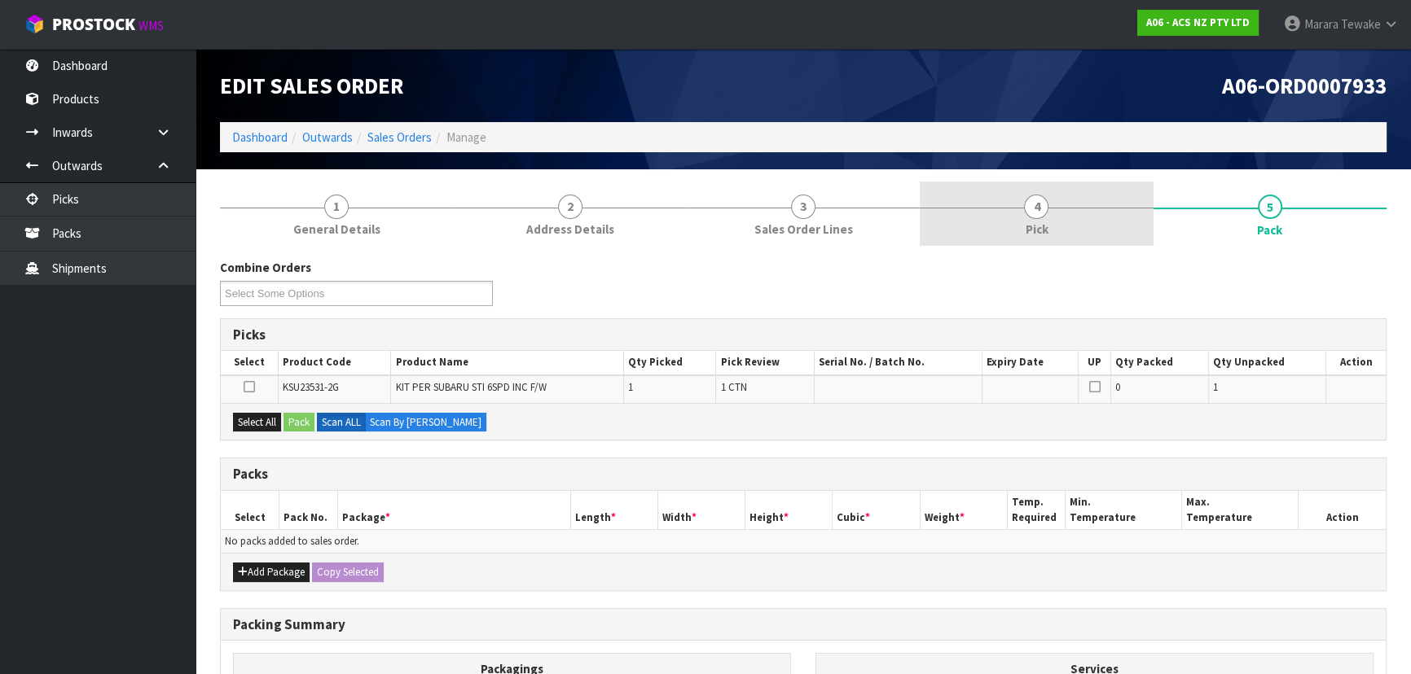
click at [1085, 211] on link "4 Pick" at bounding box center [1035, 214] width 233 height 64
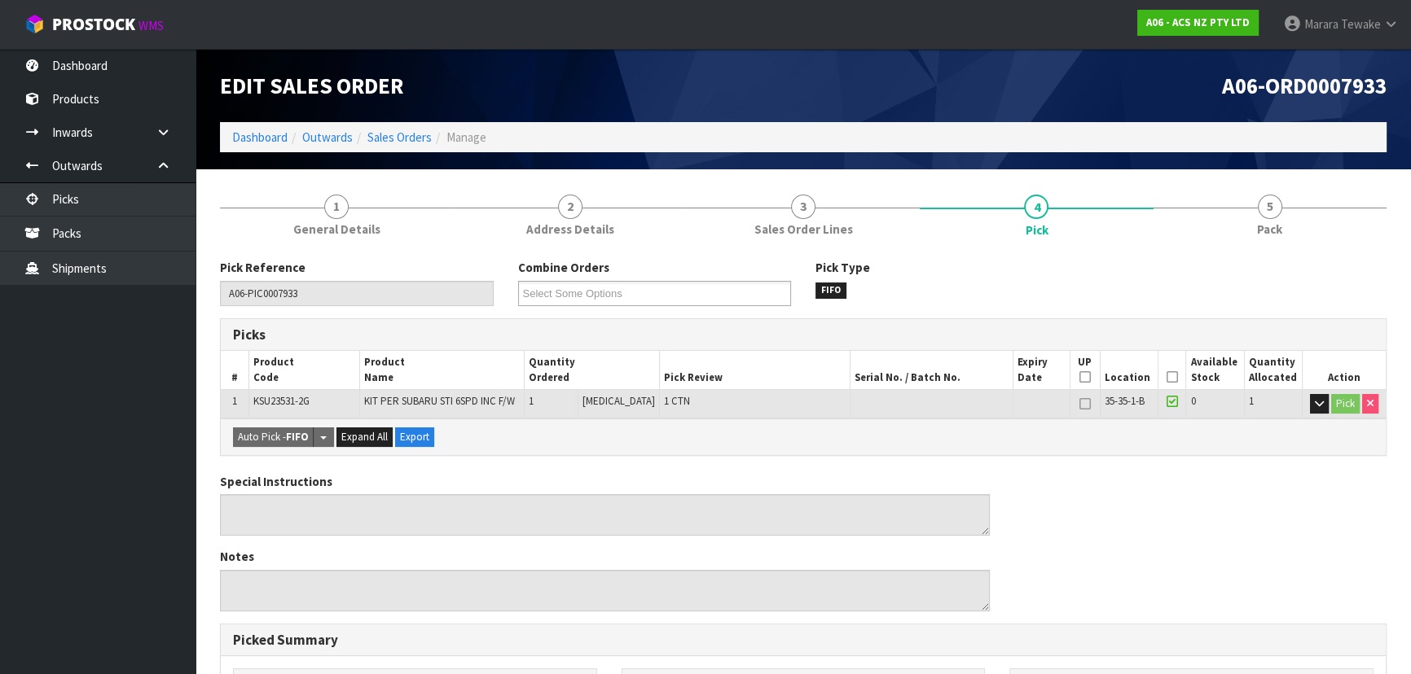
click at [1166, 378] on icon at bounding box center [1171, 377] width 11 height 1
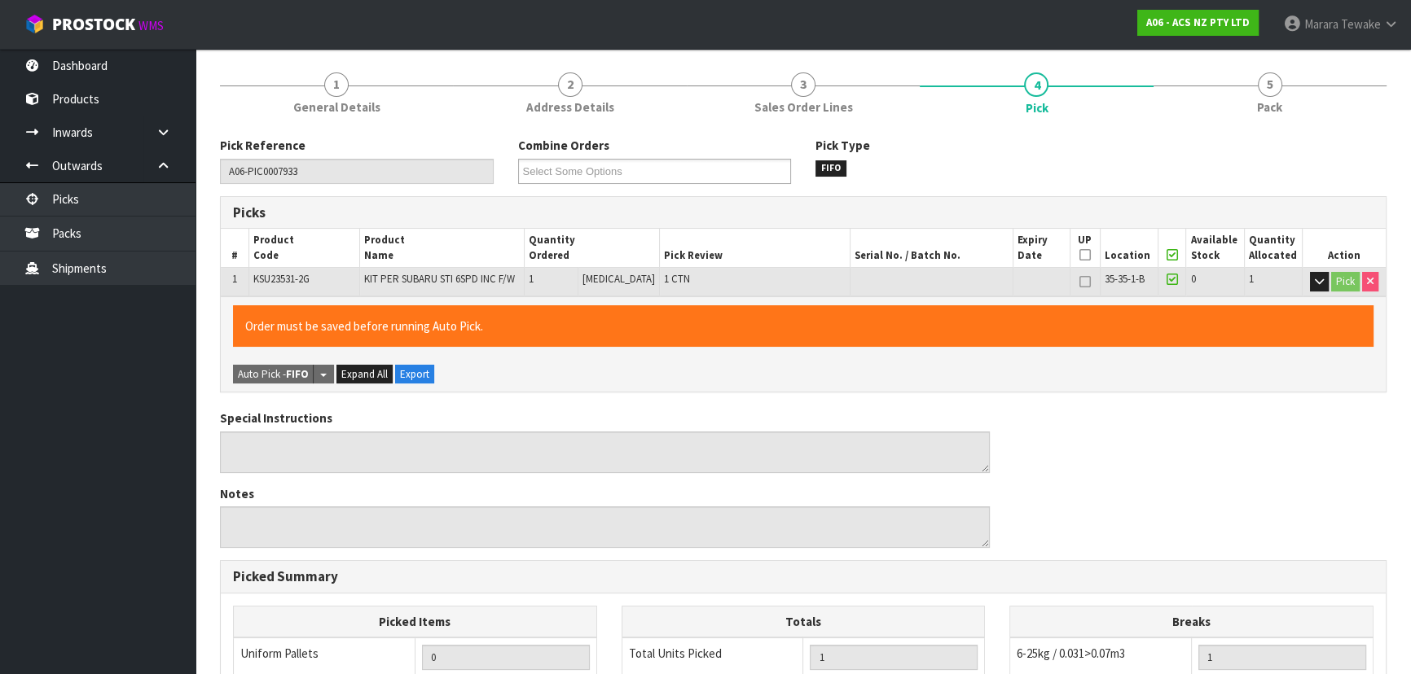
scroll to position [454, 0]
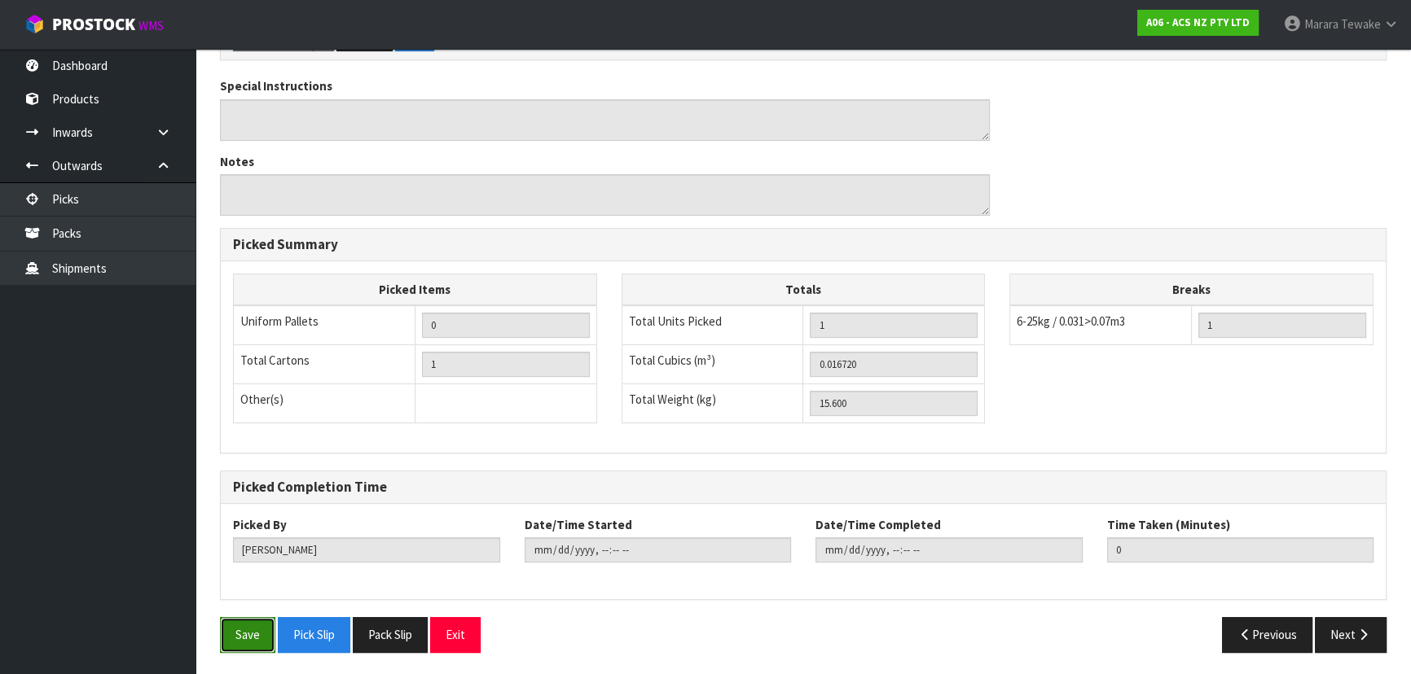
click at [238, 630] on button "Save" at bounding box center [247, 634] width 55 height 35
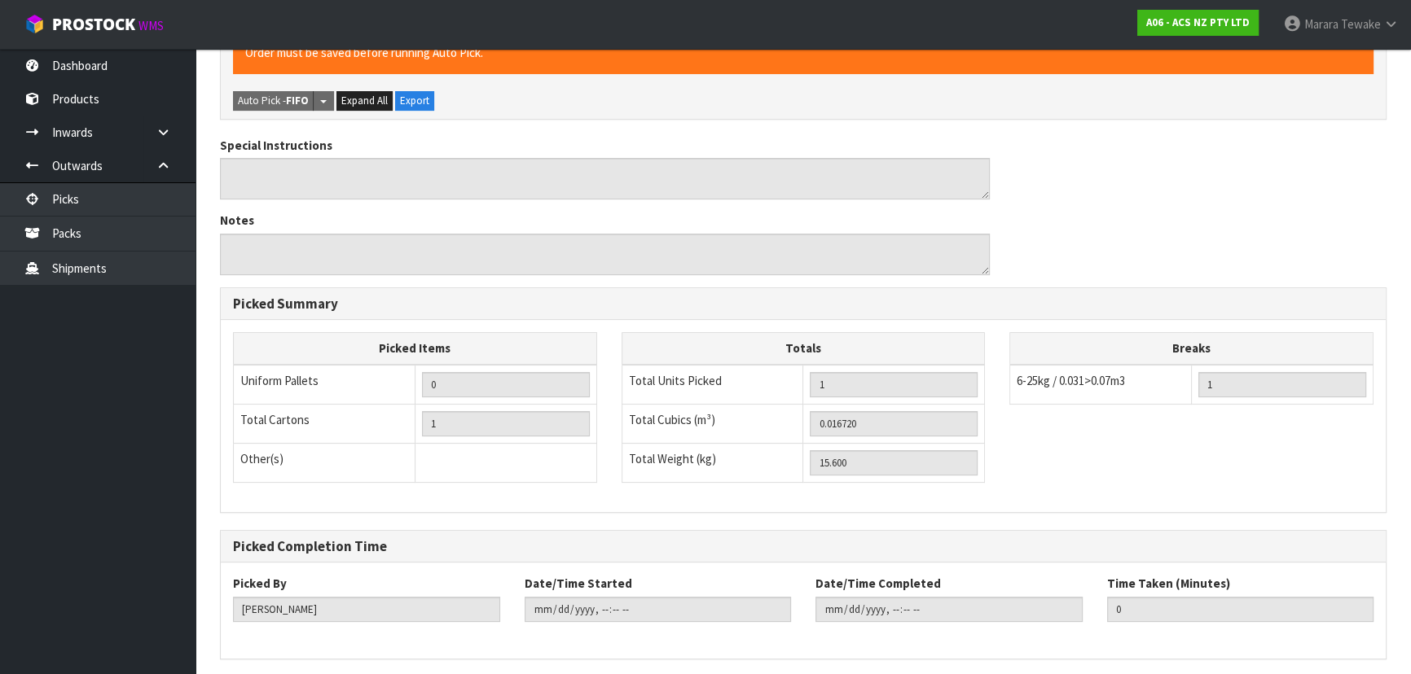
scroll to position [0, 0]
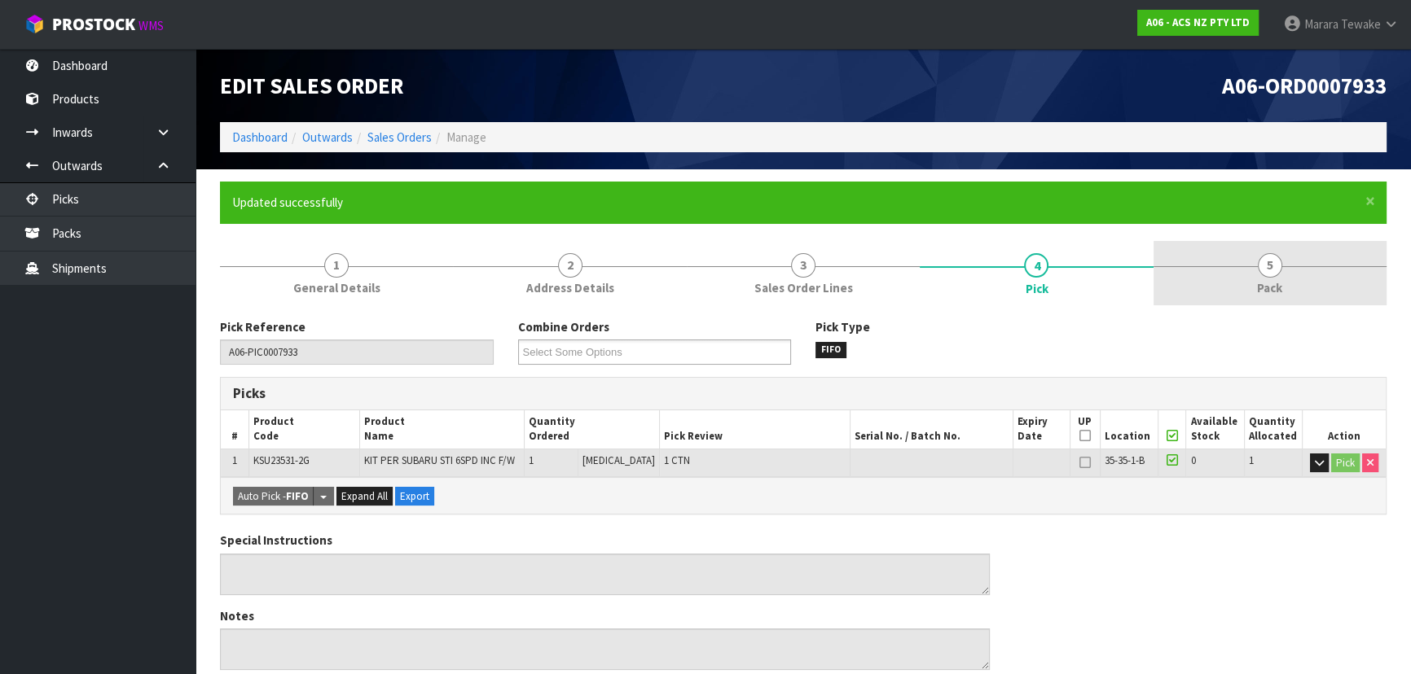
click at [1288, 262] on link "5 Pack" at bounding box center [1269, 273] width 233 height 64
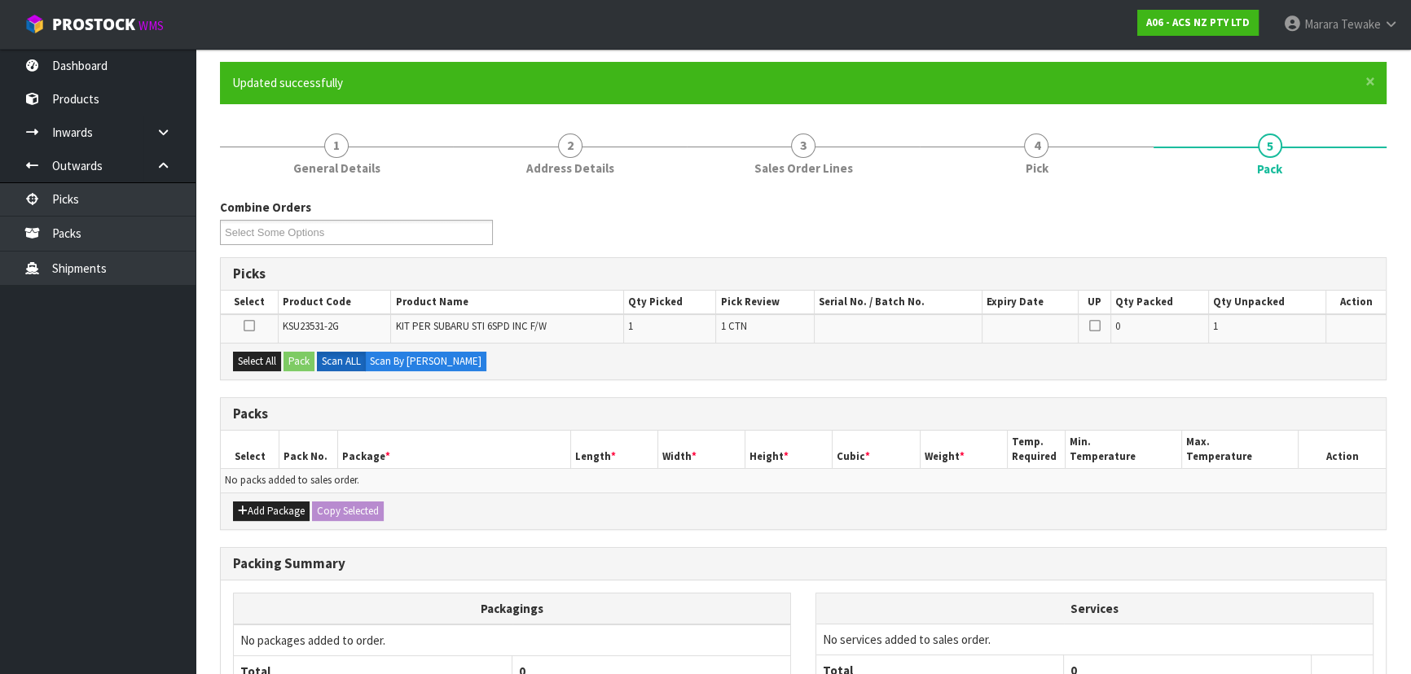
scroll to position [273, 0]
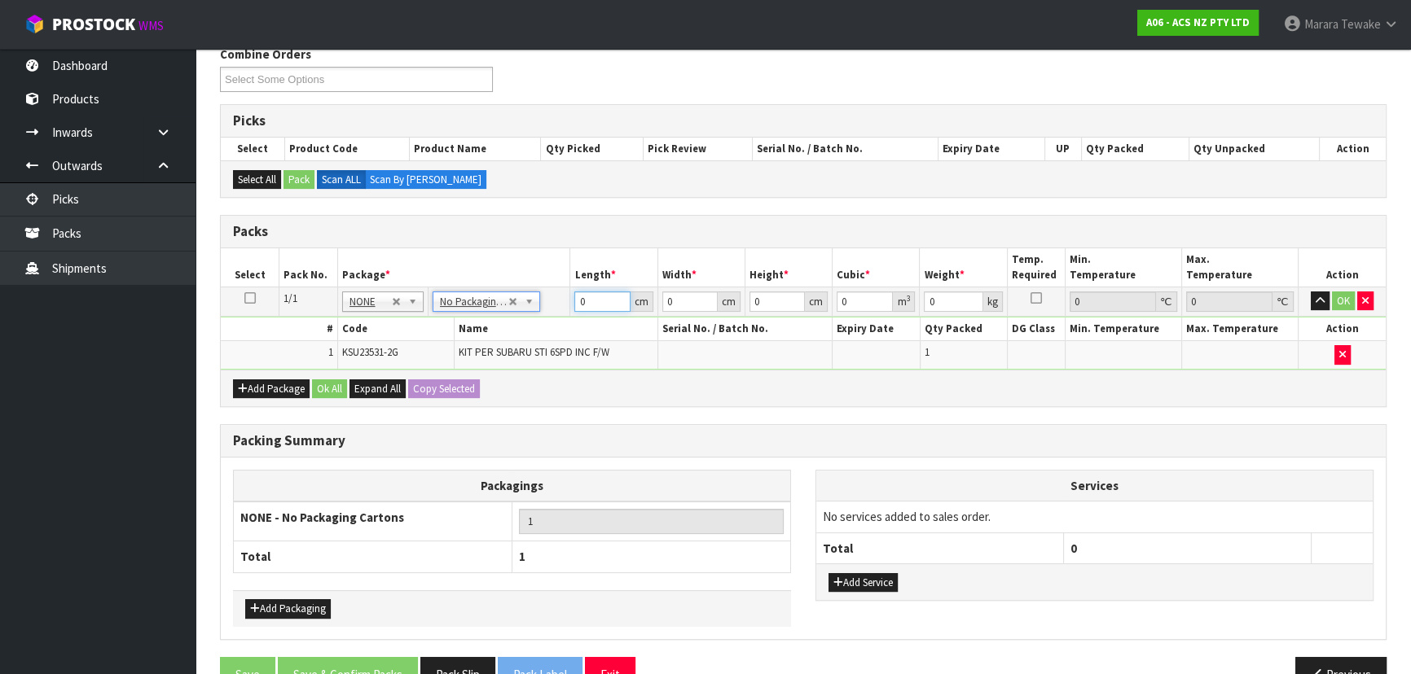
drag, startPoint x: 598, startPoint y: 301, endPoint x: 531, endPoint y: 271, distance: 73.3
click at [541, 279] on table "Select Pack No. Package * Length * Width * Height * Cubic * Weight * Temp. Requ…" at bounding box center [803, 308] width 1165 height 121
click at [1310, 292] on button "button" at bounding box center [1319, 302] width 19 height 20
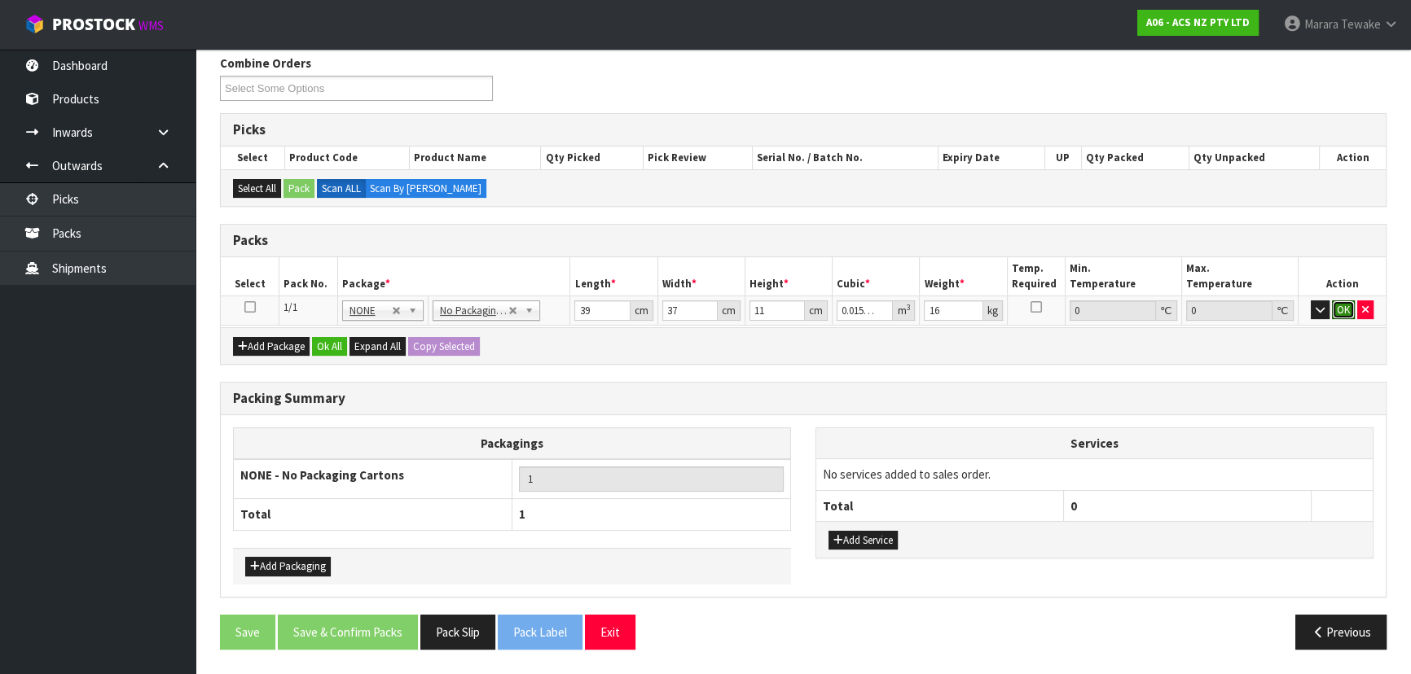
click button "OK" at bounding box center [1343, 311] width 23 height 20
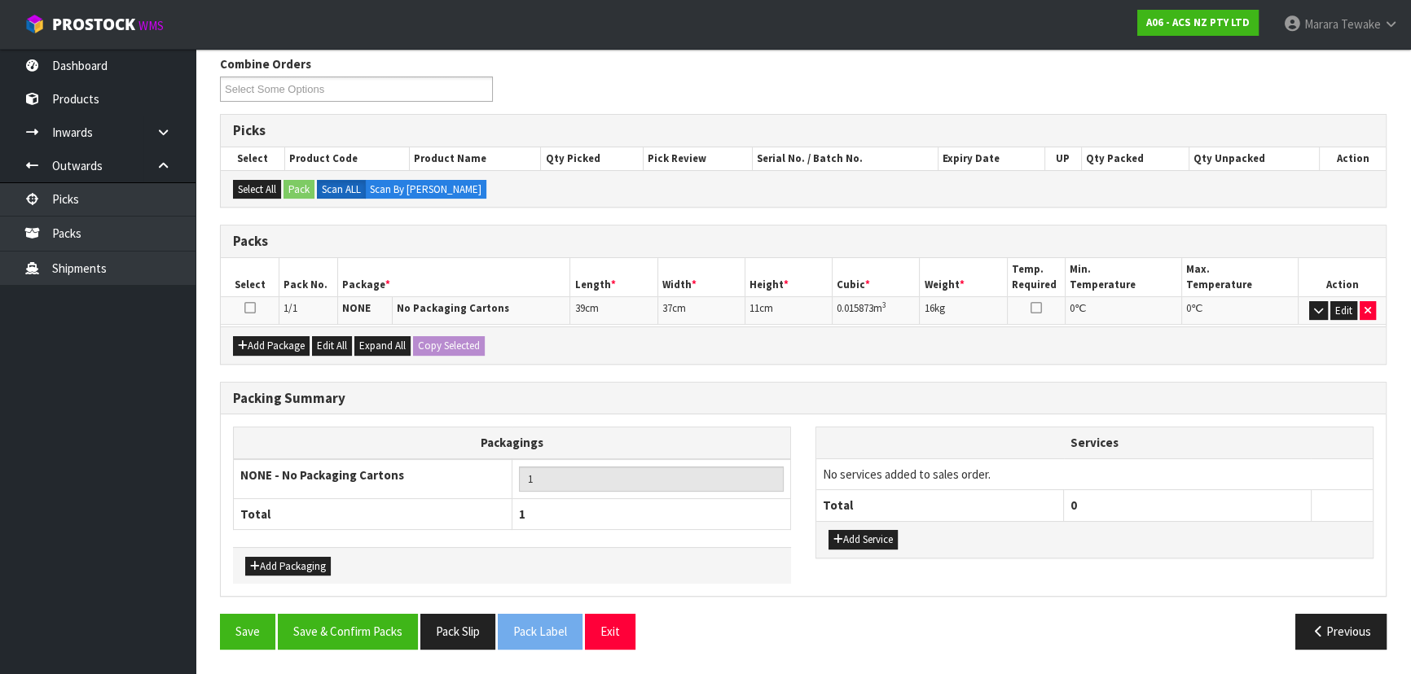
scroll to position [257, 0]
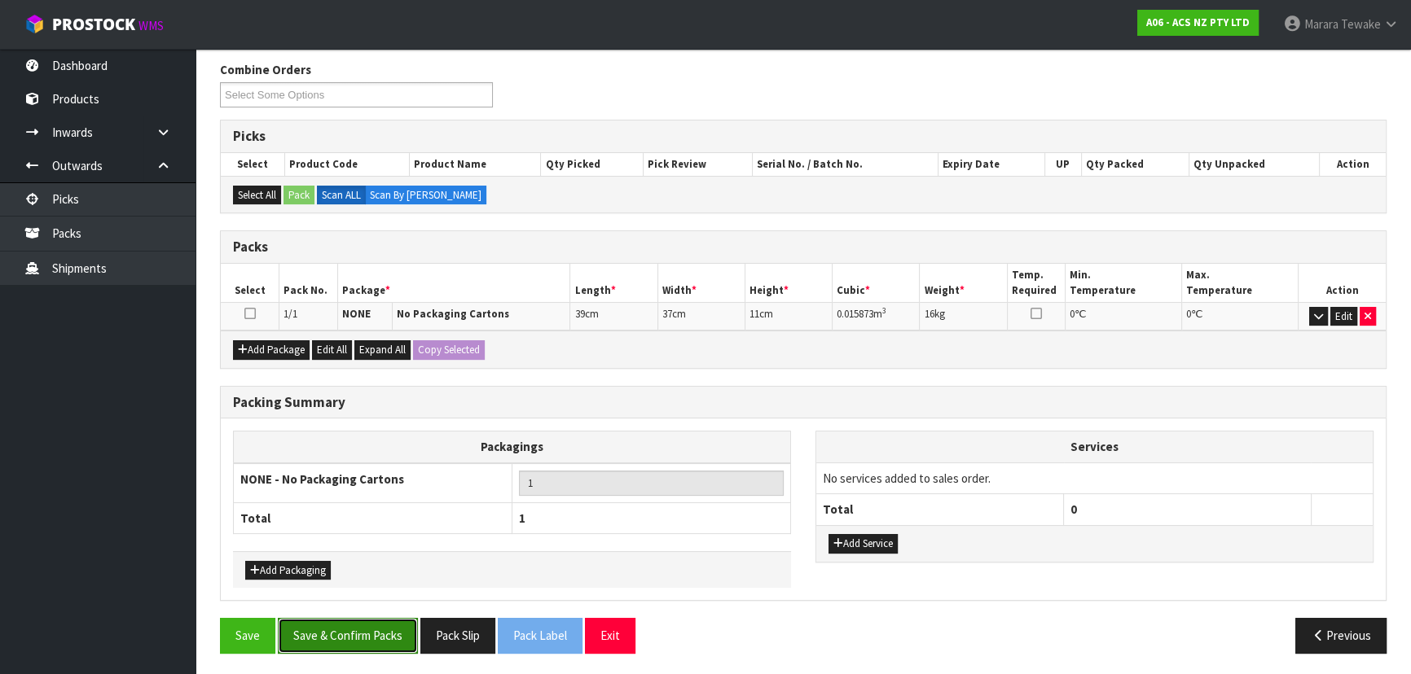
click at [368, 635] on button "Save & Confirm Packs" at bounding box center [348, 635] width 140 height 35
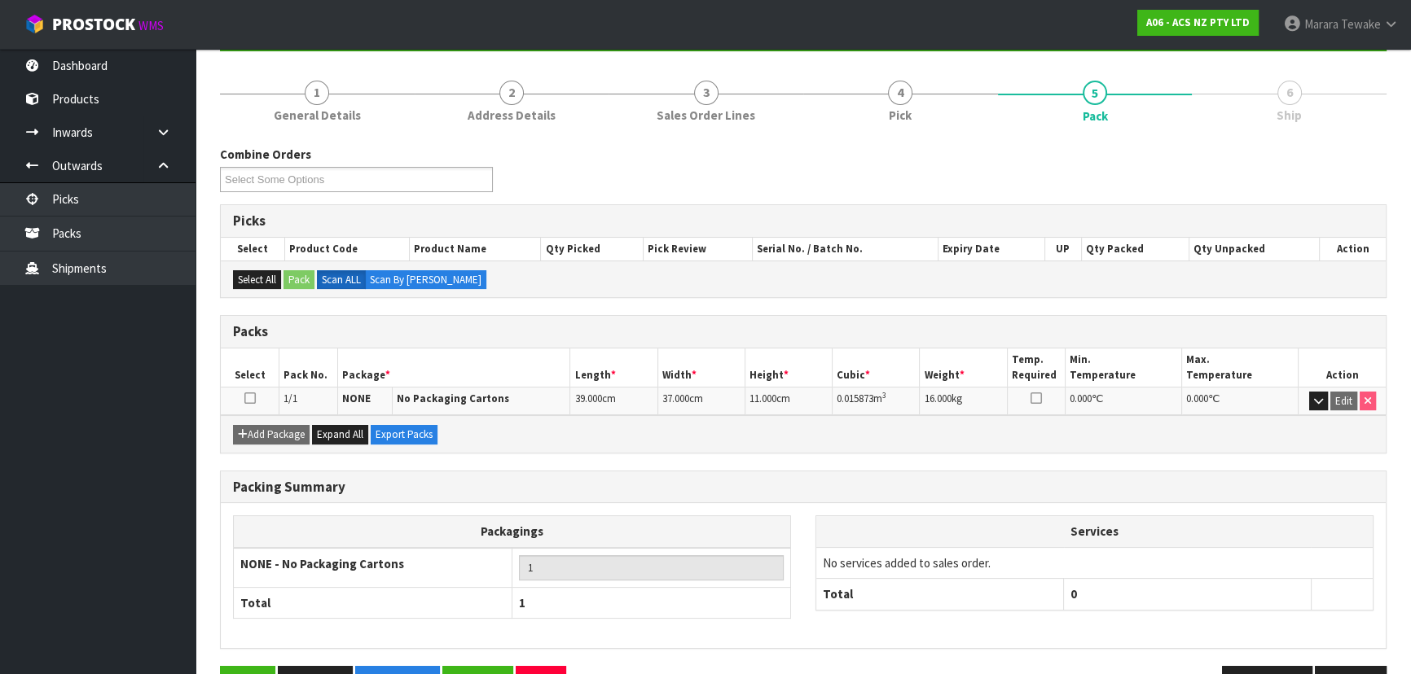
scroll to position [221, 0]
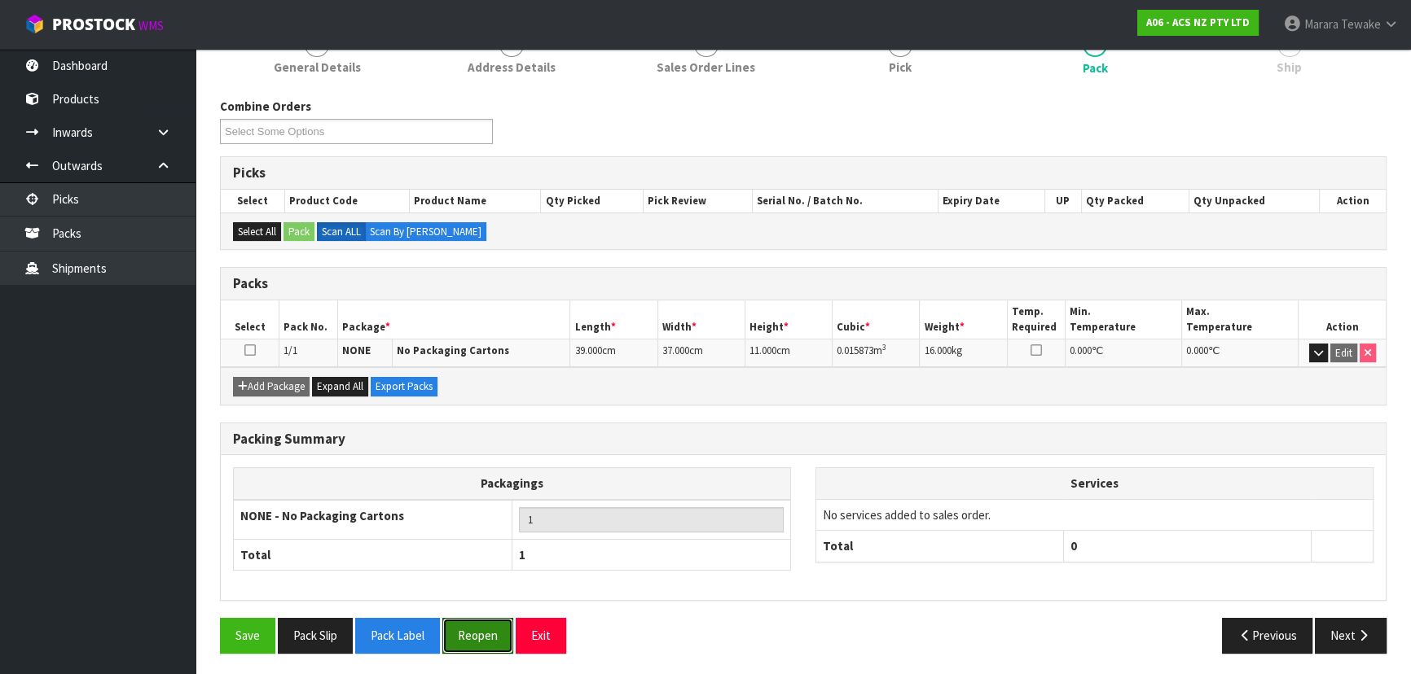
drag, startPoint x: 472, startPoint y: 621, endPoint x: 513, endPoint y: 594, distance: 49.2
click at [472, 621] on button "Reopen" at bounding box center [477, 635] width 71 height 35
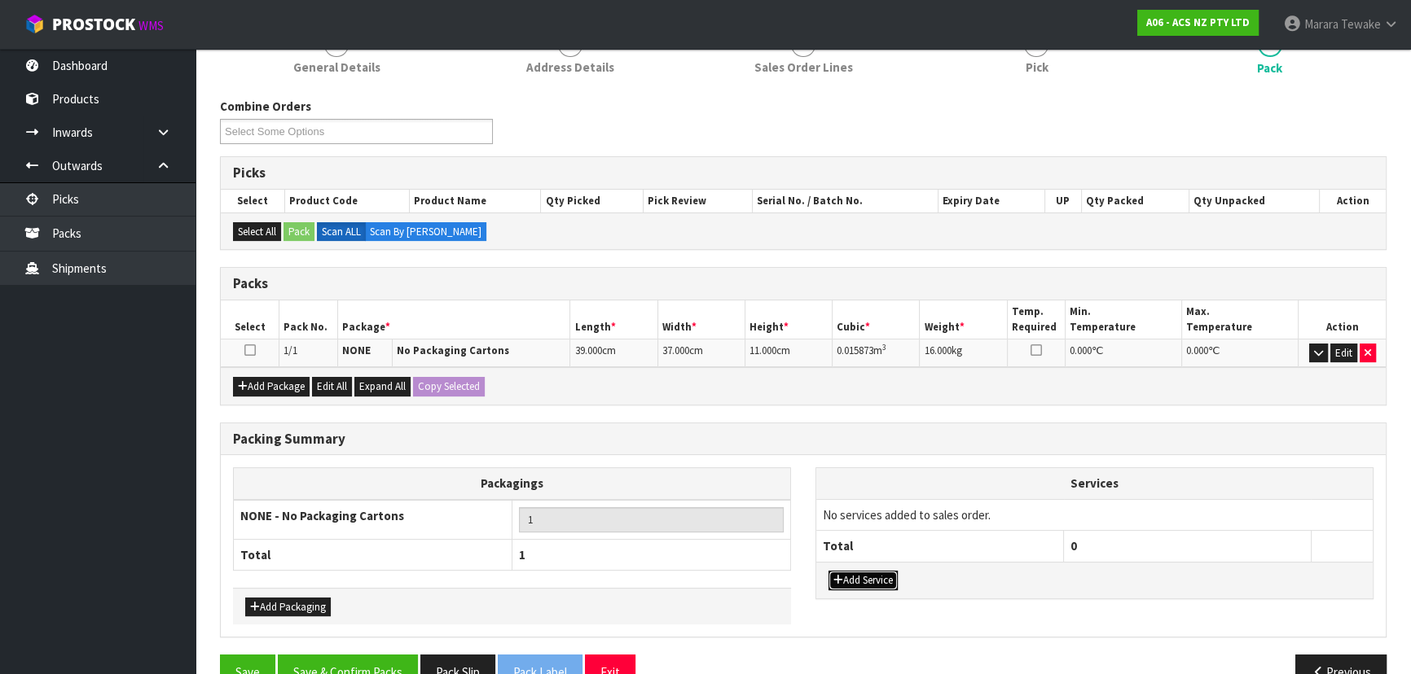
click at [865, 573] on button "Add Service" at bounding box center [862, 581] width 69 height 20
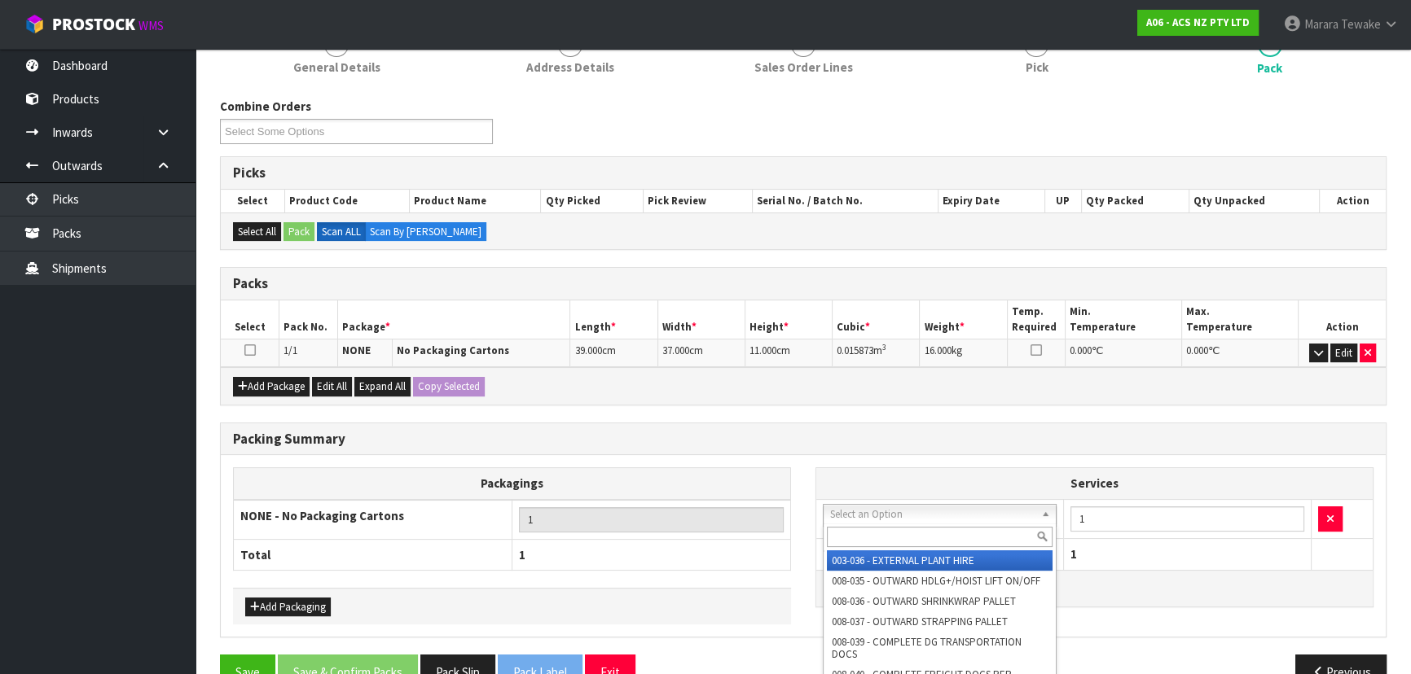
click at [875, 537] on input "text" at bounding box center [940, 537] width 226 height 20
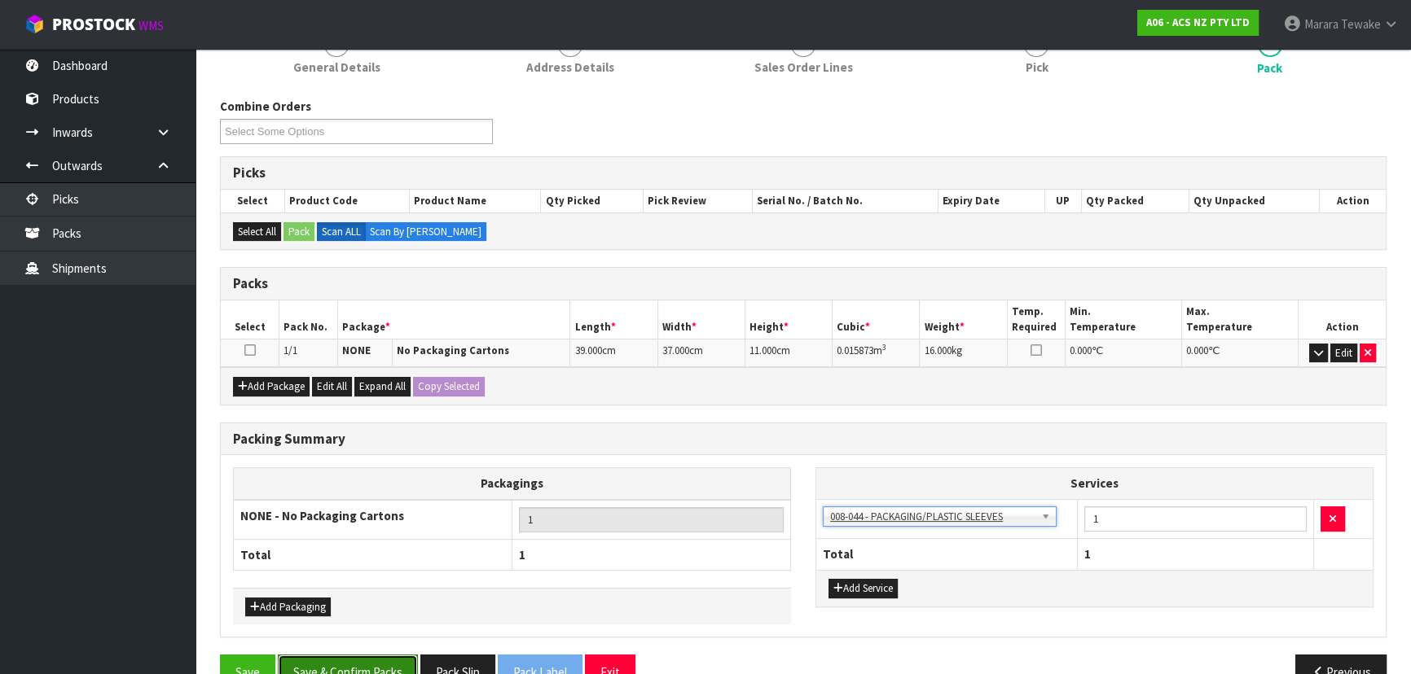
click at [366, 663] on button "Save & Confirm Packs" at bounding box center [348, 672] width 140 height 35
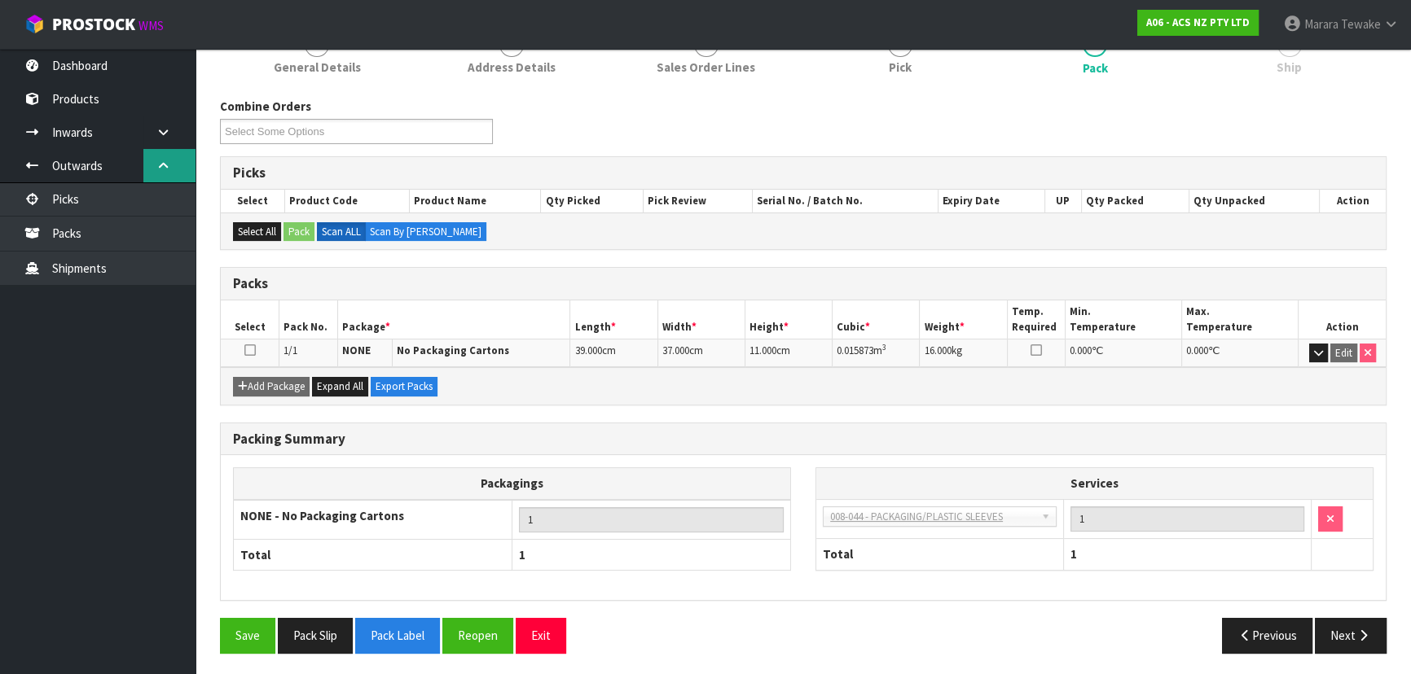
click at [148, 173] on link at bounding box center [169, 165] width 52 height 33
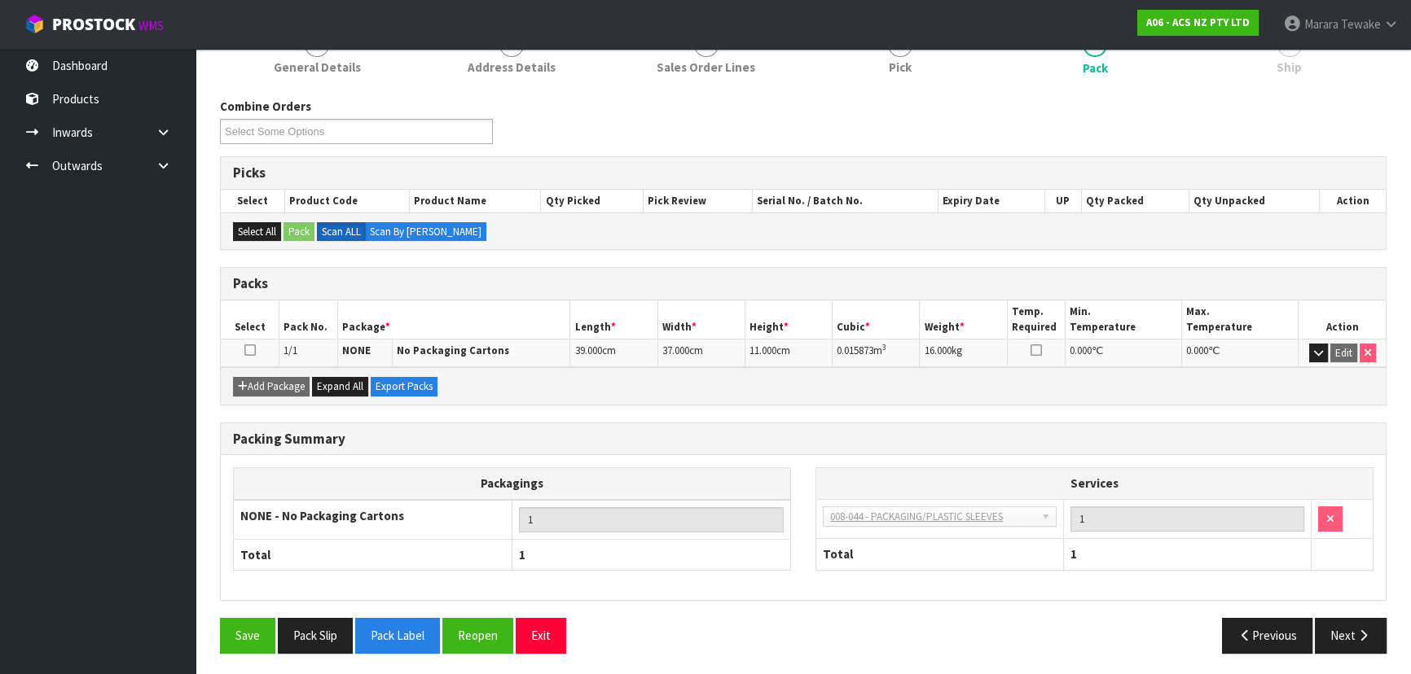
click at [139, 196] on ul "Dashboard Products Categories Serial Numbers Kitsets Packagings Inwards Purchas…" at bounding box center [97, 361] width 195 height 625
click at [172, 166] on link at bounding box center [169, 165] width 52 height 33
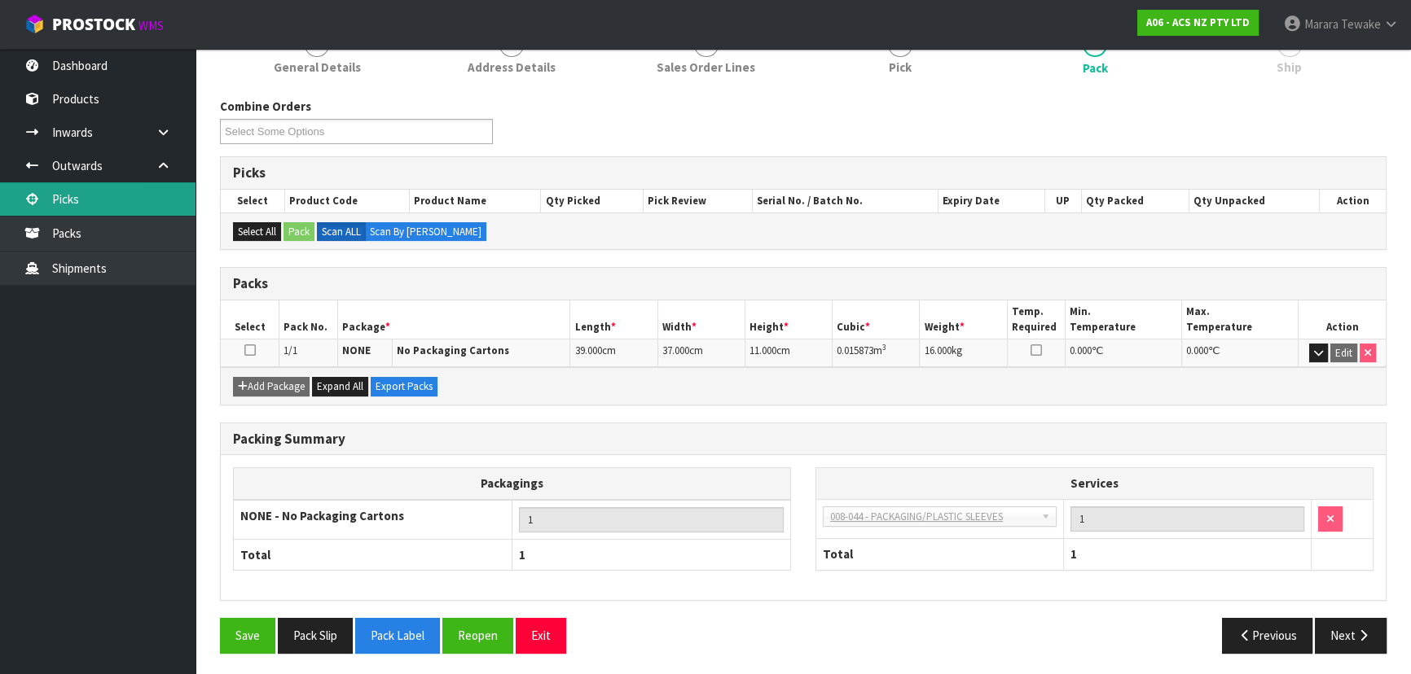
click at [138, 202] on link "Picks" at bounding box center [97, 198] width 195 height 33
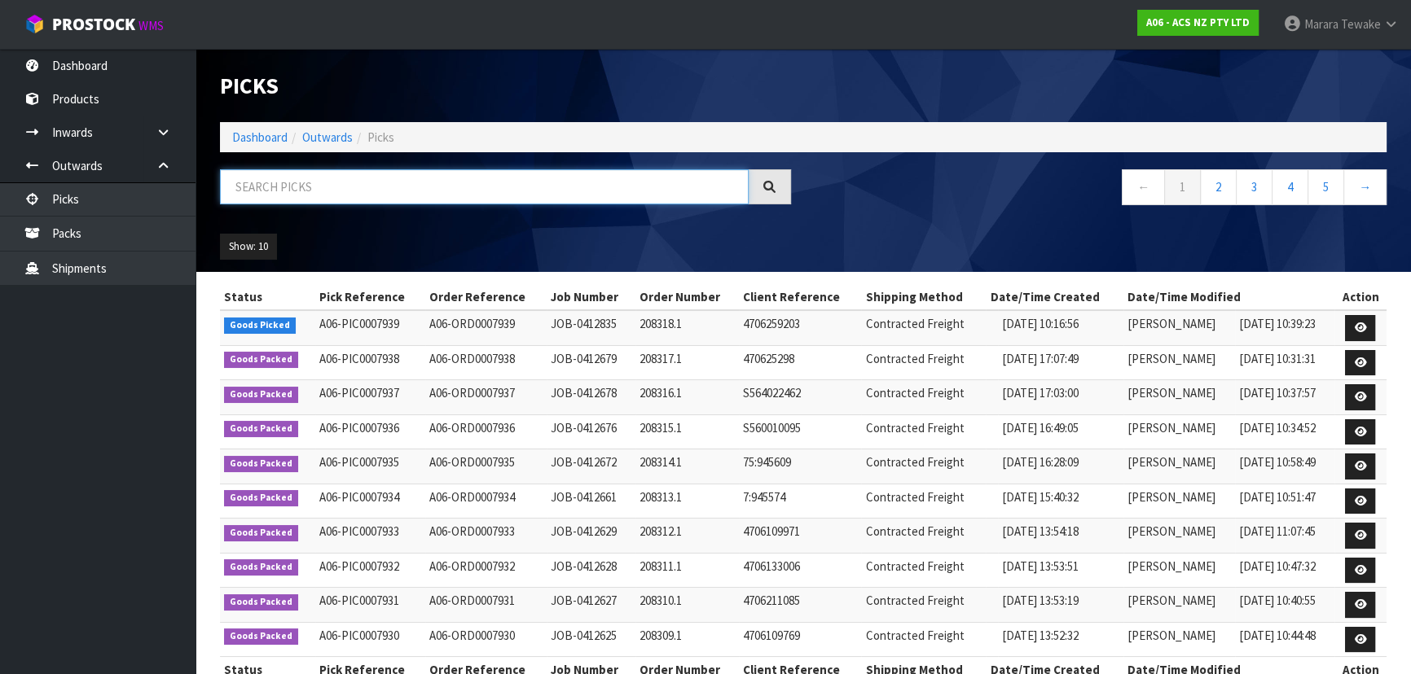
click at [367, 185] on input "text" at bounding box center [484, 186] width 529 height 35
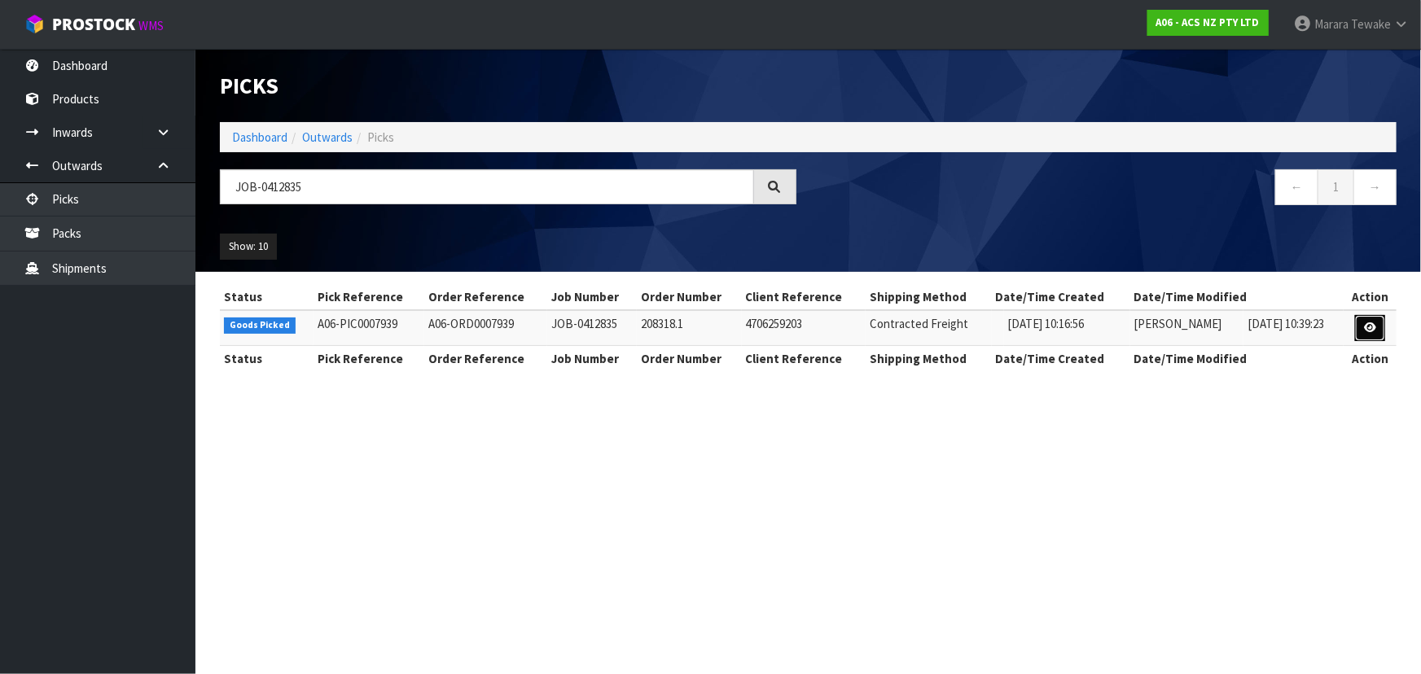
click at [1380, 329] on link at bounding box center [1370, 328] width 30 height 26
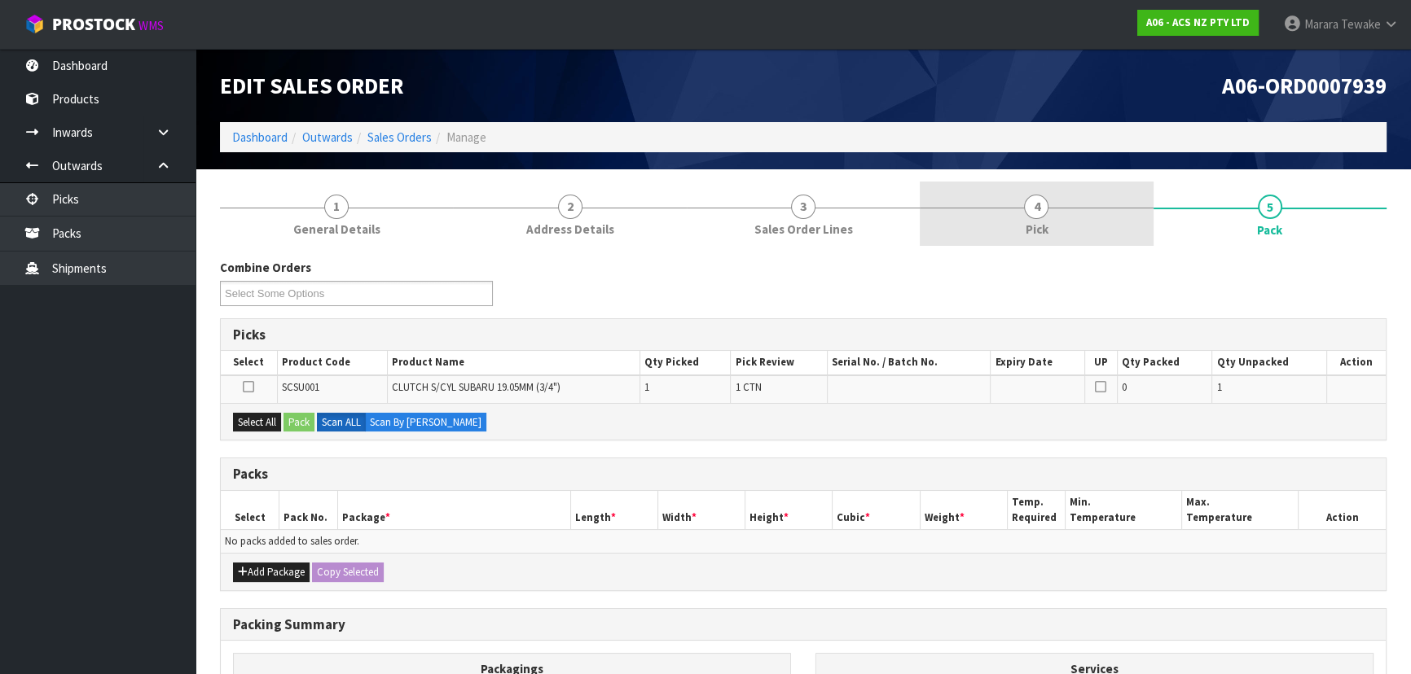
click at [1051, 191] on link "4 Pick" at bounding box center [1035, 214] width 233 height 64
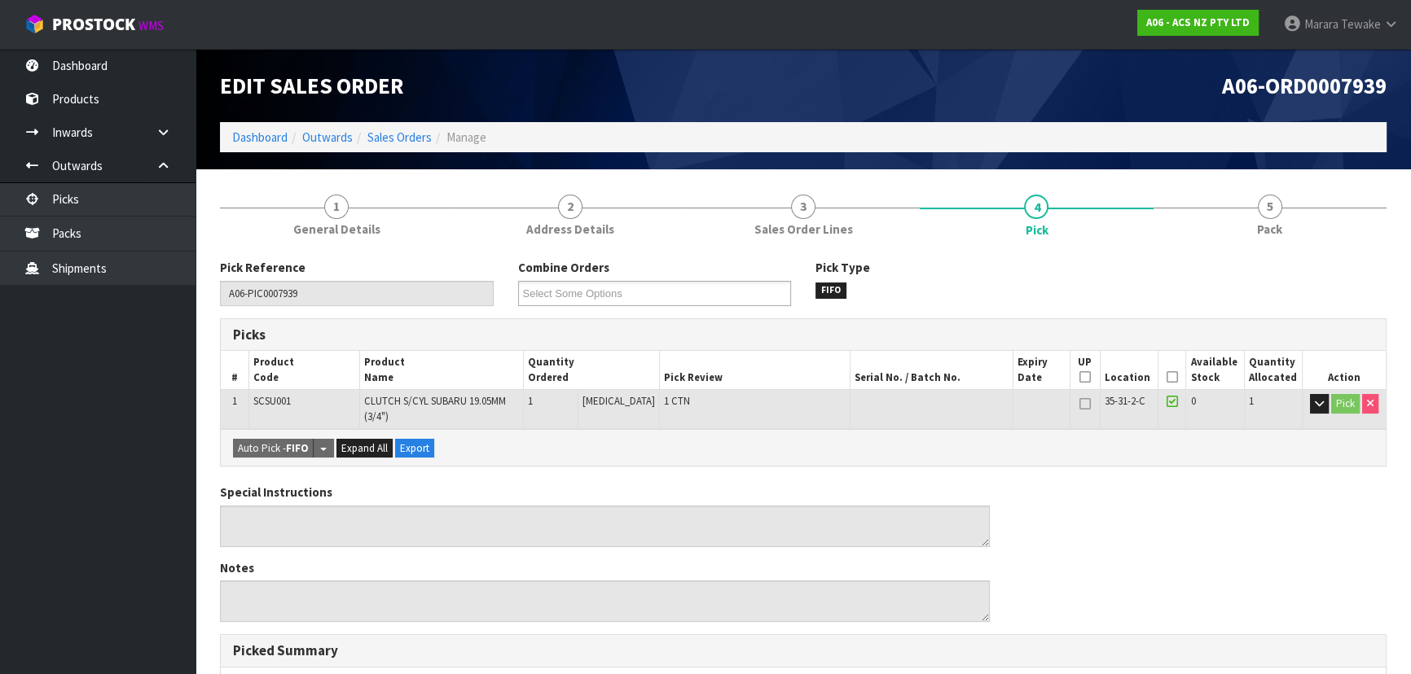
click at [1166, 377] on icon at bounding box center [1171, 377] width 11 height 1
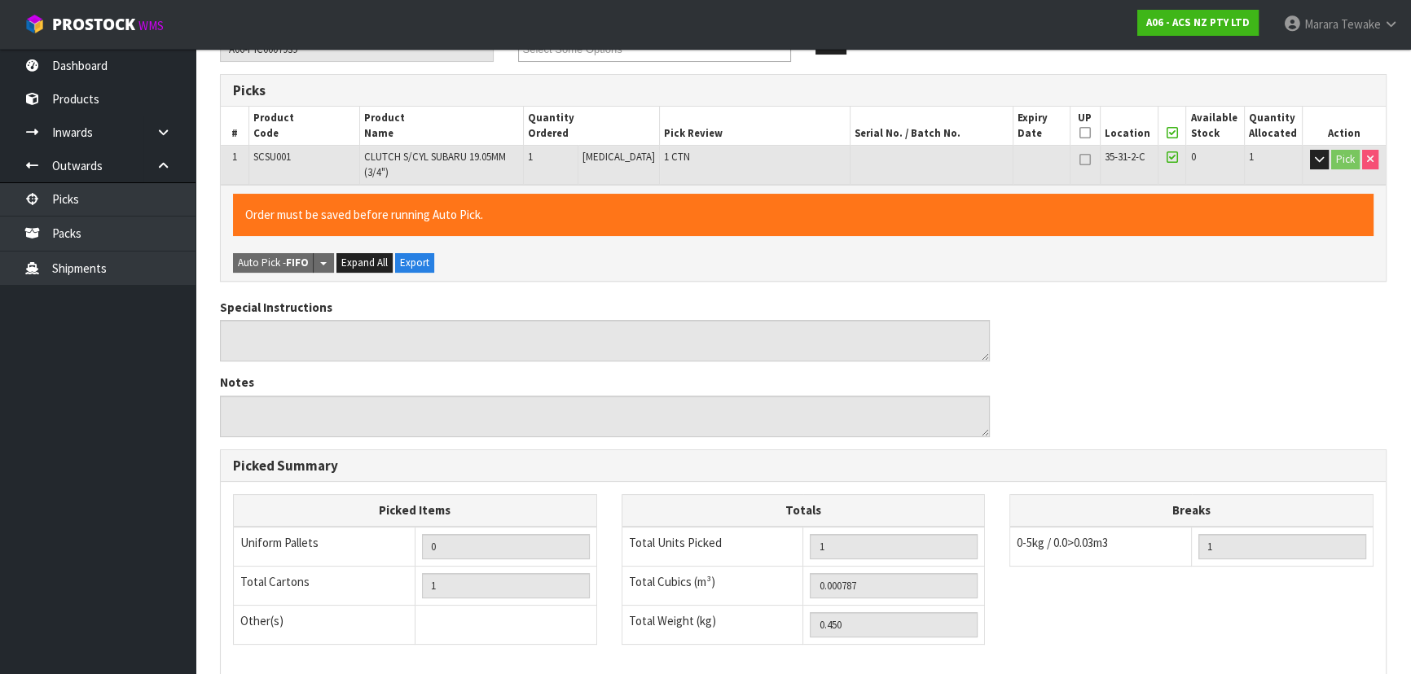
scroll to position [465, 0]
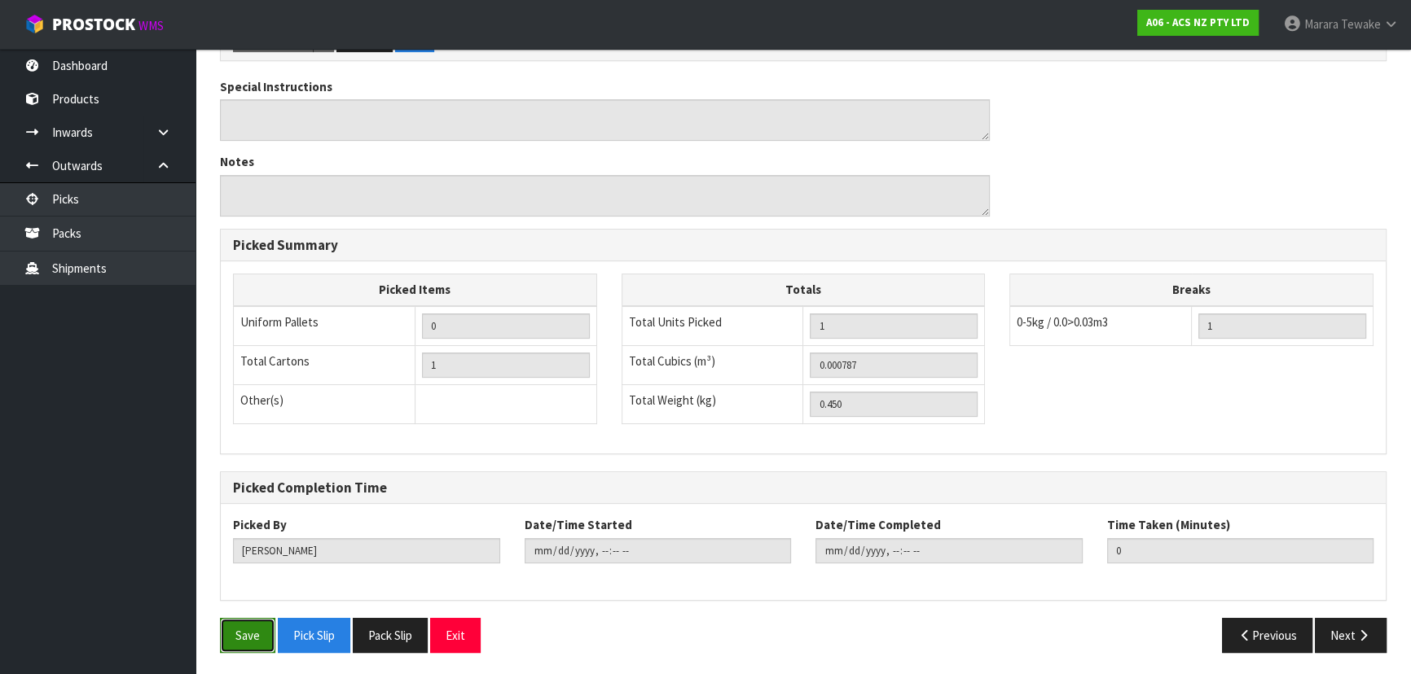
click at [240, 627] on button "Save" at bounding box center [247, 635] width 55 height 35
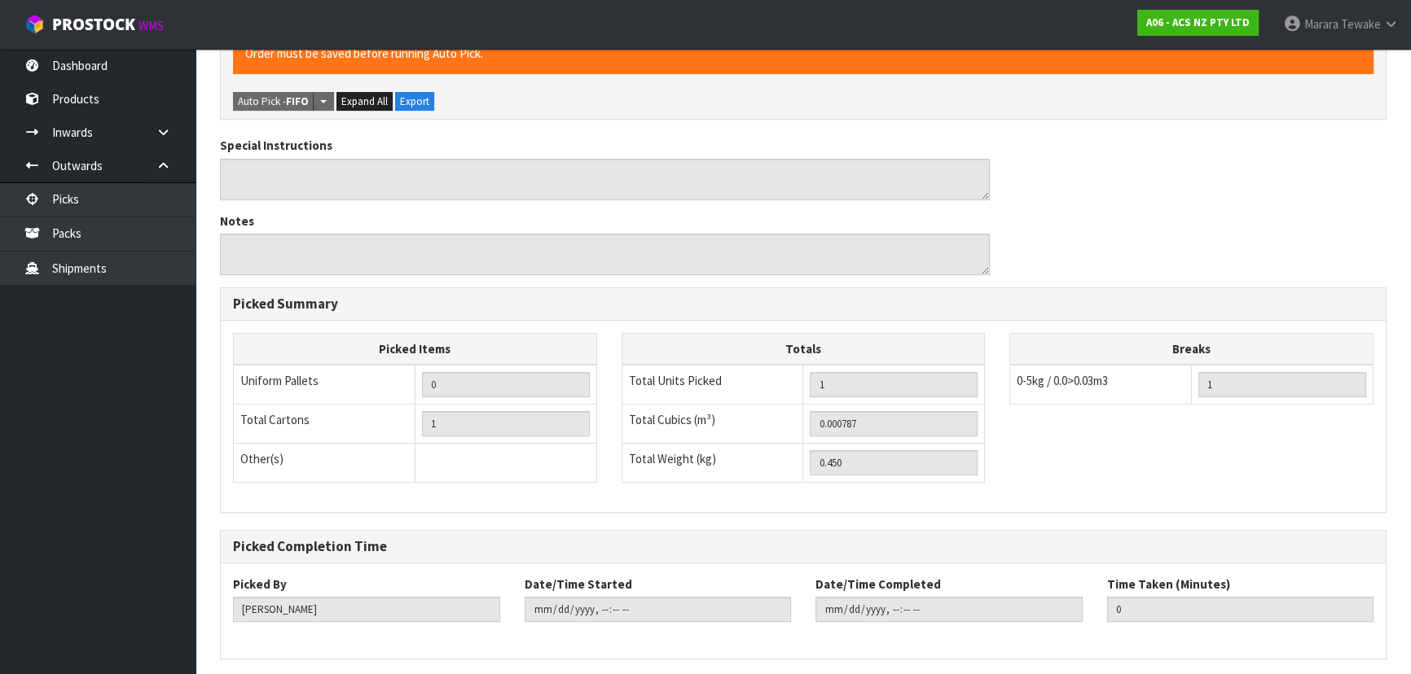
scroll to position [0, 0]
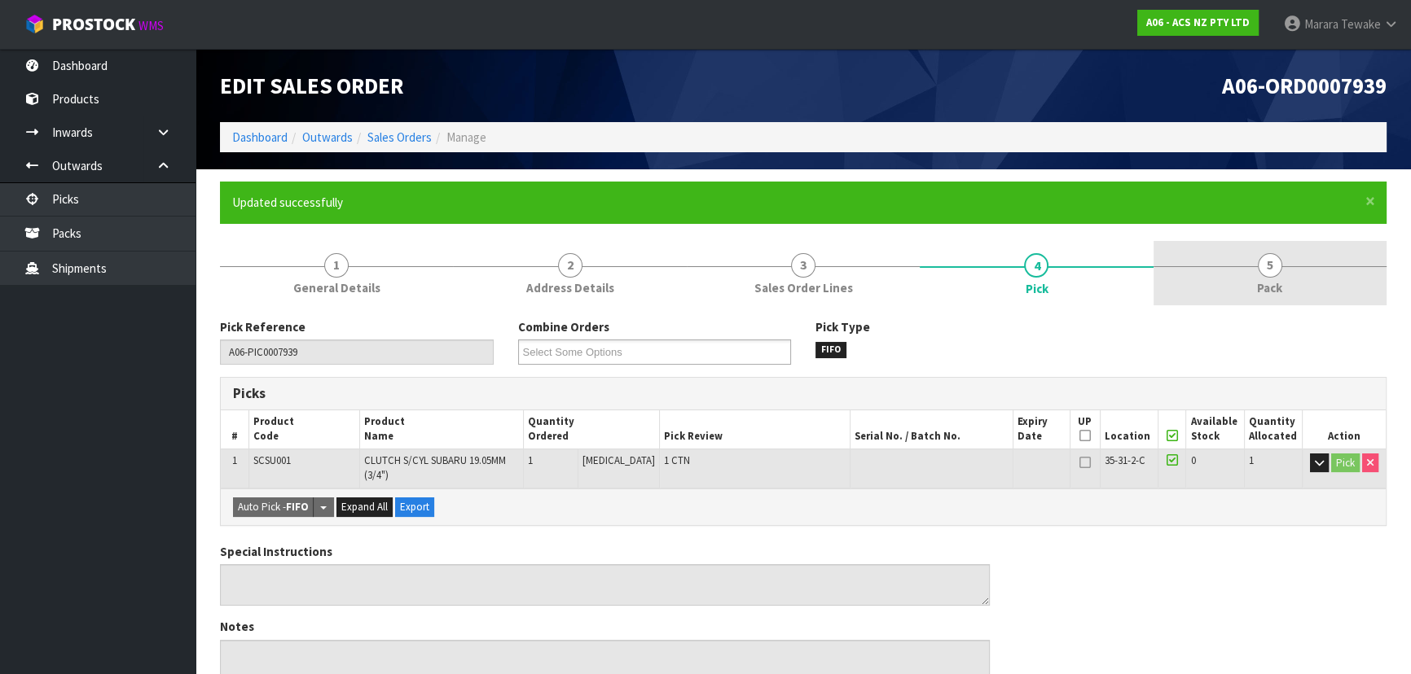
drag, startPoint x: 1288, startPoint y: 269, endPoint x: 1275, endPoint y: 268, distance: 12.2
click at [1287, 269] on link "5 Pack" at bounding box center [1269, 273] width 233 height 64
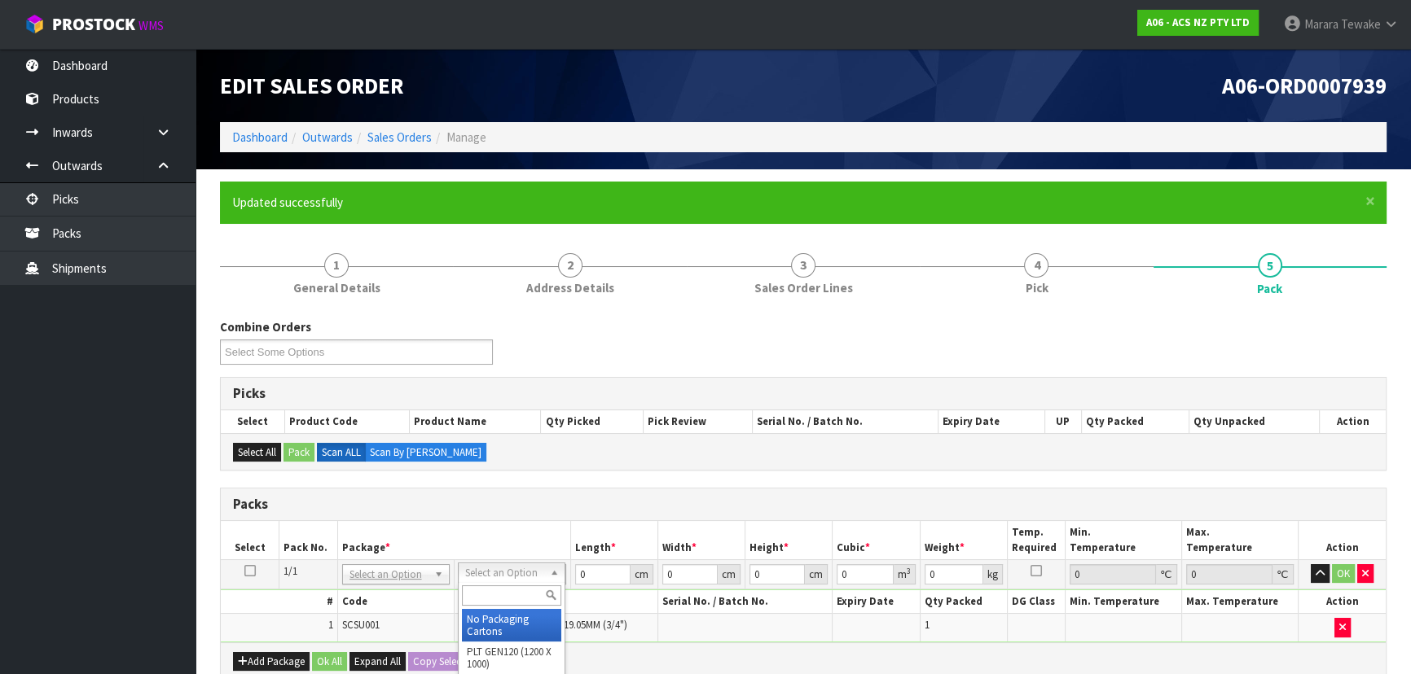
click at [500, 590] on input "text" at bounding box center [511, 596] width 99 height 20
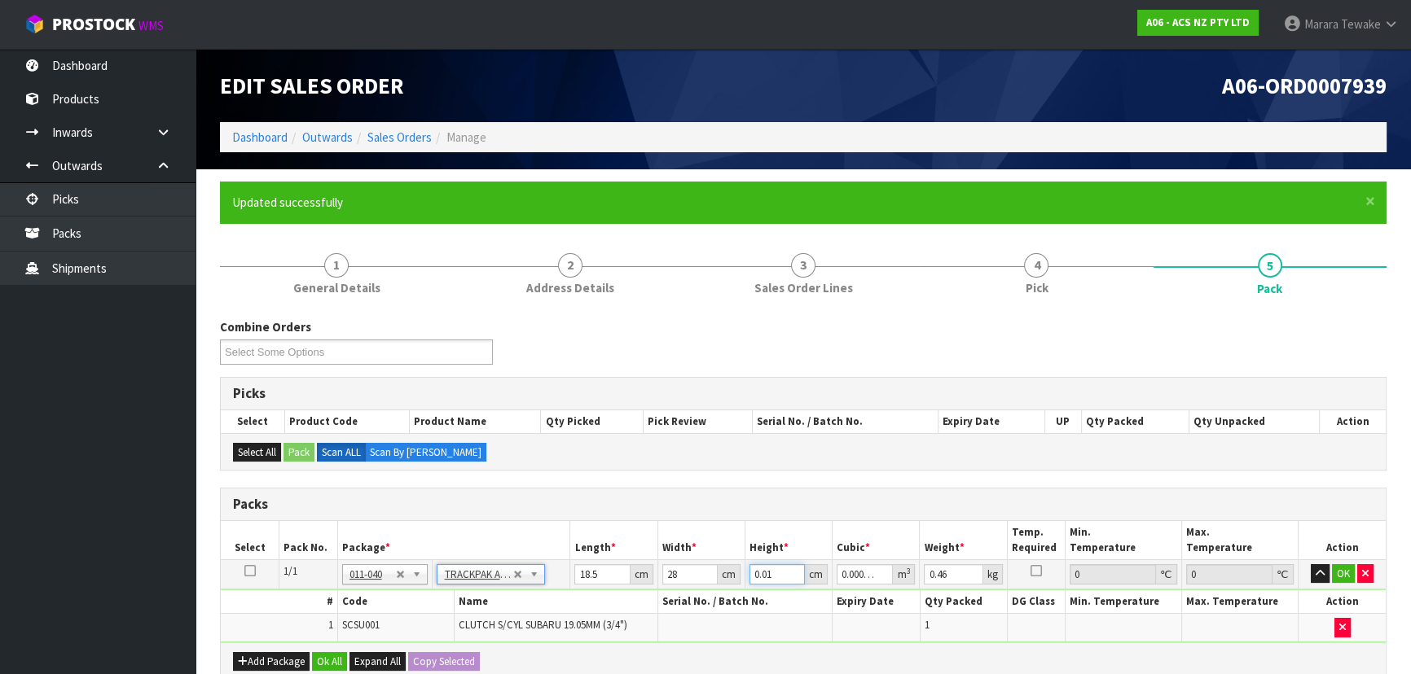
drag, startPoint x: 771, startPoint y: 568, endPoint x: 732, endPoint y: 547, distance: 44.5
click at [738, 561] on tr "1/1 NONE 007-001 007-002 007-004 007-009 007-013 007-014 007-015 007-017 007-01…" at bounding box center [803, 573] width 1165 height 29
click at [1340, 569] on button "OK" at bounding box center [1343, 574] width 23 height 20
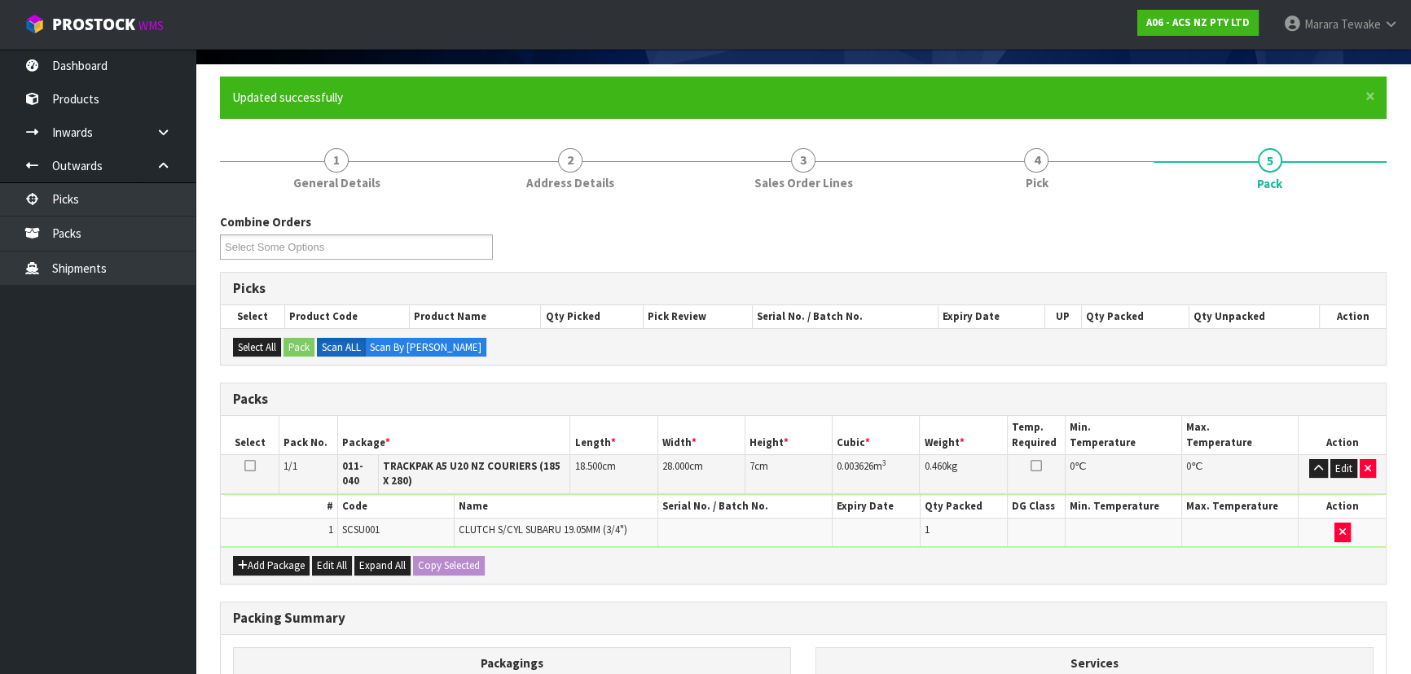
scroll to position [330, 0]
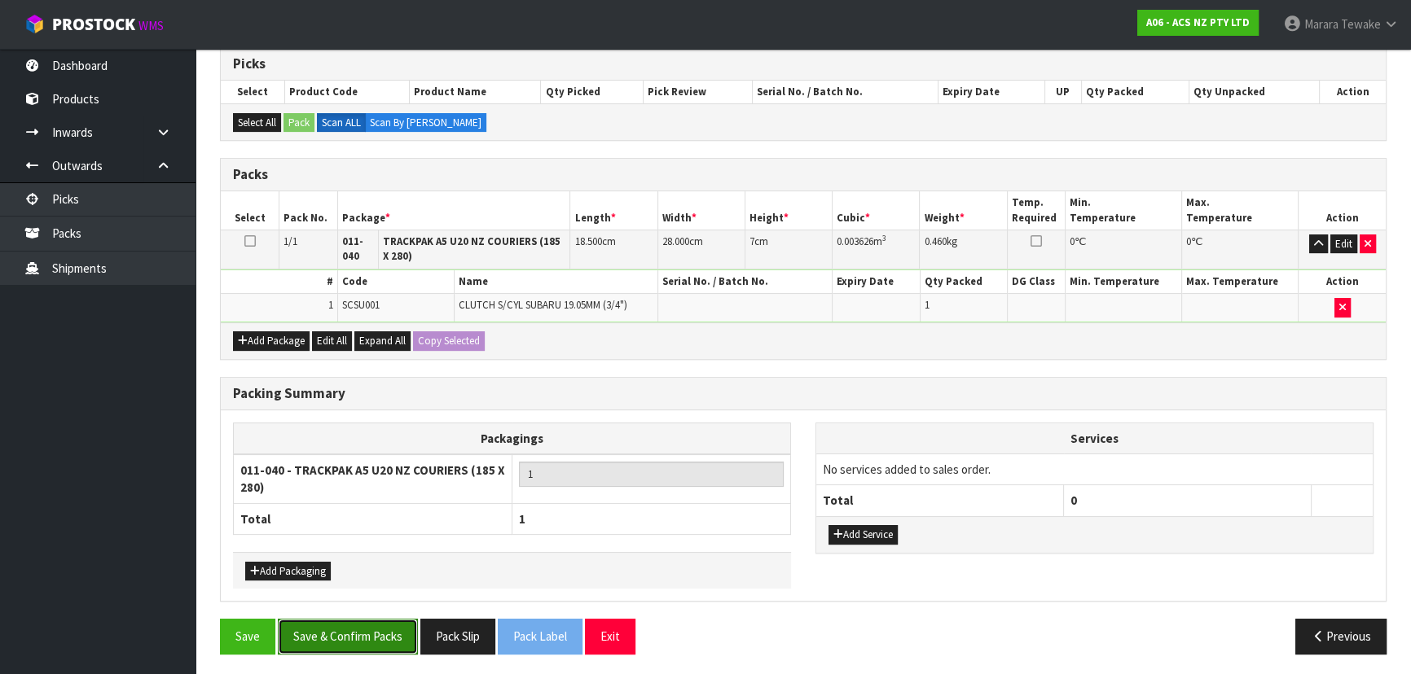
click at [327, 632] on button "Save & Confirm Packs" at bounding box center [348, 636] width 140 height 35
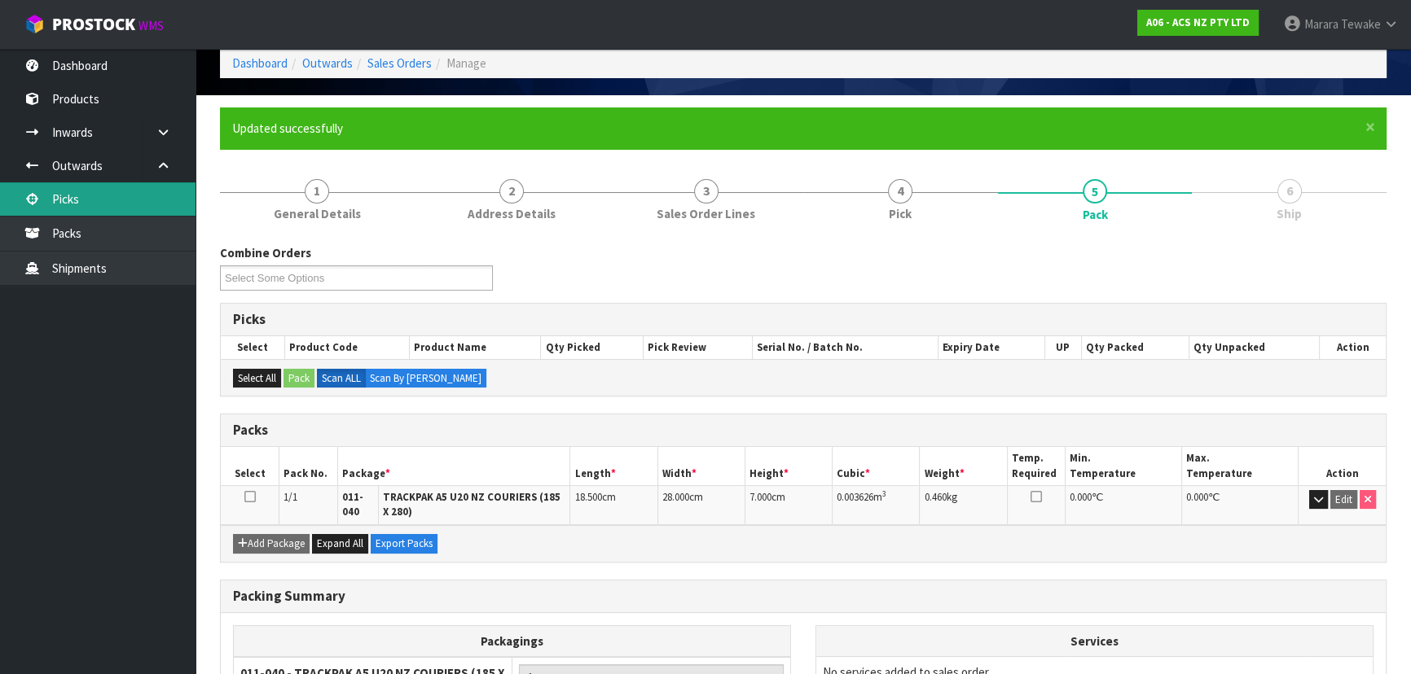
scroll to position [0, 0]
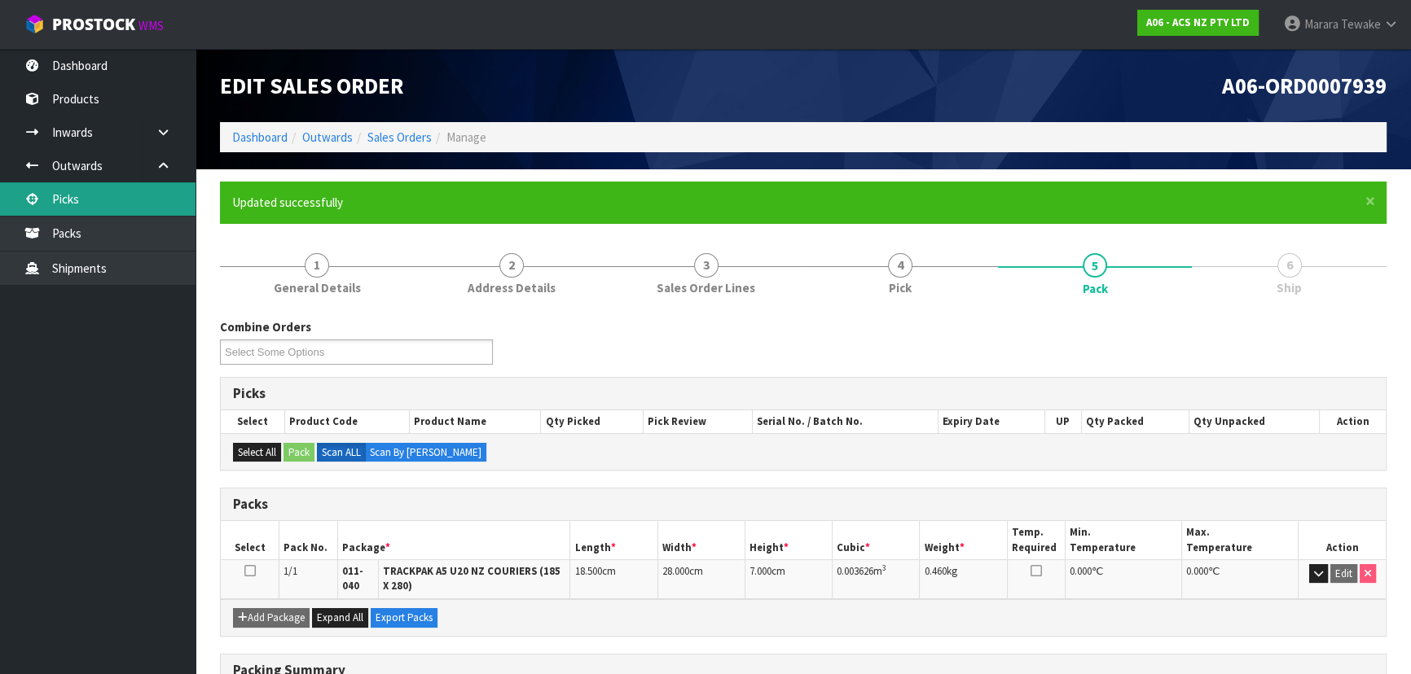
click at [144, 213] on link "Picks" at bounding box center [97, 198] width 195 height 33
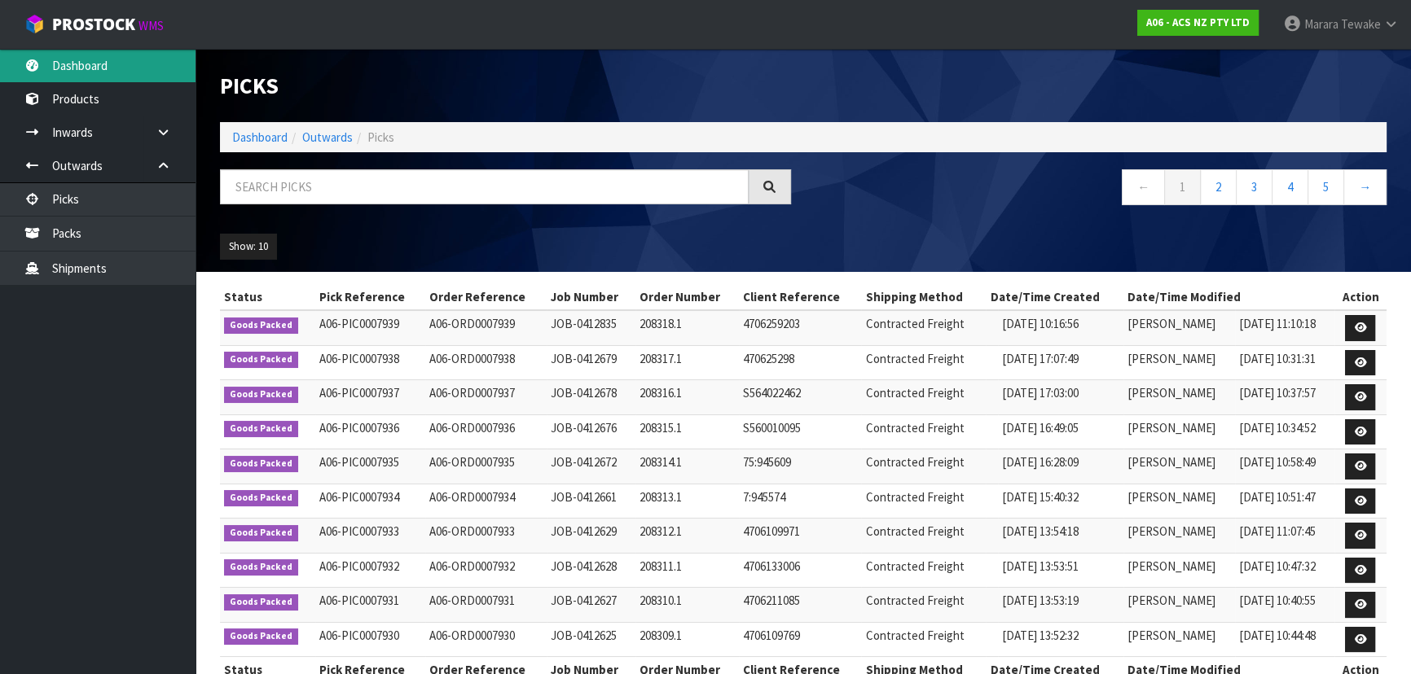
click at [109, 65] on link "Dashboard" at bounding box center [97, 65] width 195 height 33
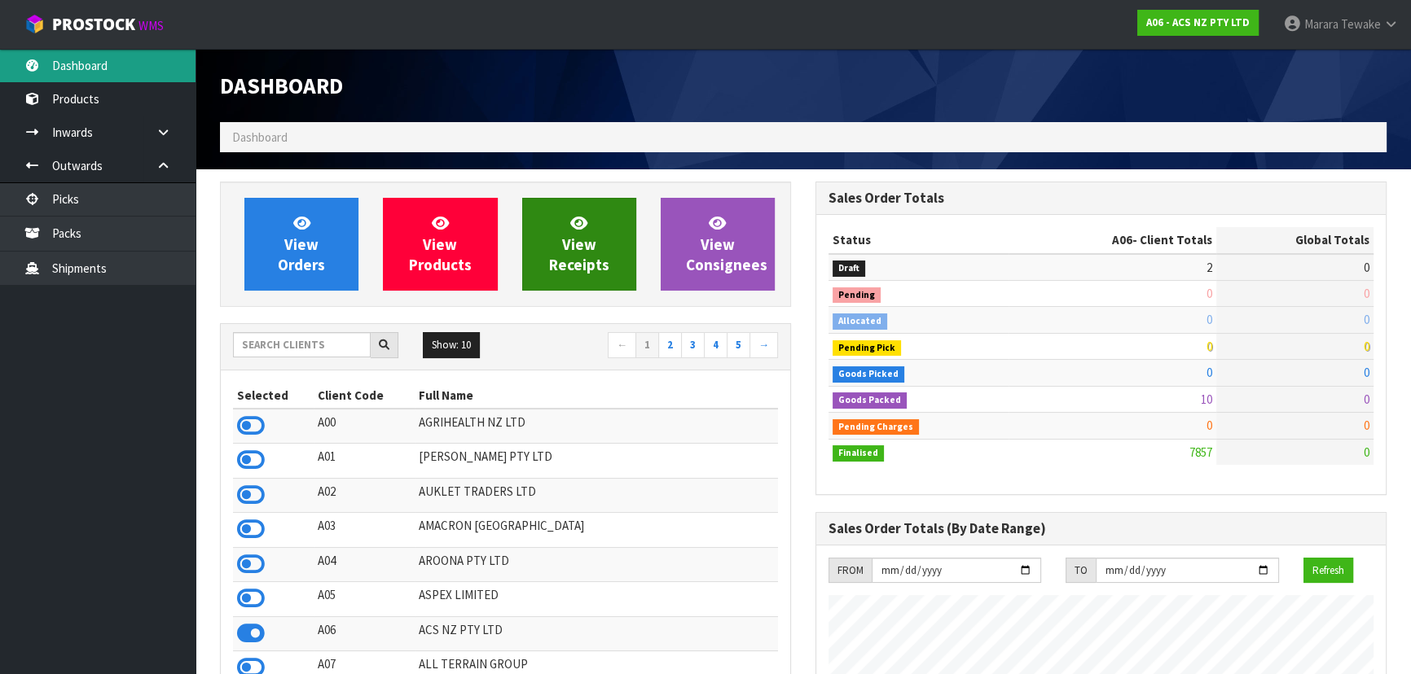
scroll to position [1231, 595]
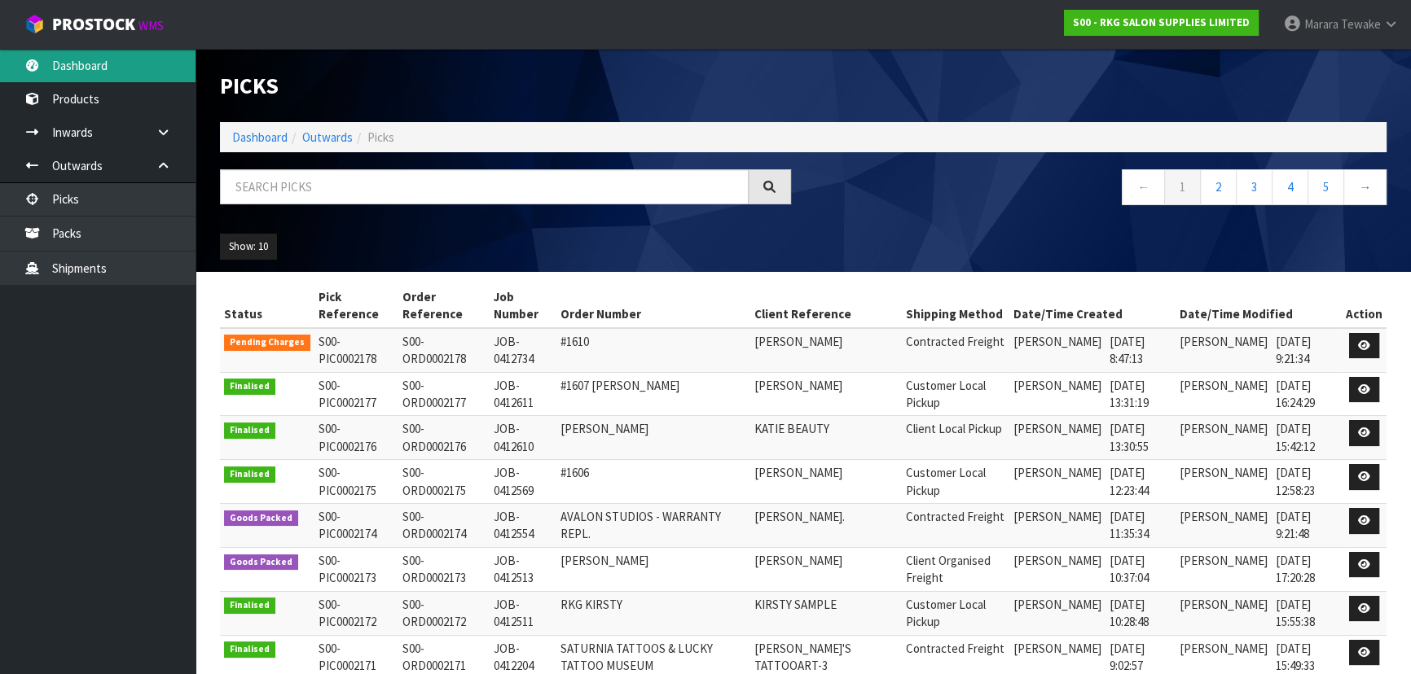
click at [108, 69] on link "Dashboard" at bounding box center [97, 65] width 195 height 33
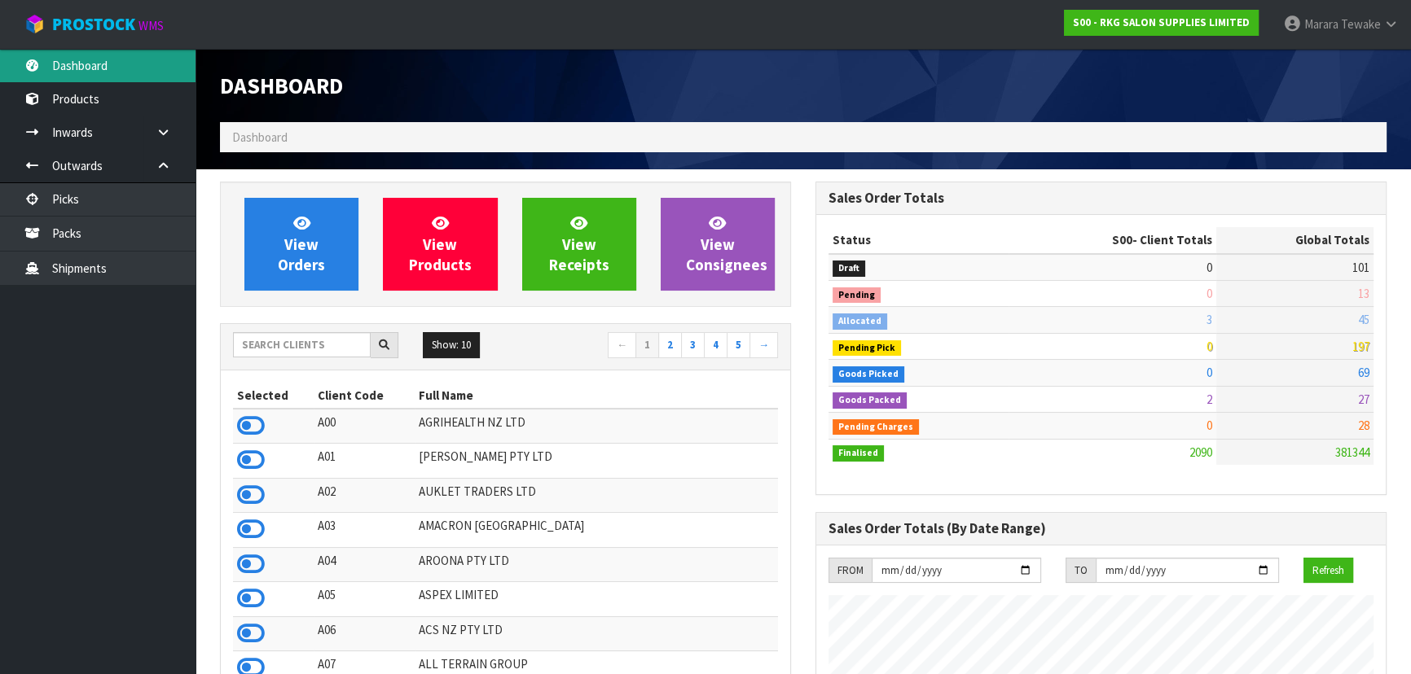
scroll to position [1231, 595]
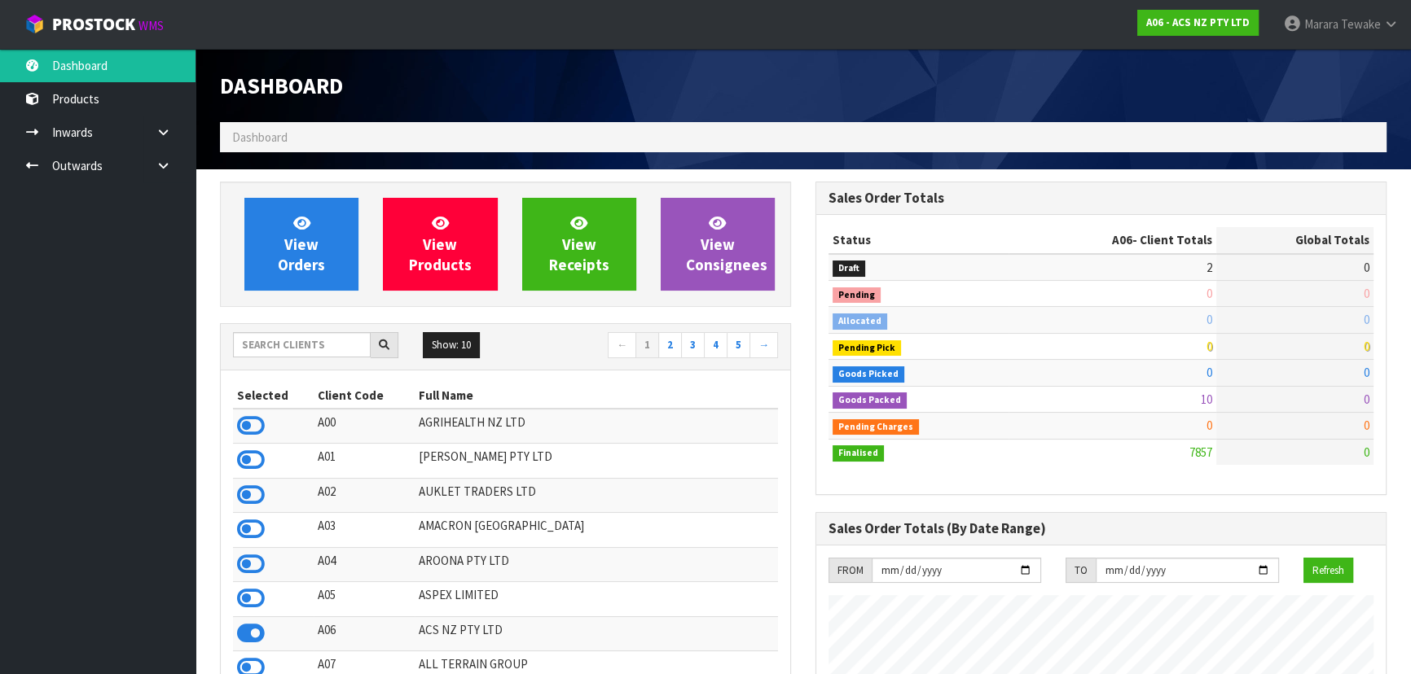
scroll to position [1231, 595]
click at [292, 339] on input "text" at bounding box center [302, 344] width 138 height 25
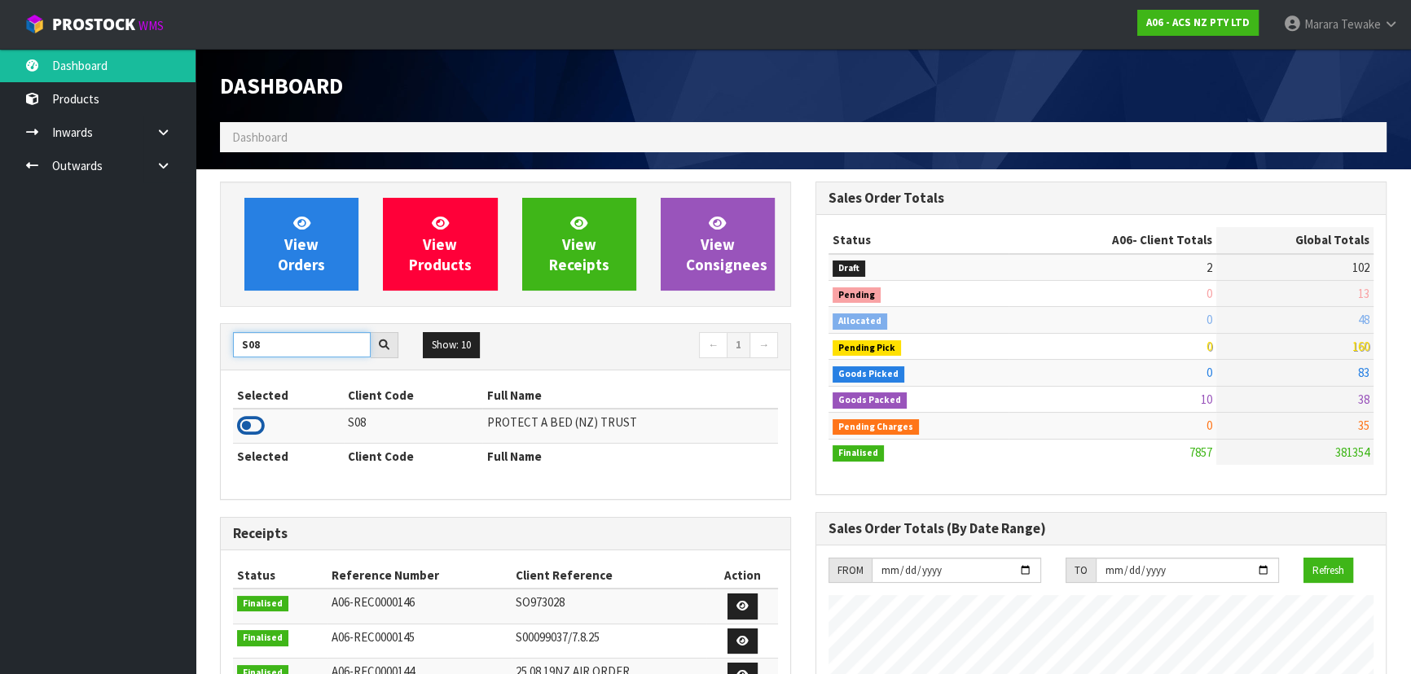
type input "S08"
click at [258, 423] on icon at bounding box center [251, 426] width 28 height 24
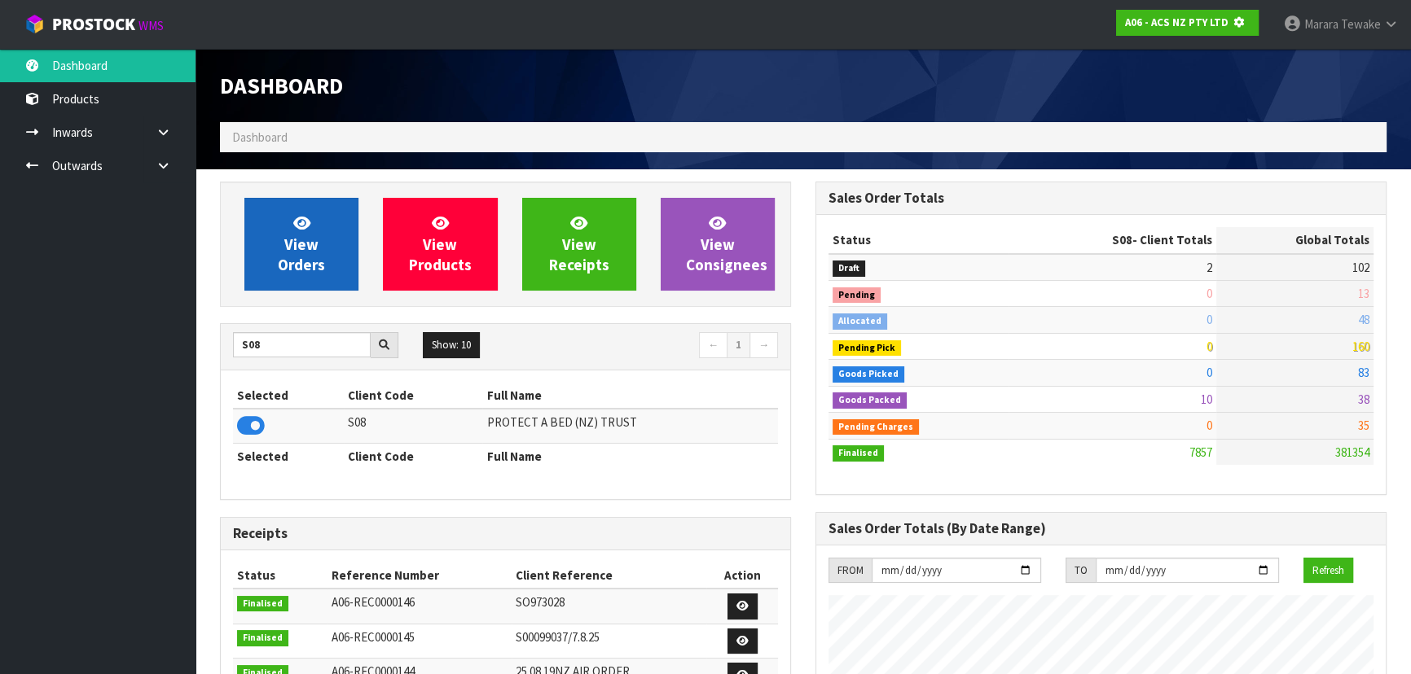
scroll to position [813391, 813809]
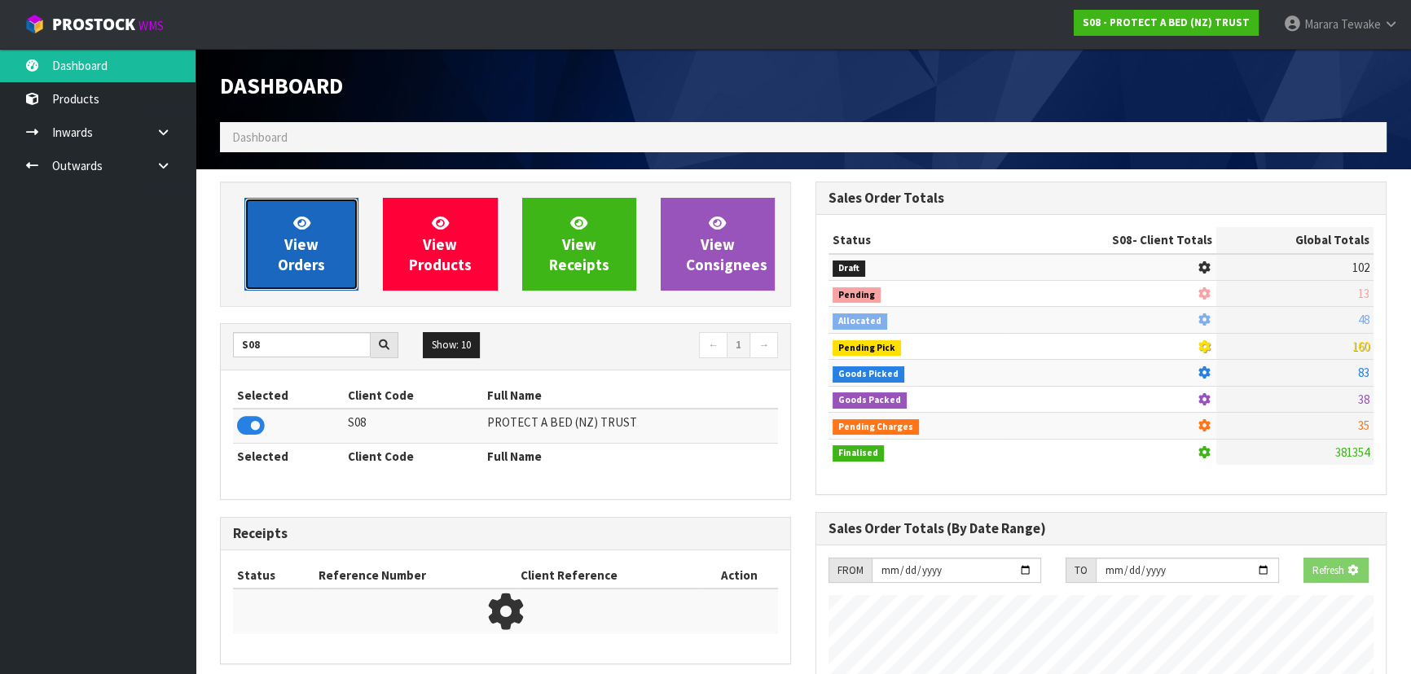
click at [308, 254] on span "View Orders" at bounding box center [301, 243] width 47 height 61
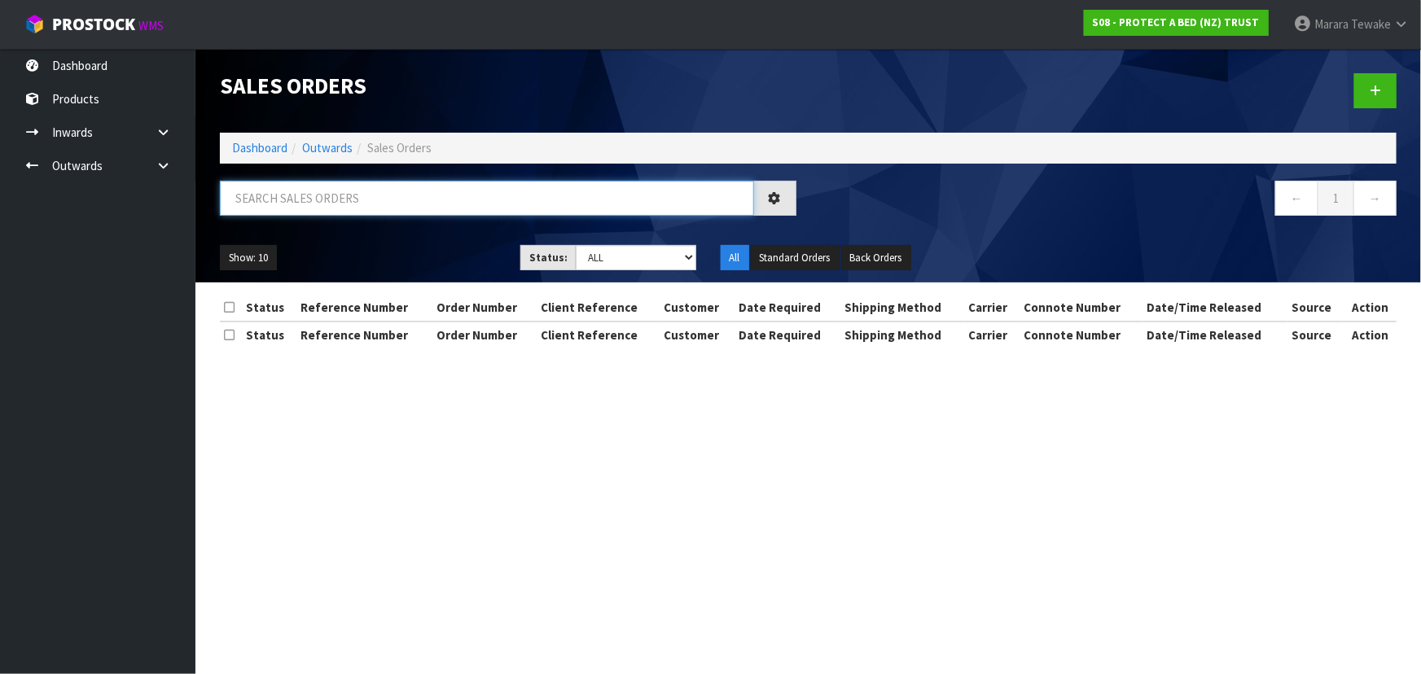
click at [327, 200] on input "text" at bounding box center [487, 198] width 534 height 35
type input "JOB-0412828"
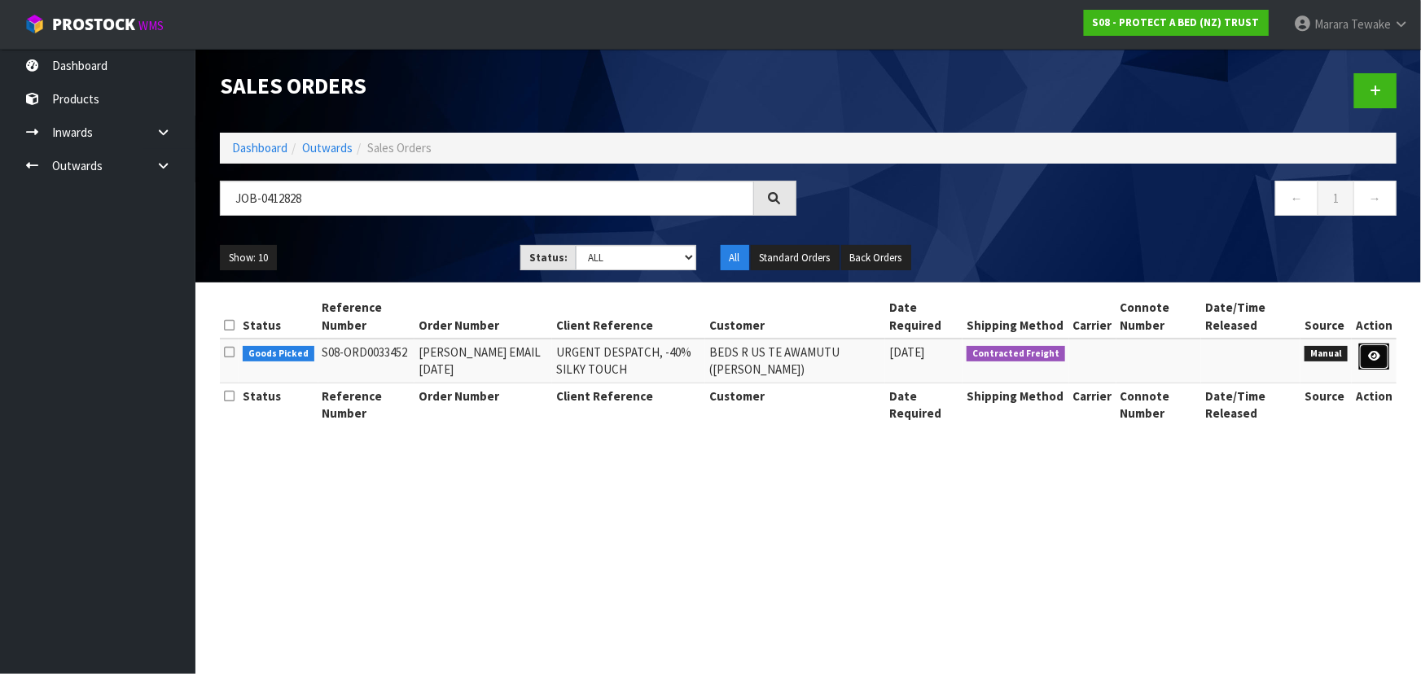
click at [1384, 358] on link at bounding box center [1374, 357] width 30 height 26
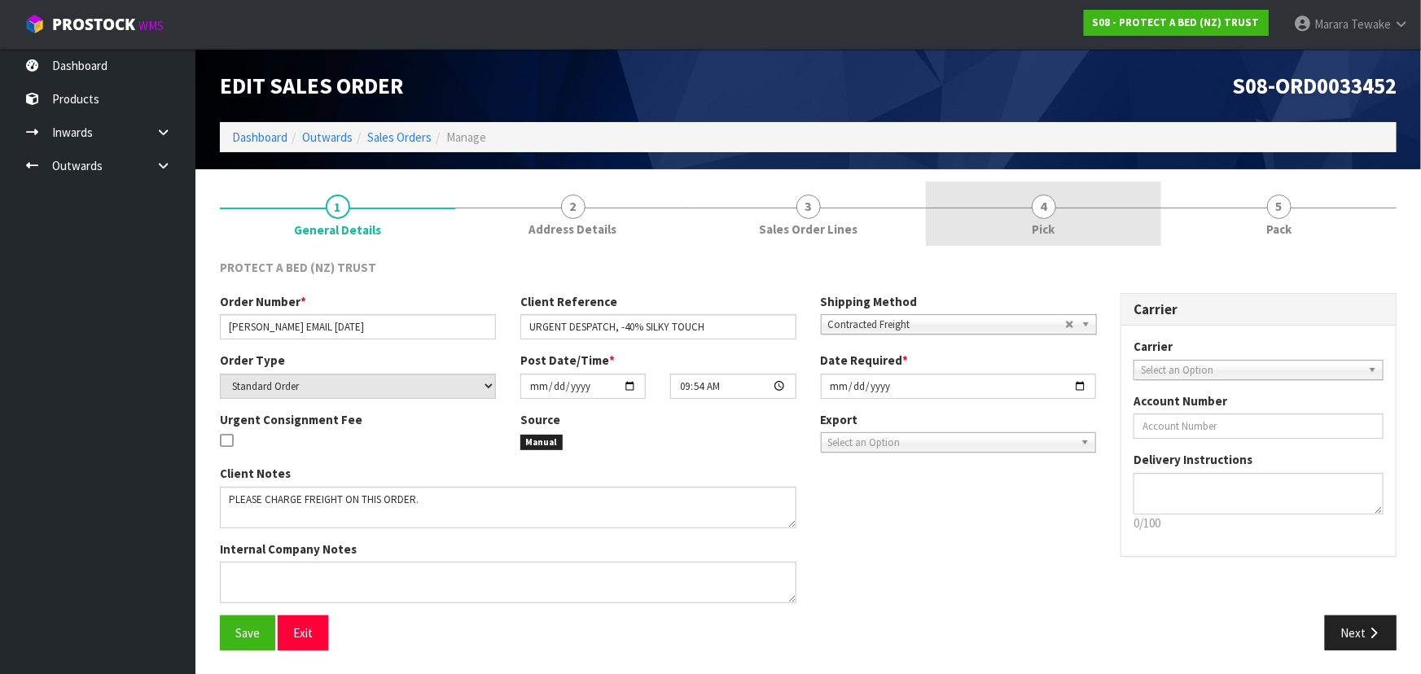
click at [1056, 215] on link "4 Pick" at bounding box center [1043, 214] width 235 height 64
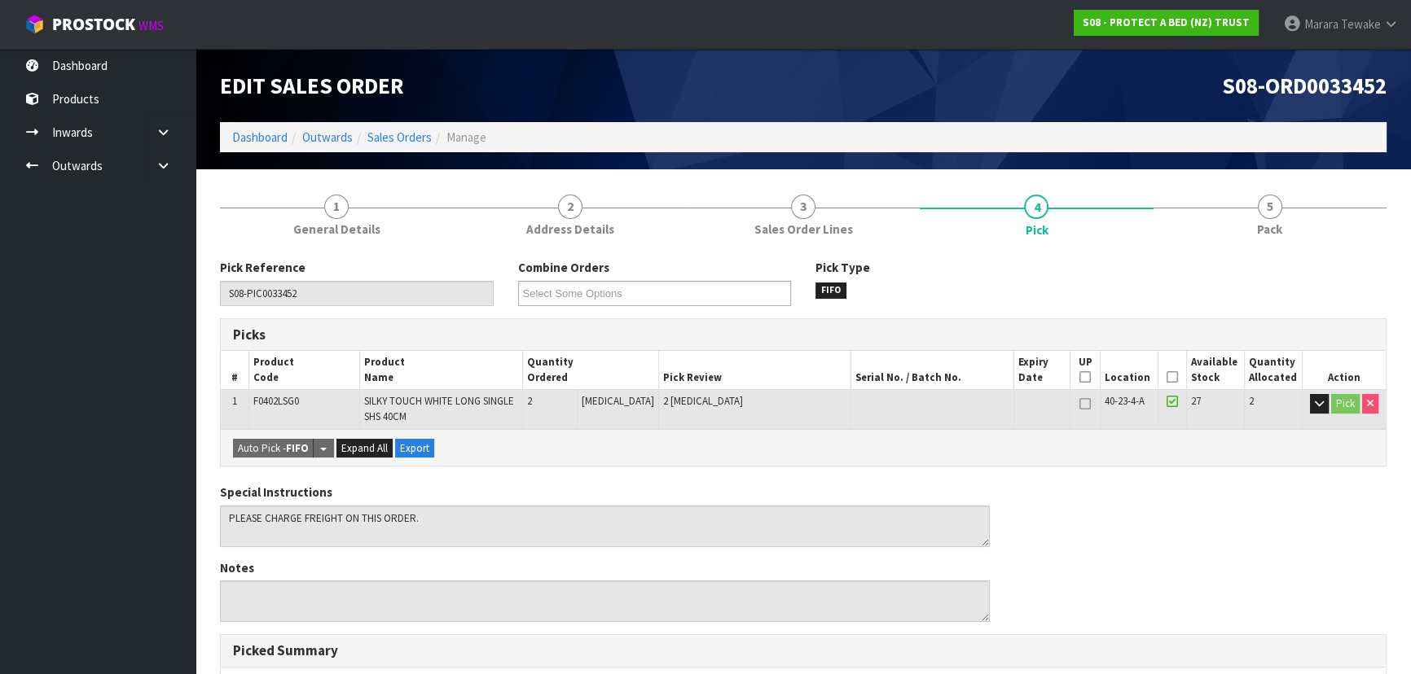
drag, startPoint x: 1172, startPoint y: 374, endPoint x: 1092, endPoint y: 411, distance: 88.2
click at [1170, 377] on icon at bounding box center [1171, 377] width 11 height 1
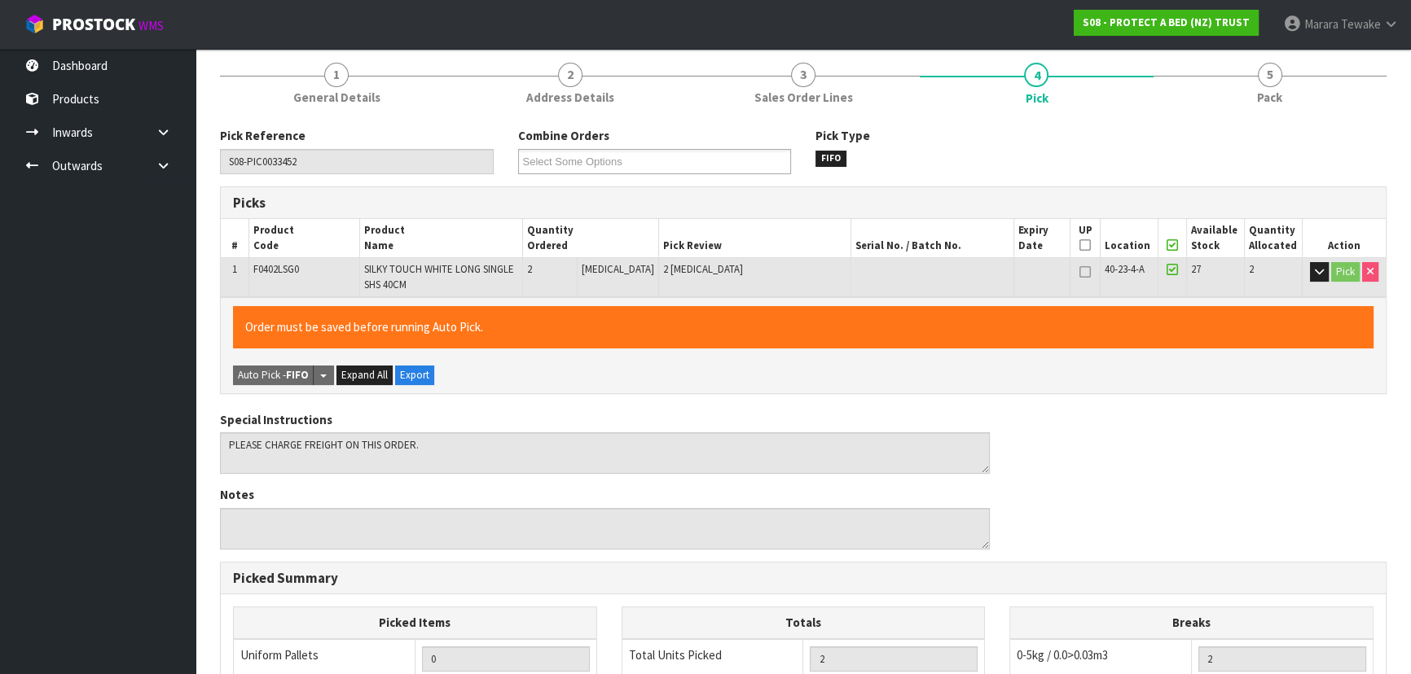
scroll to position [465, 0]
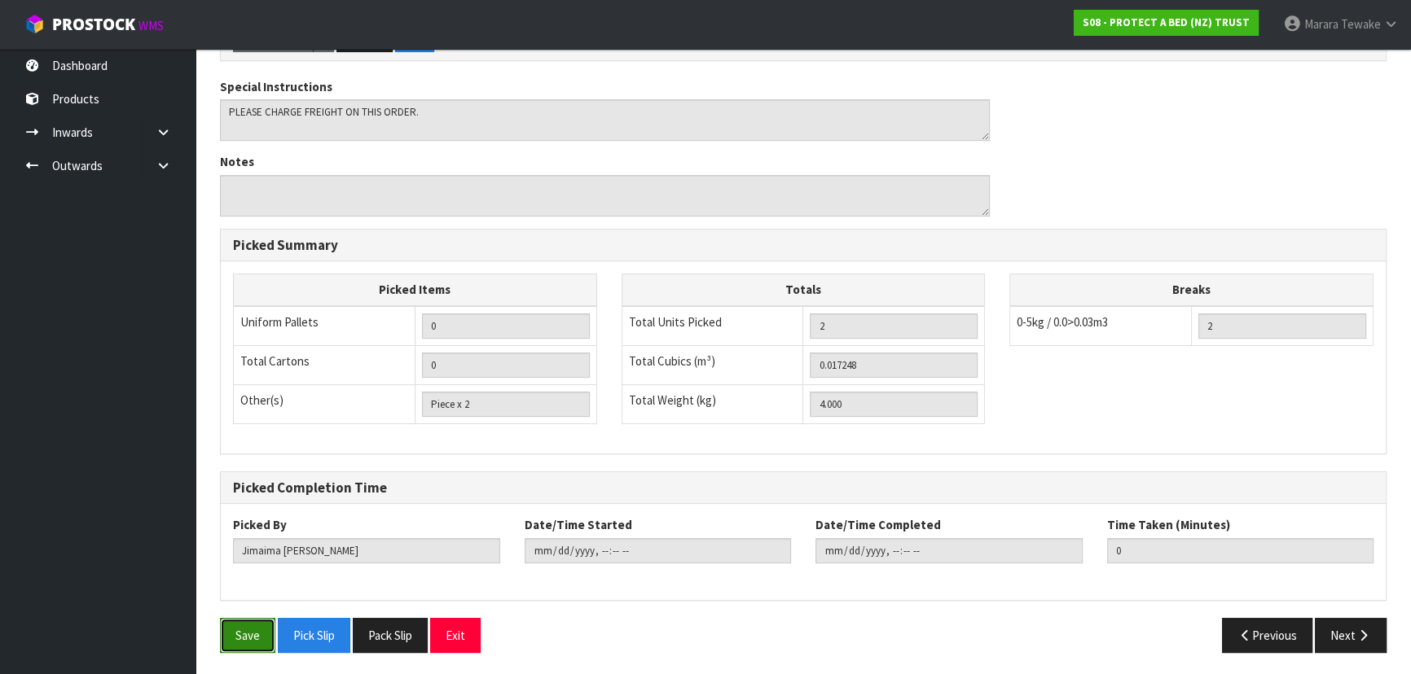
drag, startPoint x: 270, startPoint y: 630, endPoint x: 358, endPoint y: 603, distance: 93.0
click at [269, 630] on button "Save" at bounding box center [247, 635] width 55 height 35
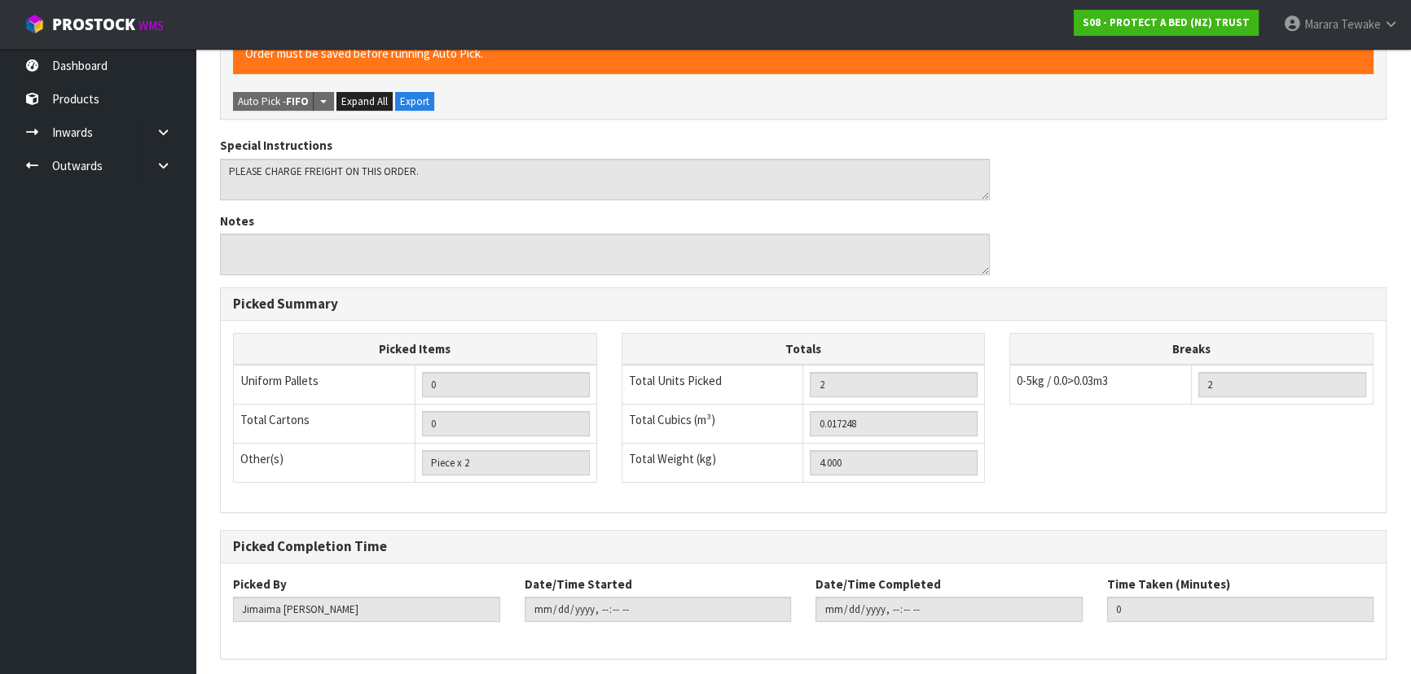
scroll to position [0, 0]
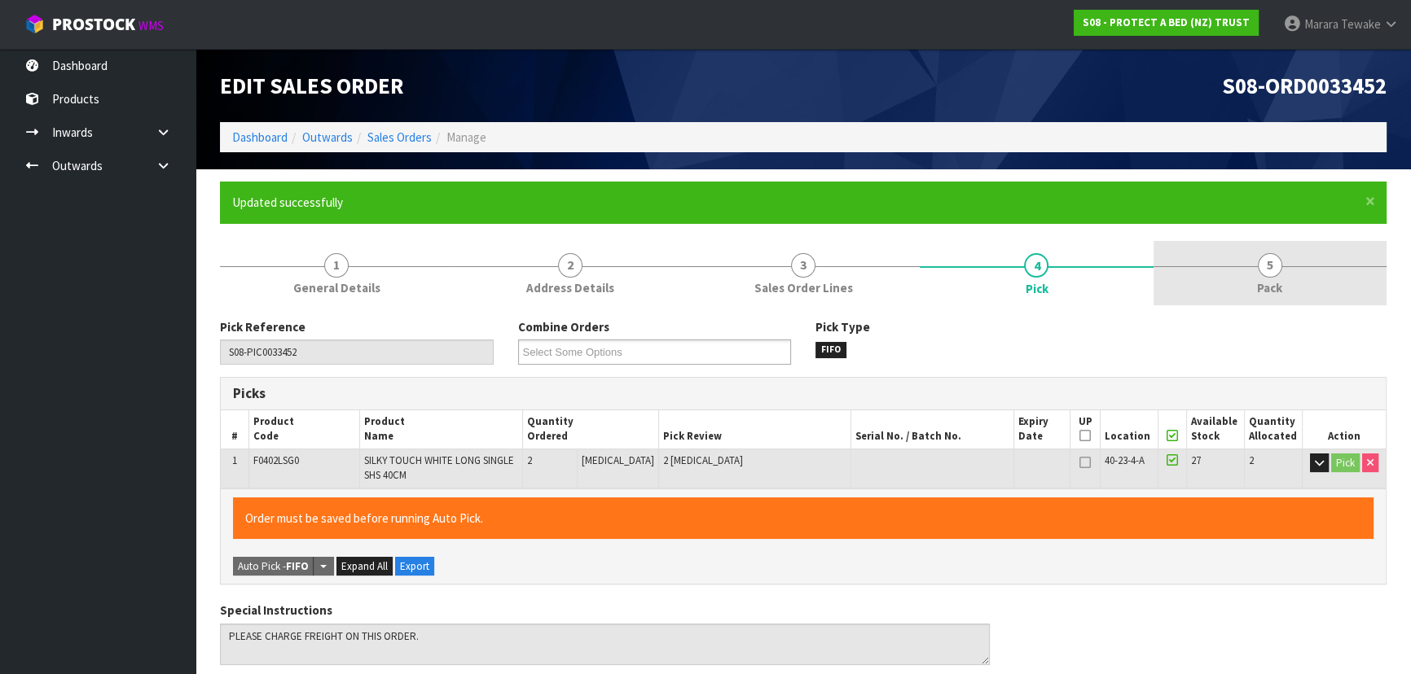
type input "[PERSON_NAME]"
type input "[DATE]T11:16:08"
click at [1281, 263] on link "5 Pack" at bounding box center [1269, 273] width 233 height 64
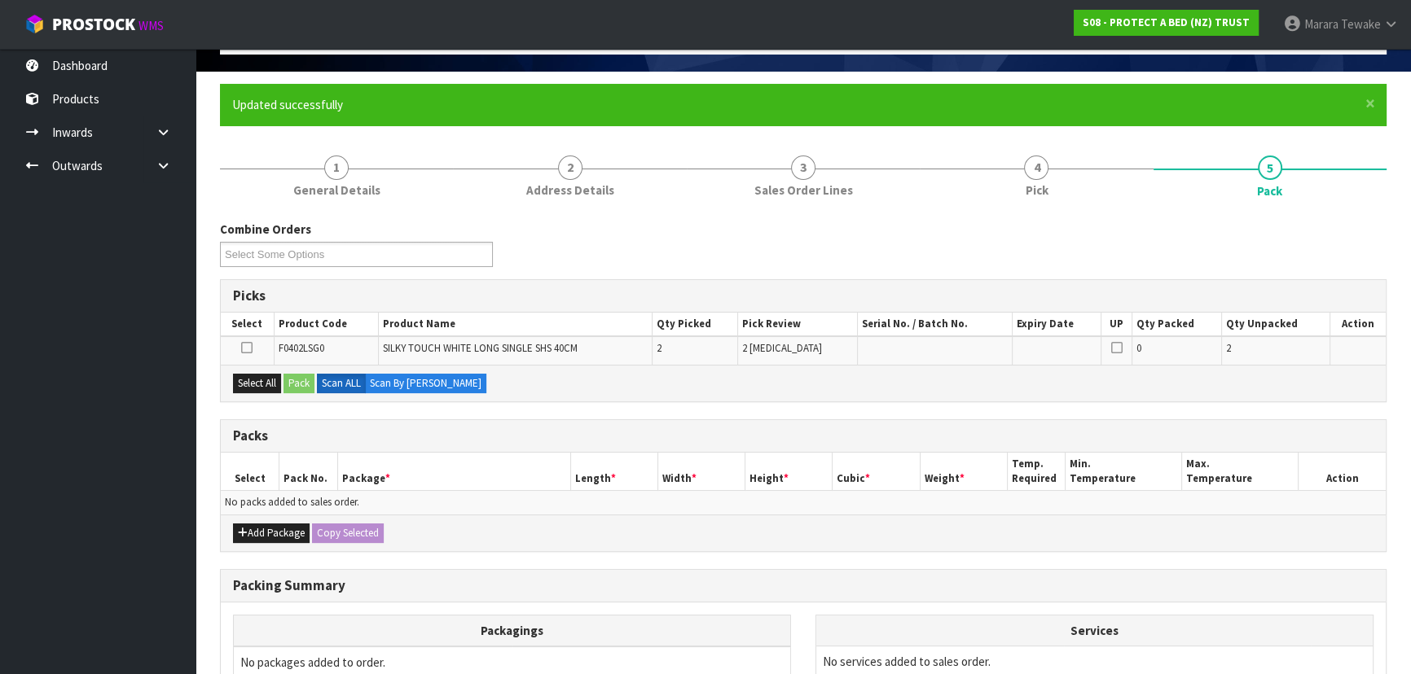
scroll to position [273, 0]
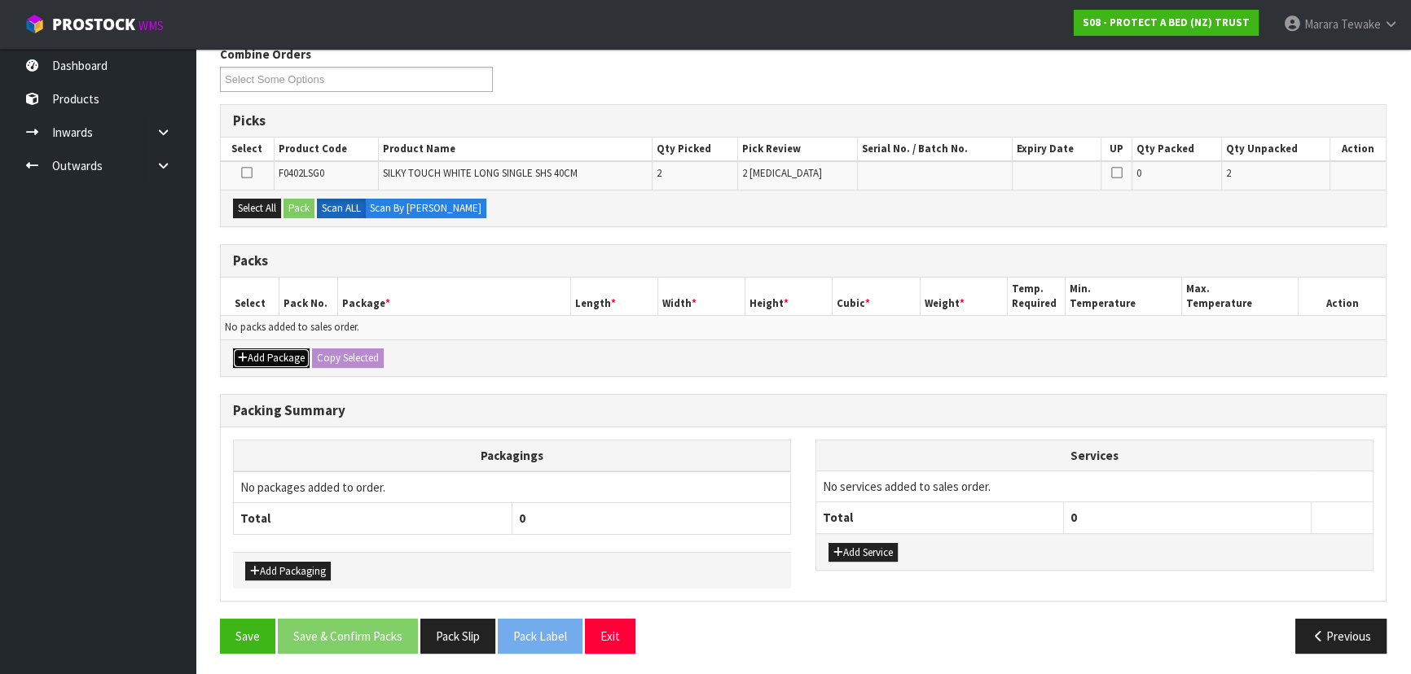
drag, startPoint x: 292, startPoint y: 354, endPoint x: 283, endPoint y: 351, distance: 9.5
click at [288, 352] on button "Add Package" at bounding box center [271, 359] width 77 height 20
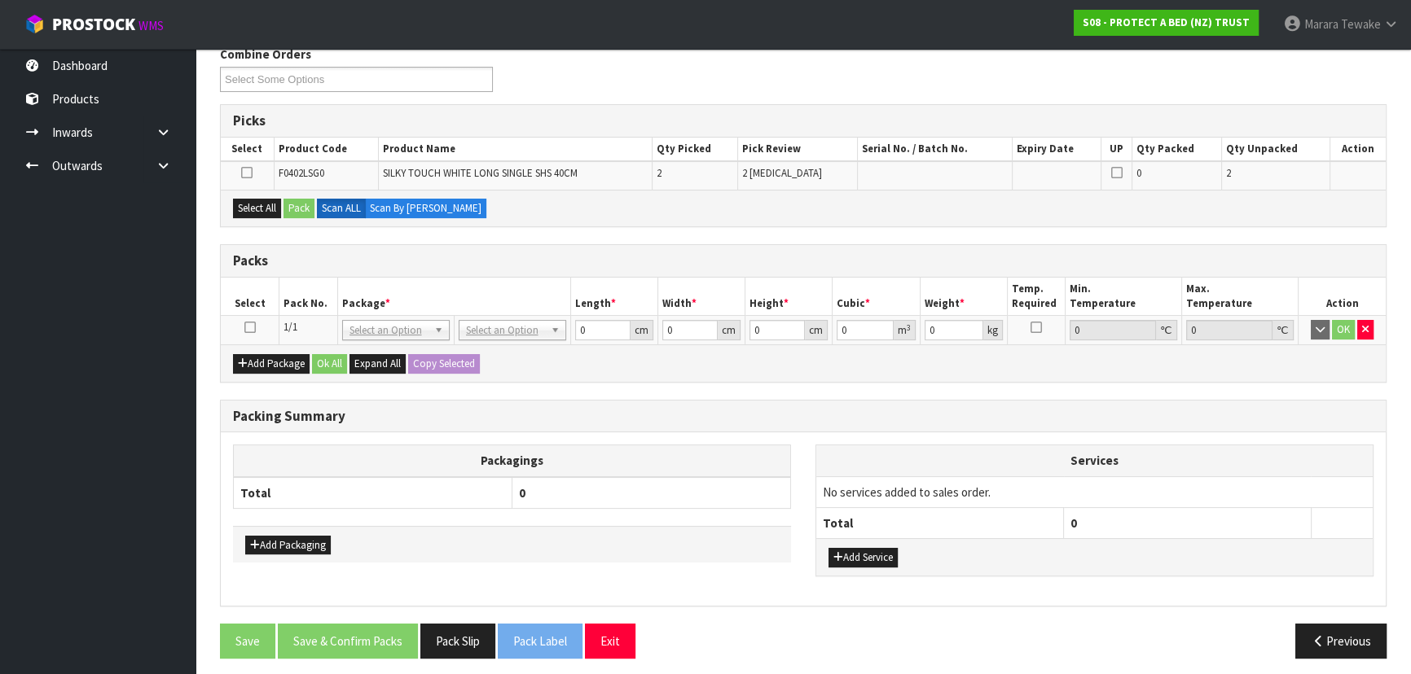
click at [248, 327] on icon at bounding box center [249, 327] width 11 height 1
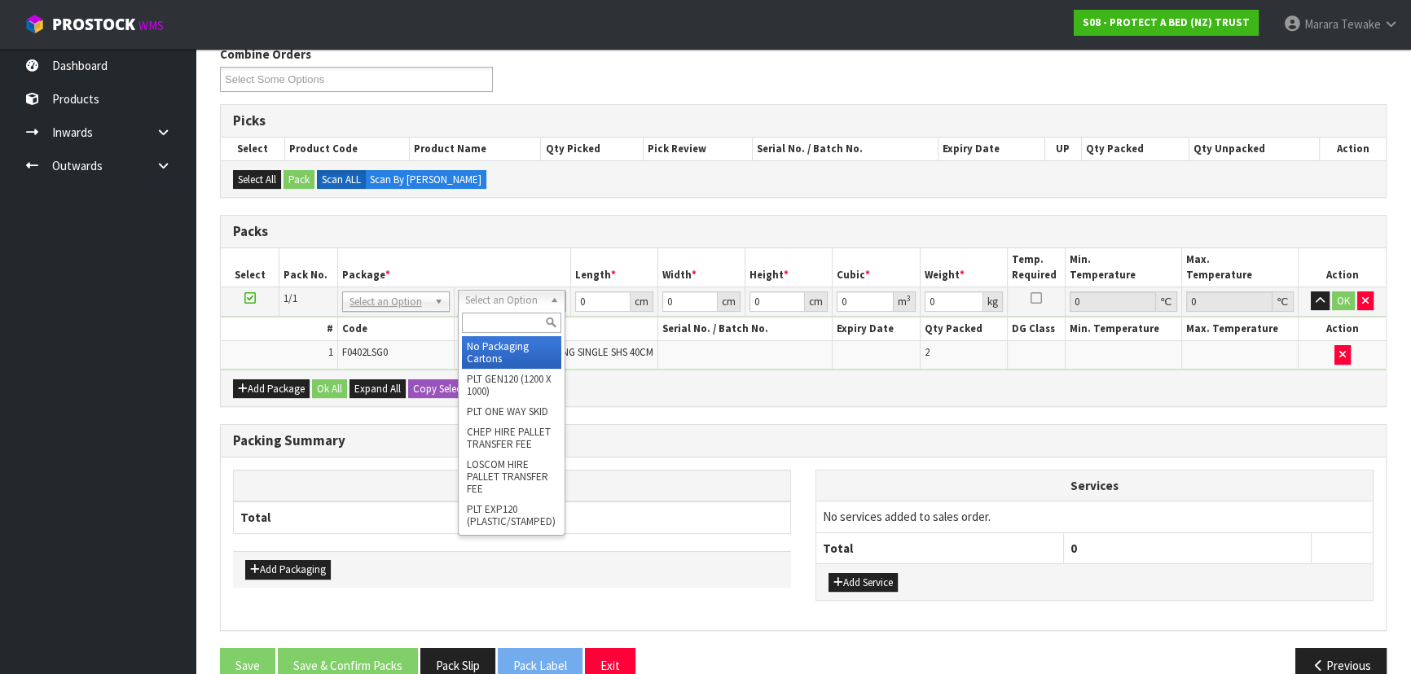
click at [507, 330] on input "text" at bounding box center [511, 323] width 99 height 20
type input "A4"
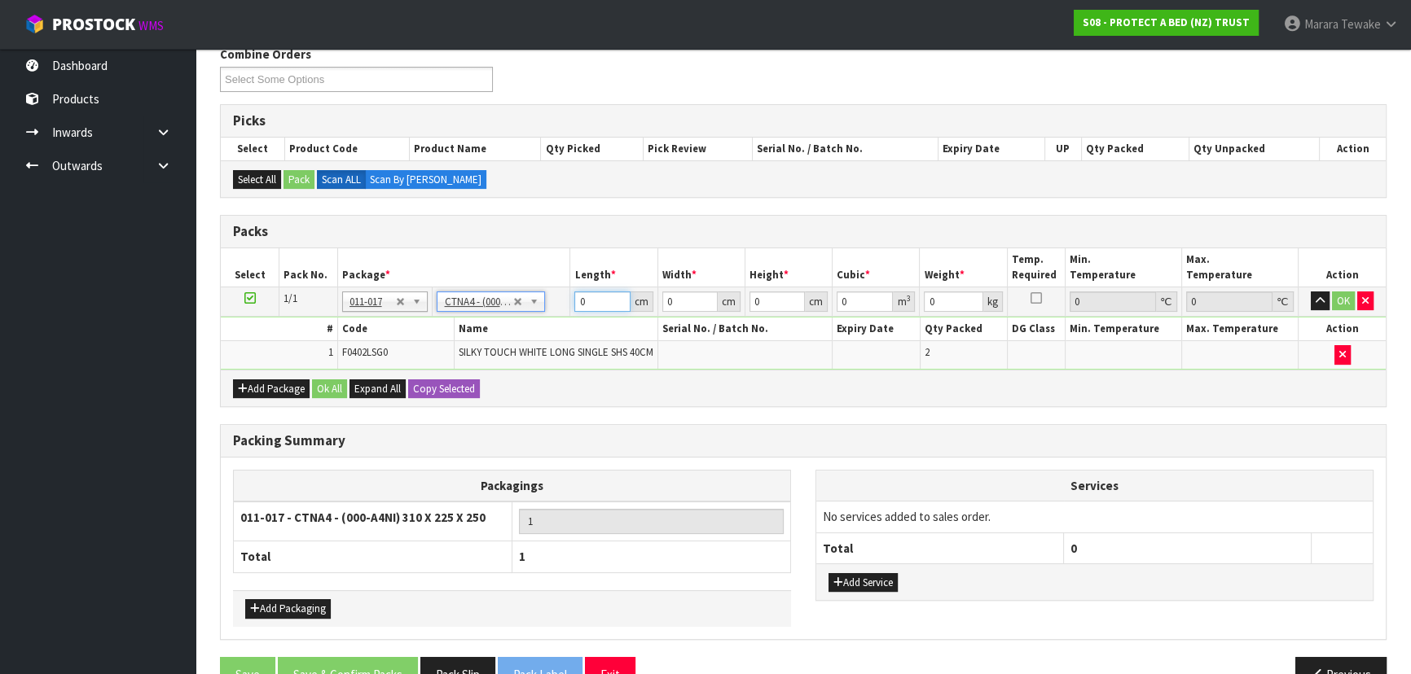
drag, startPoint x: 588, startPoint y: 294, endPoint x: 520, endPoint y: 189, distance: 124.9
click at [538, 261] on table "Select Pack No. Package * Length * Width * Height * Cubic * Weight * Temp. Requ…" at bounding box center [803, 308] width 1165 height 121
type input "31"
type input "22.5"
type input "25"
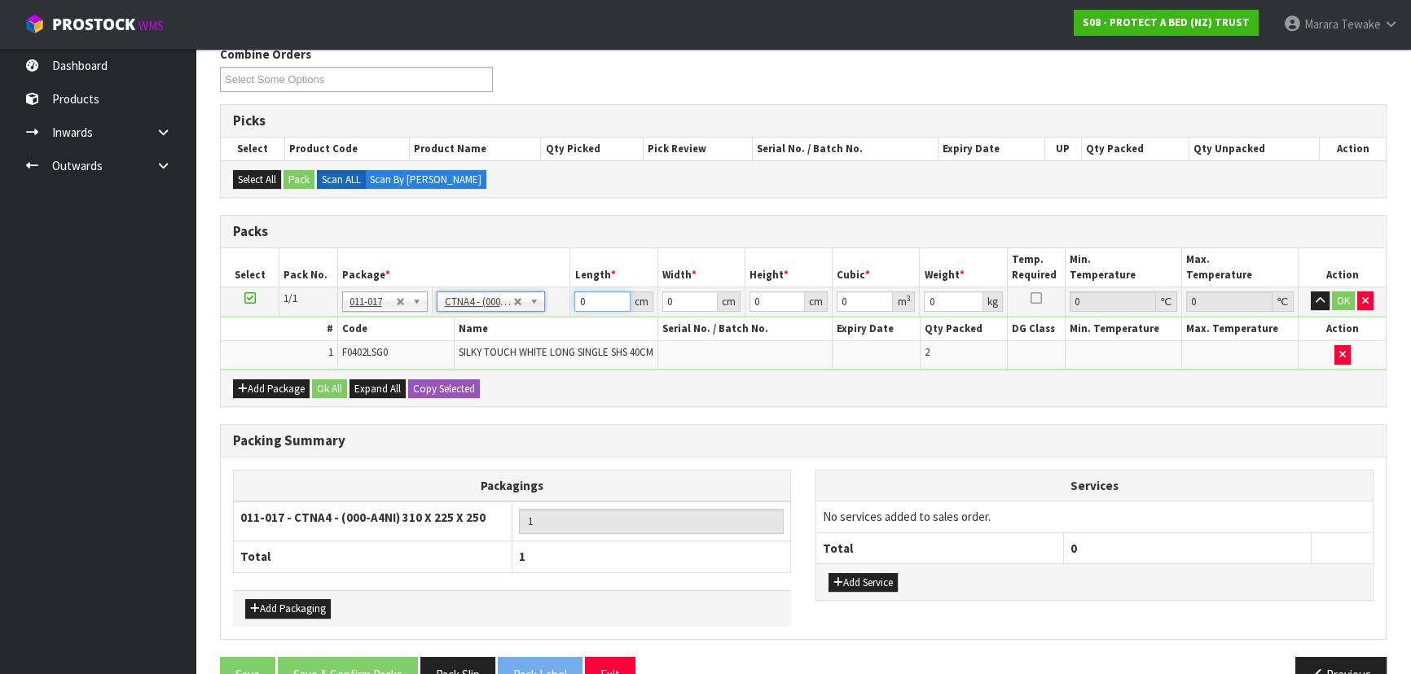
type input "0.017438"
type input "4.2"
type input "3"
type input "0.001687"
type input "32"
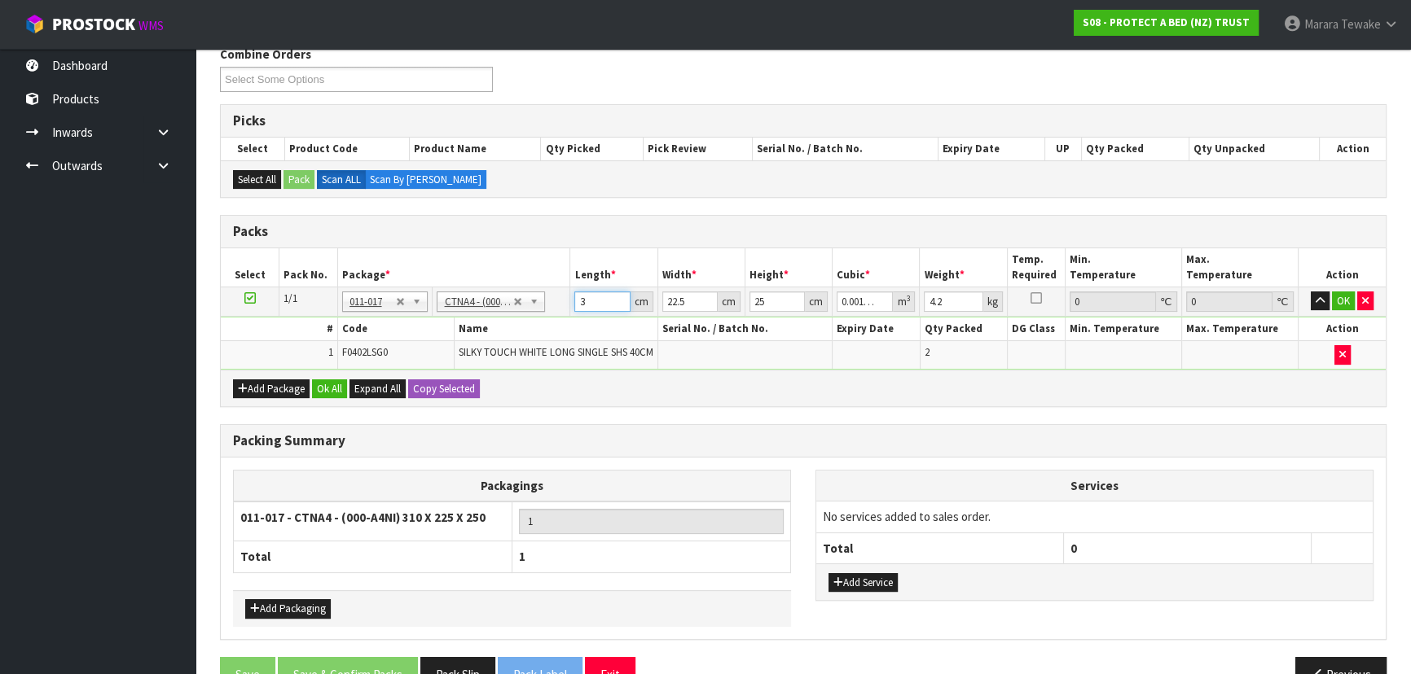
type input "0.018"
type input "32"
type input "2"
type input "0.0016"
type input "24"
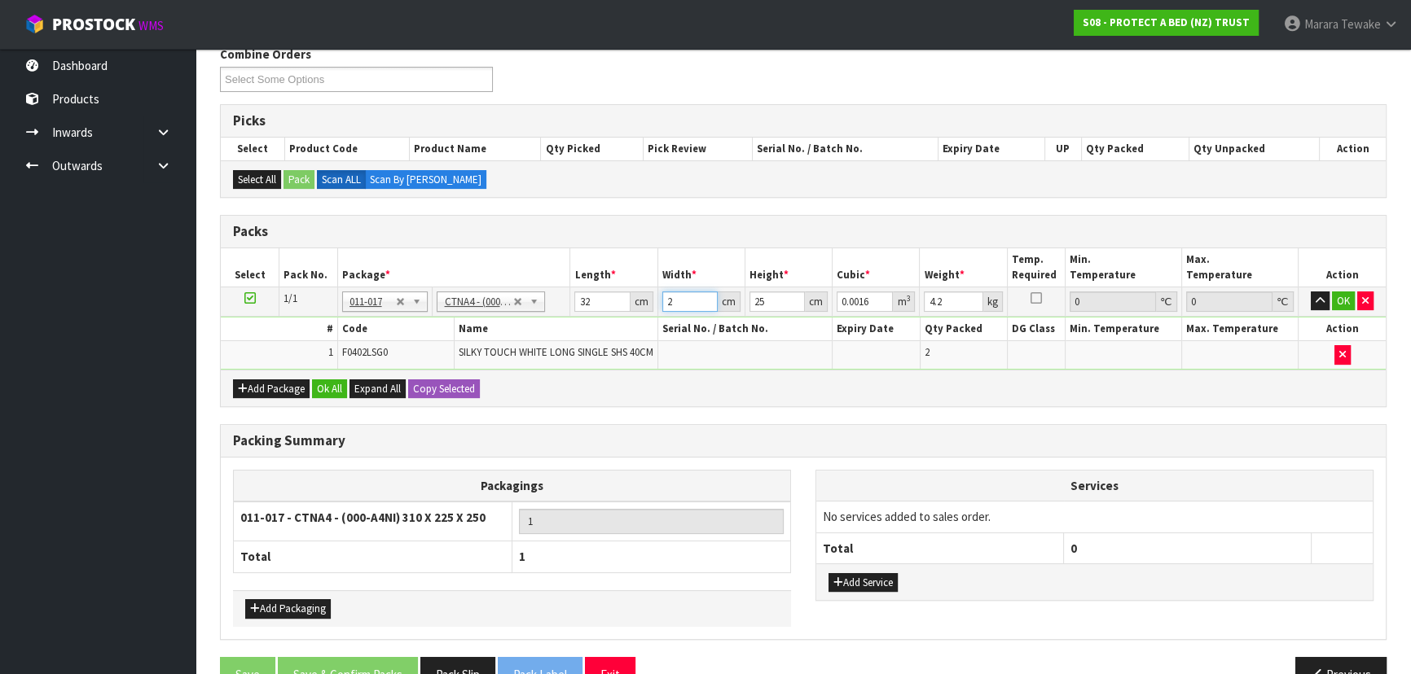
type input "0.0192"
type input "24"
type input "3"
type input "0.002304"
type input "30"
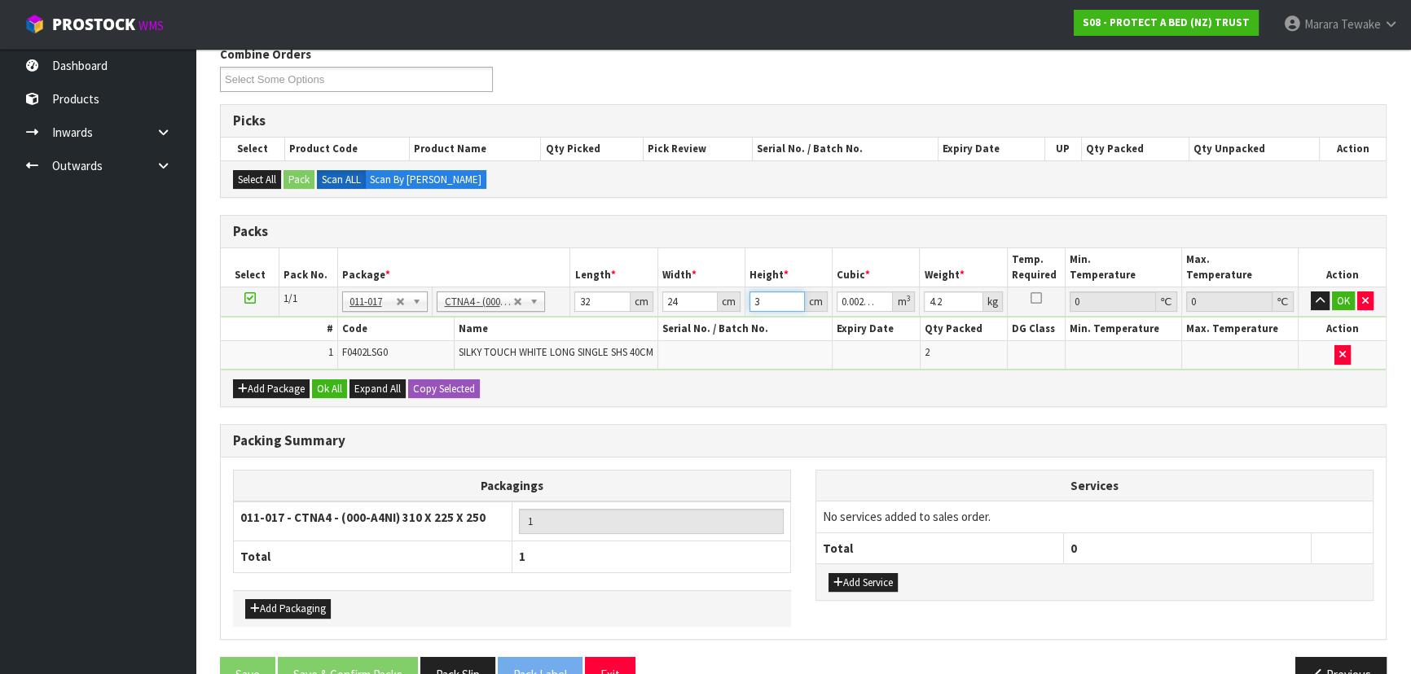
type input "0.02304"
type input "30"
type input "4"
click at [1310, 292] on button "button" at bounding box center [1319, 302] width 19 height 20
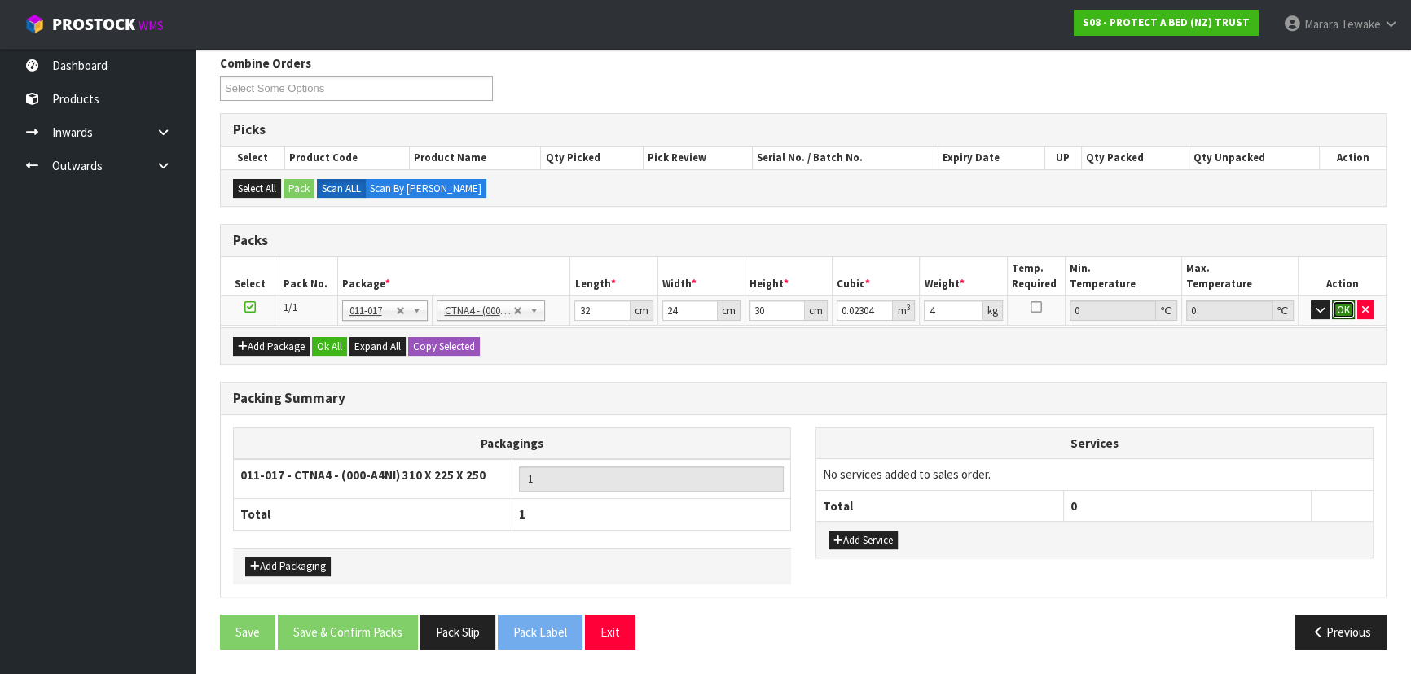
click button "OK" at bounding box center [1343, 311] width 23 height 20
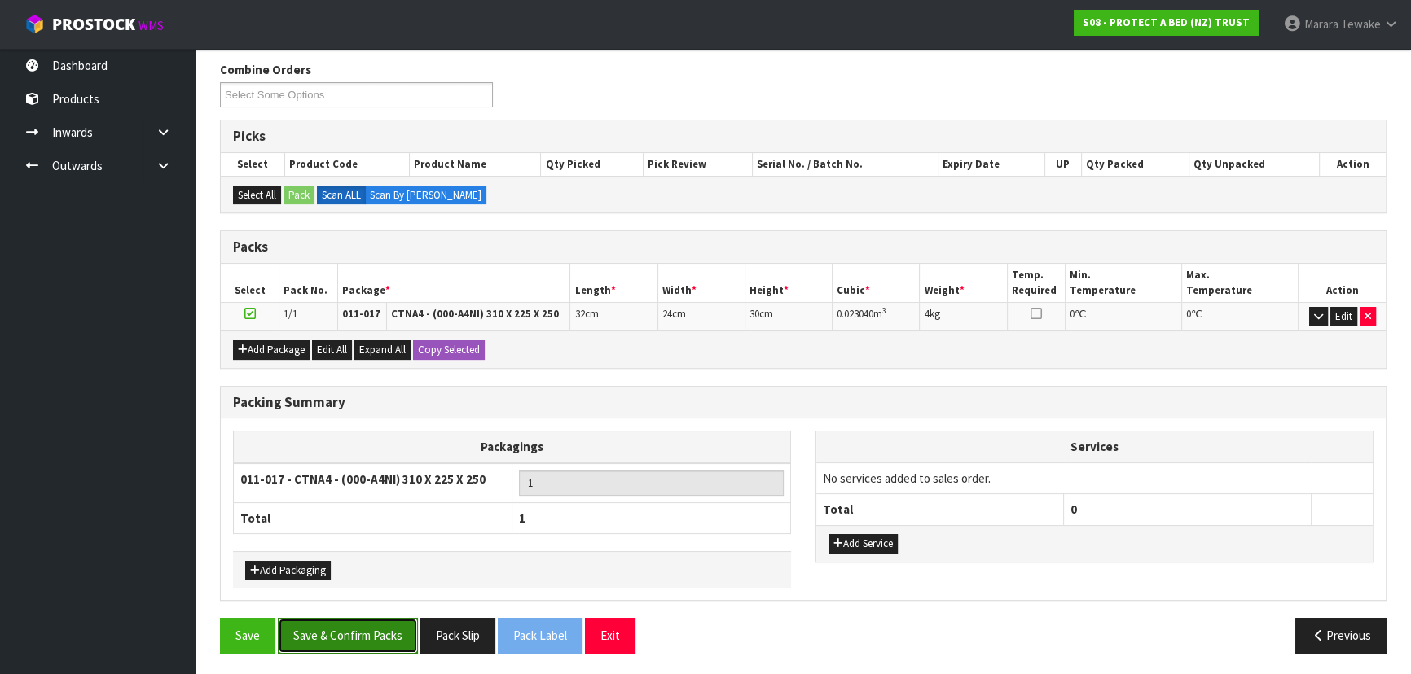
drag, startPoint x: 362, startPoint y: 640, endPoint x: 384, endPoint y: 634, distance: 22.9
click at [362, 640] on button "Save & Confirm Packs" at bounding box center [348, 635] width 140 height 35
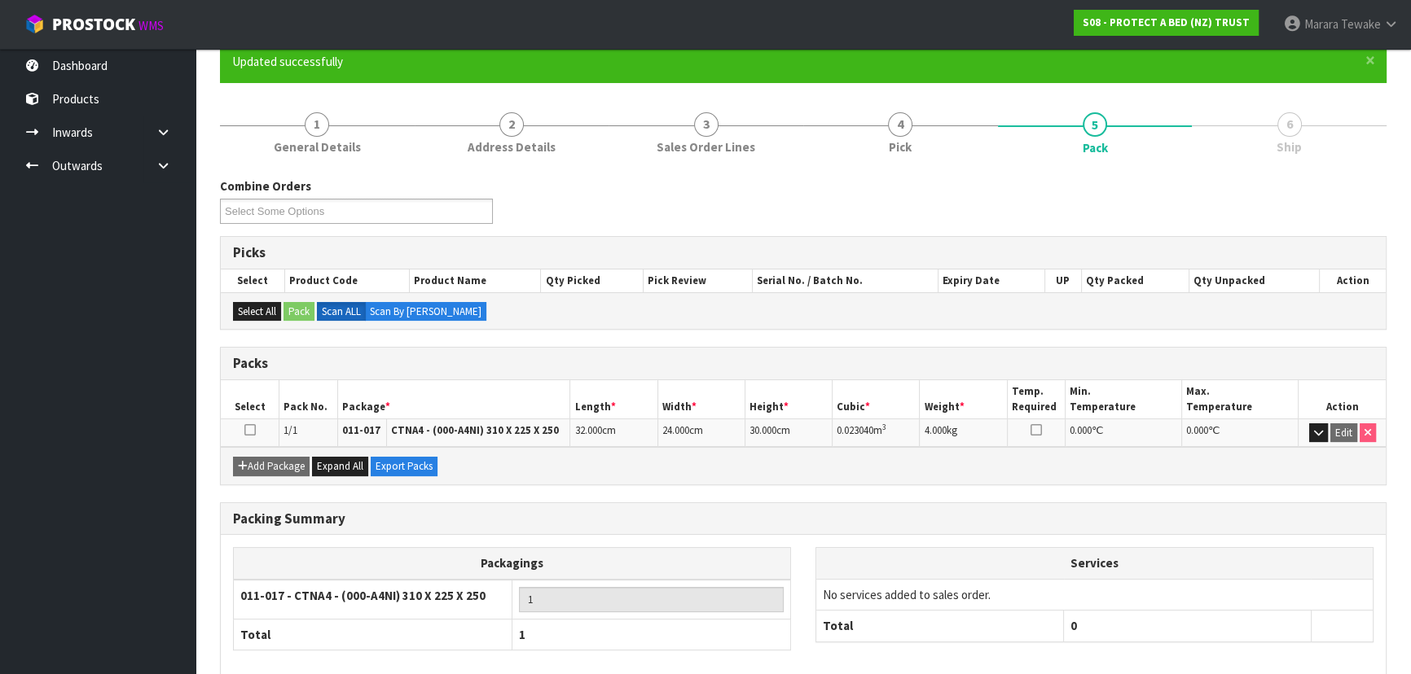
scroll to position [221, 0]
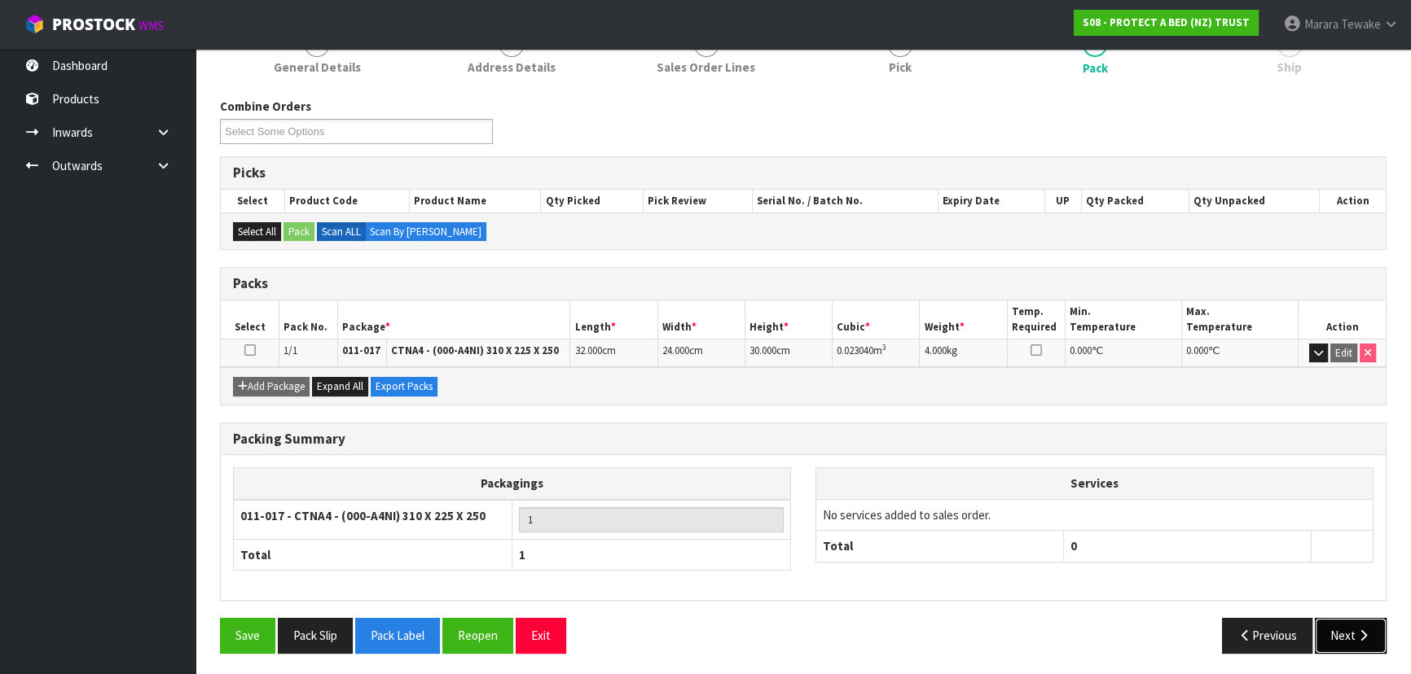
click at [1340, 630] on button "Next" at bounding box center [1350, 635] width 72 height 35
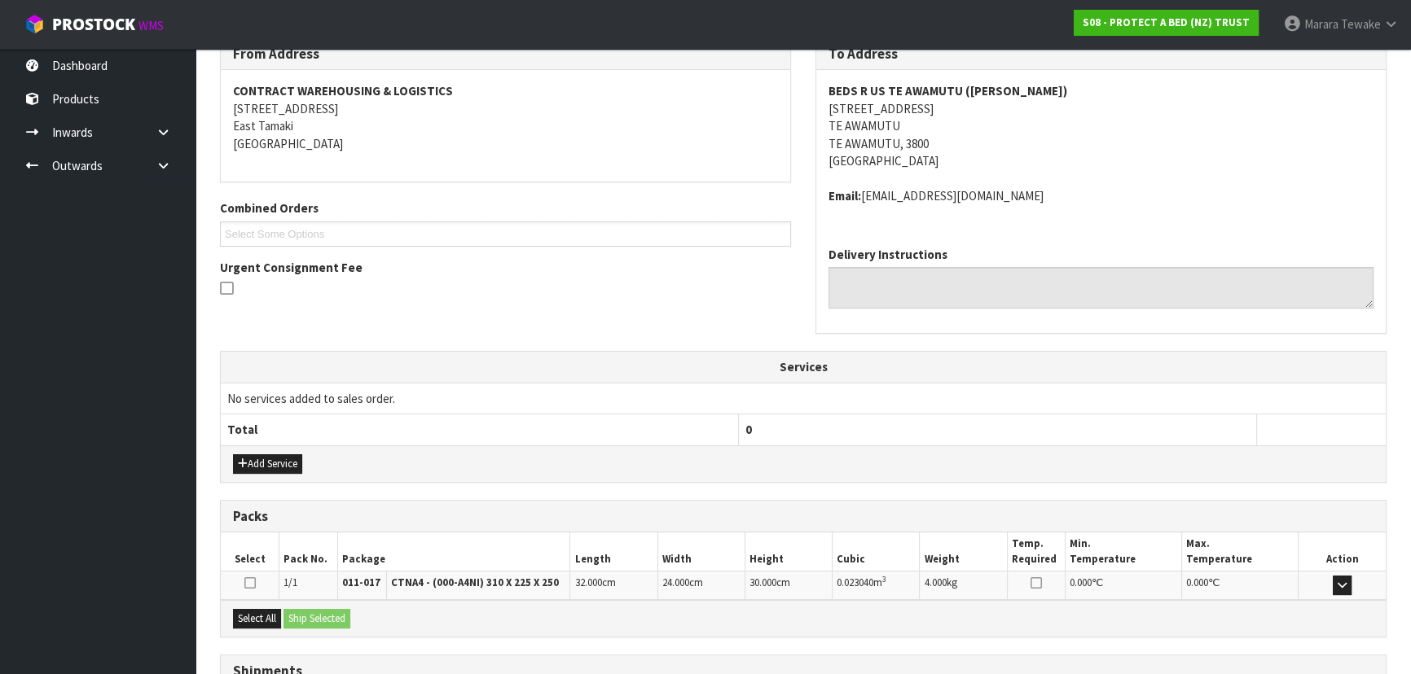
scroll to position [415, 0]
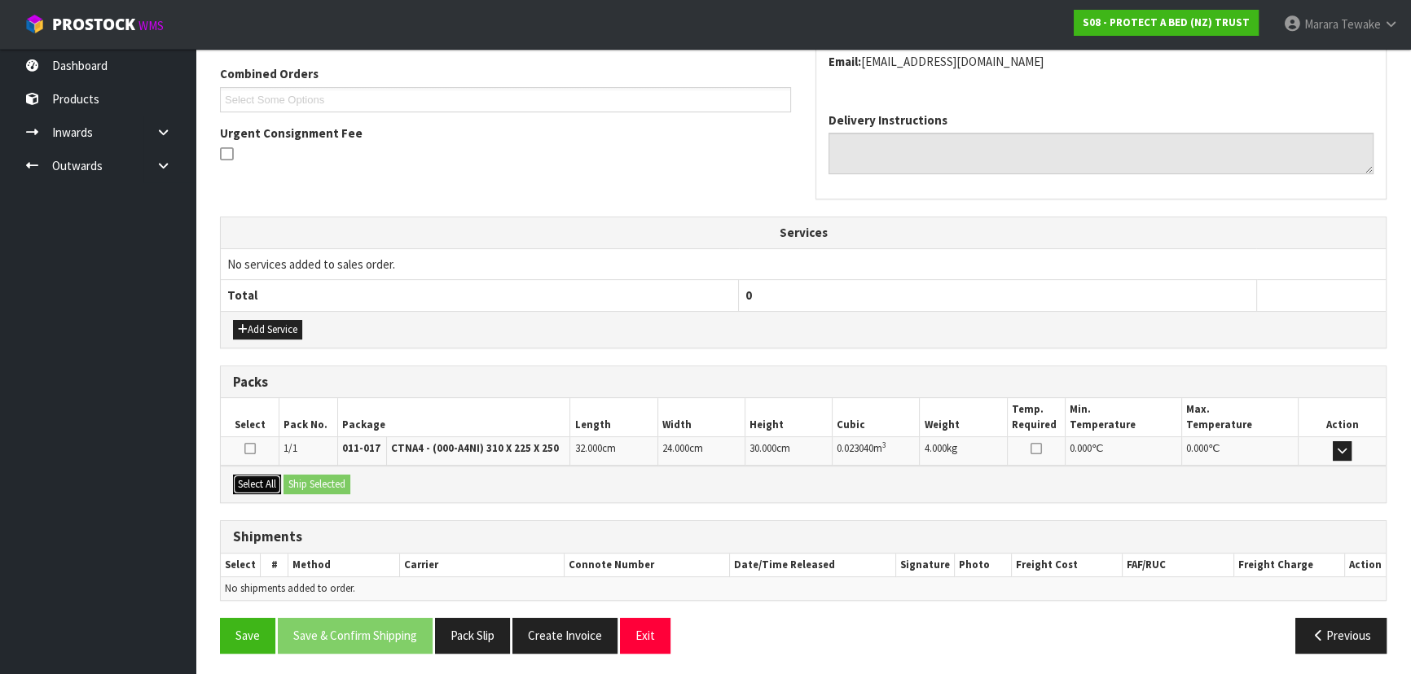
click at [262, 478] on button "Select All" at bounding box center [257, 485] width 48 height 20
drag, startPoint x: 302, startPoint y: 476, endPoint x: 354, endPoint y: 482, distance: 52.5
click at [308, 476] on button "Ship Selected" at bounding box center [316, 485] width 67 height 20
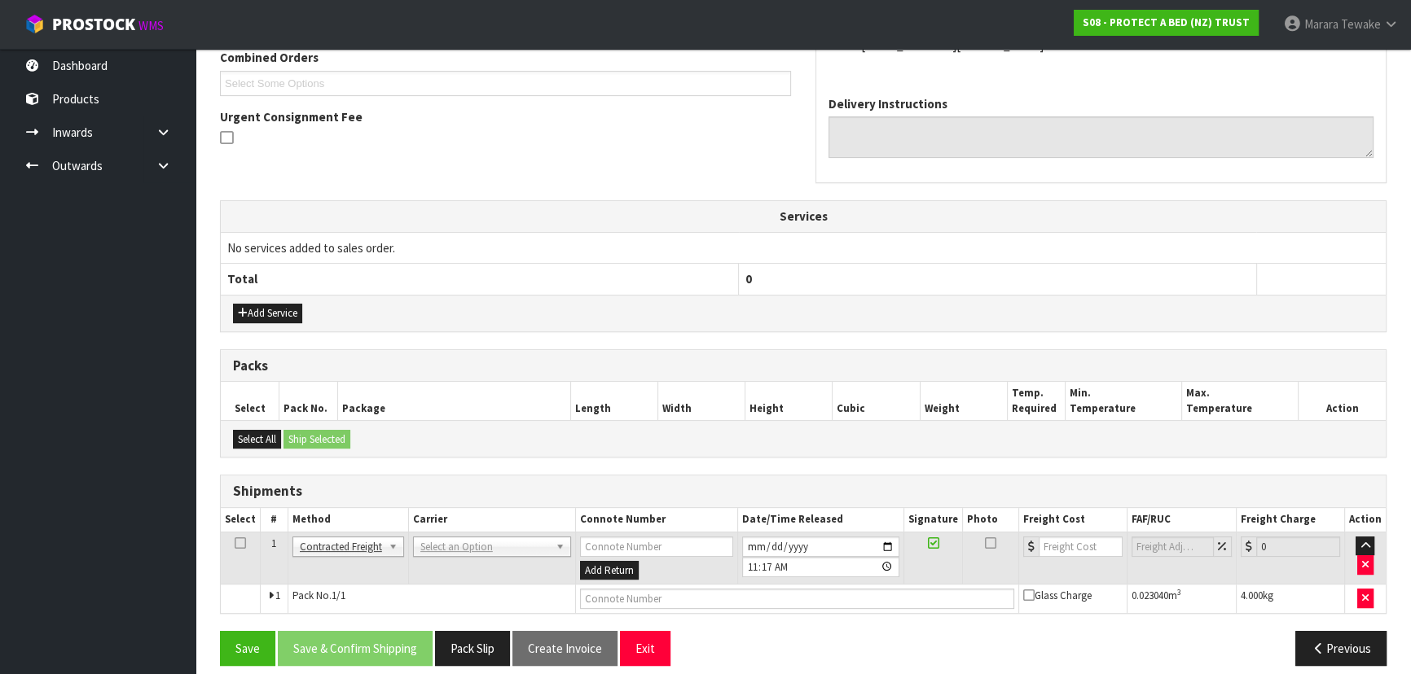
scroll to position [445, 0]
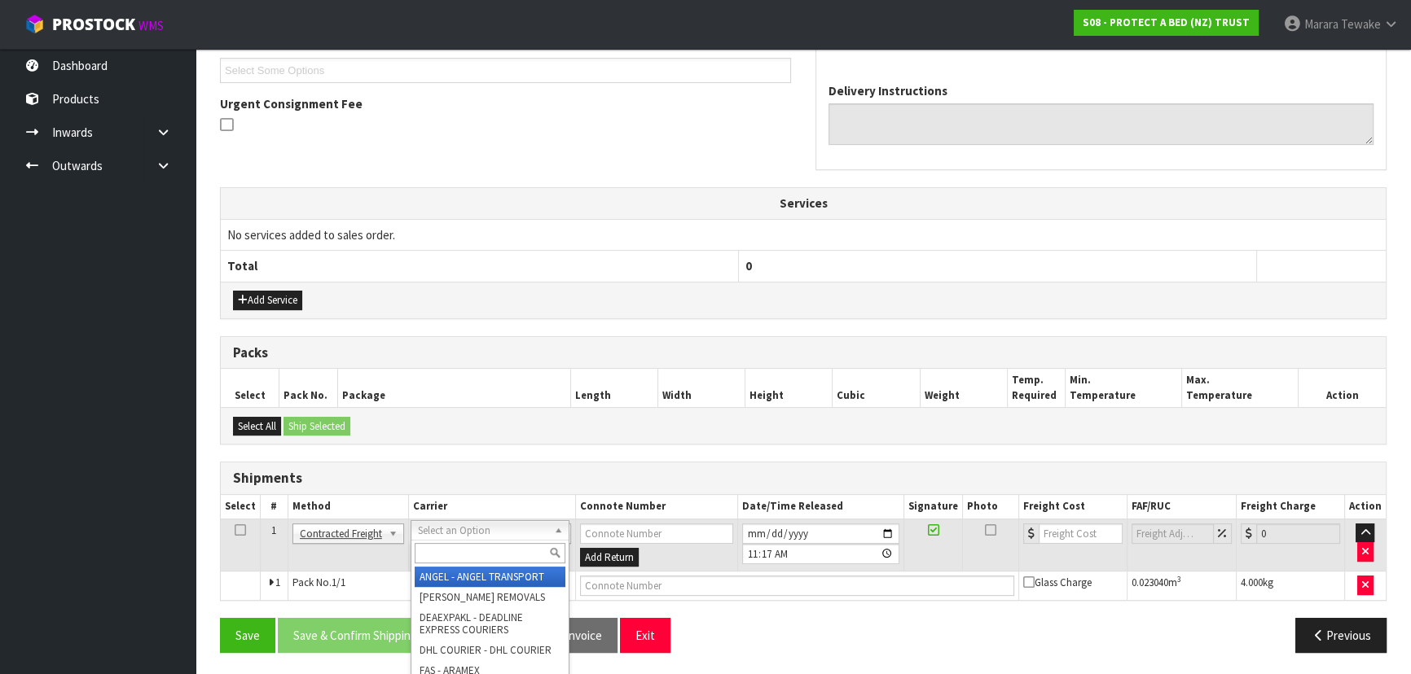
drag, startPoint x: 447, startPoint y: 533, endPoint x: 450, endPoint y: 546, distance: 13.3
click at [454, 557] on input "text" at bounding box center [490, 553] width 151 height 20
type input "NZP"
drag, startPoint x: 465, startPoint y: 569, endPoint x: 446, endPoint y: 627, distance: 60.8
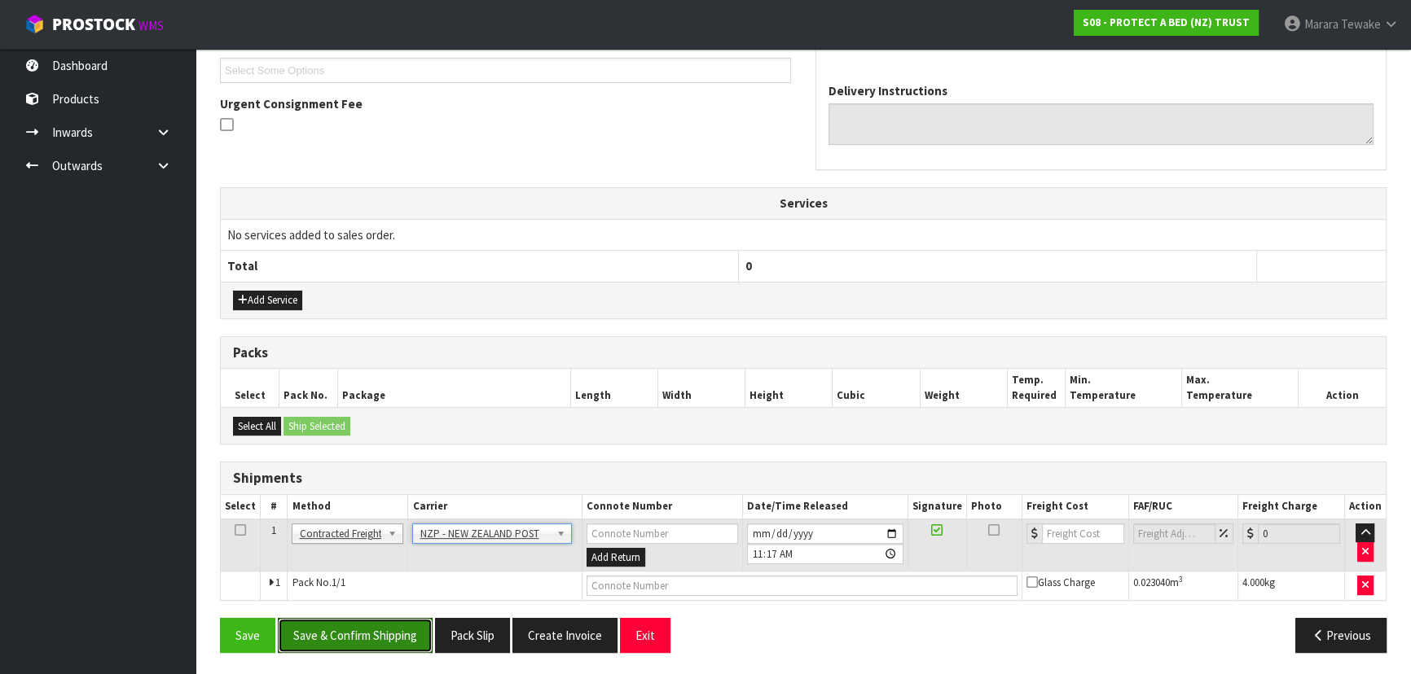
drag, startPoint x: 397, startPoint y: 630, endPoint x: 48, endPoint y: 586, distance: 352.0
click at [396, 630] on button "Save & Confirm Shipping" at bounding box center [355, 635] width 155 height 35
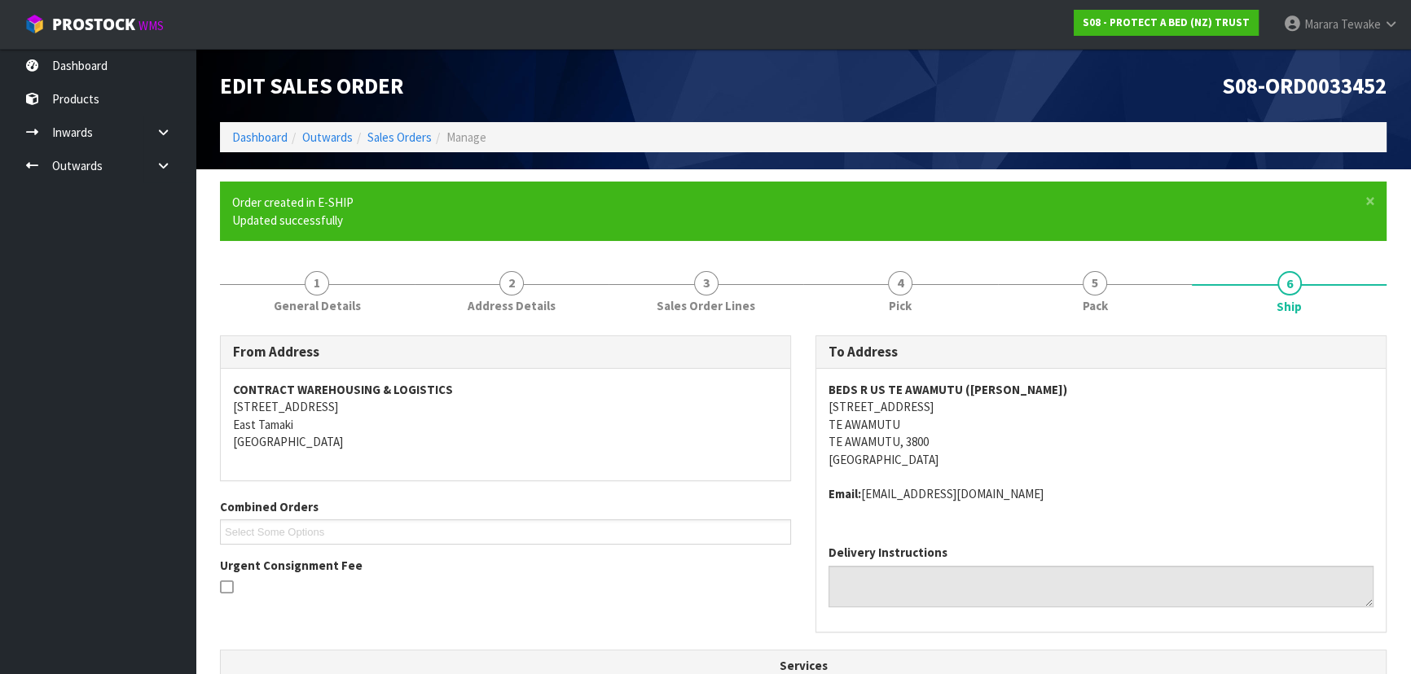
scroll to position [422, 0]
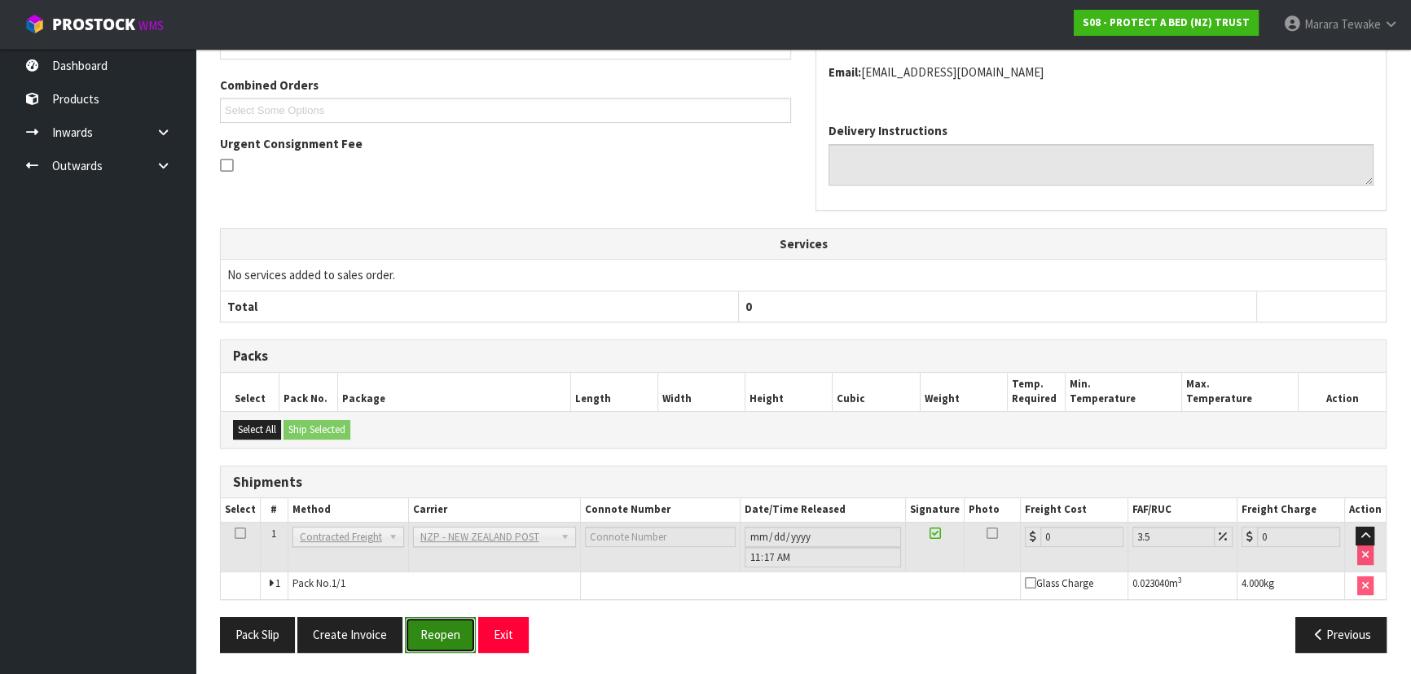
click at [441, 634] on button "Reopen" at bounding box center [440, 634] width 71 height 35
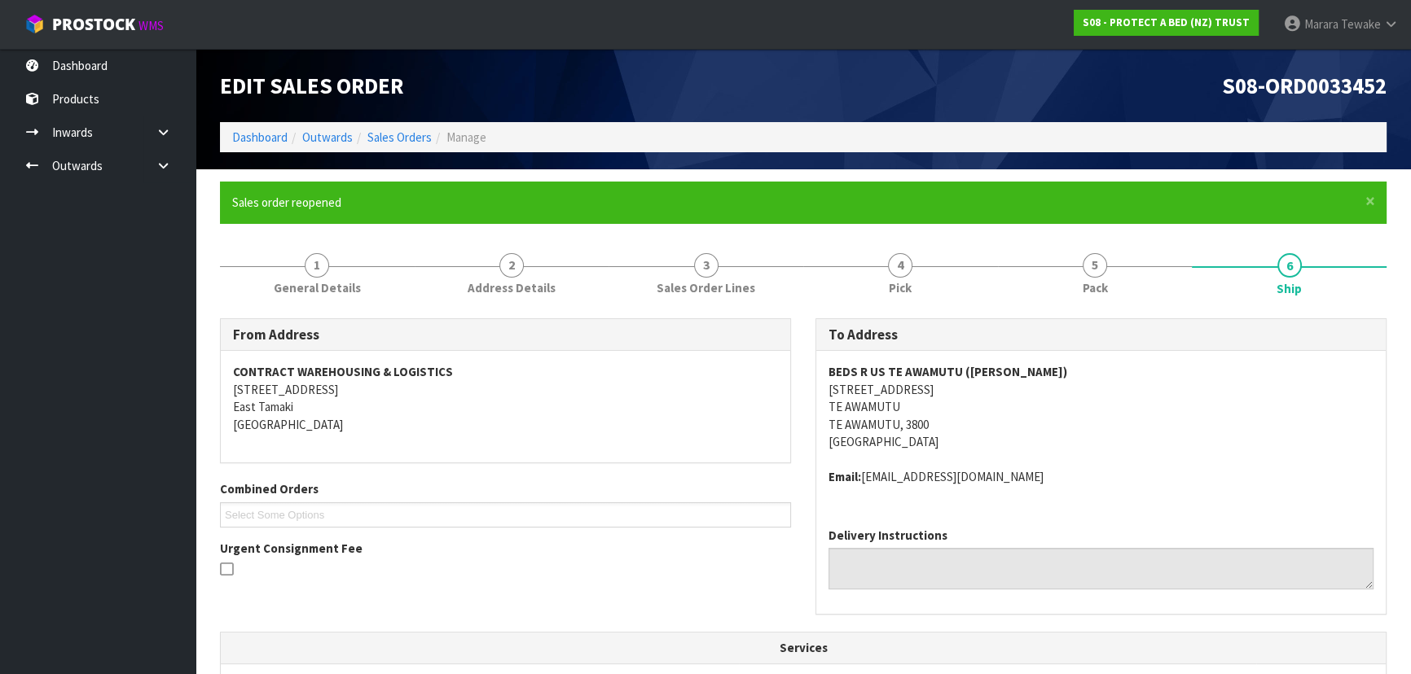
scroll to position [445, 0]
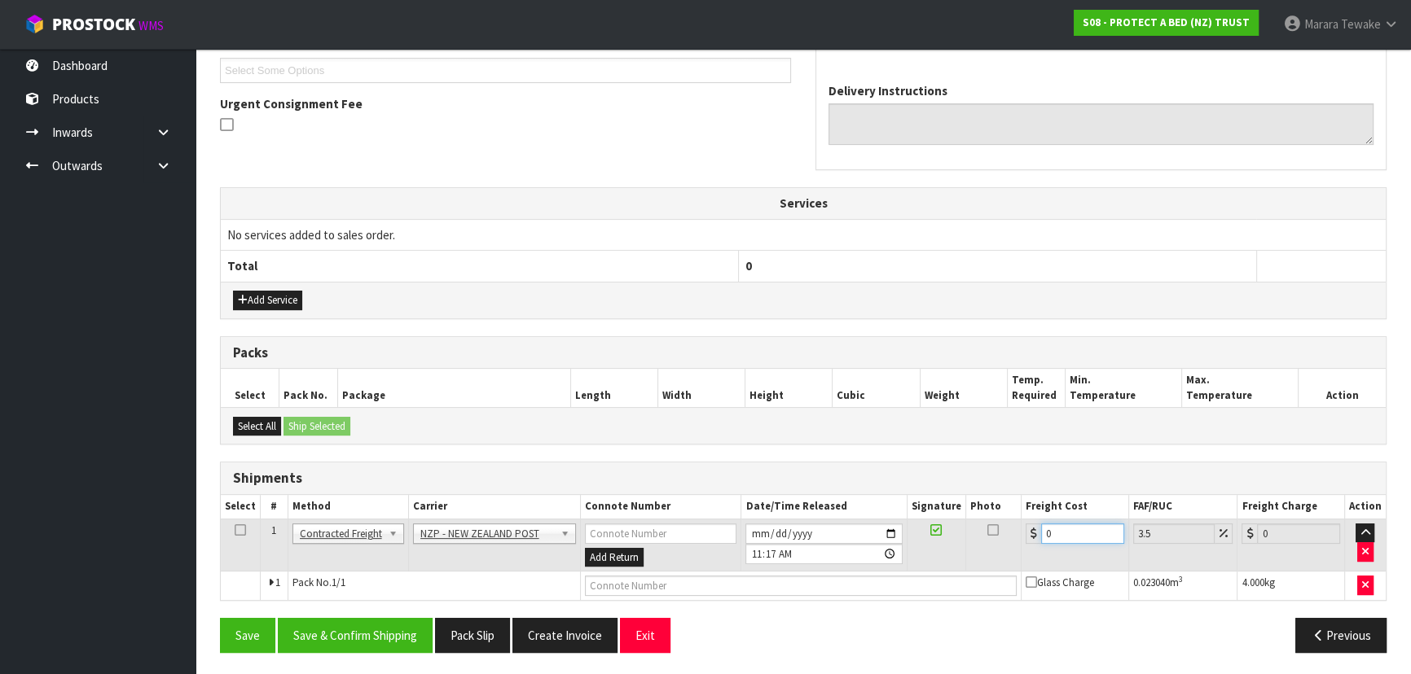
drag, startPoint x: 1038, startPoint y: 528, endPoint x: 960, endPoint y: 517, distance: 78.1
click at [965, 519] on tr "1 Client Local Pickup Customer Local Pickup Company Freight Contracted Freight …" at bounding box center [803, 545] width 1165 height 53
type input "7"
type input "7.24"
type input "7.3"
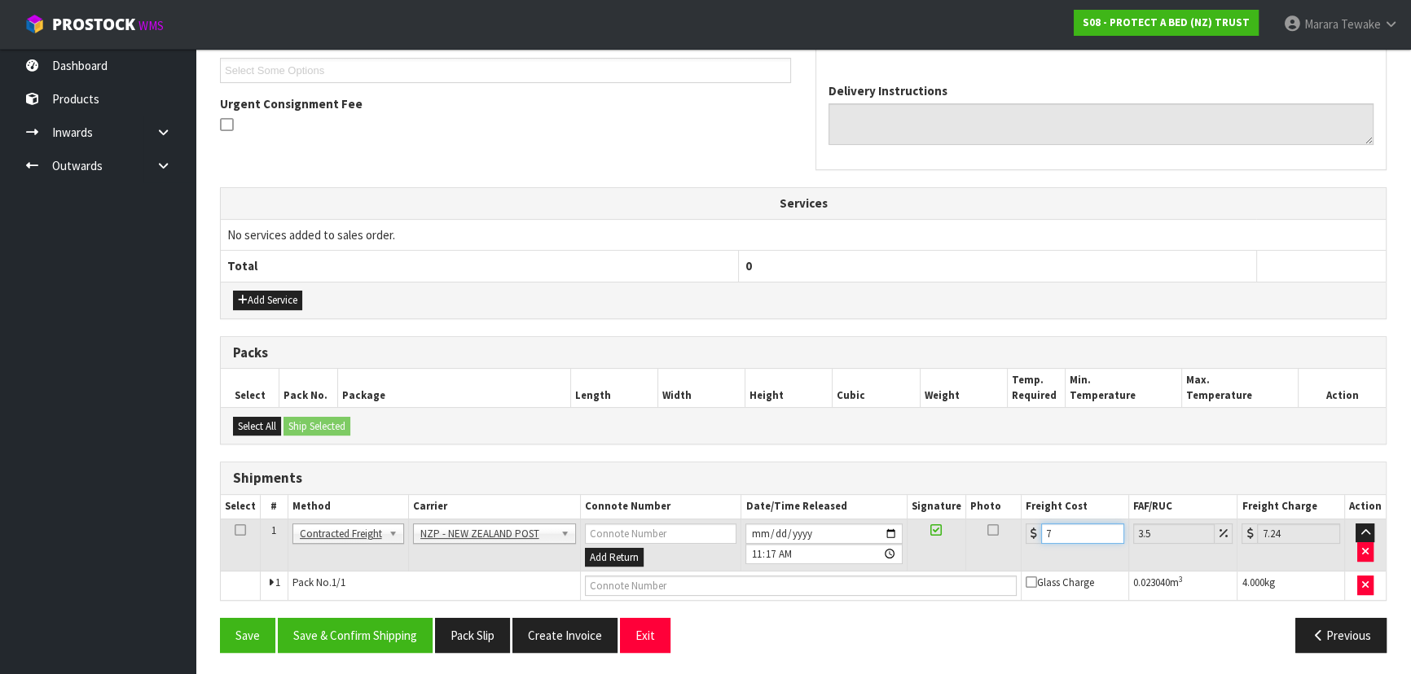
type input "7.56"
type input "7.31"
type input "7.57"
type input "7.31"
click at [404, 643] on button "Save & Confirm Shipping" at bounding box center [355, 635] width 155 height 35
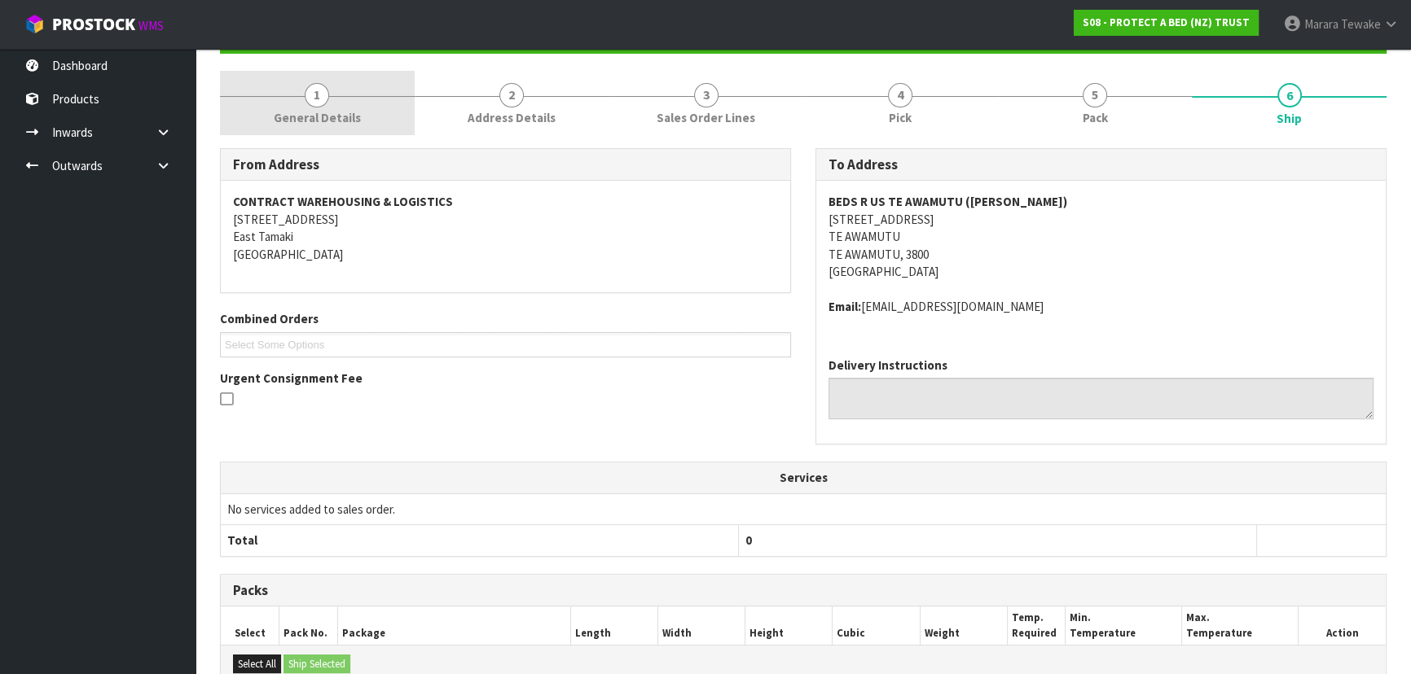
scroll to position [0, 0]
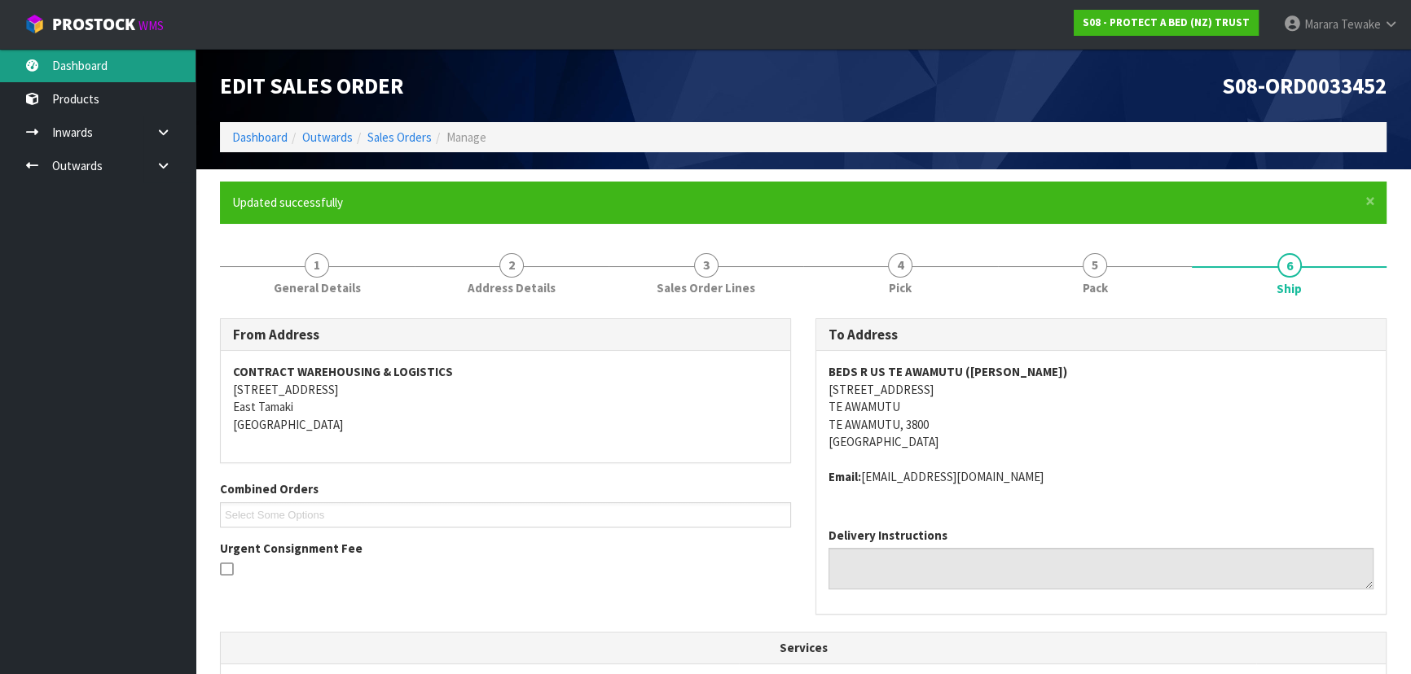
click at [144, 59] on link "Dashboard" at bounding box center [97, 65] width 195 height 33
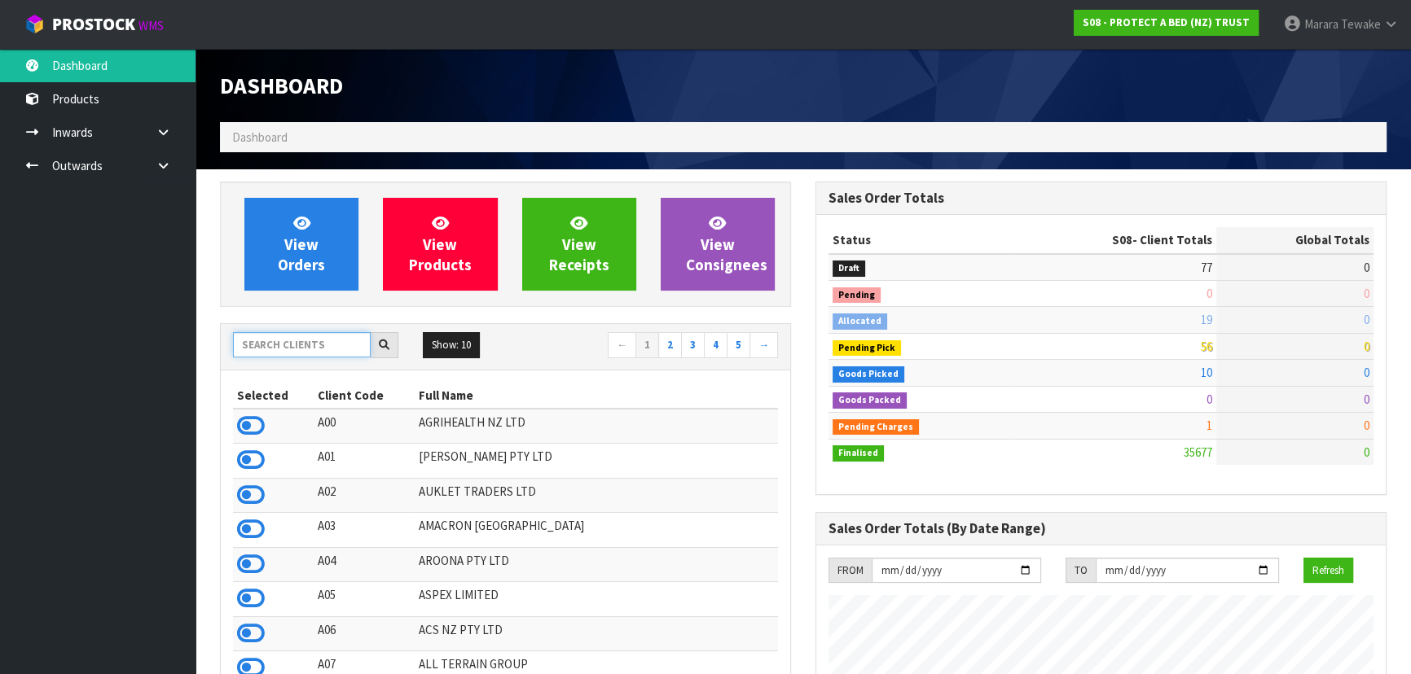
scroll to position [1284, 595]
click at [341, 340] on input "text" at bounding box center [302, 344] width 138 height 25
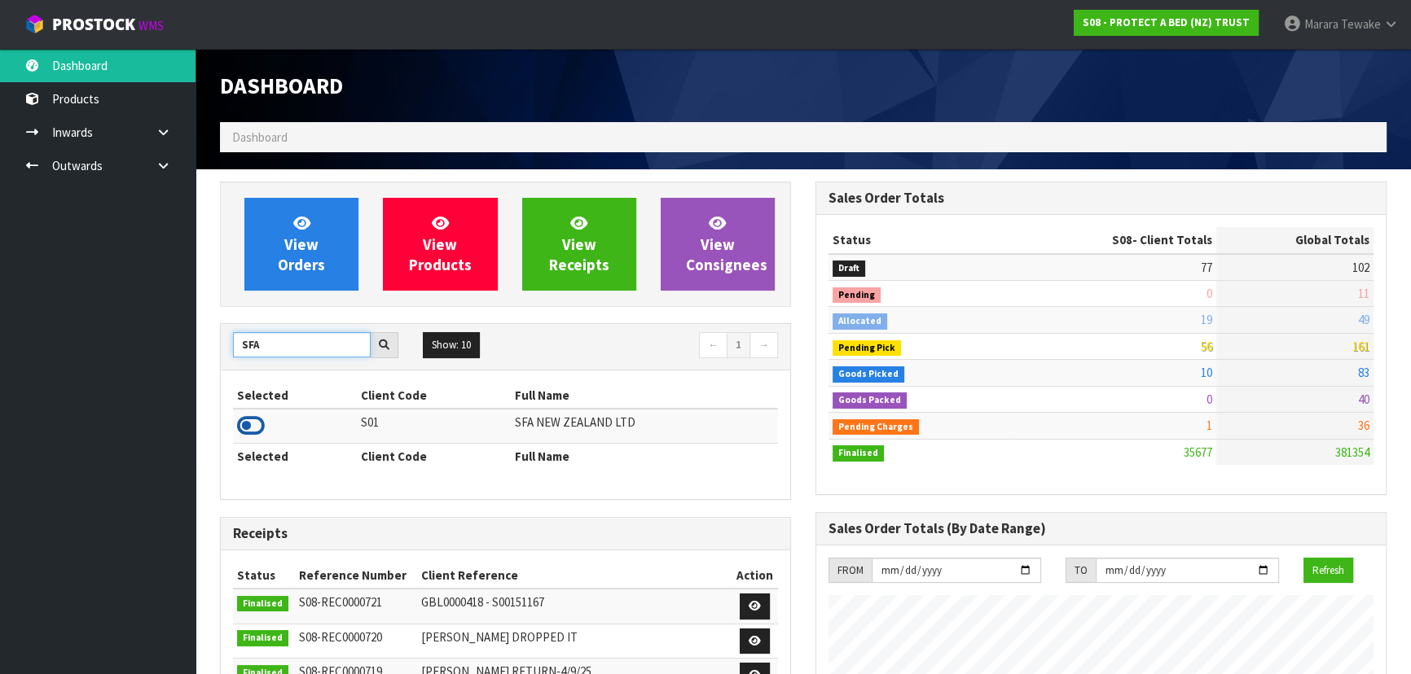
type input "SFA"
click at [244, 423] on icon at bounding box center [251, 426] width 28 height 24
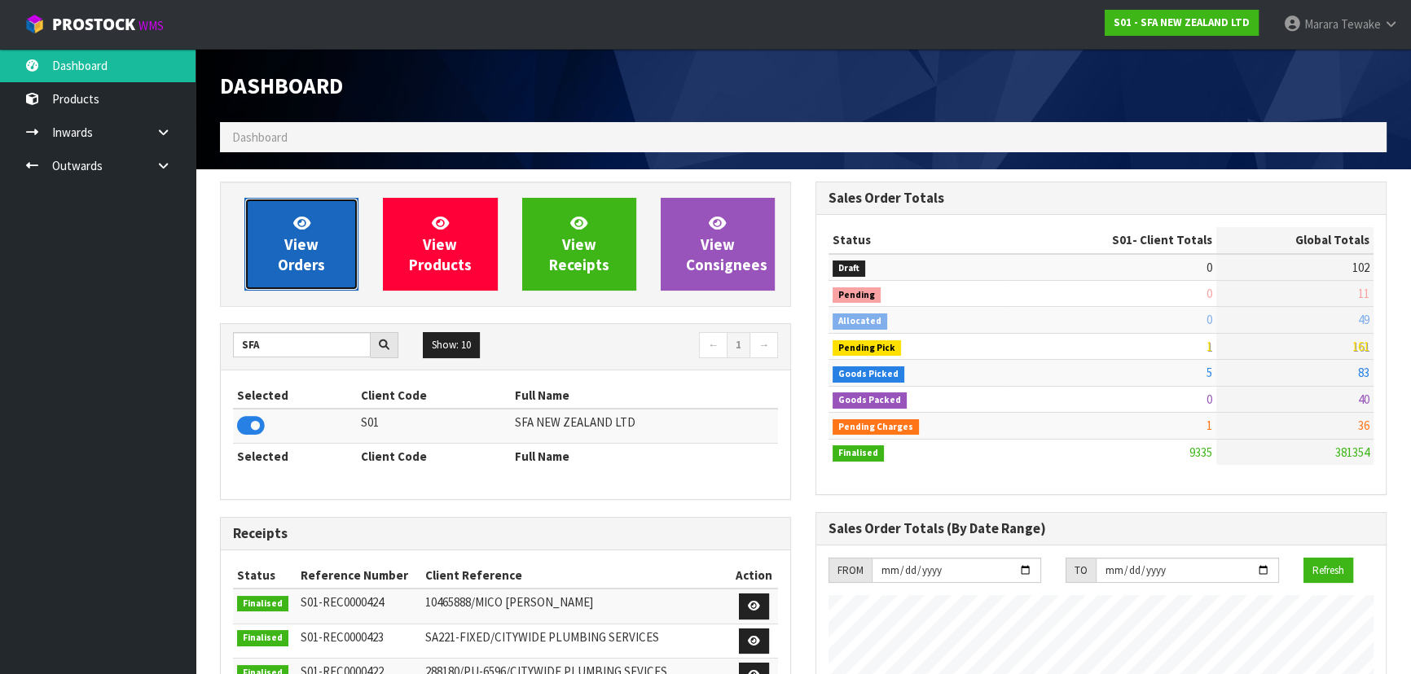
click at [268, 260] on link "View Orders" at bounding box center [301, 244] width 114 height 93
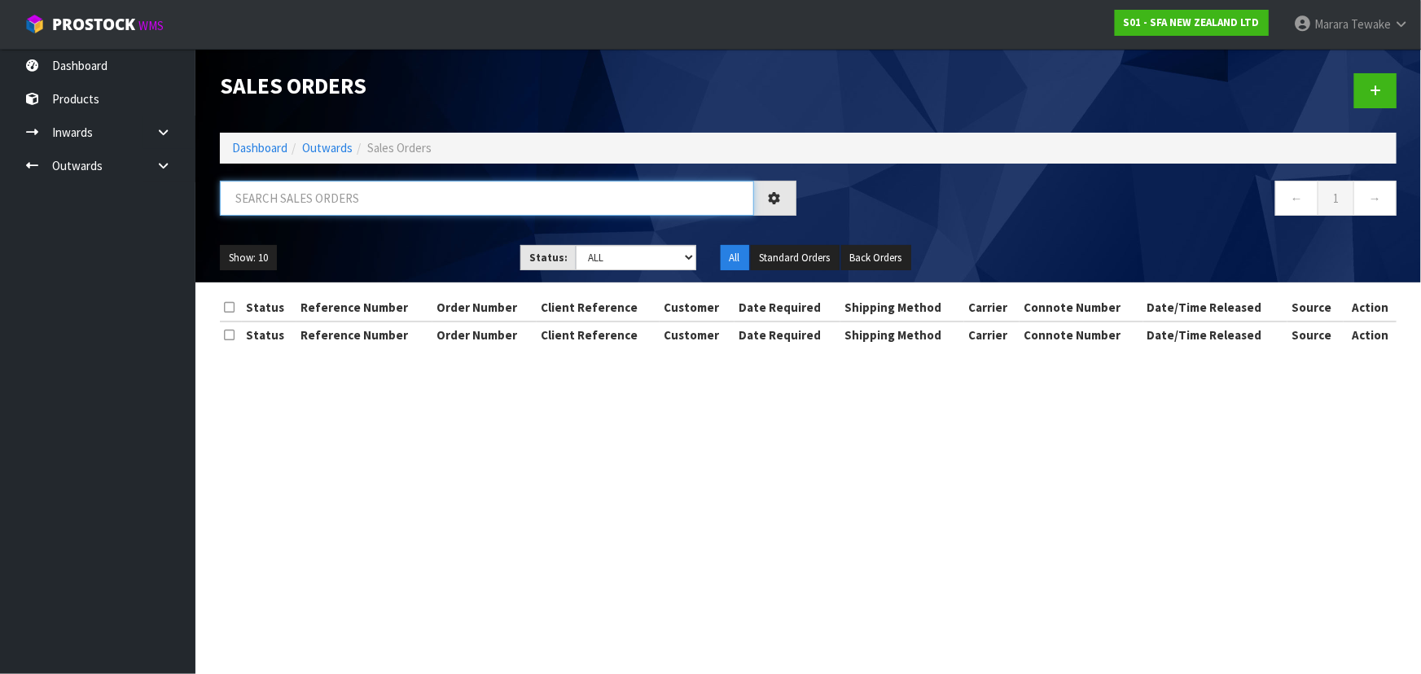
click at [314, 185] on input "text" at bounding box center [487, 198] width 534 height 35
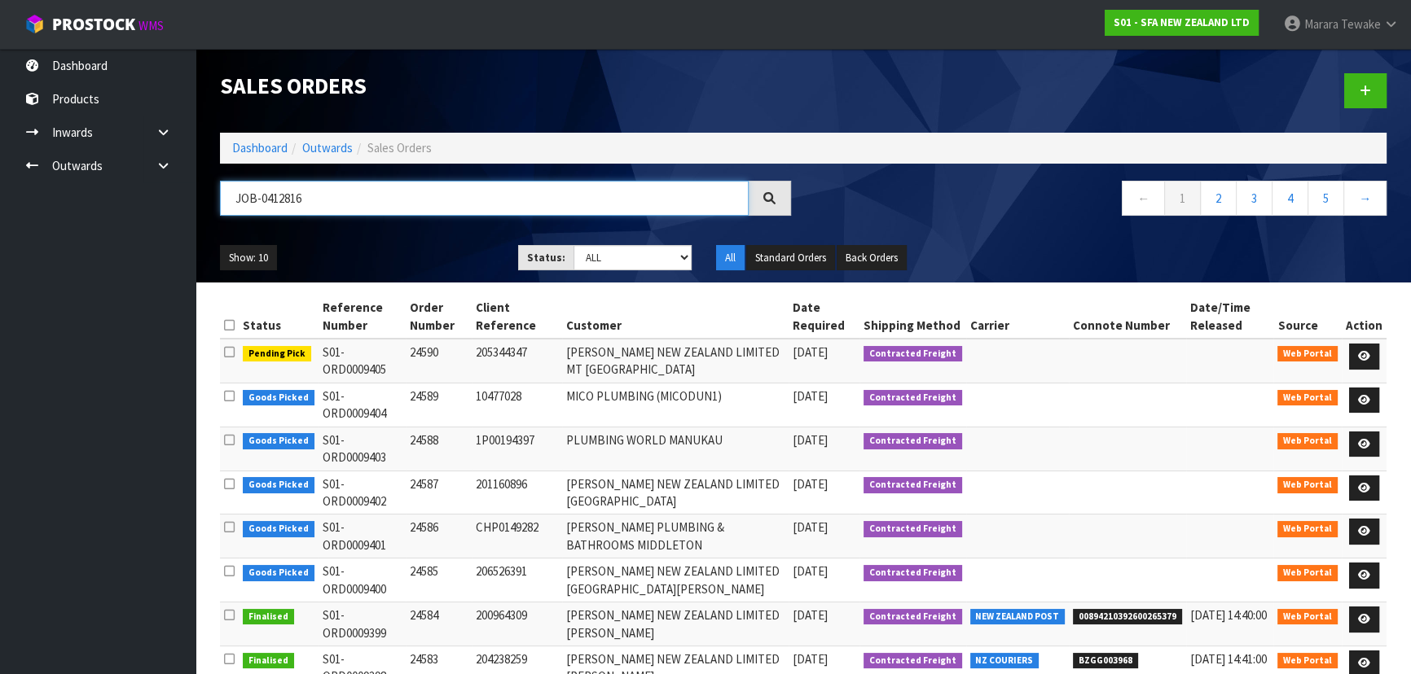
type input "JOB-0412816"
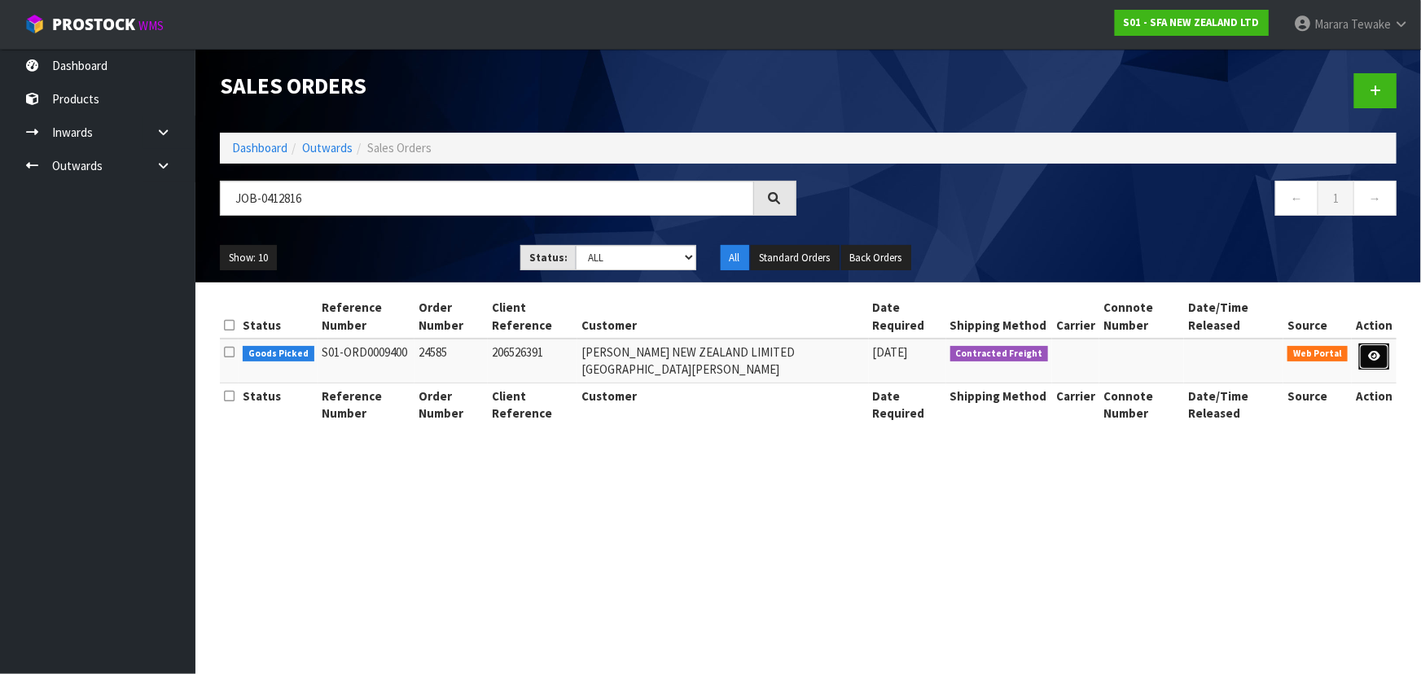
click at [1387, 344] on link at bounding box center [1374, 357] width 30 height 26
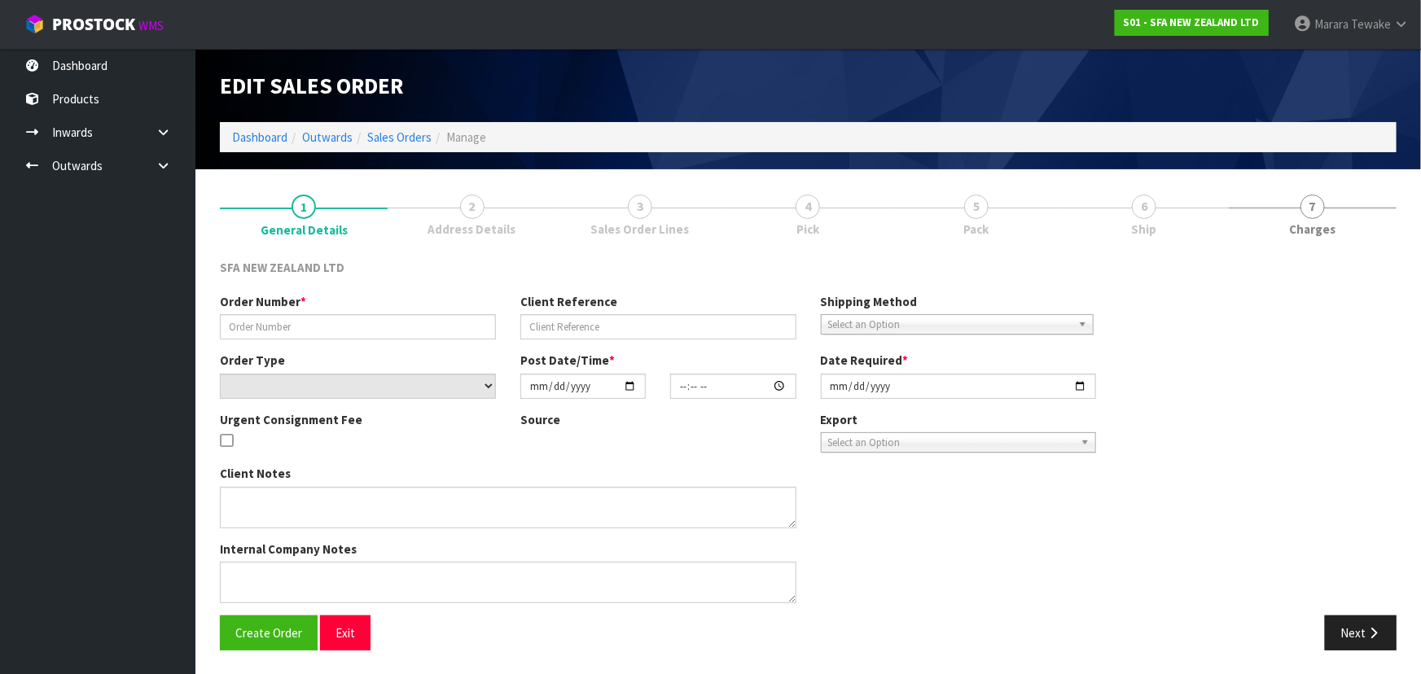
type input "24585"
type input "206526391"
select select "number:0"
type input "[DATE]"
type input "09:44:00.000"
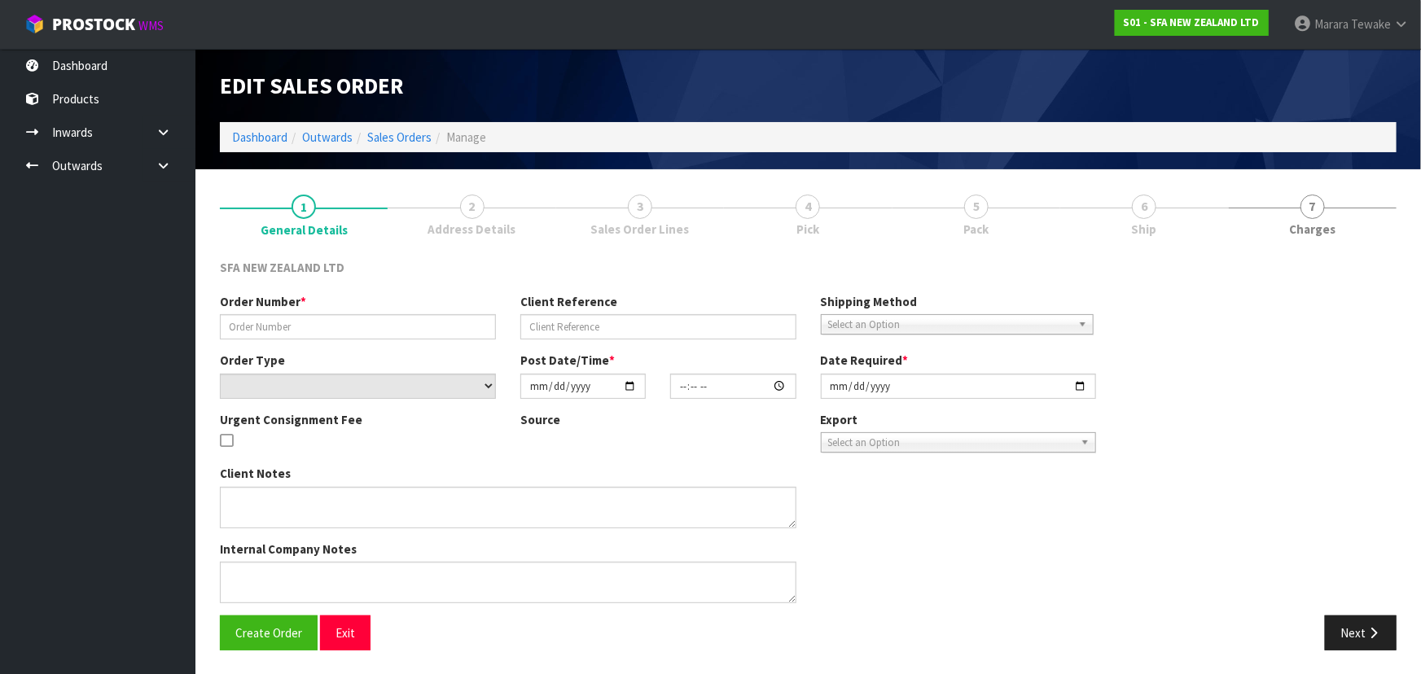
type input "[DATE]"
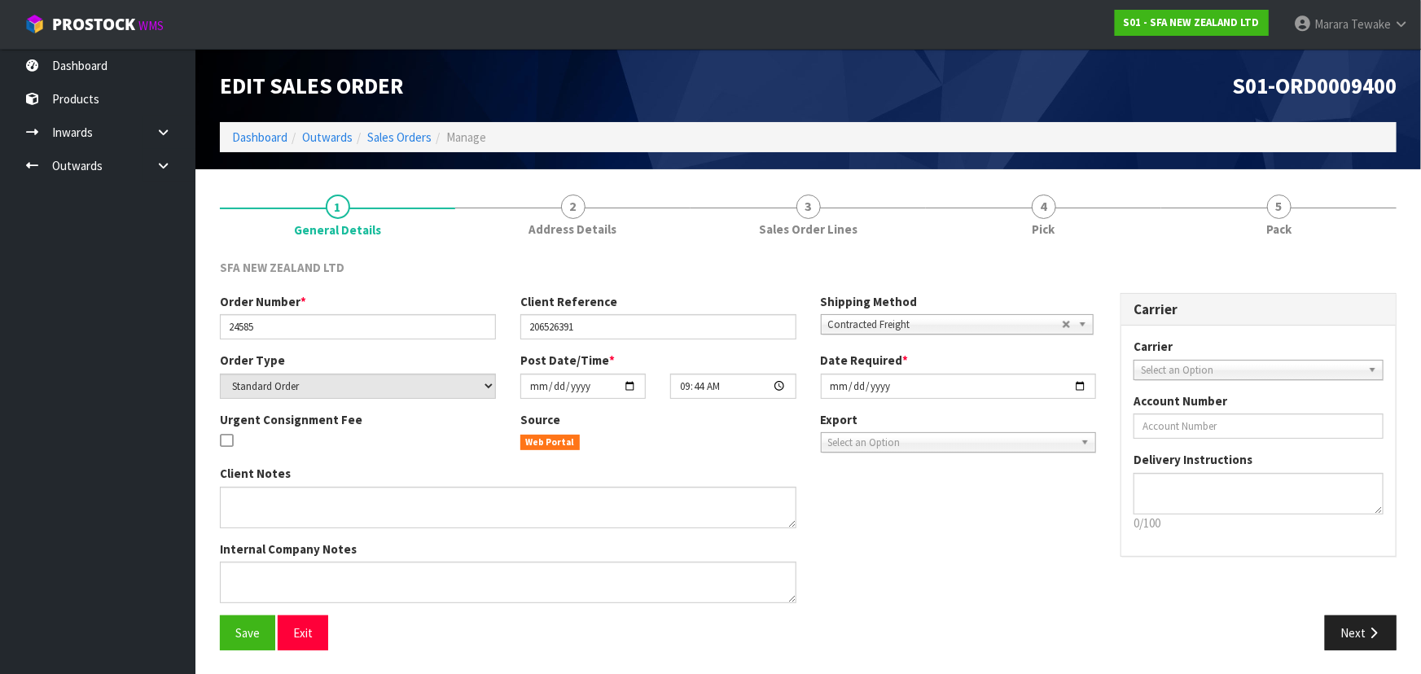
drag, startPoint x: 1059, startPoint y: 194, endPoint x: 1059, endPoint y: 180, distance: 13.8
click at [1060, 188] on link "4 Pick" at bounding box center [1043, 214] width 235 height 64
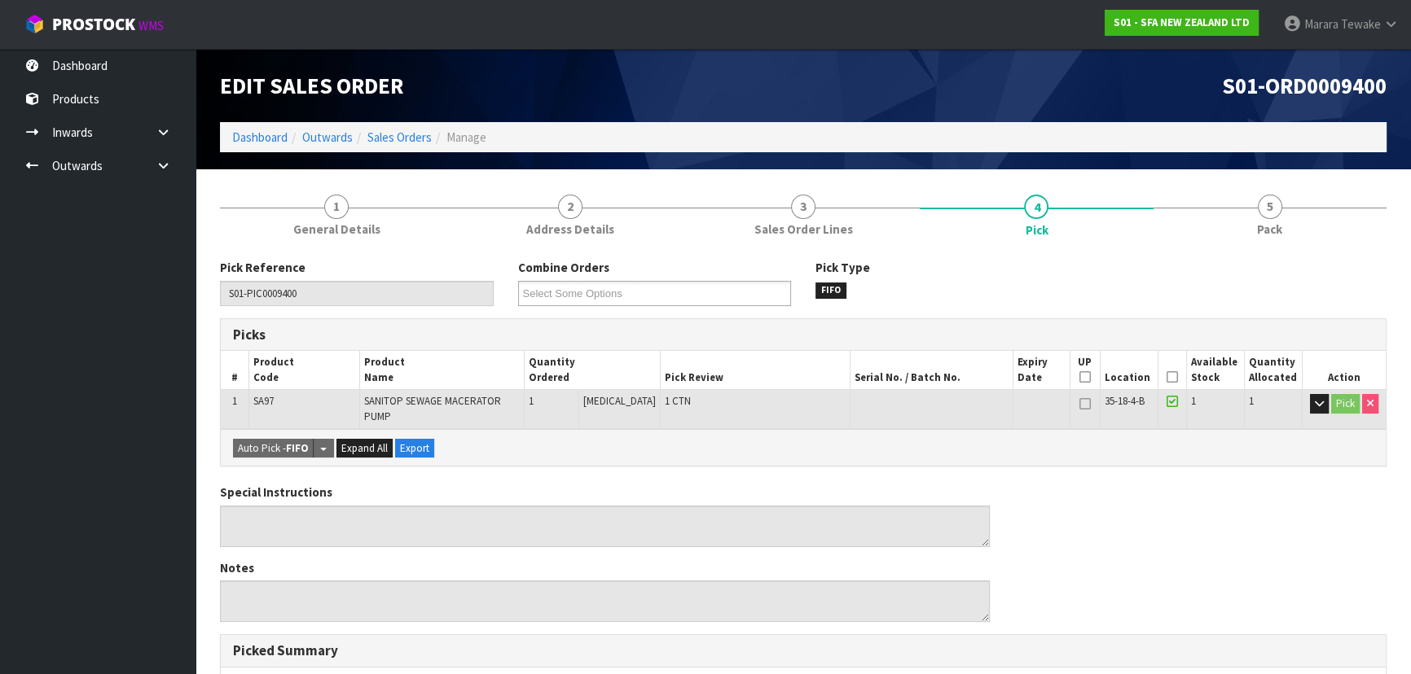
click at [1170, 377] on icon at bounding box center [1171, 377] width 11 height 1
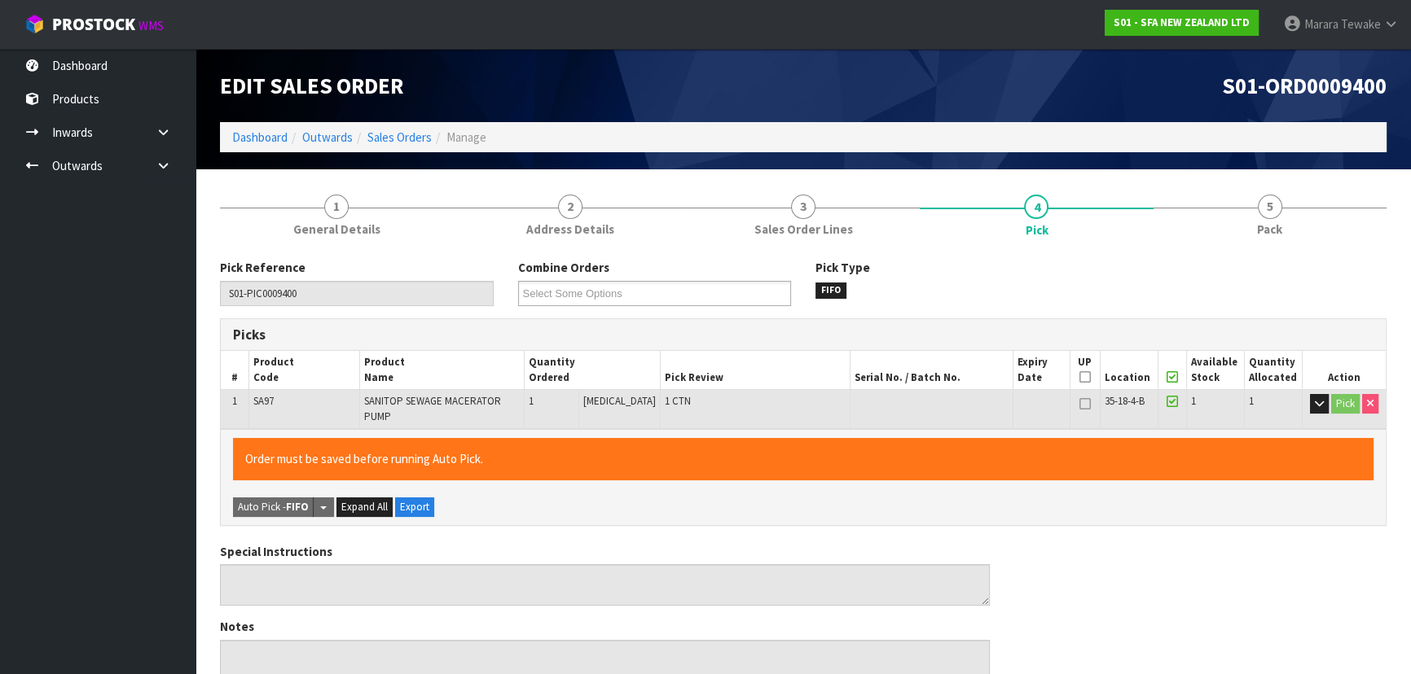
scroll to position [454, 0]
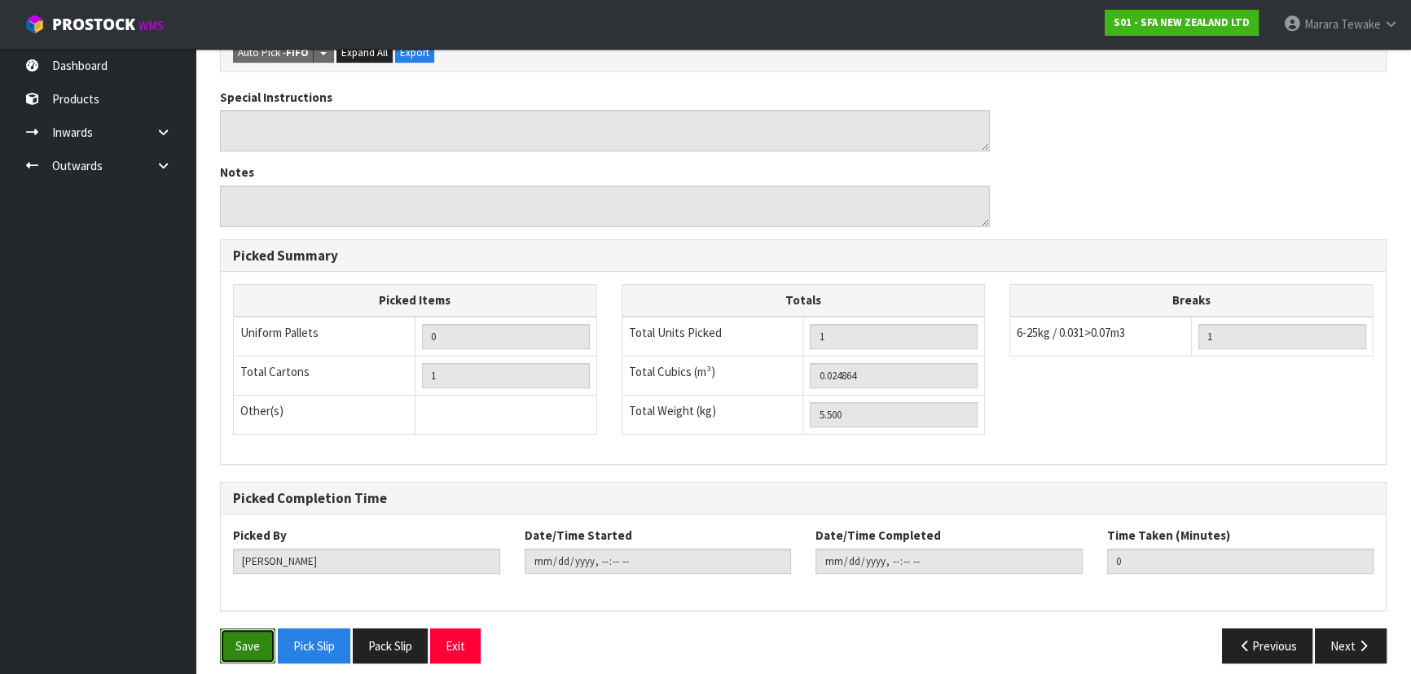
click at [251, 631] on button "Save" at bounding box center [247, 646] width 55 height 35
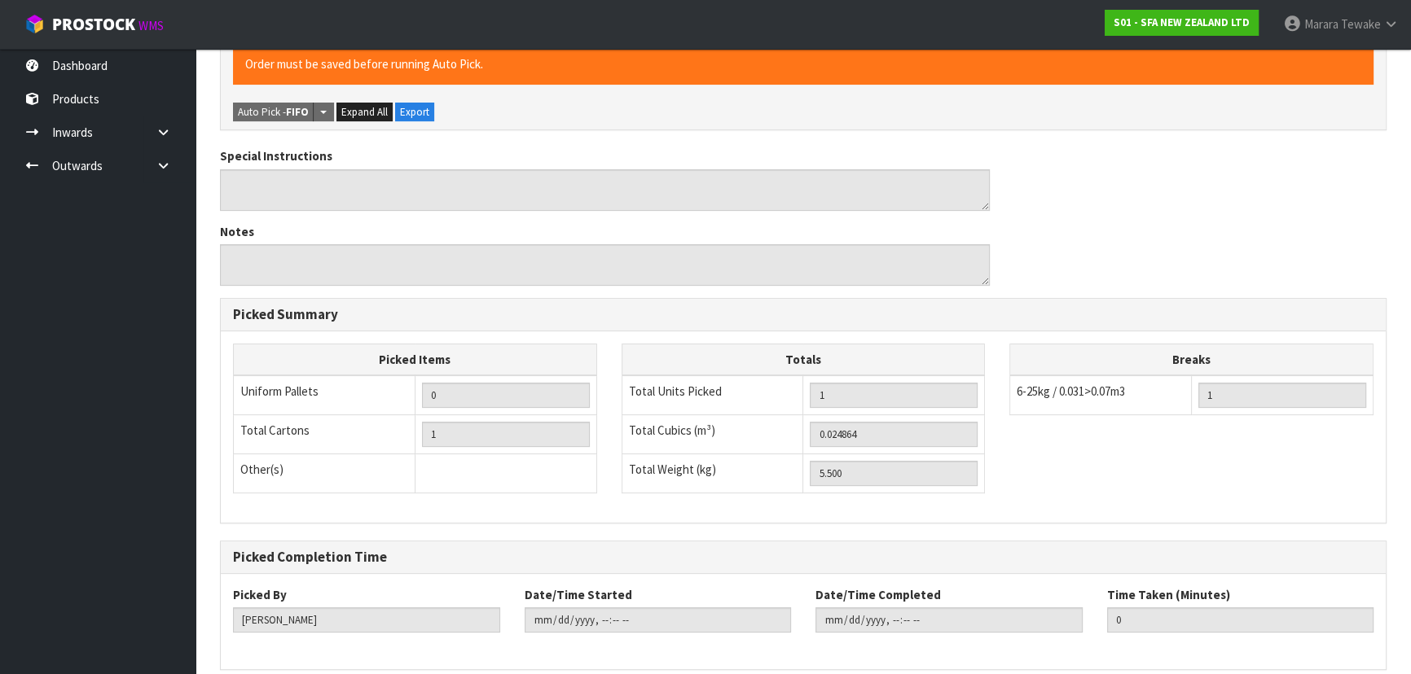
scroll to position [0, 0]
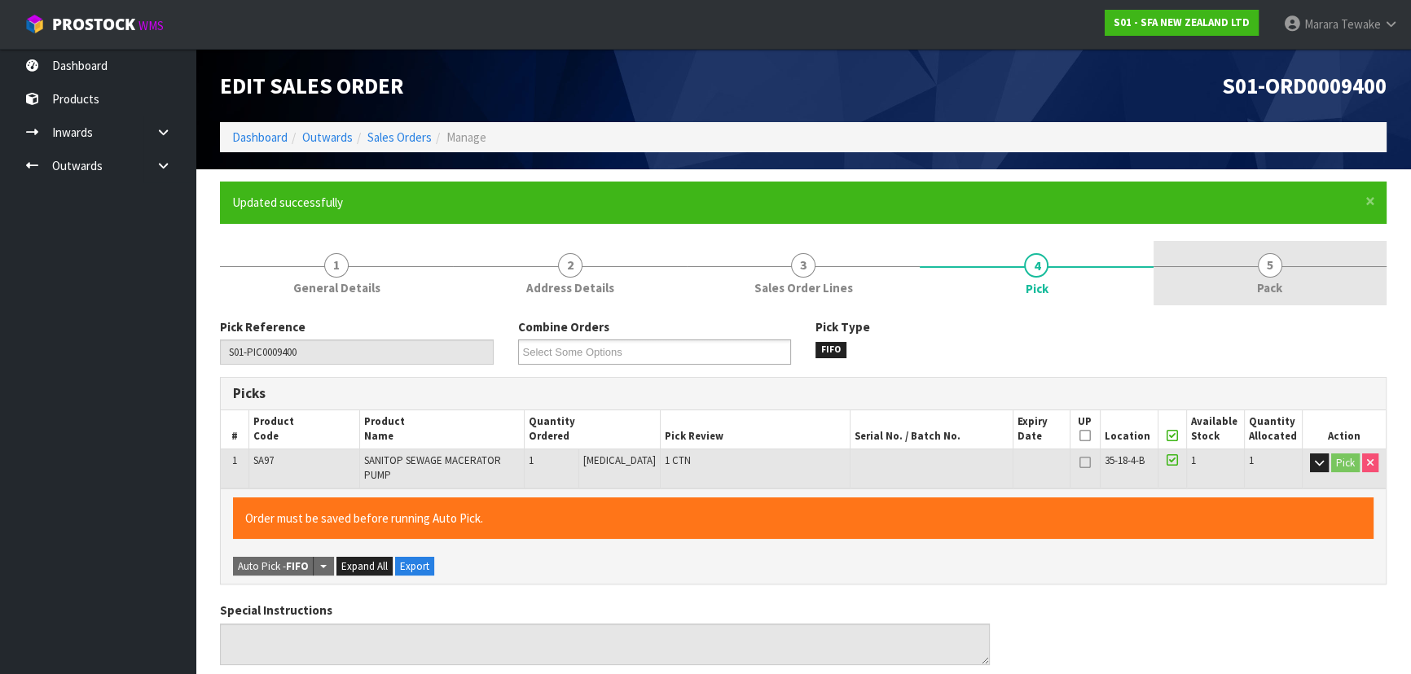
type input "[PERSON_NAME]"
type input "[DATE]T11:21:14"
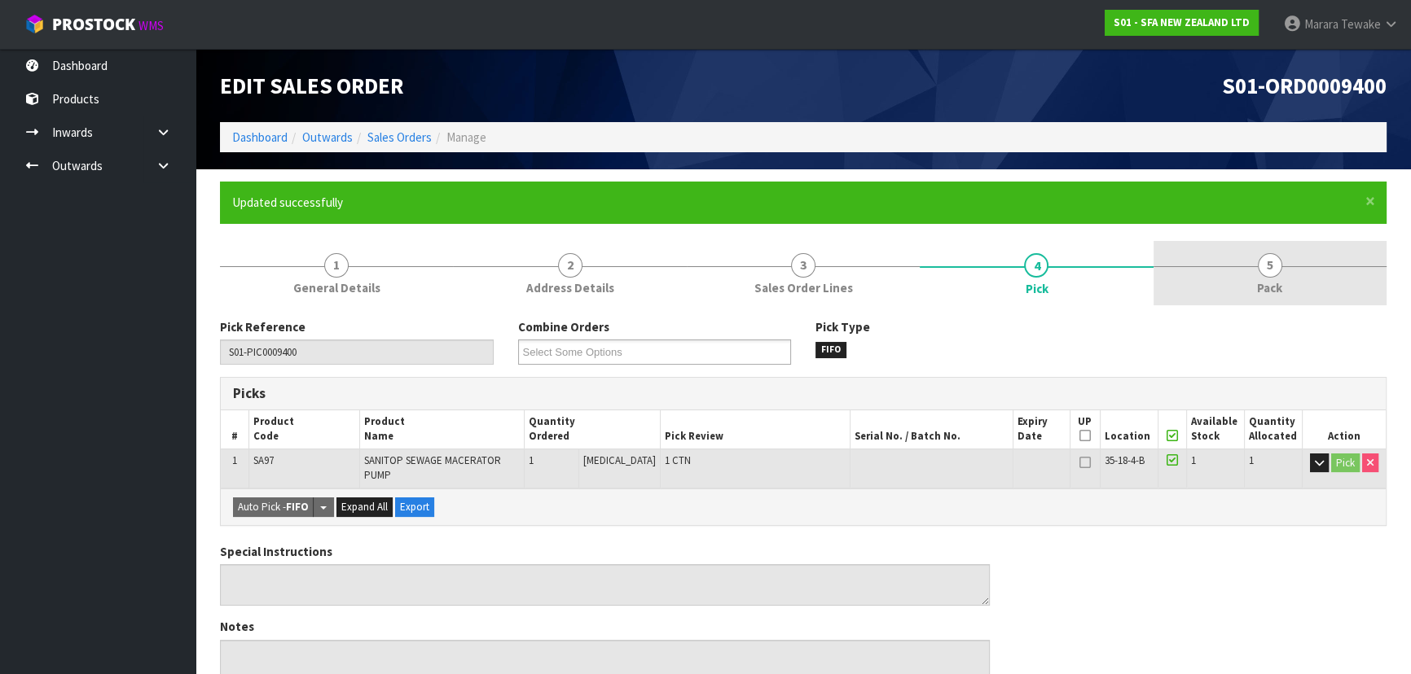
click at [1248, 285] on link "5 Pack" at bounding box center [1269, 273] width 233 height 64
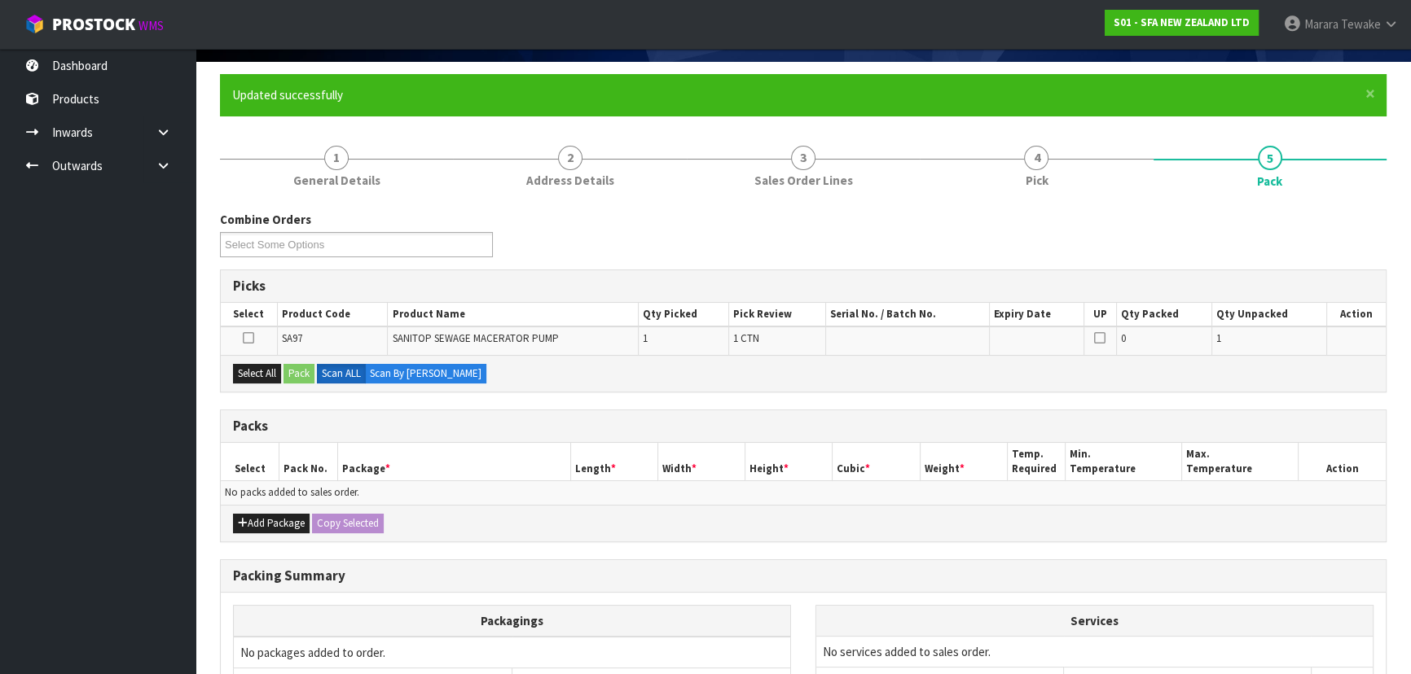
scroll to position [273, 0]
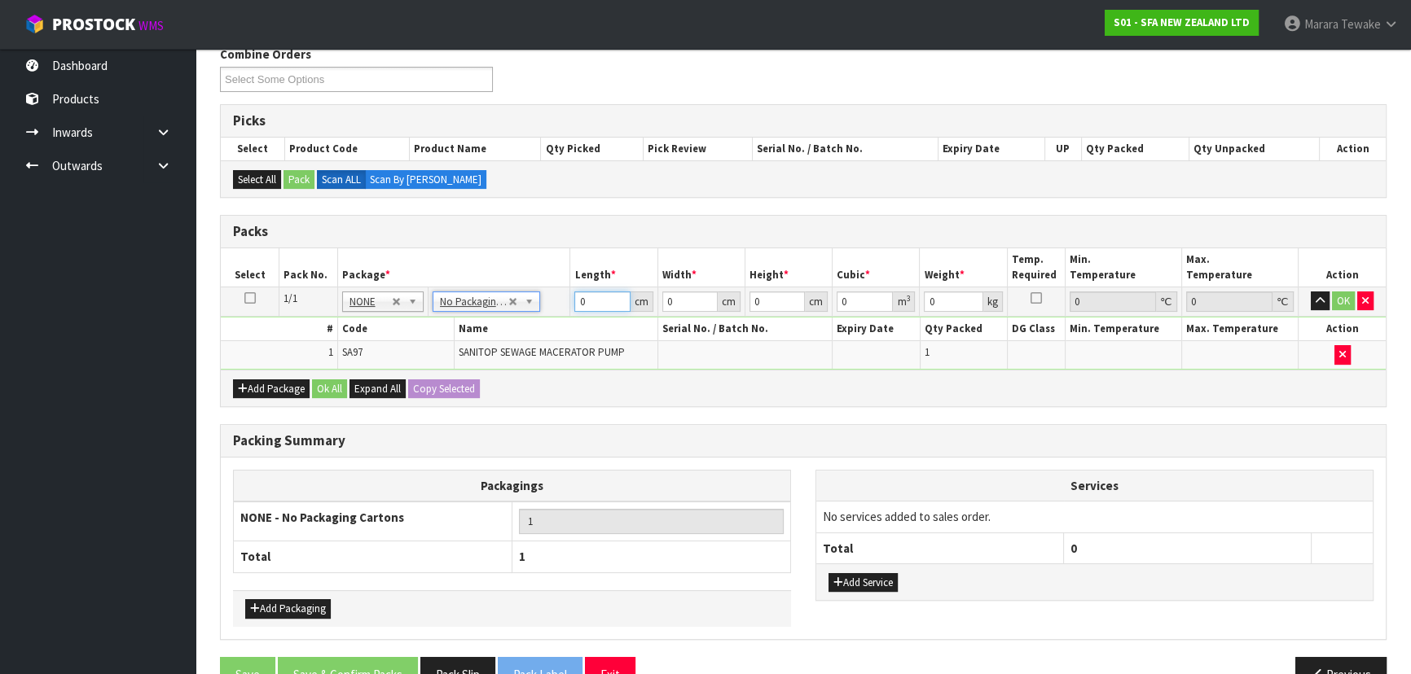
drag, startPoint x: 590, startPoint y: 301, endPoint x: 539, endPoint y: 223, distance: 92.8
click at [547, 274] on table "Select Pack No. Package * Length * Width * Height * Cubic * Weight * Temp. Requ…" at bounding box center [803, 308] width 1165 height 121
type input "38"
type input "22"
type input "3"
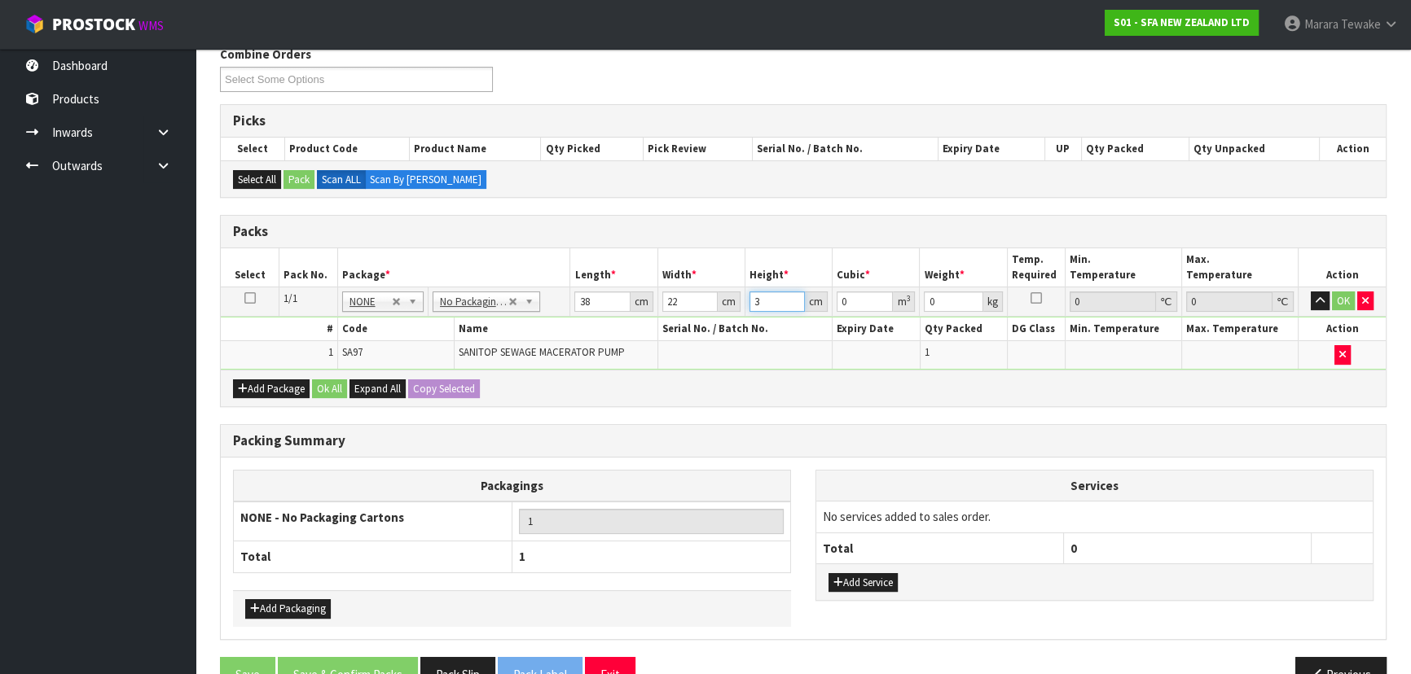
type input "0.002508"
type input "33"
type input "0.027588"
type input "33"
type input "6"
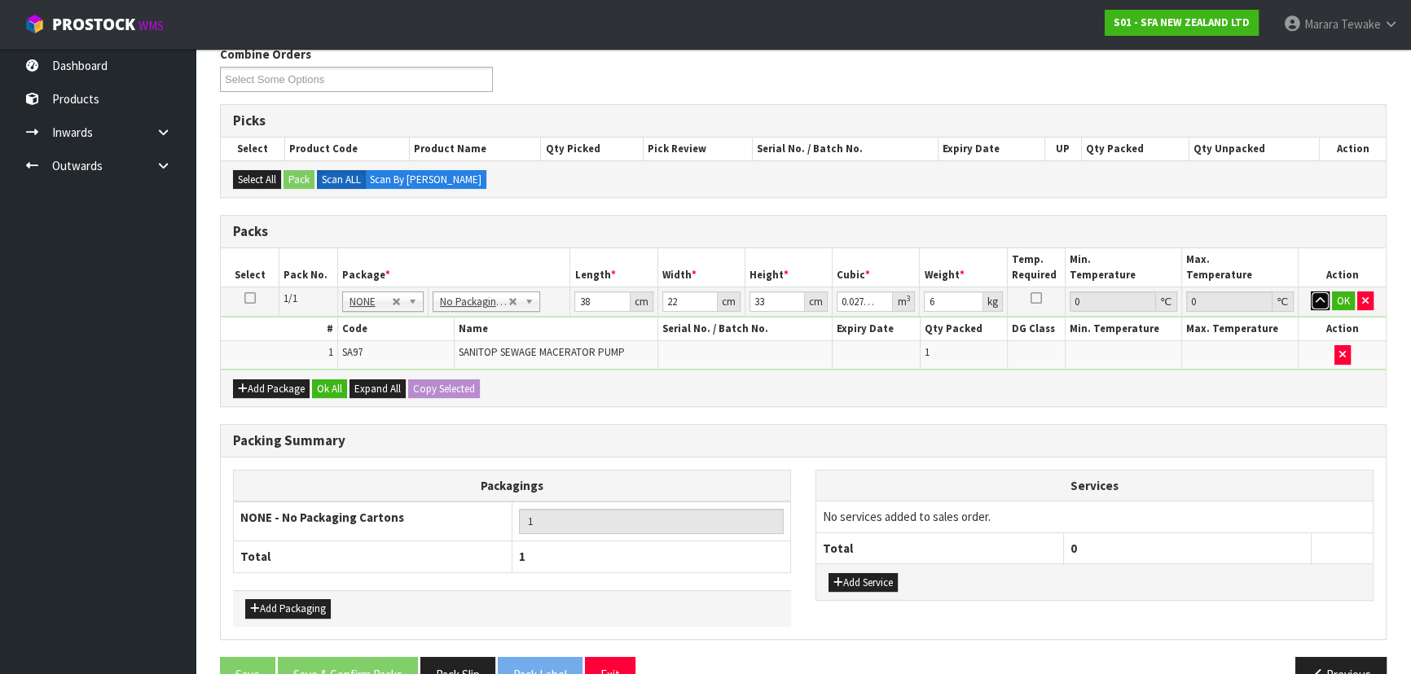
click at [1310, 292] on button "button" at bounding box center [1319, 302] width 19 height 20
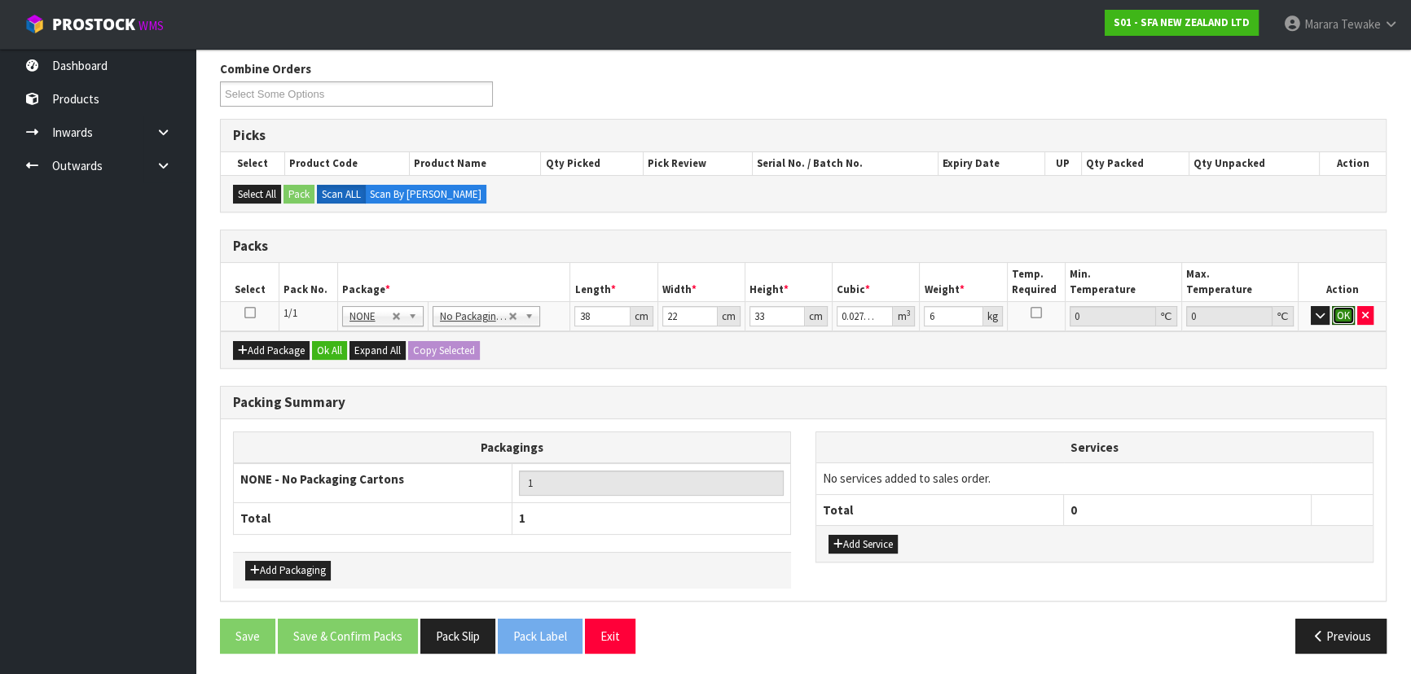
click button "OK" at bounding box center [1343, 316] width 23 height 20
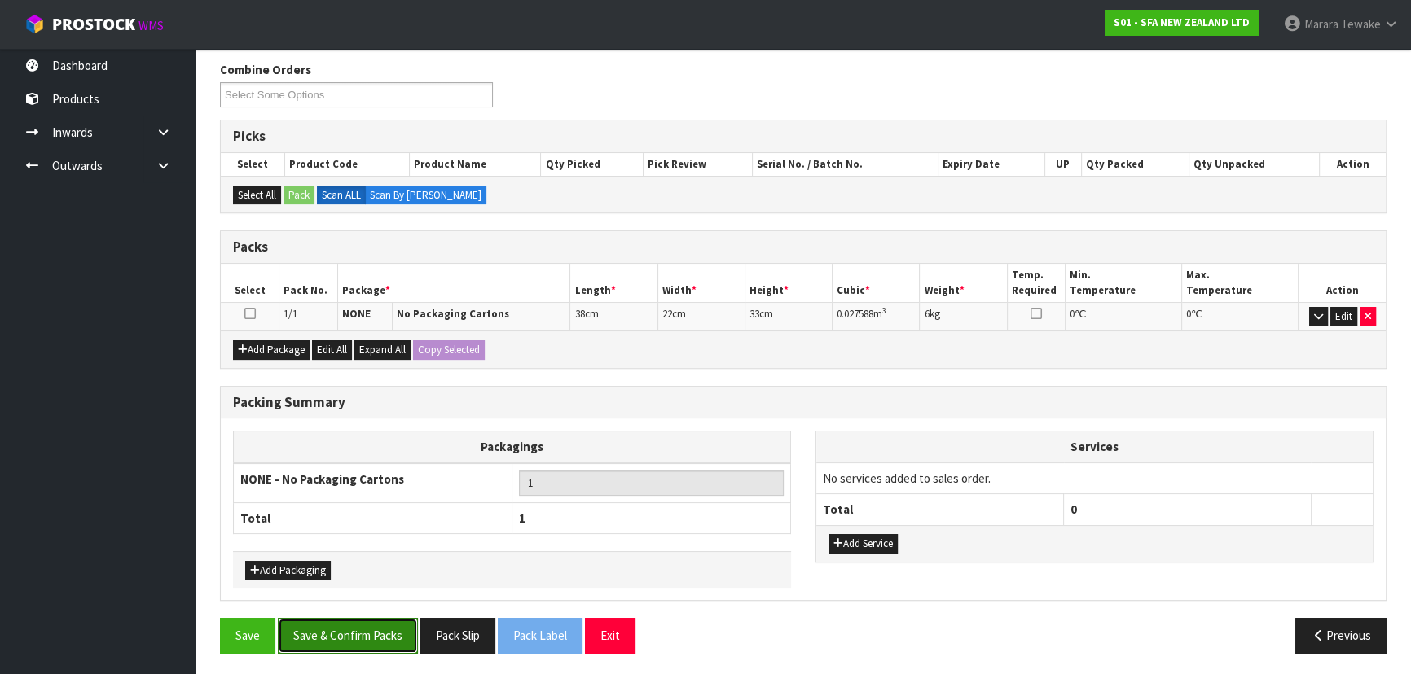
click at [333, 633] on button "Save & Confirm Packs" at bounding box center [348, 635] width 140 height 35
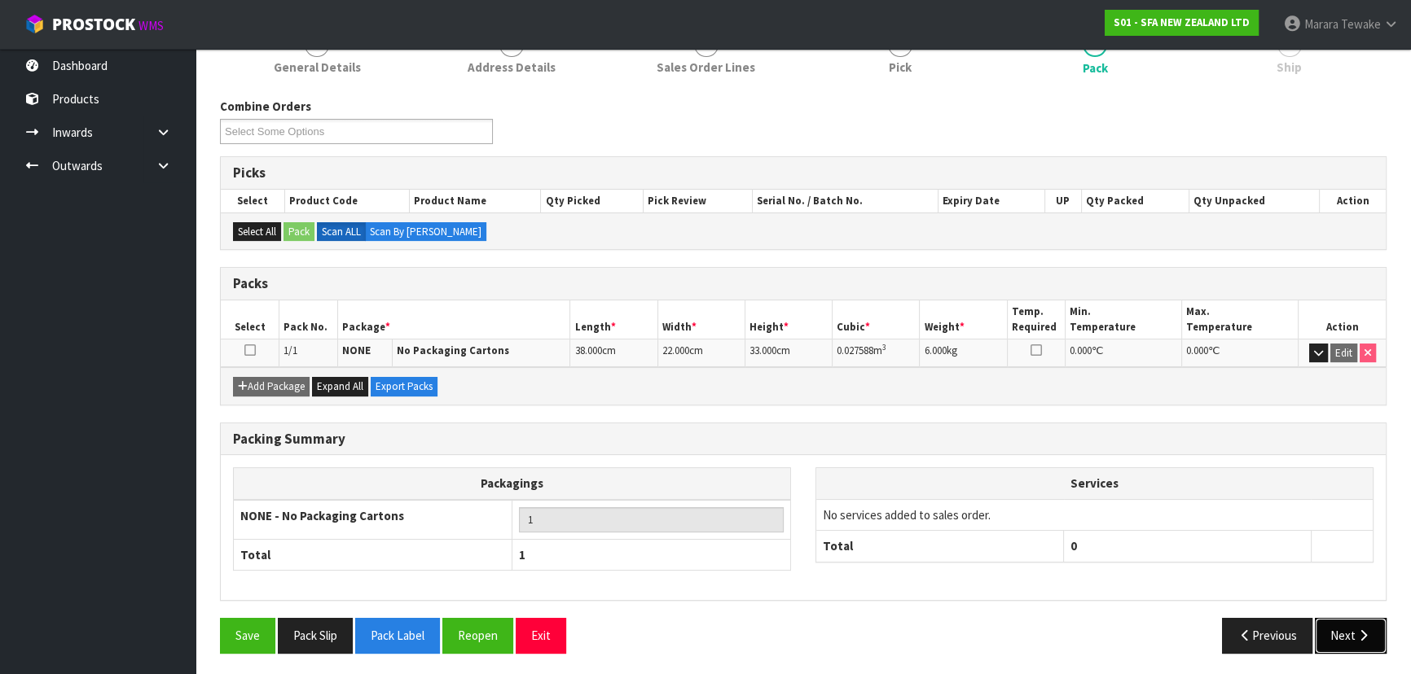
drag, startPoint x: 1340, startPoint y: 625, endPoint x: 1328, endPoint y: 625, distance: 11.4
click at [1328, 625] on button "Next" at bounding box center [1350, 635] width 72 height 35
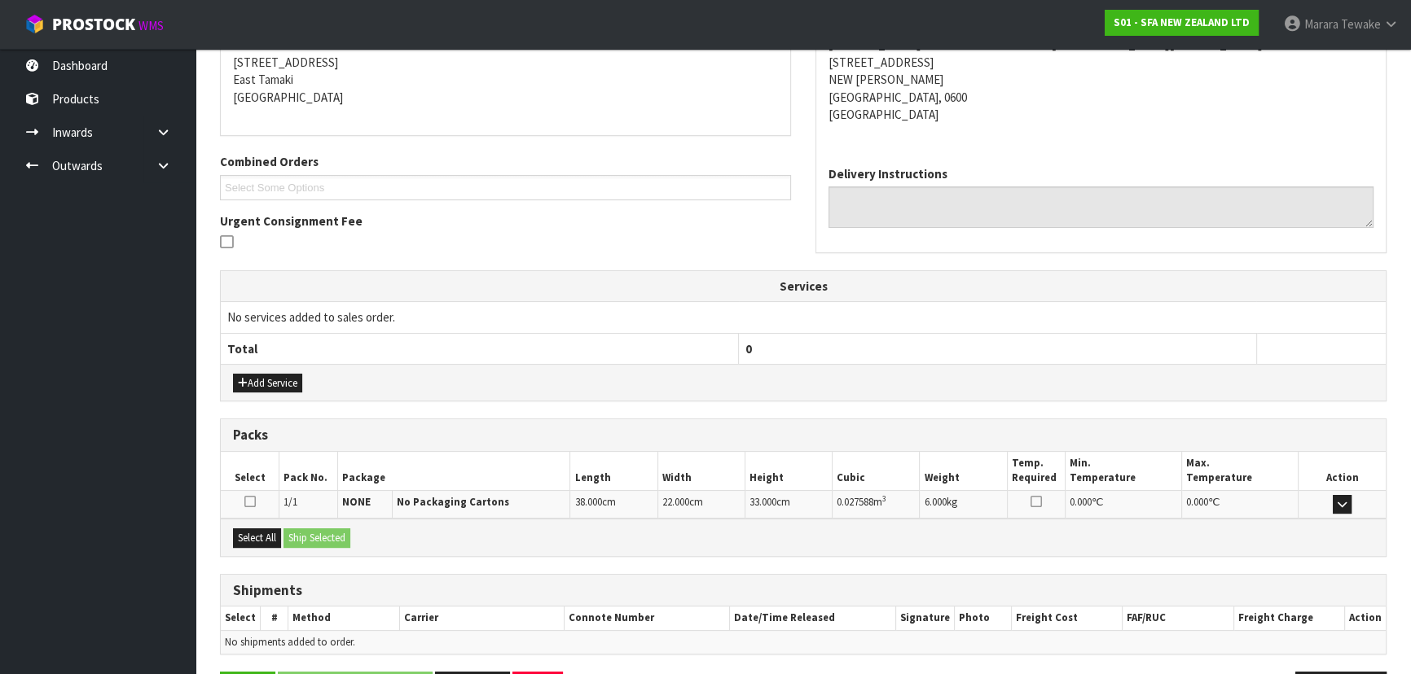
scroll to position [381, 0]
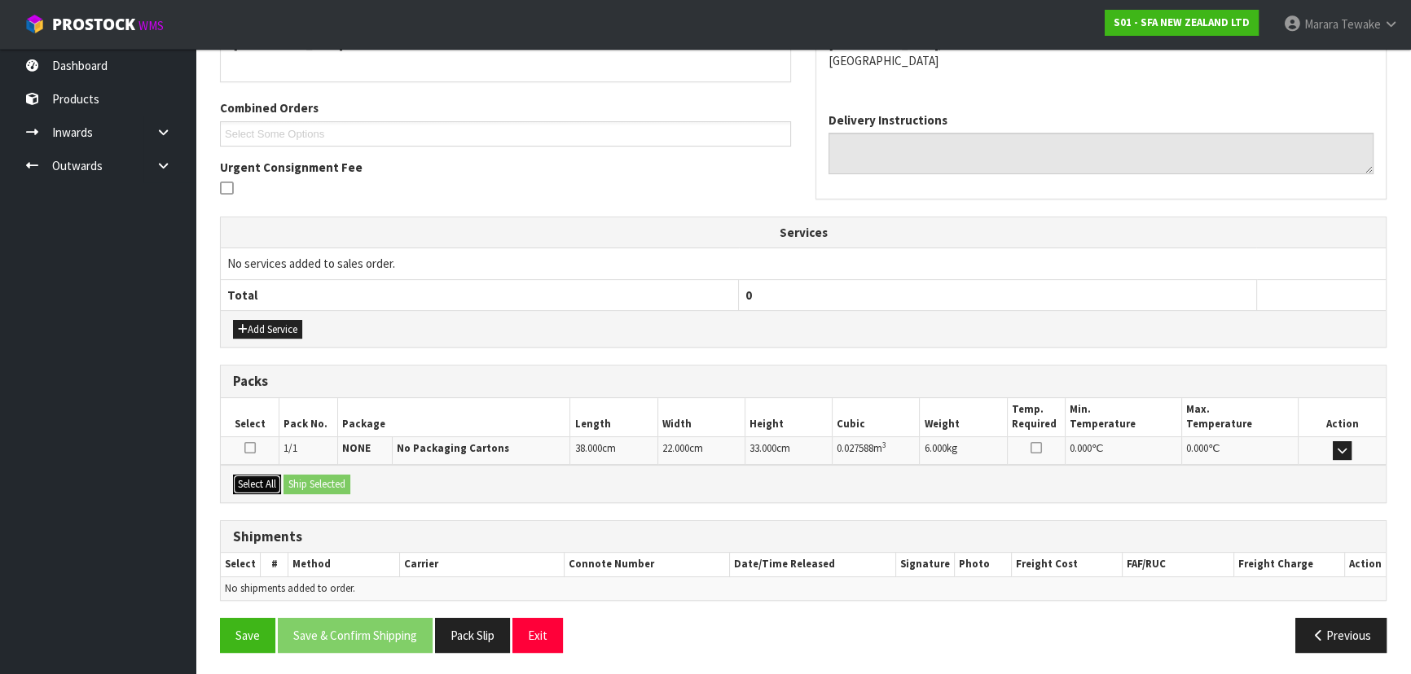
drag, startPoint x: 255, startPoint y: 485, endPoint x: 307, endPoint y: 480, distance: 52.3
click at [262, 483] on button "Select All" at bounding box center [257, 485] width 48 height 20
drag, startPoint x: 307, startPoint y: 480, endPoint x: 339, endPoint y: 482, distance: 31.8
click at [309, 480] on button "Ship Selected" at bounding box center [316, 485] width 67 height 20
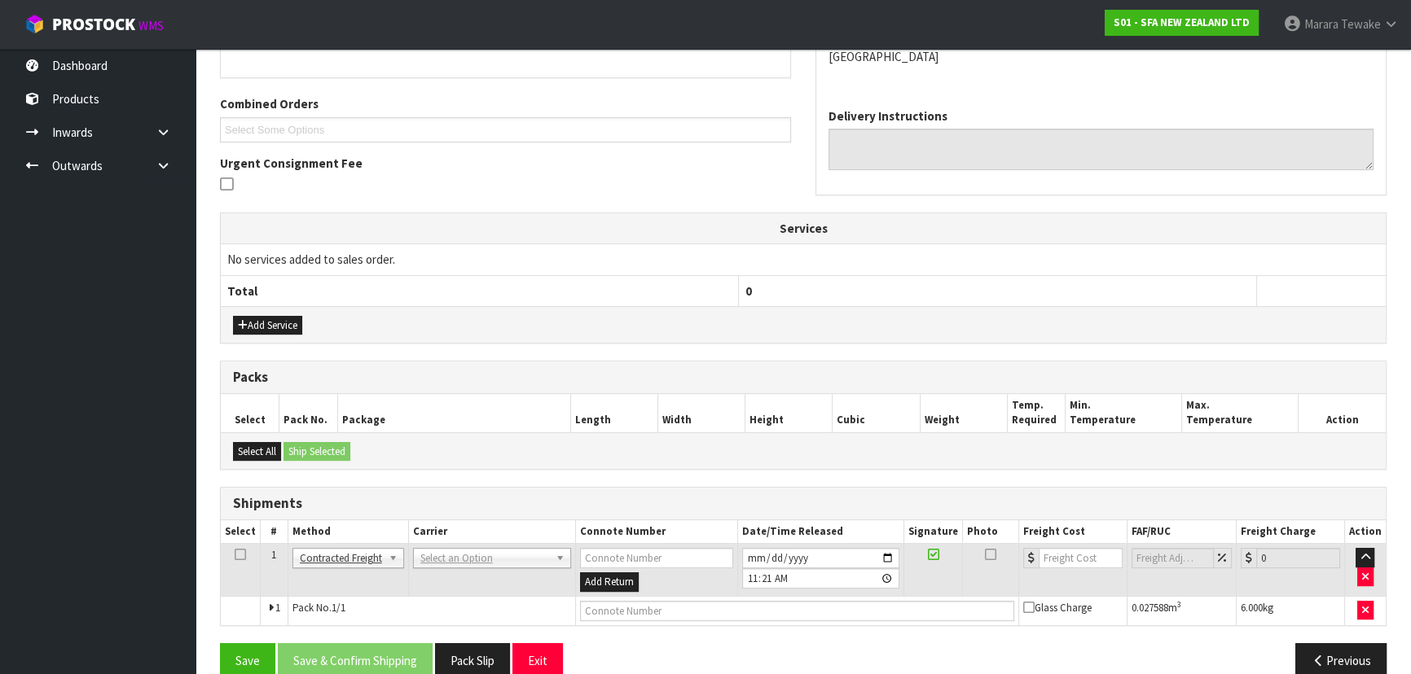
scroll to position [410, 0]
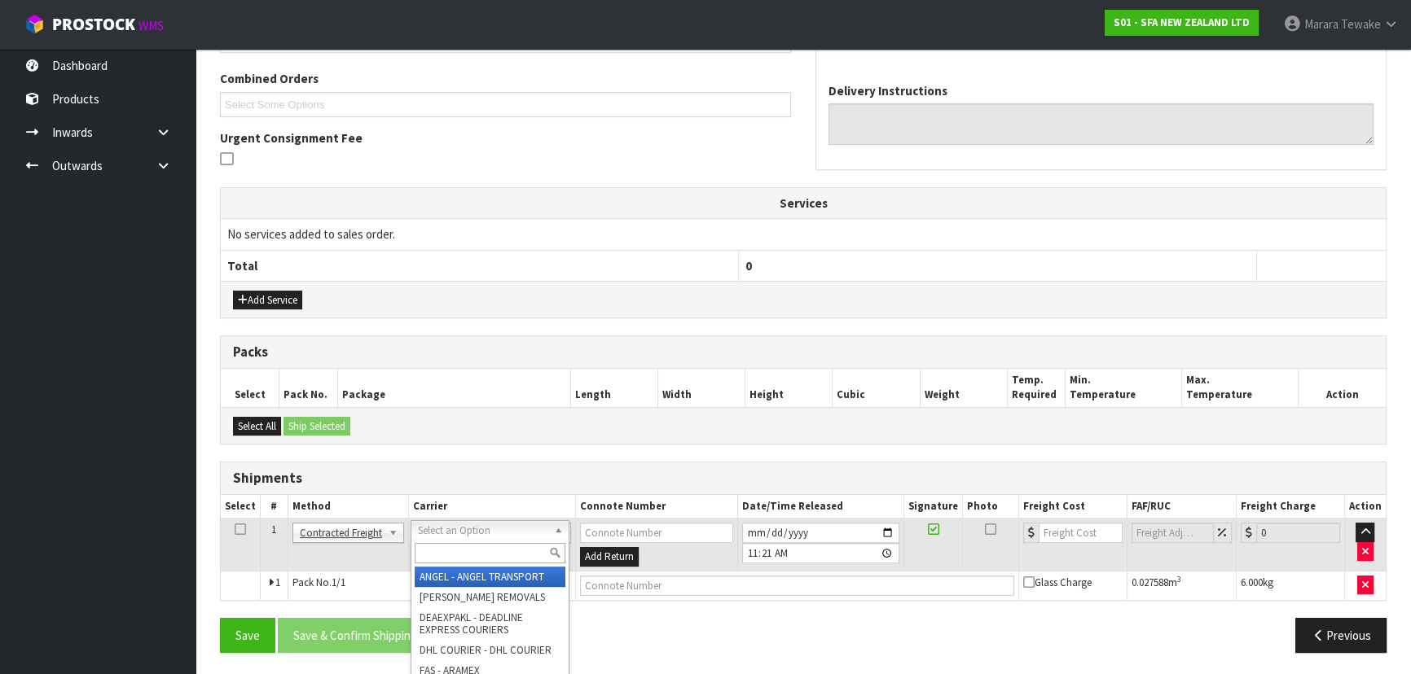
click at [442, 556] on input "text" at bounding box center [490, 553] width 151 height 20
type input "NZP"
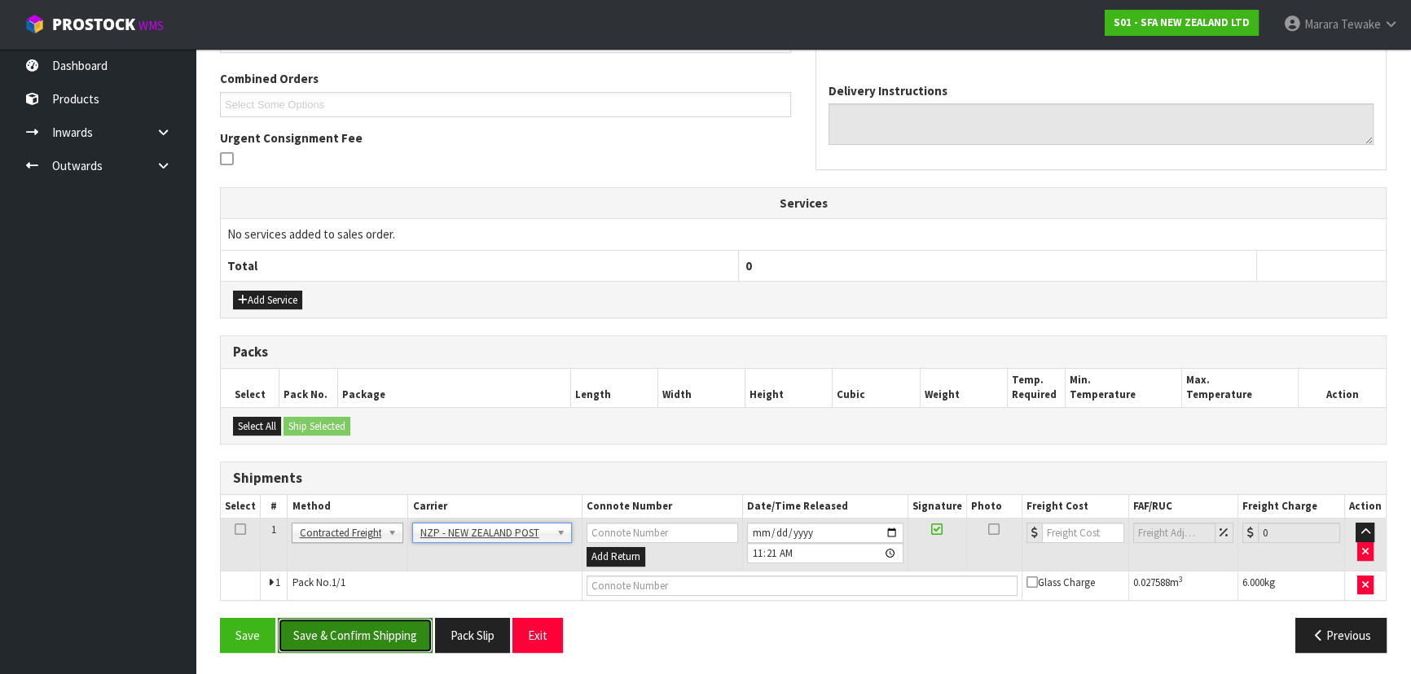
click at [388, 632] on button "Save & Confirm Shipping" at bounding box center [355, 635] width 155 height 35
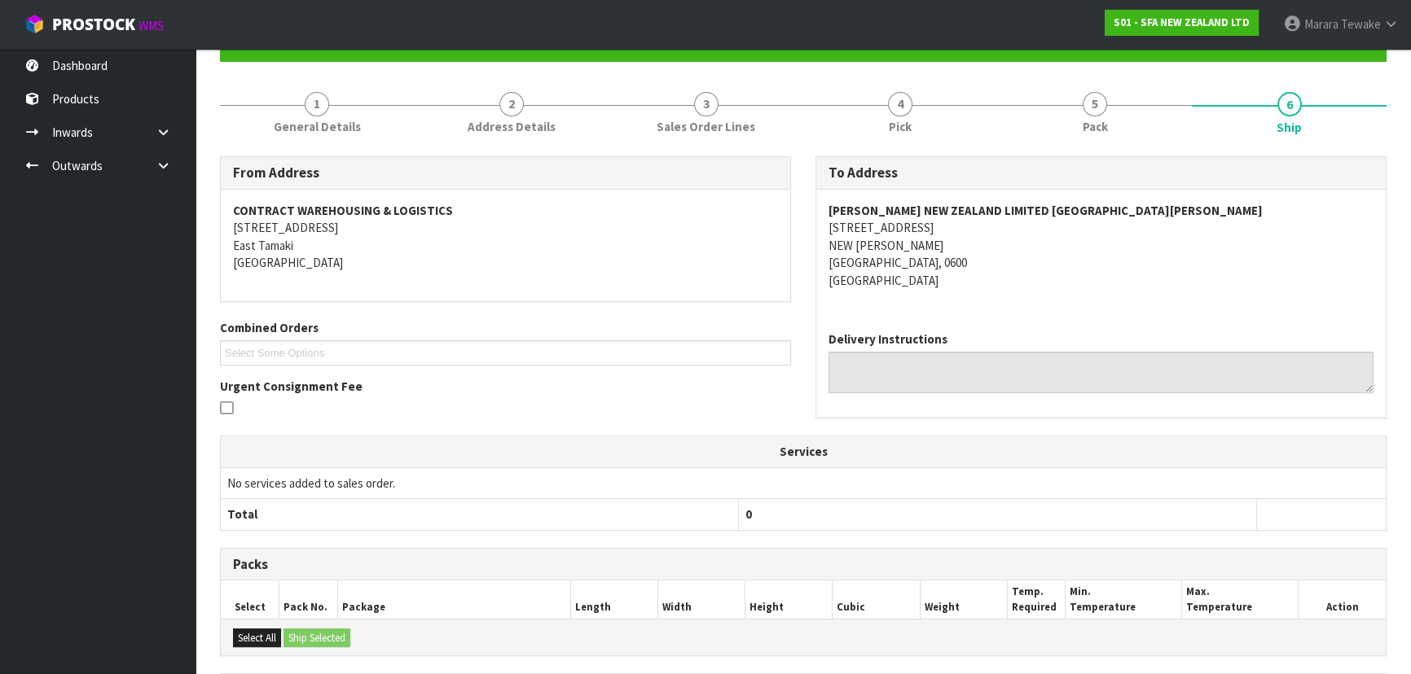
scroll to position [388, 0]
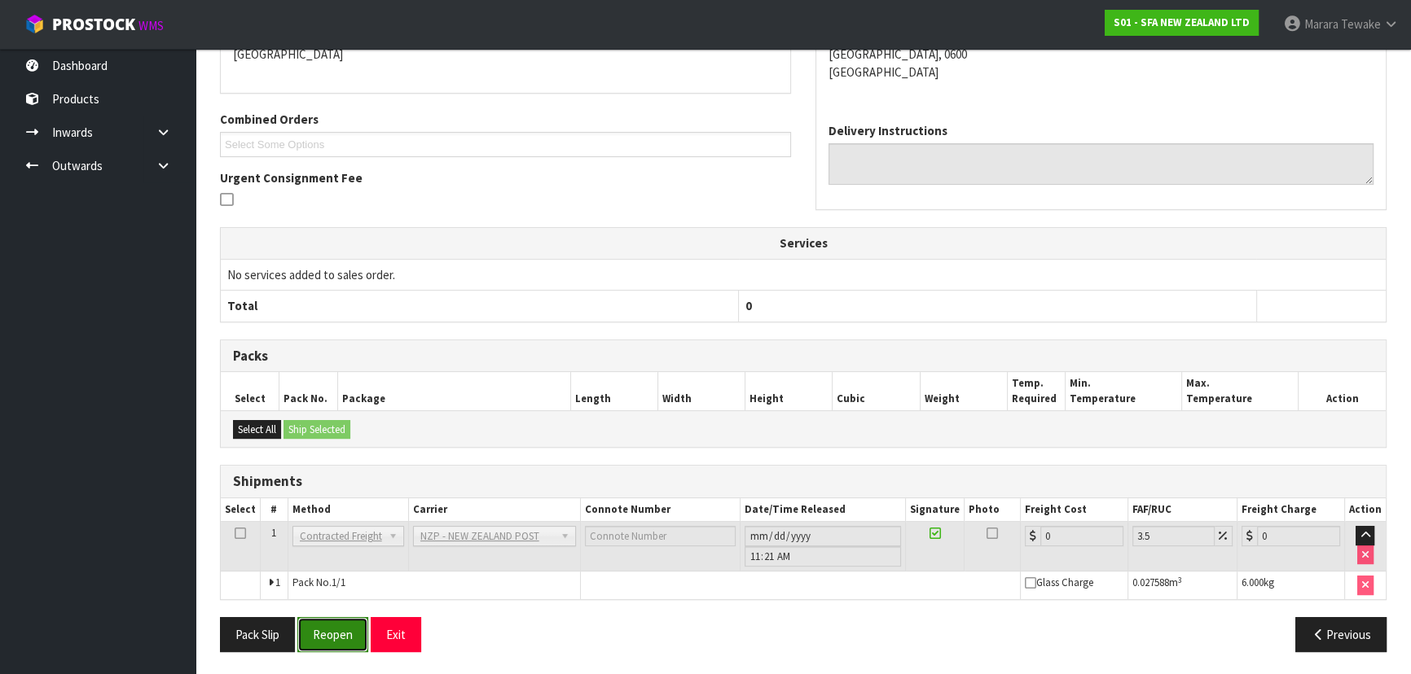
click at [322, 630] on button "Reopen" at bounding box center [332, 634] width 71 height 35
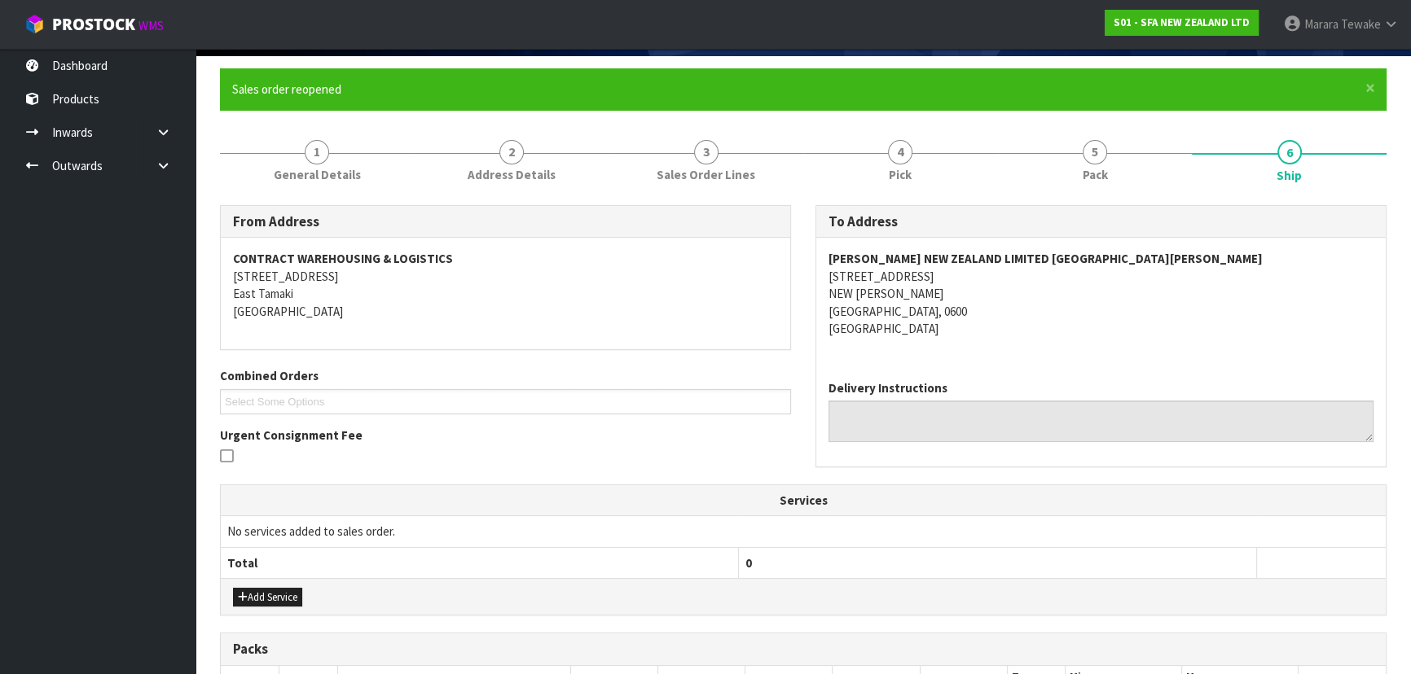
scroll to position [410, 0]
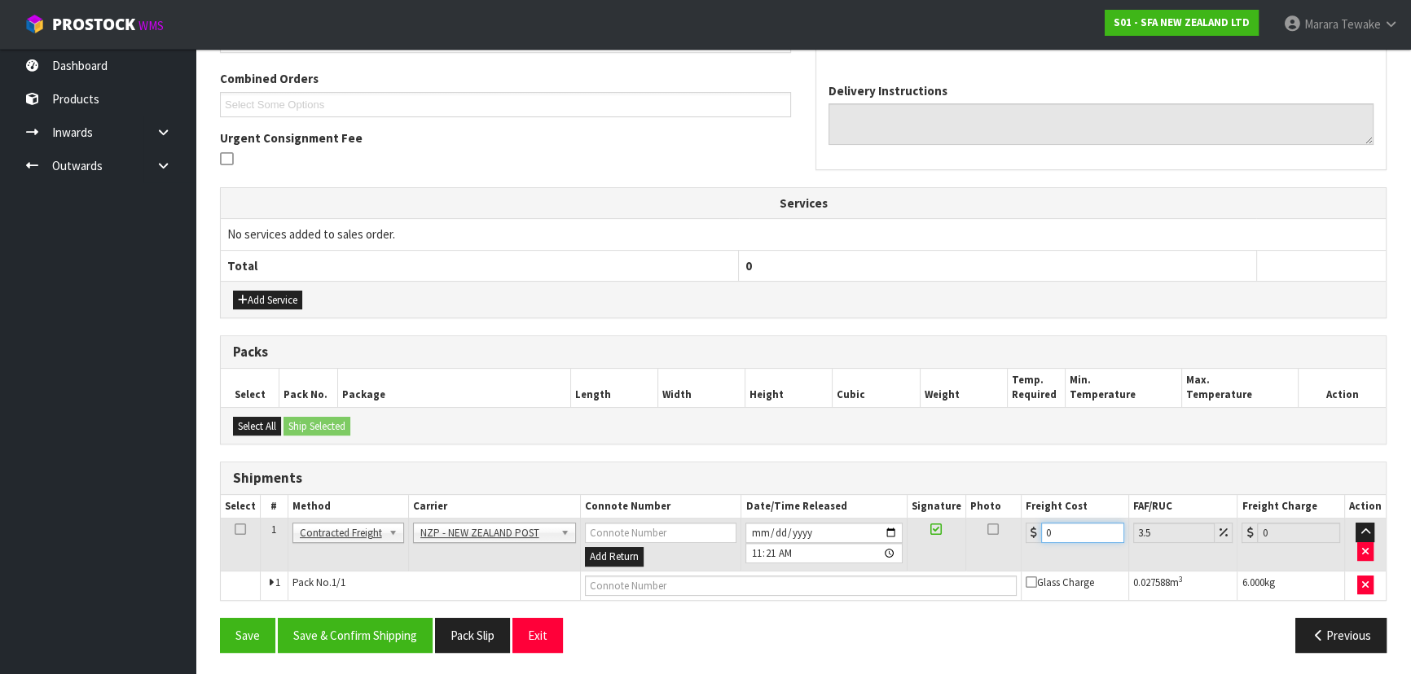
drag, startPoint x: 1059, startPoint y: 529, endPoint x: 950, endPoint y: 450, distance: 134.7
click at [994, 511] on table "Select # Method Carrier Connote Number Date/Time Released Signature Photo Freig…" at bounding box center [803, 547] width 1165 height 105
type input "4"
type input "4.14"
type input "4.3"
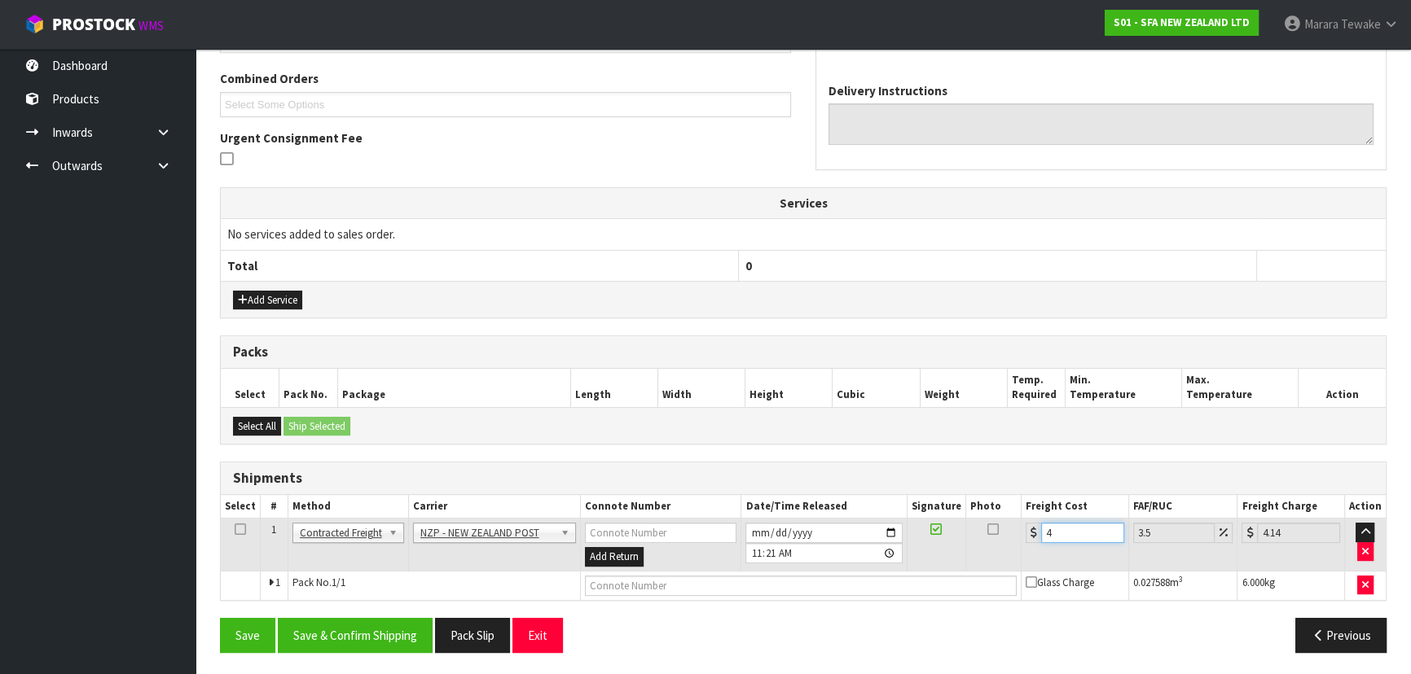
type input "4.45"
type input "4.33"
type input "4.48"
type input "4.33"
drag, startPoint x: 371, startPoint y: 632, endPoint x: 343, endPoint y: 612, distance: 34.4
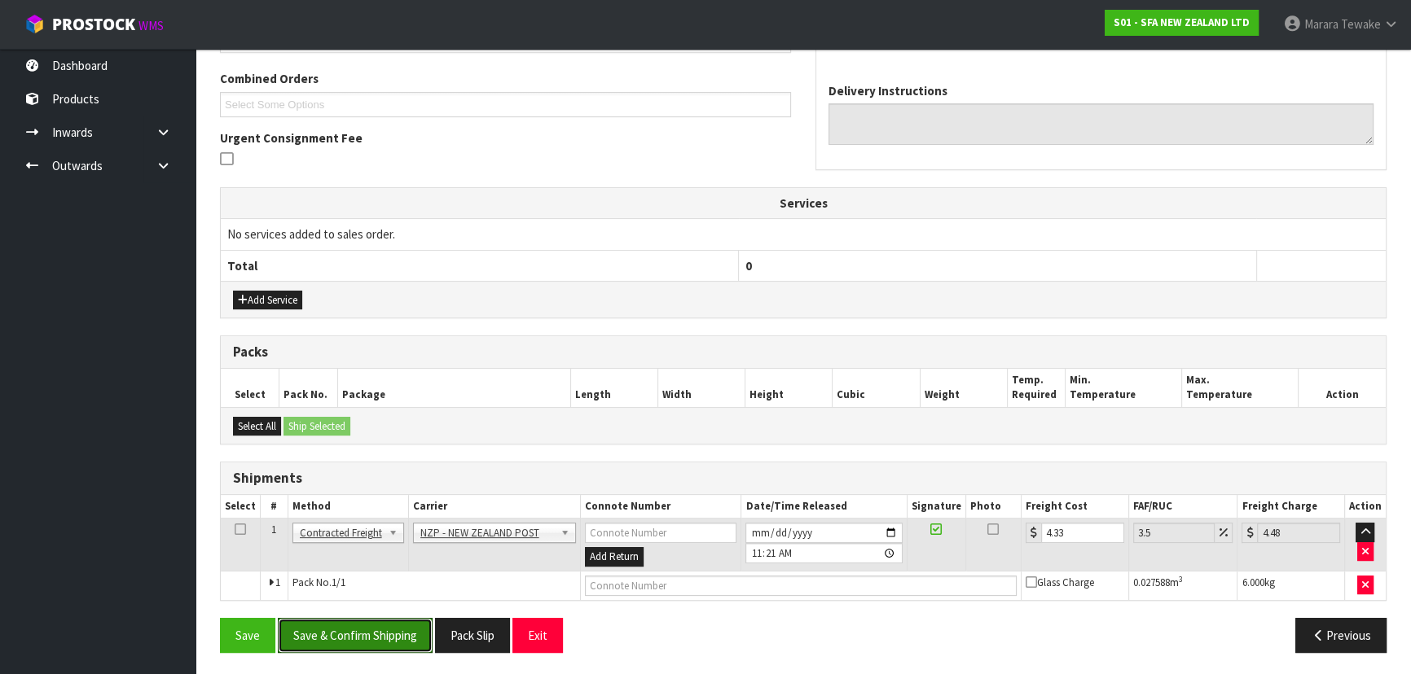
click at [367, 632] on button "Save & Confirm Shipping" at bounding box center [355, 635] width 155 height 35
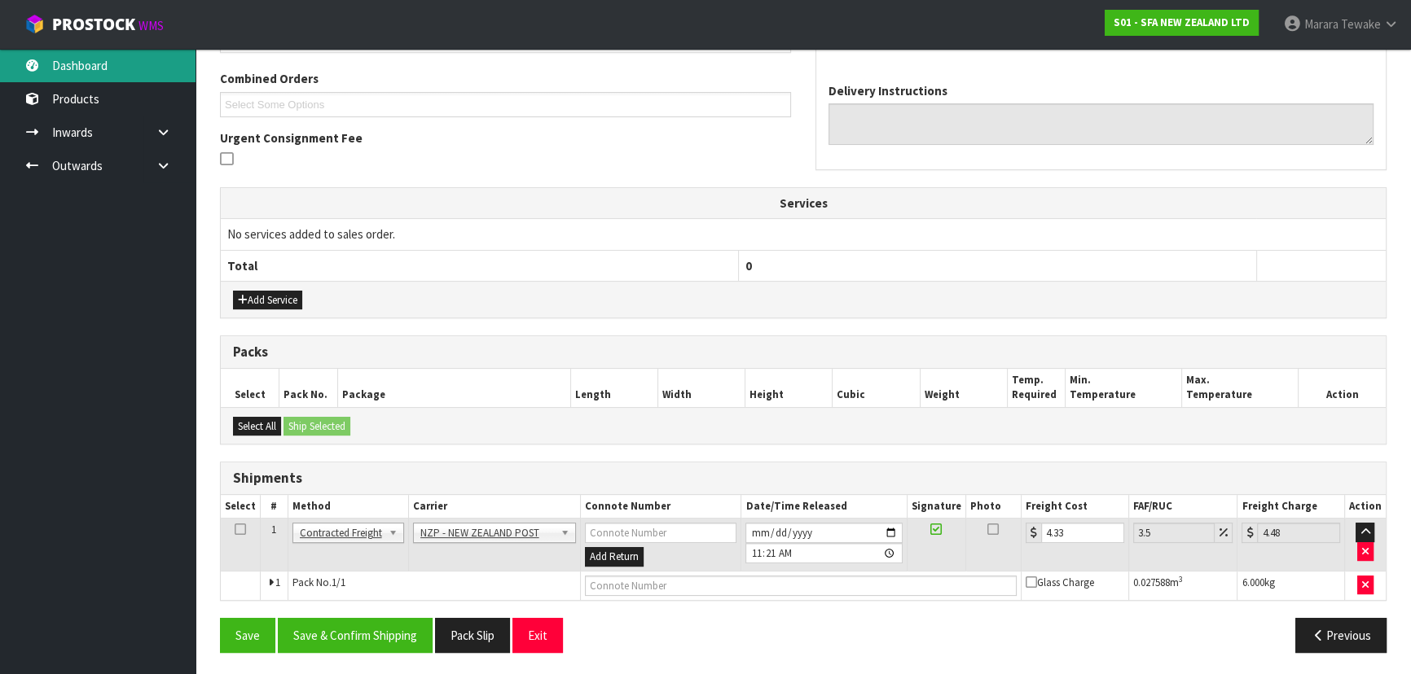
scroll to position [0, 0]
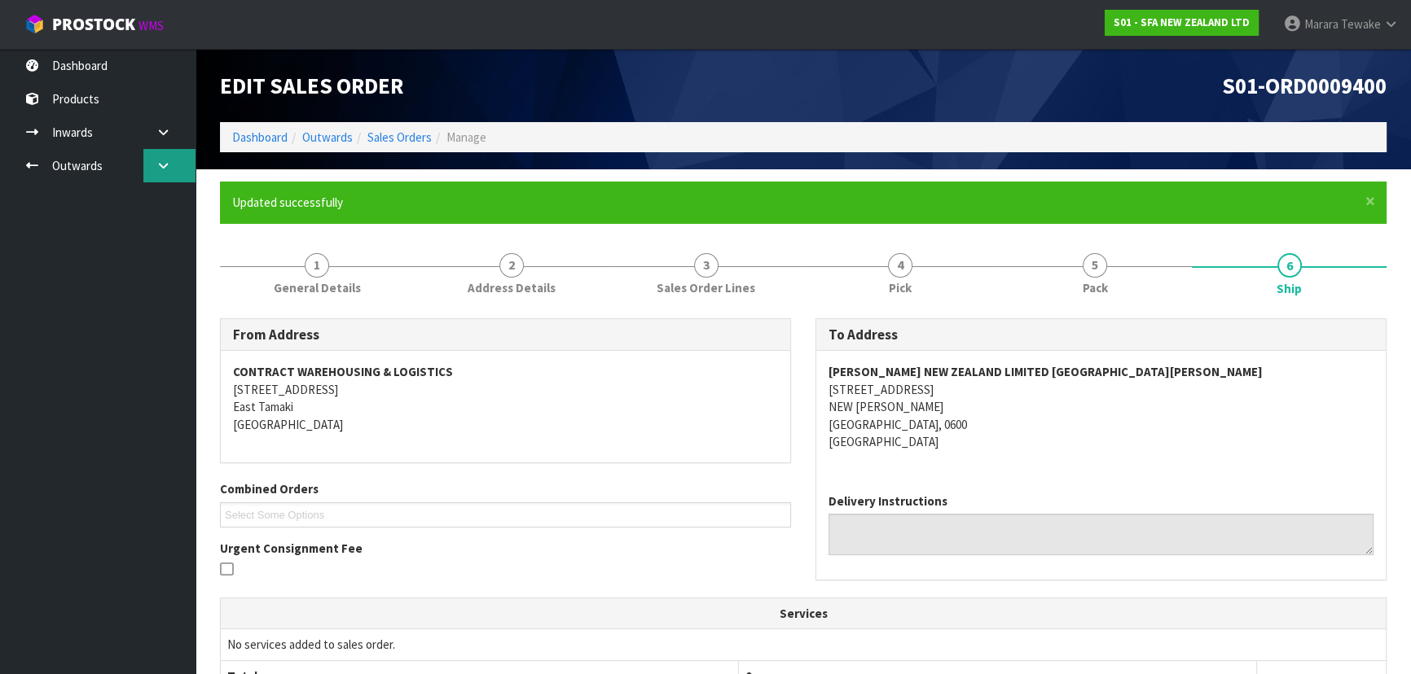
click at [151, 175] on link at bounding box center [169, 165] width 52 height 33
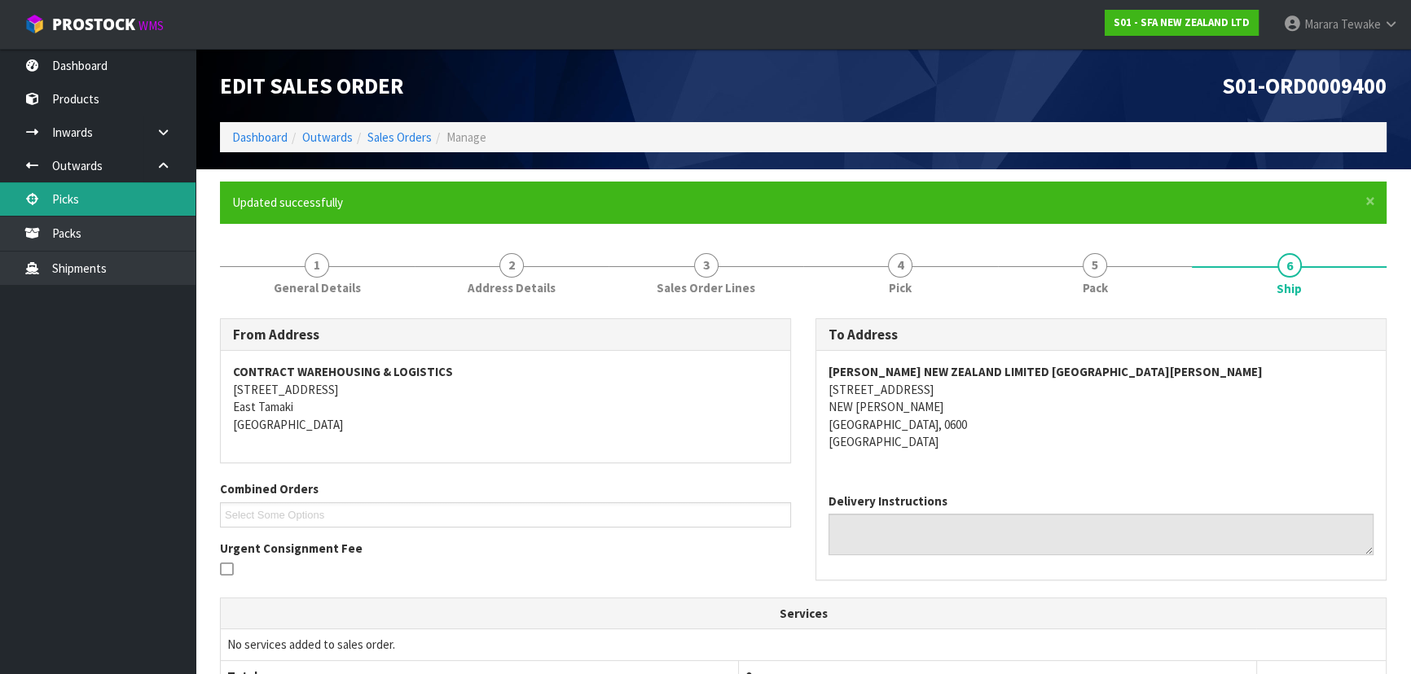
click at [142, 197] on link "Picks" at bounding box center [97, 198] width 195 height 33
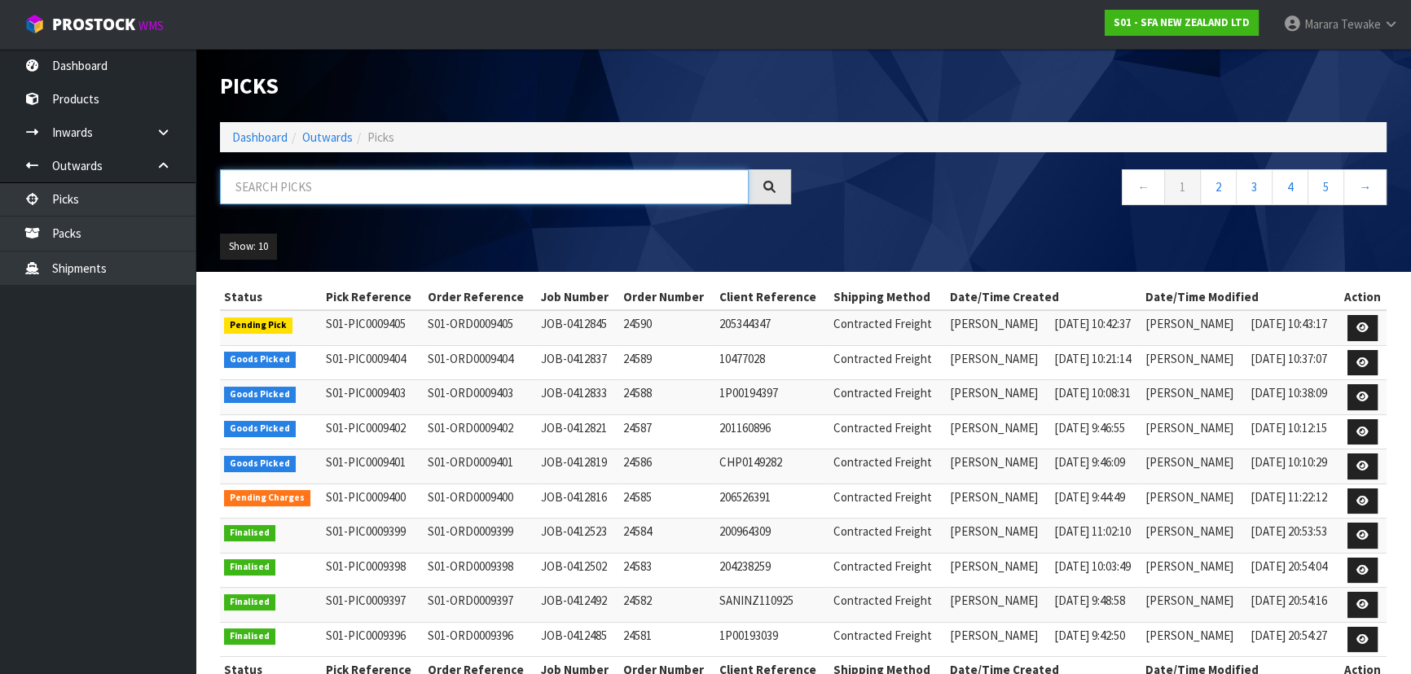
click at [293, 178] on input "text" at bounding box center [484, 186] width 529 height 35
type input "JOB-0412821"
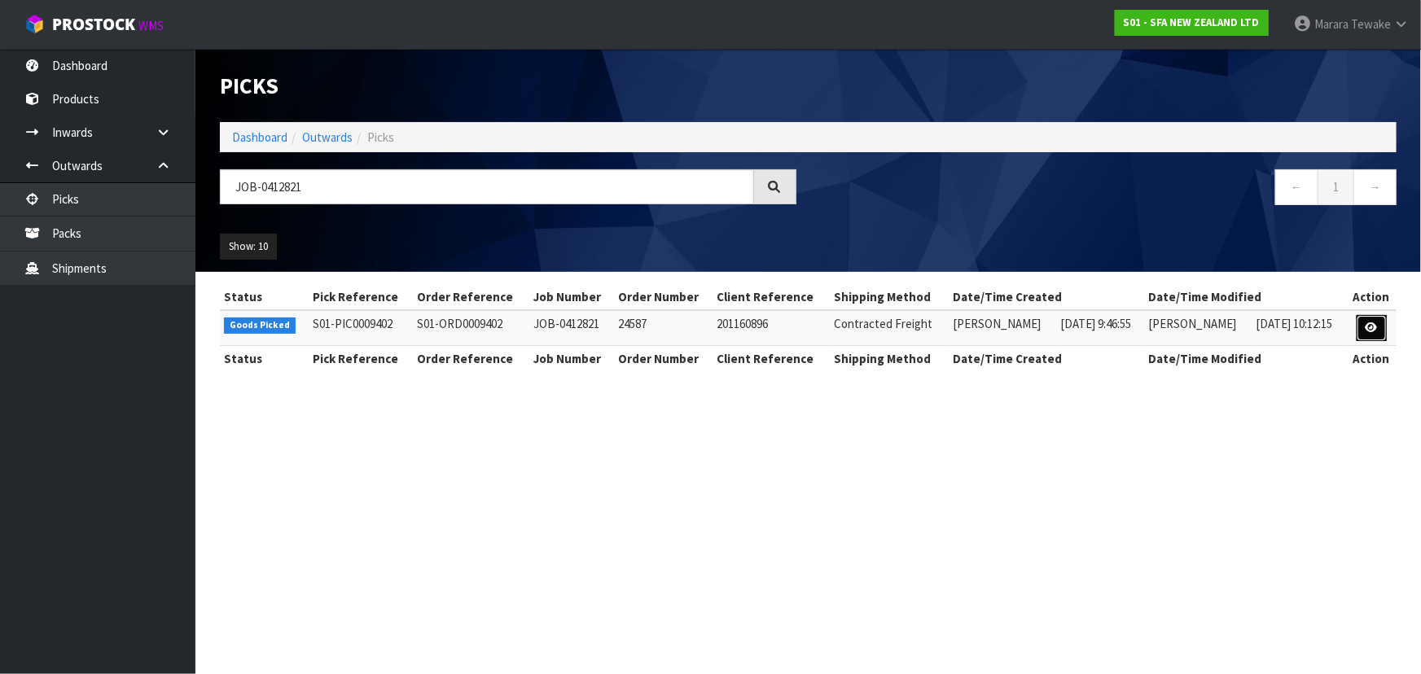
click at [1368, 323] on icon at bounding box center [1372, 328] width 12 height 11
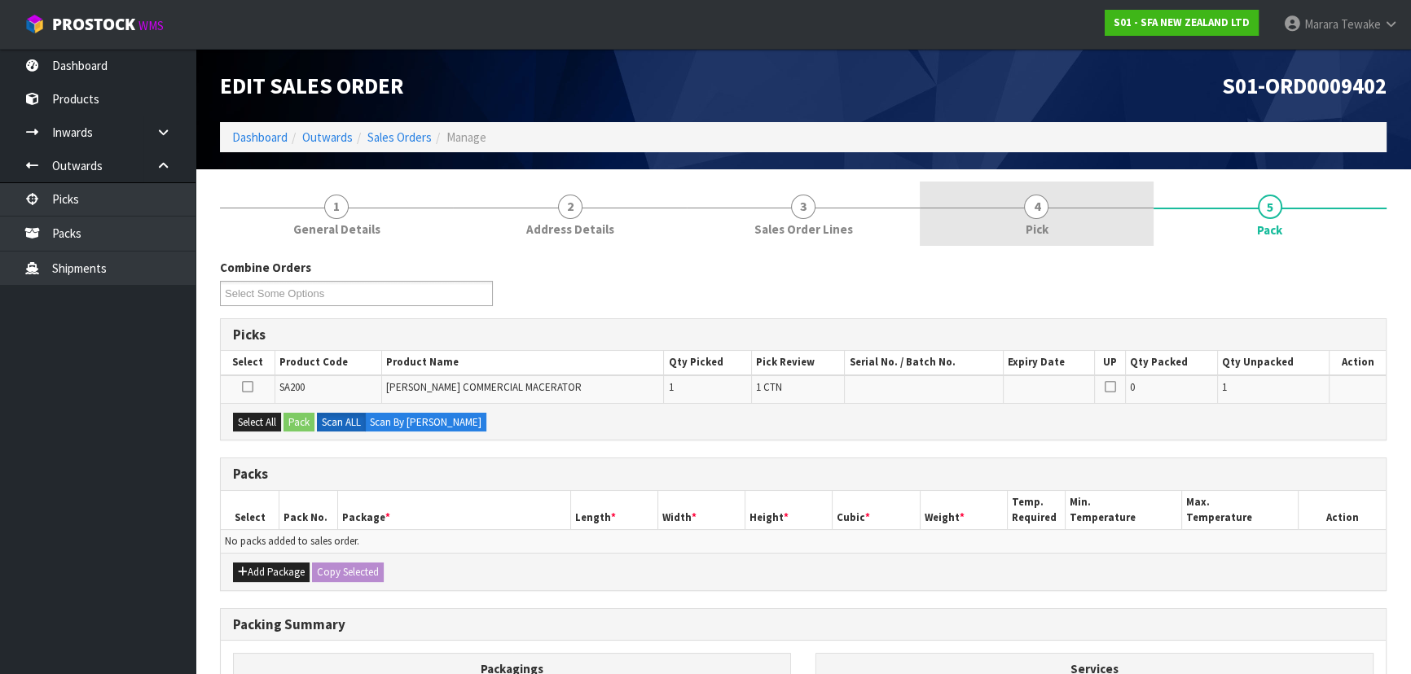
click at [1073, 208] on div at bounding box center [1035, 208] width 233 height 1
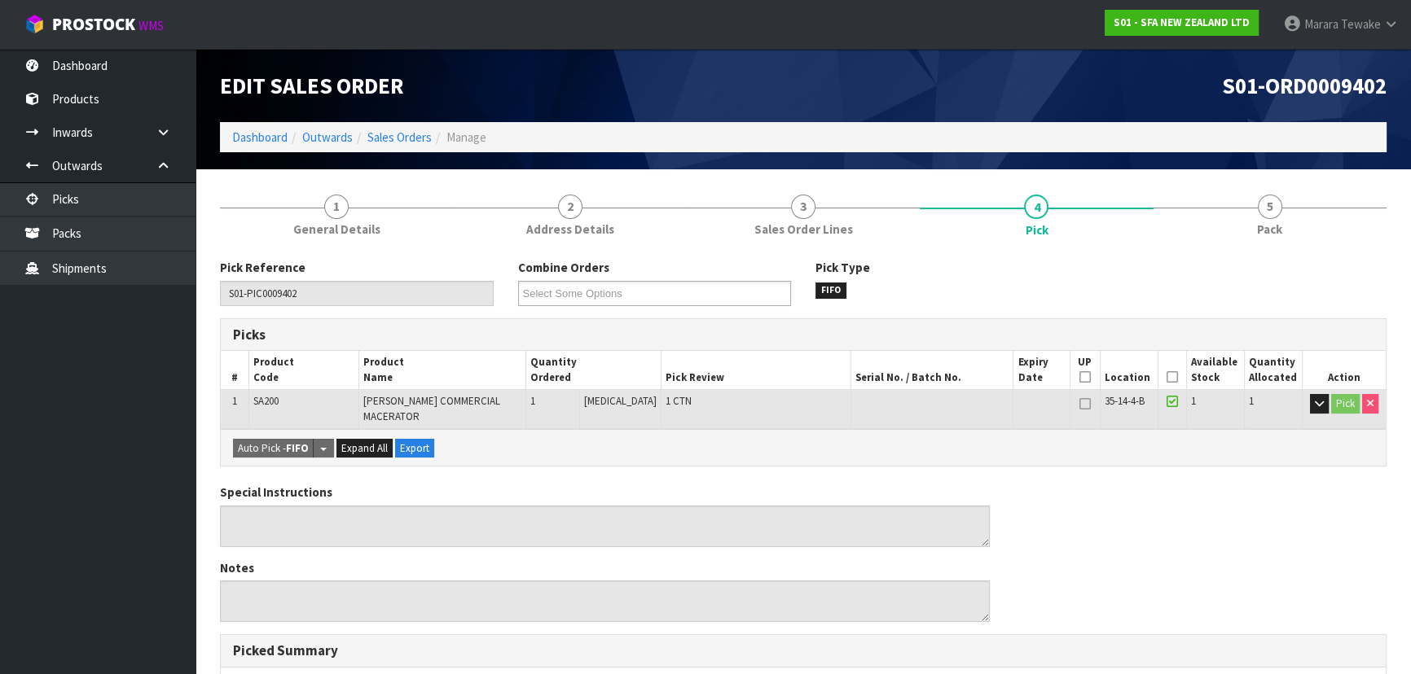
click at [1166, 377] on icon at bounding box center [1171, 377] width 11 height 1
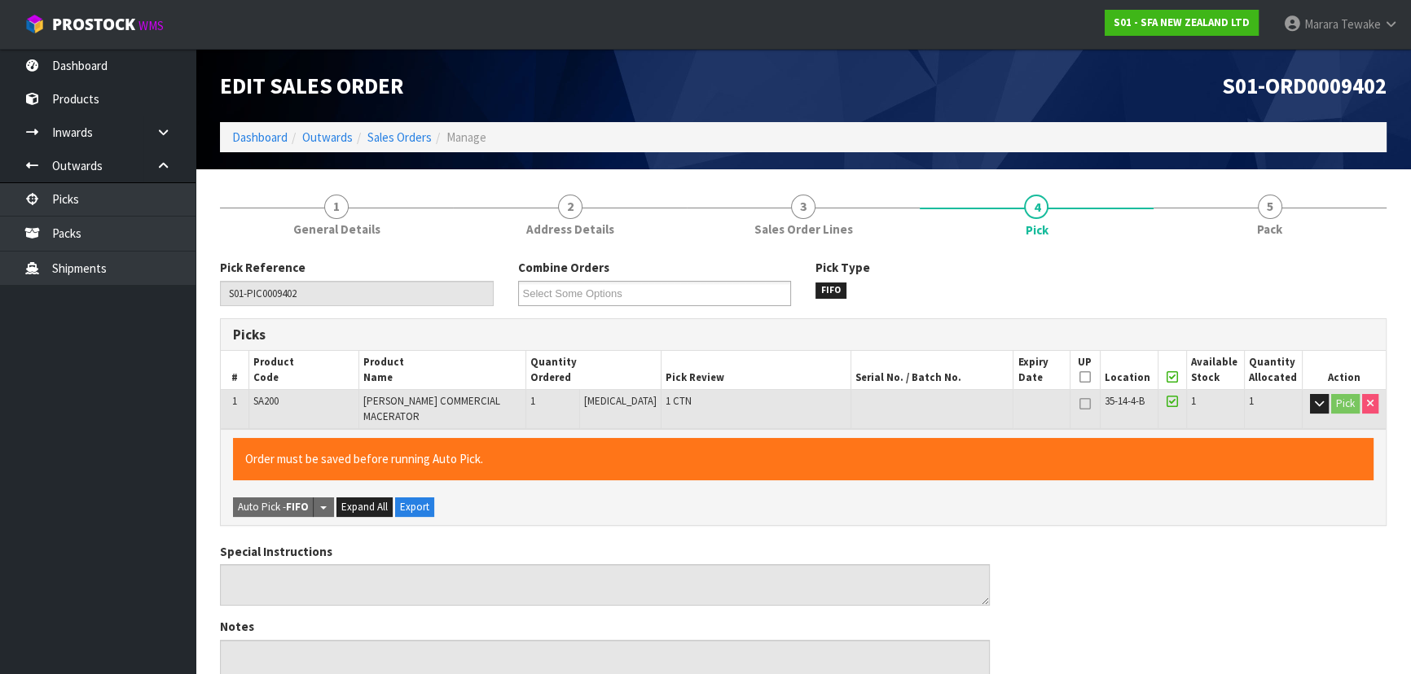
scroll to position [454, 0]
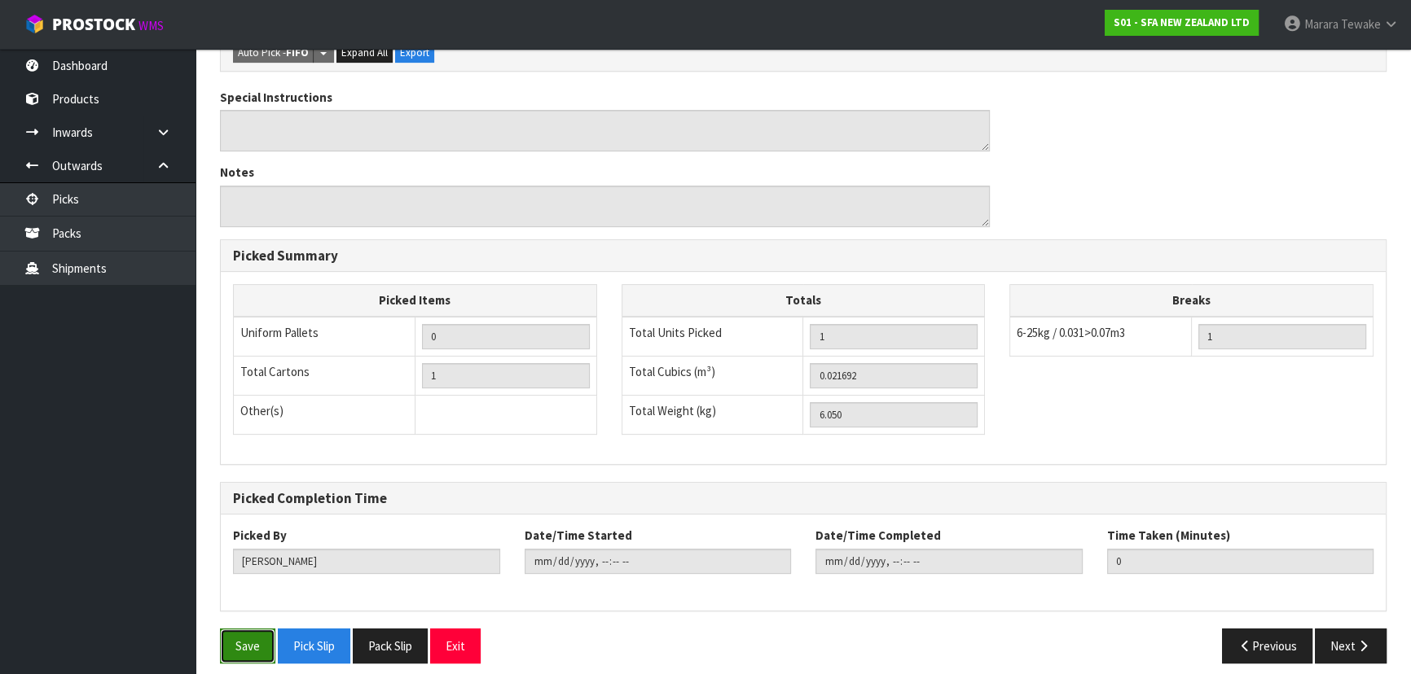
click at [235, 633] on button "Save" at bounding box center [247, 646] width 55 height 35
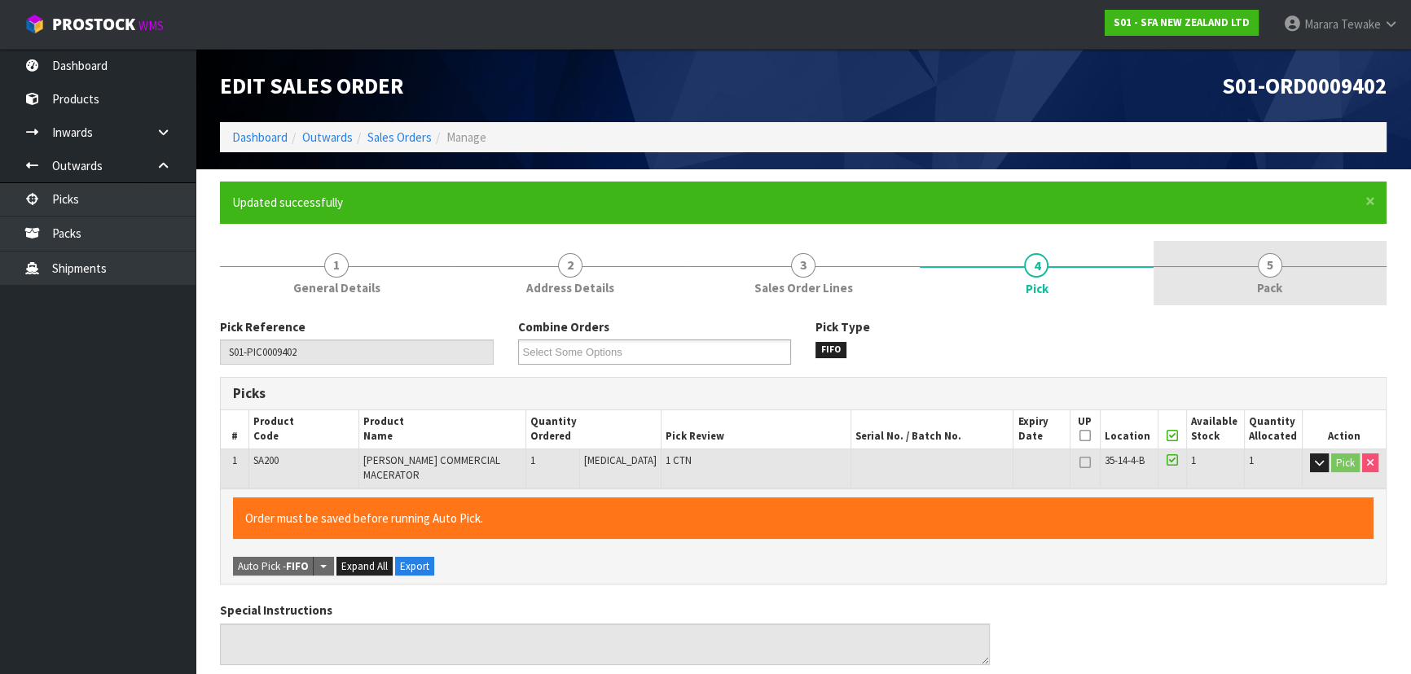
type input "[PERSON_NAME]"
type input "[DATE]T11:23:52"
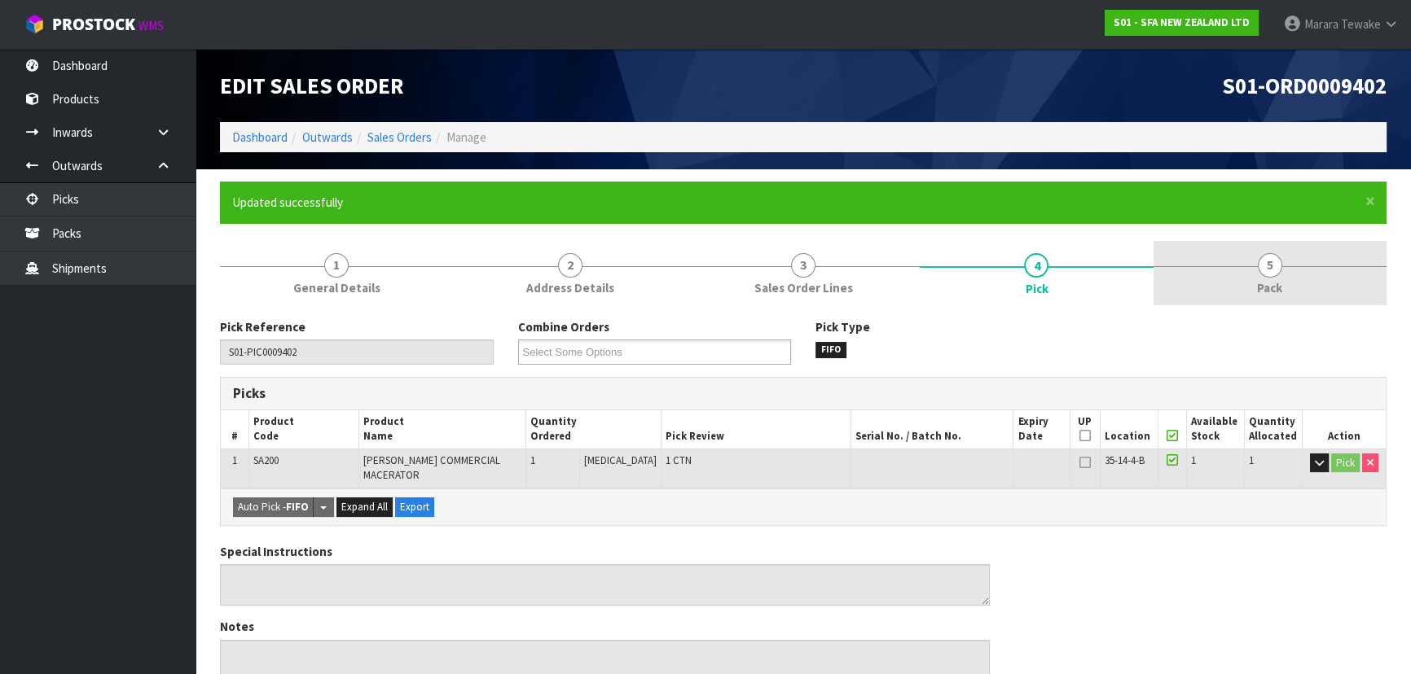
click at [1244, 277] on link "5 Pack" at bounding box center [1269, 273] width 233 height 64
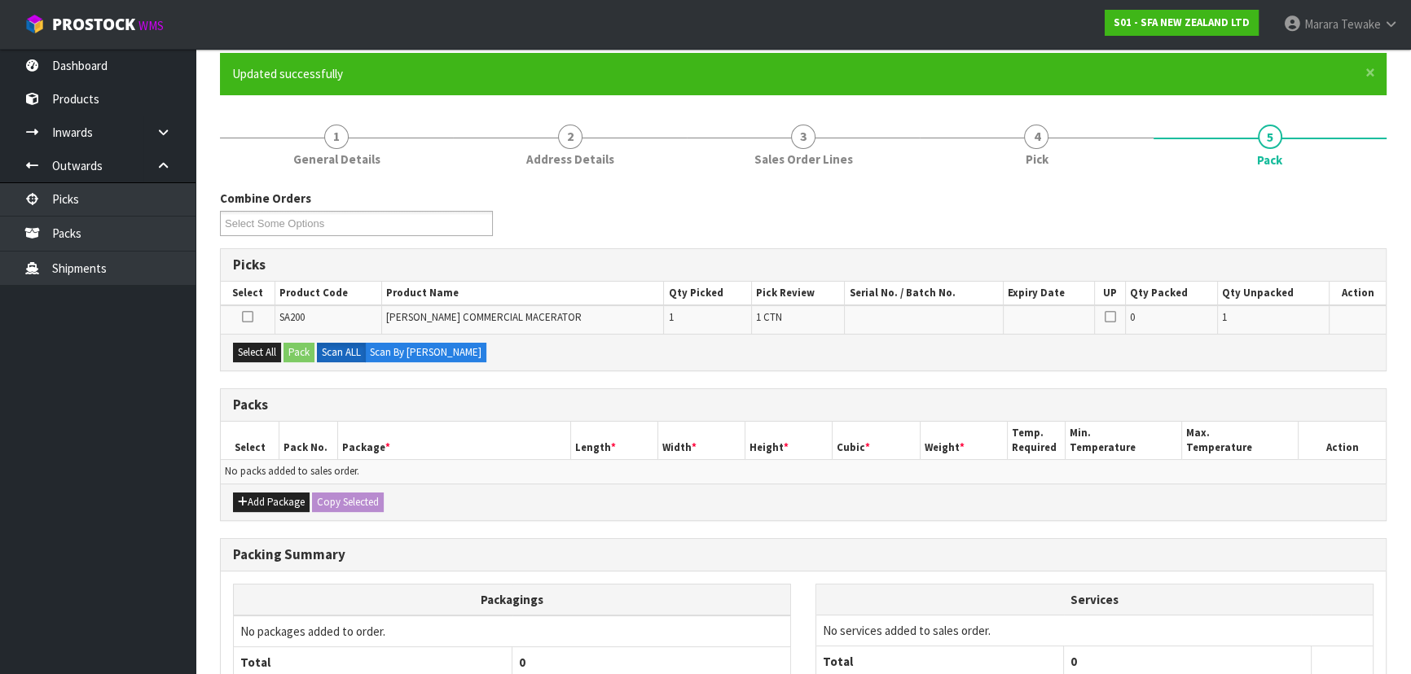
scroll to position [273, 0]
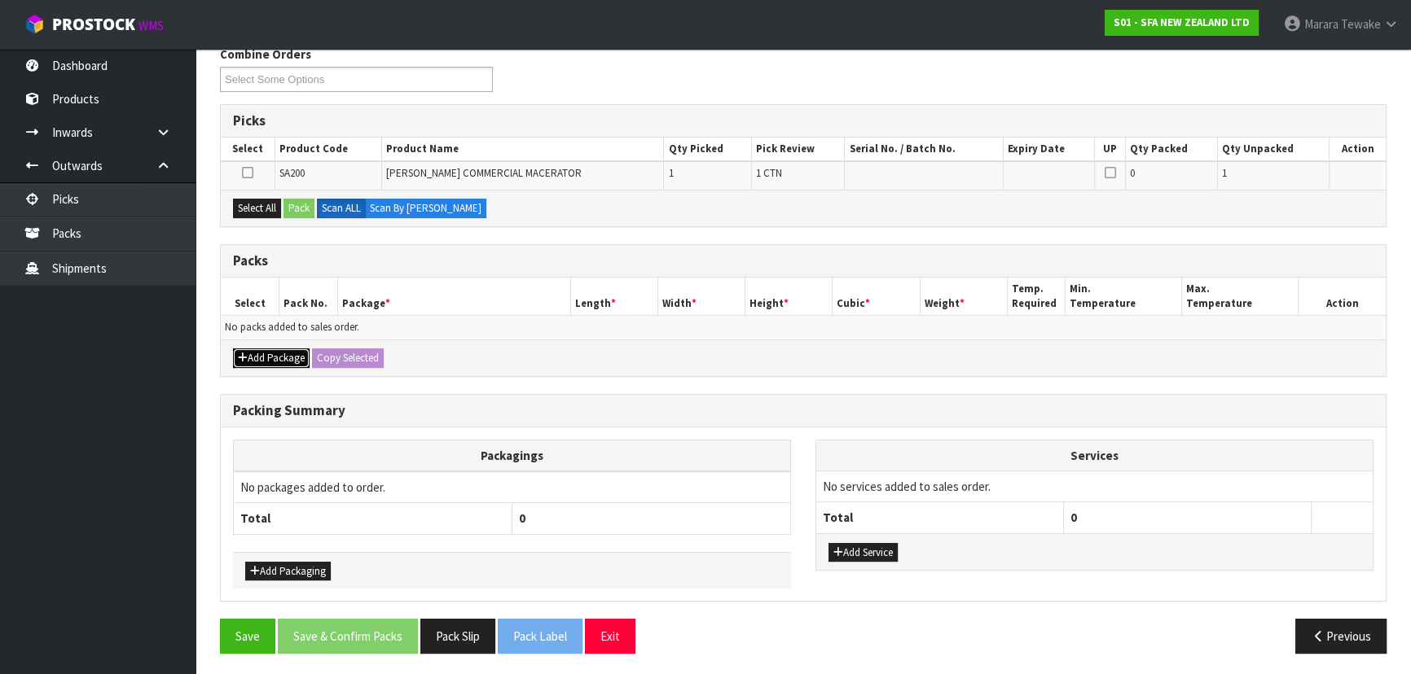
drag, startPoint x: 262, startPoint y: 355, endPoint x: 247, endPoint y: 344, distance: 19.2
click at [257, 349] on button "Add Package" at bounding box center [271, 359] width 77 height 20
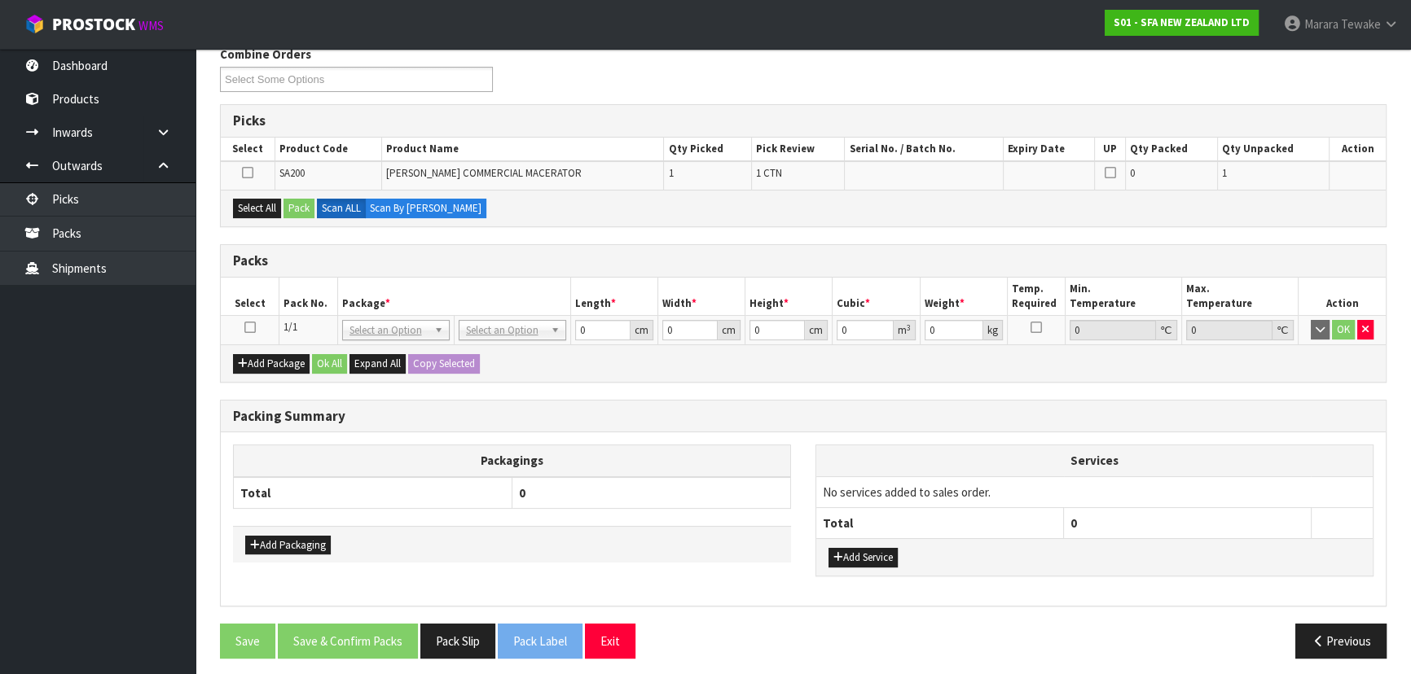
click at [249, 327] on icon at bounding box center [249, 327] width 11 height 1
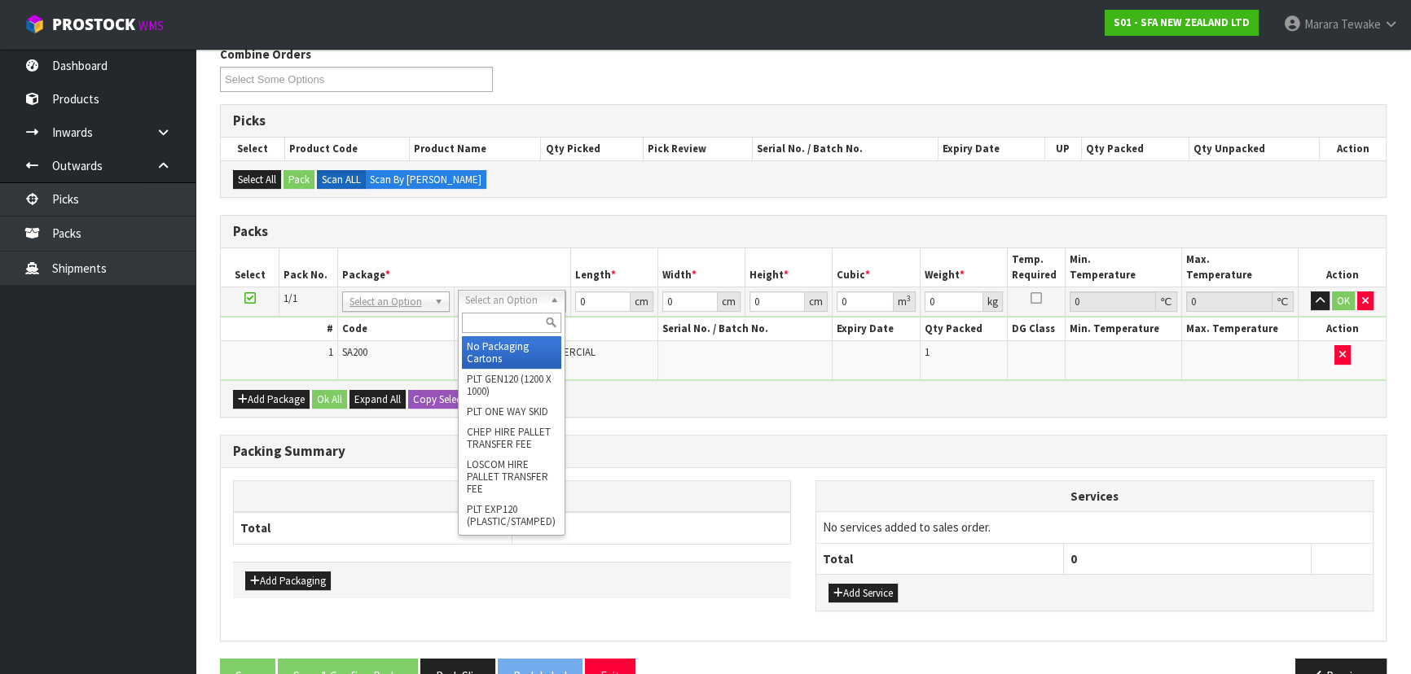
drag, startPoint x: 520, startPoint y: 346, endPoint x: 533, endPoint y: 338, distance: 15.4
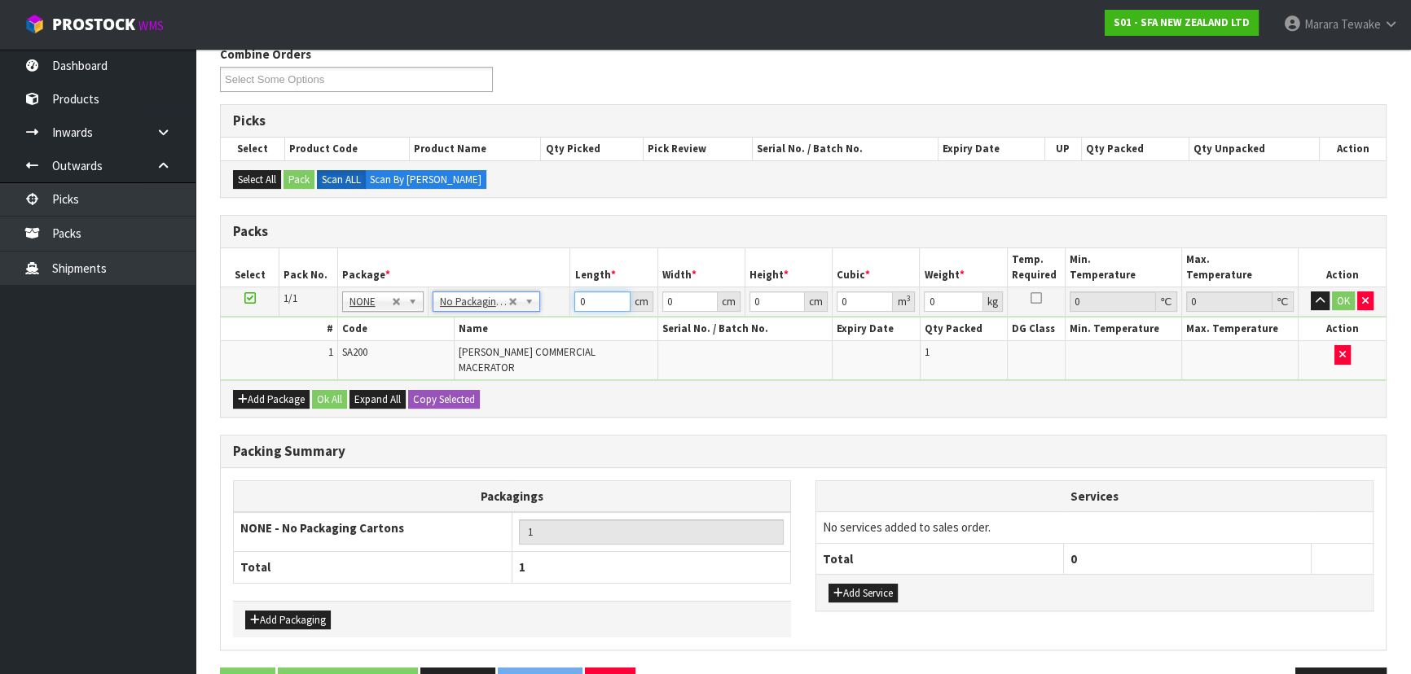
drag, startPoint x: 595, startPoint y: 301, endPoint x: 513, endPoint y: 189, distance: 138.8
click at [524, 235] on div "Packs Select Pack No. Package * Length * Width * Height * Cubic * Weight * Temp…" at bounding box center [803, 316] width 1166 height 203
type input "46"
type input "24"
type input "3"
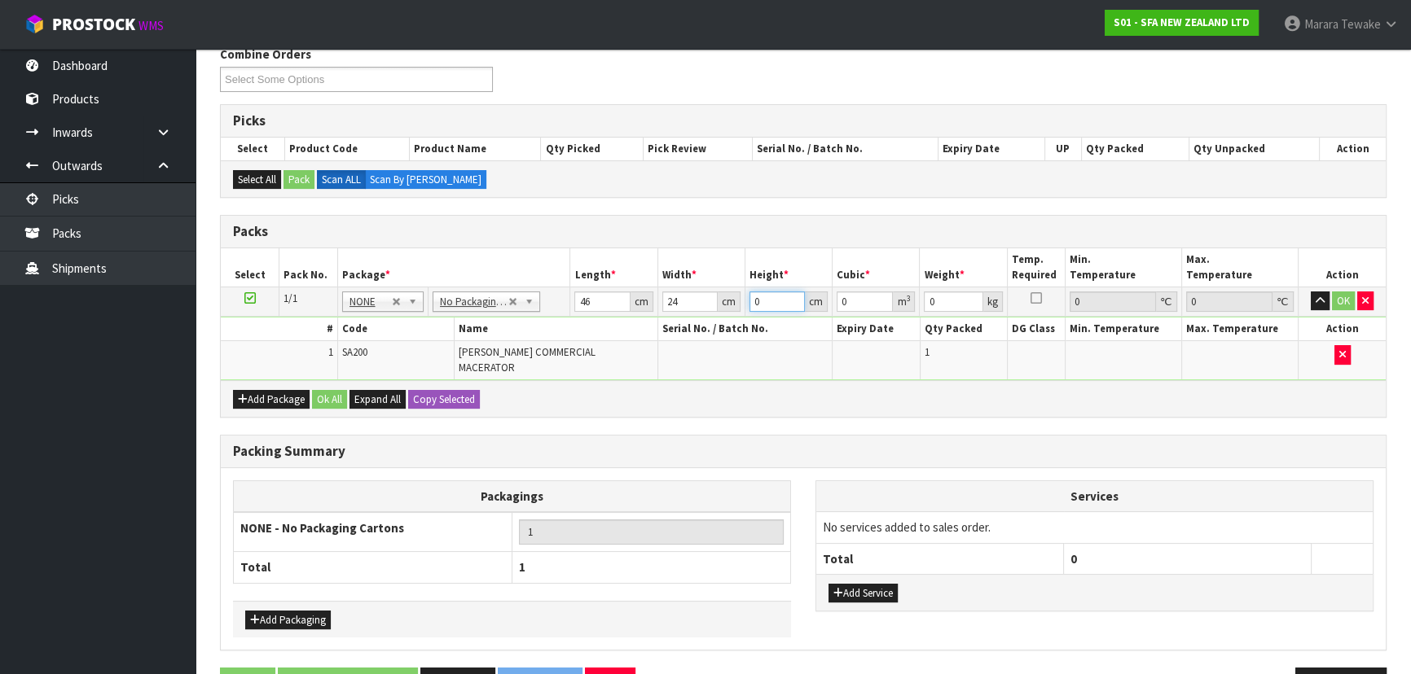
type input "0.003312"
type input "32"
type input "0.035328"
type input "32"
type input "7"
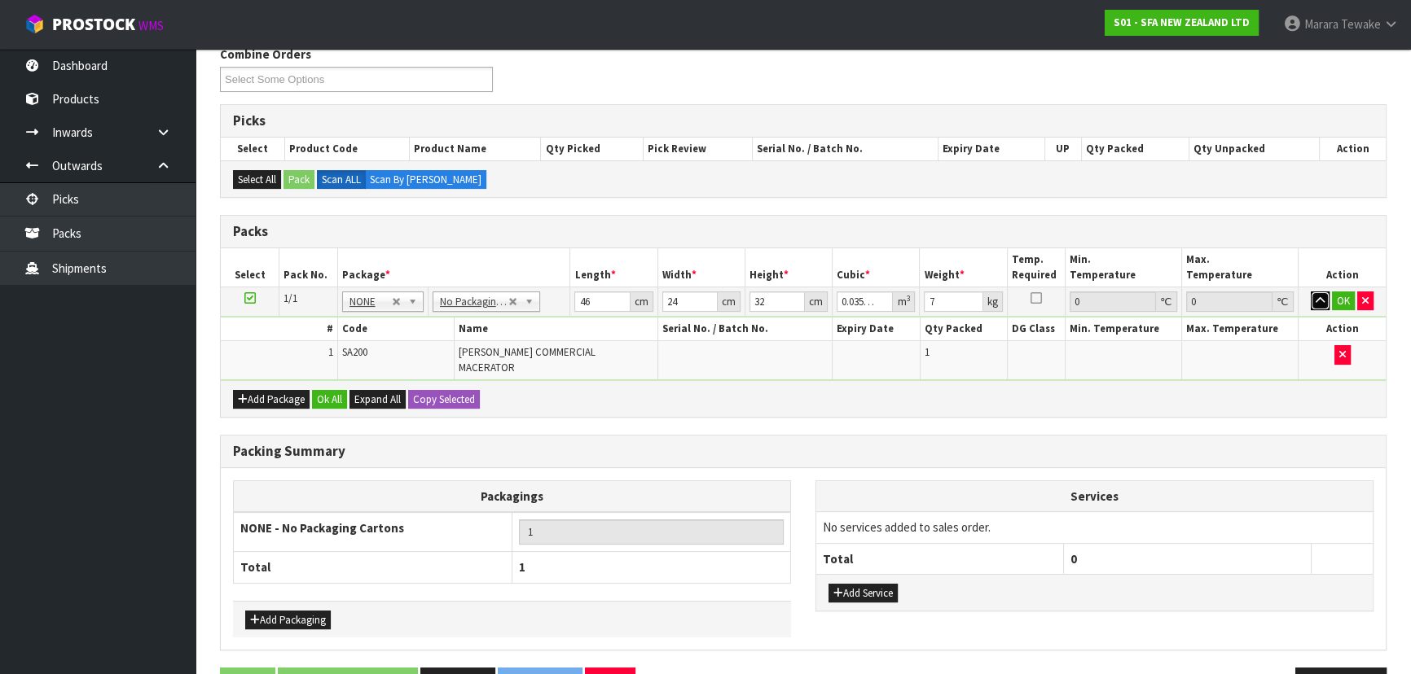
click at [1310, 292] on button "button" at bounding box center [1319, 302] width 19 height 20
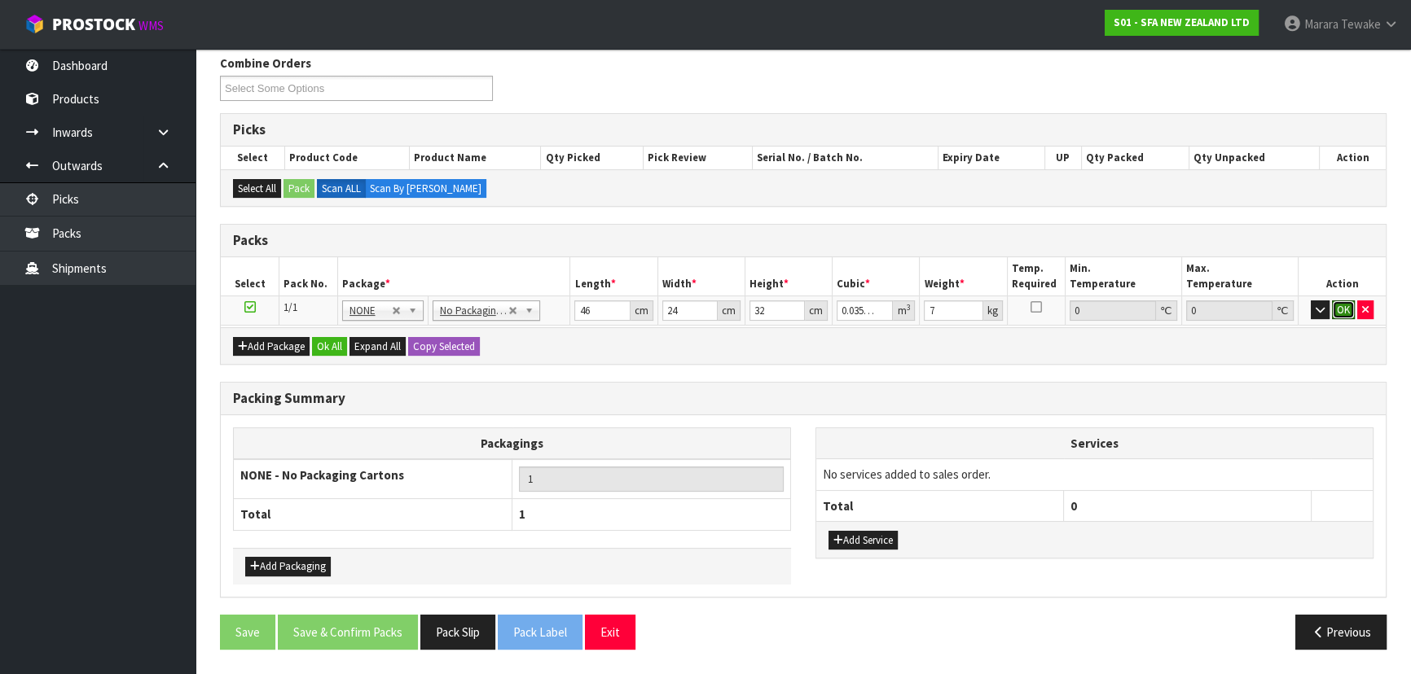
click button "OK" at bounding box center [1343, 311] width 23 height 20
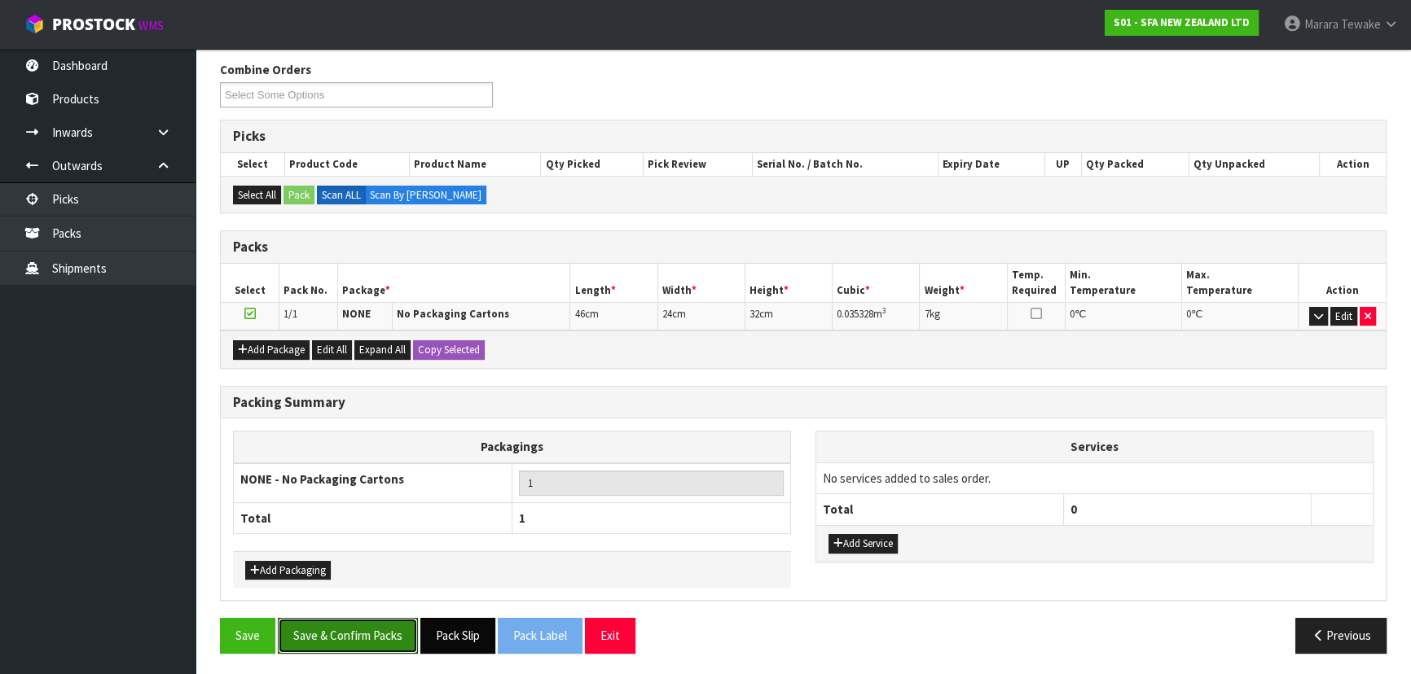
drag, startPoint x: 393, startPoint y: 630, endPoint x: 450, endPoint y: 636, distance: 56.5
click at [393, 631] on button "Save & Confirm Packs" at bounding box center [348, 635] width 140 height 35
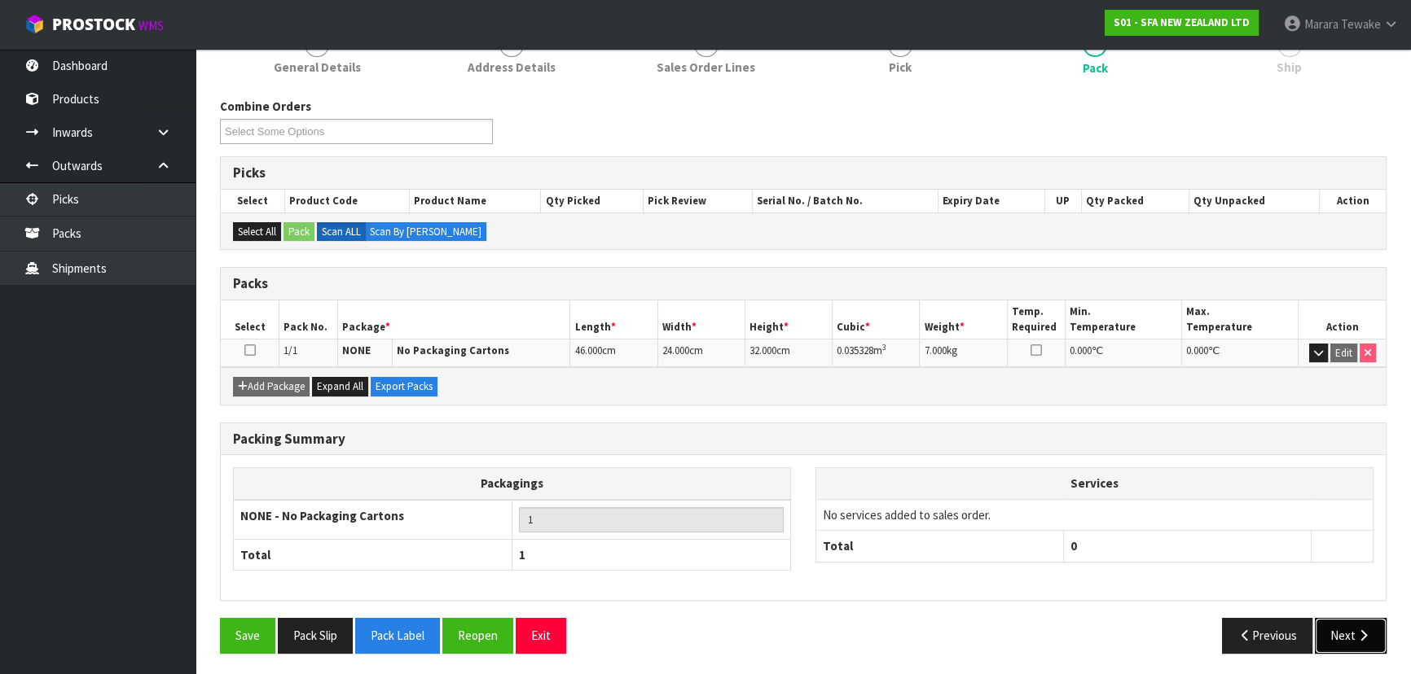
click at [1360, 630] on icon "button" at bounding box center [1362, 636] width 15 height 12
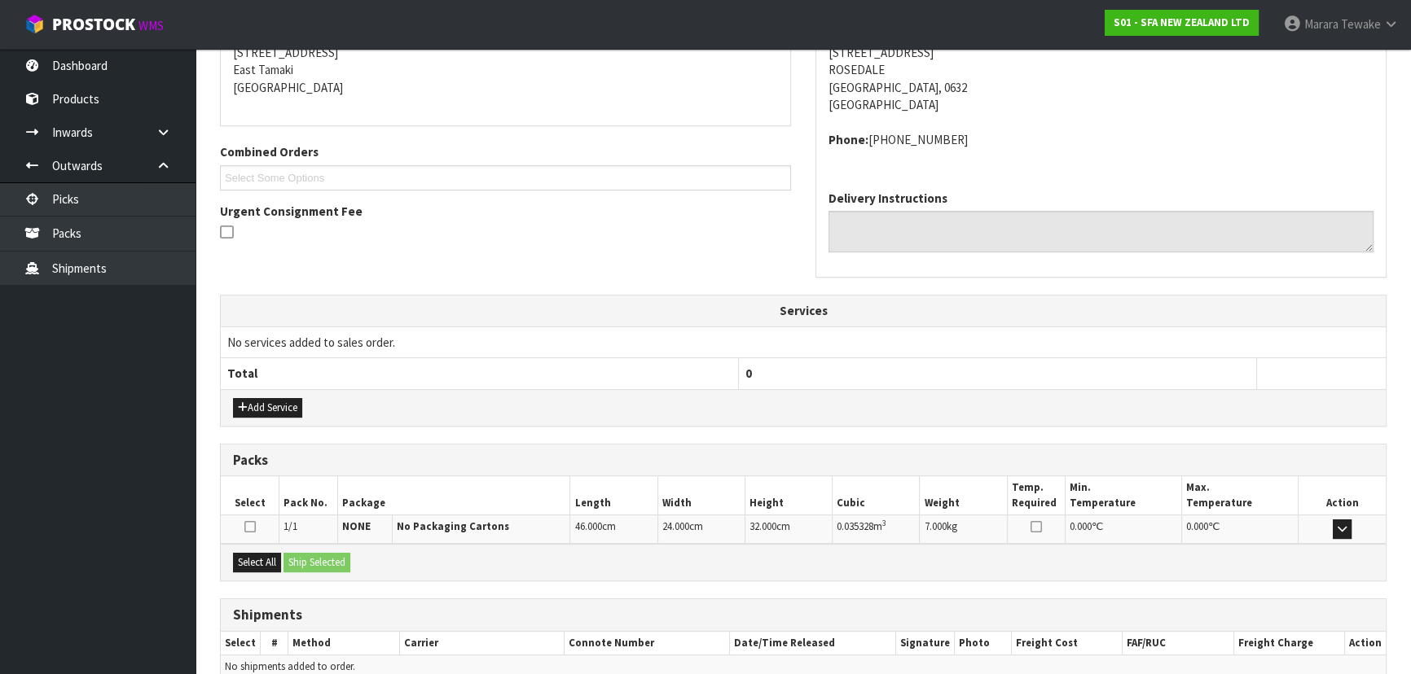
scroll to position [415, 0]
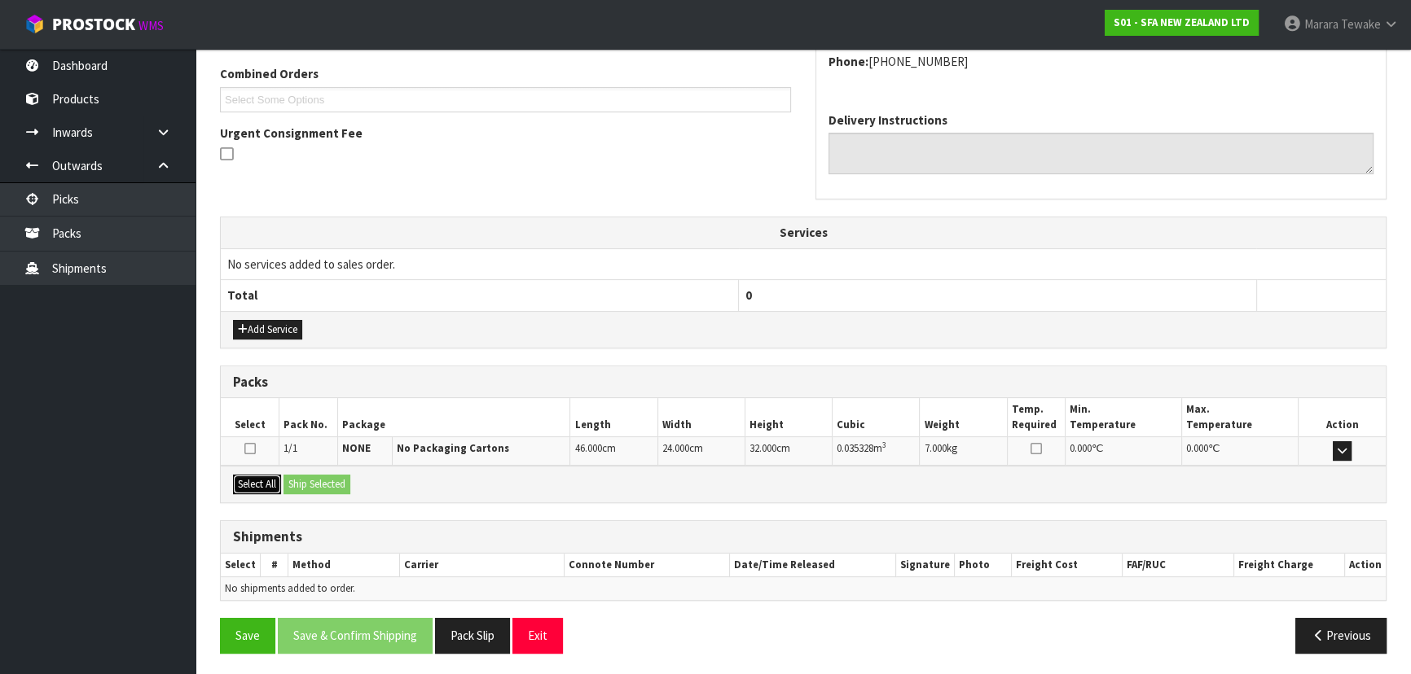
drag, startPoint x: 261, startPoint y: 485, endPoint x: 301, endPoint y: 485, distance: 40.7
click at [264, 485] on button "Select All" at bounding box center [257, 485] width 48 height 20
click at [302, 485] on button "Ship Selected" at bounding box center [316, 485] width 67 height 20
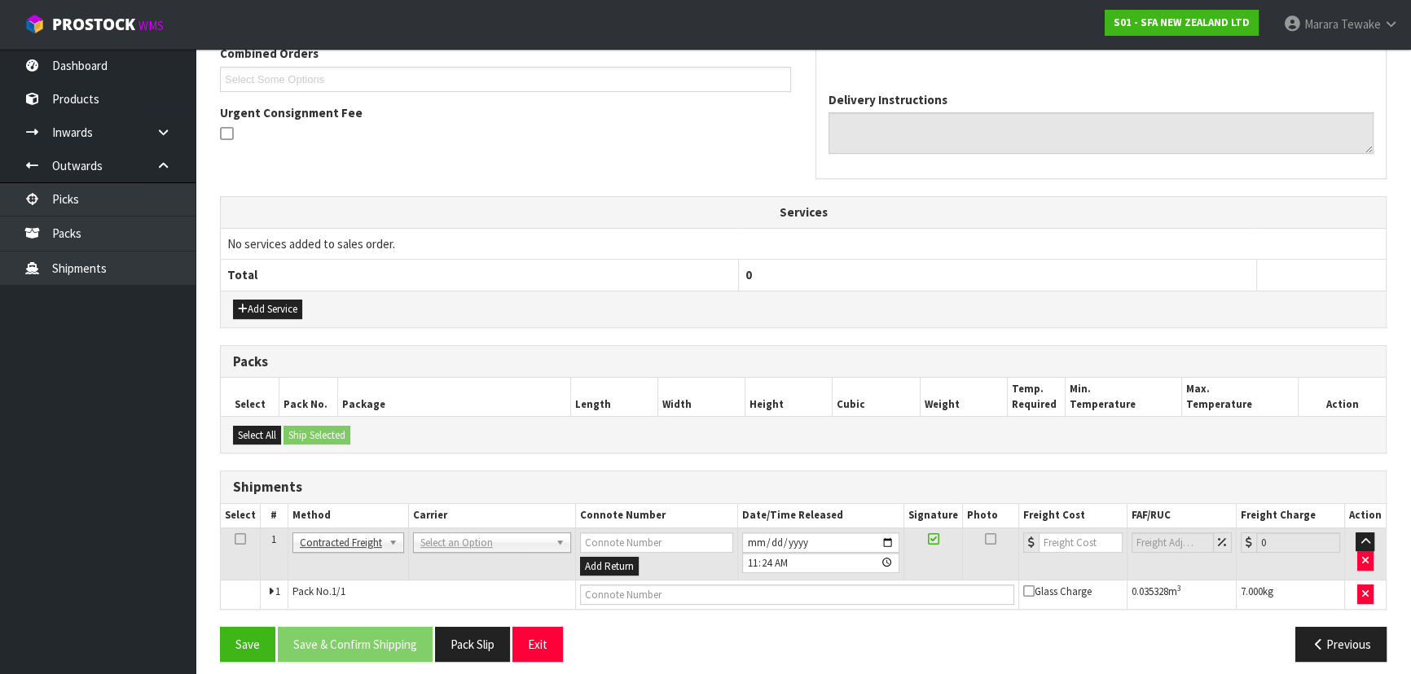
scroll to position [445, 0]
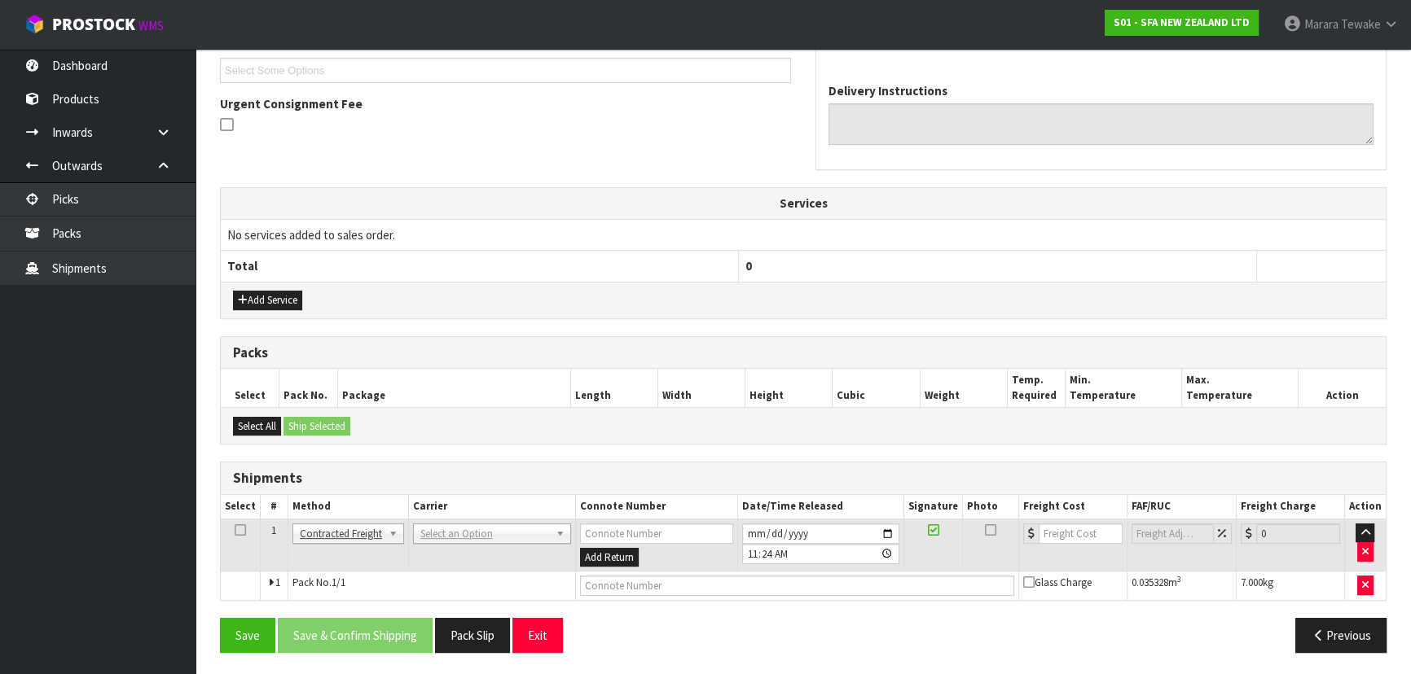
drag, startPoint x: 436, startPoint y: 522, endPoint x: 437, endPoint y: 542, distance: 20.4
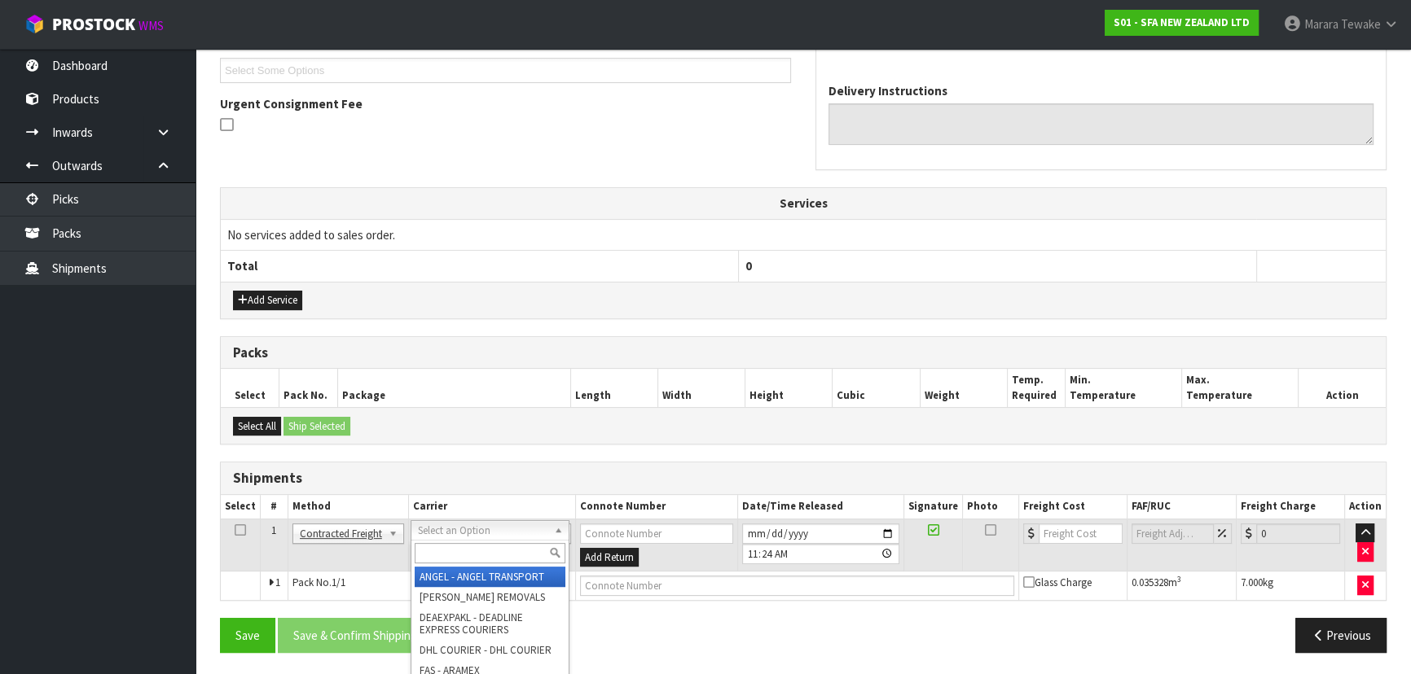
click at [438, 543] on input "text" at bounding box center [490, 553] width 151 height 20
type input "NZP"
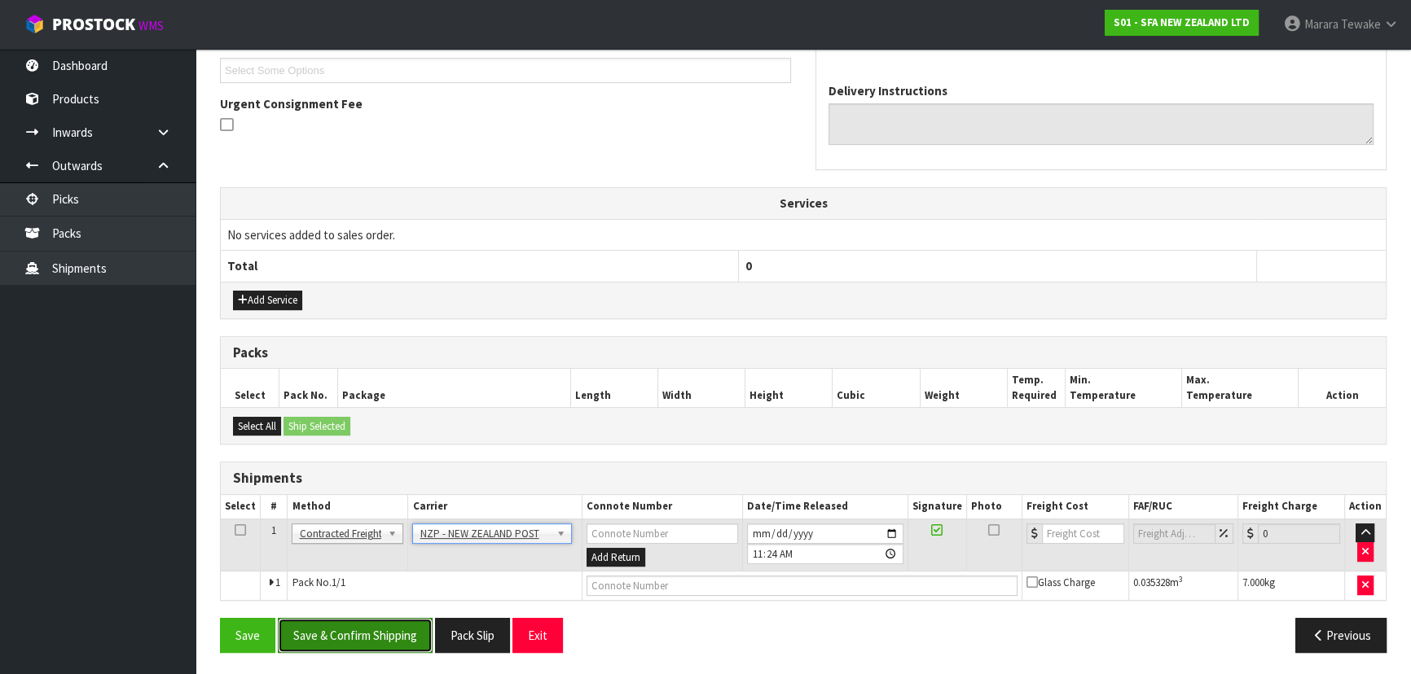
click at [394, 630] on button "Save & Confirm Shipping" at bounding box center [355, 635] width 155 height 35
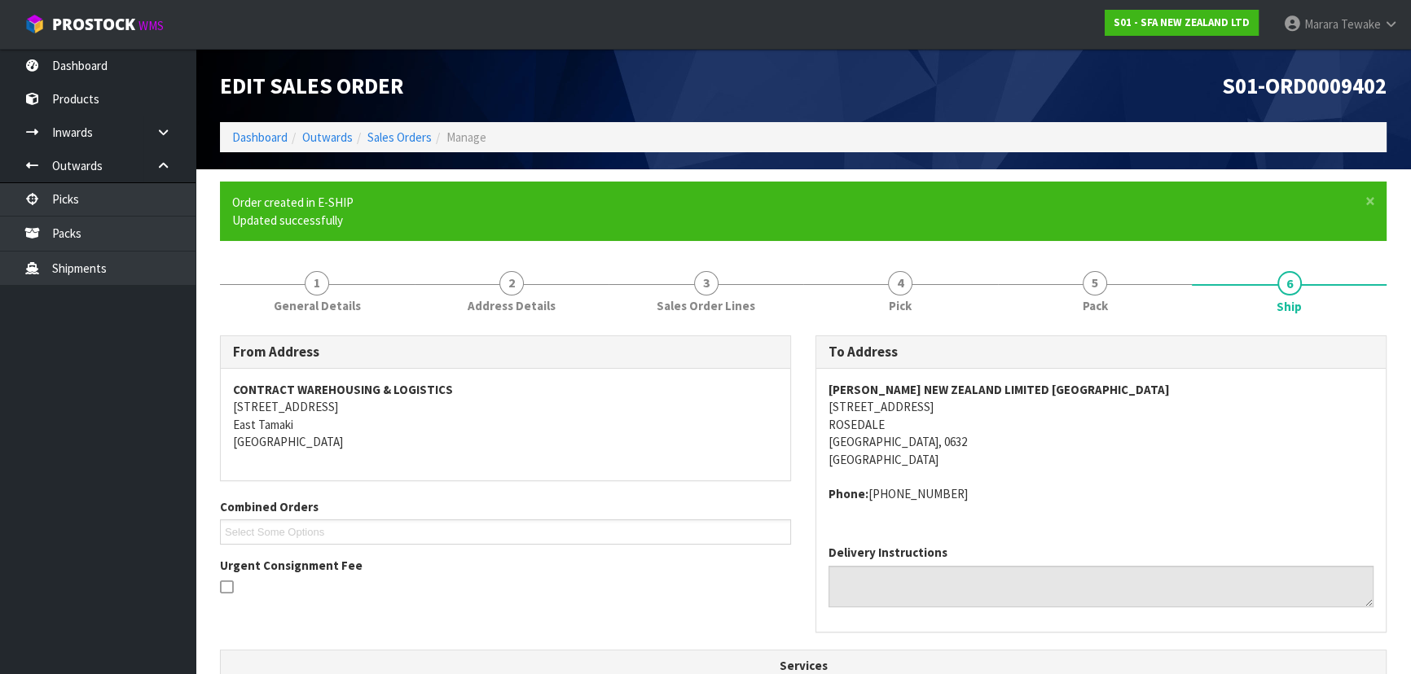
scroll to position [422, 0]
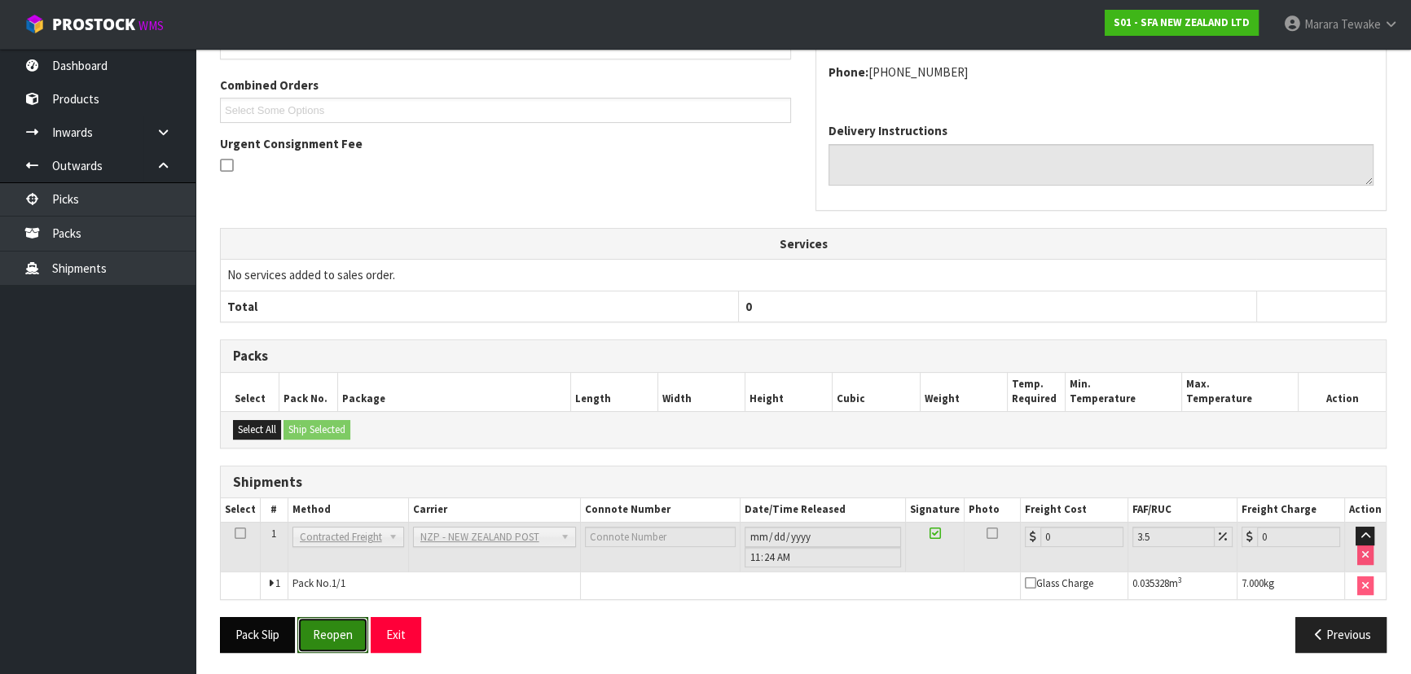
drag, startPoint x: 331, startPoint y: 640, endPoint x: 239, endPoint y: 643, distance: 91.2
click at [323, 641] on button "Reopen" at bounding box center [332, 634] width 71 height 35
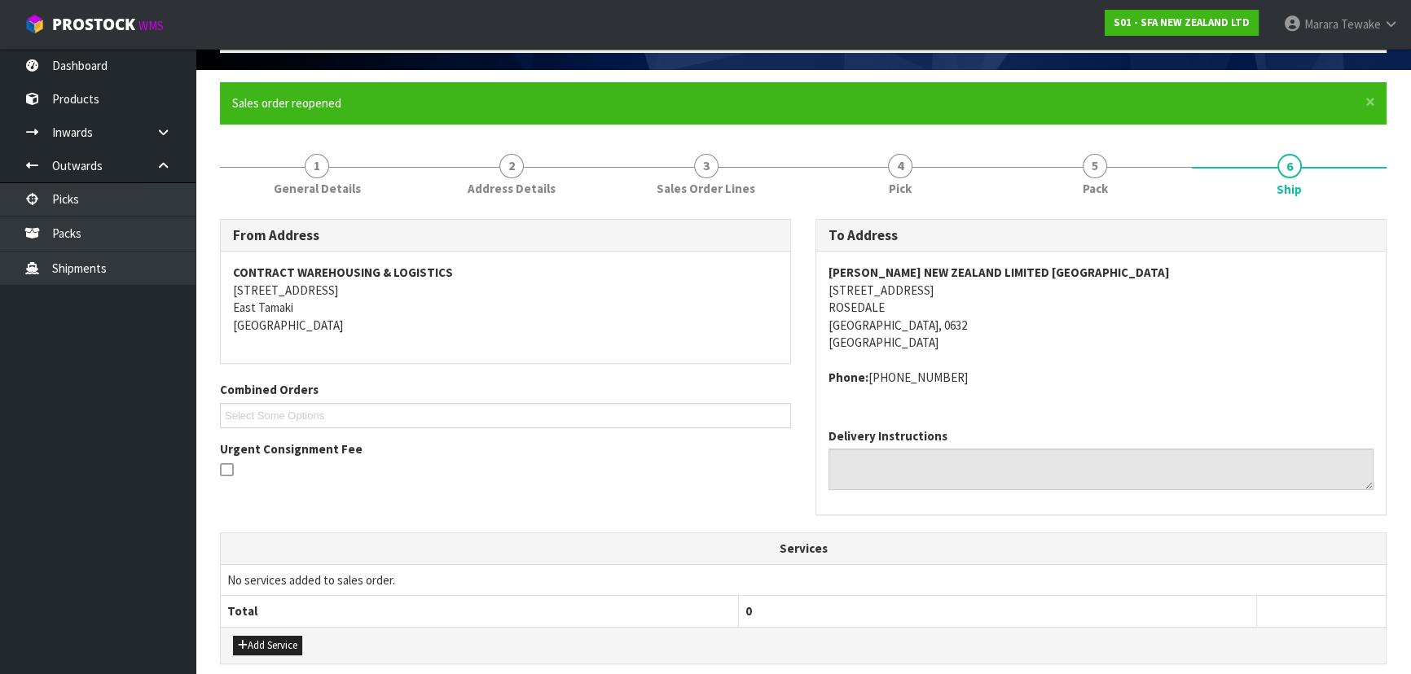
scroll to position [445, 0]
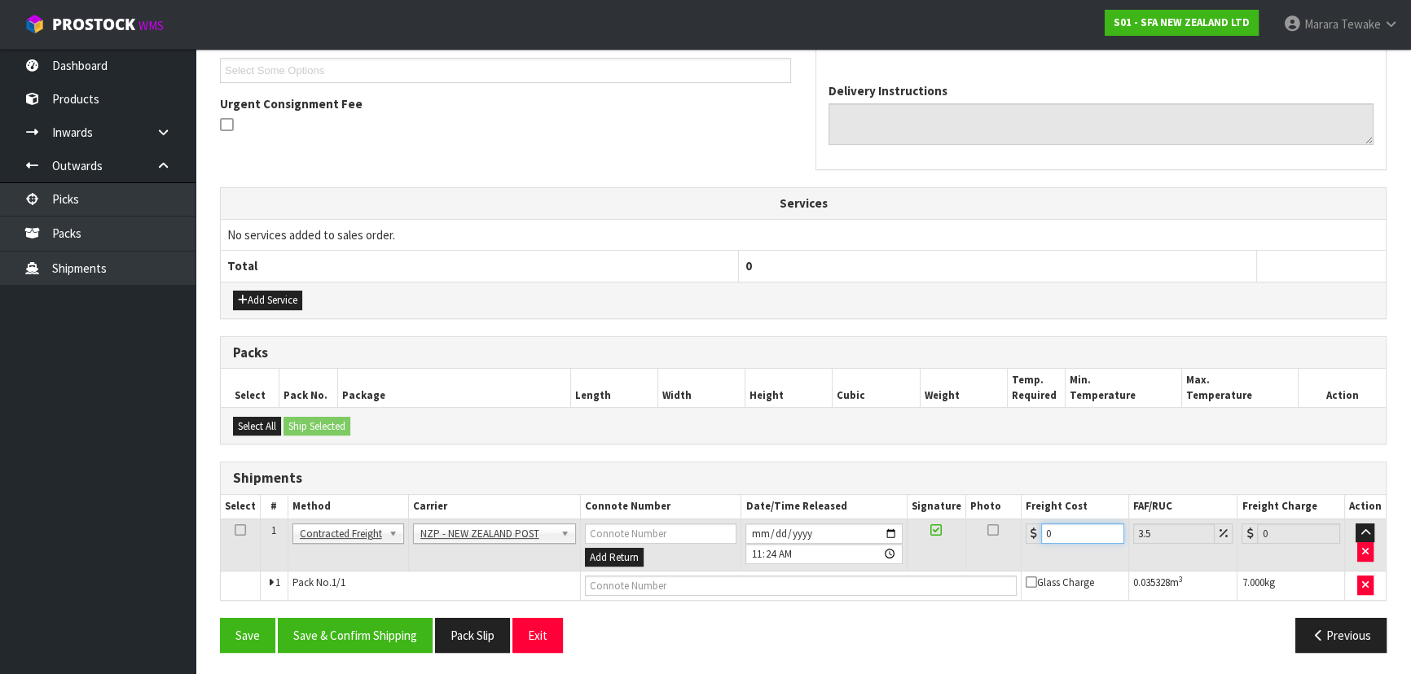
drag, startPoint x: 1054, startPoint y: 527, endPoint x: 986, endPoint y: 497, distance: 74.0
click at [1002, 510] on table "Select # Method Carrier Connote Number Date/Time Released Signature Photo Freig…" at bounding box center [803, 547] width 1165 height 105
type input "4"
type input "4.14"
type input "4.3"
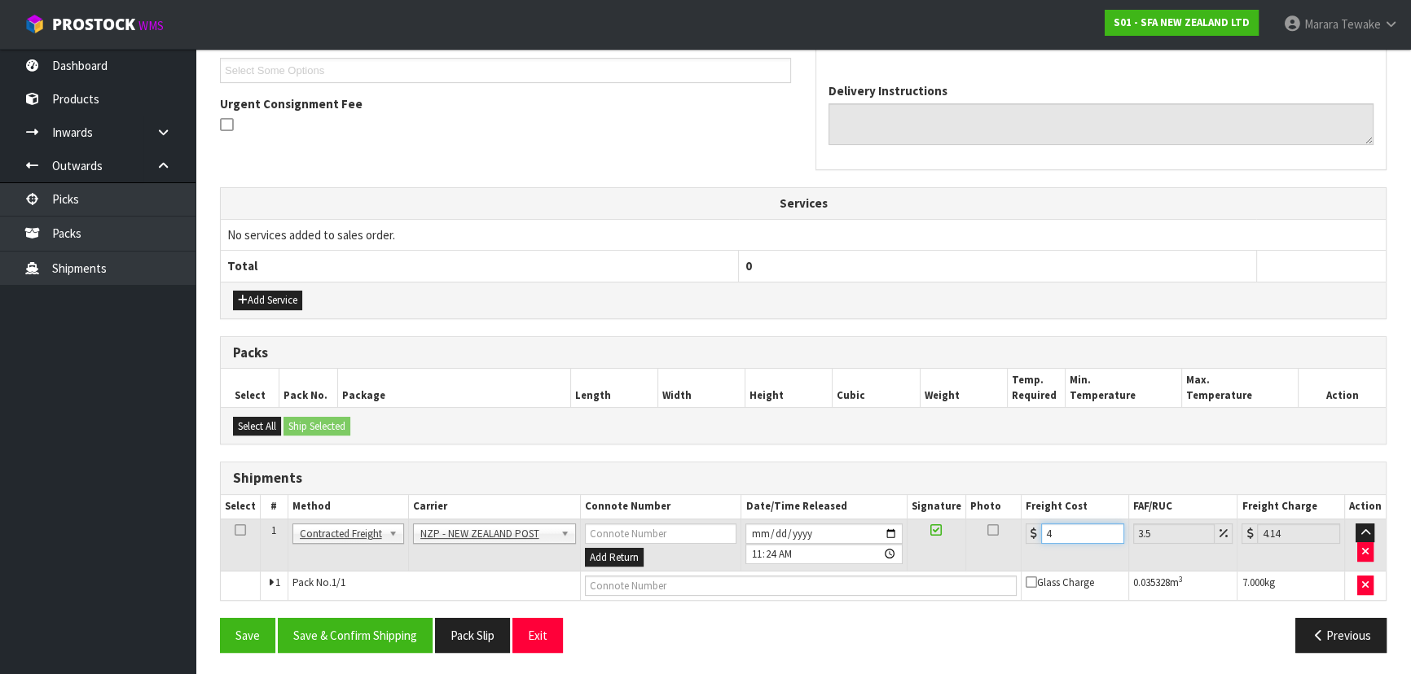
type input "4.45"
type input "4.33"
type input "4.48"
type input "4.33"
click at [324, 625] on button "Save & Confirm Shipping" at bounding box center [355, 635] width 155 height 35
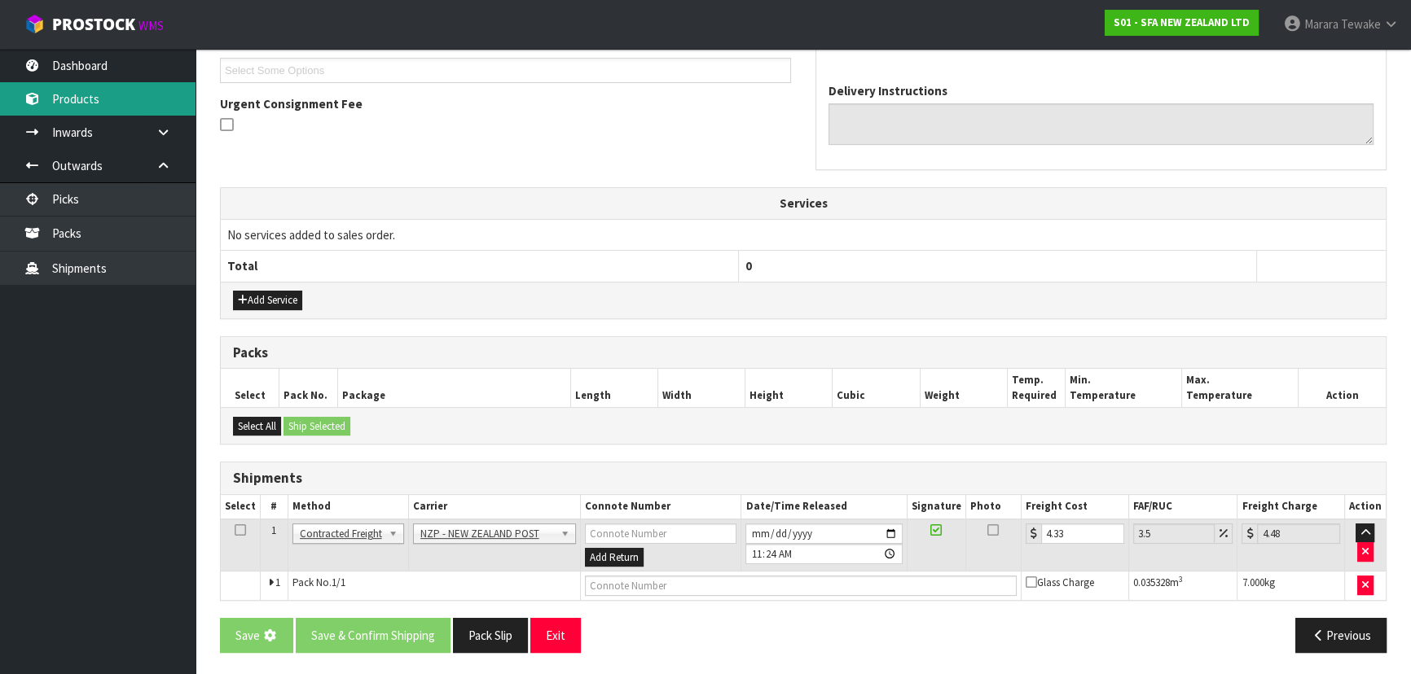
scroll to position [0, 0]
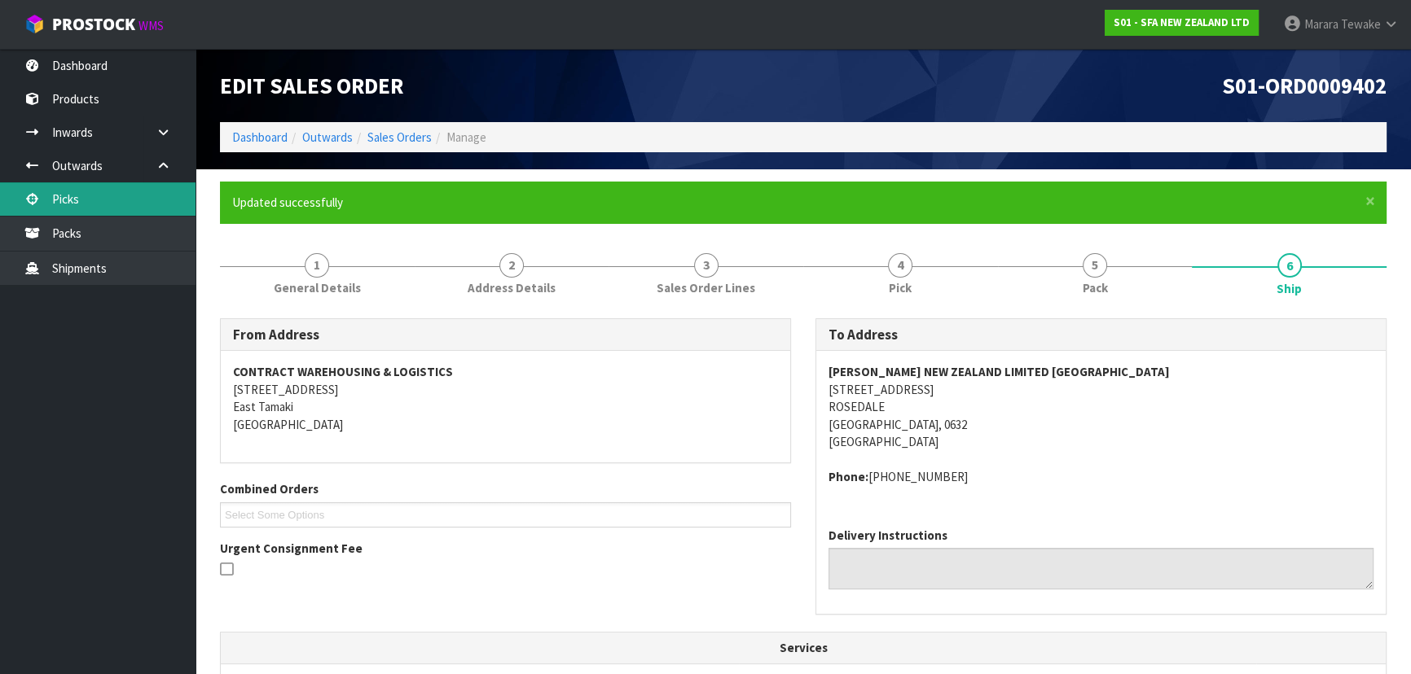
click at [94, 200] on link "Picks" at bounding box center [97, 198] width 195 height 33
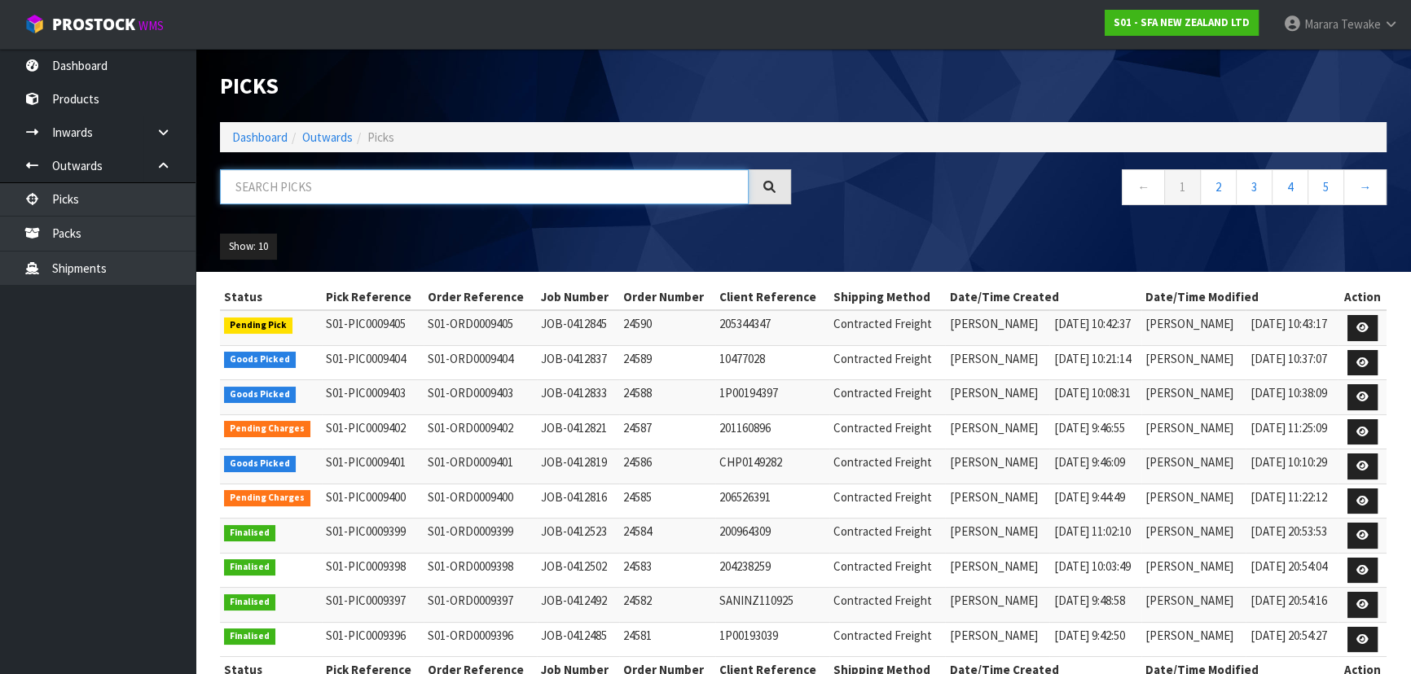
click at [311, 188] on input "text" at bounding box center [484, 186] width 529 height 35
type input "JOB-0412833"
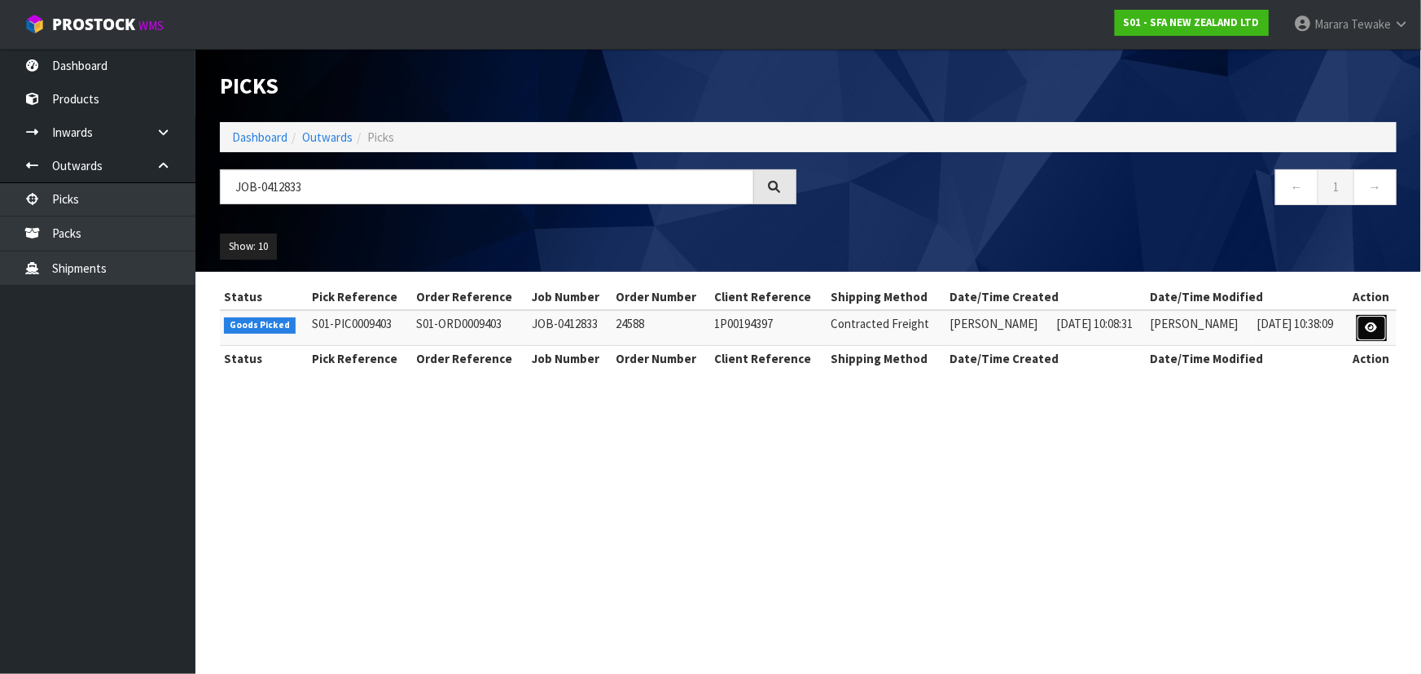
click at [1374, 324] on icon at bounding box center [1372, 328] width 12 height 11
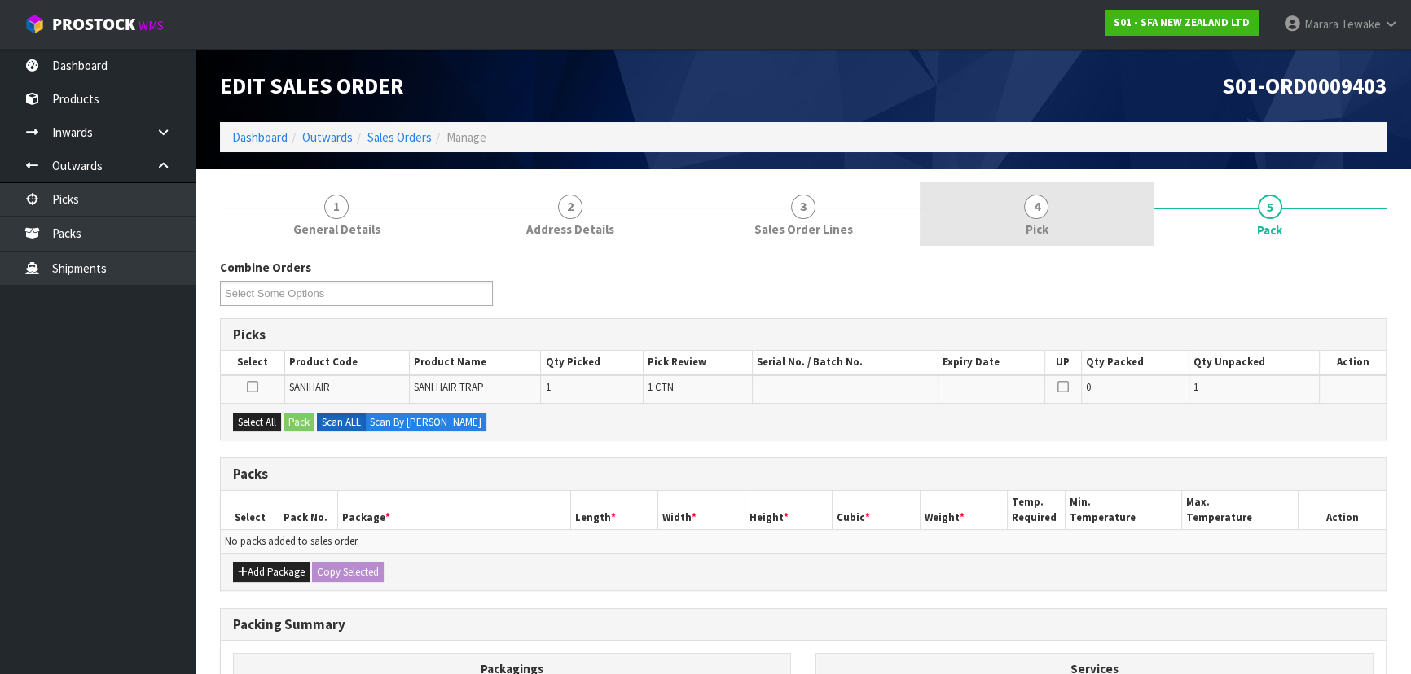
click at [1073, 208] on link "4 Pick" at bounding box center [1035, 214] width 233 height 64
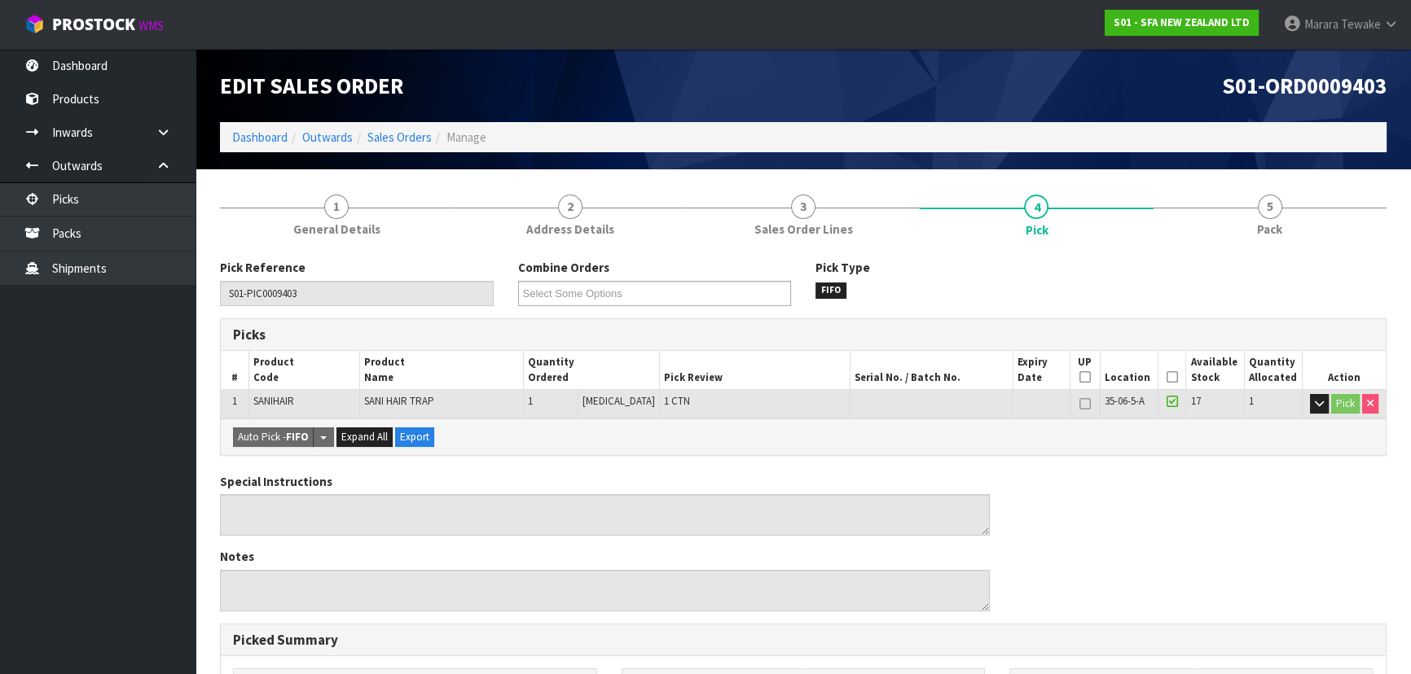
click at [1168, 377] on icon at bounding box center [1171, 377] width 11 height 1
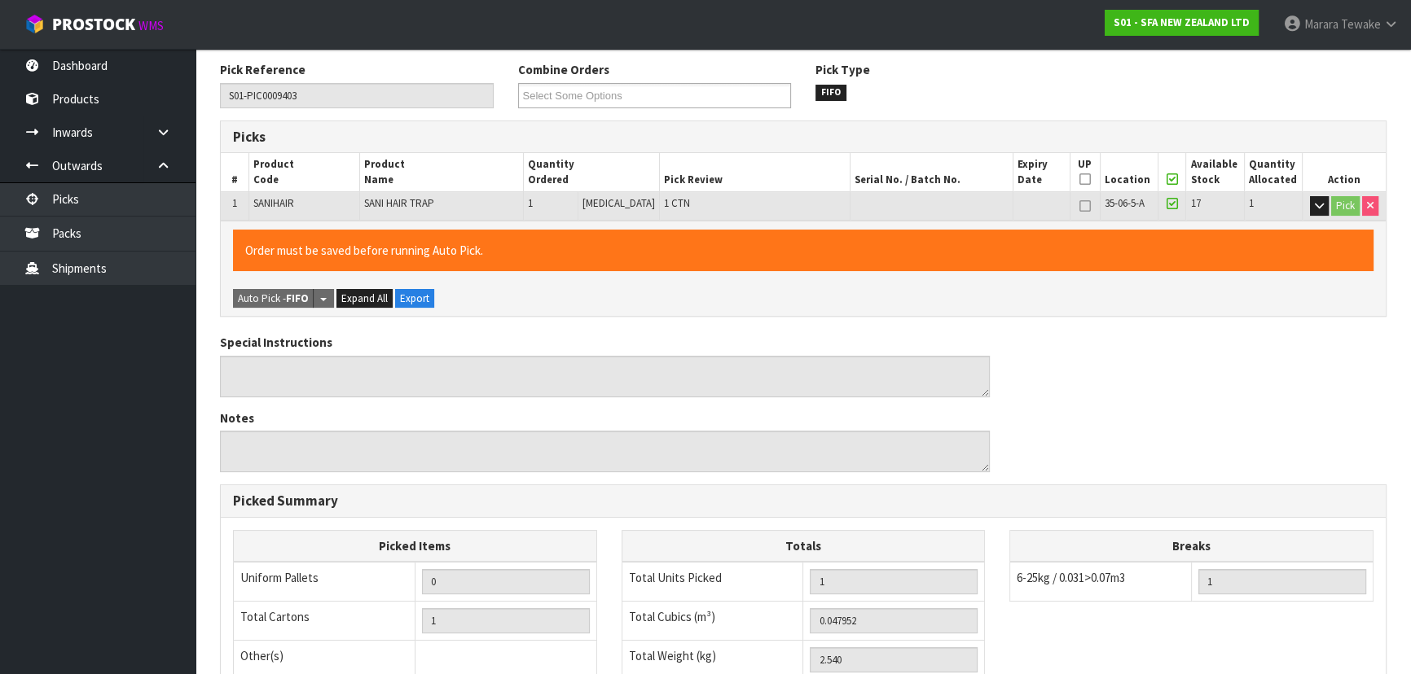
scroll to position [454, 0]
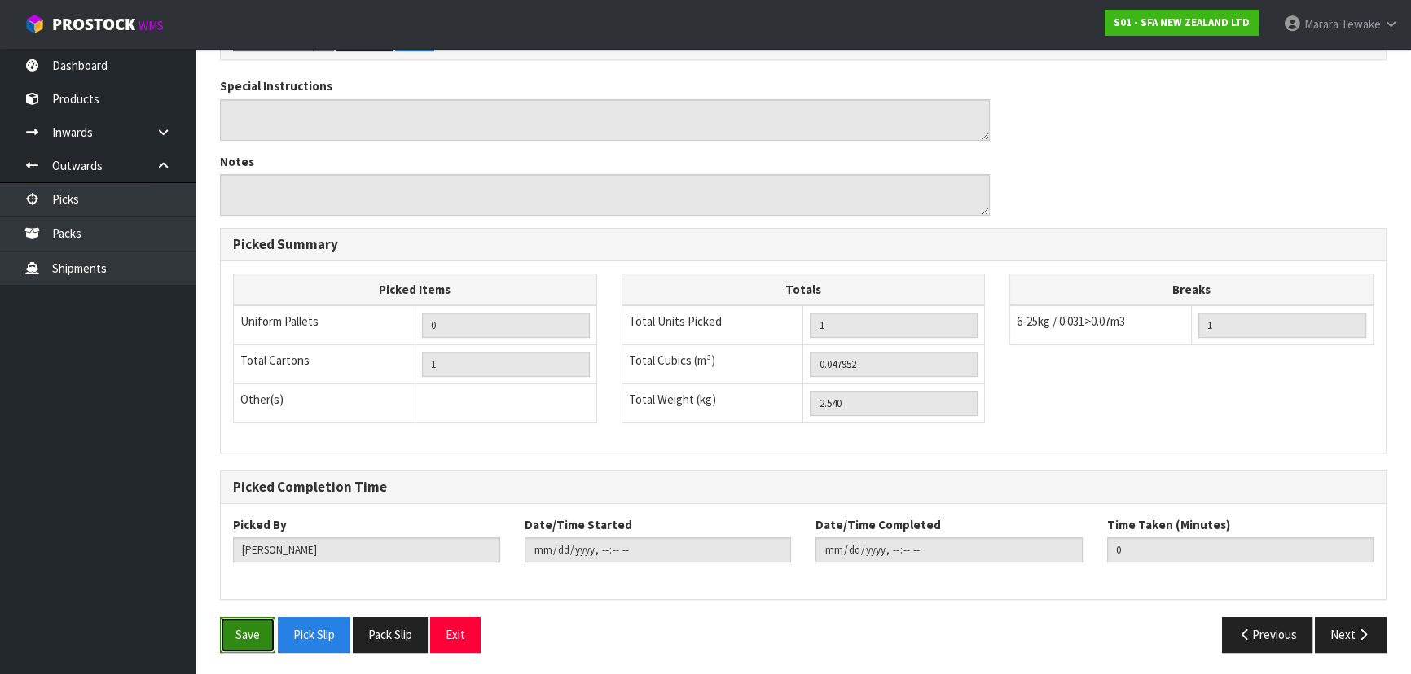
click at [258, 622] on button "Save" at bounding box center [247, 634] width 55 height 35
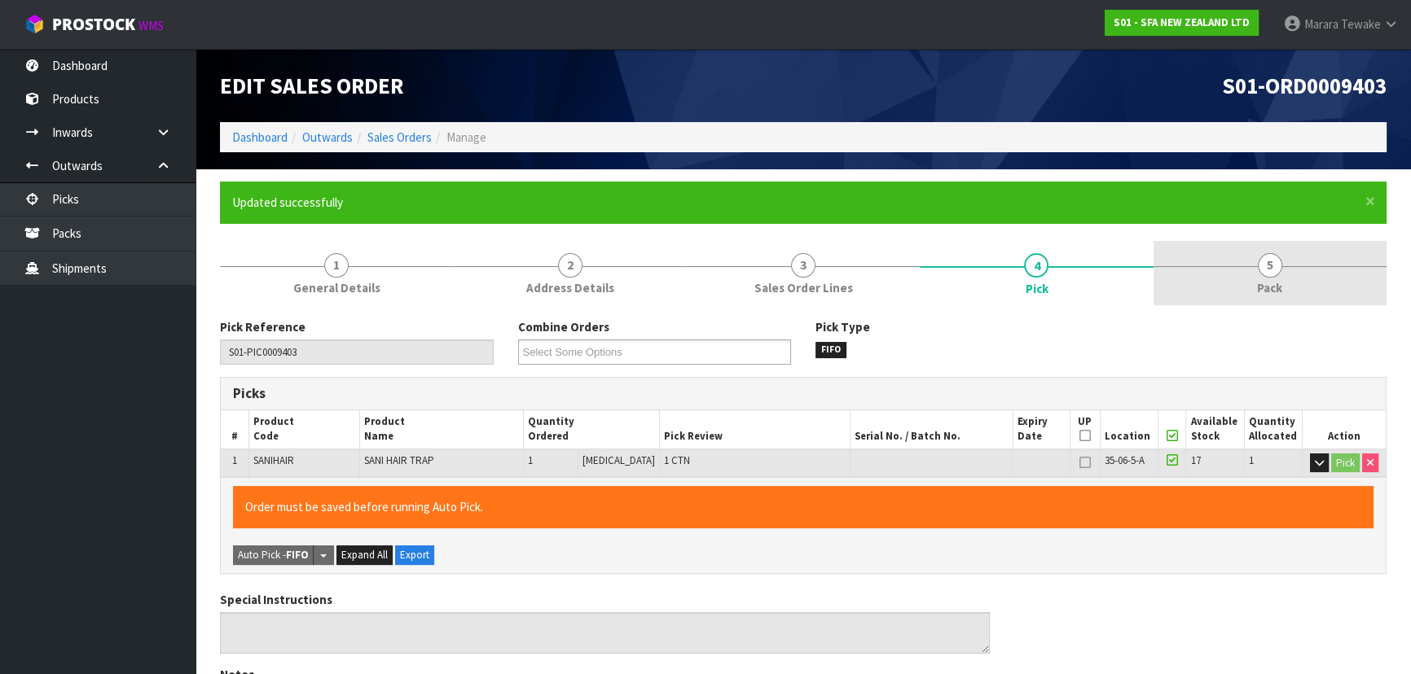
type input "[PERSON_NAME]"
type input "[DATE]T11:26:47"
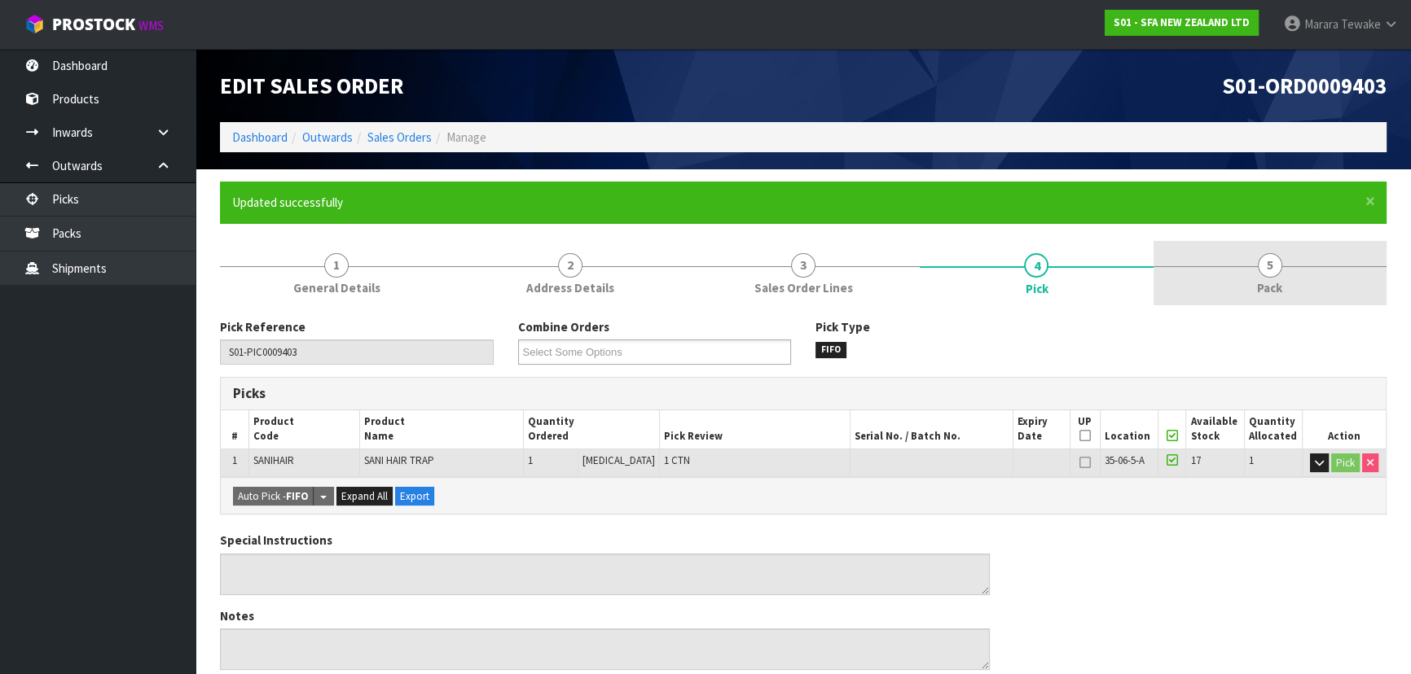
click at [1287, 255] on link "5 Pack" at bounding box center [1269, 273] width 233 height 64
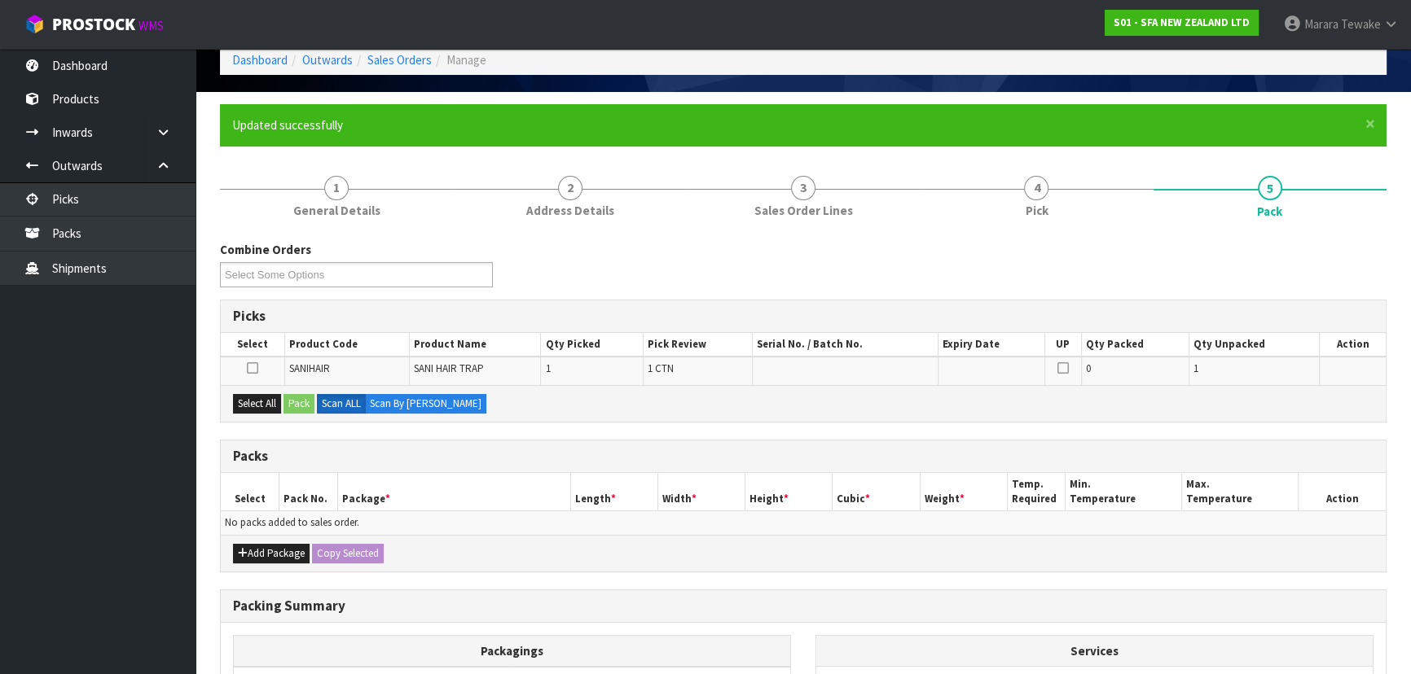
scroll to position [147, 0]
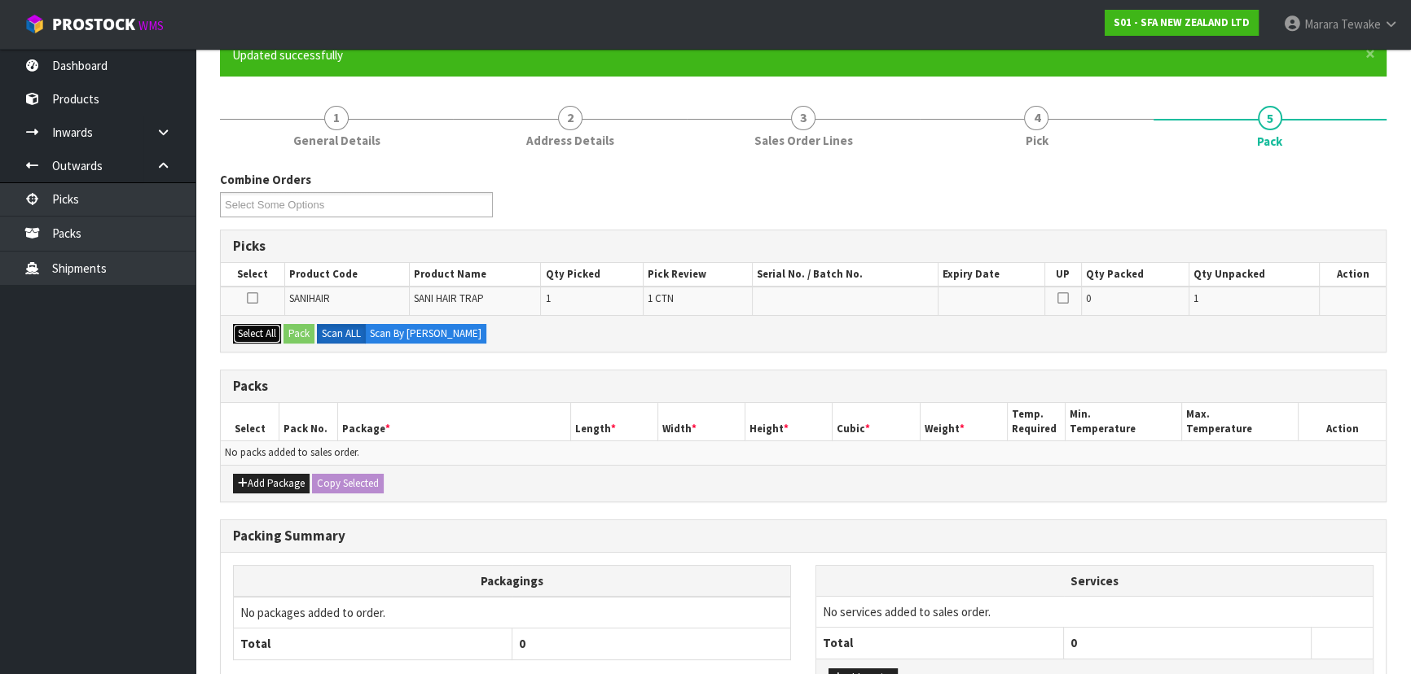
click at [258, 327] on button "Select All" at bounding box center [257, 334] width 48 height 20
click at [302, 327] on button "Pack" at bounding box center [298, 334] width 31 height 20
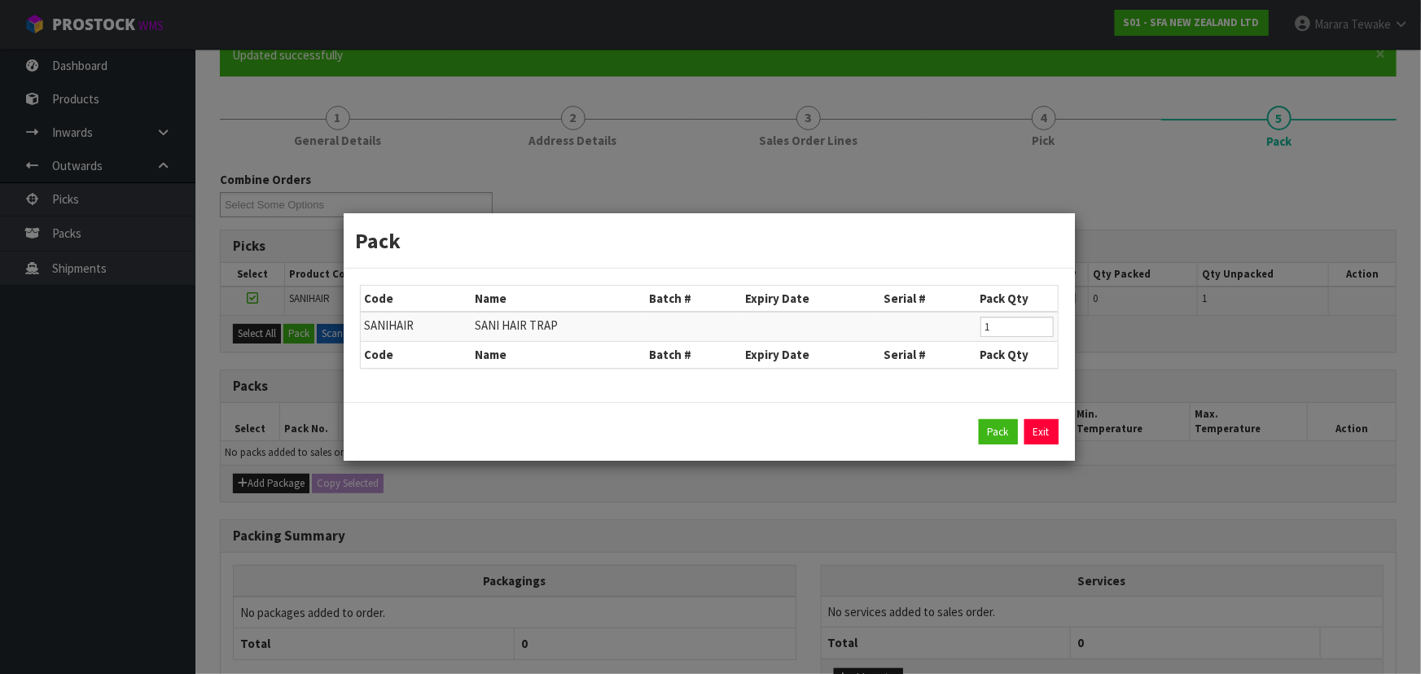
drag, startPoint x: 1041, startPoint y: 428, endPoint x: 1042, endPoint y: 415, distance: 13.1
click at [1042, 415] on div "Pack Exit" at bounding box center [709, 431] width 731 height 59
click at [1051, 429] on link "Exit" at bounding box center [1042, 432] width 34 height 26
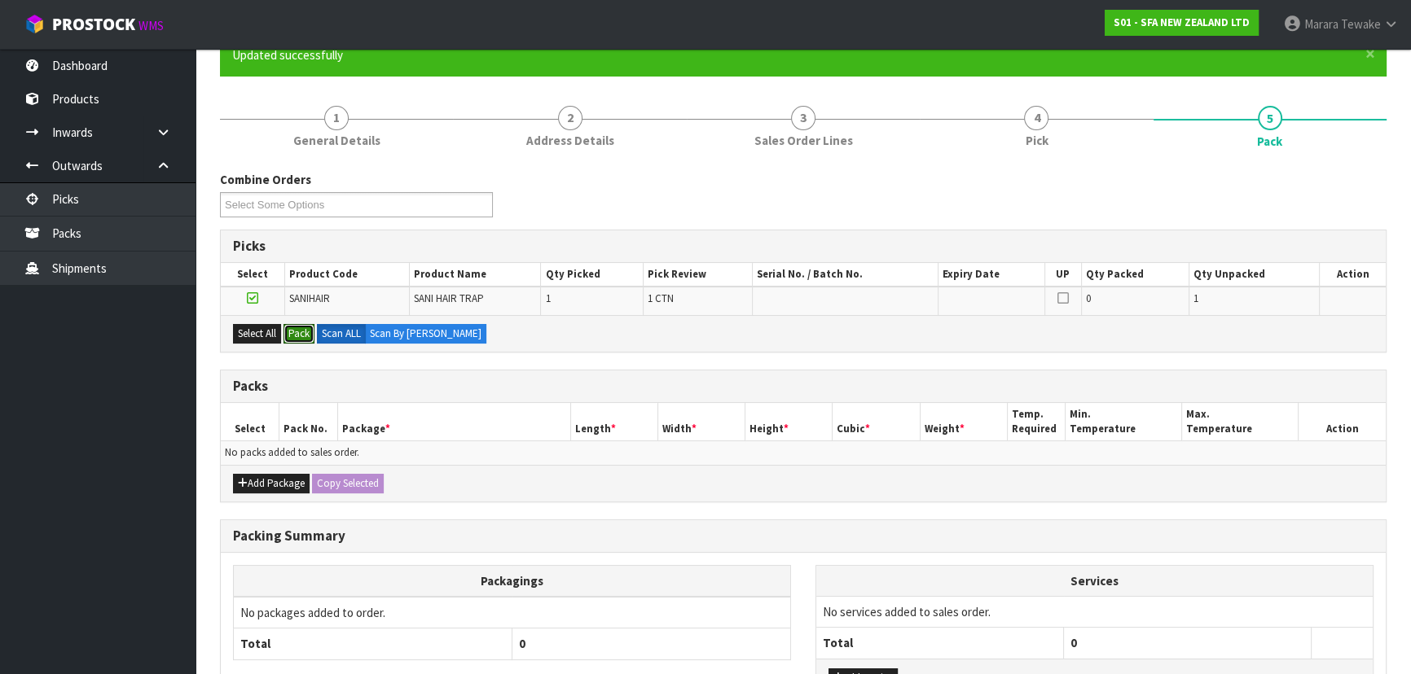
click at [283, 324] on button "Pack" at bounding box center [298, 334] width 31 height 20
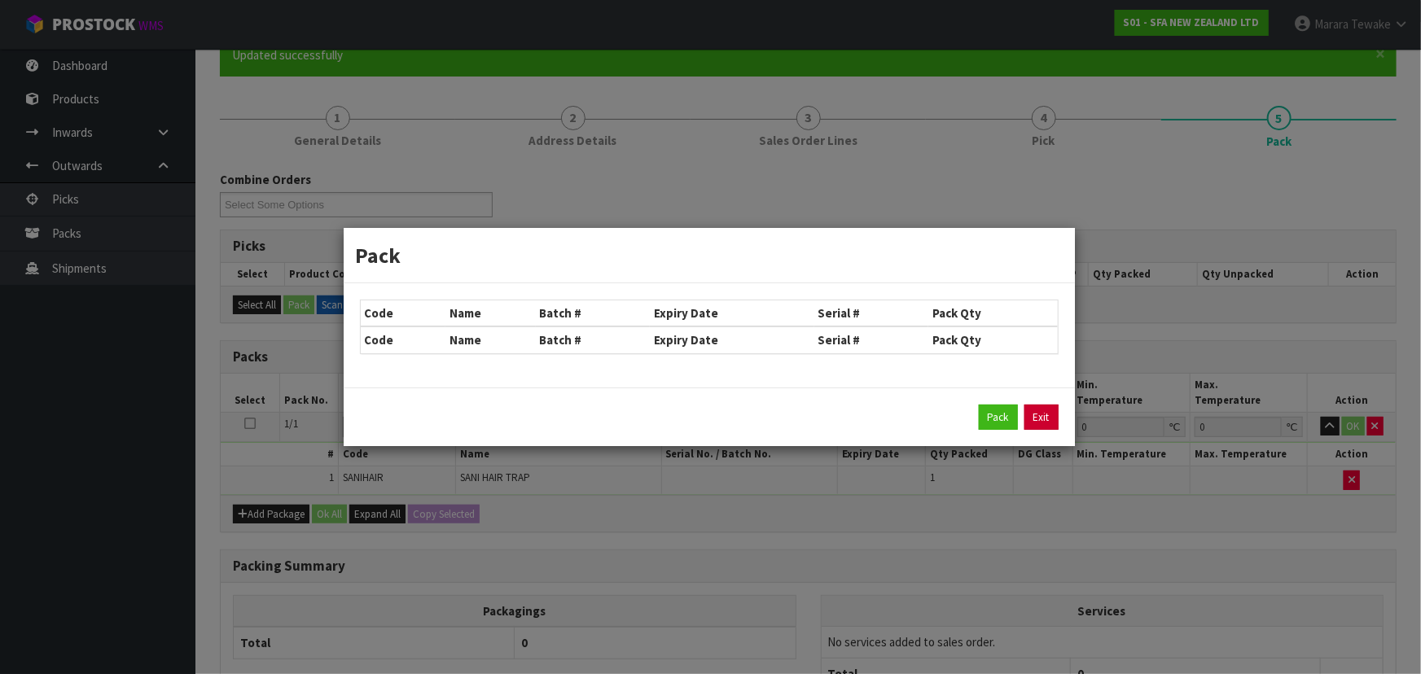
click at [1034, 423] on link "Exit" at bounding box center [1042, 418] width 34 height 26
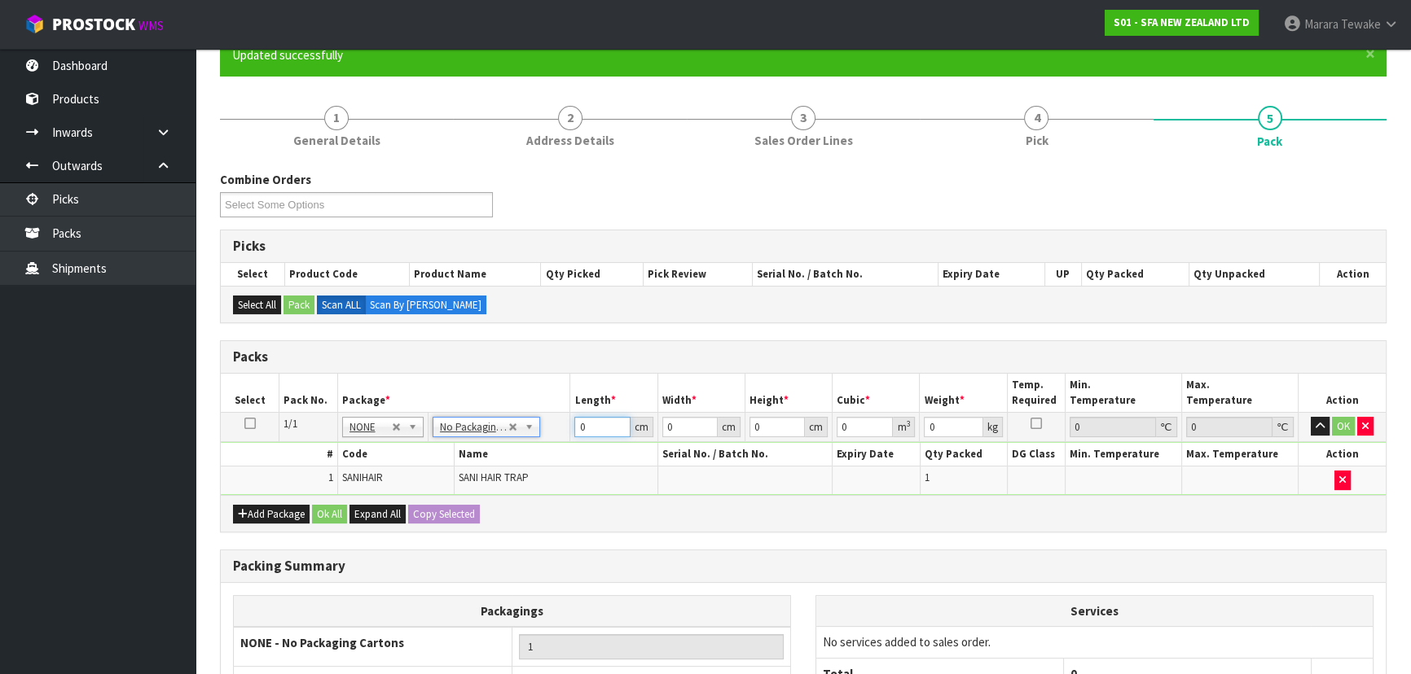
drag, startPoint x: 591, startPoint y: 428, endPoint x: 522, endPoint y: 362, distance: 95.6
click at [551, 402] on table "Select Pack No. Package * Length * Width * Height * Cubic * Weight * Temp. Requ…" at bounding box center [803, 434] width 1165 height 121
type input "37"
type input "3"
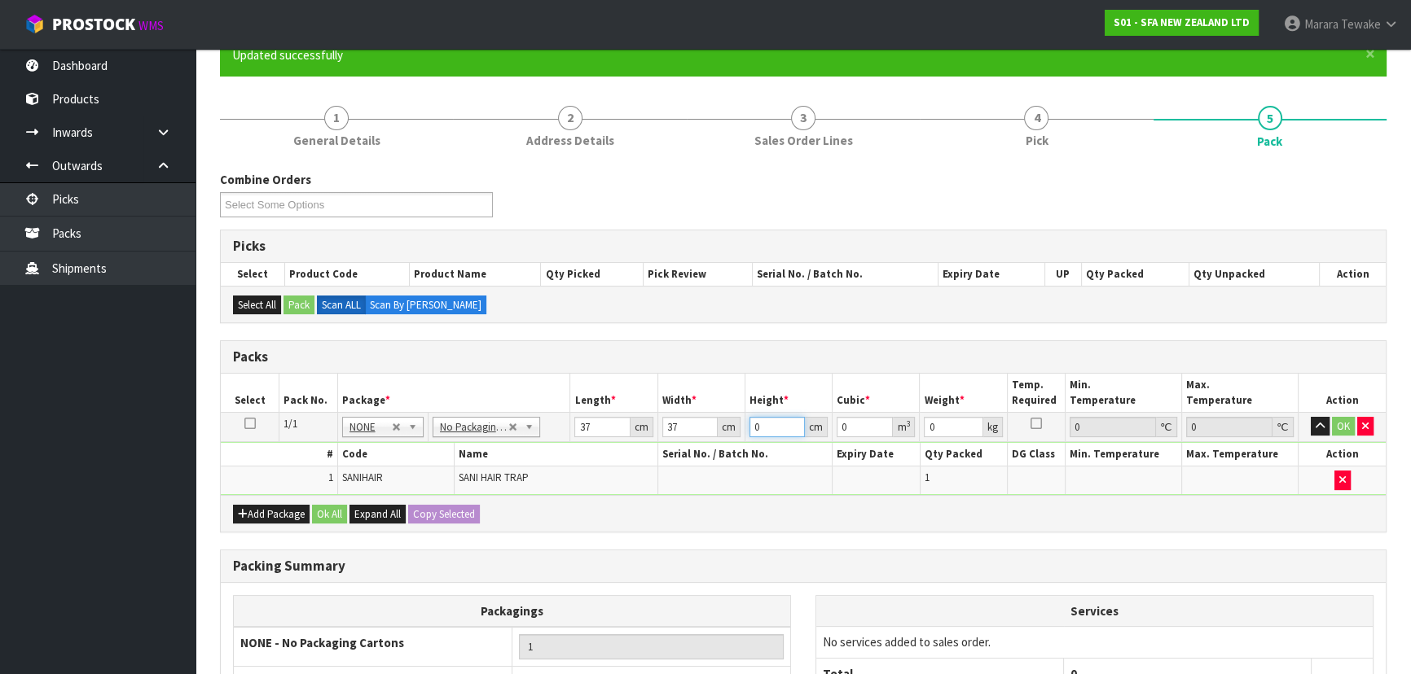
type input "0.004107"
type input "37"
type input "0.050653"
type input "37"
type input "3"
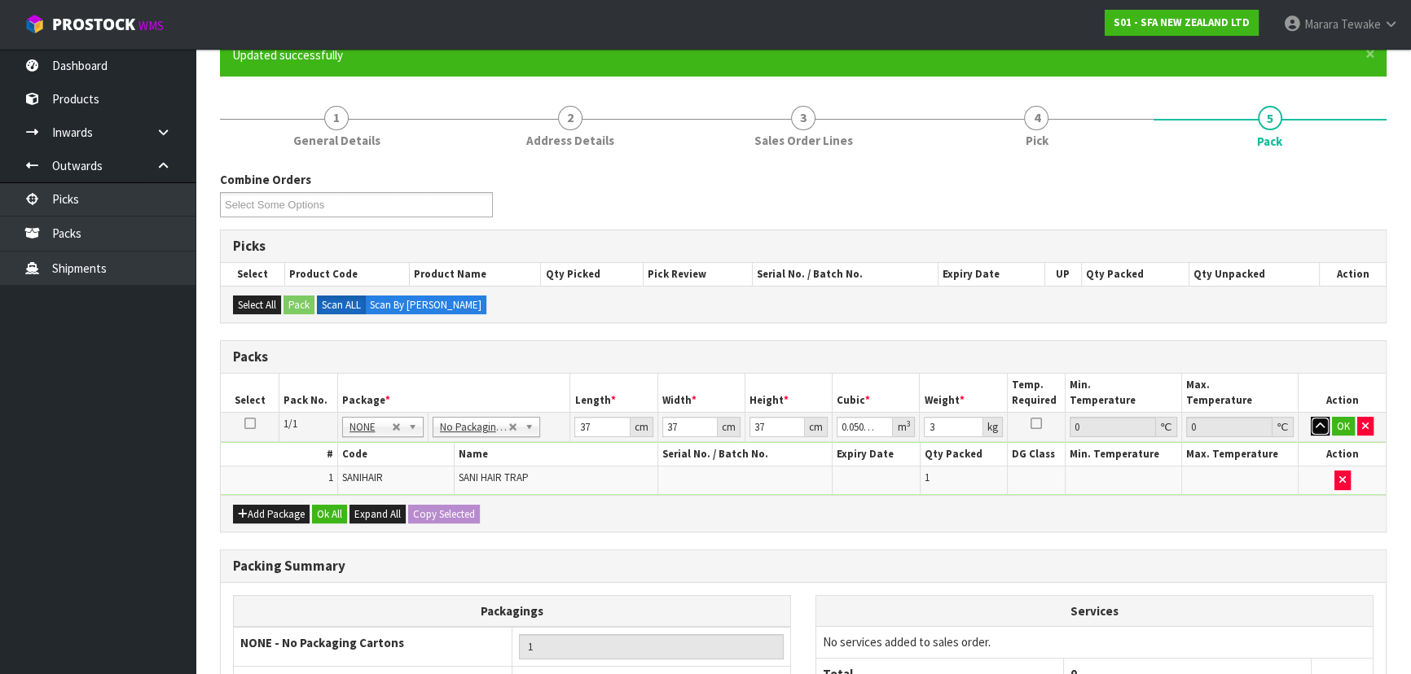
click at [1310, 417] on button "button" at bounding box center [1319, 427] width 19 height 20
click button "OK" at bounding box center [1343, 427] width 23 height 20
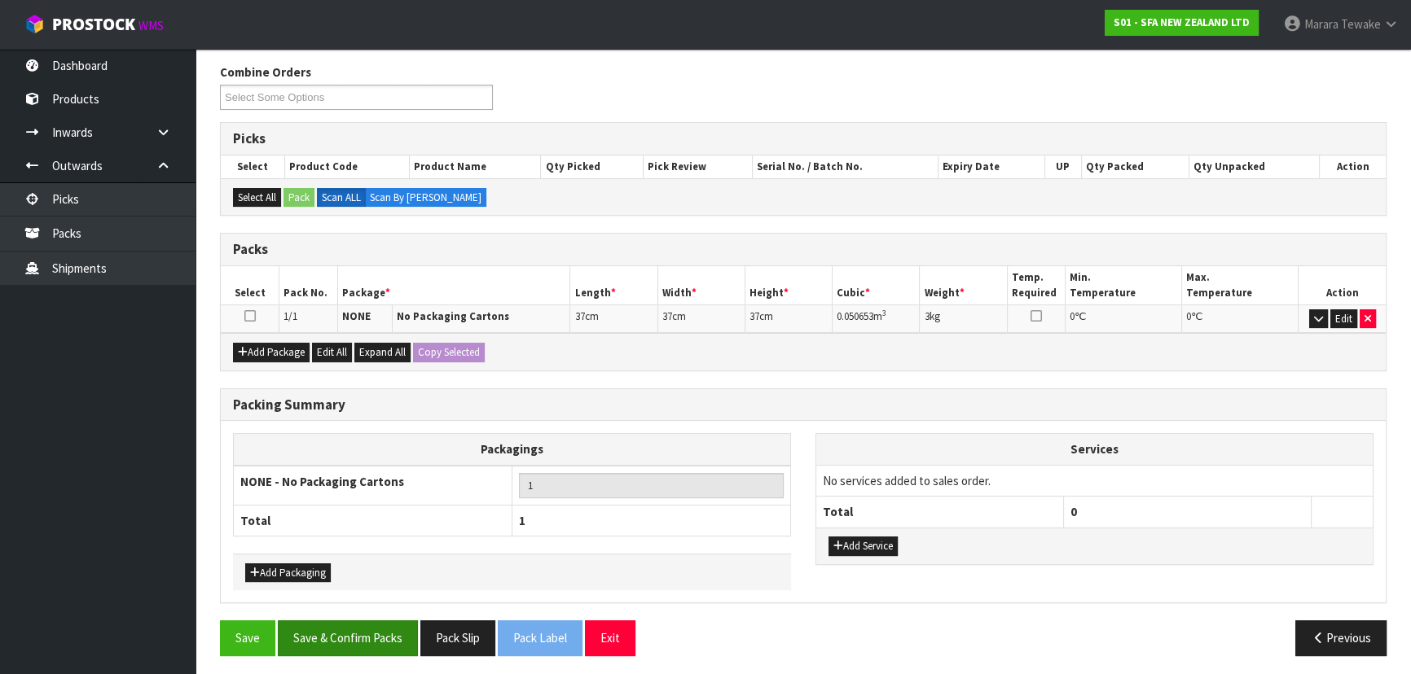
scroll to position [257, 0]
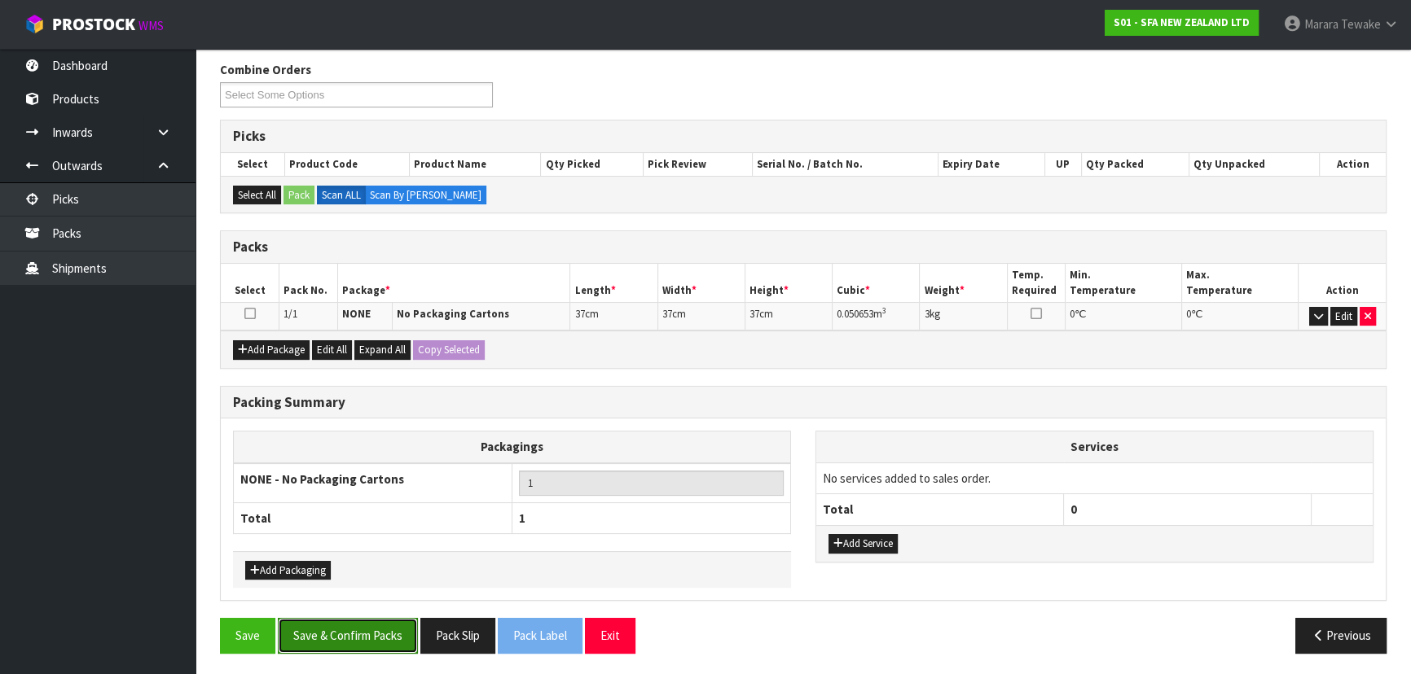
click at [388, 621] on button "Save & Confirm Packs" at bounding box center [348, 635] width 140 height 35
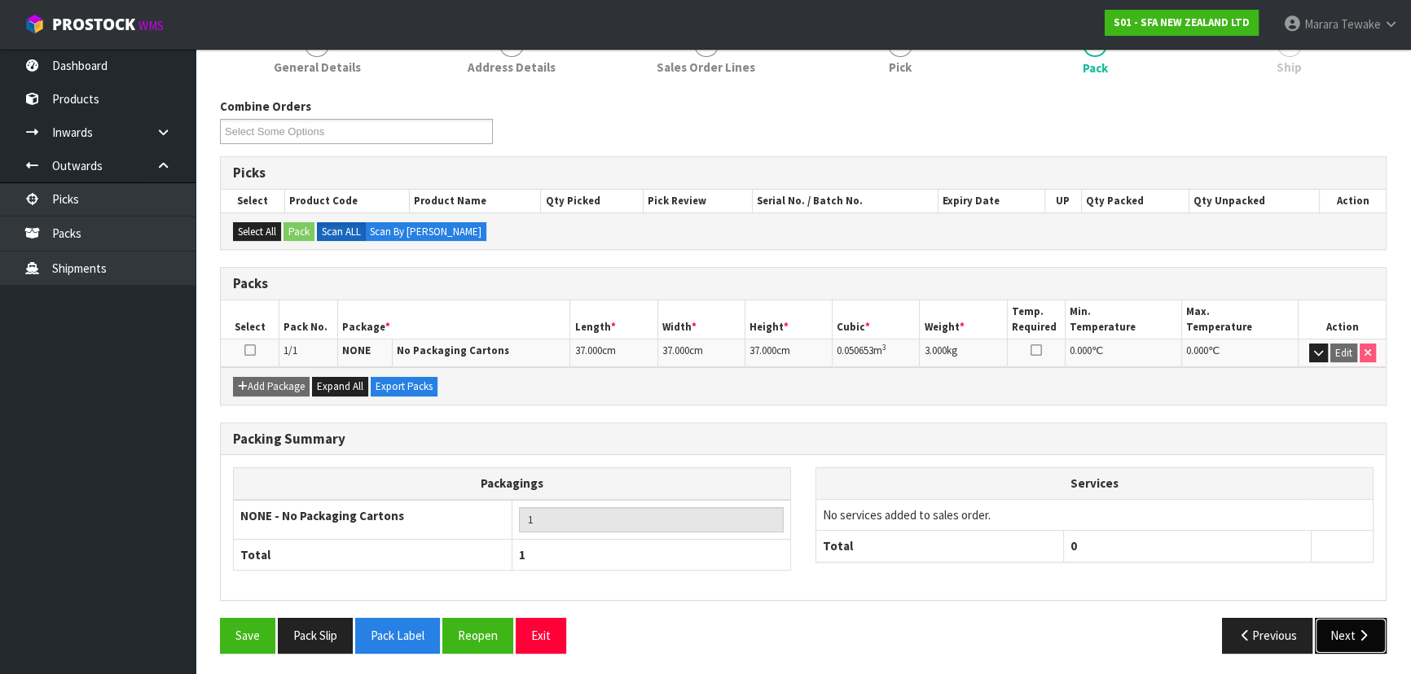
click at [1323, 642] on button "Next" at bounding box center [1350, 635] width 72 height 35
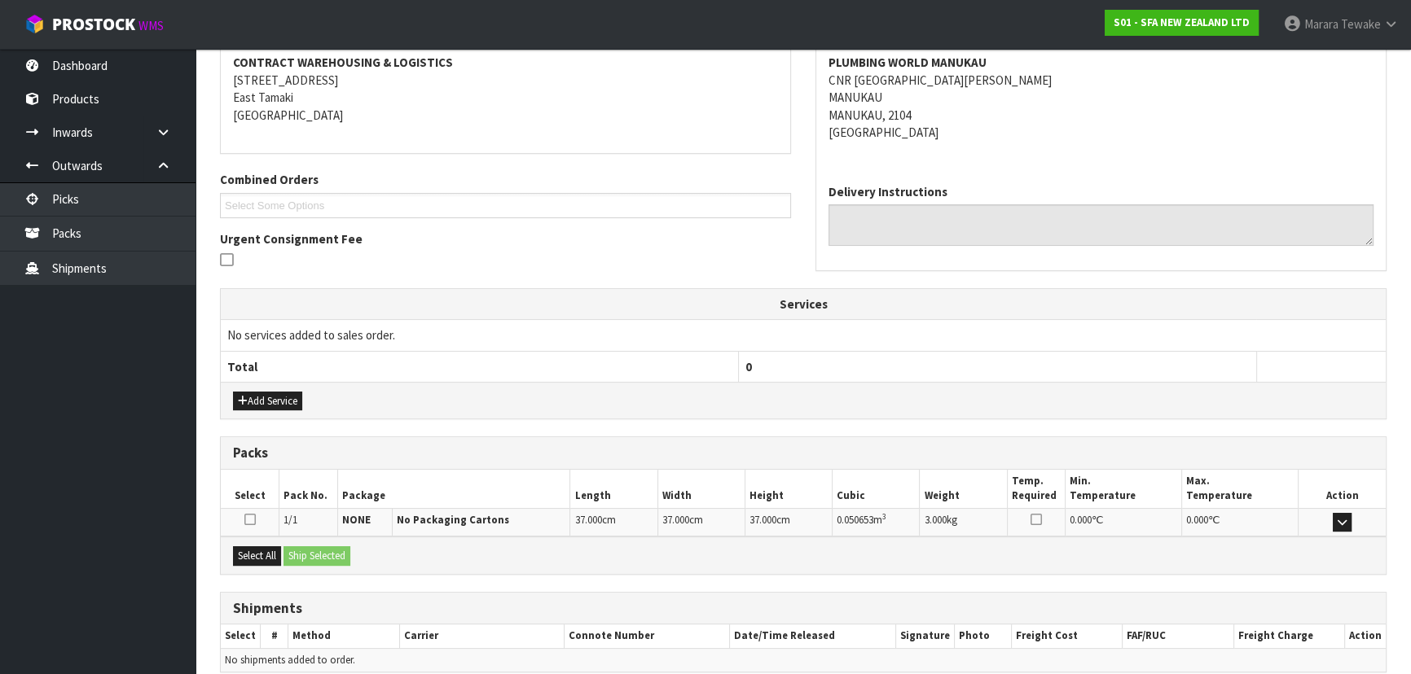
scroll to position [381, 0]
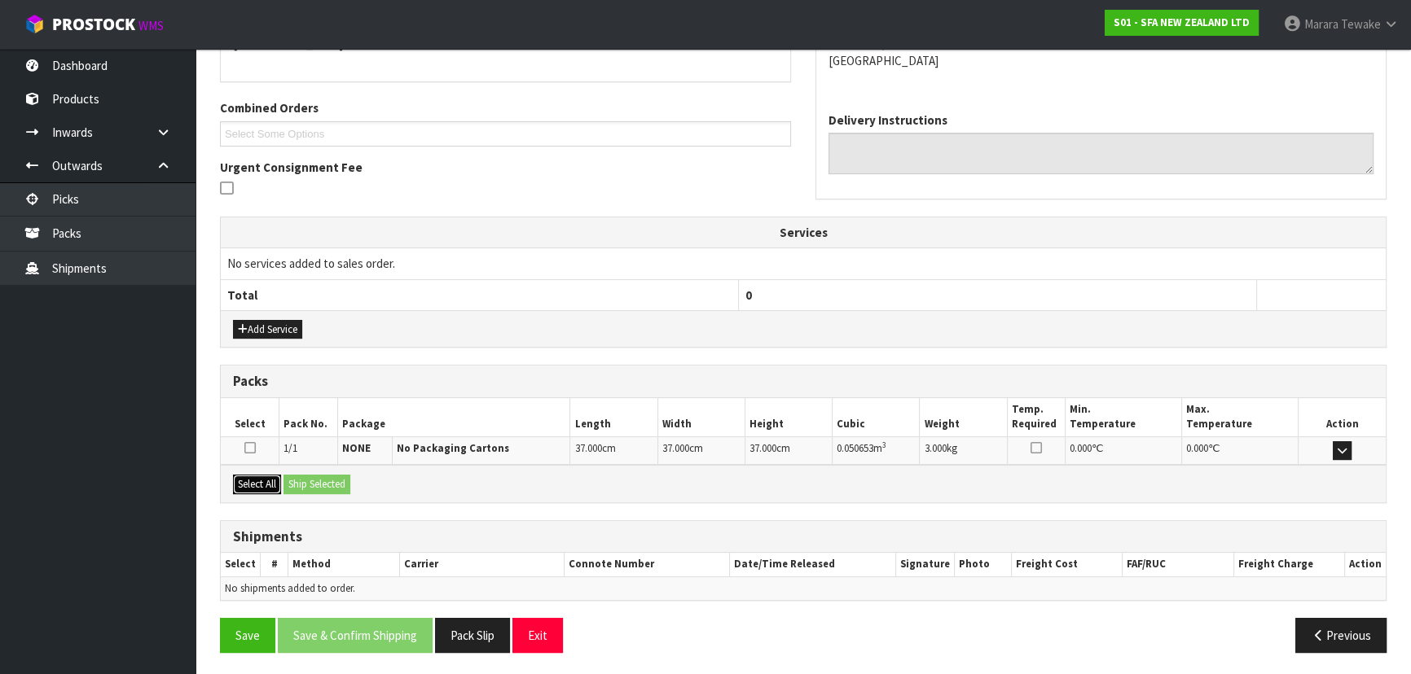
drag, startPoint x: 257, startPoint y: 486, endPoint x: 309, endPoint y: 483, distance: 52.2
click at [261, 487] on button "Select All" at bounding box center [257, 485] width 48 height 20
click at [309, 483] on button "Ship Selected" at bounding box center [316, 485] width 67 height 20
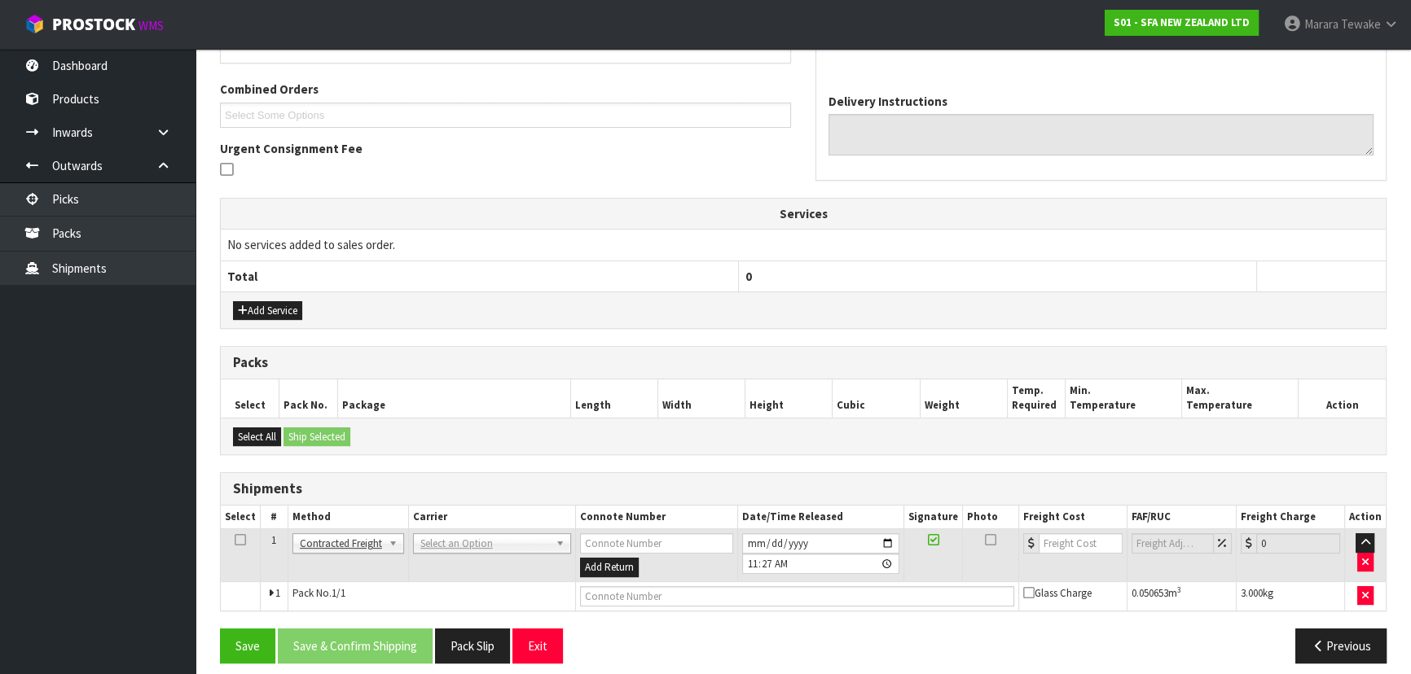
scroll to position [410, 0]
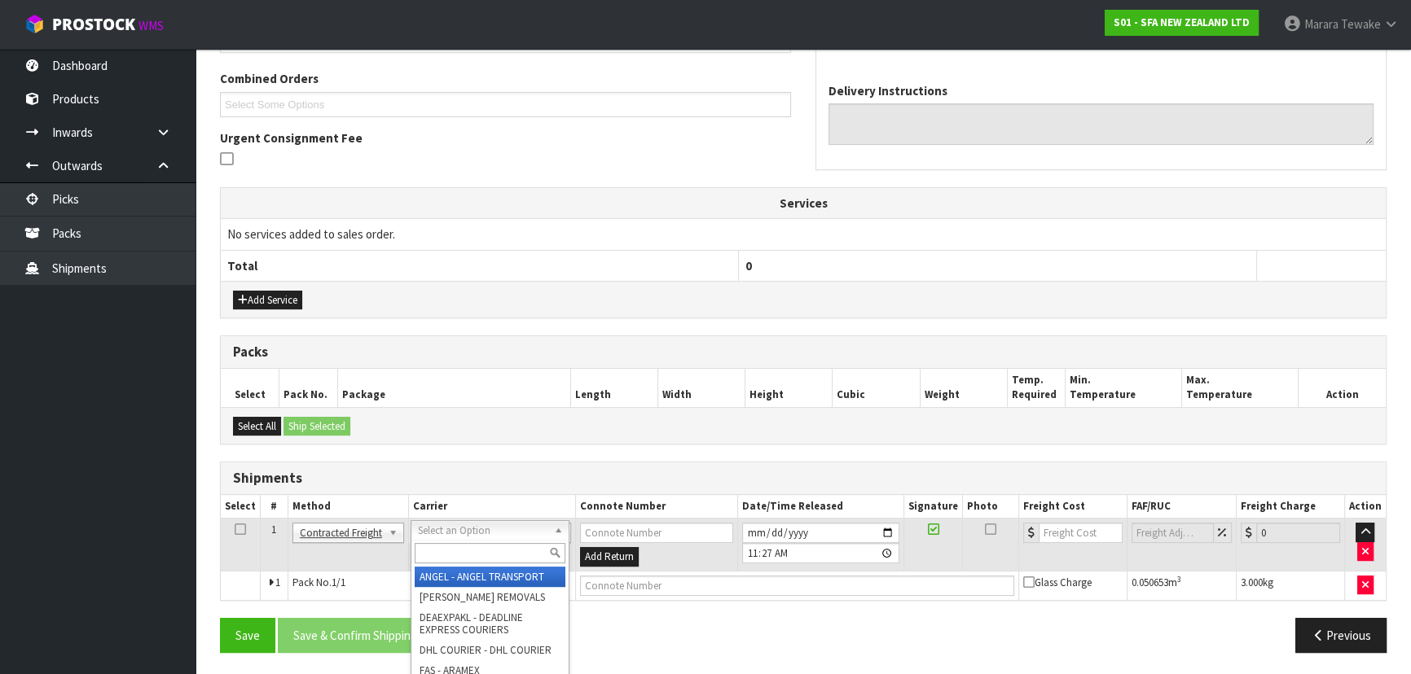
click at [437, 553] on input "text" at bounding box center [490, 553] width 151 height 20
type input "NZP"
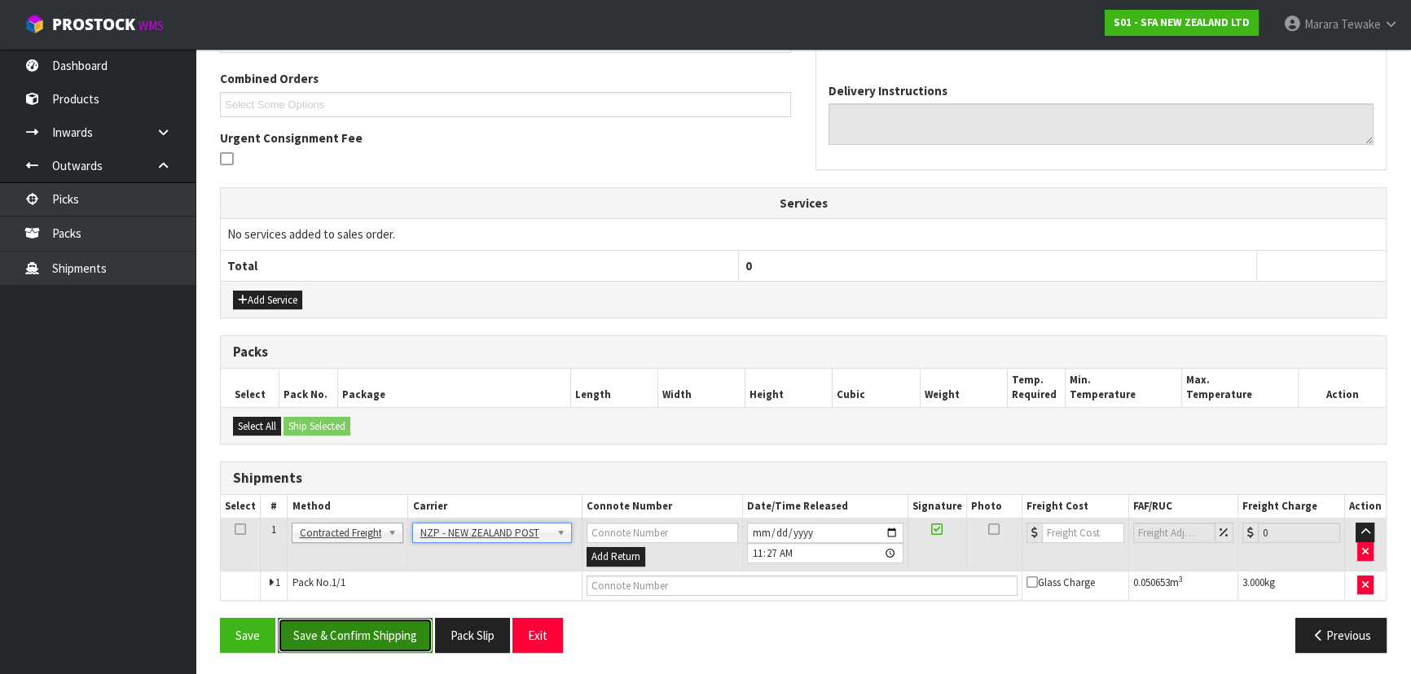
drag, startPoint x: 378, startPoint y: 643, endPoint x: 305, endPoint y: 637, distance: 72.8
click at [377, 643] on button "Save & Confirm Shipping" at bounding box center [355, 635] width 155 height 35
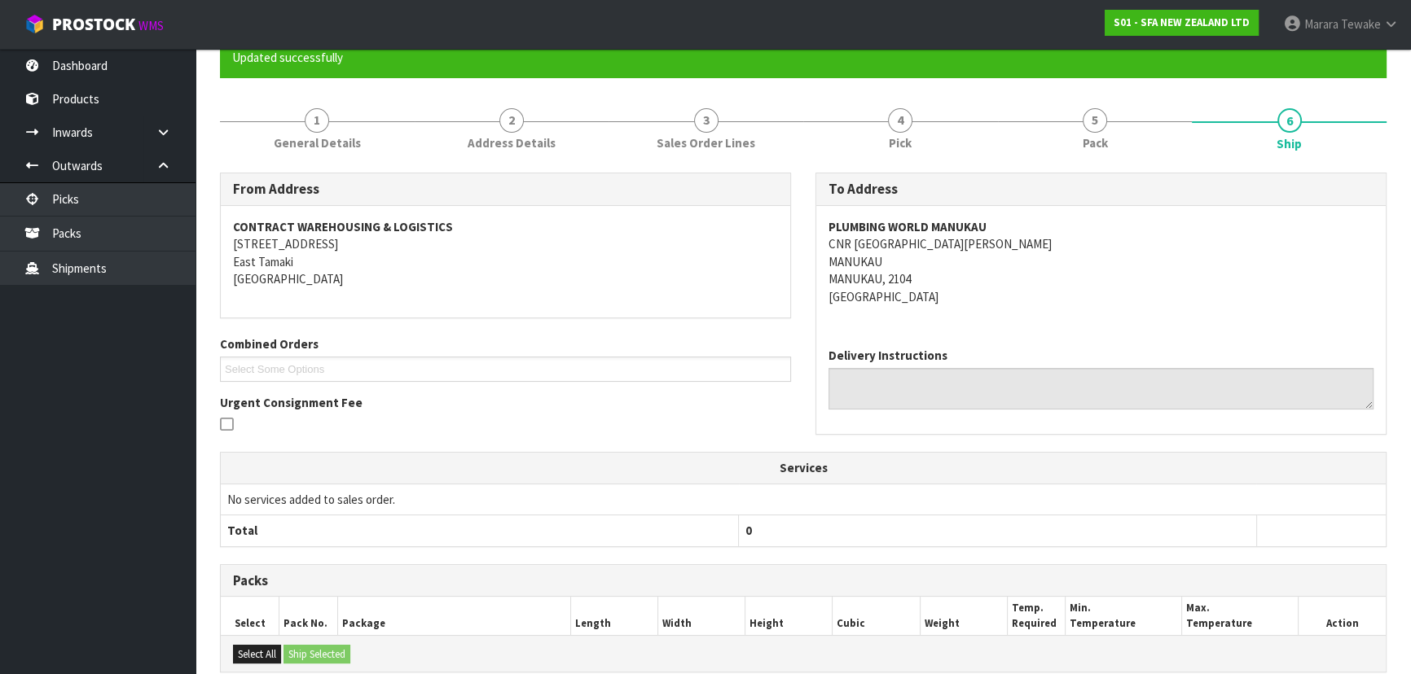
scroll to position [388, 0]
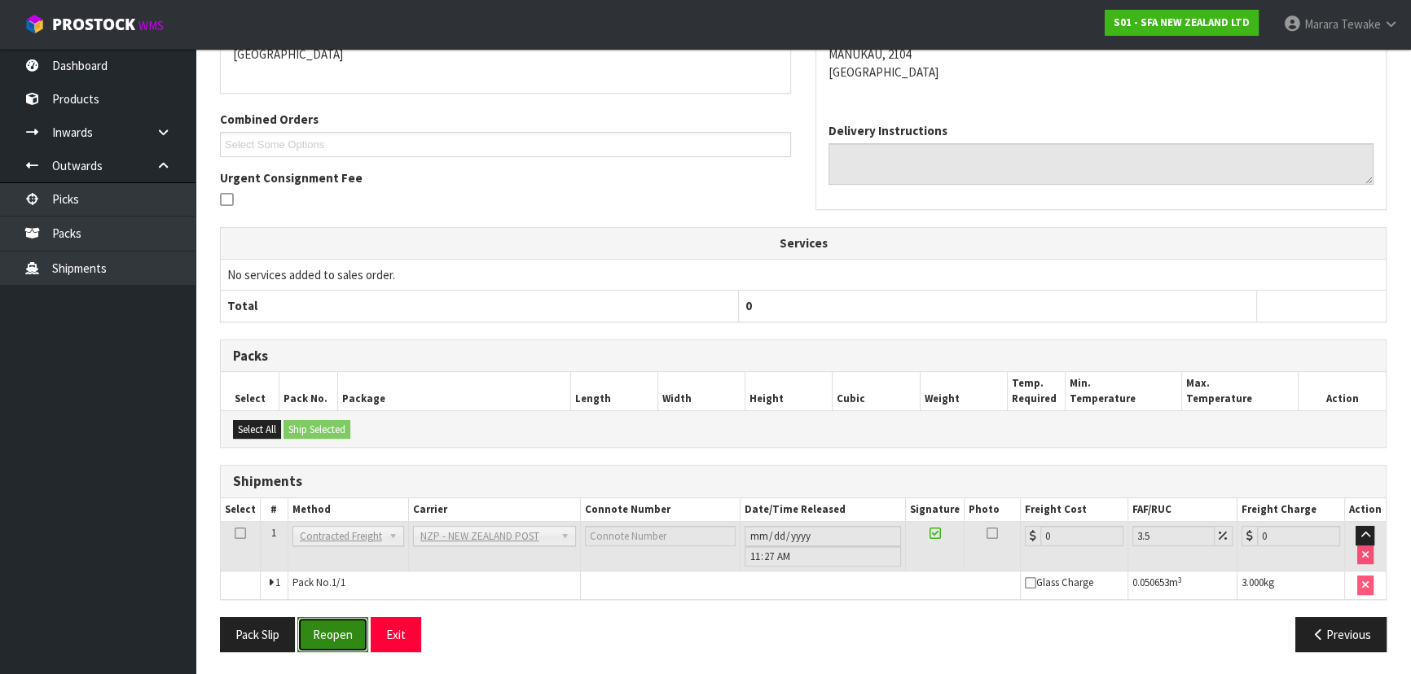
click at [333, 624] on button "Reopen" at bounding box center [332, 634] width 71 height 35
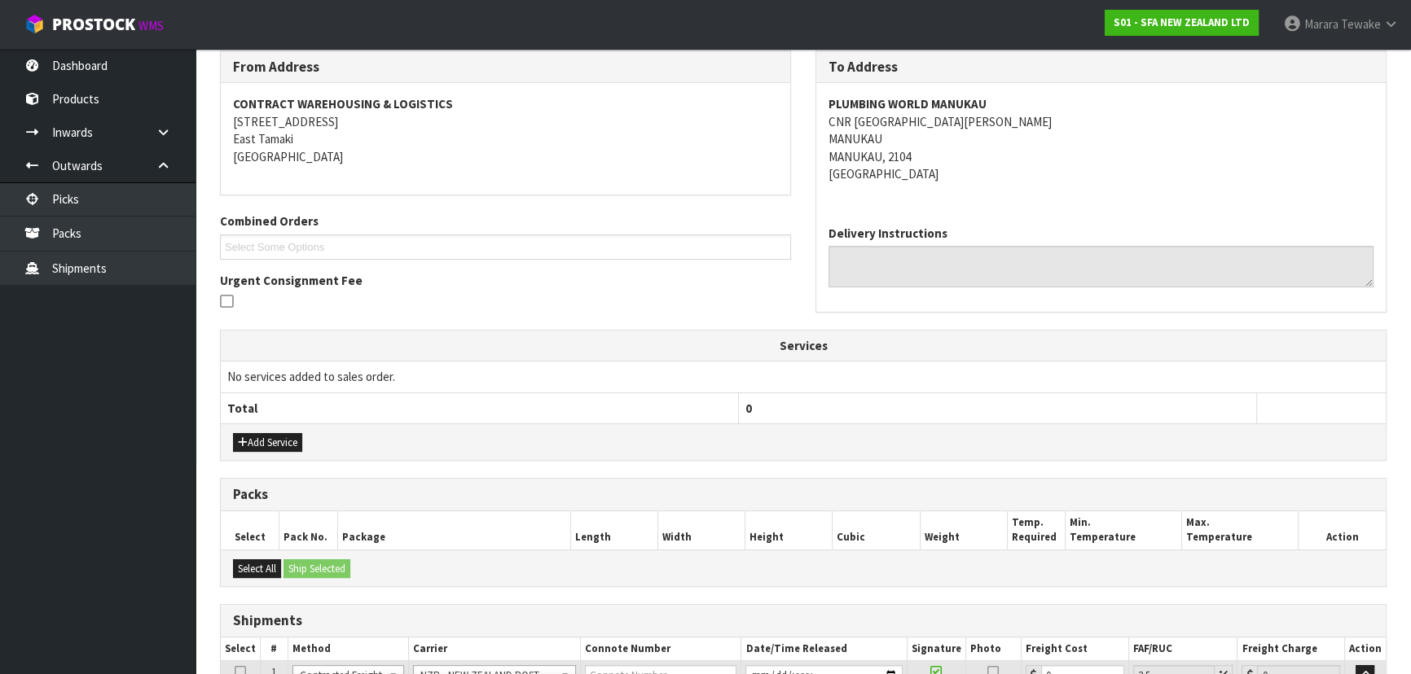
scroll to position [410, 0]
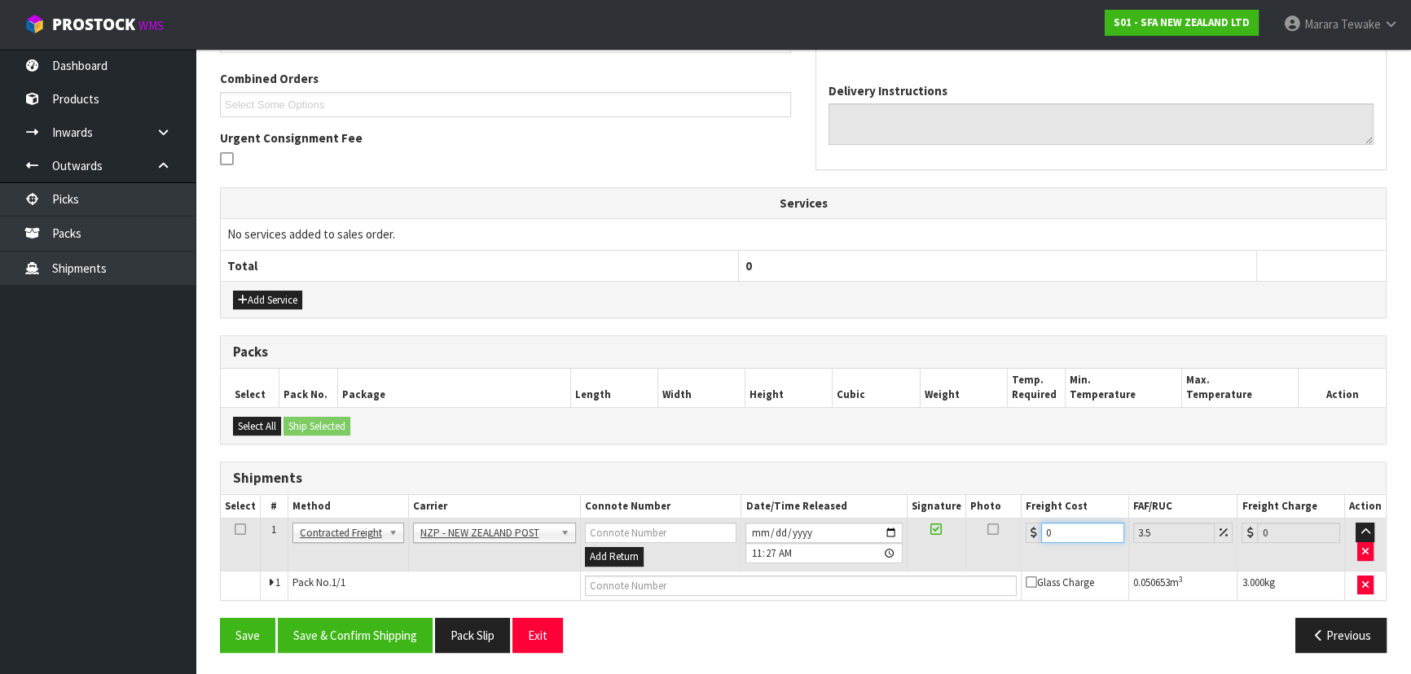
drag, startPoint x: 1042, startPoint y: 529, endPoint x: 936, endPoint y: 492, distance: 112.3
click at [1006, 521] on tr "1 Client Local Pickup Customer Local Pickup Company Freight Contracted Freight …" at bounding box center [803, 545] width 1165 height 53
type input "4"
type input "4.14"
type input "4.3"
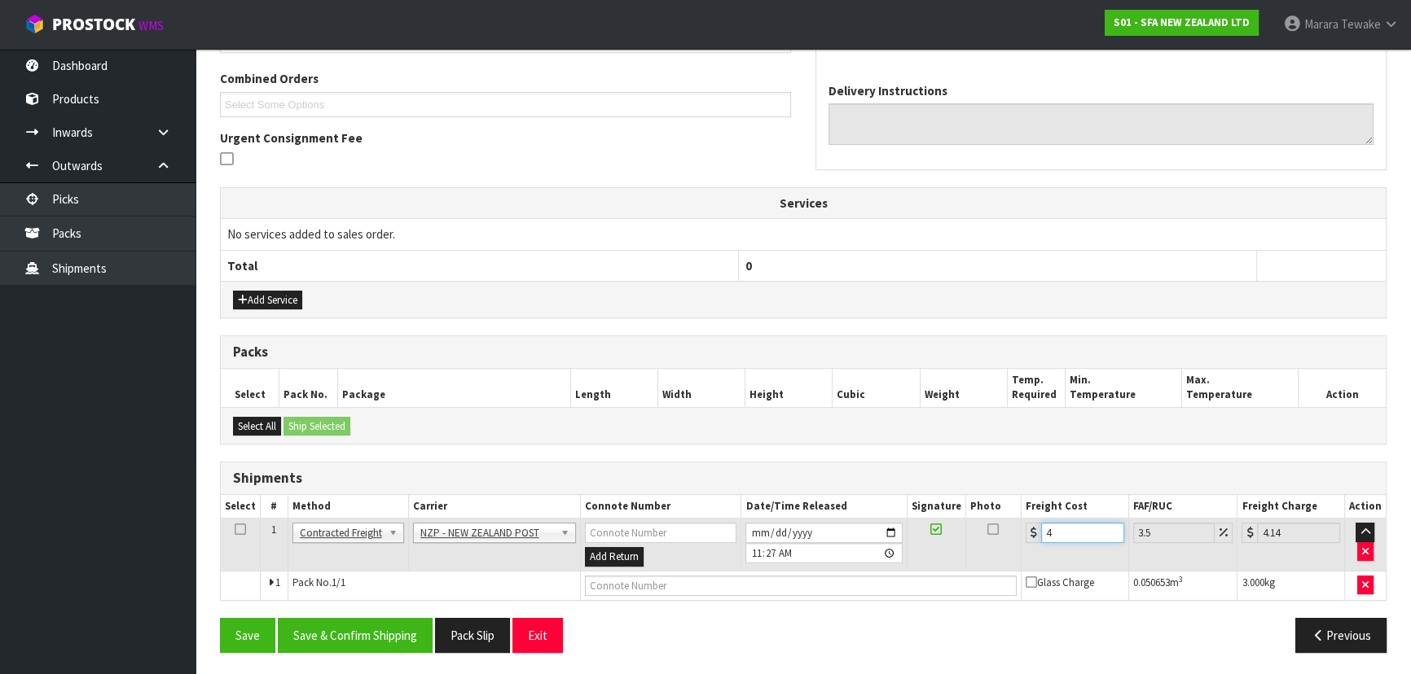
type input "4.45"
type input "4.33"
type input "4.48"
type input "4.33"
click at [342, 619] on button "Save & Confirm Shipping" at bounding box center [355, 635] width 155 height 35
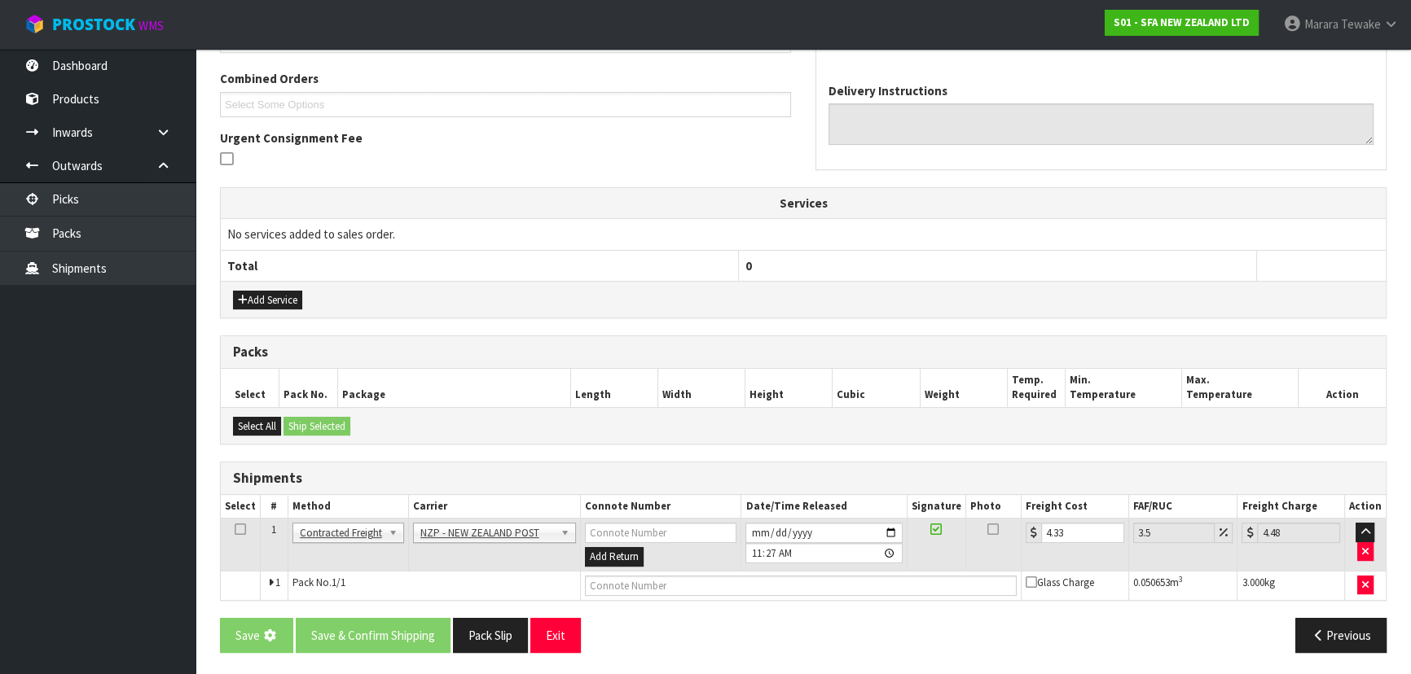
scroll to position [0, 0]
